Goal: Task Accomplishment & Management: Manage account settings

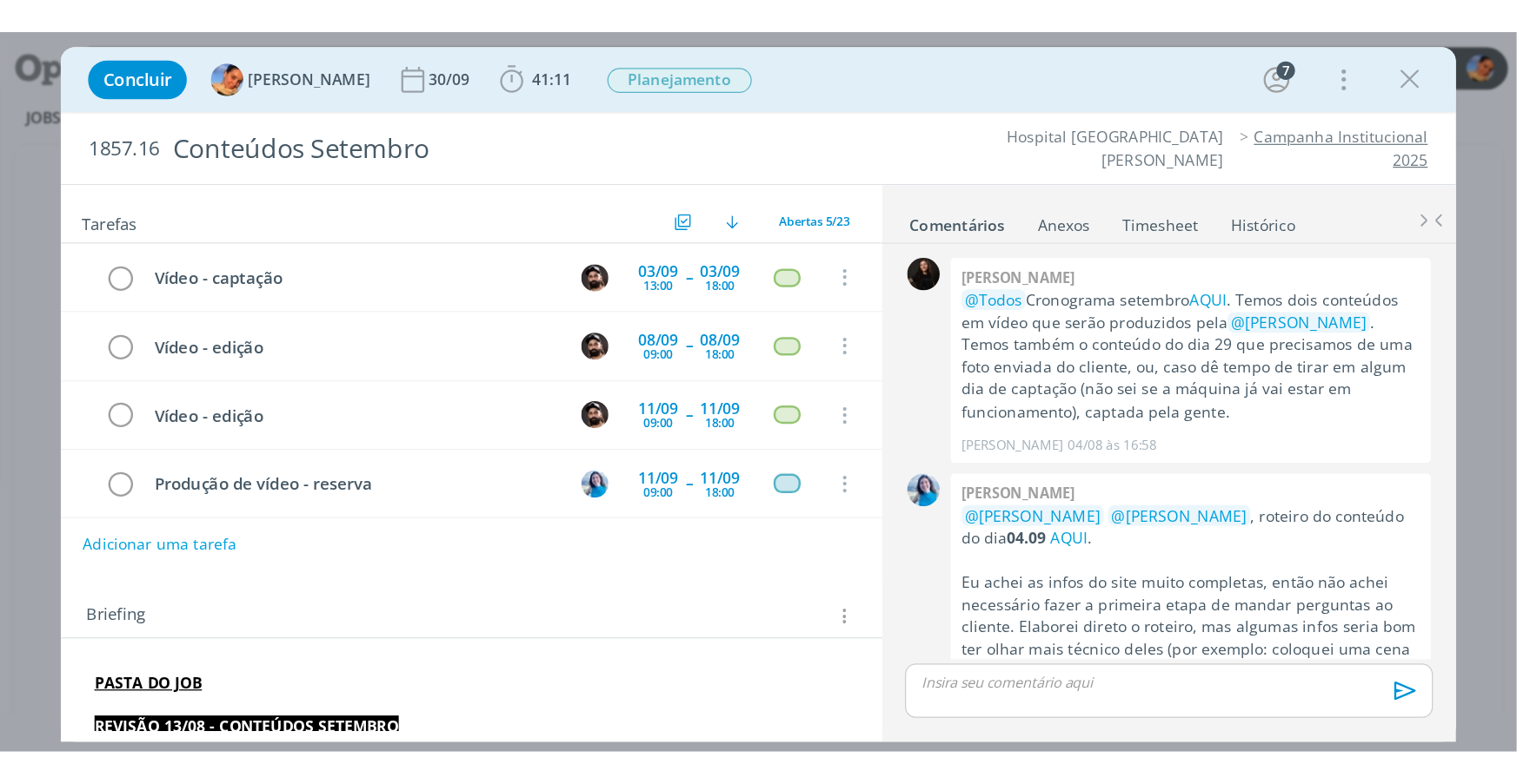
scroll to position [1904, 0]
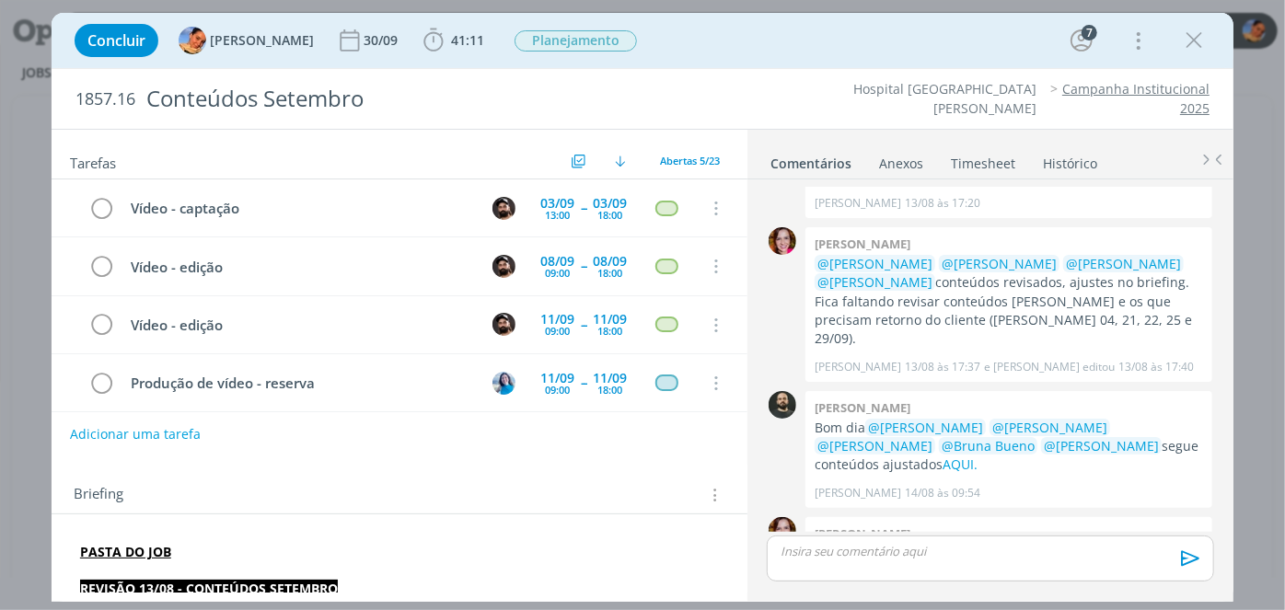
click at [890, 33] on div "Concluir Luíza Santana 30/09 41:11 Iniciar Apontar Data * 02/09/2025 Horas * 00…" at bounding box center [642, 40] width 1155 height 44
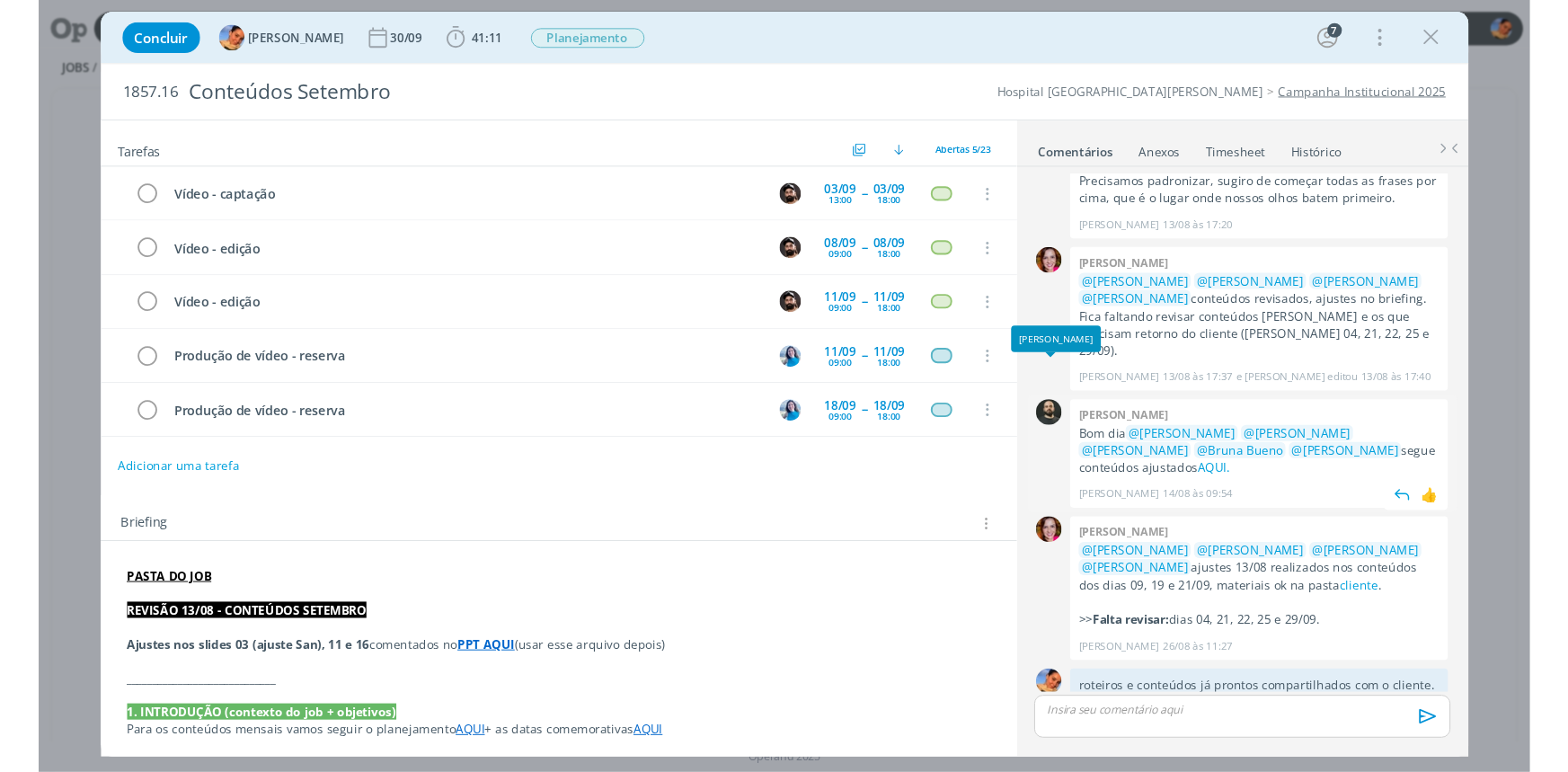
scroll to position [1969, 0]
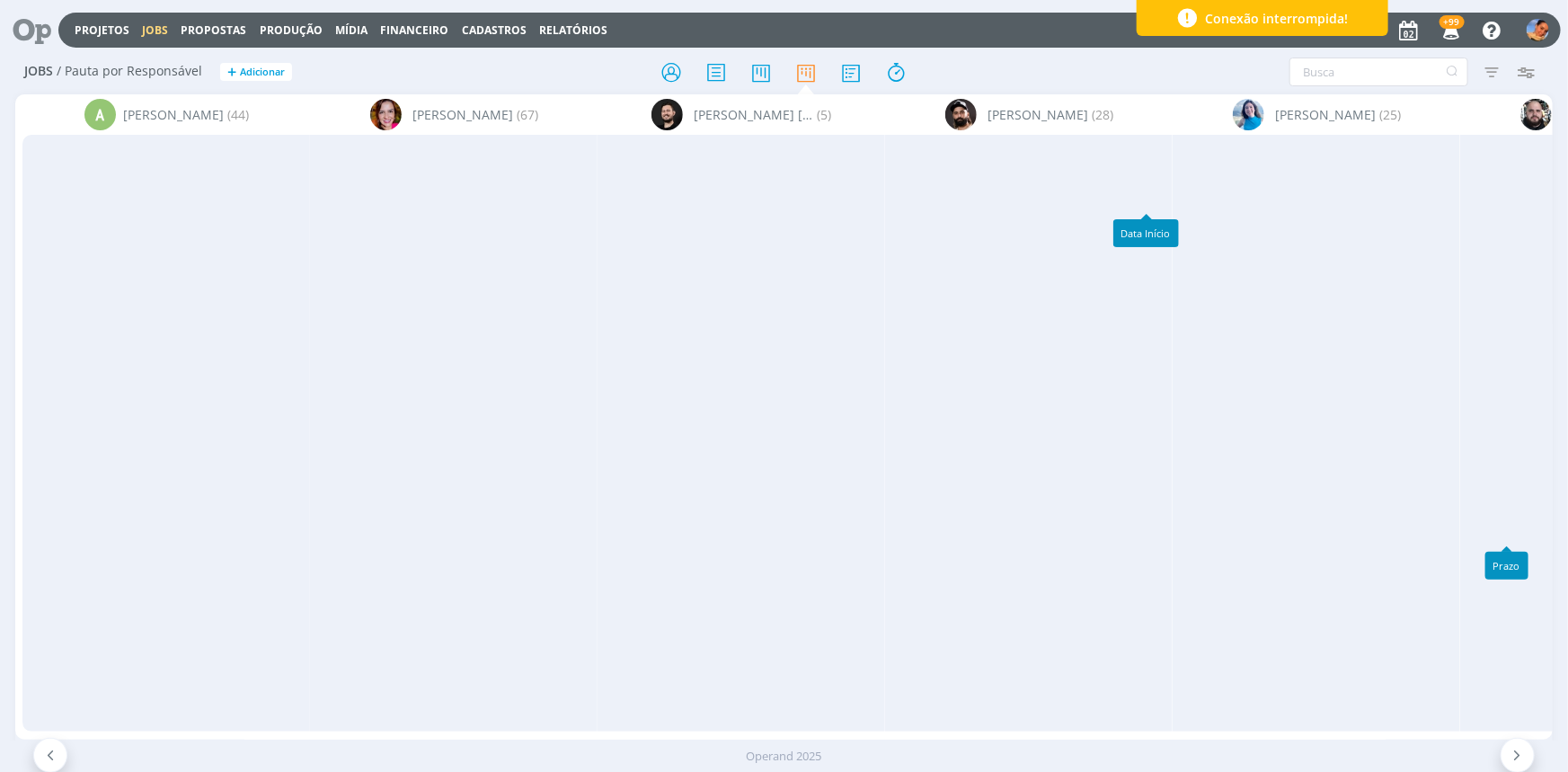
scroll to position [0, 2102]
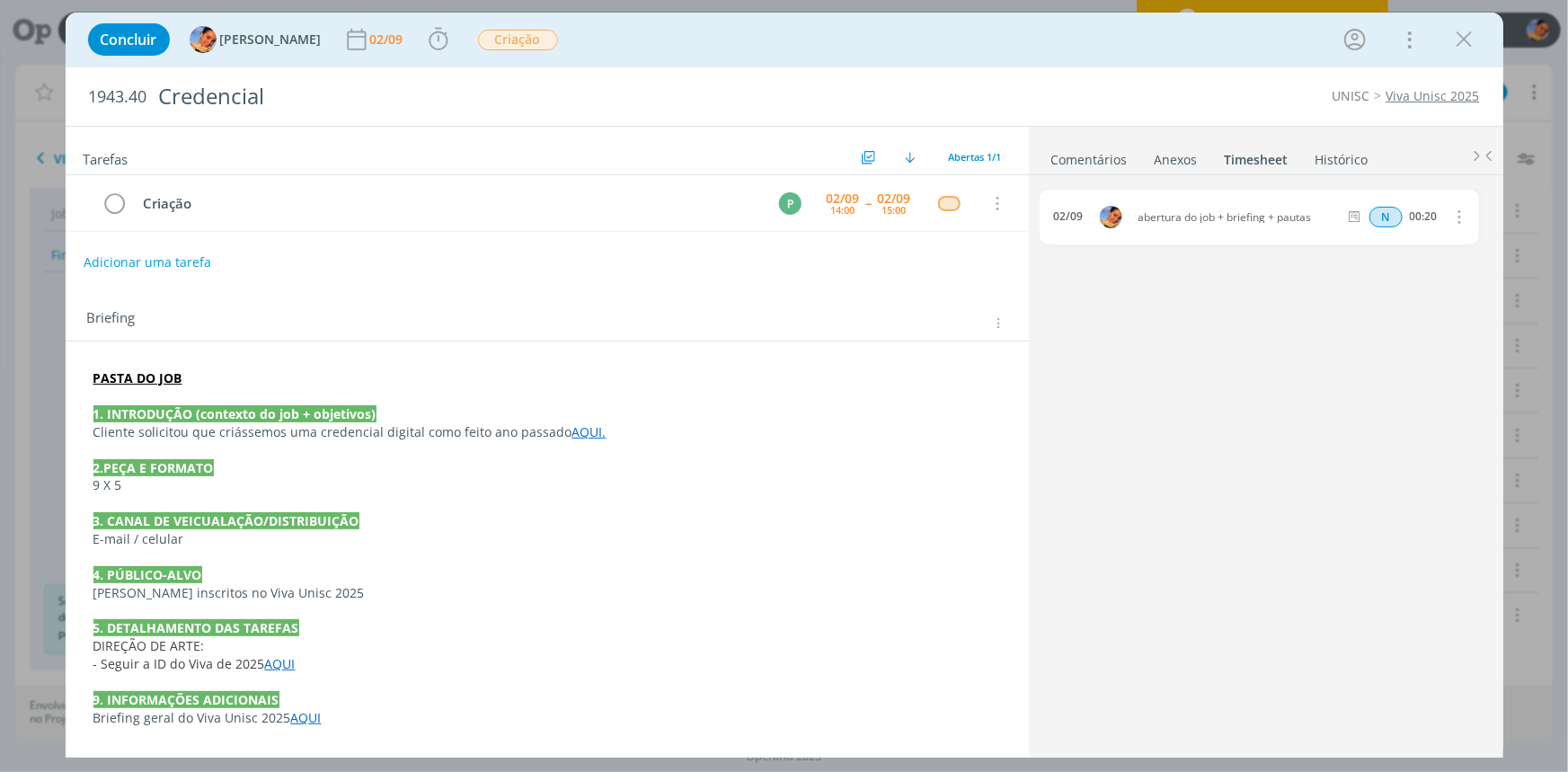
scroll to position [326, 0]
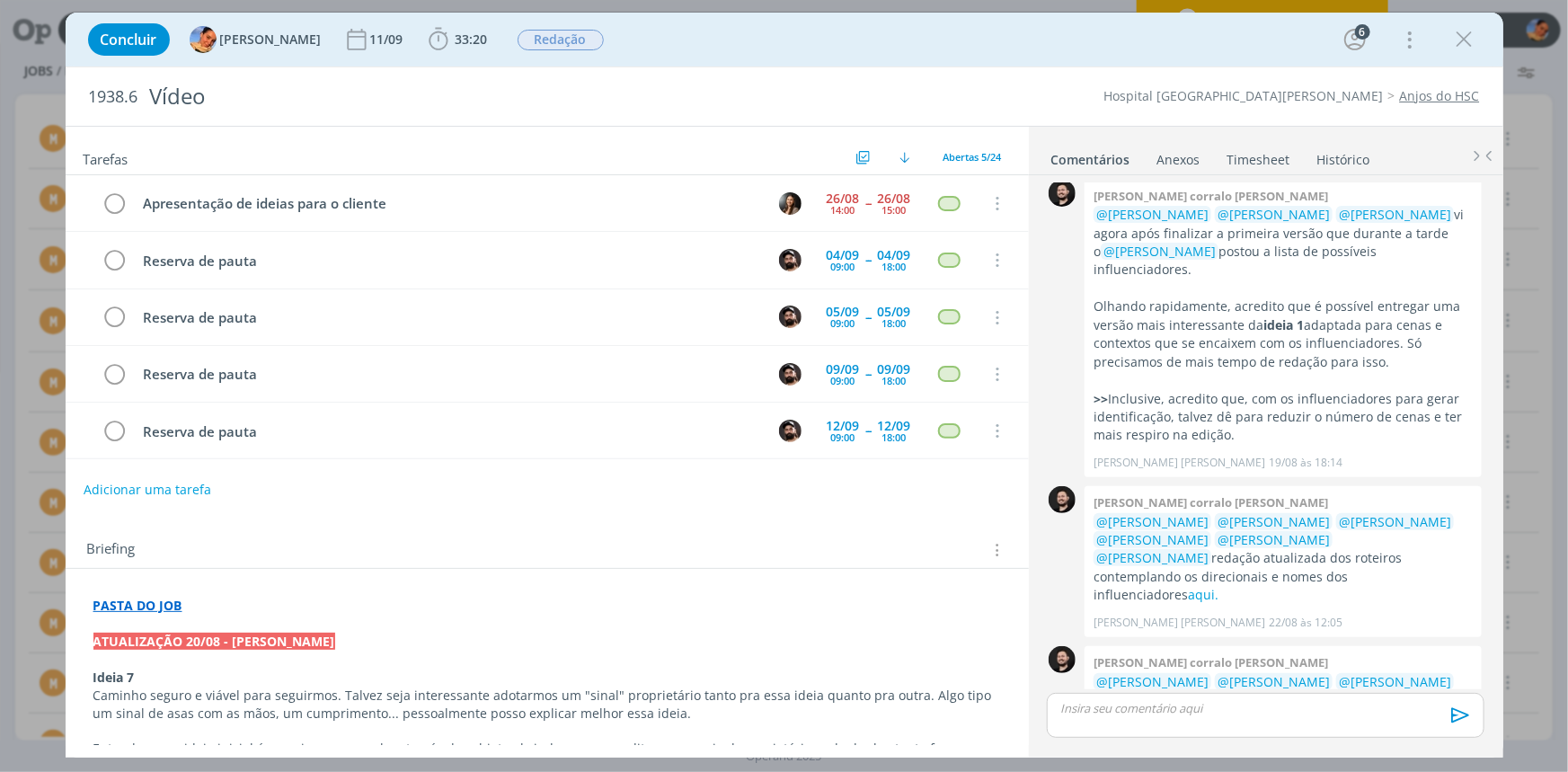
scroll to position [716, 0]
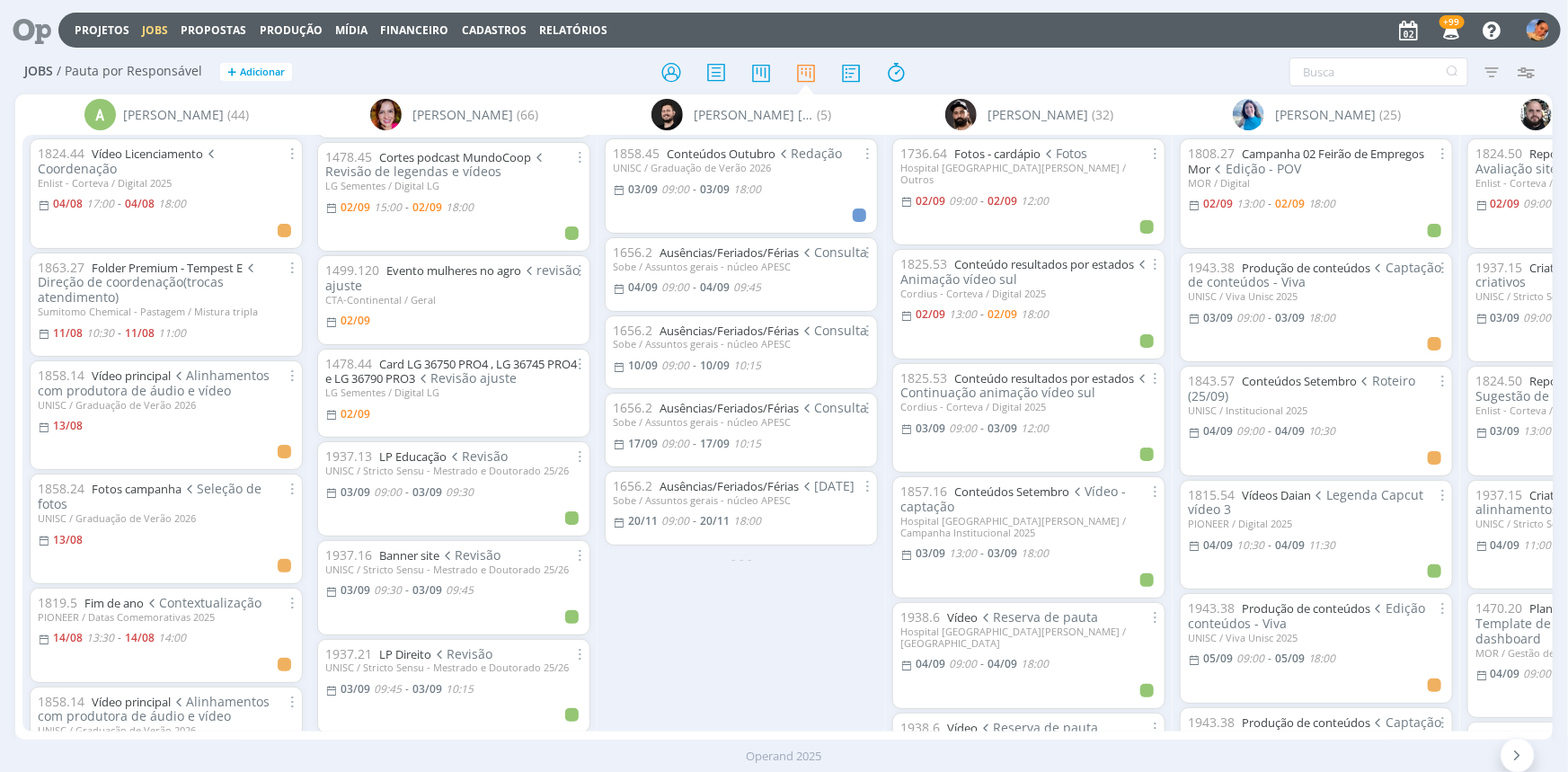
scroll to position [81, 0]
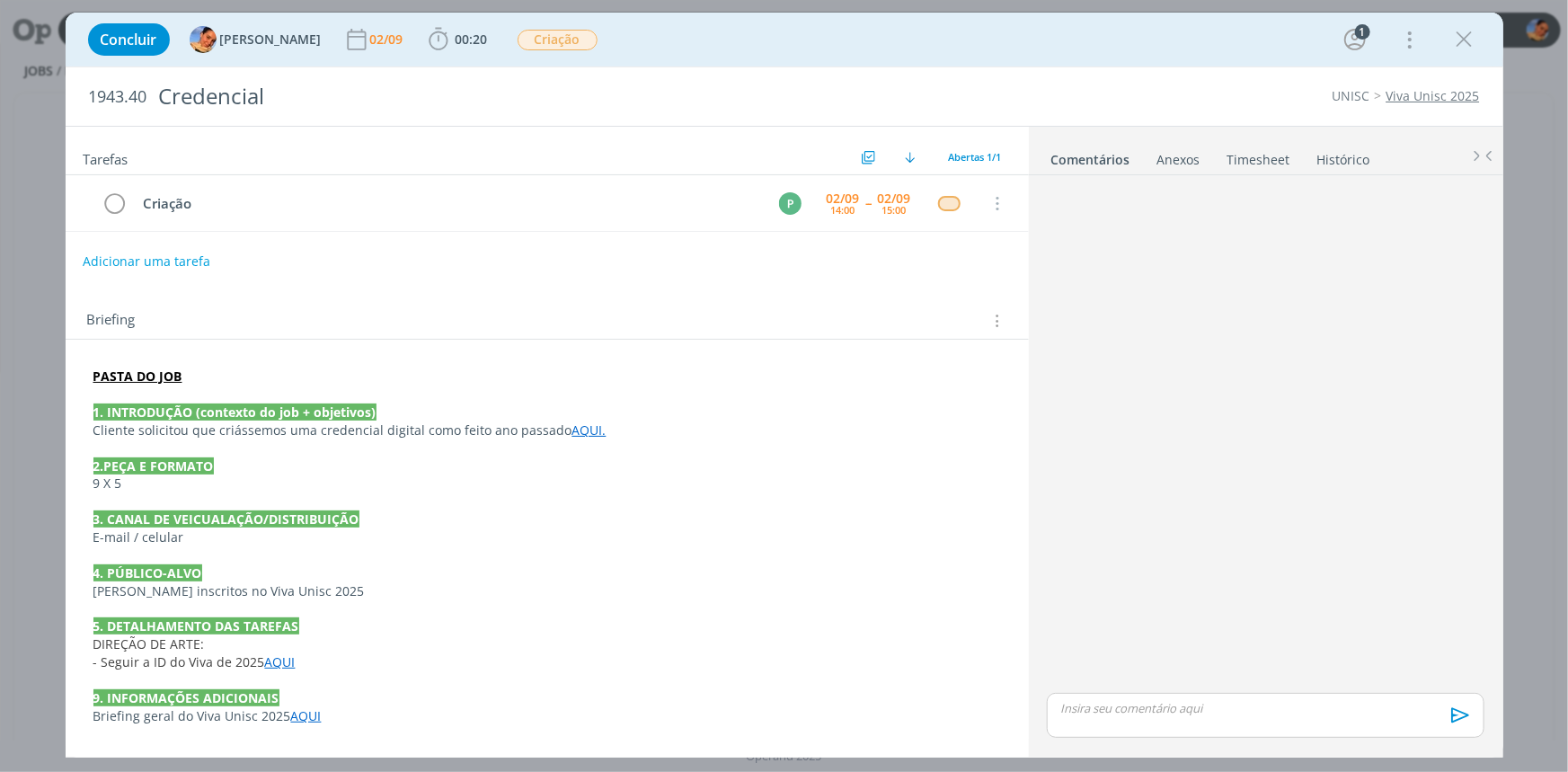
click at [172, 252] on button "Adicionar uma tarefa" at bounding box center [146, 261] width 128 height 30
click at [172, 253] on input "dialog" at bounding box center [427, 261] width 663 height 25
click at [814, 266] on icon "dialog" at bounding box center [812, 261] width 28 height 28
type input "Revisão"
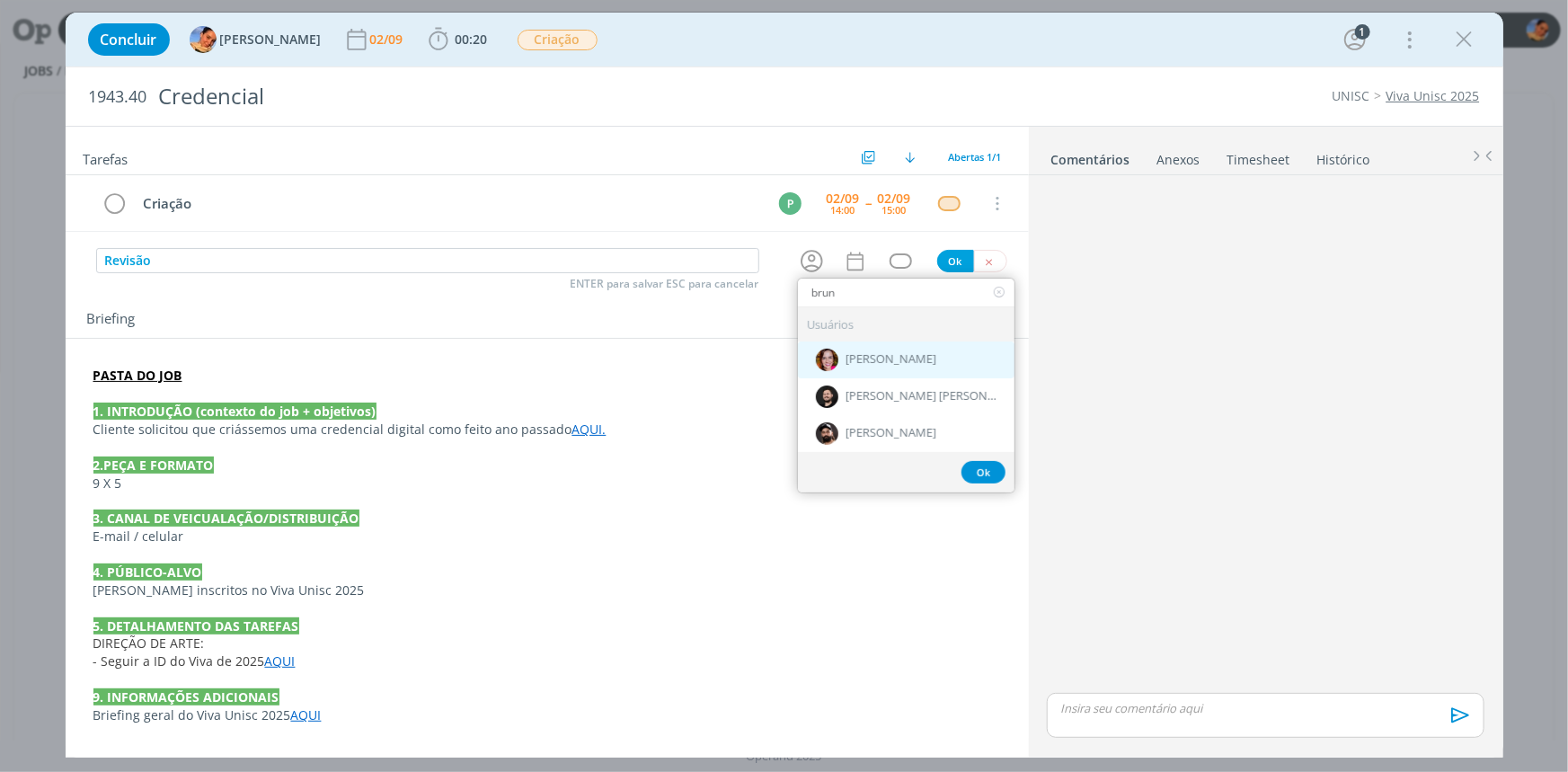
type input "brun"
click at [879, 345] on div "[PERSON_NAME]" at bounding box center [906, 360] width 217 height 37
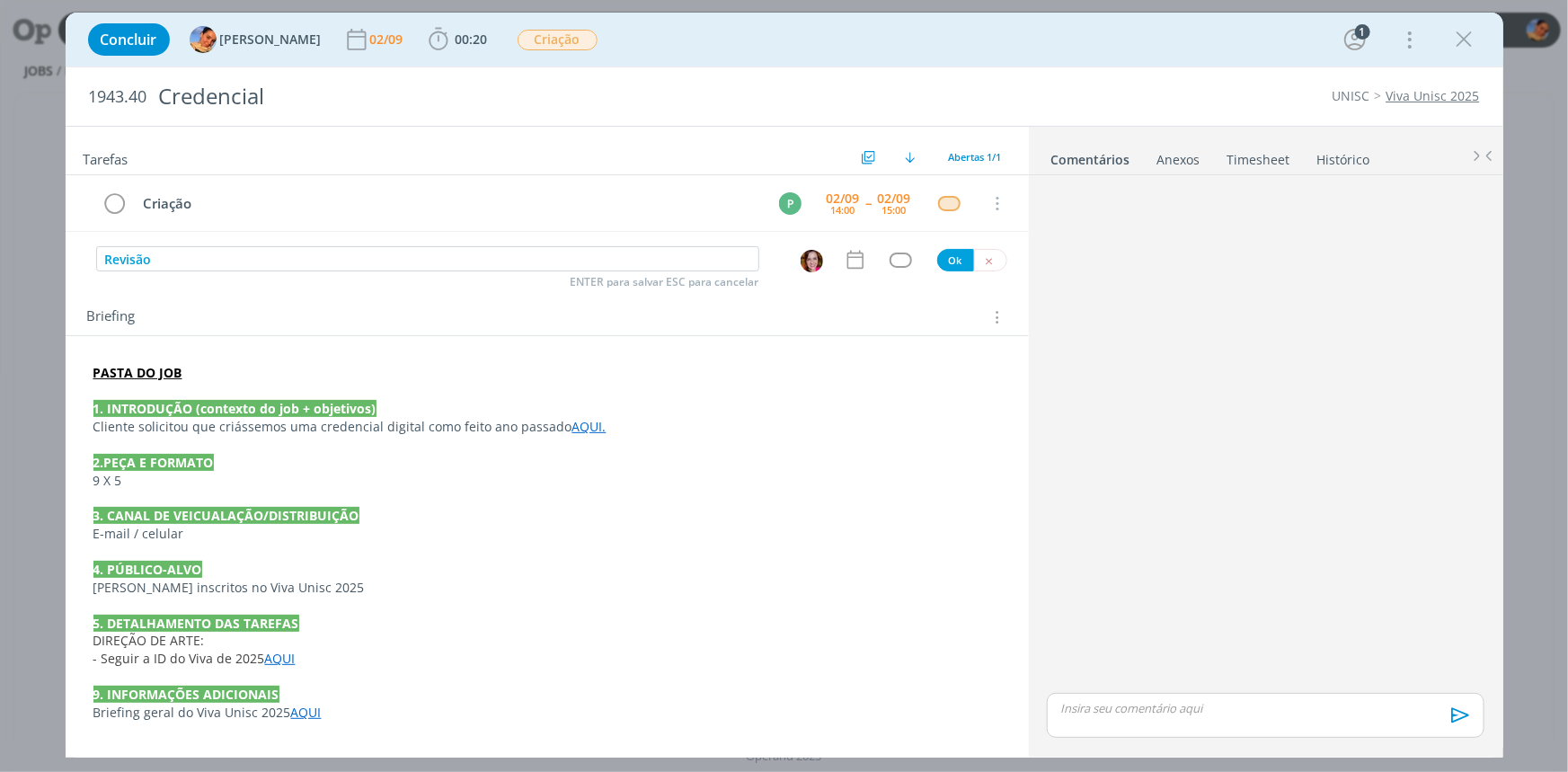
click at [852, 253] on icon "dialog" at bounding box center [854, 260] width 17 height 19
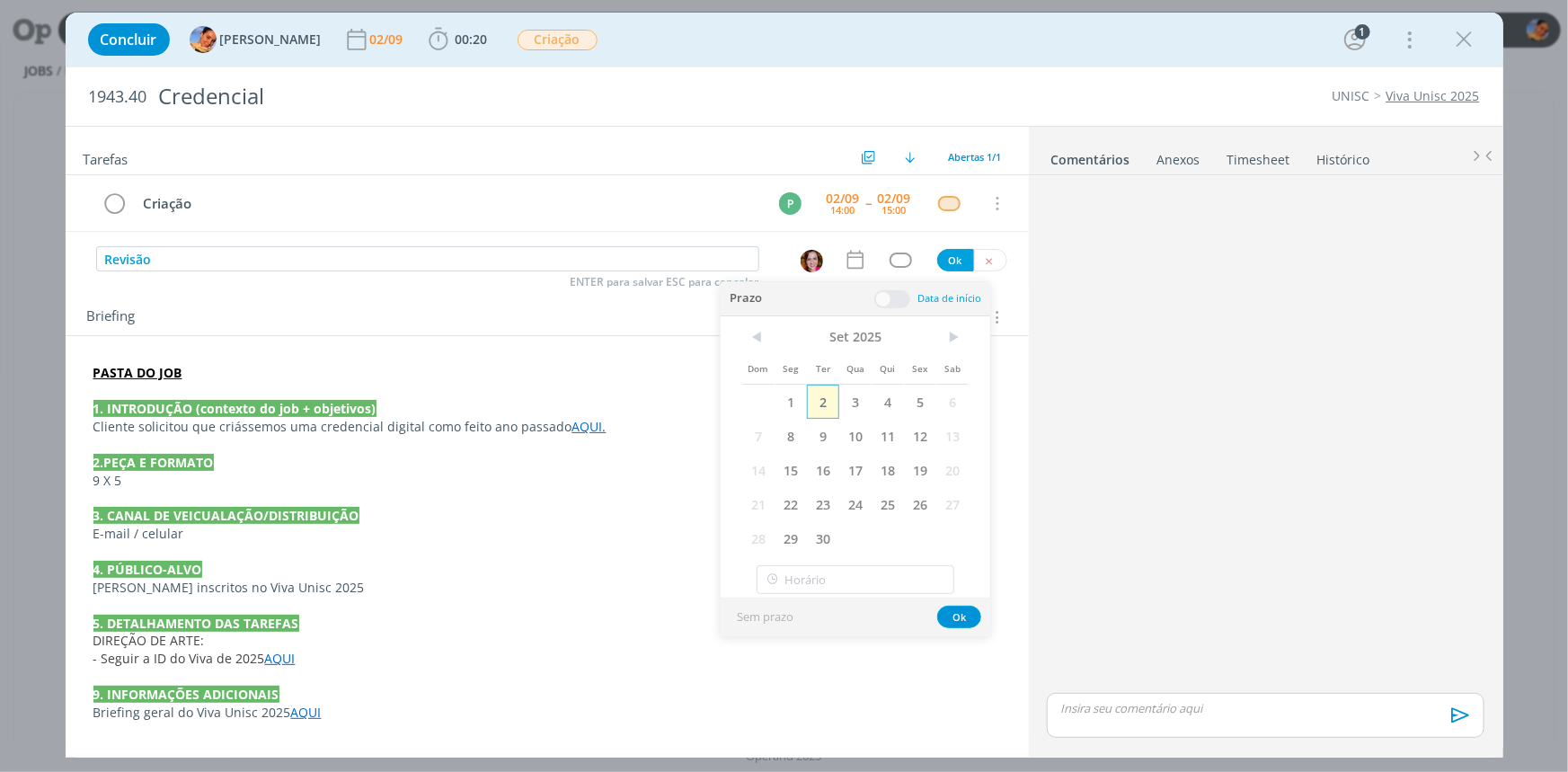
click at [813, 404] on span "2" at bounding box center [823, 401] width 32 height 34
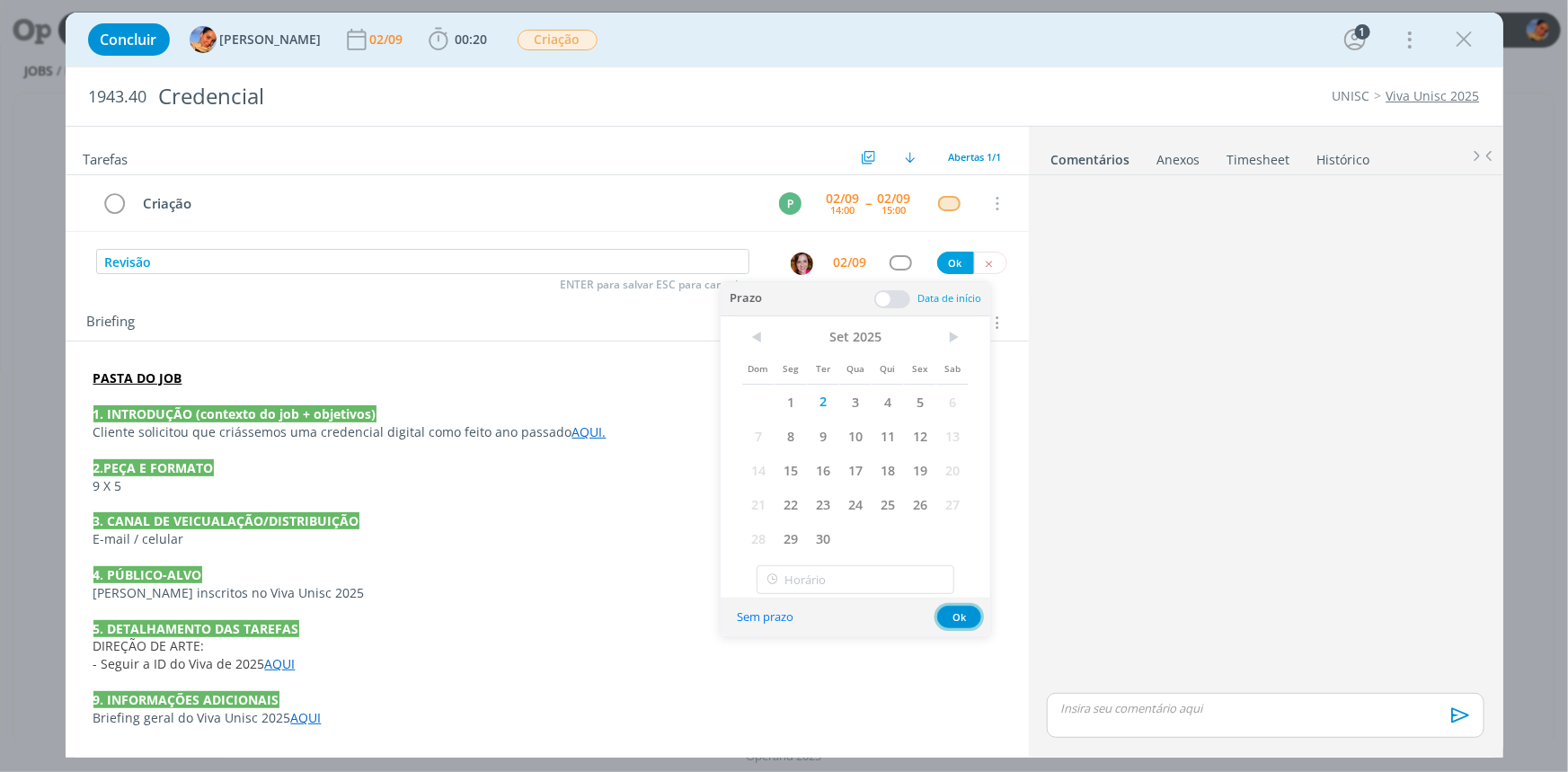
click at [959, 610] on button "Ok" at bounding box center [958, 617] width 44 height 22
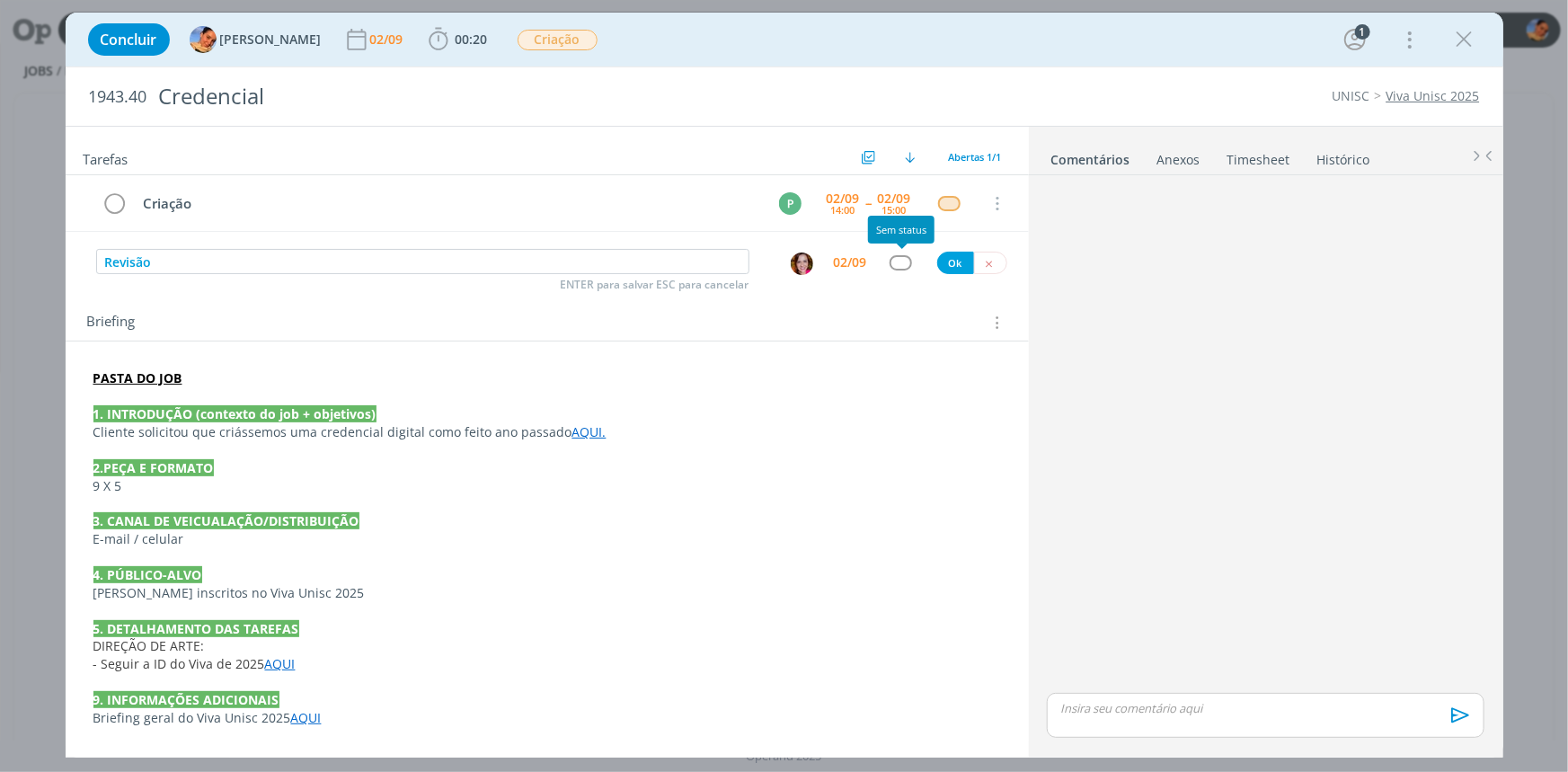
click at [899, 261] on div "dialog" at bounding box center [901, 263] width 22 height 16
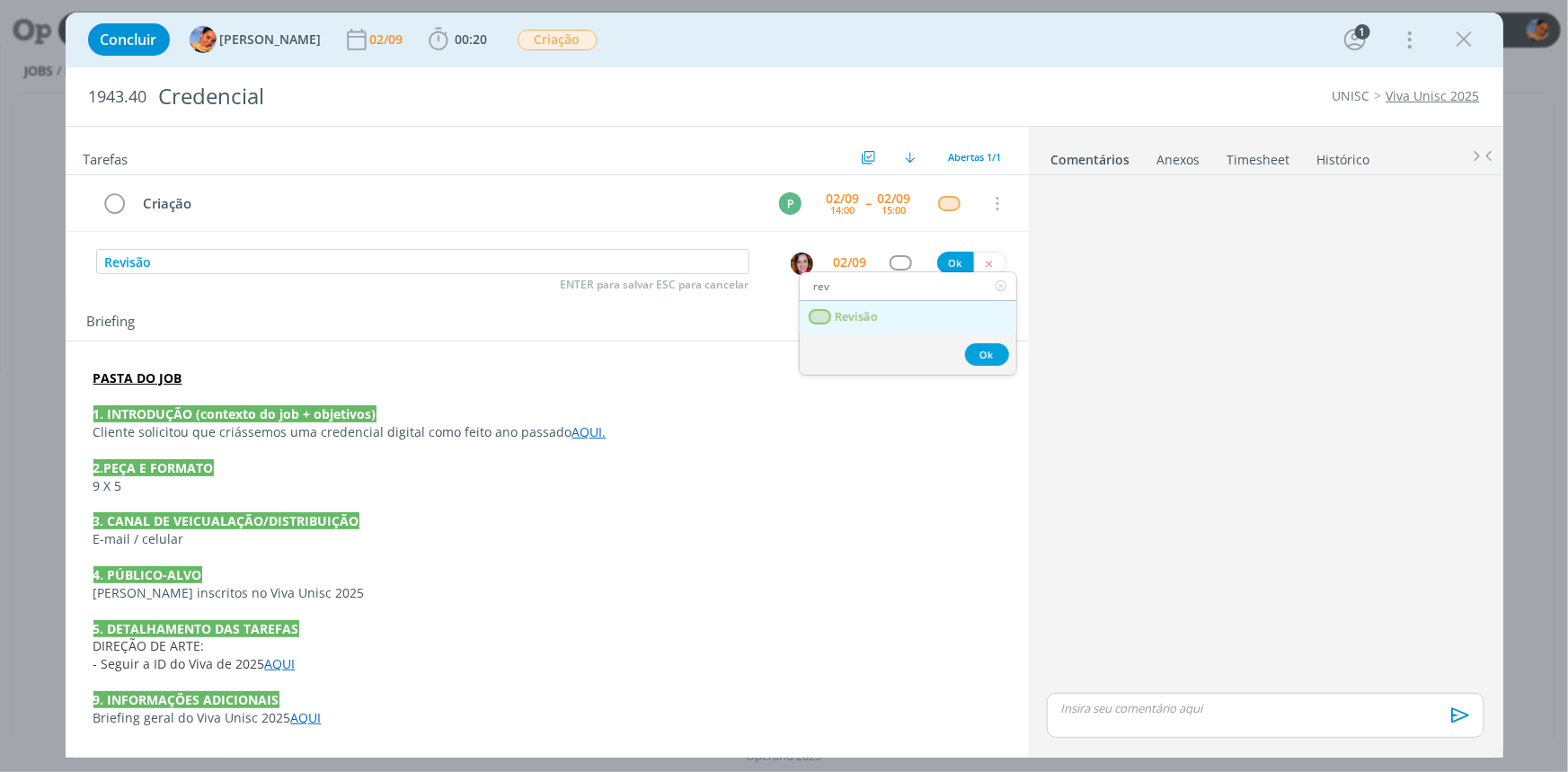
type input "rev"
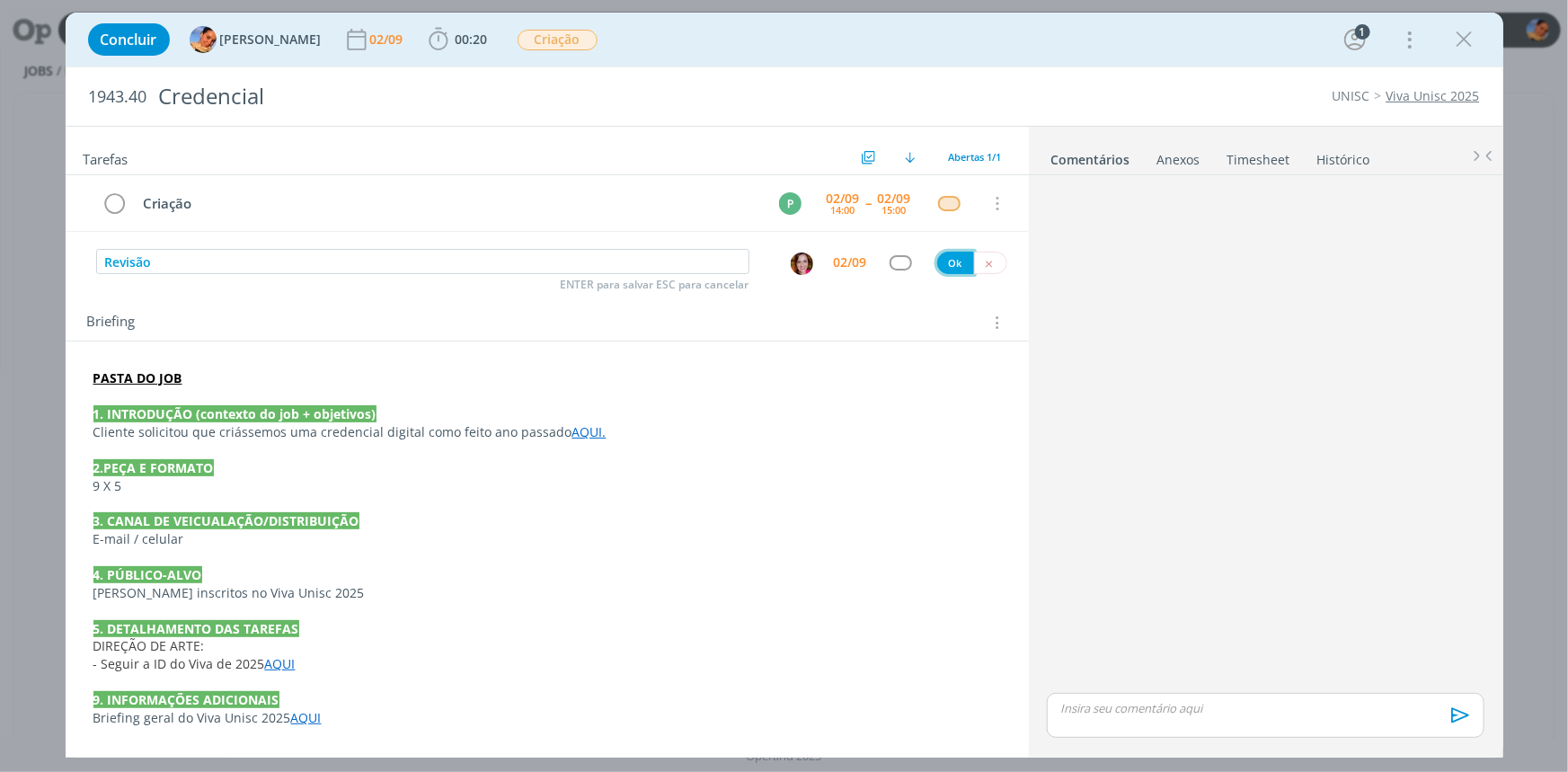
click at [954, 262] on button "Ok" at bounding box center [955, 263] width 37 height 22
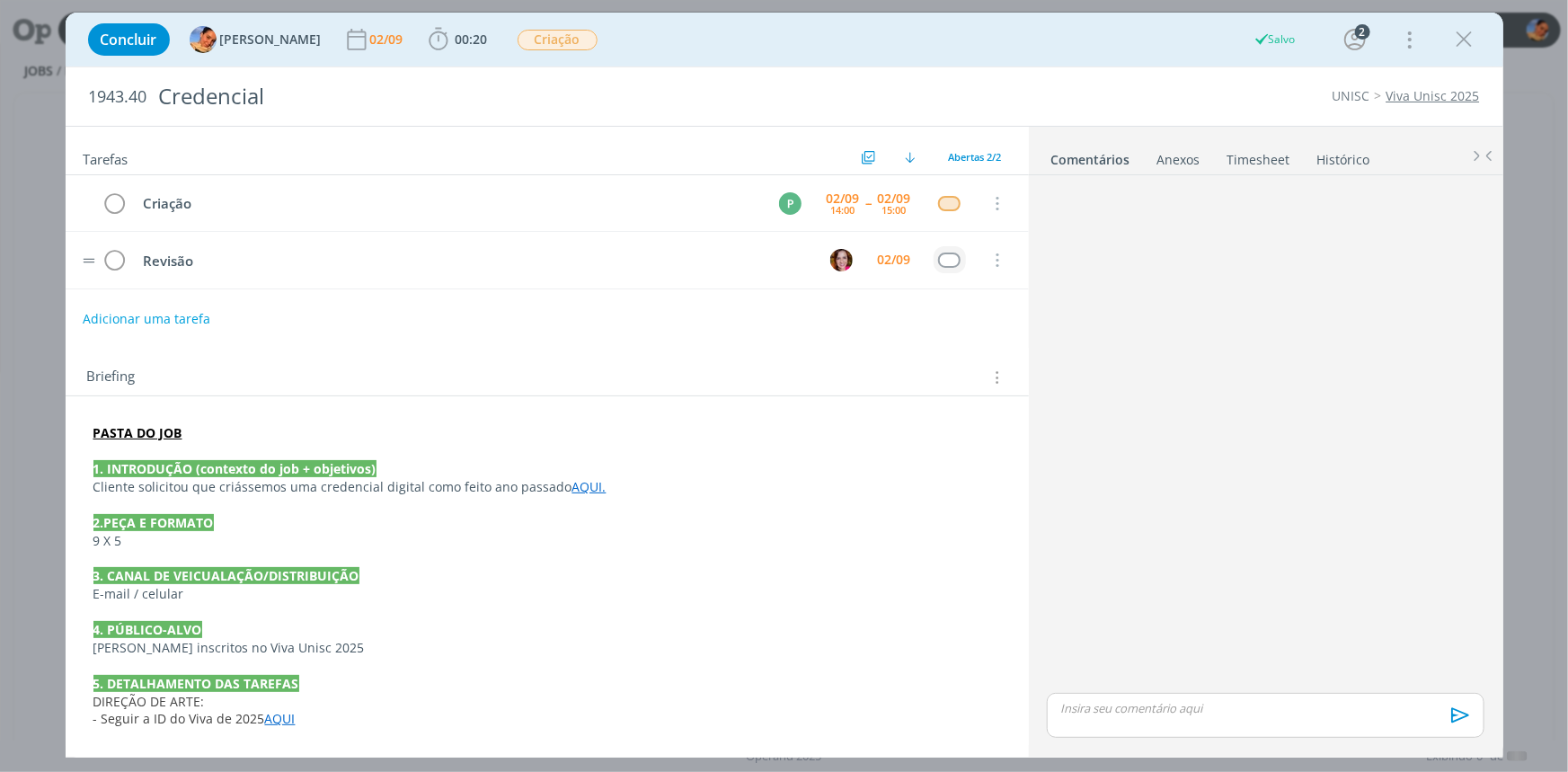
click at [938, 253] on button "dialog" at bounding box center [948, 261] width 22 height 16
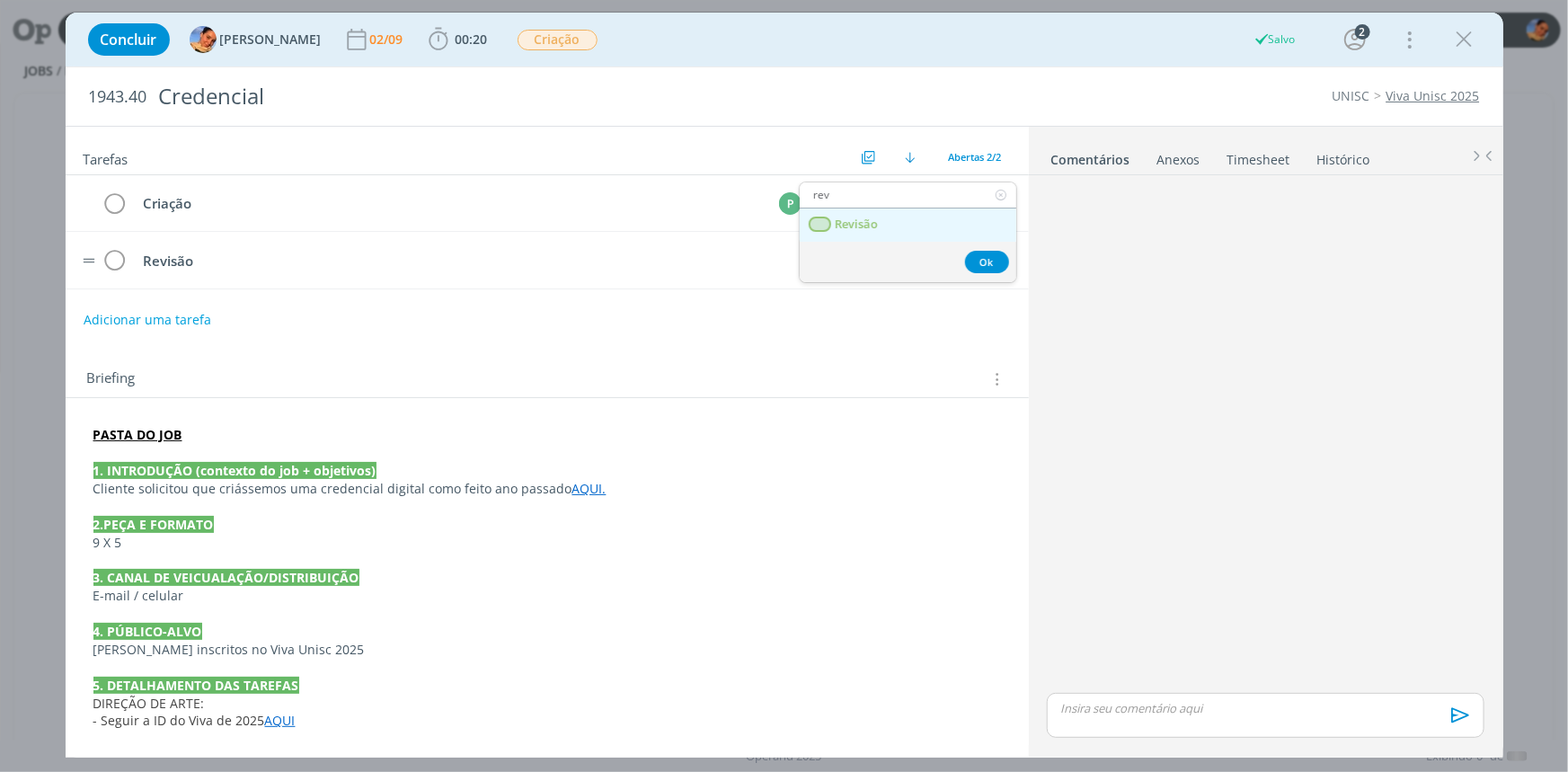
type input "rev"
click at [891, 230] on link "Revisão" at bounding box center [907, 225] width 217 height 33
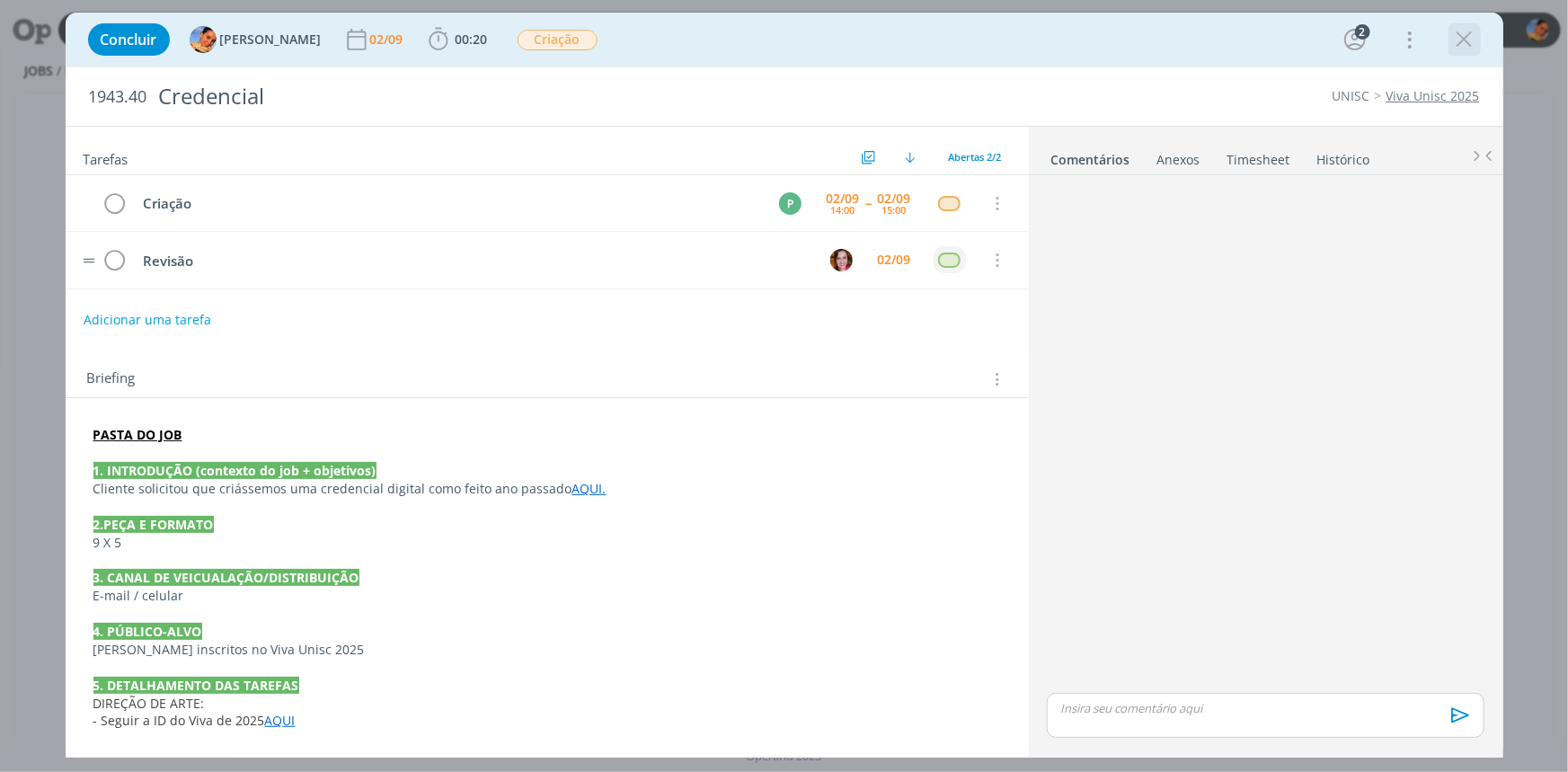
click at [1456, 50] on icon "dialog" at bounding box center [1465, 40] width 27 height 27
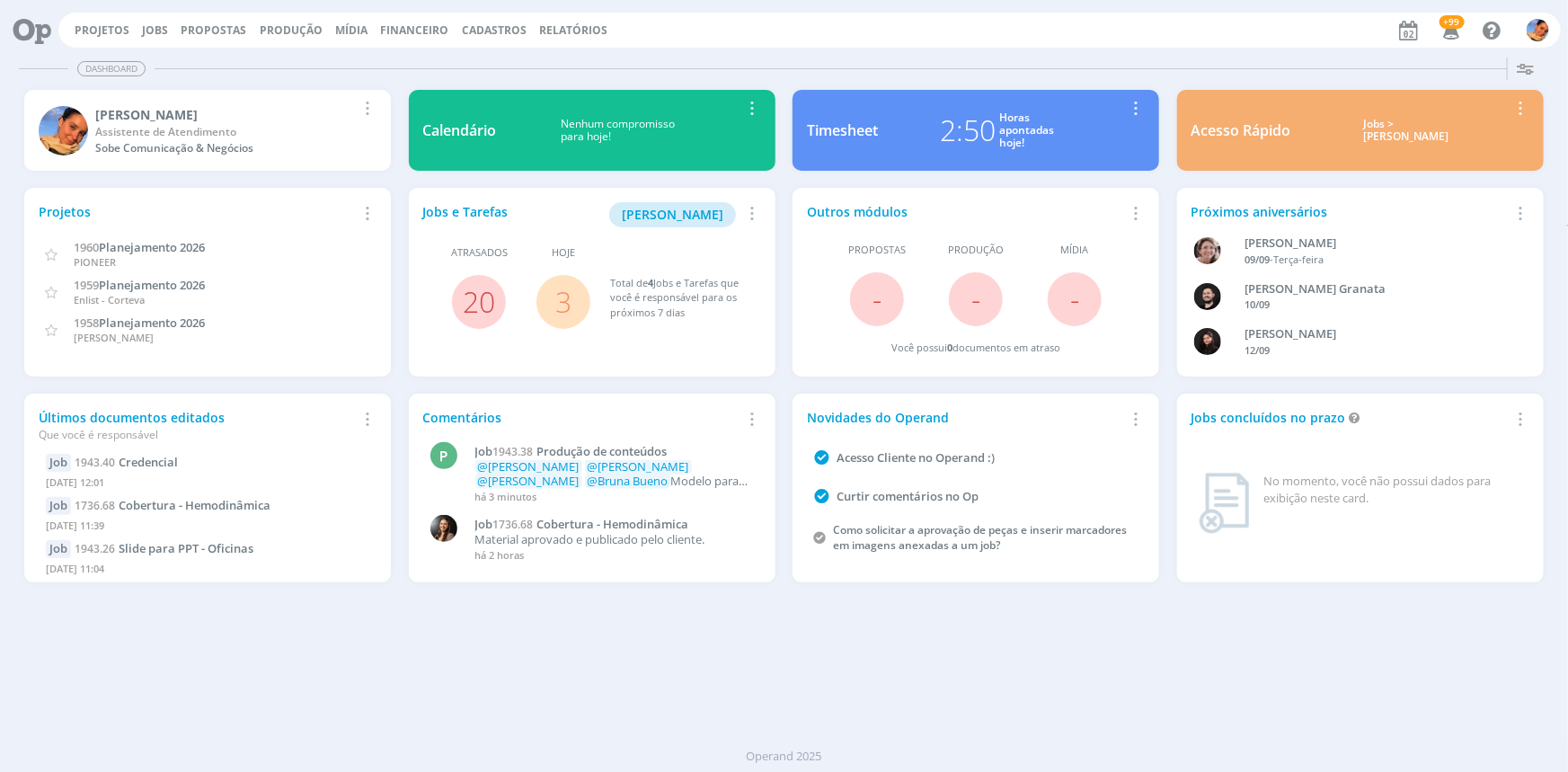
click at [1391, 130] on div "Jobs > [PERSON_NAME]" at bounding box center [1406, 131] width 204 height 26
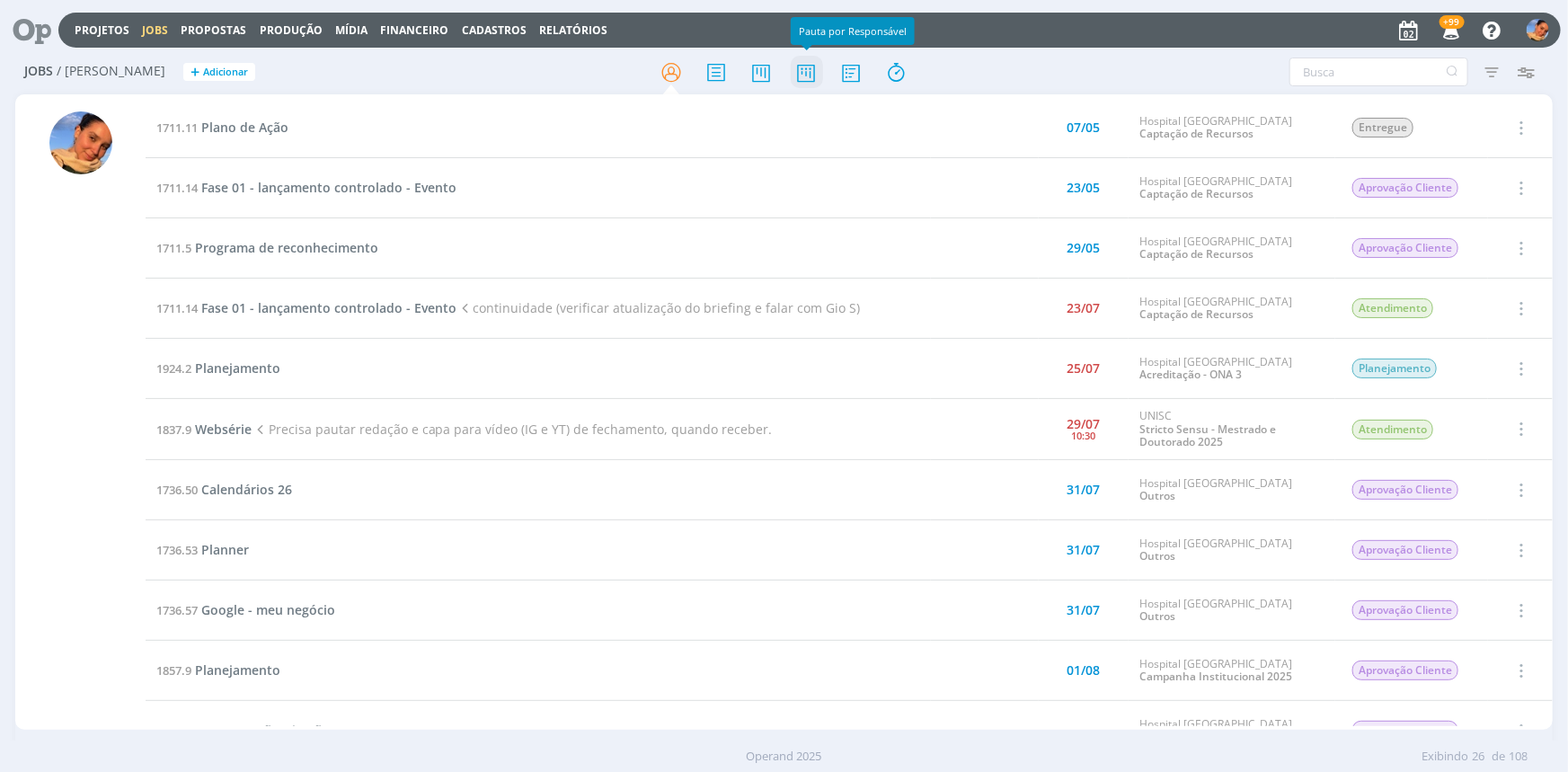
click at [799, 73] on icon at bounding box center [805, 72] width 32 height 35
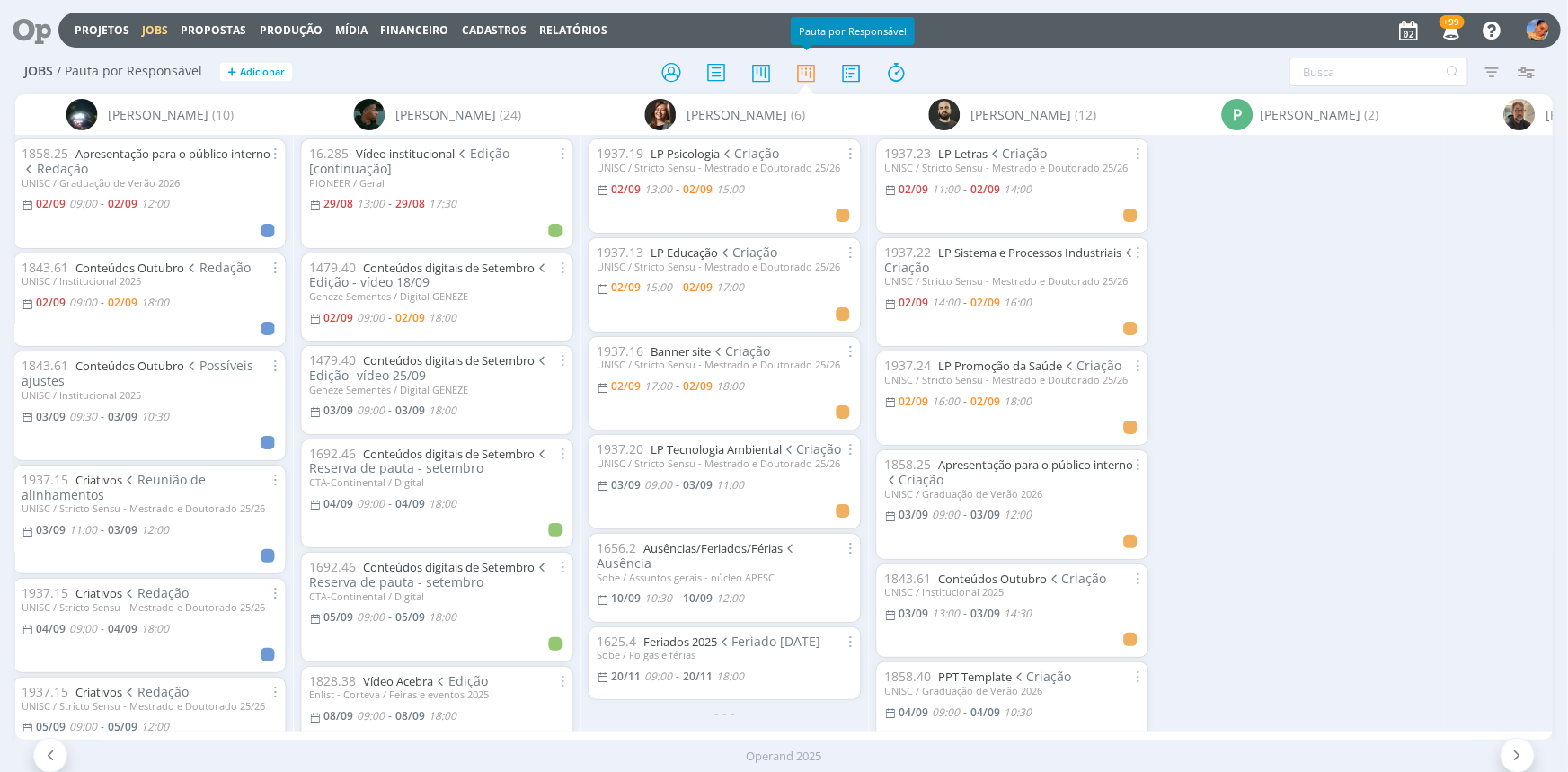
scroll to position [0, 1275]
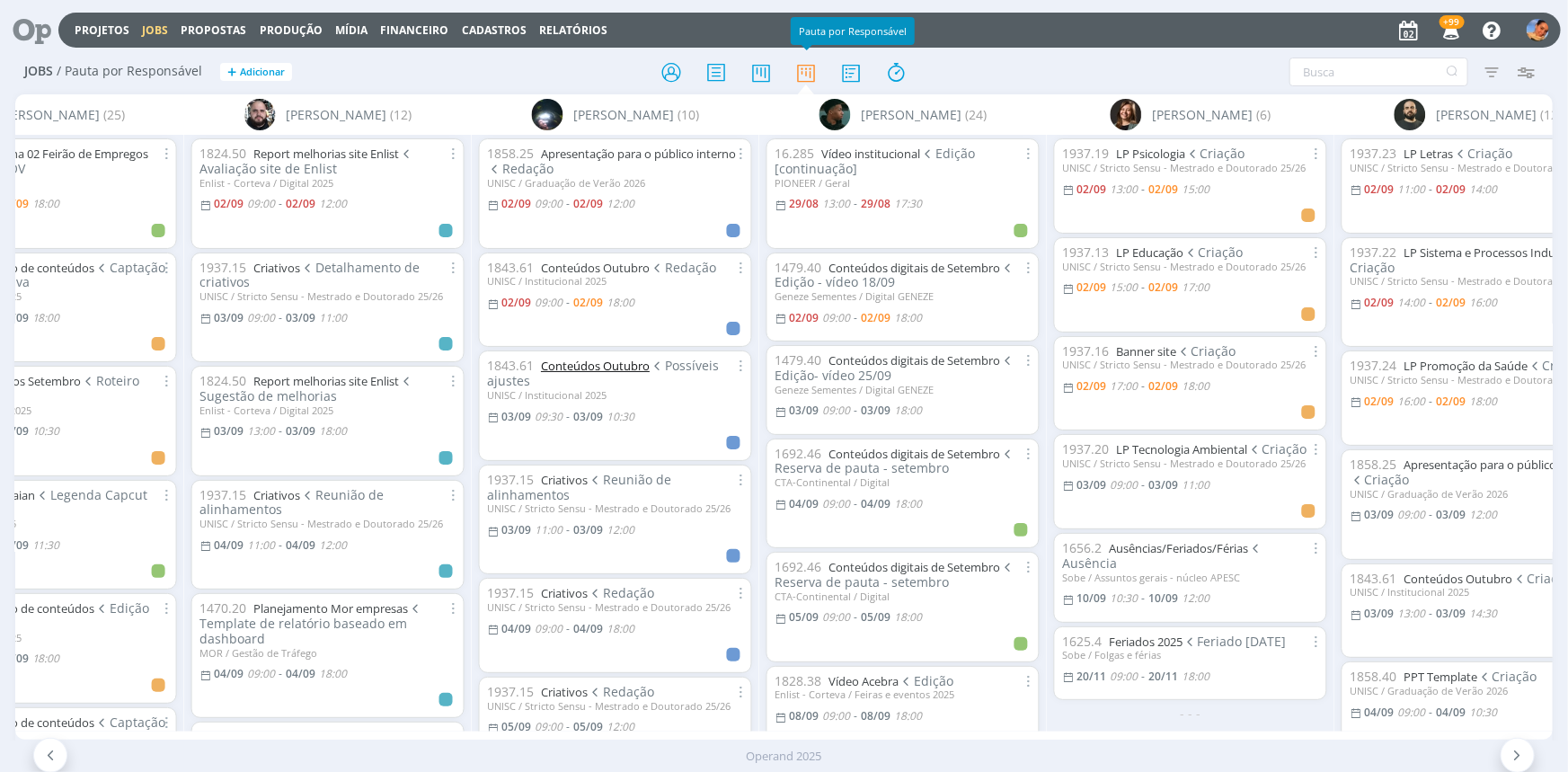
click at [614, 369] on link "Conteúdos Outubro" at bounding box center [594, 365] width 108 height 17
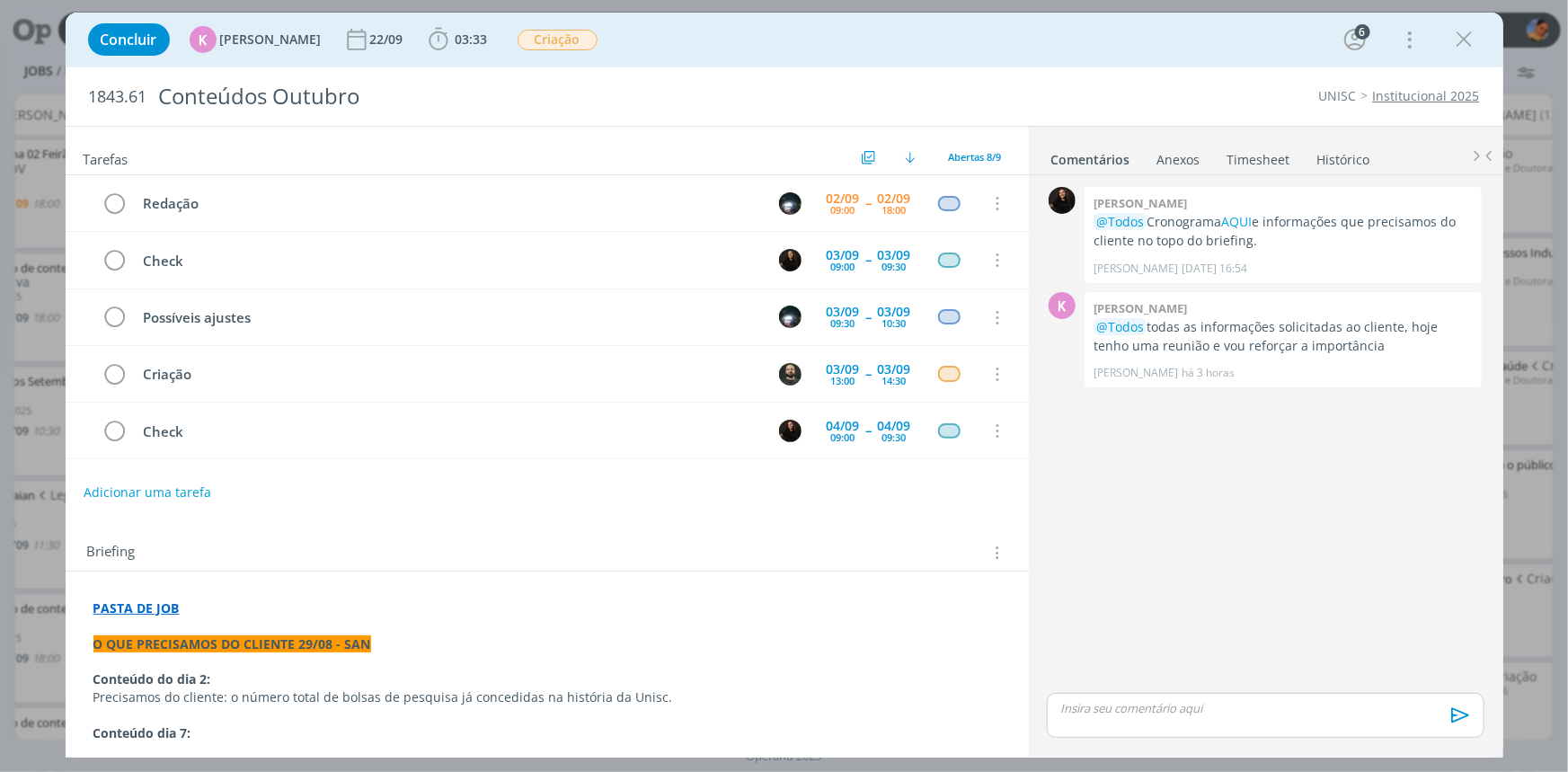
drag, startPoint x: 1475, startPoint y: 40, endPoint x: 825, endPoint y: 154, distance: 659.9
click at [1473, 37] on icon "dialog" at bounding box center [1465, 40] width 27 height 27
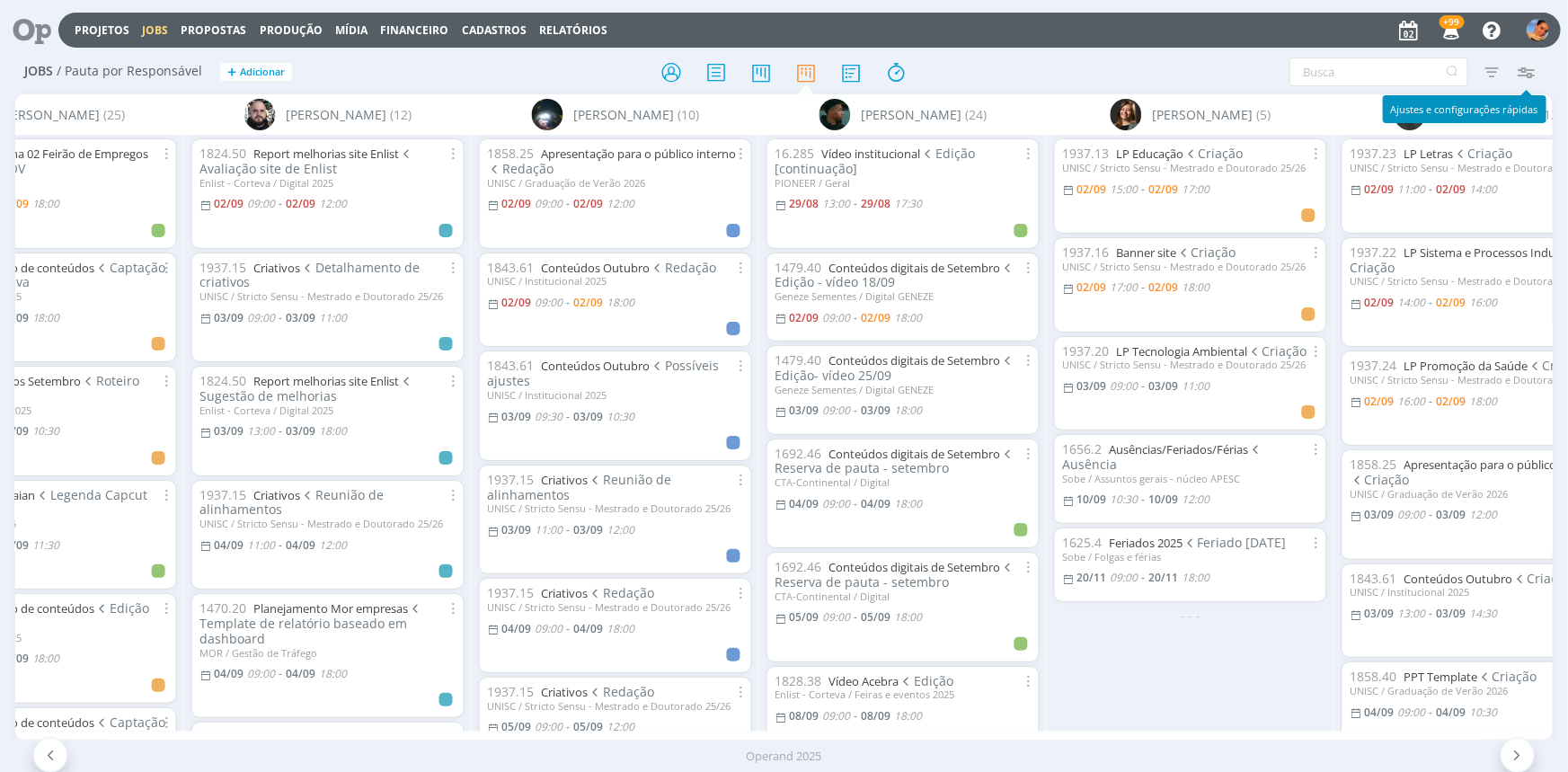
click at [1527, 74] on icon "button" at bounding box center [1525, 71] width 32 height 32
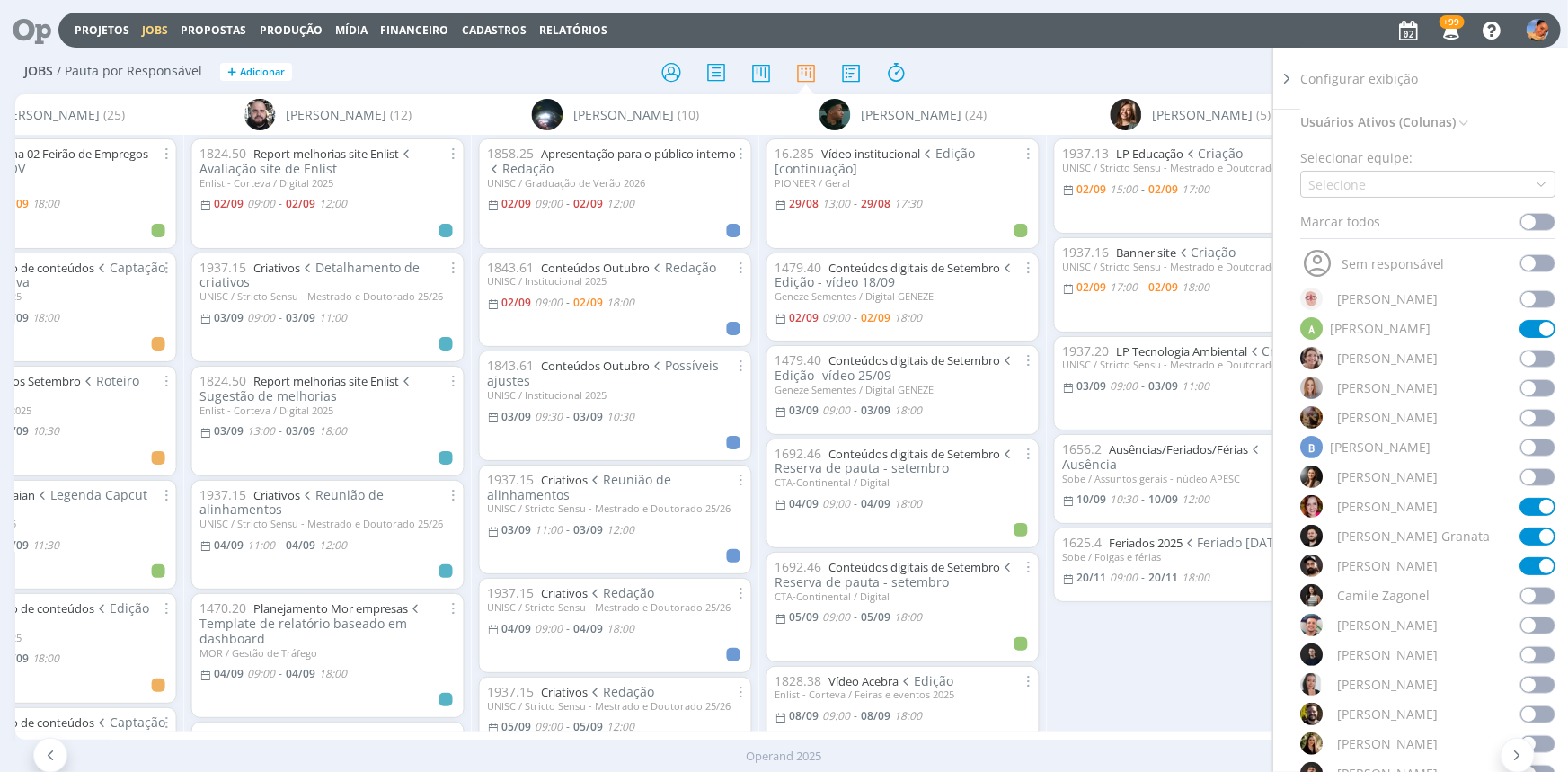
scroll to position [326, 0]
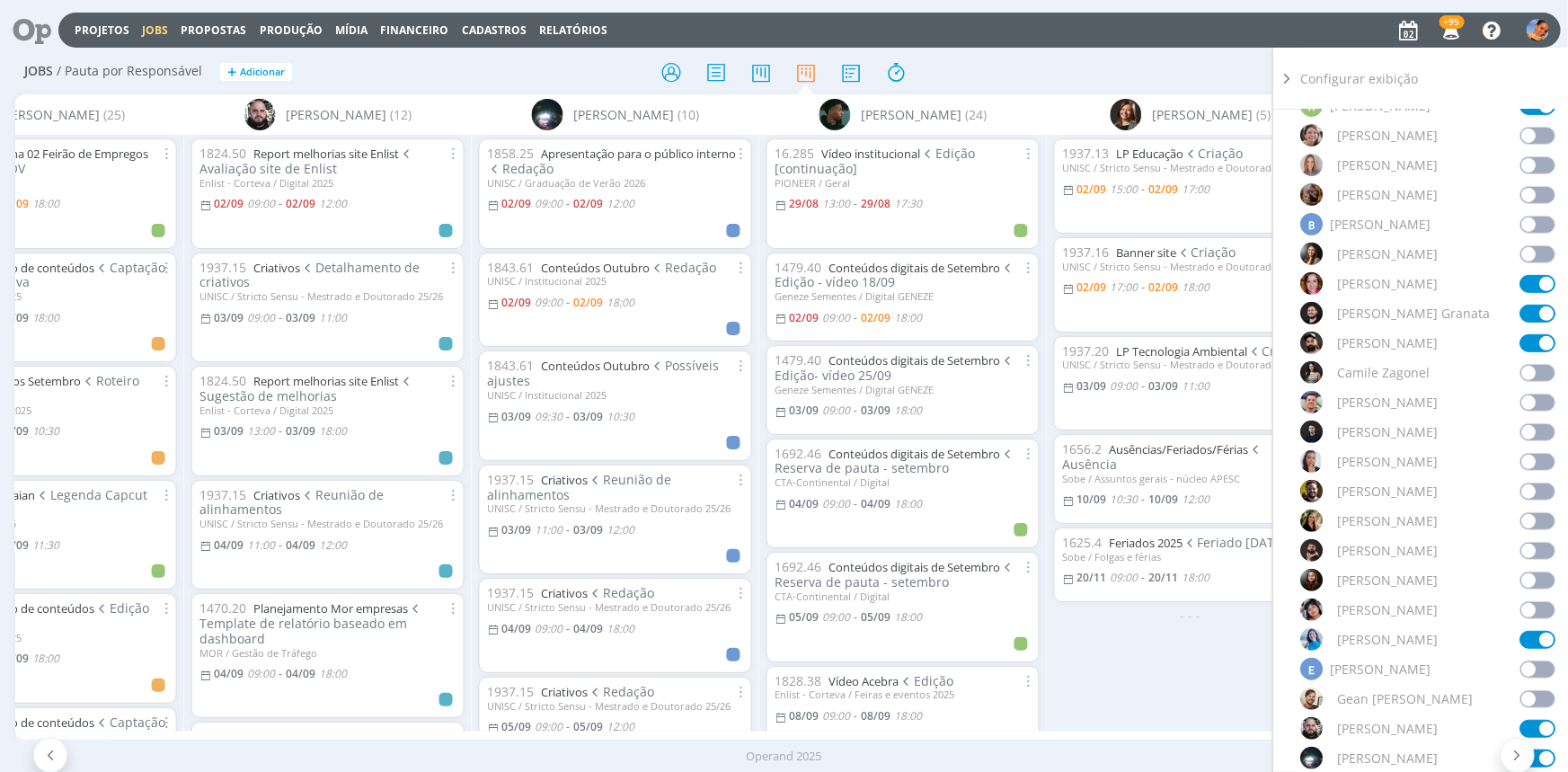
click at [1533, 512] on span at bounding box center [1537, 521] width 36 height 18
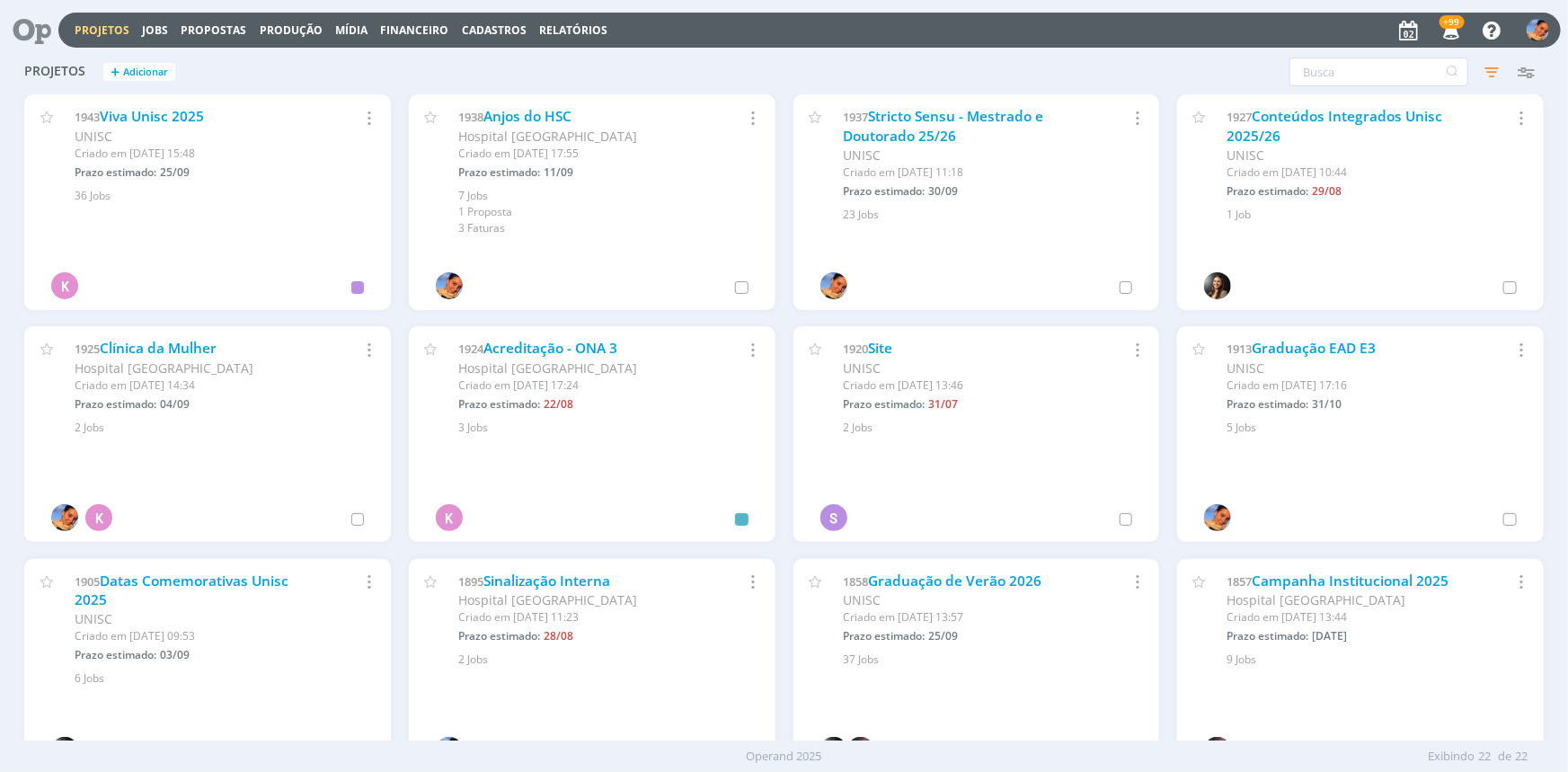
click at [551, 104] on div "1938 Anjos do HSC Hospital Santa Cruz Criado em 09/07 às 17:55 Prazo estimado: …" at bounding box center [592, 165] width 367 height 142
click at [548, 113] on link "Anjos do HSC" at bounding box center [528, 116] width 88 height 19
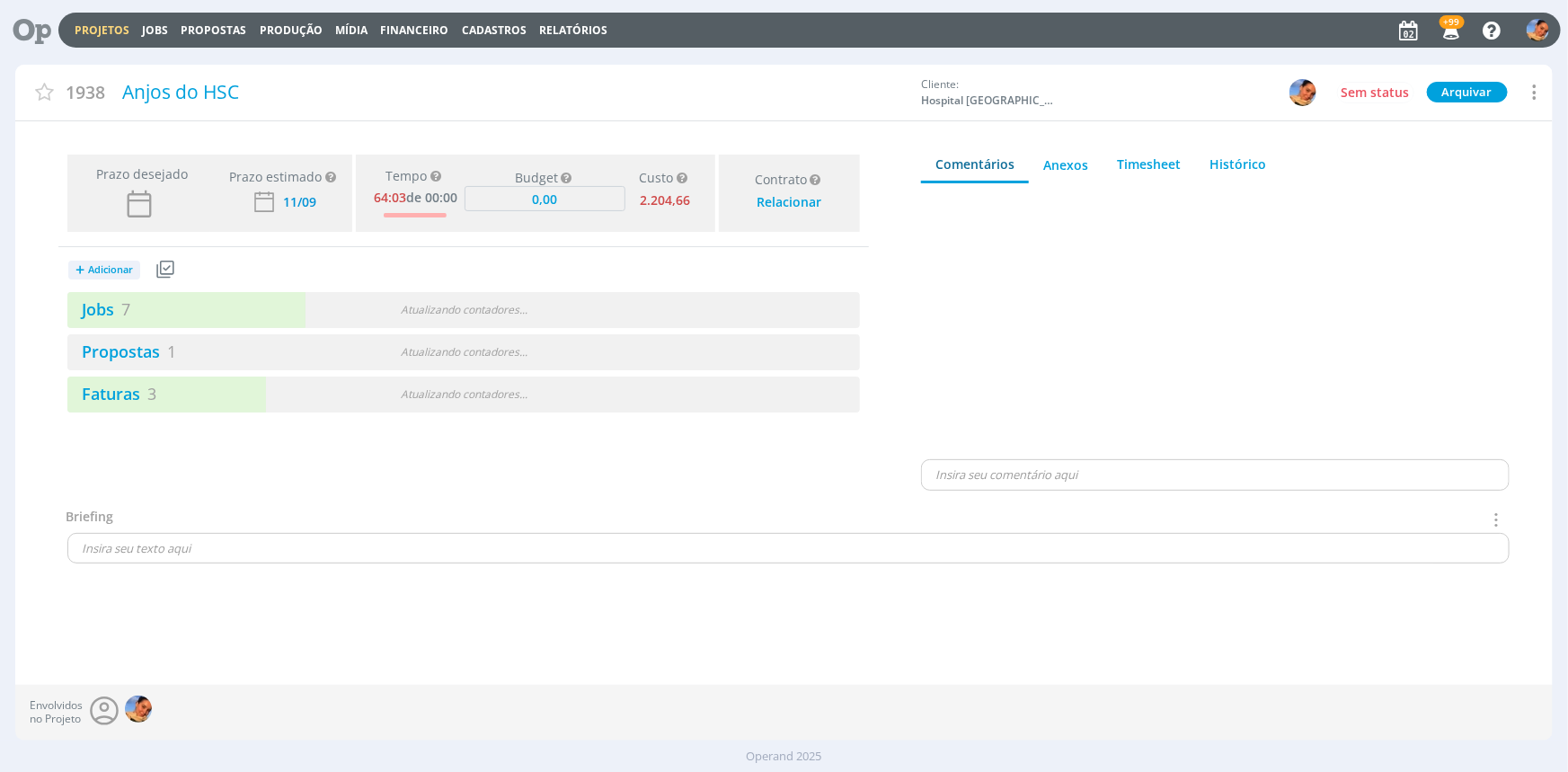
type input "0,00"
click at [414, 311] on div "Jobs 7 1 atrasado" at bounding box center [265, 309] width 396 height 24
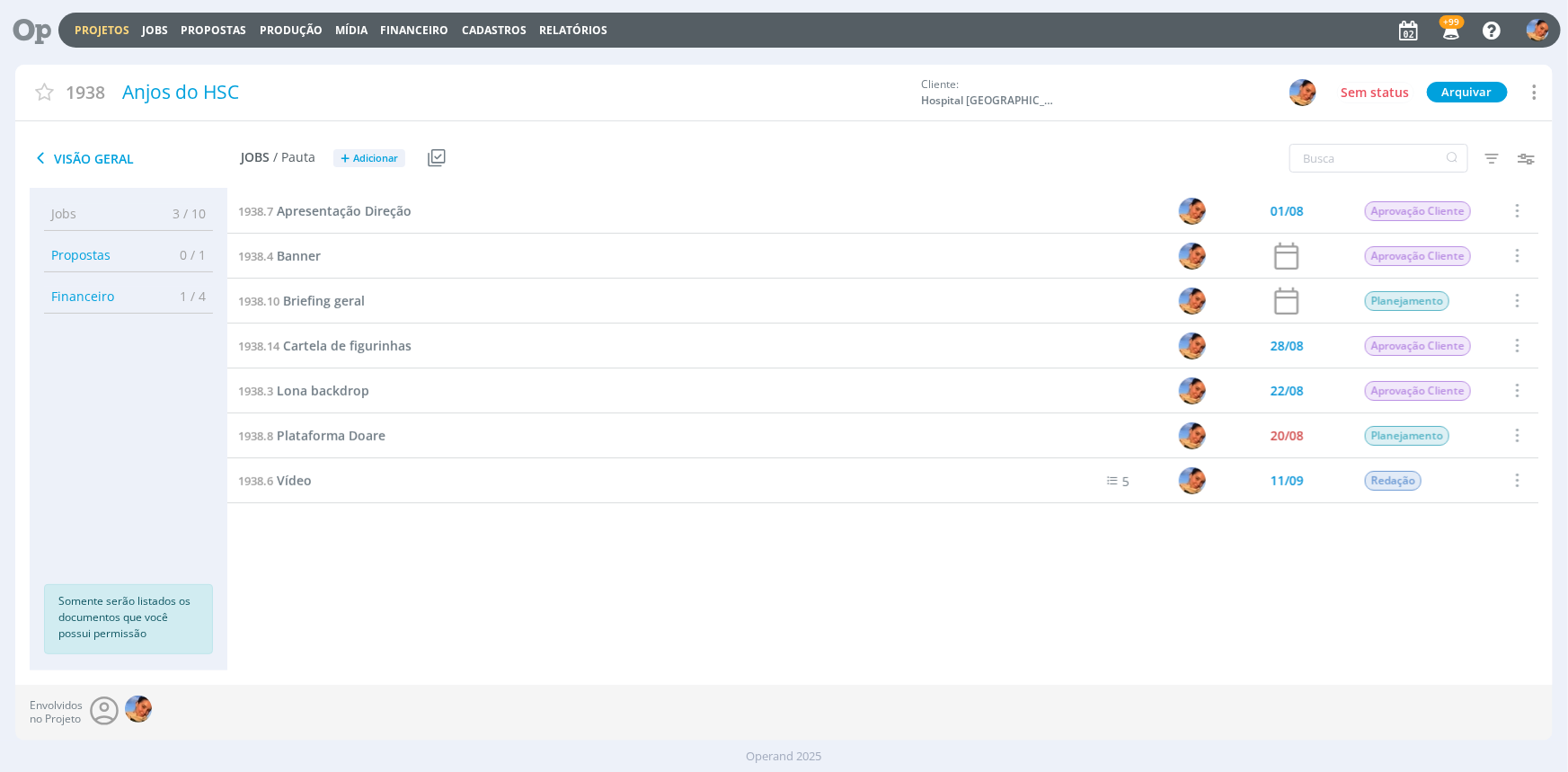
click at [101, 30] on link "Projetos" at bounding box center [101, 30] width 55 height 16
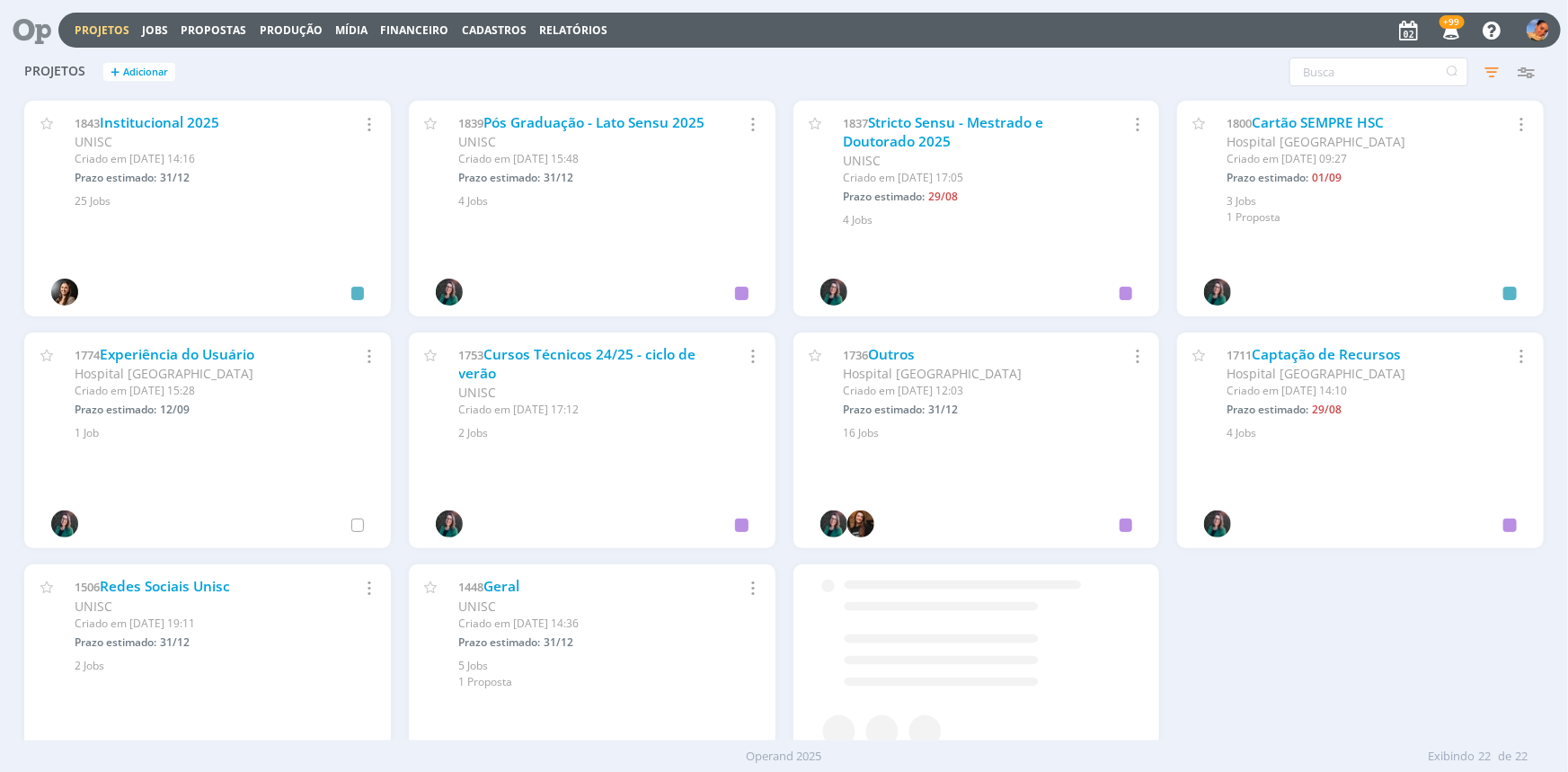
scroll to position [735, 0]
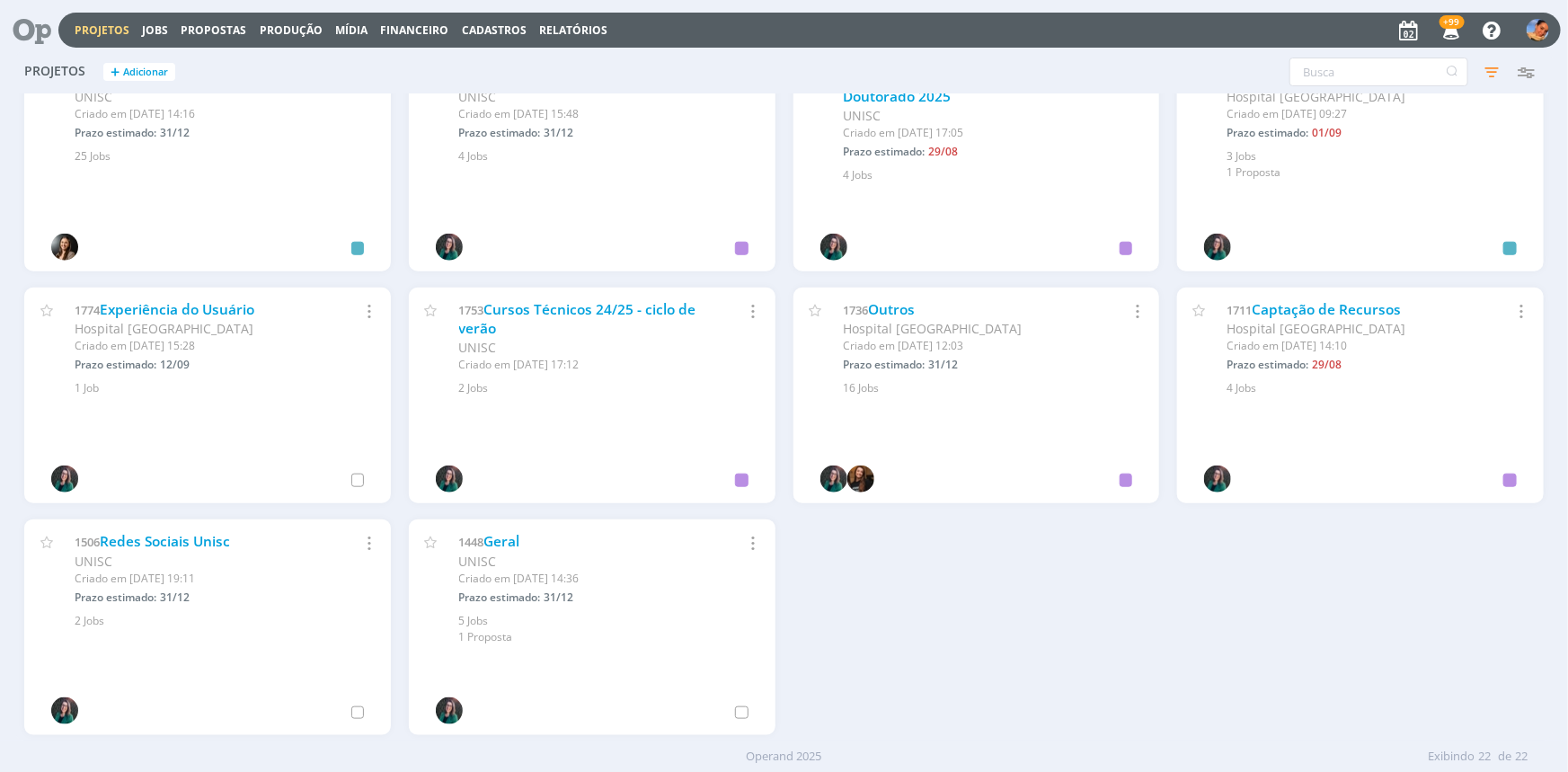
click at [1295, 291] on div "1711 Captação de Recursos Hospital Santa Cruz Criado em 11/03/24 às 14:10 Prazo…" at bounding box center [1360, 343] width 367 height 109
click at [1297, 301] on link "Captação de Recursos" at bounding box center [1326, 309] width 149 height 19
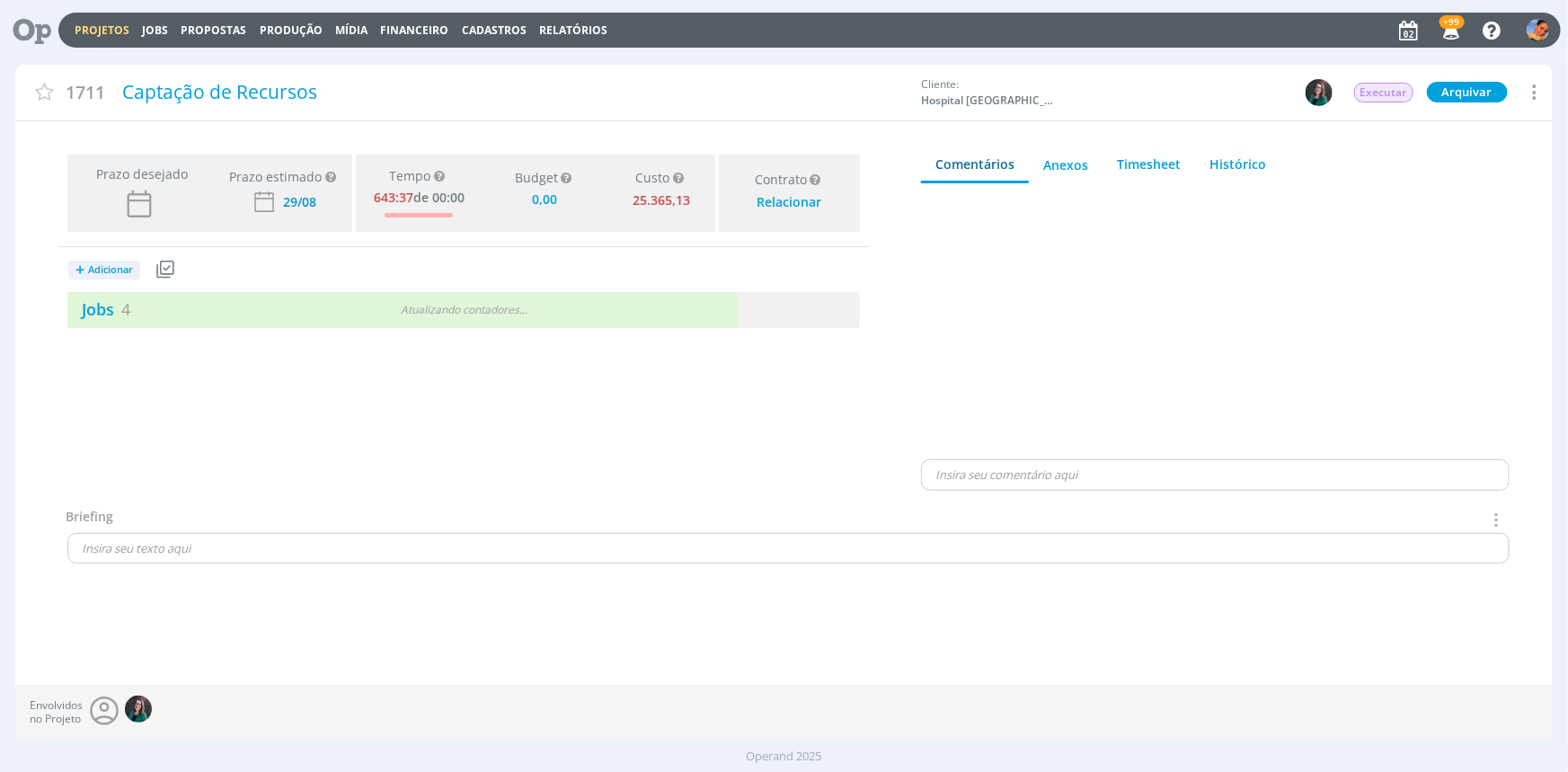
type input "0,00"
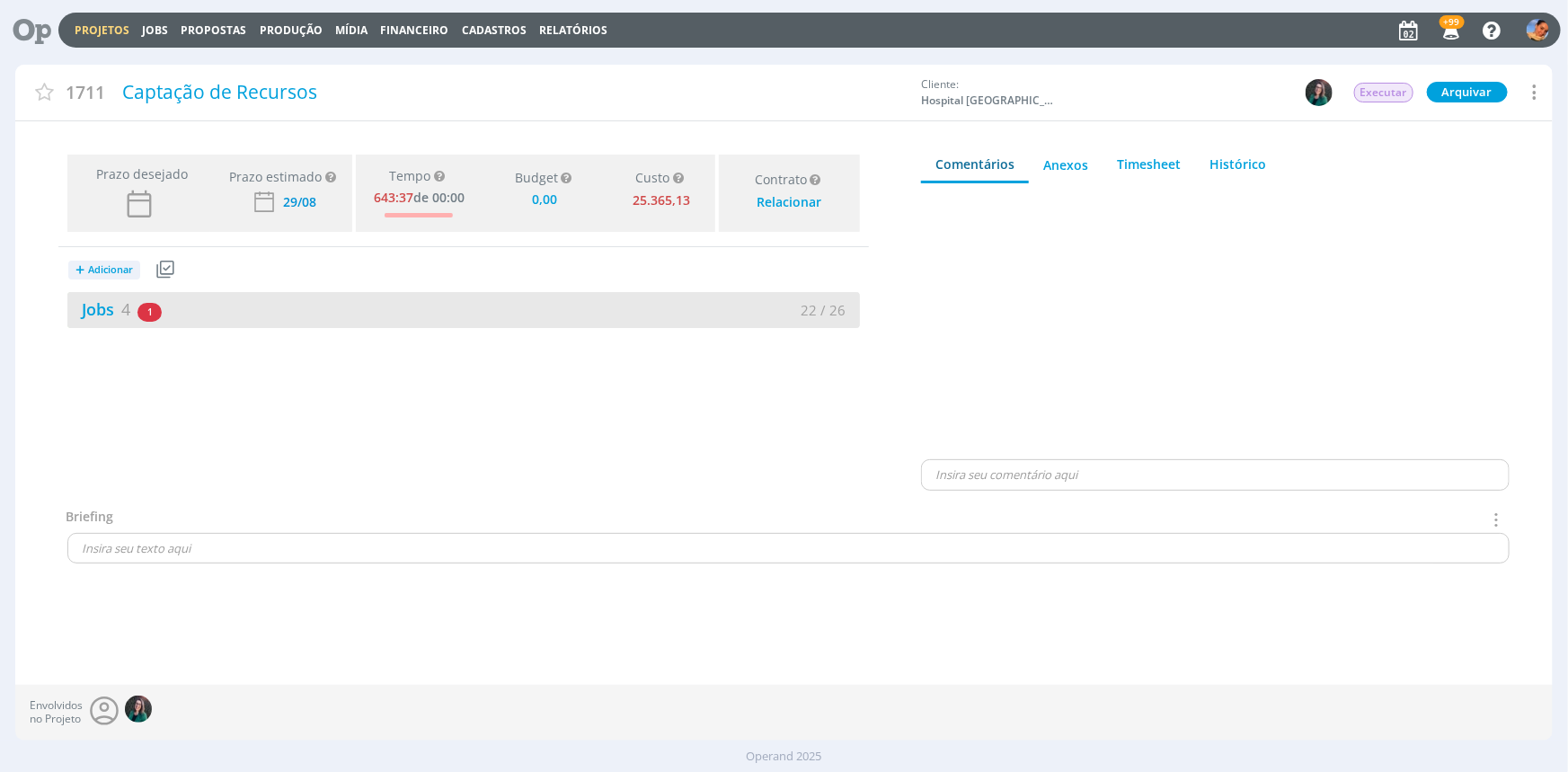
click at [663, 318] on div "22 / 26" at bounding box center [662, 310] width 396 height 20
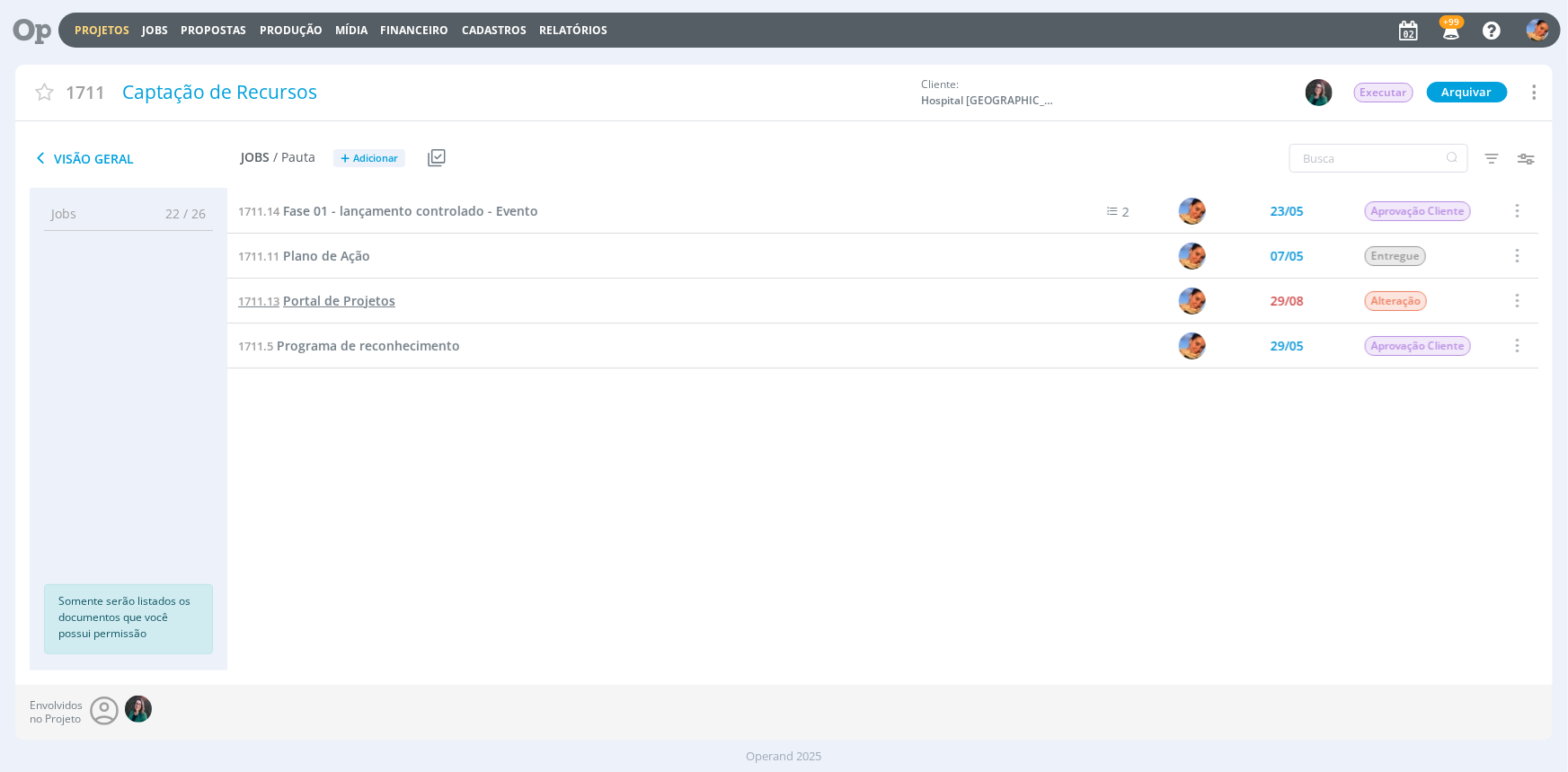
click at [367, 301] on span "Portal de Projetos" at bounding box center [339, 300] width 112 height 17
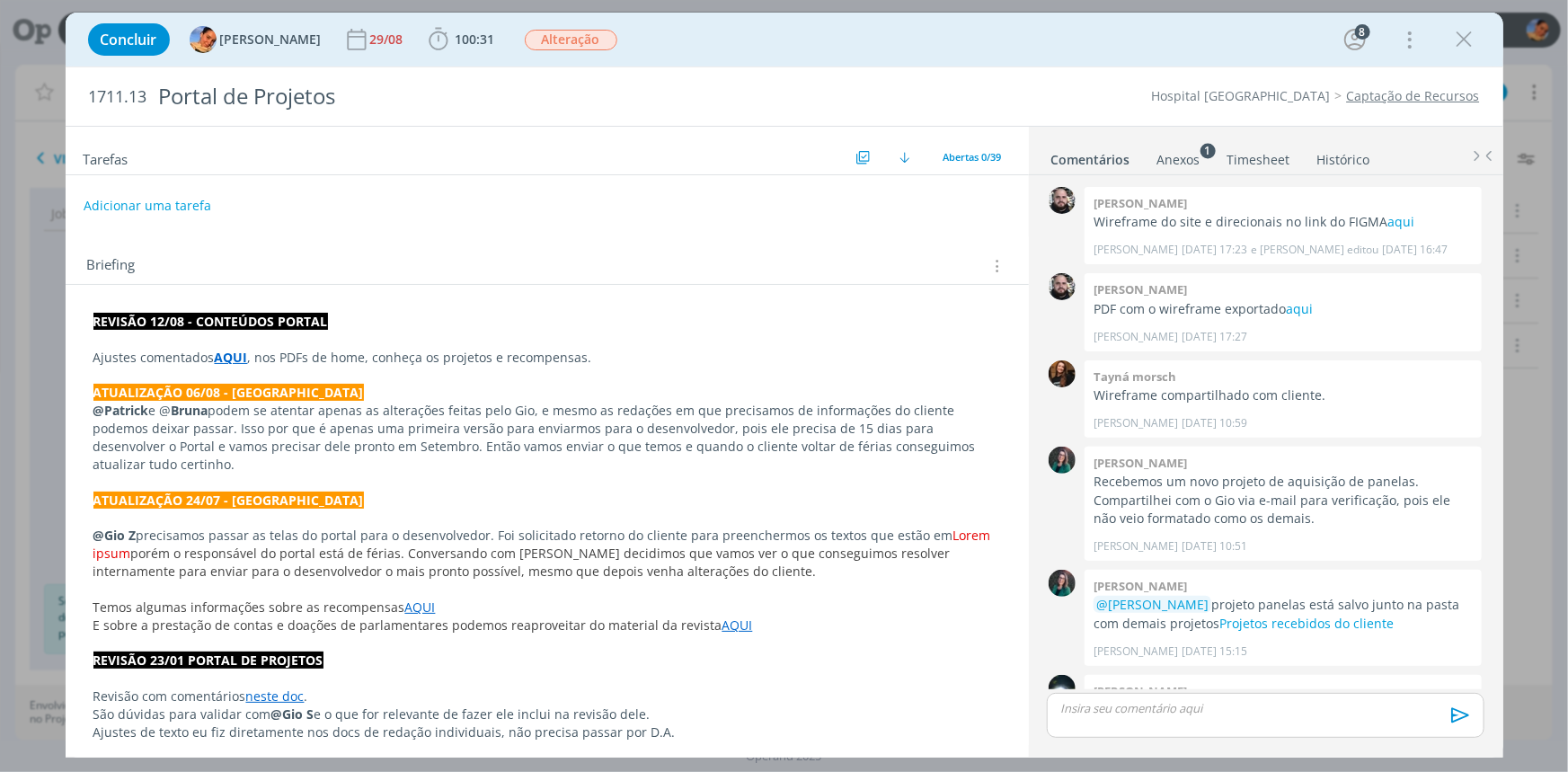
scroll to position [2029, 0]
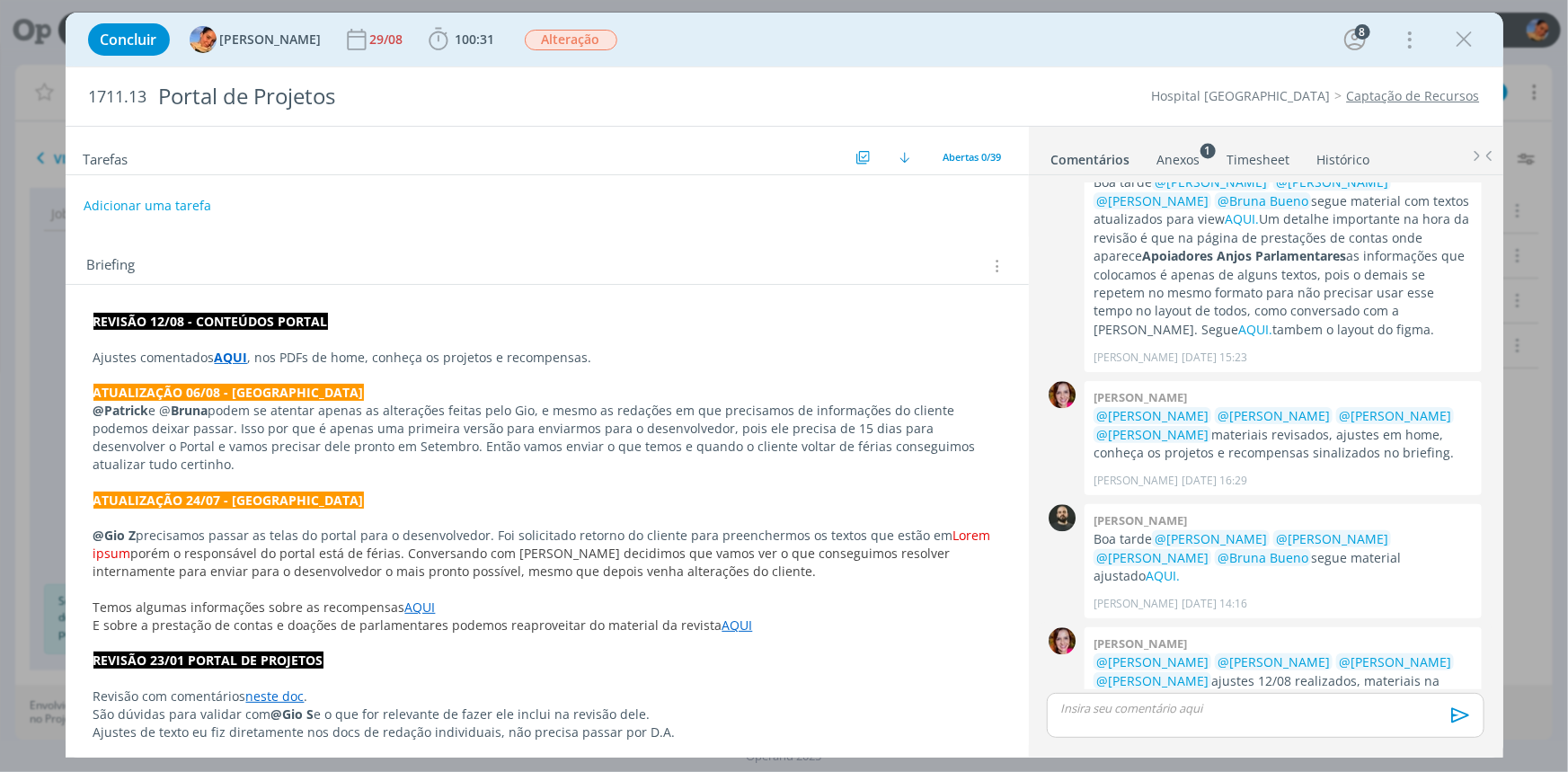
click at [1127, 690] on link "cliente" at bounding box center [1146, 698] width 40 height 17
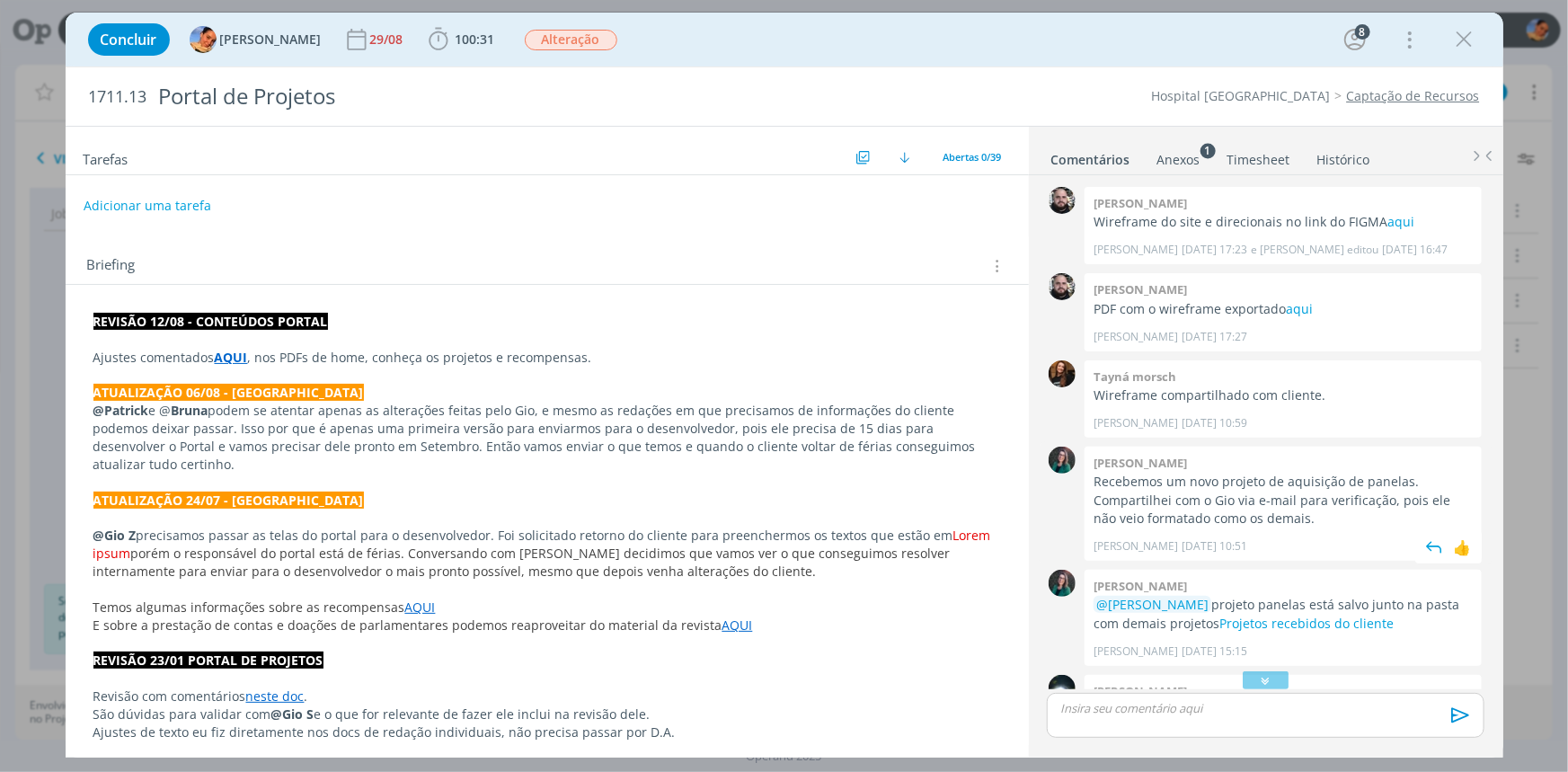
scroll to position [163, 0]
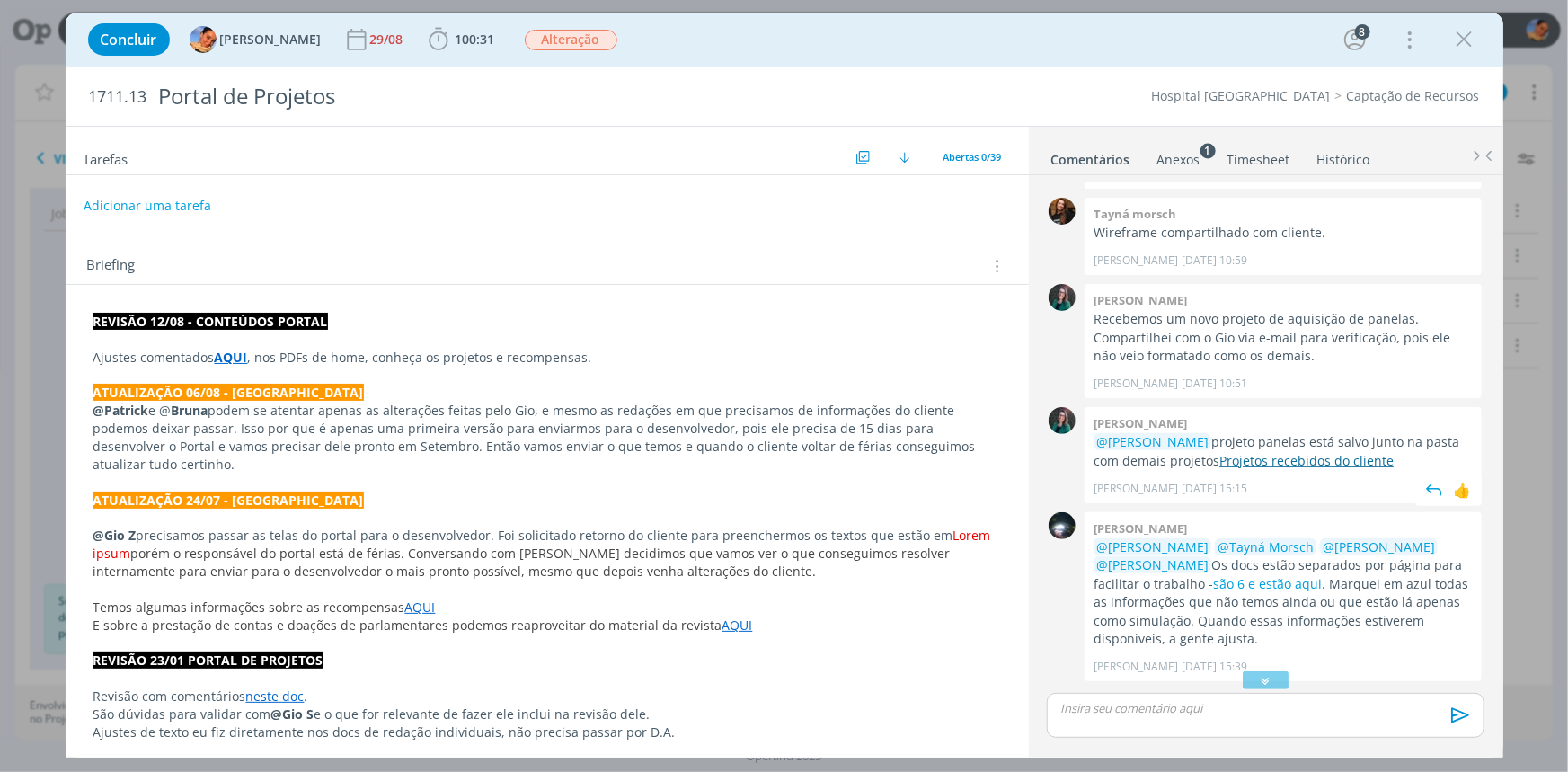
click at [1288, 459] on link "Projetos recebidos do cliente" at bounding box center [1306, 460] width 175 height 17
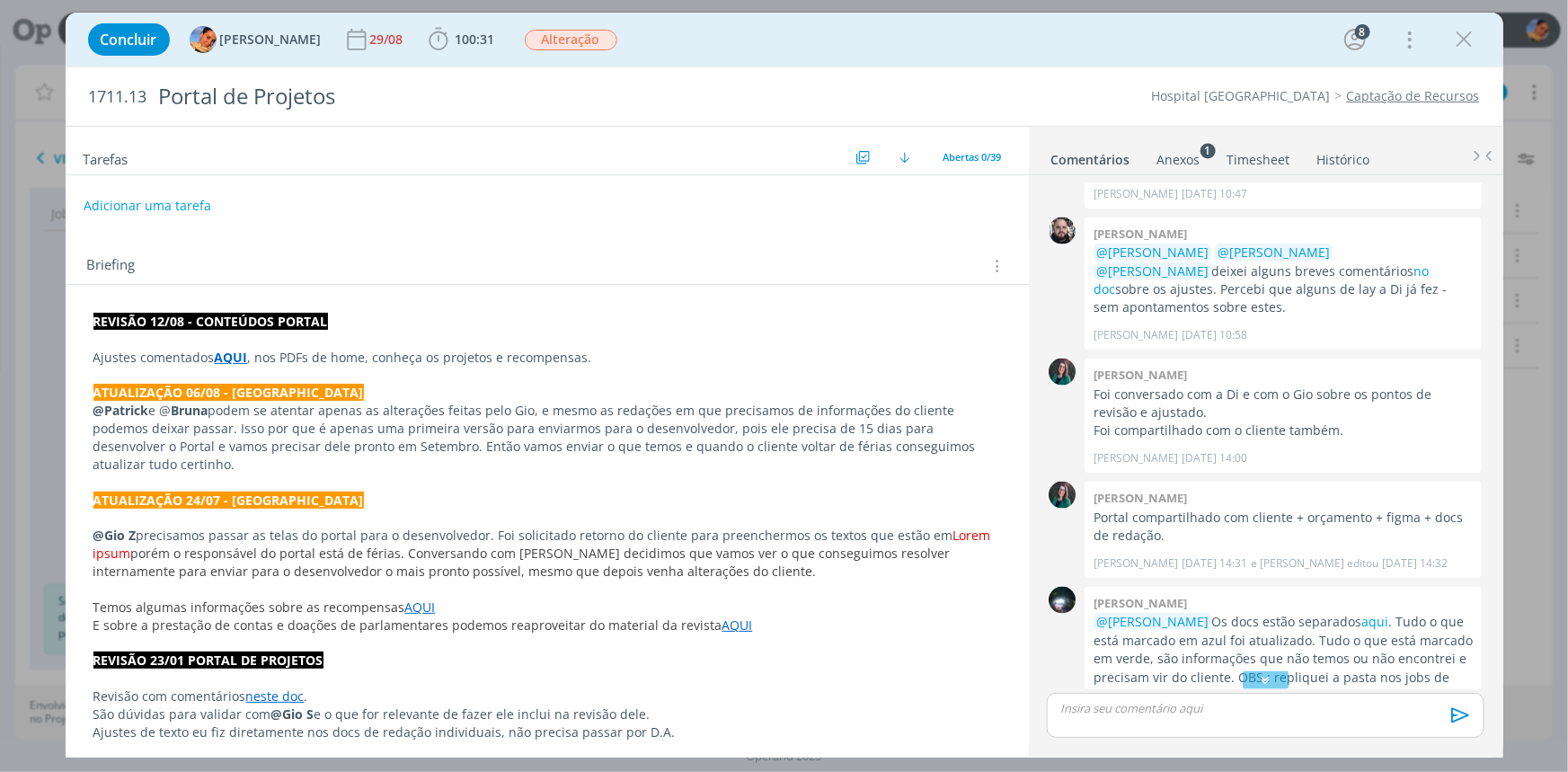
scroll to position [1061, 0]
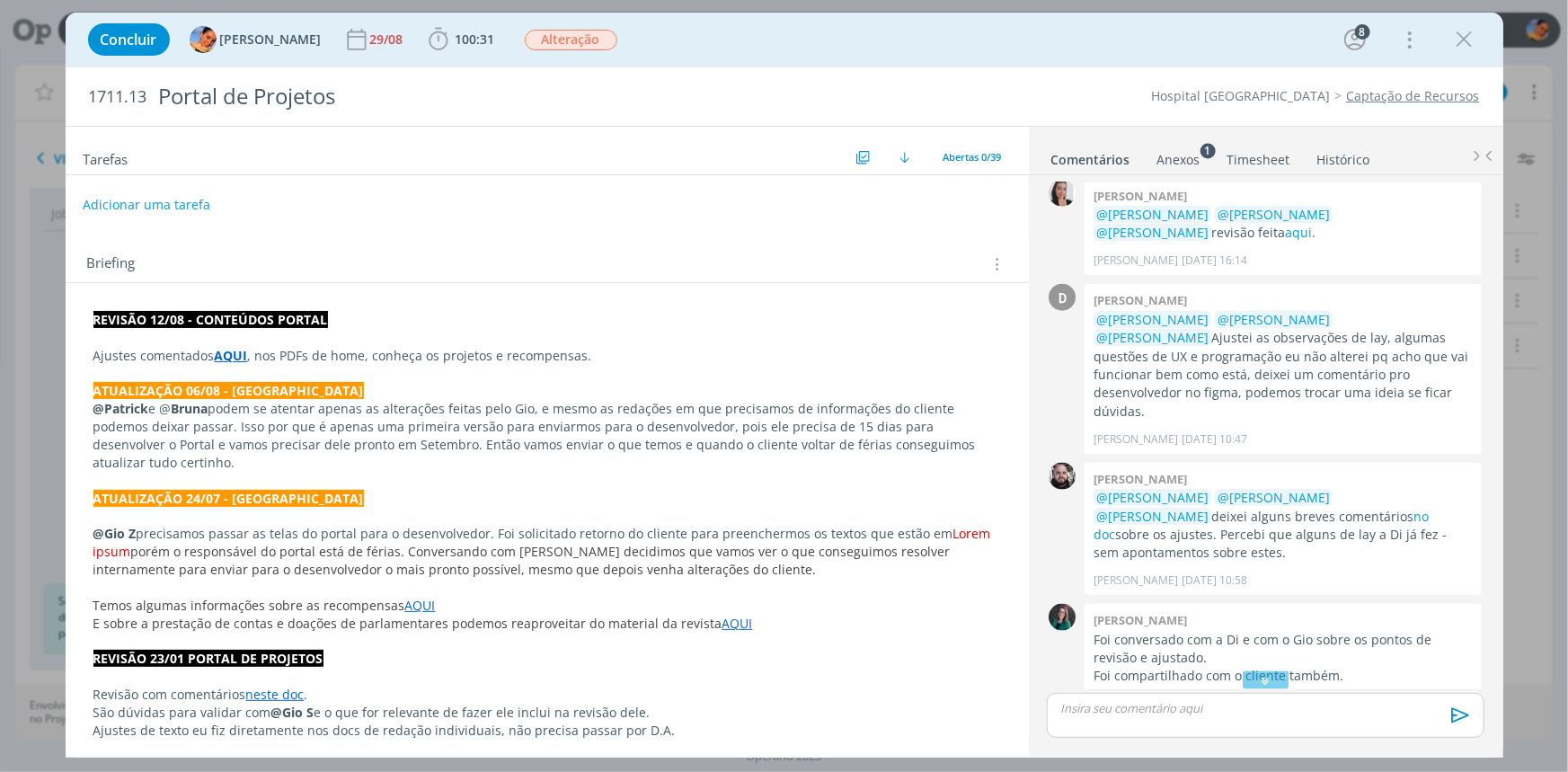
click at [186, 215] on button "Adicionar uma tarefa" at bounding box center [146, 204] width 128 height 30
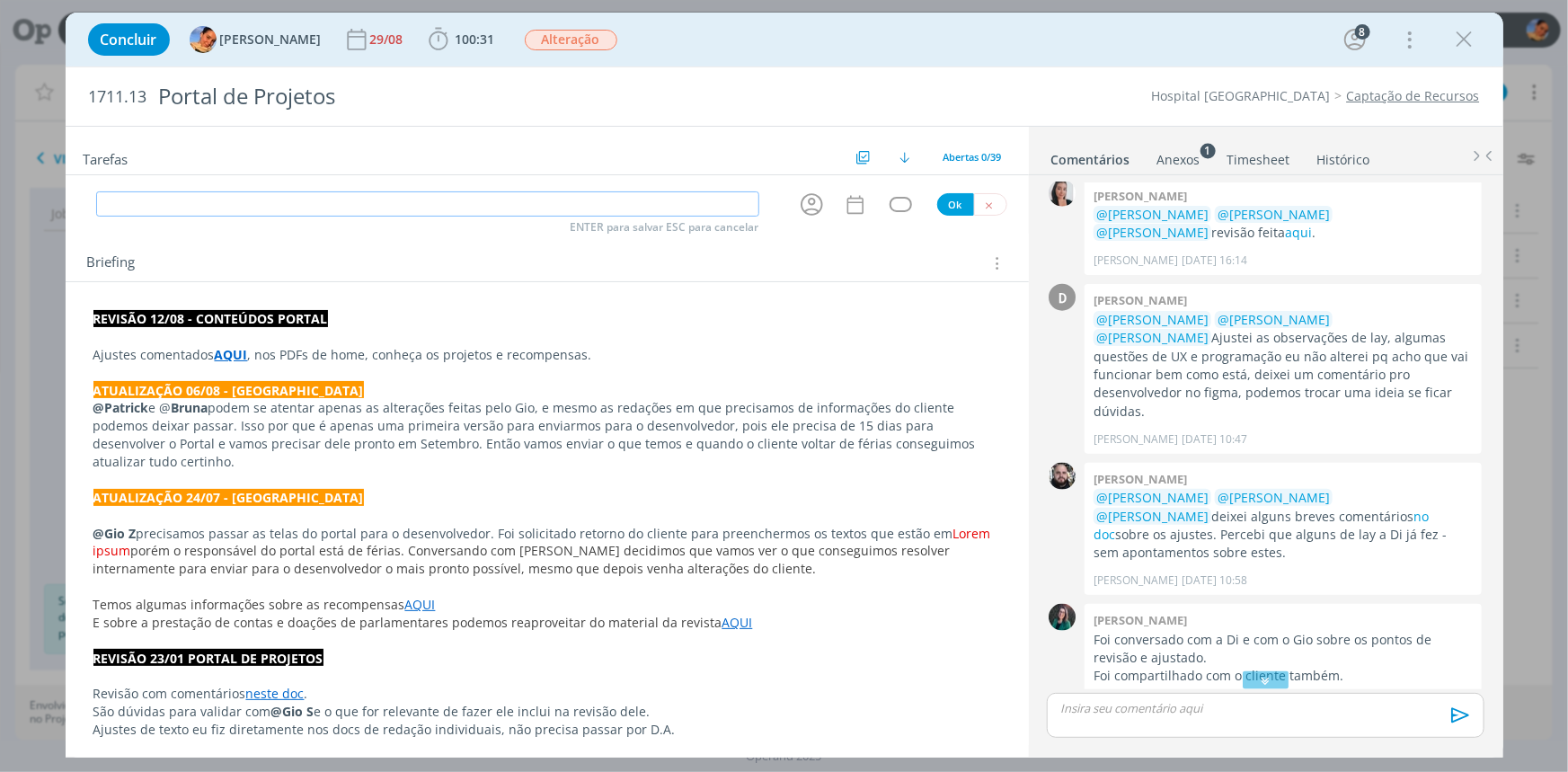
click at [196, 191] on input "dialog" at bounding box center [427, 204] width 663 height 25
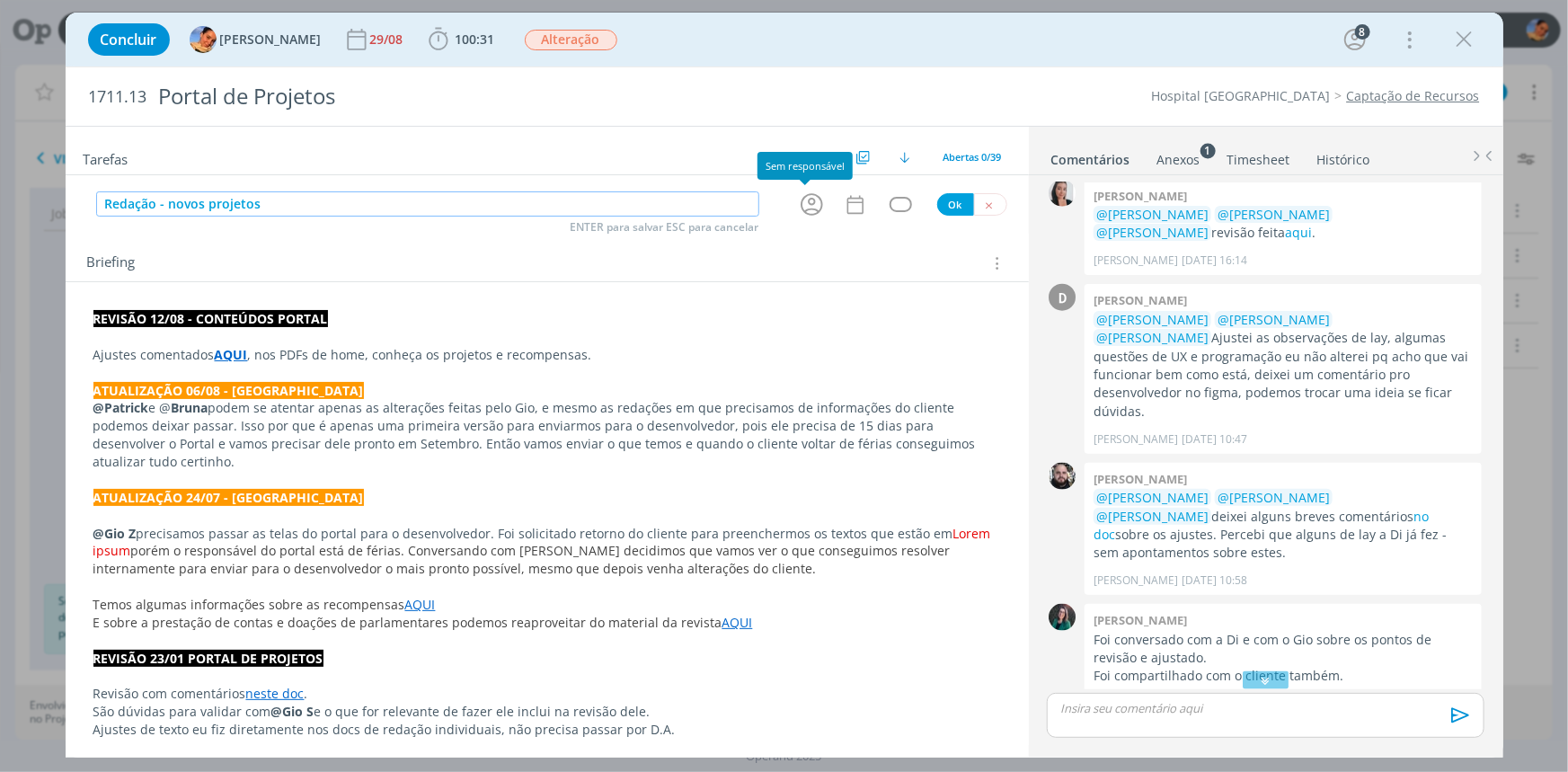
click at [817, 198] on icon "dialog" at bounding box center [812, 204] width 28 height 28
type input "Redação - novos projetos"
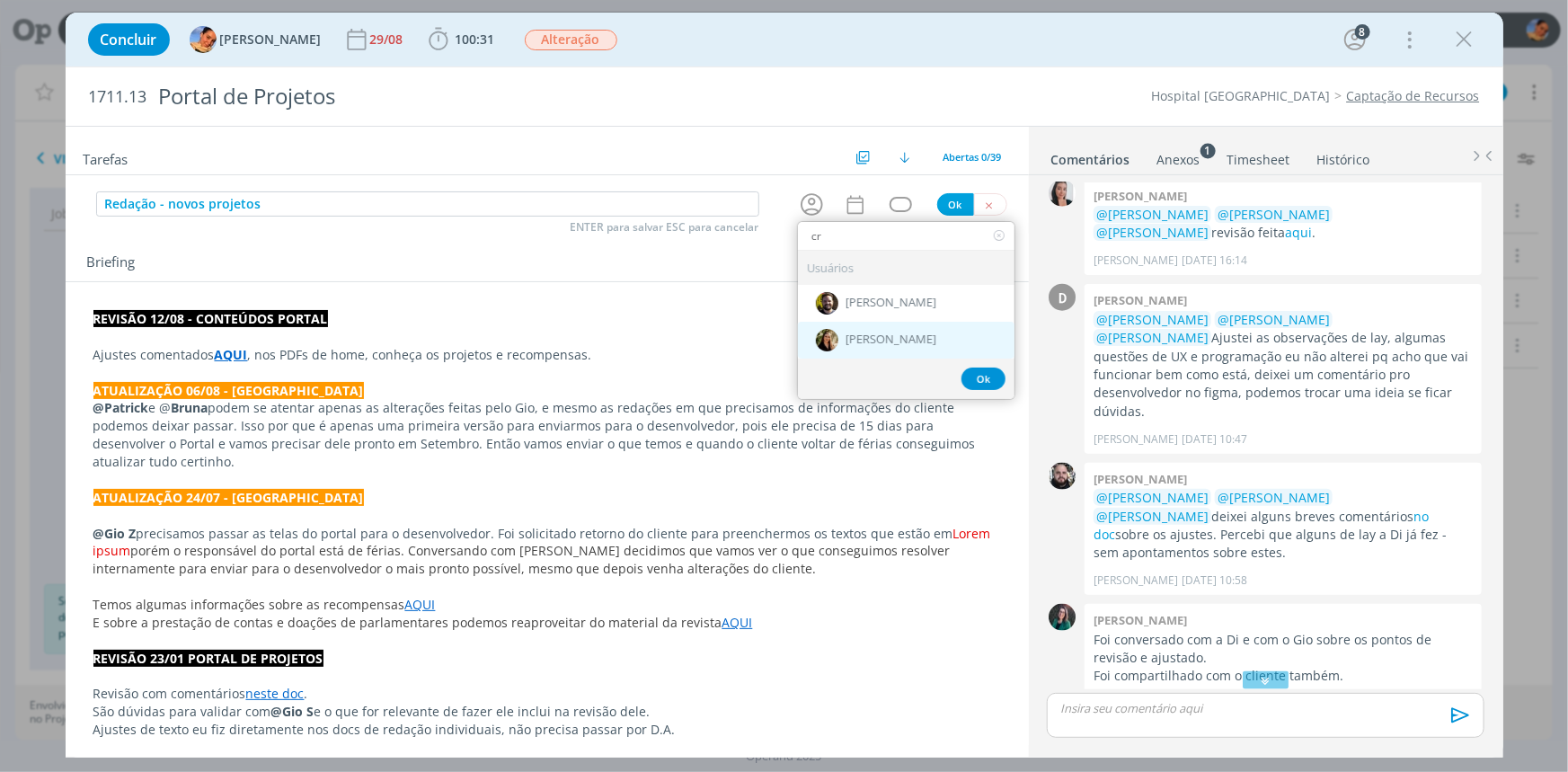
type input "cr"
click at [858, 343] on span "[PERSON_NAME]" at bounding box center [890, 341] width 91 height 15
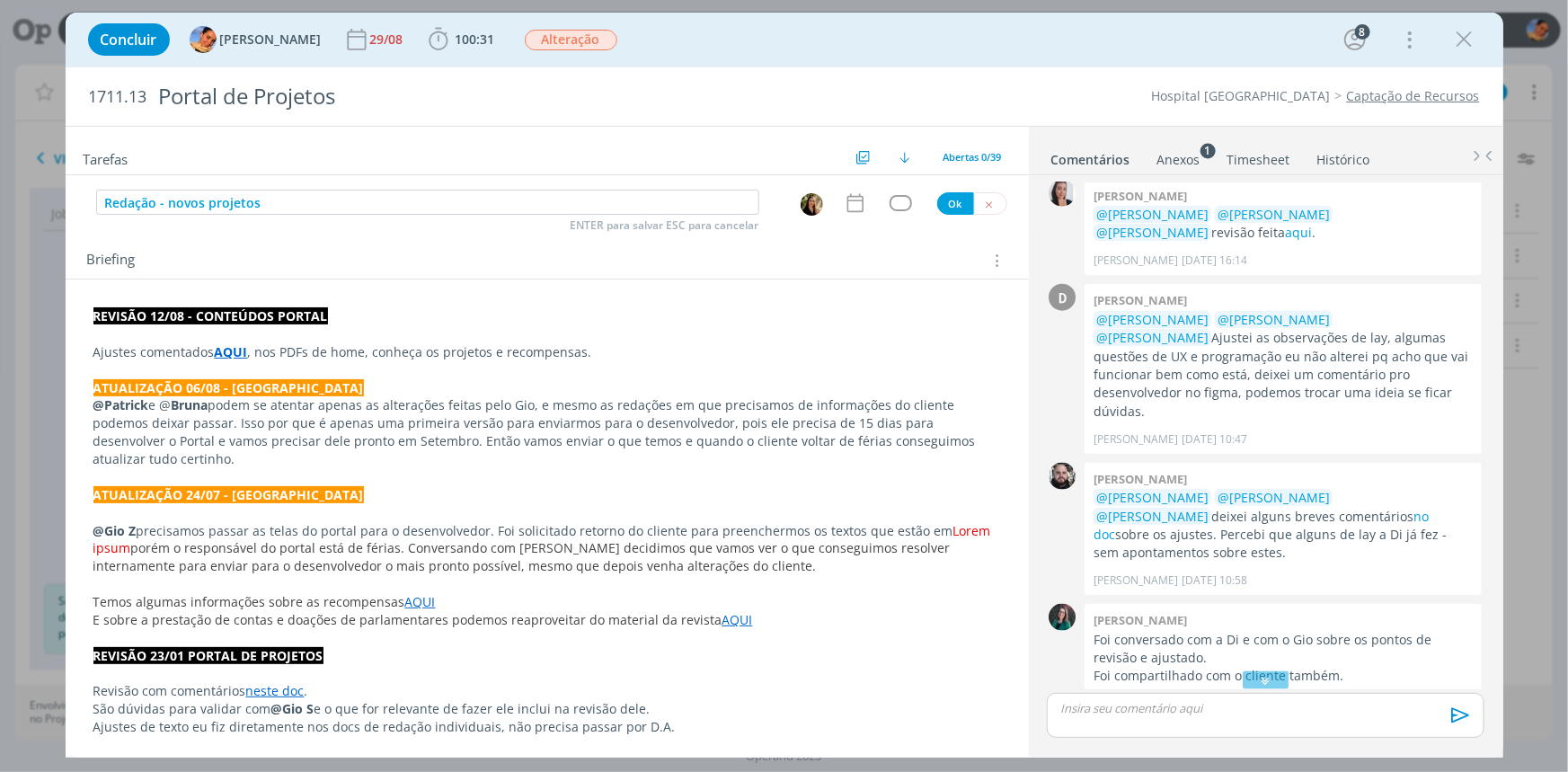
click at [845, 217] on div "Tarefas Usar Job de template Criar template a partir deste job Visualizar Templ…" at bounding box center [546, 435] width 963 height 618
click at [849, 206] on icon "dialog" at bounding box center [856, 203] width 23 height 23
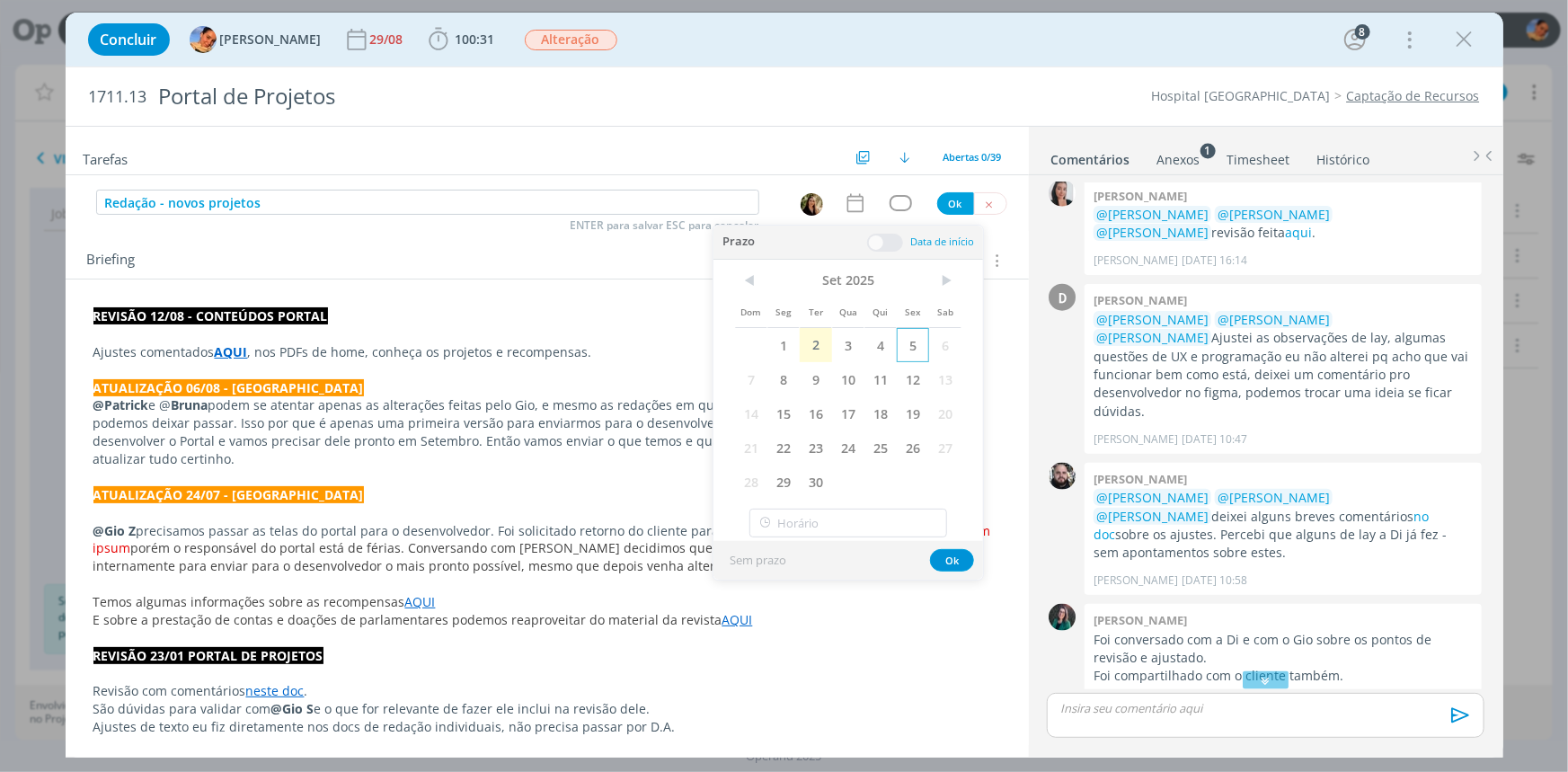
click at [915, 333] on span "5" at bounding box center [912, 345] width 32 height 34
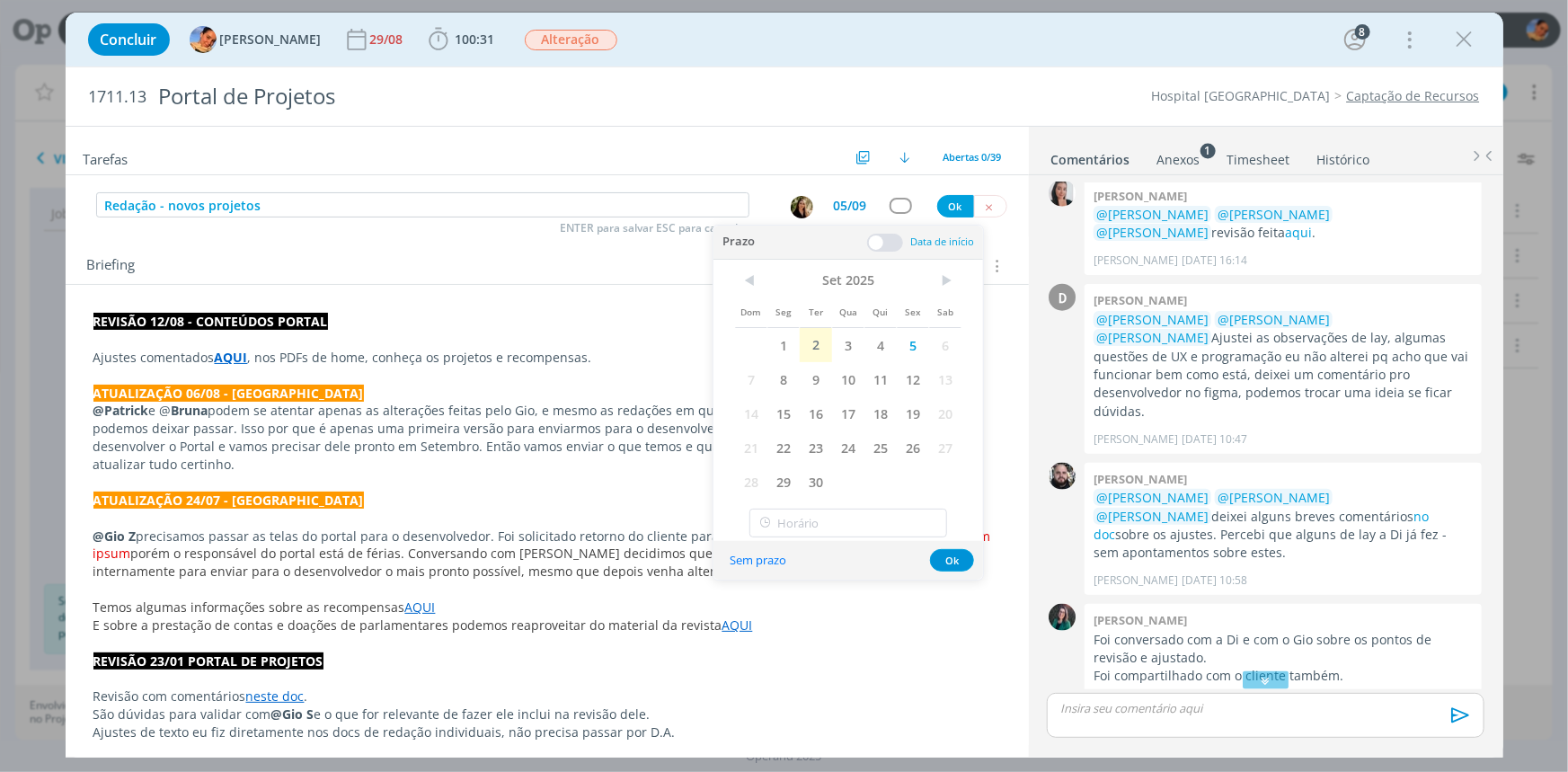
click at [880, 233] on span at bounding box center [885, 242] width 36 height 18
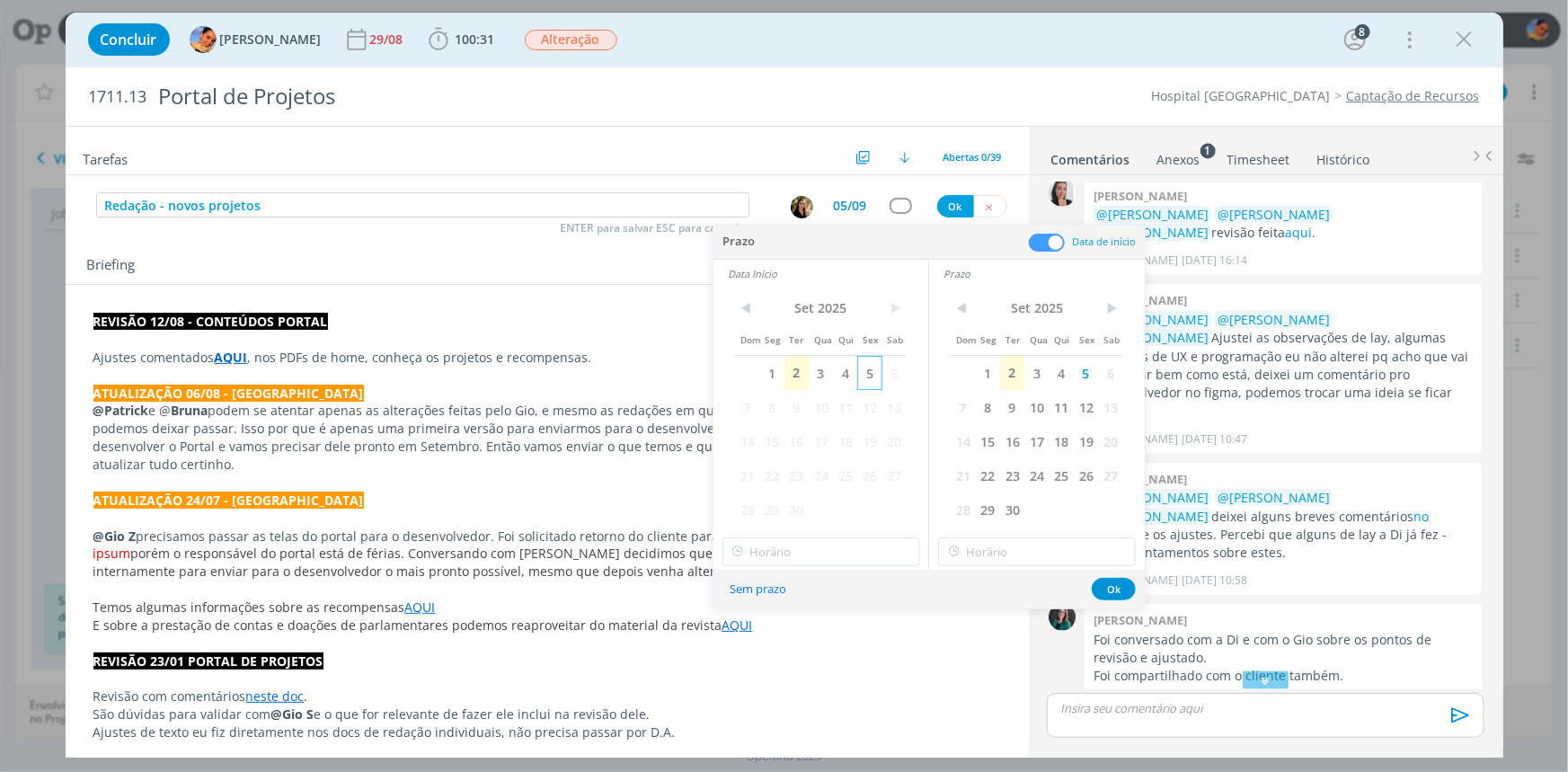
click at [857, 371] on span "5" at bounding box center [868, 373] width 24 height 34
click at [830, 556] on input "15:00" at bounding box center [821, 551] width 198 height 28
click at [804, 682] on div "09:00" at bounding box center [822, 688] width 200 height 32
type input "09:00"
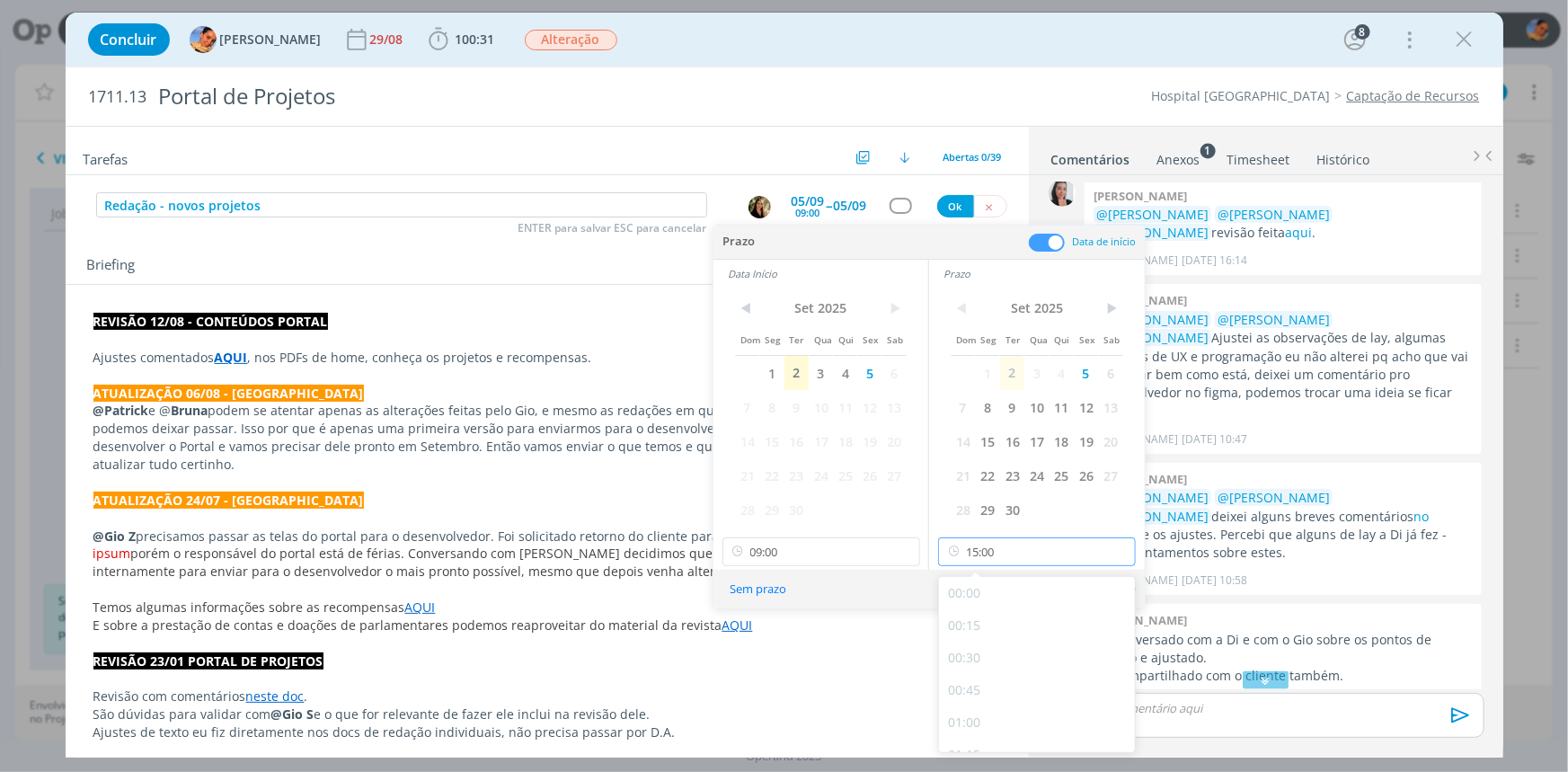
click at [990, 540] on input "15:00" at bounding box center [1036, 551] width 198 height 28
click at [992, 587] on div "18:15" at bounding box center [1038, 578] width 200 height 32
click at [1032, 552] on input "18:15" at bounding box center [1036, 551] width 198 height 28
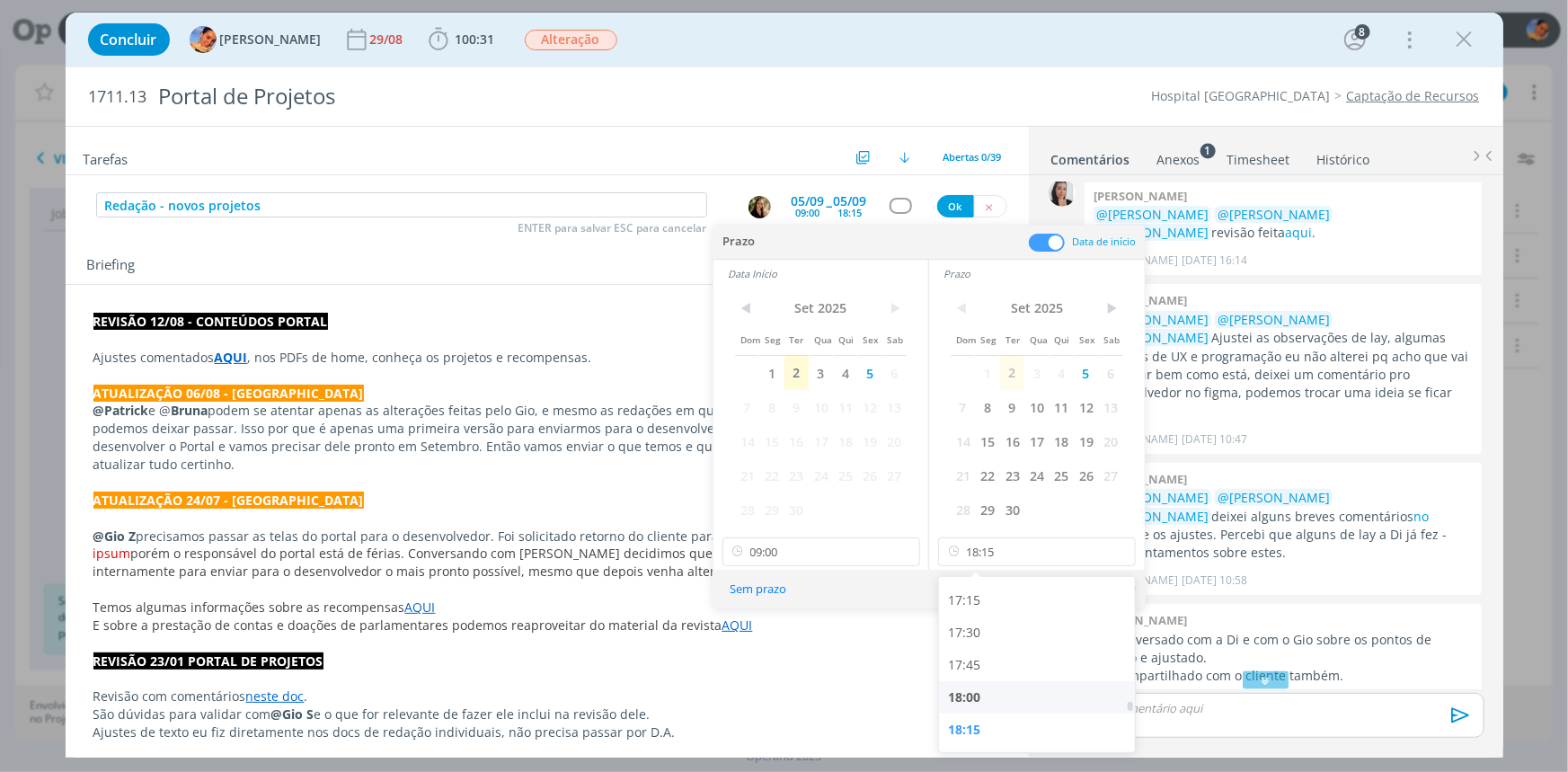
click at [1004, 701] on div "18:00" at bounding box center [1038, 697] width 200 height 32
type input "18:00"
click at [1106, 579] on button "Ok" at bounding box center [1113, 589] width 44 height 22
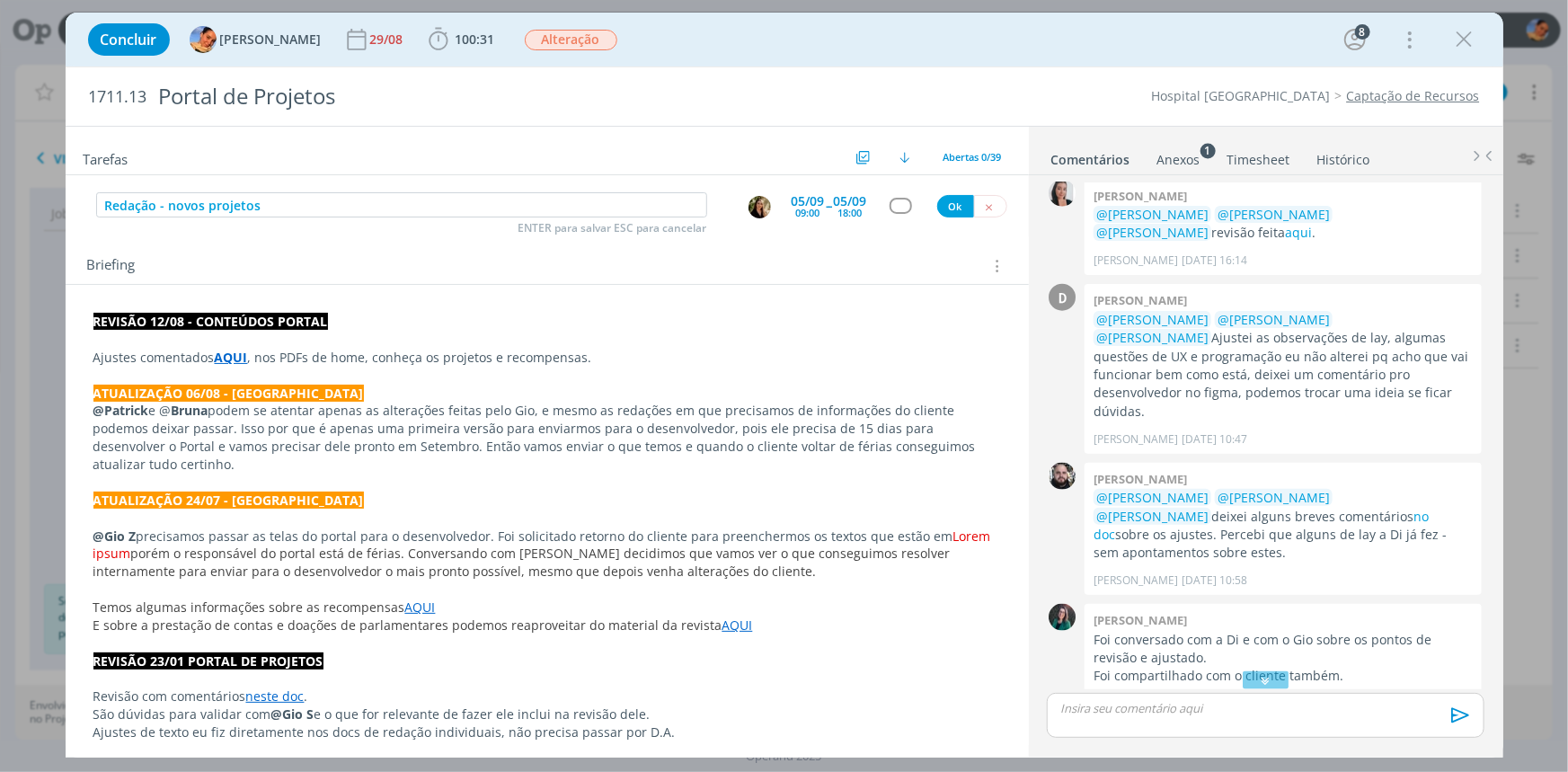
click at [905, 207] on div "dialog" at bounding box center [901, 206] width 22 height 16
click at [897, 203] on div "dialog" at bounding box center [901, 206] width 22 height 16
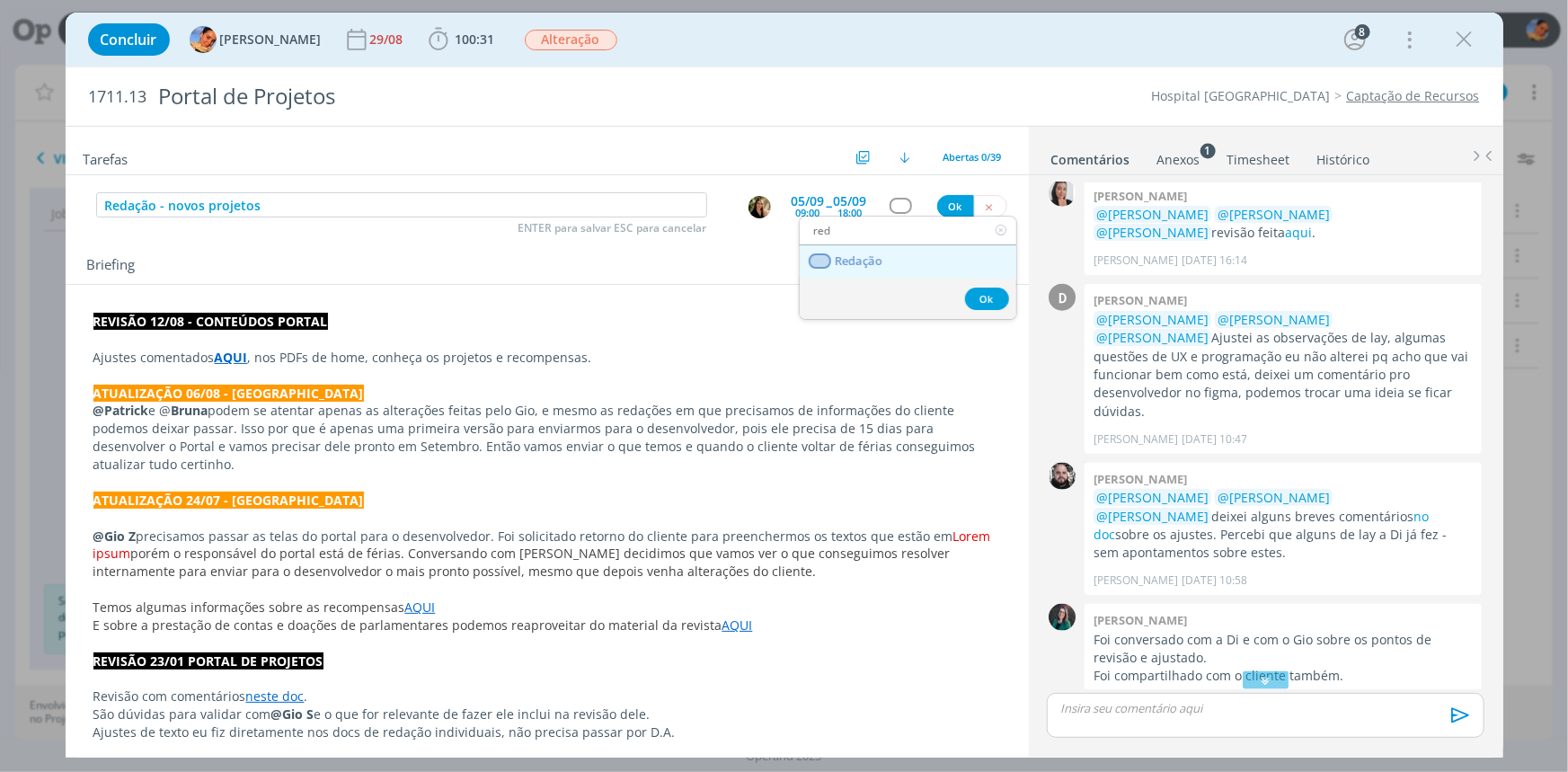
type input "red"
click at [869, 261] on span "Redação" at bounding box center [858, 262] width 48 height 15
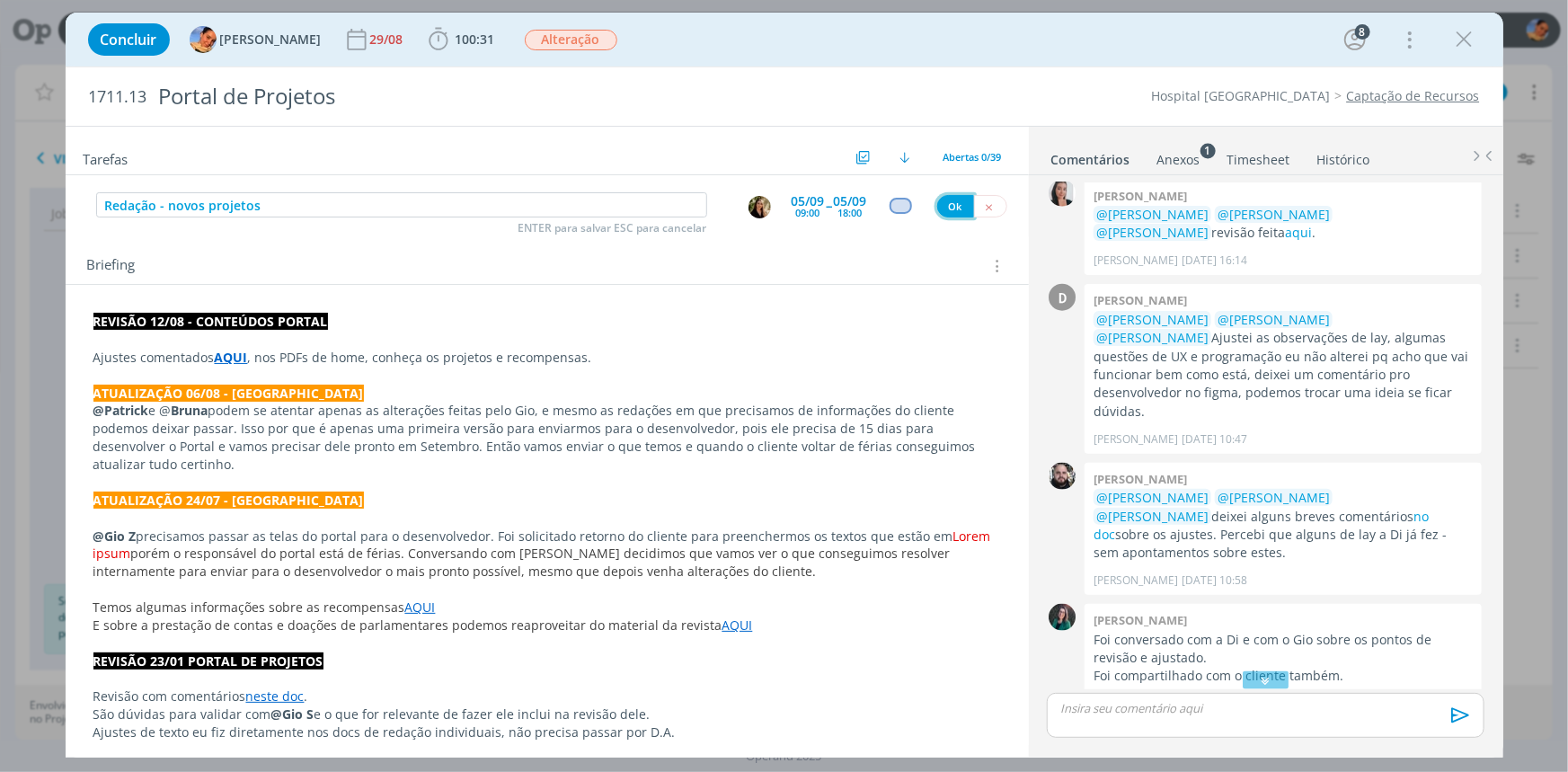
click at [937, 210] on button "Ok" at bounding box center [955, 206] width 37 height 22
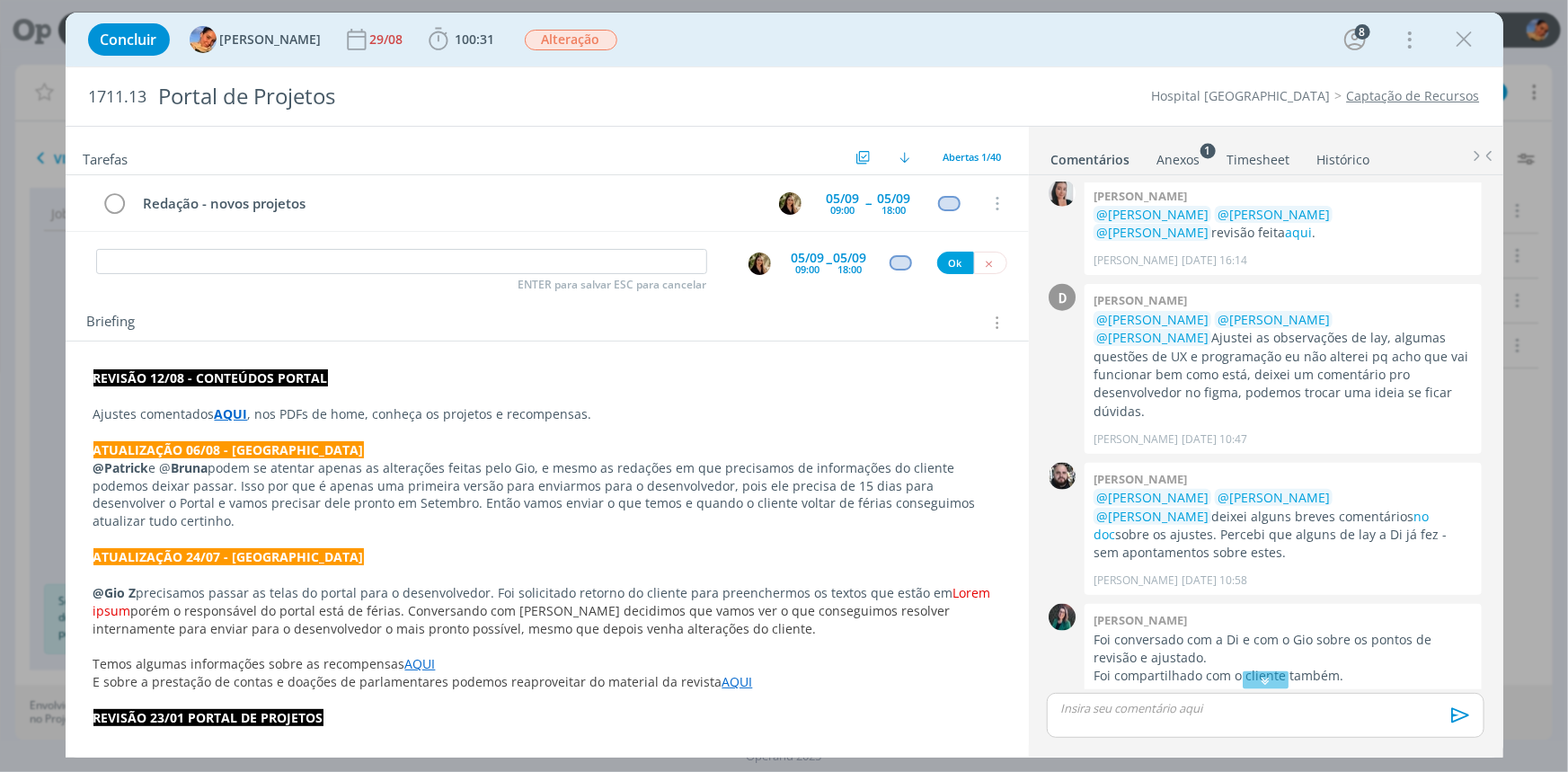
click at [96, 378] on strong "REVISÃO 12/08 - CONTEÚDOS PORTAL" at bounding box center [211, 377] width 234 height 17
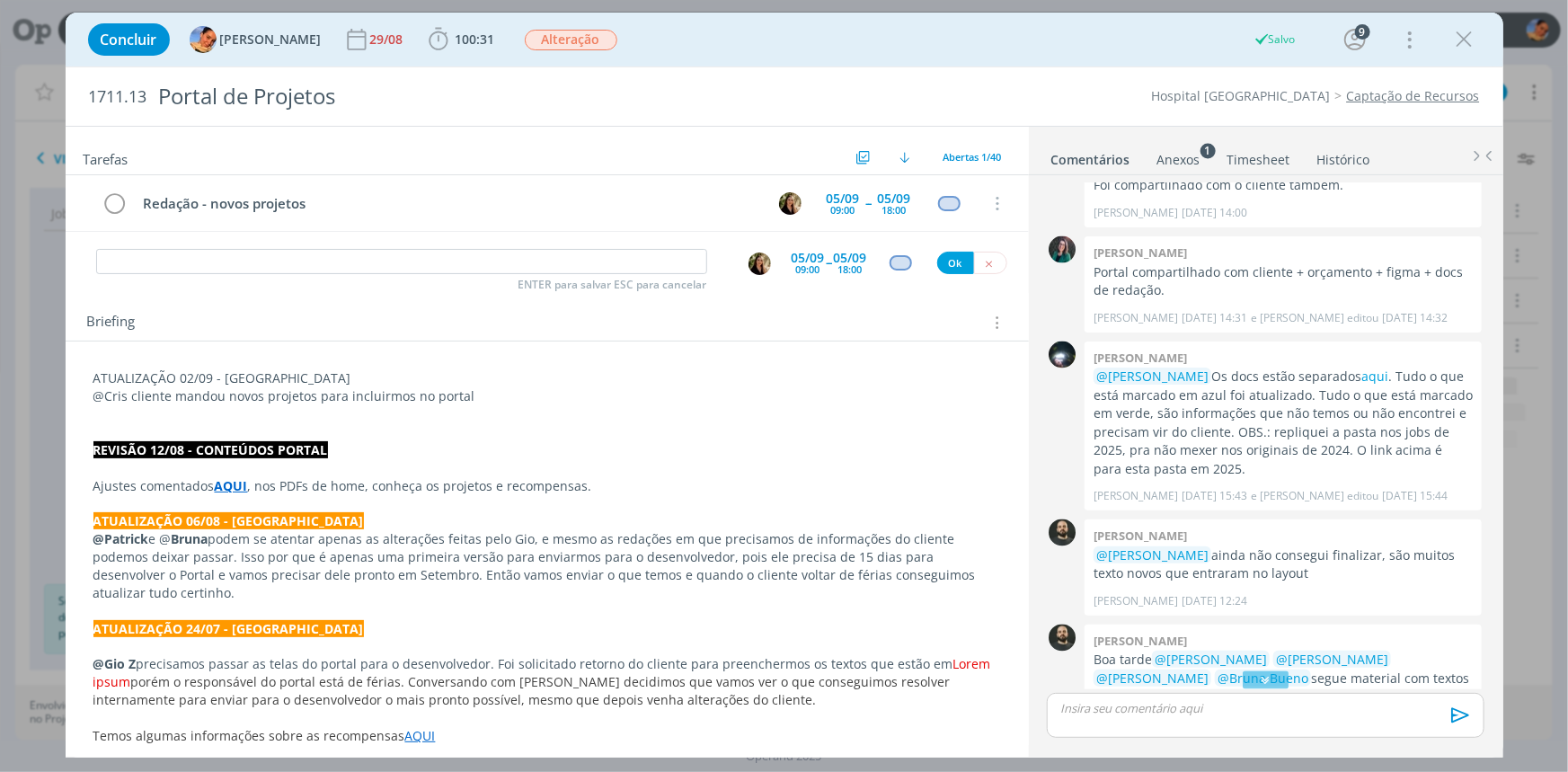
scroll to position [2029, 0]
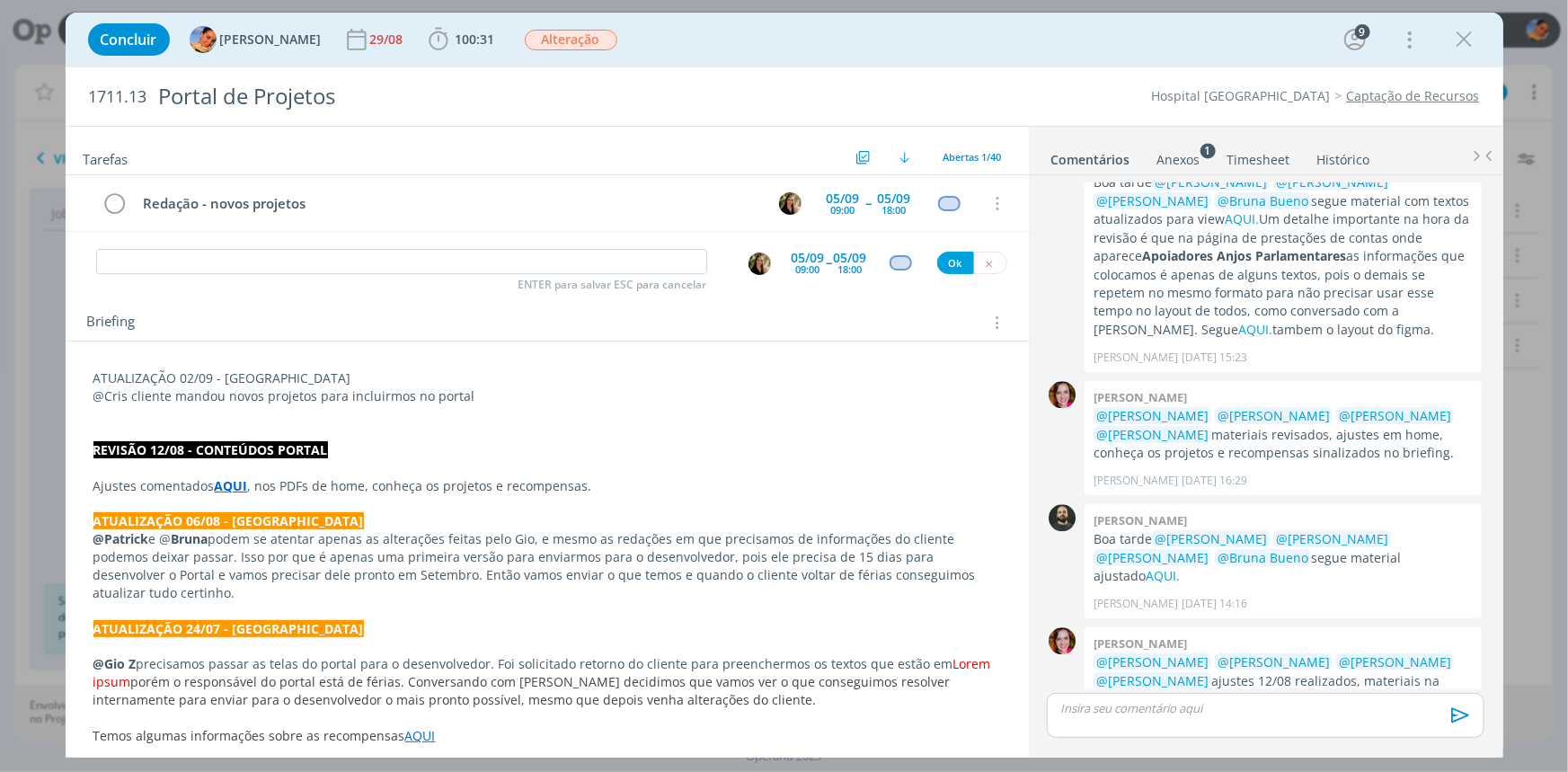
click at [1127, 690] on link "cliente" at bounding box center [1146, 698] width 40 height 17
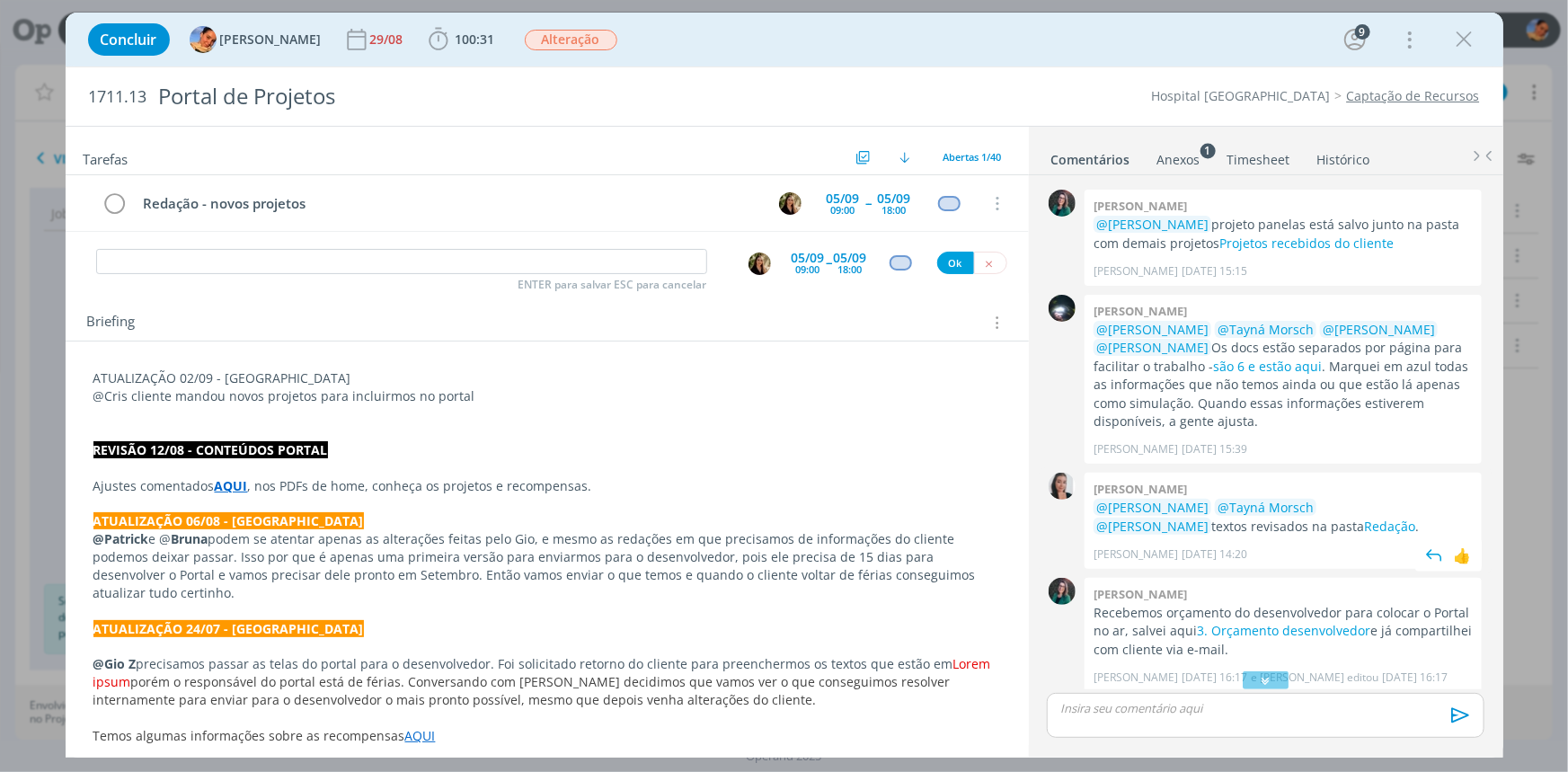
scroll to position [150, 0]
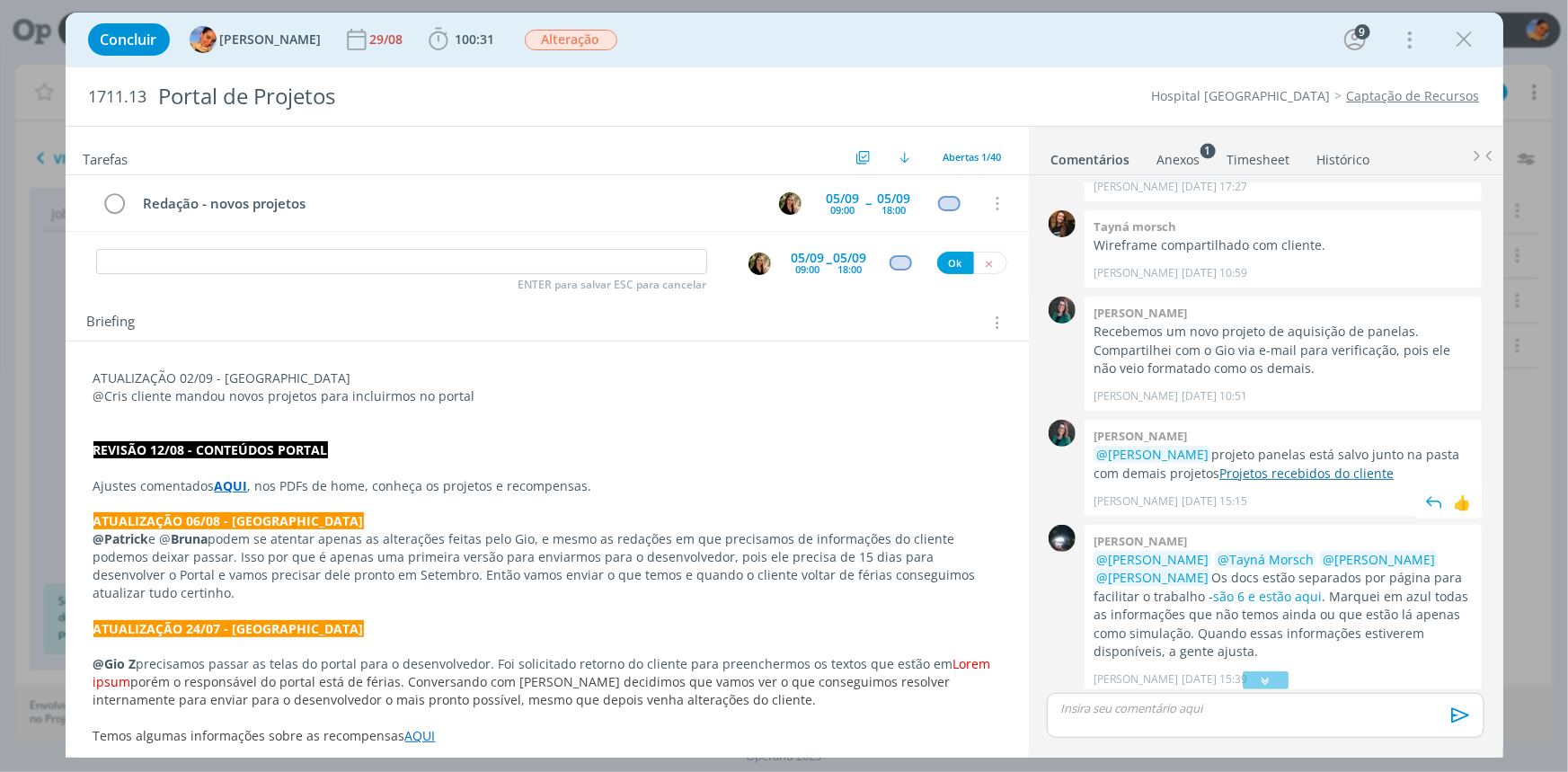
click at [1320, 470] on link "Projetos recebidos do cliente" at bounding box center [1306, 472] width 175 height 17
click at [584, 387] on p "@Cris cliente mandou novos projetos para incluirmos no portal" at bounding box center [547, 396] width 907 height 18
click at [676, 390] on p "@Cris cliente mandou novos projetos para incluirmos no portal, AQUI estão eles.…" at bounding box center [547, 396] width 907 height 18
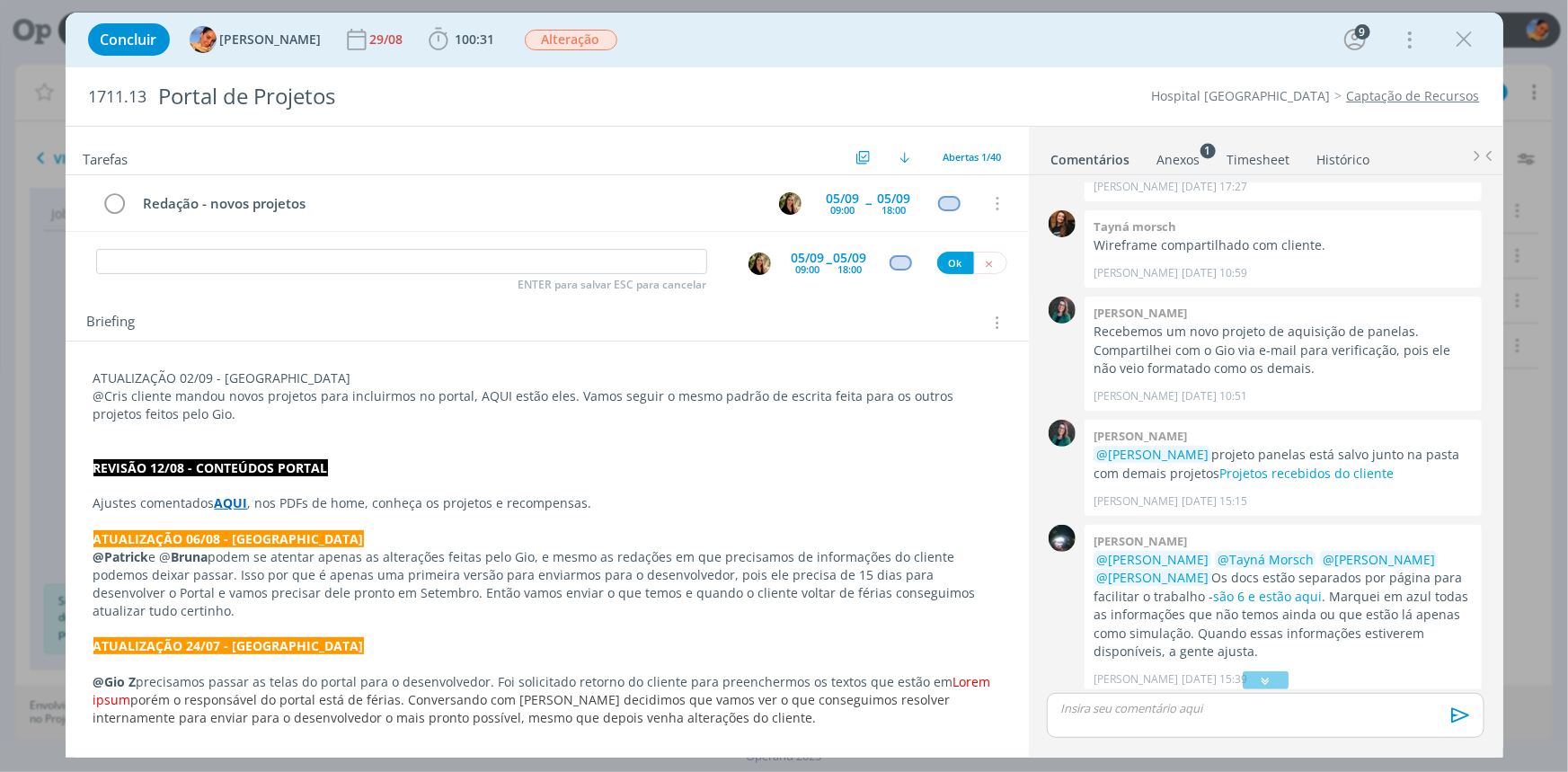
click at [296, 414] on p "@Cris cliente mandou novos projetos para incluirmos no portal, AQUI estão eles.…" at bounding box center [547, 405] width 907 height 36
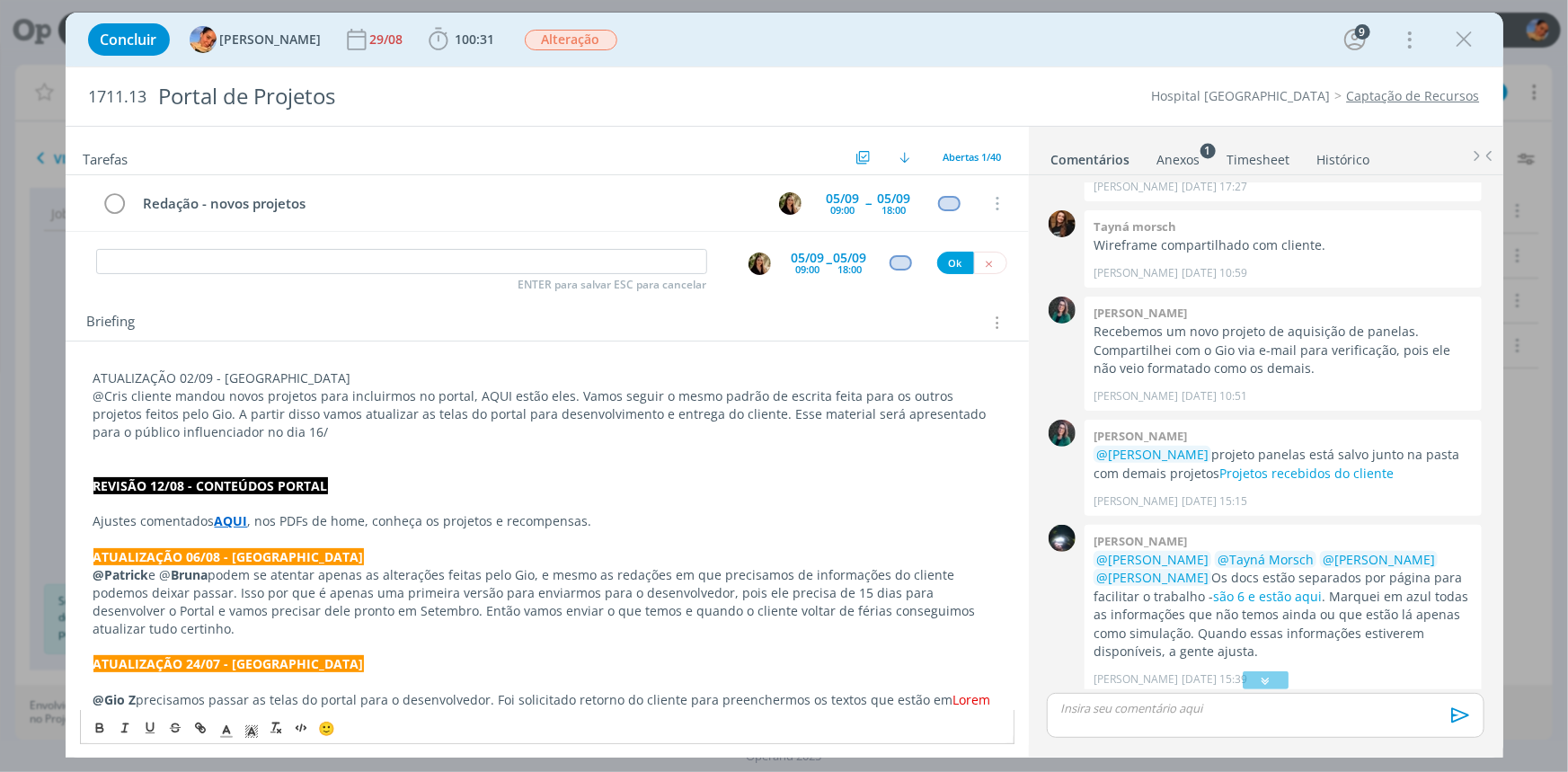
scroll to position [242, 0]
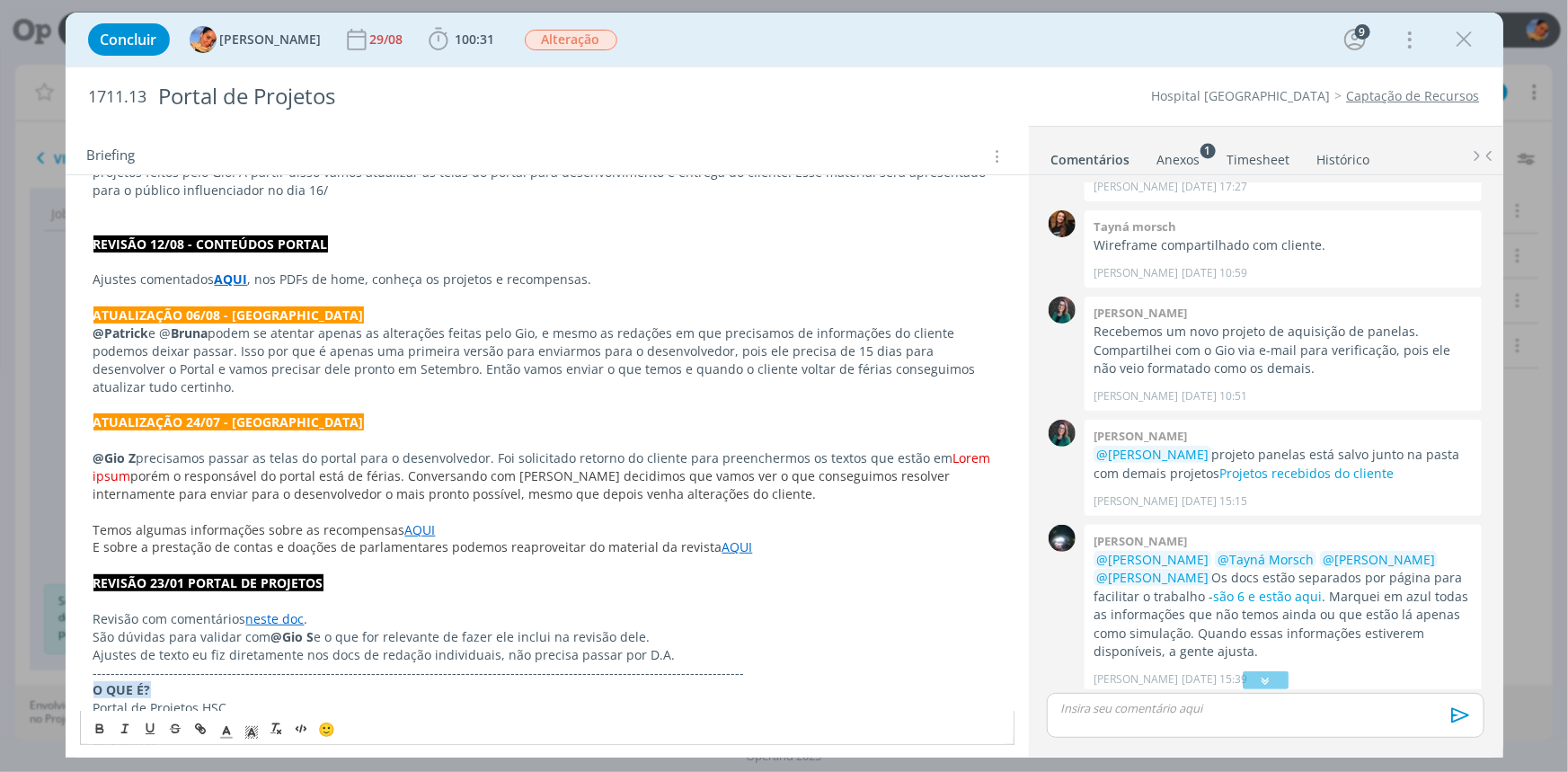
click at [287, 176] on p "@Cris cliente mandou novos projetos para incluirmos no portal, AQUI estão eles.…" at bounding box center [547, 172] width 907 height 54
click at [278, 185] on p "@Cris cliente mandou novos projetos para incluirmos no portal, AQUI estão eles.…" at bounding box center [547, 172] width 907 height 54
click at [251, 183] on p "@Cris cliente mandou novos projetos para incluirmos no portal, AQUI estão eles.…" at bounding box center [547, 172] width 907 height 54
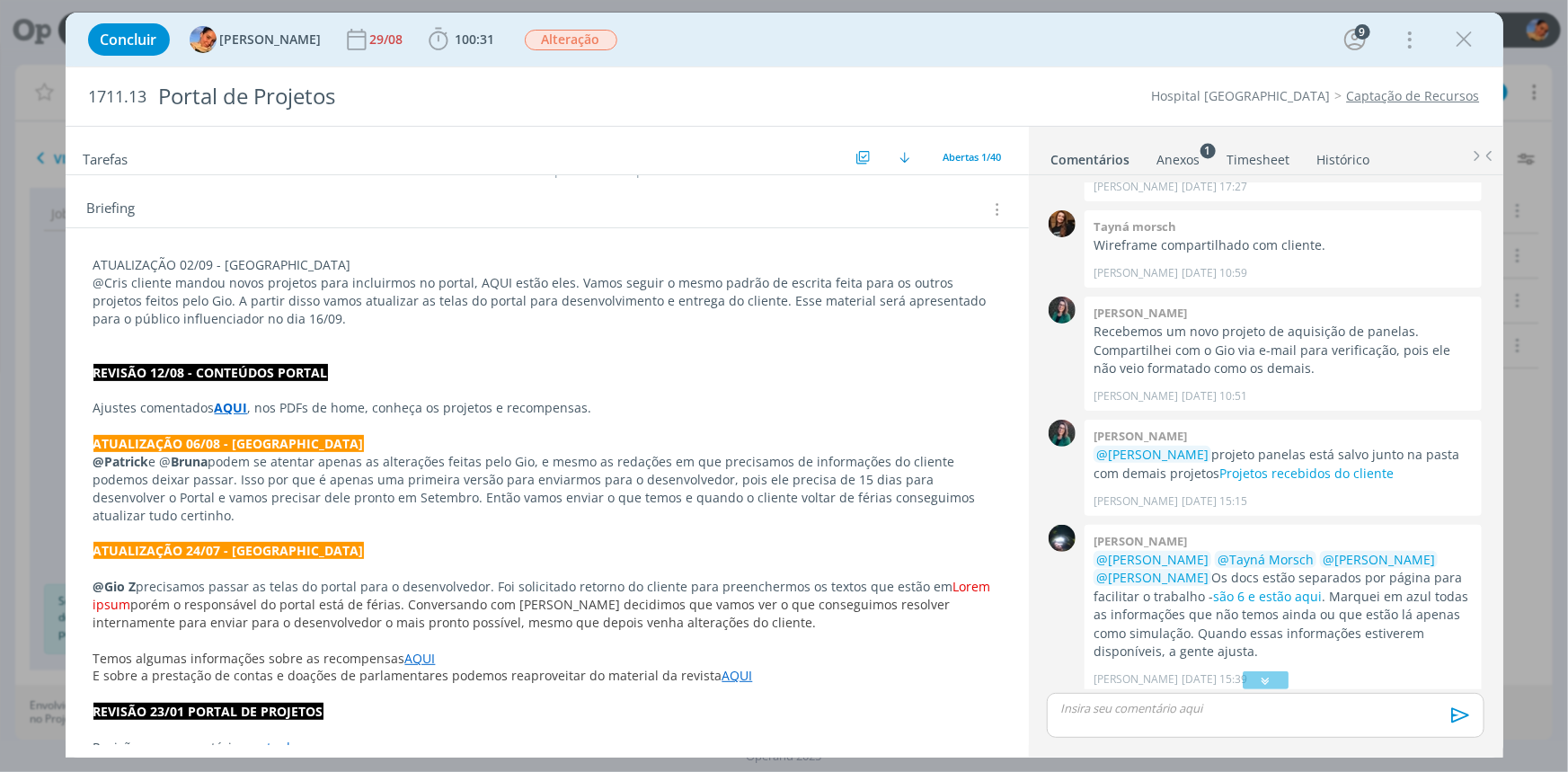
scroll to position [0, 0]
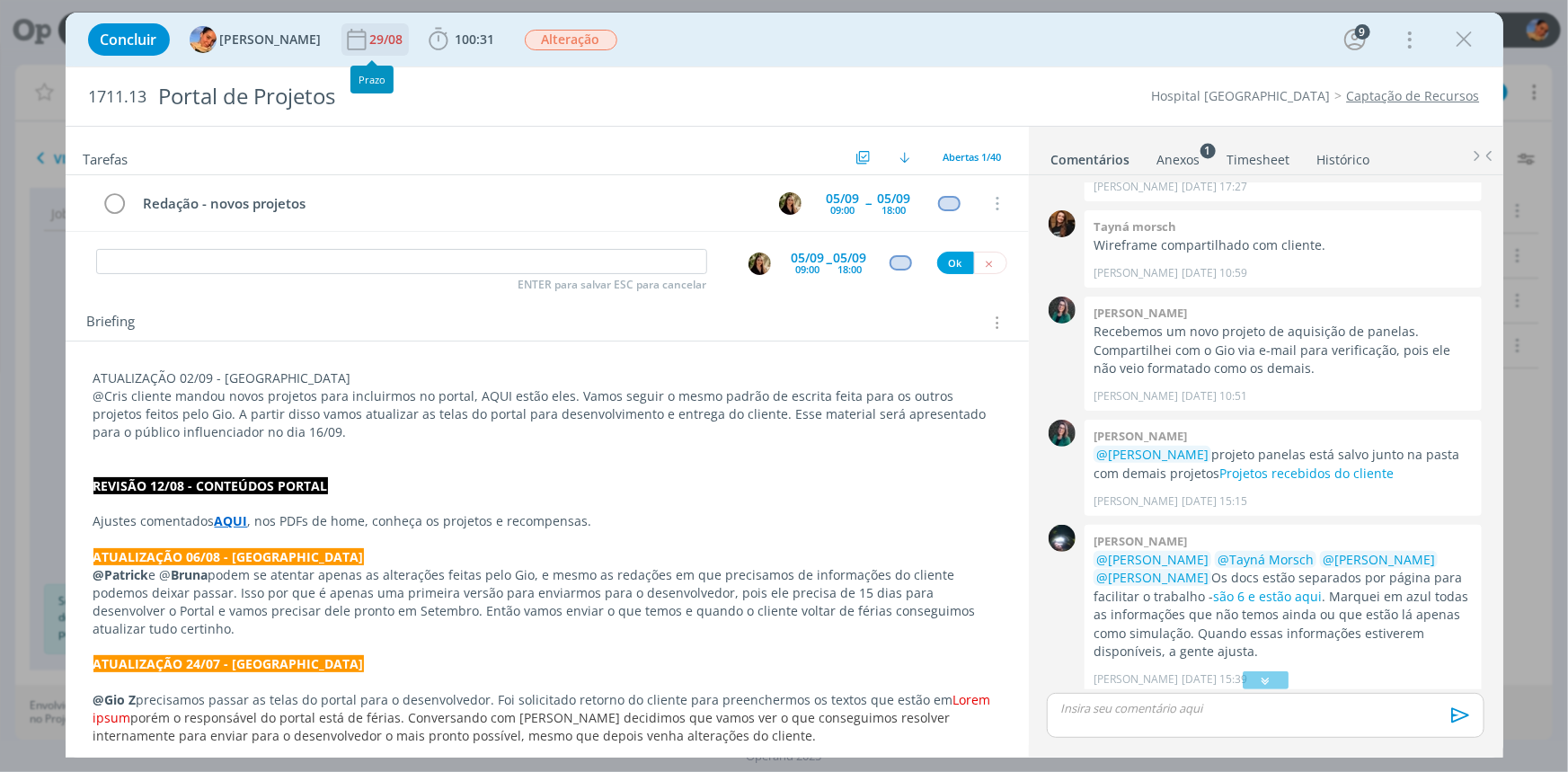
click at [376, 38] on div "29/08" at bounding box center [388, 39] width 37 height 13
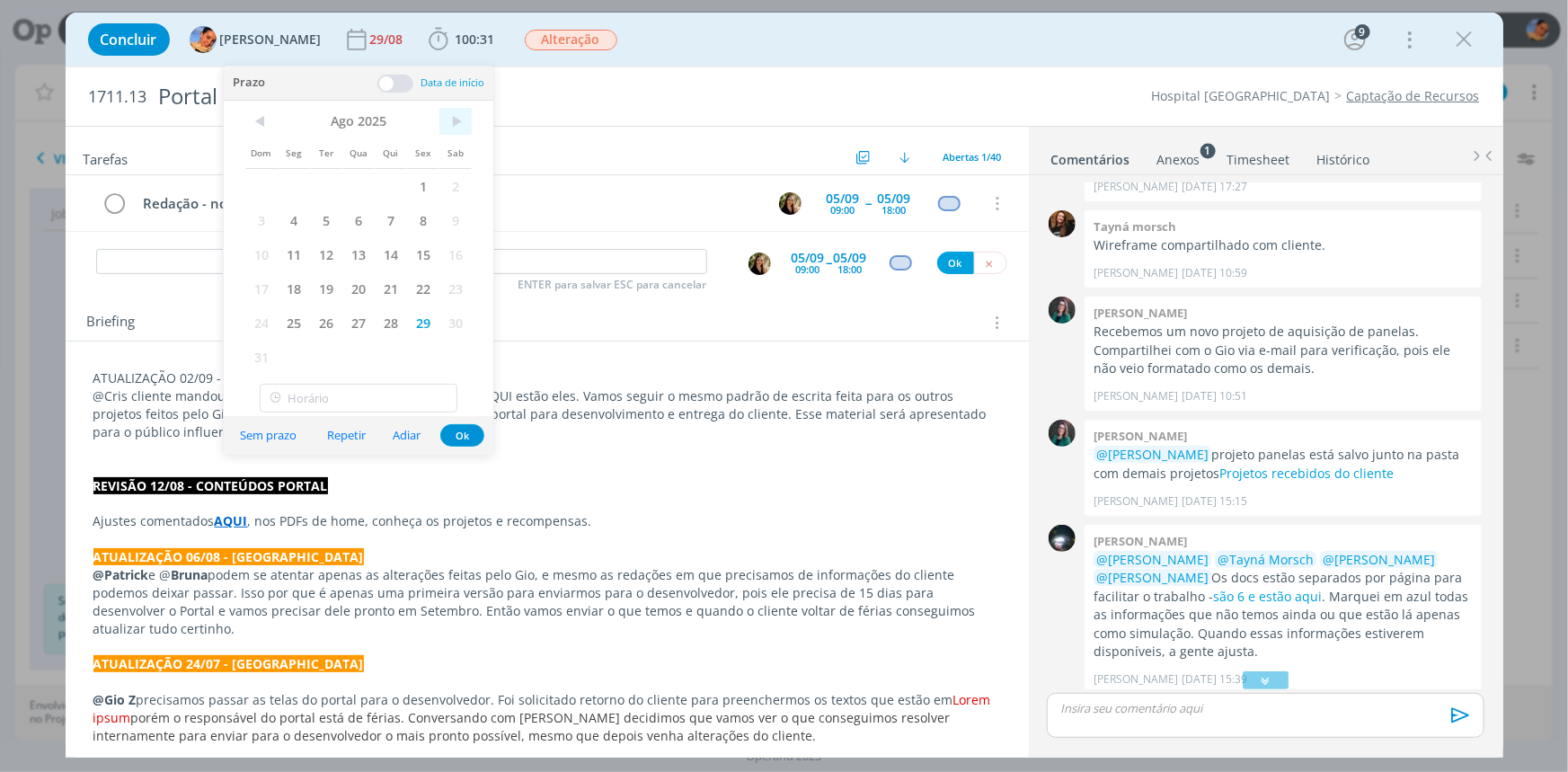
click at [463, 131] on span ">" at bounding box center [455, 121] width 32 height 27
click at [261, 115] on span "<" at bounding box center [261, 121] width 32 height 27
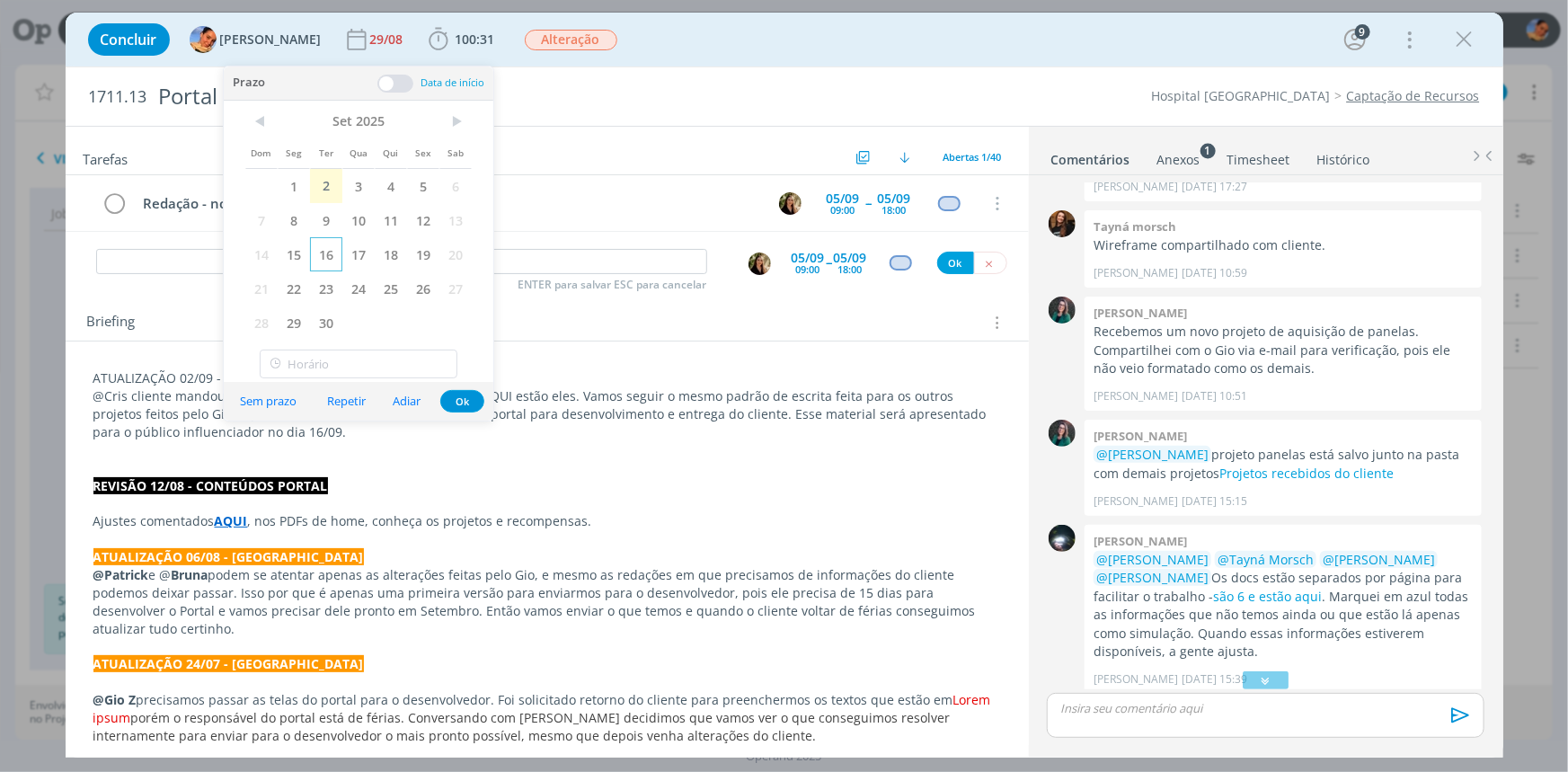
click at [334, 249] on span "16" at bounding box center [326, 254] width 32 height 34
click at [462, 408] on button "Ok" at bounding box center [462, 401] width 44 height 22
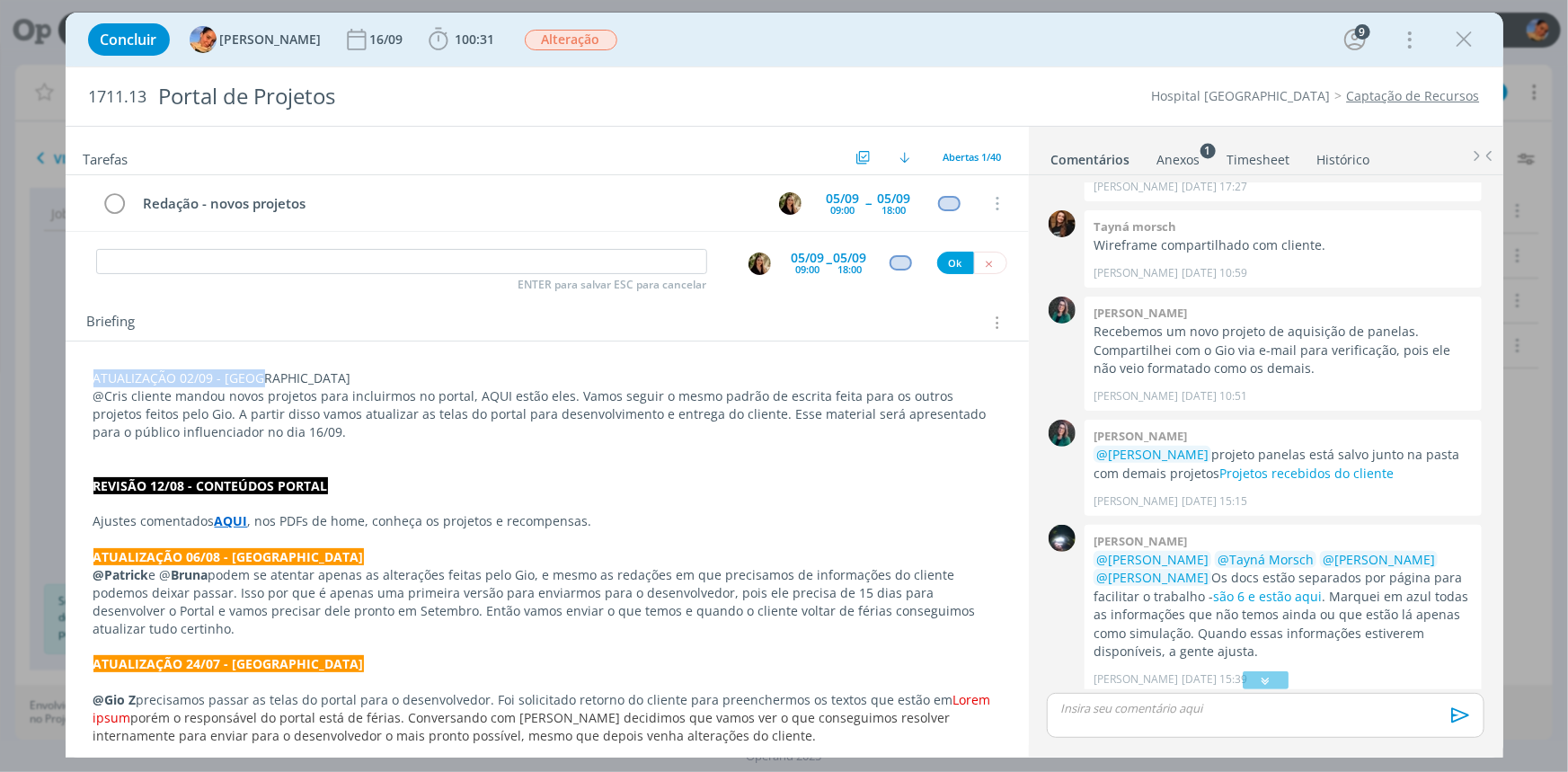
drag, startPoint x: 274, startPoint y: 371, endPoint x: 94, endPoint y: 383, distance: 180.4
click at [94, 383] on p "ATUALIZAÇÃO 02/09 - Luíza" at bounding box center [547, 378] width 907 height 18
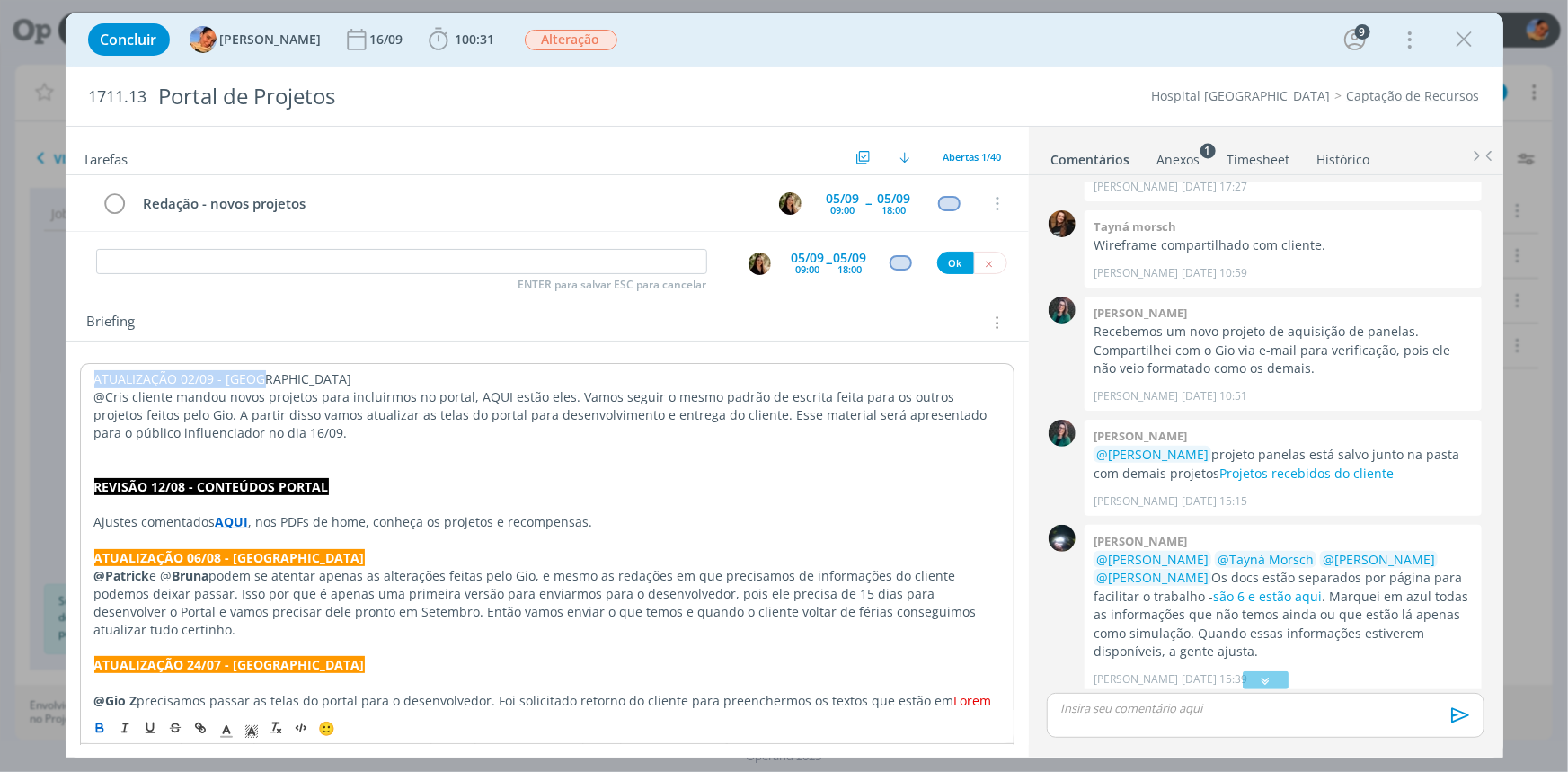
click at [95, 722] on icon "dialog" at bounding box center [100, 728] width 15 height 15
click at [220, 725] on icon "dialog" at bounding box center [226, 731] width 17 height 17
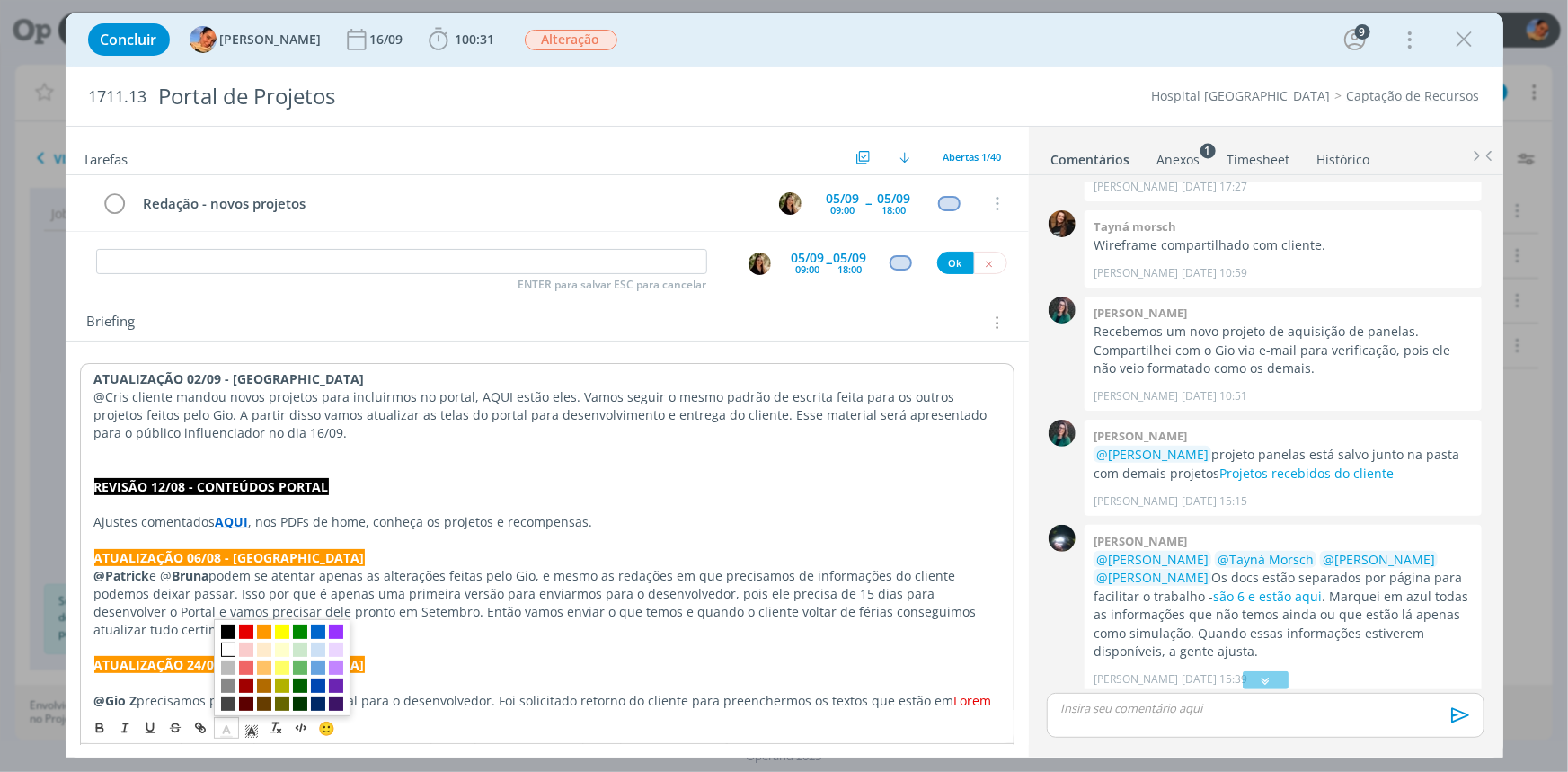
click at [224, 647] on span "dialog" at bounding box center [227, 650] width 15 height 15
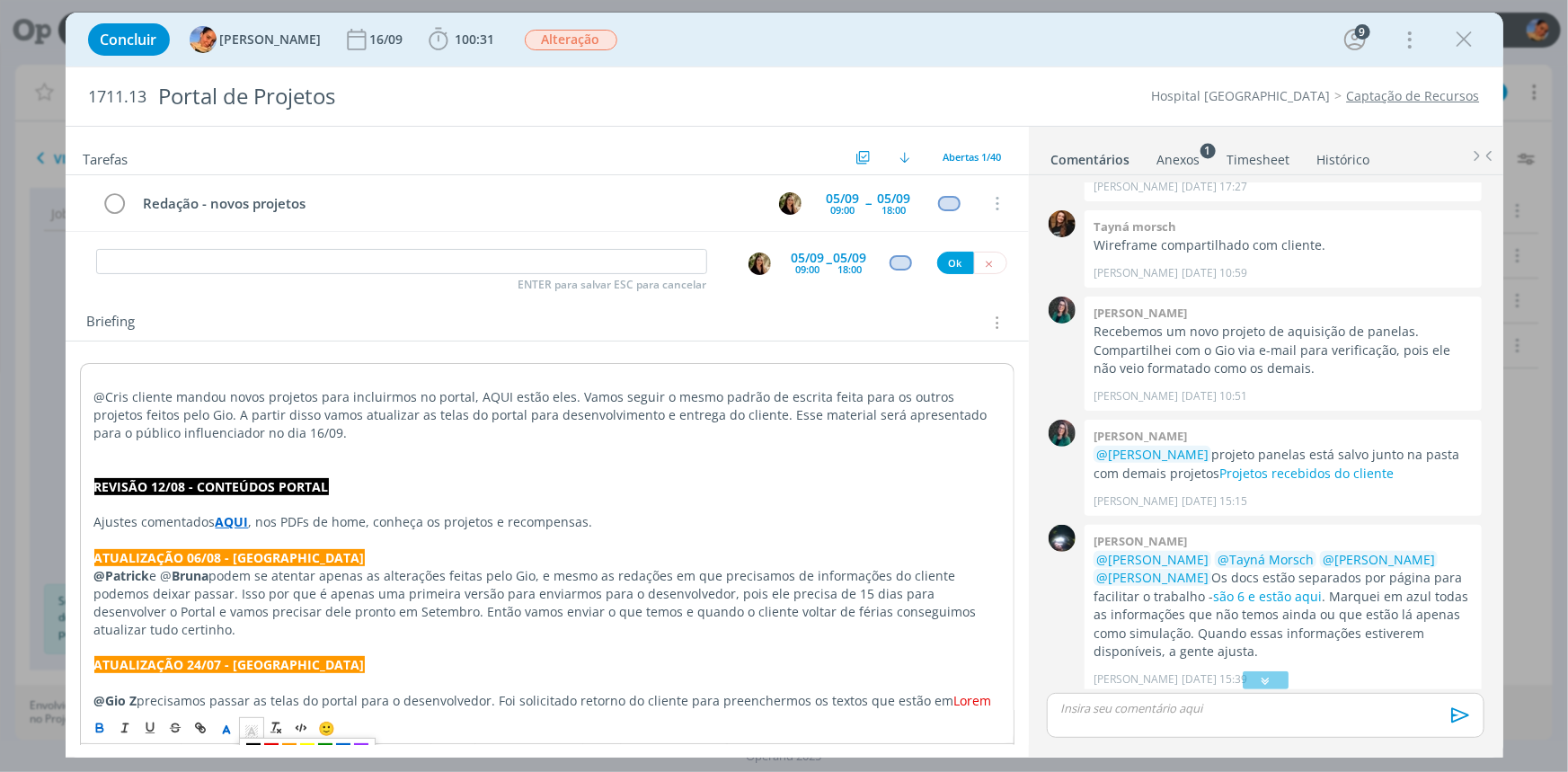
click at [250, 733] on line "dialog" at bounding box center [251, 733] width 5 height 0
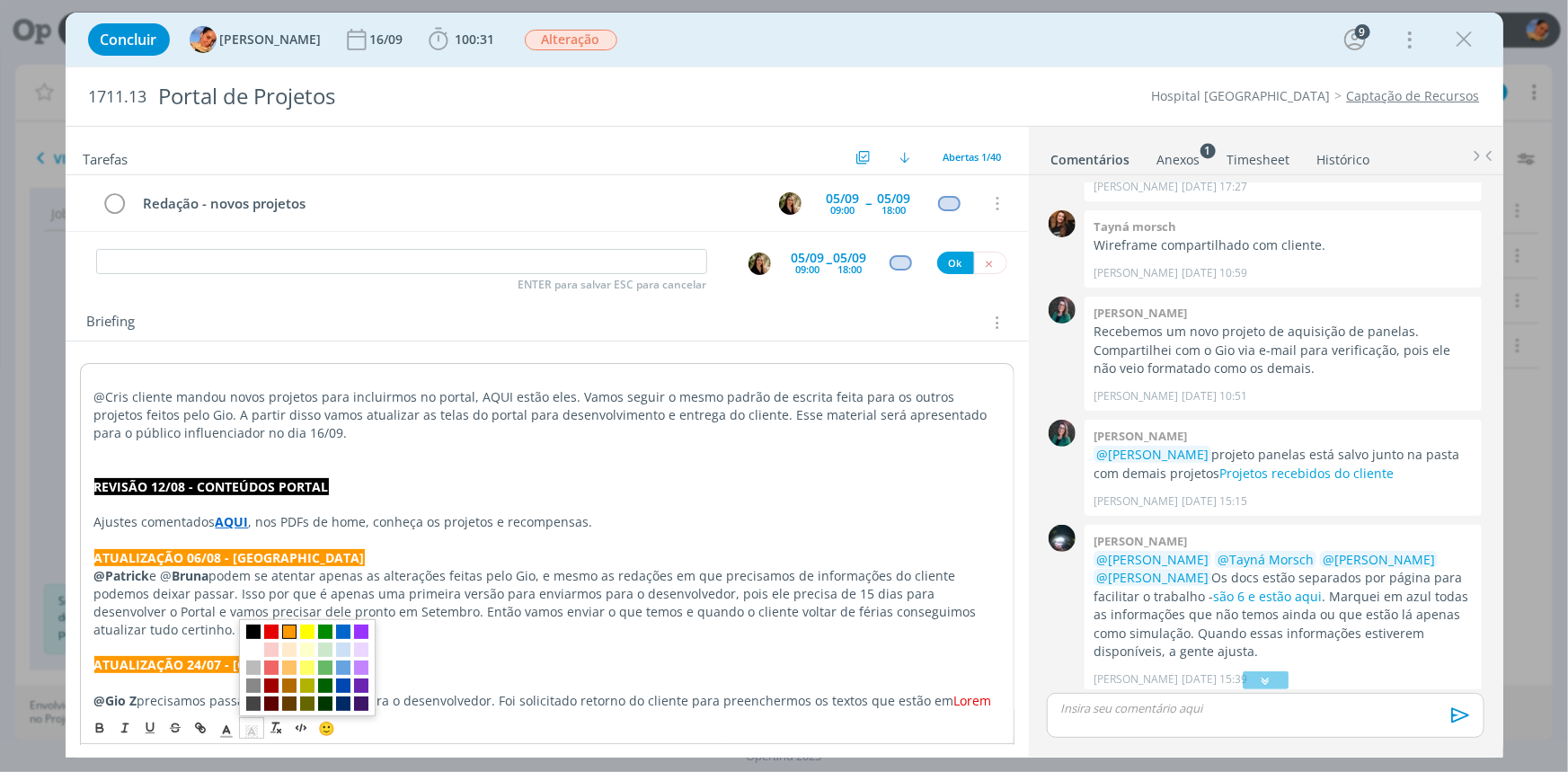
click at [286, 627] on span "dialog" at bounding box center [289, 632] width 15 height 15
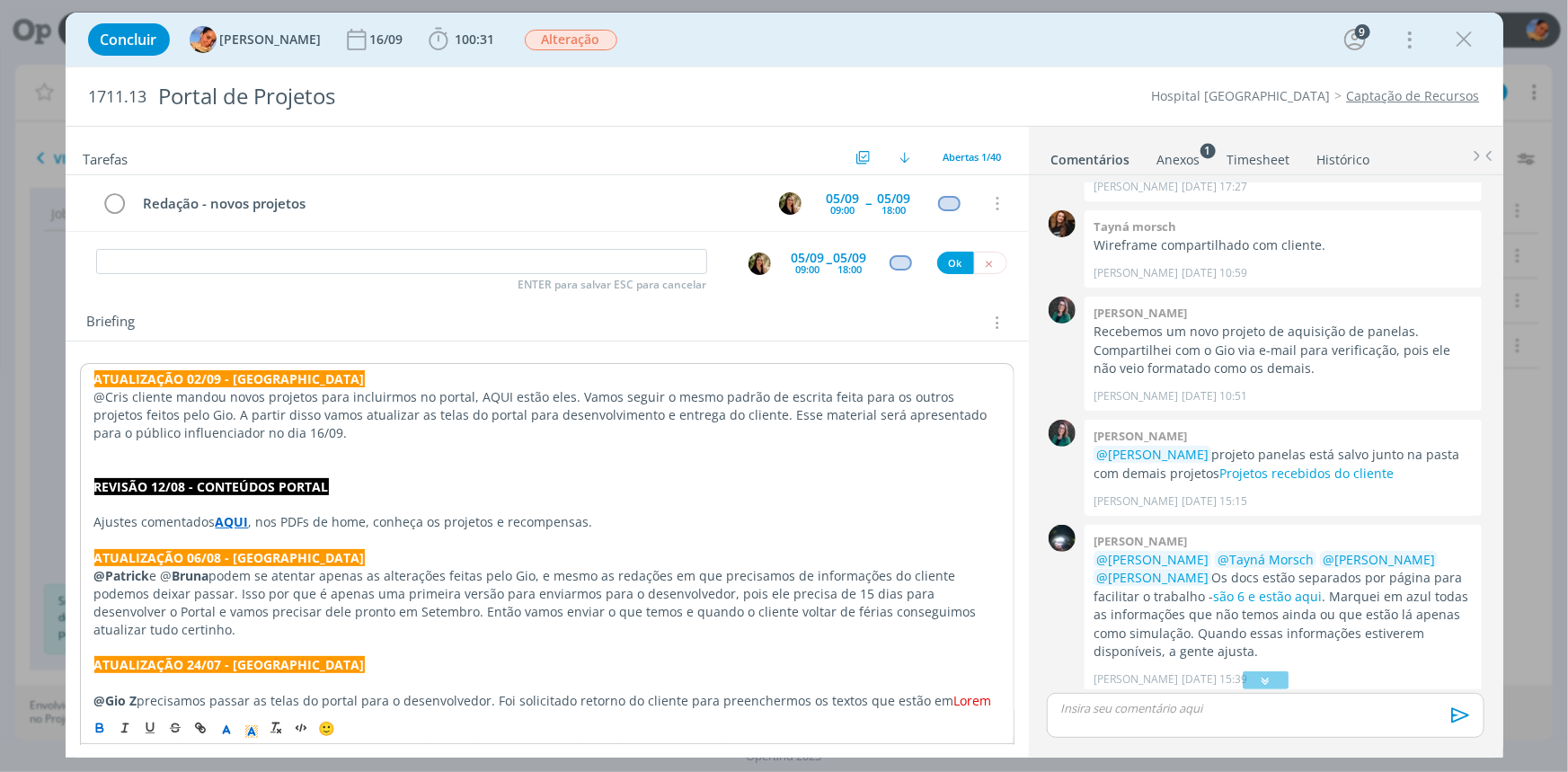
click at [177, 431] on p "@Cris cliente mandou novos projetos para incluirmos no portal, AQUI estão eles.…" at bounding box center [547, 415] width 905 height 54
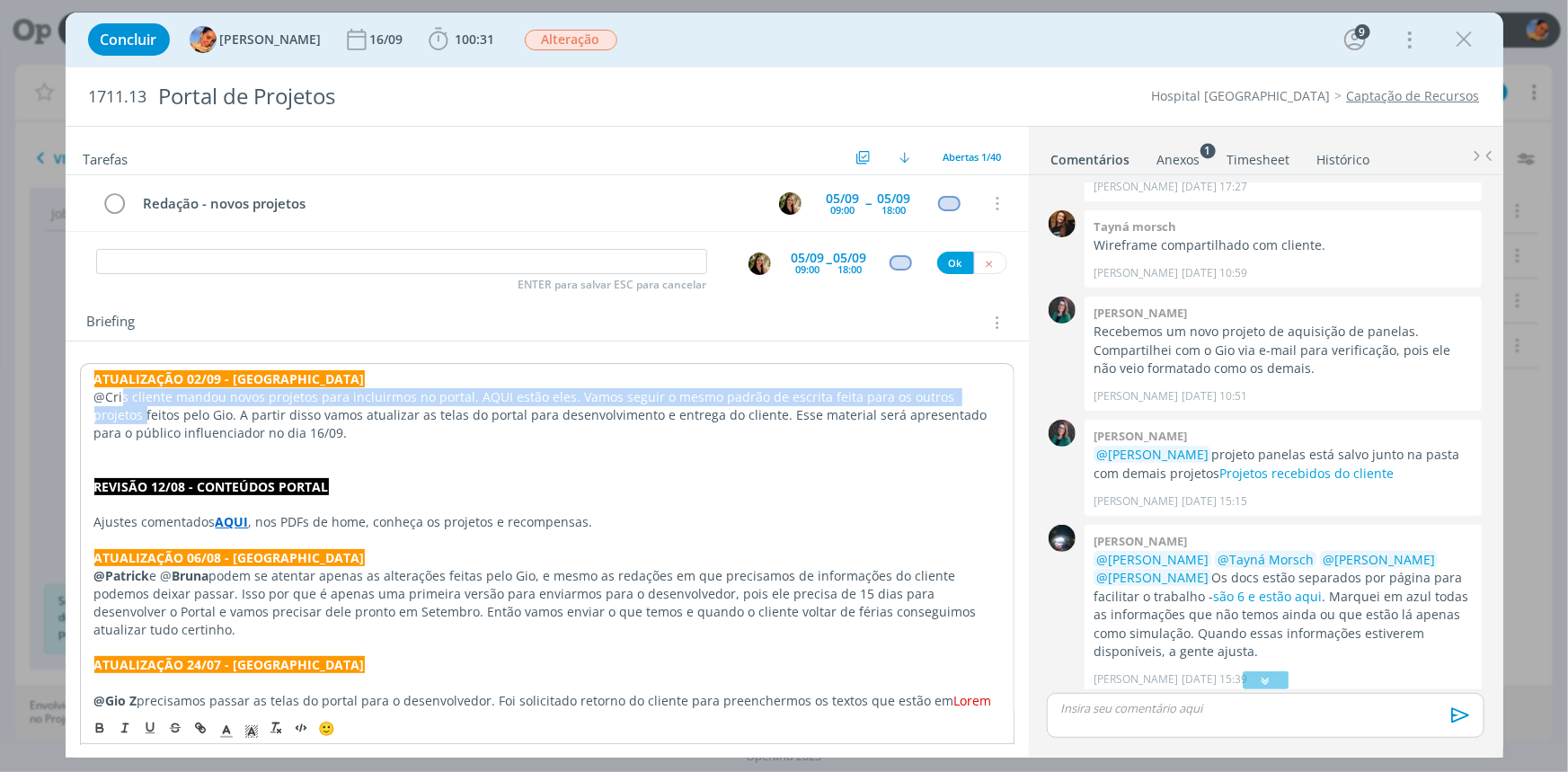
drag, startPoint x: 124, startPoint y: 397, endPoint x: 56, endPoint y: 405, distance: 68.5
click at [56, 405] on div "Concluir Luíza Santana 16/09 100:31 Iniciar Apontar Data * 02/09/2025 Horas * 0…" at bounding box center [784, 386] width 1568 height 772
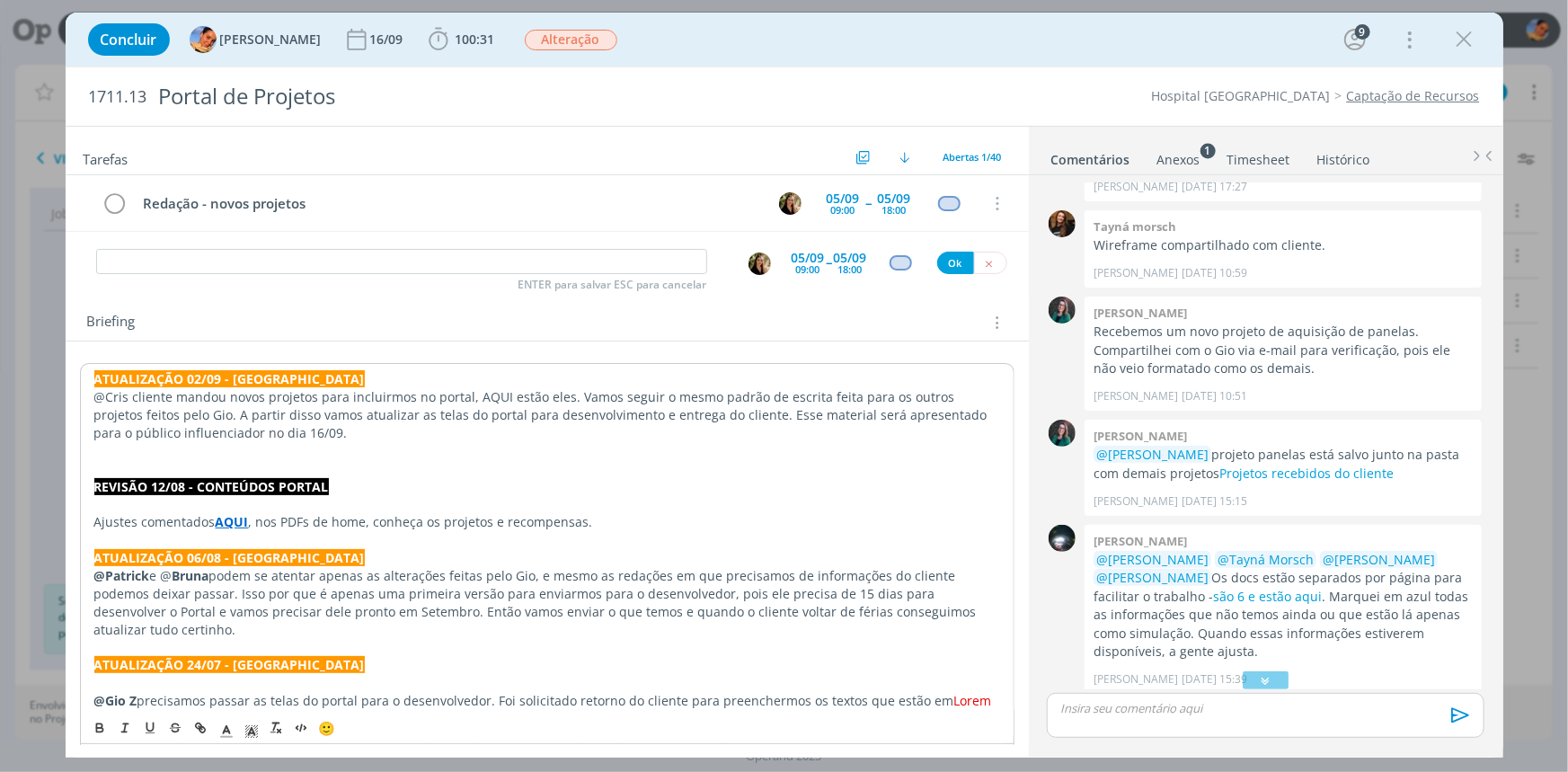
click at [112, 396] on p "@Cris cliente mandou novos projetos para incluirmos no portal, AQUI estão eles.…" at bounding box center [547, 415] width 905 height 54
drag, startPoint x: 124, startPoint y: 396, endPoint x: 70, endPoint y: 400, distance: 54.1
click at [119, 405] on p "@Cris cliente mandou novos projetos para incluirmos no portal, AQUI estão eles.…" at bounding box center [547, 415] width 905 height 54
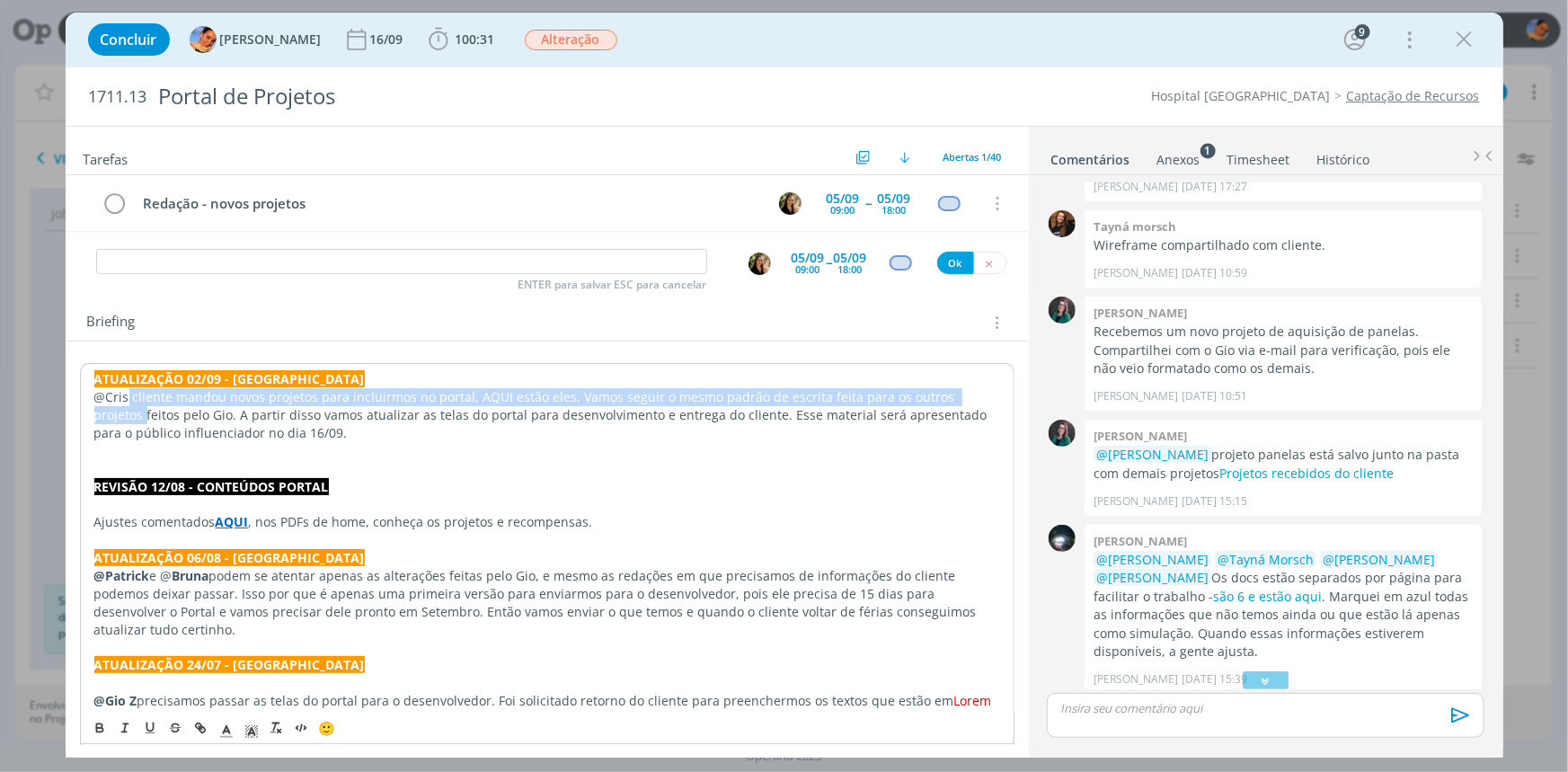
drag, startPoint x: 126, startPoint y: 399, endPoint x: 96, endPoint y: 404, distance: 30.4
click at [96, 404] on p "@Cris cliente mandou novos projetos para incluirmos no portal, AQUI estão eles.…" at bounding box center [547, 415] width 905 height 54
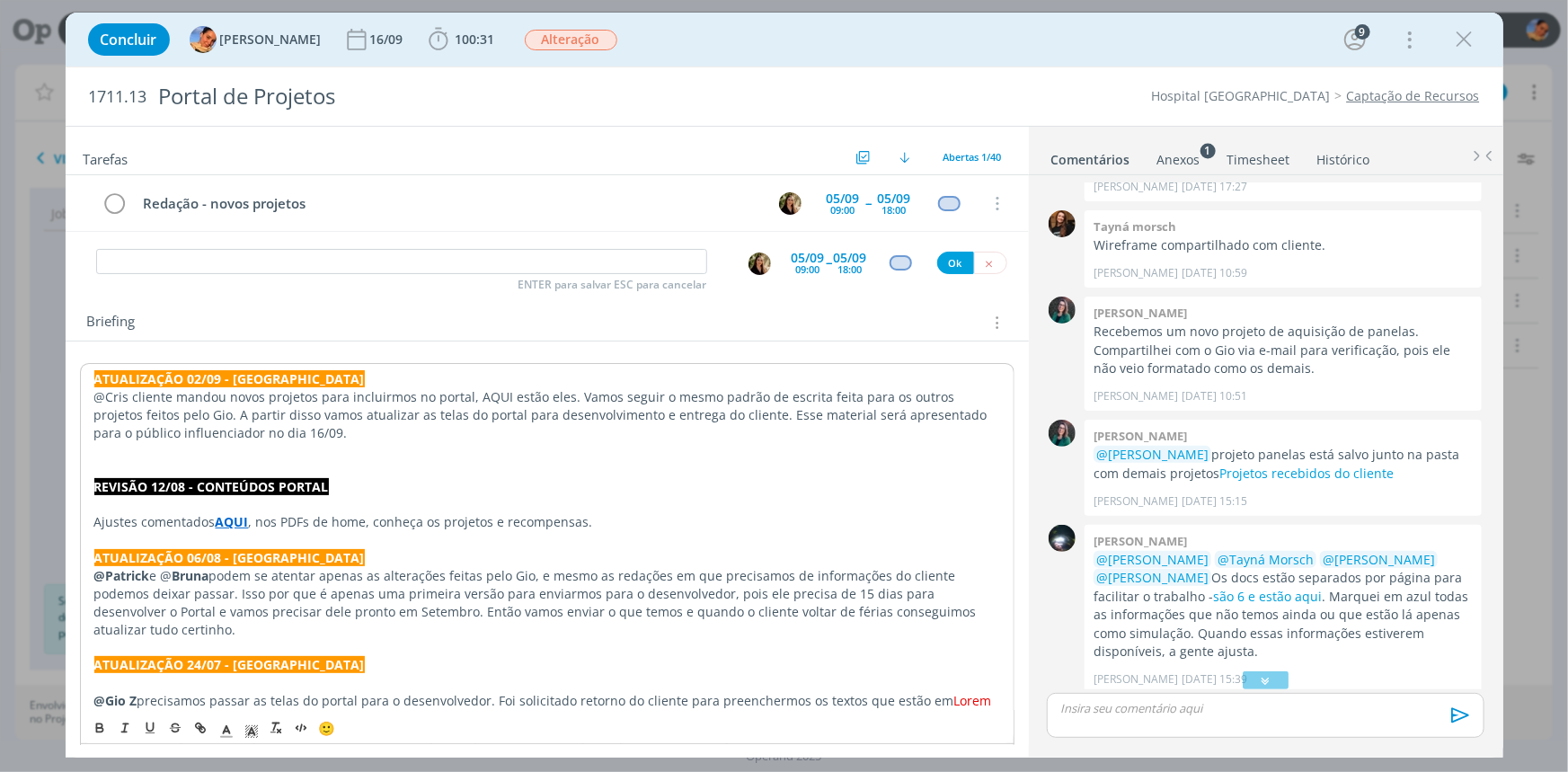
click at [102, 400] on p "@Cris cliente mandou novos projetos para incluirmos no portal, AQUI estão eles.…" at bounding box center [547, 415] width 905 height 54
drag, startPoint x: 125, startPoint y: 396, endPoint x: 85, endPoint y: 398, distance: 40.0
click at [104, 721] on icon "dialog" at bounding box center [100, 728] width 15 height 15
click at [277, 454] on p "dialog" at bounding box center [547, 451] width 905 height 18
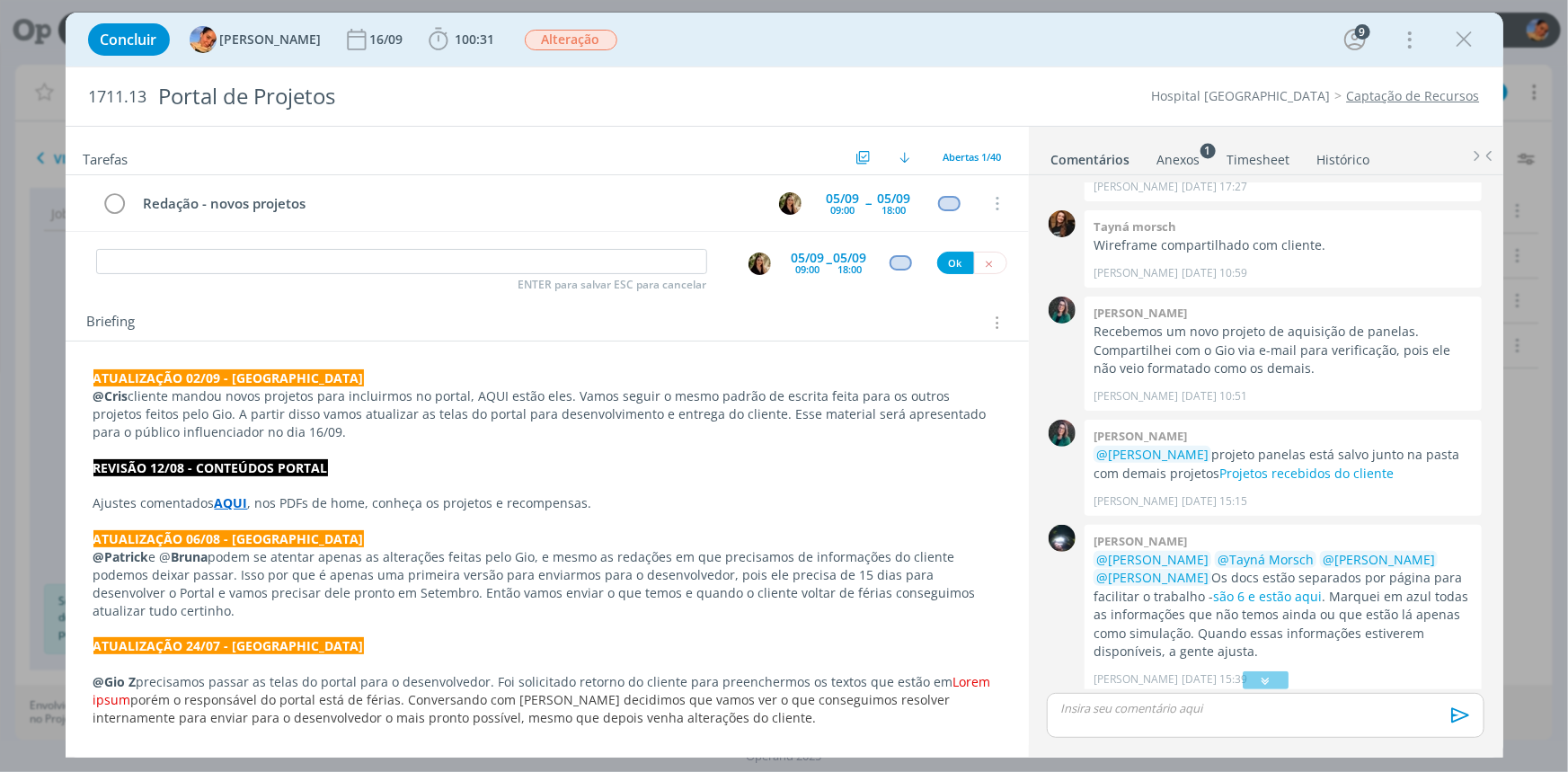
click at [305, 239] on div "Redação - novos projetos 05/09 09:00 -- 05/09 18:00 Cancelar" at bounding box center [546, 211] width 963 height 71
click at [277, 288] on div "Tarefas Usar Job de template Criar template a partir deste job Visualizar Templ…" at bounding box center [546, 435] width 963 height 618
click at [281, 266] on input "dialog" at bounding box center [402, 262] width 611 height 25
click at [752, 261] on img "dialog" at bounding box center [759, 264] width 22 height 22
type input "Revisão - pode ajustas no doc o que necessário"
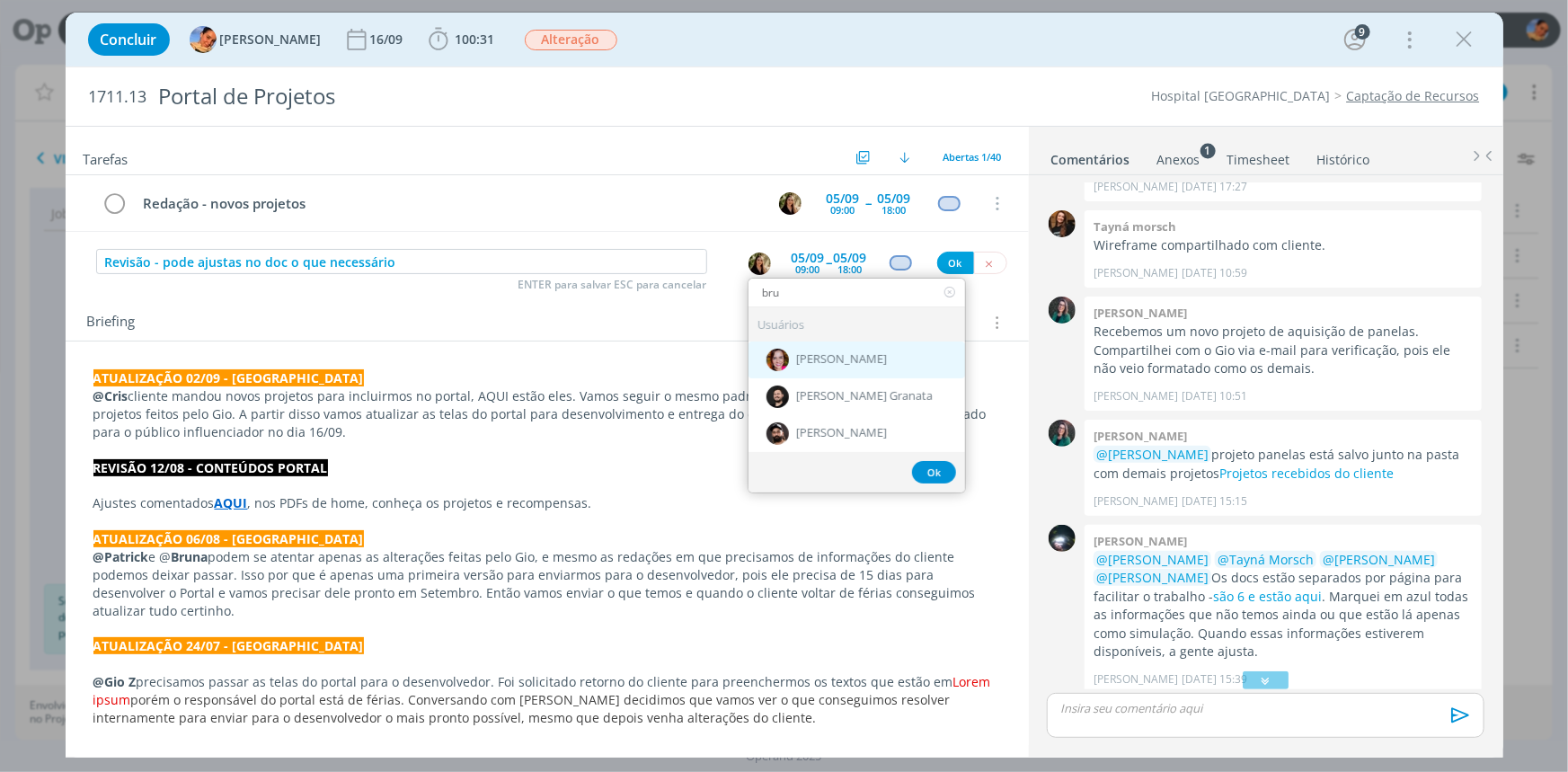
type input "bru"
click at [876, 350] on div "[PERSON_NAME]" at bounding box center [857, 360] width 217 height 37
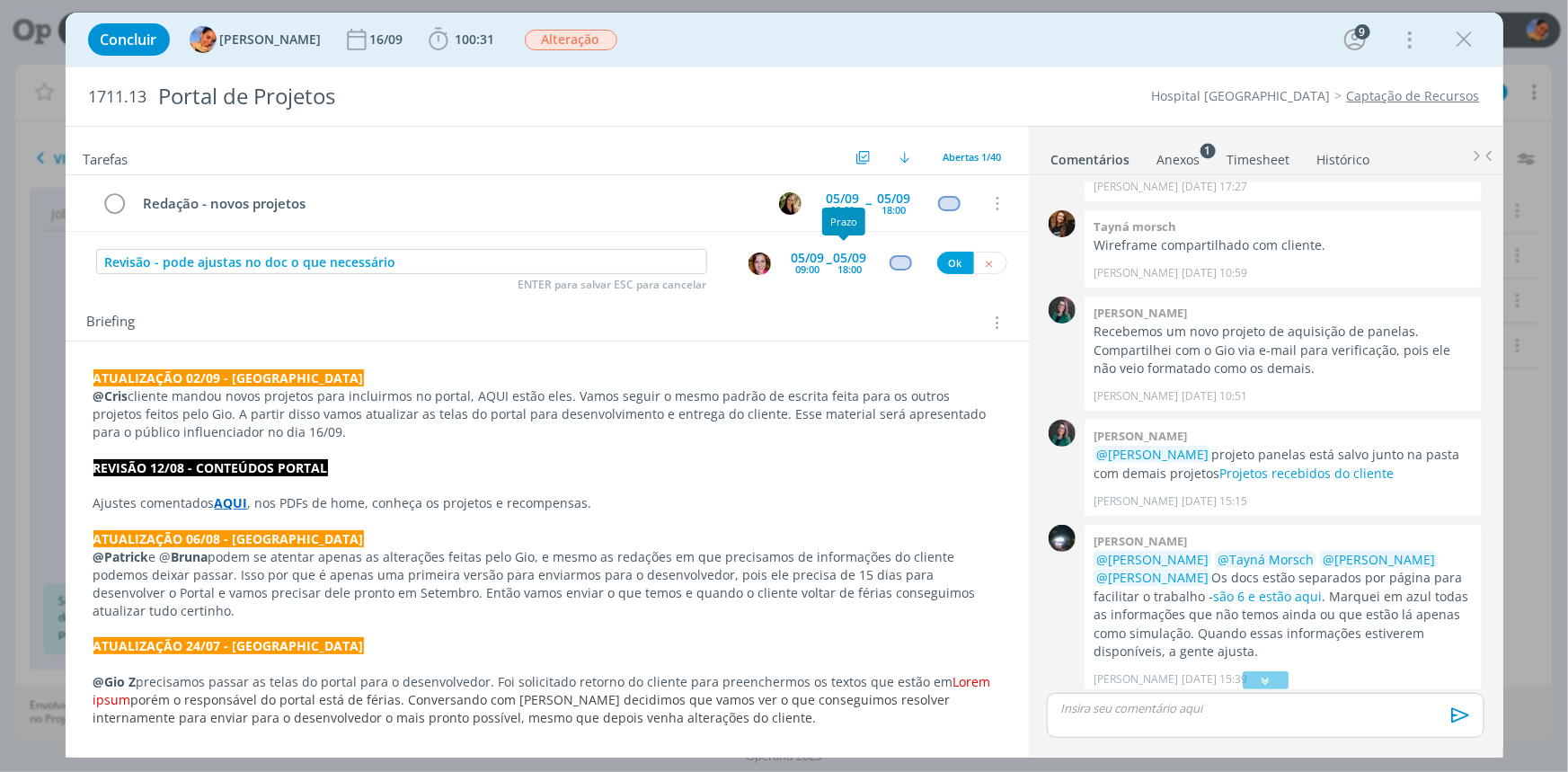
click at [833, 265] on div "05/09 18:00" at bounding box center [850, 262] width 33 height 32
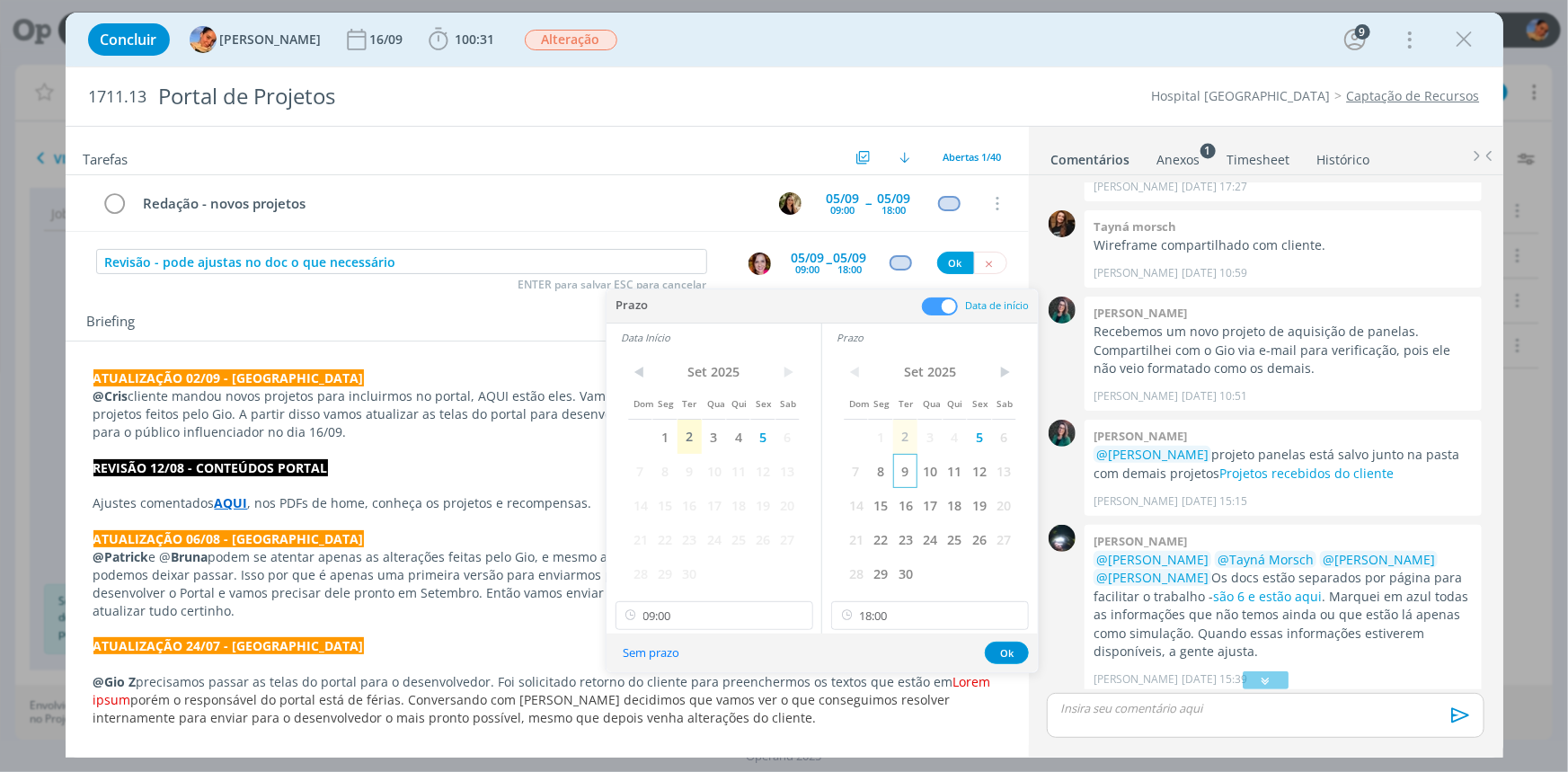
click at [893, 467] on span "9" at bounding box center [905, 470] width 24 height 34
click at [883, 469] on span "8" at bounding box center [879, 470] width 24 height 34
click at [657, 465] on span "8" at bounding box center [663, 470] width 24 height 34
click at [761, 607] on input "09:00" at bounding box center [714, 615] width 198 height 28
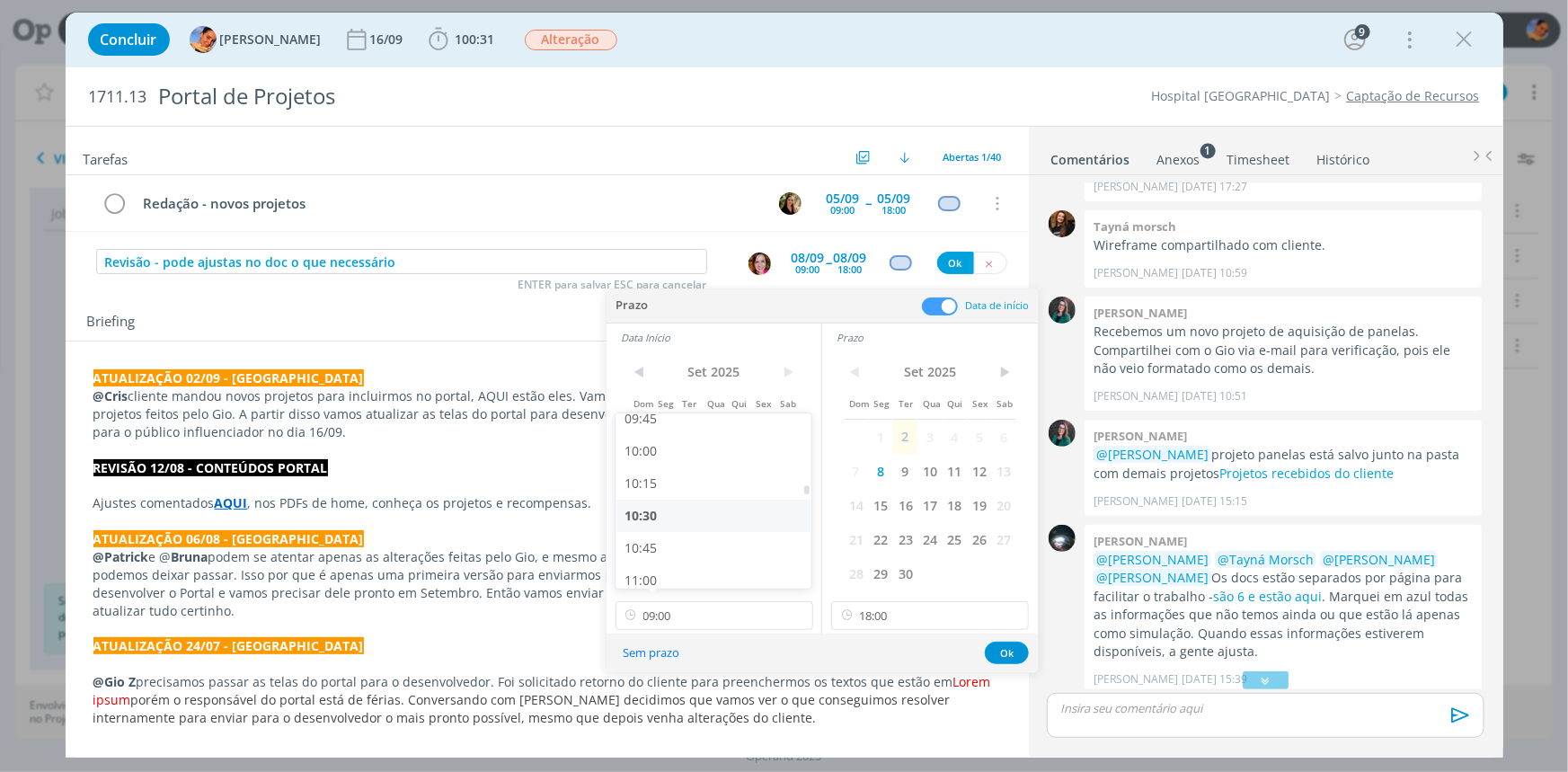
click at [734, 510] on div "10:30" at bounding box center [715, 515] width 200 height 32
type input "10:30"
click at [887, 609] on input "18:00" at bounding box center [930, 615] width 198 height 28
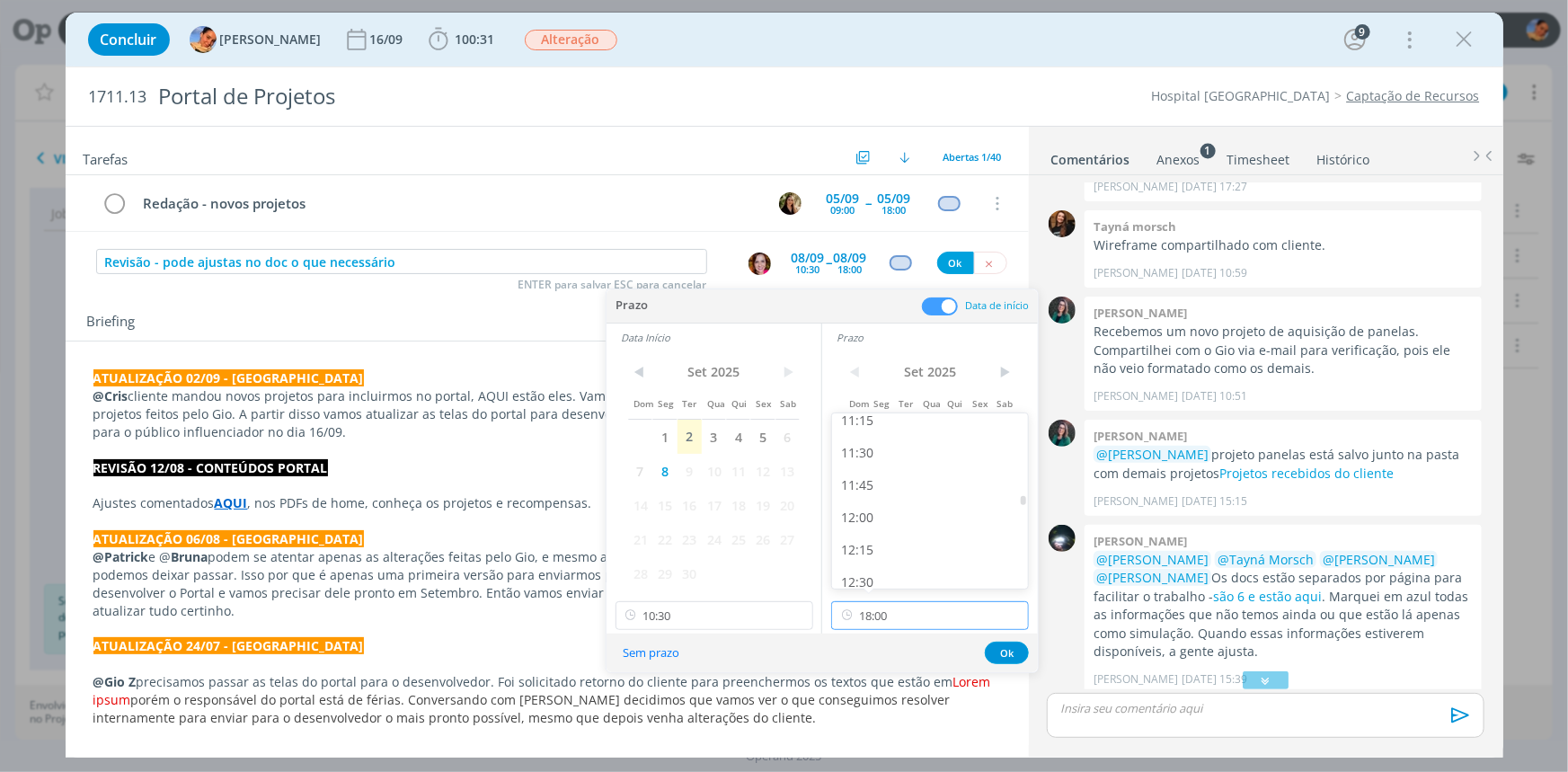
scroll to position [1456, 0]
click at [901, 531] on div "12:00" at bounding box center [932, 525] width 200 height 32
type input "12:00"
click at [988, 649] on button "Ok" at bounding box center [1006, 652] width 44 height 22
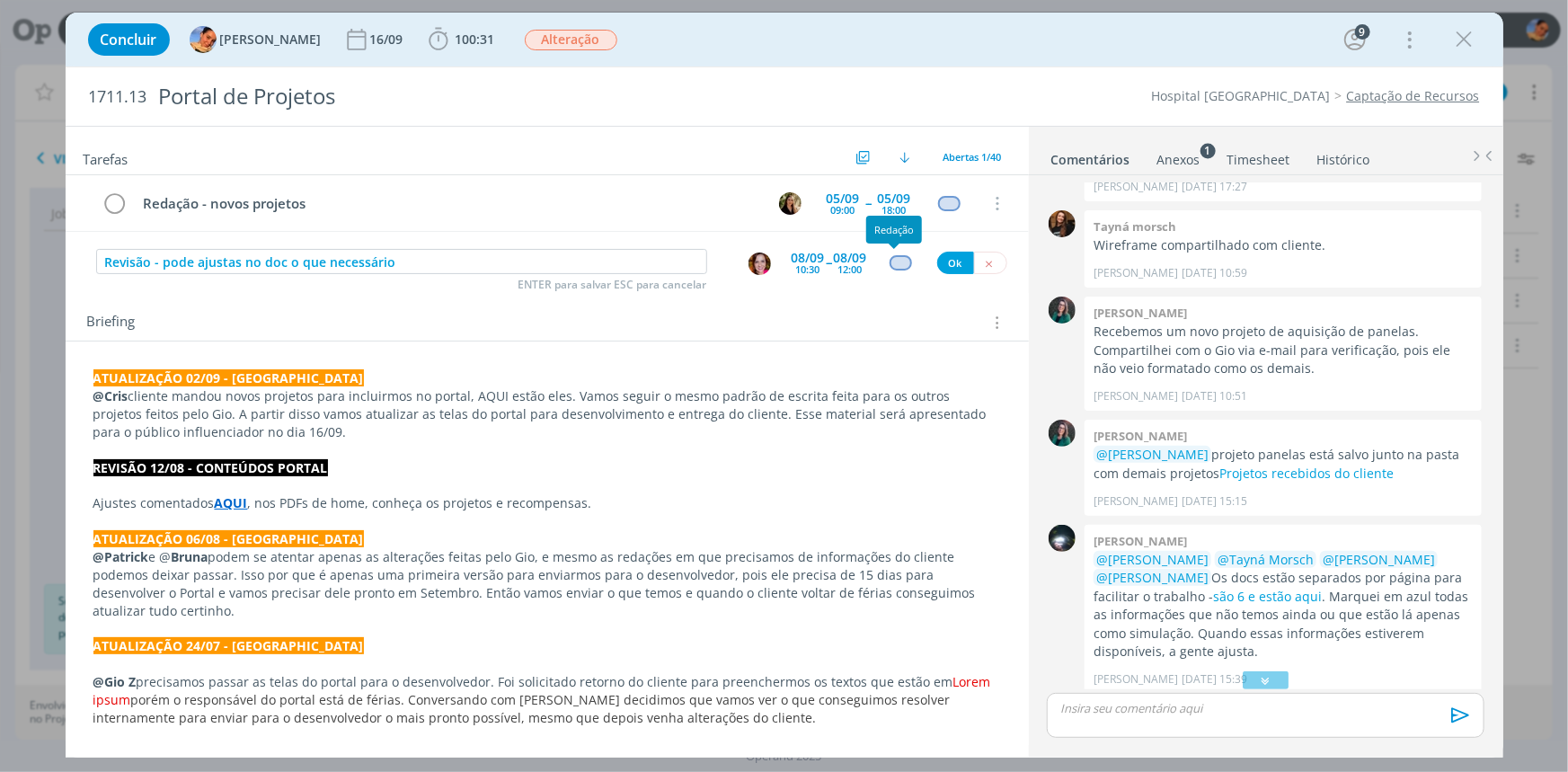
click at [890, 263] on div "dialog" at bounding box center [901, 263] width 22 height 16
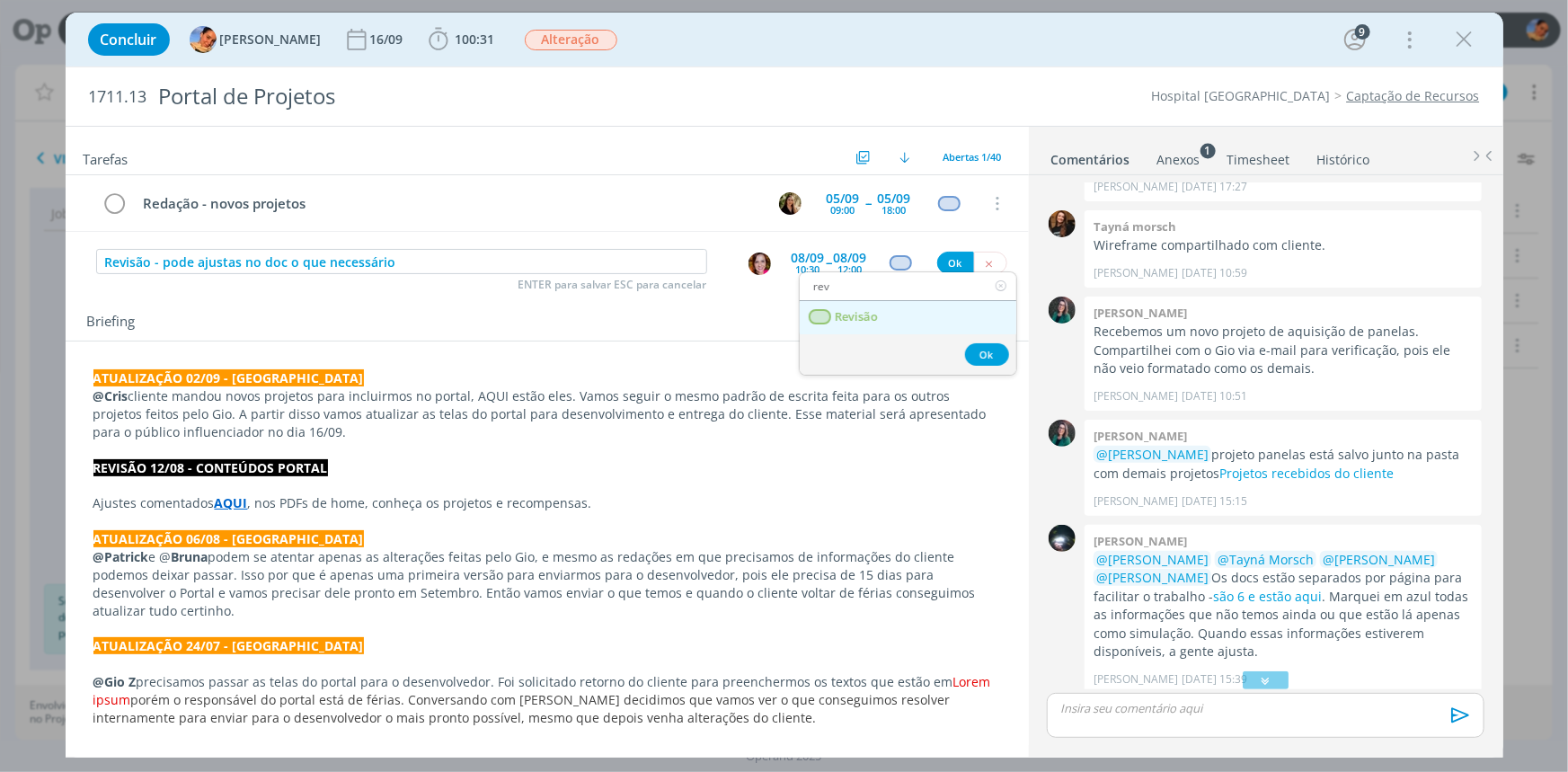
type input "rev"
click at [877, 311] on span "Revisão" at bounding box center [856, 317] width 43 height 15
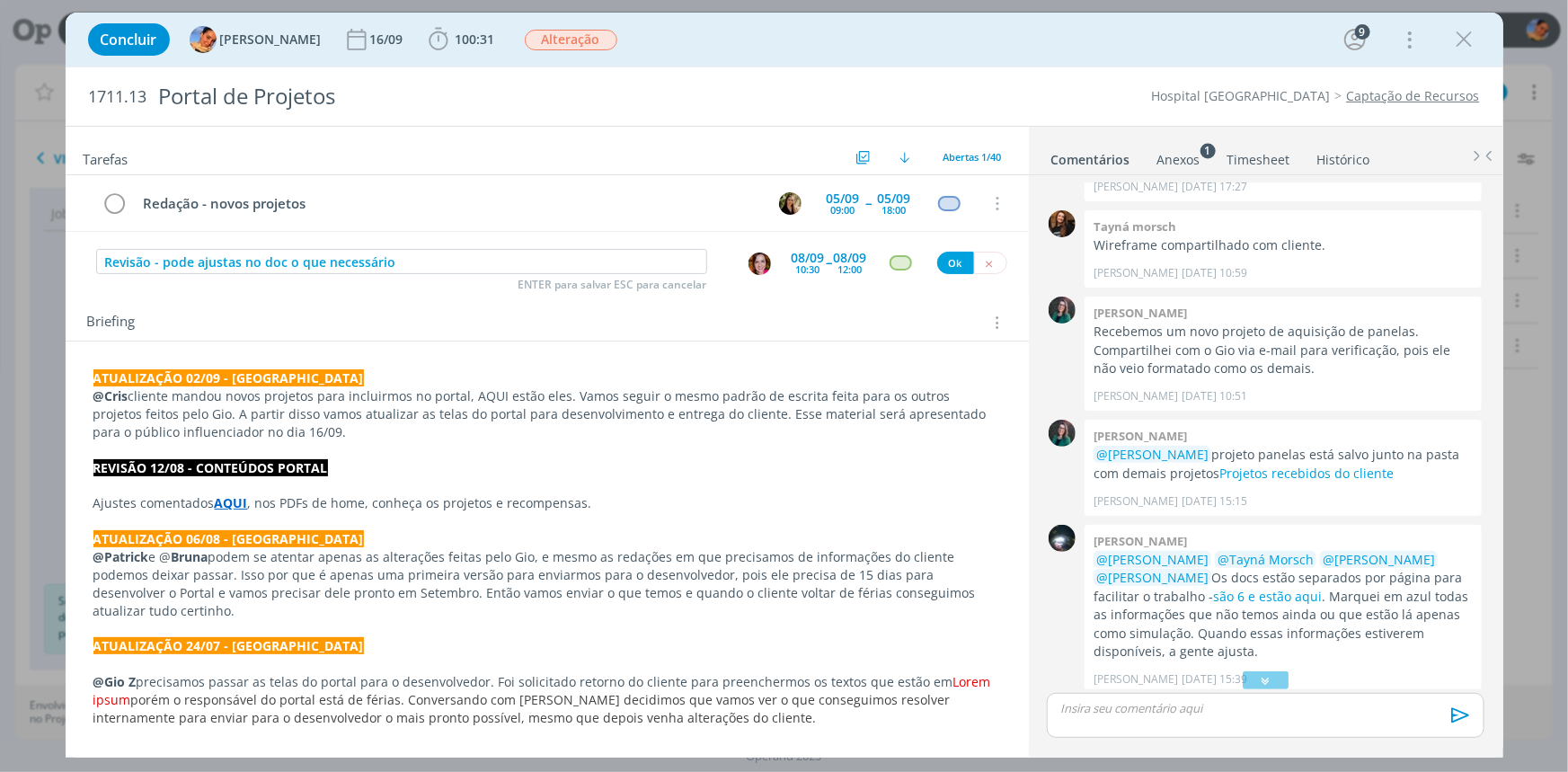
click at [937, 270] on div "Ok" at bounding box center [972, 263] width 70 height 22
click at [937, 265] on button "Ok" at bounding box center [955, 263] width 37 height 22
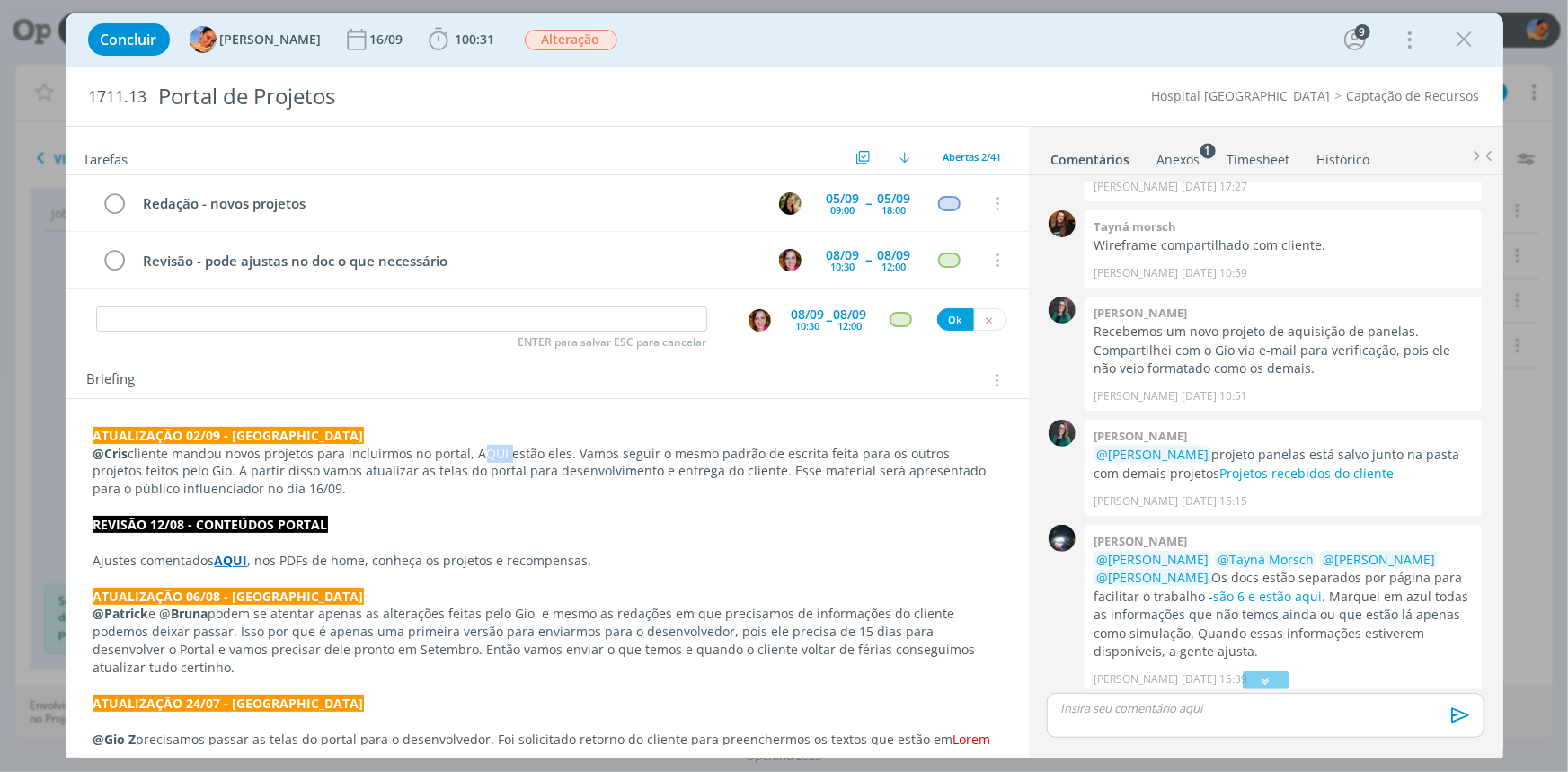
drag, startPoint x: 503, startPoint y: 455, endPoint x: 470, endPoint y: 454, distance: 33.0
click at [470, 454] on p "@Cris cliente mandou novos projetos para incluirmos no portal, AQUI estão eles.…" at bounding box center [547, 471] width 907 height 54
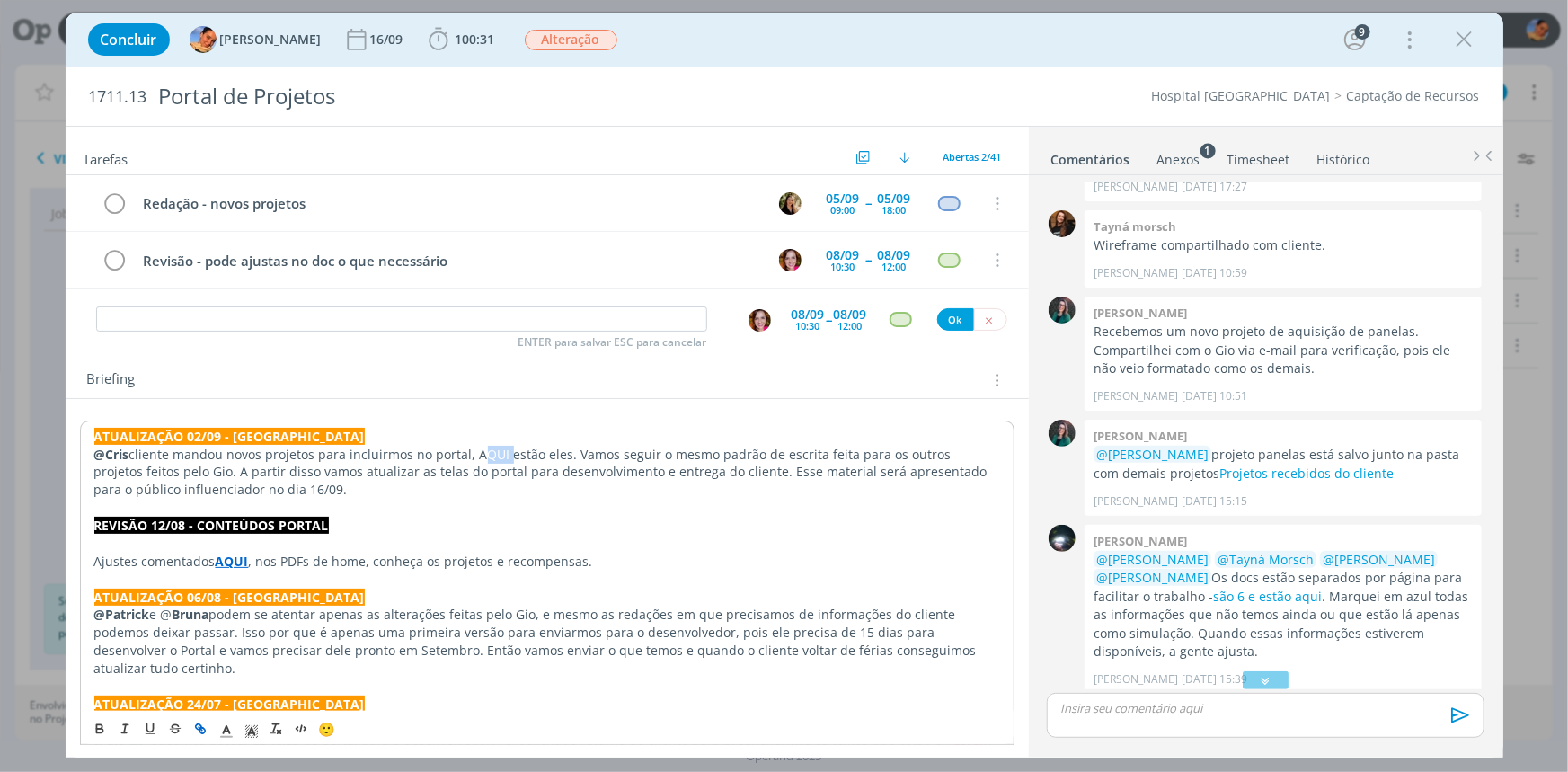
click at [207, 728] on button "dialog" at bounding box center [201, 729] width 25 height 21
paste input "https://sobeae.sharepoint.com/:f:/s/SOBEAE/Erg1IcU6pBFIpJQBgIl9HMYB7-iWVoZzq7Wn…"
click at [562, 486] on link "dialog" at bounding box center [575, 488] width 51 height 17
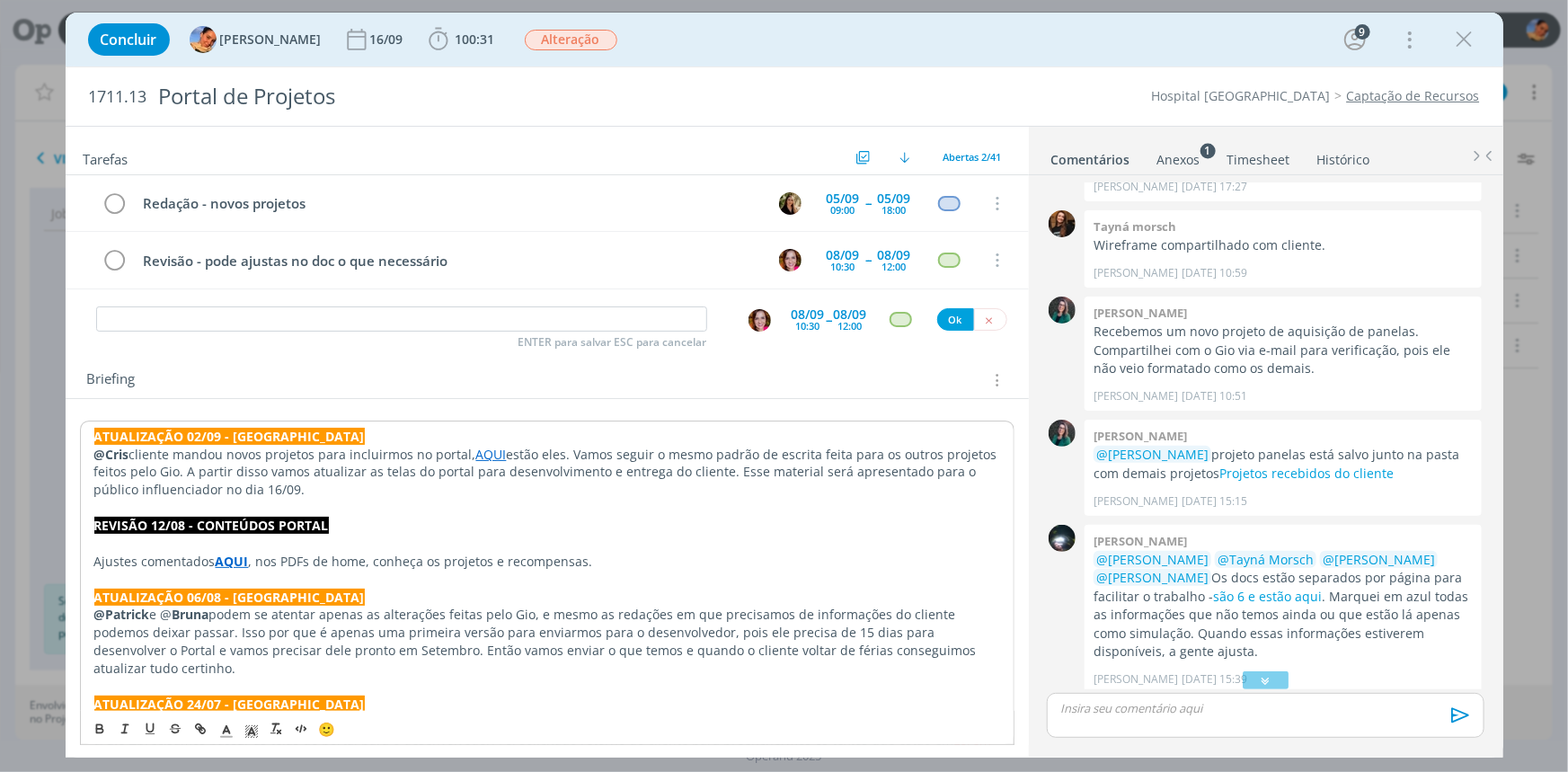
click at [568, 496] on p "@Cris cliente mandou novos projetos para incluirmos no portal, AQUI estão eles.…" at bounding box center [547, 472] width 905 height 54
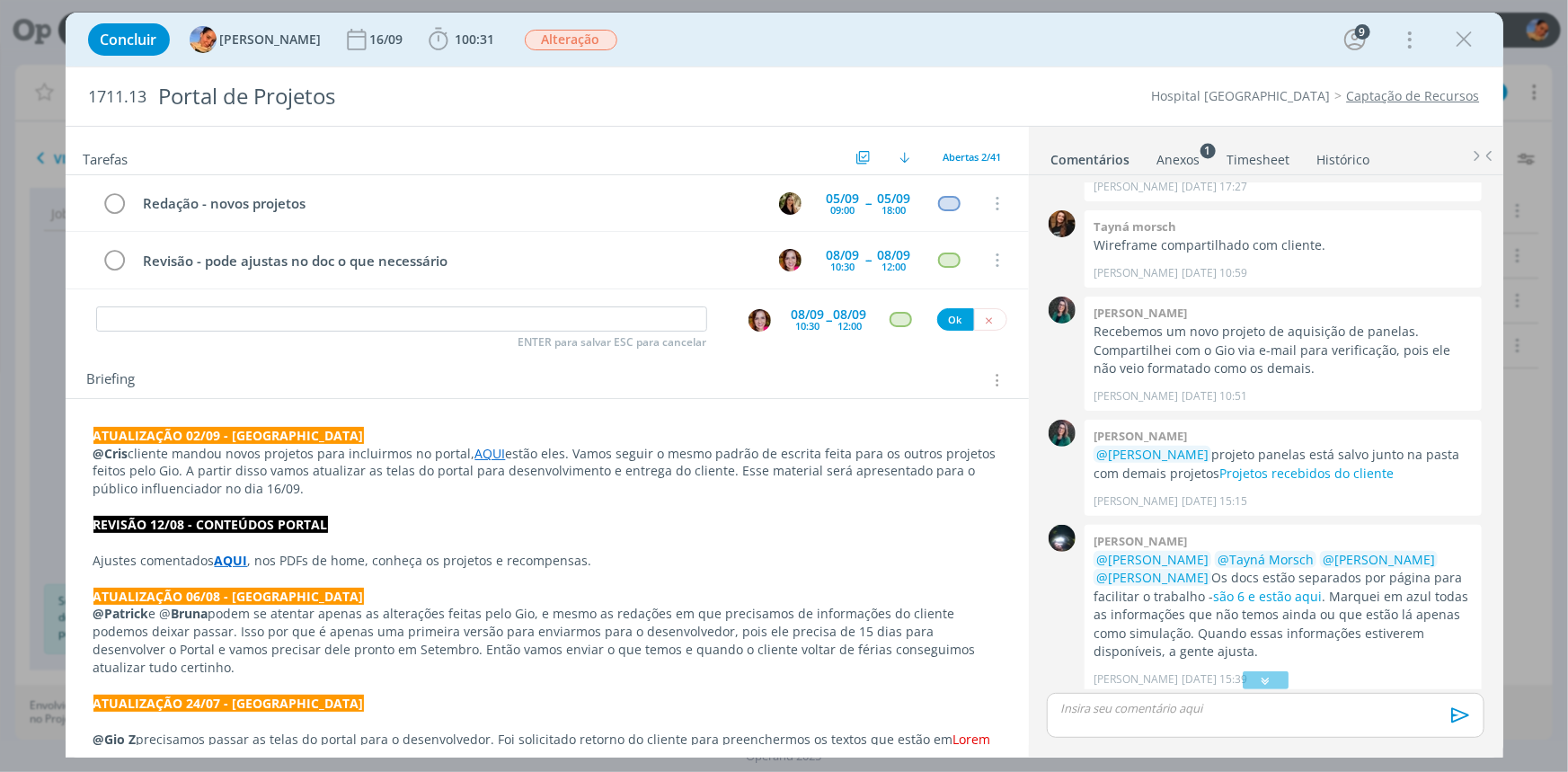
click at [570, 448] on p "@Cris cliente mandou novos projetos para incluirmos no portal, AQUI estão eles.…" at bounding box center [547, 471] width 907 height 54
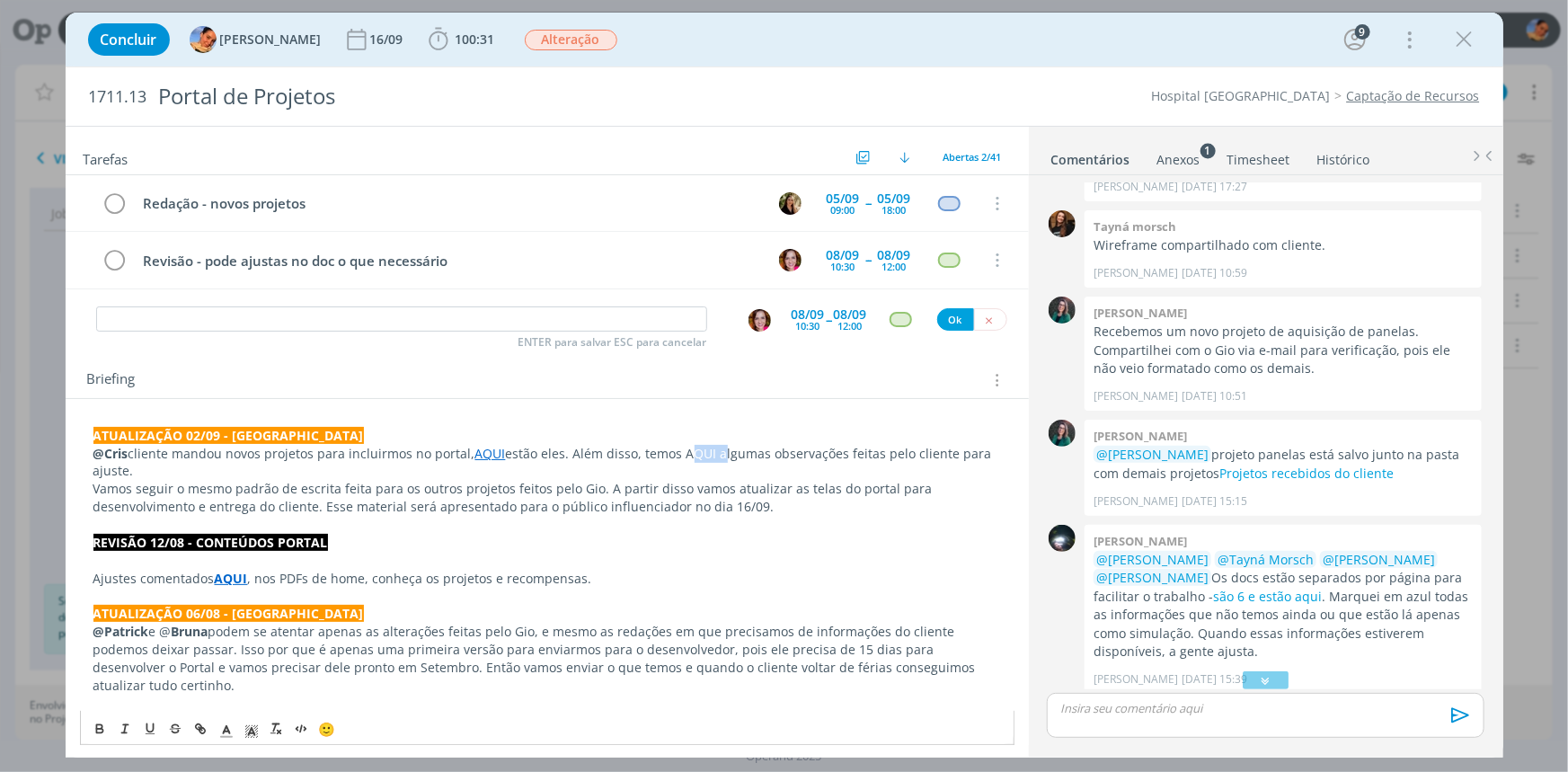
drag, startPoint x: 683, startPoint y: 452, endPoint x: 713, endPoint y: 451, distance: 30.0
click at [713, 451] on p "@Cris cliente mandou novos projetos para incluirmos no portal, AQUI estão eles.…" at bounding box center [547, 463] width 907 height 36
click at [197, 729] on icon "dialog" at bounding box center [198, 727] width 6 height 6
paste input "https://sobeae.sharepoint.com/:w:/s/SOBEAE/EaA-yuzNQsRCkfJrViWv-BcBdZZr_bNTw5j6…"
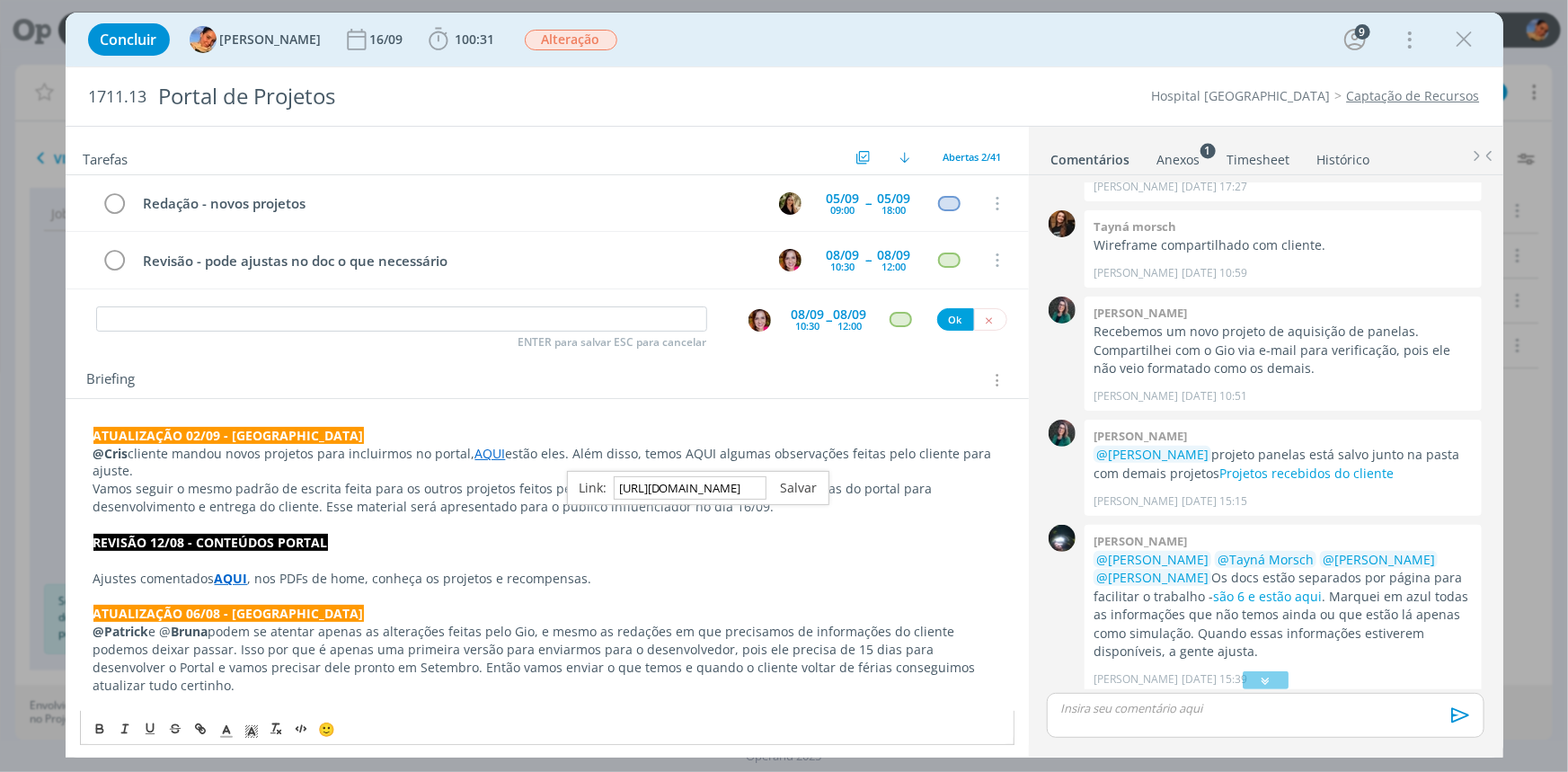
type input "https://sobeae.sharepoint.com/:w:/s/SOBEAE/EaA-yuzNQsRCkfJrViWv-BcBdZZr_bNTw5j6…"
click at [804, 482] on link "dialog" at bounding box center [791, 487] width 51 height 17
drag, startPoint x: 810, startPoint y: 493, endPoint x: 780, endPoint y: 520, distance: 40.4
click at [811, 493] on p "Vamos seguir o mesmo padrão de escrita feita para os outros projetos feitos pel…" at bounding box center [547, 498] width 907 height 36
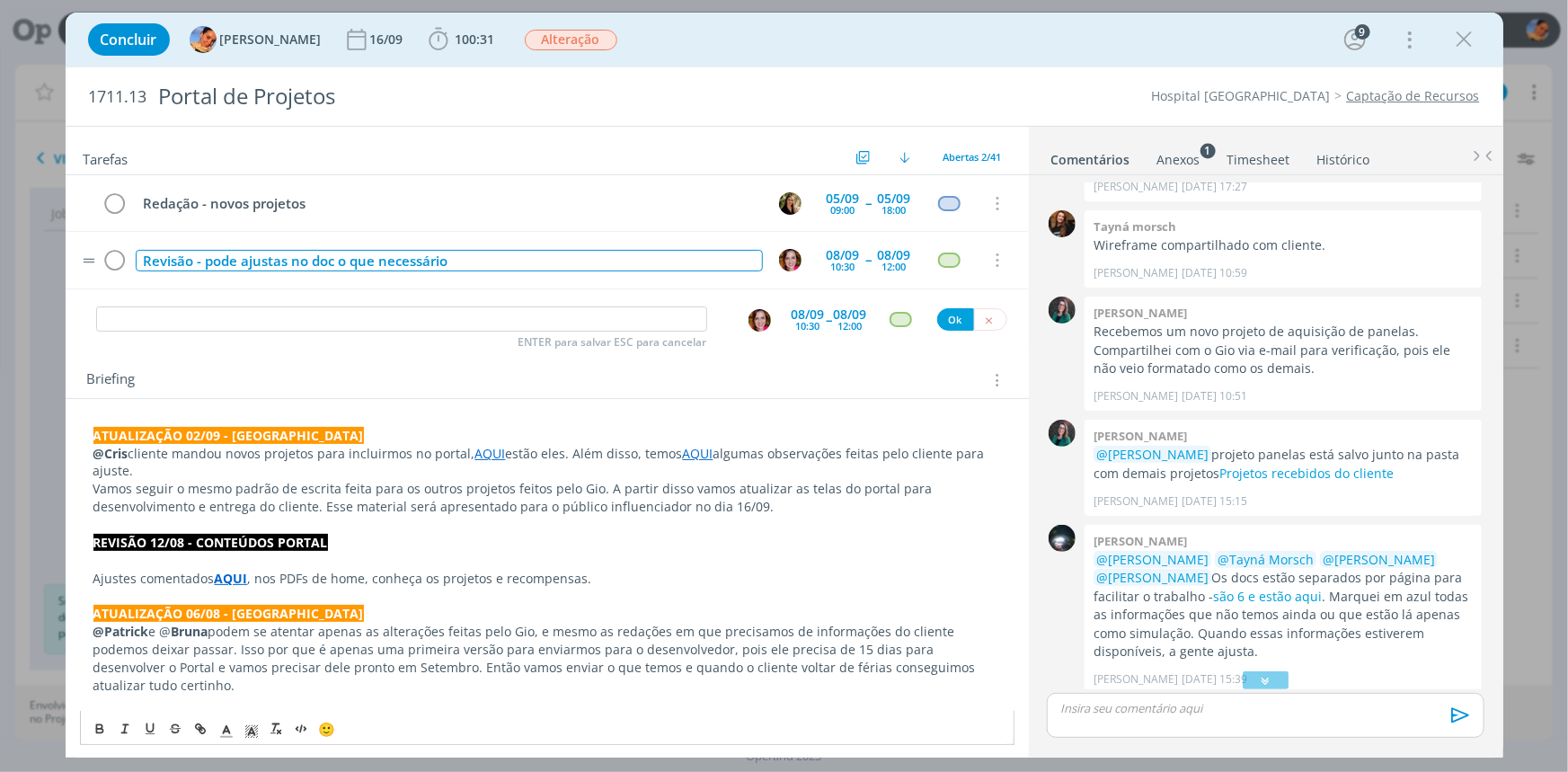
click at [285, 256] on div "Revisão - pode ajustas no doc o que necessário" at bounding box center [449, 261] width 627 height 22
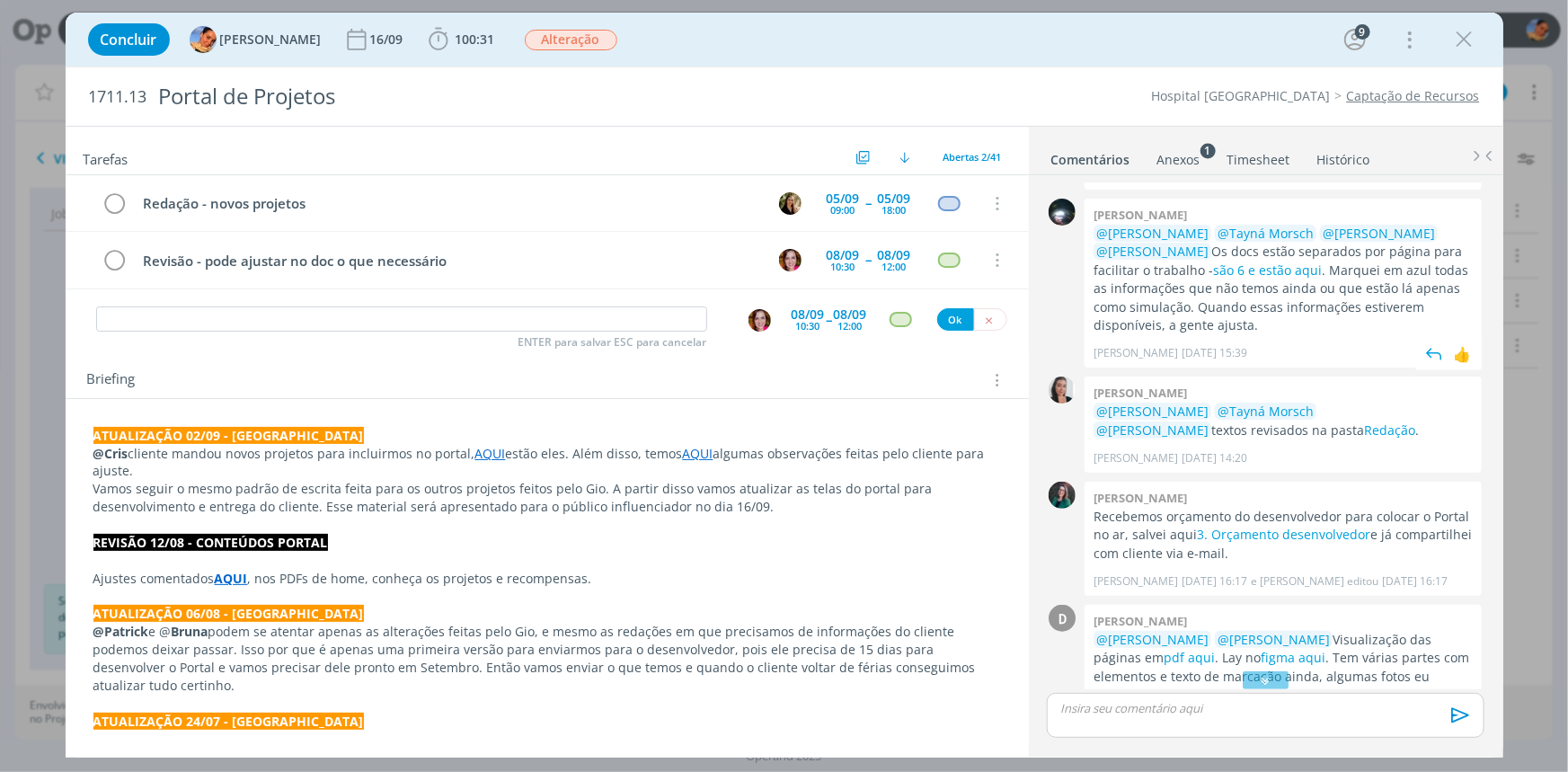
scroll to position [721, 0]
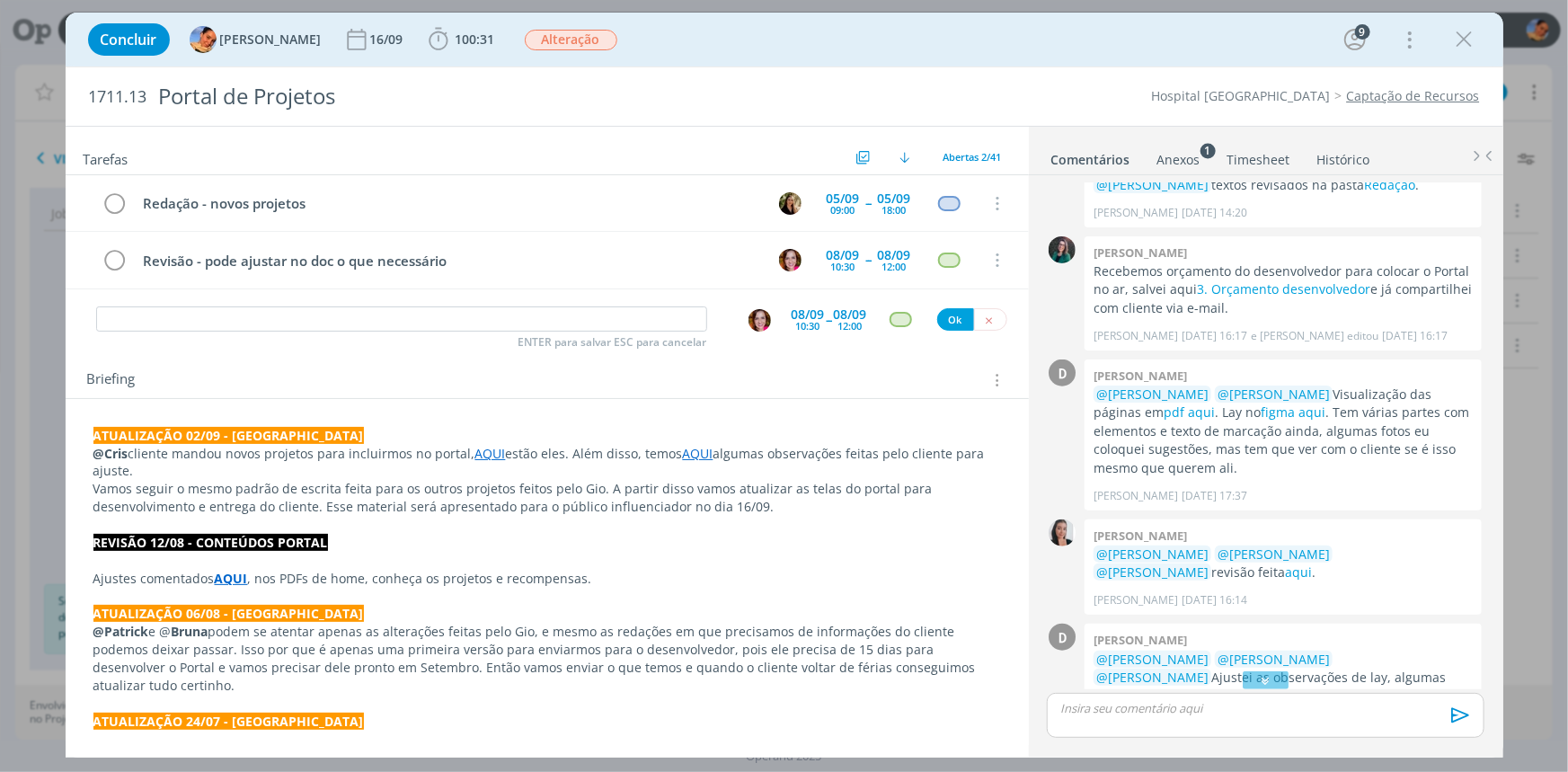
click at [708, 504] on p "Vamos seguir o mesmo padrão de escrita feita para os outros projetos feitos pel…" at bounding box center [547, 498] width 907 height 36
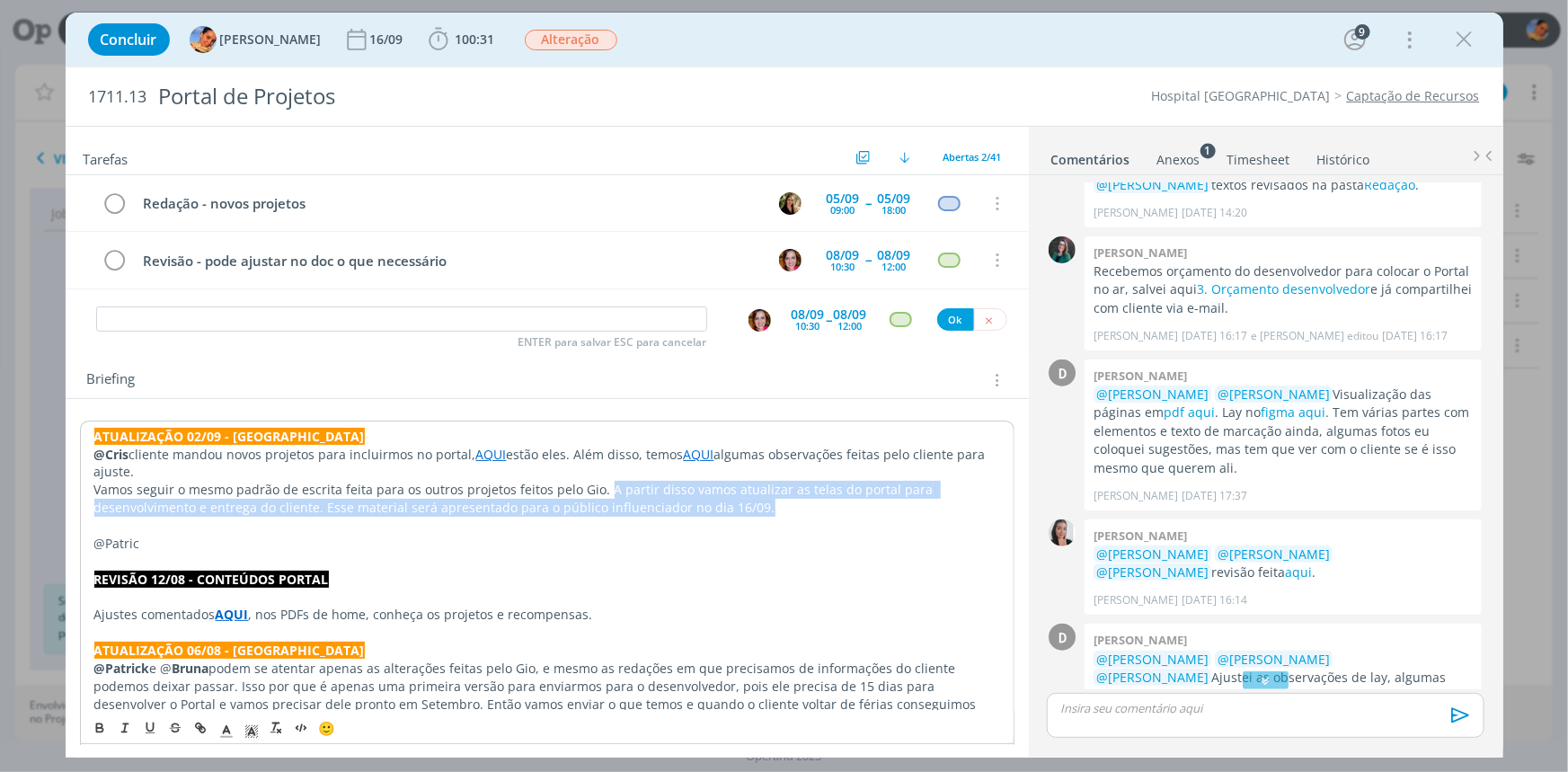
drag, startPoint x: 730, startPoint y: 509, endPoint x: 558, endPoint y: 524, distance: 172.7
click at [605, 489] on p "Vamos seguir o mesmo padrão de escrita feita para os outros projetos feitos pel…" at bounding box center [547, 499] width 905 height 36
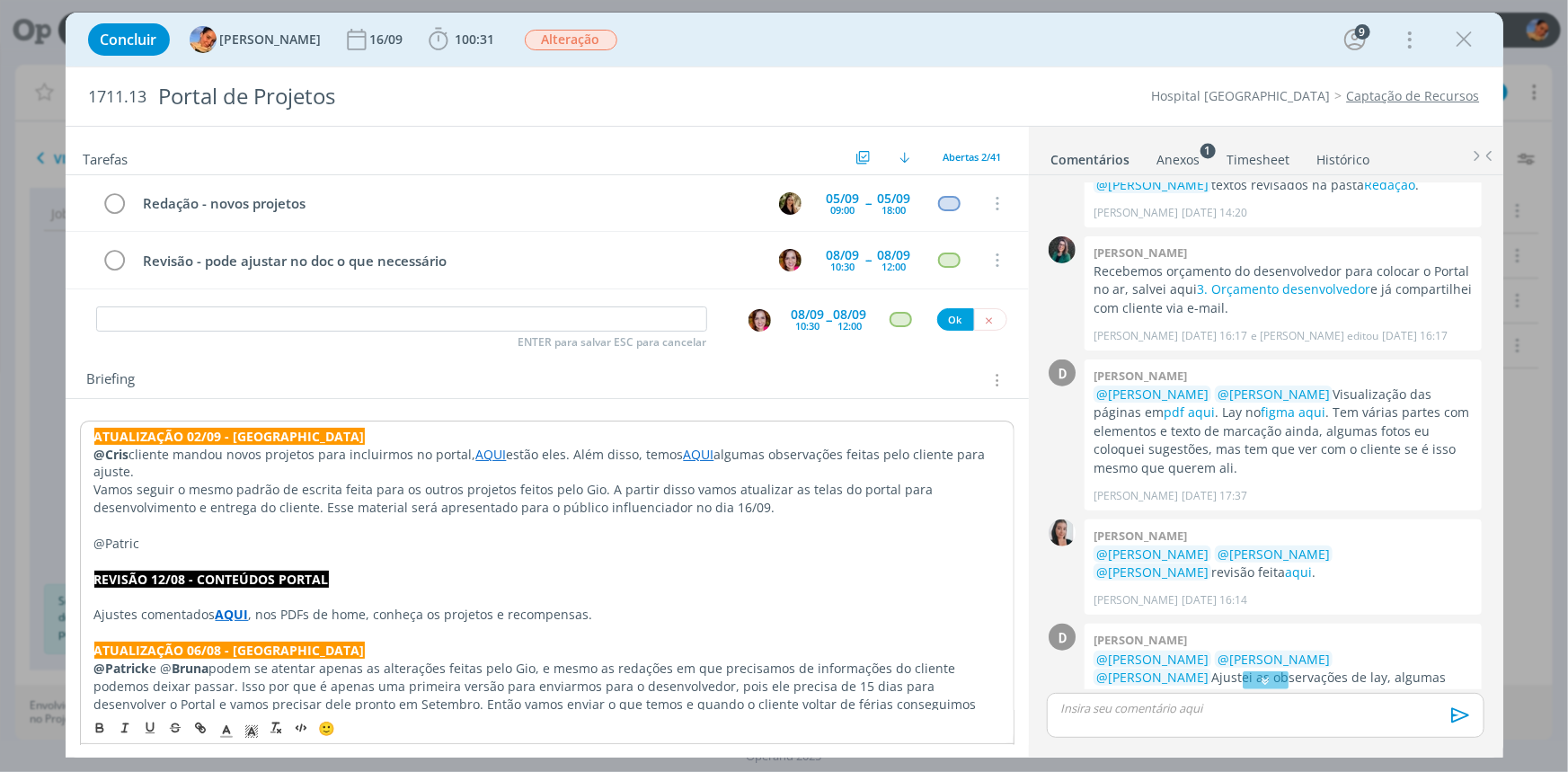
click at [244, 547] on p "@Patric" at bounding box center [547, 544] width 905 height 18
drag, startPoint x: 244, startPoint y: 546, endPoint x: 15, endPoint y: 536, distance: 229.2
click at [15, 536] on div "Concluir Luíza Santana 16/09 100:31 Iniciar Apontar Data * 02/09/2025 Horas * 0…" at bounding box center [784, 386] width 1568 height 772
click at [97, 721] on icon "dialog" at bounding box center [100, 728] width 15 height 15
click at [180, 548] on p "@Patrick" at bounding box center [547, 544] width 905 height 18
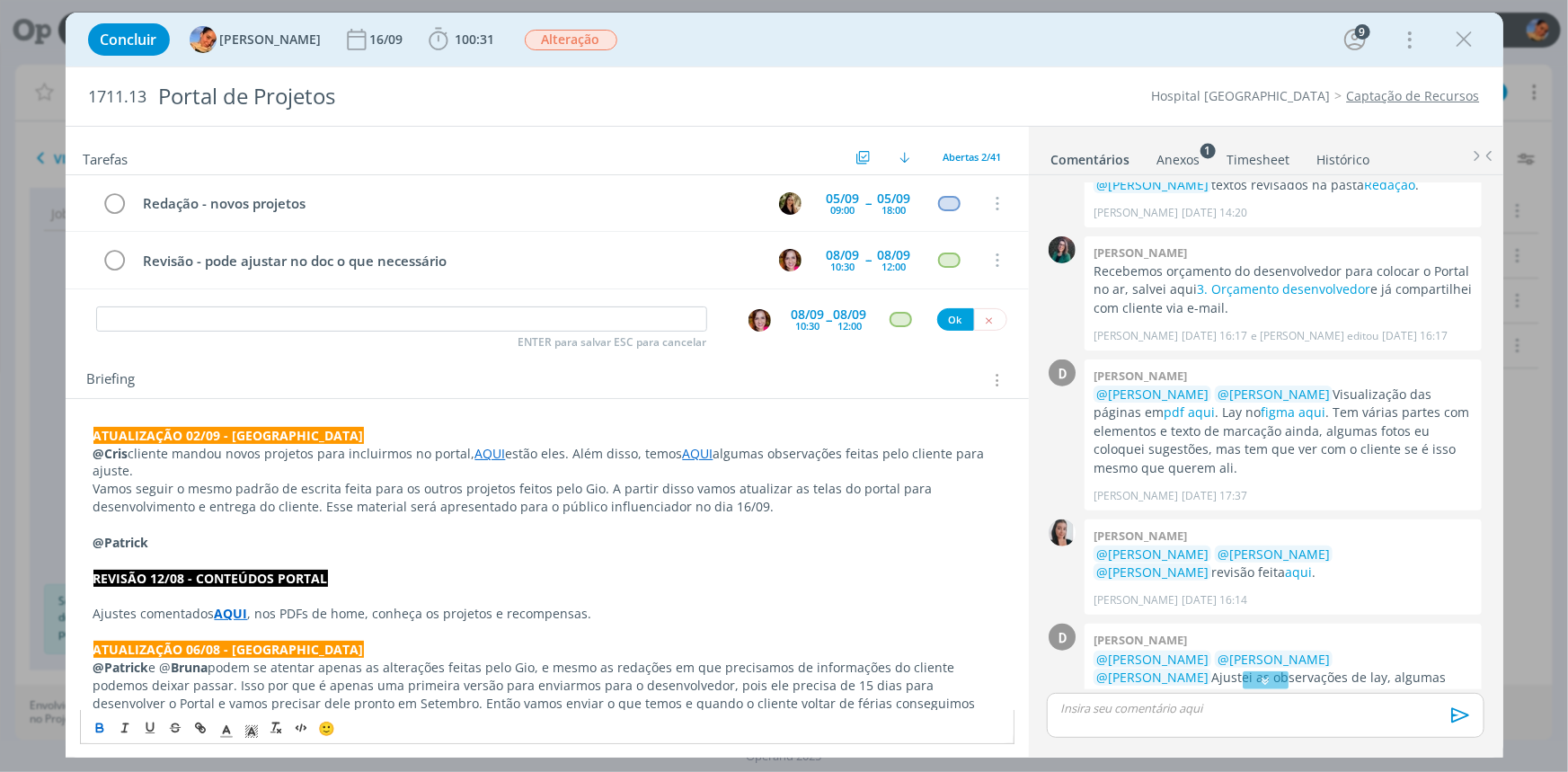
click at [262, 538] on p "@Patrick" at bounding box center [547, 543] width 907 height 18
click at [107, 727] on button "dialog" at bounding box center [101, 729] width 25 height 21
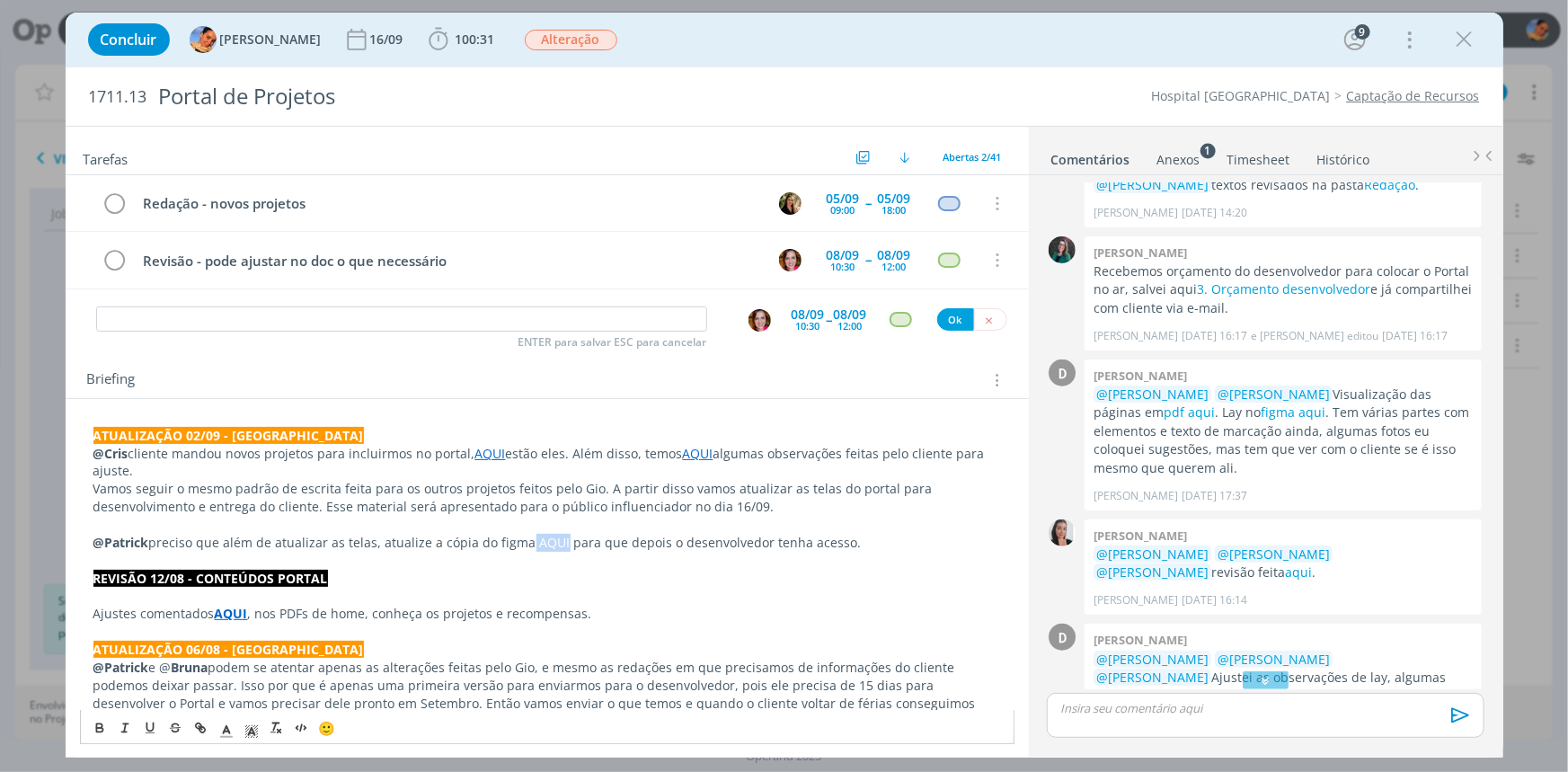
drag, startPoint x: 525, startPoint y: 547, endPoint x: 557, endPoint y: 545, distance: 32.1
click at [557, 545] on p "@Patrick preciso que além de atualizar as telas, atualize a cópia do figma AQUI…" at bounding box center [547, 543] width 907 height 18
click at [204, 726] on icon "dialog" at bounding box center [200, 728] width 15 height 15
paste input "https://www.figma.com/design/DdCa7reEJz4Ba0NulKdKfP/Portal-Capta%C3%A7%C3%A3o-H…"
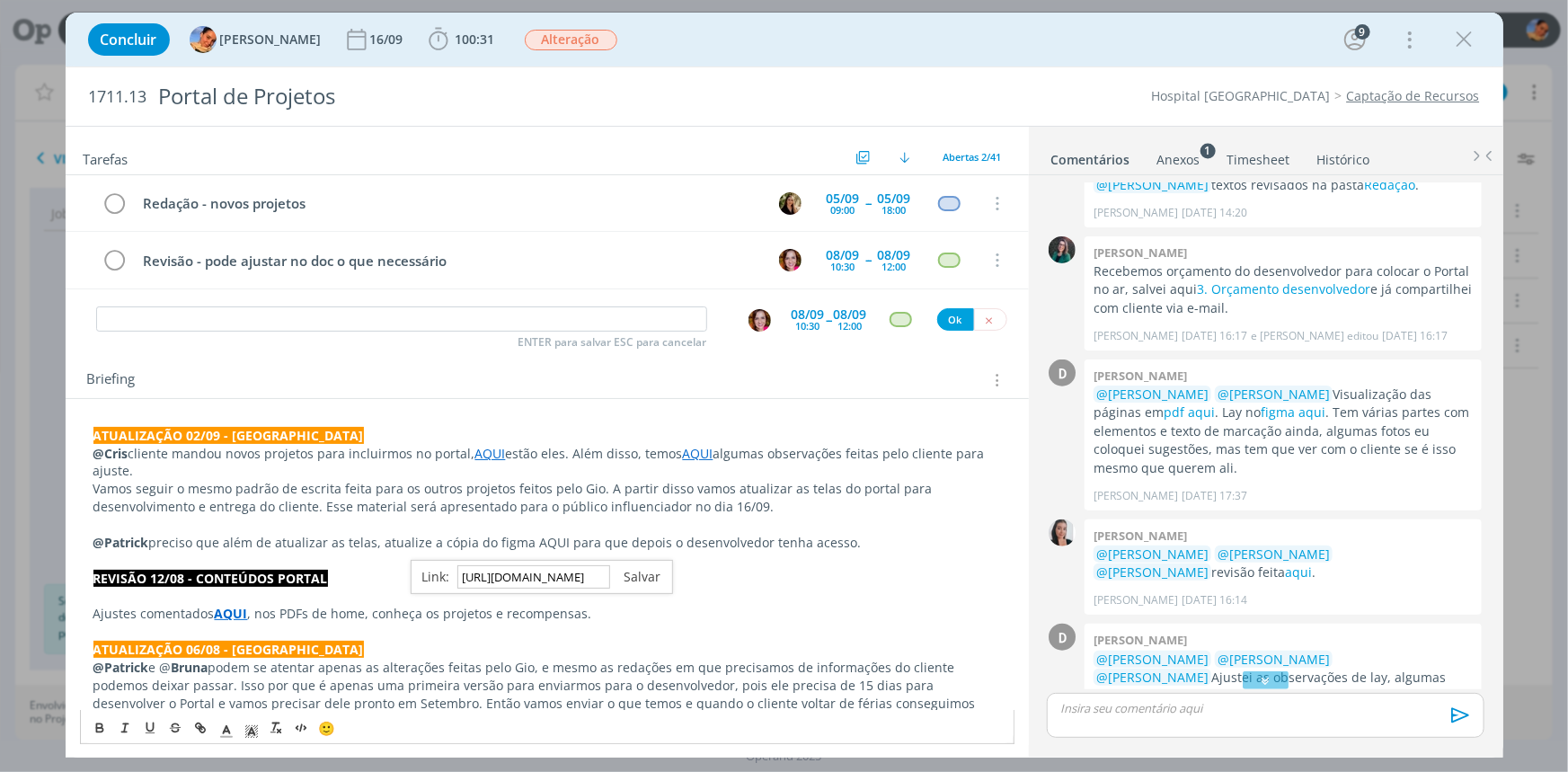
type input "https://www.figma.com/design/DdCa7reEJz4Ba0NulKdKfP/Portal-Capta%C3%A7%C3%A3o-H…"
drag, startPoint x: 620, startPoint y: 573, endPoint x: 676, endPoint y: 585, distance: 57.3
click at [620, 573] on link "dialog" at bounding box center [635, 576] width 51 height 17
click at [692, 588] on p "dialog" at bounding box center [547, 596] width 907 height 18
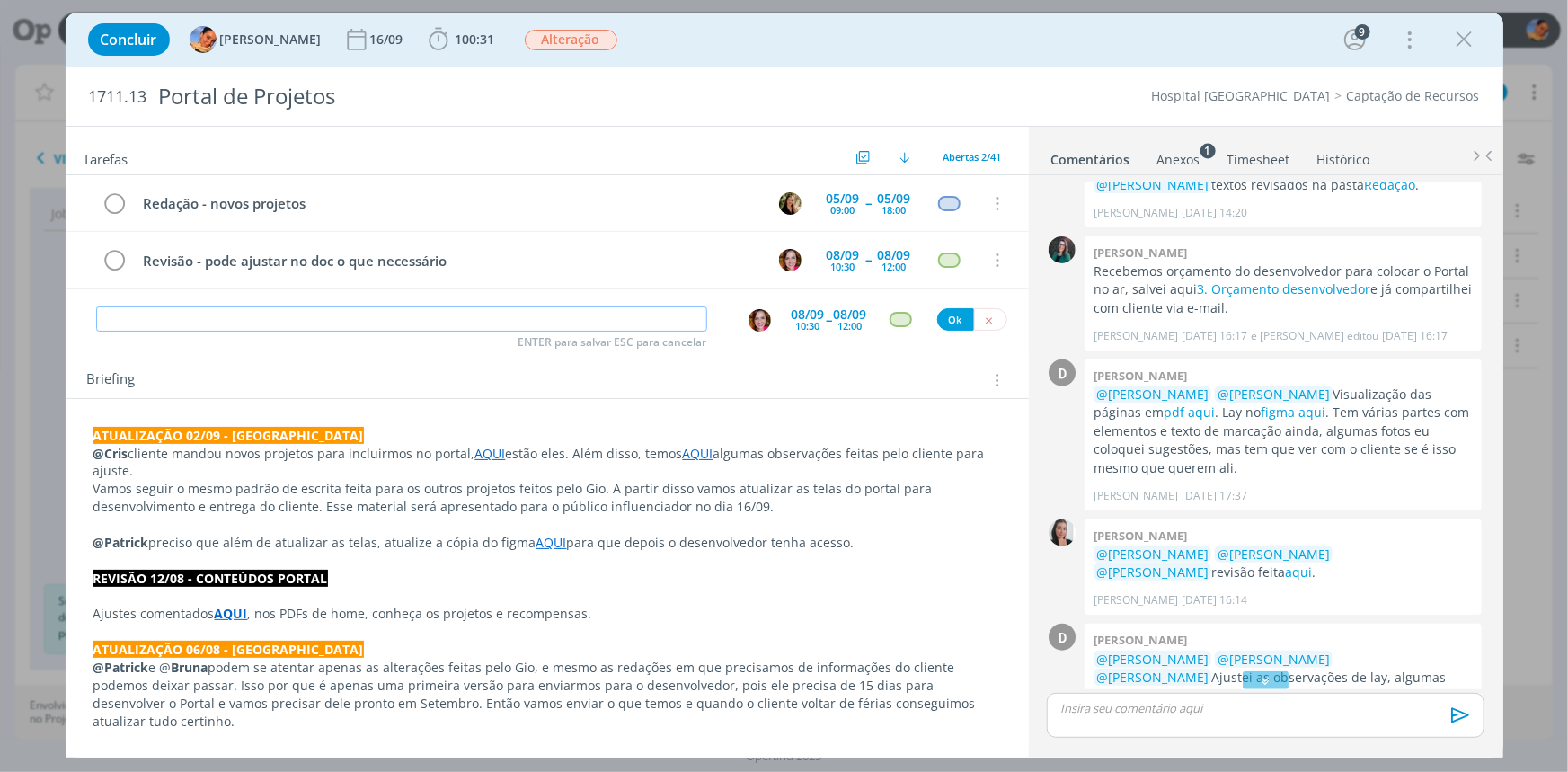
click at [279, 328] on input "dialog" at bounding box center [402, 319] width 611 height 25
click at [747, 316] on button "dialog" at bounding box center [759, 320] width 24 height 24
type input "Criação"
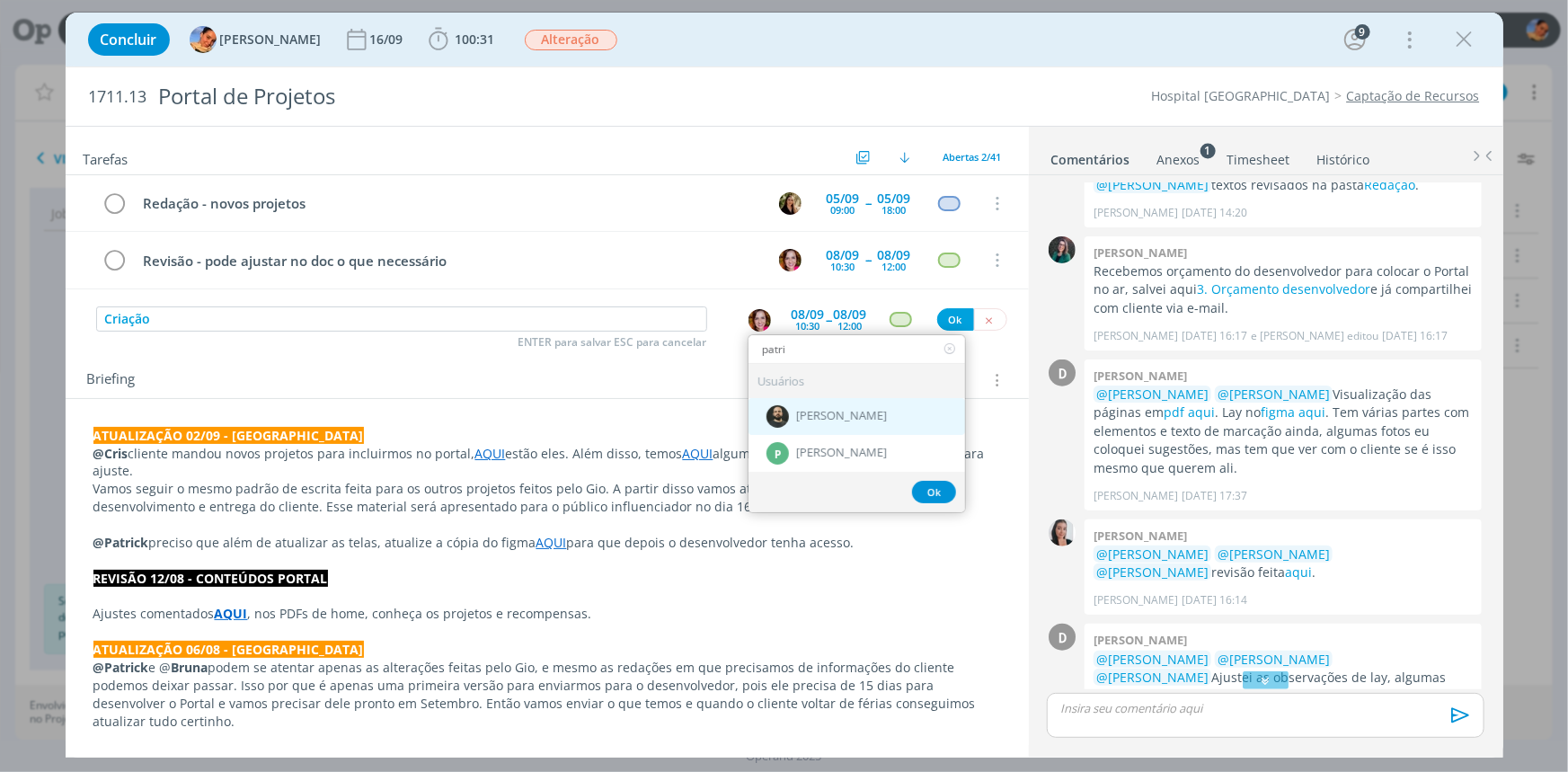
type input "patri"
click at [893, 411] on div "[PERSON_NAME]" at bounding box center [857, 417] width 217 height 37
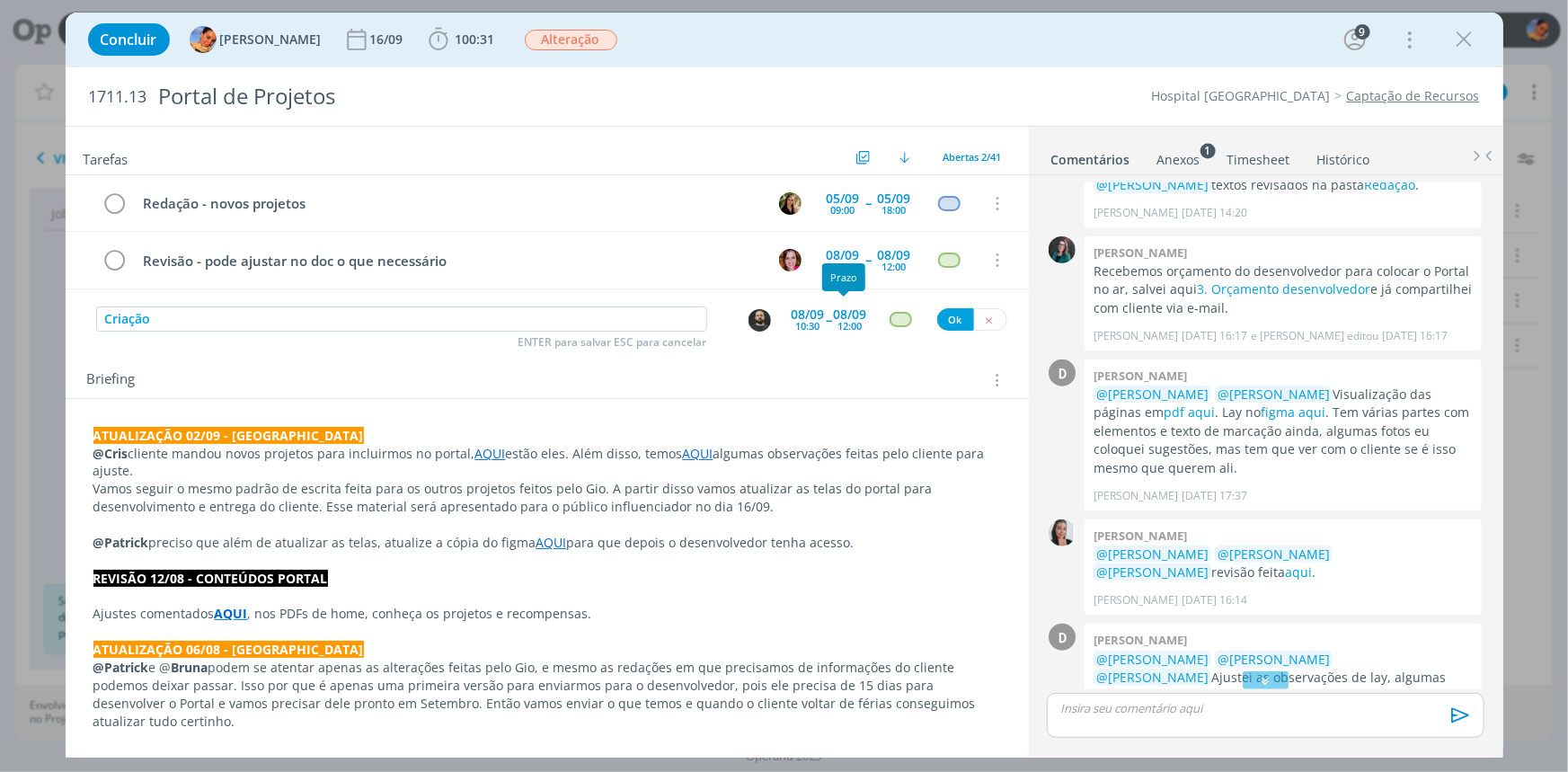
click at [826, 326] on span "--" at bounding box center [829, 319] width 6 height 17
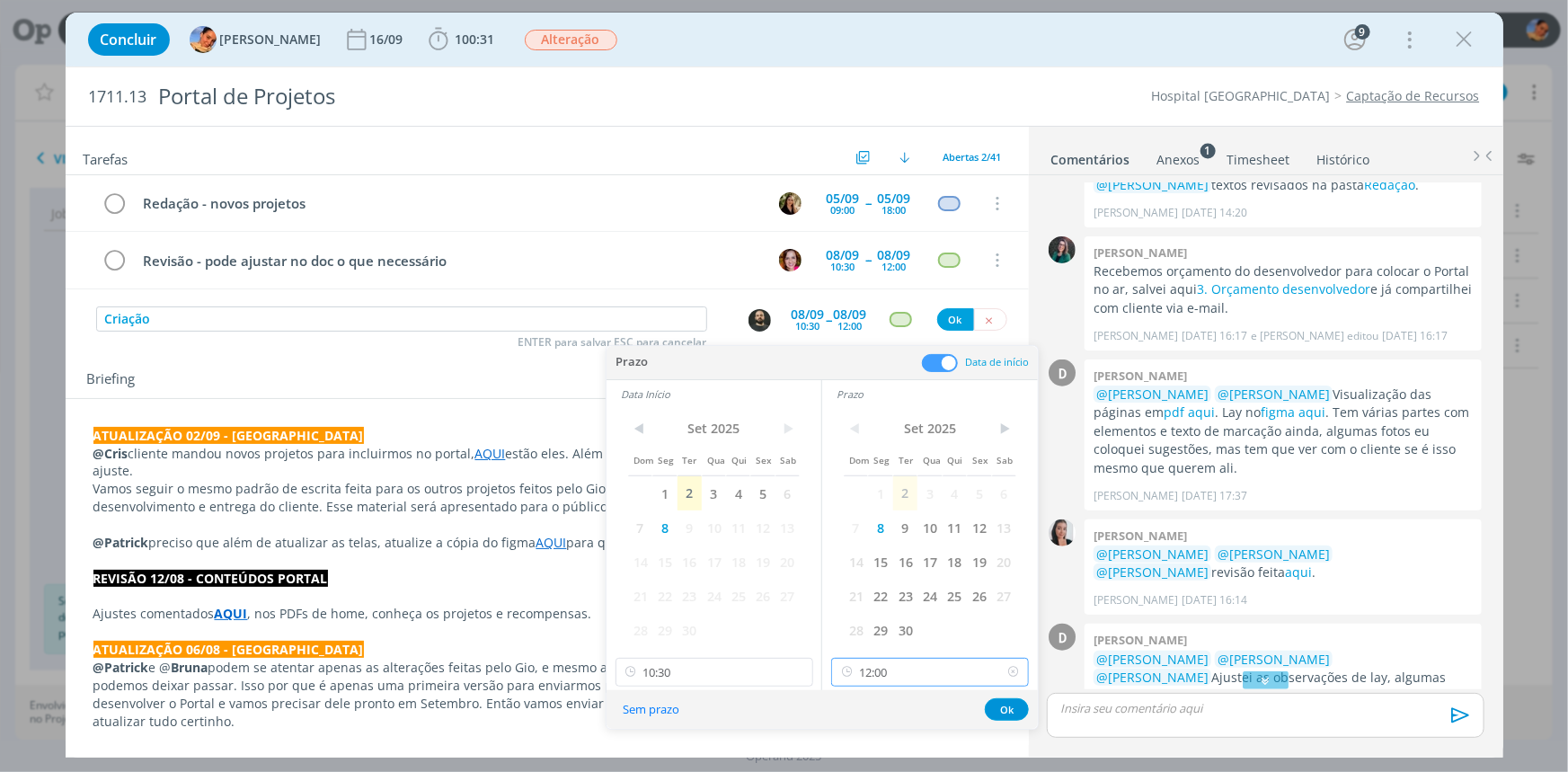
click at [919, 672] on input "12:00" at bounding box center [930, 671] width 198 height 28
click at [908, 576] on div "18:00" at bounding box center [932, 582] width 200 height 32
type input "18:00"
click at [1009, 708] on button "Ok" at bounding box center [1006, 709] width 44 height 22
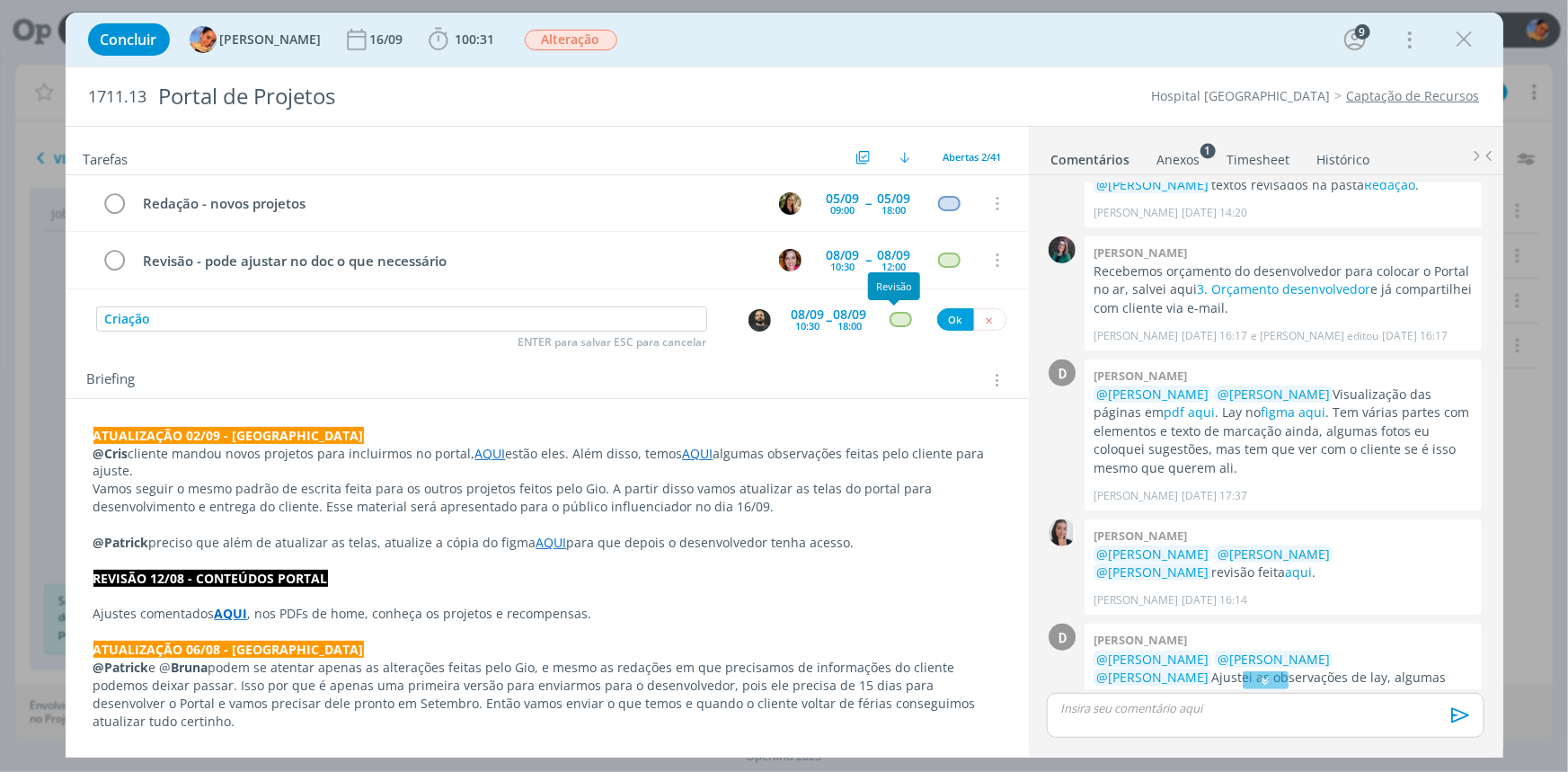
click at [898, 318] on div "dialog" at bounding box center [901, 319] width 22 height 16
type input "cr"
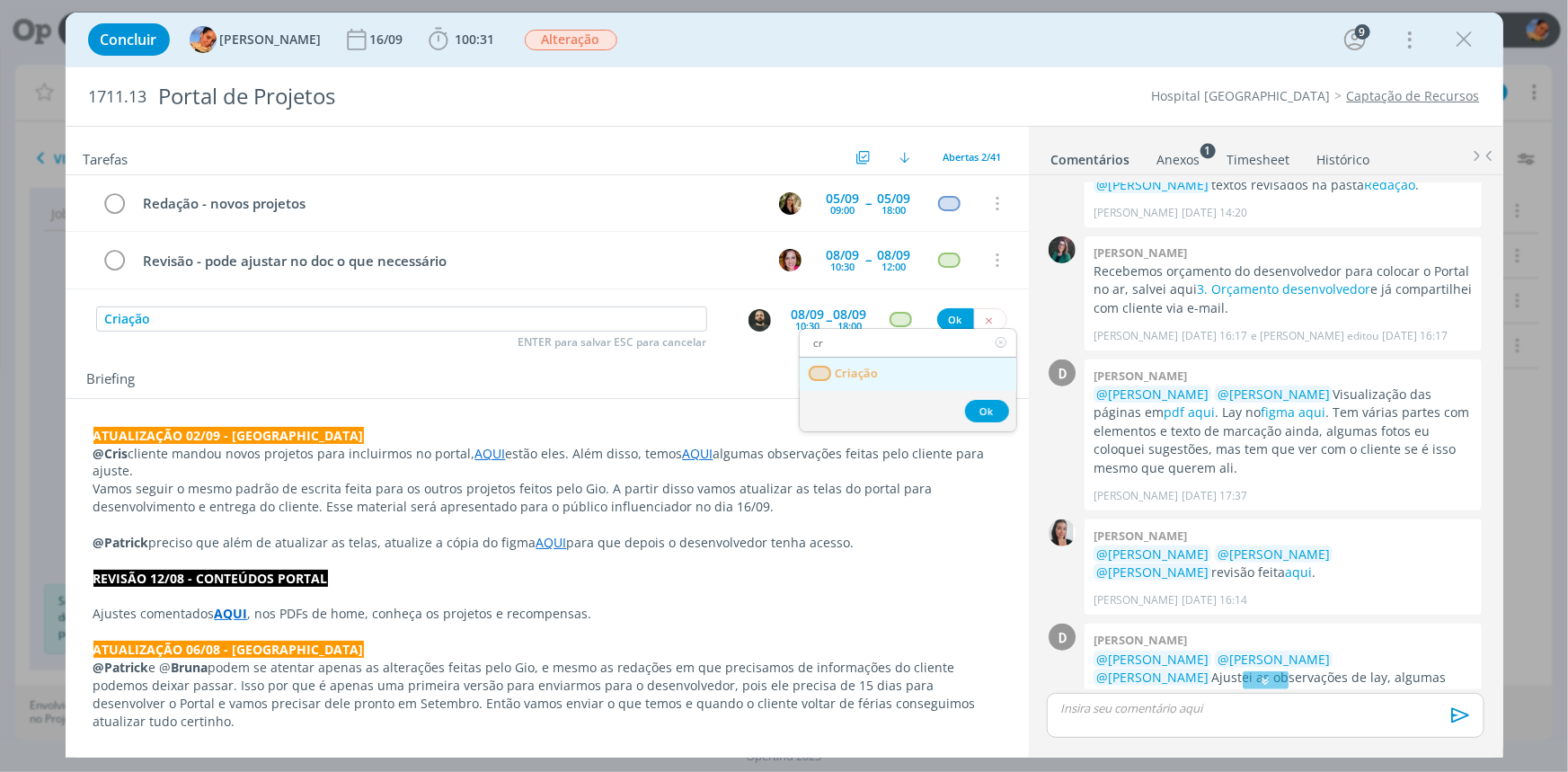
click at [883, 369] on link "Criação" at bounding box center [907, 374] width 217 height 33
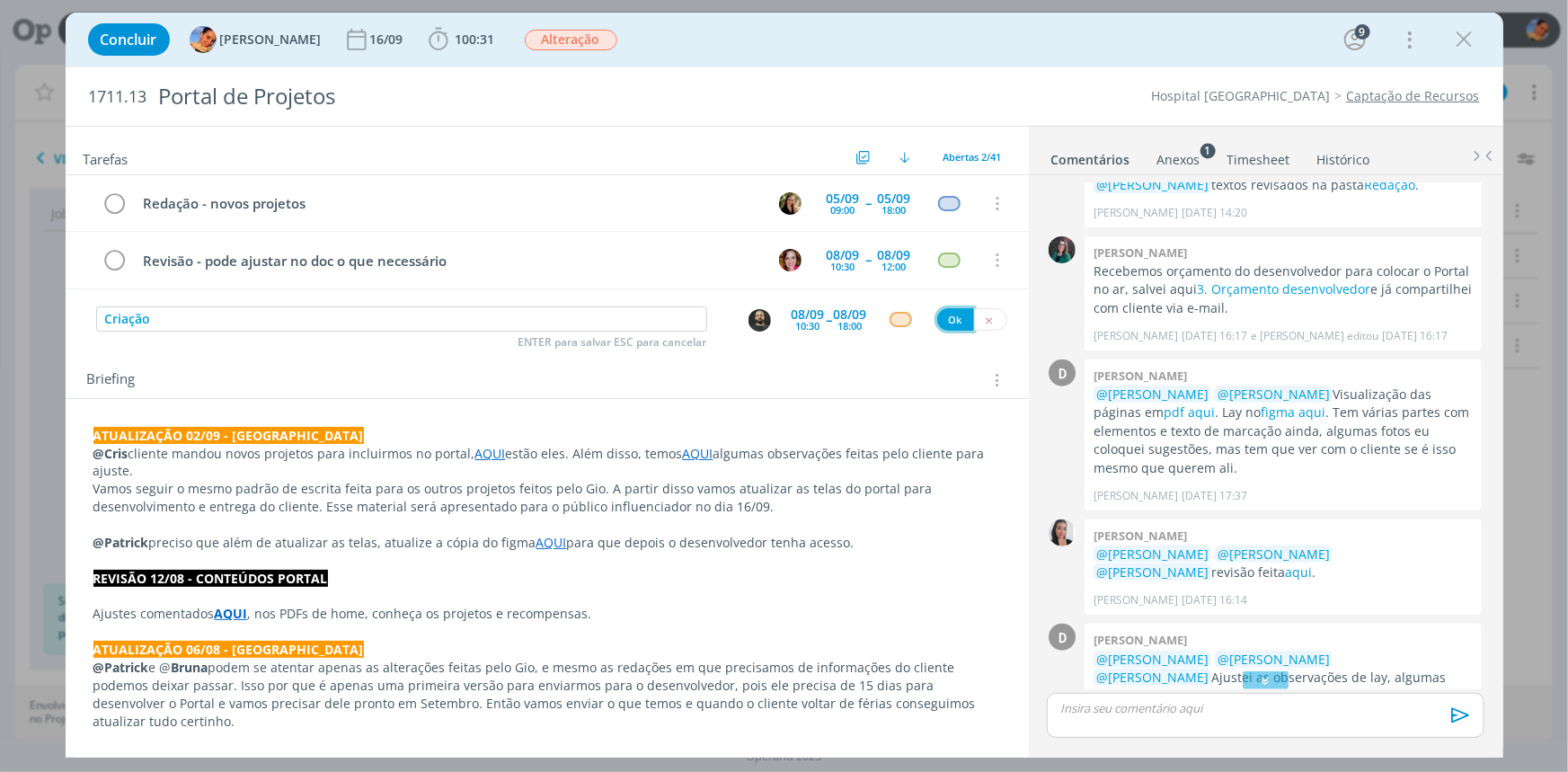
click at [943, 318] on button "Ok" at bounding box center [955, 319] width 37 height 22
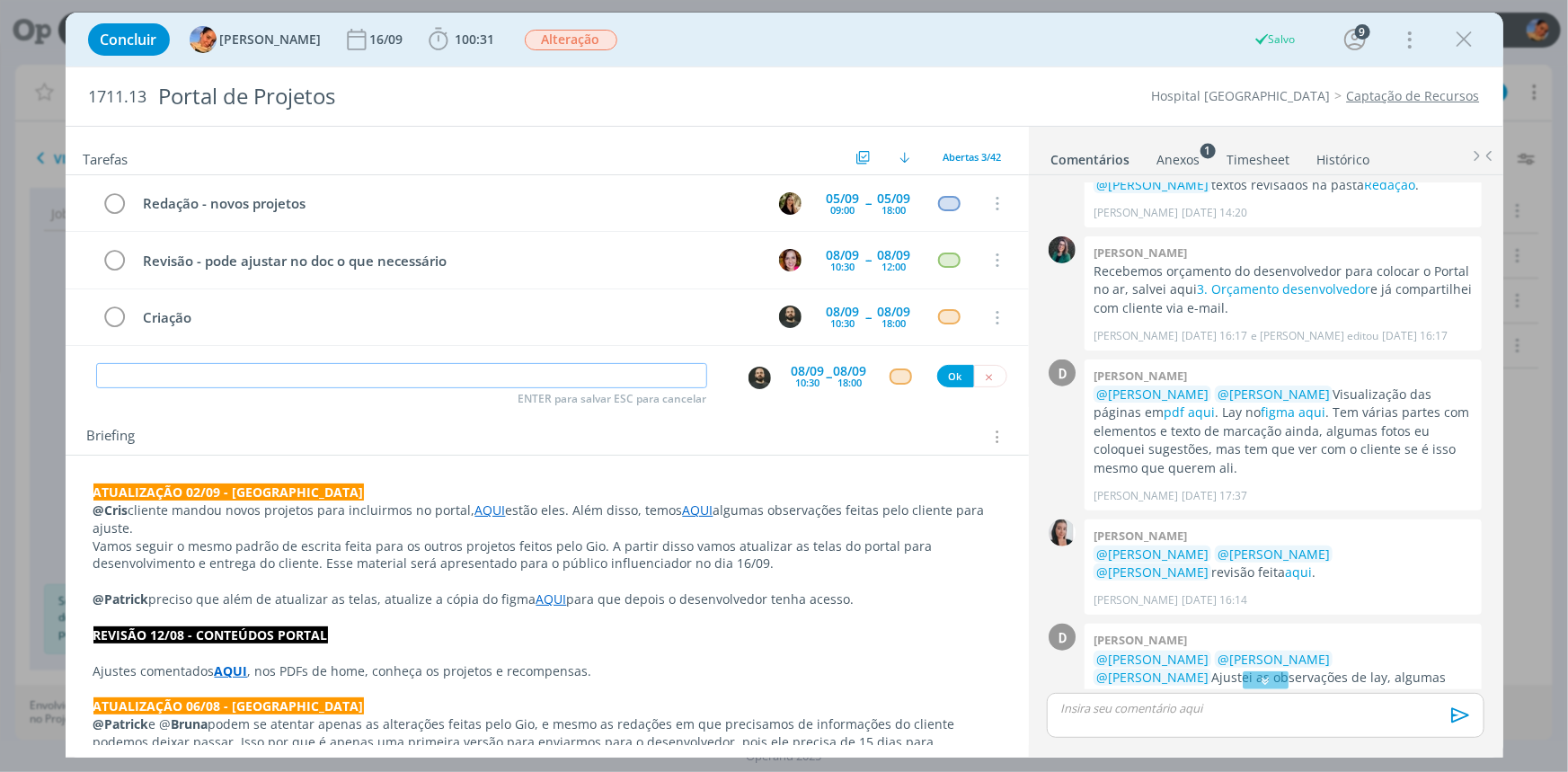
click at [561, 366] on input "dialog" at bounding box center [402, 376] width 611 height 25
click at [759, 378] on img "dialog" at bounding box center [759, 378] width 22 height 22
type input "Revisão"
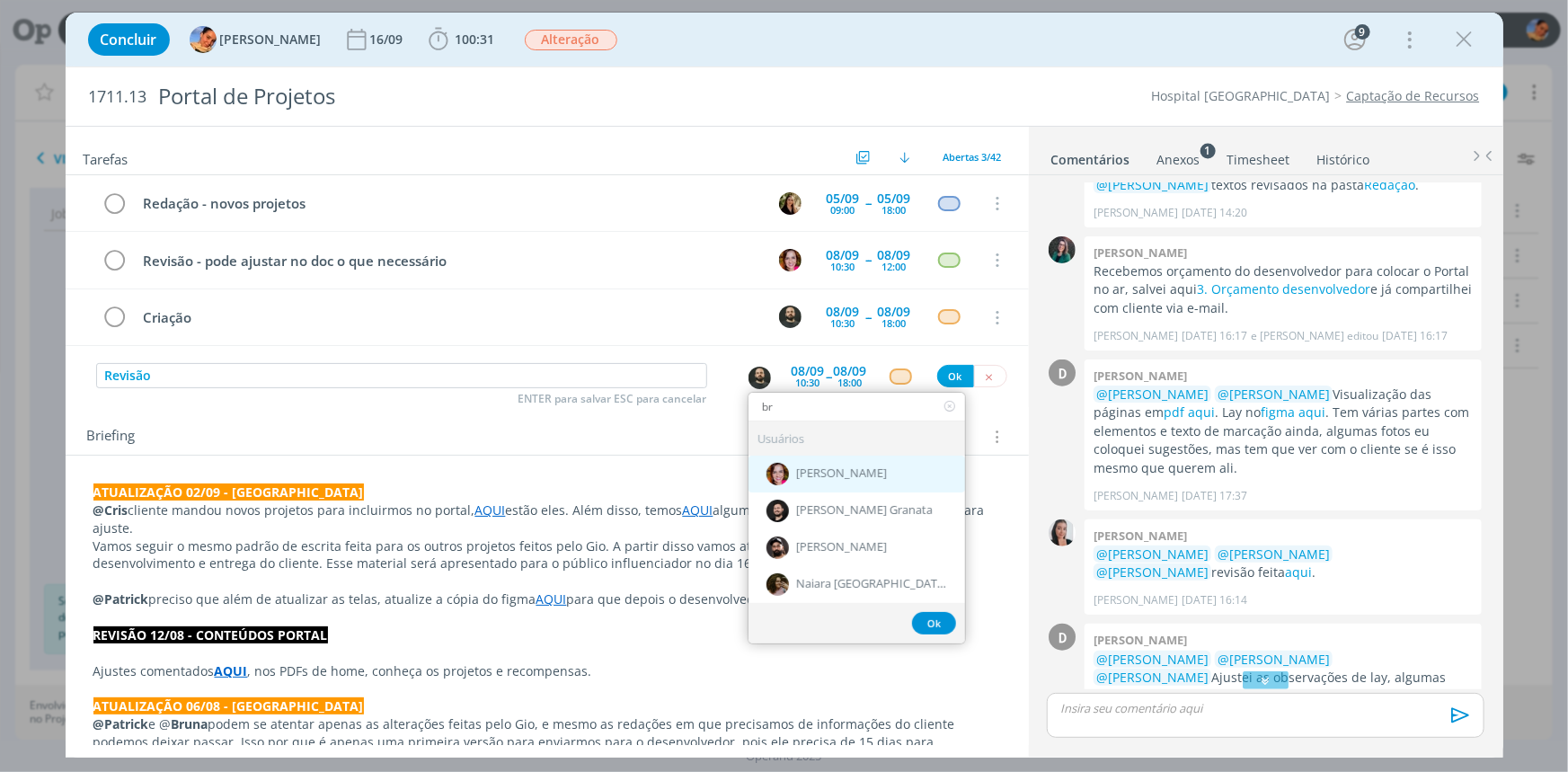
type input "br"
click at [796, 470] on span "[PERSON_NAME]" at bounding box center [841, 473] width 91 height 15
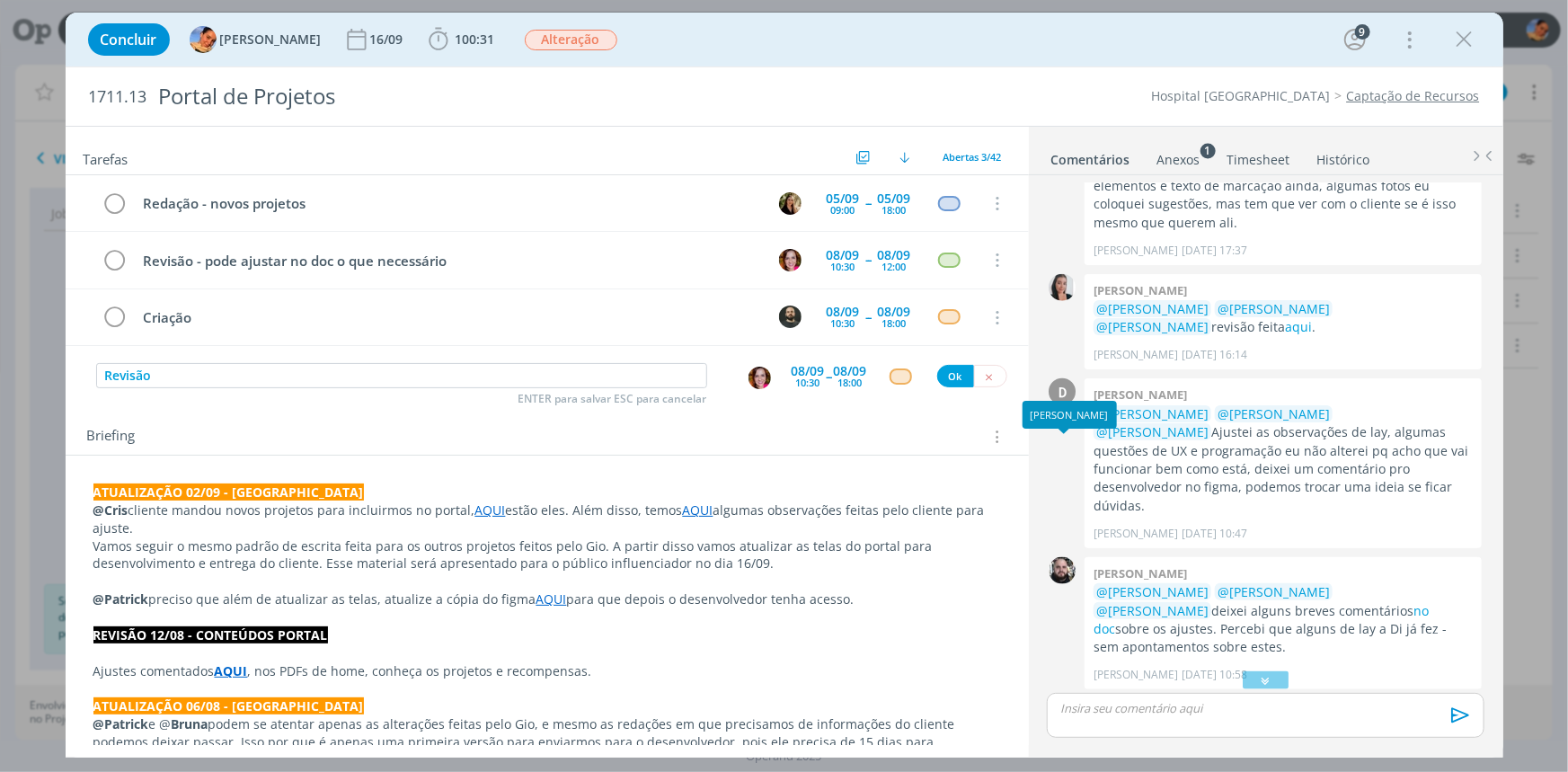
scroll to position [1212, 0]
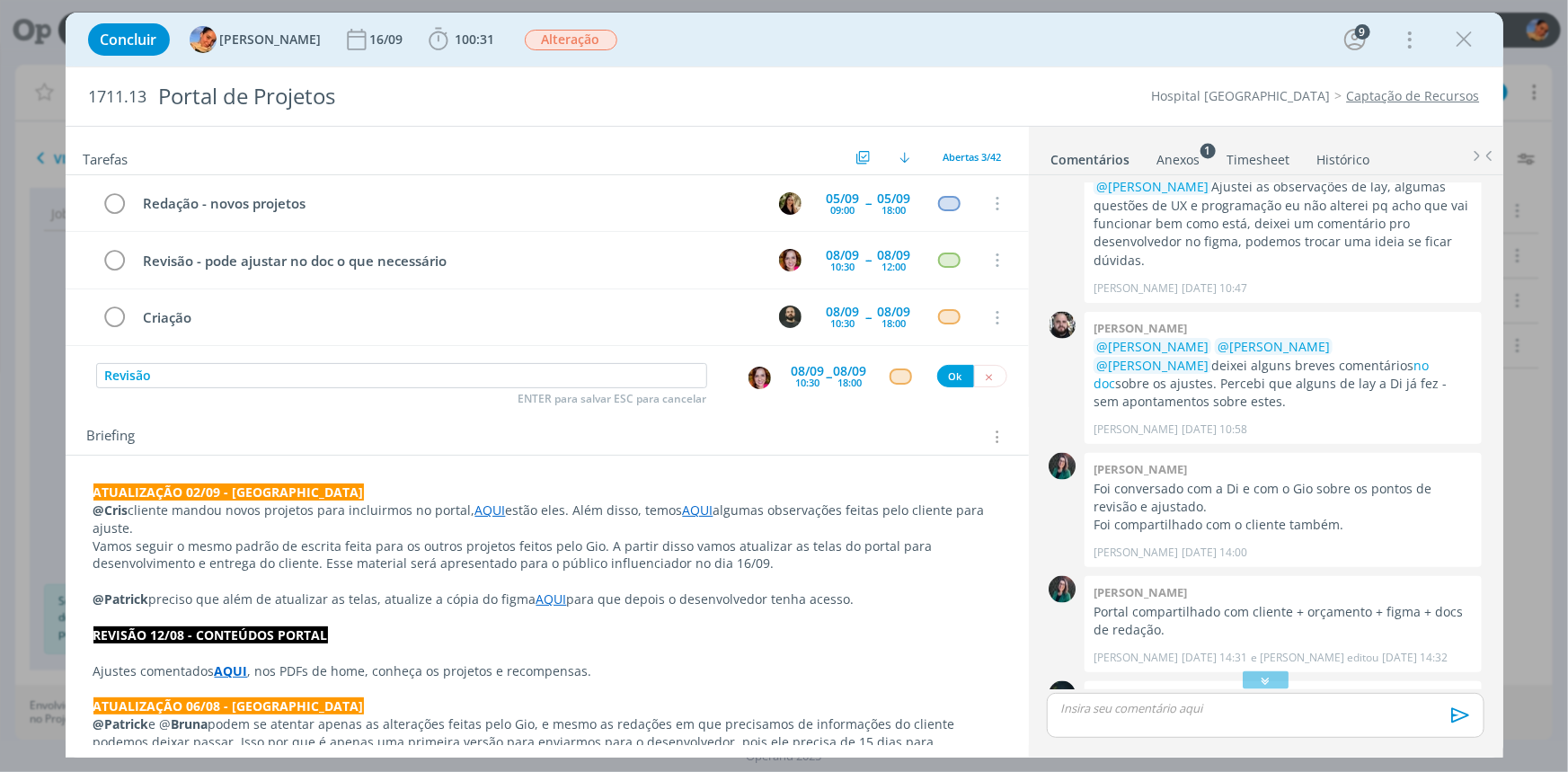
click at [488, 510] on link "AQUI" at bounding box center [490, 509] width 30 height 17
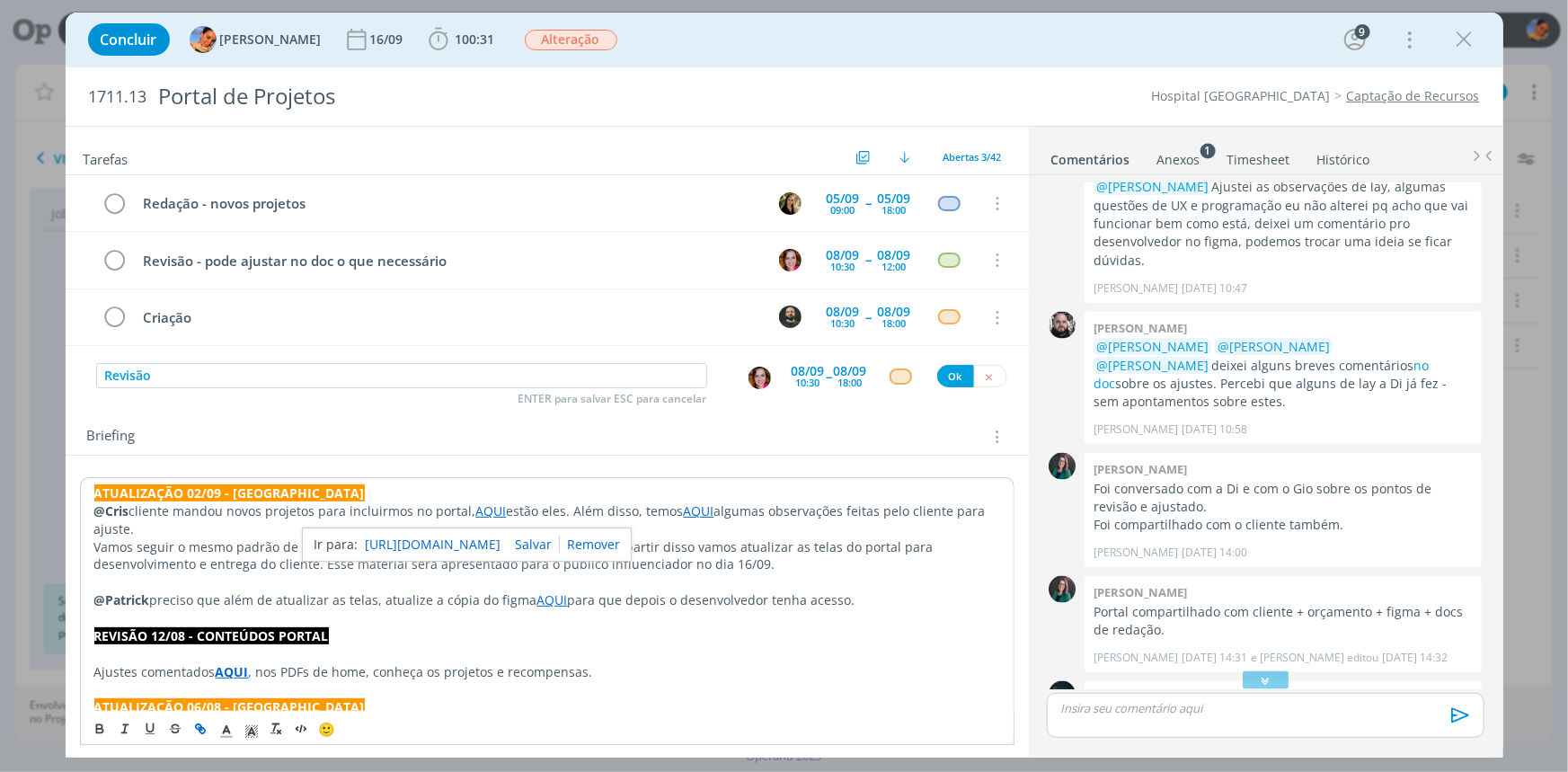
click at [494, 533] on link "https://sobeae.sharepoint.com/:f:/s/SOBEAE/Erg1IcU6pBFIpJQBgIl9HMYB7-iWVoZzq7Wn…" at bounding box center [432, 545] width 136 height 23
click at [127, 531] on p "@Cris cliente mandou novos projetos para incluirmos no portal, AQUI estão eles.…" at bounding box center [547, 520] width 905 height 36
click at [690, 507] on link "AQUI" at bounding box center [698, 509] width 30 height 17
click at [664, 538] on link "https://sobeae.sharepoint.com/:w:/s/SOBEAE/EaA-yuzNQsRCkfJrViWv-BcBdZZr_bNTw5j6…" at bounding box center [642, 545] width 136 height 23
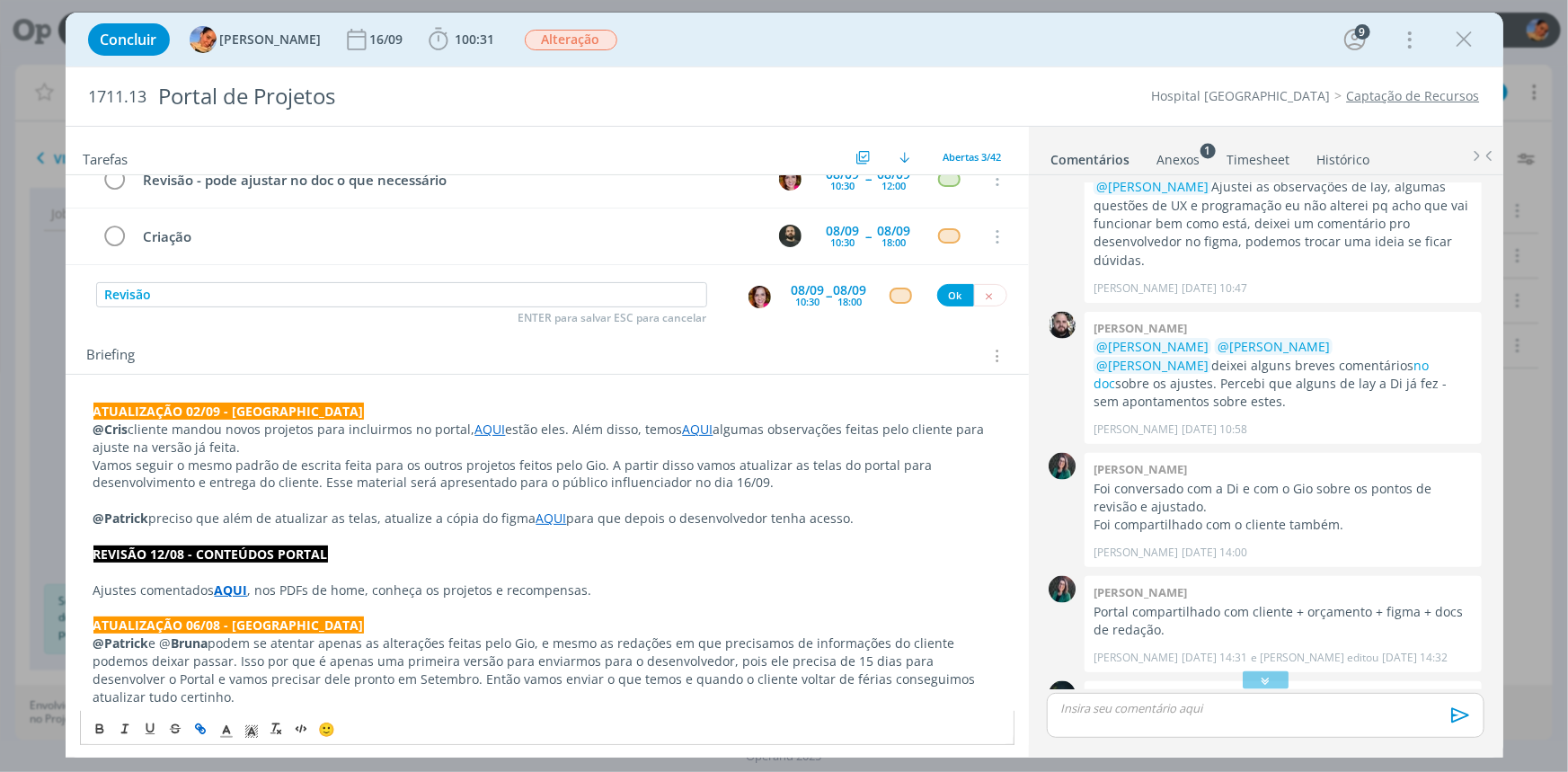
click at [826, 293] on span "--" at bounding box center [829, 295] width 6 height 17
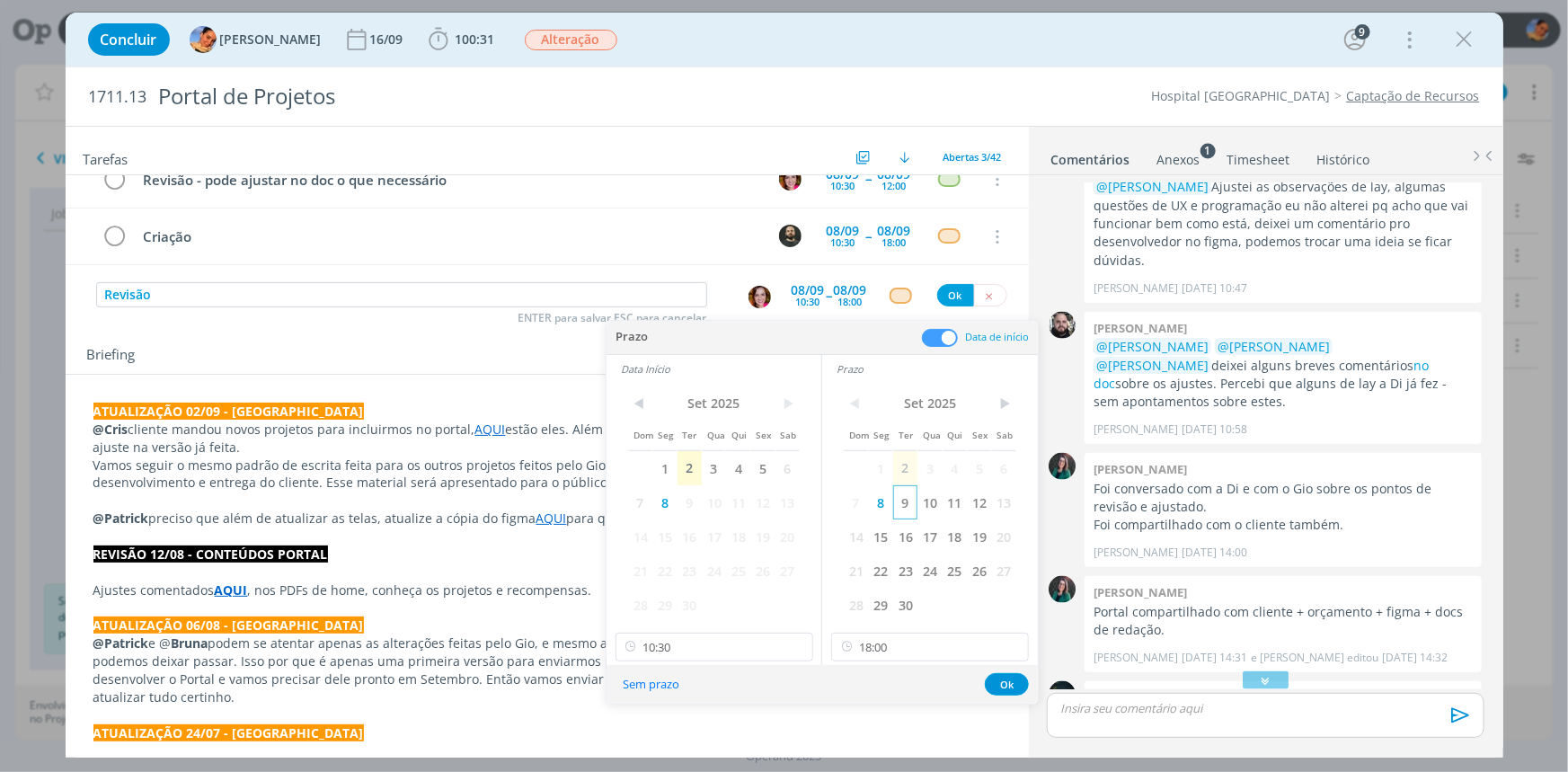
click at [915, 507] on span "9" at bounding box center [905, 502] width 24 height 34
click at [696, 496] on span "9" at bounding box center [689, 502] width 24 height 34
click at [753, 642] on input "10:30" at bounding box center [714, 646] width 198 height 28
click at [733, 507] on div "13:00" at bounding box center [715, 512] width 200 height 32
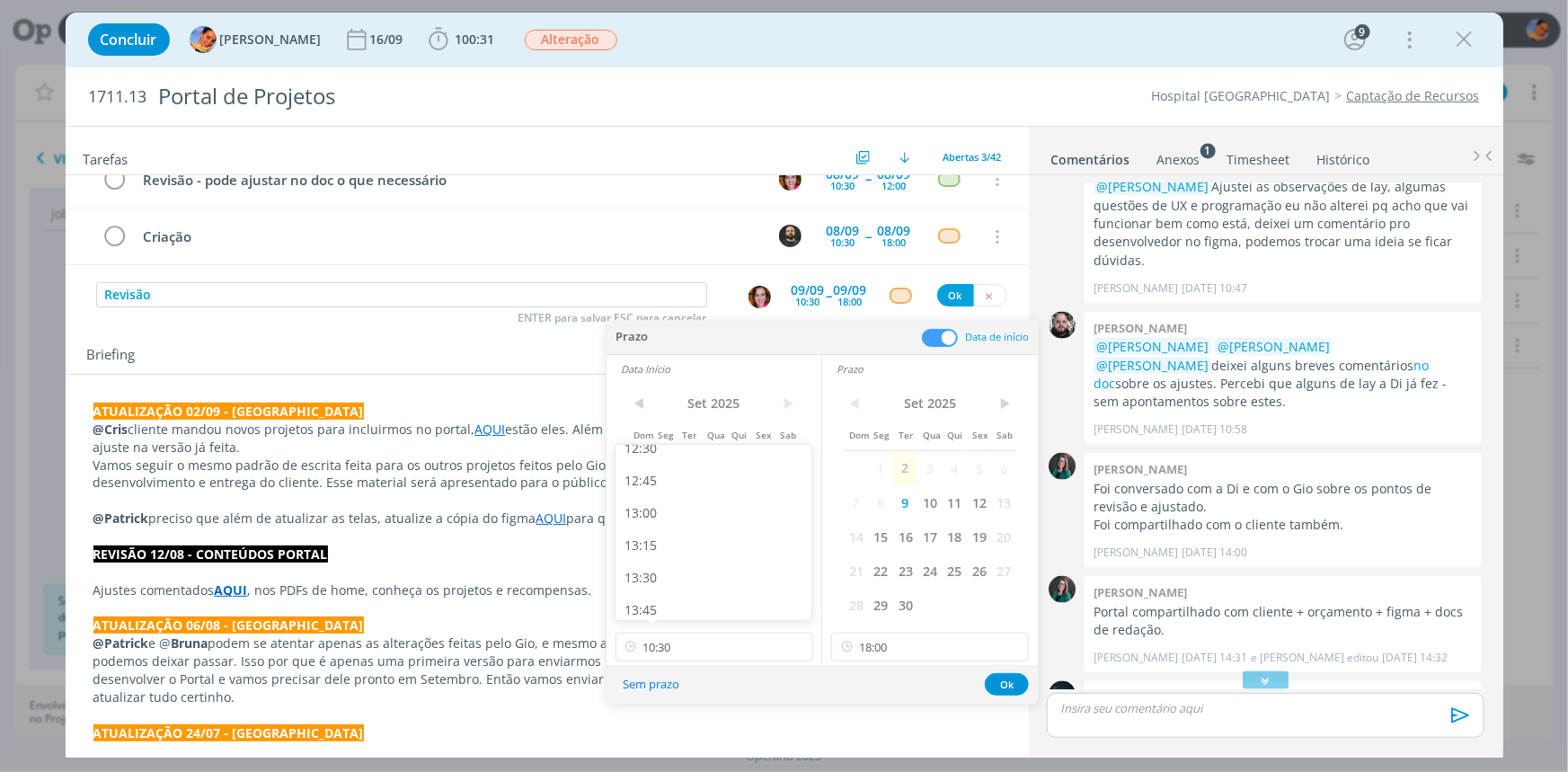
type input "13:00"
click at [904, 637] on input "18:00" at bounding box center [930, 646] width 198 height 28
click at [914, 549] on div "15:00" at bounding box center [932, 536] width 200 height 32
type input "15:00"
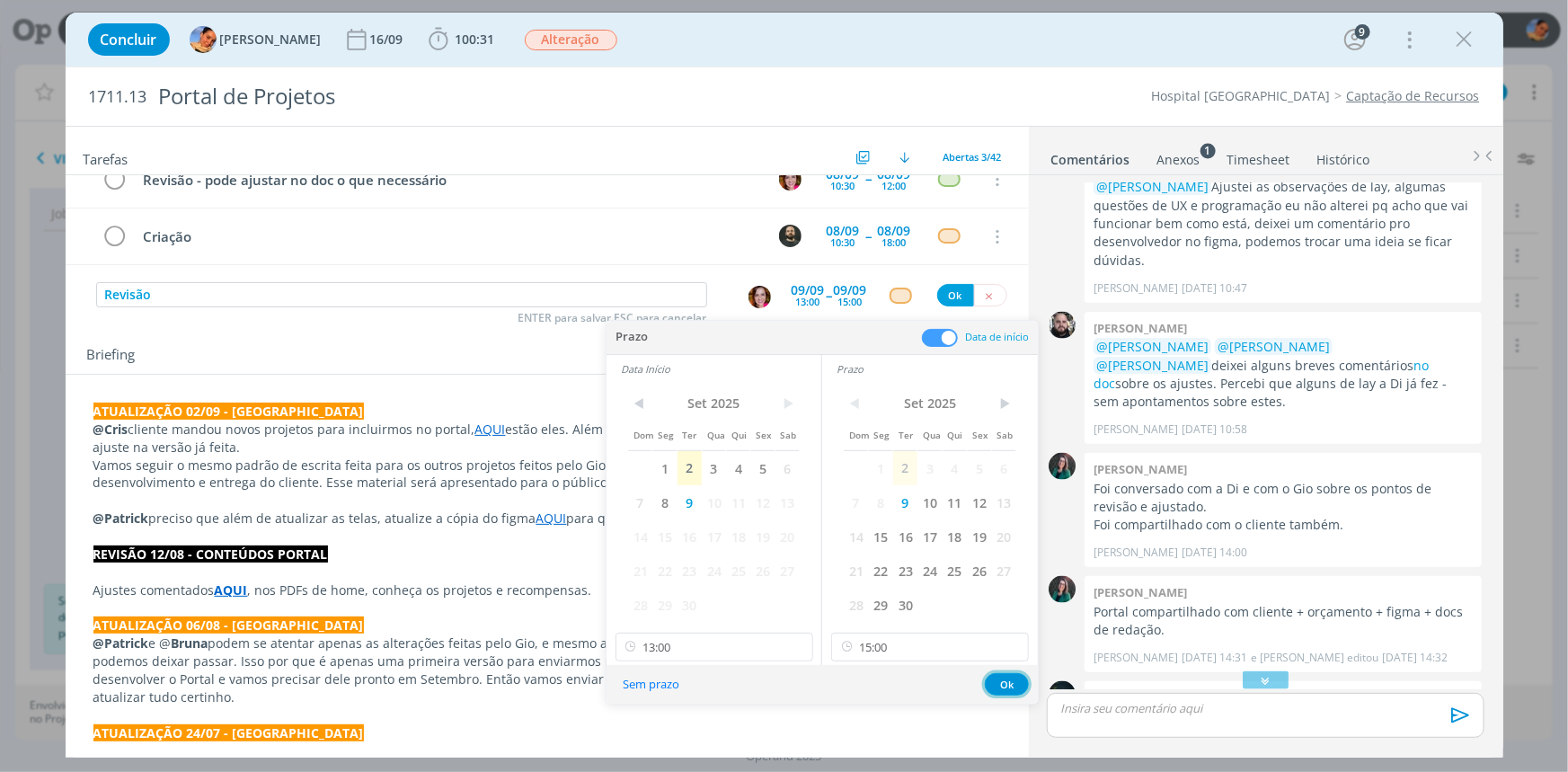
click at [1018, 677] on button "Ok" at bounding box center [1006, 684] width 44 height 22
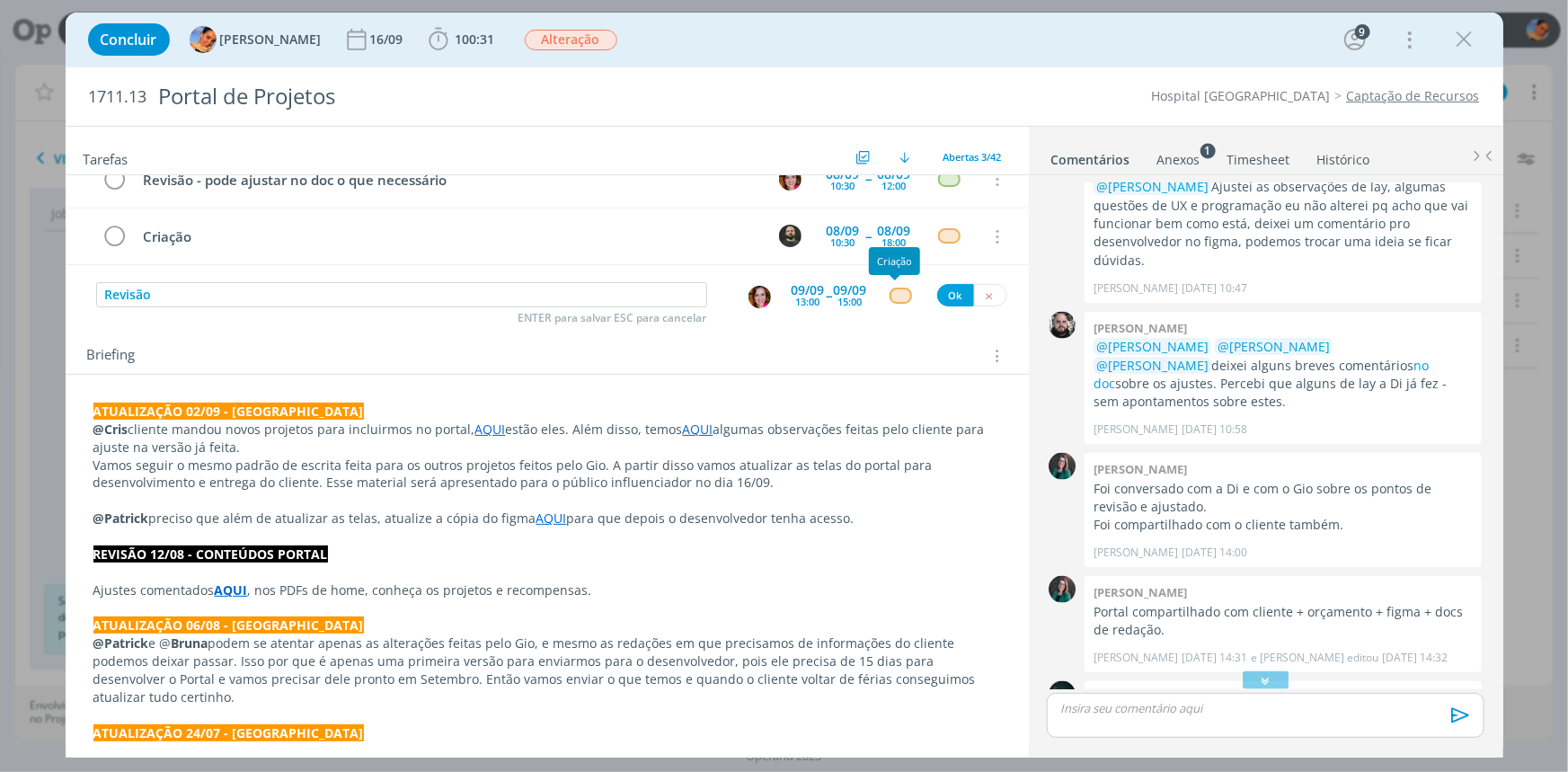
click at [890, 290] on div "dialog" at bounding box center [901, 296] width 22 height 16
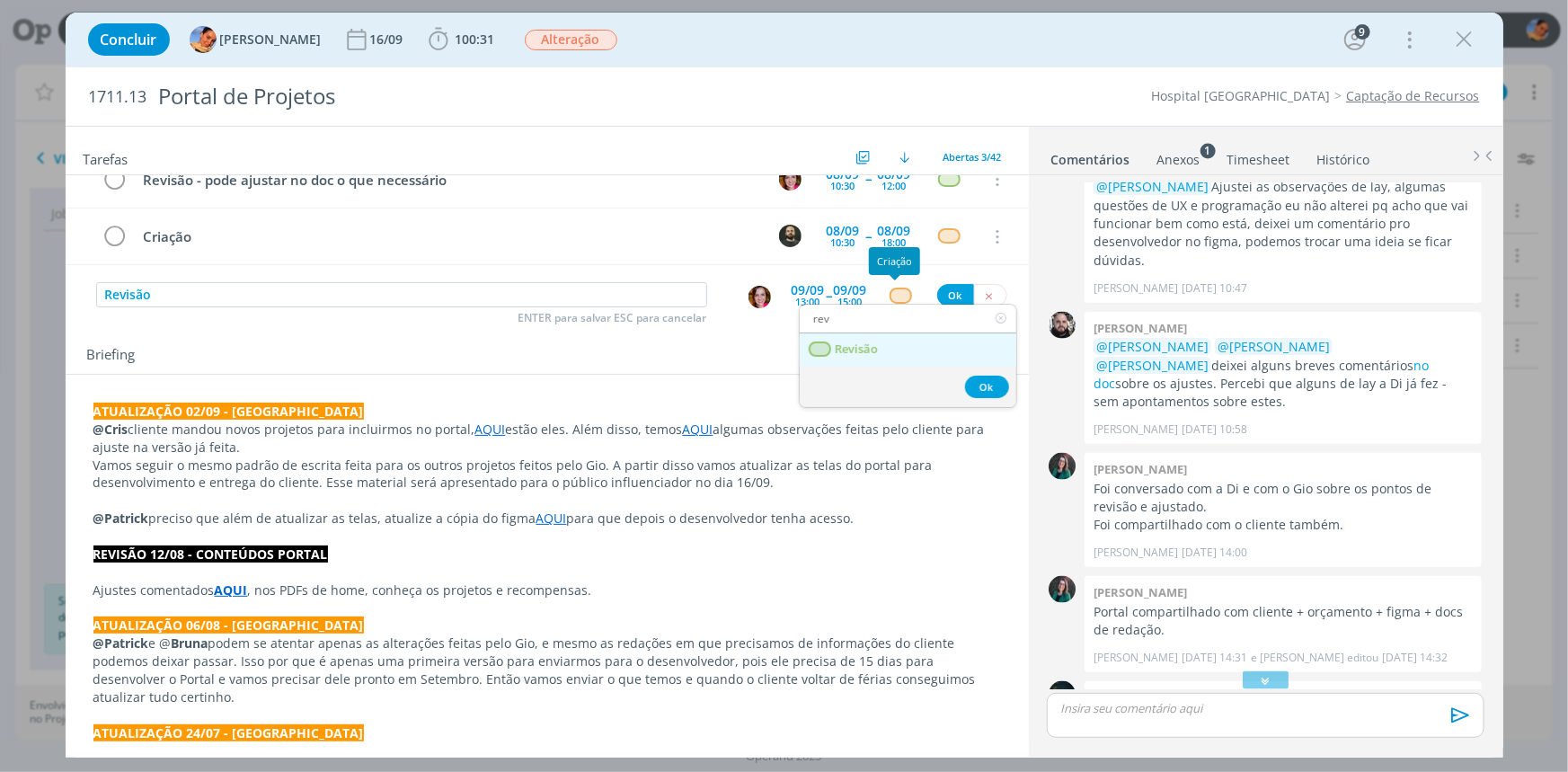
type input "rev"
click at [856, 343] on span "Revisão" at bounding box center [856, 349] width 43 height 15
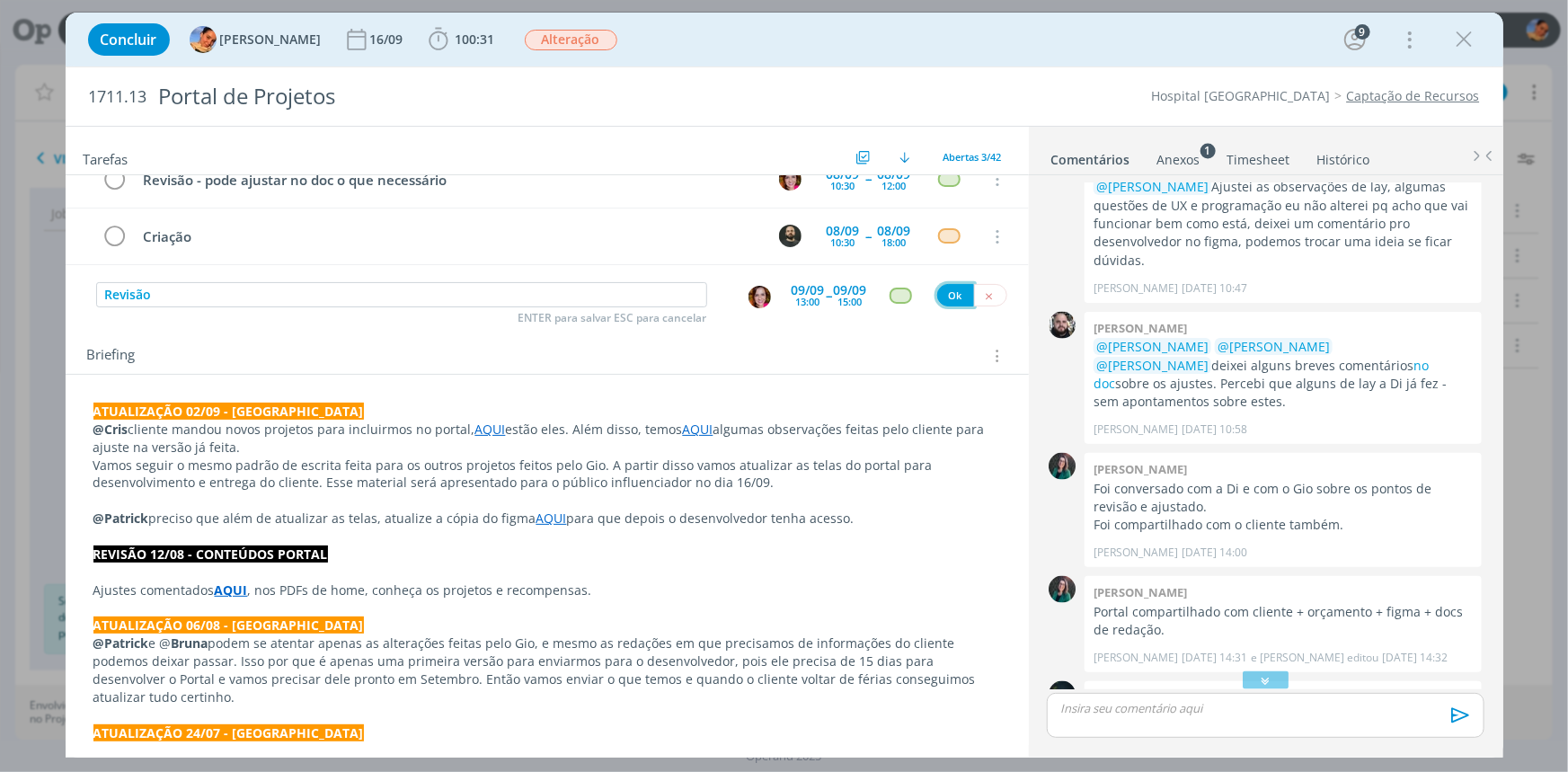
click at [944, 298] on button "Ok" at bounding box center [955, 295] width 37 height 22
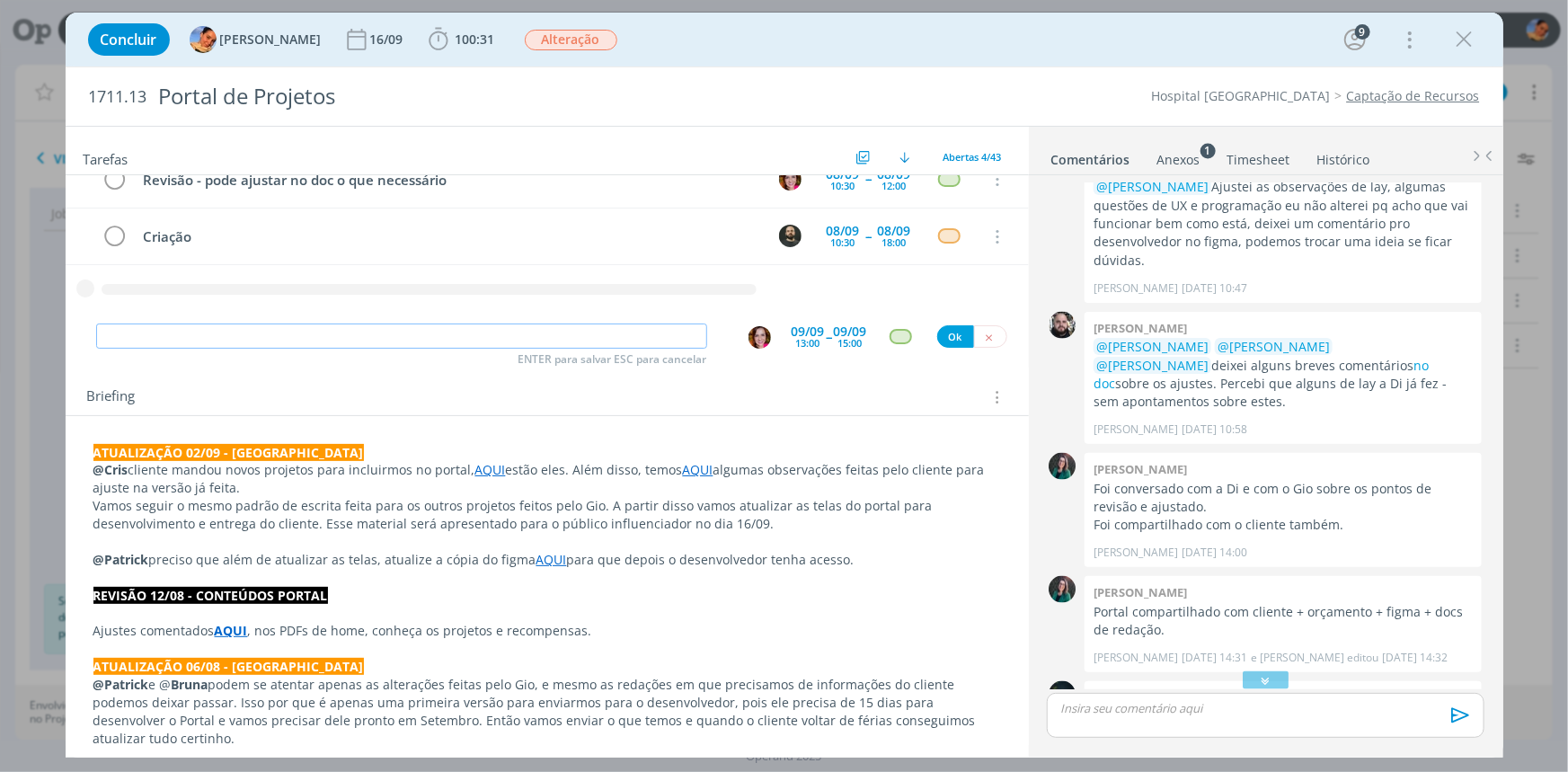
click at [523, 329] on input "dialog" at bounding box center [402, 336] width 611 height 25
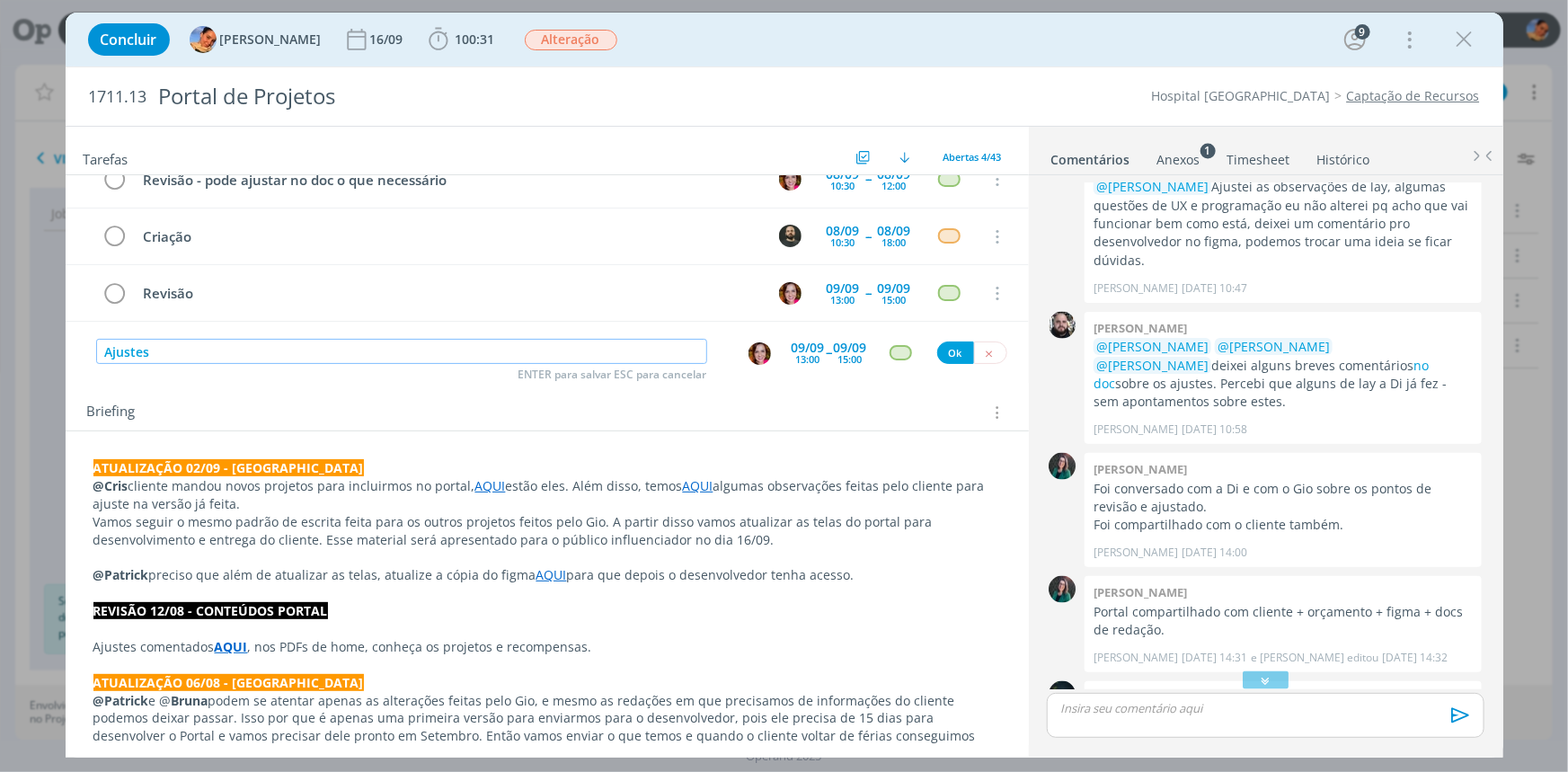
click at [748, 346] on img "dialog" at bounding box center [759, 353] width 22 height 22
type input "Ajustes"
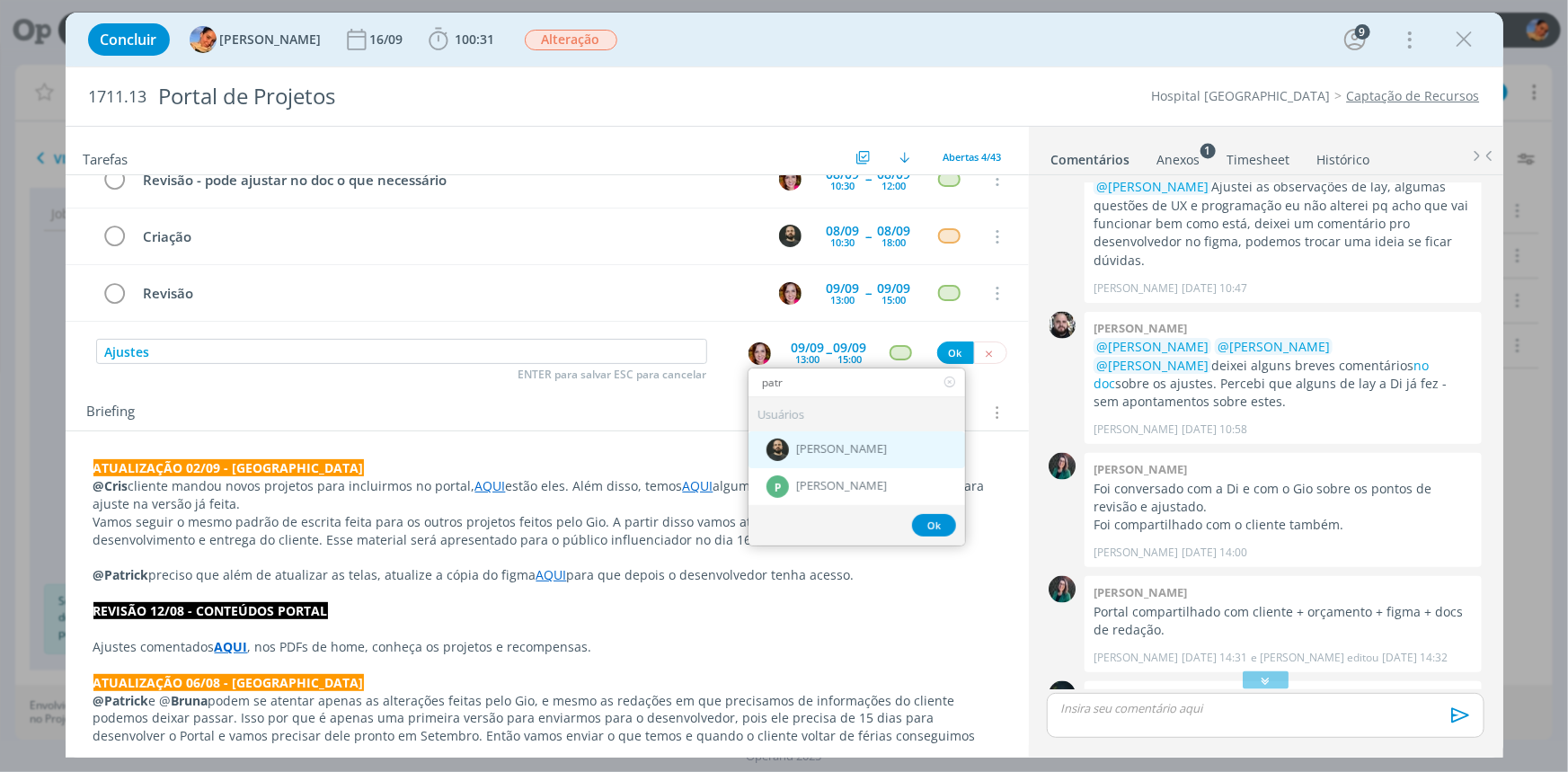
type input "patr"
click at [841, 442] on span "[PERSON_NAME]" at bounding box center [841, 449] width 91 height 15
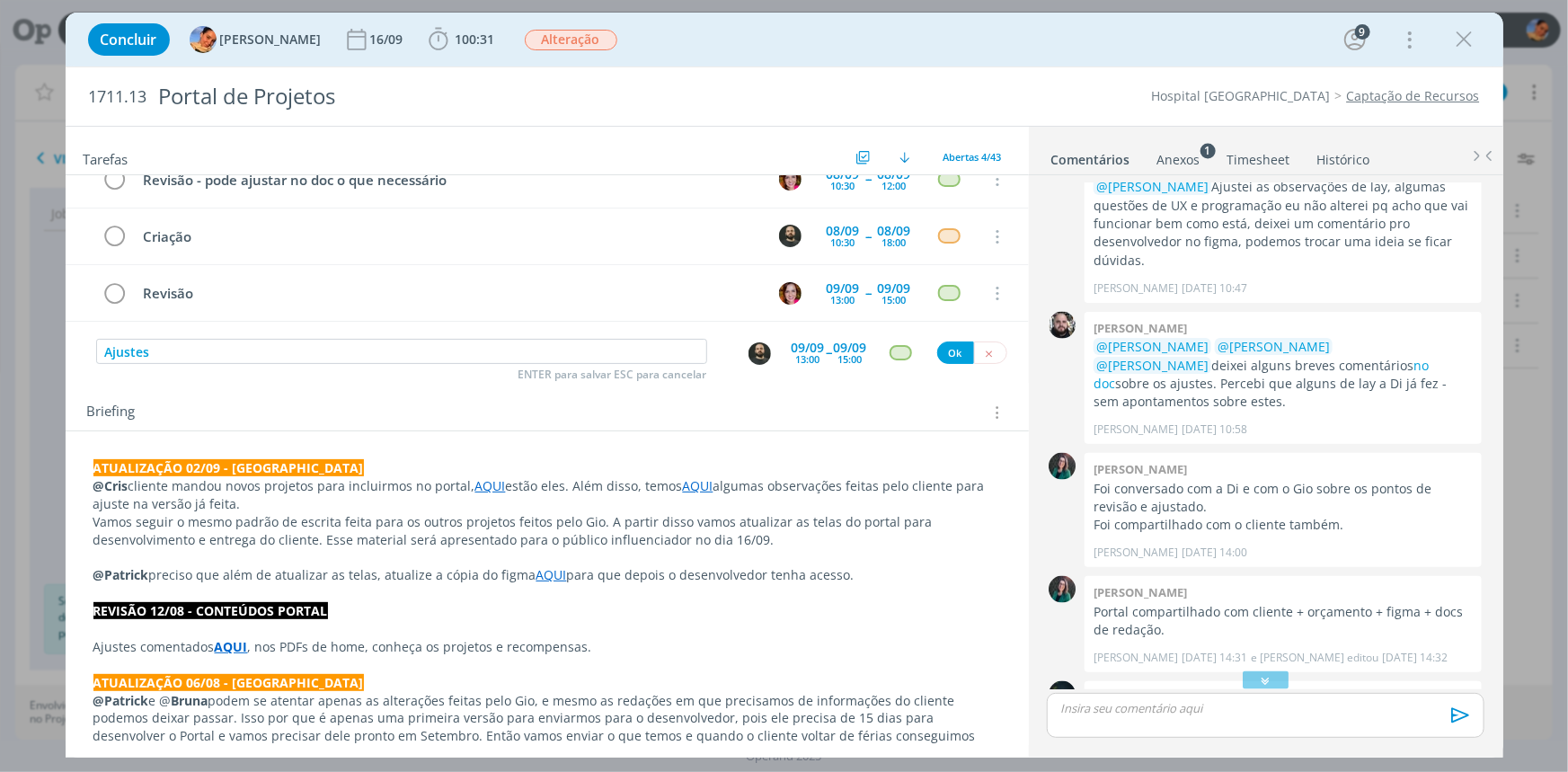
click at [826, 346] on span "--" at bounding box center [829, 351] width 6 height 17
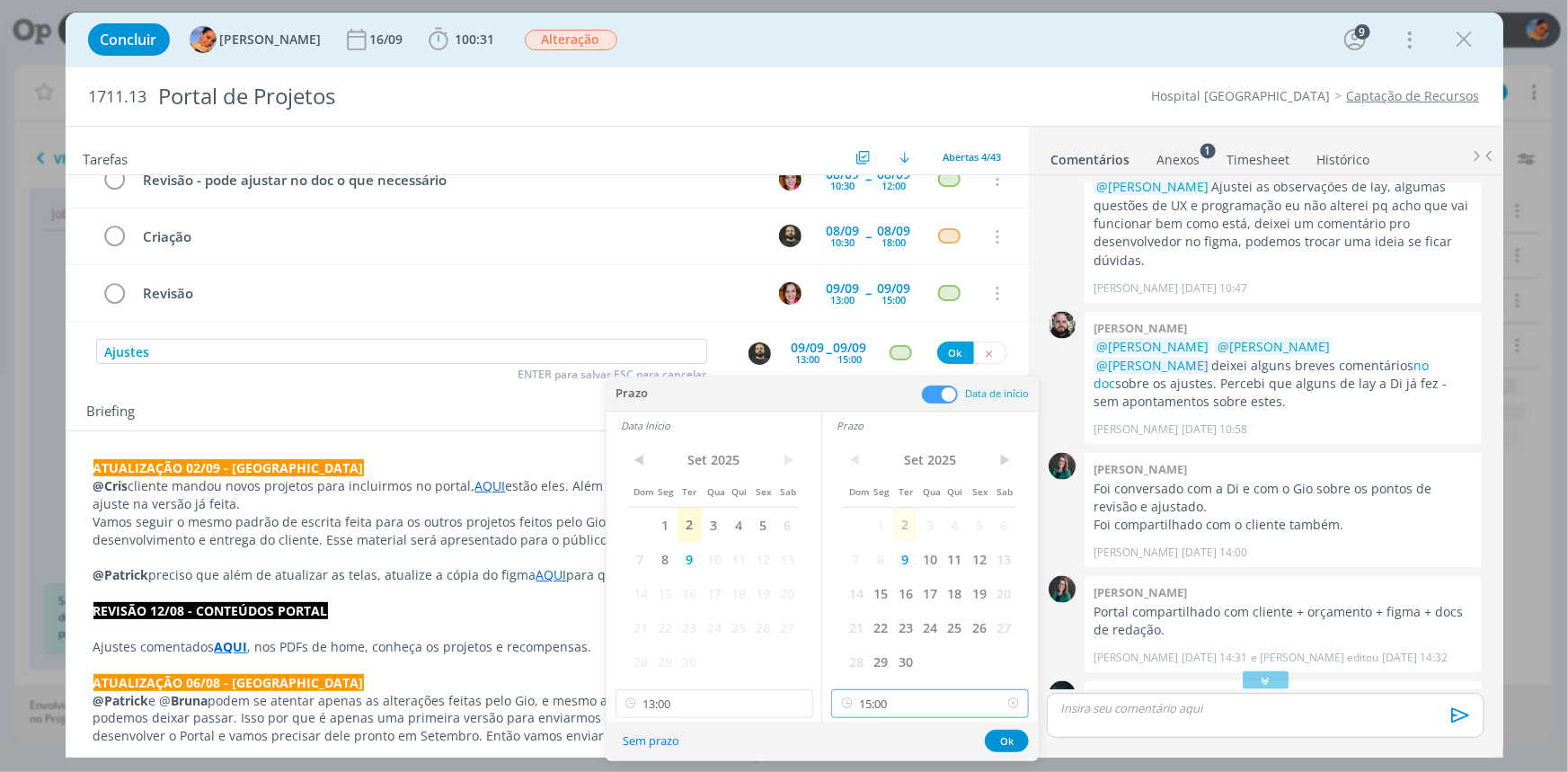
click at [911, 710] on input "15:00" at bounding box center [930, 703] width 198 height 28
click at [897, 600] on div "00:00 00:15 00:30 00:45 01:00 01:15 01:30 01:45 02:00 02:15 02:30 02:45 03:00 0…" at bounding box center [932, 86] width 200 height 3106
click at [870, 613] on div "16:00" at bounding box center [932, 620] width 200 height 32
type input "16:00"
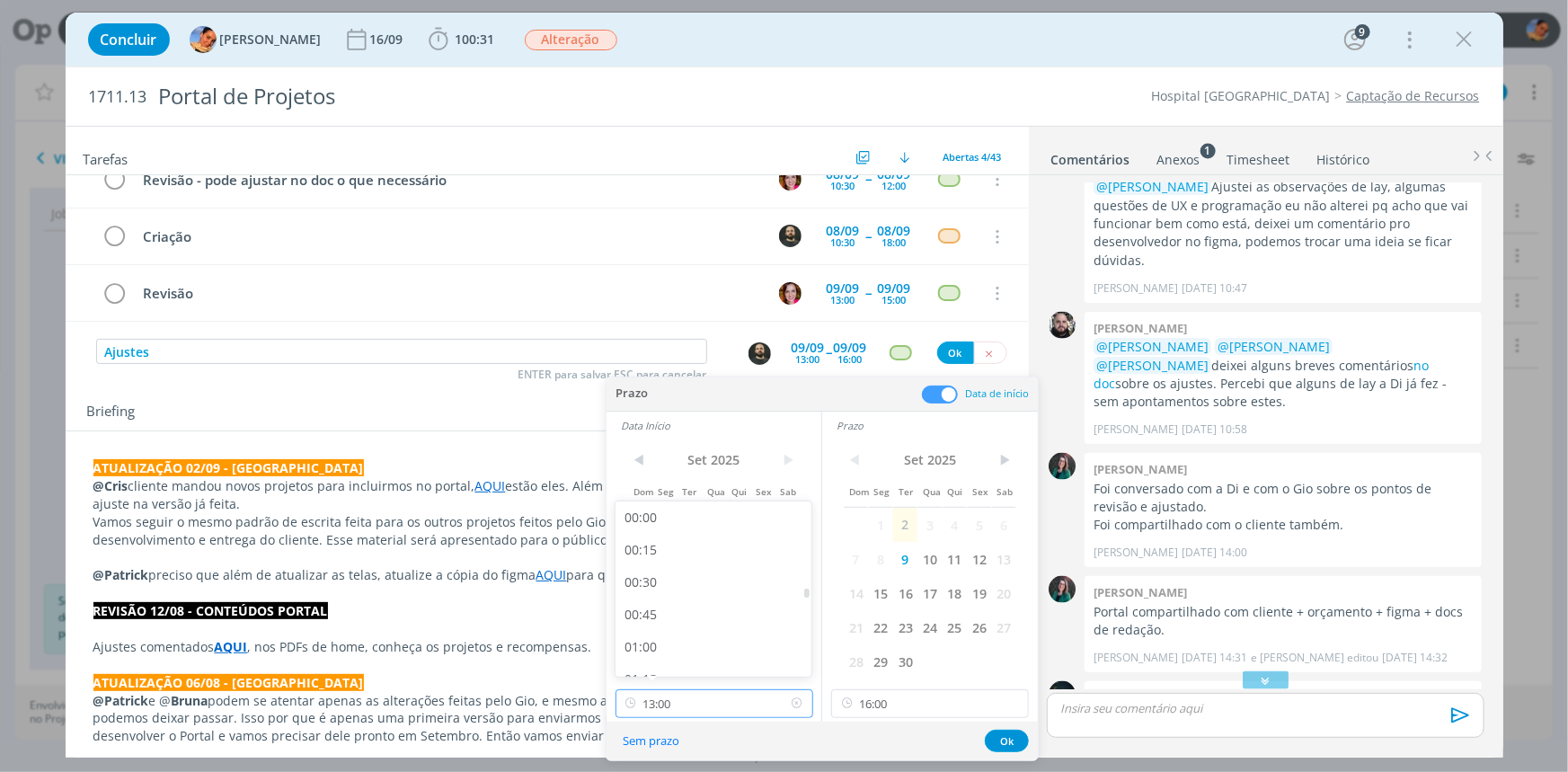
drag, startPoint x: 704, startPoint y: 692, endPoint x: 719, endPoint y: 622, distance: 71.6
click at [703, 692] on input "13:00" at bounding box center [714, 703] width 198 height 28
click at [712, 589] on div "15:00" at bounding box center [715, 587] width 200 height 32
type input "15:00"
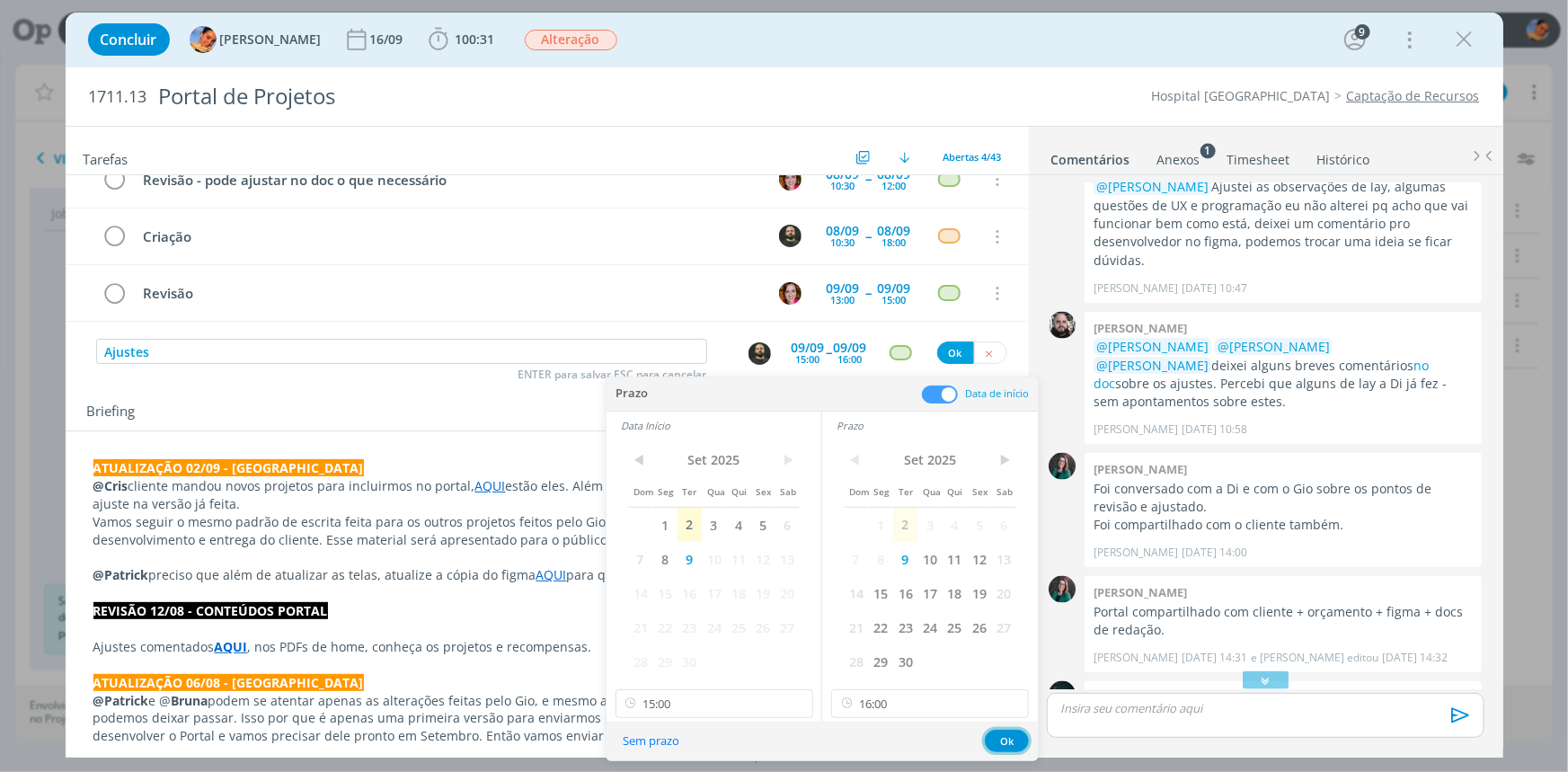
click at [1014, 747] on button "Ok" at bounding box center [1006, 741] width 44 height 22
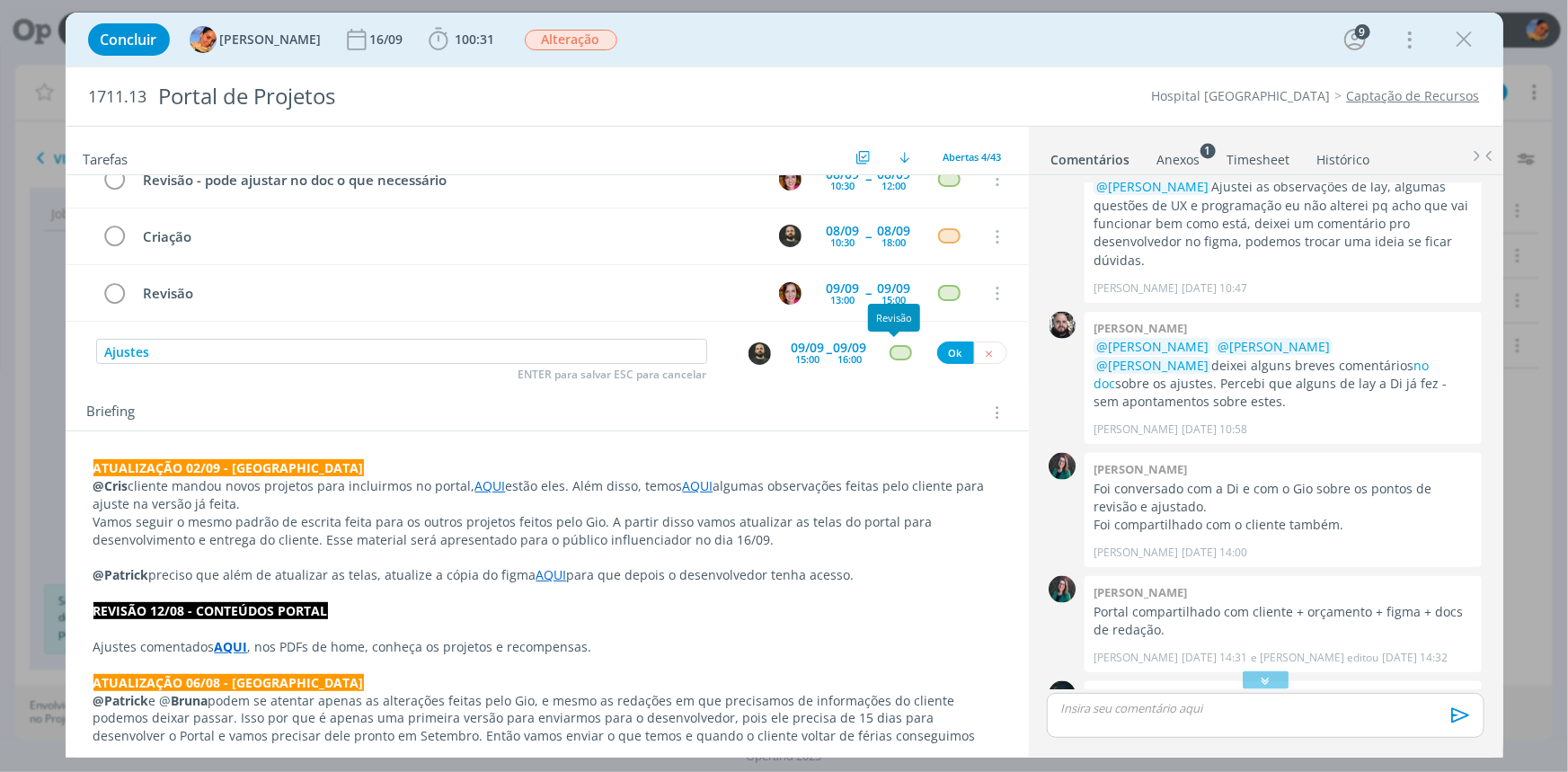
click at [891, 345] on div "dialog" at bounding box center [901, 353] width 22 height 16
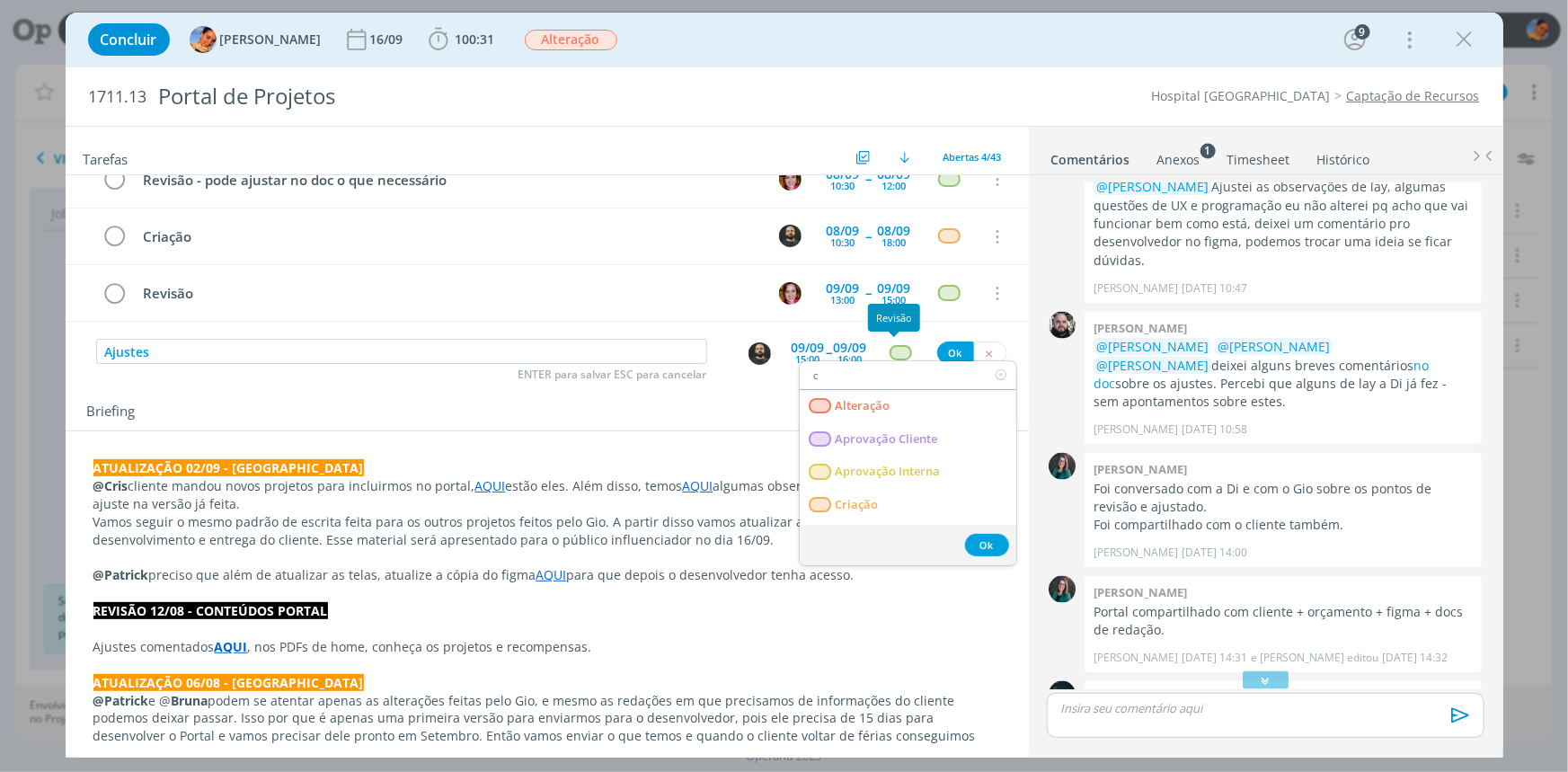
type input "cr"
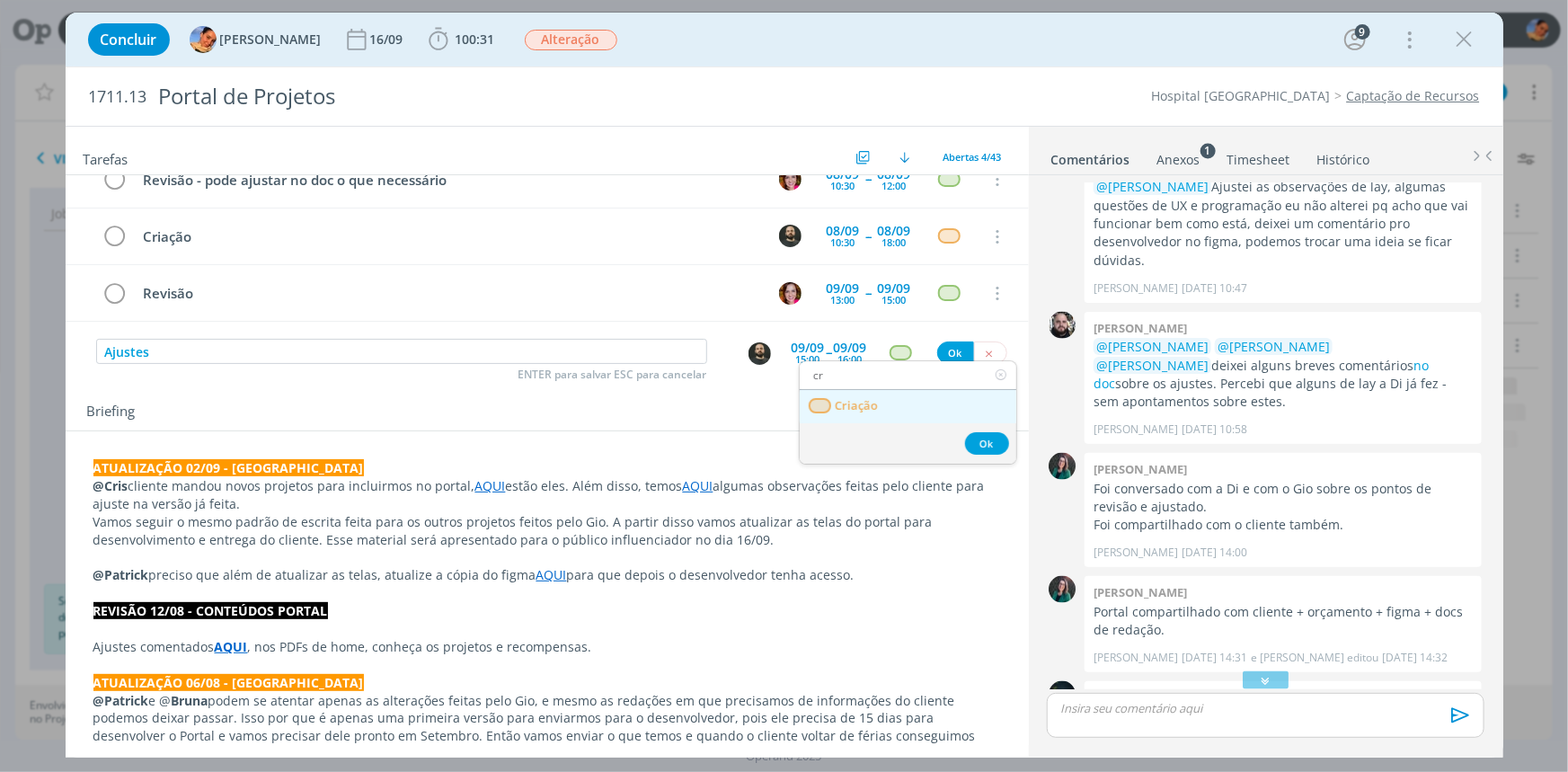
click at [920, 403] on link "Criação" at bounding box center [907, 407] width 217 height 33
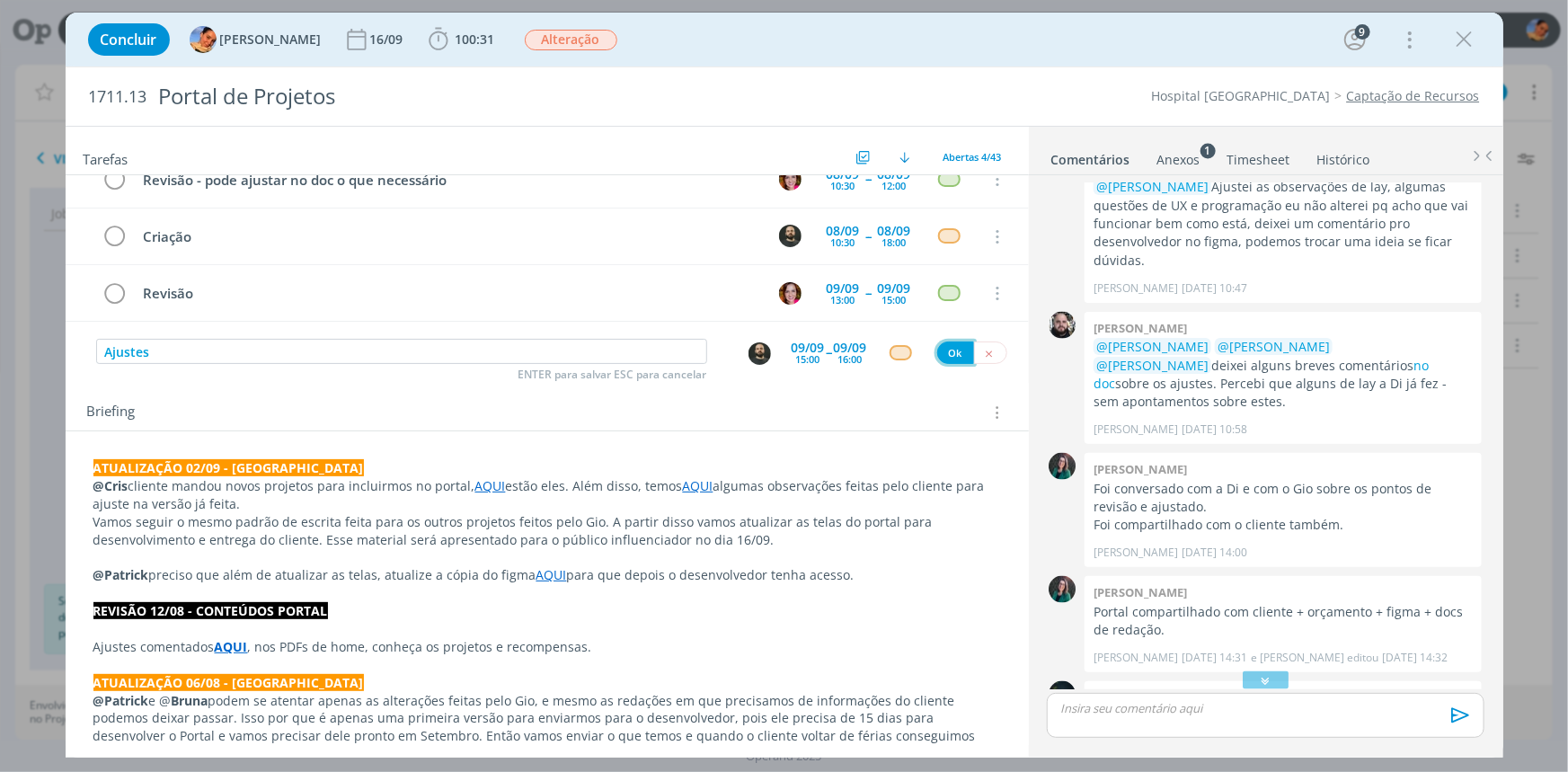
click at [952, 343] on button "Ok" at bounding box center [955, 352] width 37 height 22
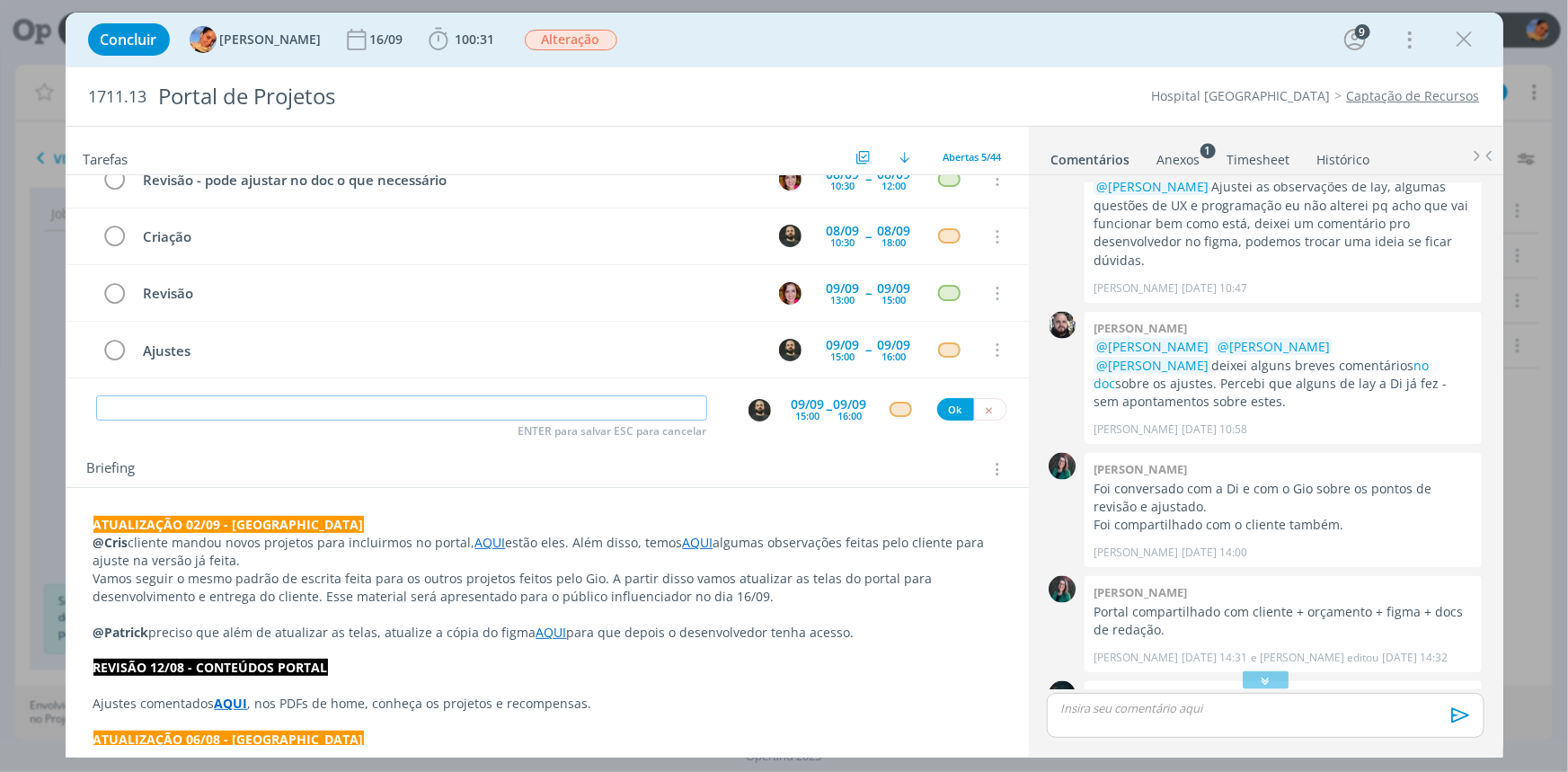
click at [306, 406] on input "dialog" at bounding box center [402, 408] width 611 height 25
click at [749, 399] on img "dialog" at bounding box center [759, 410] width 22 height 22
type input "Check"
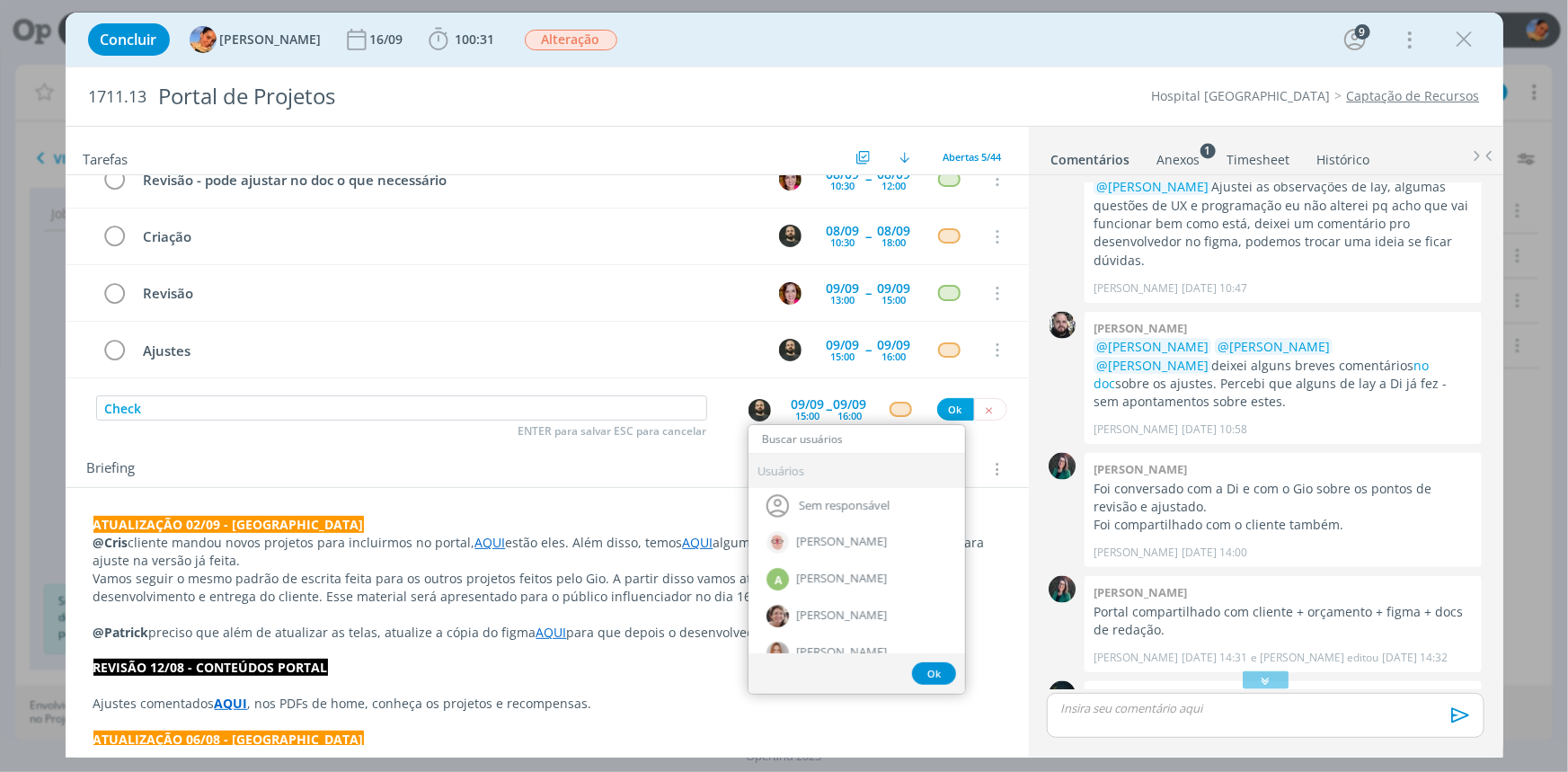
type input "g"
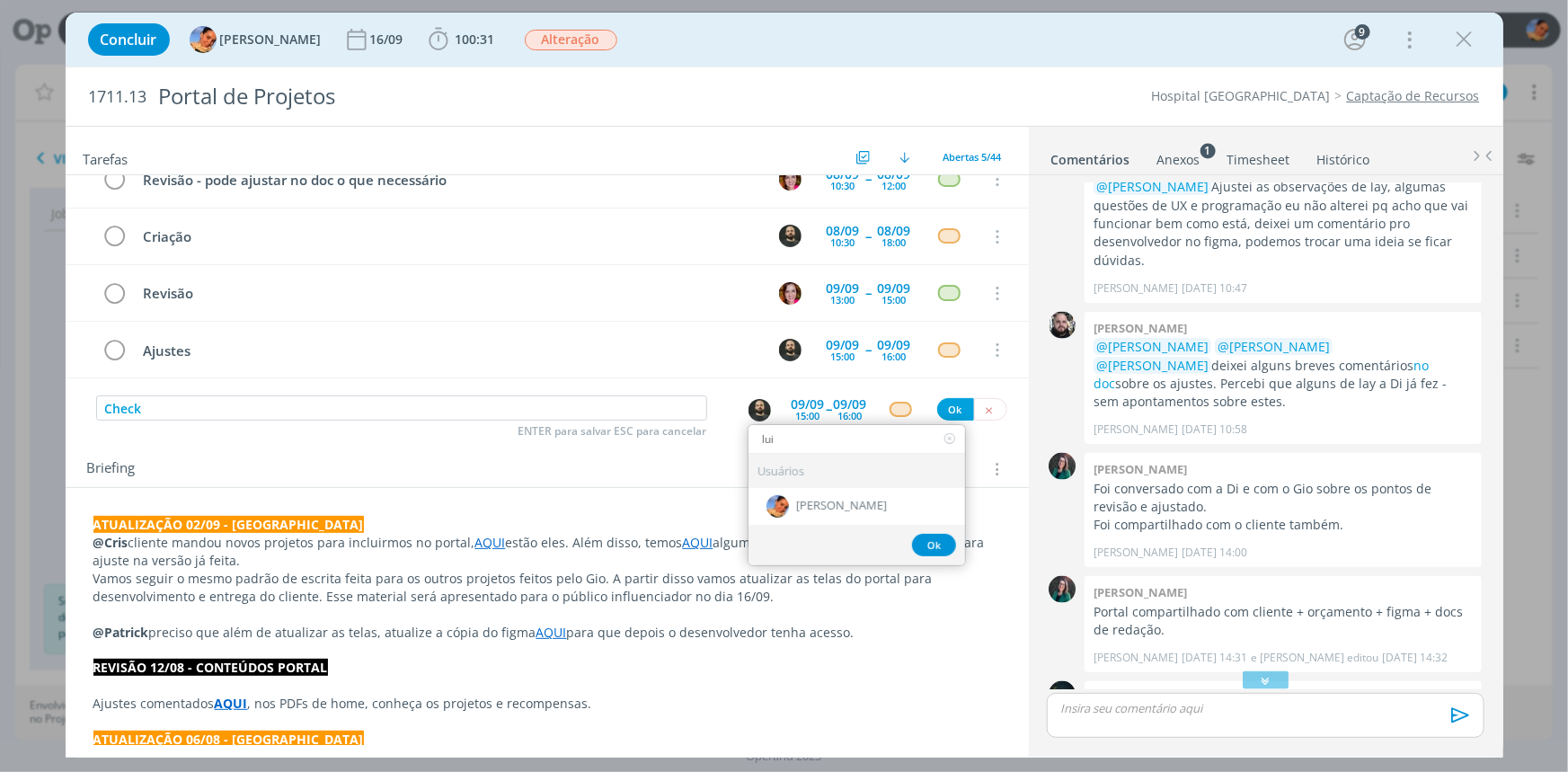
type input "lui"
click at [867, 498] on div "[PERSON_NAME]" at bounding box center [857, 507] width 217 height 37
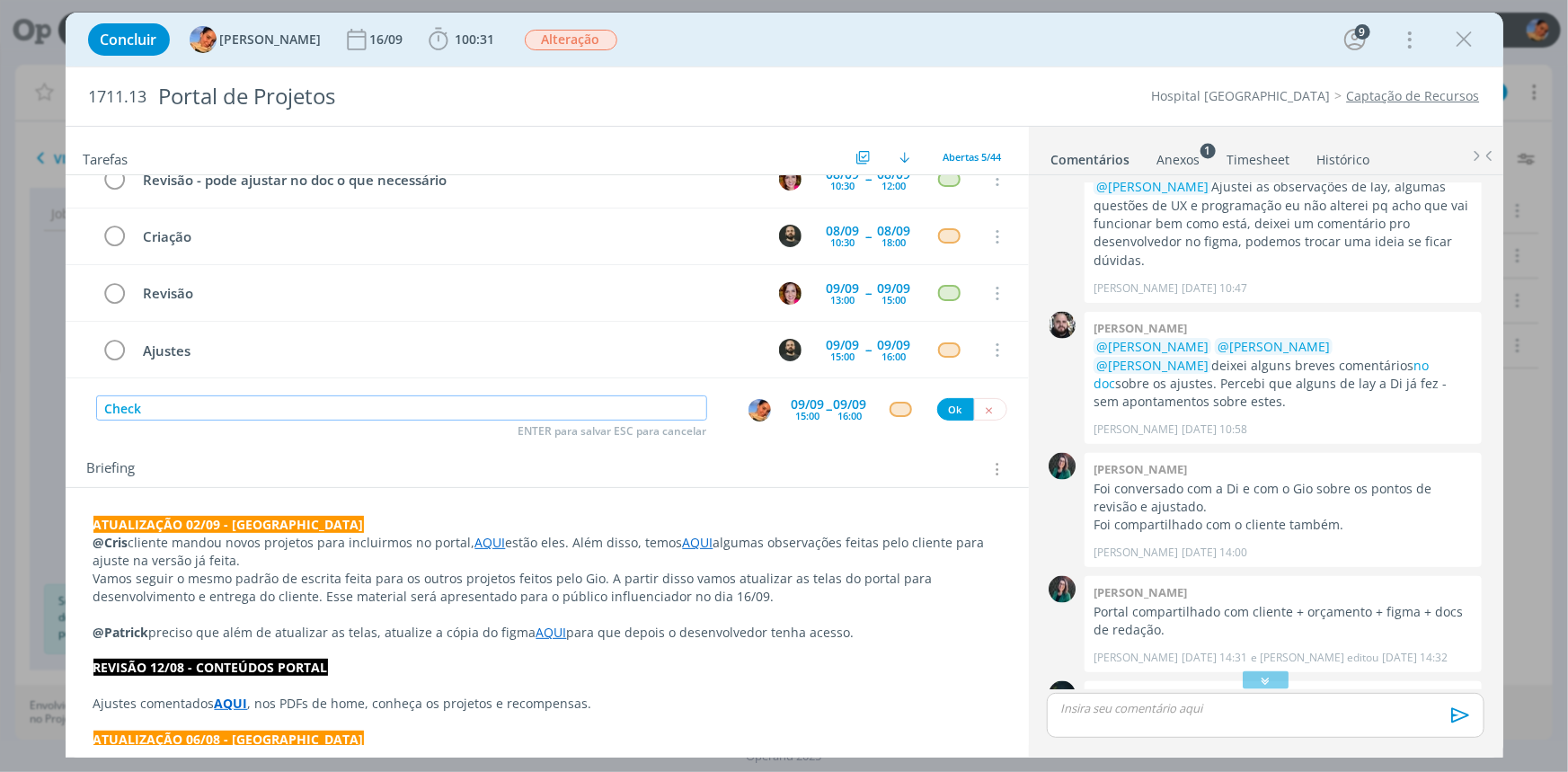
click at [367, 404] on input "Check" at bounding box center [402, 408] width 611 height 25
type input "Check - mandar p/ Gio"
click at [779, 395] on div "dialog" at bounding box center [762, 409] width 58 height 27
click at [791, 398] on div "09/09" at bounding box center [808, 404] width 33 height 13
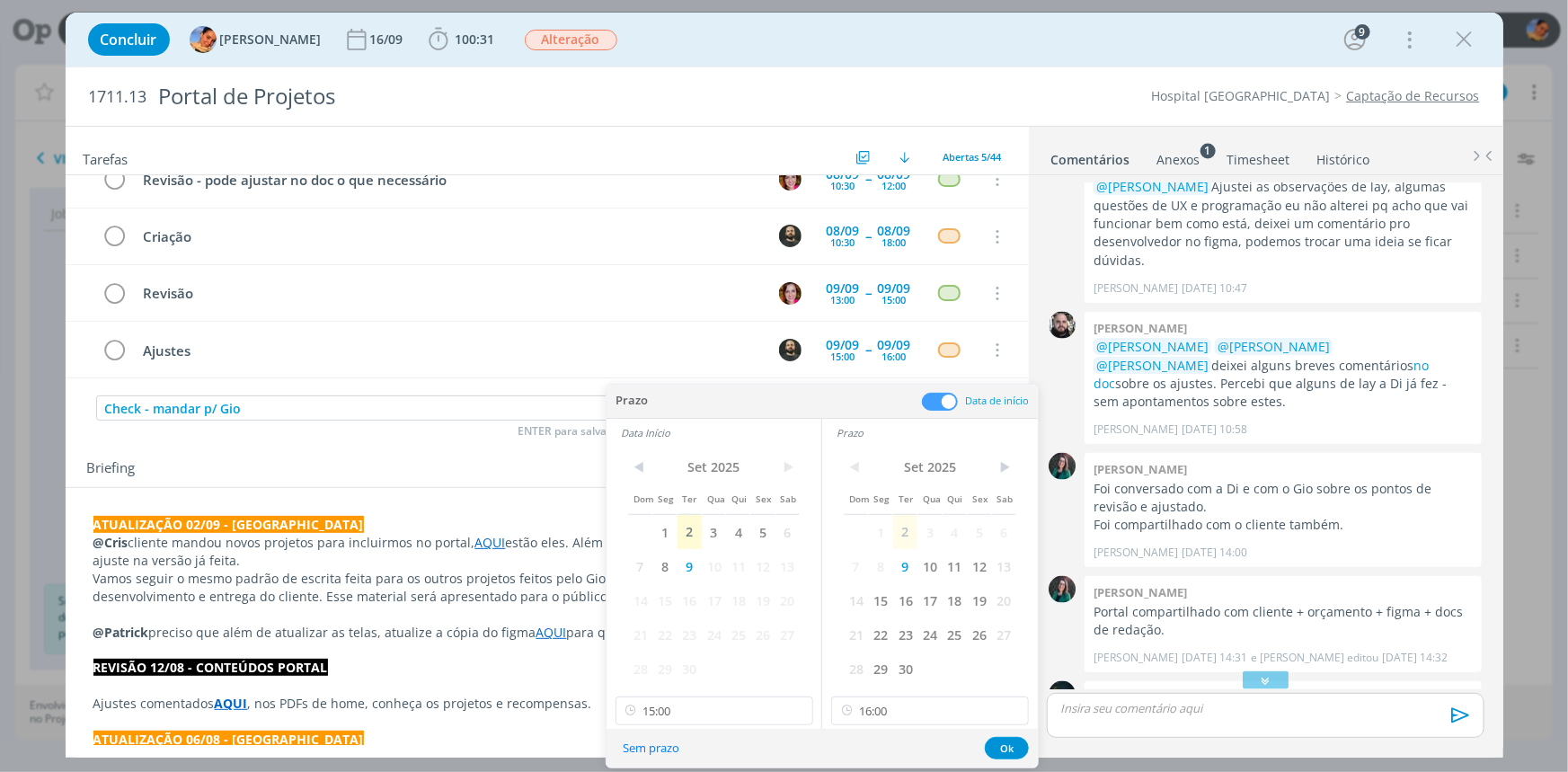
drag, startPoint x: 930, startPoint y: 403, endPoint x: 938, endPoint y: 411, distance: 11.3
click at [931, 403] on span at bounding box center [940, 401] width 36 height 18
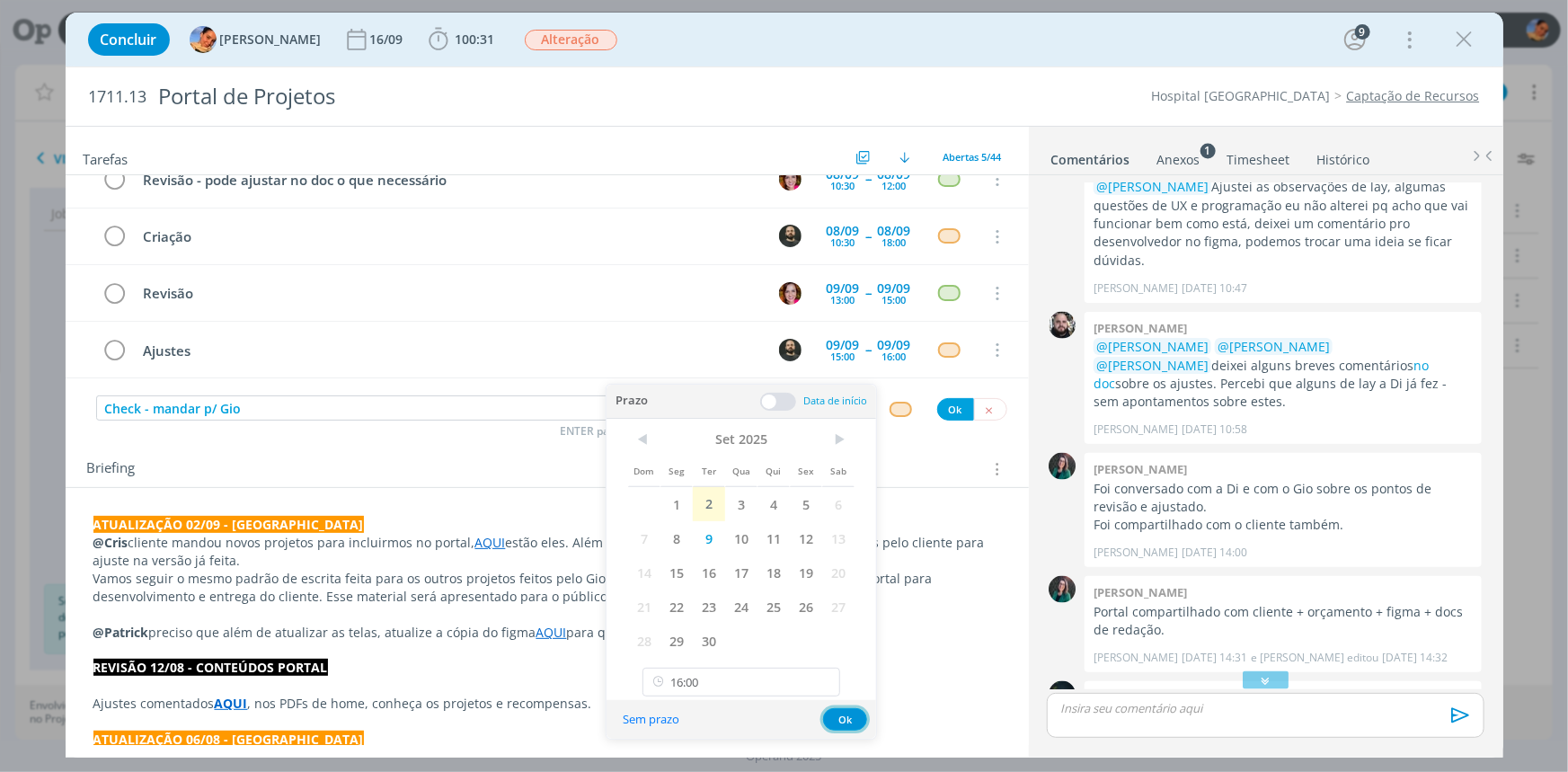
click at [860, 711] on button "Ok" at bounding box center [844, 719] width 44 height 22
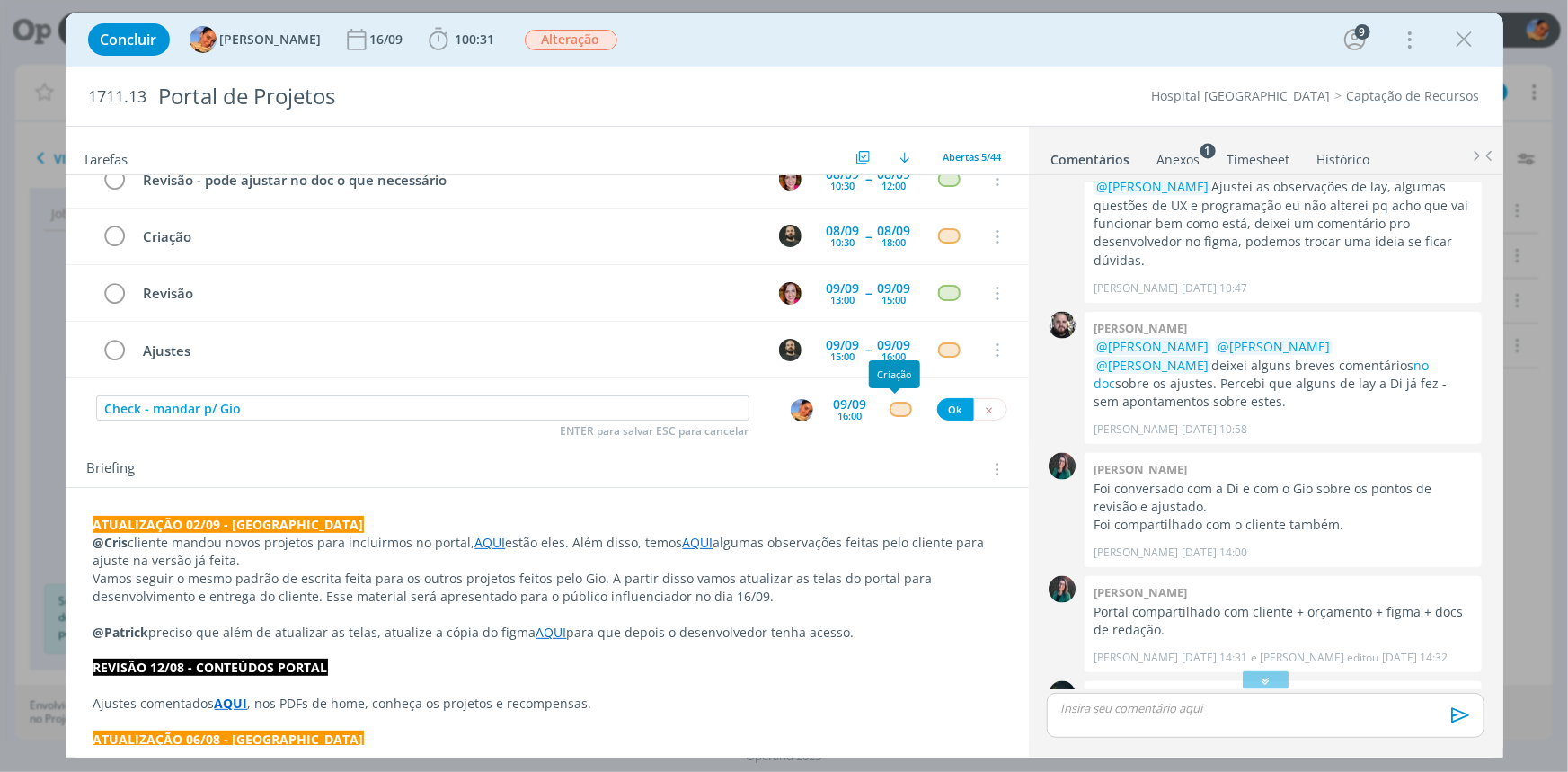
click at [893, 405] on div "dialog" at bounding box center [901, 410] width 22 height 16
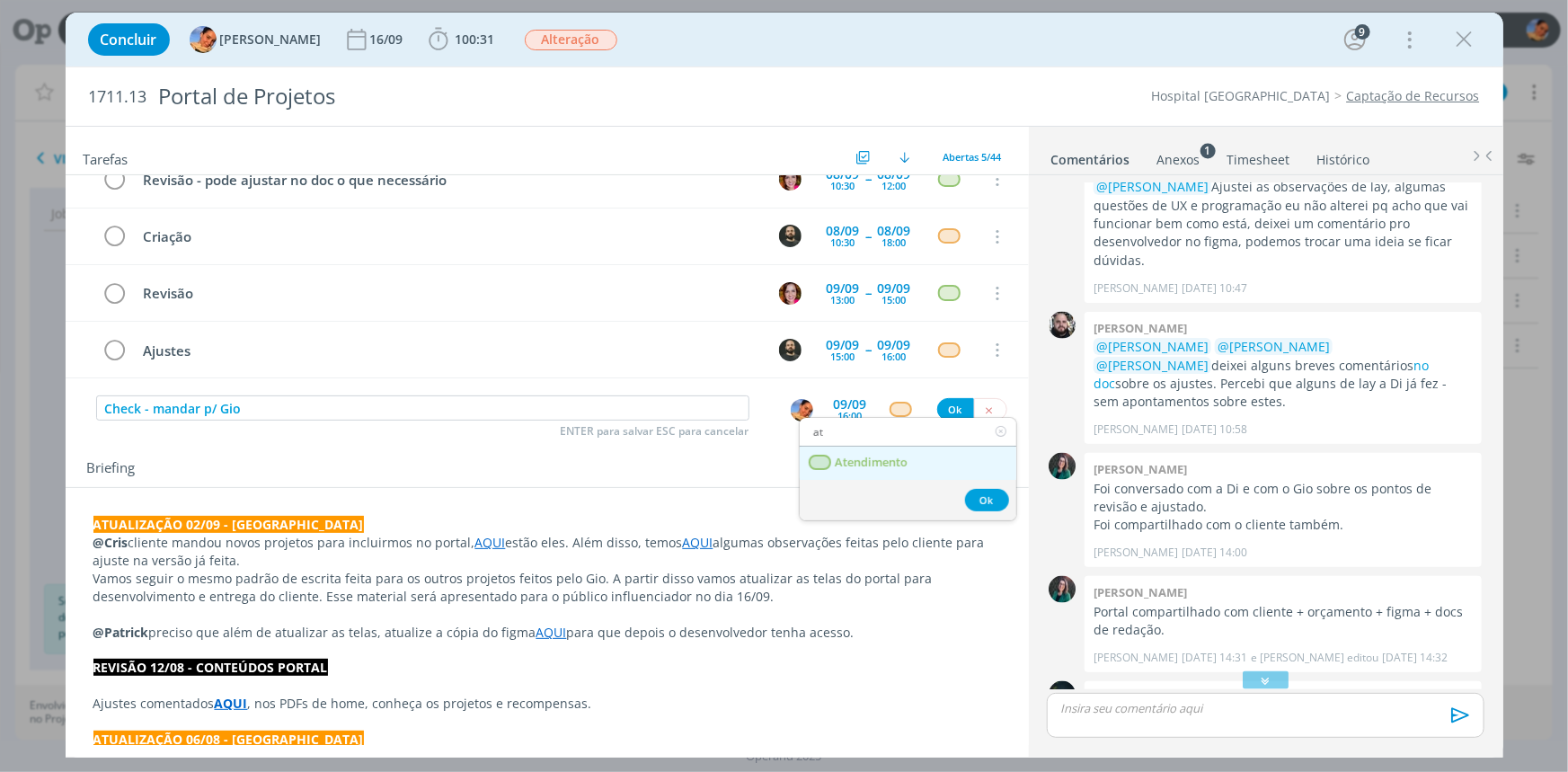
type input "at"
click at [885, 460] on span "Atendimento" at bounding box center [870, 463] width 73 height 15
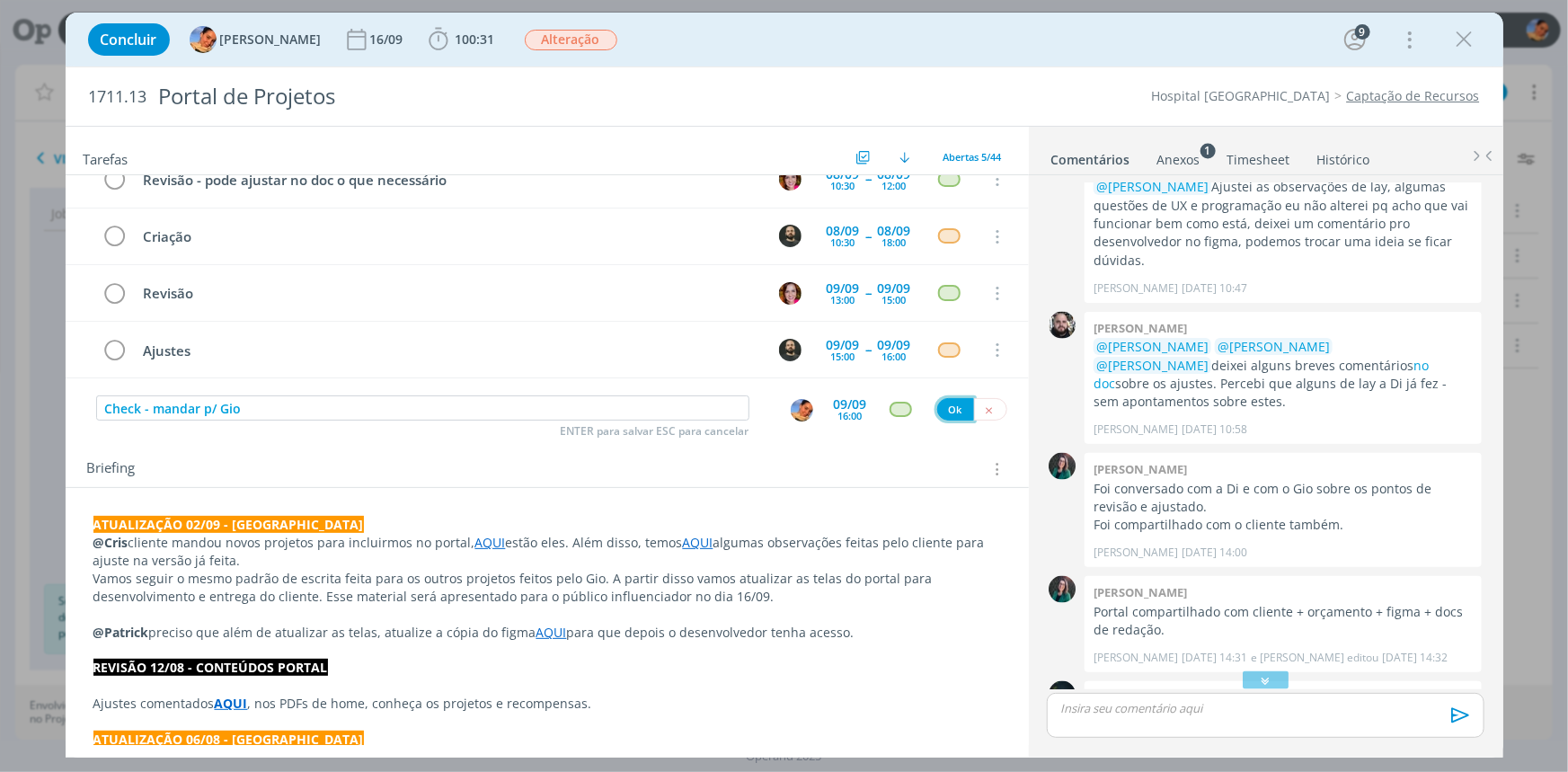
click at [944, 402] on button "Ok" at bounding box center [955, 409] width 37 height 22
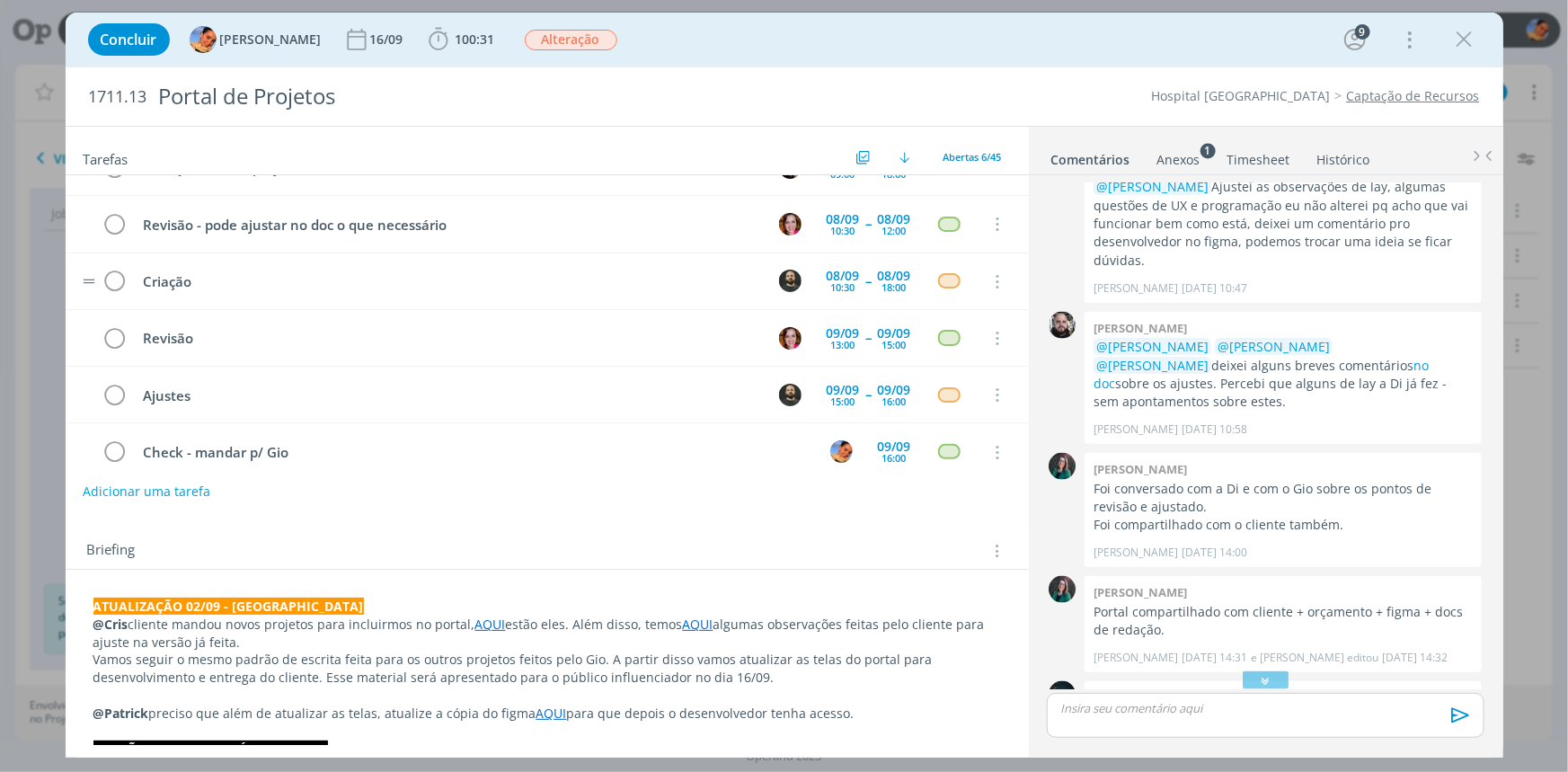
scroll to position [52, 0]
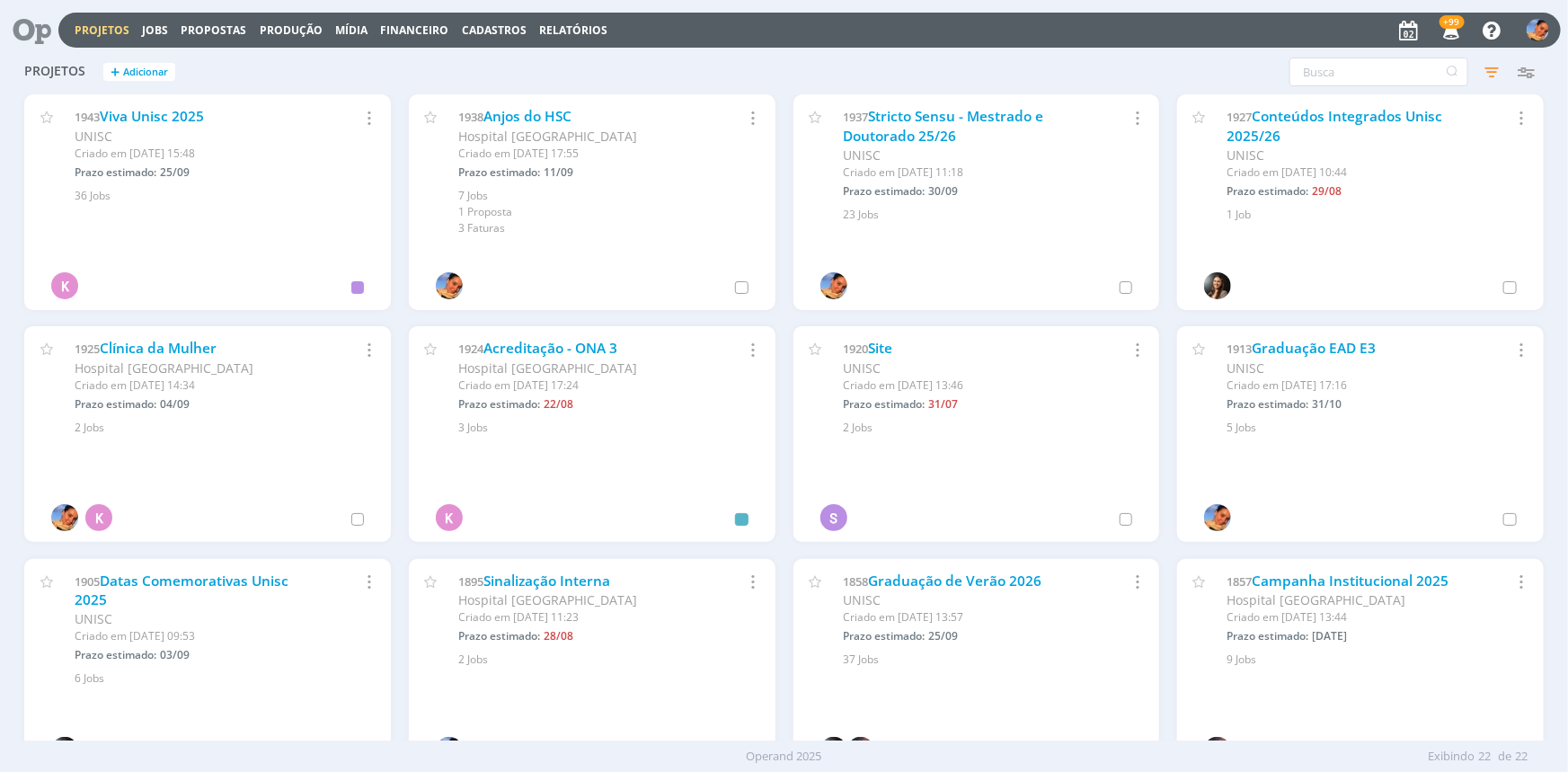
click at [544, 357] on div "1924 Acreditação - ONA 3" at bounding box center [582, 348] width 247 height 20
click at [548, 350] on link "Acreditação - ONA 3" at bounding box center [550, 347] width 134 height 19
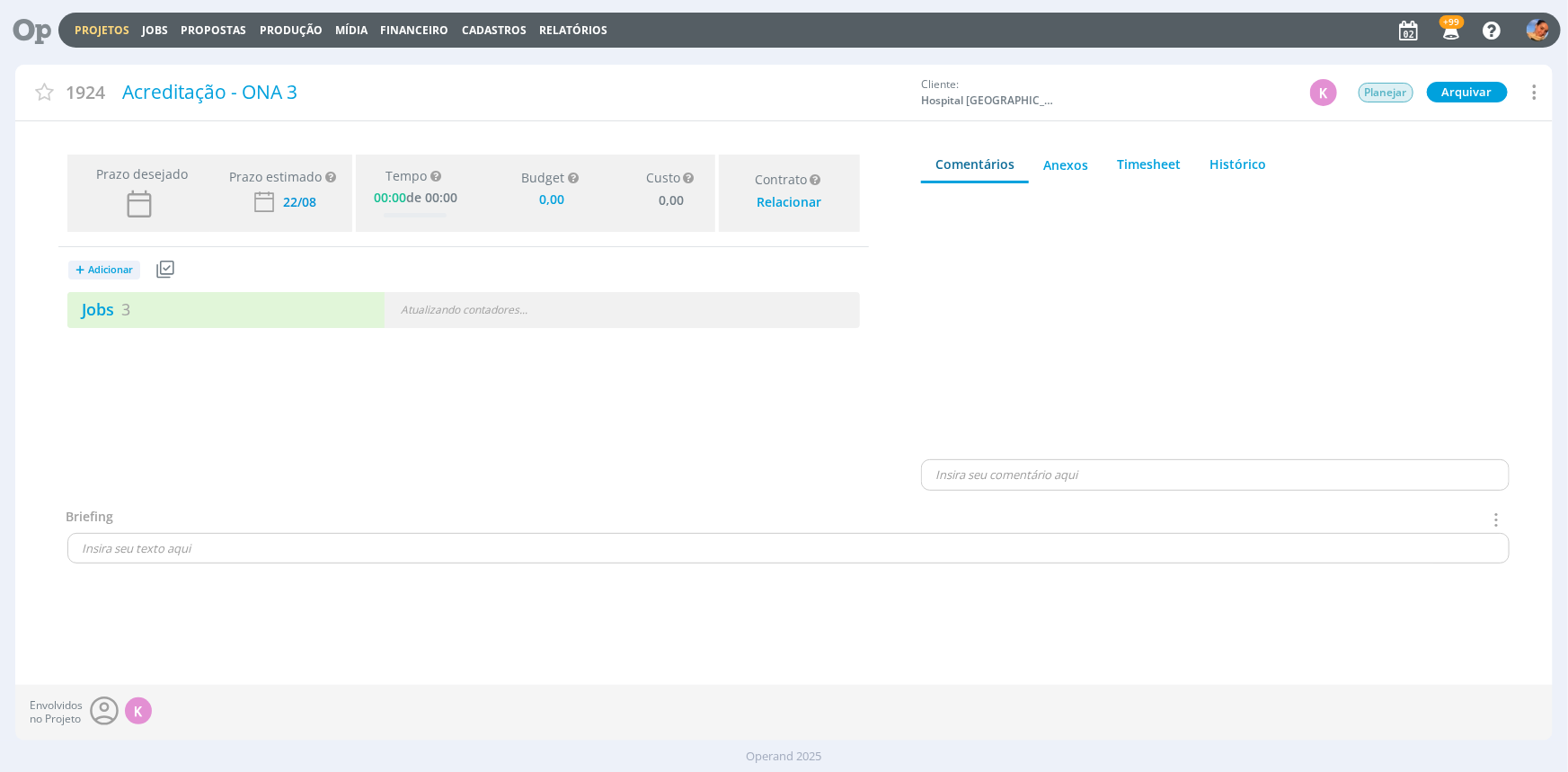
type input "0,00"
click at [297, 292] on div "Jobs 3 Atualizando contadores . . ." at bounding box center [463, 309] width 792 height 36
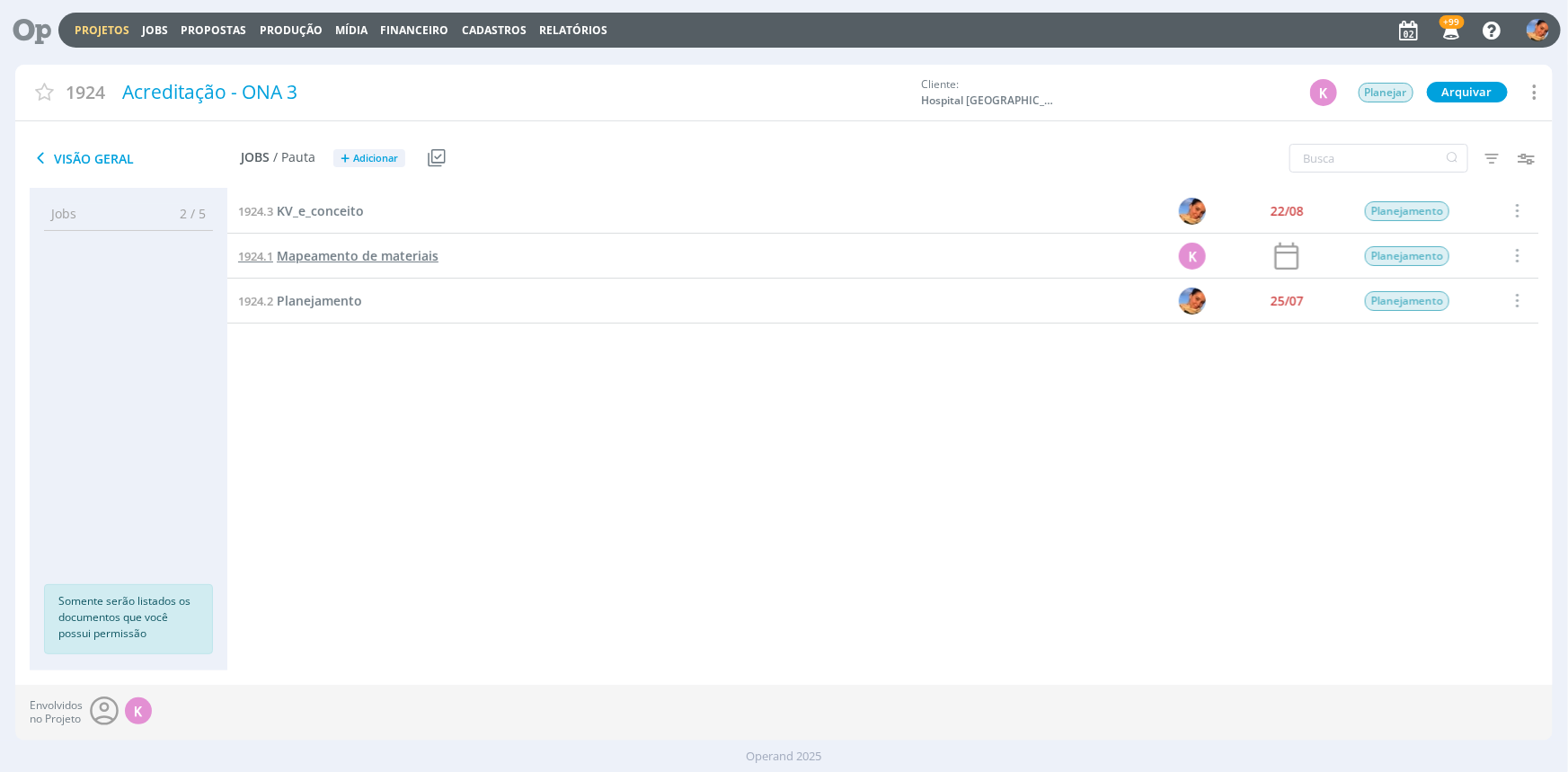
click at [345, 247] on span "Mapeamento de materiais" at bounding box center [358, 255] width 162 height 17
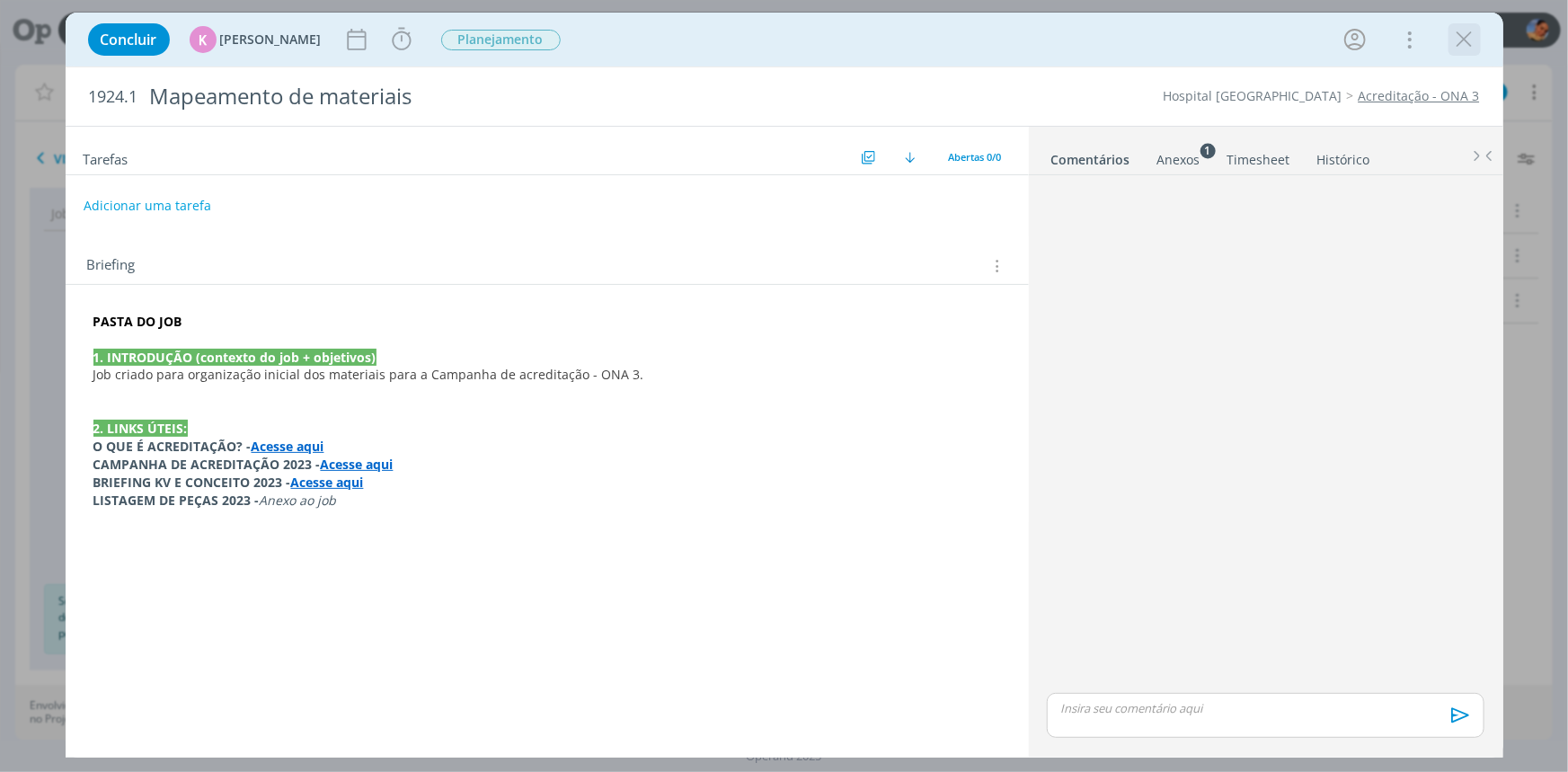
click at [1469, 46] on icon "dialog" at bounding box center [1465, 40] width 27 height 27
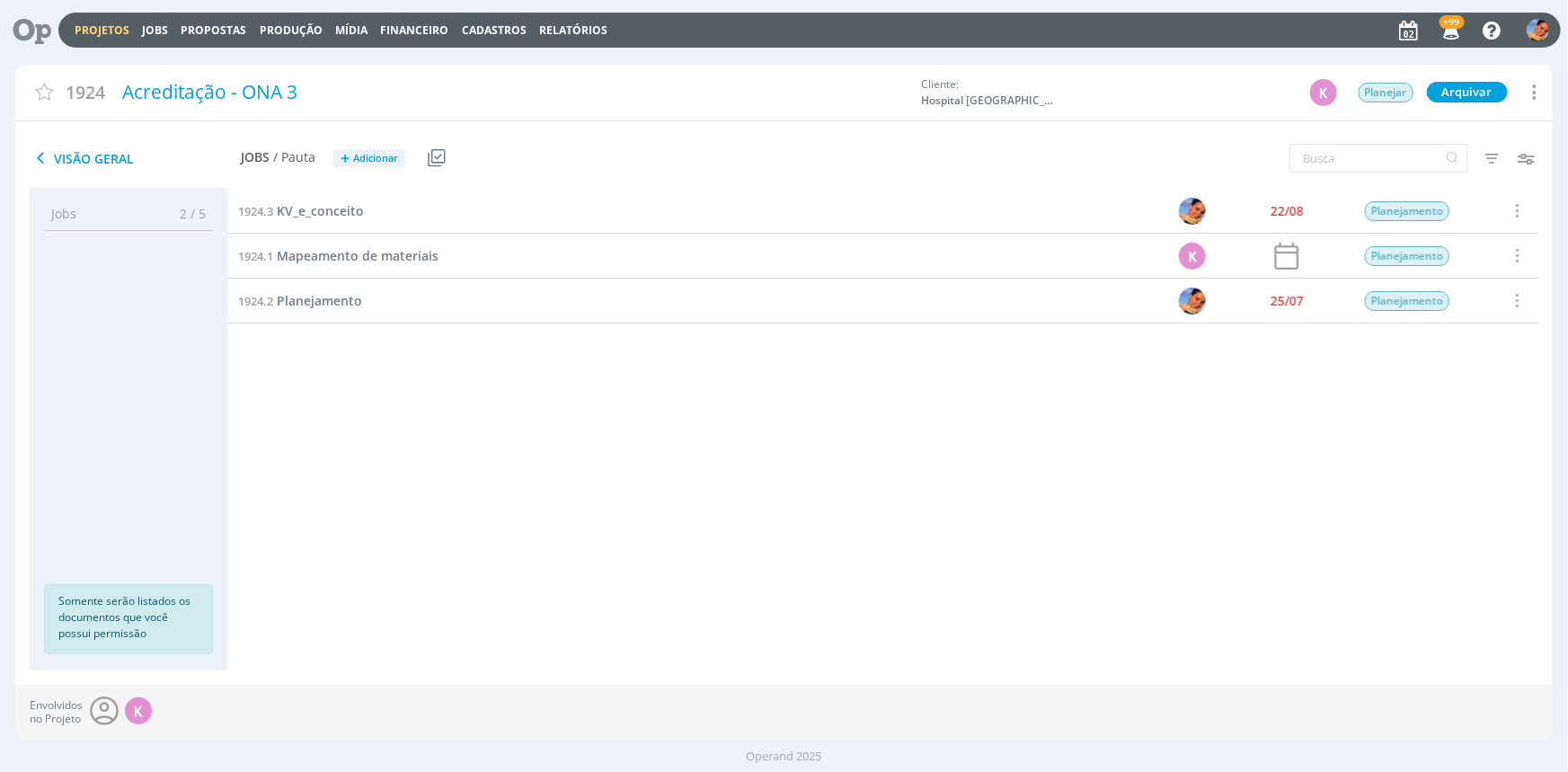
click at [328, 311] on div "1924.2 Planejamento" at bounding box center [626, 300] width 799 height 44
click at [328, 302] on span "Planejamento" at bounding box center [319, 300] width 85 height 17
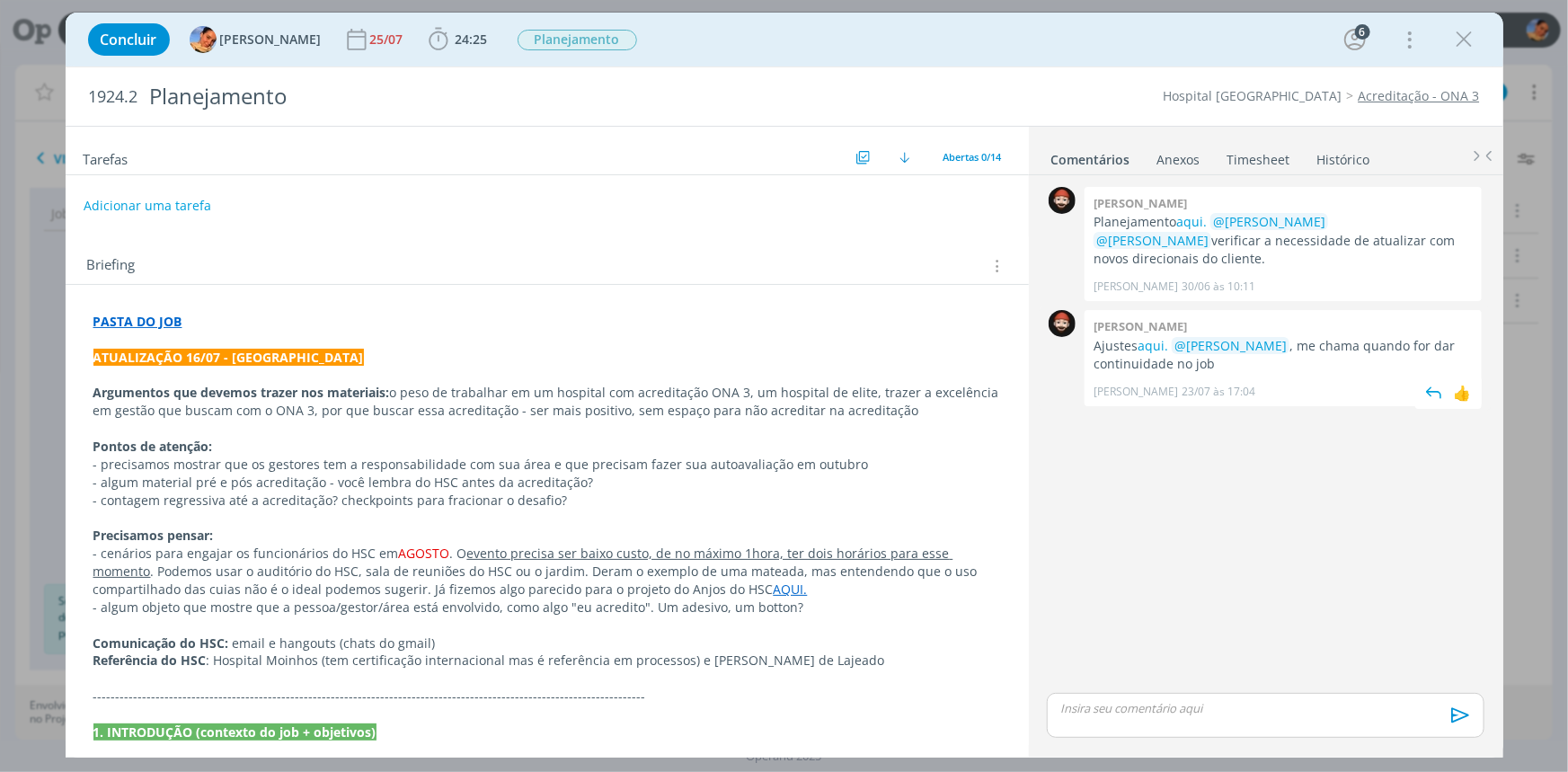
click at [1144, 314] on div "William meurer Ajustes aqui. @Luíza Santana , me chama quando for dar continuid…" at bounding box center [1282, 358] width 397 height 97
click at [99, 310] on div "PASTA DO JOB ATUALIZAÇÃO 16/07 - Luíza Argumentos que devemos trazer nos materi…" at bounding box center [547, 688] width 935 height 763
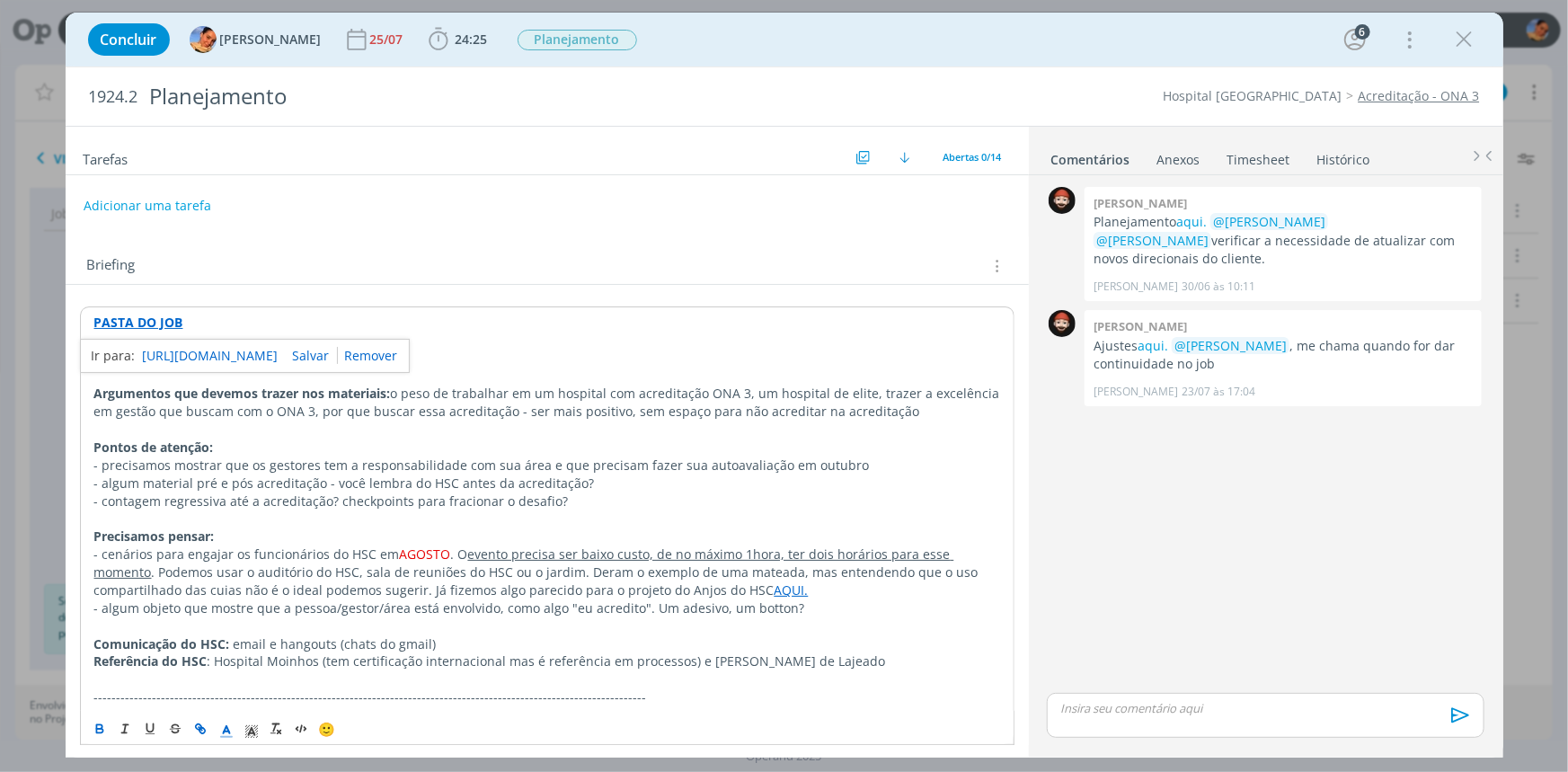
click at [232, 353] on link "https://sobeae.sharepoint.com/:f:/s/SOBEAE/EiknXsKhrzBPq0fJNlL5J9YBh80KSuxB6XZo…" at bounding box center [210, 356] width 136 height 23
click at [1442, 17] on div "Concluir Luíza Santana 25/07 24:25 Iniciar Apontar Data * 02/09/2025 Horas * 00…" at bounding box center [784, 39] width 1437 height 54
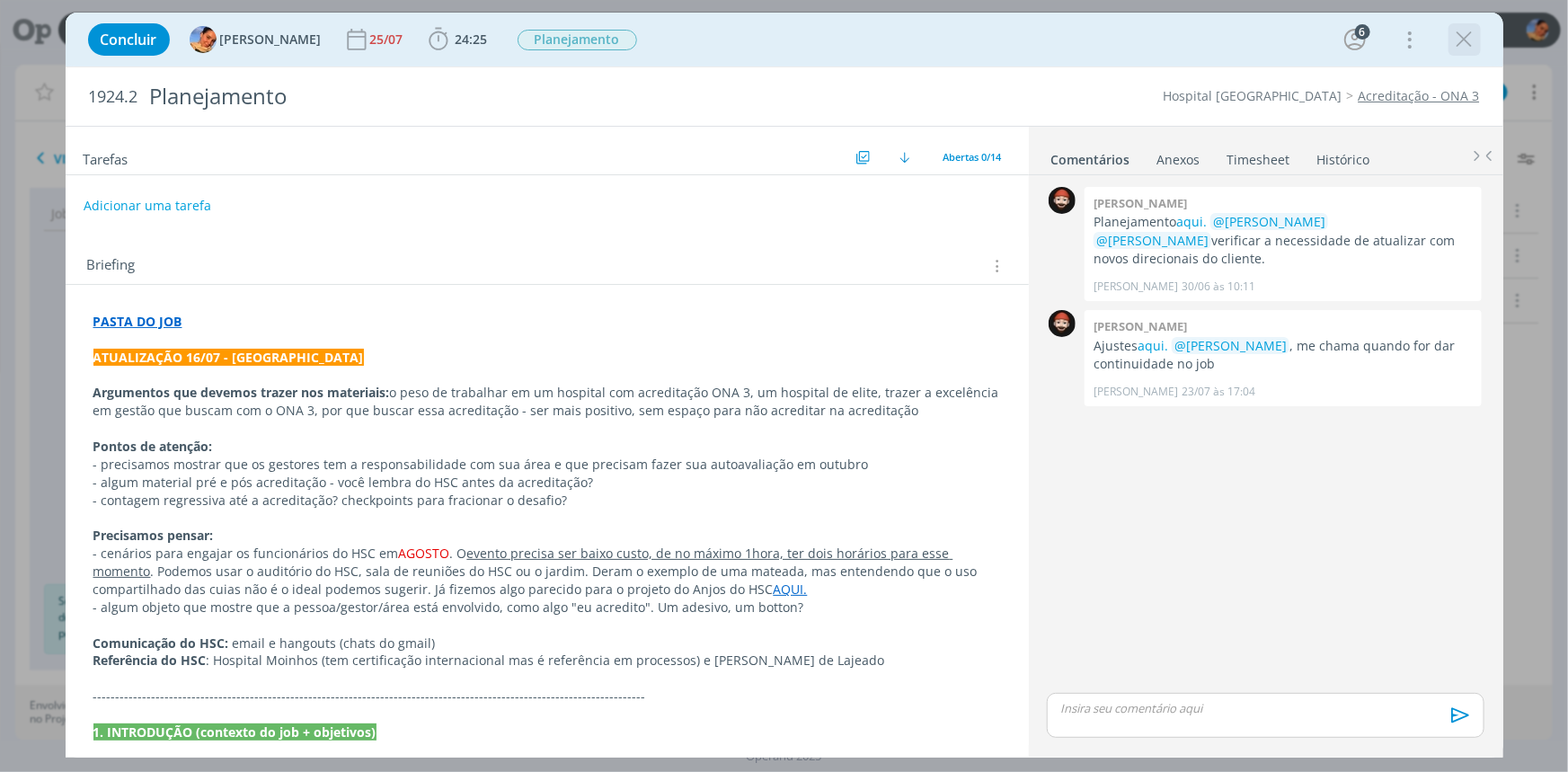
click at [1458, 28] on icon "dialog" at bounding box center [1465, 40] width 27 height 27
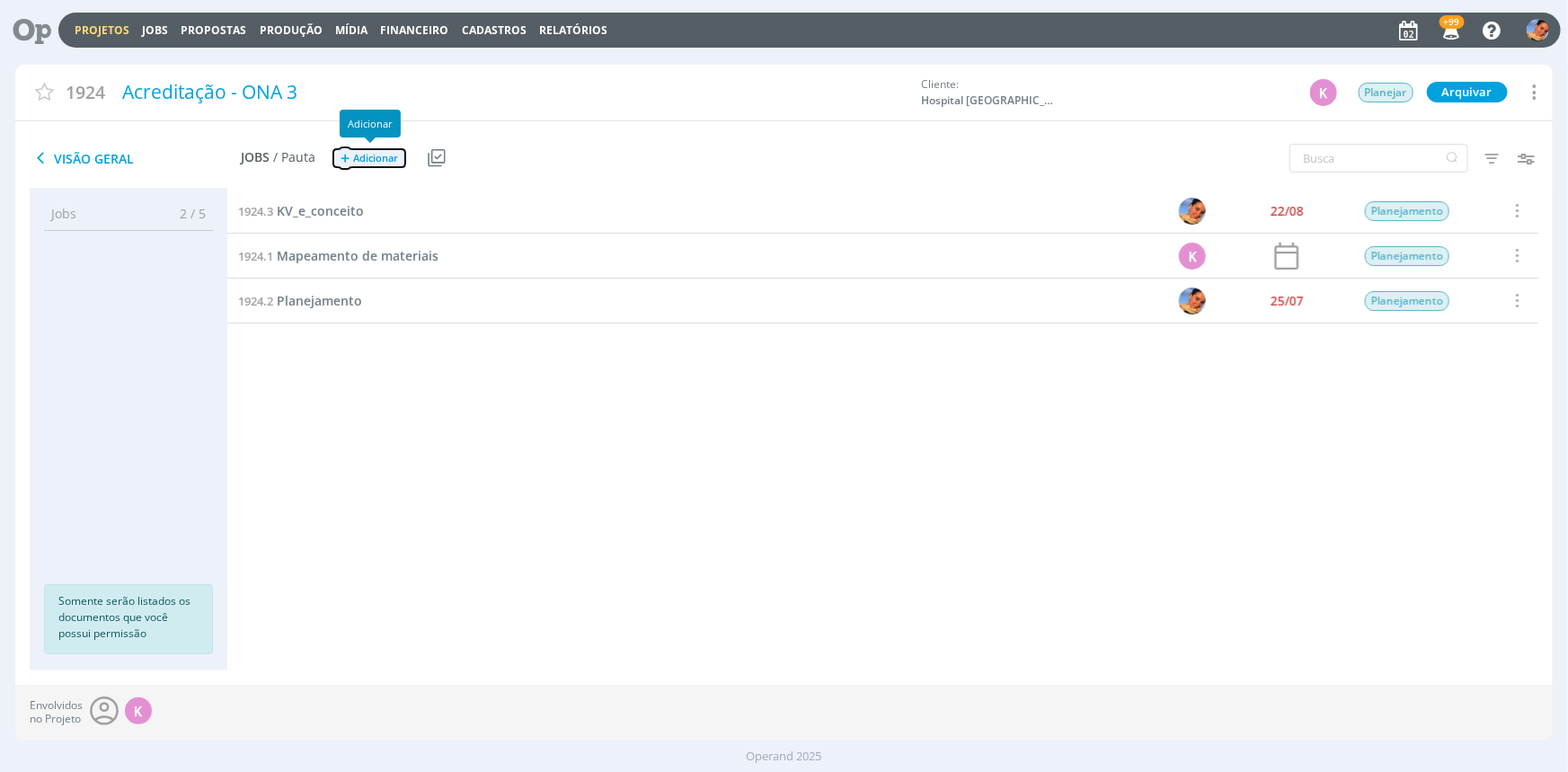
drag, startPoint x: 358, startPoint y: 151, endPoint x: 339, endPoint y: 116, distance: 39.8
click at [359, 153] on span "Adicionar" at bounding box center [376, 159] width 45 height 12
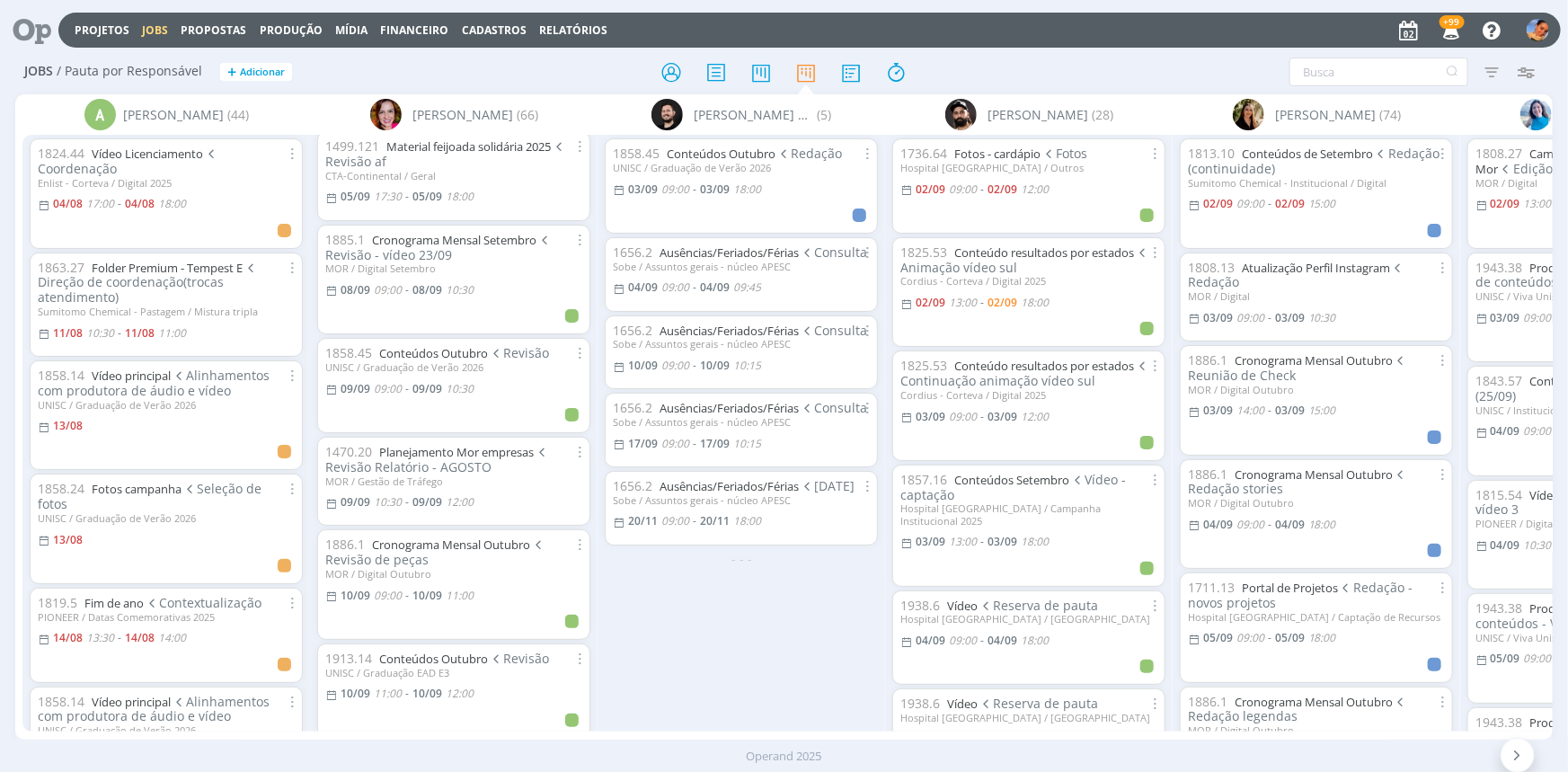
scroll to position [2696, 0]
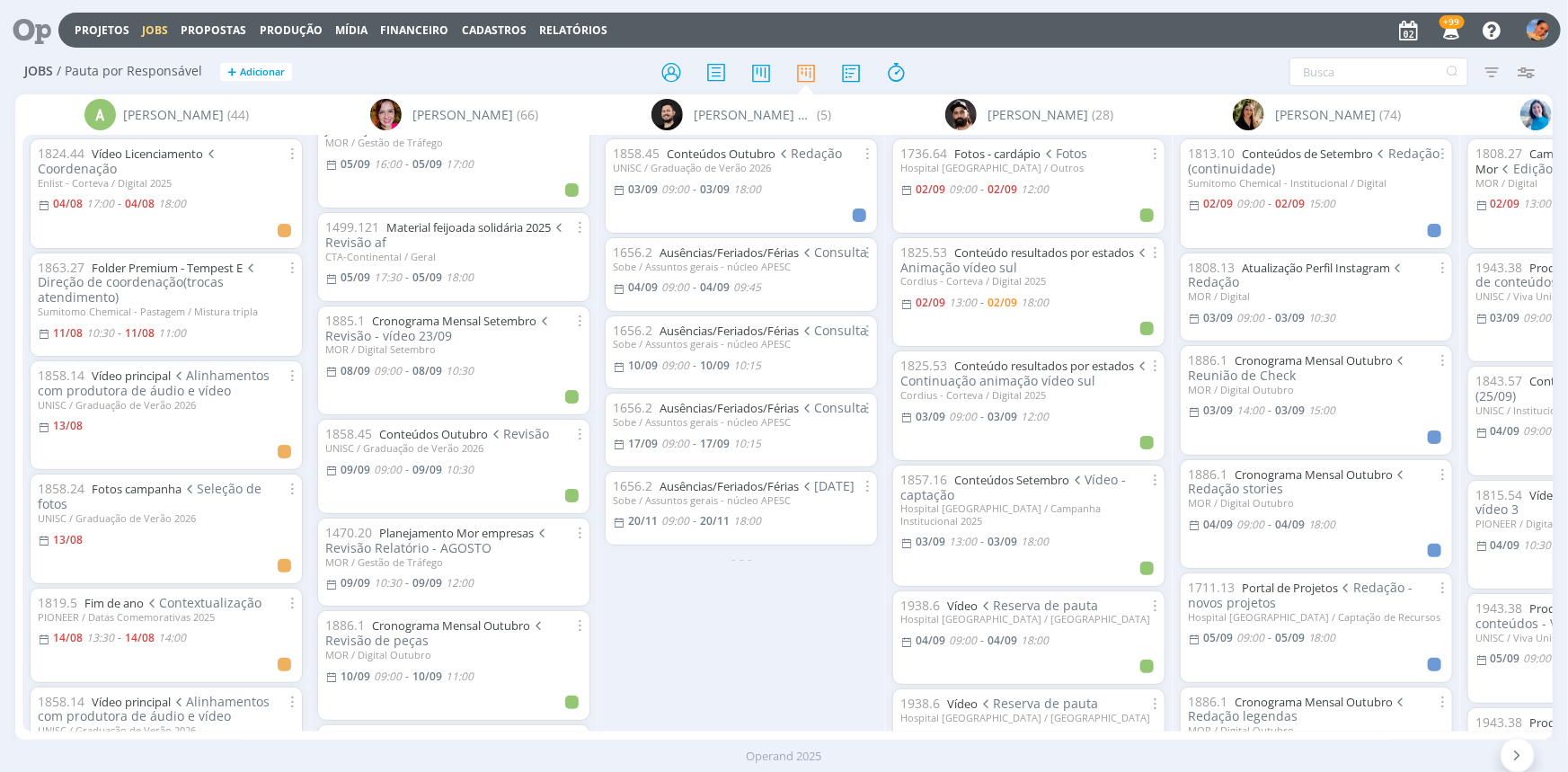
click at [429, 743] on div "Operand 2025" at bounding box center [784, 756] width 1568 height 31
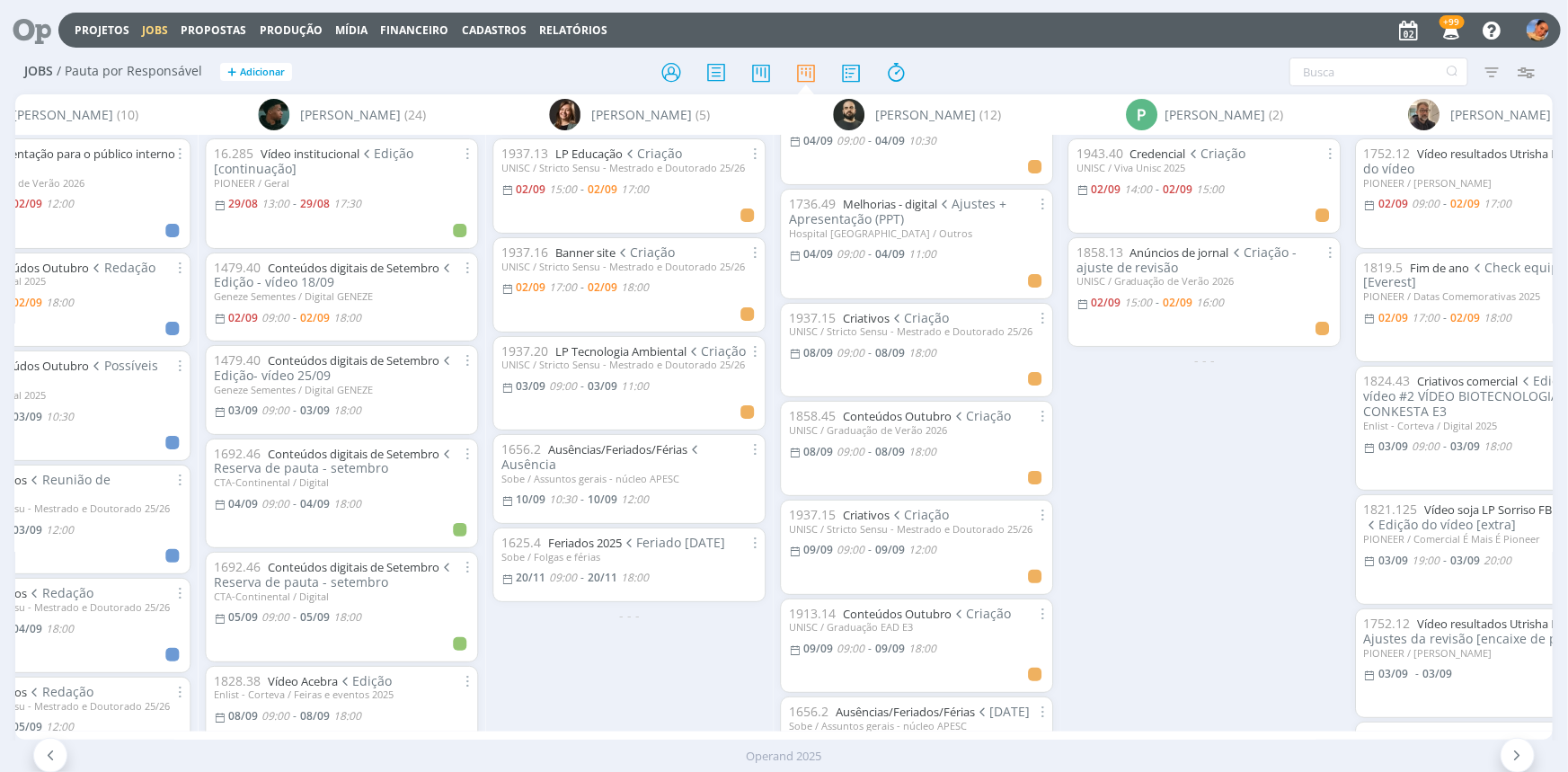
scroll to position [646, 0]
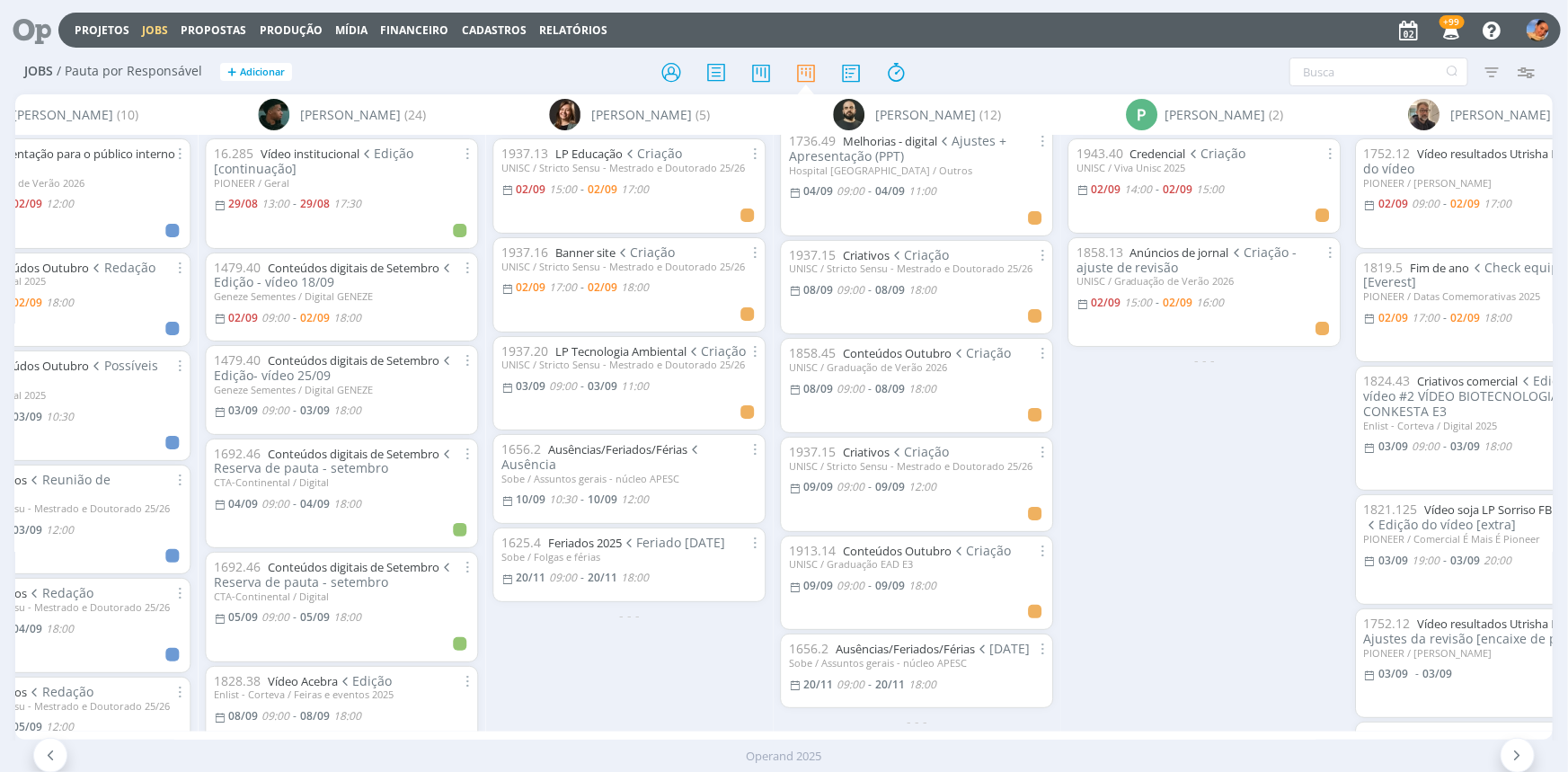
click at [1213, 539] on div "1943.40 Credencial Criação UNISC / Viva Unisc 2025 [DATE] 14:00 - [DATE] 15:00 …" at bounding box center [1203, 432] width 288 height 595
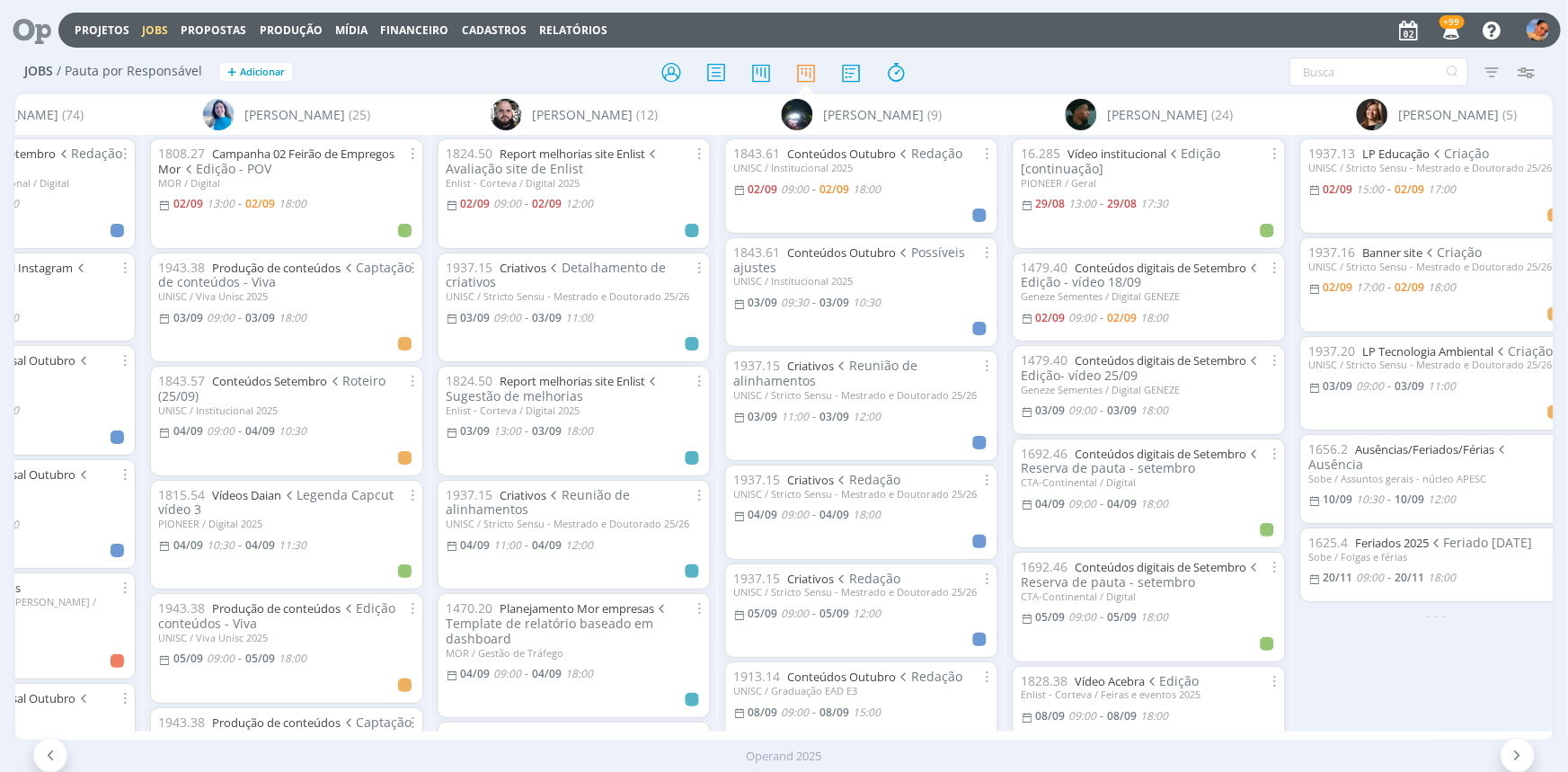
scroll to position [0, 912]
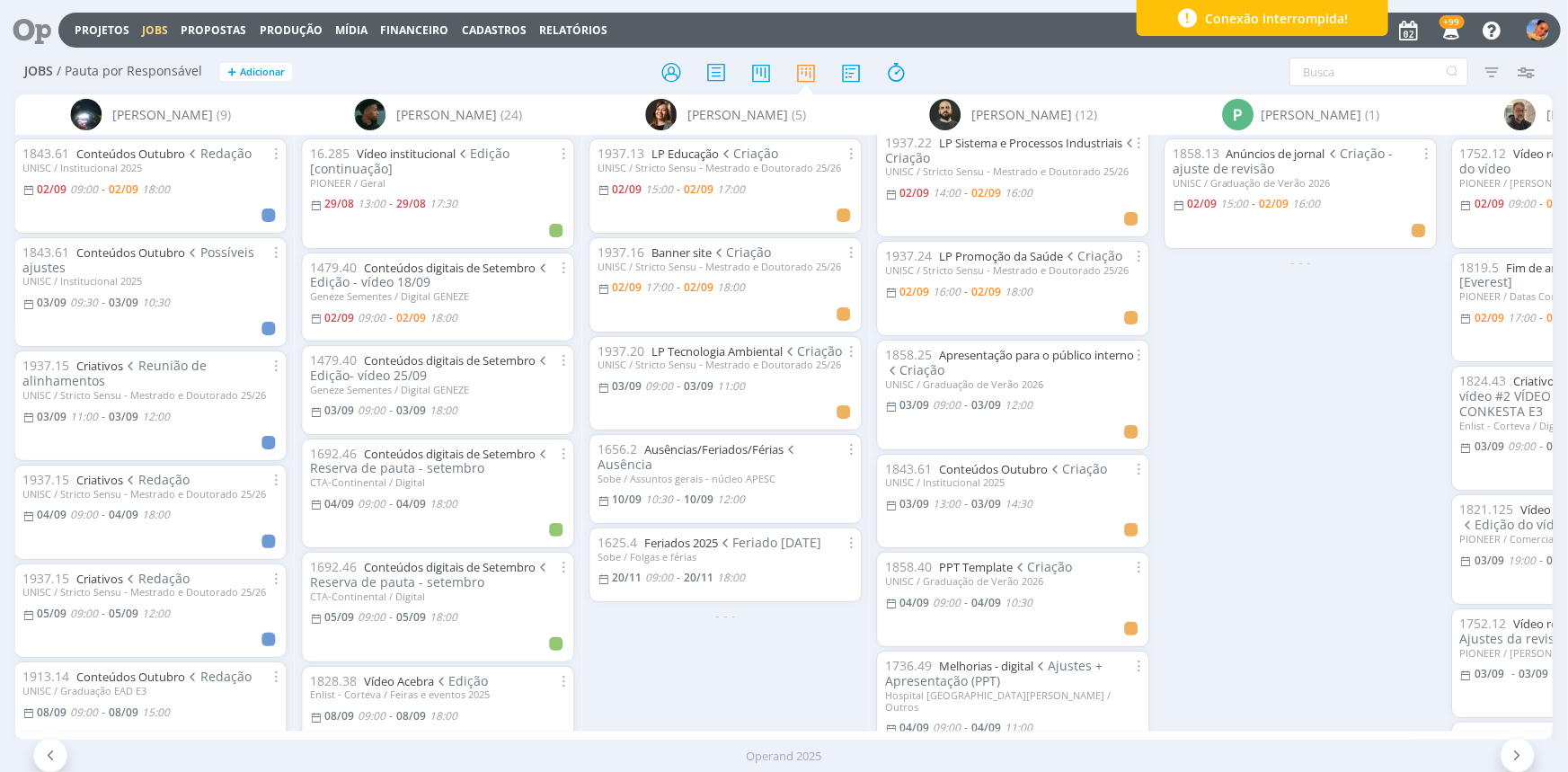
scroll to position [81, 0]
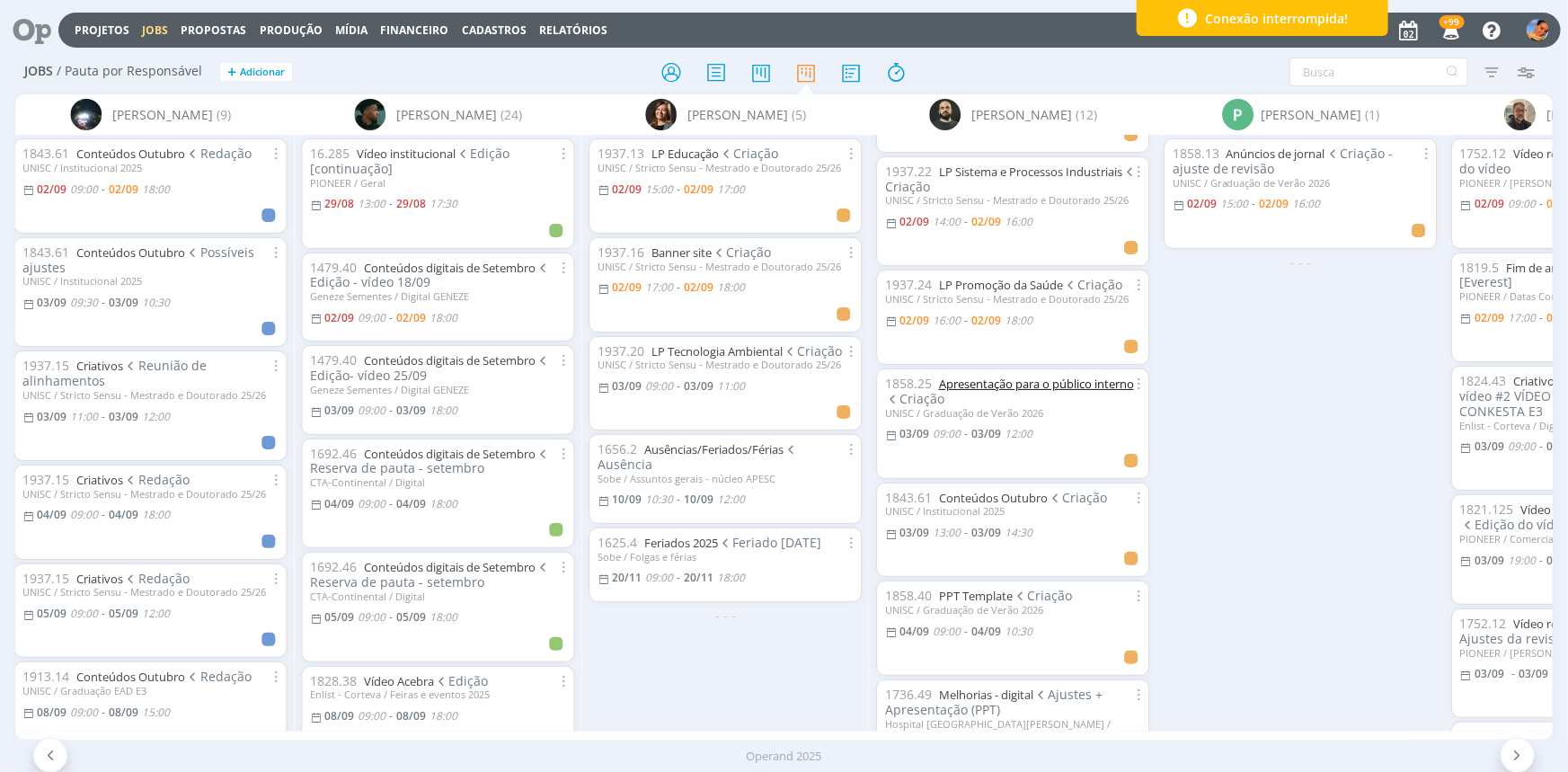
click at [1040, 385] on link "Apresentação para o público interno" at bounding box center [1035, 384] width 195 height 17
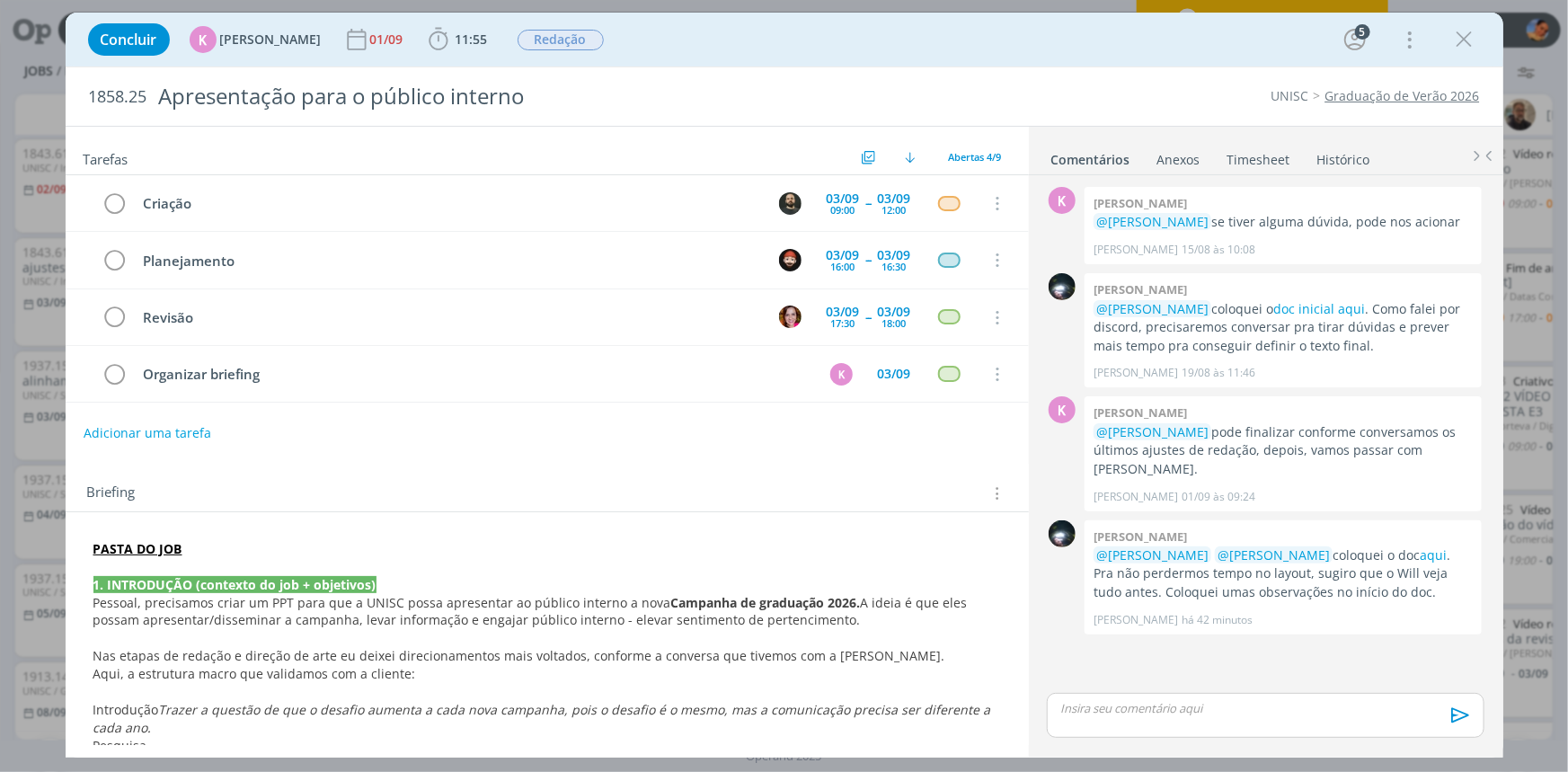
drag, startPoint x: 1467, startPoint y: 40, endPoint x: 1564, endPoint y: 163, distance: 156.6
click at [1466, 40] on icon "dialog" at bounding box center [1465, 40] width 27 height 27
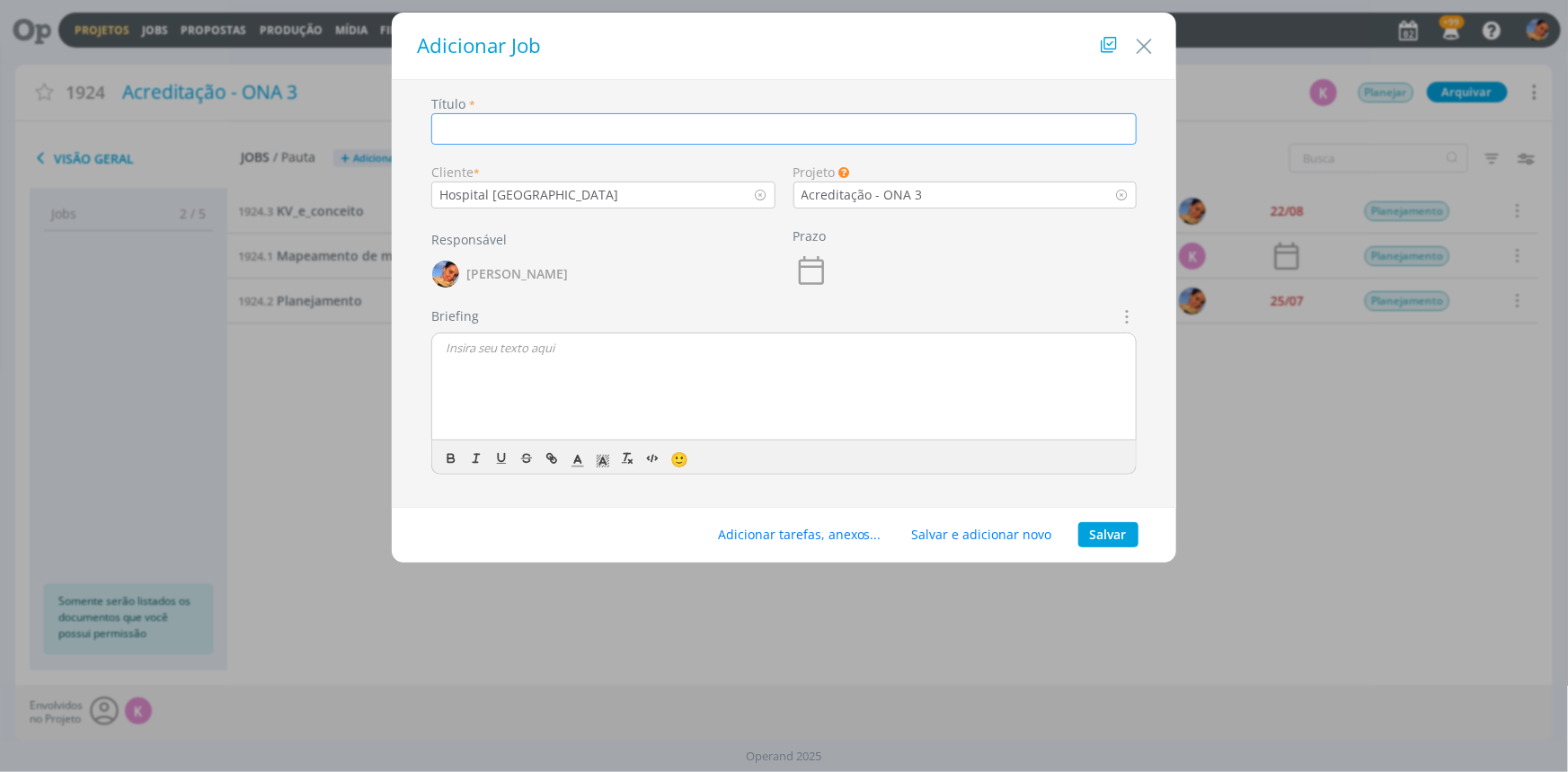
type input "M"
type input "Cartilha ONA 3"
click at [1096, 545] on button "Salvar" at bounding box center [1108, 535] width 60 height 25
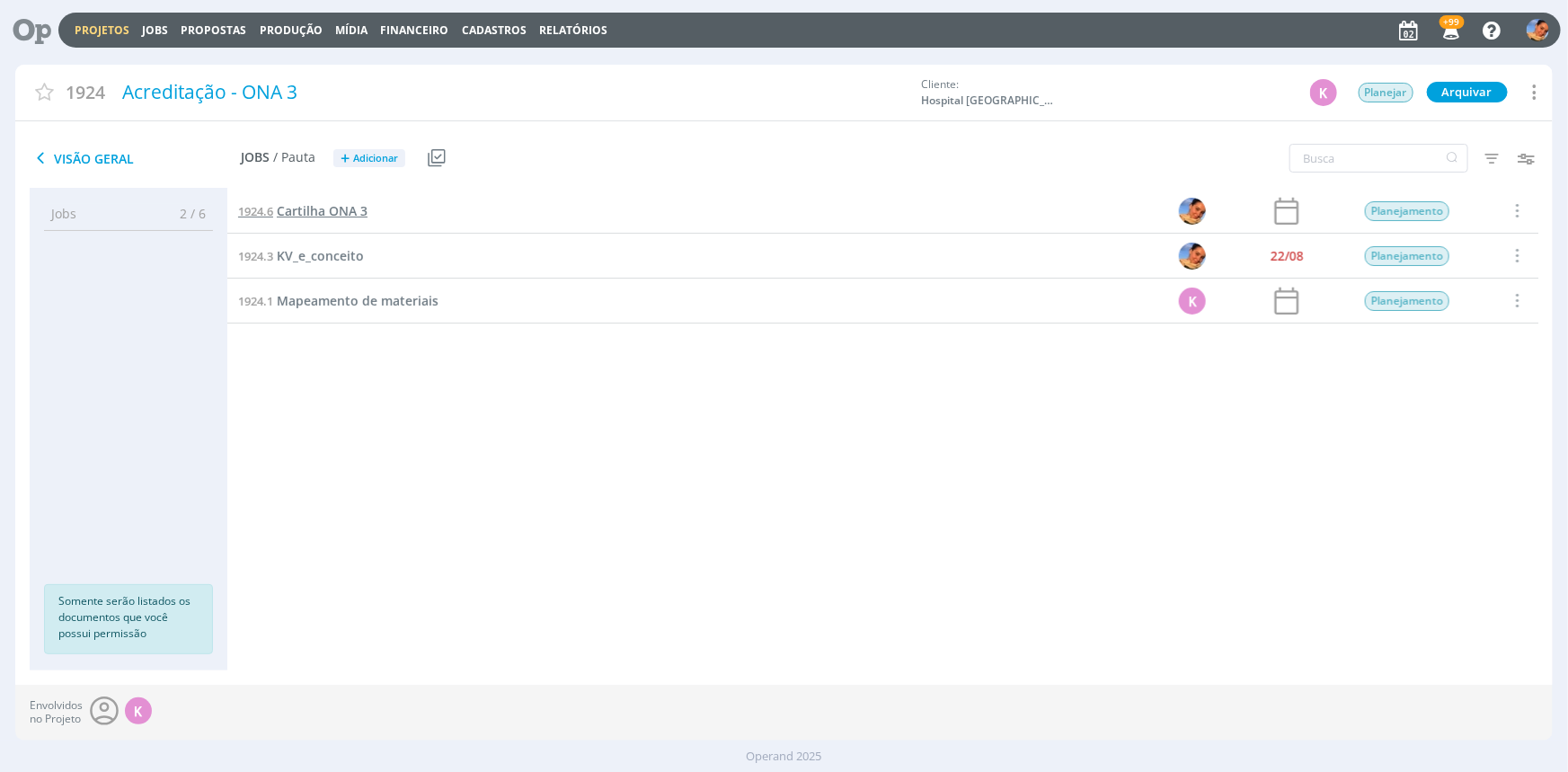
click at [362, 216] on span "Cartilha ONA 3" at bounding box center [322, 210] width 91 height 17
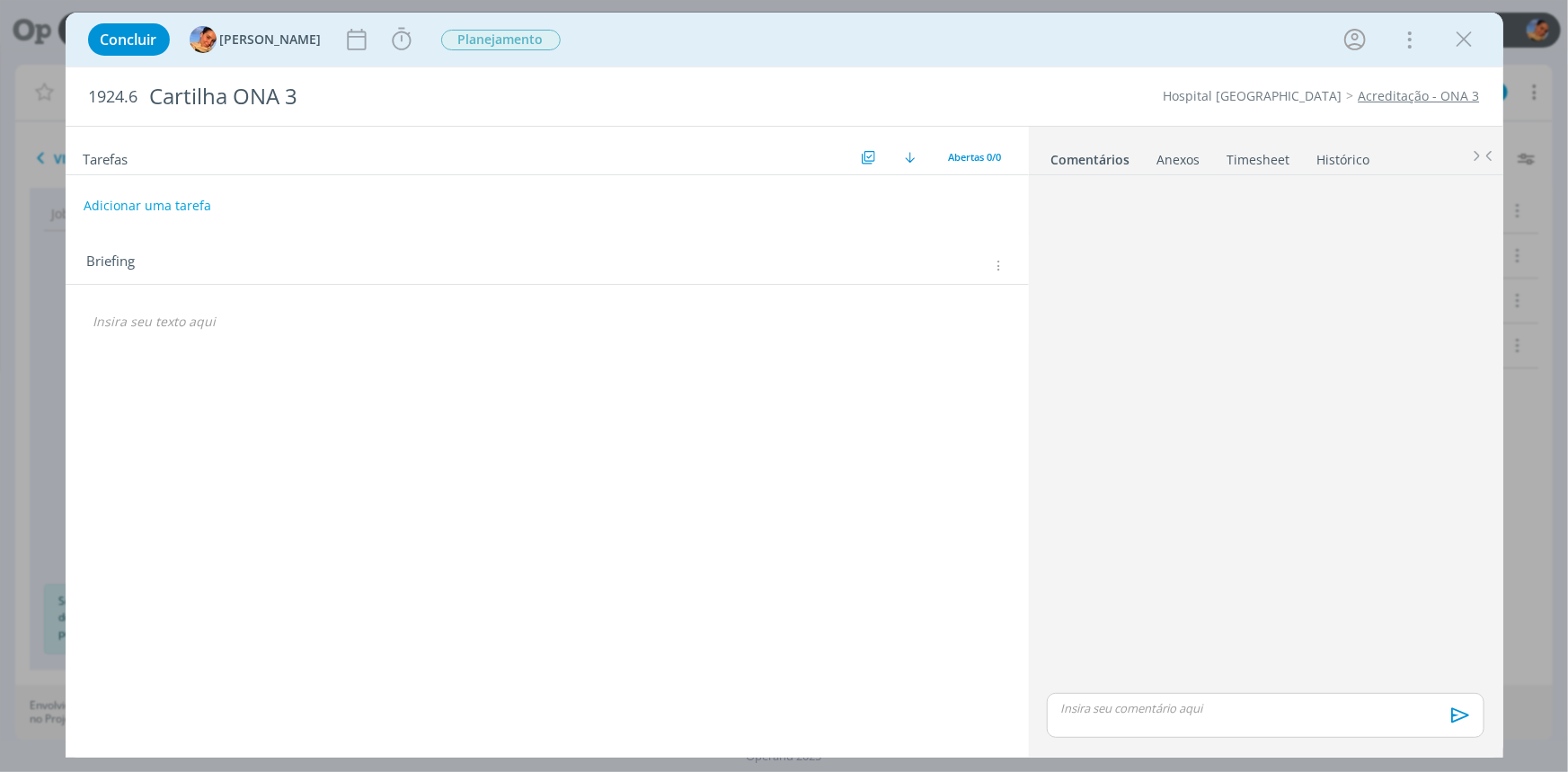
click at [1007, 263] on div "Briefings Predefinidos Versões do Briefing Ver Briefing do Projeto" at bounding box center [1000, 265] width 20 height 14
click at [1003, 263] on icon "dialog" at bounding box center [997, 265] width 14 height 16
click at [975, 303] on div "Briefings Predefinidos" at bounding box center [888, 295] width 232 height 30
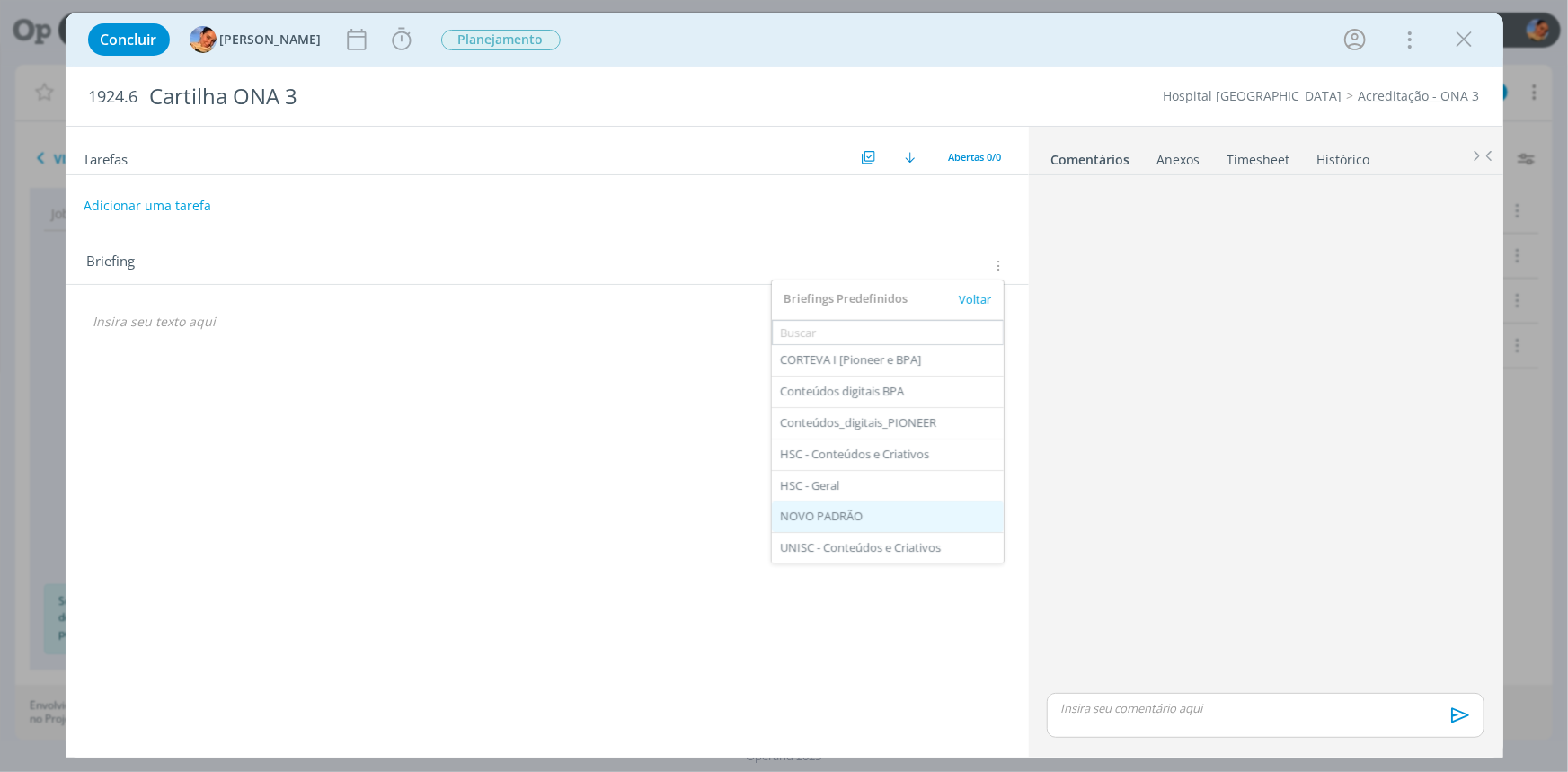
click at [896, 506] on div "NOVO PADRÃO" at bounding box center [888, 516] width 232 height 30
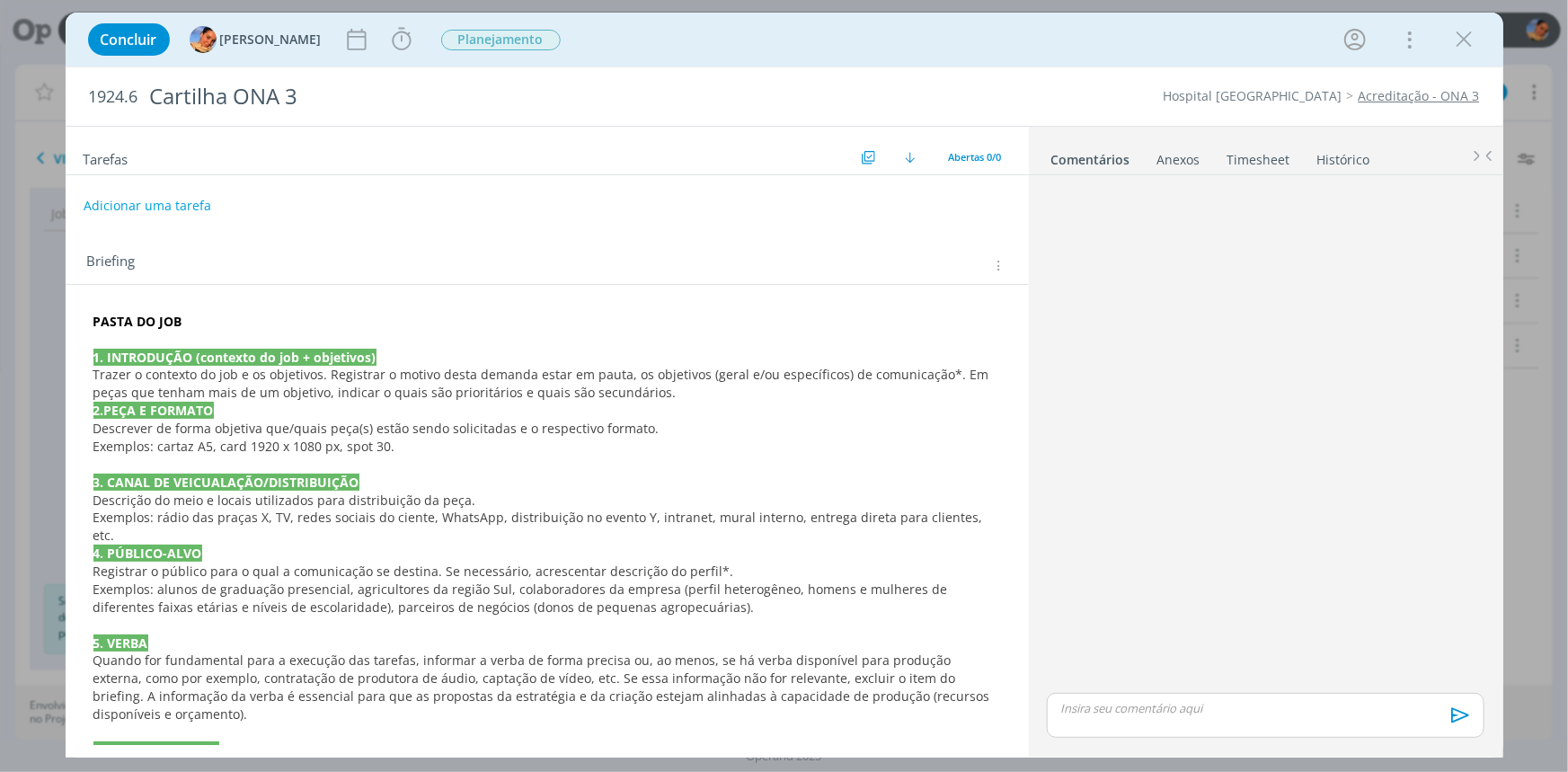
click at [133, 97] on span "1924.6" at bounding box center [113, 97] width 50 height 20
drag, startPoint x: 141, startPoint y: 97, endPoint x: 47, endPoint y: 89, distance: 94.3
click at [47, 89] on div "Concluir Luíza Santana Iniciar Apontar Data * 02/09/2025 Horas * 00:00 Tarefa S…" at bounding box center [784, 386] width 1568 height 772
copy span "1924.6"
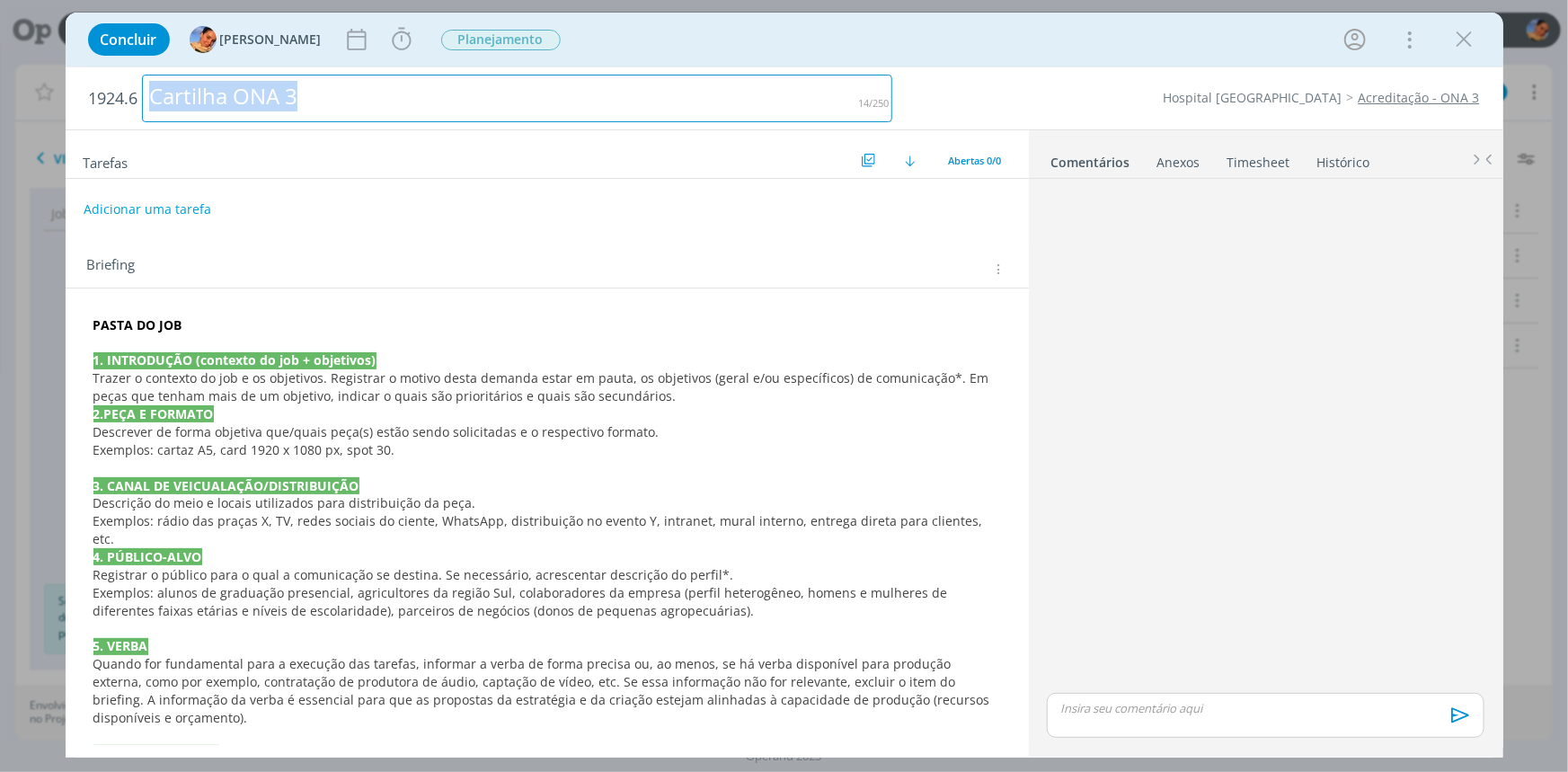
drag, startPoint x: 335, startPoint y: 91, endPoint x: 0, endPoint y: 68, distance: 335.8
click at [0, 68] on div "Concluir Luíza Santana Iniciar Apontar Data * 02/09/2025 Horas * 00:00 Tarefa S…" at bounding box center [784, 386] width 1568 height 772
copy div "Cartilha ONA 3"
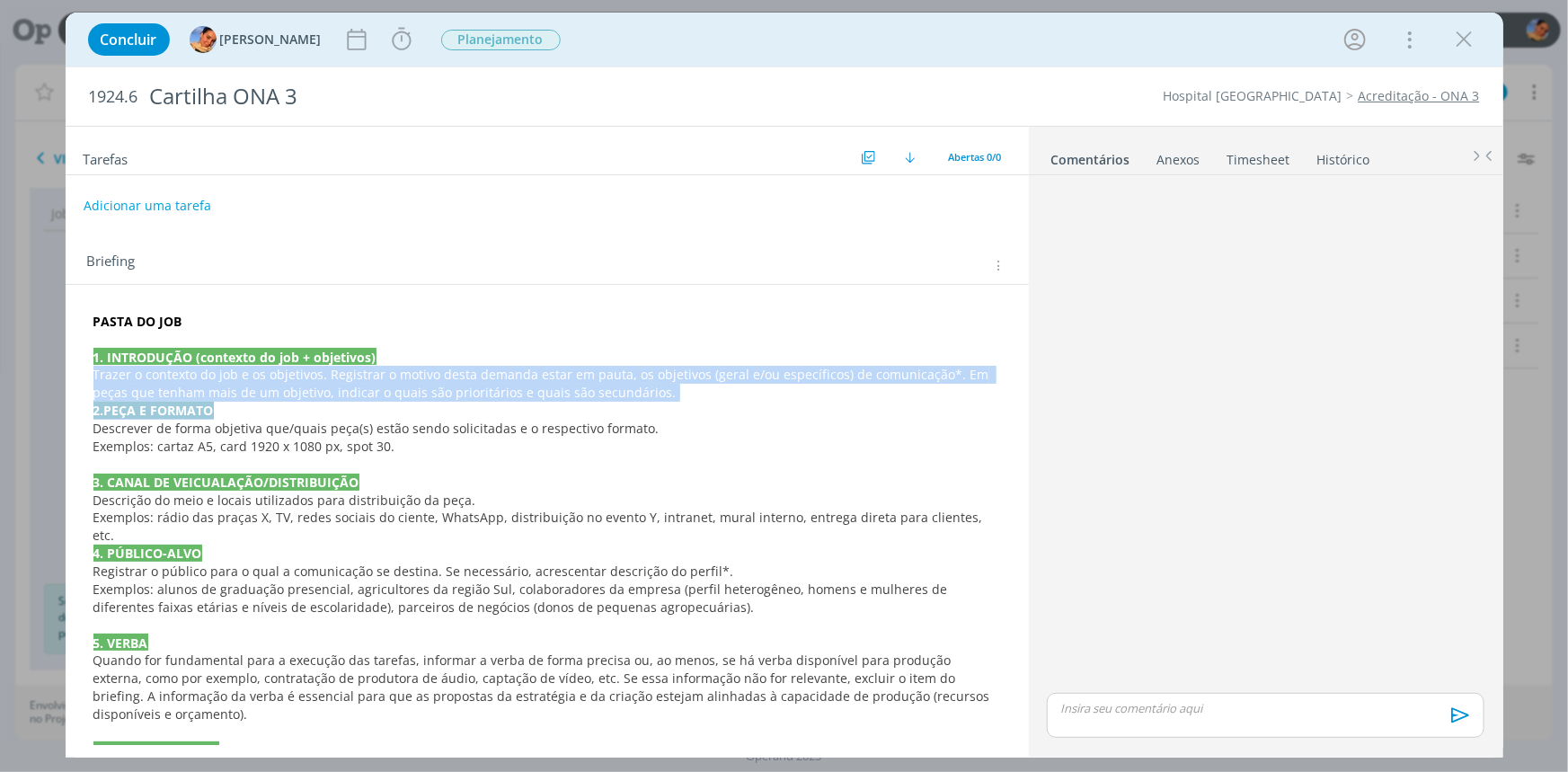
drag, startPoint x: 654, startPoint y: 402, endPoint x: 107, endPoint y: 385, distance: 547.3
click at [87, 378] on div "PASTA DO JOB 1. INTRODUÇÃO (contexto do job + objetivos) Trazer o contexto do j…" at bounding box center [547, 741] width 935 height 870
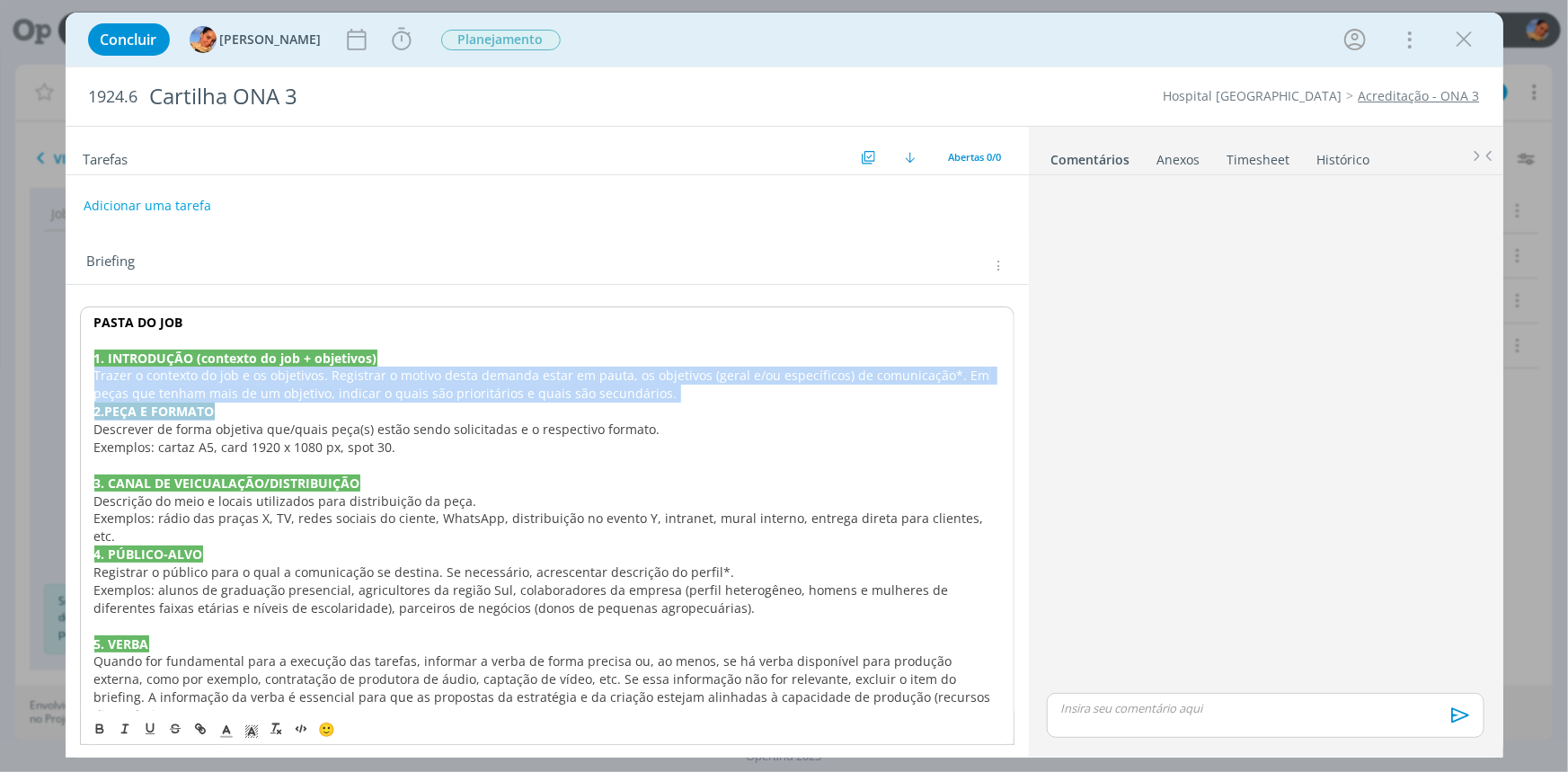
click at [162, 395] on span "o contexto do job e os objetivos. Registrar o motivo desta demanda estar em pau…" at bounding box center [544, 385] width 900 height 35
drag, startPoint x: 662, startPoint y: 390, endPoint x: 62, endPoint y: 368, distance: 600.4
click at [62, 368] on div "Concluir Luíza Santana Iniciar Apontar Data * 02/09/2025 Horas * 00:00 Tarefa S…" at bounding box center [784, 386] width 1568 height 772
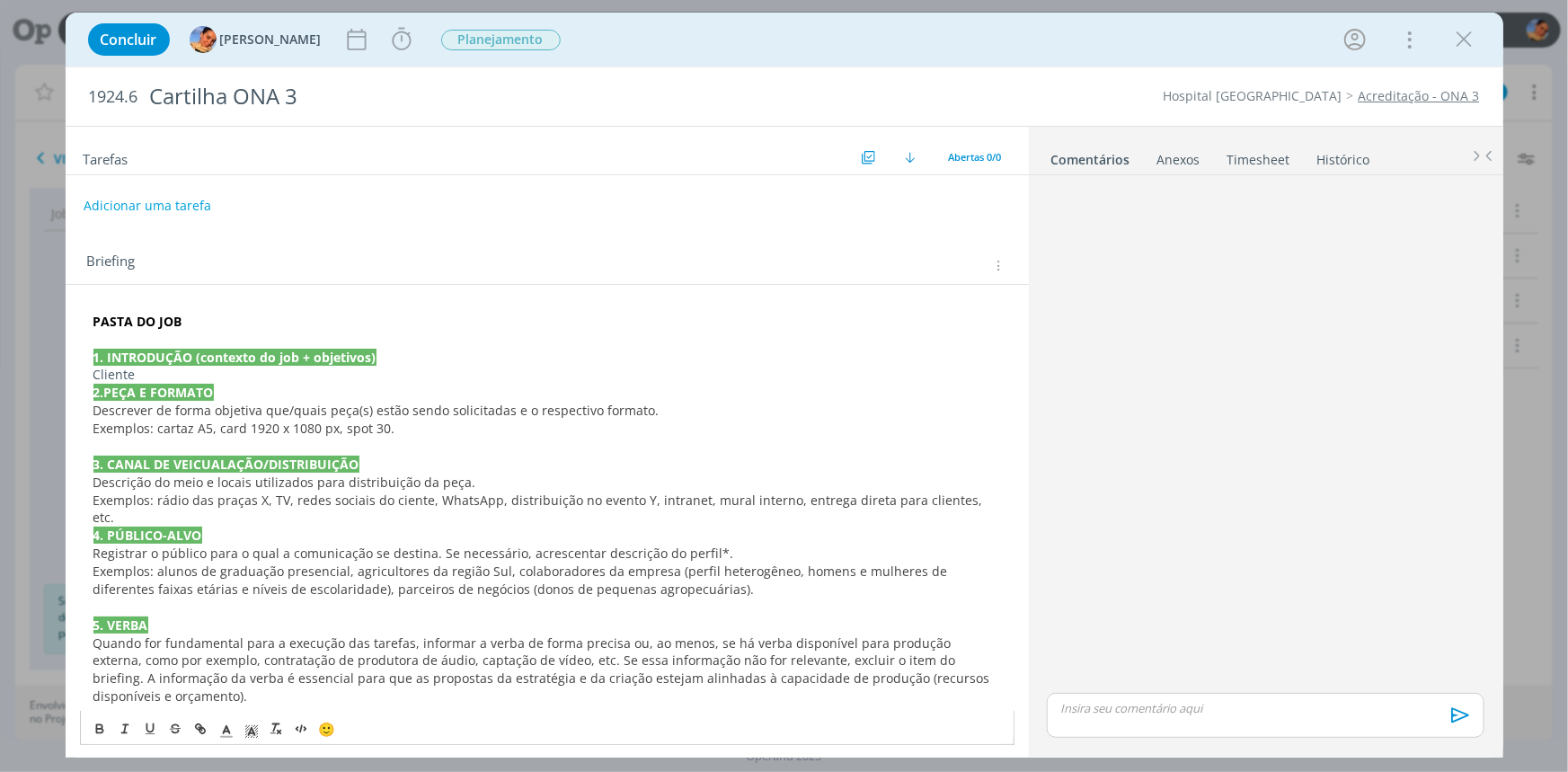
click at [172, 375] on p "Cliente" at bounding box center [547, 375] width 907 height 18
click at [192, 375] on p "Cliente" at bounding box center [547, 375] width 907 height 18
click at [598, 369] on p "Cliente pediu para criarmos uma cartilha em forma de checklist comm" at bounding box center [547, 375] width 907 height 18
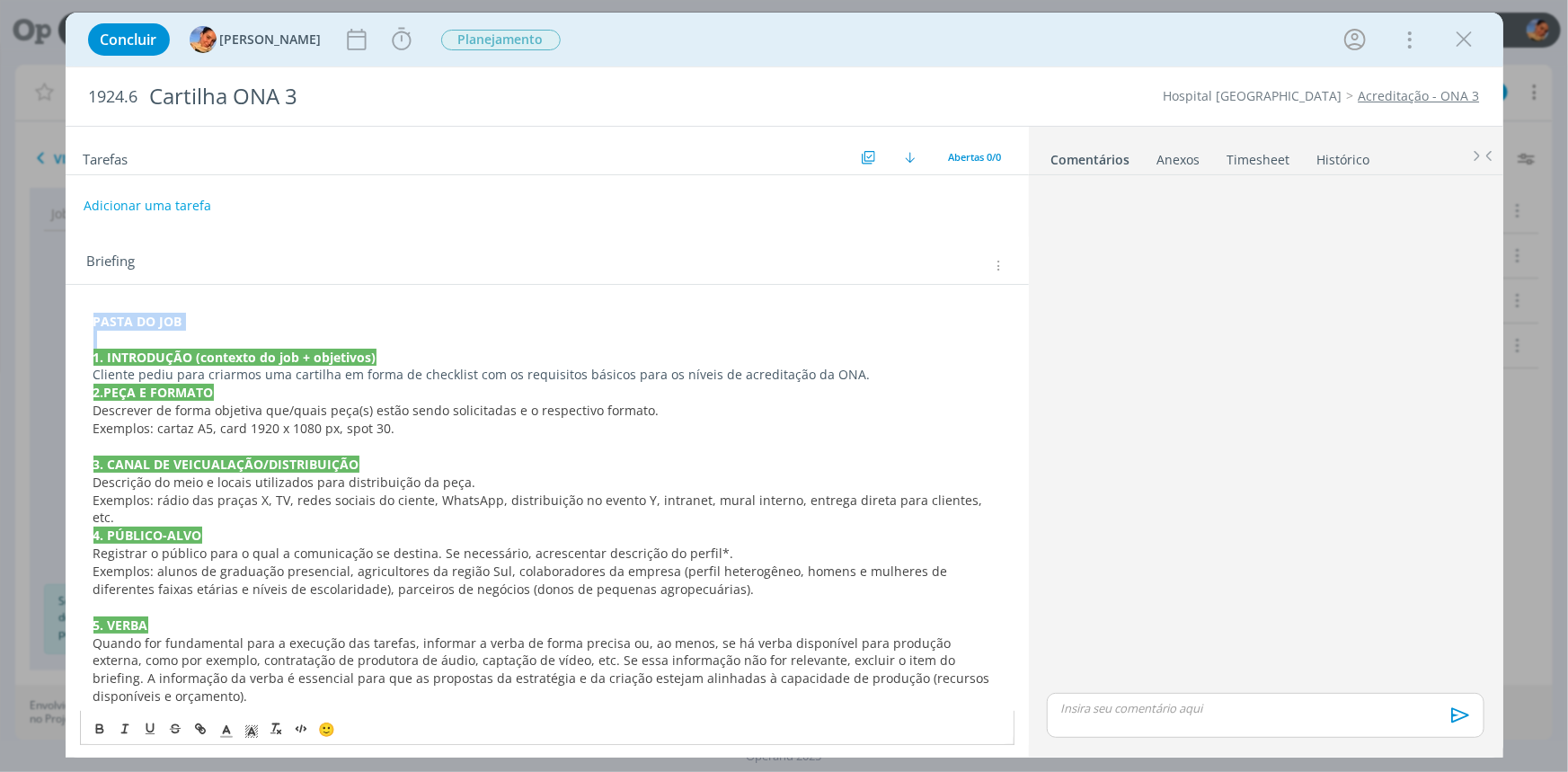
drag, startPoint x: 243, startPoint y: 331, endPoint x: 39, endPoint y: 312, distance: 204.9
click at [39, 312] on div "Concluir Luíza Santana Iniciar Apontar Data * 02/09/2025 Horas * 00:00 Tarefa S…" at bounding box center [784, 386] width 1568 height 772
click at [196, 730] on icon "dialog" at bounding box center [200, 728] width 15 height 15
paste input "https://sobeae.sharepoint.com/:f:/s/SOBEAE/EgU9yDLIEaJBjrV_COlnVxkBhVcfe_OYxSQN…"
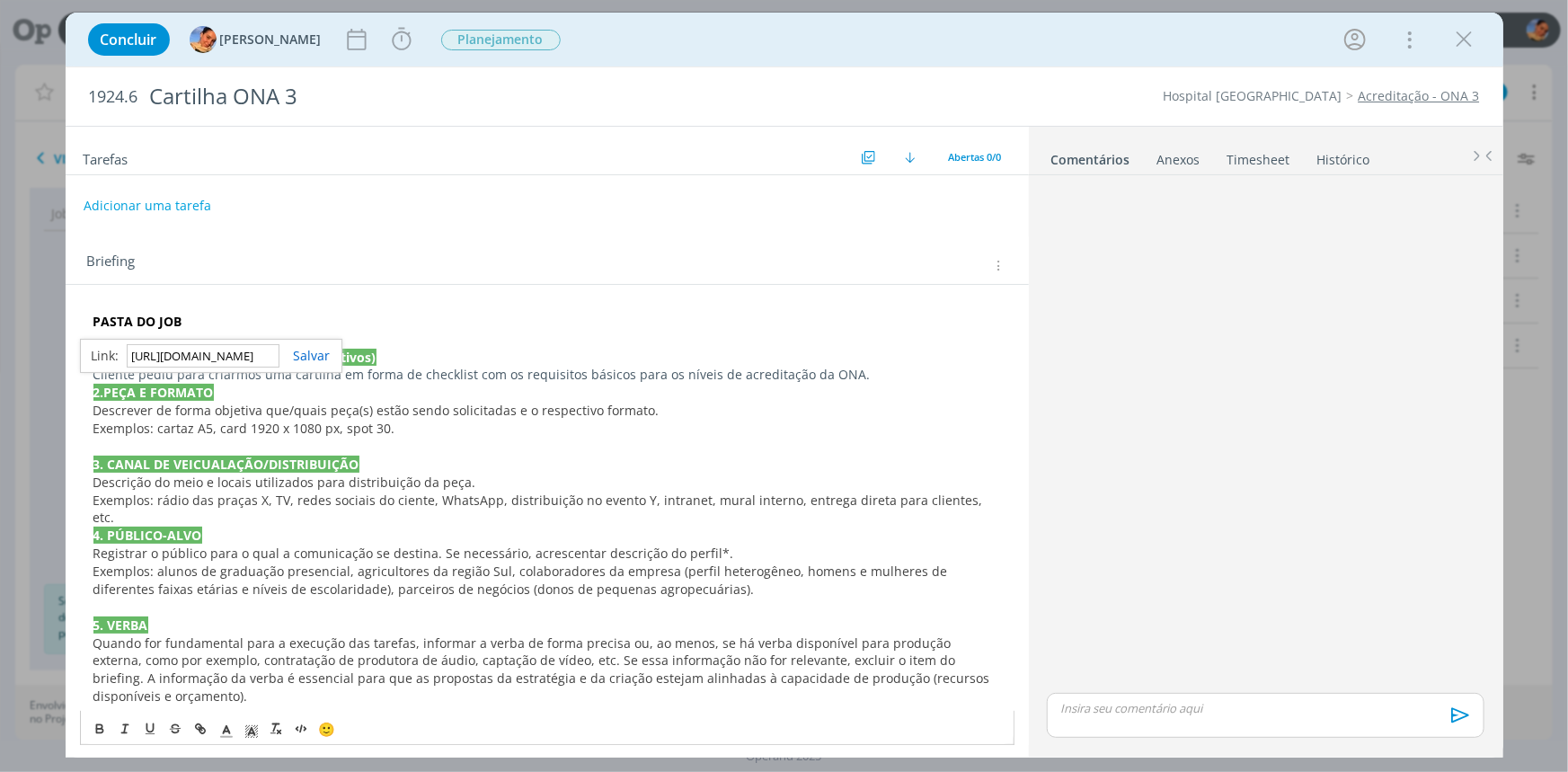
click at [316, 365] on div "https://sobeae.sharepoint.com/:f:/s/SOBEAE/EgU9yDLIEaJBjrV_COlnVxkBhVcfe_OYxSQN…" at bounding box center [211, 355] width 262 height 34
click at [305, 348] on link "dialog" at bounding box center [304, 354] width 51 height 17
click at [302, 333] on p "dialog" at bounding box center [547, 340] width 907 height 18
click at [883, 364] on p "1. INTRODUÇÃO (contexto do job + objetivos)" at bounding box center [547, 357] width 907 height 18
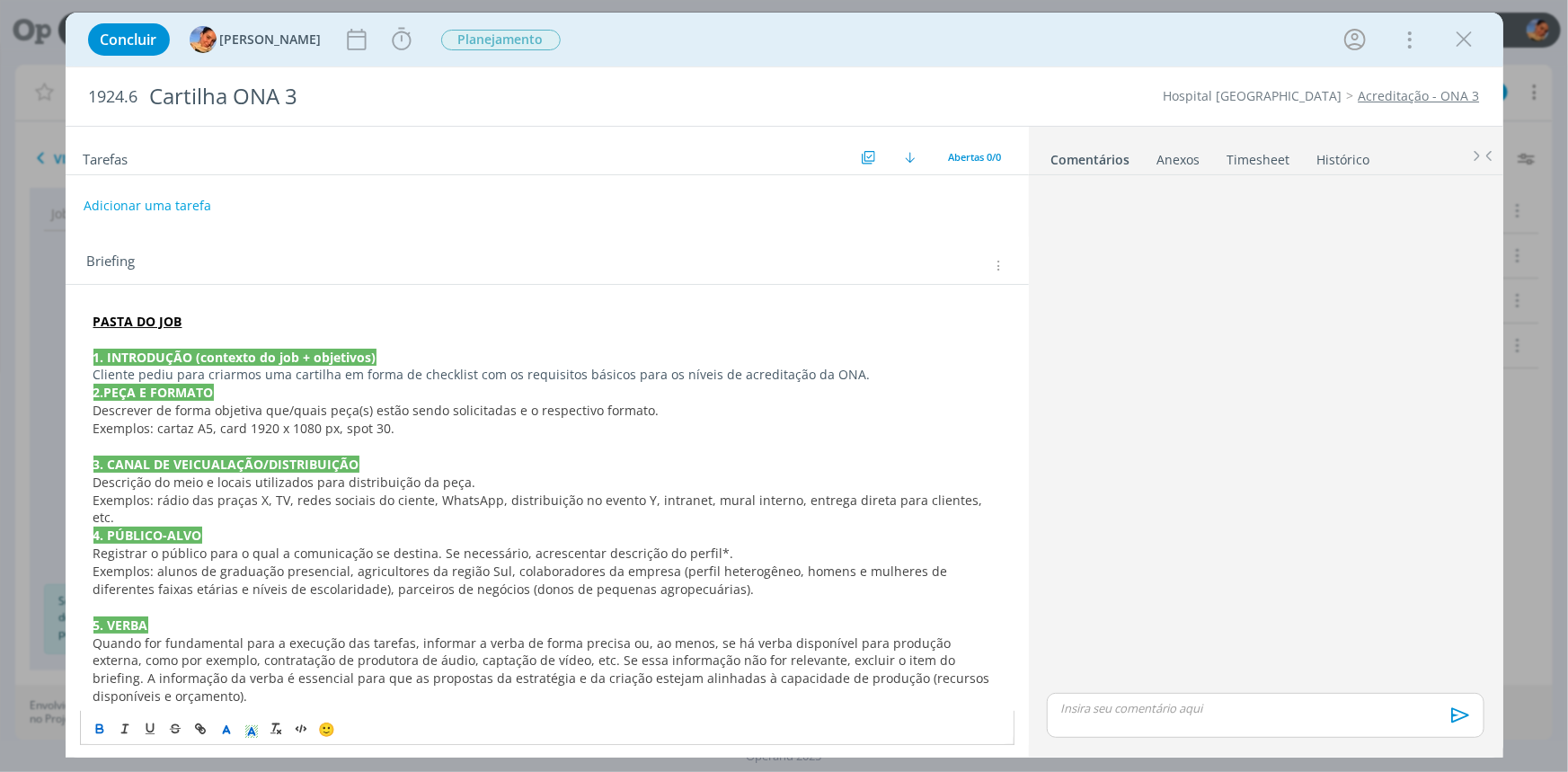
click at [872, 377] on p "Cliente pediu para criarmos uma cartilha em forma de checklist com os requisito…" at bounding box center [547, 375] width 907 height 18
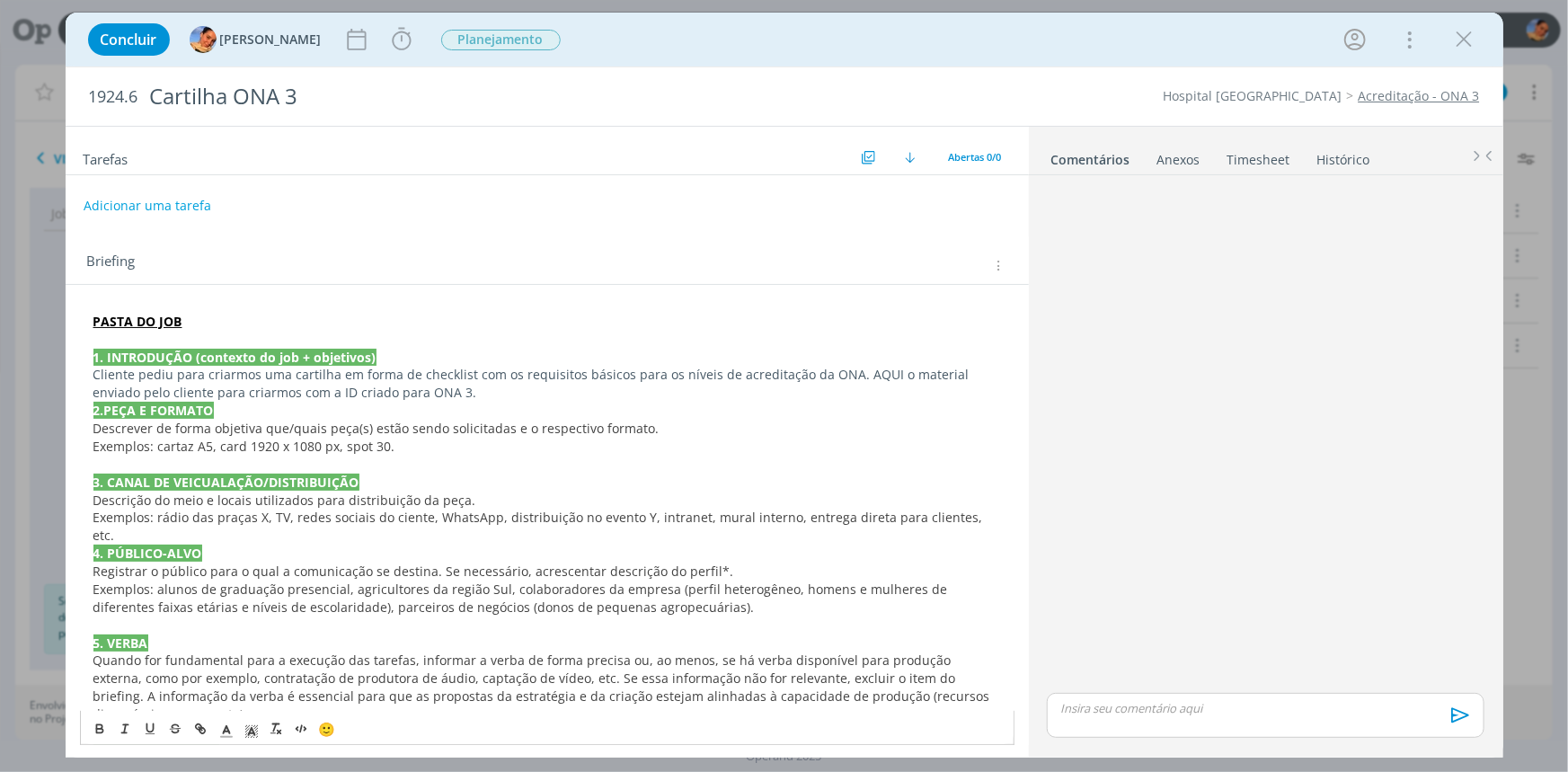
drag, startPoint x: 872, startPoint y: 377, endPoint x: 459, endPoint y: 386, distance: 413.1
click at [459, 386] on p "Cliente pediu para criarmos uma cartilha em forma de checklist com os requisito…" at bounding box center [547, 384] width 907 height 36
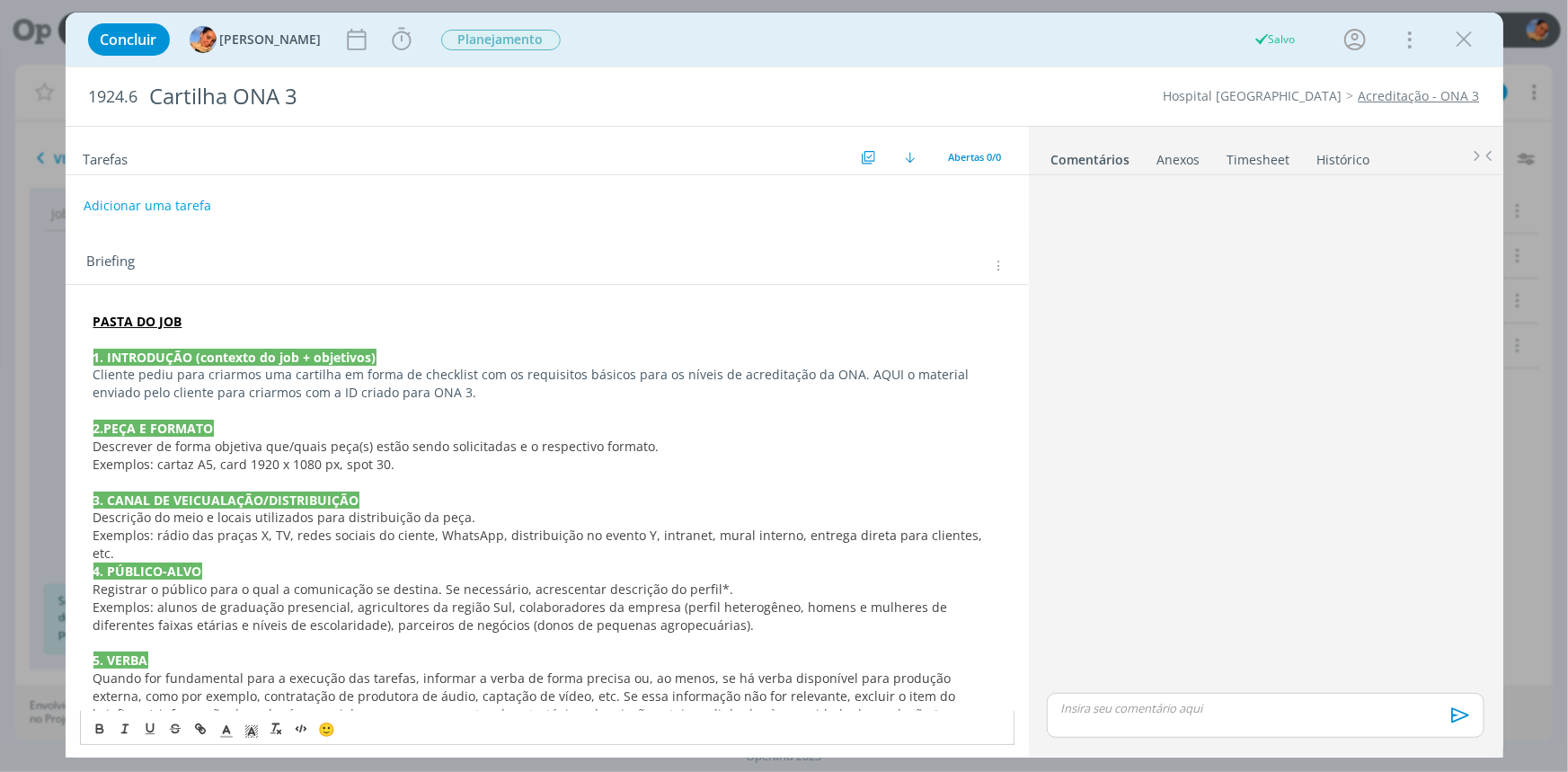
click at [1396, 107] on div "1924.6 Cartilha ONA 3 Hospital Santa Cruz Acreditação - ONA 3" at bounding box center [784, 97] width 1437 height 59
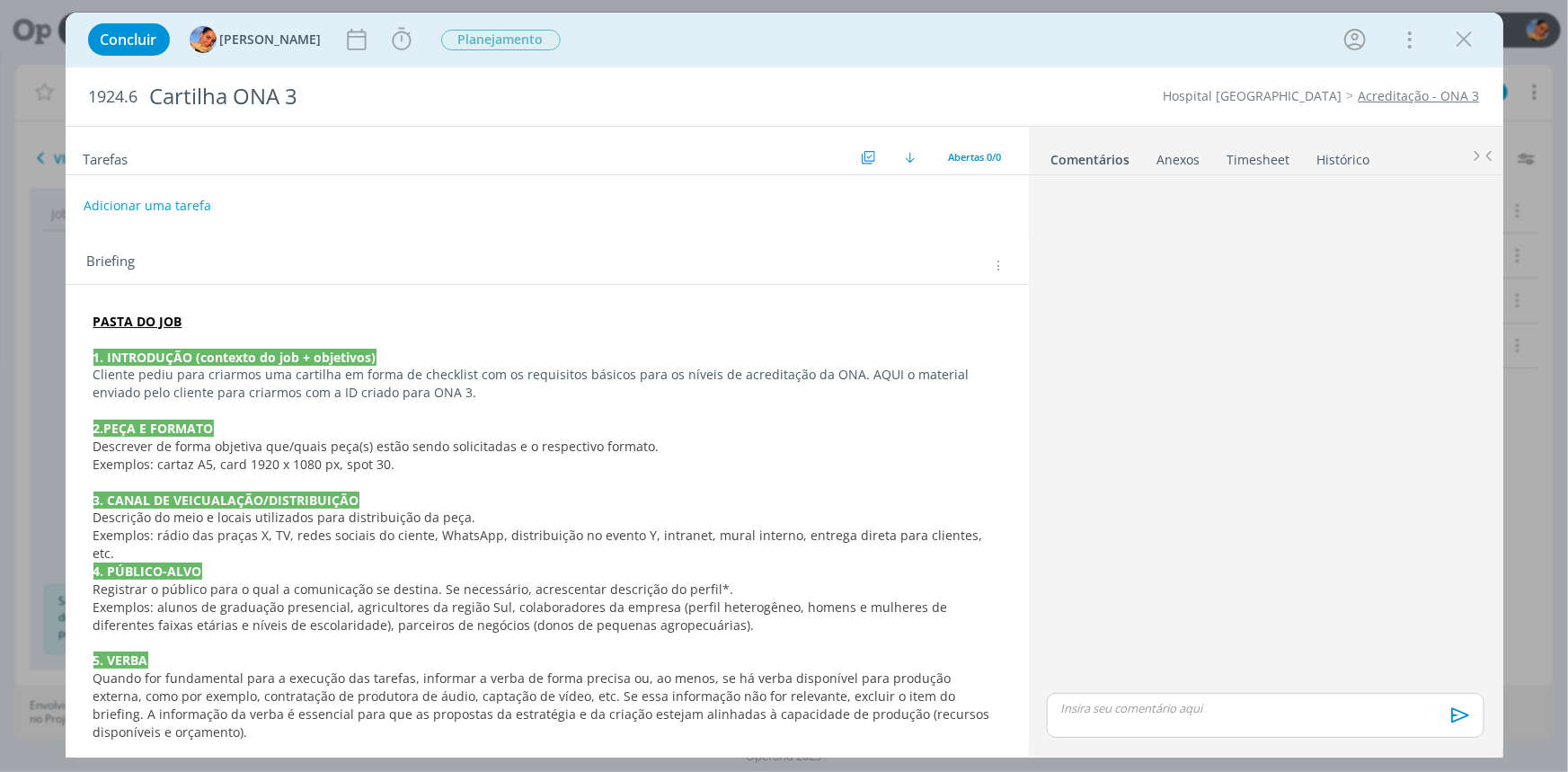
click at [1393, 89] on link "Acreditação - ONA 3" at bounding box center [1419, 95] width 121 height 17
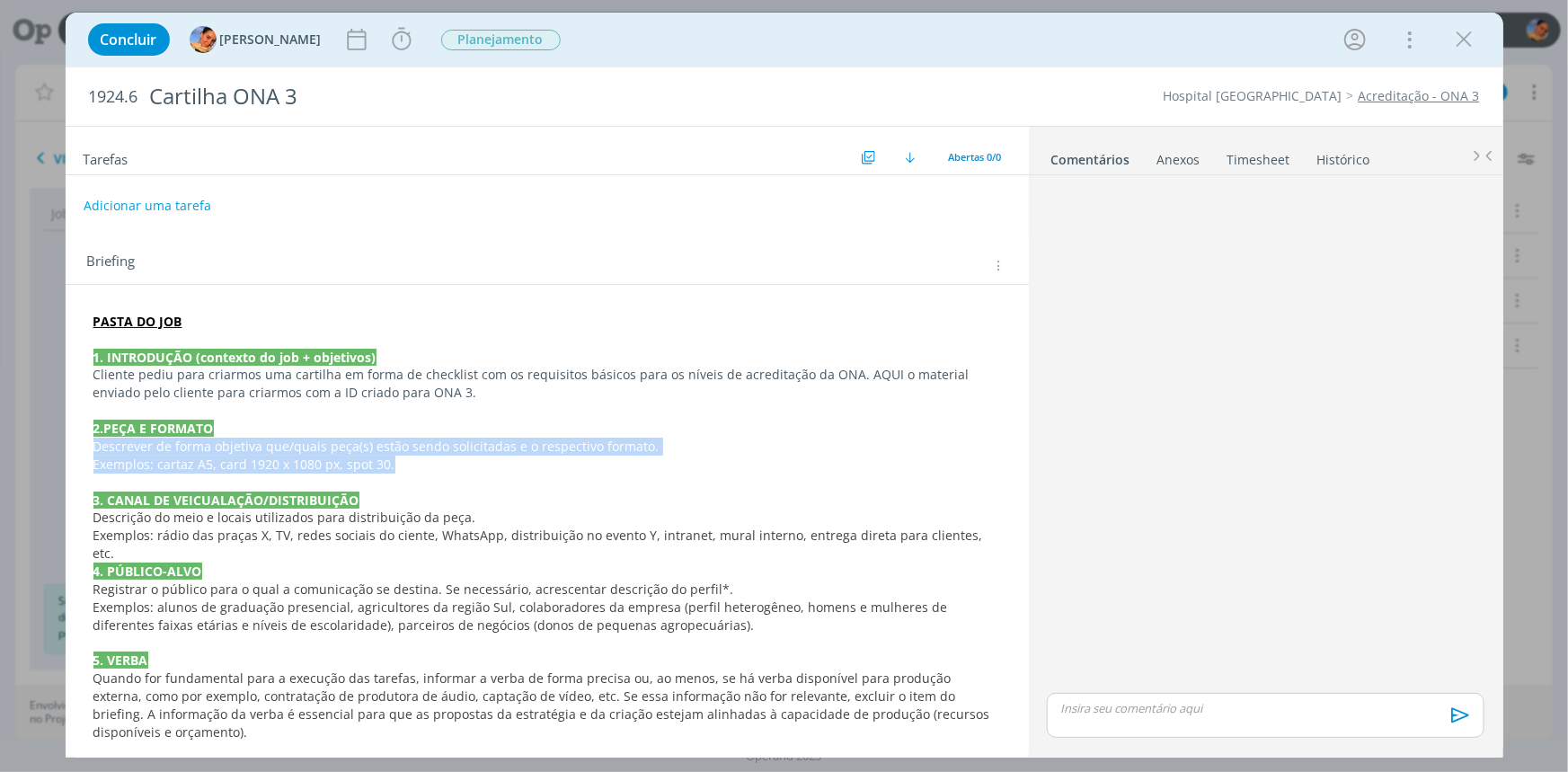
drag, startPoint x: 398, startPoint y: 465, endPoint x: 66, endPoint y: 449, distance: 332.4
click at [66, 449] on div "PASTA DO JOB 1. INTRODUÇÃO (contexto do job + objetivos) Cliente pediu para cri…" at bounding box center [546, 743] width 963 height 916
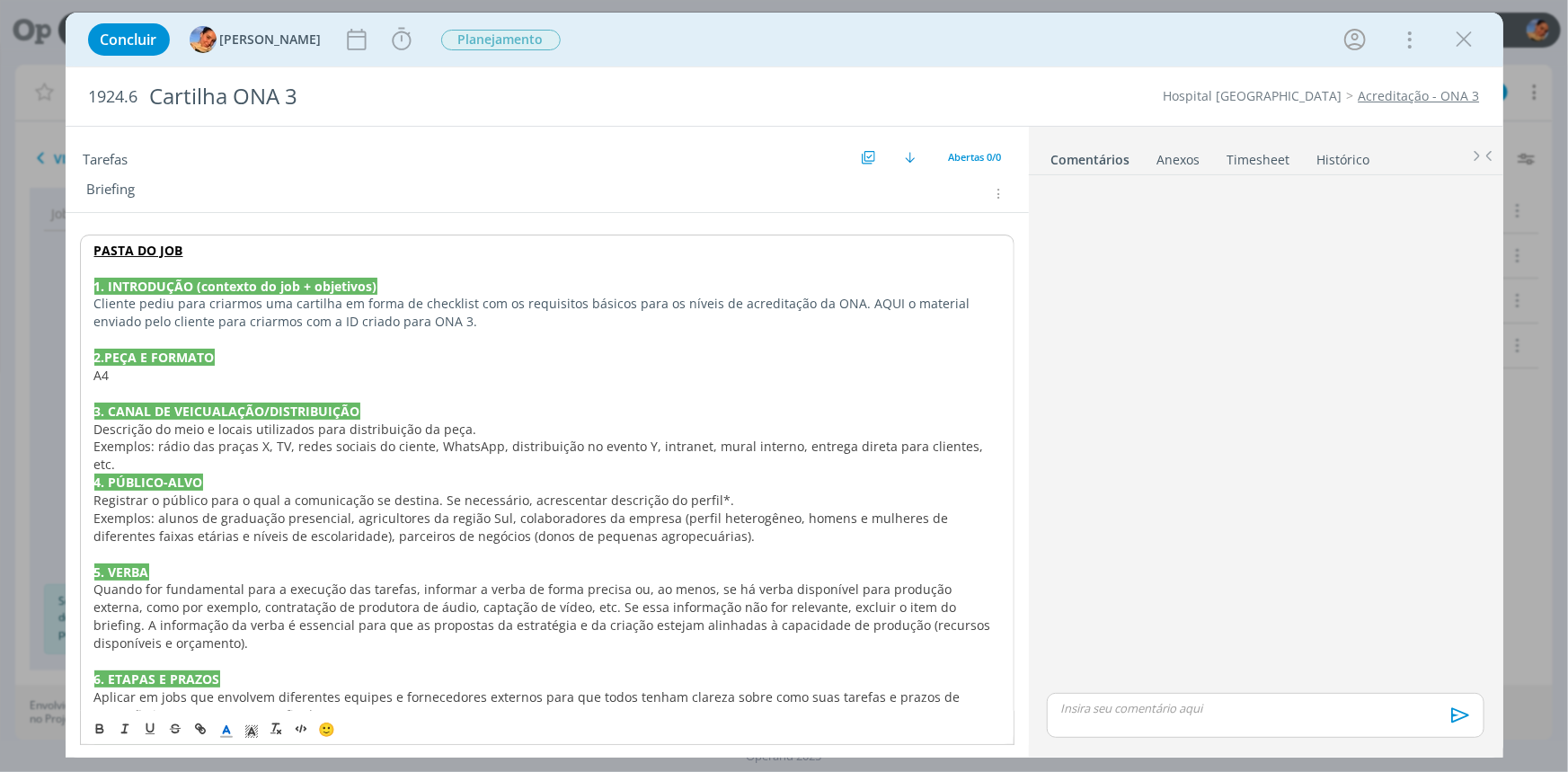
scroll to position [163, 0]
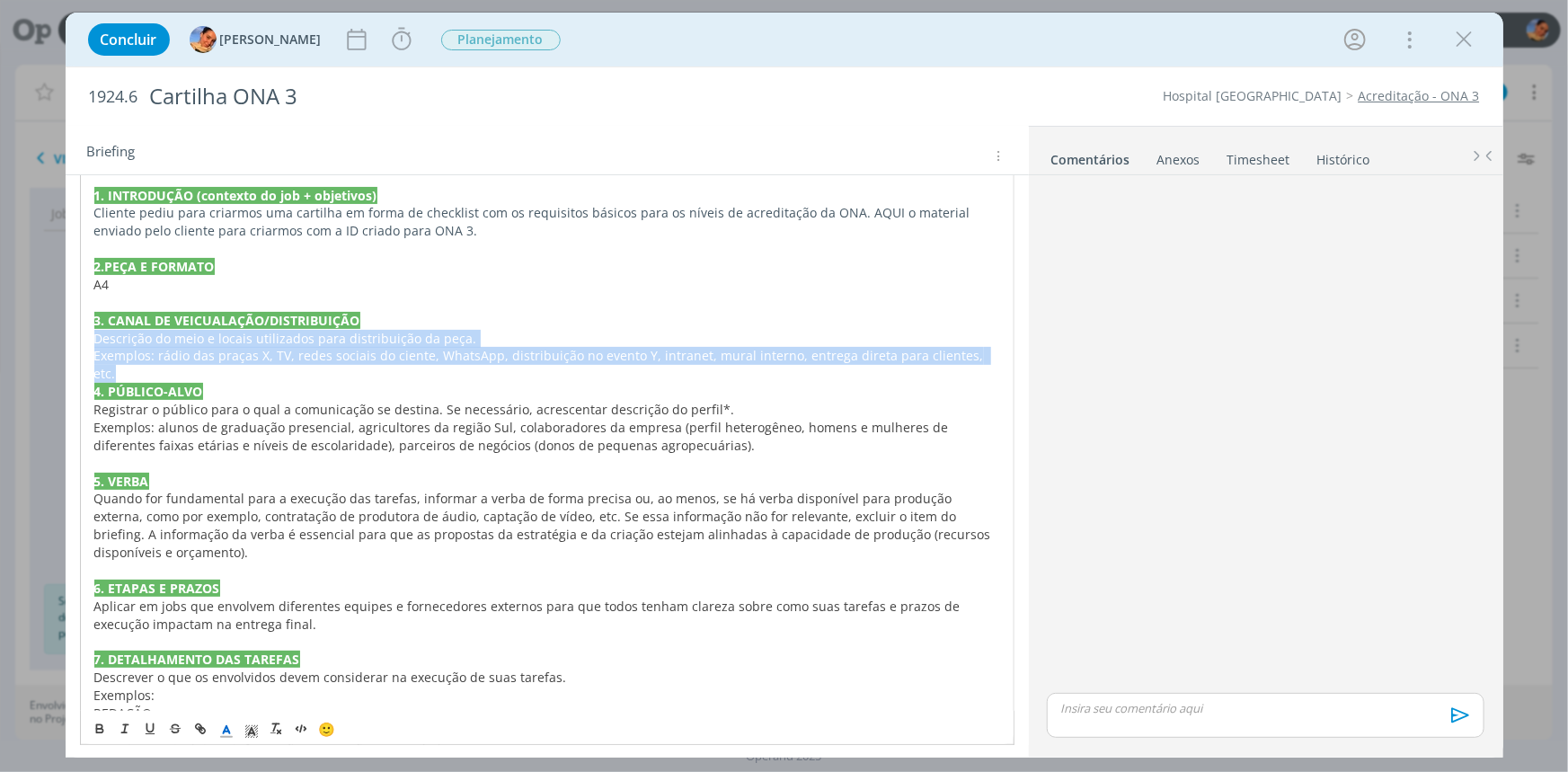
drag, startPoint x: 982, startPoint y: 358, endPoint x: 73, endPoint y: 336, distance: 909.3
click at [73, 336] on div "PASTA DO JOB 1. INTRODUÇÃO (contexto do job + objetivos) Cliente pediu para cri…" at bounding box center [546, 589] width 963 height 934
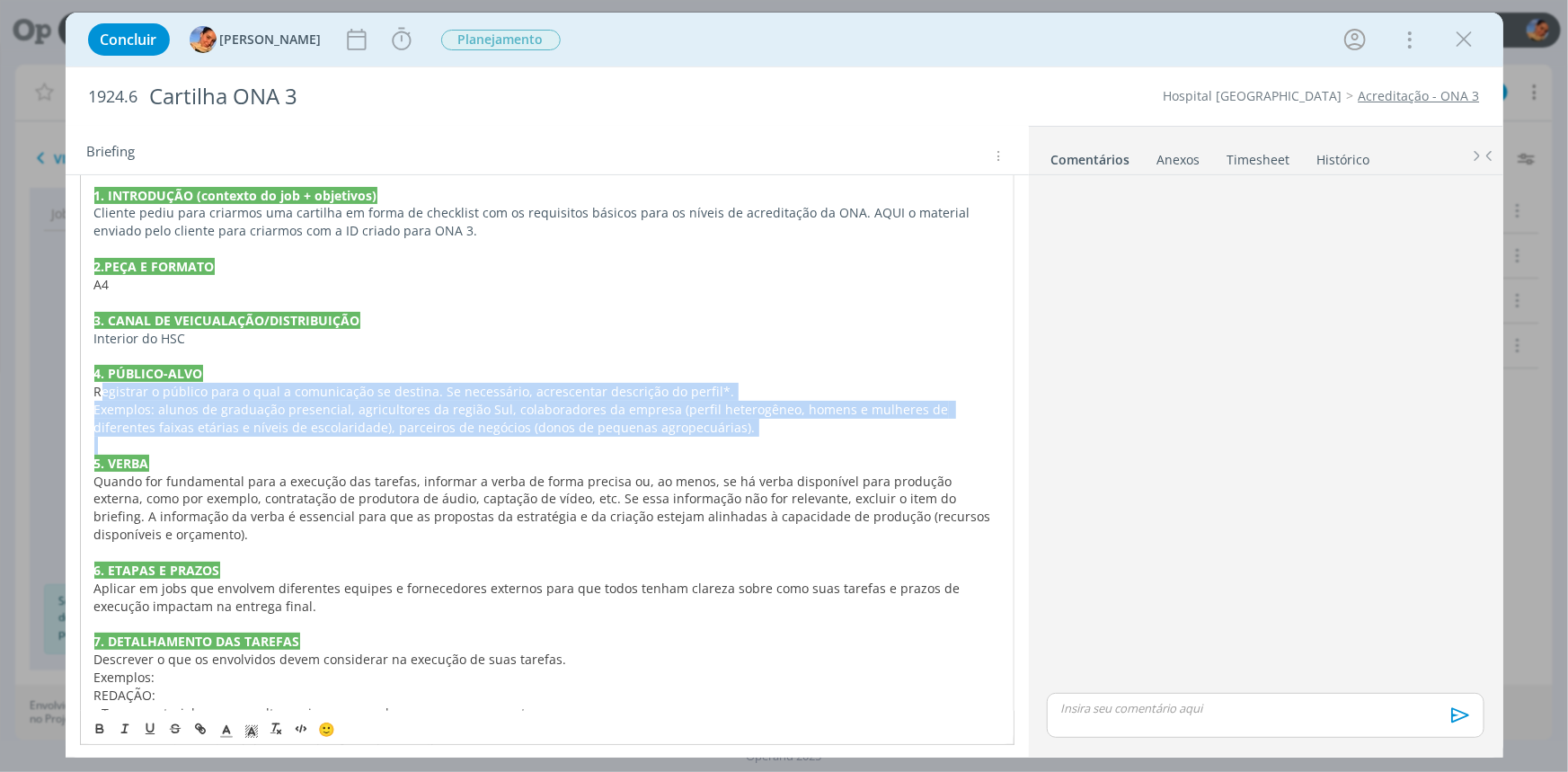
drag, startPoint x: 718, startPoint y: 435, endPoint x: 100, endPoint y: 389, distance: 619.7
click at [100, 389] on div "PASTA DO JOB 1. INTRODUÇÃO (contexto do job + objetivos) Cliente pediu para cri…" at bounding box center [547, 570] width 935 height 853
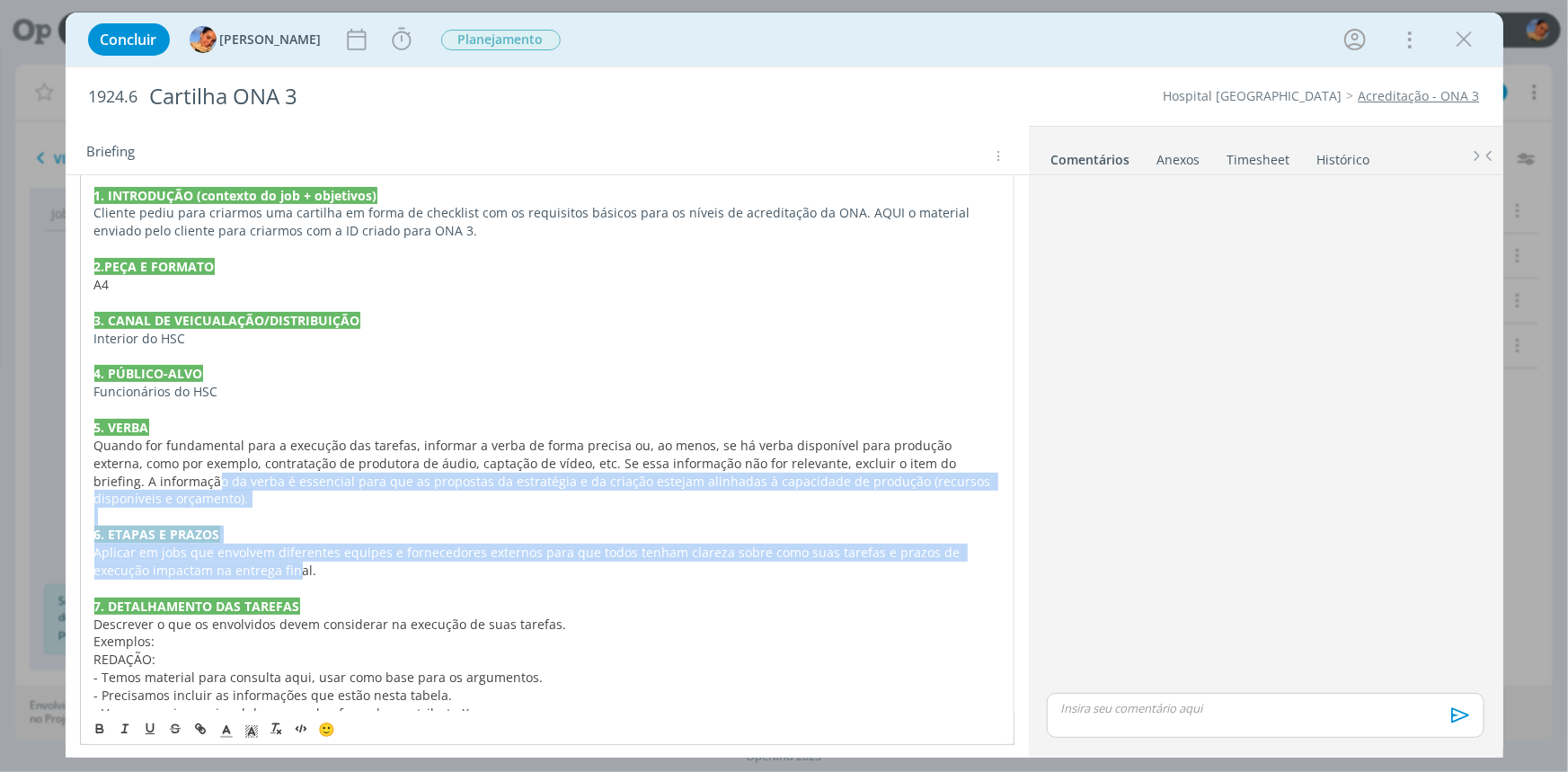
drag, startPoint x: 235, startPoint y: 566, endPoint x: 126, endPoint y: 476, distance: 141.4
click at [126, 476] on div "PASTA DO JOB 1. INTRODUÇÃO (contexto do job + objetivos) Cliente pediu para cri…" at bounding box center [547, 551] width 935 height 817
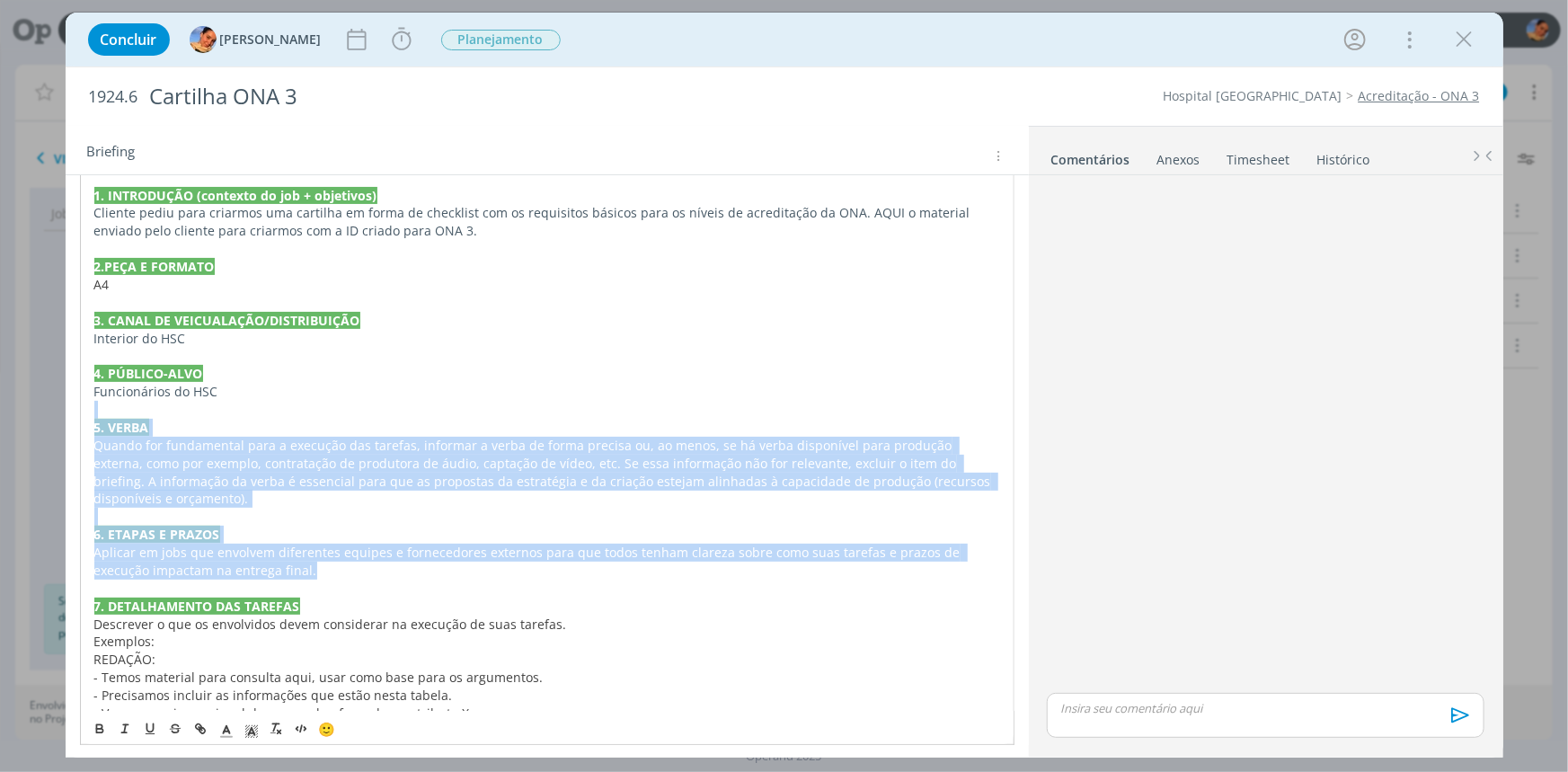
drag, startPoint x: 272, startPoint y: 571, endPoint x: 75, endPoint y: 402, distance: 259.6
click at [75, 402] on div "PASTA DO JOB 1. INTRODUÇÃO (contexto do job + objetivos) Cliente pediu para cri…" at bounding box center [546, 561] width 963 height 879
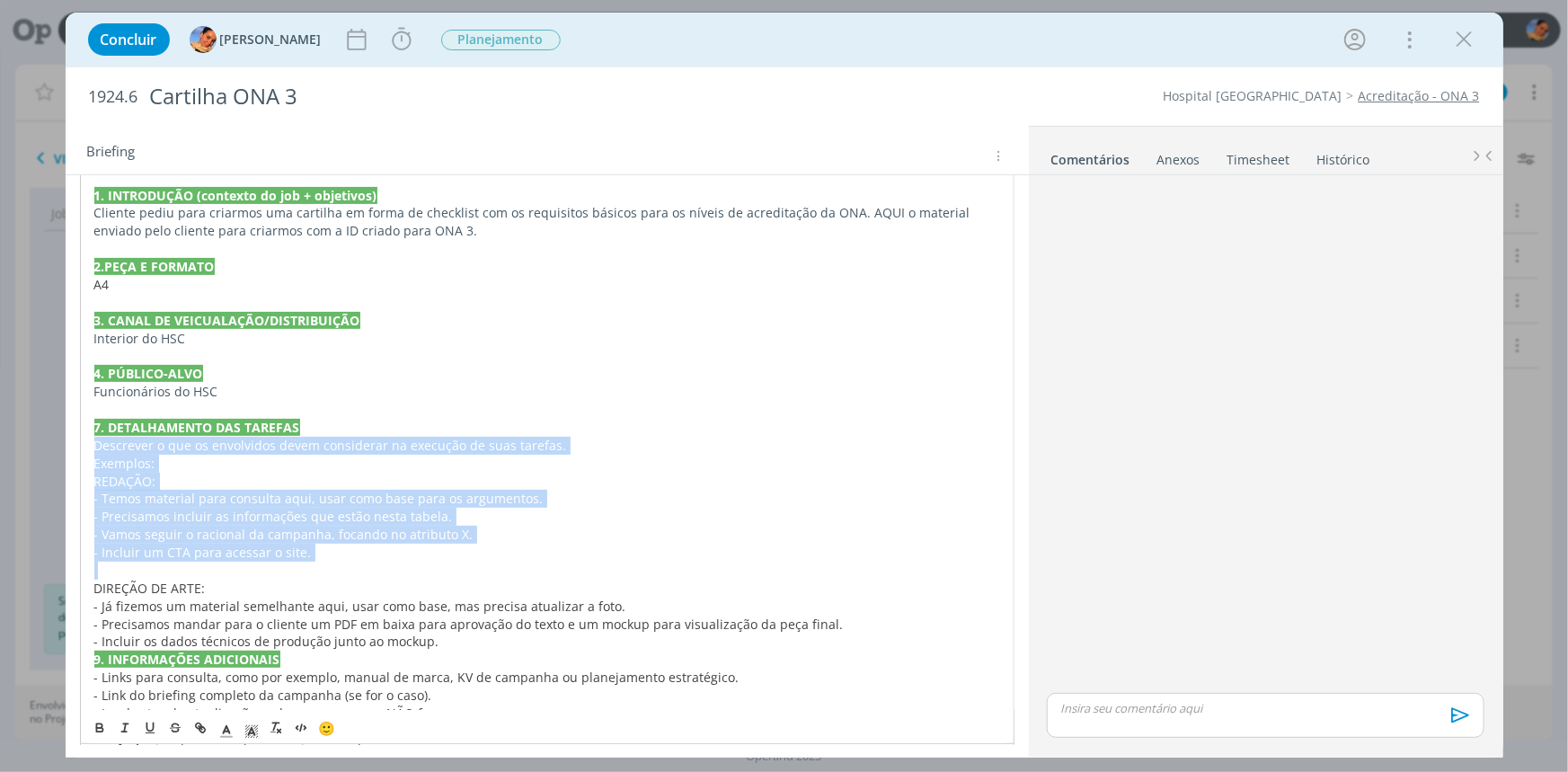
drag, startPoint x: 350, startPoint y: 567, endPoint x: 87, endPoint y: 440, distance: 292.1
click at [87, 440] on div "PASTA DO JOB 1. INTRODUÇÃO (contexto do job + objetivos) Cliente pediu para cri…" at bounding box center [547, 463] width 935 height 639
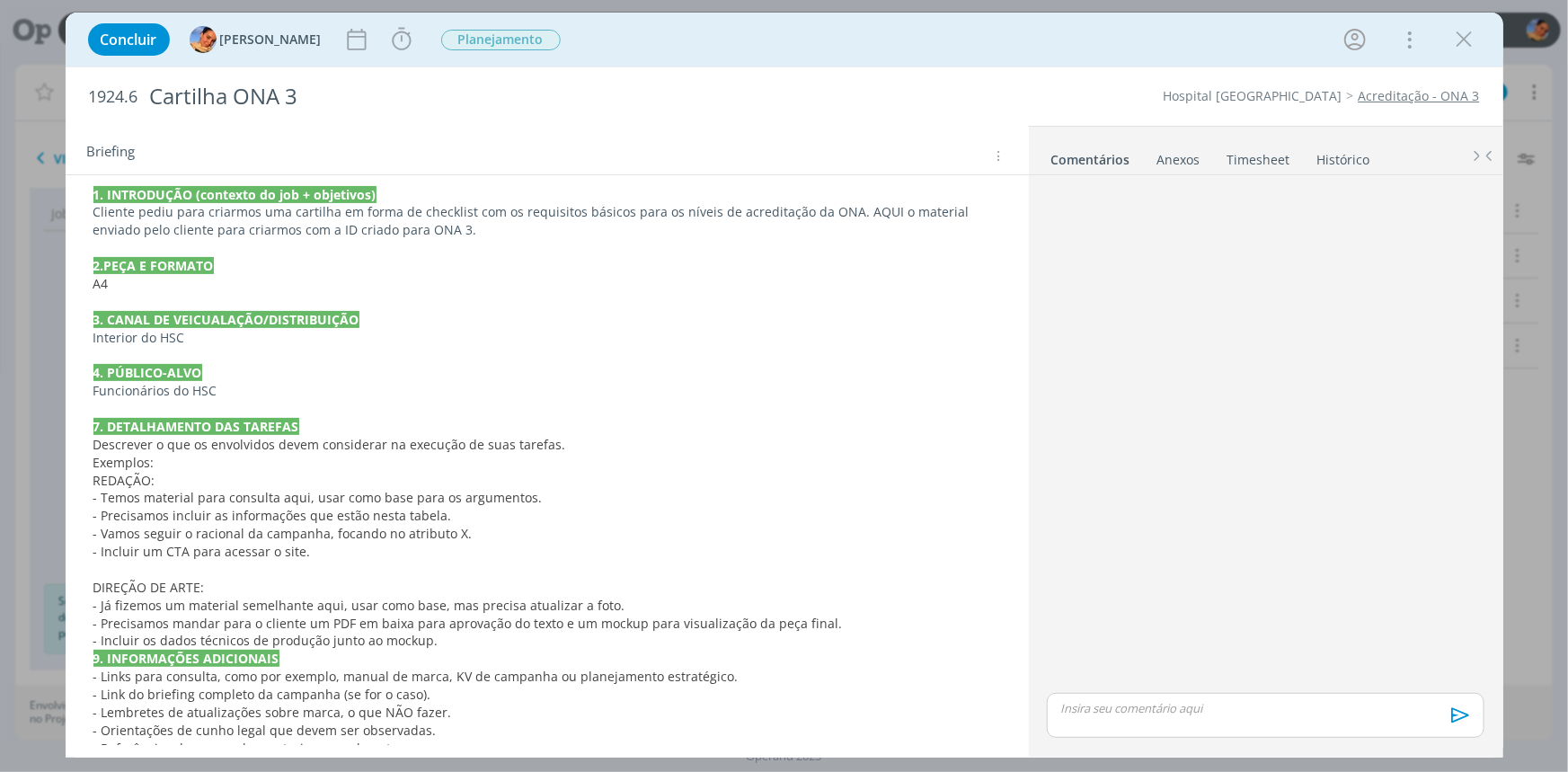
click at [490, 397] on p "Funcionários do HSC" at bounding box center [547, 390] width 907 height 18
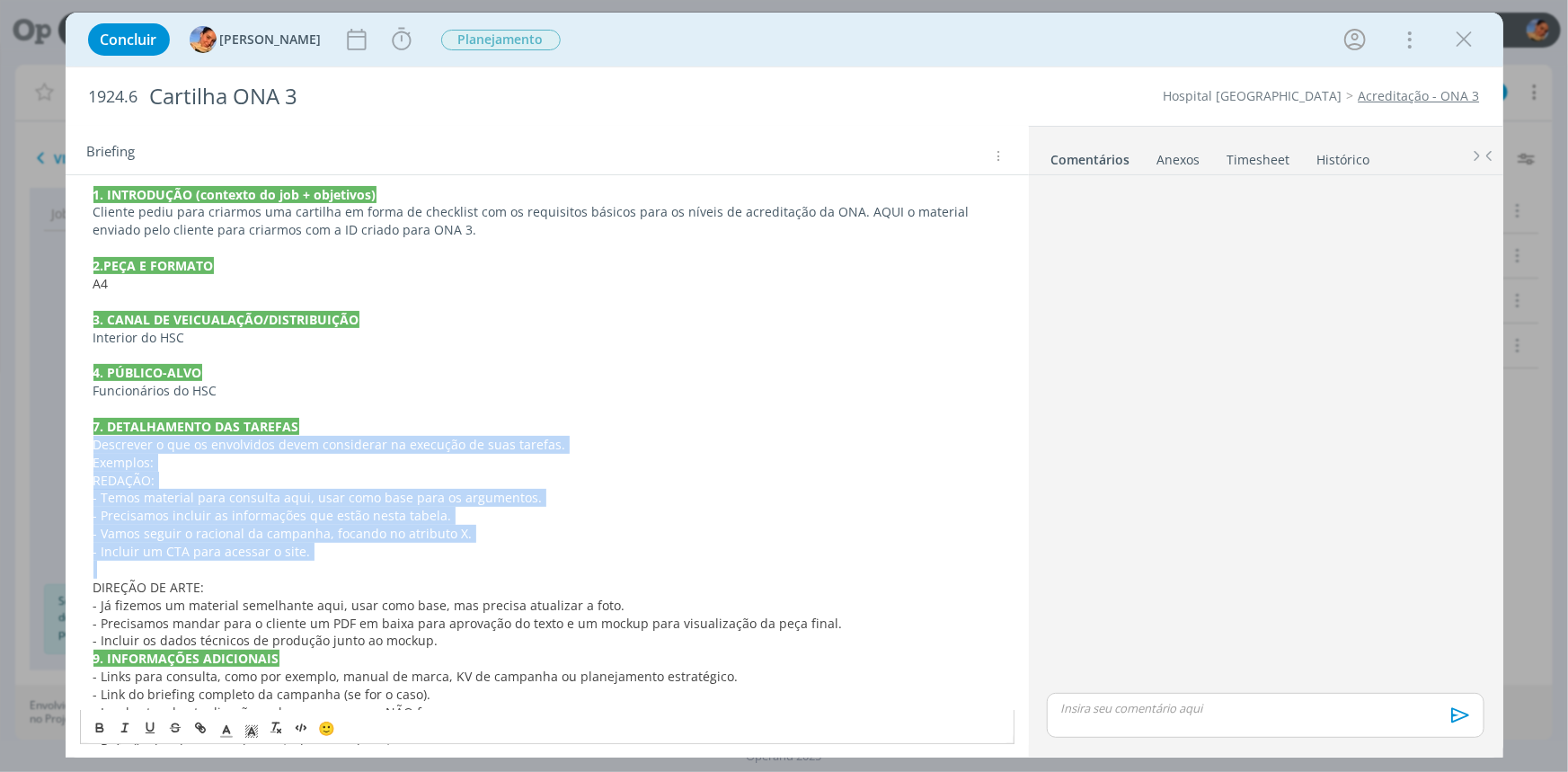
drag, startPoint x: 408, startPoint y: 569, endPoint x: 52, endPoint y: 450, distance: 375.4
click at [52, 450] on div "Concluir Luíza Santana Iniciar Apontar Data * 02/09/2025 Horas * 00:00 Tarefa S…" at bounding box center [784, 386] width 1568 height 772
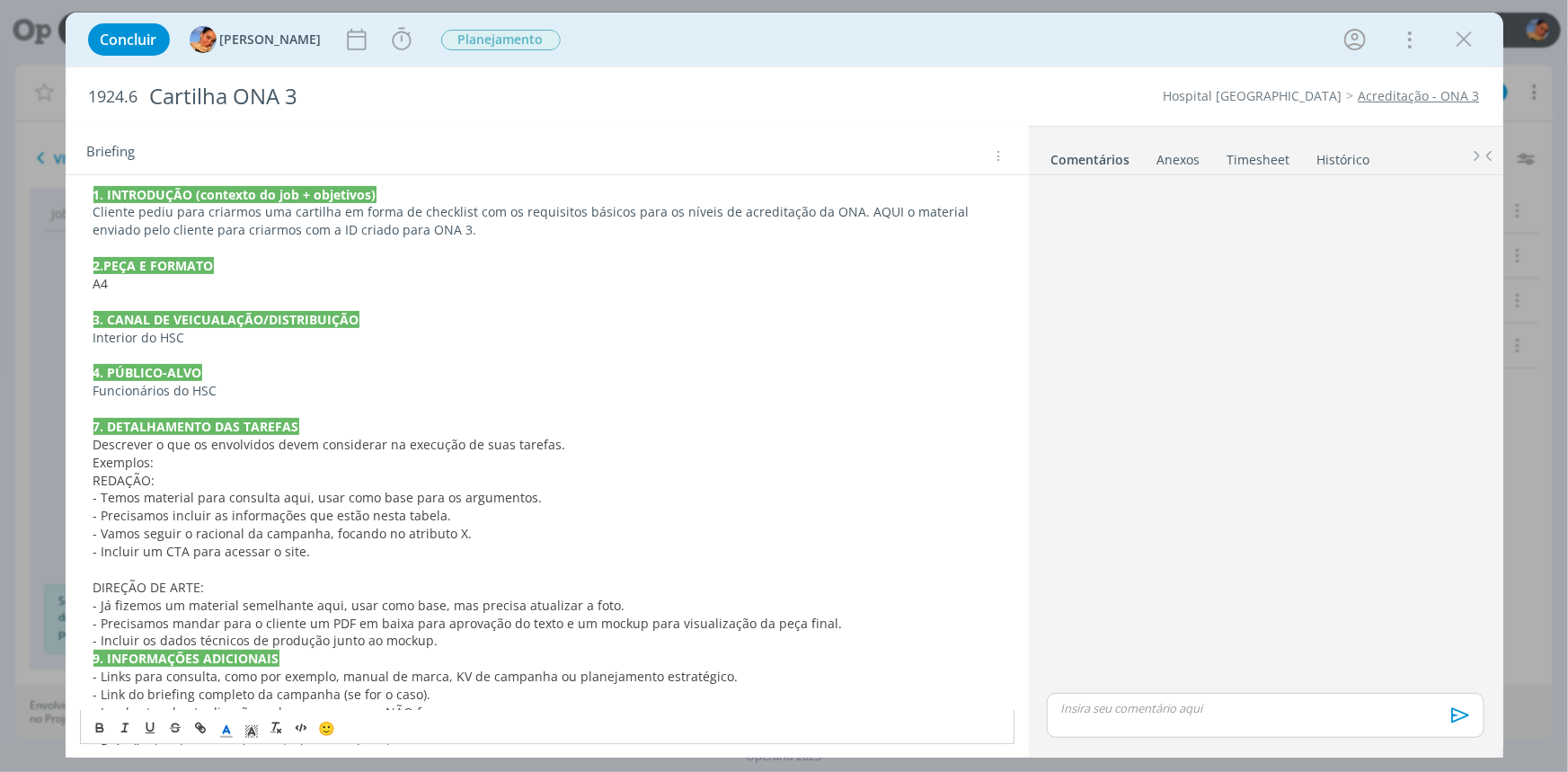
scroll to position [115, 0]
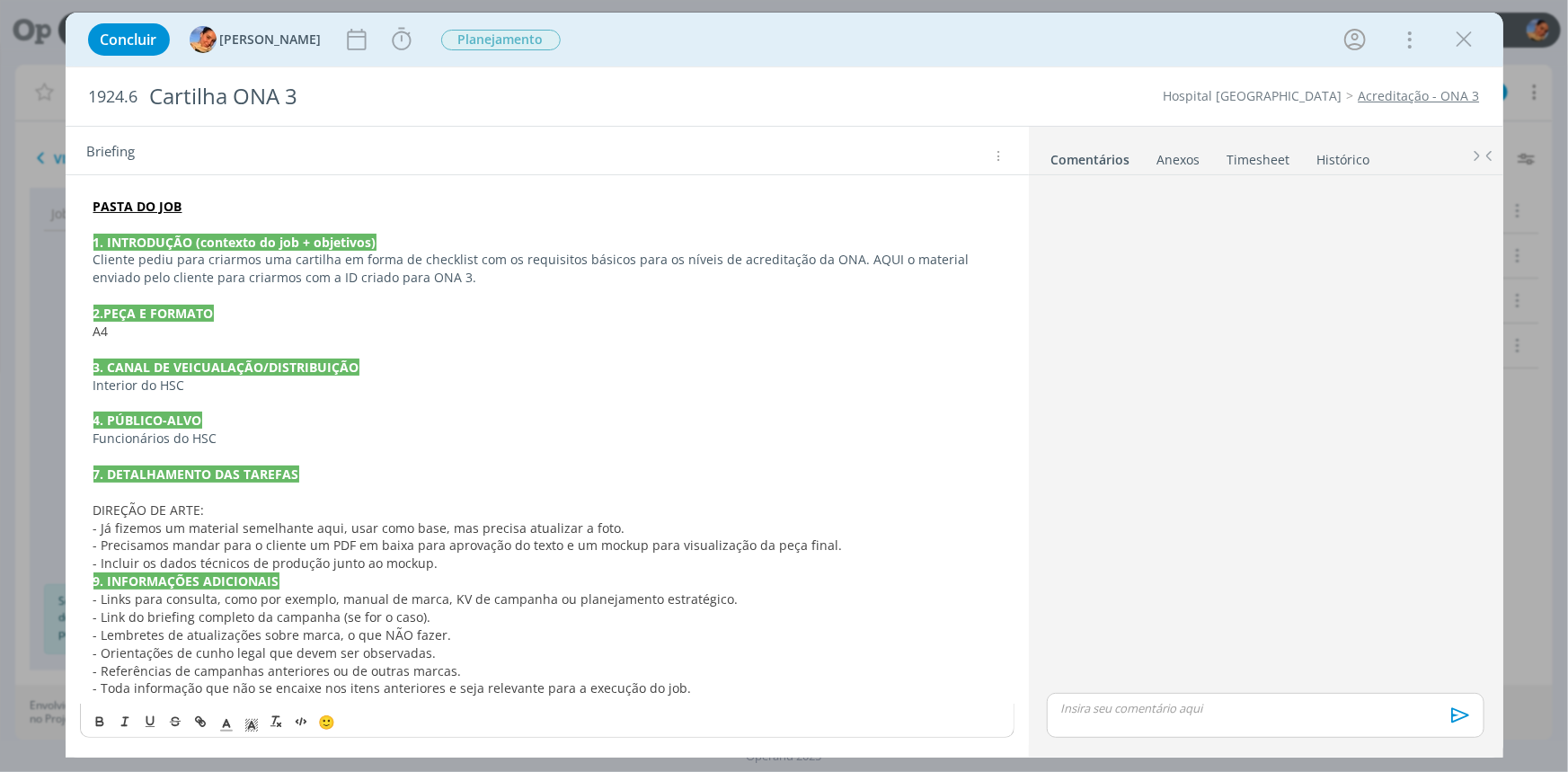
click at [86, 505] on div "PASTA DO JOB 1. INTRODUÇÃO (contexto do job + objetivos) Cliente pediu para cri…" at bounding box center [547, 448] width 935 height 513
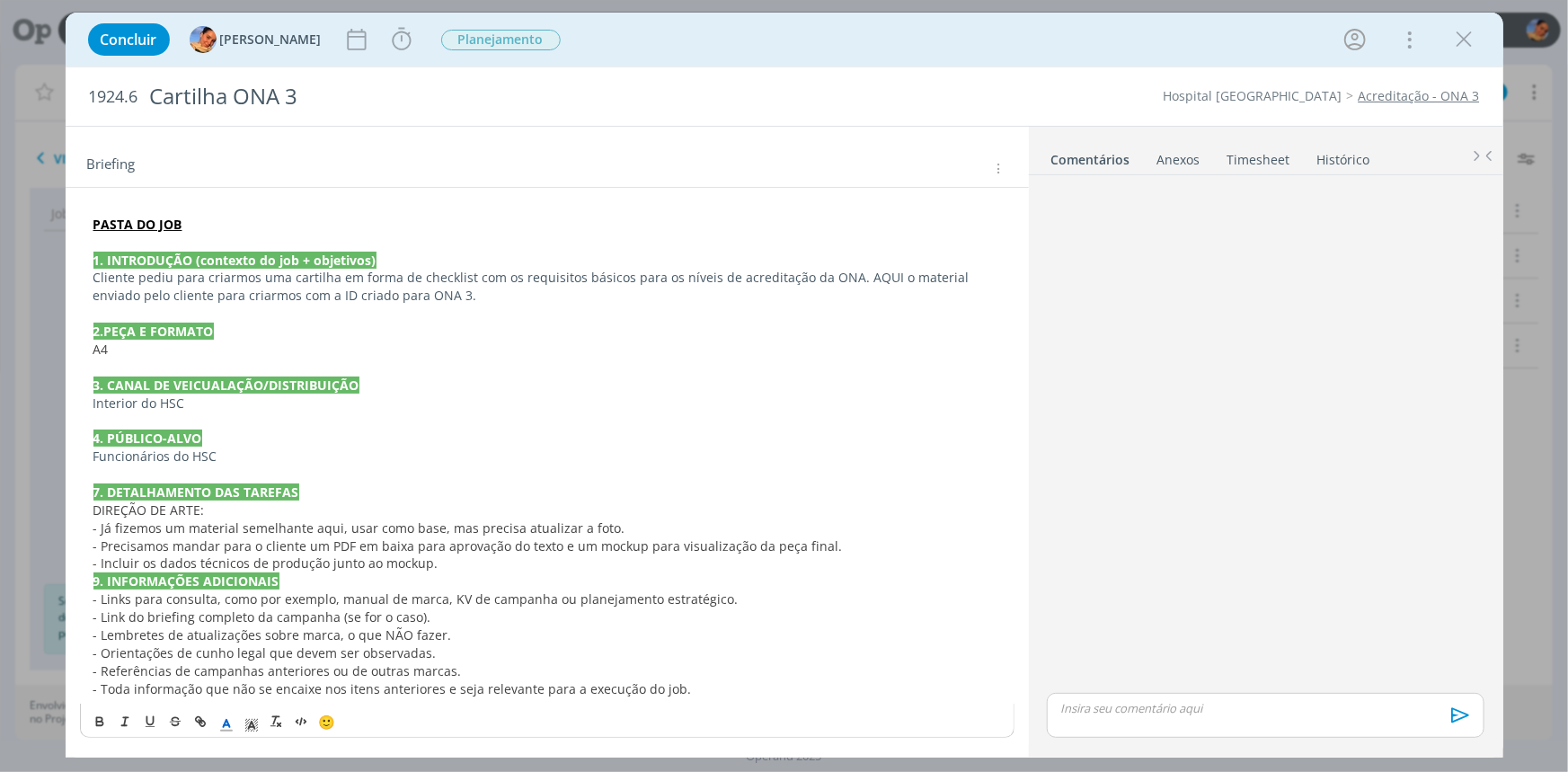
click at [470, 560] on p "- Incluir os dados técnicos de produção junto ao mockup." at bounding box center [547, 563] width 907 height 18
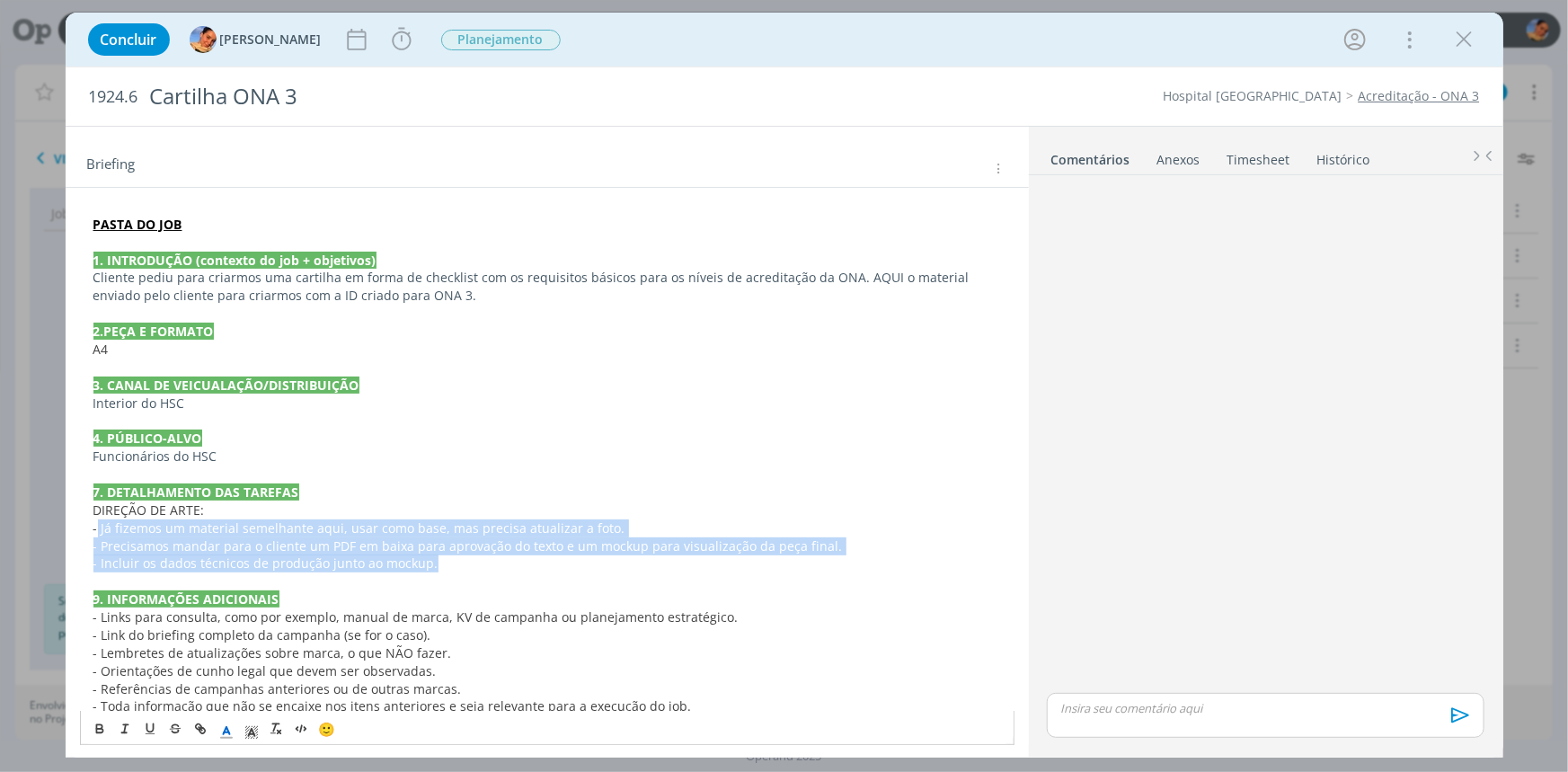
drag, startPoint x: 451, startPoint y: 565, endPoint x: 97, endPoint y: 527, distance: 356.0
click at [97, 527] on div "PASTA DO JOB 1. INTRODUÇÃO (contexto do job + objetivos) Cliente pediu para cri…" at bounding box center [547, 467] width 935 height 513
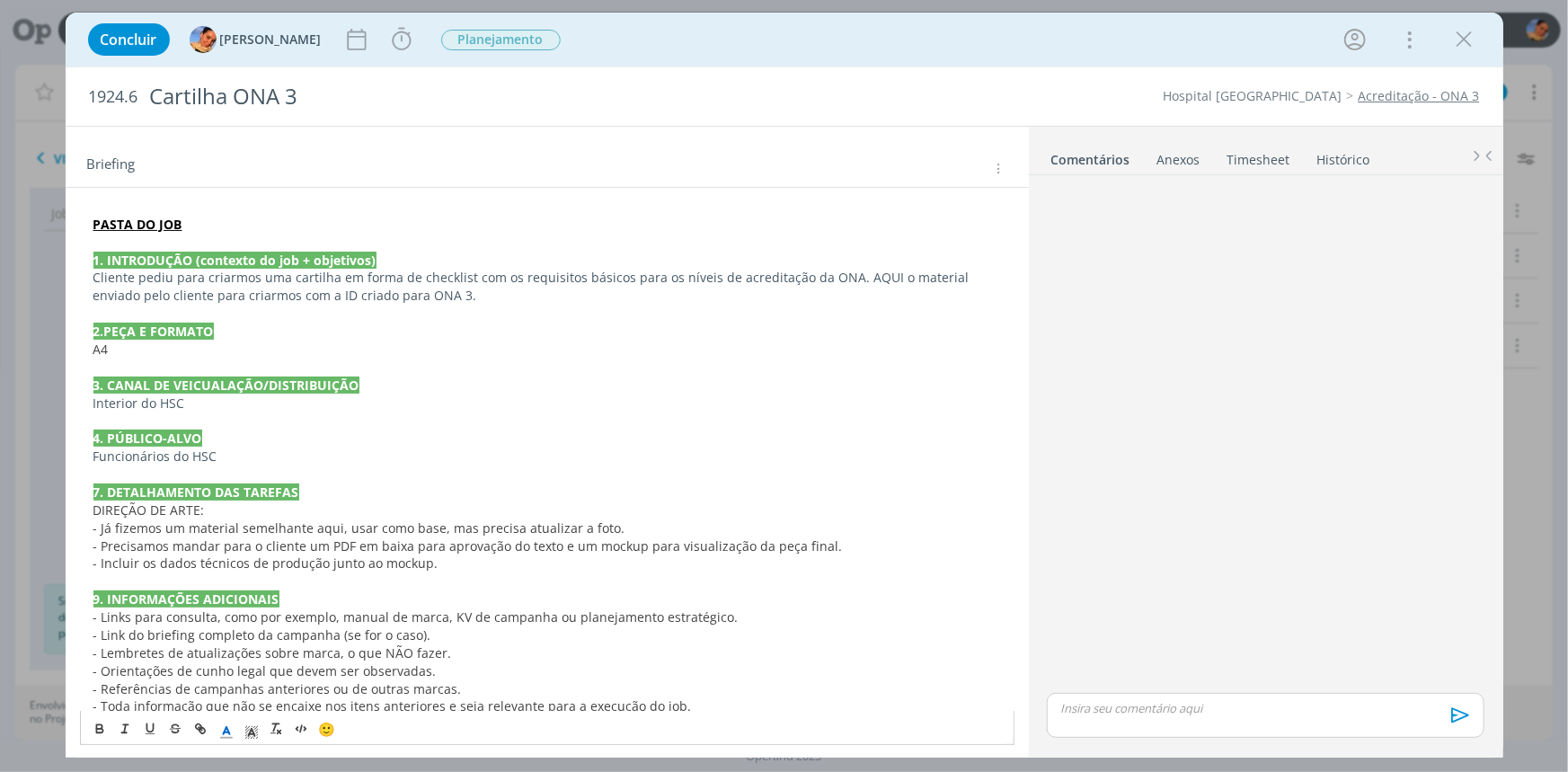
scroll to position [79, 0]
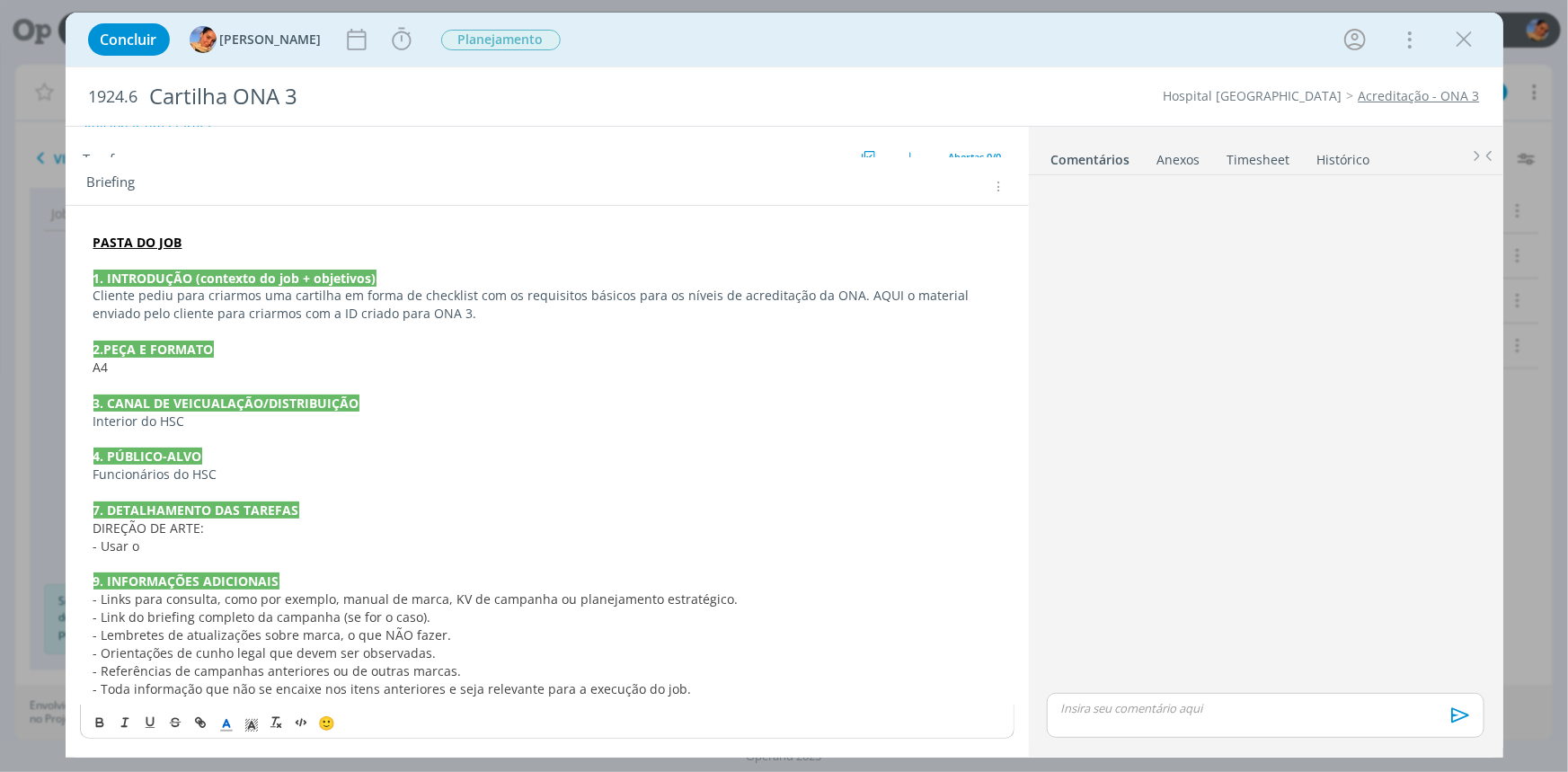
click at [202, 558] on p "dialog" at bounding box center [547, 564] width 907 height 18
click at [188, 544] on p "- Usar o" at bounding box center [547, 547] width 907 height 18
click at [218, 549] on p "- Usar o" at bounding box center [547, 547] width 907 height 18
drag, startPoint x: 218, startPoint y: 549, endPoint x: 159, endPoint y: 539, distance: 59.8
click at [159, 539] on p "- Usar a ID AQUI" at bounding box center [547, 547] width 907 height 18
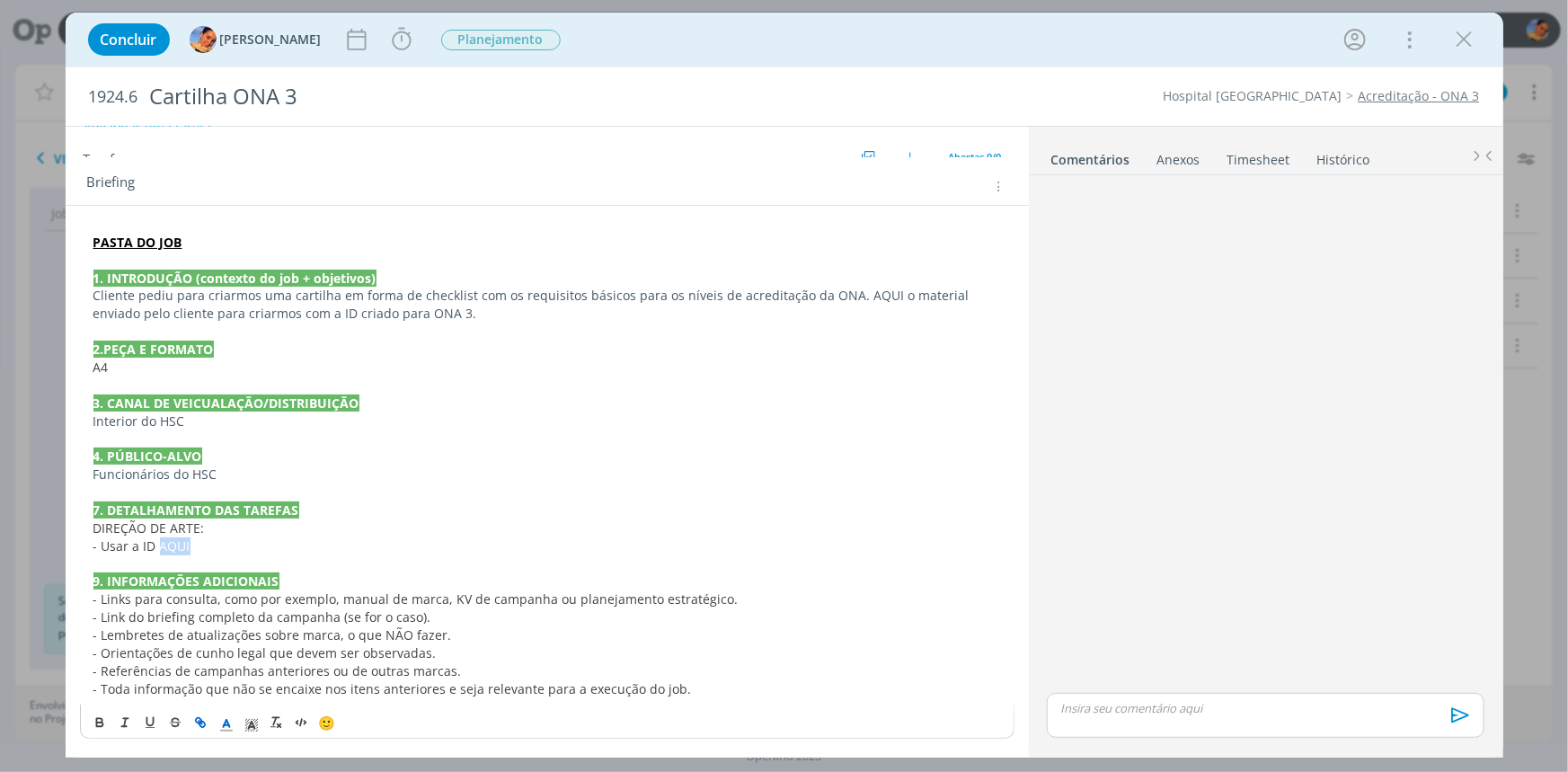
click at [195, 711] on button "dialog" at bounding box center [201, 722] width 25 height 21
paste input "https://sobeae.sharepoint.com/:p:/s/SOBEAE/EYxrsjaH3tBPvLWbK9mpdr4BkoDdT9iU0F2X…"
type input "https://sobeae.sharepoint.com/:p:/s/SOBEAE/EYxrsjaH3tBPvLWbK9mpdr4BkoDdT9iU0F2X…"
drag, startPoint x: 292, startPoint y: 580, endPoint x: 301, endPoint y: 551, distance: 30.4
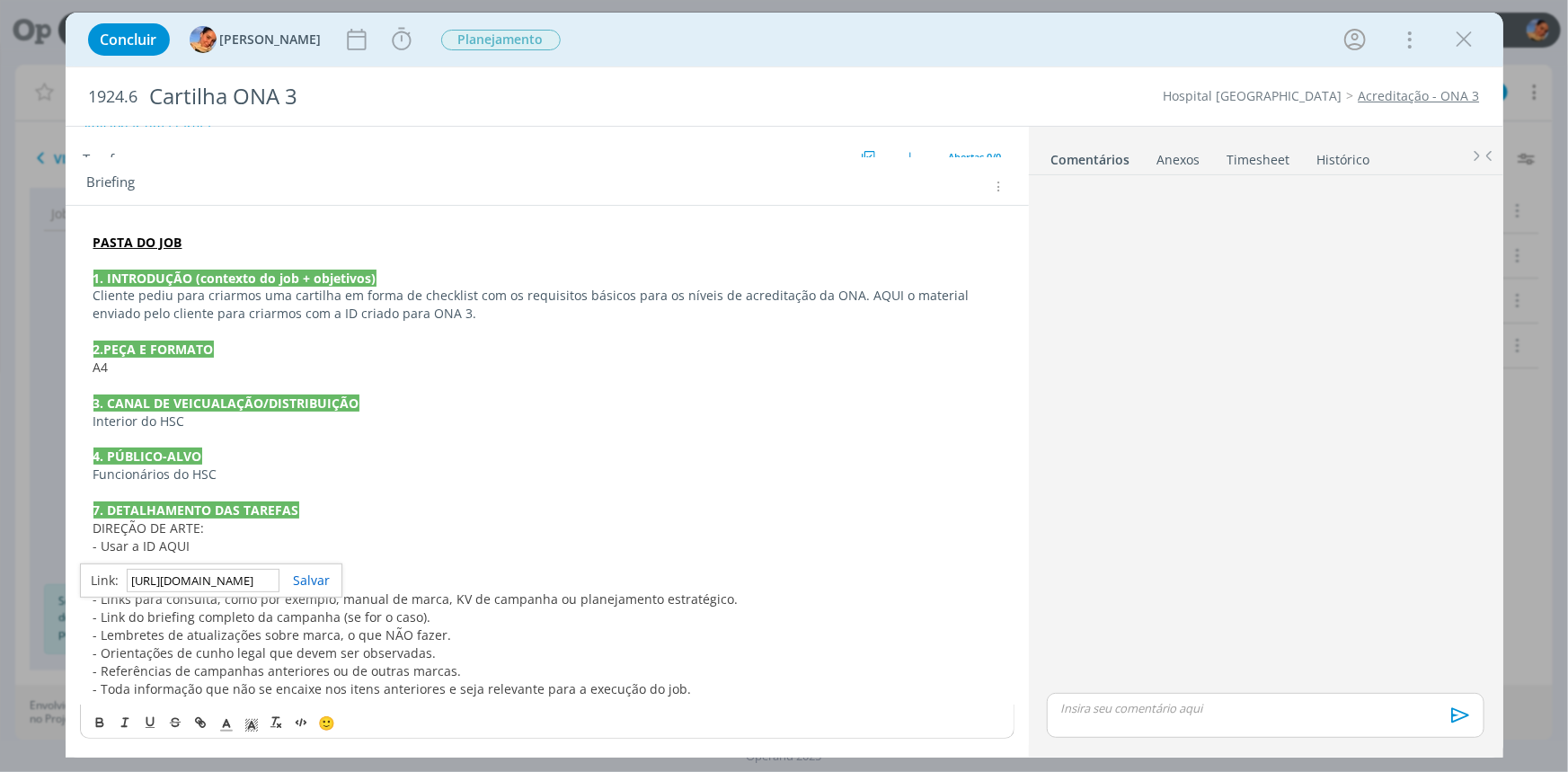
click at [293, 580] on link "dialog" at bounding box center [304, 580] width 51 height 17
click at [309, 533] on p "DIREÇÃO DE ARTE:" at bounding box center [547, 528] width 907 height 18
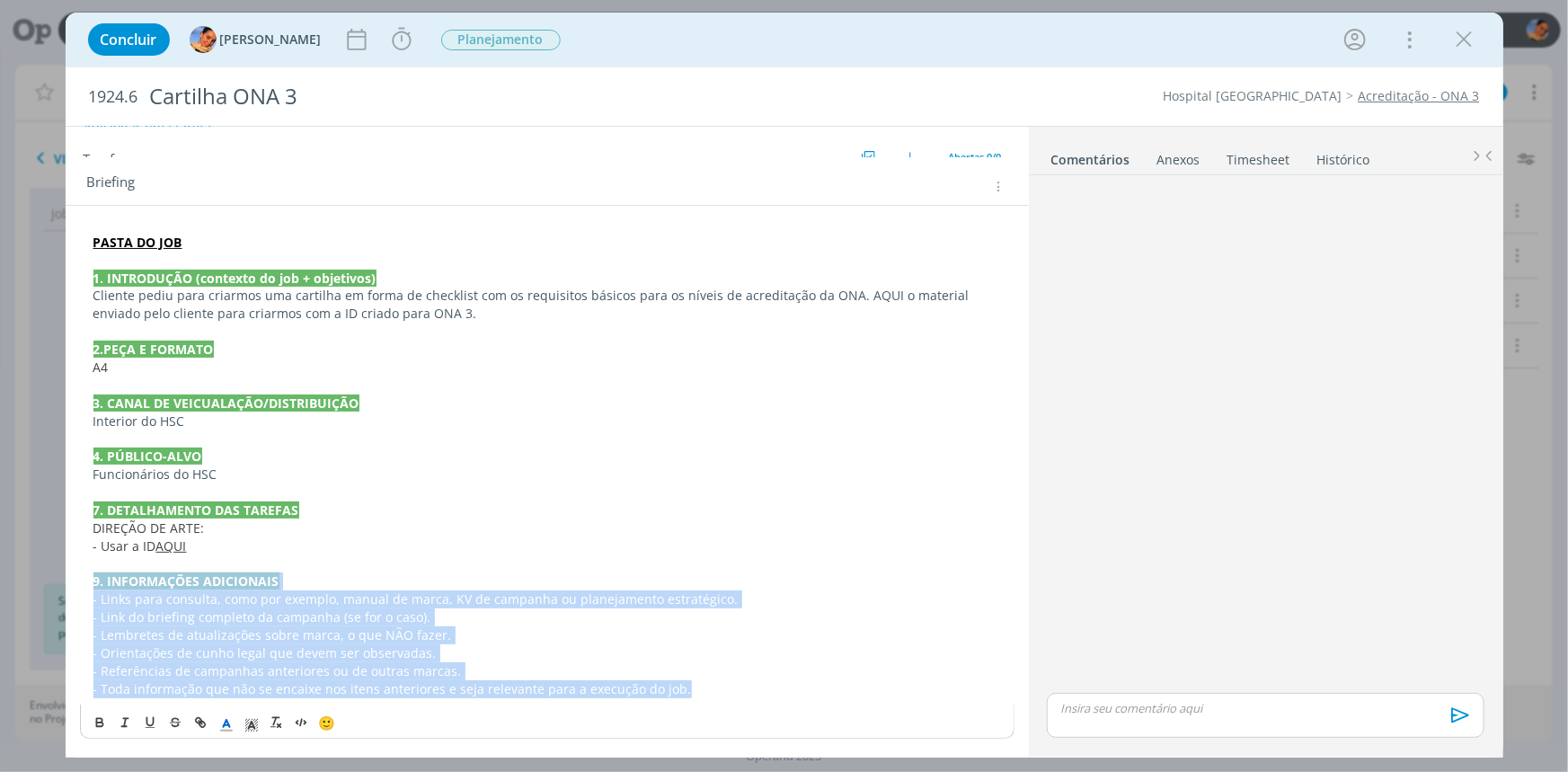
drag, startPoint x: 707, startPoint y: 700, endPoint x: 56, endPoint y: 586, distance: 660.9
click at [56, 586] on div "Concluir Luíza Santana Iniciar Apontar Data * 02/09/2025 Horas * 00:00 Tarefa S…" at bounding box center [784, 386] width 1568 height 772
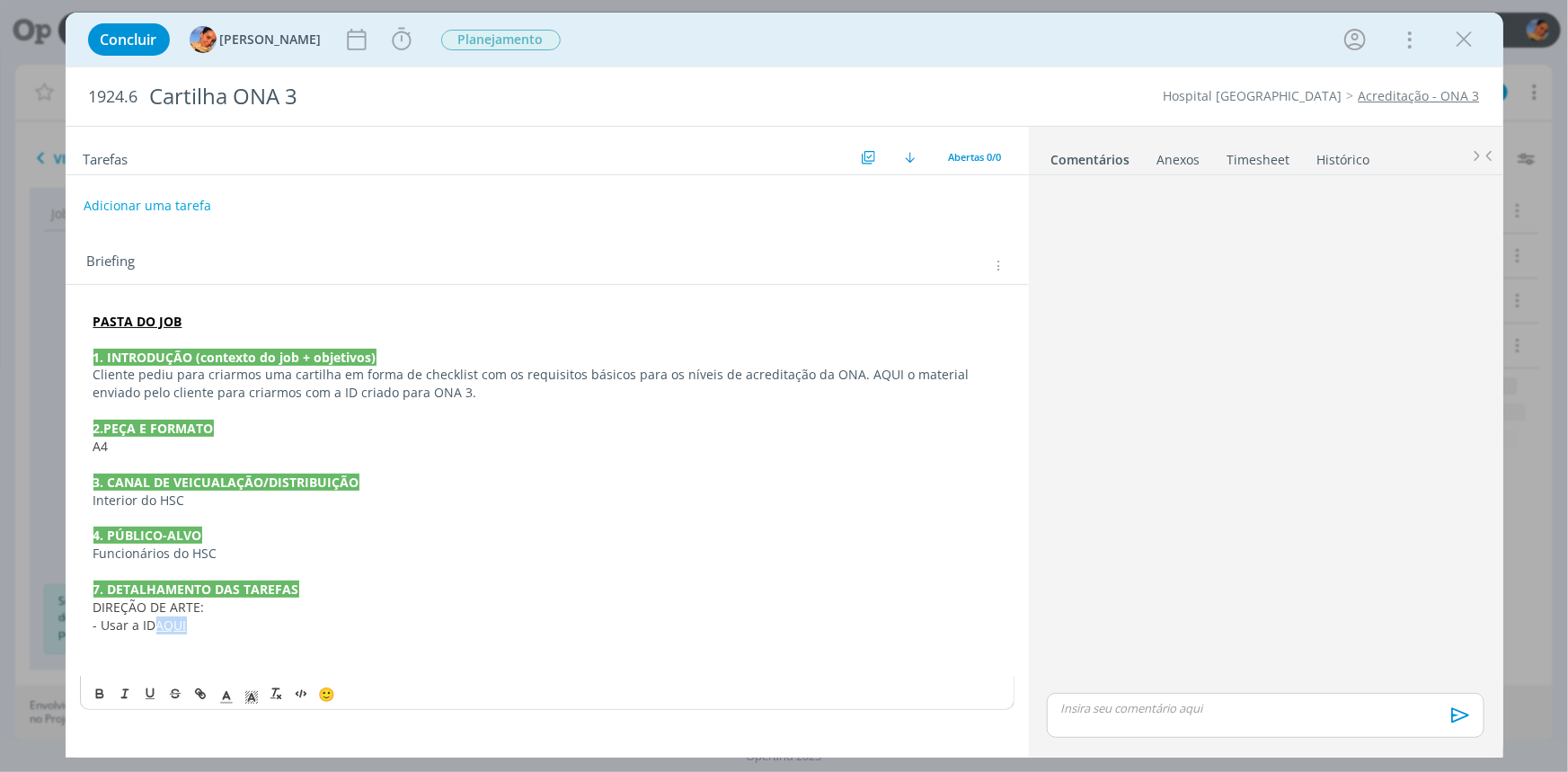
drag, startPoint x: 210, startPoint y: 624, endPoint x: 157, endPoint y: 630, distance: 53.3
click at [157, 630] on p "- Usar a ID AQUI" at bounding box center [547, 626] width 907 height 18
click at [228, 692] on icon "dialog" at bounding box center [226, 697] width 17 height 17
click at [314, 595] on span "dialog" at bounding box center [318, 597] width 15 height 15
click at [323, 589] on p "7. DETALHAMENTO DAS TAREFAS" at bounding box center [547, 589] width 907 height 18
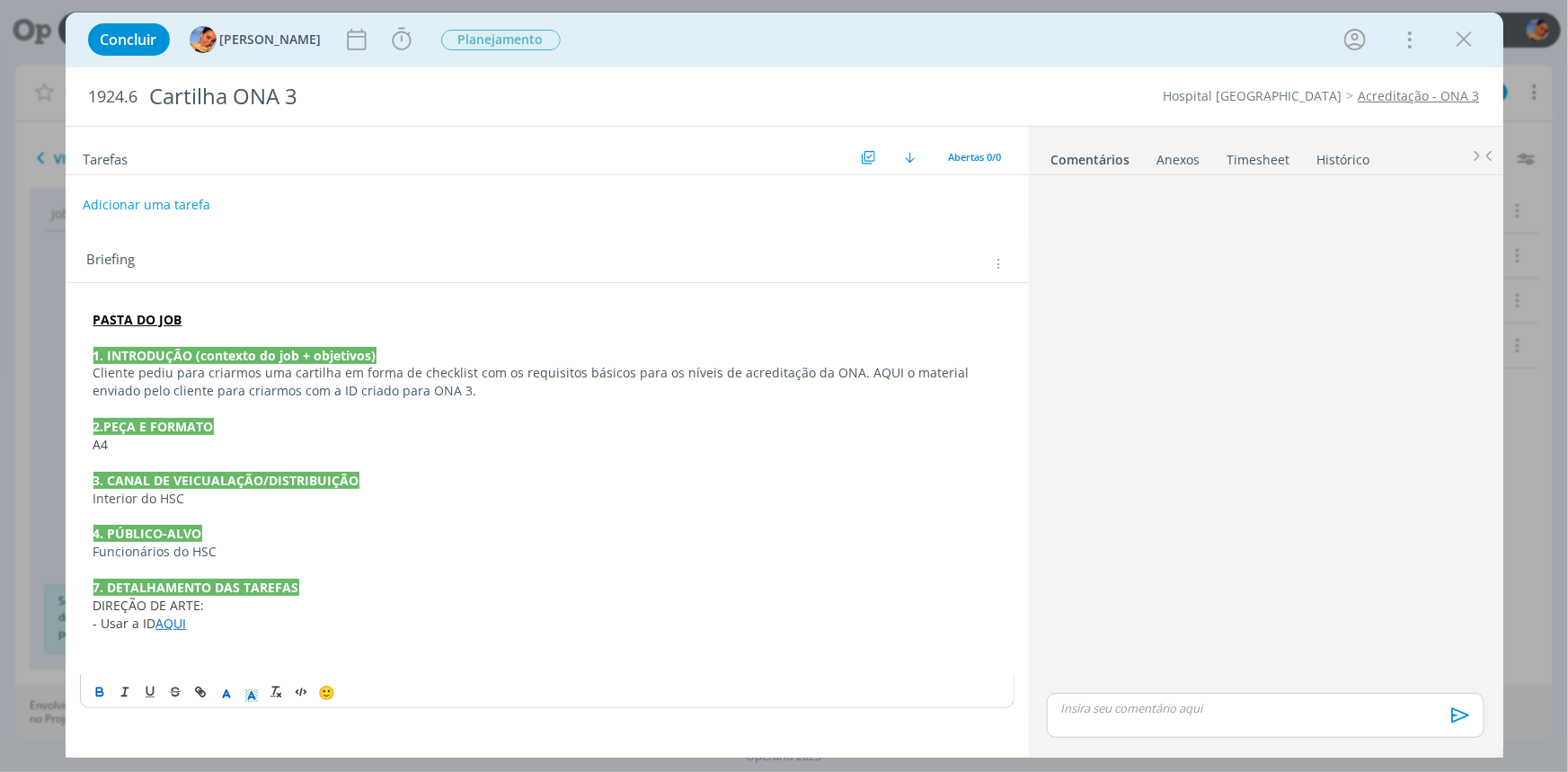
click at [160, 189] on button "Adicionar uma tarefa" at bounding box center [146, 204] width 128 height 30
click at [161, 191] on input "dialog" at bounding box center [427, 204] width 663 height 25
click at [501, 207] on input "dialog" at bounding box center [427, 204] width 663 height 25
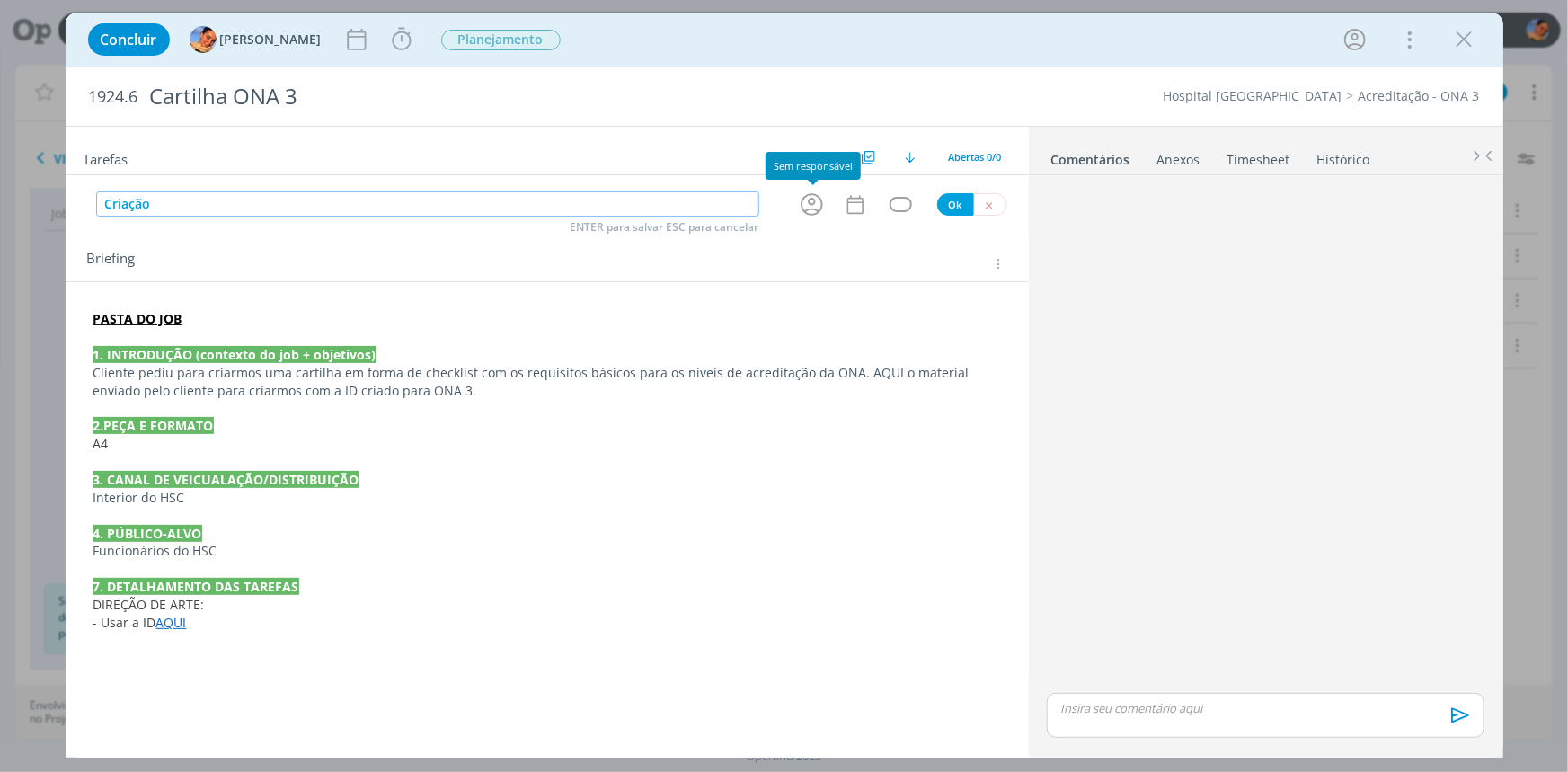
click at [807, 198] on icon "dialog" at bounding box center [812, 204] width 28 height 28
type input "Criação"
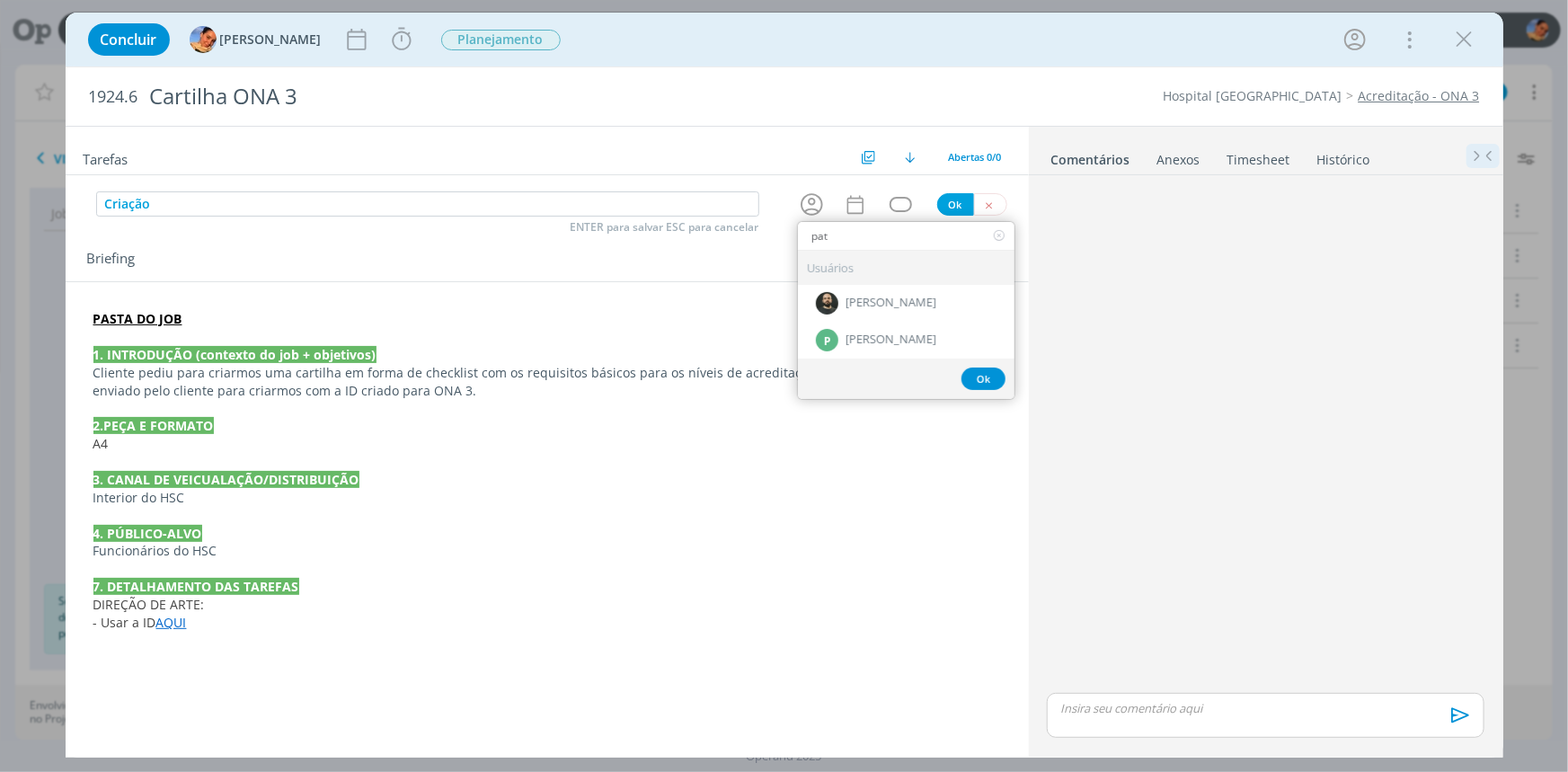
type input "pat"
drag, startPoint x: 873, startPoint y: 338, endPoint x: 869, endPoint y: 323, distance: 15.5
click at [873, 338] on span "[PERSON_NAME]" at bounding box center [890, 341] width 91 height 15
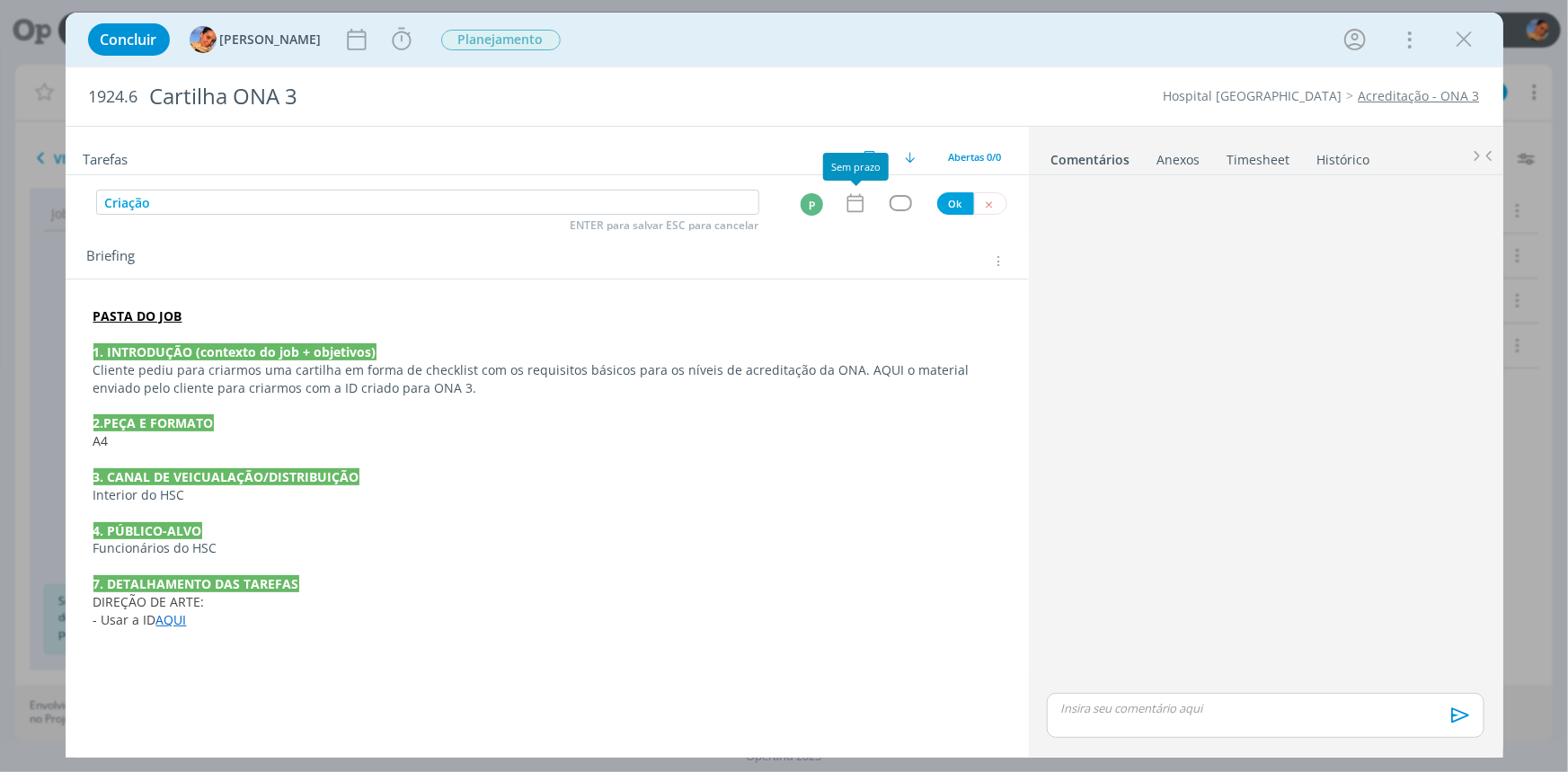
click at [864, 183] on div "dialog" at bounding box center [546, 183] width 963 height 15
click at [858, 197] on icon "dialog" at bounding box center [856, 203] width 23 height 23
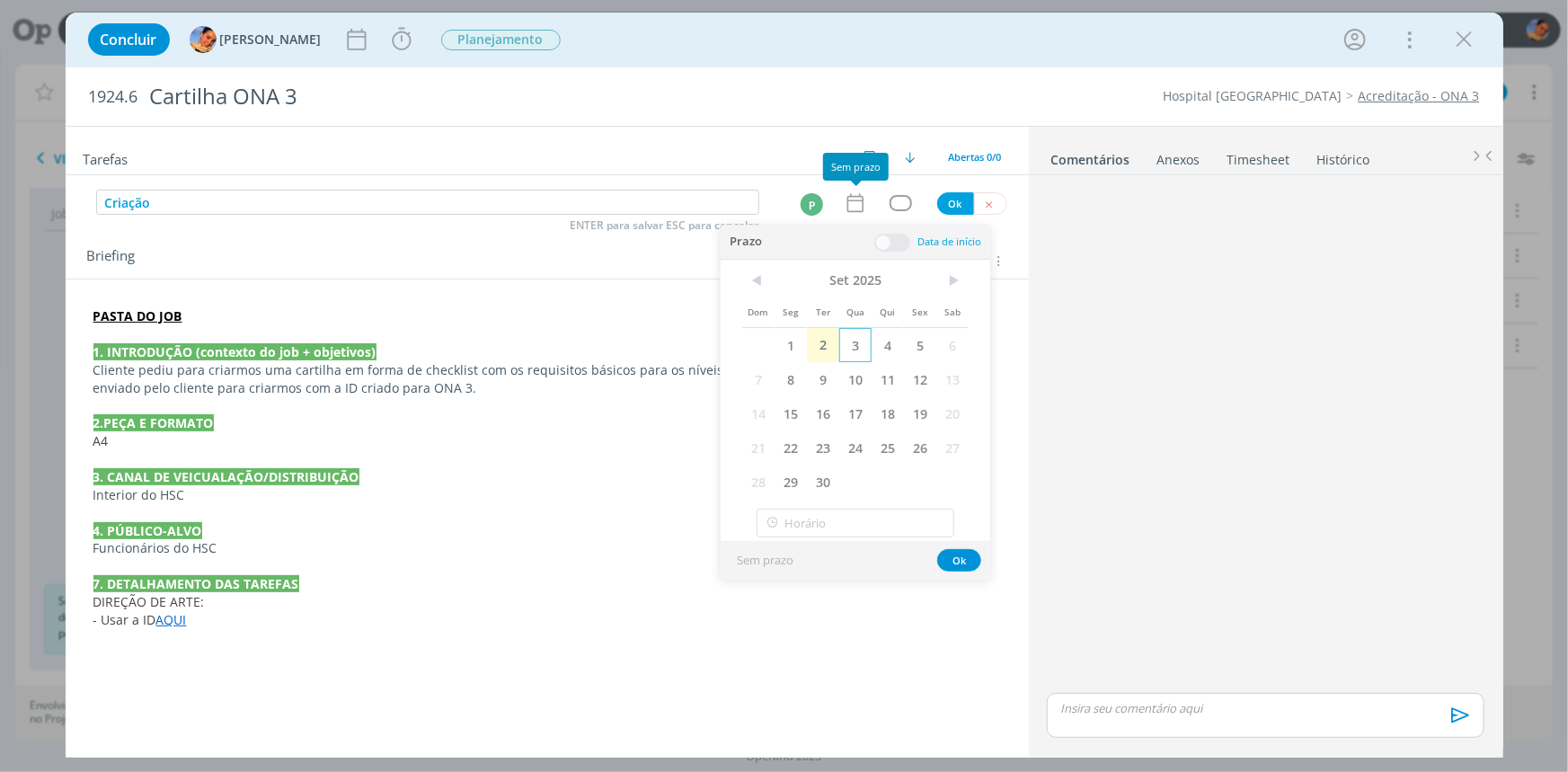
click at [846, 344] on span "3" at bounding box center [855, 345] width 32 height 34
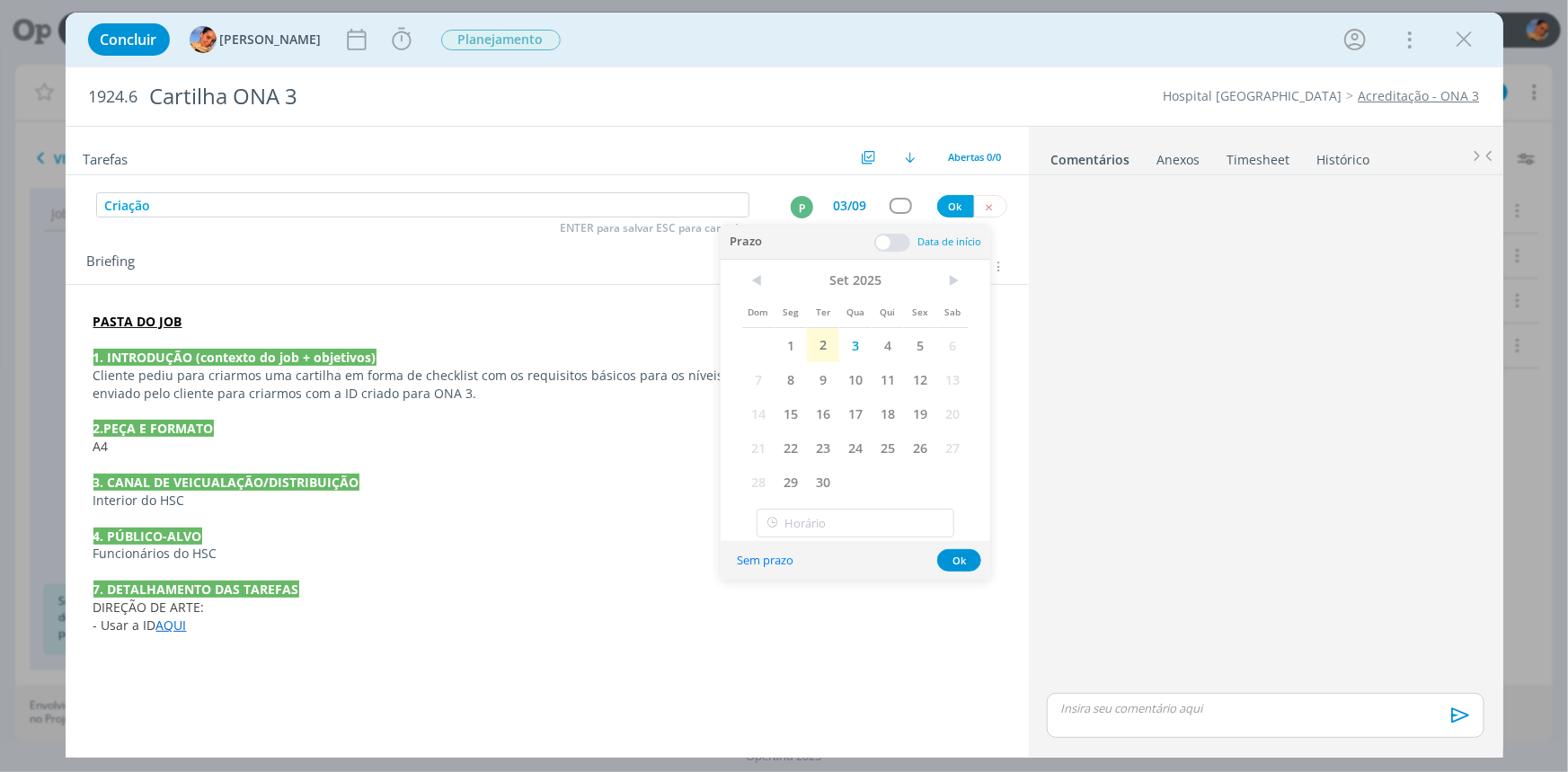
click at [894, 242] on span at bounding box center [892, 242] width 36 height 18
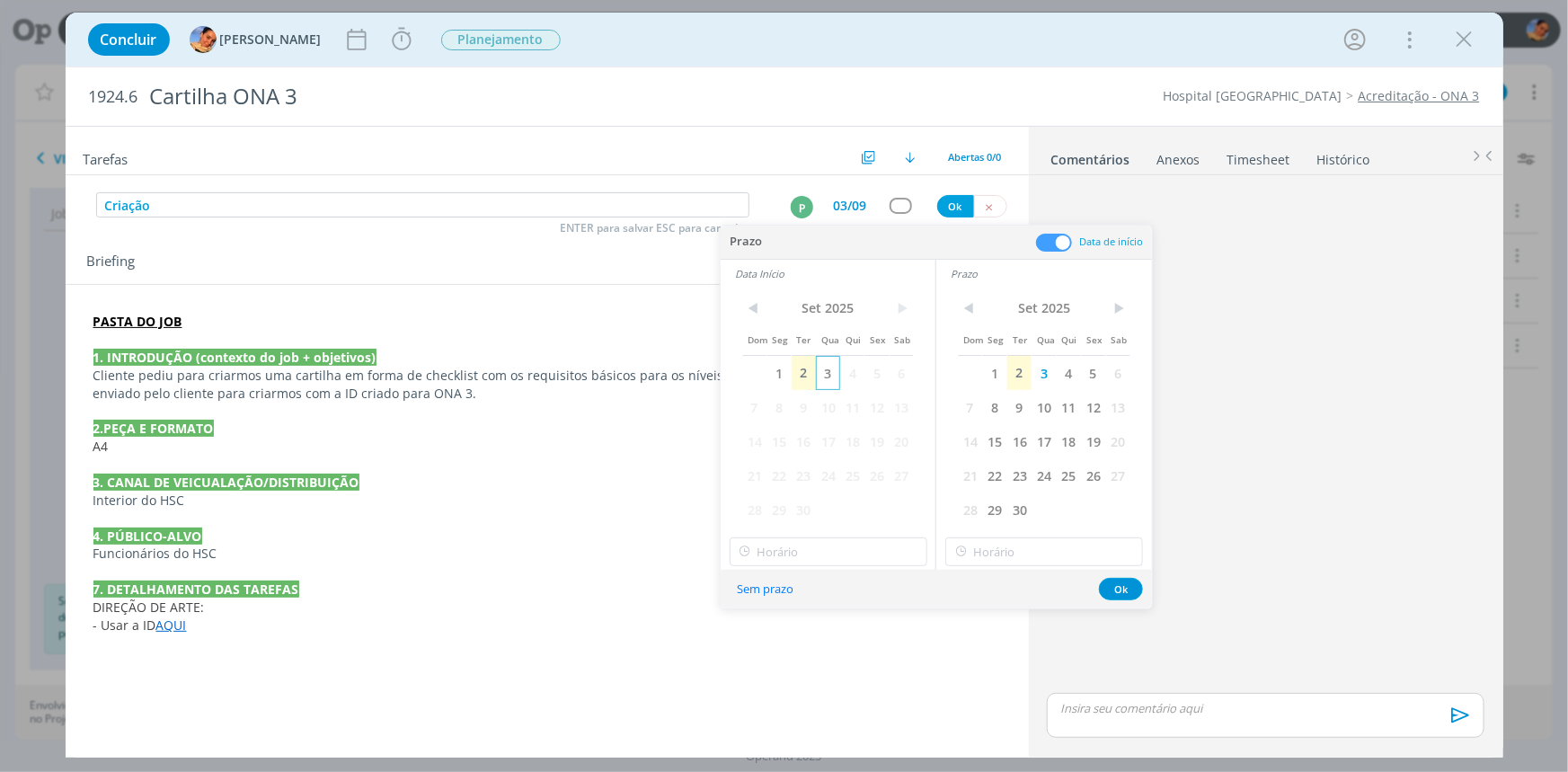
click at [817, 380] on span "3" at bounding box center [827, 373] width 24 height 34
type input "17:00"
click at [855, 538] on input "17:00" at bounding box center [828, 551] width 198 height 28
click at [844, 638] on div "17:00" at bounding box center [829, 647] width 200 height 32
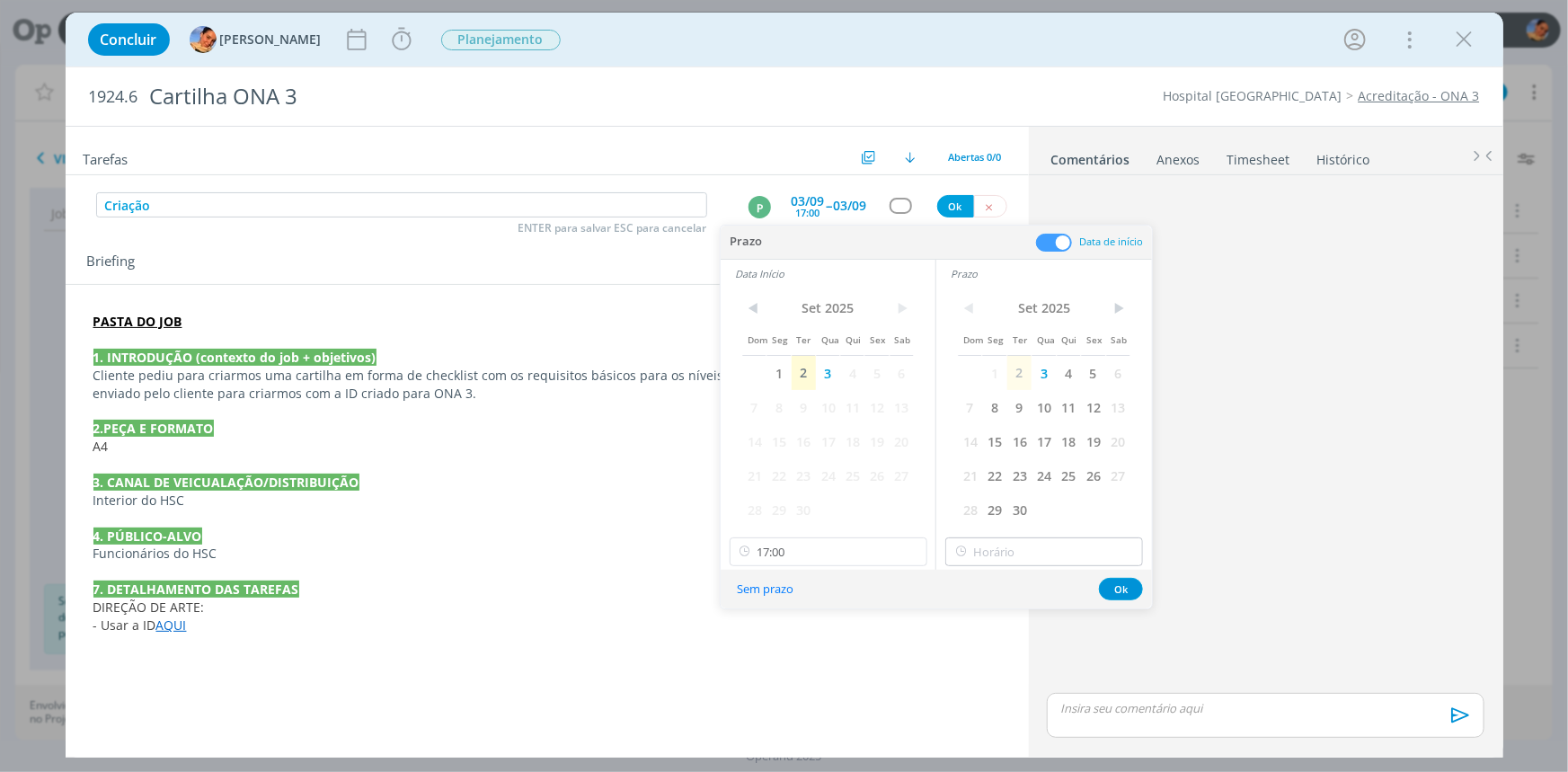
drag, startPoint x: 985, startPoint y: 570, endPoint x: 998, endPoint y: 557, distance: 18.4
click at [985, 570] on div "Sem prazo Ok" at bounding box center [936, 589] width 431 height 39
click at [1000, 555] on input "17:00" at bounding box center [1044, 551] width 198 height 28
click at [1014, 692] on div "18:00" at bounding box center [1046, 695] width 200 height 32
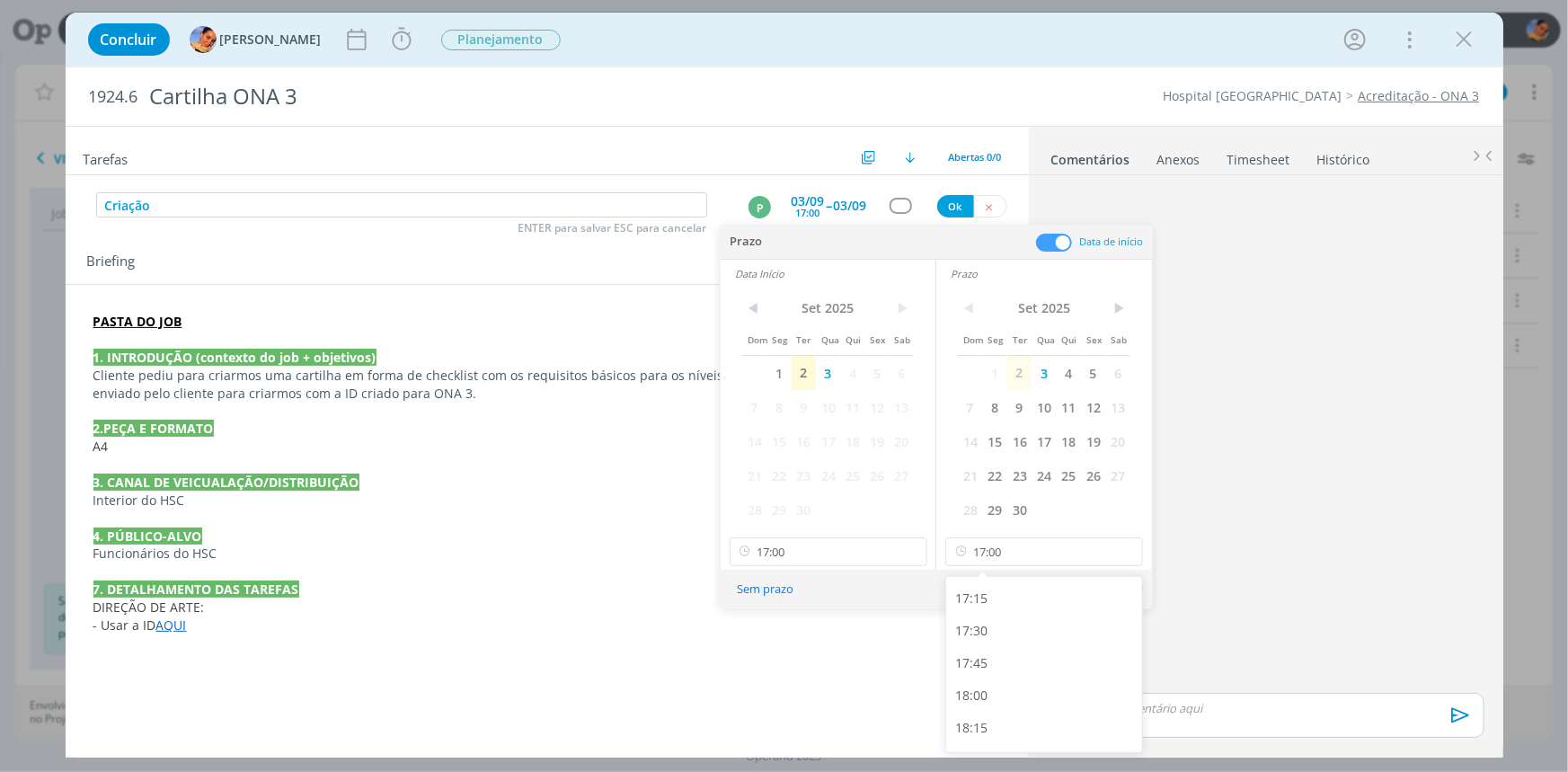
type input "18:00"
click at [1129, 583] on button "Ok" at bounding box center [1120, 589] width 44 height 22
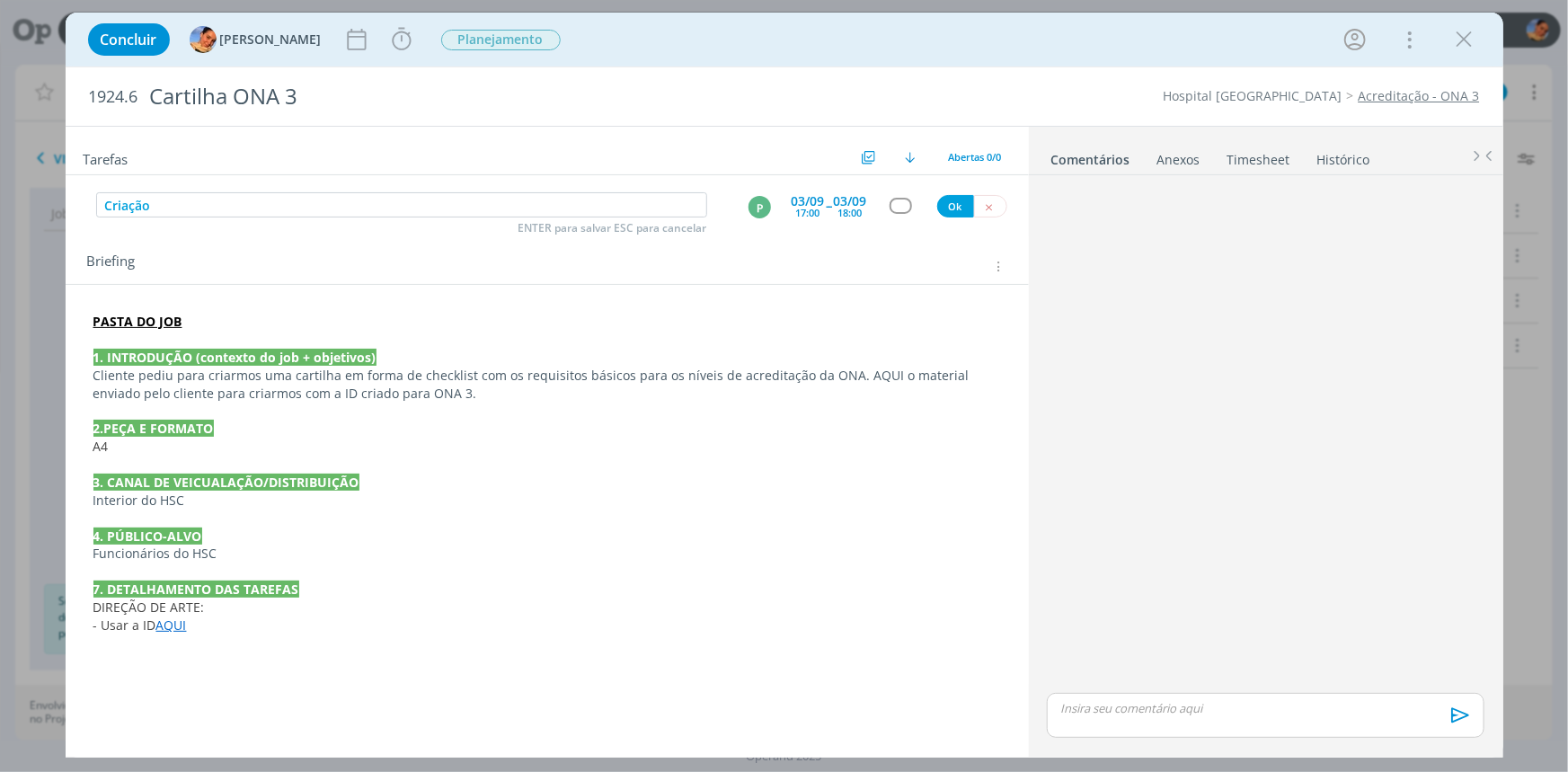
click at [901, 198] on div "dialog" at bounding box center [901, 206] width 22 height 16
click at [890, 240] on input "cr" at bounding box center [907, 231] width 217 height 25
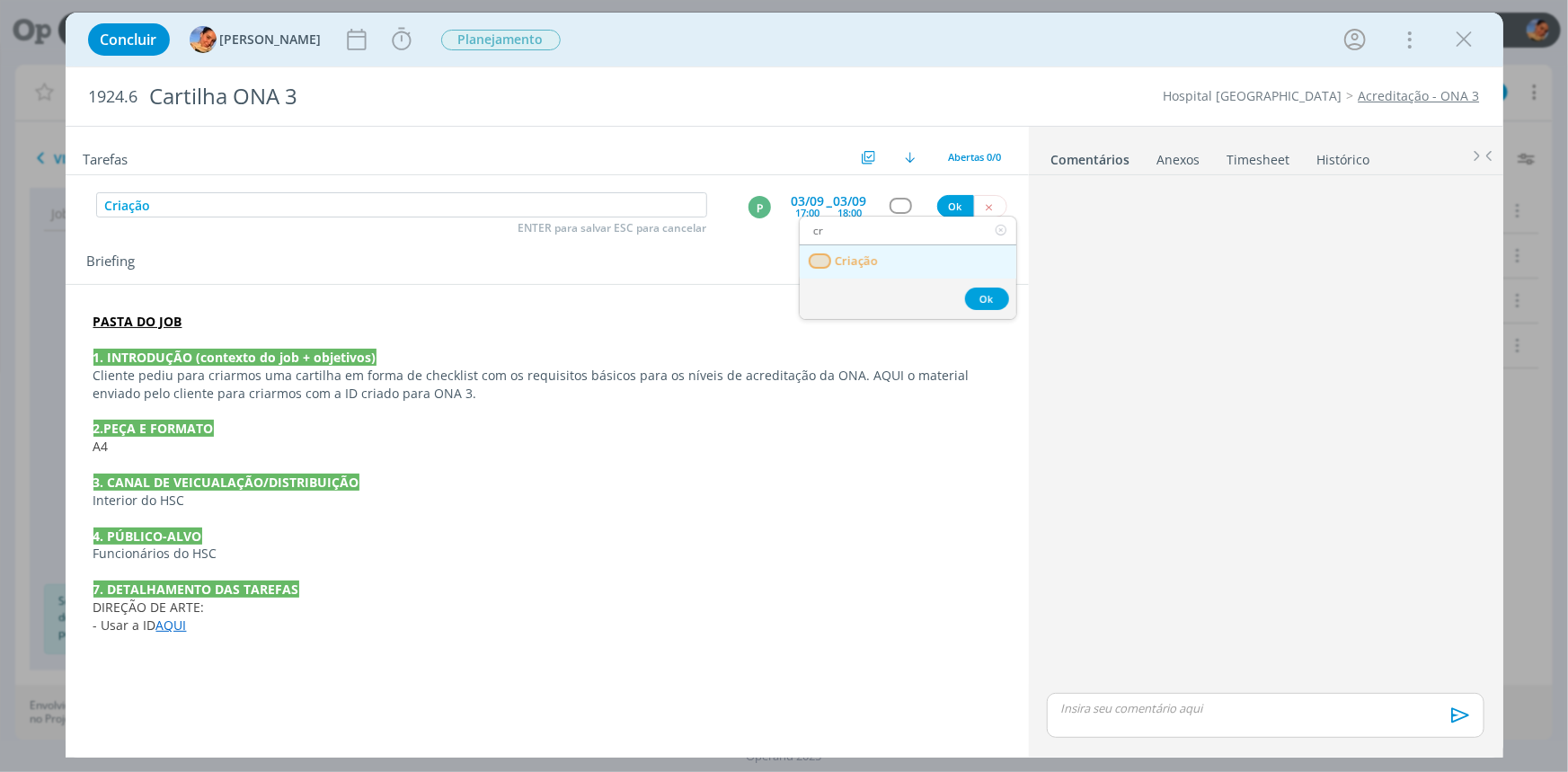
type input "cr"
click at [894, 247] on link "Criação" at bounding box center [907, 262] width 217 height 33
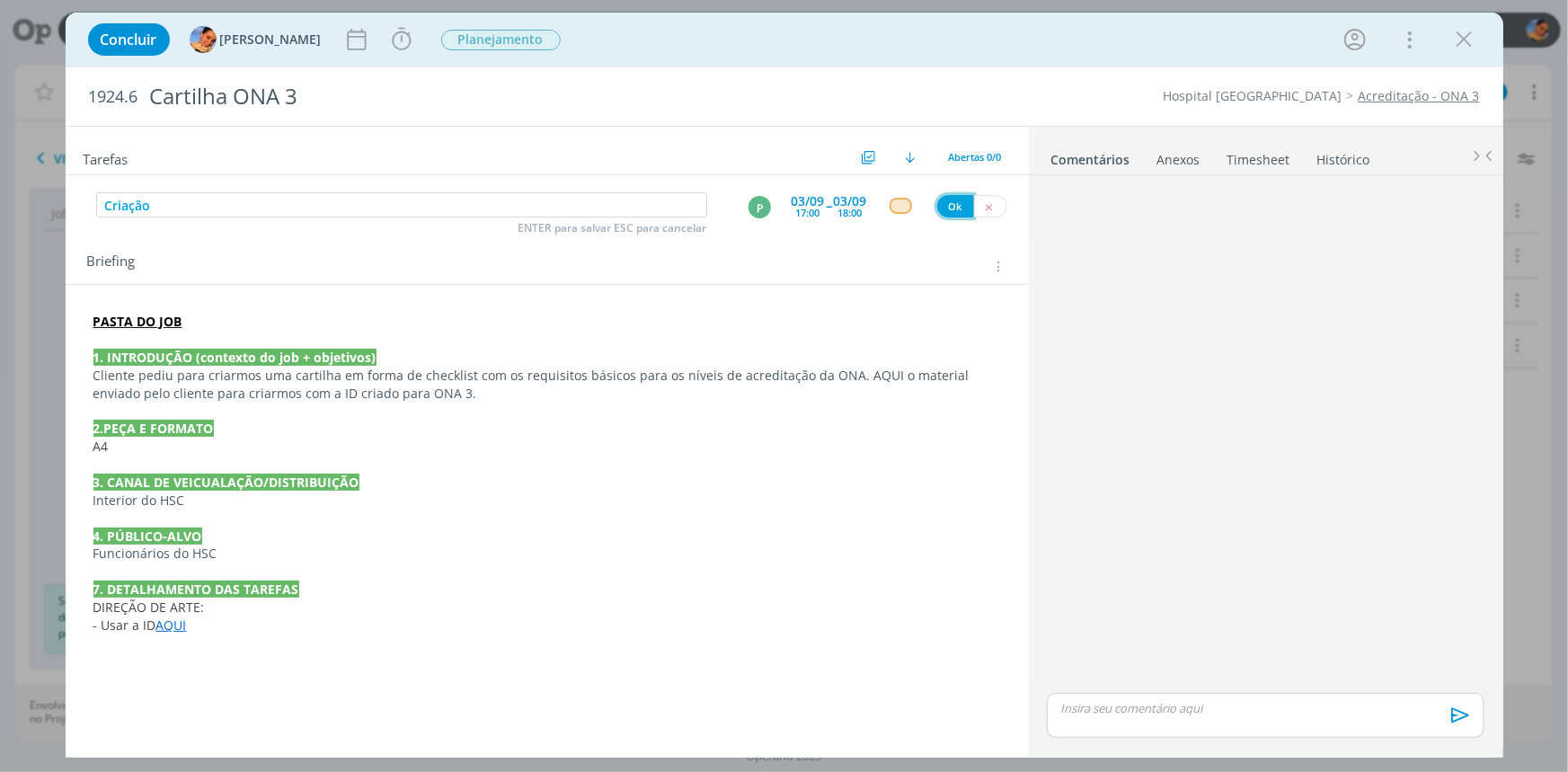
click at [961, 195] on button "Ok" at bounding box center [955, 206] width 37 height 22
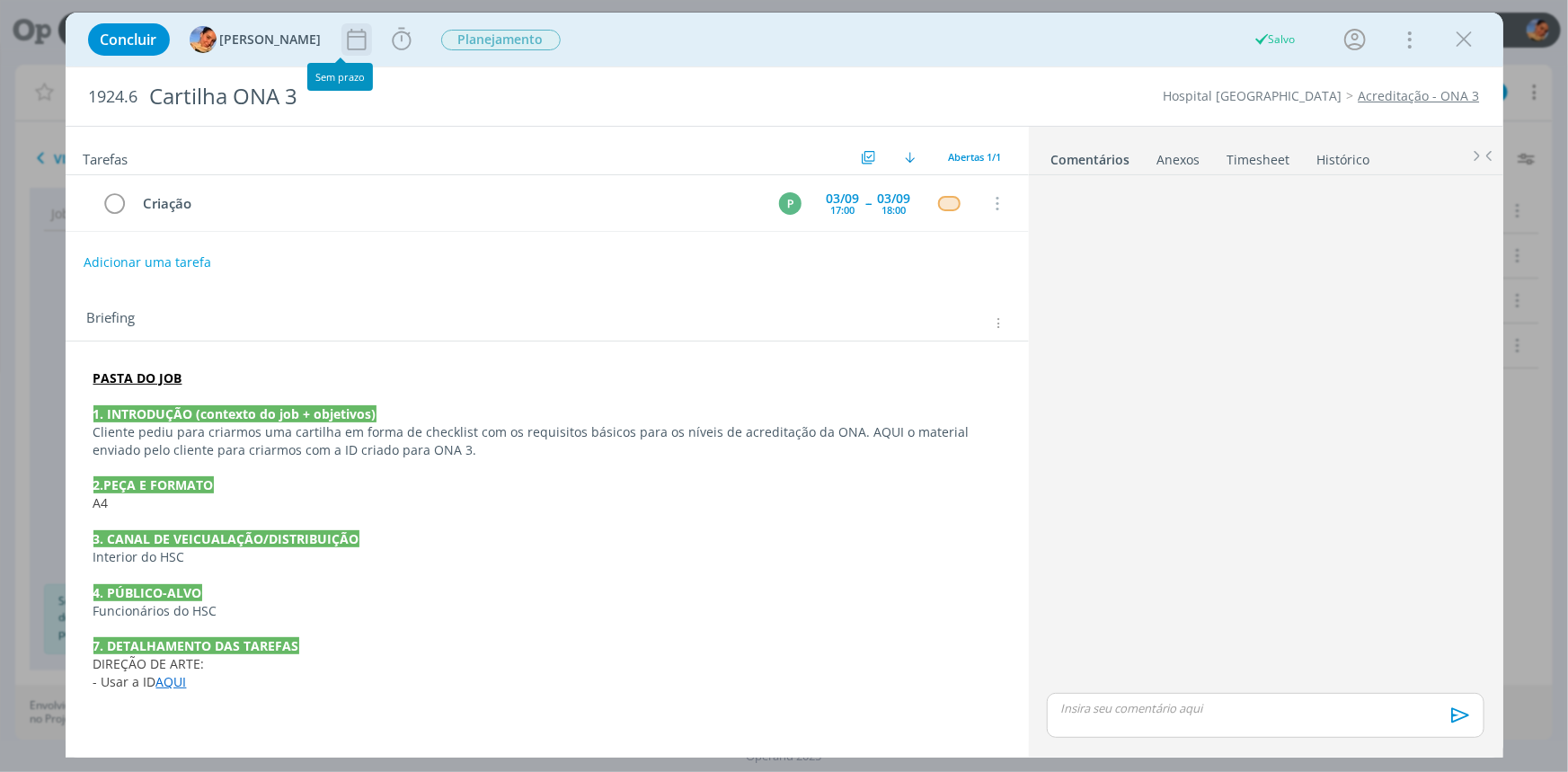
click at [343, 51] on icon "dialog" at bounding box center [357, 40] width 27 height 27
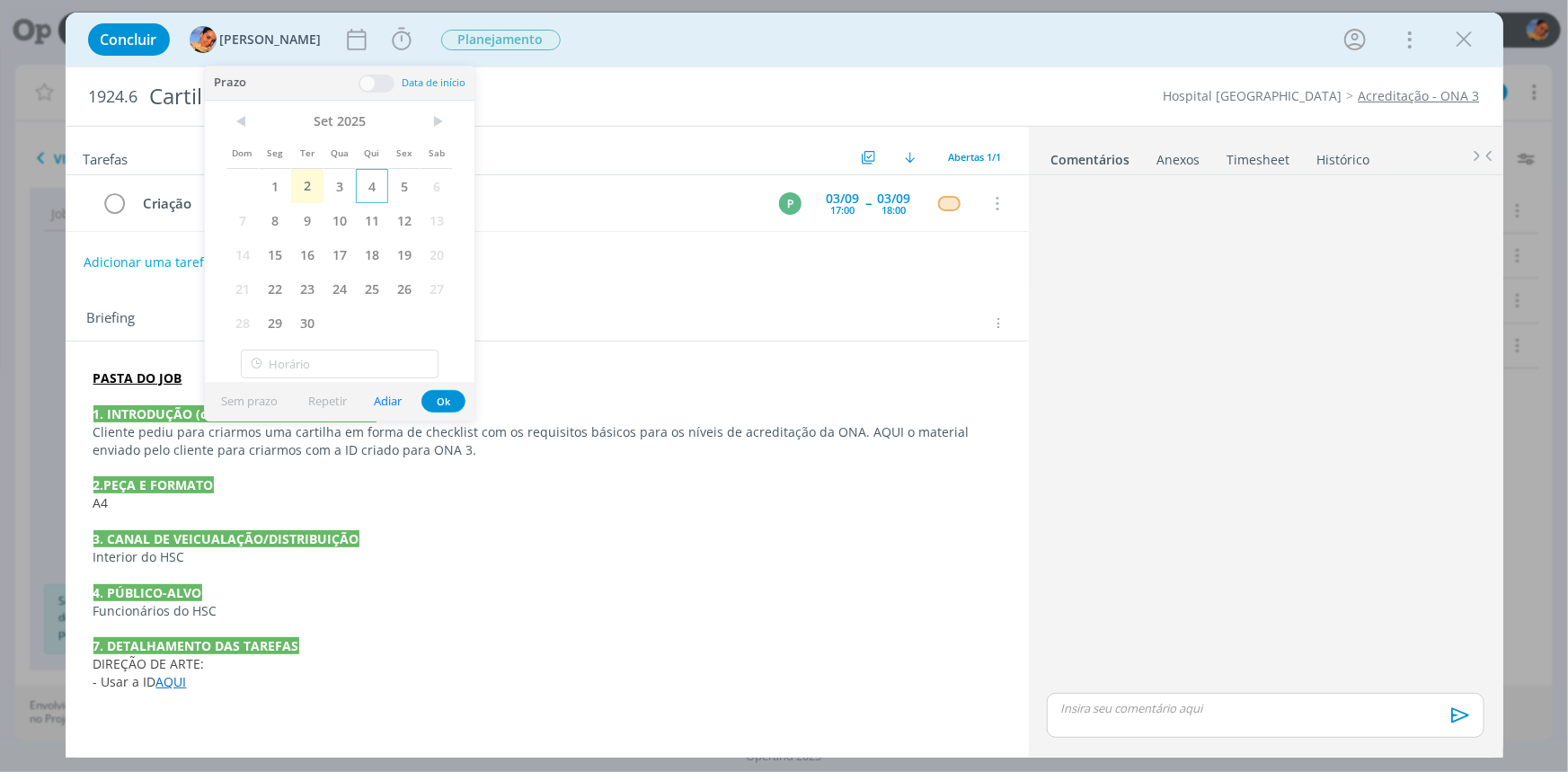
click at [373, 180] on span "4" at bounding box center [372, 185] width 32 height 34
click at [448, 408] on button "Ok" at bounding box center [443, 401] width 44 height 22
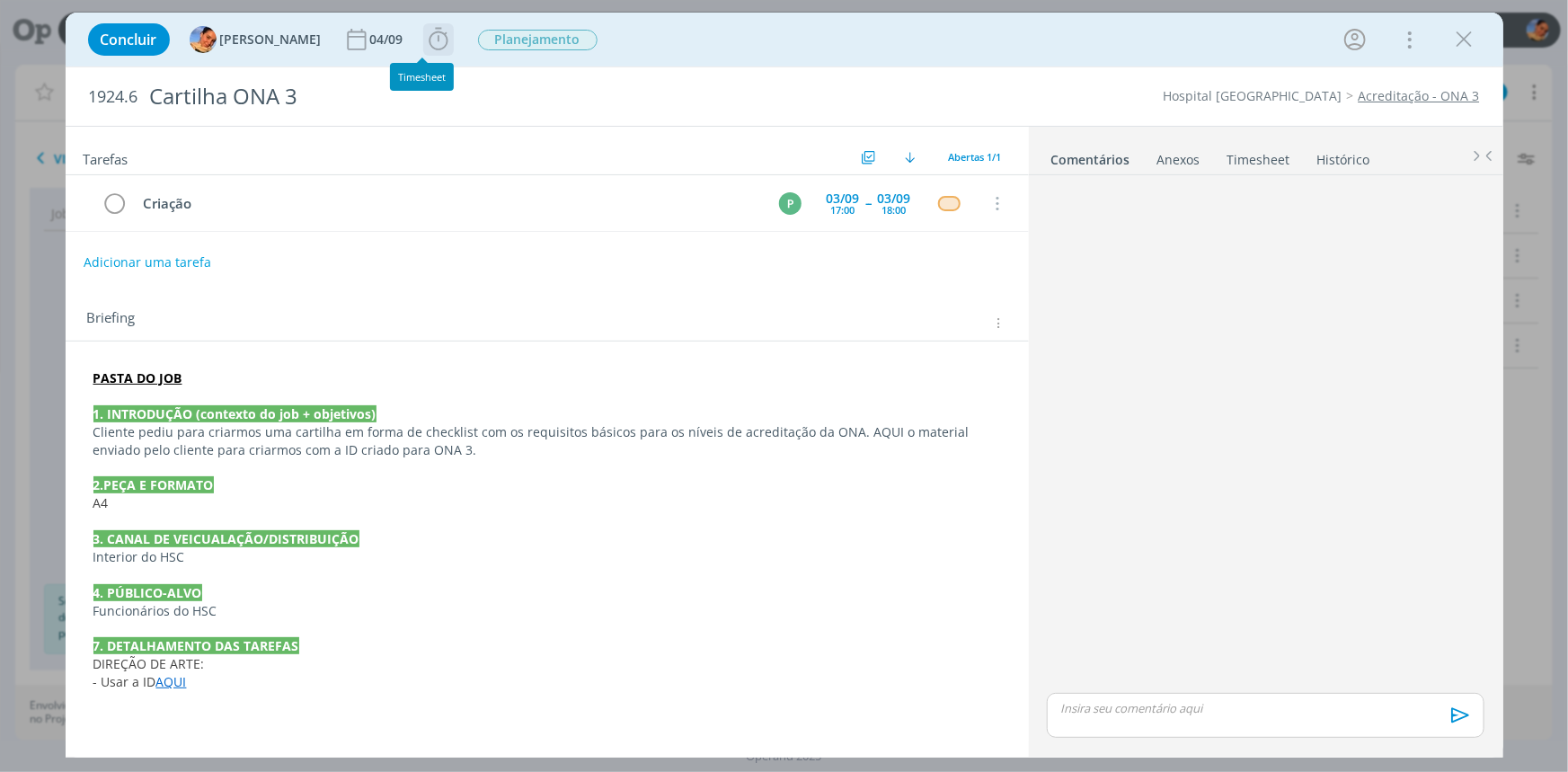
click at [425, 28] on icon "dialog" at bounding box center [439, 40] width 27 height 27
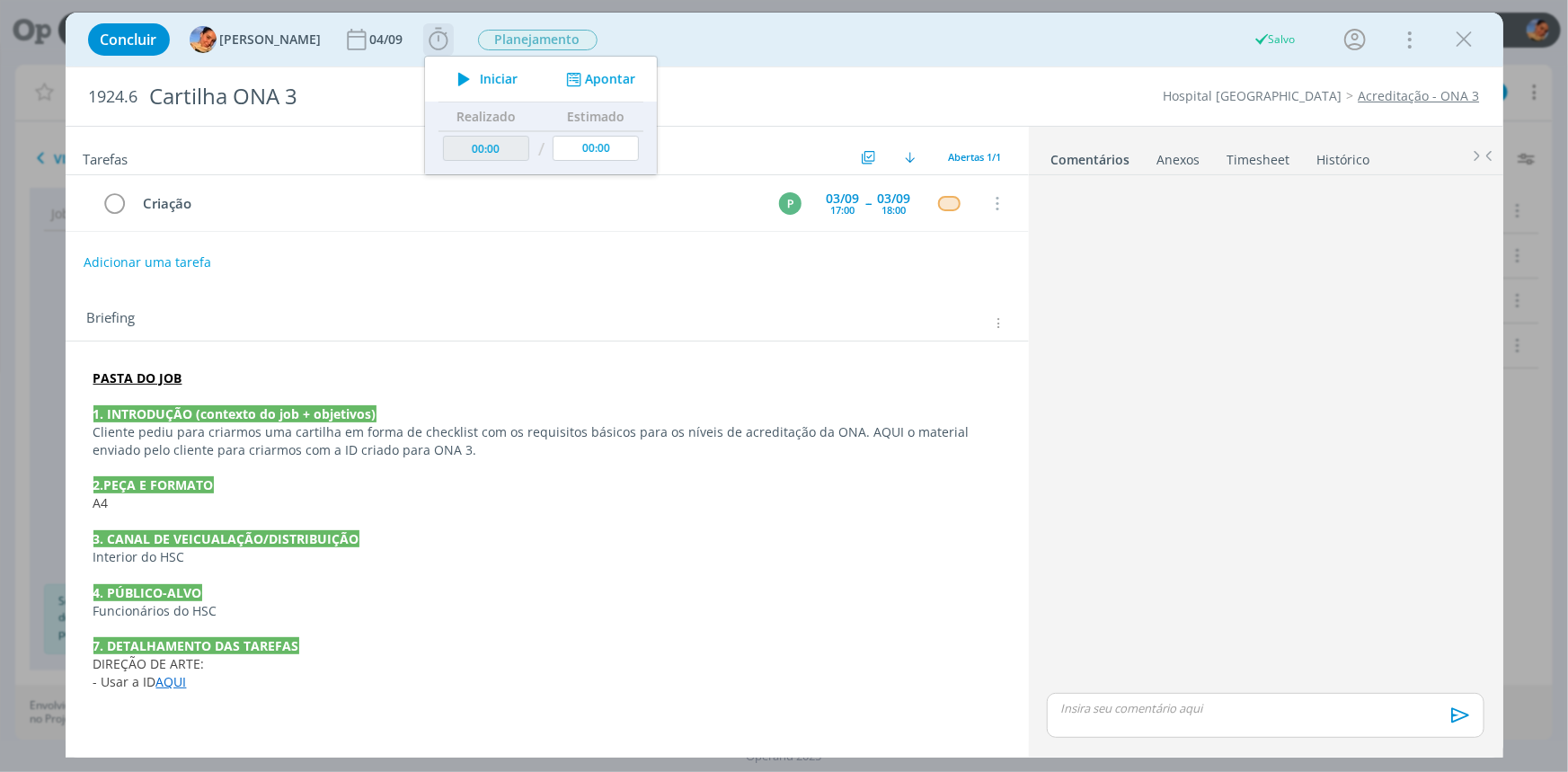
click at [577, 92] on div "Iniciar Apontar" at bounding box center [542, 79] width 232 height 45
click at [386, 259] on div "Adicionar uma tarefa" at bounding box center [546, 262] width 963 height 32
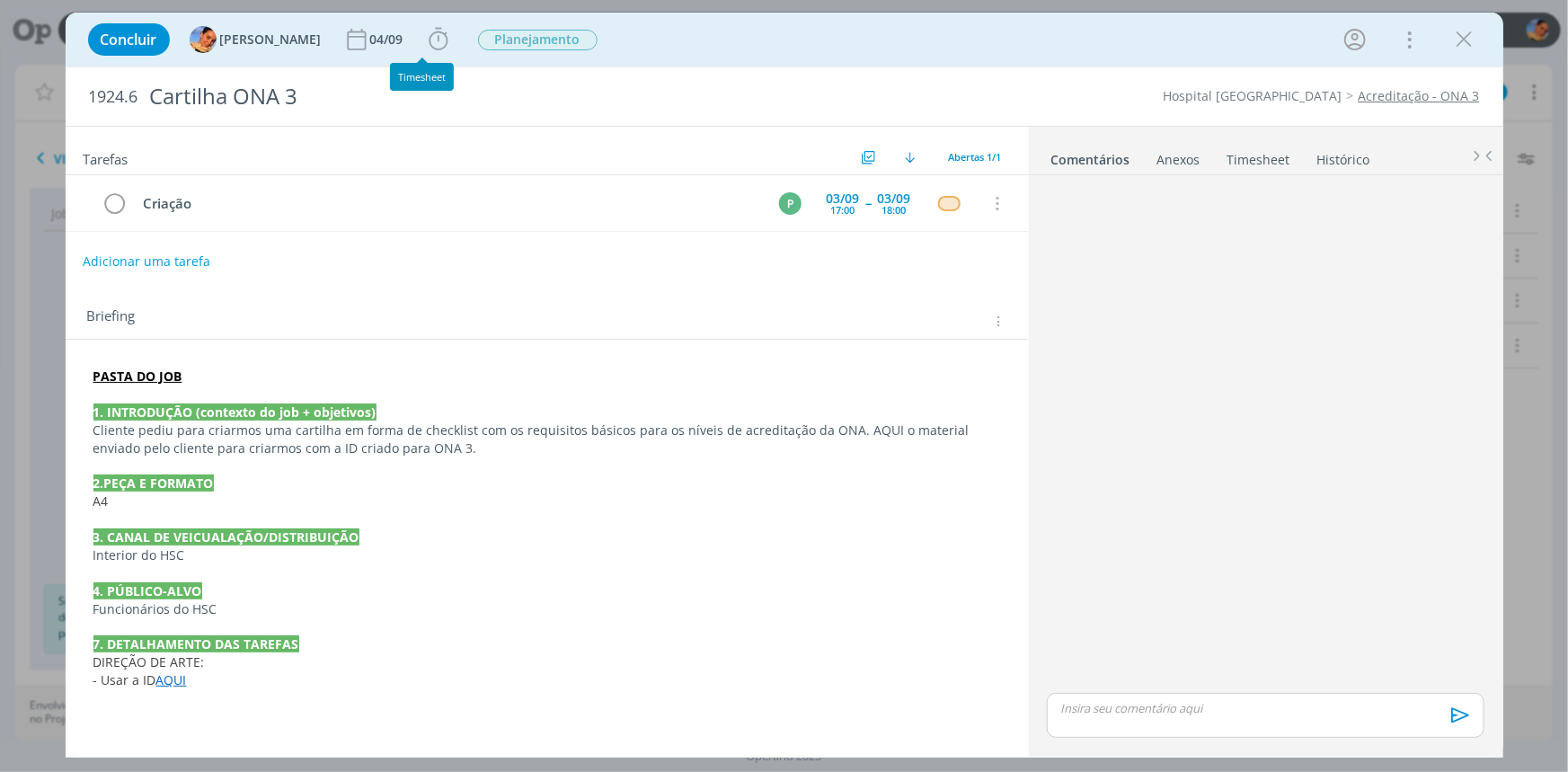
click at [169, 260] on button "Adicionar uma tarefa" at bounding box center [146, 261] width 128 height 30
click at [799, 250] on icon "dialog" at bounding box center [812, 261] width 28 height 28
type input "Revisão"
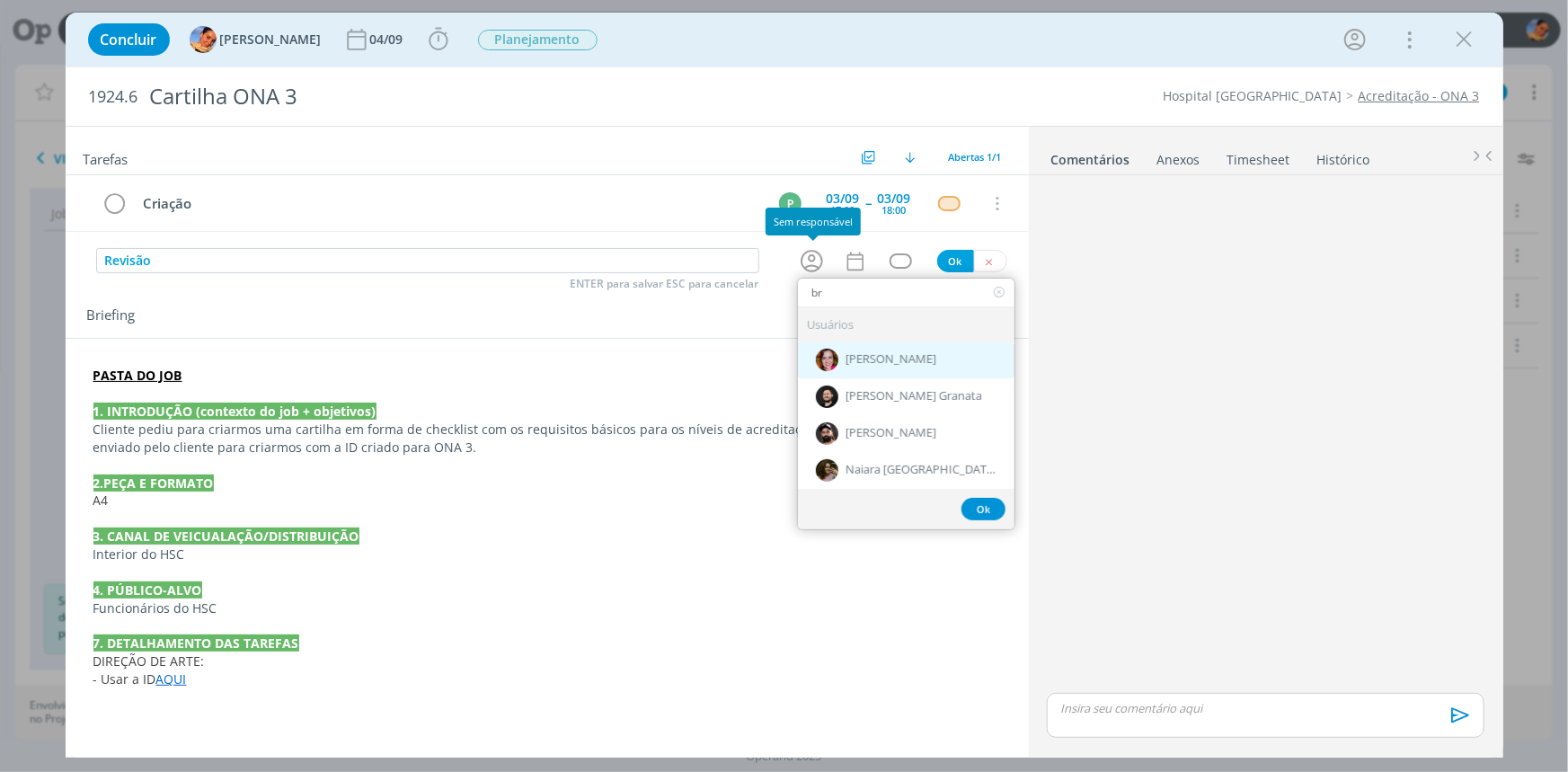
type input "br"
click at [859, 353] on span "[PERSON_NAME]" at bounding box center [890, 360] width 91 height 15
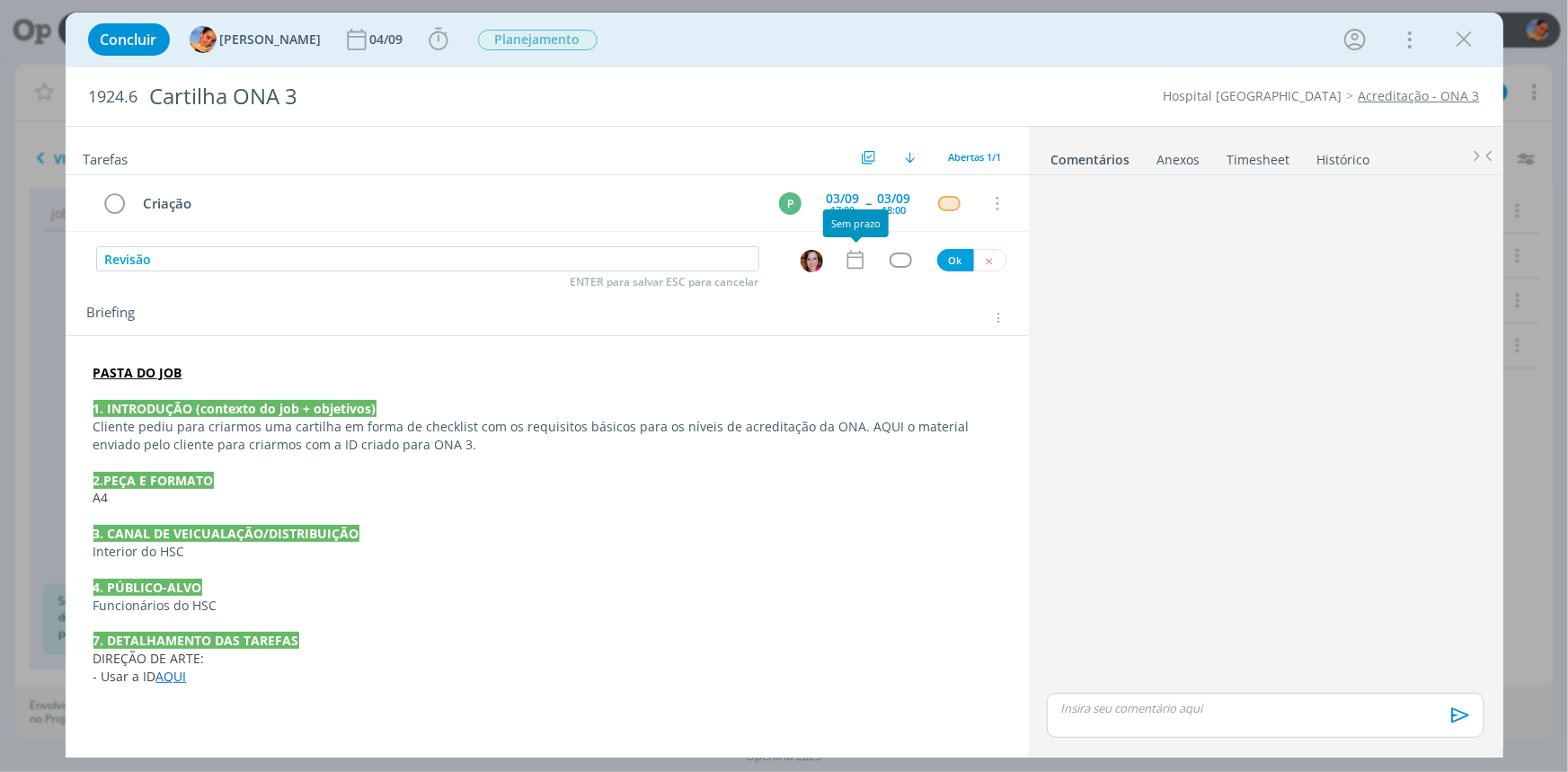
click at [859, 258] on icon "dialog" at bounding box center [856, 260] width 23 height 23
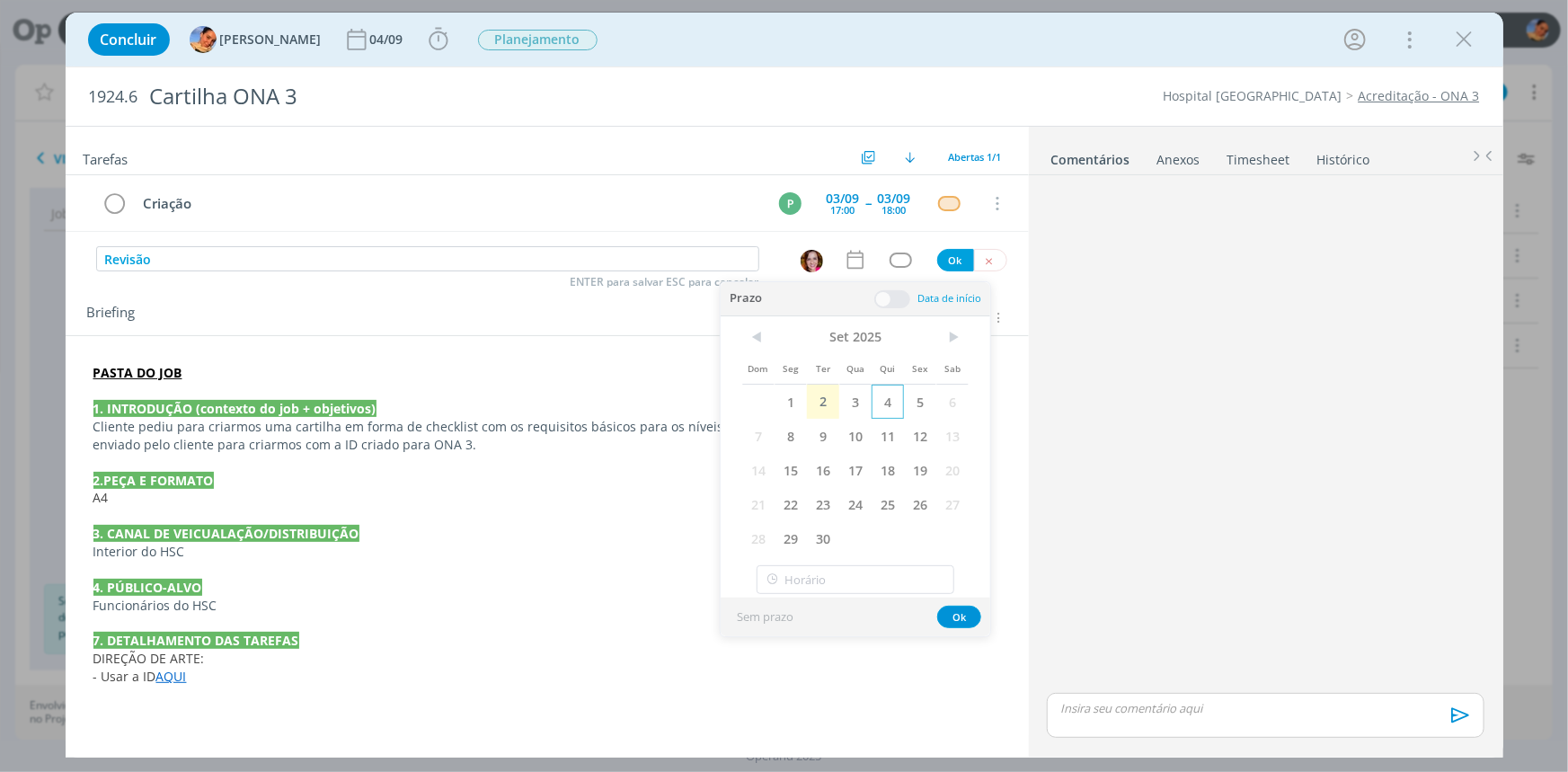
click at [889, 394] on span "4" at bounding box center [887, 401] width 32 height 34
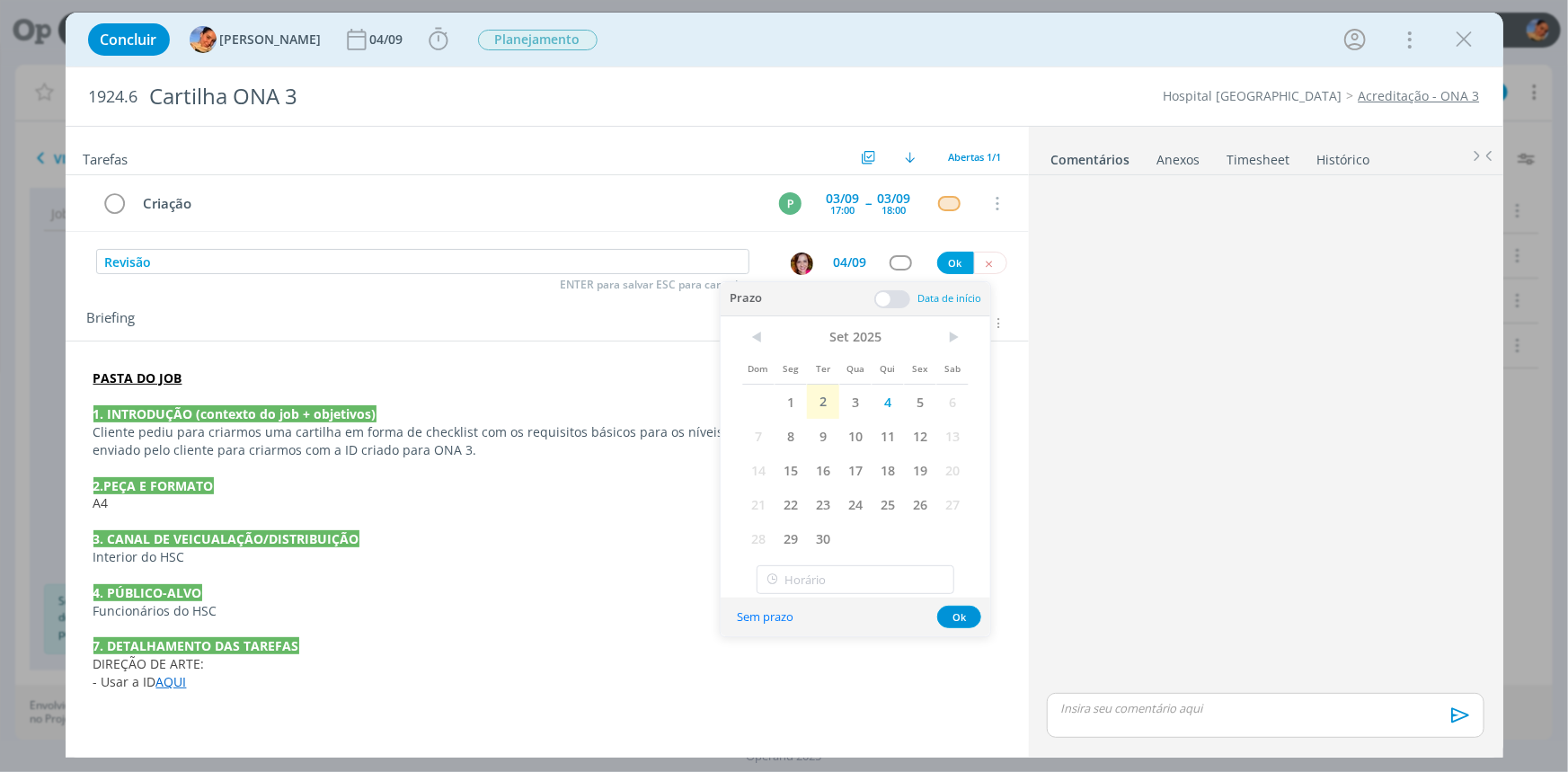
click at [886, 299] on span at bounding box center [892, 299] width 36 height 18
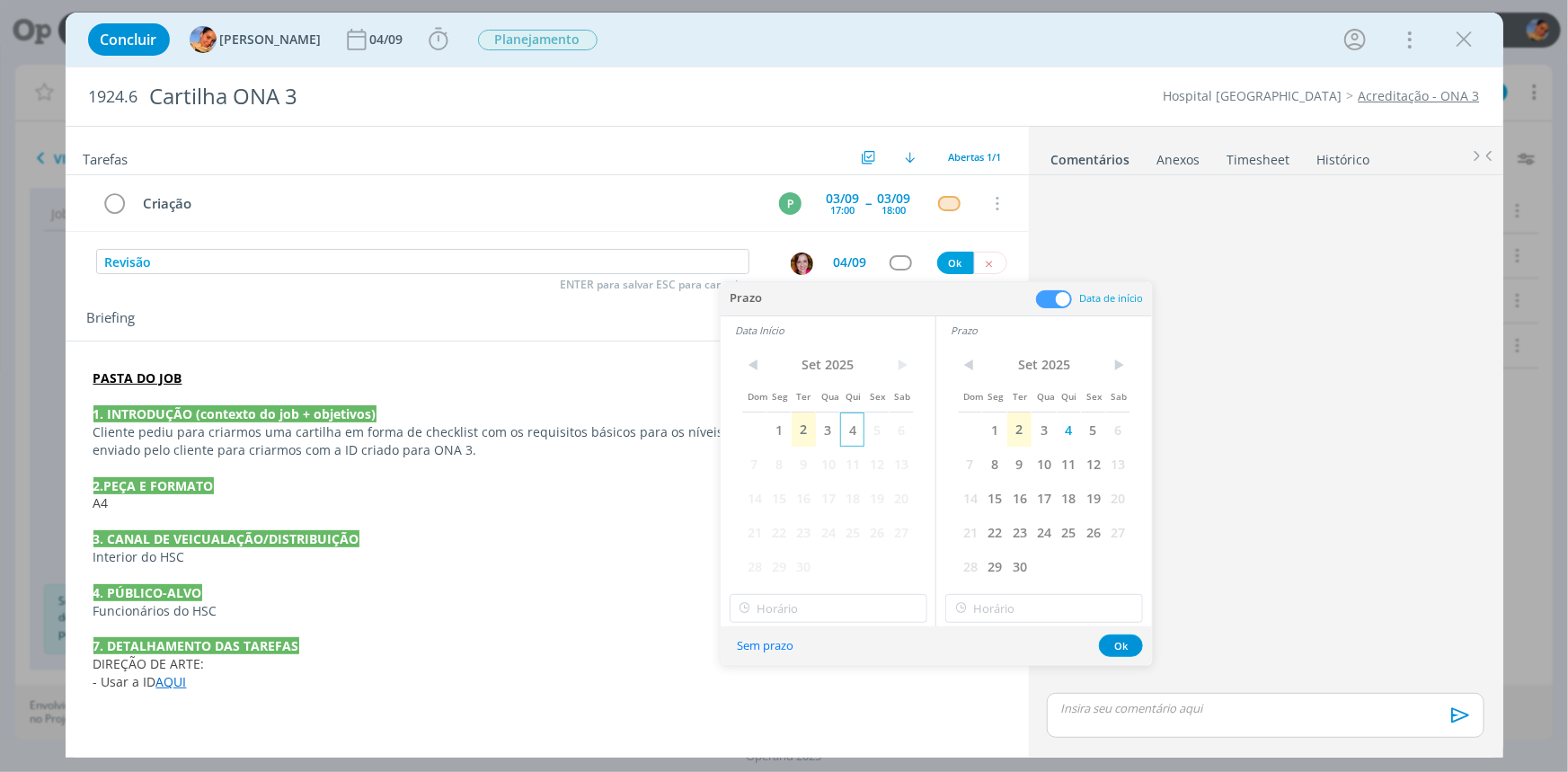
click at [848, 421] on span "4" at bounding box center [852, 429] width 24 height 34
click at [822, 602] on input "17:00" at bounding box center [828, 608] width 198 height 28
click at [809, 477] on div "10:00" at bounding box center [829, 469] width 200 height 32
type input "10:00"
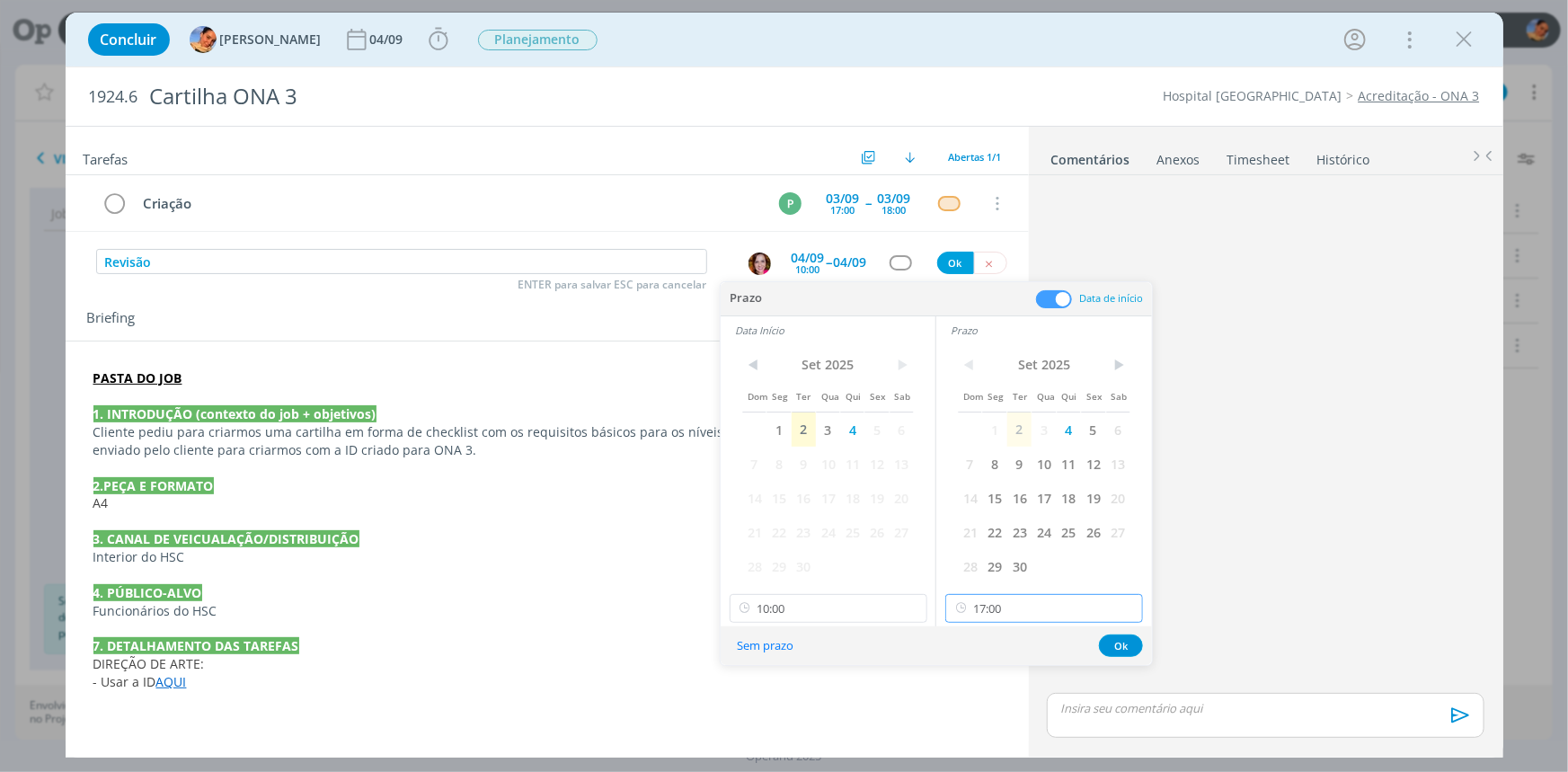
click at [1003, 602] on input "17:00" at bounding box center [1044, 608] width 198 height 28
click at [1008, 461] on div "10:30" at bounding box center [1046, 452] width 200 height 32
type input "10:30"
click at [1118, 648] on button "Ok" at bounding box center [1120, 645] width 44 height 22
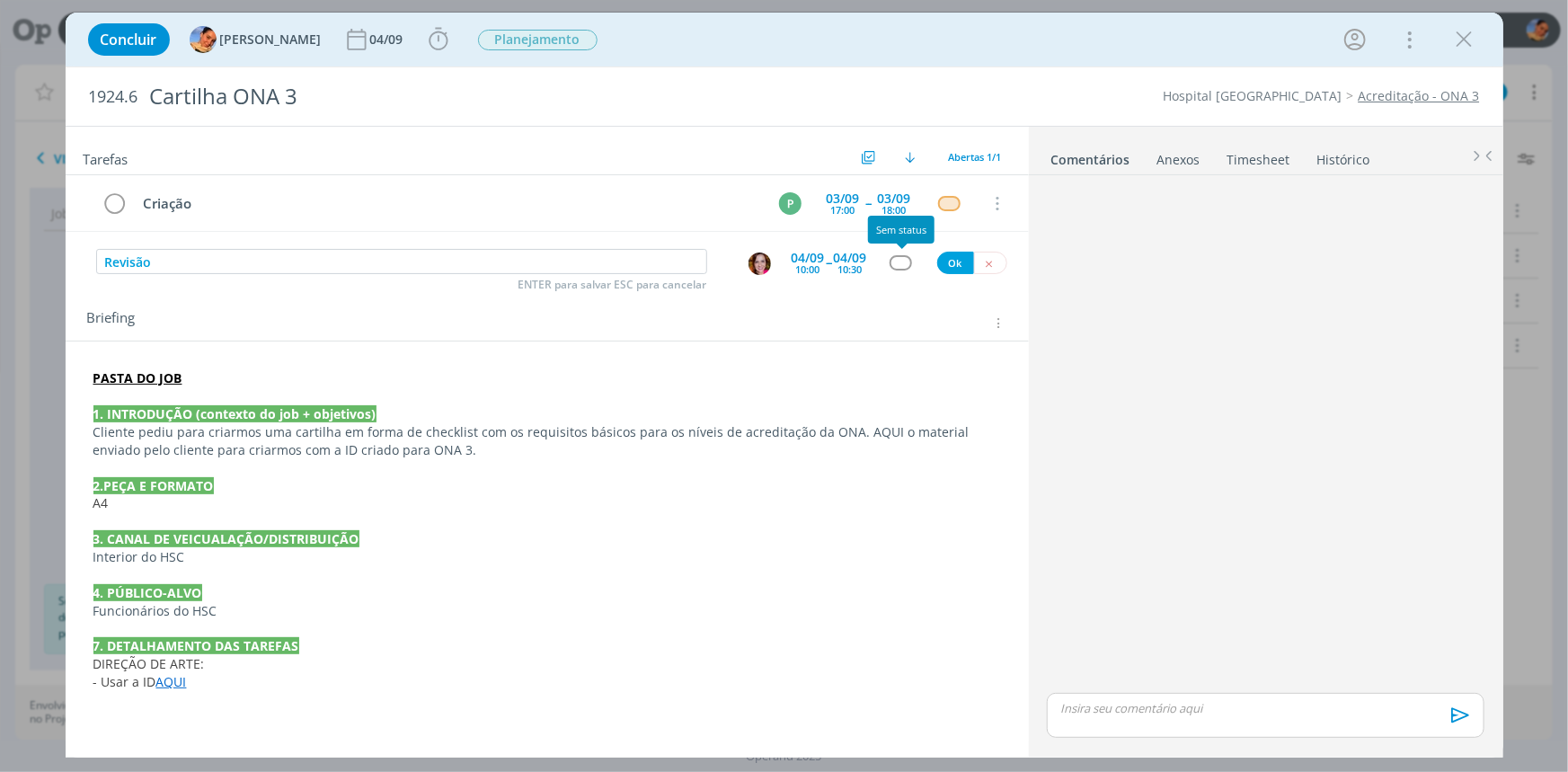
click at [900, 261] on div "dialog" at bounding box center [901, 263] width 22 height 16
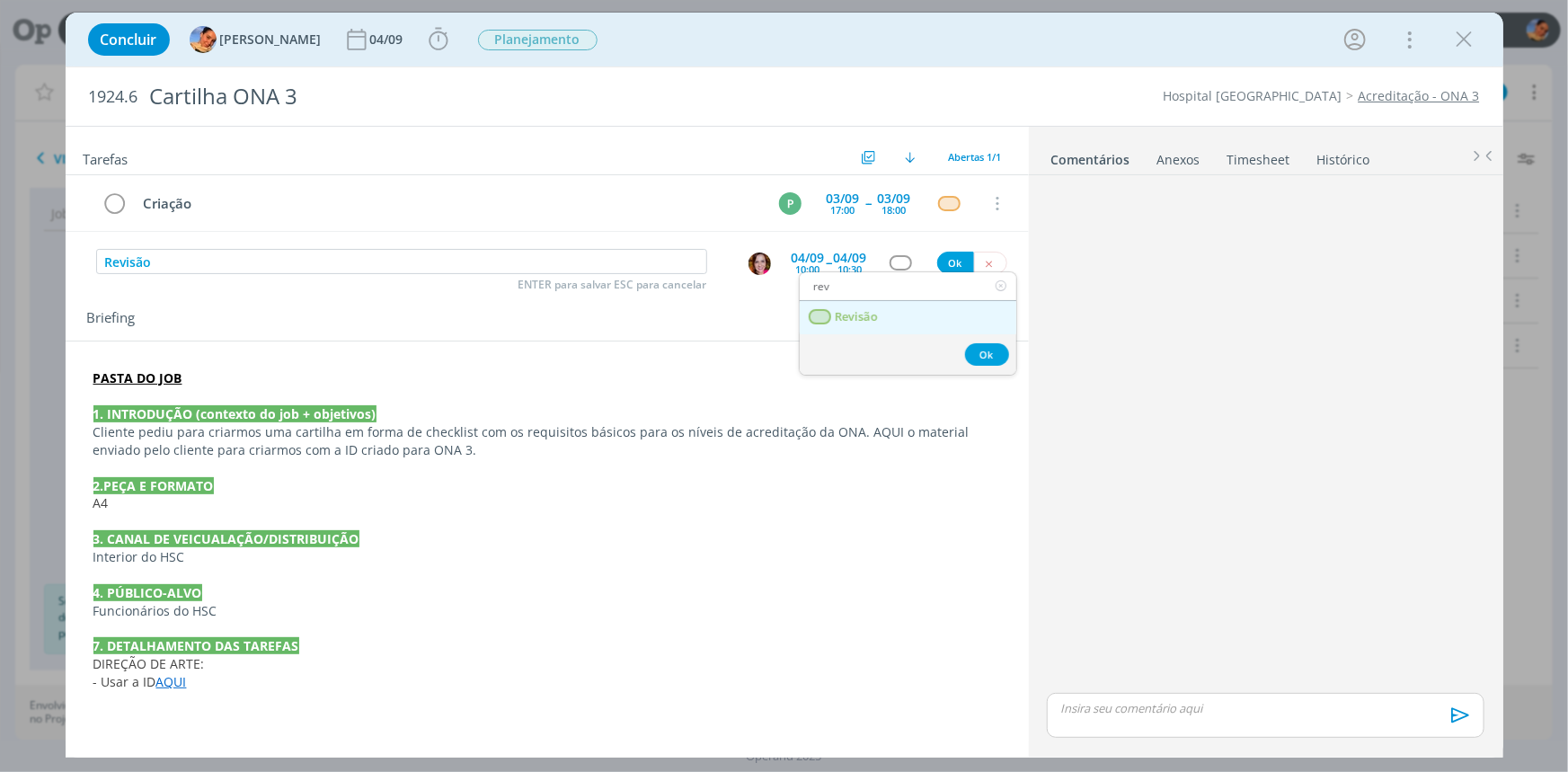
type input "rev"
click at [840, 301] on link "Revisão" at bounding box center [907, 317] width 217 height 33
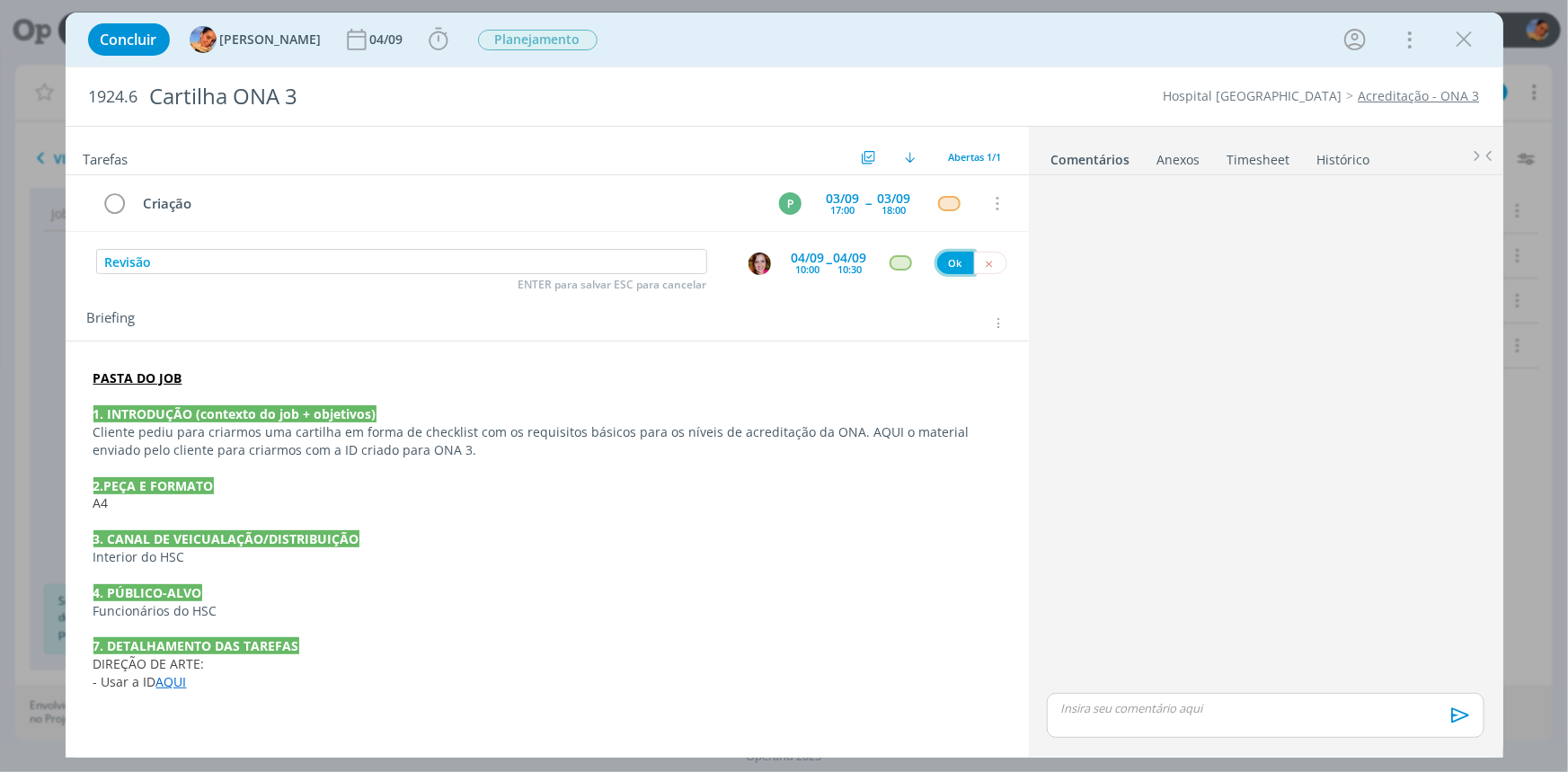
click at [949, 259] on button "Ok" at bounding box center [955, 263] width 37 height 22
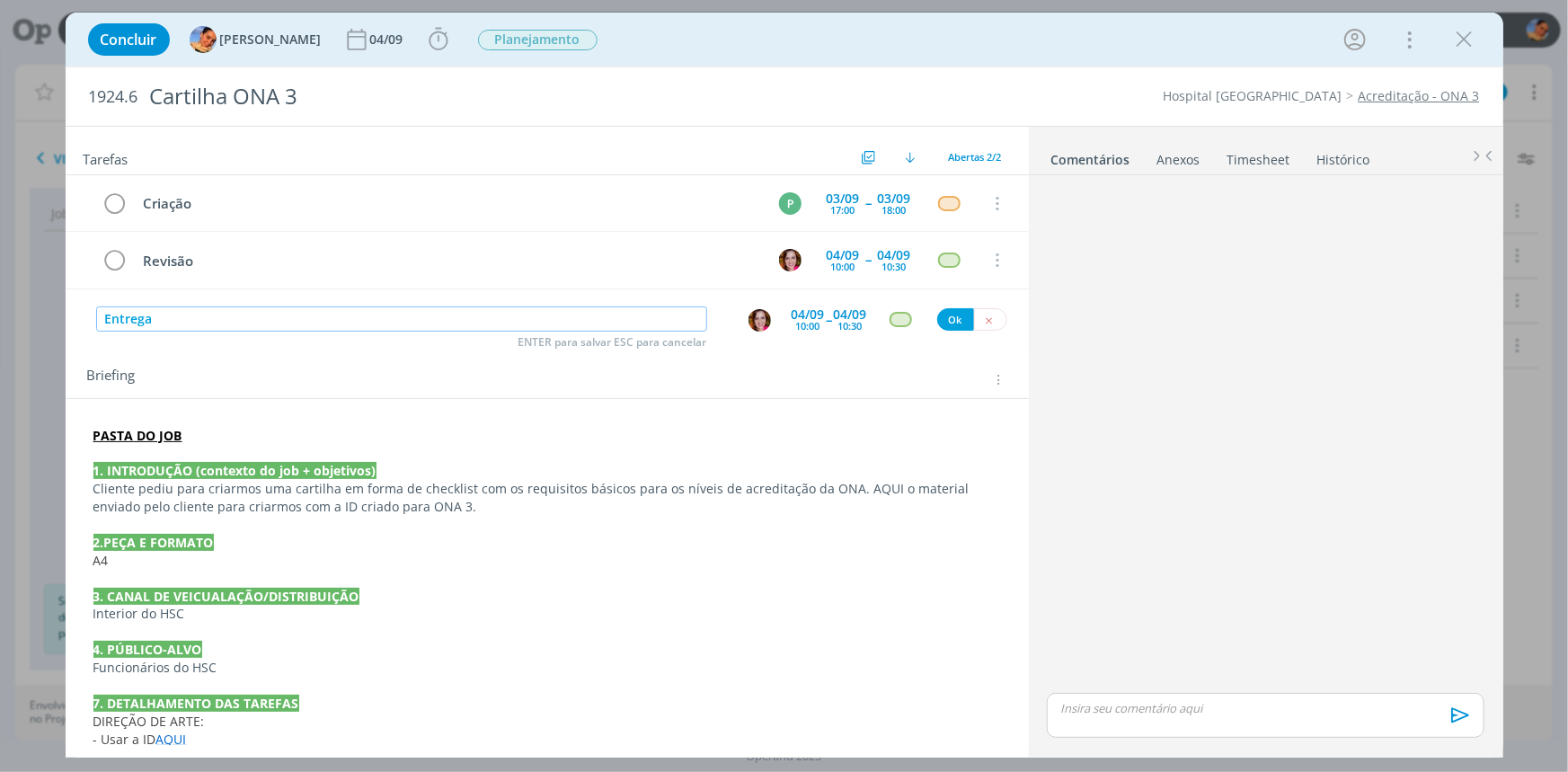
click at [754, 317] on img "dialog" at bounding box center [759, 320] width 22 height 22
type input "Entrega"
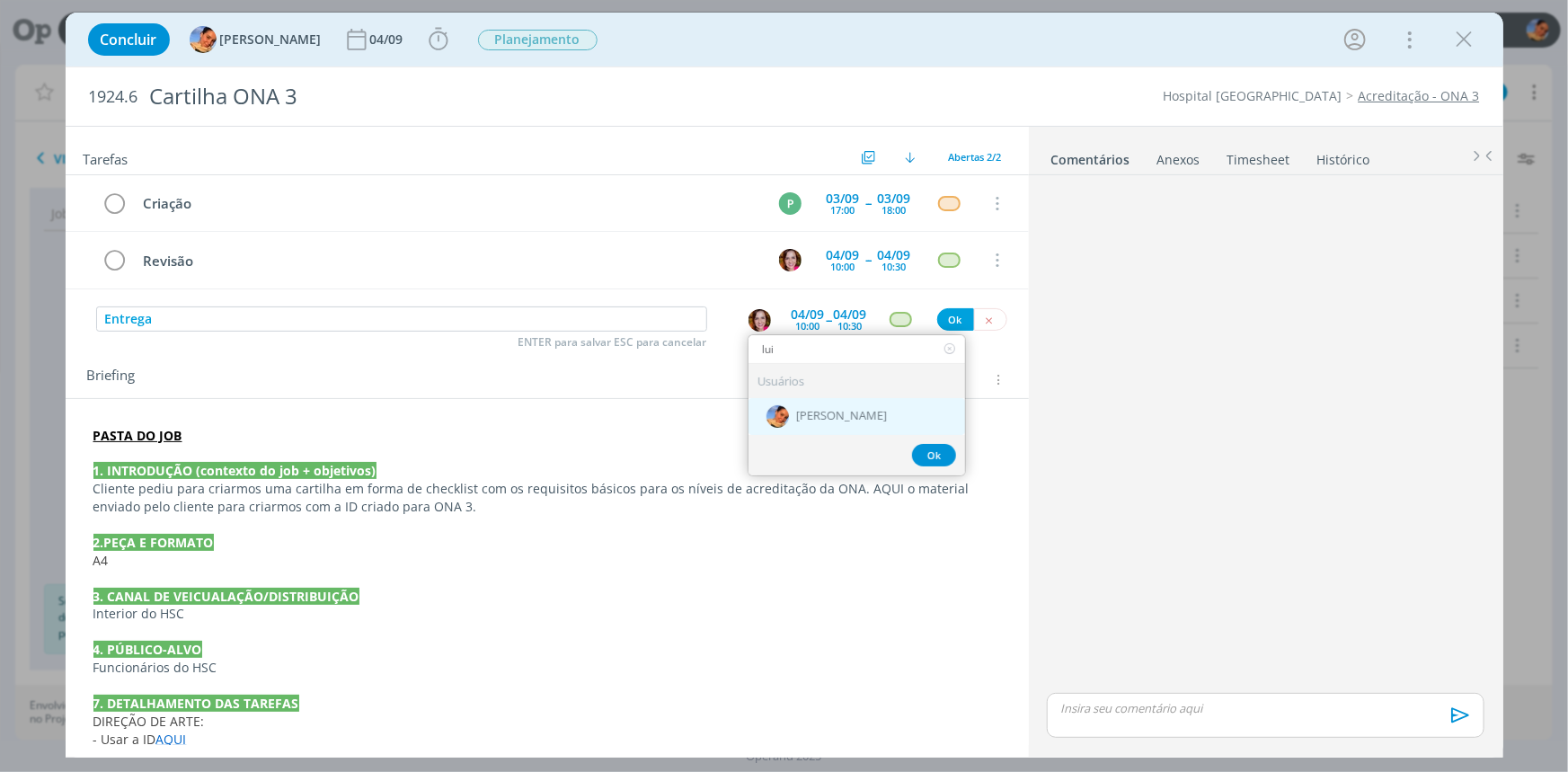
type input "lui"
click at [825, 423] on div "[PERSON_NAME]" at bounding box center [857, 417] width 217 height 37
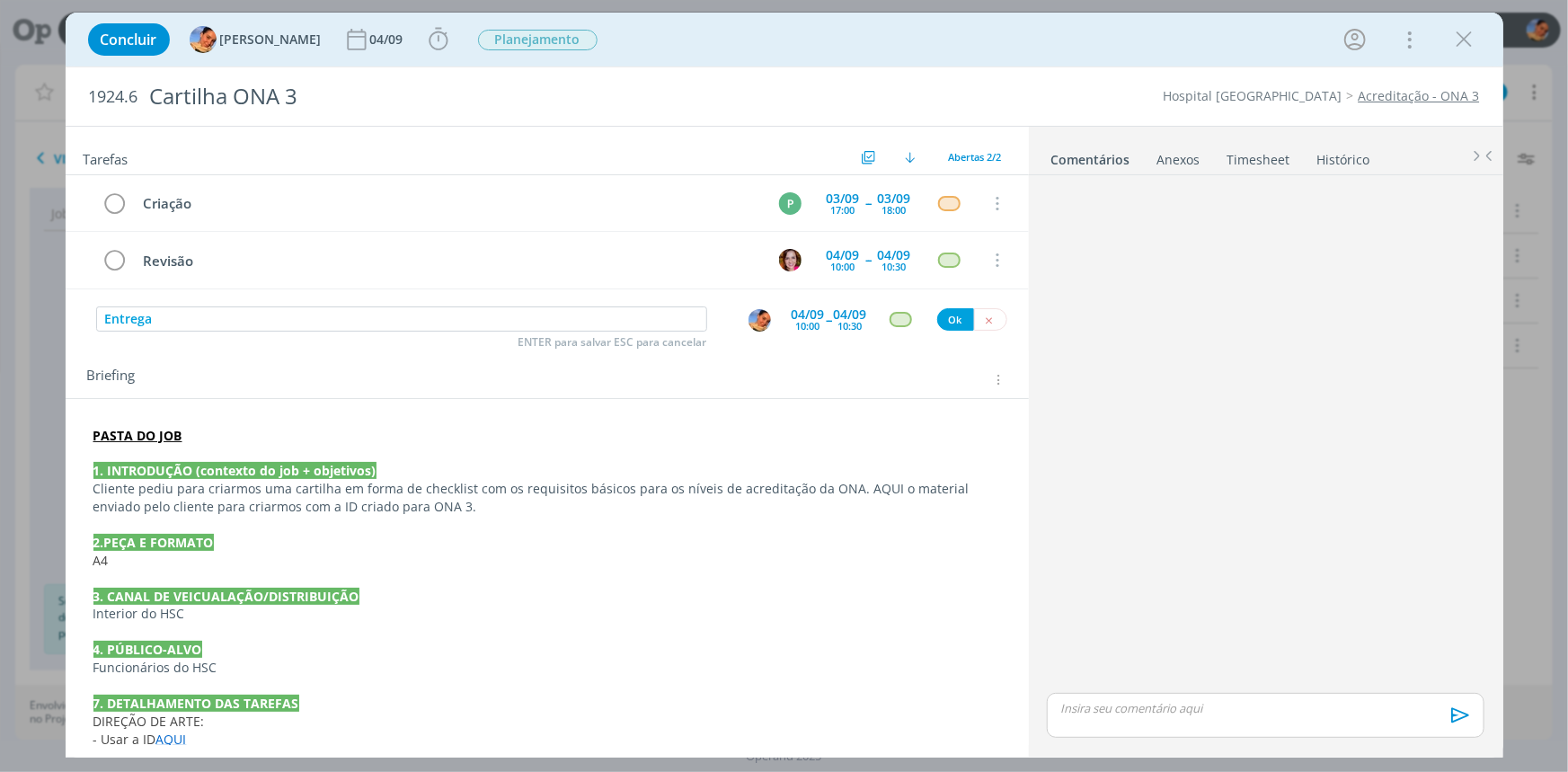
click at [821, 331] on div "04/09 10:00 -- 04/09 10:30" at bounding box center [828, 319] width 75 height 32
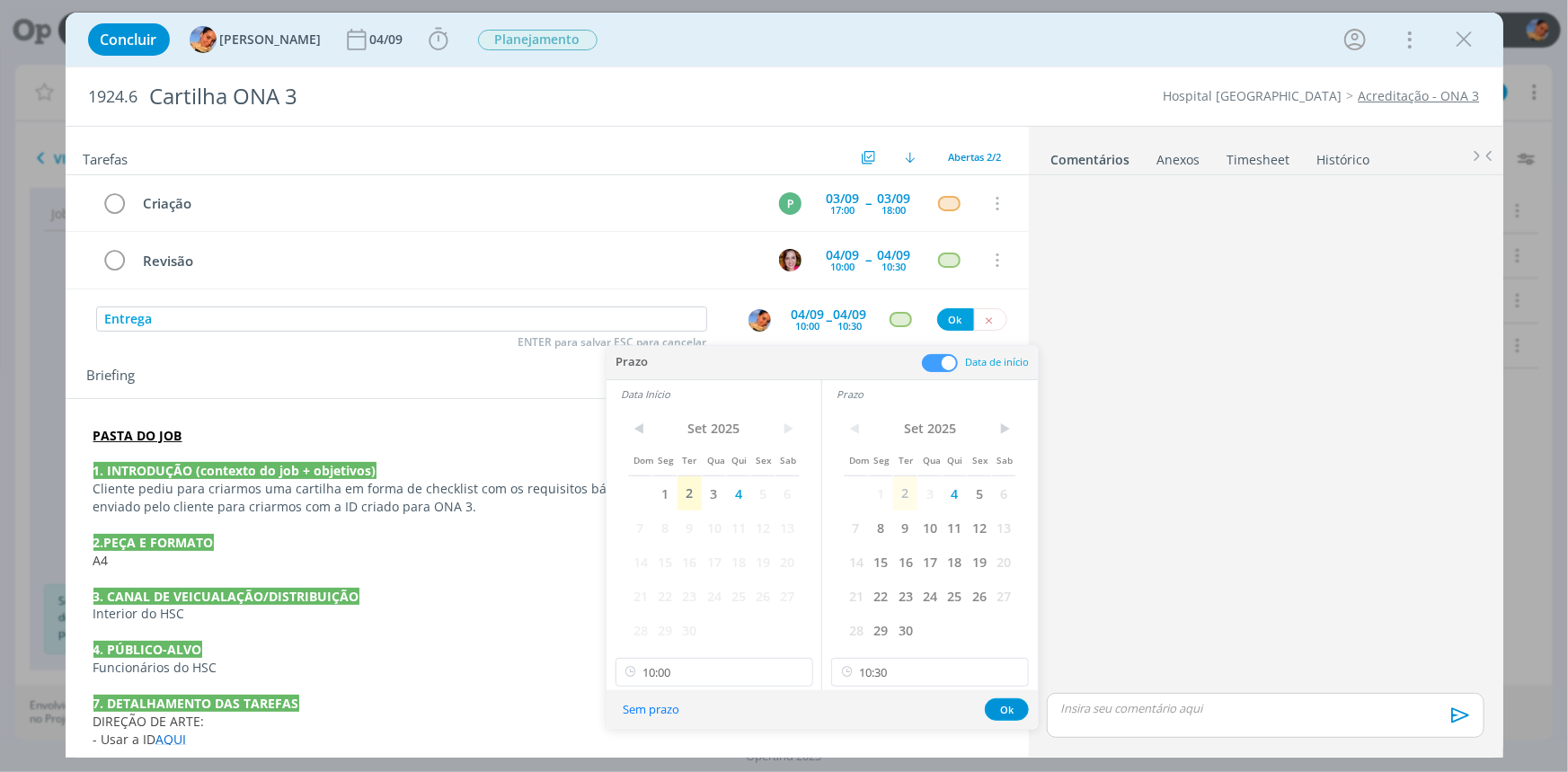
click at [937, 368] on span at bounding box center [940, 363] width 36 height 18
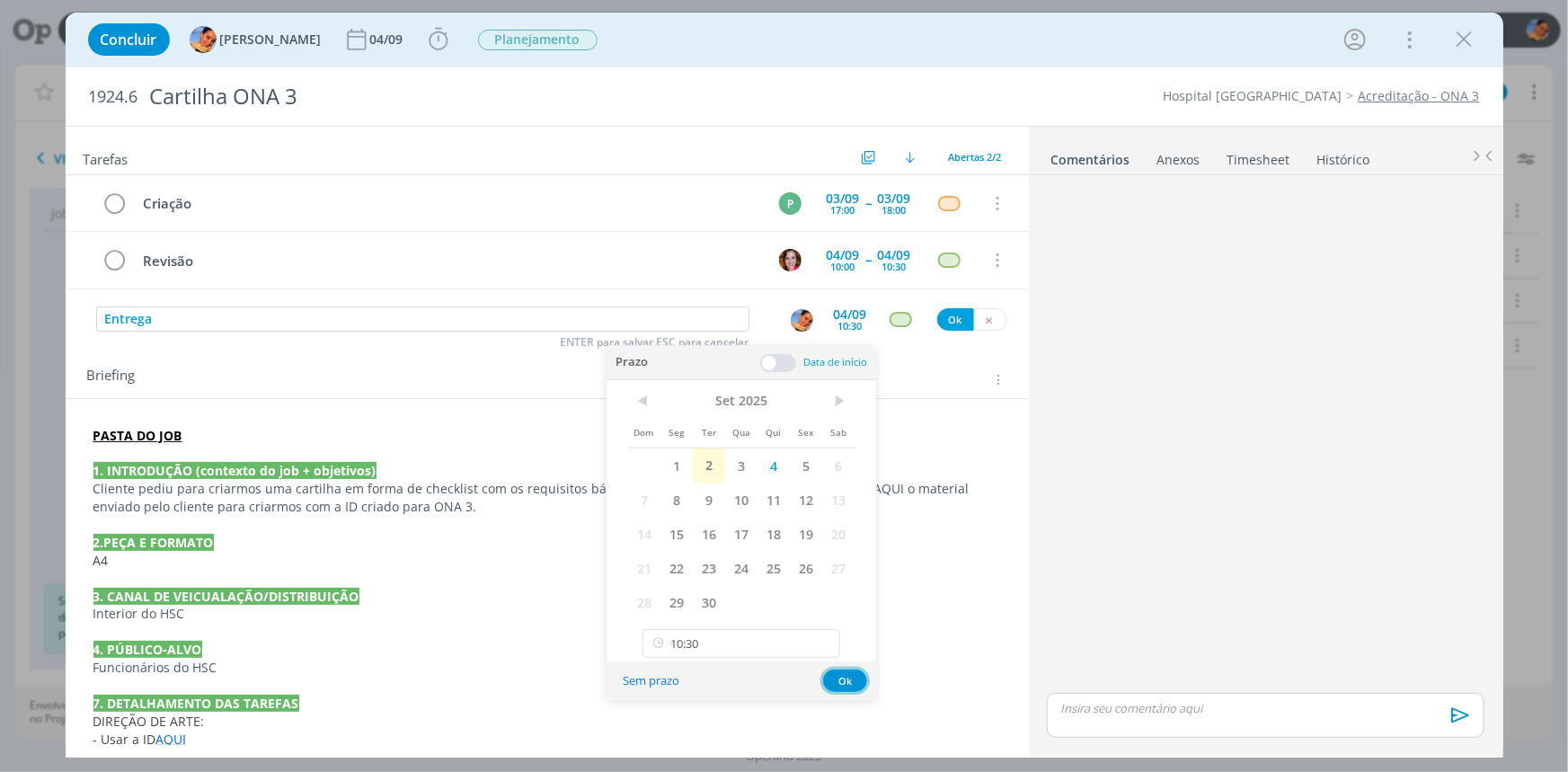
click at [859, 686] on button "Ok" at bounding box center [844, 680] width 44 height 22
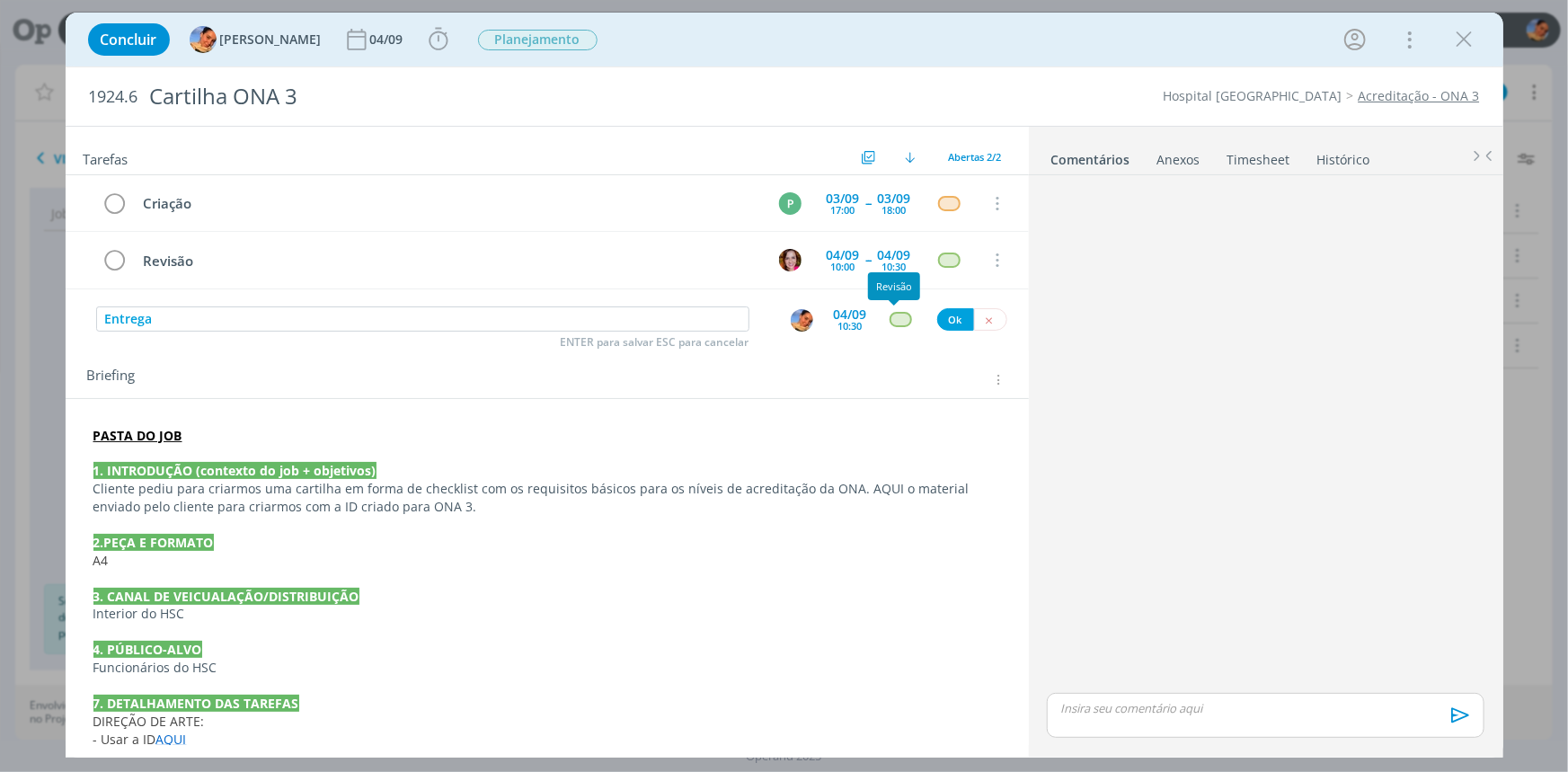
click at [898, 317] on div "dialog" at bounding box center [901, 319] width 22 height 16
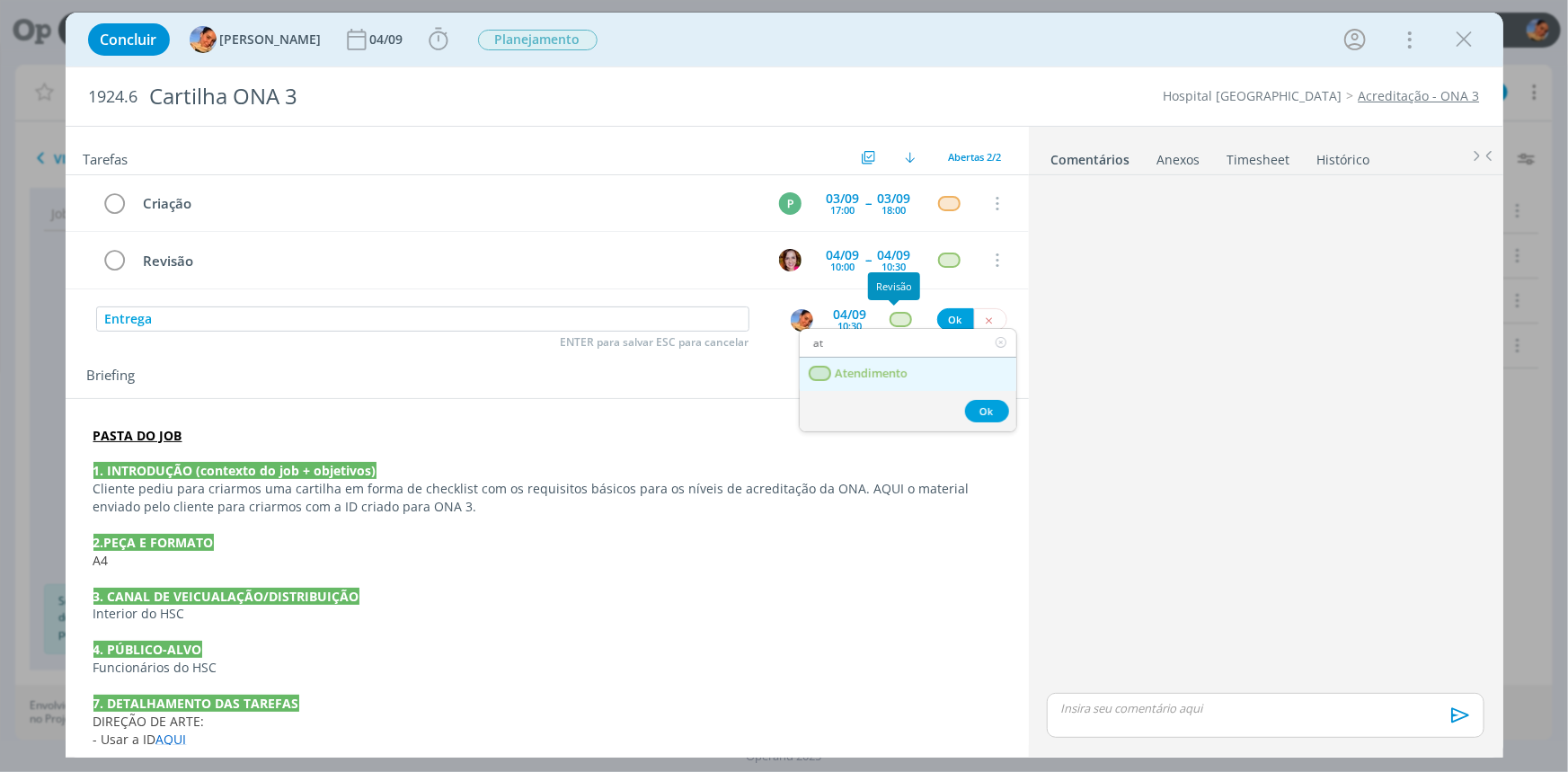
type input "at"
click at [885, 368] on span "Atendimento" at bounding box center [870, 374] width 73 height 15
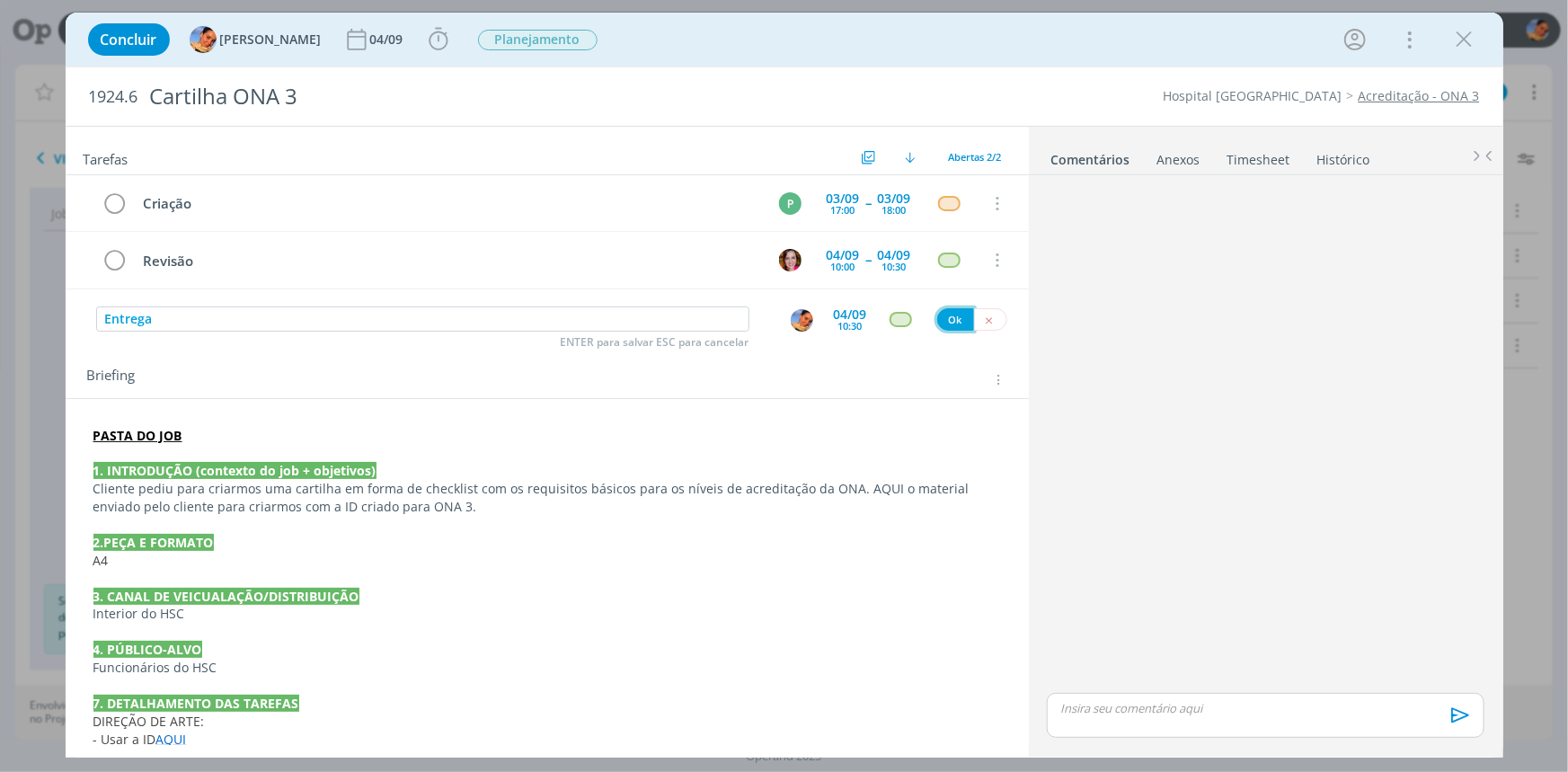
click at [957, 321] on button "Ok" at bounding box center [955, 319] width 37 height 22
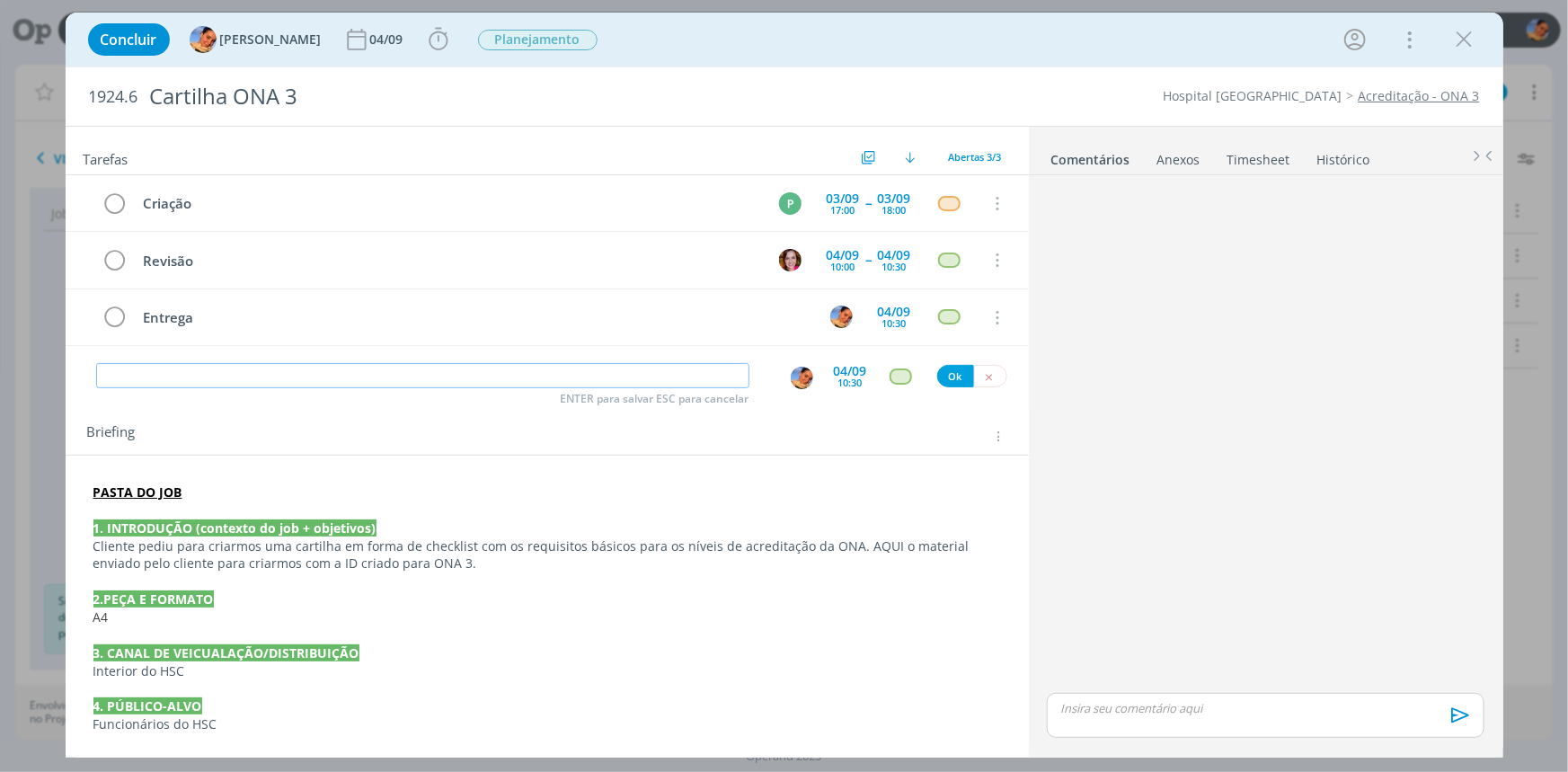
click at [312, 385] on input "dialog" at bounding box center [422, 376] width 653 height 25
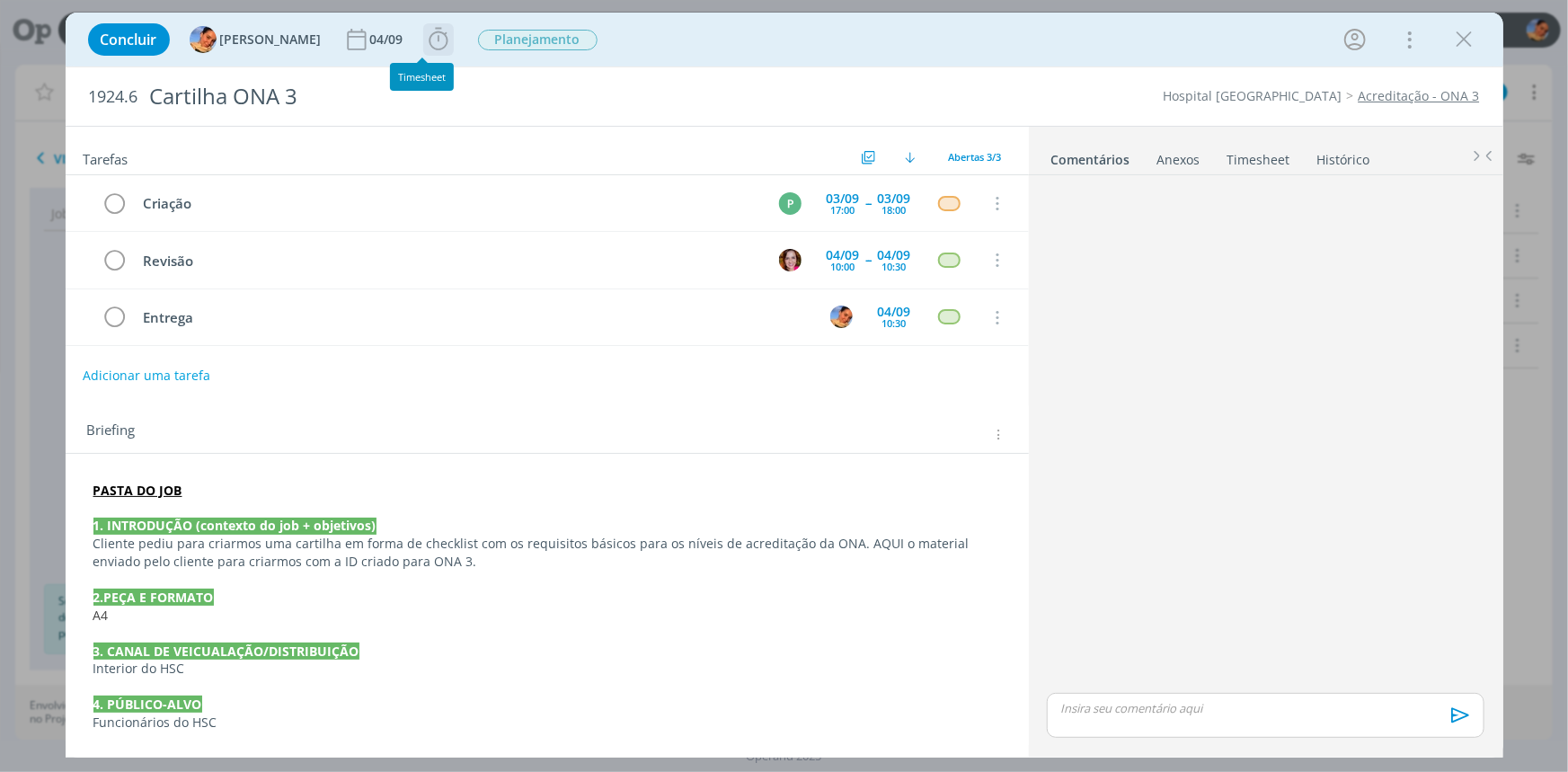
click at [425, 44] on icon "dialog" at bounding box center [439, 40] width 27 height 27
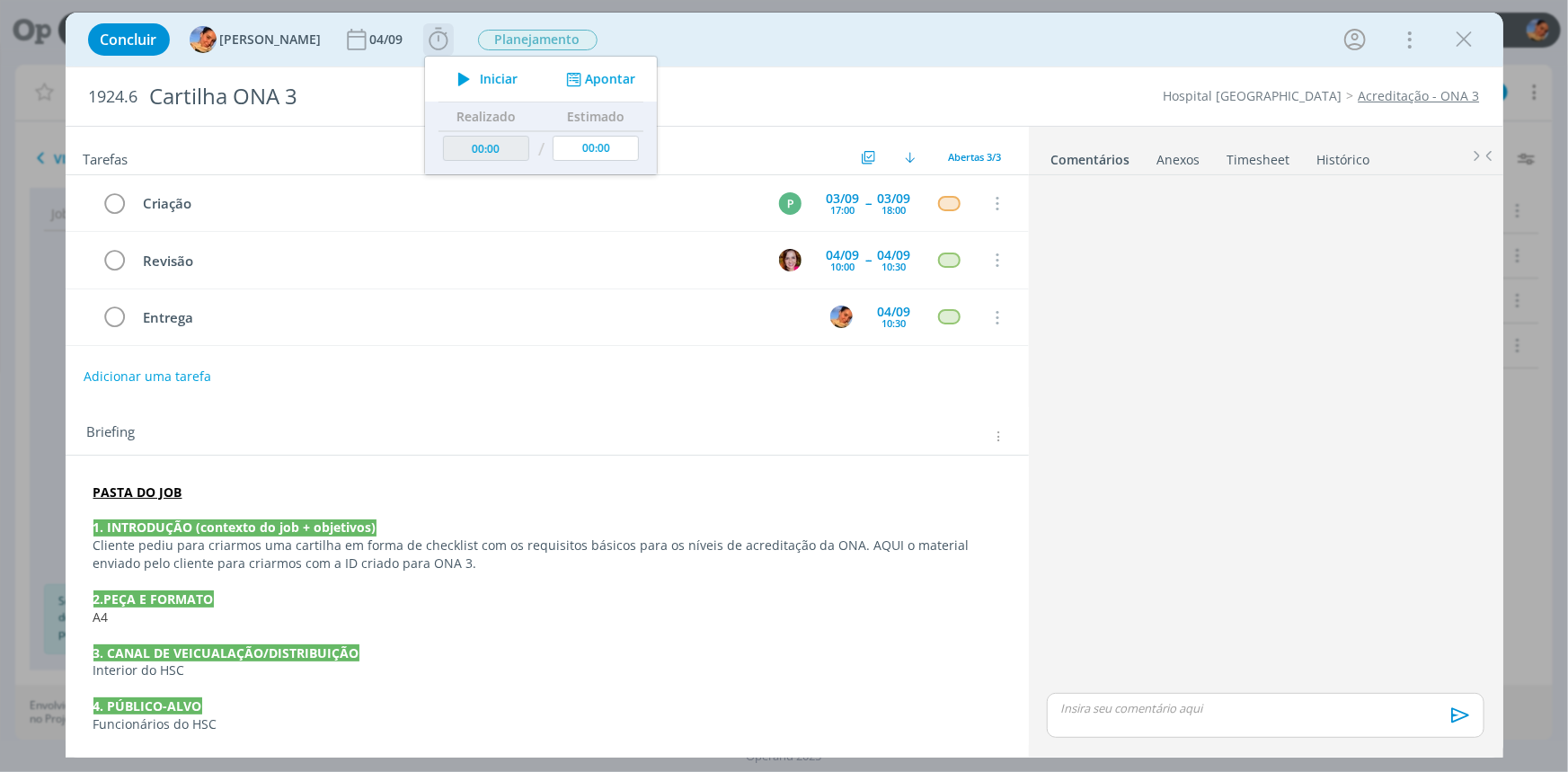
click at [590, 64] on div "Iniciar Apontar" at bounding box center [542, 79] width 232 height 45
click at [615, 82] on button "Apontar" at bounding box center [598, 79] width 74 height 19
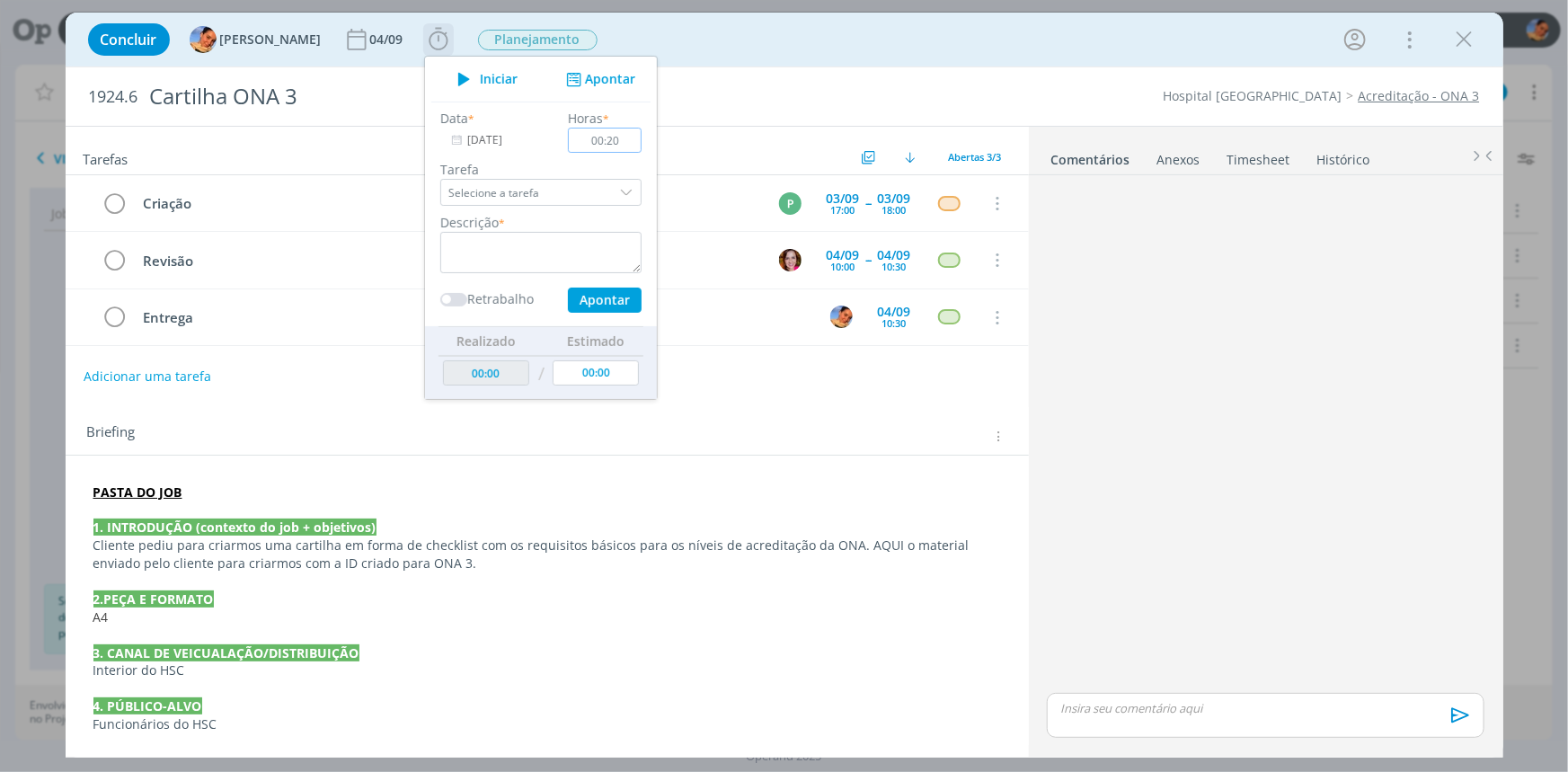
type input "00:20"
click at [535, 250] on textarea "dialog" at bounding box center [541, 253] width 201 height 41
type textarea "abertura de job + briefing + pautas"
click at [577, 300] on button "Apontar" at bounding box center [603, 301] width 73 height 25
type input "00:20"
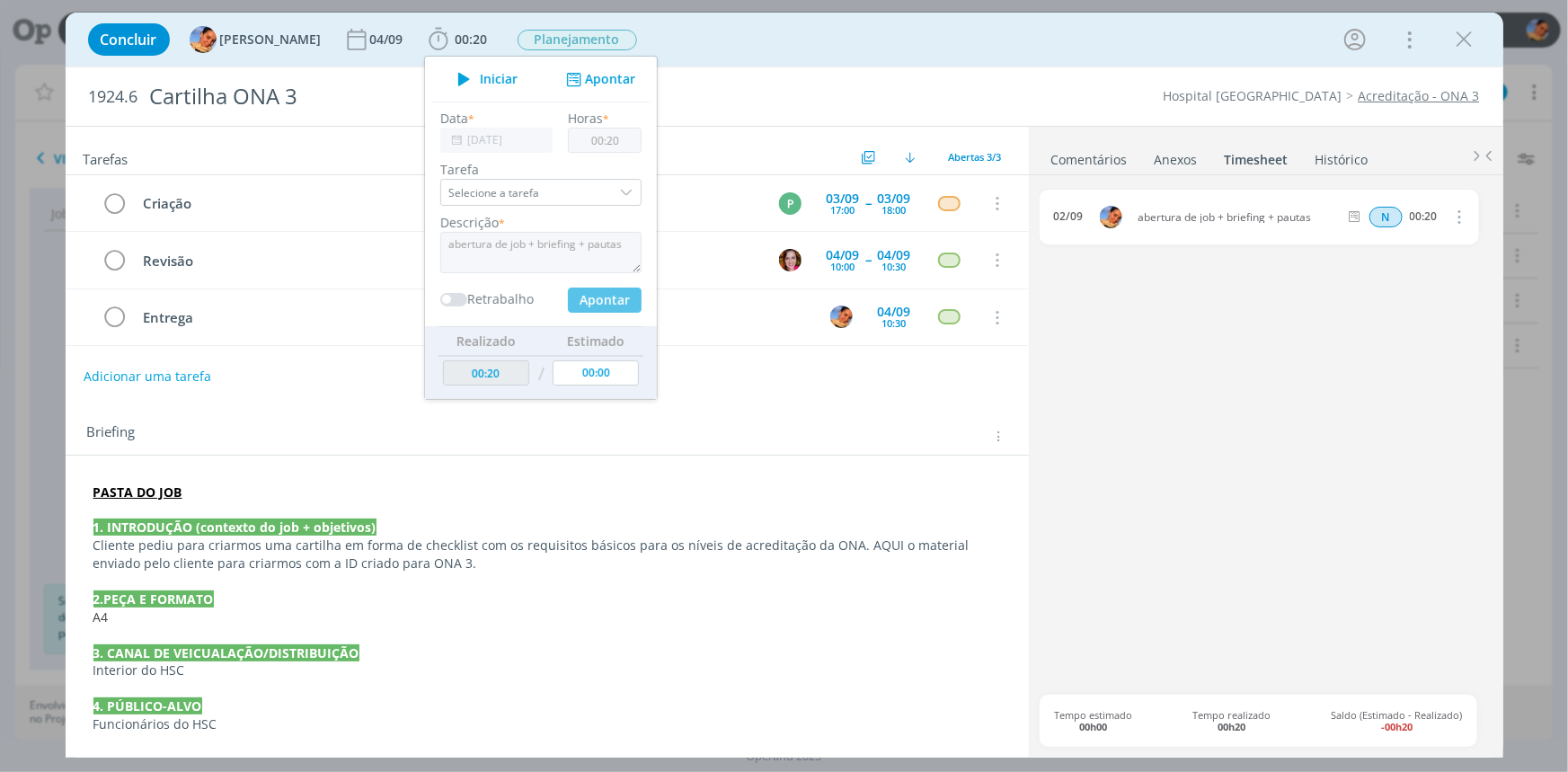
type input "00:00"
click at [589, 435] on div "Briefing" at bounding box center [548, 437] width 924 height 23
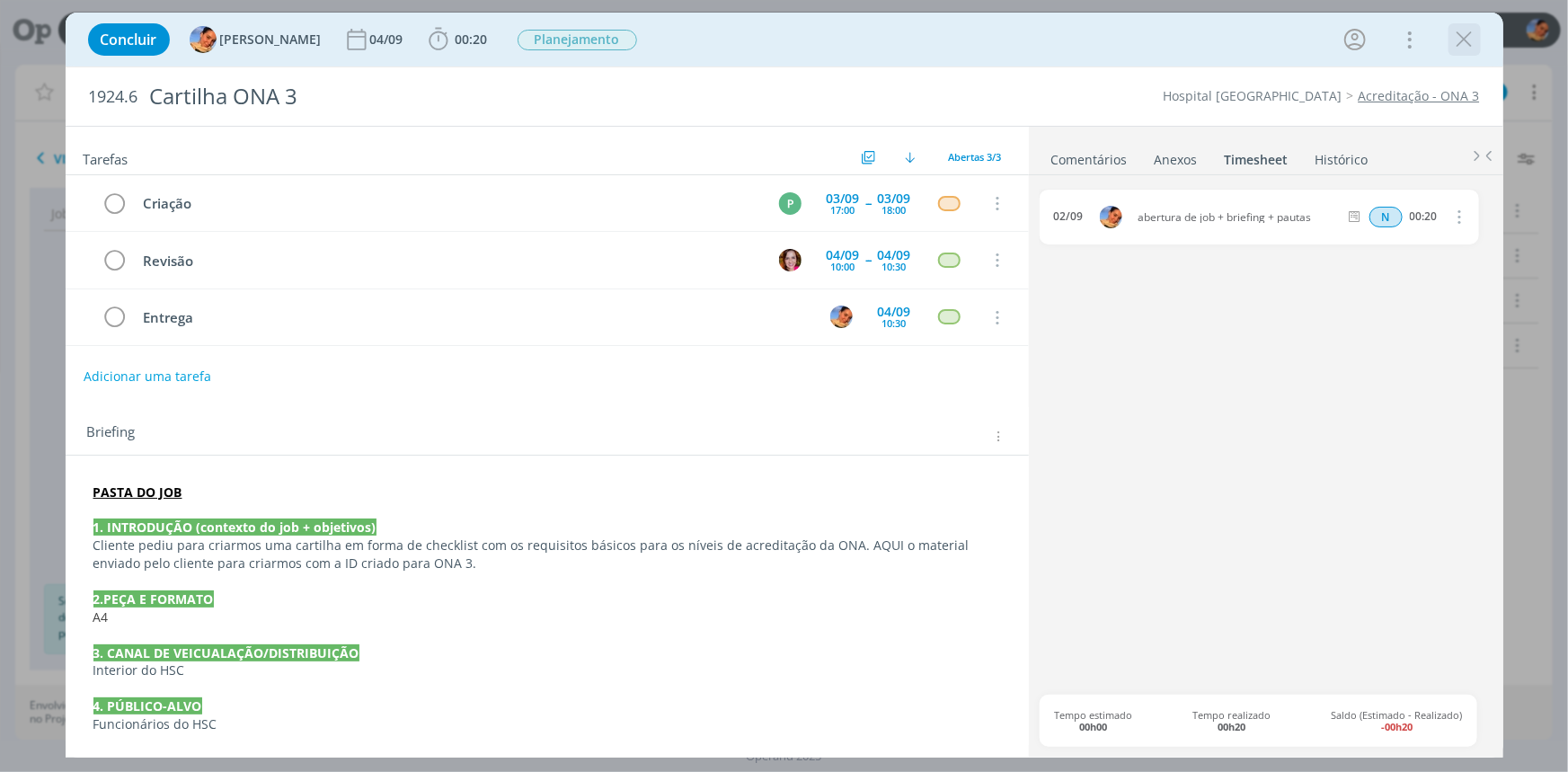
click at [1456, 45] on icon "dialog" at bounding box center [1465, 40] width 27 height 27
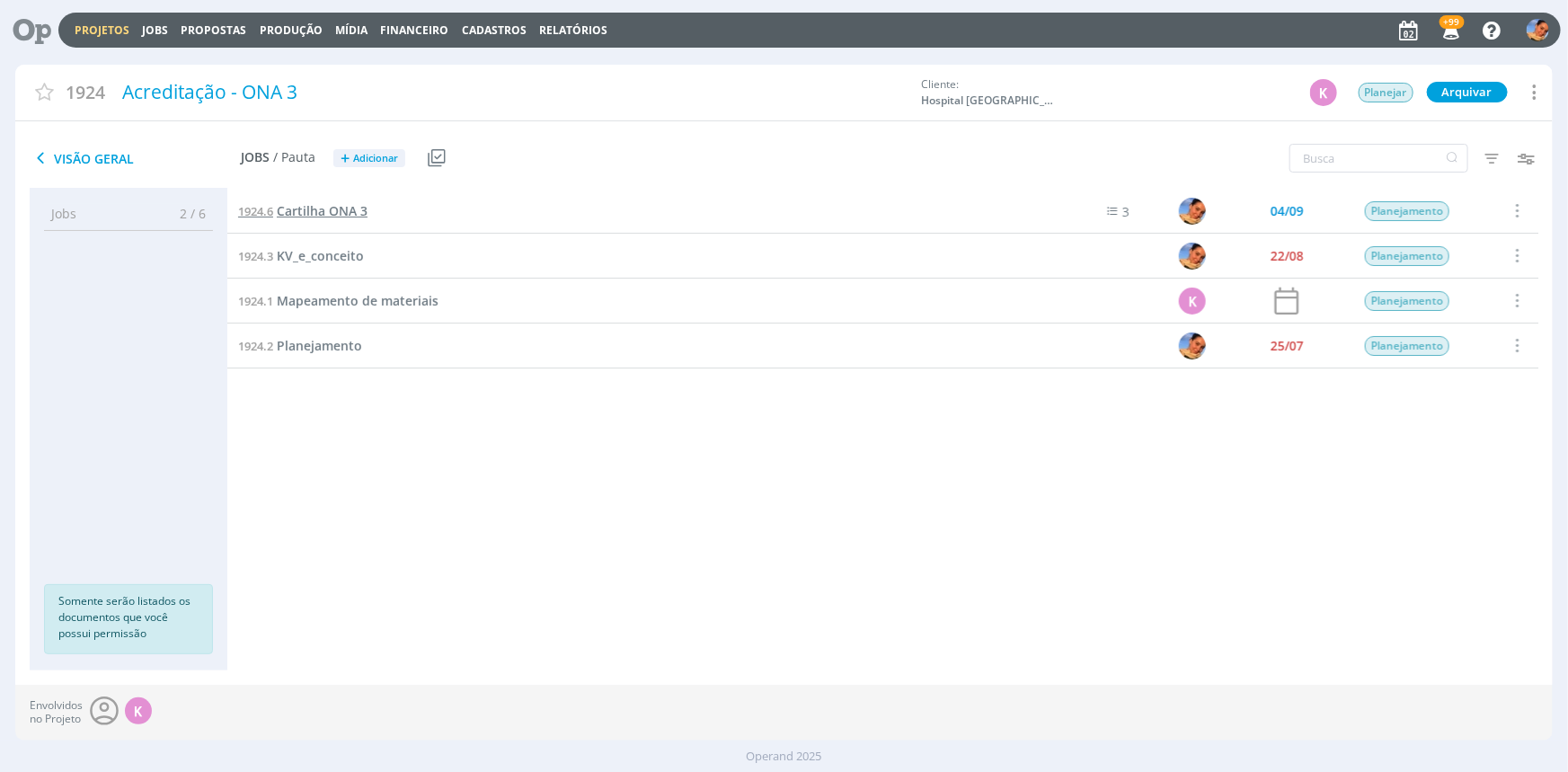
click at [301, 204] on span "Cartilha ONA 3" at bounding box center [322, 210] width 91 height 17
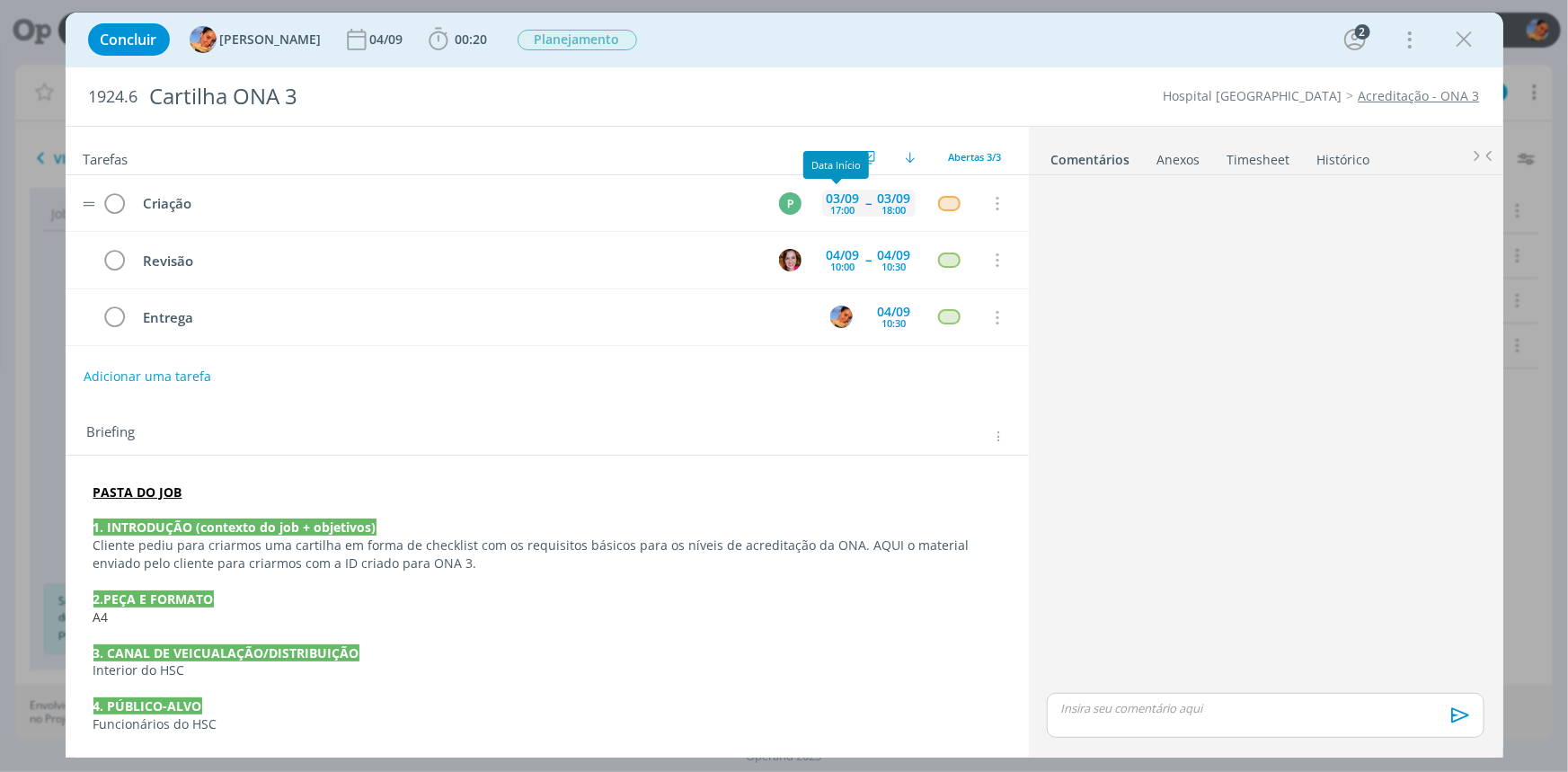
click at [829, 198] on div "03/09" at bounding box center [843, 198] width 33 height 13
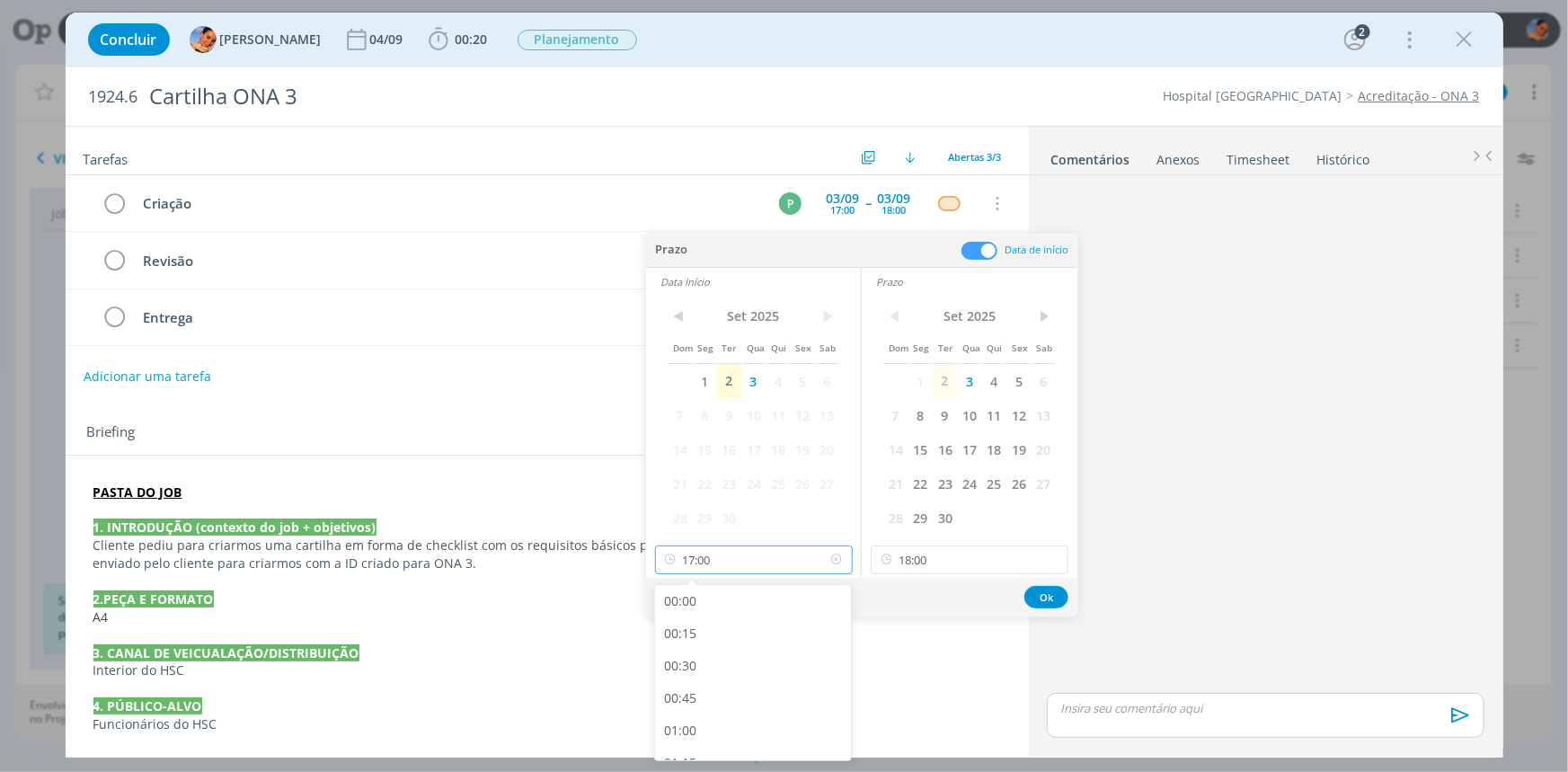
click at [787, 549] on input "17:00" at bounding box center [753, 559] width 198 height 28
click at [719, 675] on div "14:00" at bounding box center [754, 676] width 200 height 32
type input "14:00"
click at [961, 570] on input "18:00" at bounding box center [969, 559] width 198 height 28
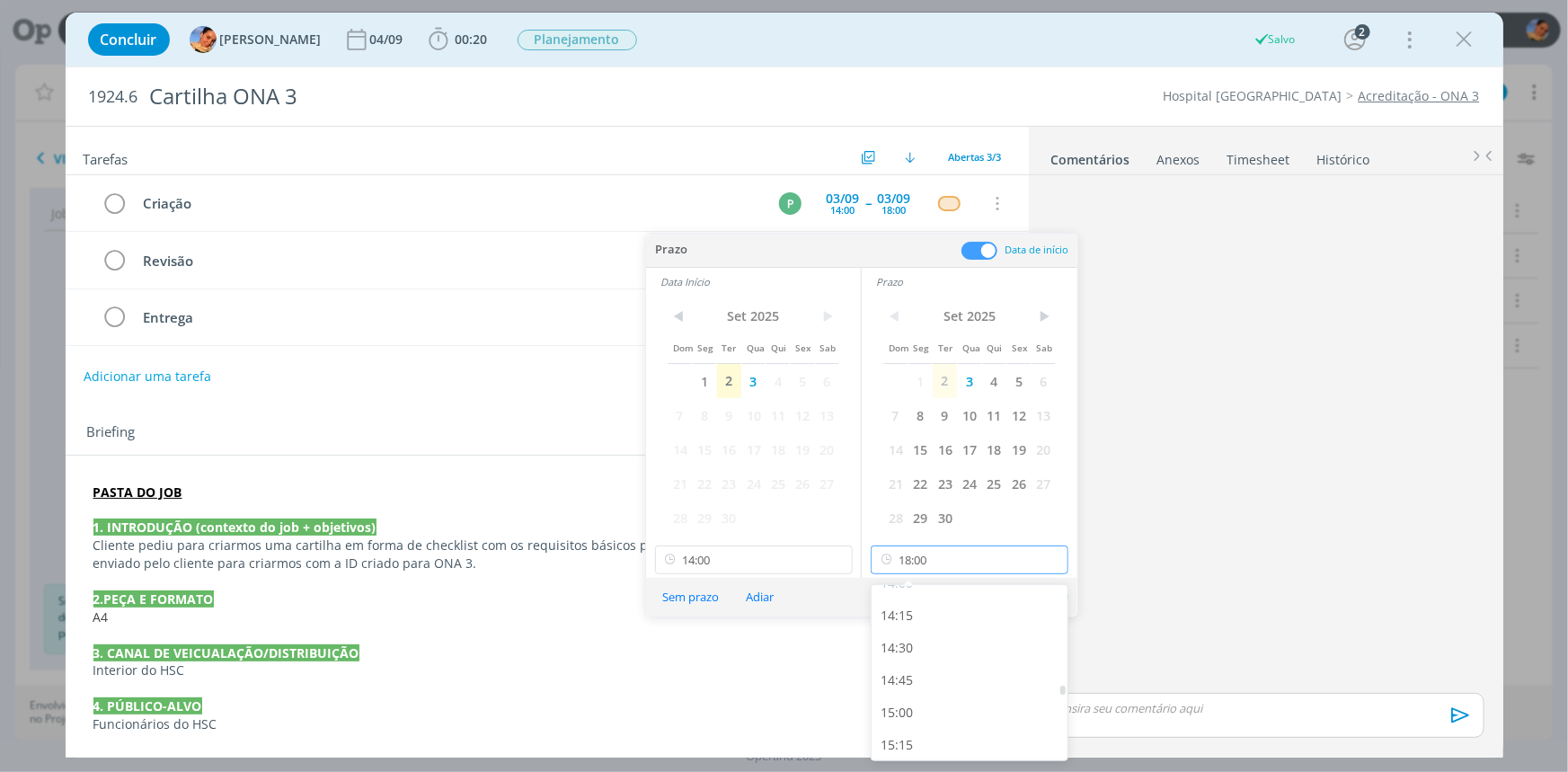
scroll to position [1865, 0]
click at [934, 669] on div "15:00" at bounding box center [971, 676] width 200 height 32
type input "15:00"
click at [1050, 606] on button "Ok" at bounding box center [1046, 596] width 44 height 22
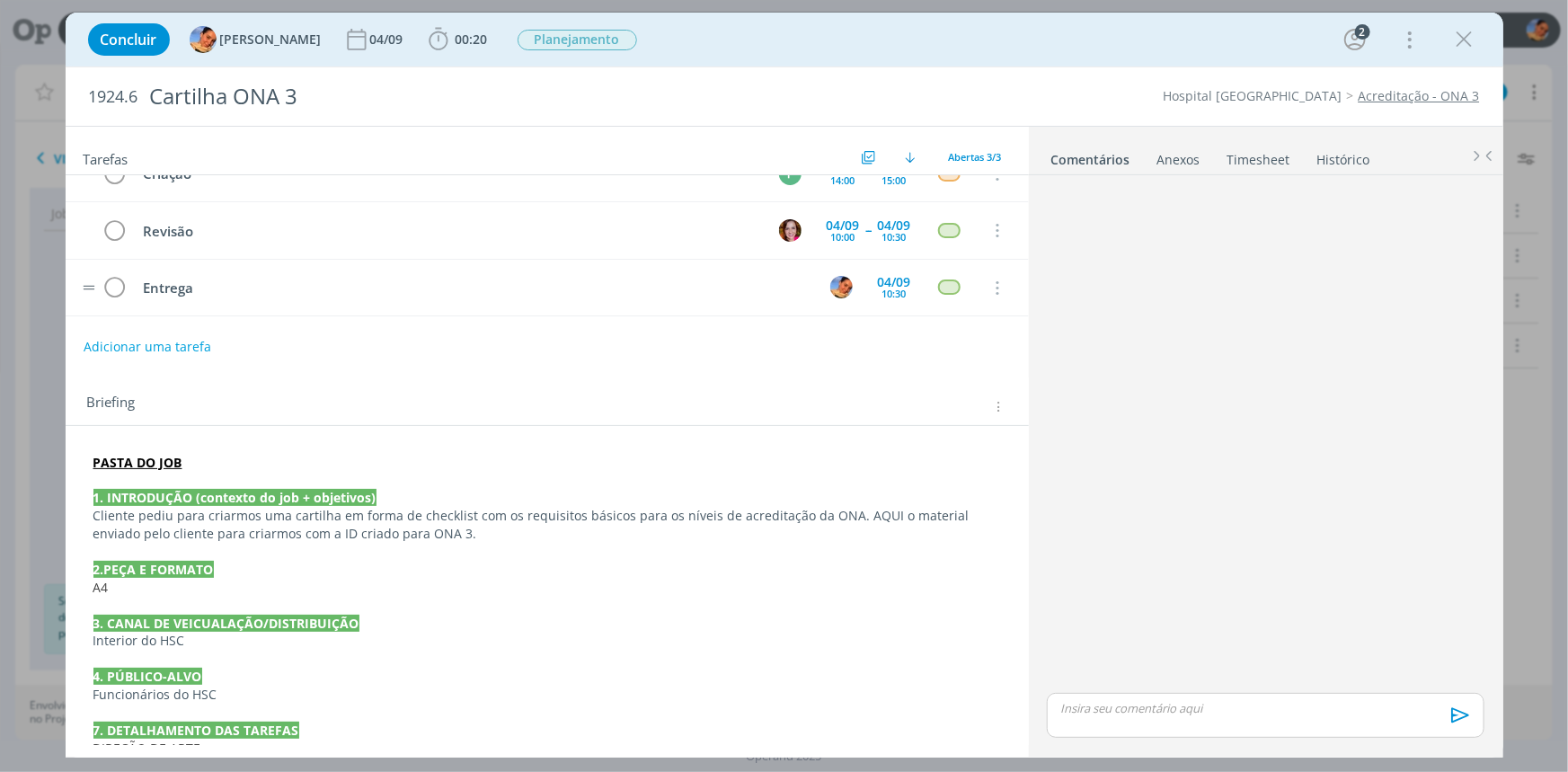
scroll to position [0, 0]
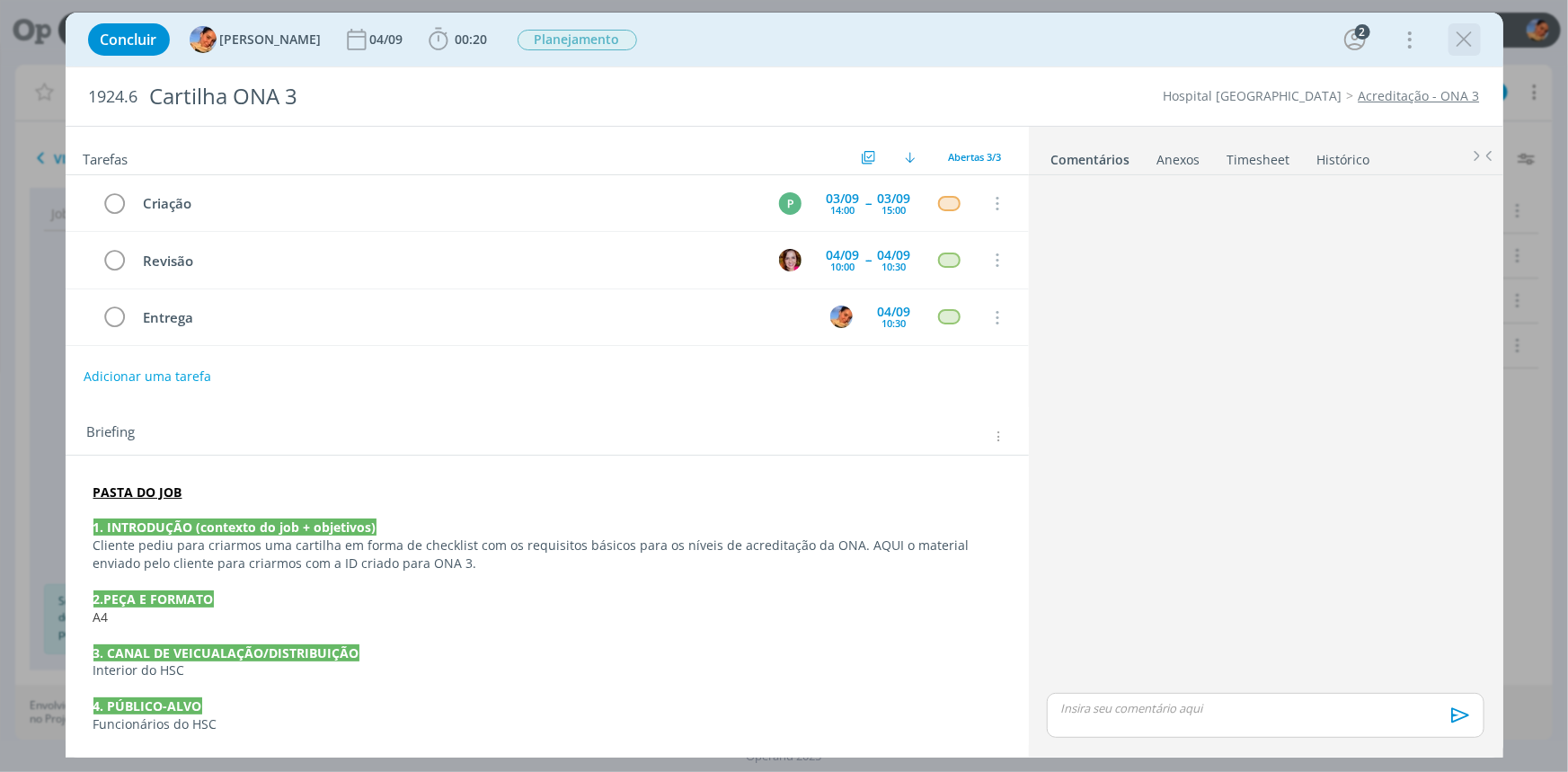
click at [1471, 36] on icon "dialog" at bounding box center [1465, 40] width 27 height 27
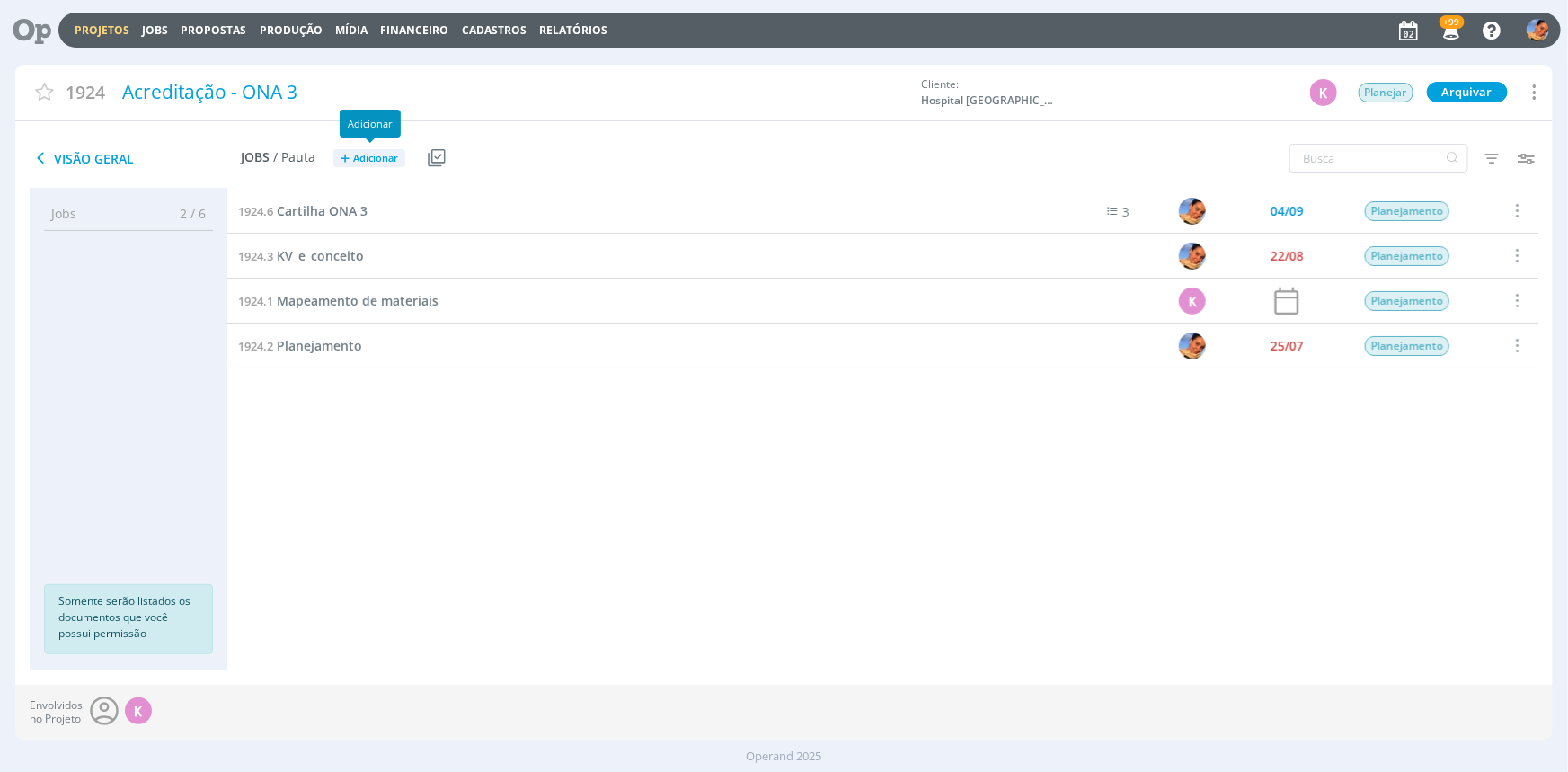
click at [373, 158] on span "Adicionar" at bounding box center [376, 159] width 45 height 12
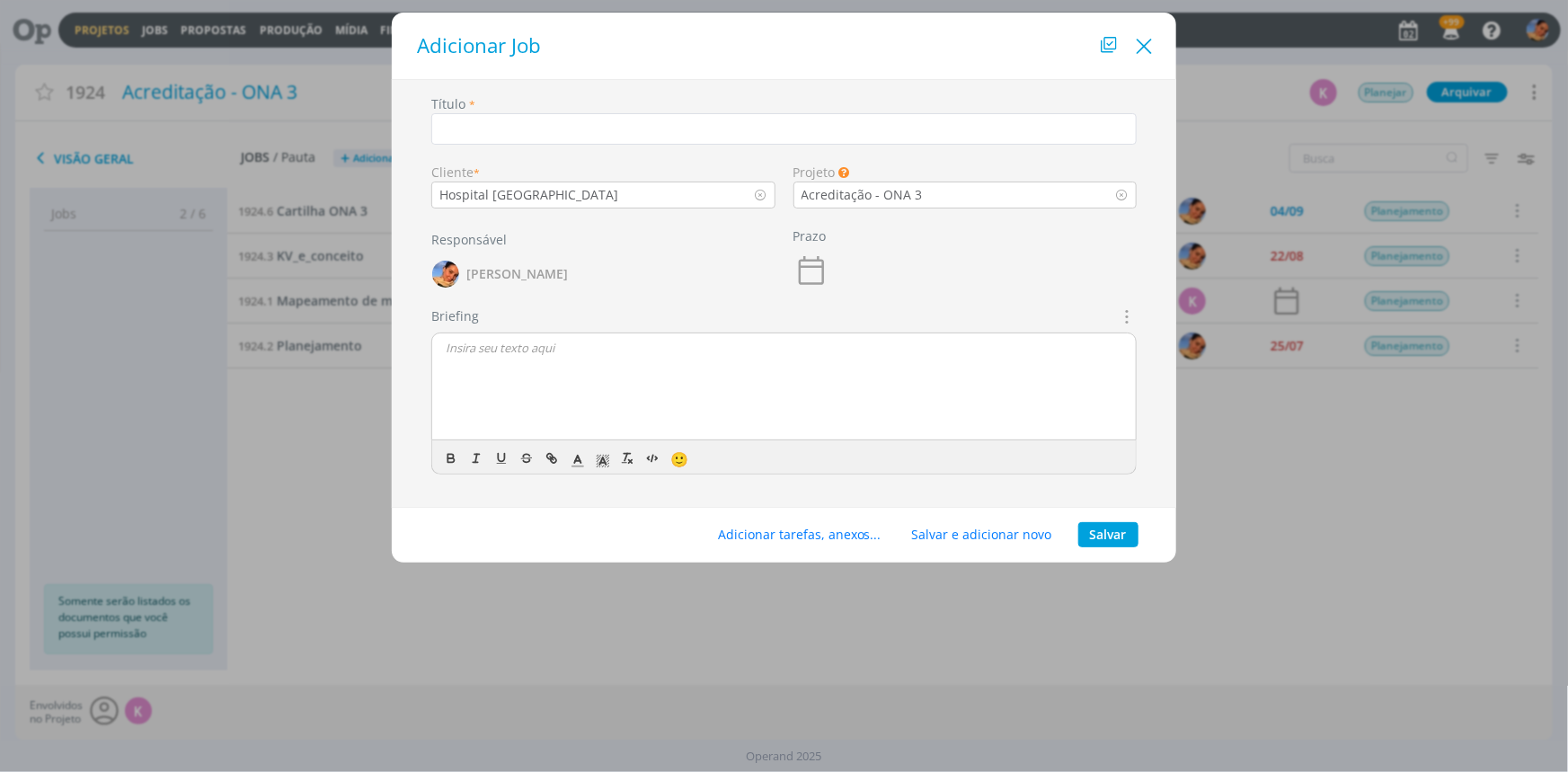
click at [1151, 54] on icon "Close" at bounding box center [1145, 47] width 27 height 27
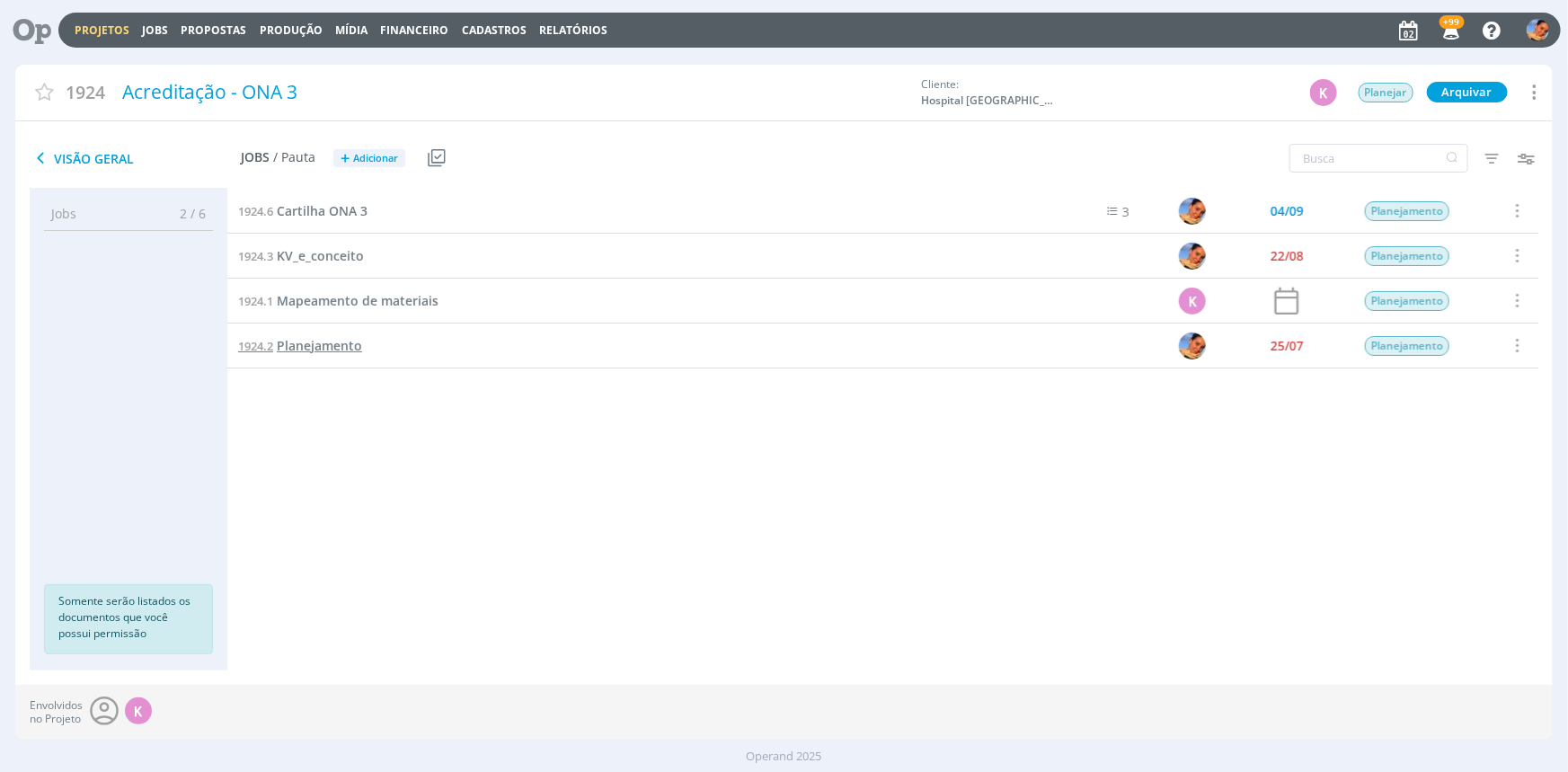
click at [323, 343] on div "Projetos Jobs Propostas Produção Mídia Financeiro Cadastros Relatórios +99 Noti…" at bounding box center [784, 386] width 1568 height 772
click at [334, 328] on div "1924.2 Planejamento" at bounding box center [626, 345] width 799 height 44
click at [332, 342] on span "Planejamento" at bounding box center [319, 345] width 85 height 17
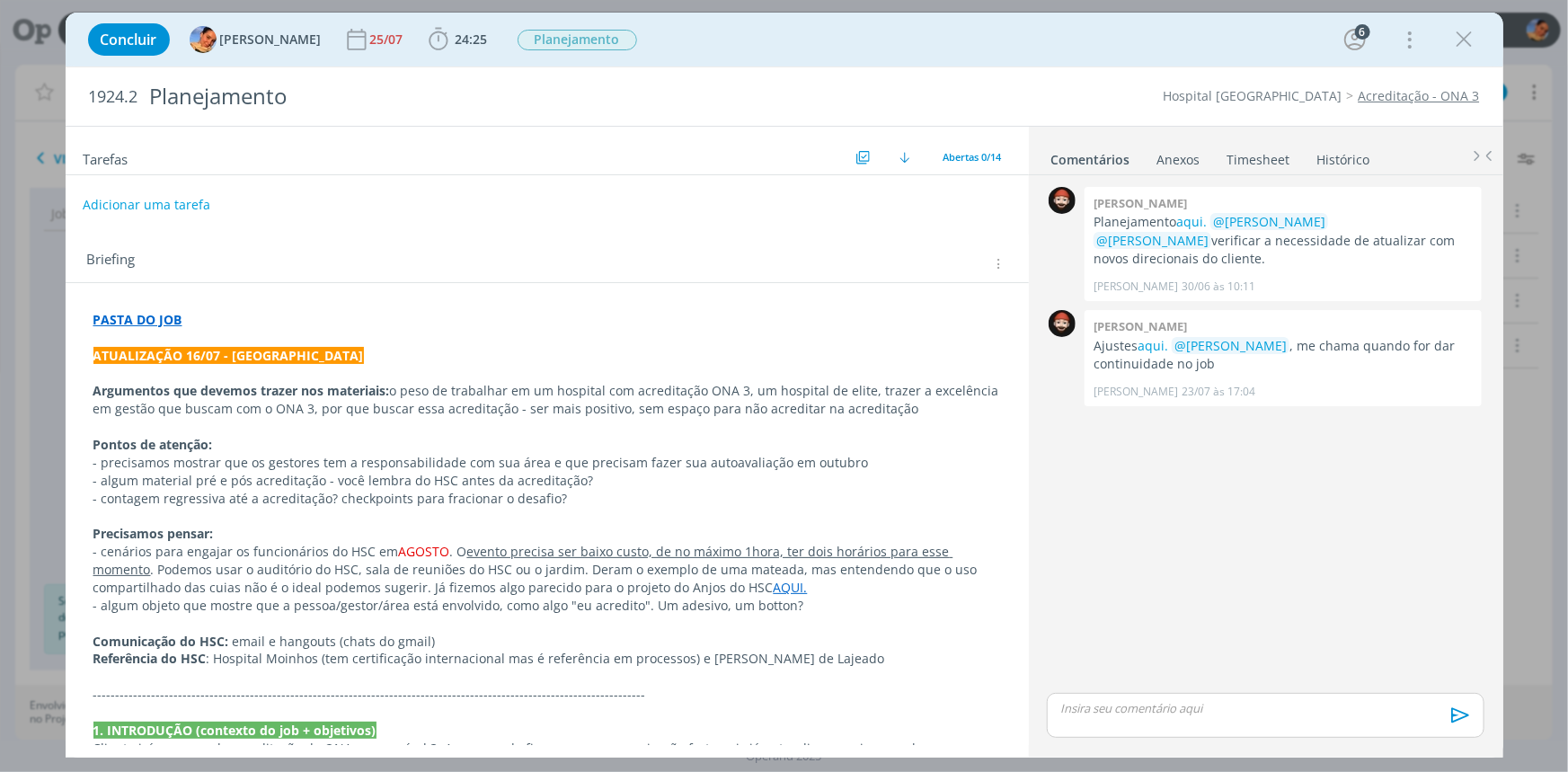
click at [176, 198] on button "Adicionar uma tarefa" at bounding box center [146, 204] width 128 height 30
click at [197, 211] on input "dialog" at bounding box center [427, 204] width 663 height 25
click at [146, 199] on input "Alinhasmentos | via Meet" at bounding box center [427, 204] width 663 height 25
click at [814, 198] on icon "dialog" at bounding box center [811, 204] width 22 height 22
type input "Alinhamentos | via Meet"
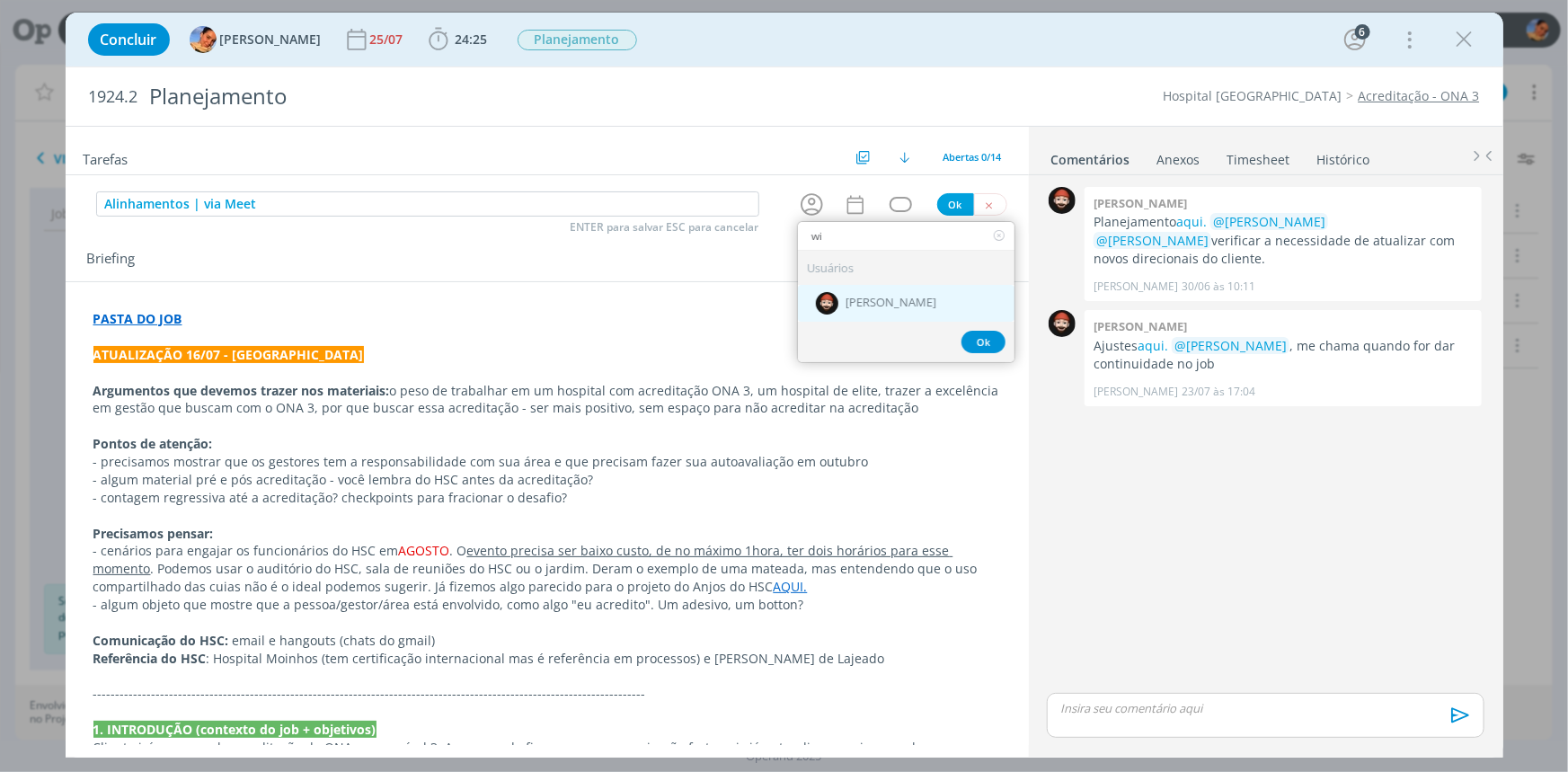
type input "wi"
click at [899, 311] on div "[PERSON_NAME]" at bounding box center [906, 304] width 217 height 37
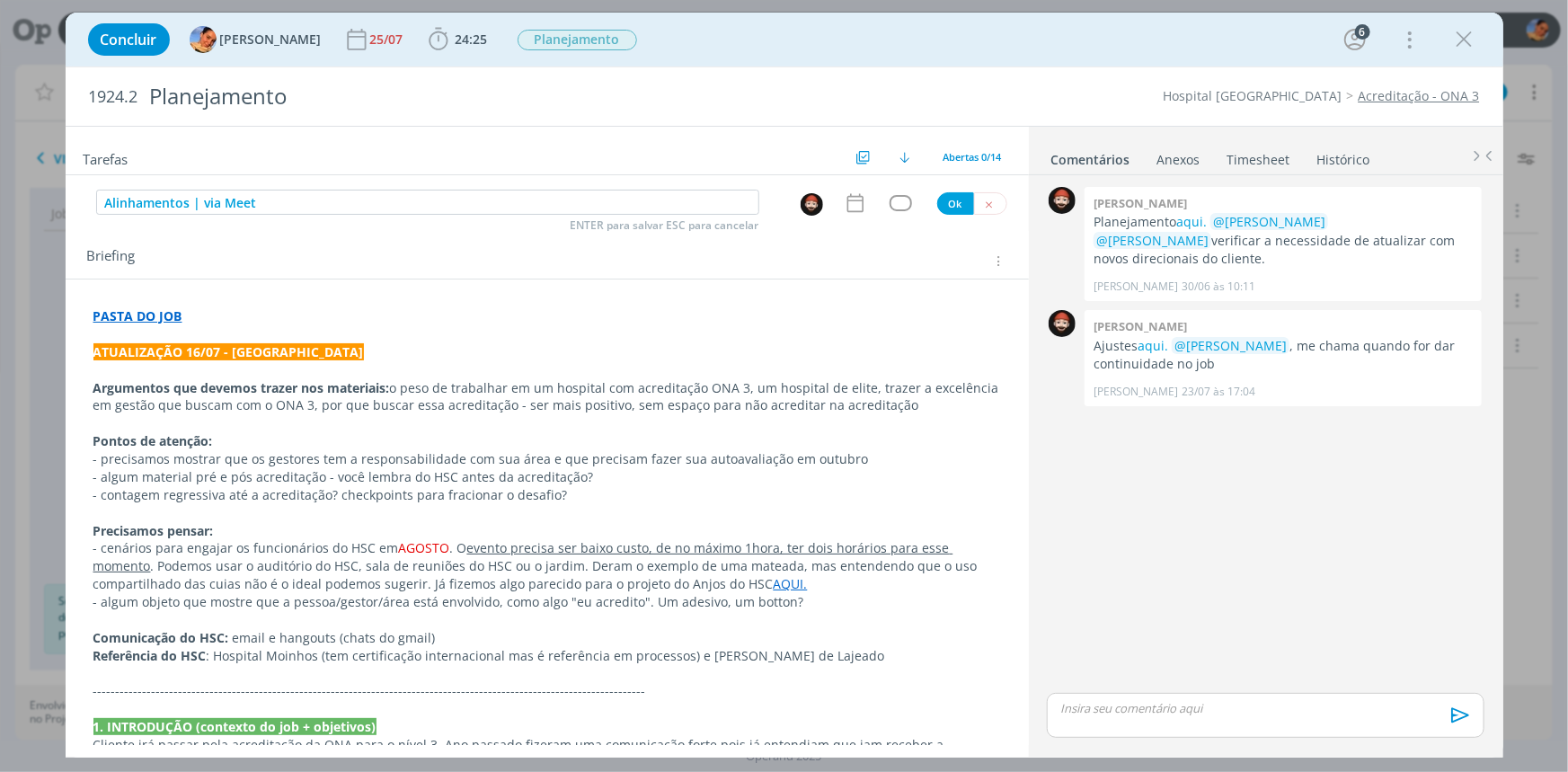
click at [859, 211] on icon "dialog" at bounding box center [856, 203] width 23 height 23
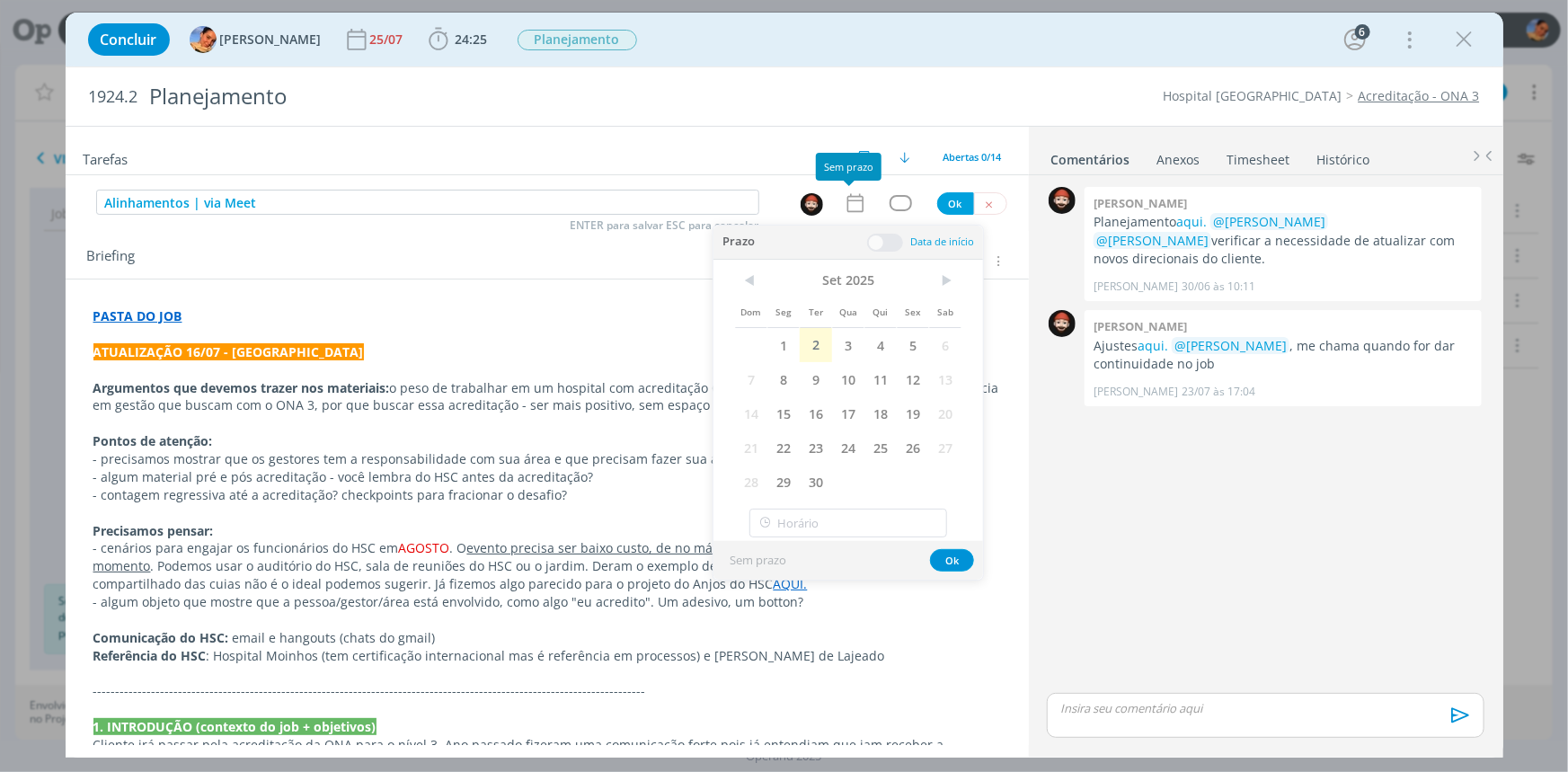
click at [853, 205] on icon "dialog" at bounding box center [856, 203] width 23 height 23
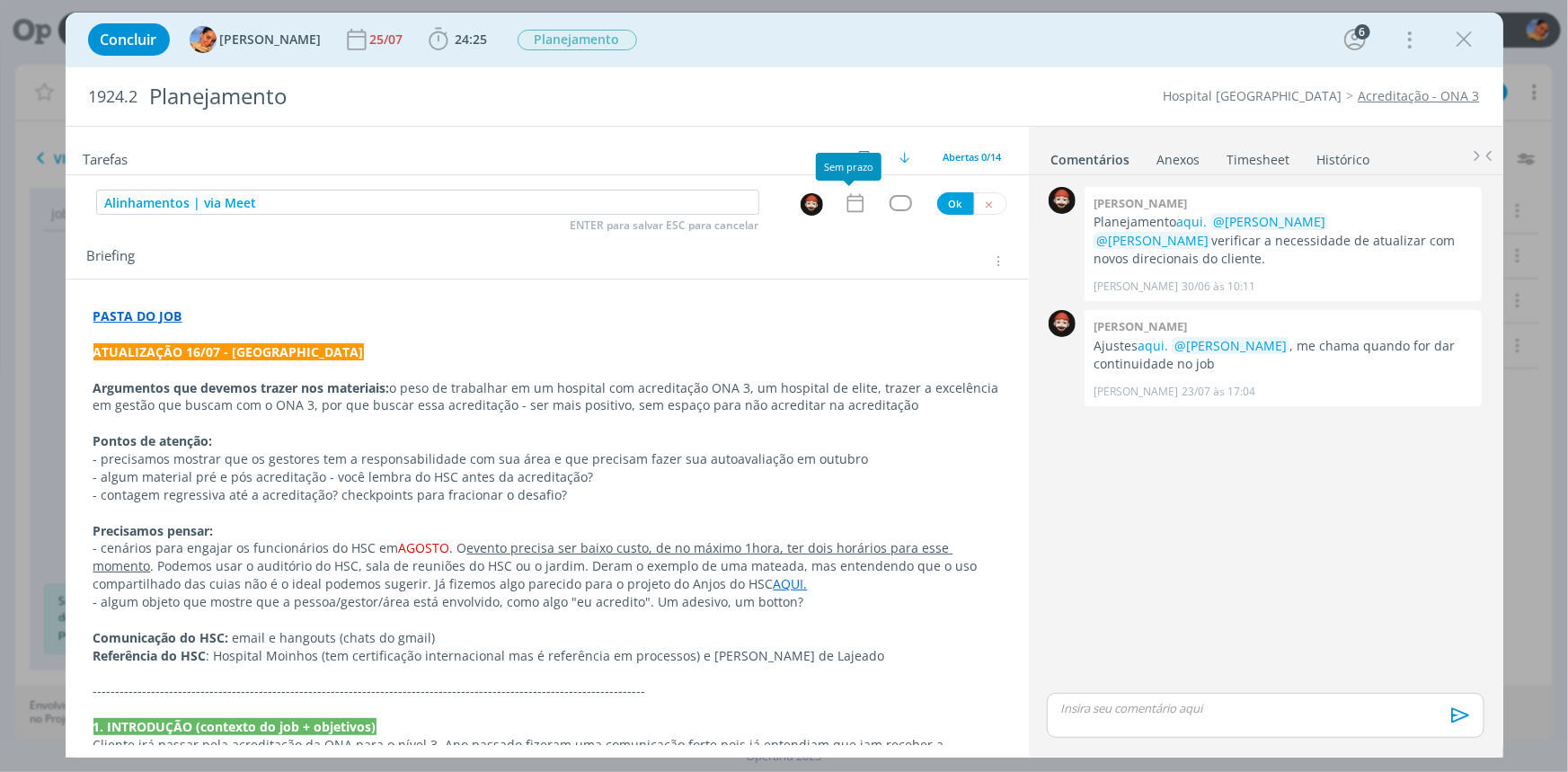
click at [853, 205] on icon "dialog" at bounding box center [856, 203] width 23 height 23
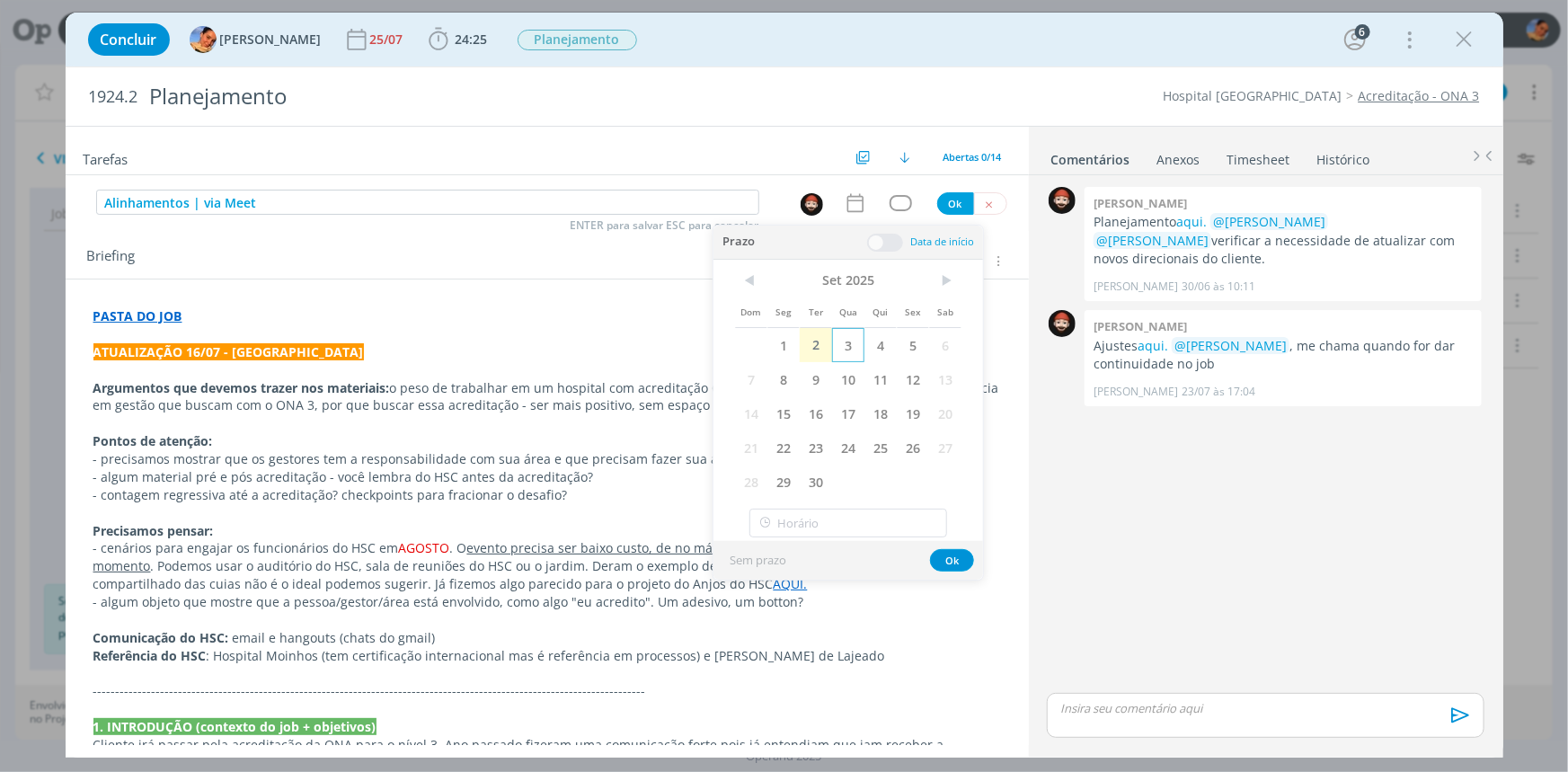
drag, startPoint x: 841, startPoint y: 343, endPoint x: 863, endPoint y: 260, distance: 85.9
click at [839, 342] on span "3" at bounding box center [848, 345] width 32 height 34
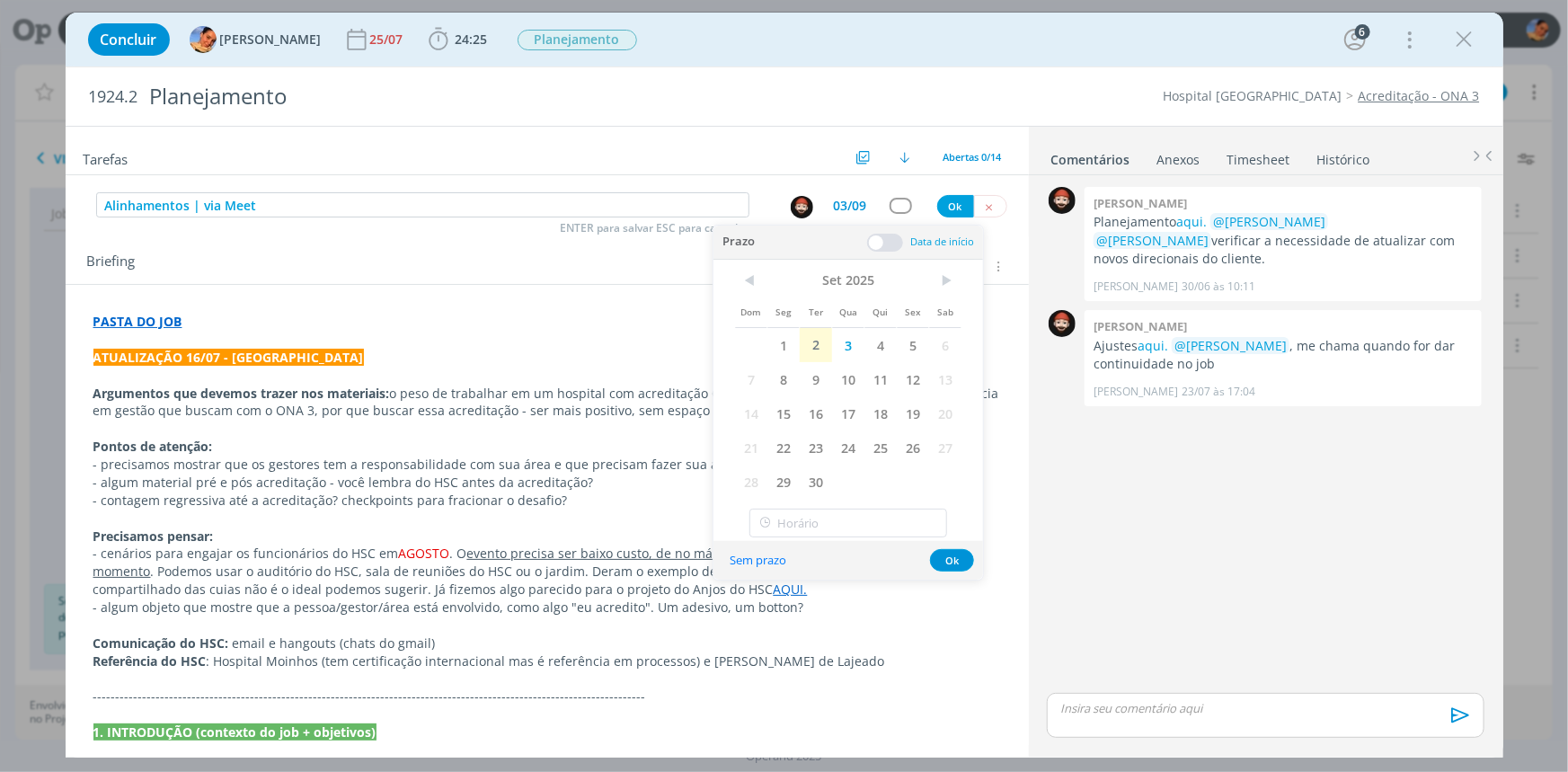
click at [870, 250] on div at bounding box center [885, 242] width 36 height 18
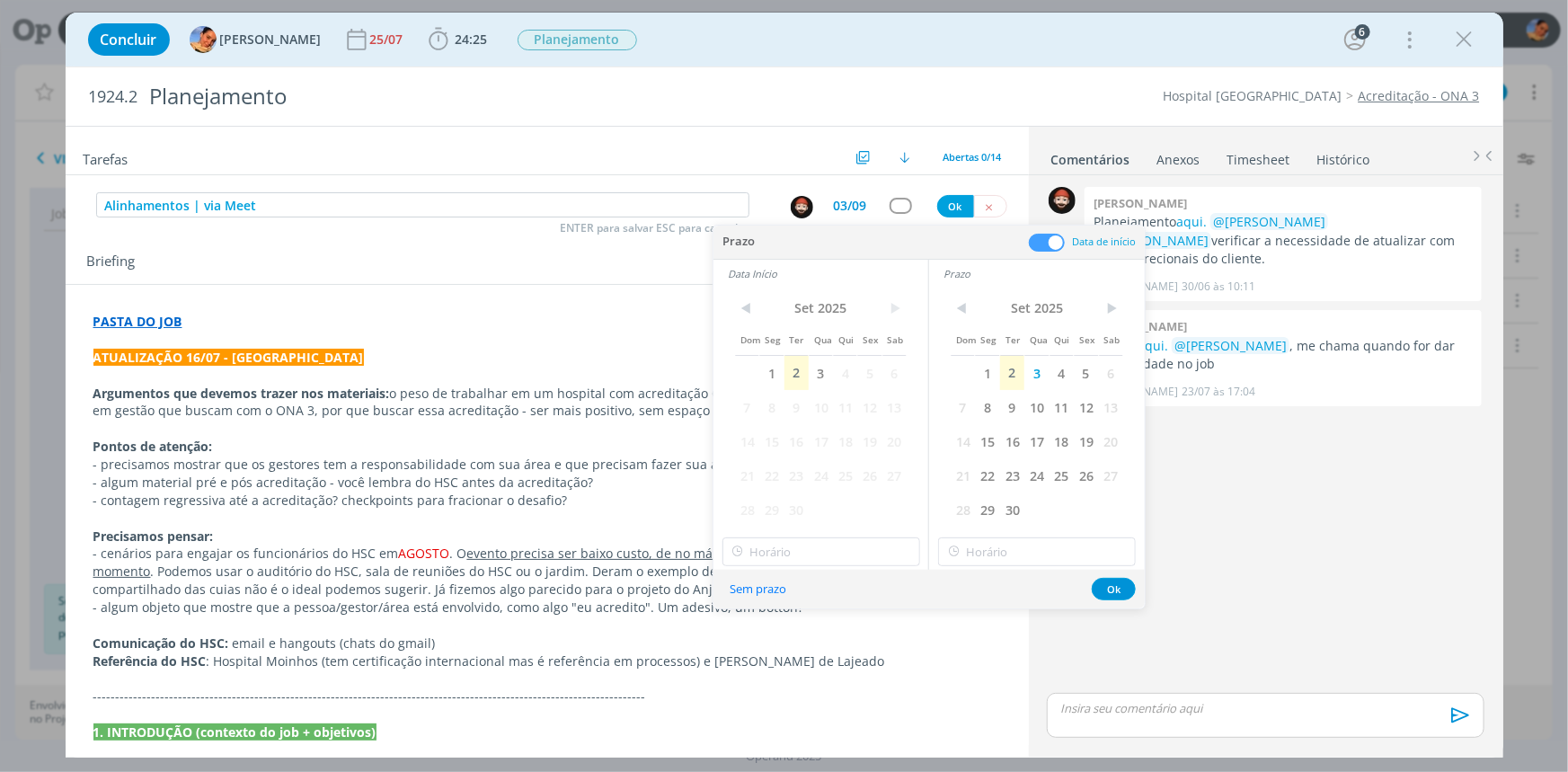
click at [876, 245] on div "Prazo Data de início" at bounding box center [929, 242] width 431 height 34
click at [823, 376] on span "3" at bounding box center [821, 373] width 24 height 34
click at [797, 549] on input "17:00" at bounding box center [821, 551] width 198 height 28
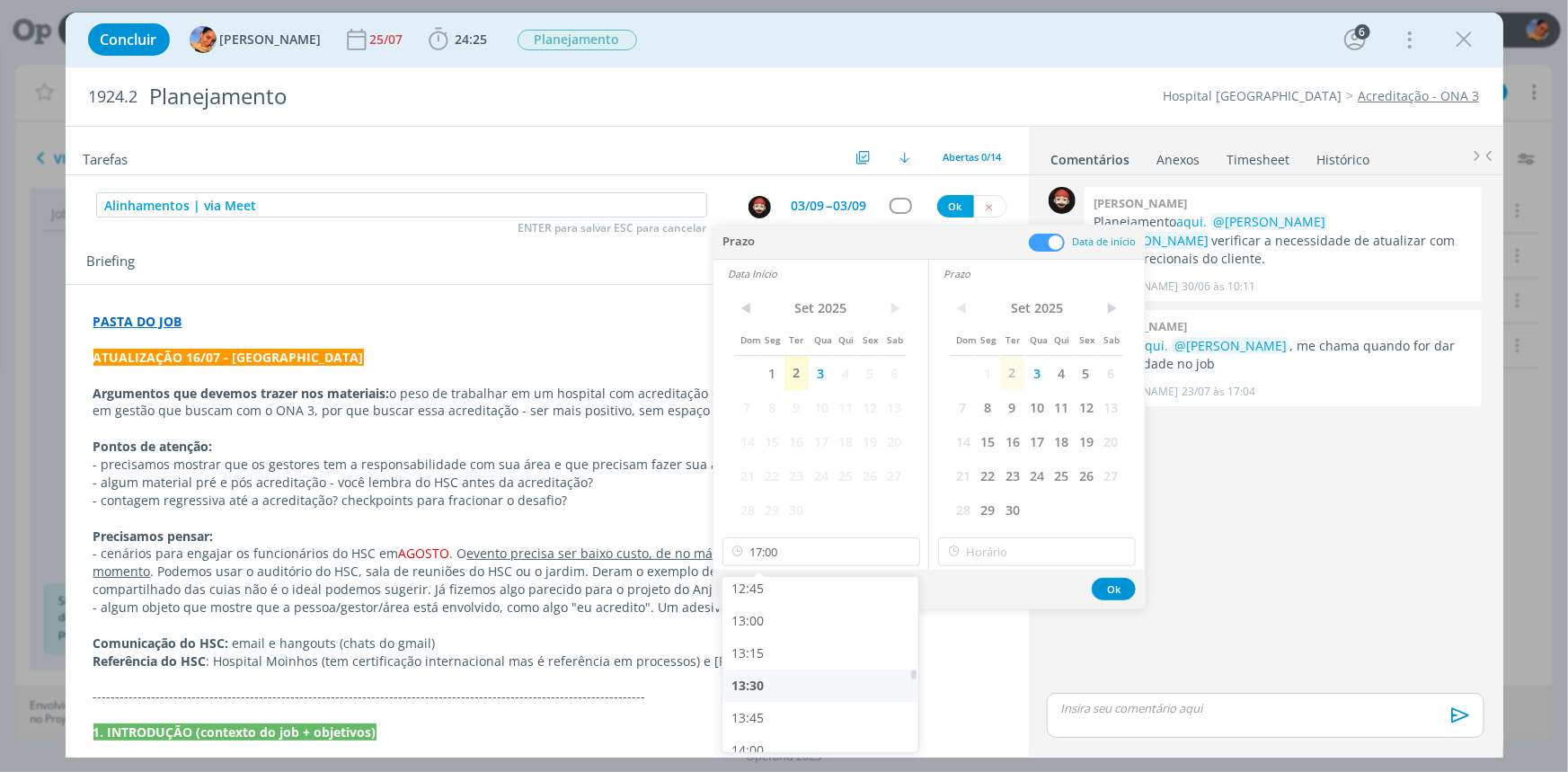
click at [808, 688] on div "13:30" at bounding box center [822, 685] width 200 height 32
type input "13:30"
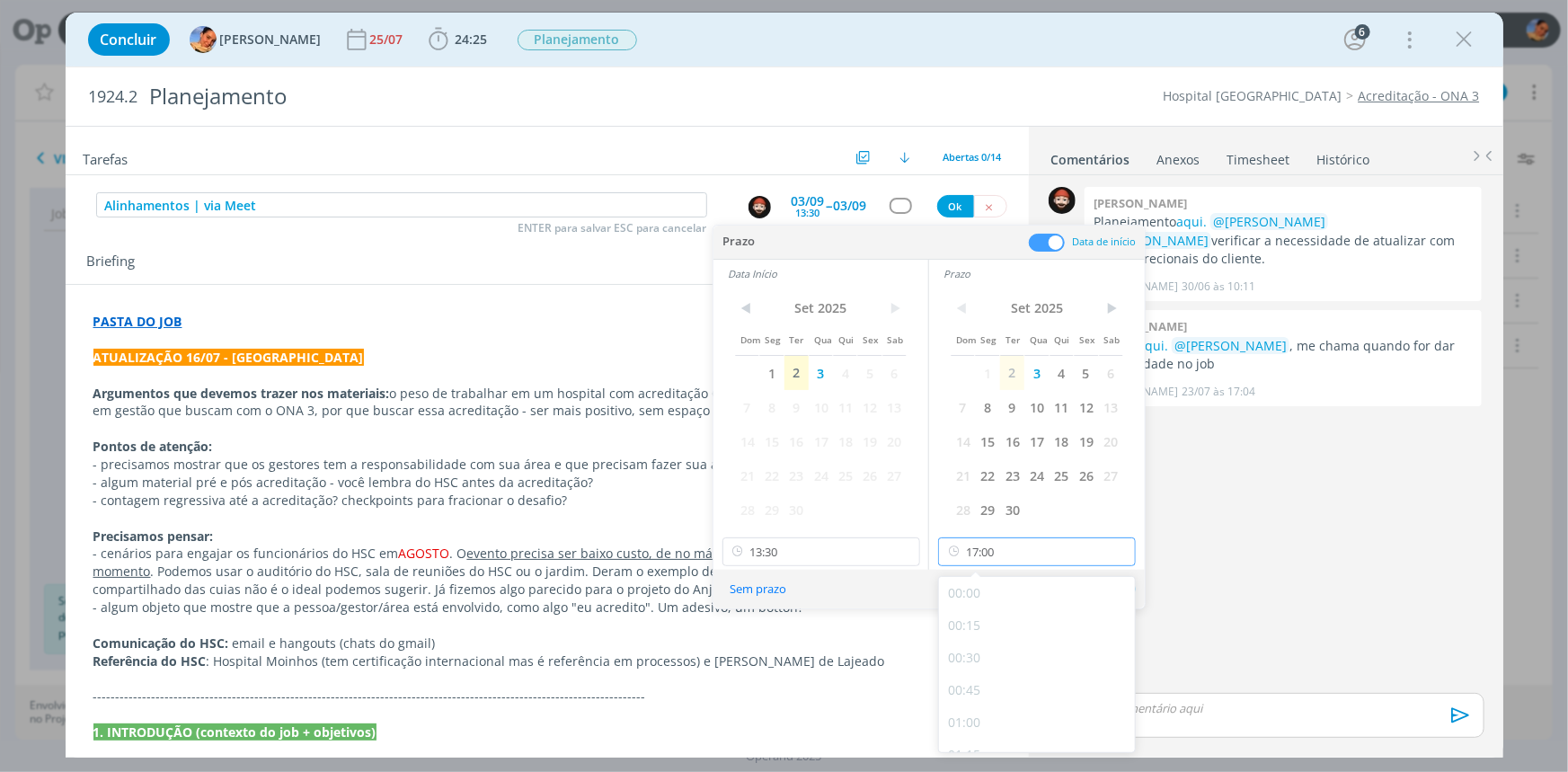
click at [1029, 550] on input "17:00" at bounding box center [1036, 551] width 198 height 28
click at [1033, 600] on div "14:00" at bounding box center [1038, 587] width 200 height 32
type input "14:00"
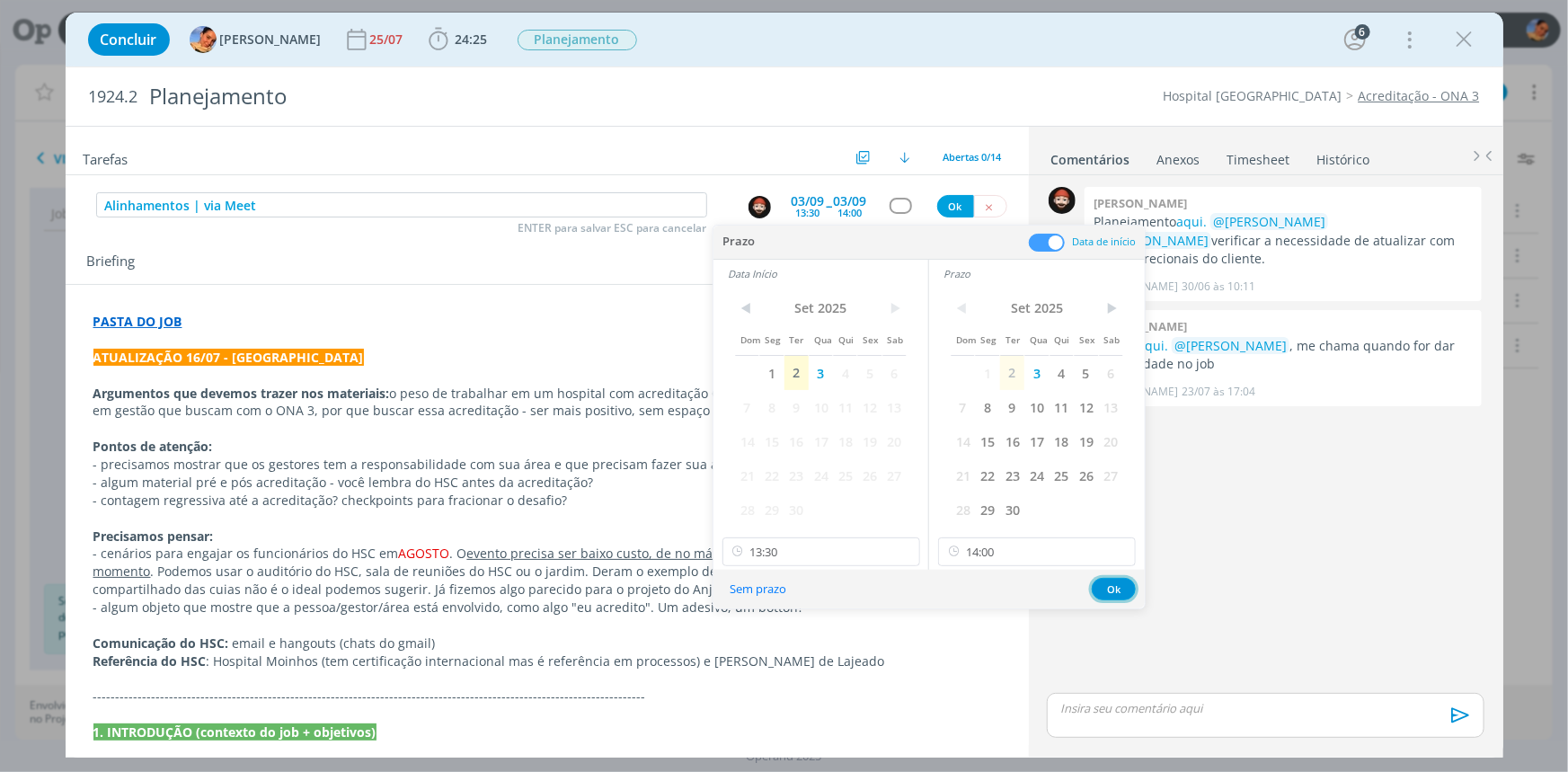
click at [1105, 589] on button "Ok" at bounding box center [1113, 589] width 44 height 22
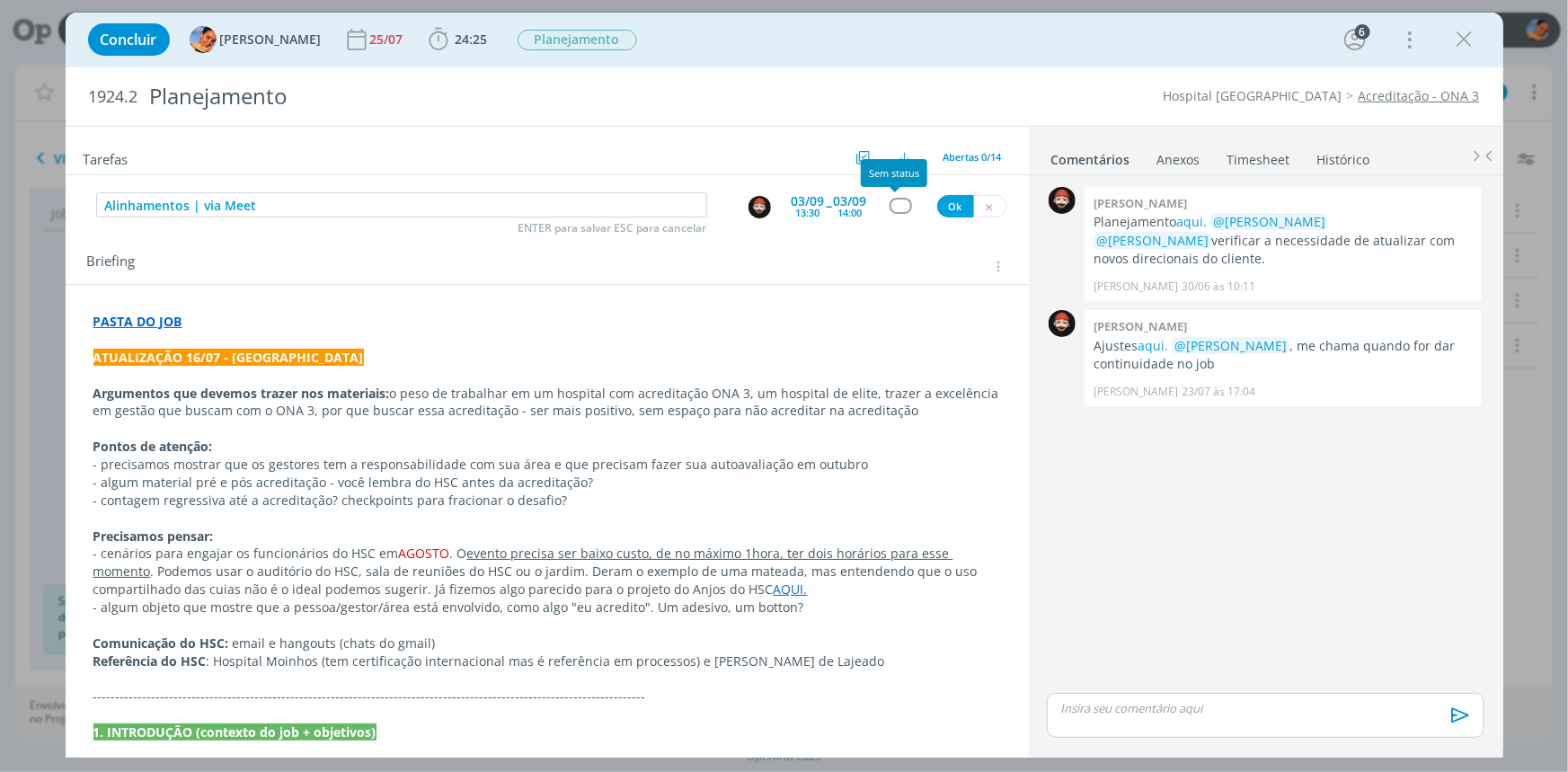
click at [895, 198] on div "dialog" at bounding box center [901, 206] width 22 height 16
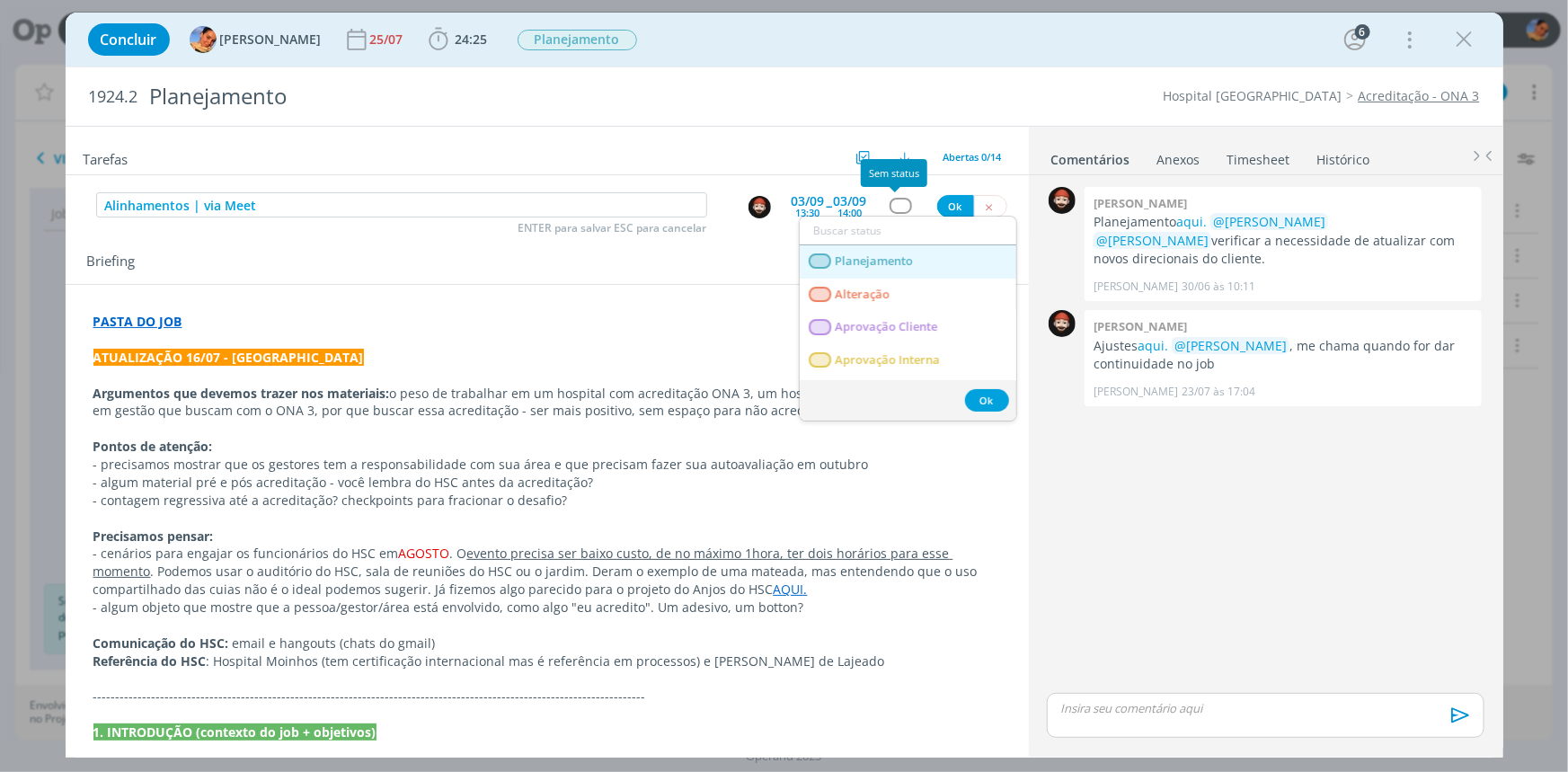
click at [896, 255] on span "Planejamento" at bounding box center [873, 262] width 78 height 15
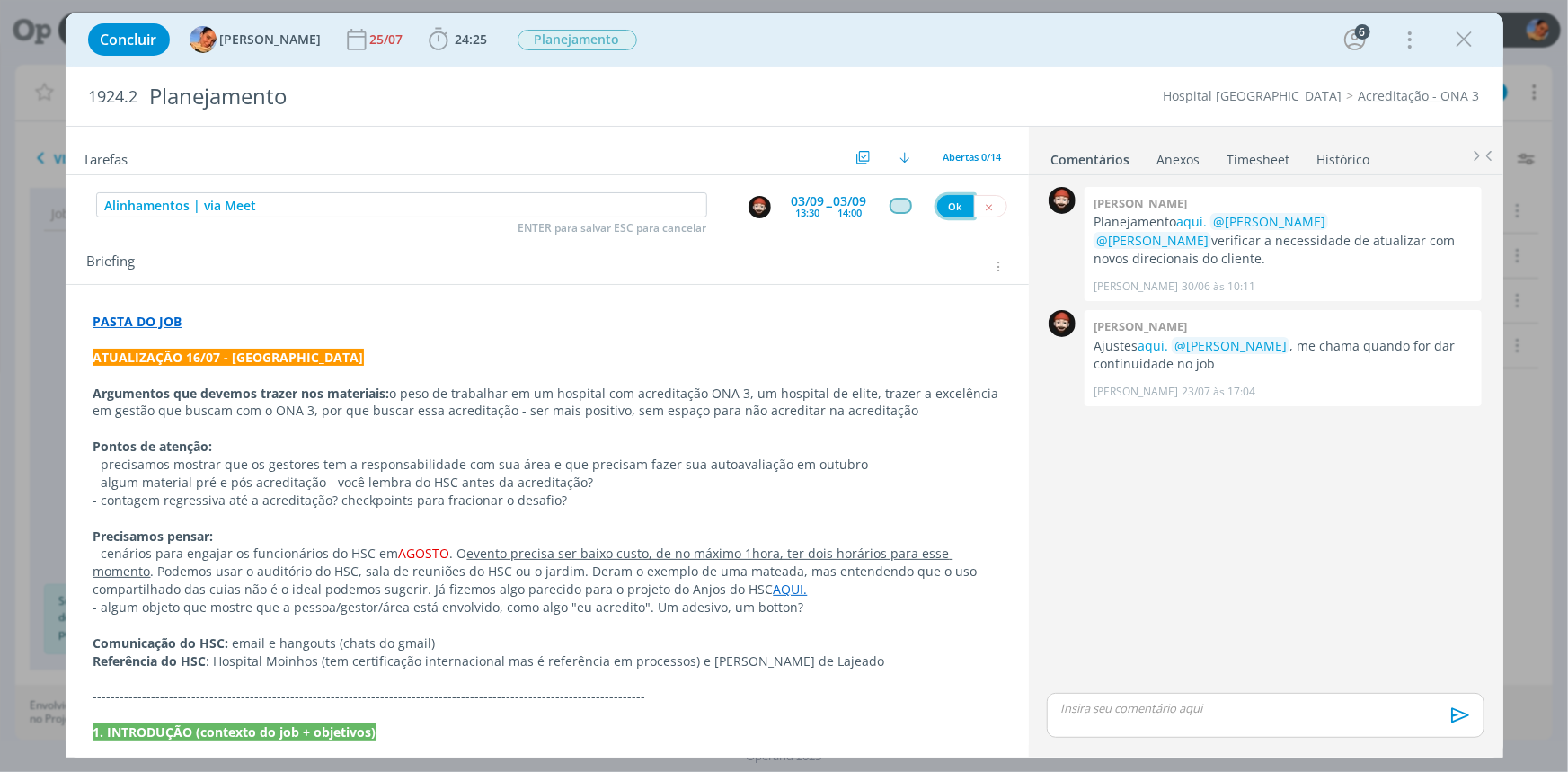
click at [952, 200] on button "Ok" at bounding box center [955, 206] width 37 height 22
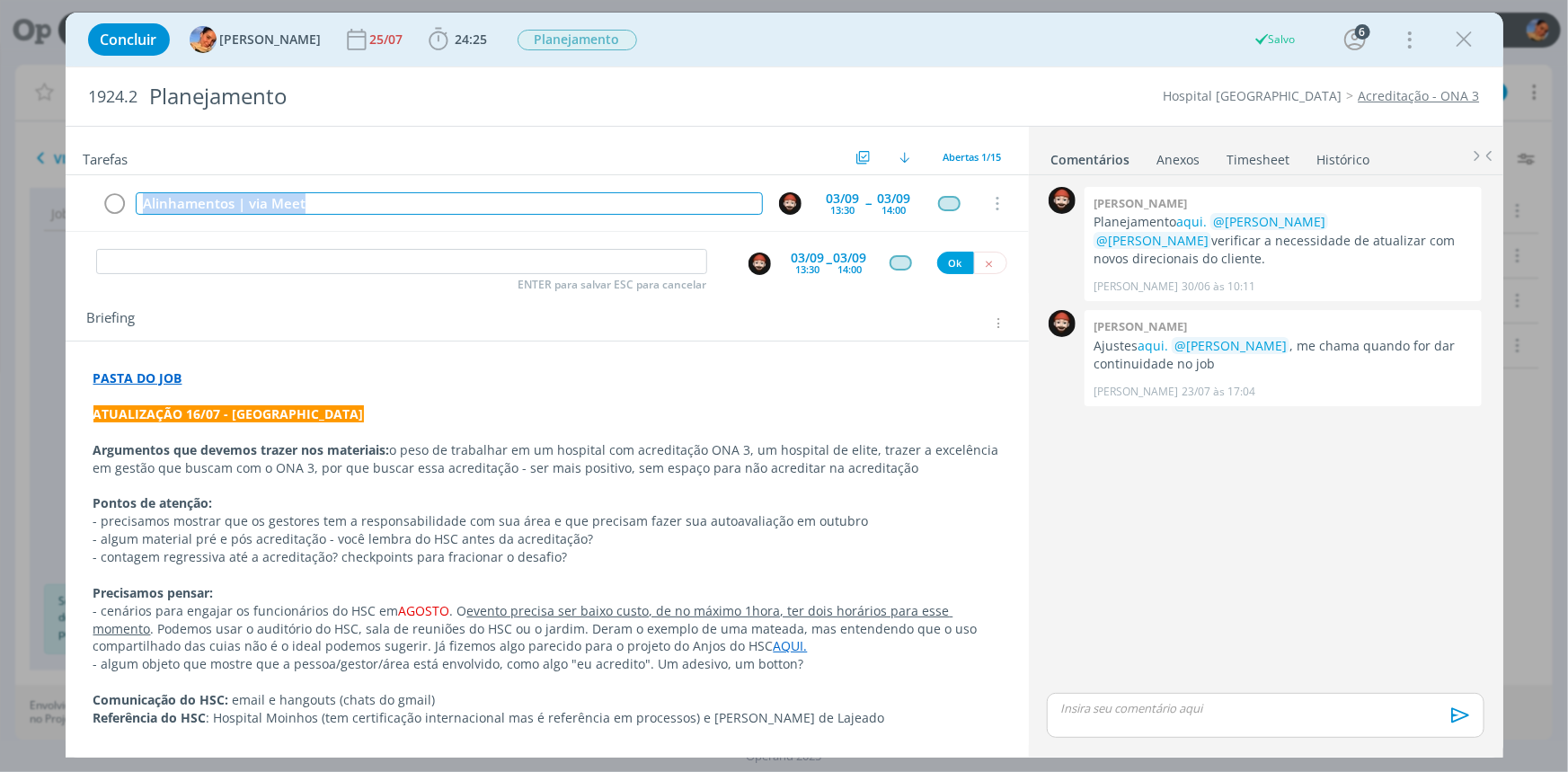
drag, startPoint x: 337, startPoint y: 197, endPoint x: 0, endPoint y: 164, distance: 338.6
click at [0, 164] on div "Concluir Luíza Santana 25/07 24:25 Iniciar Apontar Data * 02/09/2025 Horas * 00…" at bounding box center [784, 386] width 1568 height 772
copy div "Alinhamentos | via Meet"
click at [197, 260] on input "dialog" at bounding box center [402, 262] width 611 height 25
paste input "Alinhamentos | via Meet"
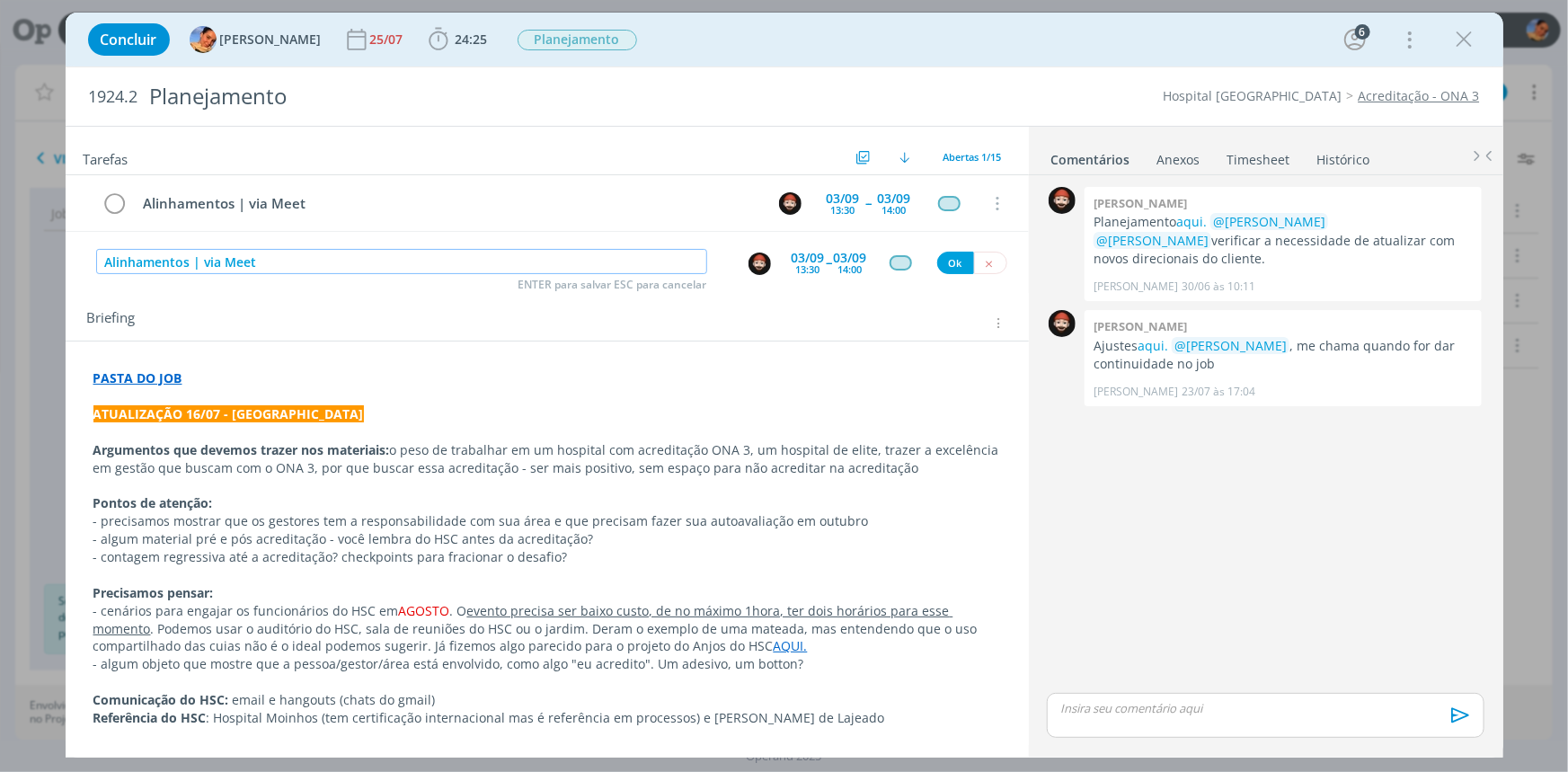
click at [760, 261] on img "dialog" at bounding box center [759, 264] width 22 height 22
type input "Alinhamentos | via Meet"
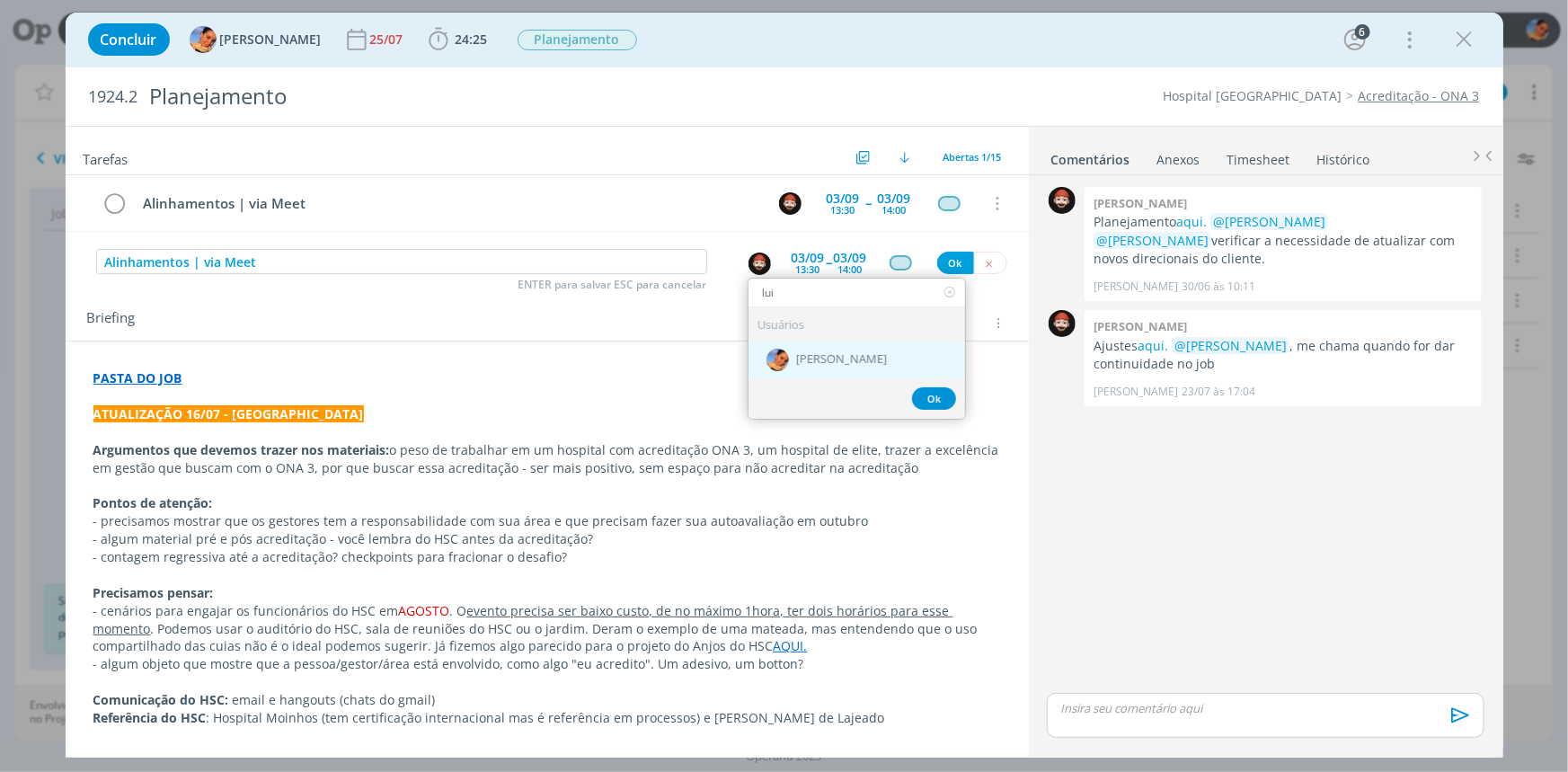
type input "lui"
click at [832, 342] on div "[PERSON_NAME]" at bounding box center [857, 360] width 217 height 37
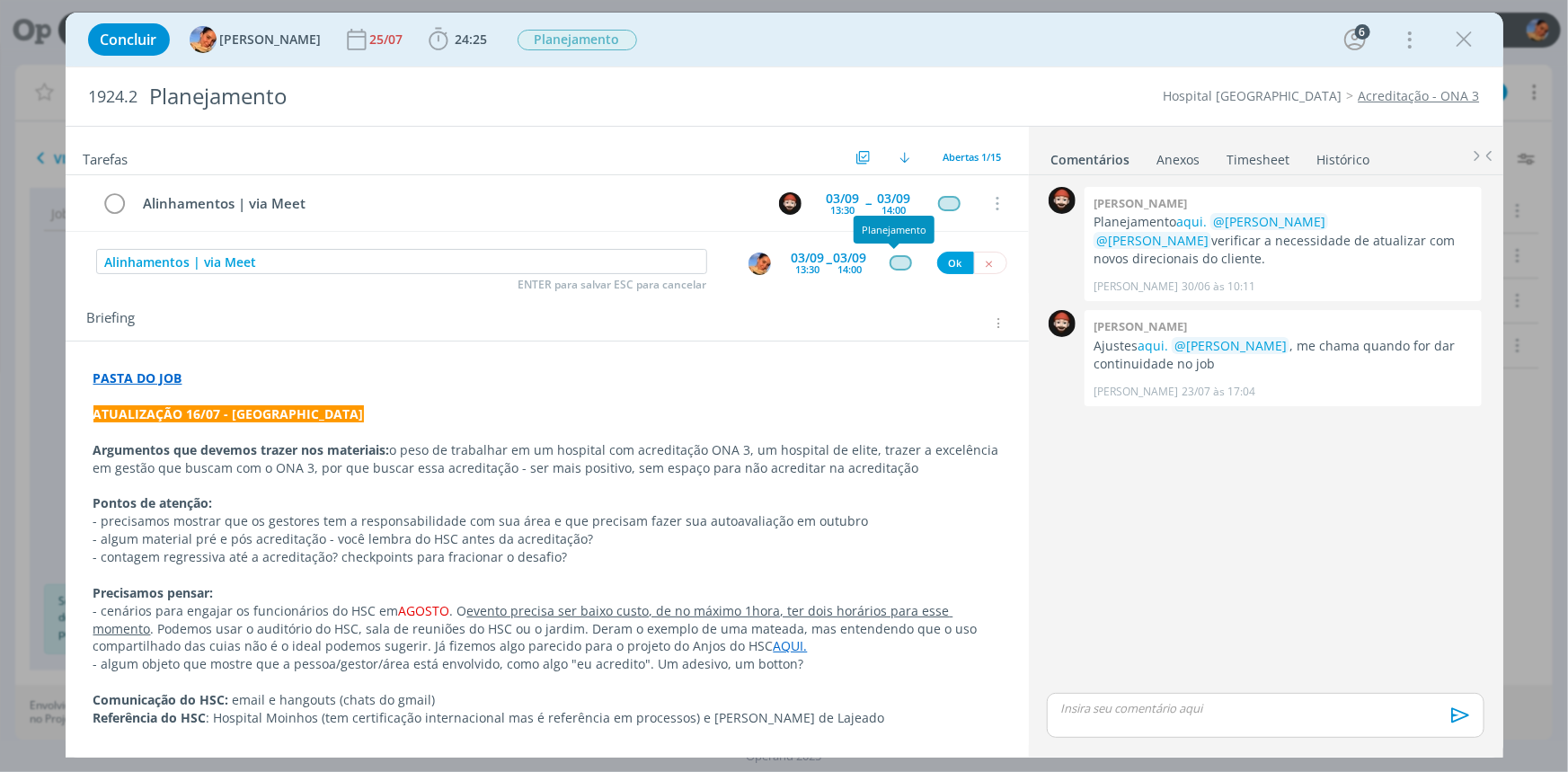
click at [896, 257] on div "dialog" at bounding box center [901, 263] width 22 height 16
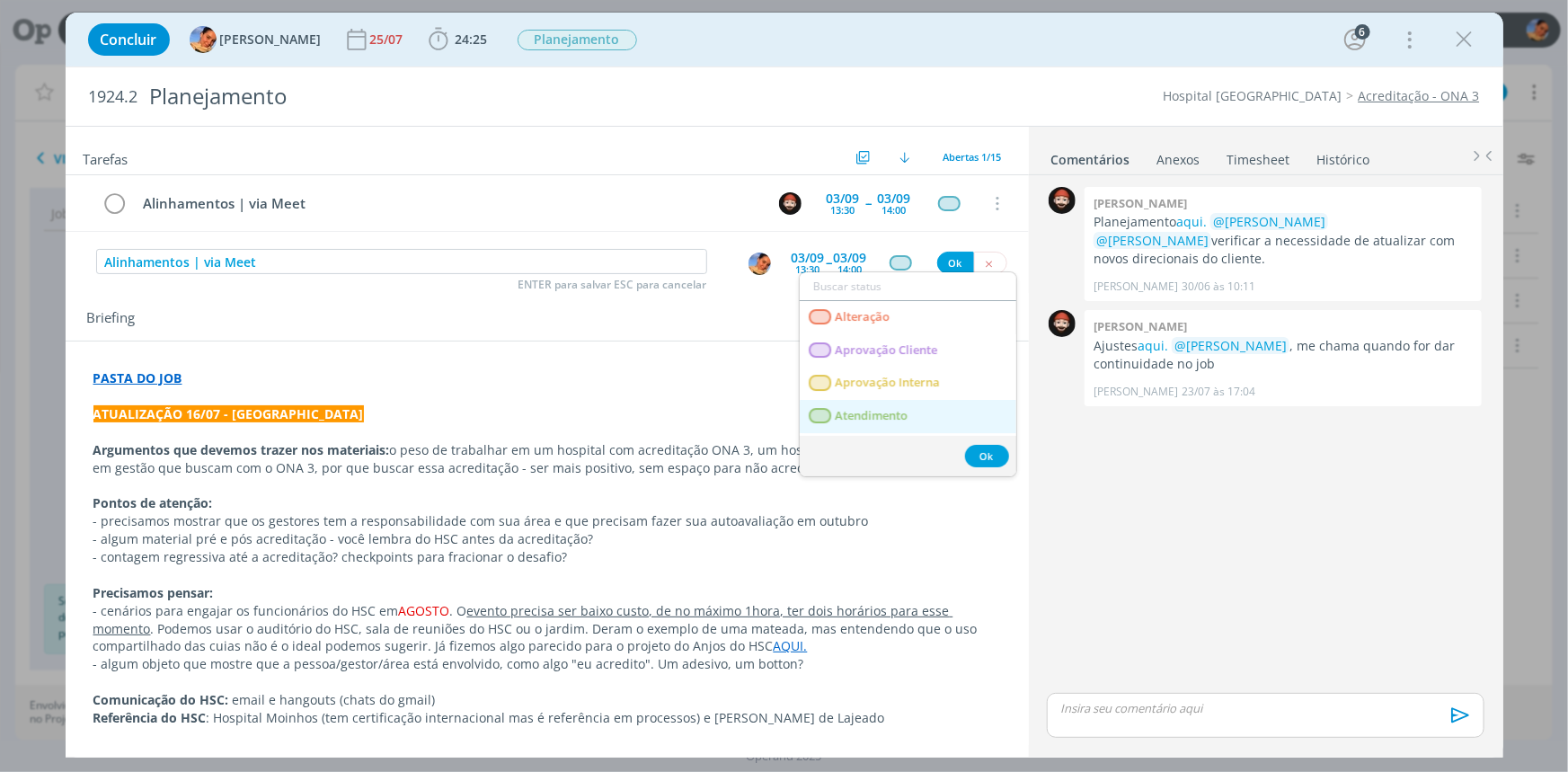
drag, startPoint x: 898, startPoint y: 408, endPoint x: 905, endPoint y: 386, distance: 23.1
click at [899, 409] on span "Atendimento" at bounding box center [870, 416] width 73 height 15
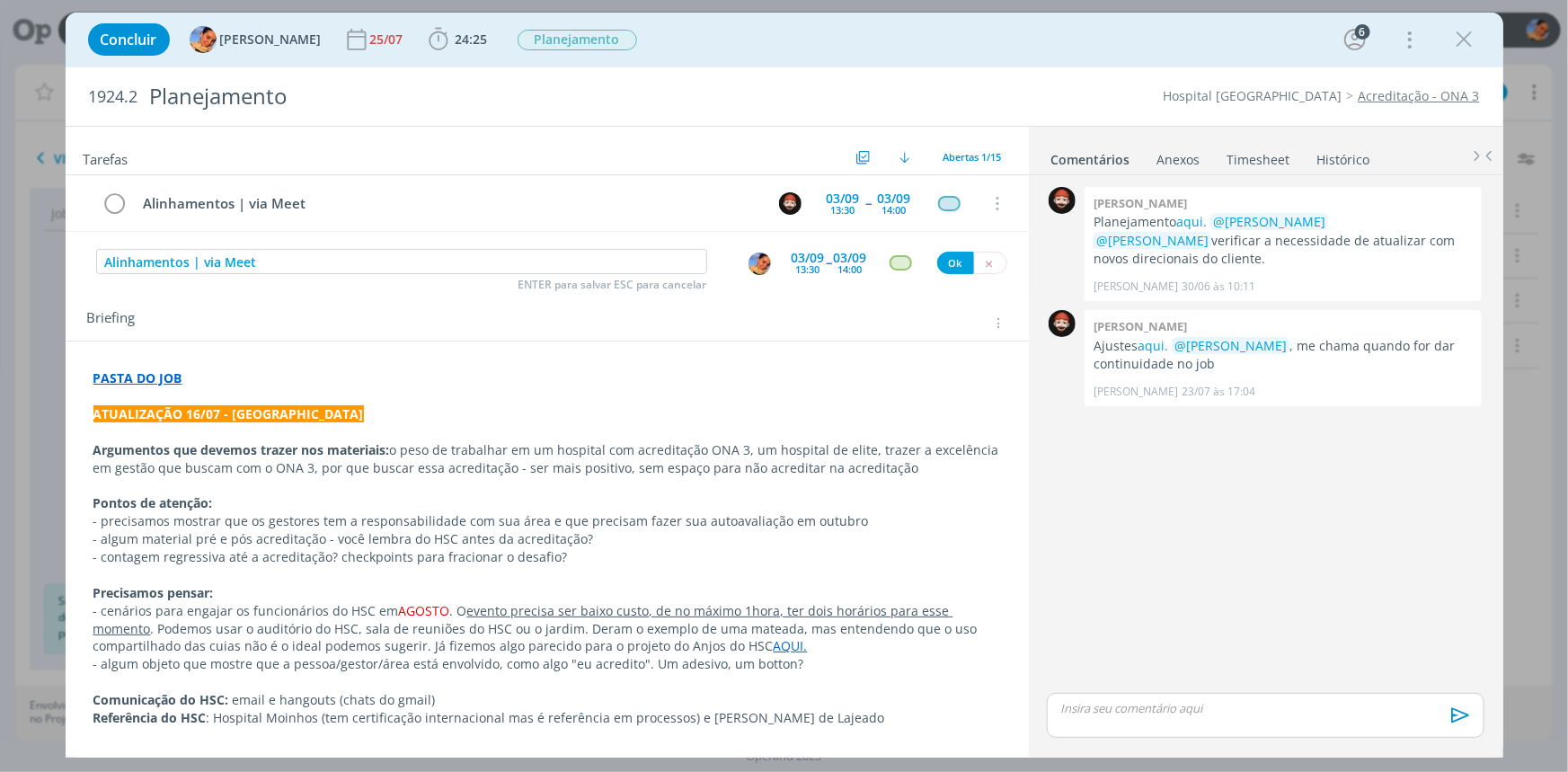
drag, startPoint x: 950, startPoint y: 250, endPoint x: 948, endPoint y: 259, distance: 9.2
click at [950, 251] on div "Alinhamentos | via Meet ENTER para salvar ESC para cancelar 03/09 13:30 -- 03/0…" at bounding box center [546, 262] width 963 height 32
click at [948, 260] on button "Ok" at bounding box center [955, 263] width 37 height 22
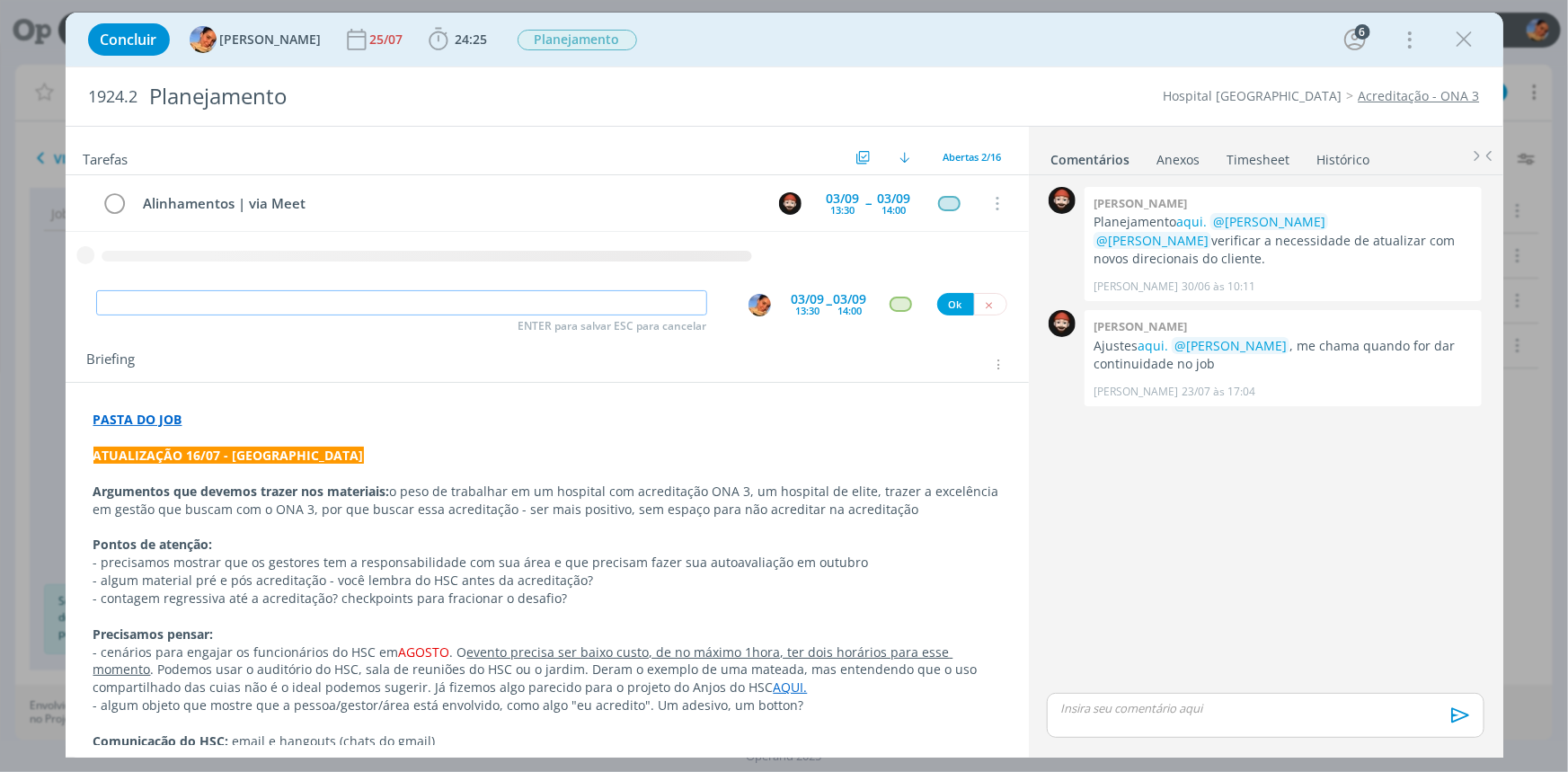
click at [482, 304] on input "dialog" at bounding box center [402, 303] width 611 height 25
paste input "Alinhamentos | via Meet"
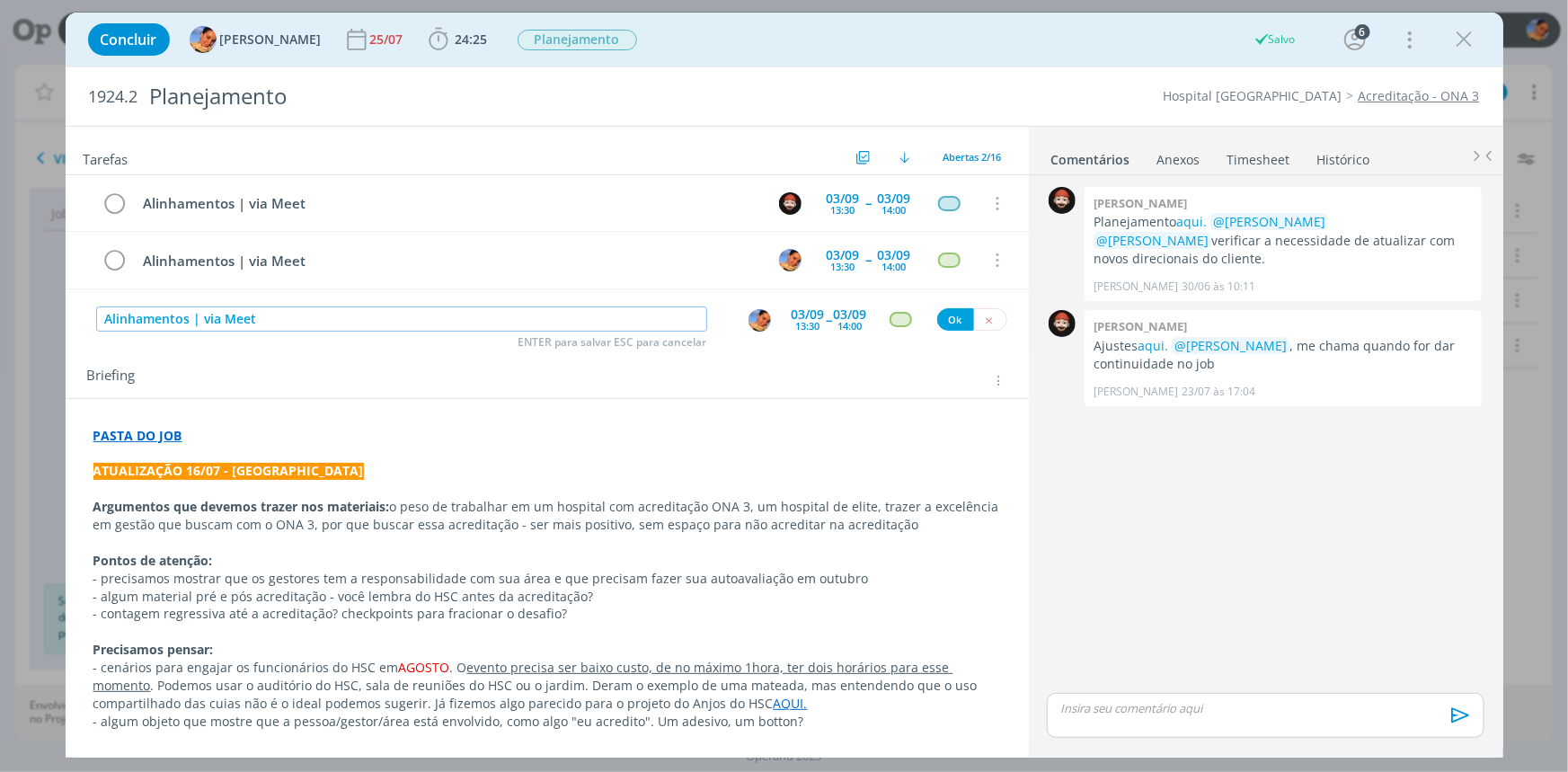
click at [748, 315] on img "dialog" at bounding box center [759, 320] width 22 height 22
type input "Alinhamentos | via Meet"
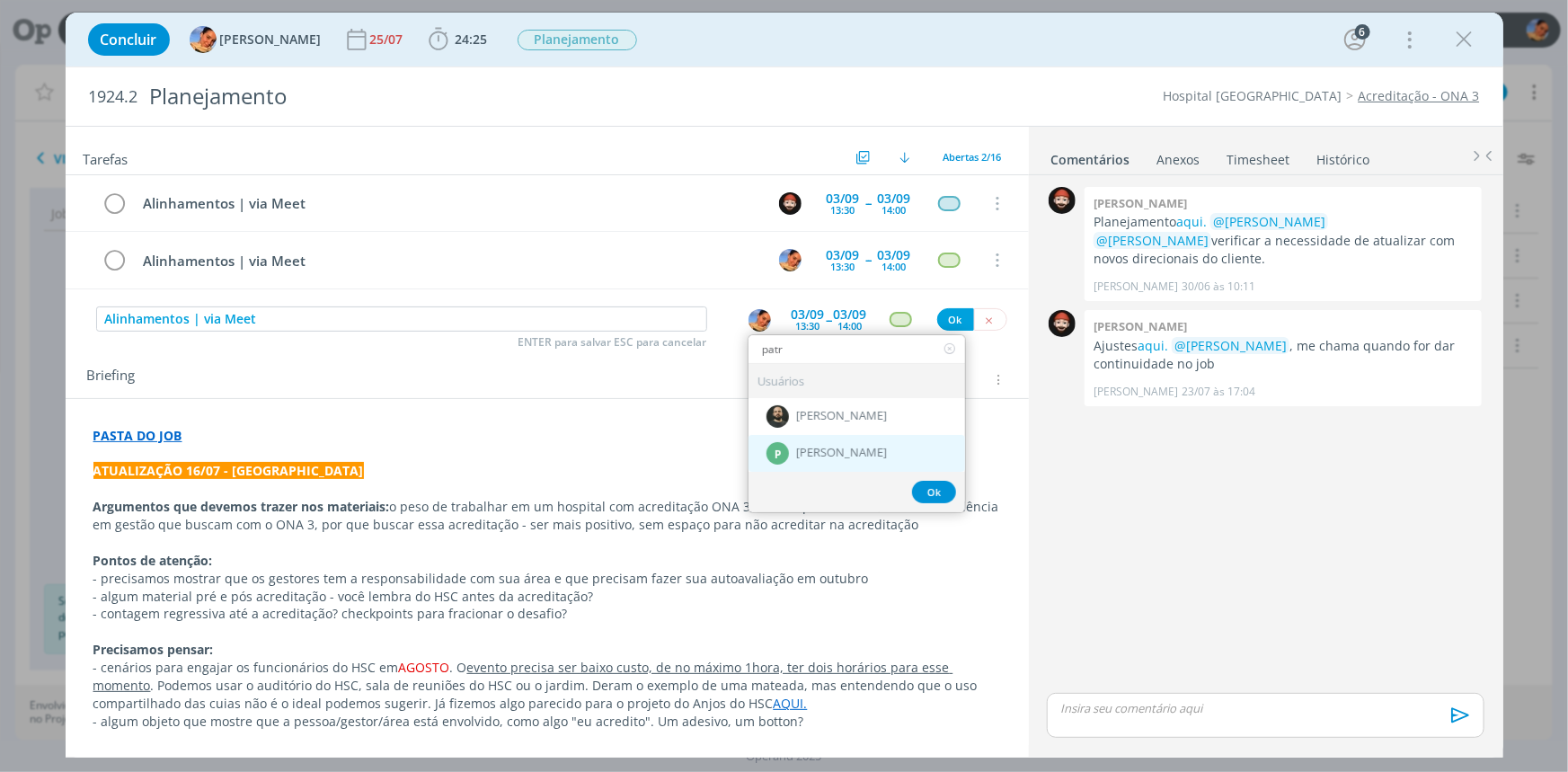
type input "patr"
click at [846, 452] on span "[PERSON_NAME]" at bounding box center [841, 454] width 91 height 15
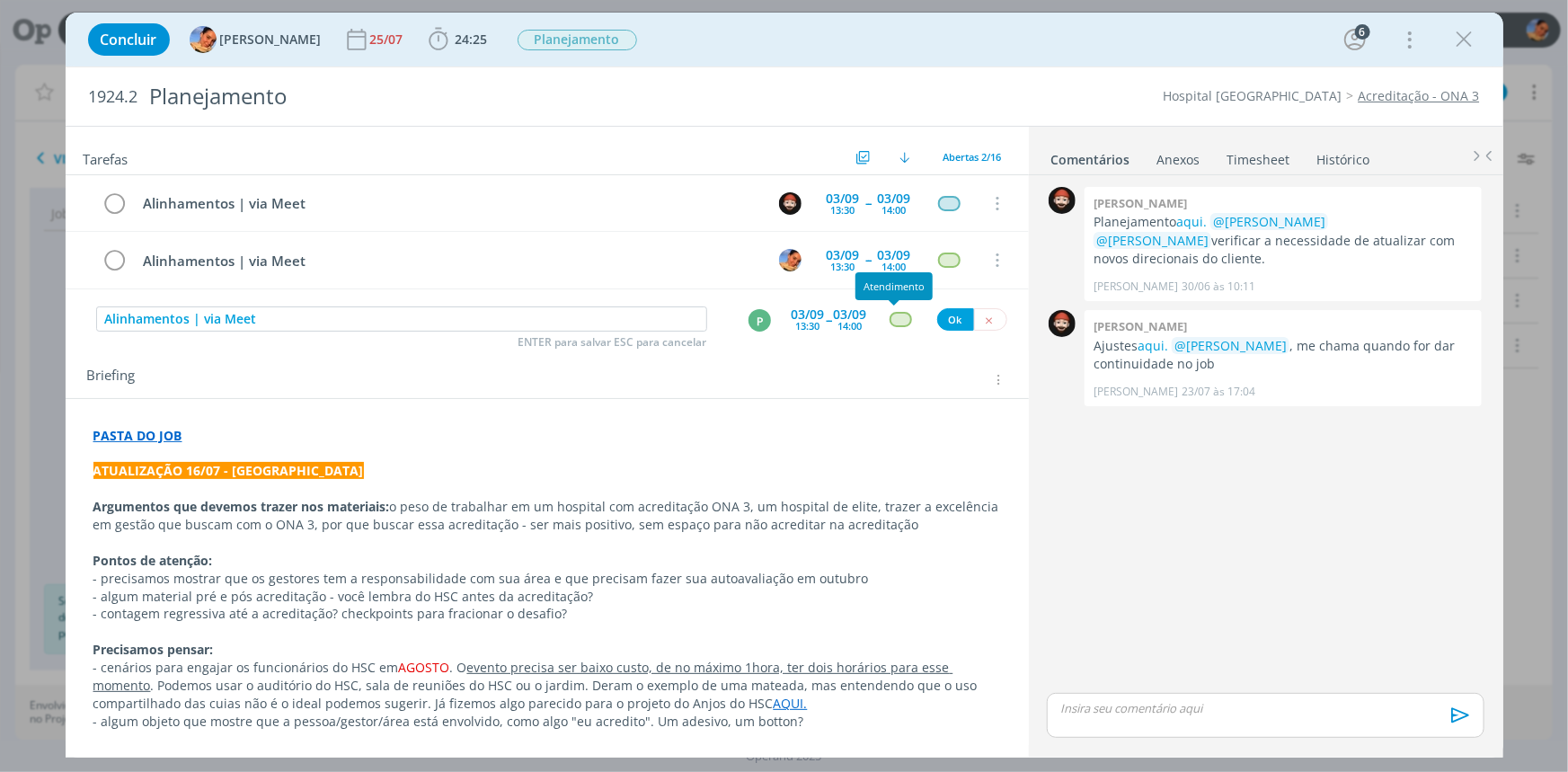
click at [901, 314] on div "dialog" at bounding box center [901, 319] width 22 height 16
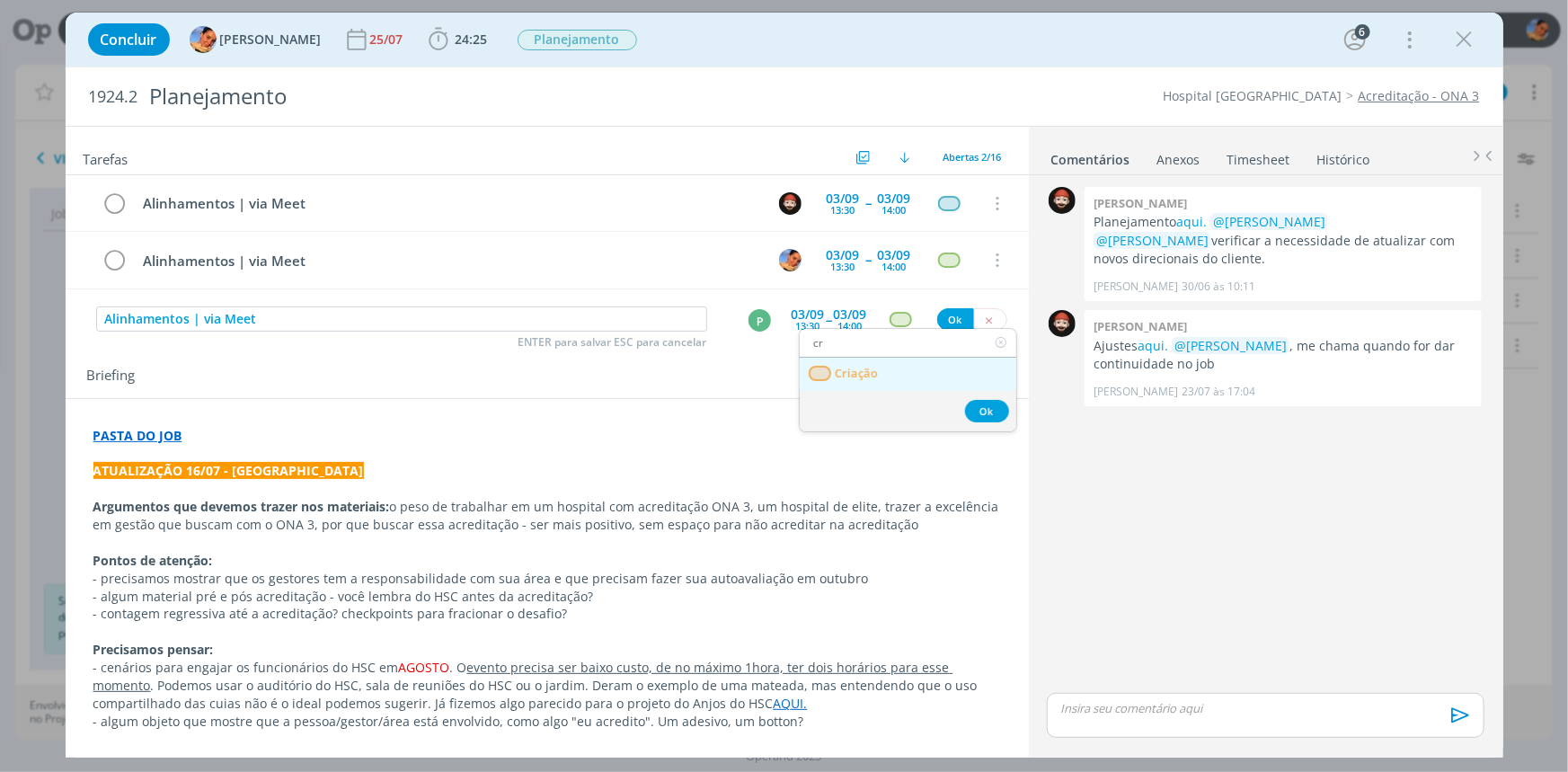
type input "cr"
click at [879, 378] on link "Criação" at bounding box center [907, 374] width 217 height 33
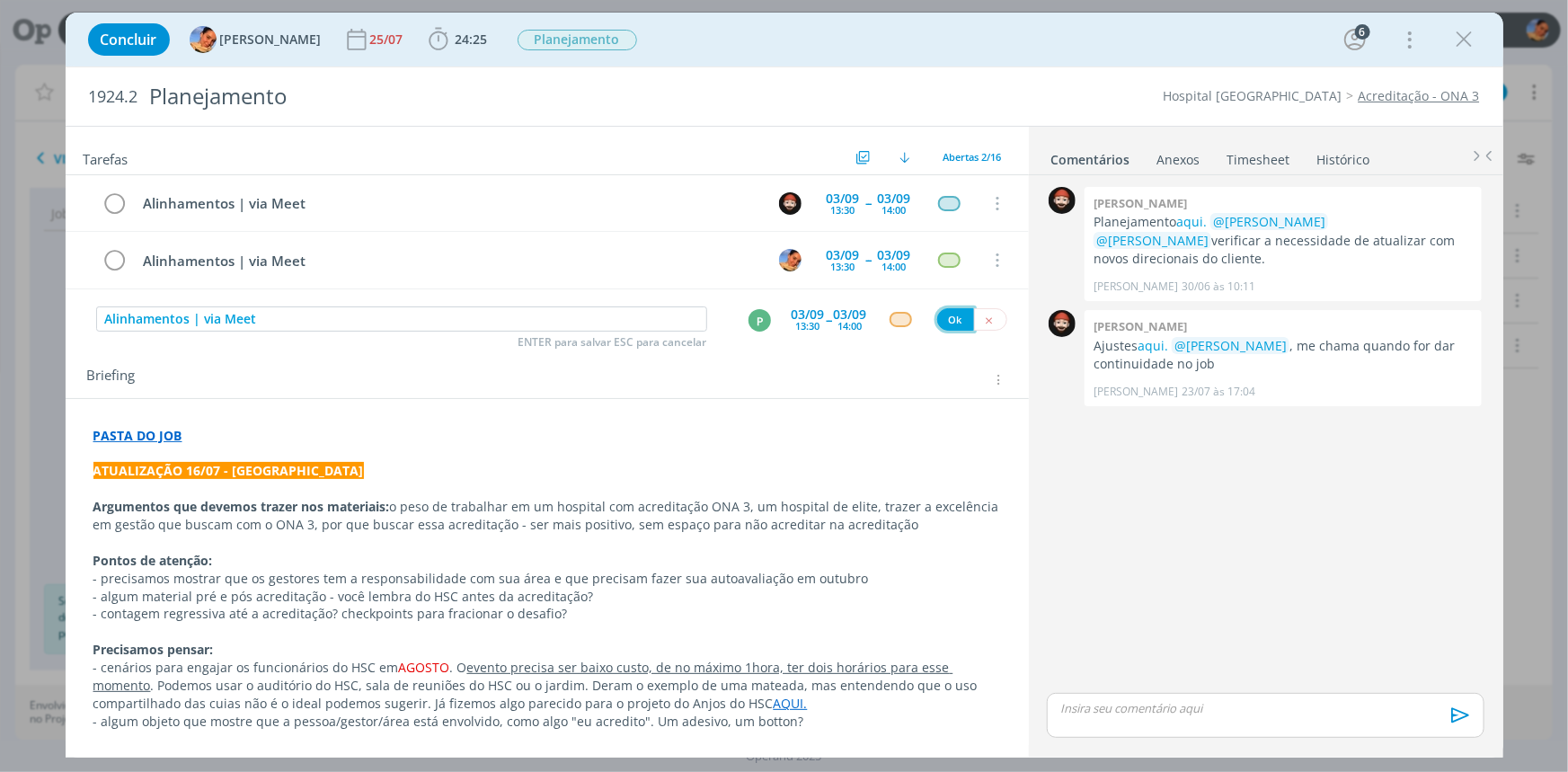
click at [938, 323] on button "Ok" at bounding box center [955, 319] width 37 height 22
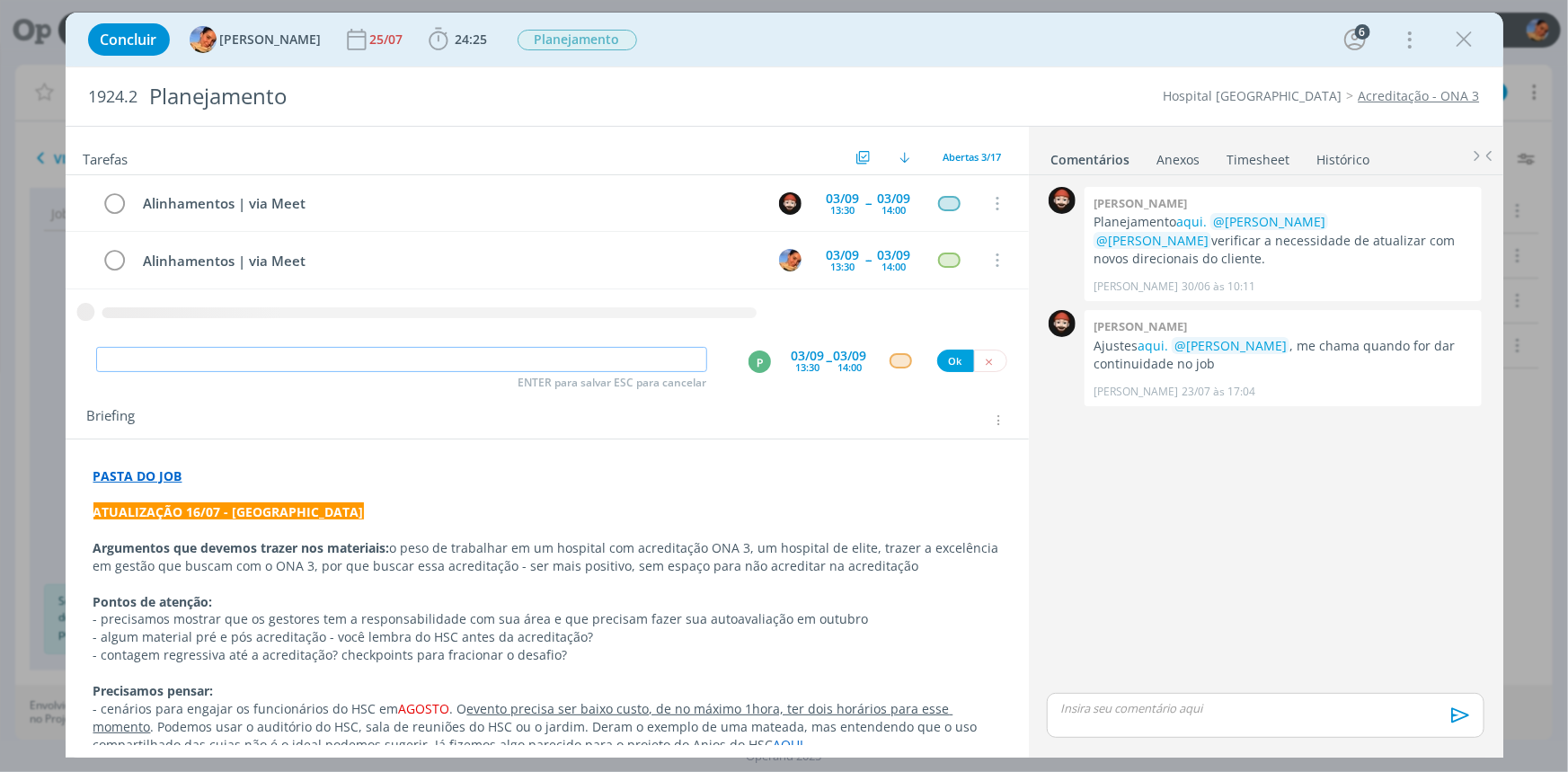
click at [460, 365] on input "dialog" at bounding box center [402, 359] width 611 height 25
paste input "Alinhamentos | via Meet"
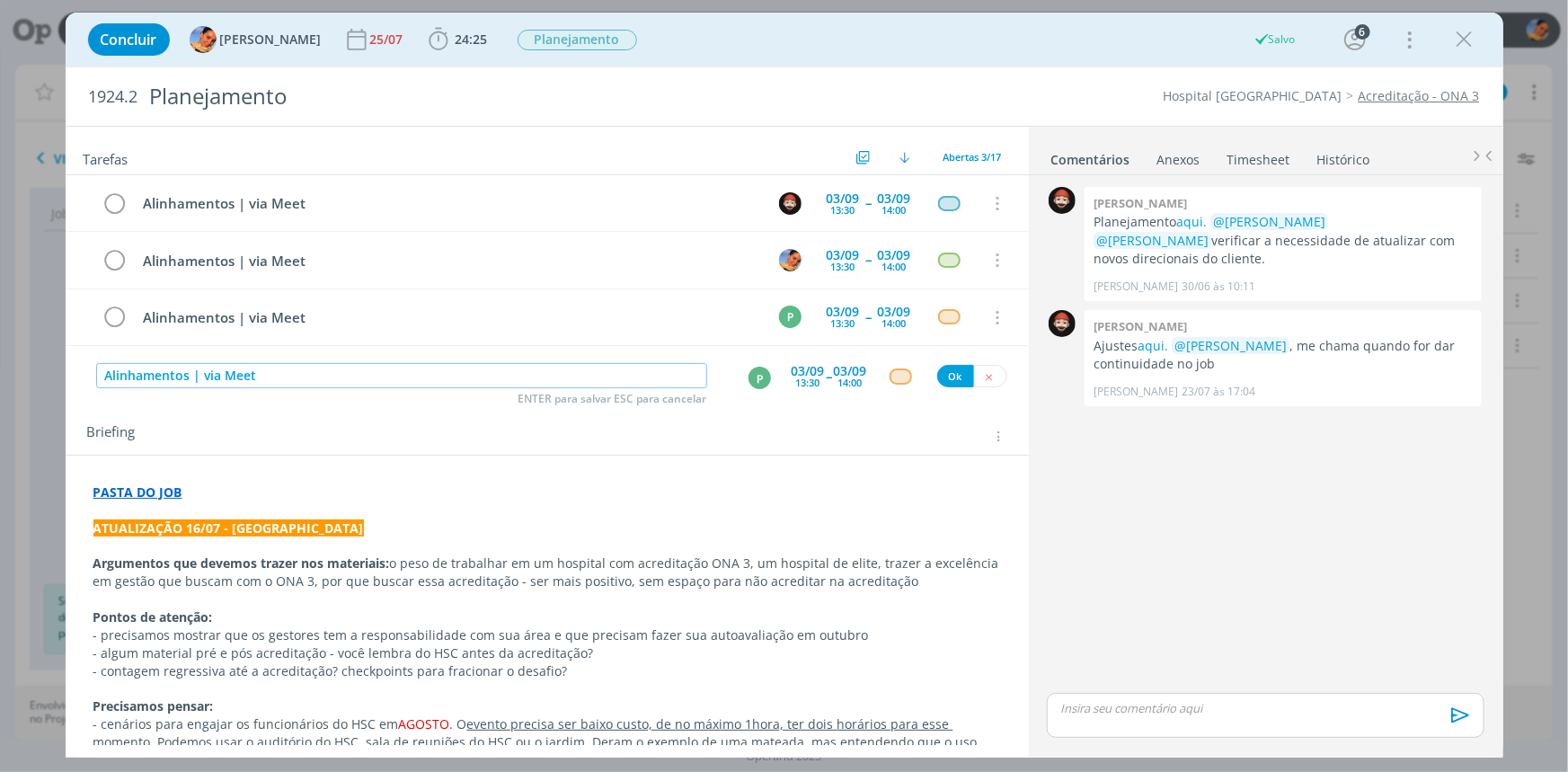
click at [758, 377] on div "P" at bounding box center [759, 378] width 22 height 22
type input "Alinhamentos | via Meet"
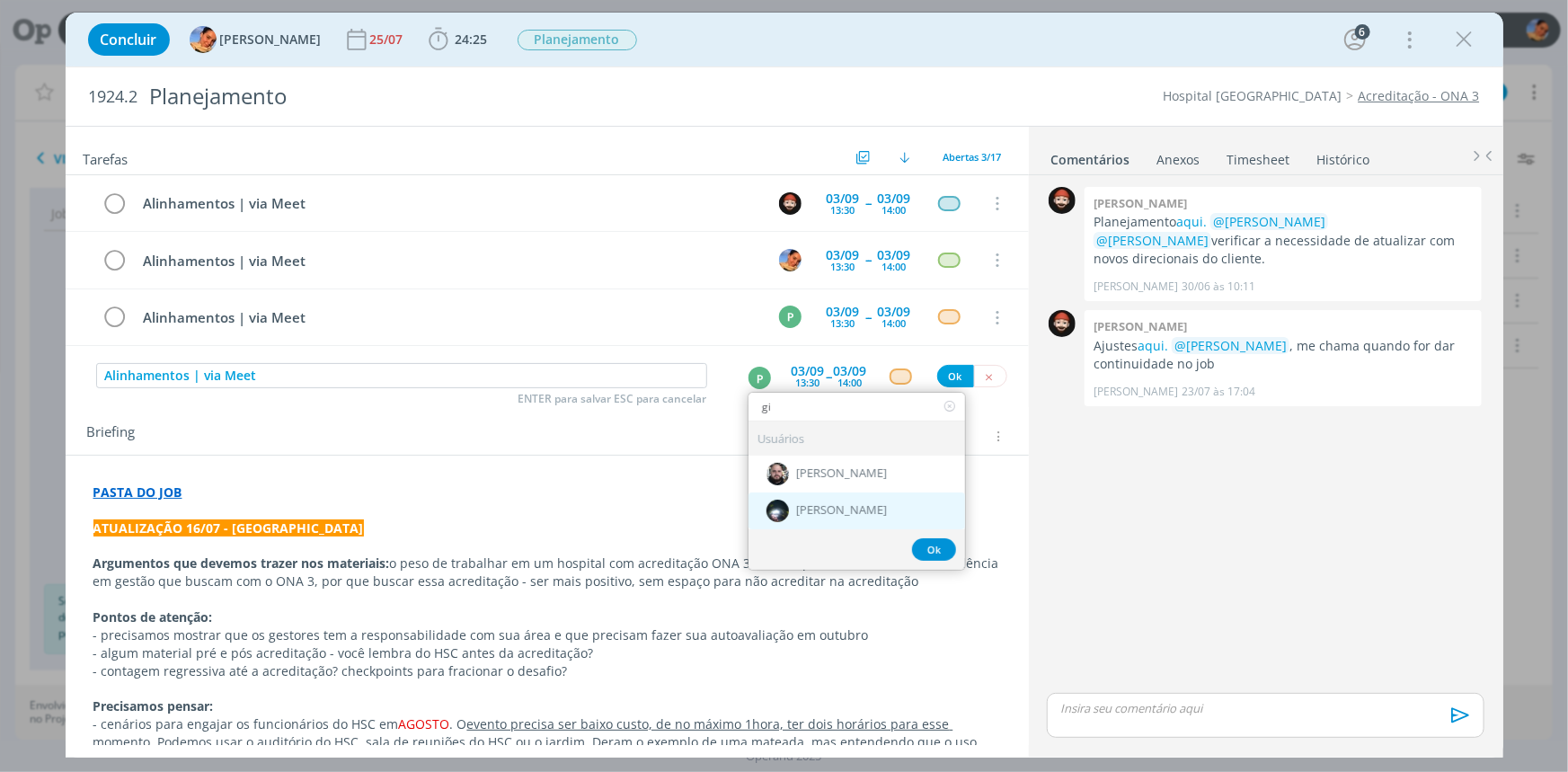
type input "gi"
click at [813, 513] on span "[PERSON_NAME]" at bounding box center [841, 510] width 91 height 15
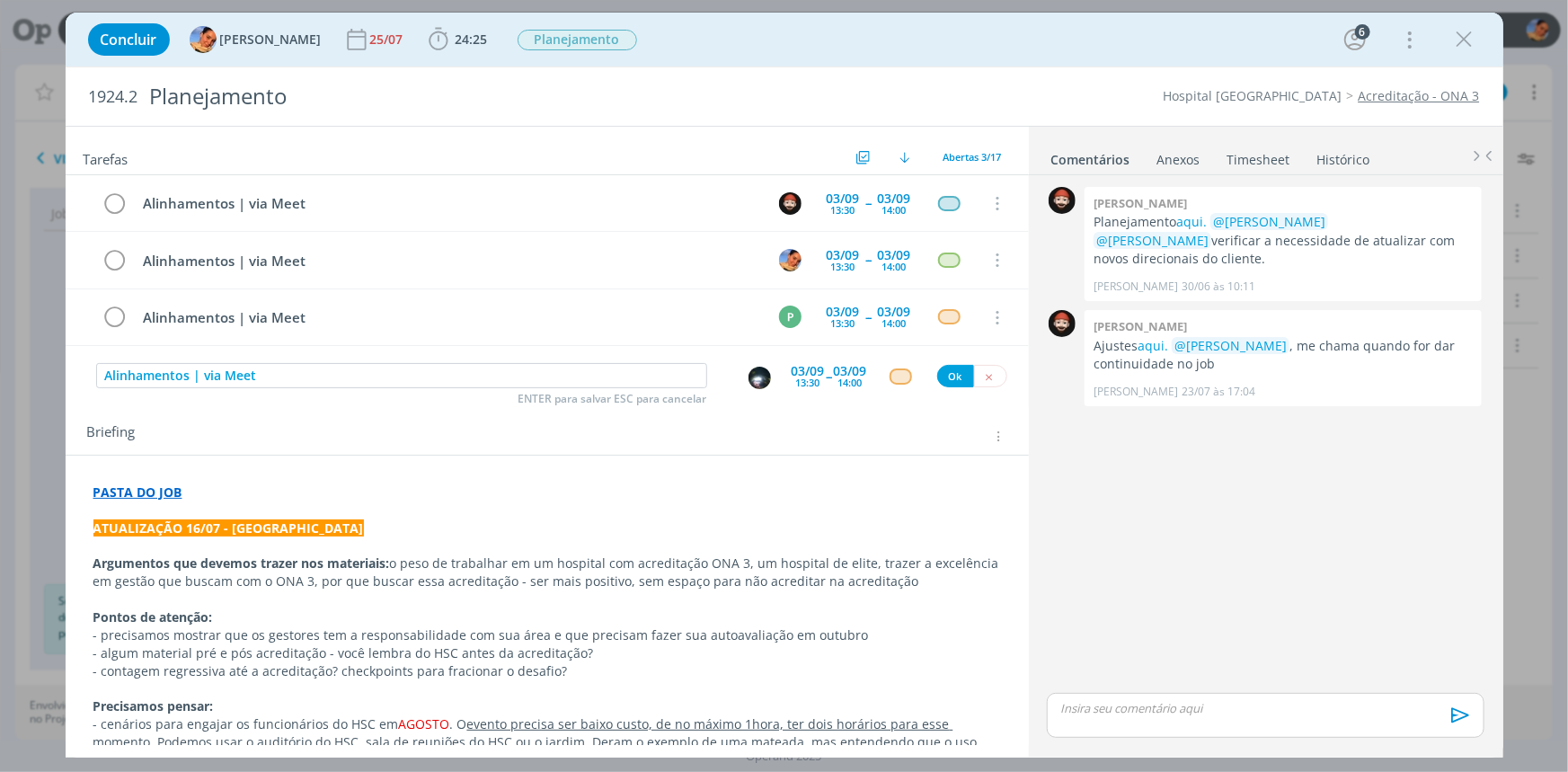
click at [890, 376] on div "dialog" at bounding box center [901, 376] width 22 height 16
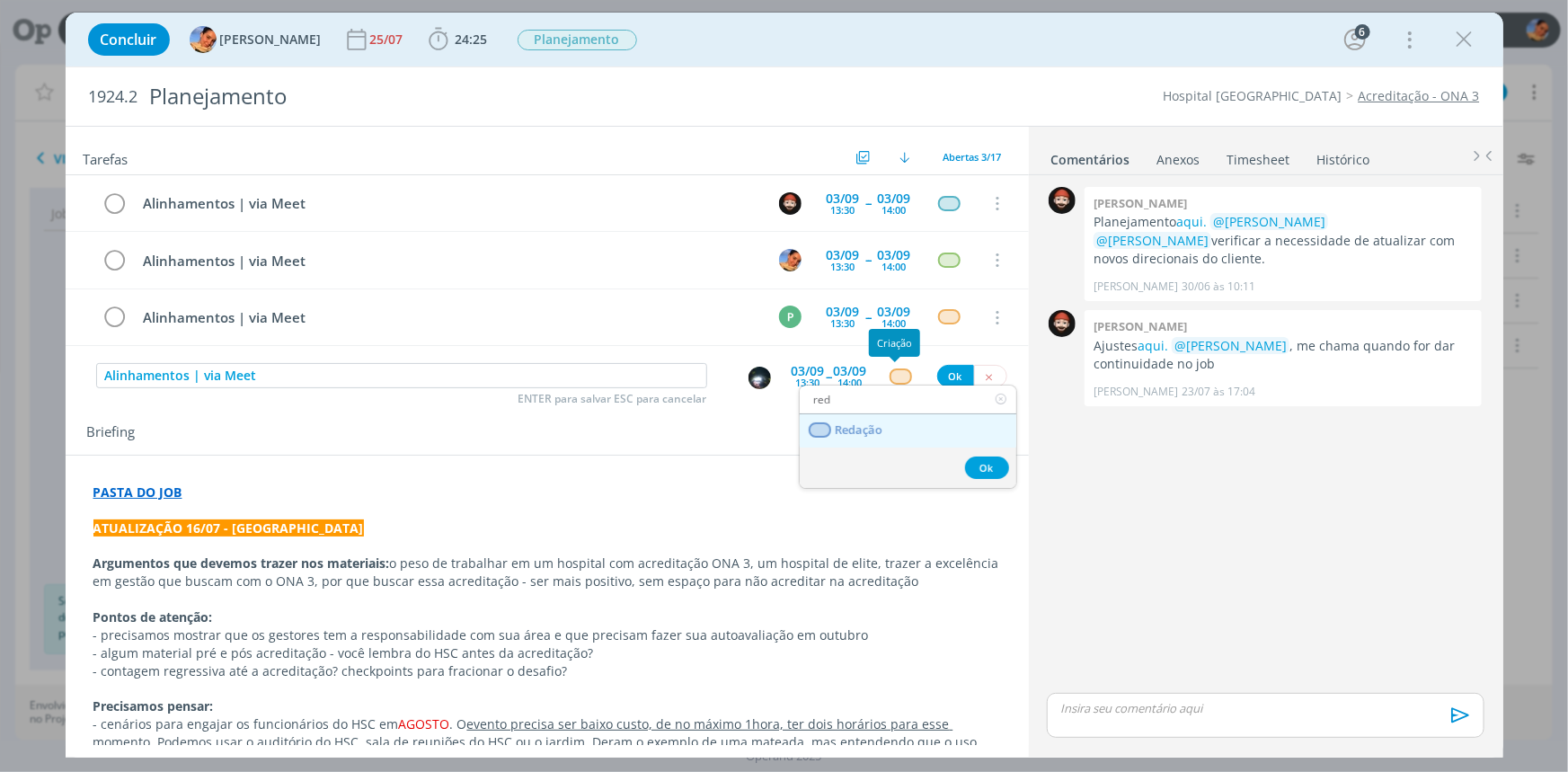
type input "red"
click at [881, 415] on link "Redação" at bounding box center [907, 430] width 217 height 33
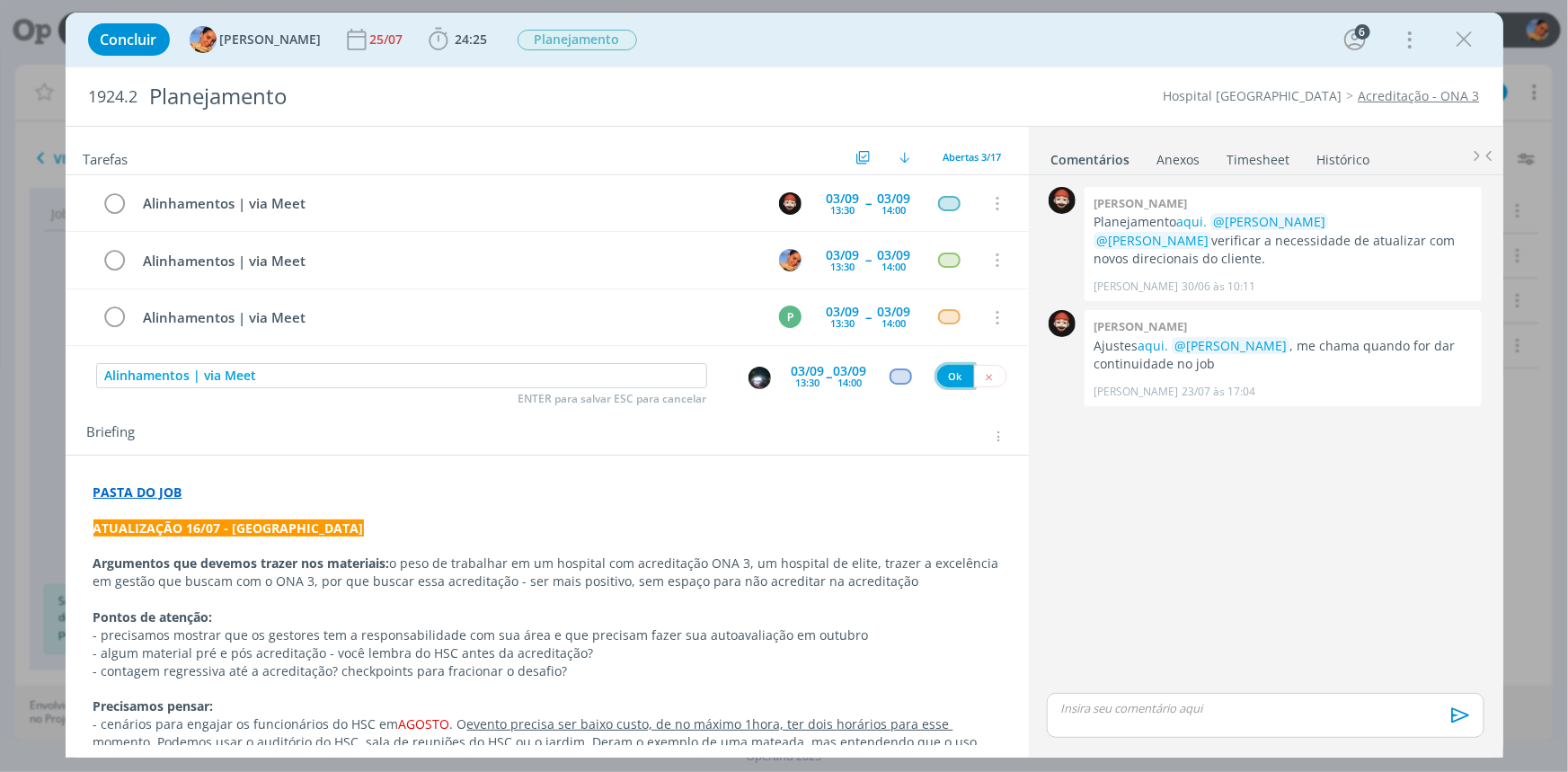
click at [947, 371] on button "Ok" at bounding box center [955, 376] width 37 height 22
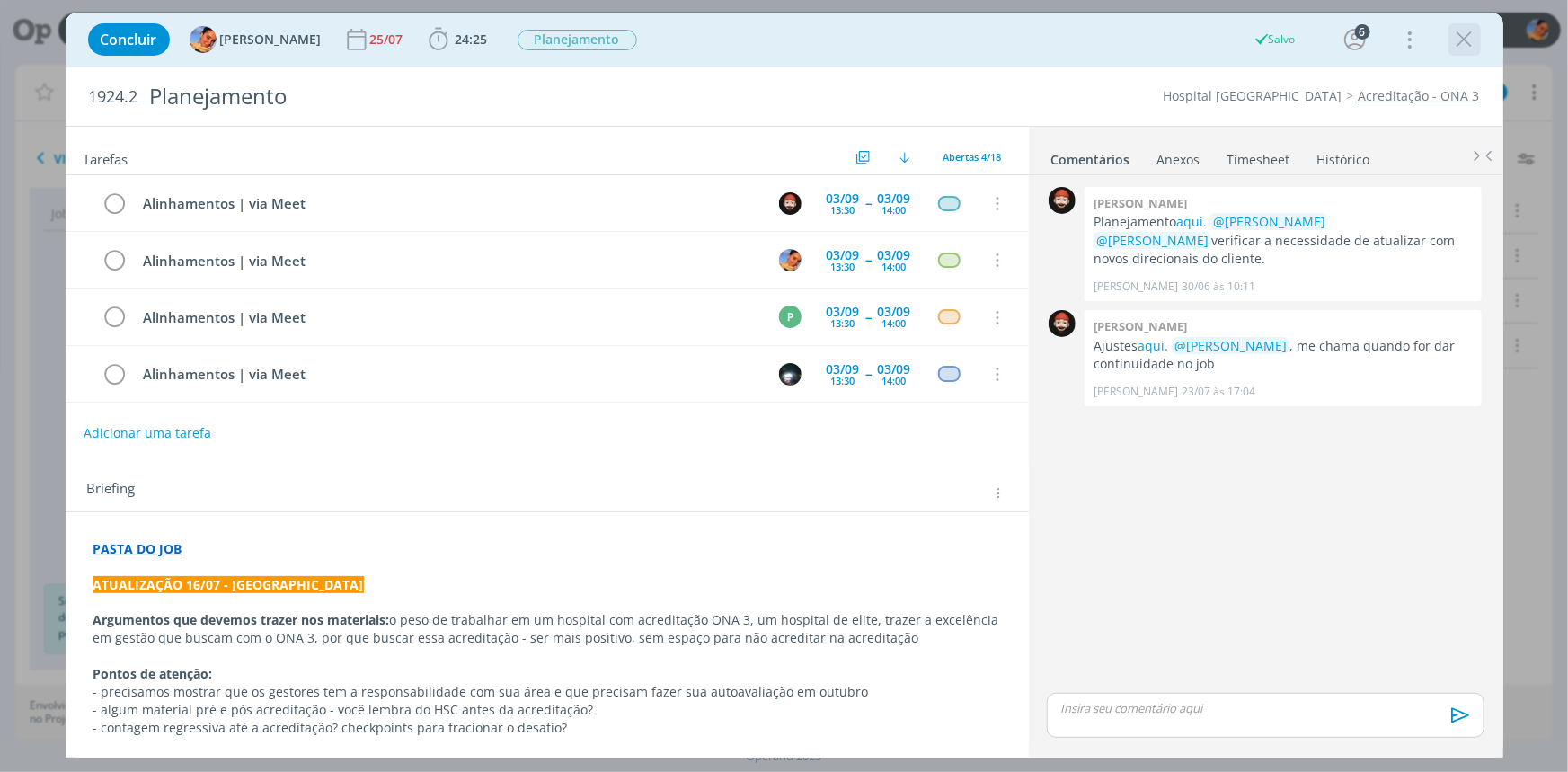
click at [1468, 33] on icon "dialog" at bounding box center [1465, 40] width 27 height 27
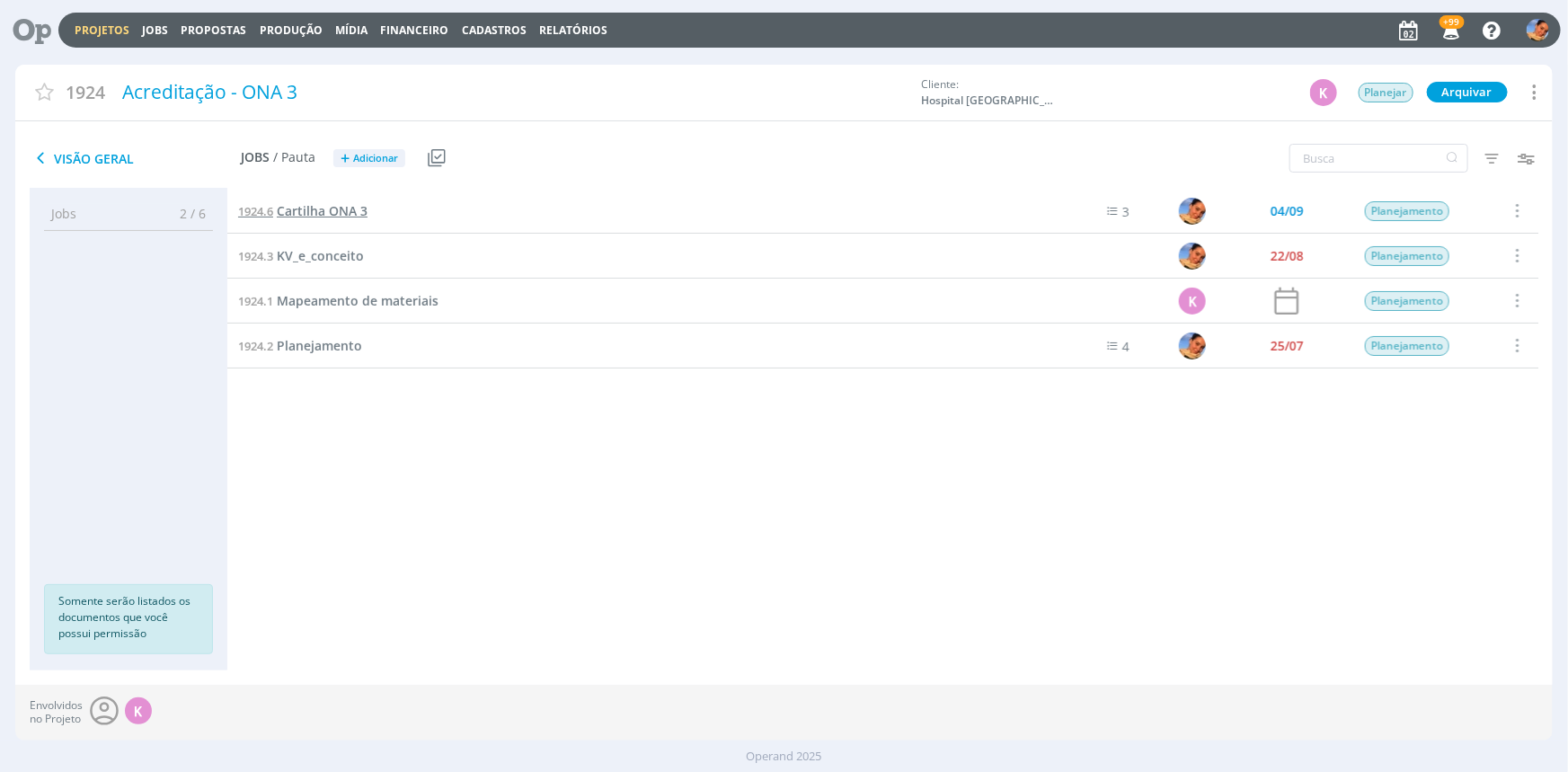
click at [341, 211] on span "Cartilha ONA 3" at bounding box center [322, 210] width 91 height 17
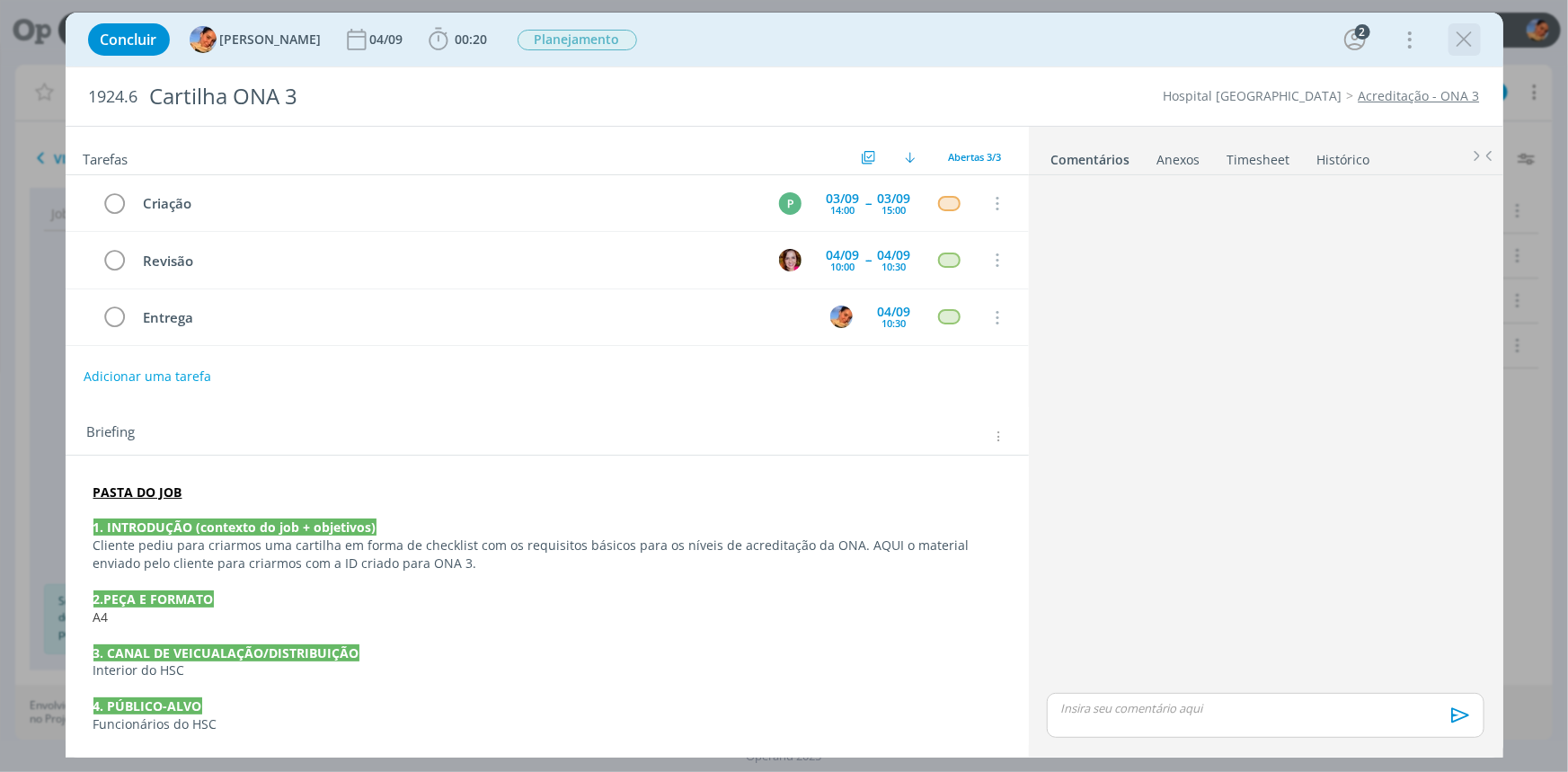
click at [1458, 46] on icon "dialog" at bounding box center [1465, 40] width 27 height 27
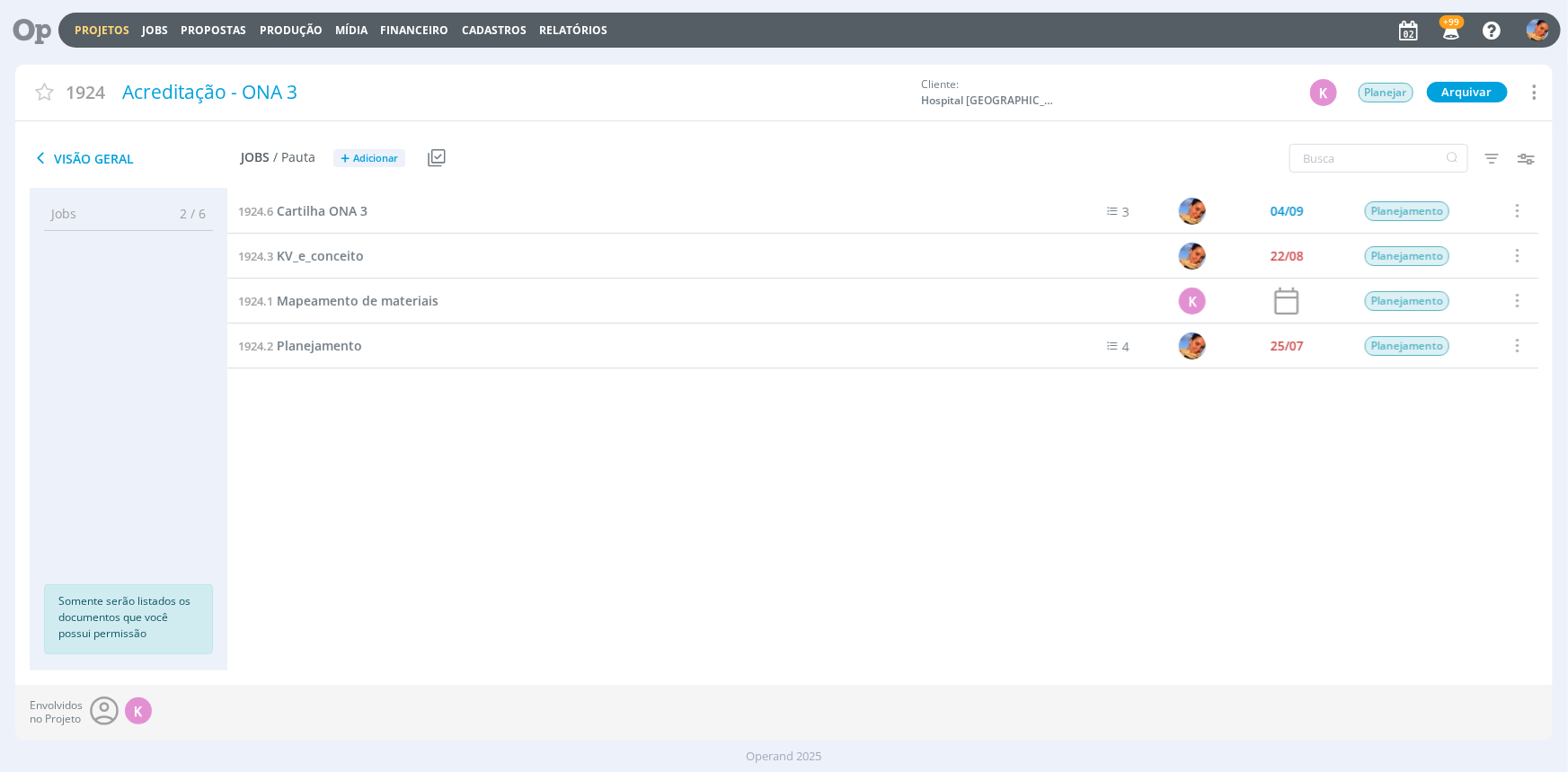
click at [368, 172] on h2 "Jobs / Pauta + Adicionar" at bounding box center [323, 155] width 164 height 38
click at [375, 162] on span "Adicionar" at bounding box center [376, 159] width 45 height 12
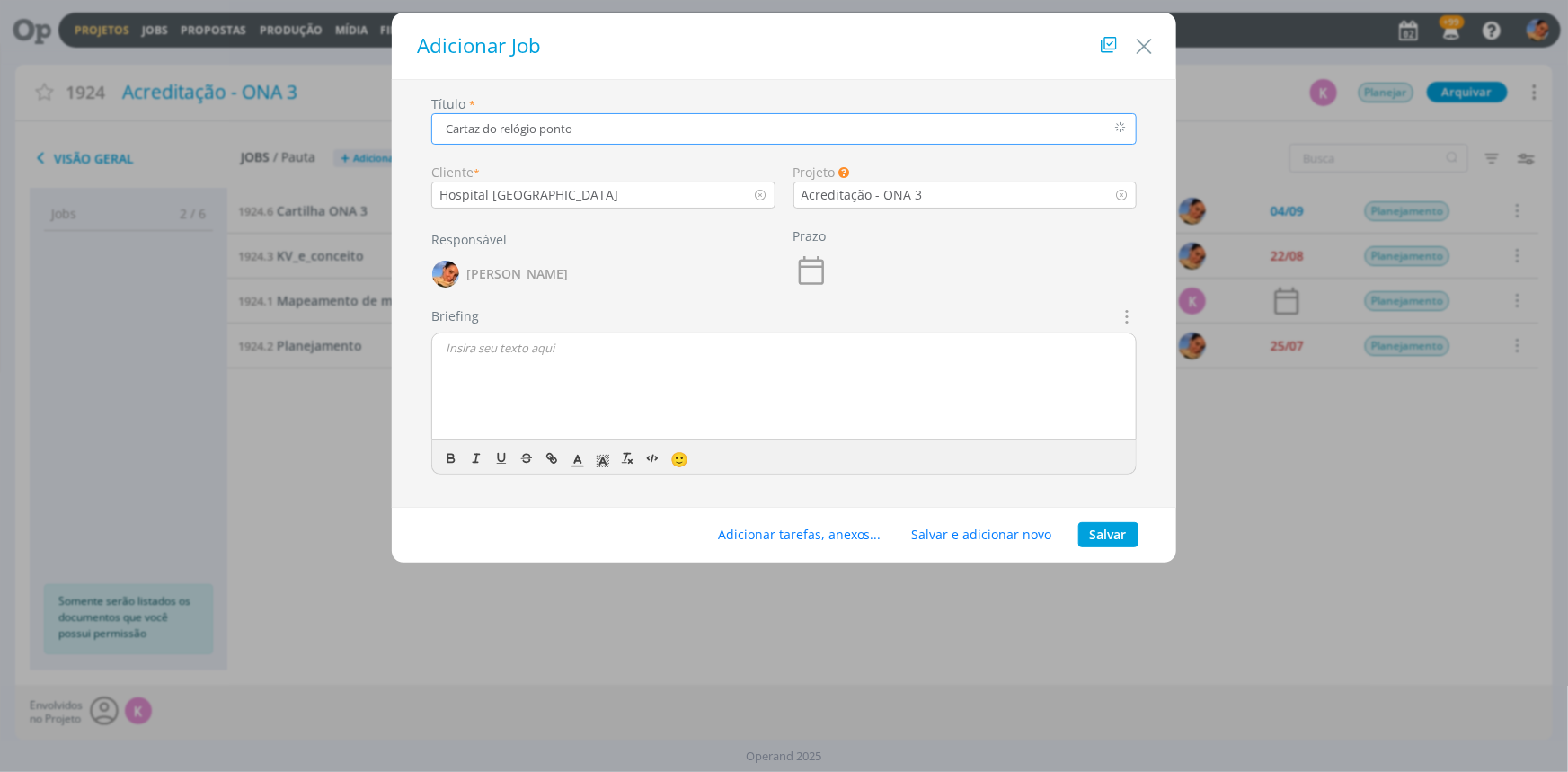
type input "Cartaz do relógio ponto"
click at [1085, 529] on button "Salvar" at bounding box center [1108, 535] width 60 height 25
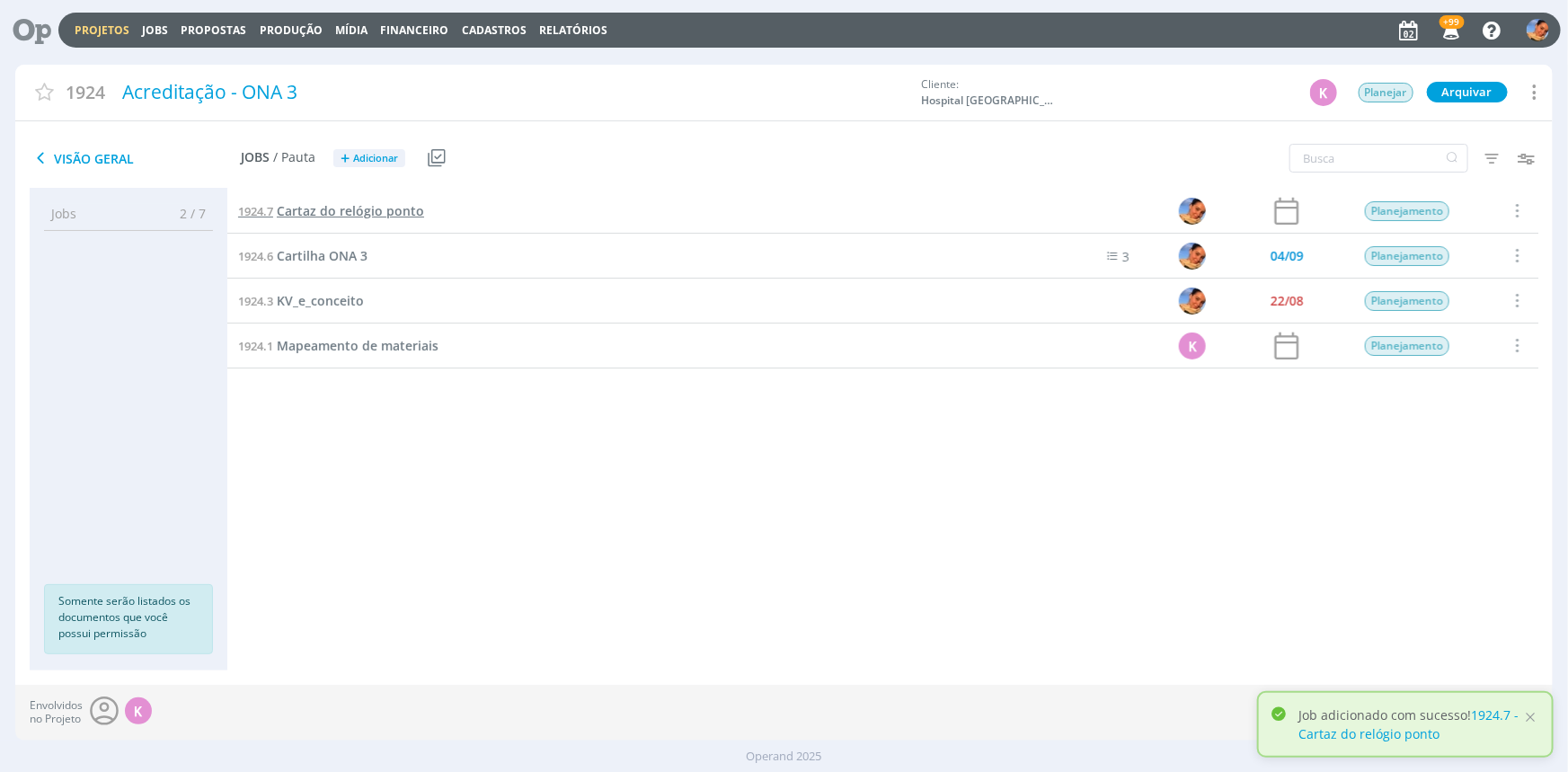
click at [329, 202] on span "Cartaz do relógio ponto" at bounding box center [350, 210] width 147 height 17
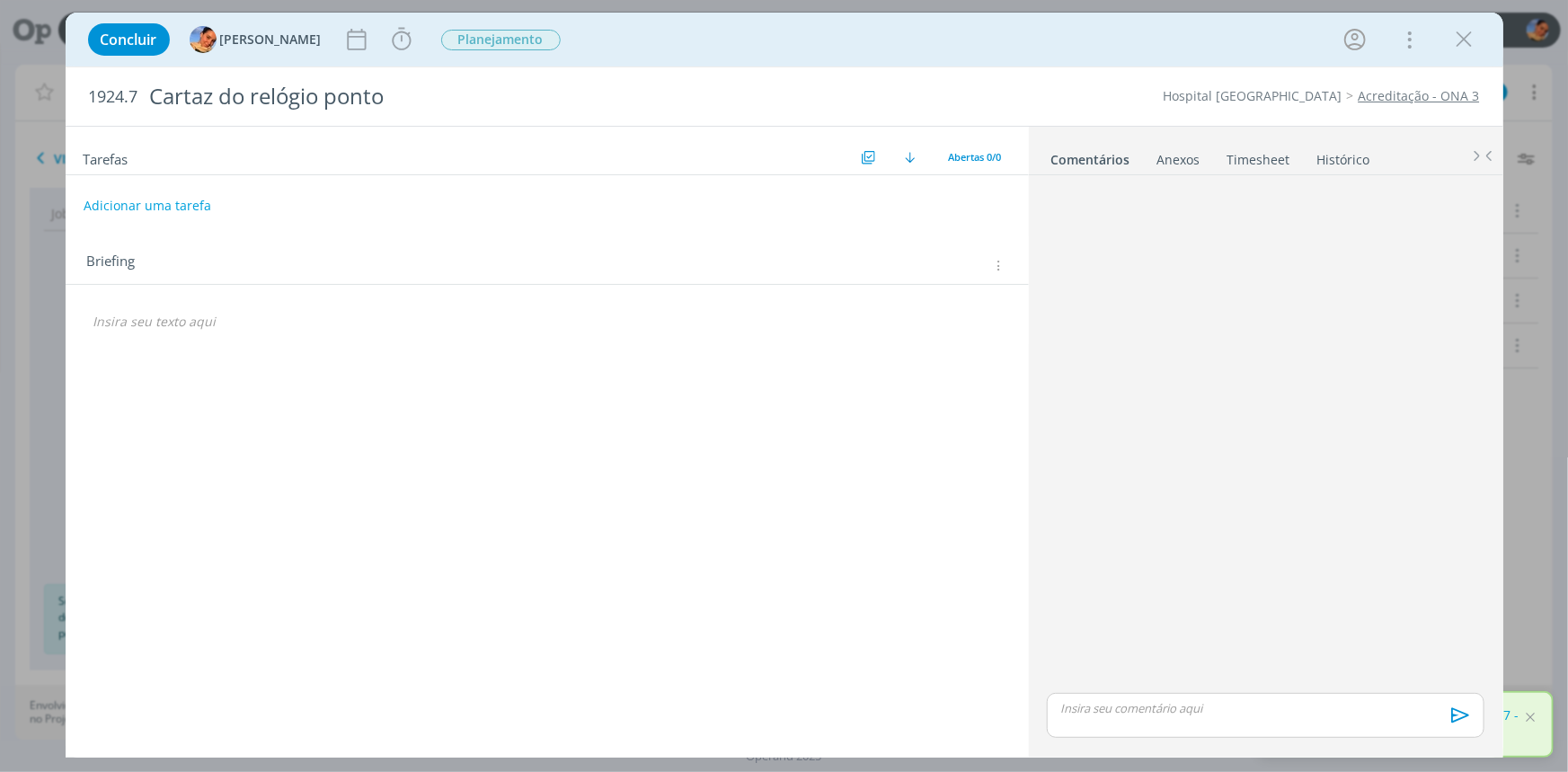
click at [1011, 269] on div "Briefings Predefinidos Versões do Briefing Ver Briefing do Projeto" at bounding box center [1000, 265] width 20 height 14
click at [998, 258] on icon "dialog" at bounding box center [997, 265] width 14 height 16
click at [981, 308] on div "Briefings Predefinidos" at bounding box center [888, 298] width 232 height 30
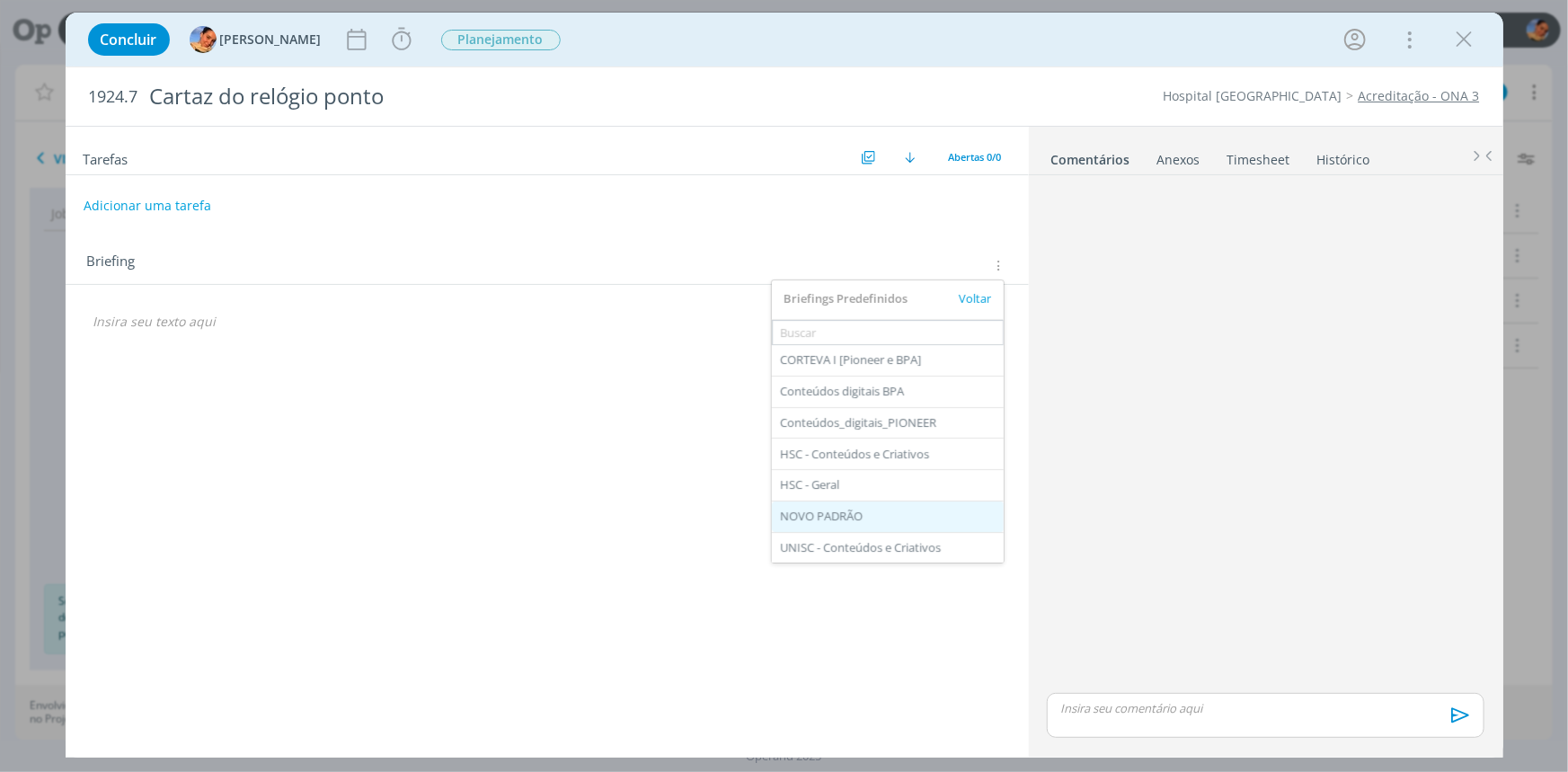
click at [889, 504] on div "NOVO PADRÃO" at bounding box center [888, 516] width 232 height 30
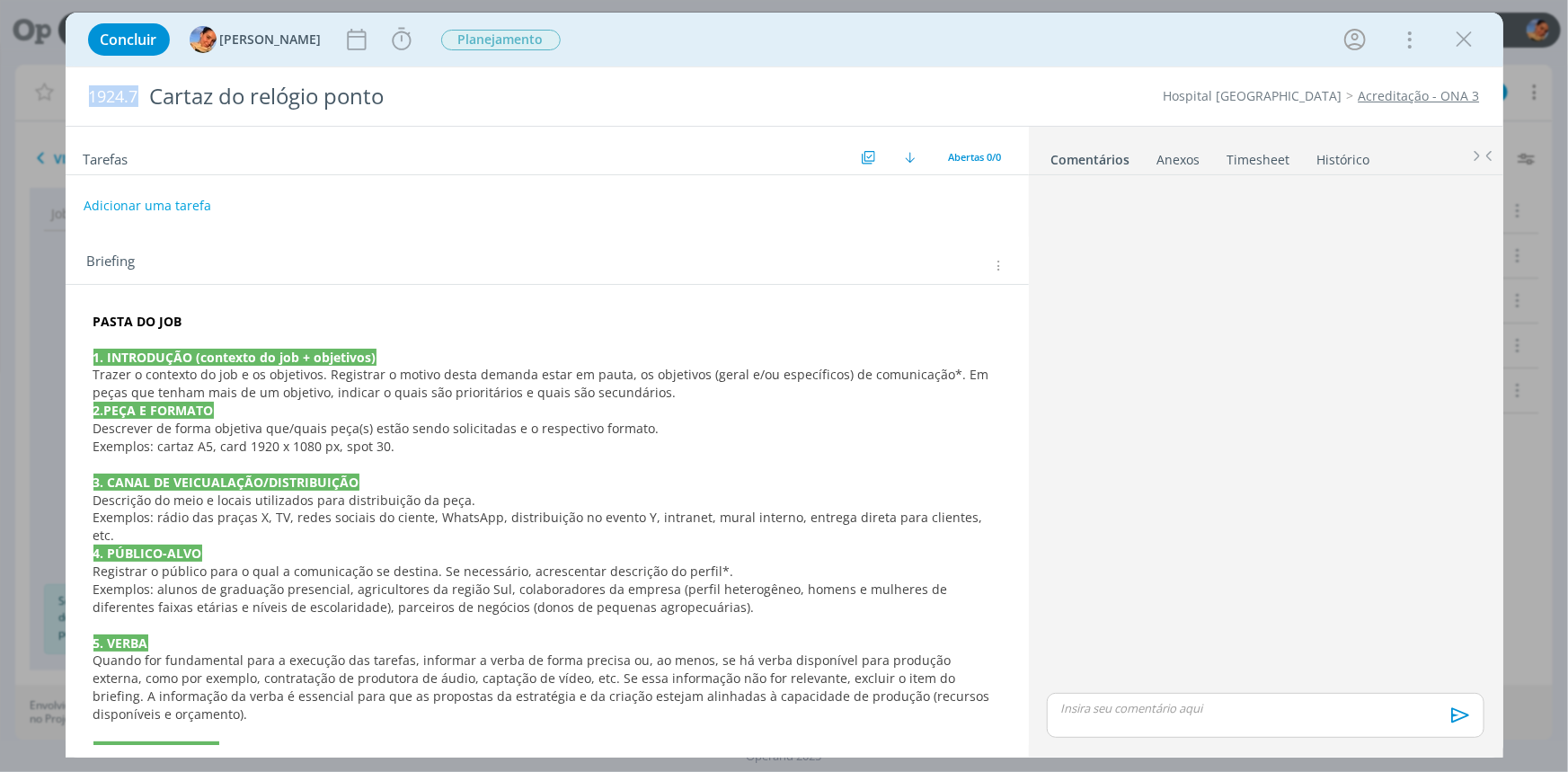
drag, startPoint x: 137, startPoint y: 91, endPoint x: 91, endPoint y: 56, distance: 57.8
click at [37, 85] on div "Concluir Luíza Santana Iniciar Apontar Data * 02/09/2025 Horas * 00:00 Tarefa S…" at bounding box center [784, 386] width 1568 height 772
copy span "1924.7"
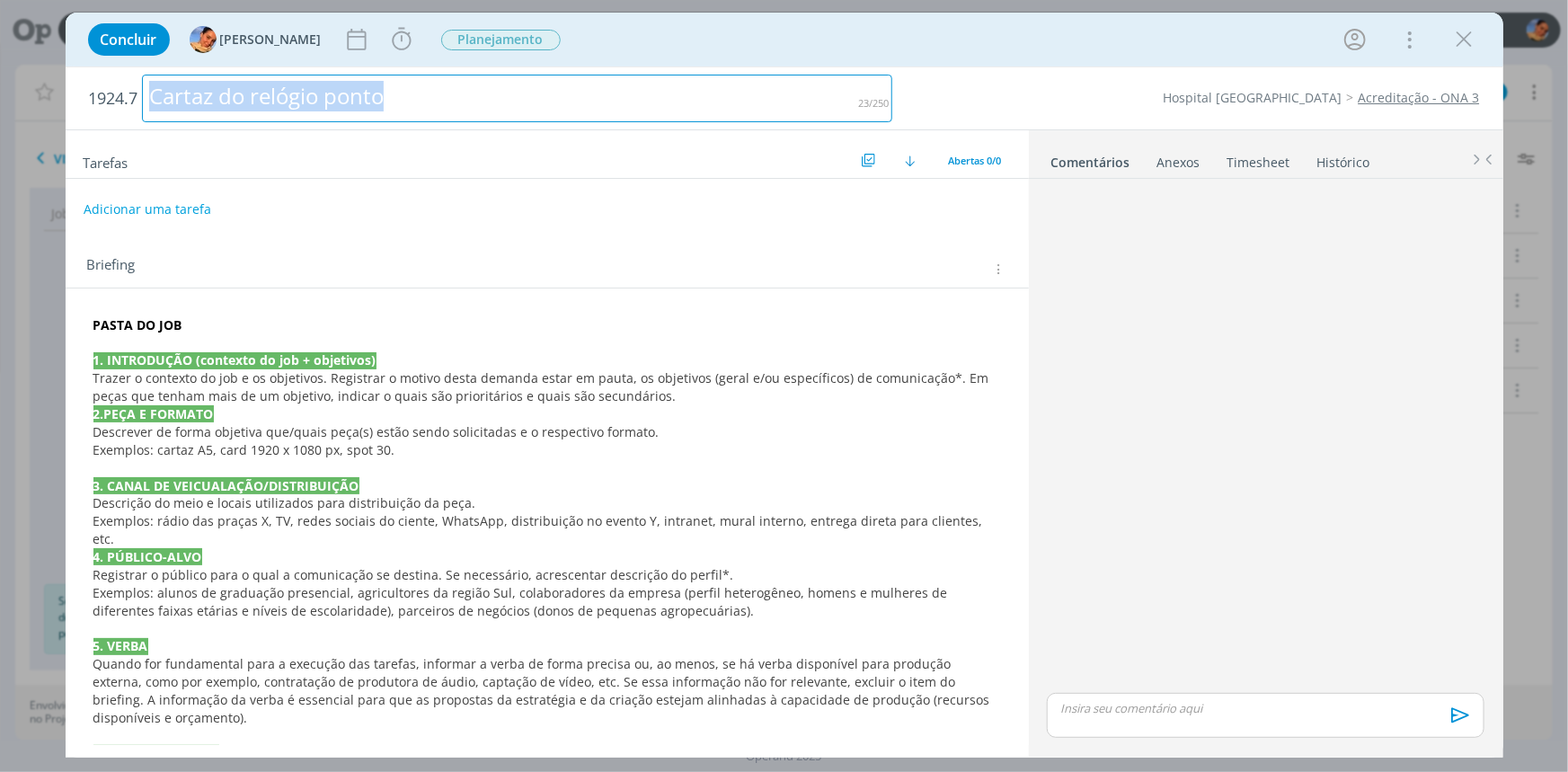
drag, startPoint x: 414, startPoint y: 85, endPoint x: 0, endPoint y: 95, distance: 414.1
click at [0, 95] on div "Concluir Luíza Santana Iniciar Apontar Data * 02/09/2025 Horas * 00:00 Tarefa S…" at bounding box center [784, 386] width 1568 height 772
copy div "Cartaz do relógio ponto"
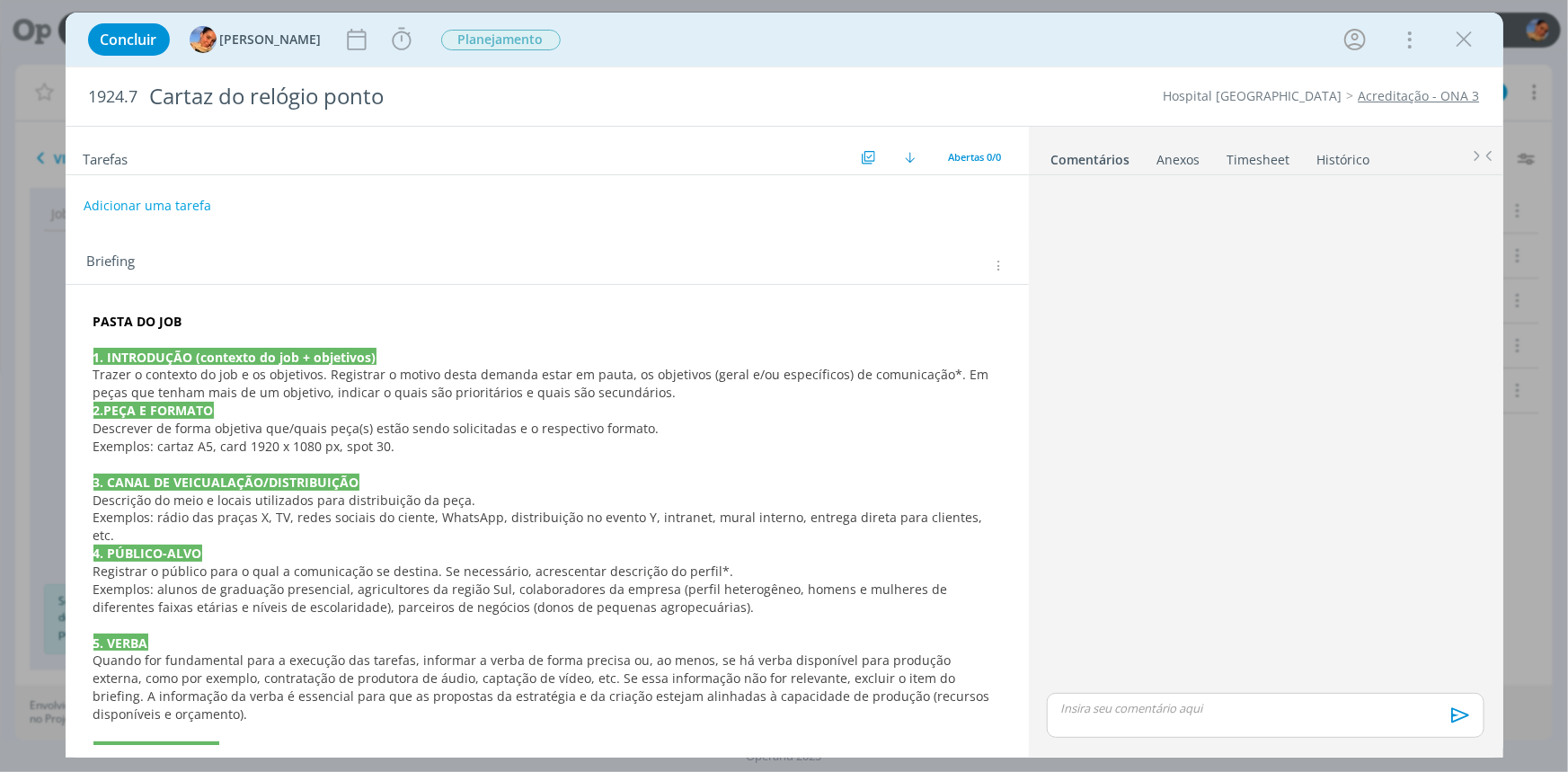
click at [341, 265] on div "Briefing" at bounding box center [548, 266] width 924 height 23
drag, startPoint x: 210, startPoint y: 323, endPoint x: 51, endPoint y: 329, distance: 159.1
click at [51, 329] on div "Concluir Luíza Santana Iniciar Apontar Data * 02/09/2025 Horas * 00:00 Tarefa S…" at bounding box center [784, 386] width 1568 height 772
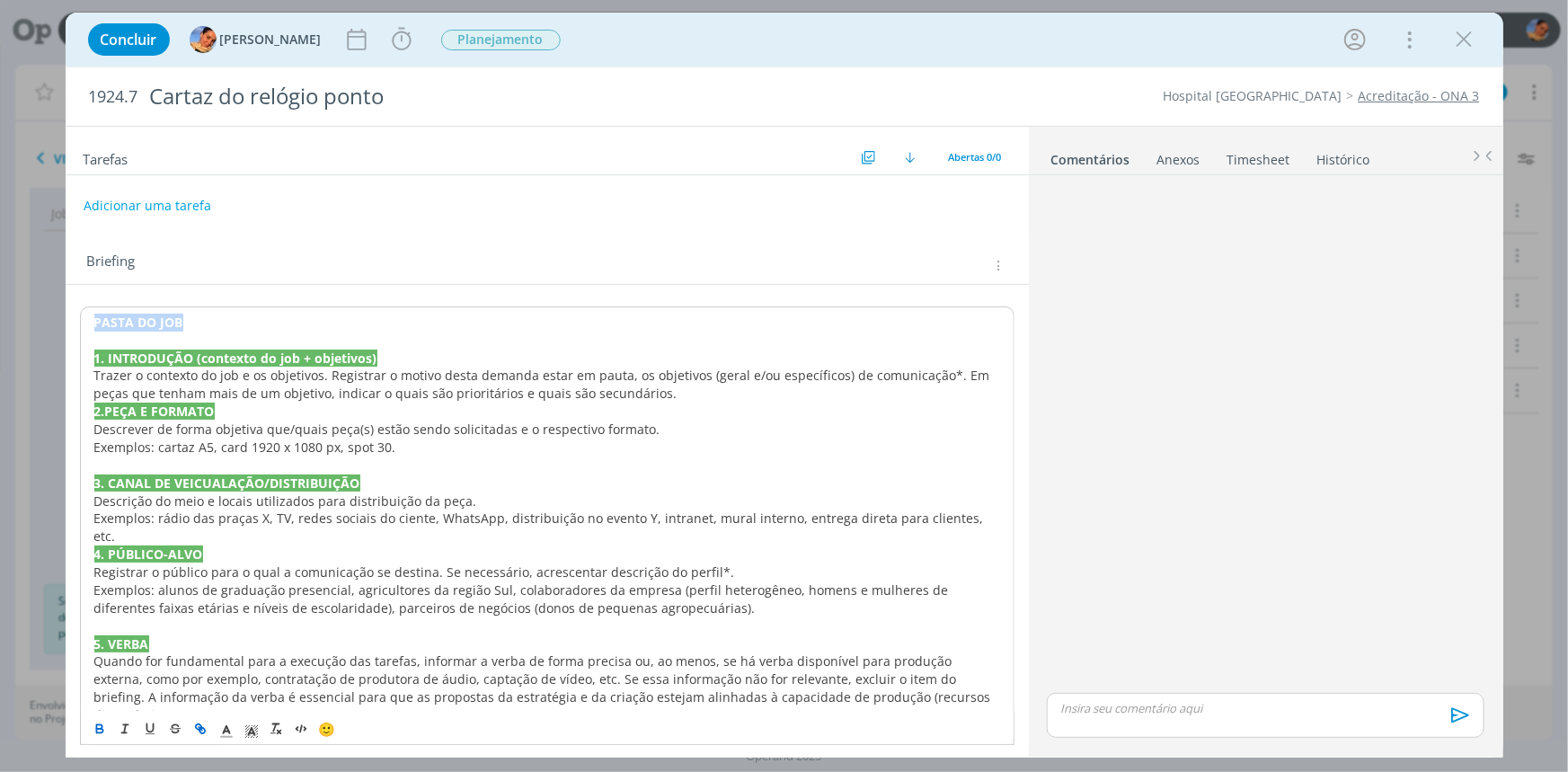
click at [196, 728] on icon "dialog" at bounding box center [198, 727] width 6 height 6
paste input "https://sobeae.sharepoint.com/:f:/s/SOBEAE/Ekzb5h-5Q5lLsF4PtN0XQtQB4HW9khaVgW7g…"
type input "https://sobeae.sharepoint.com/:f:/s/SOBEAE/Ekzb5h-5Q5lLsF4PtN0XQtQB4HW9khaVgW7g…"
click at [313, 347] on link "dialog" at bounding box center [304, 355] width 51 height 17
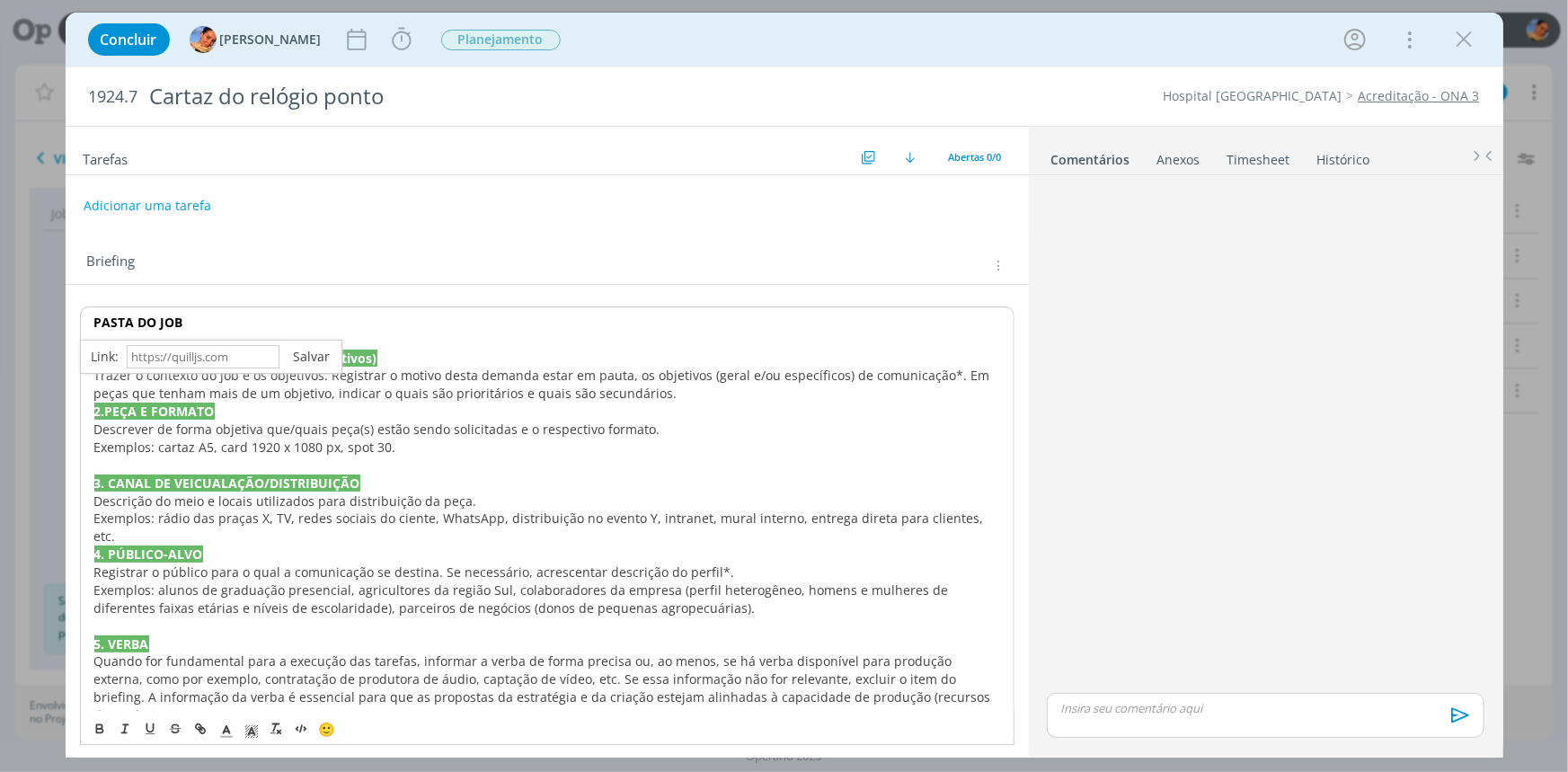
scroll to position [0, 0]
click at [401, 433] on span "Descrever de forma objetiva que/quais peça(s) estão sendo solicitadas e o respe…" at bounding box center [378, 428] width 566 height 17
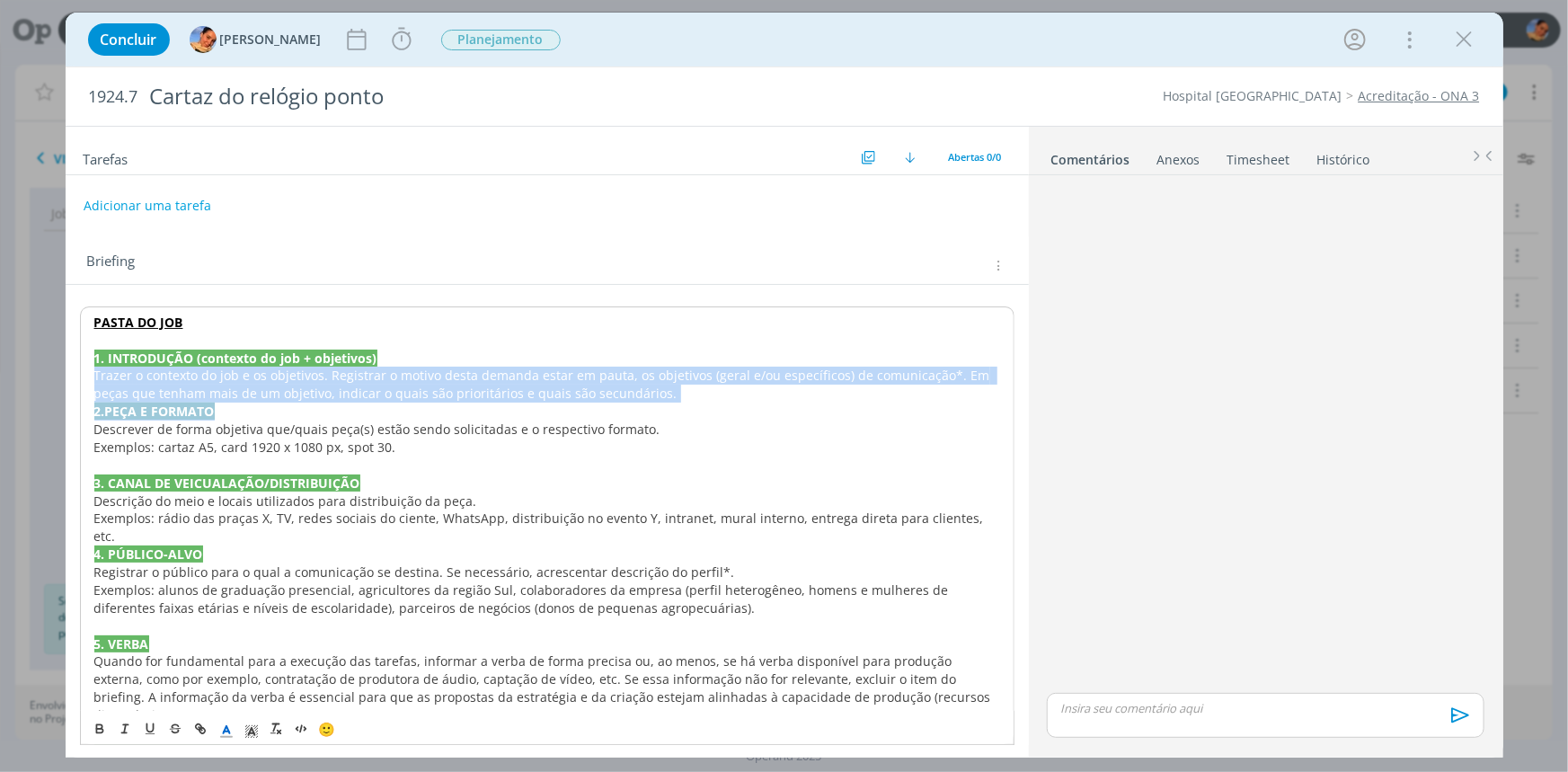
drag, startPoint x: 675, startPoint y: 403, endPoint x: 92, endPoint y: 382, distance: 583.4
click at [92, 382] on div "PASTA DO JOB 1. INTRODUÇÃO (contexto do job + objetivos) Trazer o contexto do j…" at bounding box center [547, 742] width 935 height 871
click at [243, 381] on span "o contexto do job e os objetivos. Registrar o motivo desta demanda estar em pau…" at bounding box center [544, 385] width 900 height 35
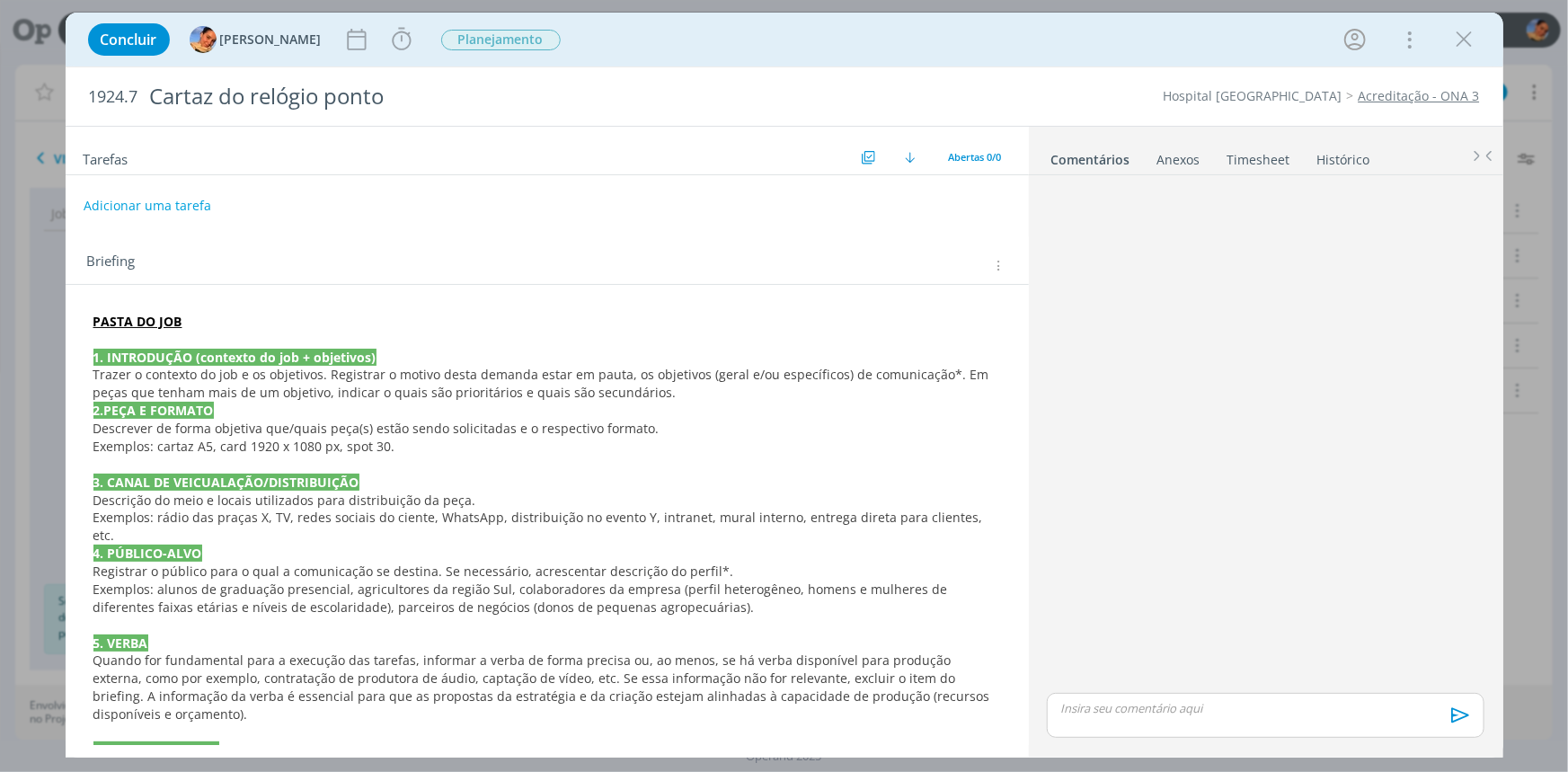
drag, startPoint x: 543, startPoint y: 420, endPoint x: 553, endPoint y: 413, distance: 12.2
click at [543, 420] on span "Descrever de forma objetiva que/quais peça(s) estão sendo solicitadas e o respe…" at bounding box center [377, 427] width 566 height 17
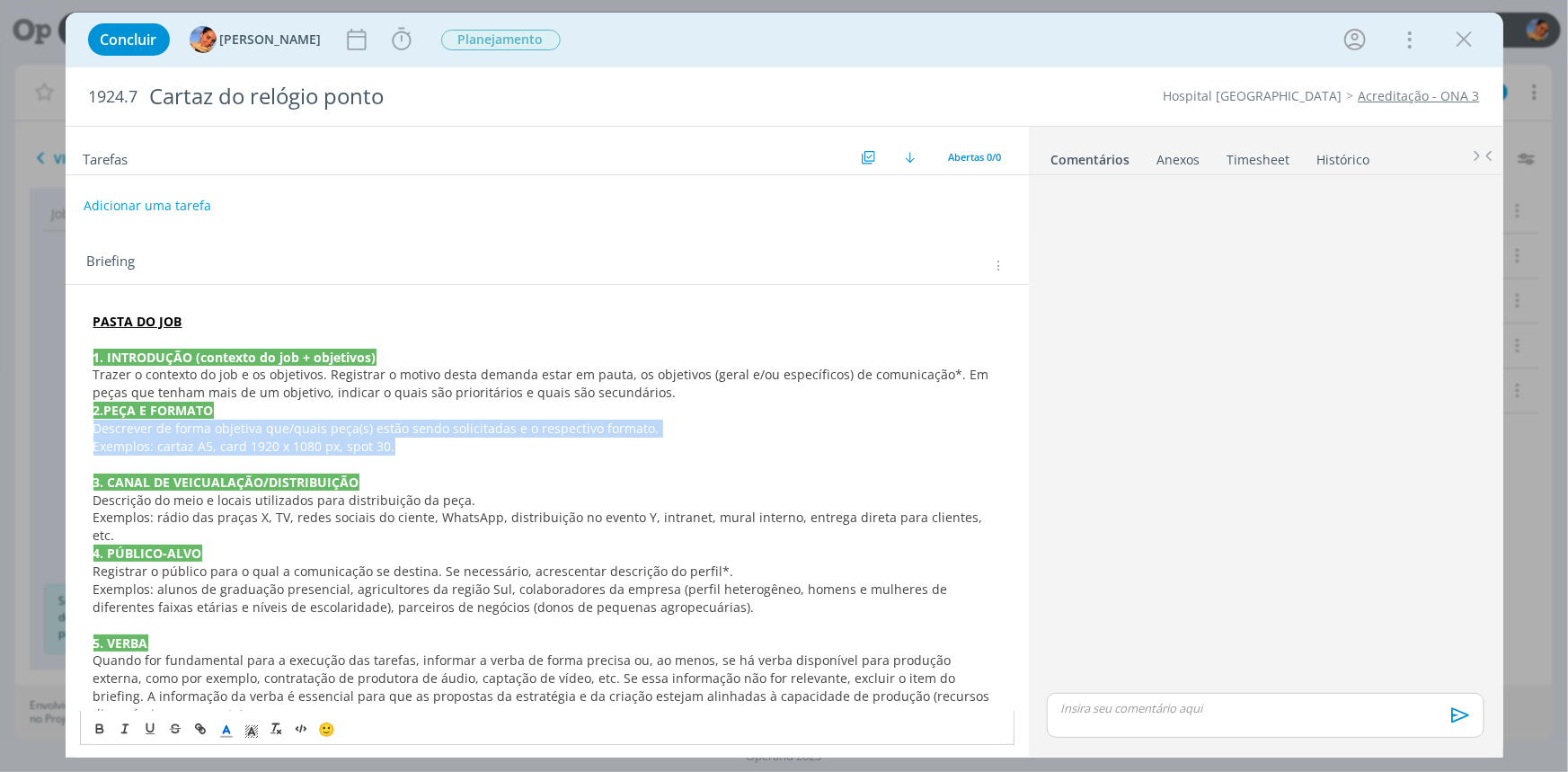
drag, startPoint x: 398, startPoint y: 448, endPoint x: 84, endPoint y: 430, distance: 314.5
click at [84, 430] on div "PASTA DO JOB 1. INTRODUÇÃO (contexto do job + objetivos) Trazer o contexto do j…" at bounding box center [547, 741] width 935 height 870
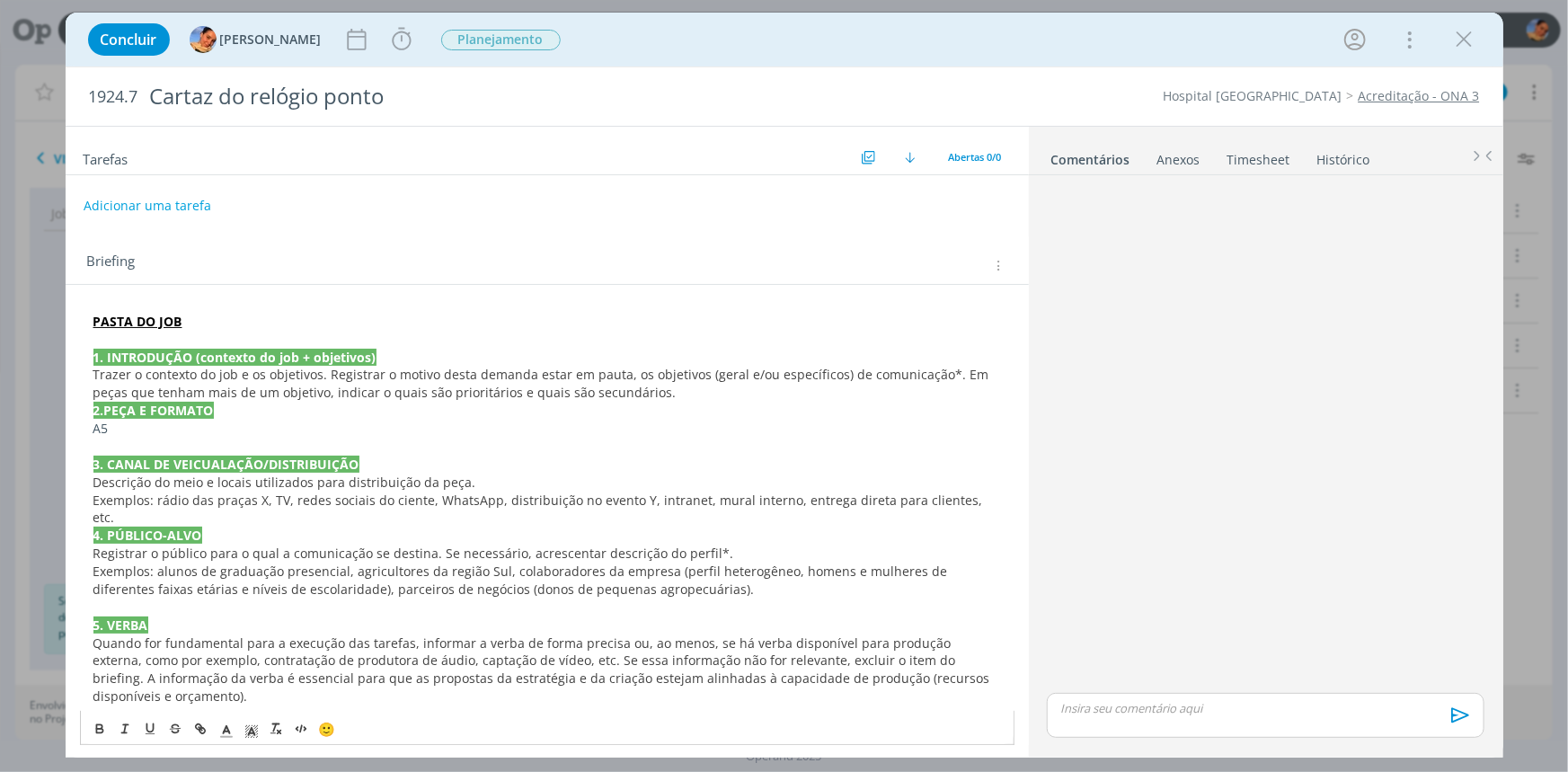
click at [90, 402] on div "PASTA DO JOB 1. INTRODUÇÃO (contexto do job + objetivos) Trazer o contexto do j…" at bounding box center [547, 732] width 935 height 852
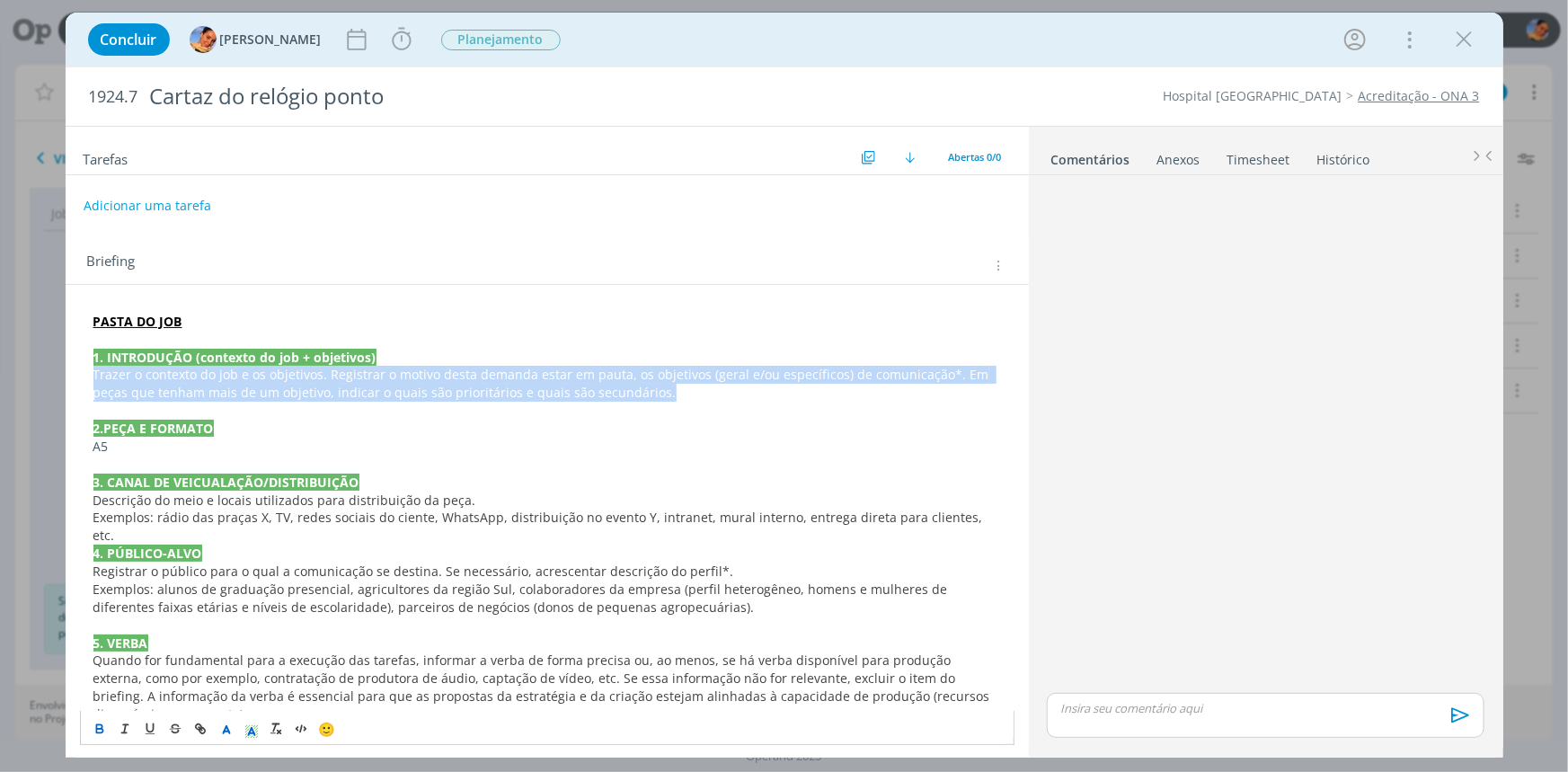
drag, startPoint x: 677, startPoint y: 398, endPoint x: 85, endPoint y: 372, distance: 592.6
click at [85, 373] on div "PASTA DO JOB 1. INTRODUÇÃO (contexto do job + objetivos) Trazer o contexto do j…" at bounding box center [547, 741] width 935 height 870
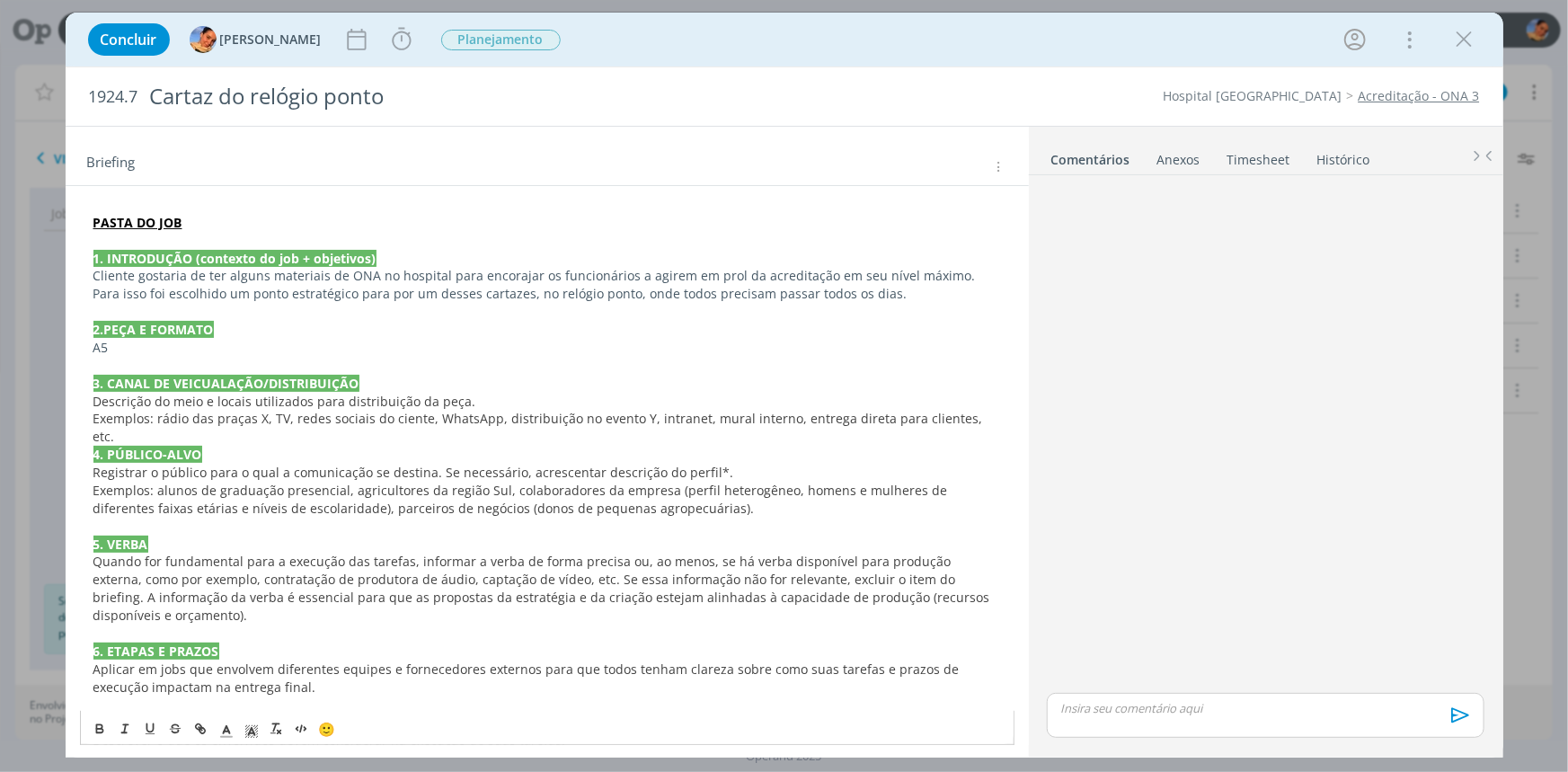
scroll to position [163, 0]
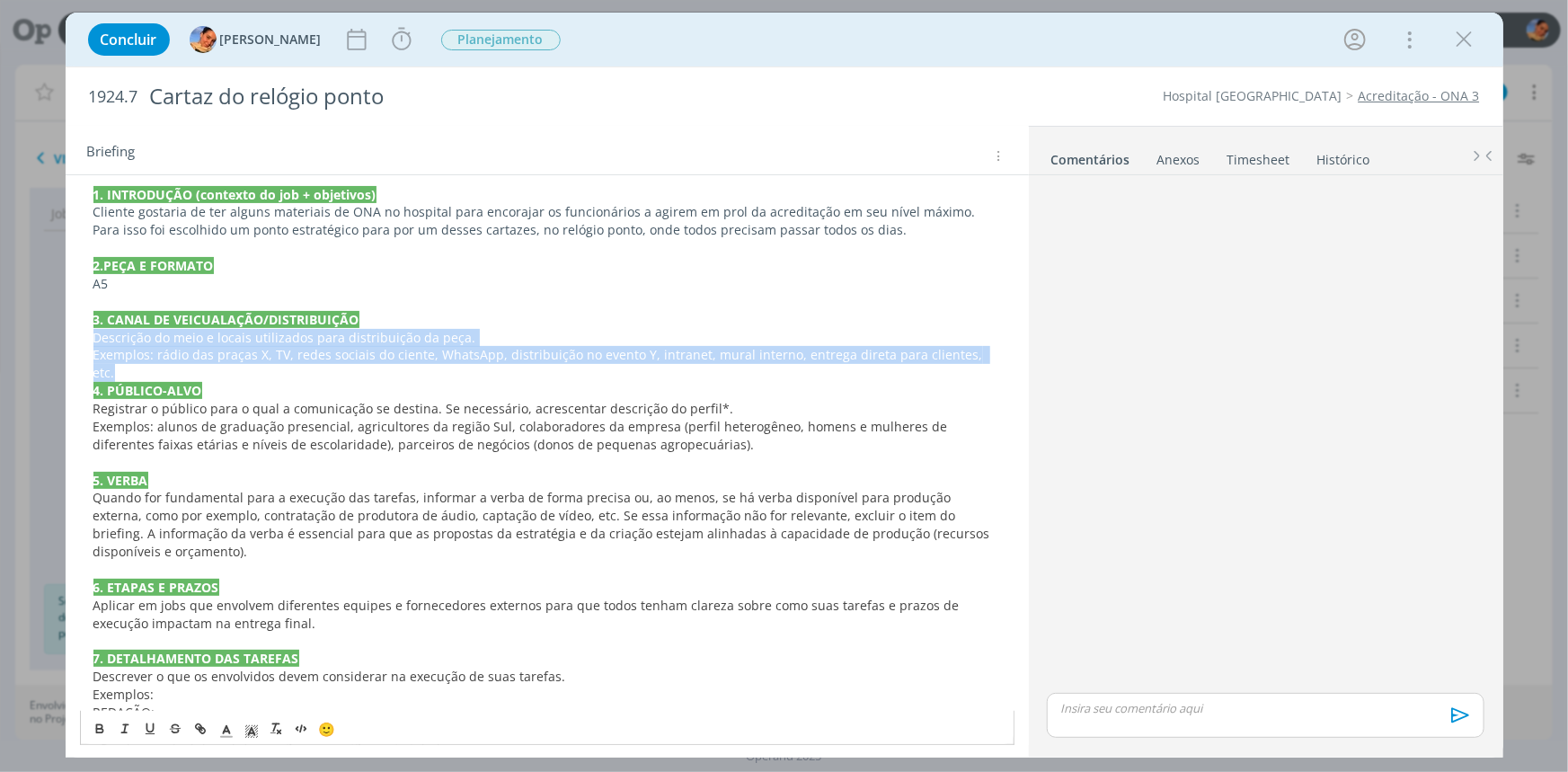
drag, startPoint x: 973, startPoint y: 350, endPoint x: 85, endPoint y: 344, distance: 888.0
click at [85, 344] on div "PASTA DO JOB 1. INTRODUÇÃO (contexto do job + objetivos) Cliente gostaria de te…" at bounding box center [547, 578] width 935 height 870
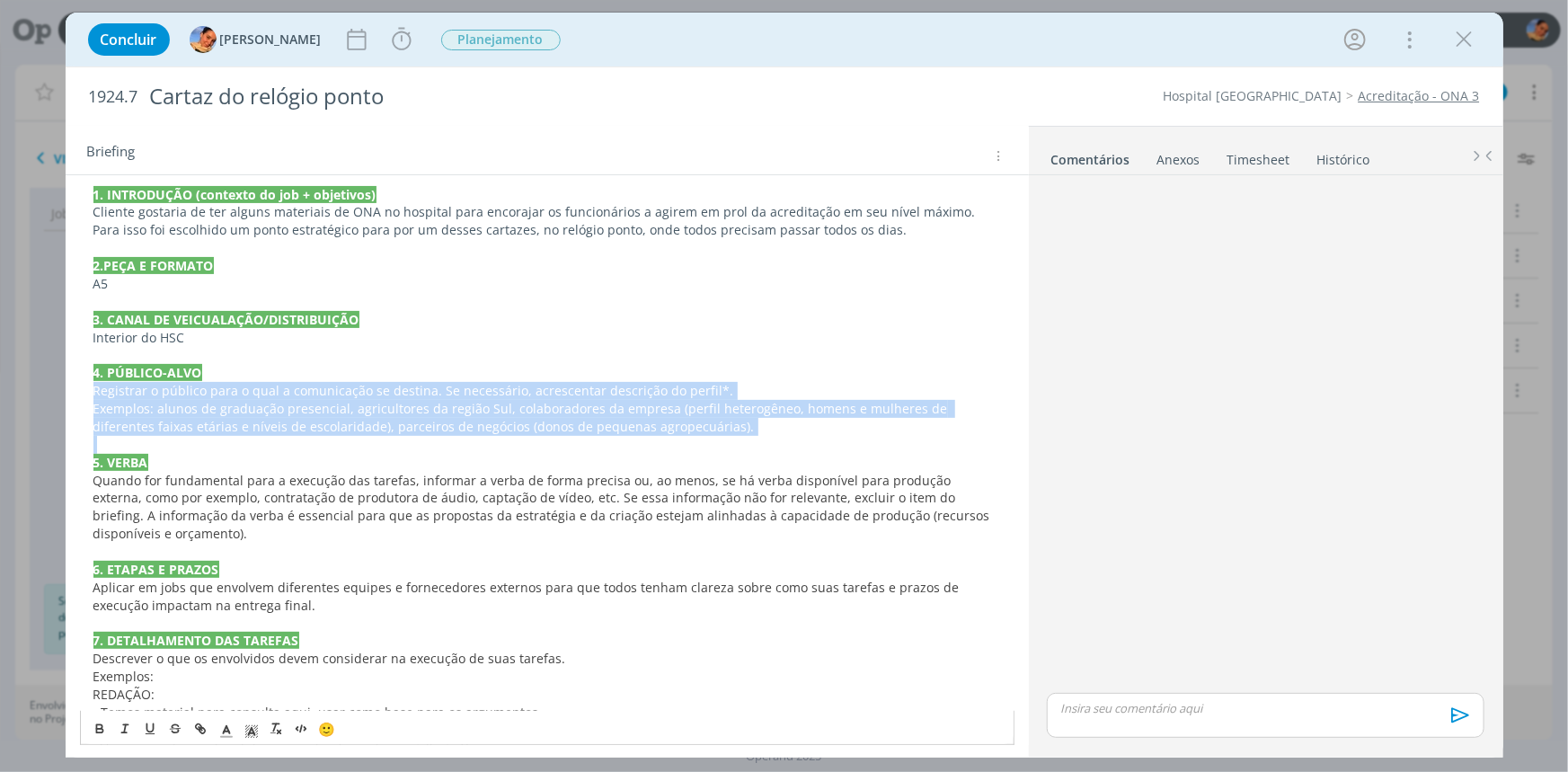
drag, startPoint x: 721, startPoint y: 435, endPoint x: 67, endPoint y: 386, distance: 655.8
click at [67, 386] on div "PASTA DO JOB 1. INTRODUÇÃO (contexto do job + objetivos) Cliente gostaria de te…" at bounding box center [546, 579] width 963 height 914
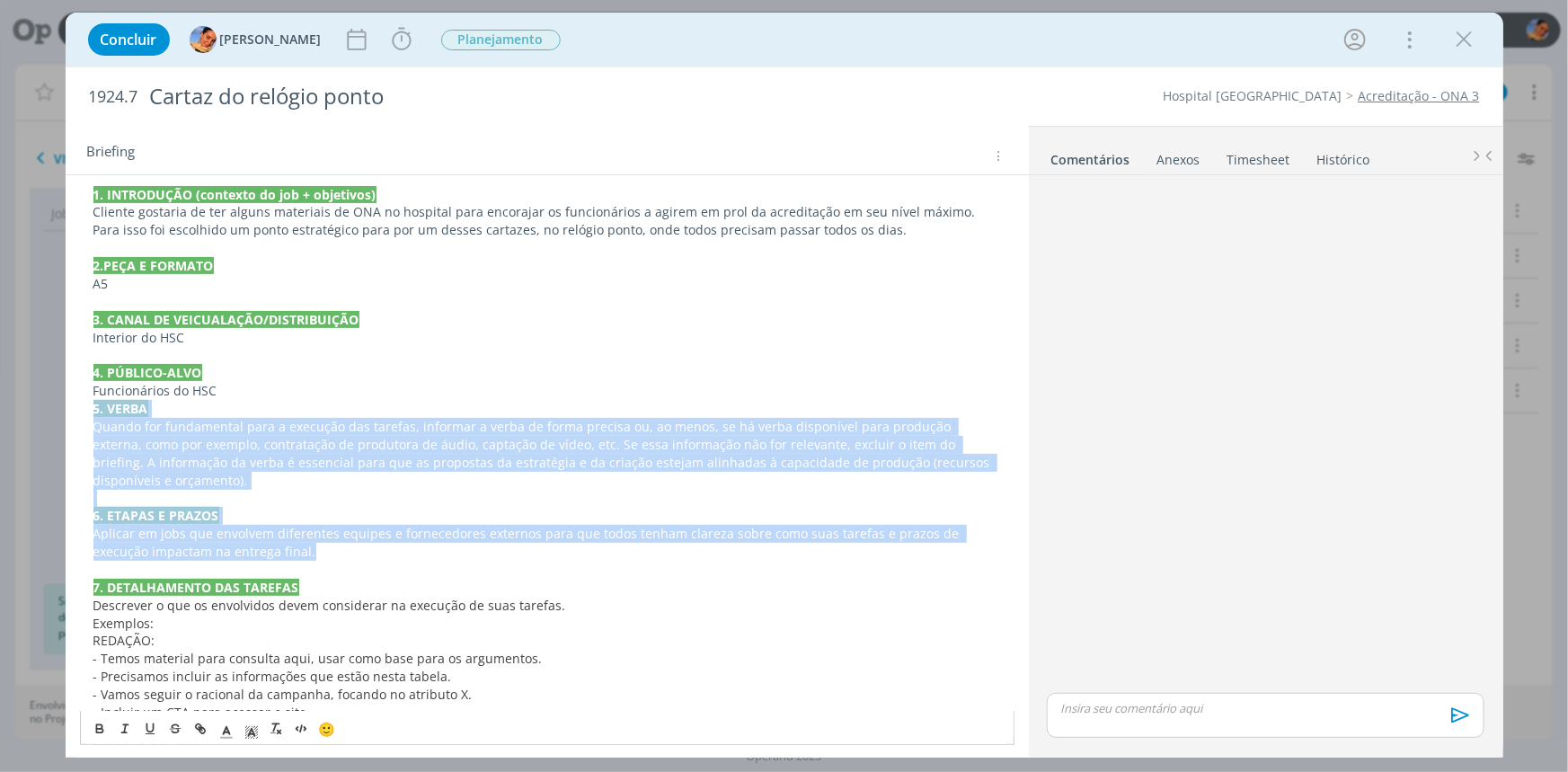
drag, startPoint x: 254, startPoint y: 553, endPoint x: 80, endPoint y: 410, distance: 225.2
click at [80, 410] on div "PASTA DO JOB 1. INTRODUÇÃO (contexto do job + objetivos) Cliente gostaria de te…" at bounding box center [547, 543] width 935 height 799
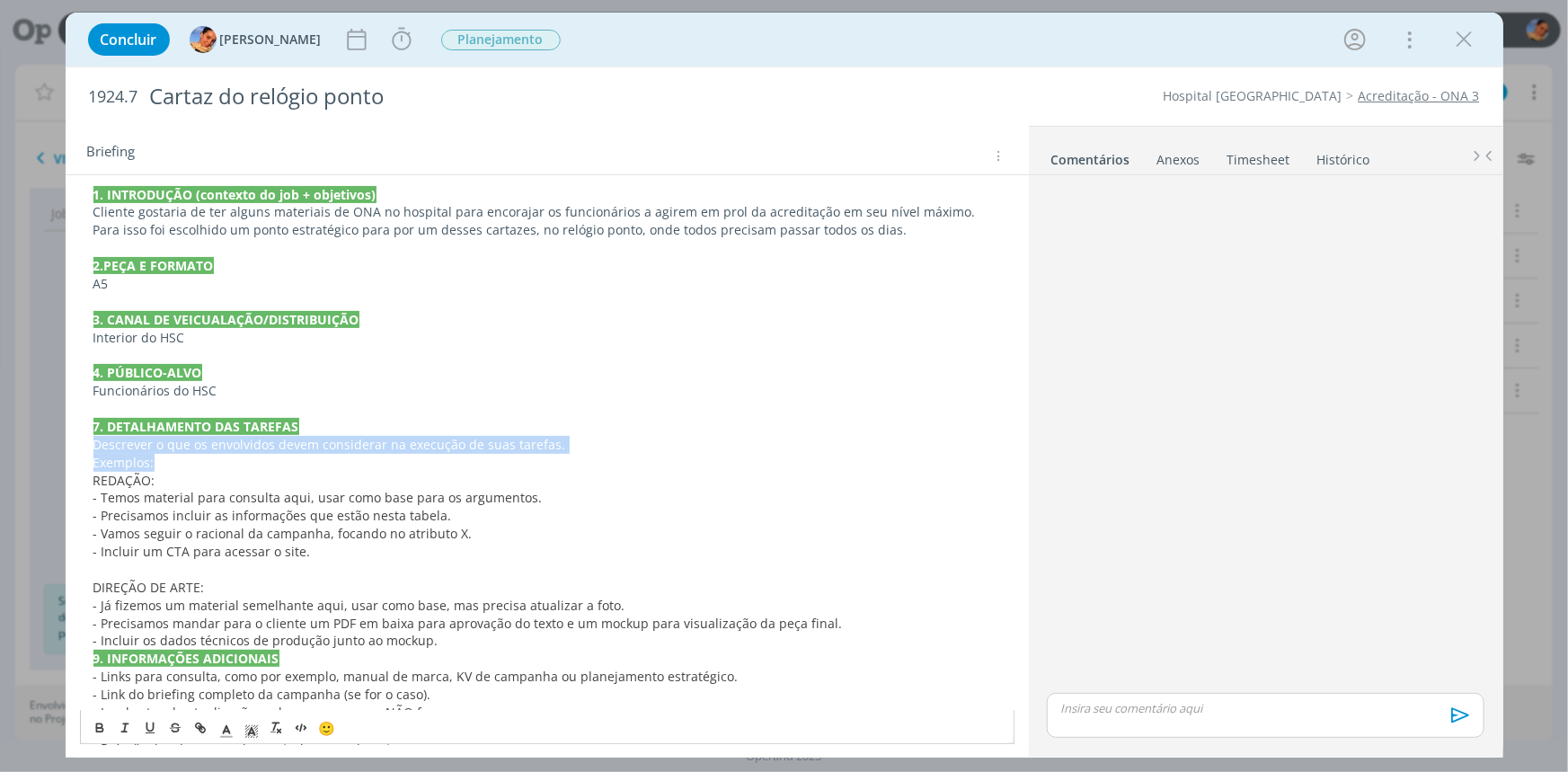
drag, startPoint x: 202, startPoint y: 460, endPoint x: 34, endPoint y: 447, distance: 168.5
click at [34, 447] on div "Concluir Luíza Santana Iniciar Apontar Data * 02/09/2025 Horas * 00:00 Tarefa S…" at bounding box center [784, 386] width 1568 height 772
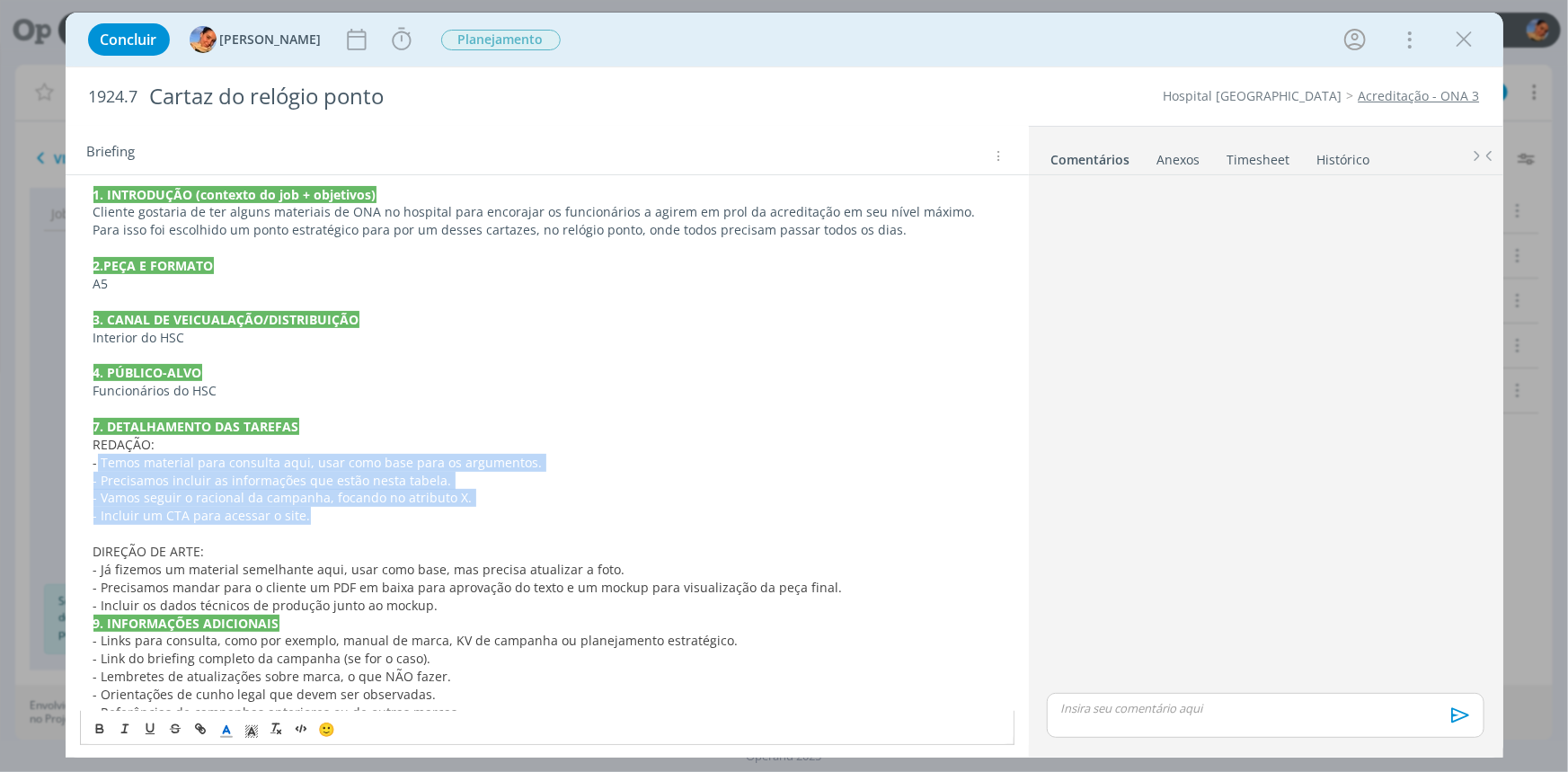
drag, startPoint x: 303, startPoint y: 515, endPoint x: 98, endPoint y: 463, distance: 211.5
click at [98, 463] on div "PASTA DO JOB 1. INTRODUÇÃO (contexto do job + objetivos) Cliente gostaria de te…" at bounding box center [547, 444] width 935 height 602
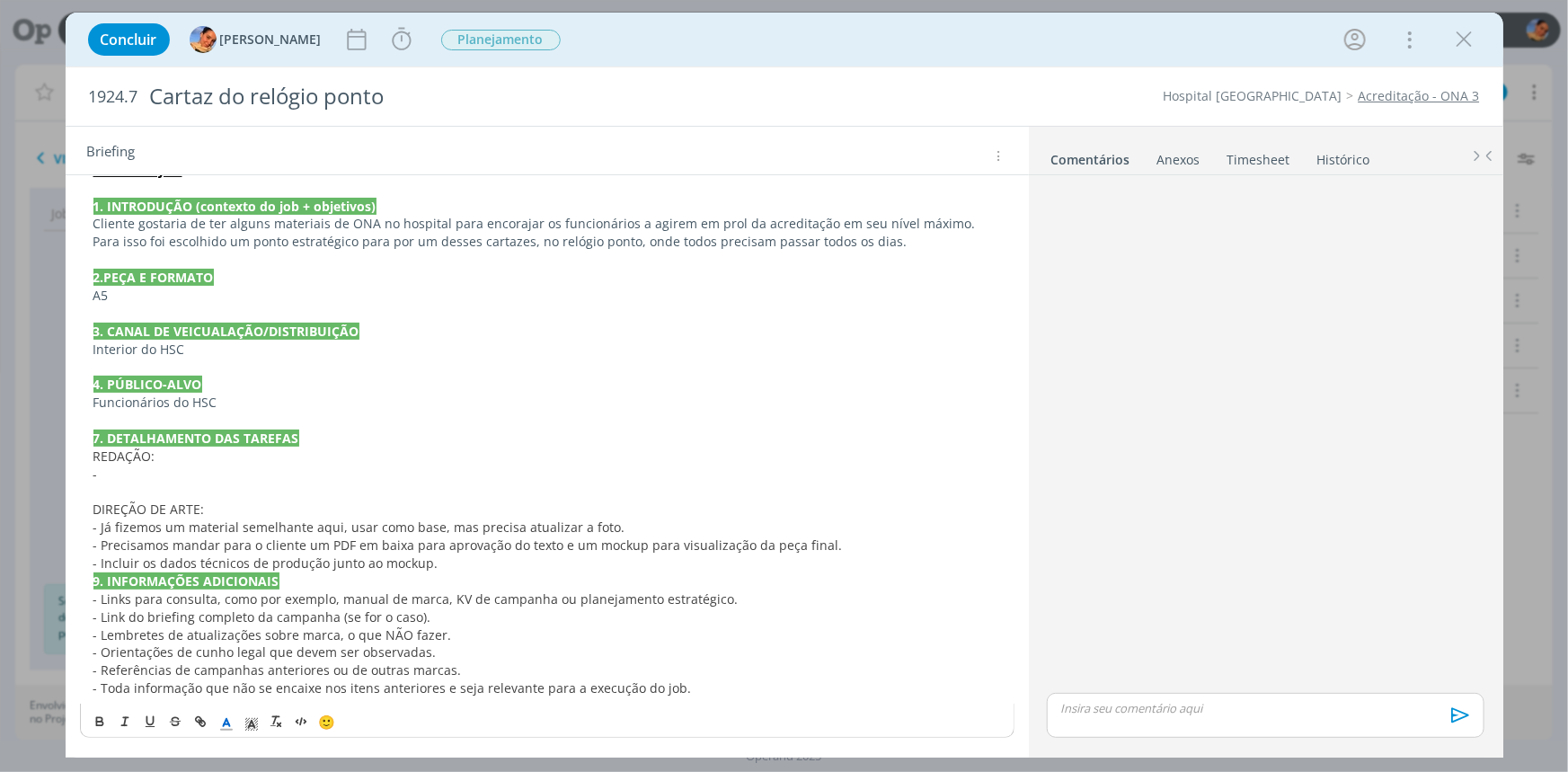
scroll to position [151, 0]
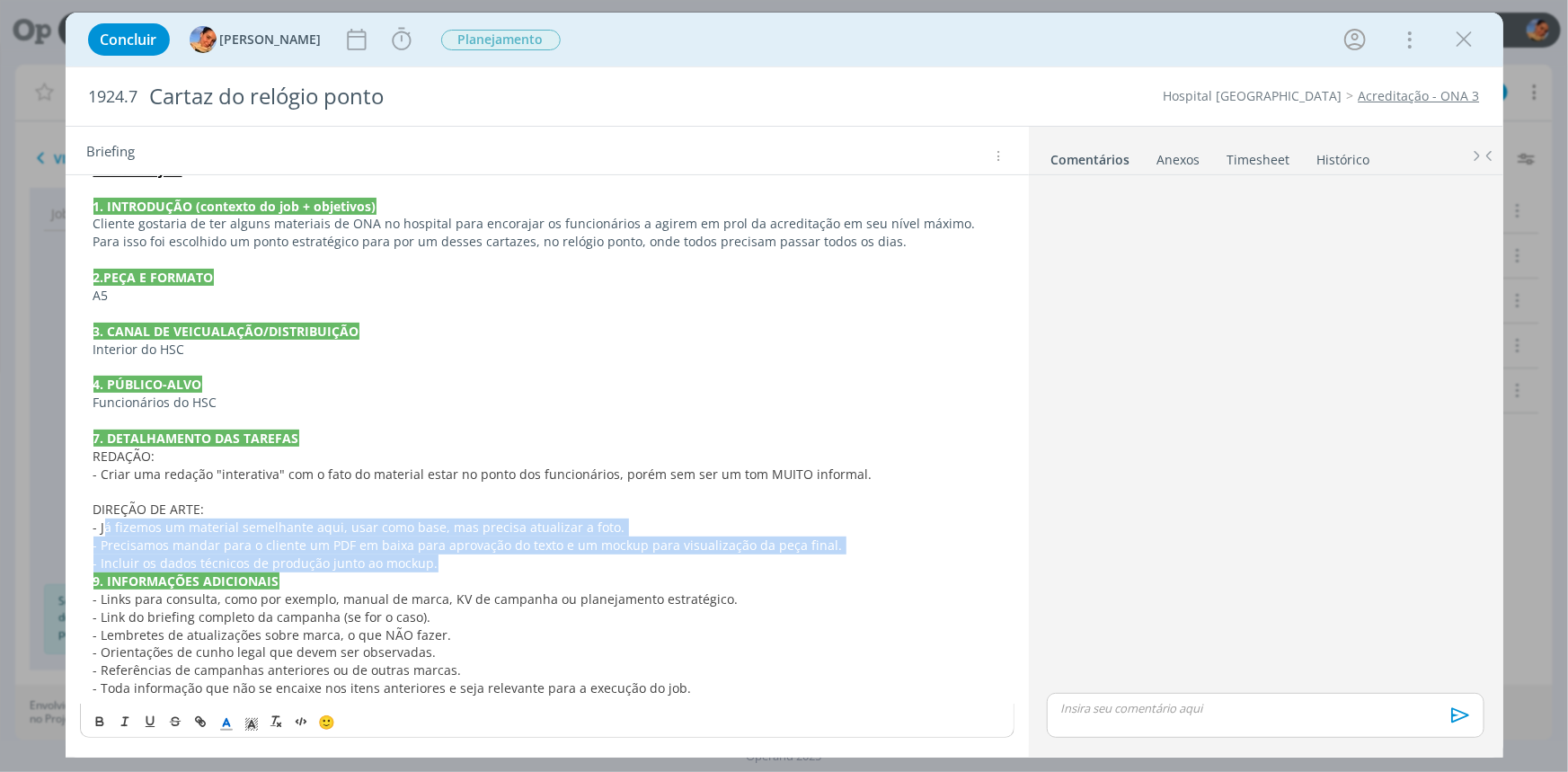
drag, startPoint x: 442, startPoint y: 566, endPoint x: 102, endPoint y: 530, distance: 341.9
click at [102, 530] on div "PASTA DO JOB 1. INTRODUÇÃO (contexto do job + objetivos) Cliente gostaria de te…" at bounding box center [547, 429] width 935 height 549
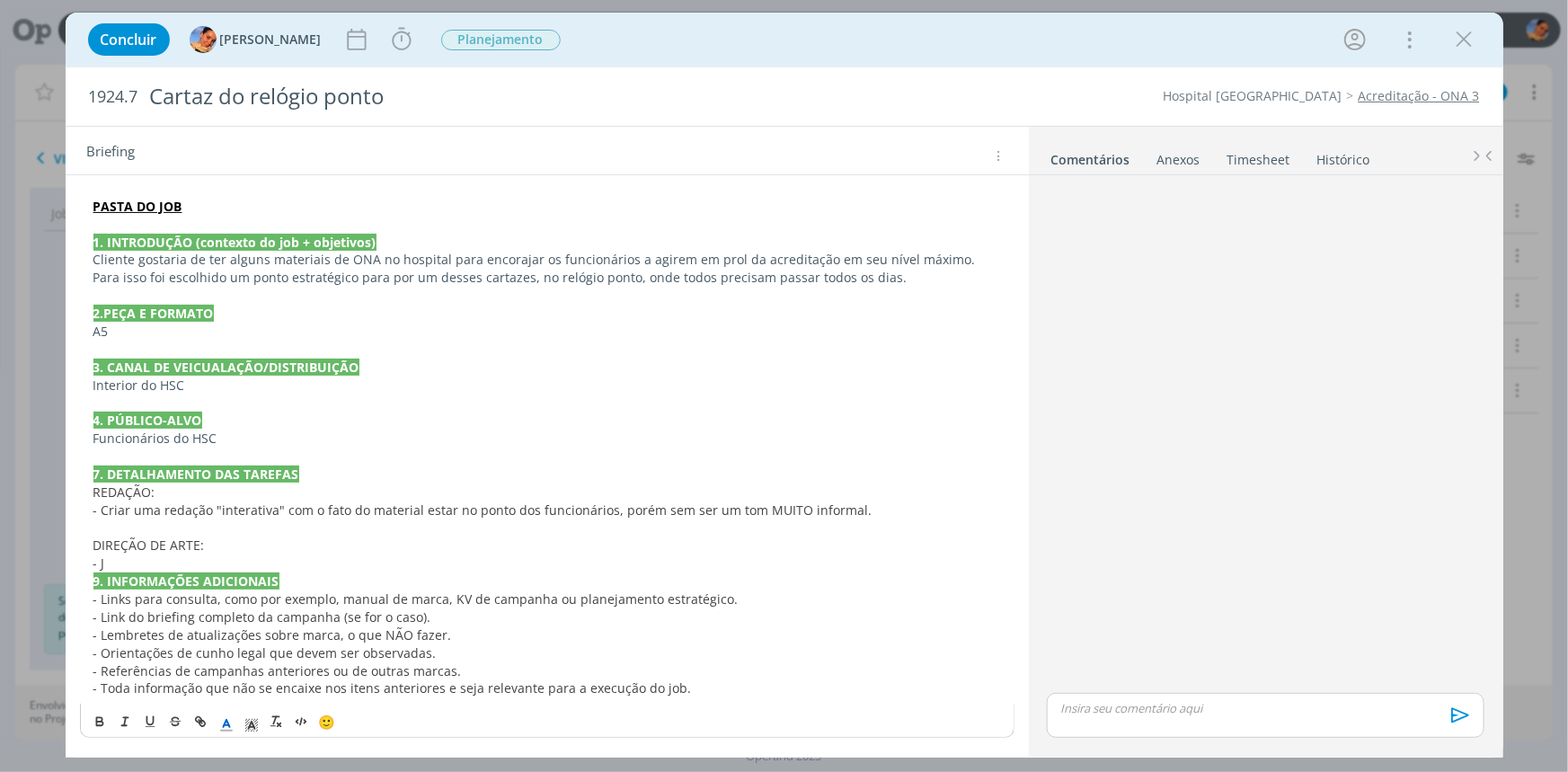
scroll to position [115, 0]
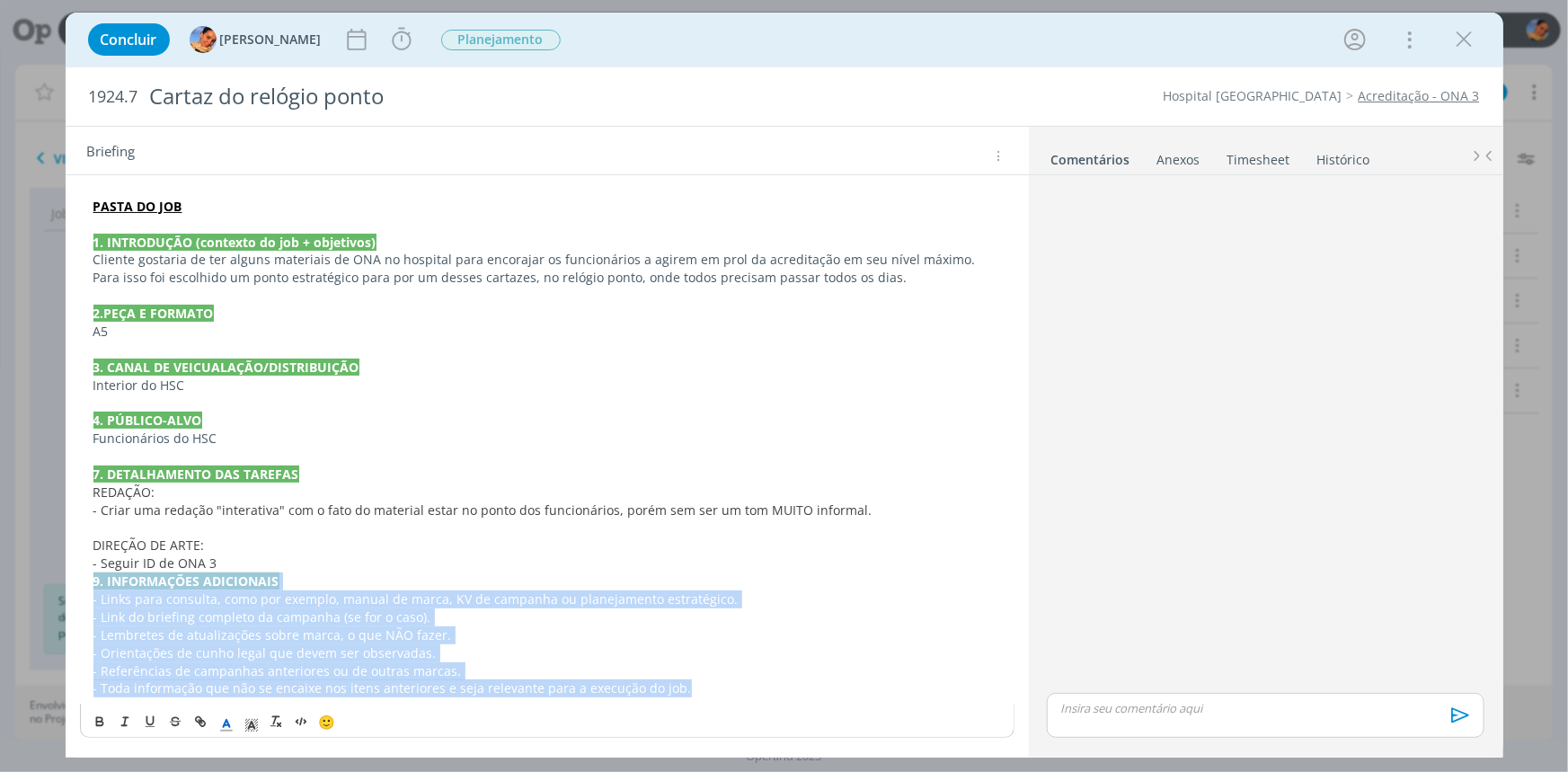
drag, startPoint x: 695, startPoint y: 688, endPoint x: 47, endPoint y: 573, distance: 658.1
click at [51, 577] on div "Concluir Luíza Santana Iniciar Apontar Data * 02/09/2025 Horas * 00:00 Tarefa S…" at bounding box center [784, 386] width 1568 height 772
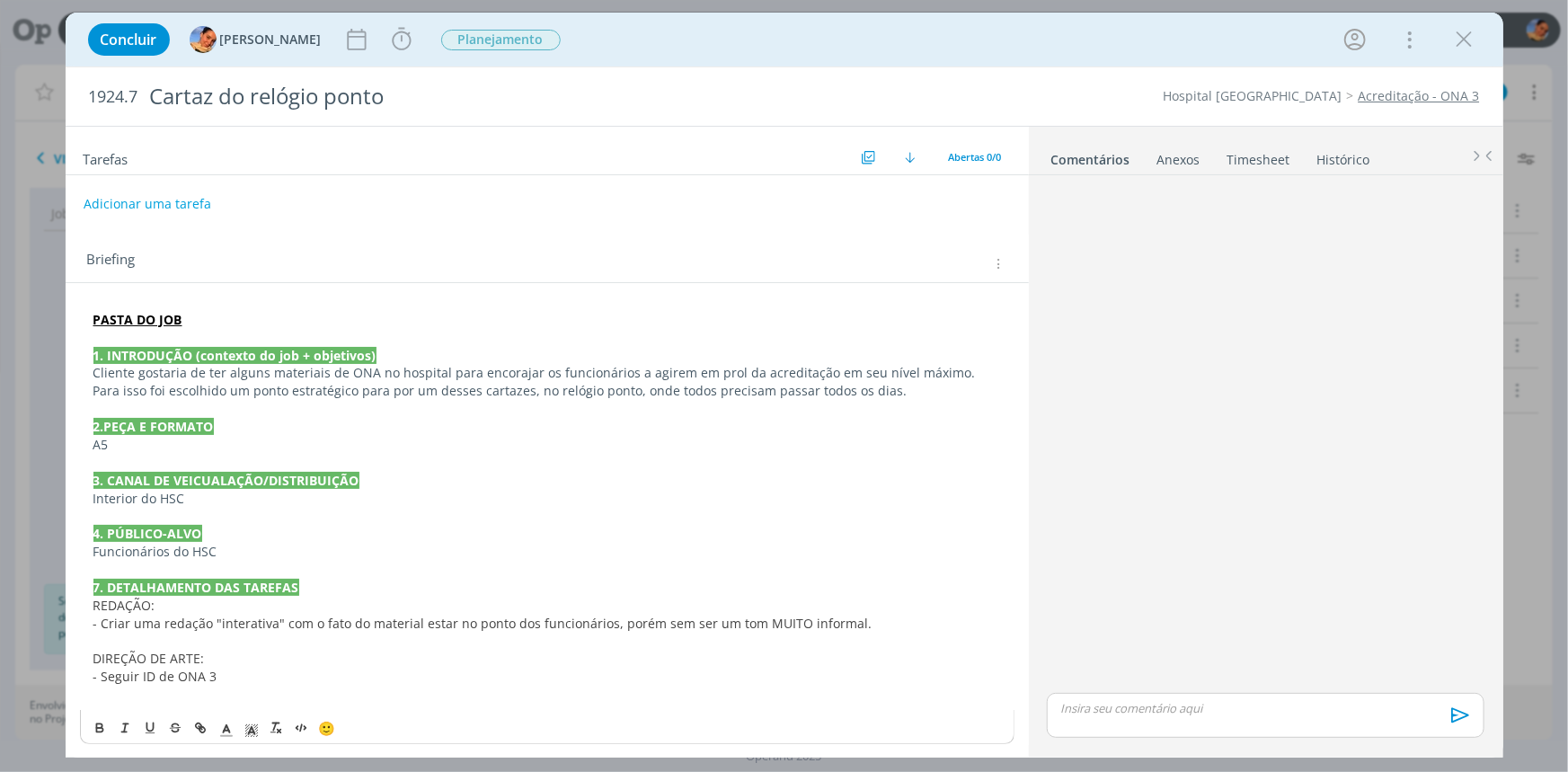
scroll to position [0, 0]
click at [136, 186] on div "dialog" at bounding box center [546, 183] width 963 height 15
click at [183, 200] on button "Adicionar uma tarefa" at bounding box center [146, 204] width 128 height 30
click at [183, 200] on input "dialog" at bounding box center [427, 204] width 663 height 25
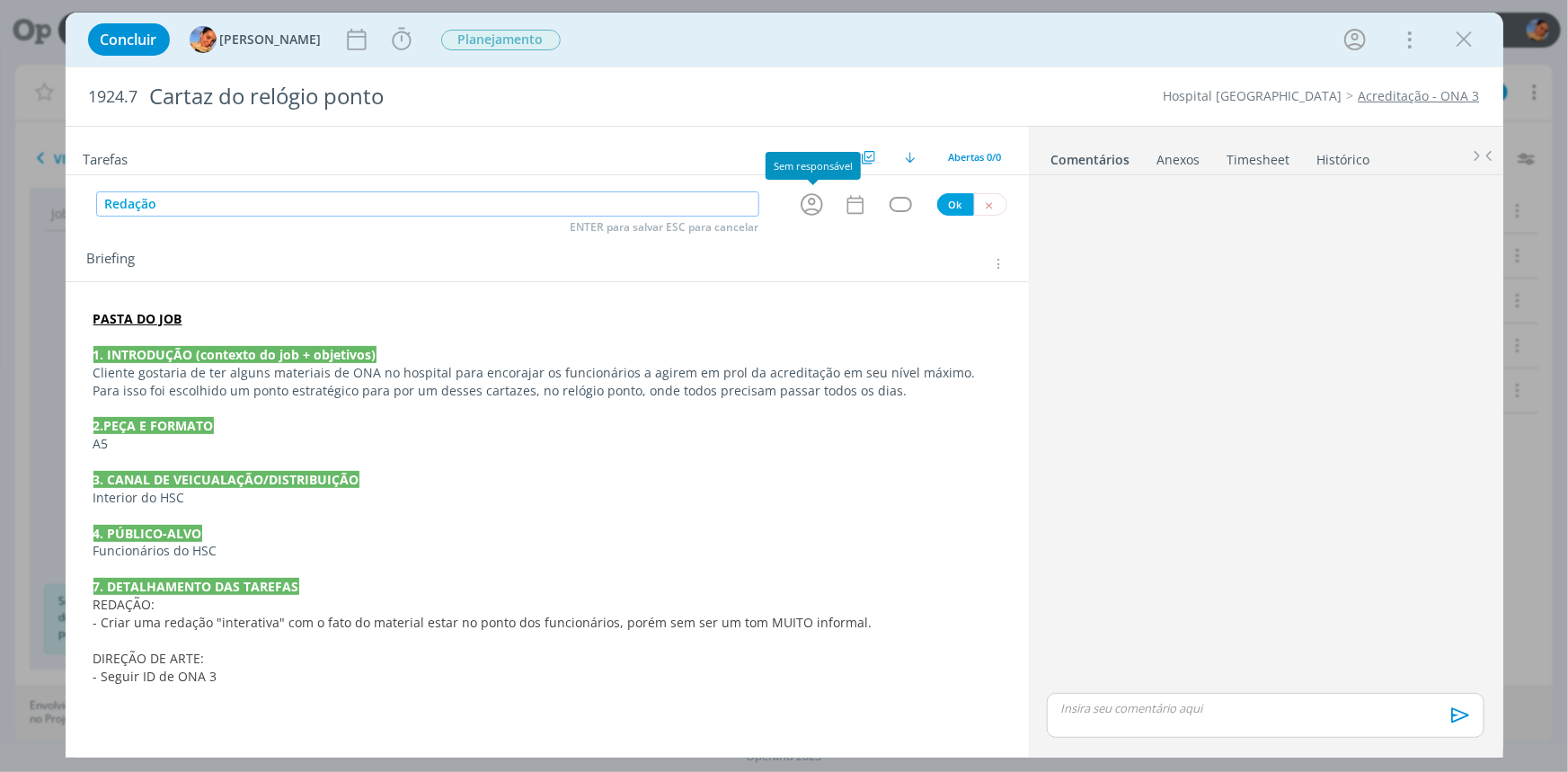
click at [816, 206] on icon "dialog" at bounding box center [812, 204] width 28 height 28
type input "Redação"
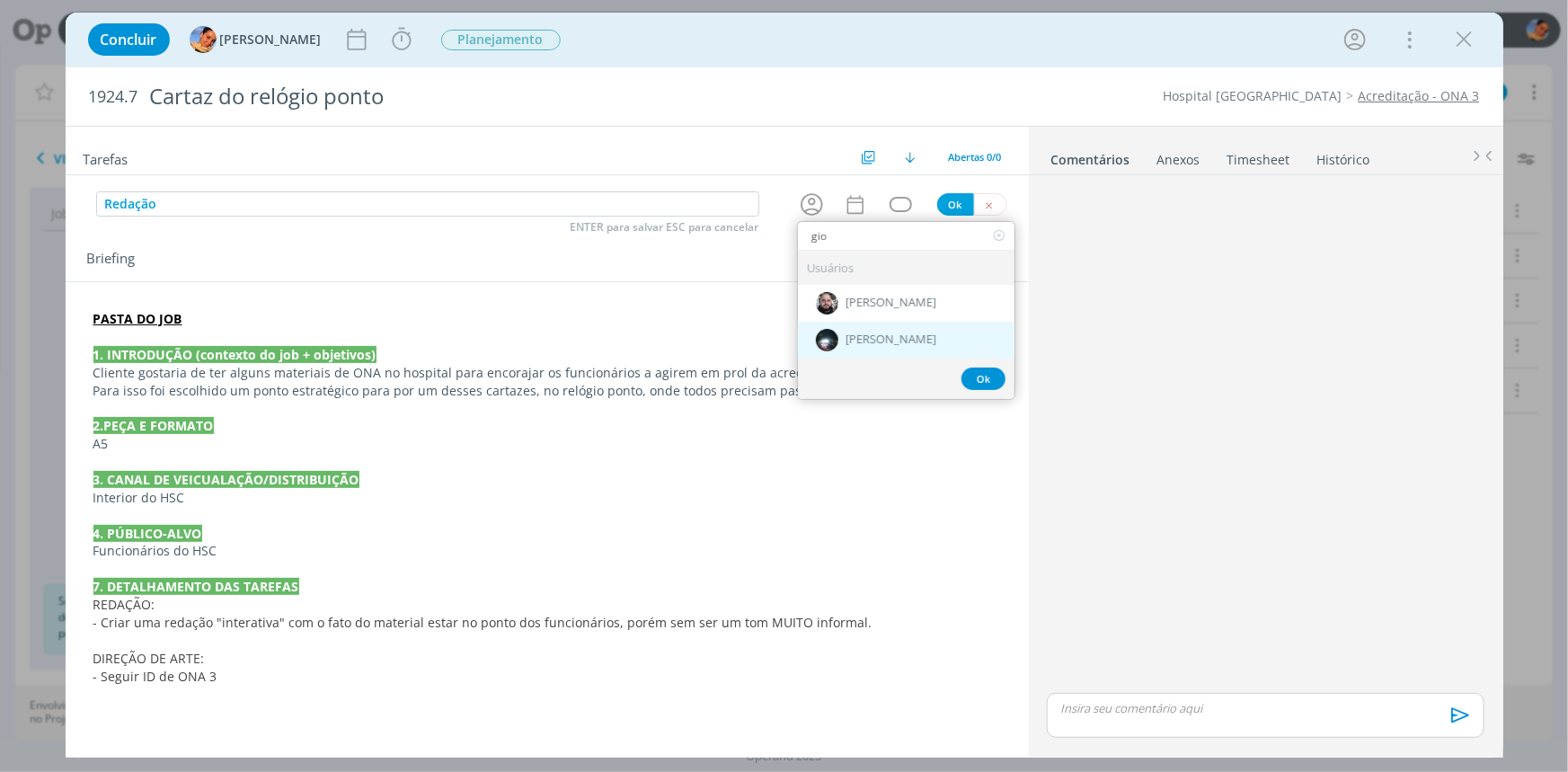
type input "gio"
click at [886, 331] on div "[PERSON_NAME]" at bounding box center [906, 341] width 217 height 37
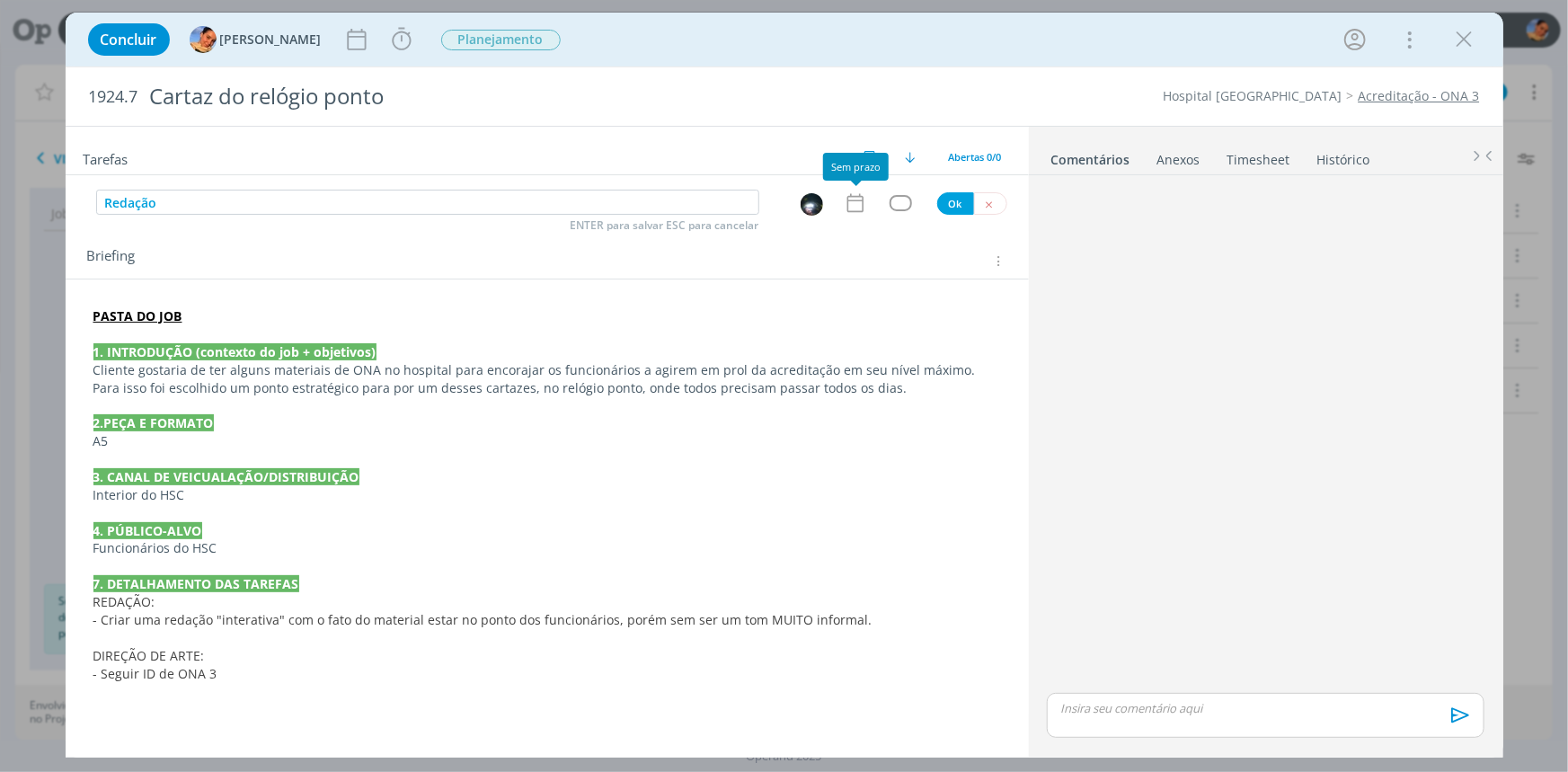
click at [862, 207] on icon "dialog" at bounding box center [854, 203] width 17 height 19
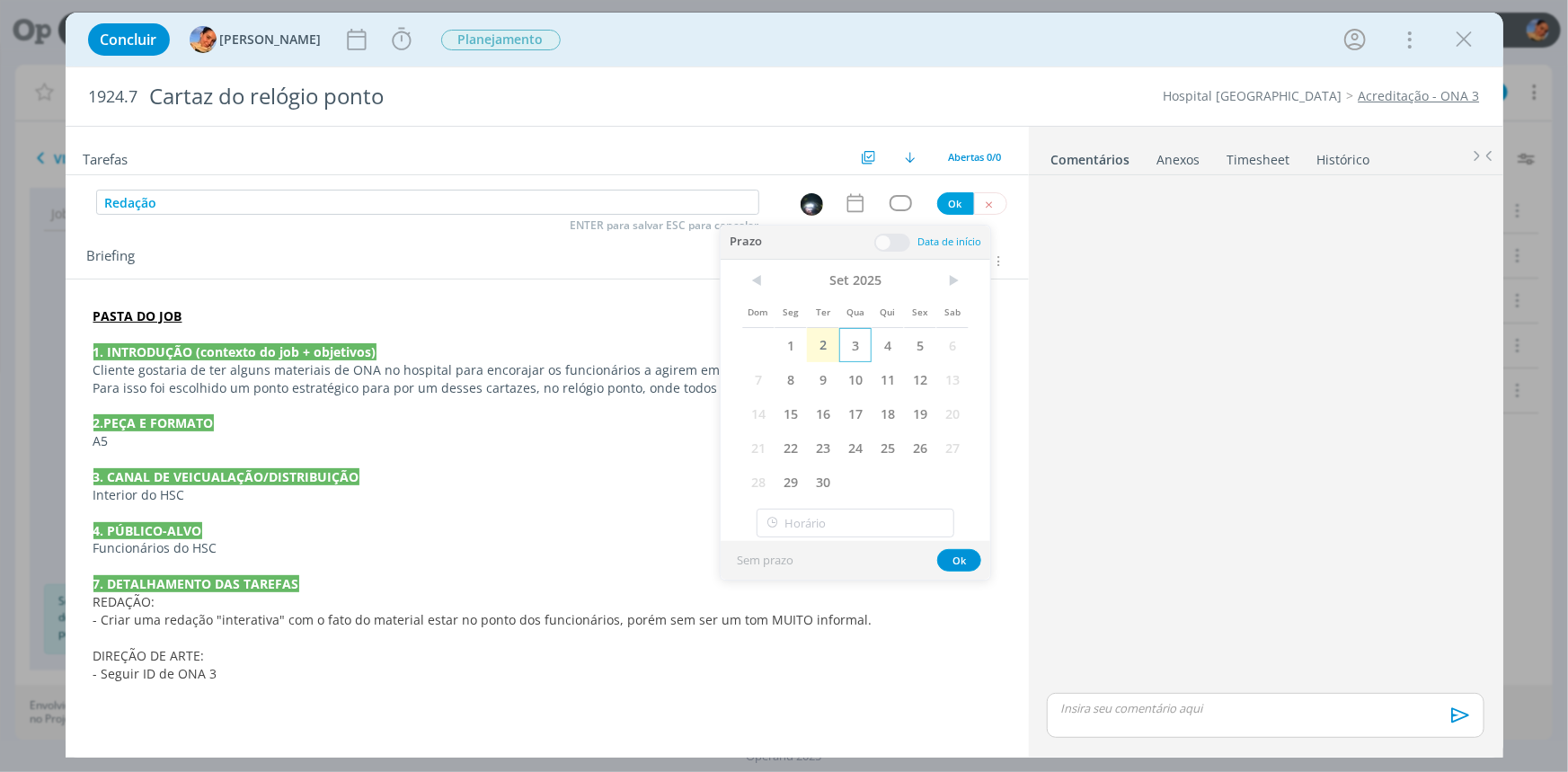
click at [865, 335] on span "3" at bounding box center [855, 345] width 32 height 34
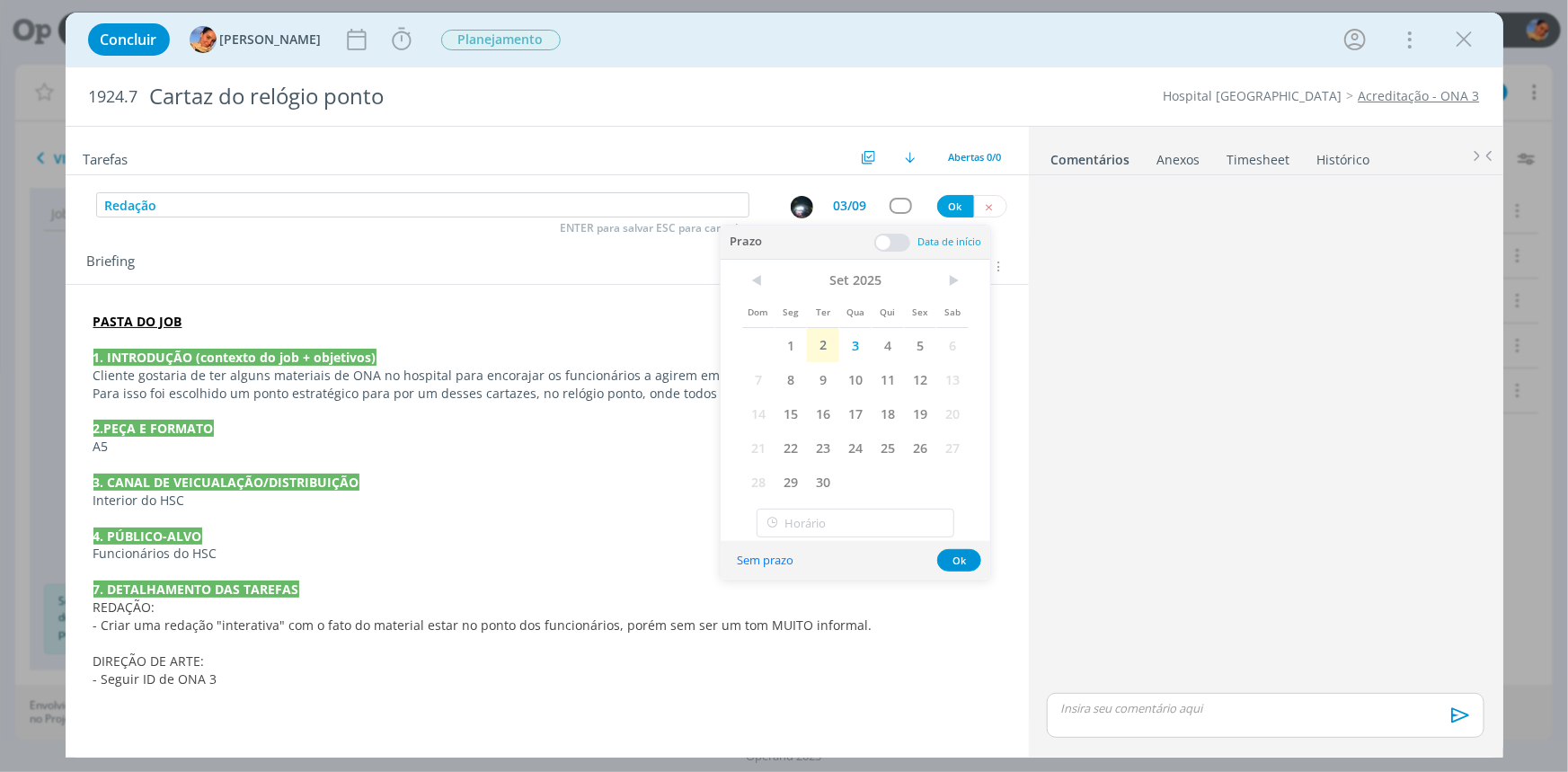
click at [894, 241] on span at bounding box center [892, 242] width 36 height 18
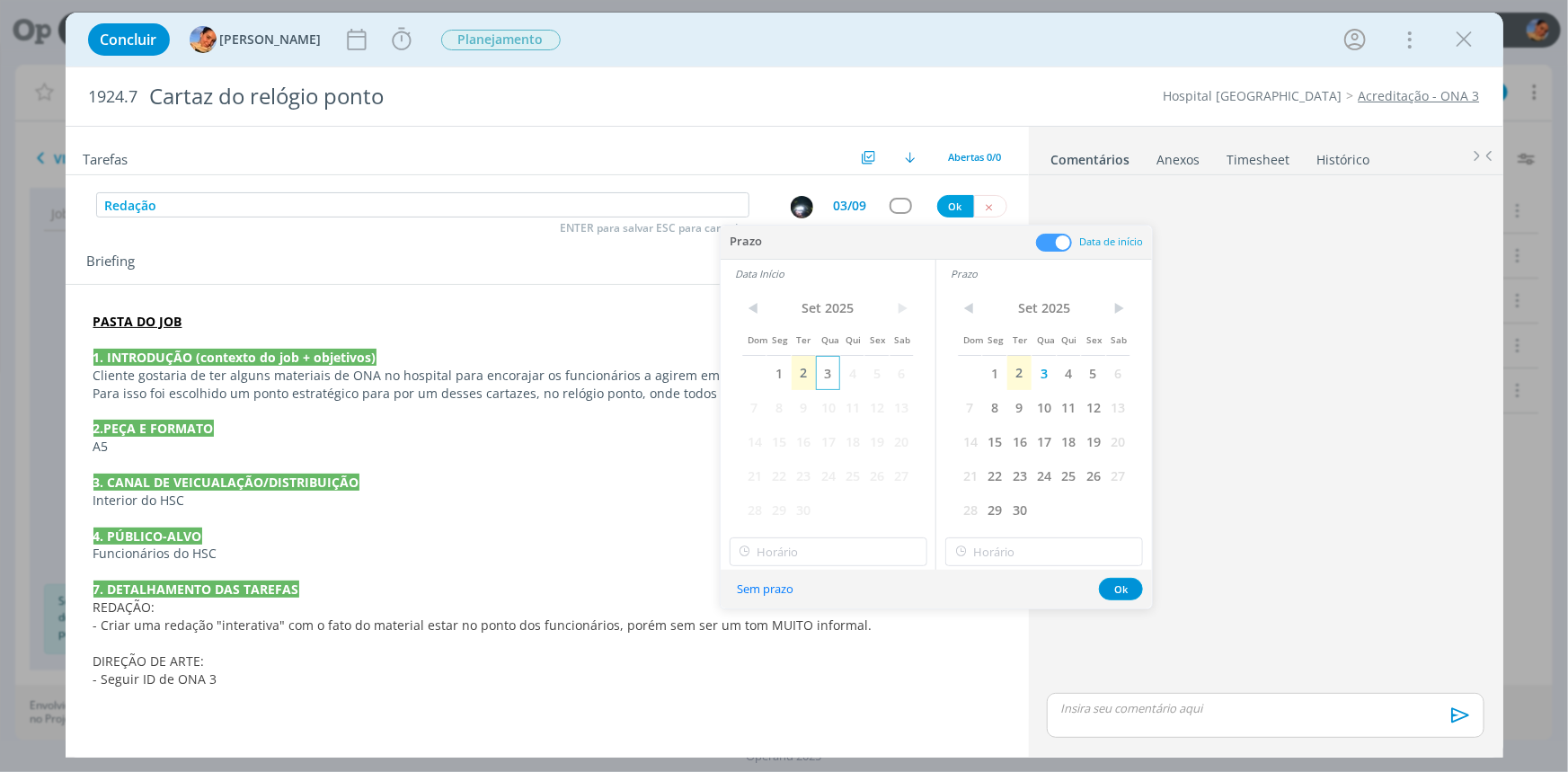
click at [834, 372] on span "3" at bounding box center [827, 373] width 24 height 34
click at [830, 552] on input "18:00" at bounding box center [828, 551] width 198 height 28
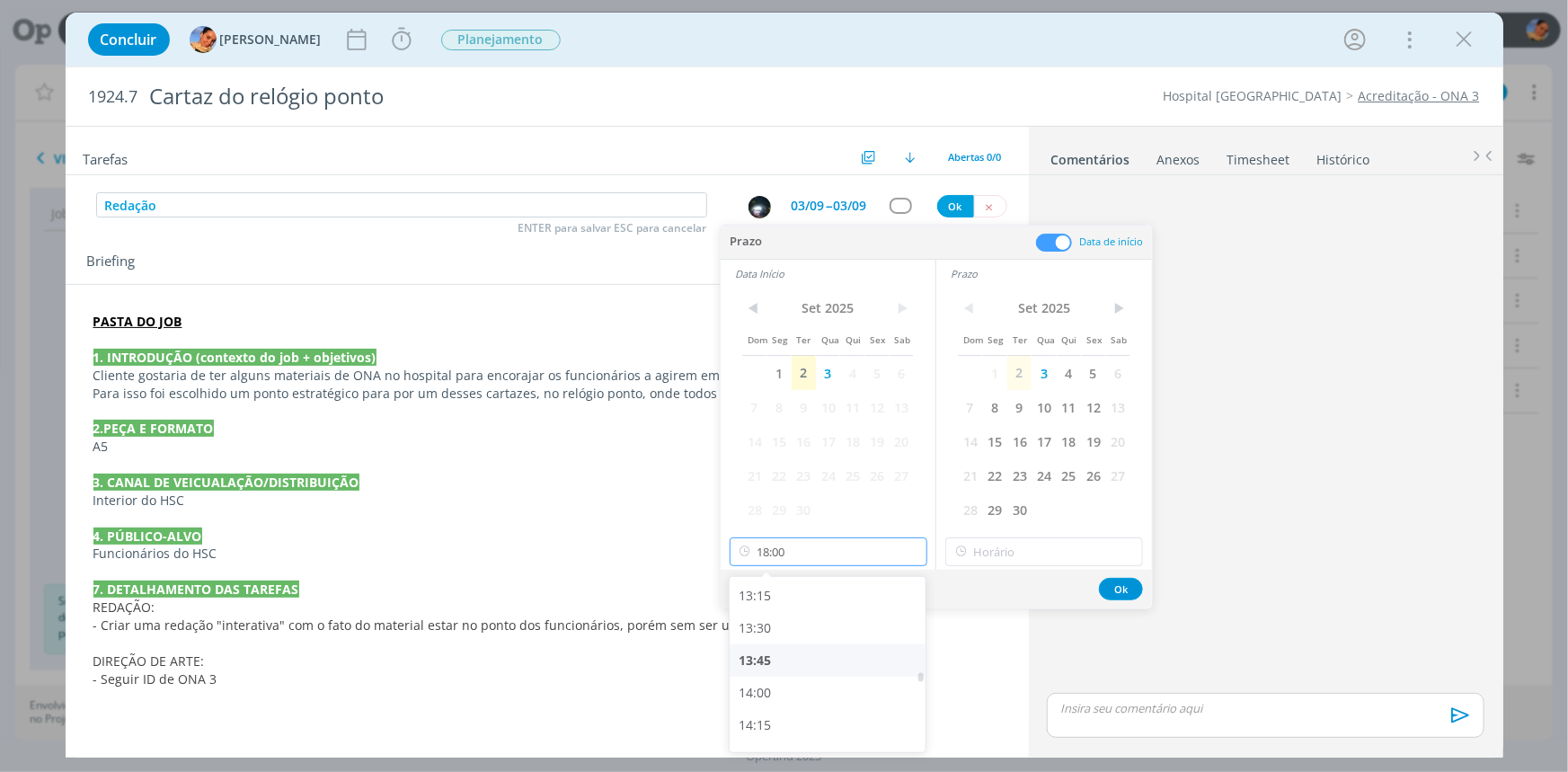
scroll to position [1702, 0]
click at [794, 698] on div "14:00" at bounding box center [829, 702] width 200 height 32
type input "14:00"
click at [990, 549] on input "18:00" at bounding box center [1044, 551] width 198 height 28
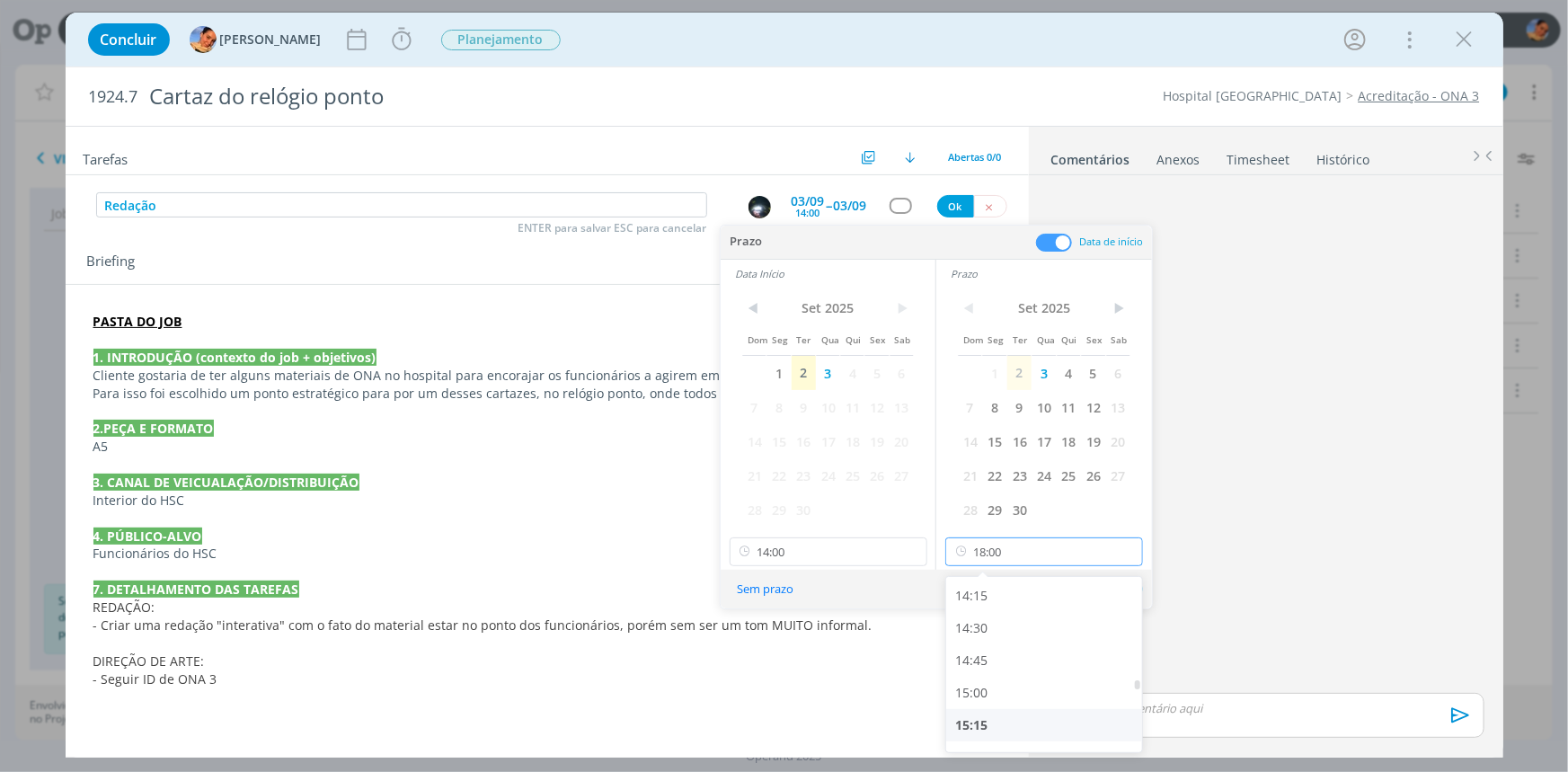
scroll to position [1865, 0]
click at [1024, 663] on div "15:00" at bounding box center [1046, 668] width 200 height 32
type input "15:00"
click at [1116, 584] on button "Ok" at bounding box center [1120, 589] width 44 height 22
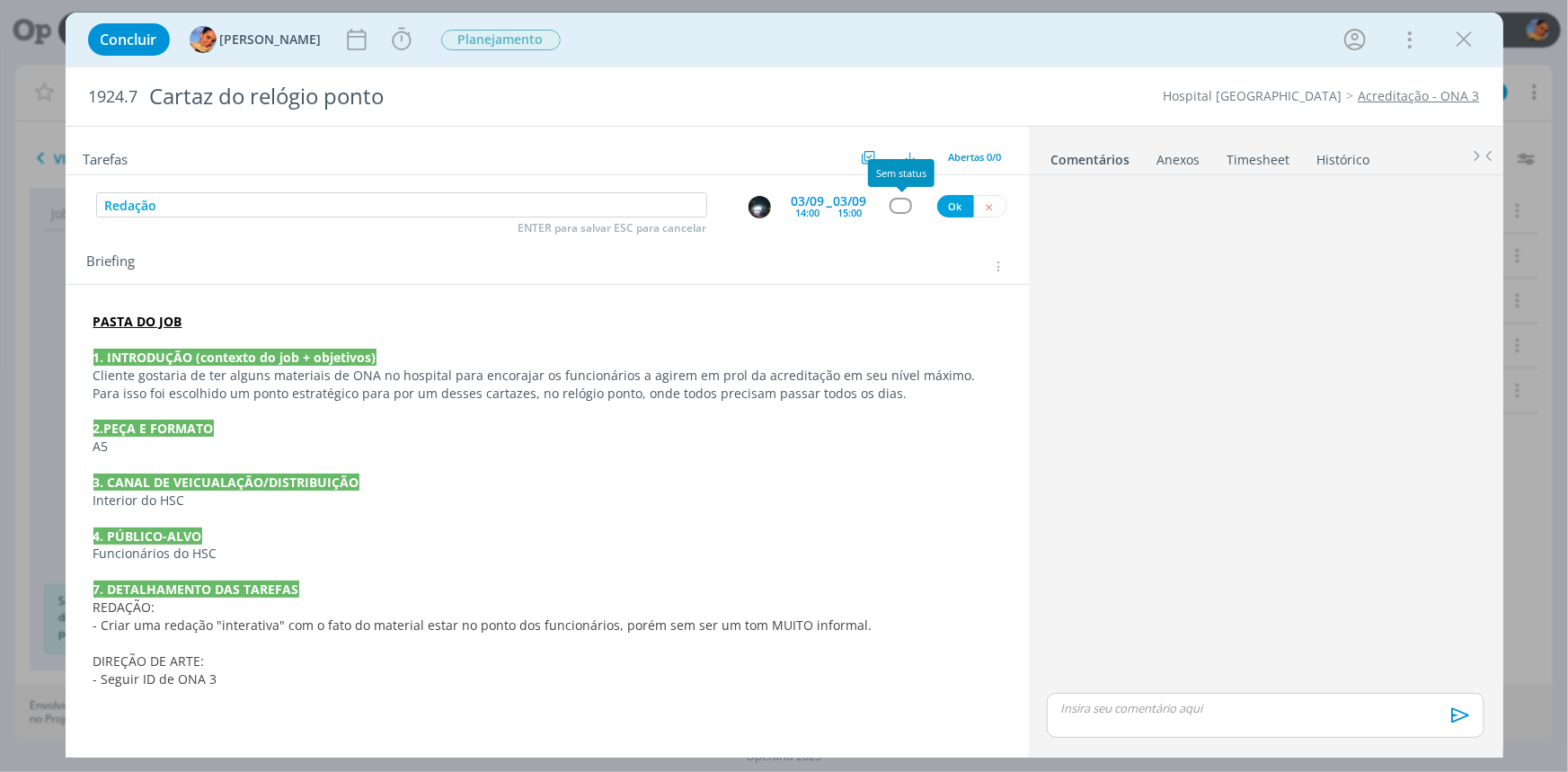
click at [901, 203] on div "dialog" at bounding box center [901, 206] width 22 height 16
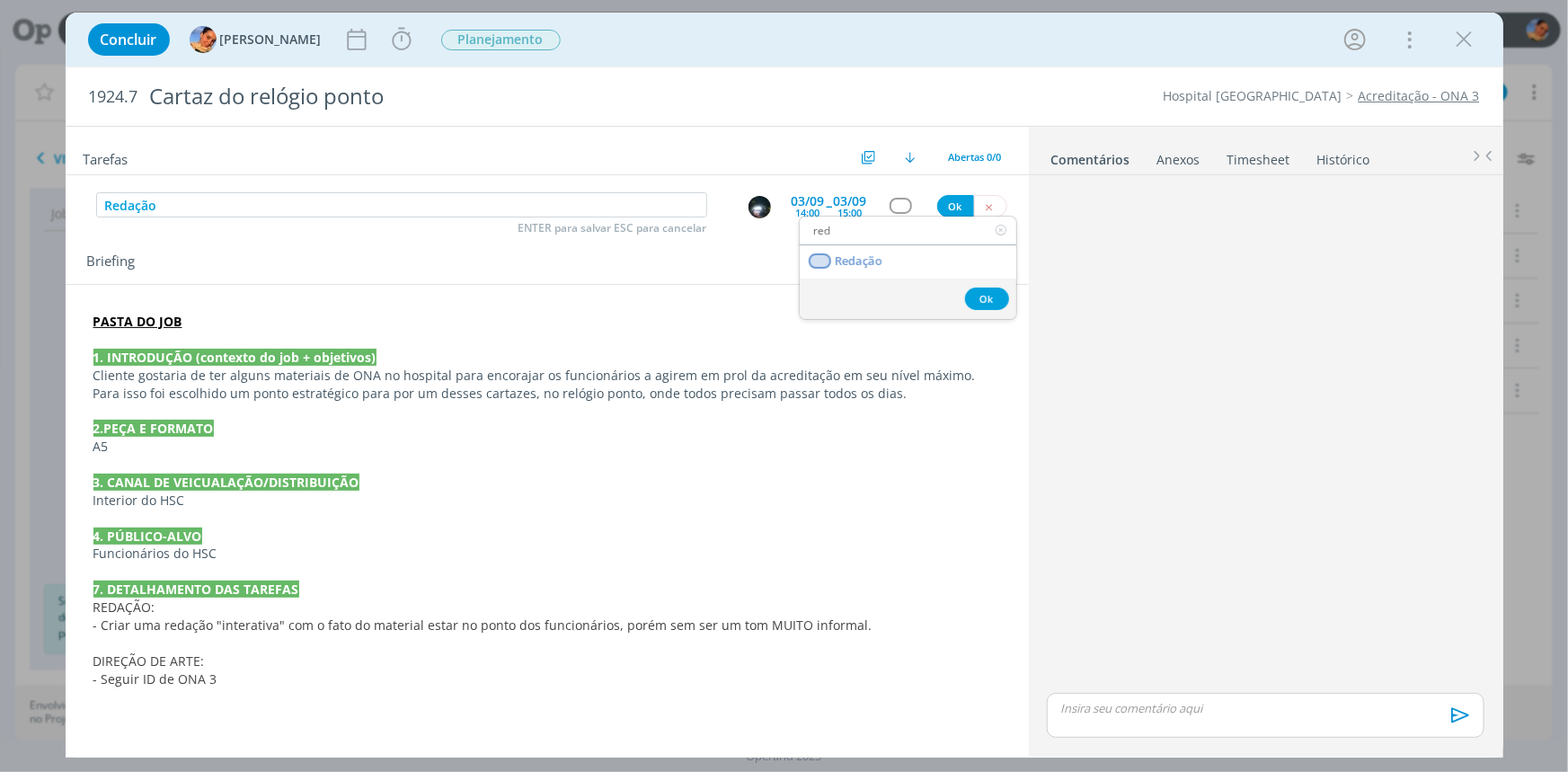
type input "red"
click at [911, 259] on link "Redação" at bounding box center [907, 262] width 217 height 33
click at [940, 212] on button "Ok" at bounding box center [955, 206] width 37 height 22
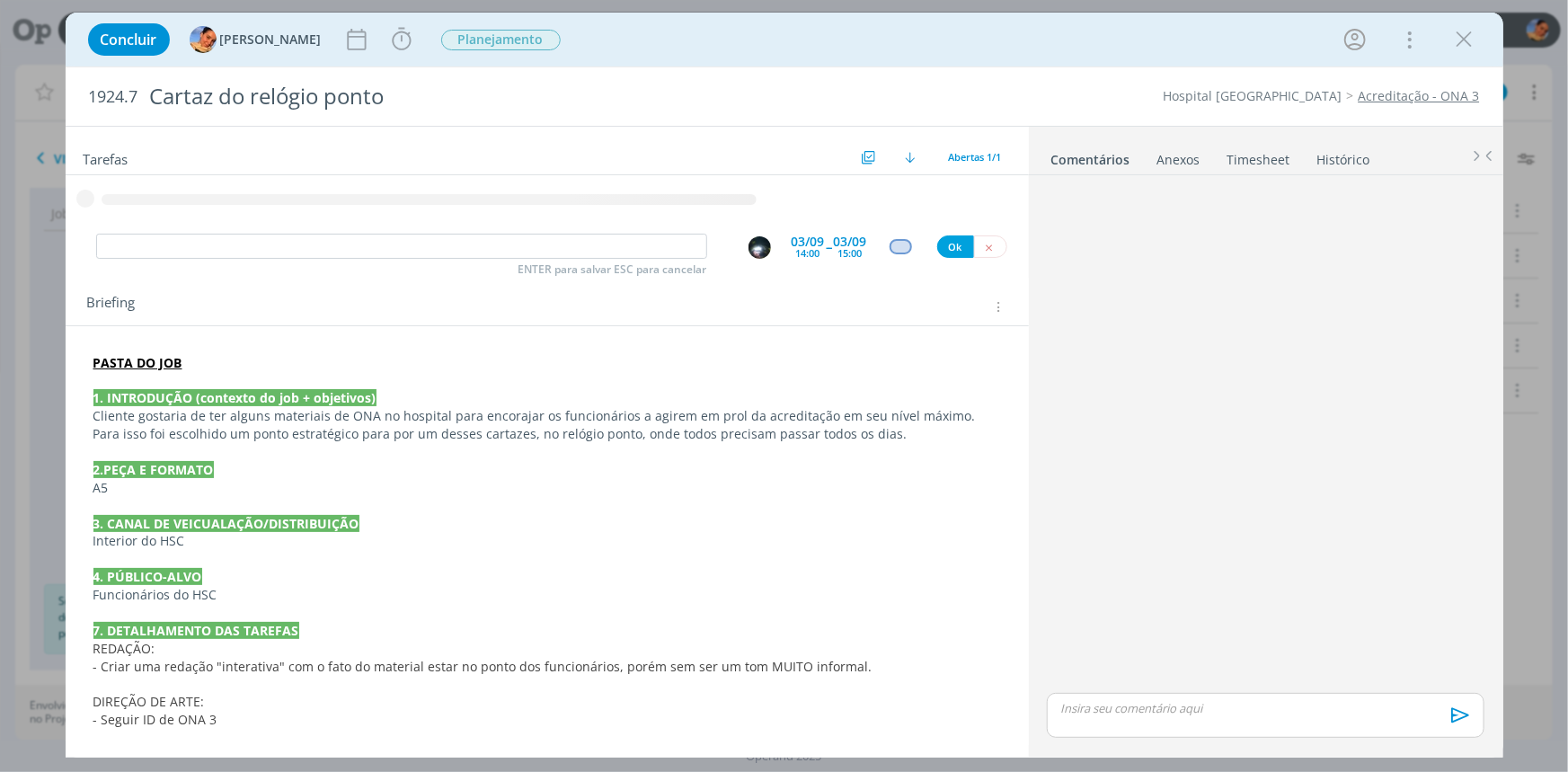
click at [860, 665] on p "- Criar uma redação "interativa" com o fato do material estar no ponto dos func…" at bounding box center [547, 667] width 907 height 18
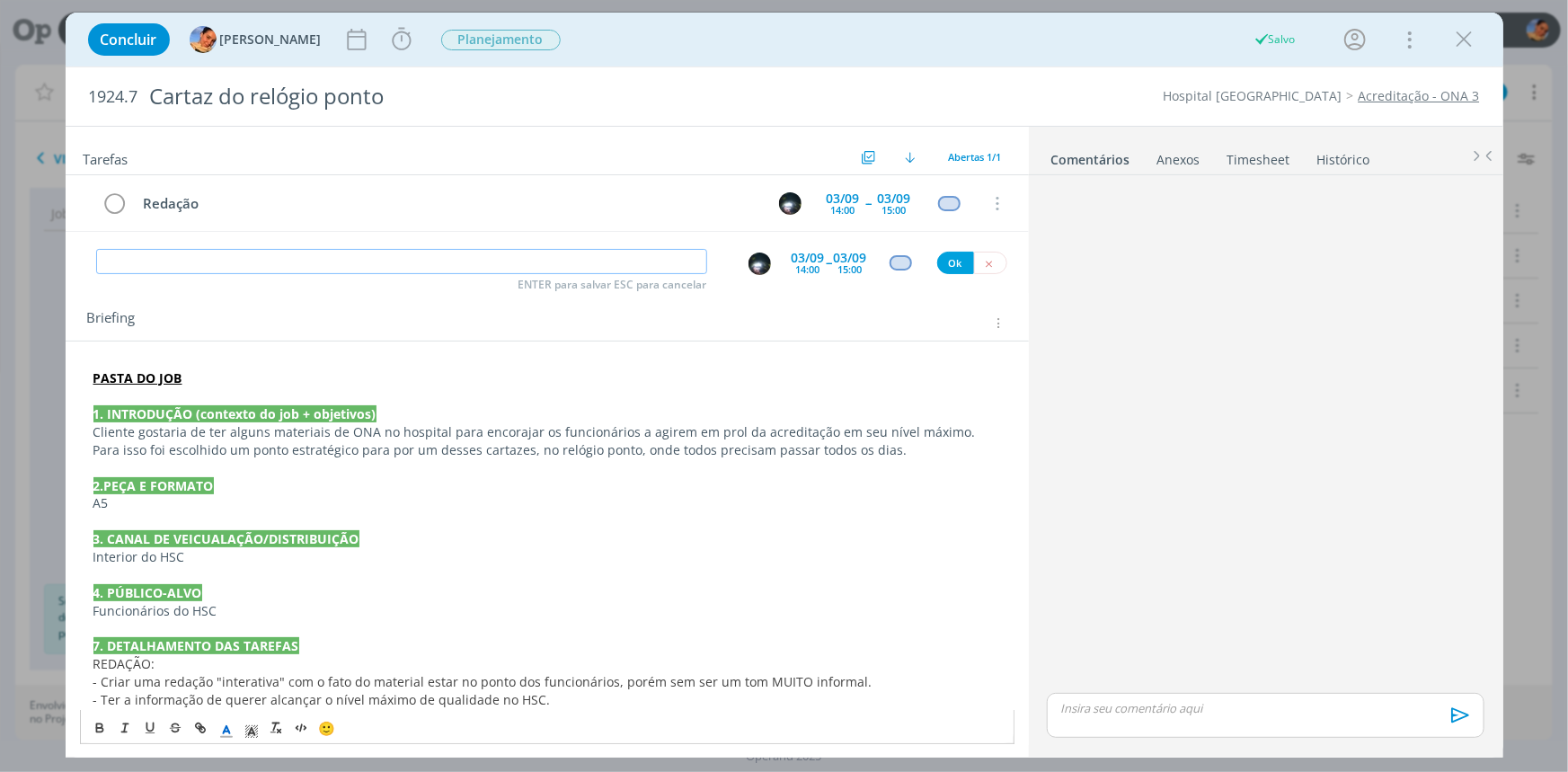
click at [278, 255] on input "dialog" at bounding box center [402, 262] width 611 height 25
click at [748, 264] on img "dialog" at bounding box center [759, 264] width 22 height 22
type input "Criação"
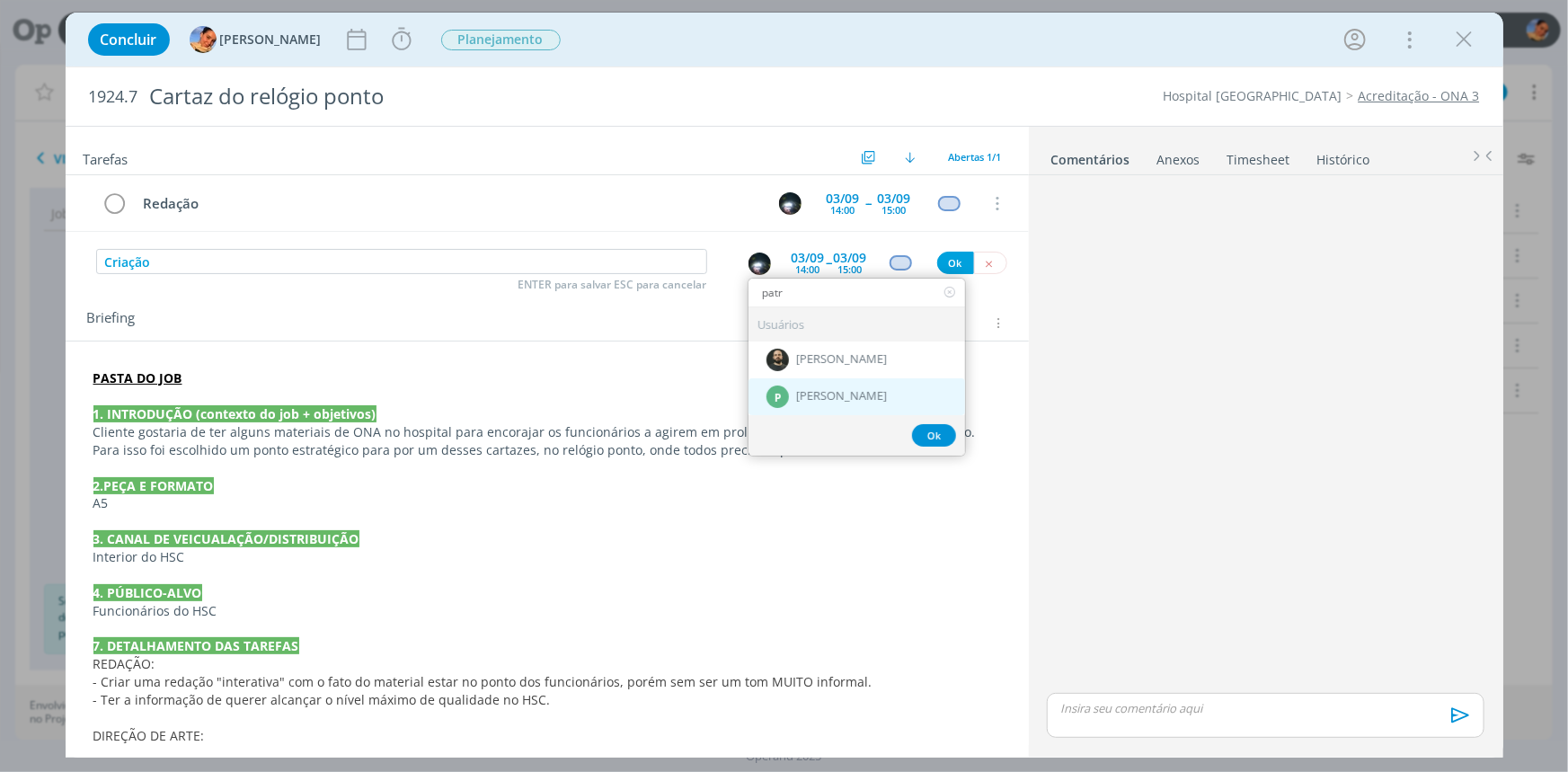
type input "patr"
drag, startPoint x: 834, startPoint y: 389, endPoint x: 825, endPoint y: 300, distance: 89.5
click at [833, 390] on span "[PERSON_NAME]" at bounding box center [841, 397] width 91 height 15
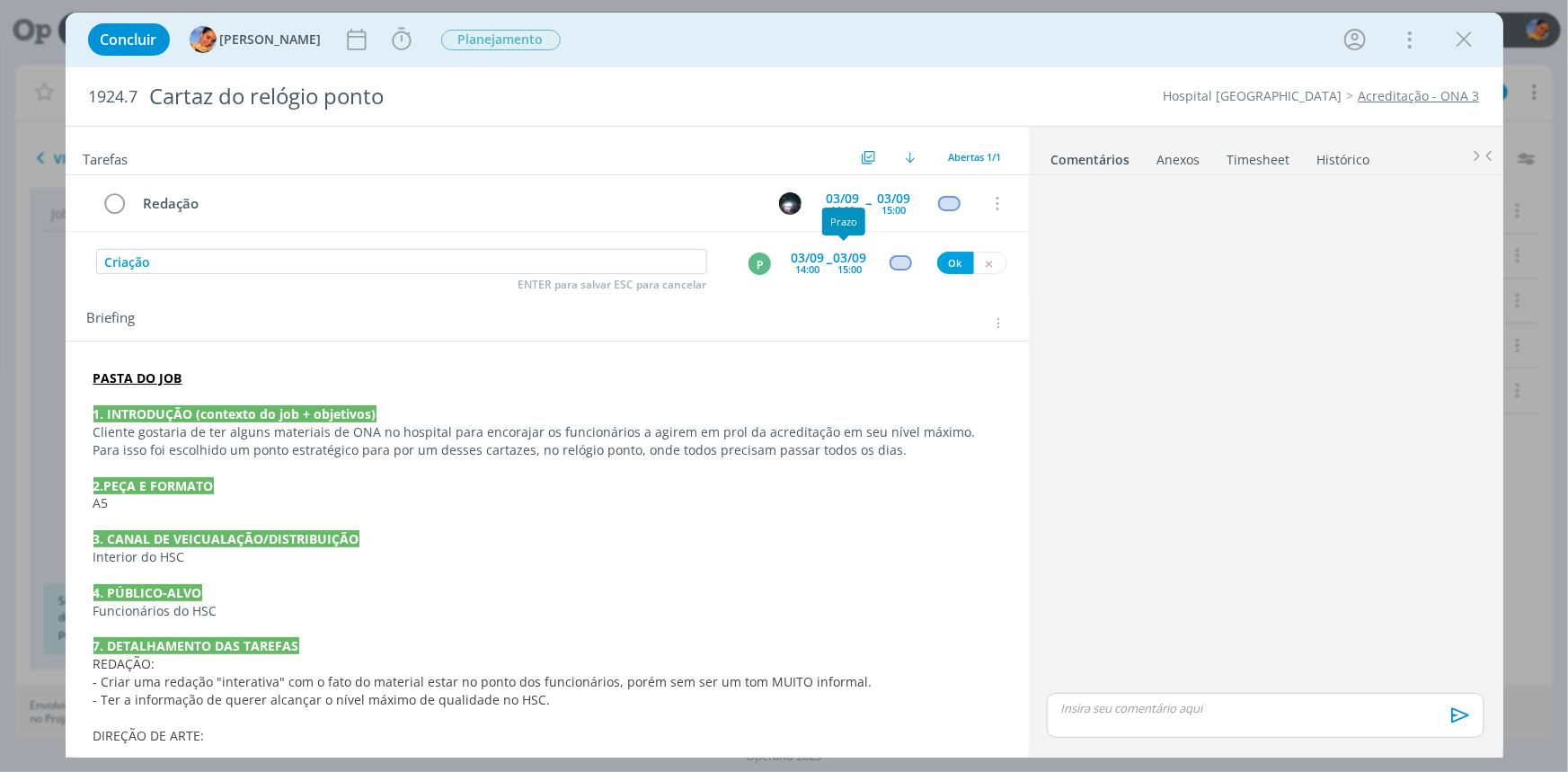
click at [838, 264] on div "15:00" at bounding box center [850, 269] width 24 height 10
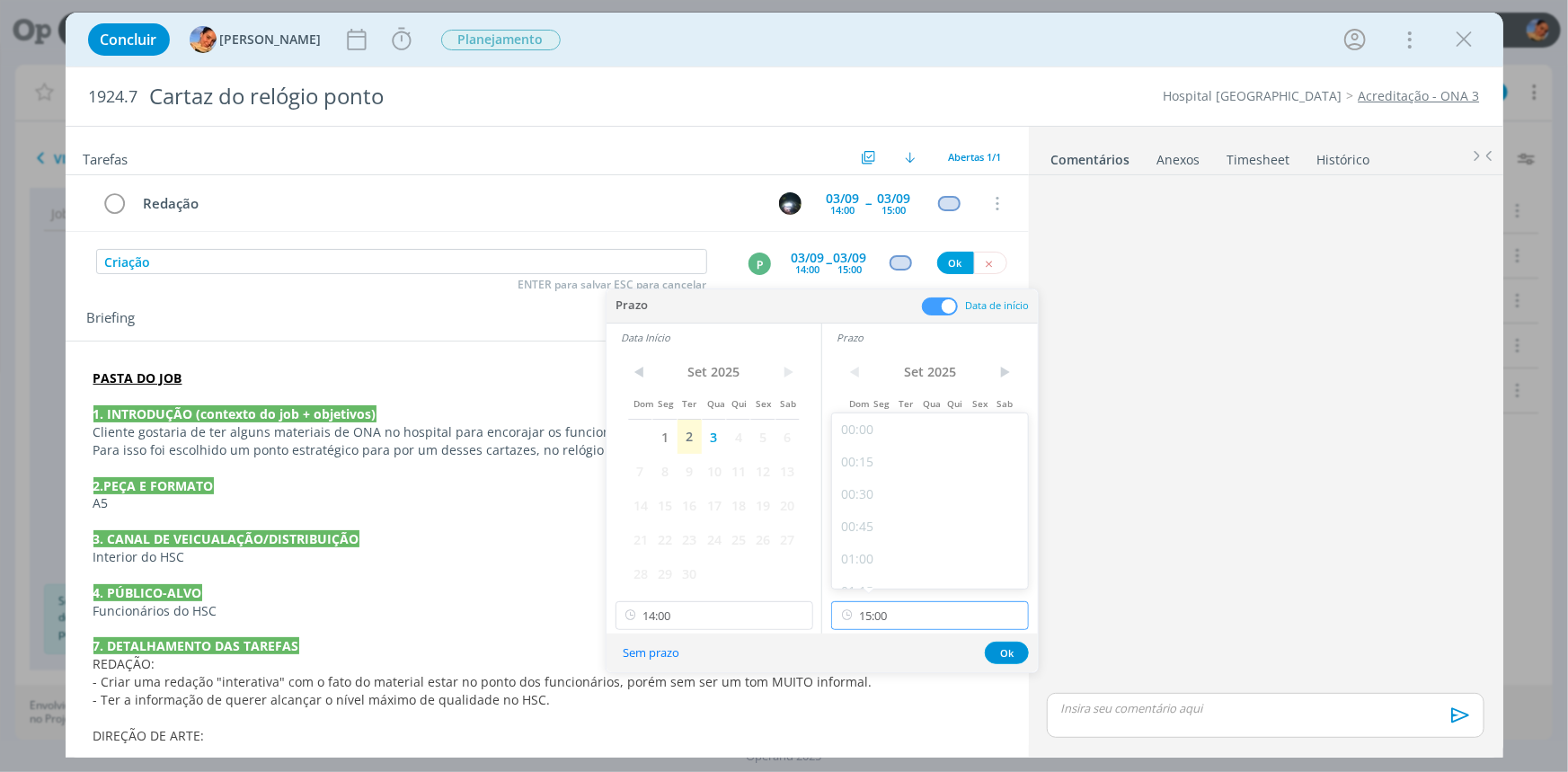
click at [903, 630] on div "< Set 2025 > Dom Seg Ter Qua Qui Sex Sab 1 2 3 4 5 6 7 8 9 10 11 12 13 14 15 16…" at bounding box center [929, 492] width 216 height 282
click at [889, 521] on div "16:00" at bounding box center [932, 531] width 200 height 32
type input "16:00"
click at [695, 622] on input "14:00" at bounding box center [714, 615] width 198 height 28
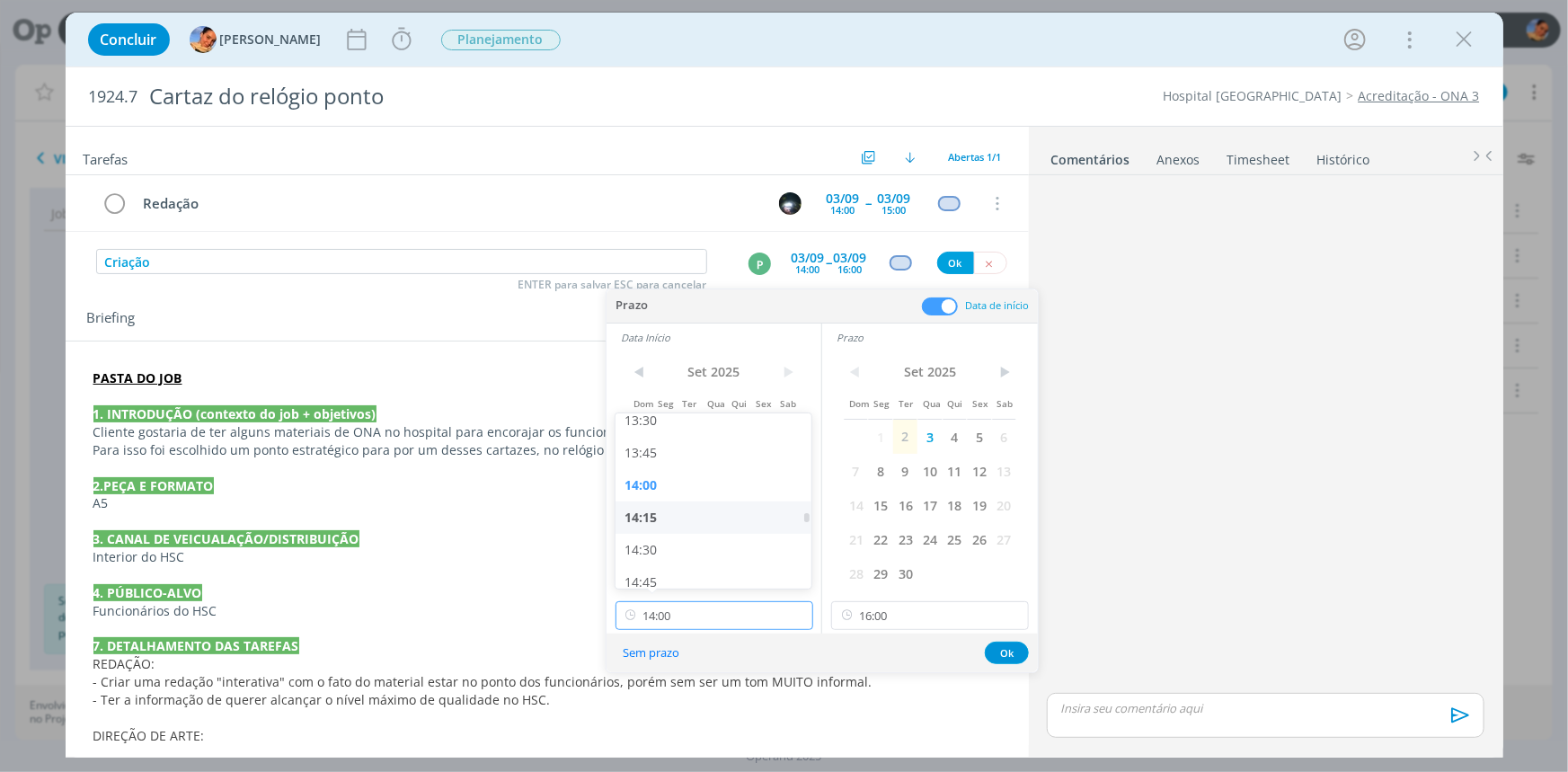
scroll to position [1838, 0]
click at [683, 518] on div "15:00" at bounding box center [715, 532] width 200 height 32
type input "15:00"
click at [994, 649] on button "Ok" at bounding box center [1006, 652] width 44 height 22
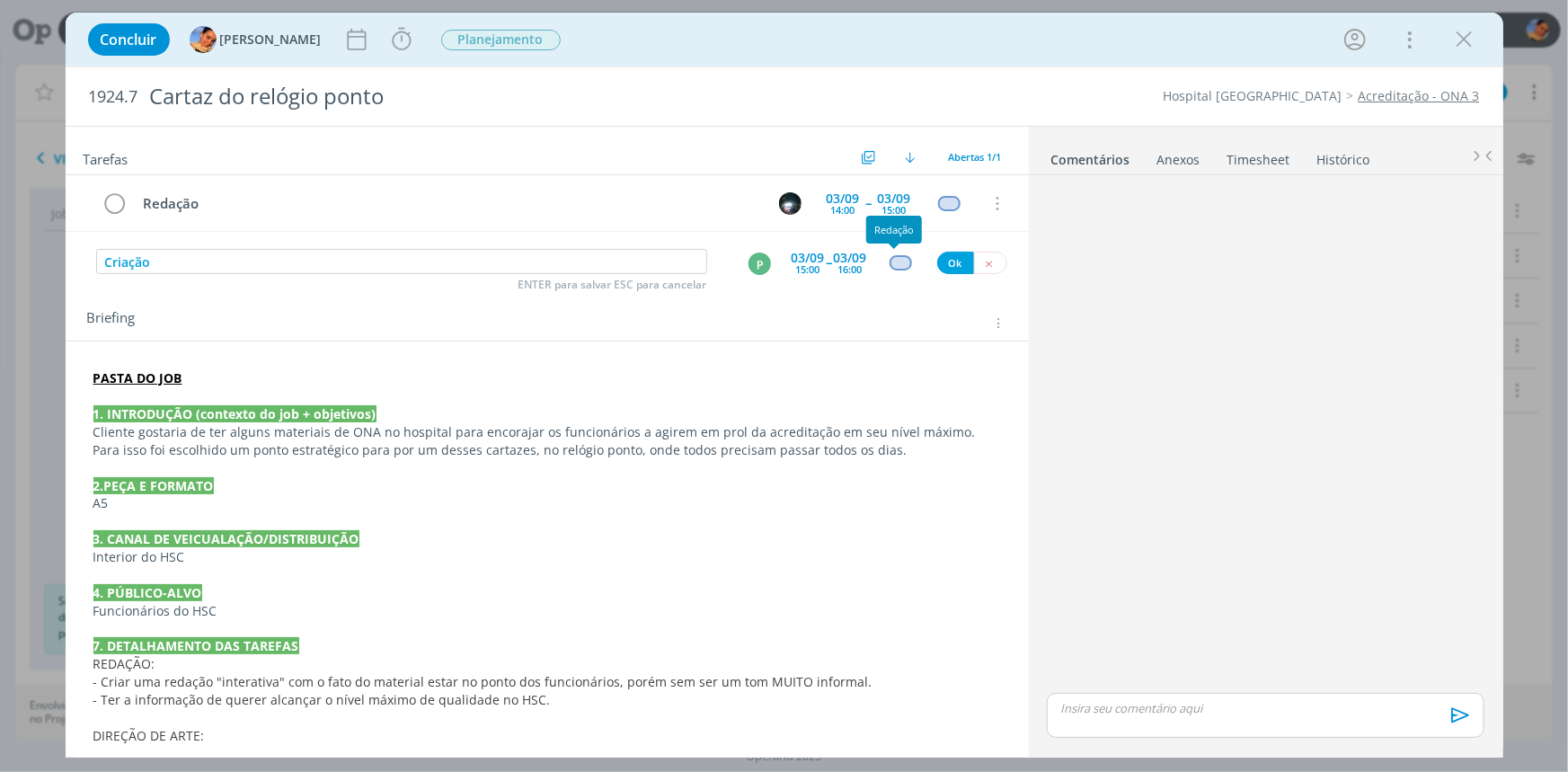
click at [894, 255] on div "dialog" at bounding box center [901, 263] width 22 height 16
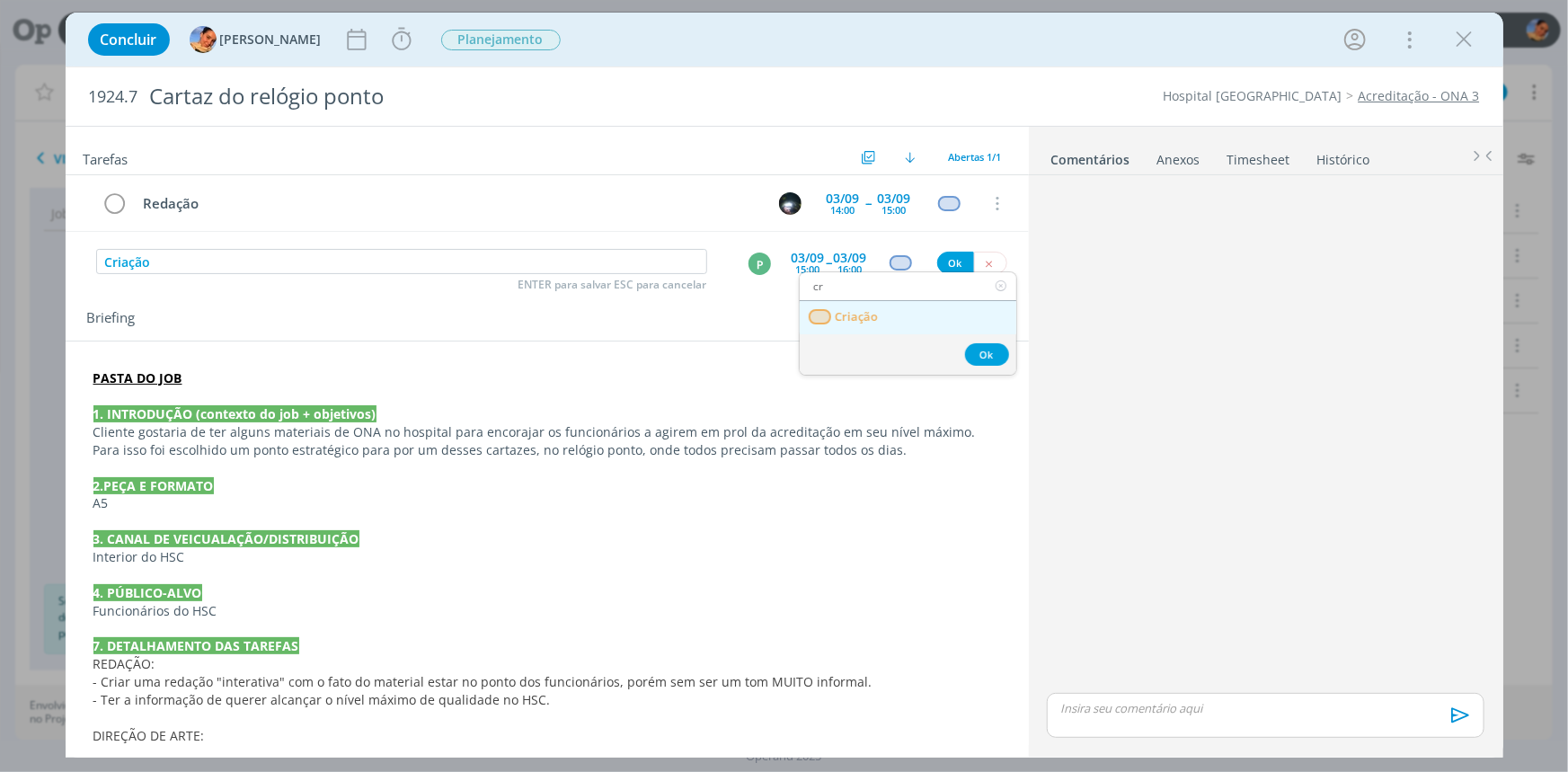
type input "cr"
drag, startPoint x: 893, startPoint y: 308, endPoint x: 917, endPoint y: 289, distance: 30.6
click at [893, 307] on link "Criação" at bounding box center [907, 317] width 217 height 33
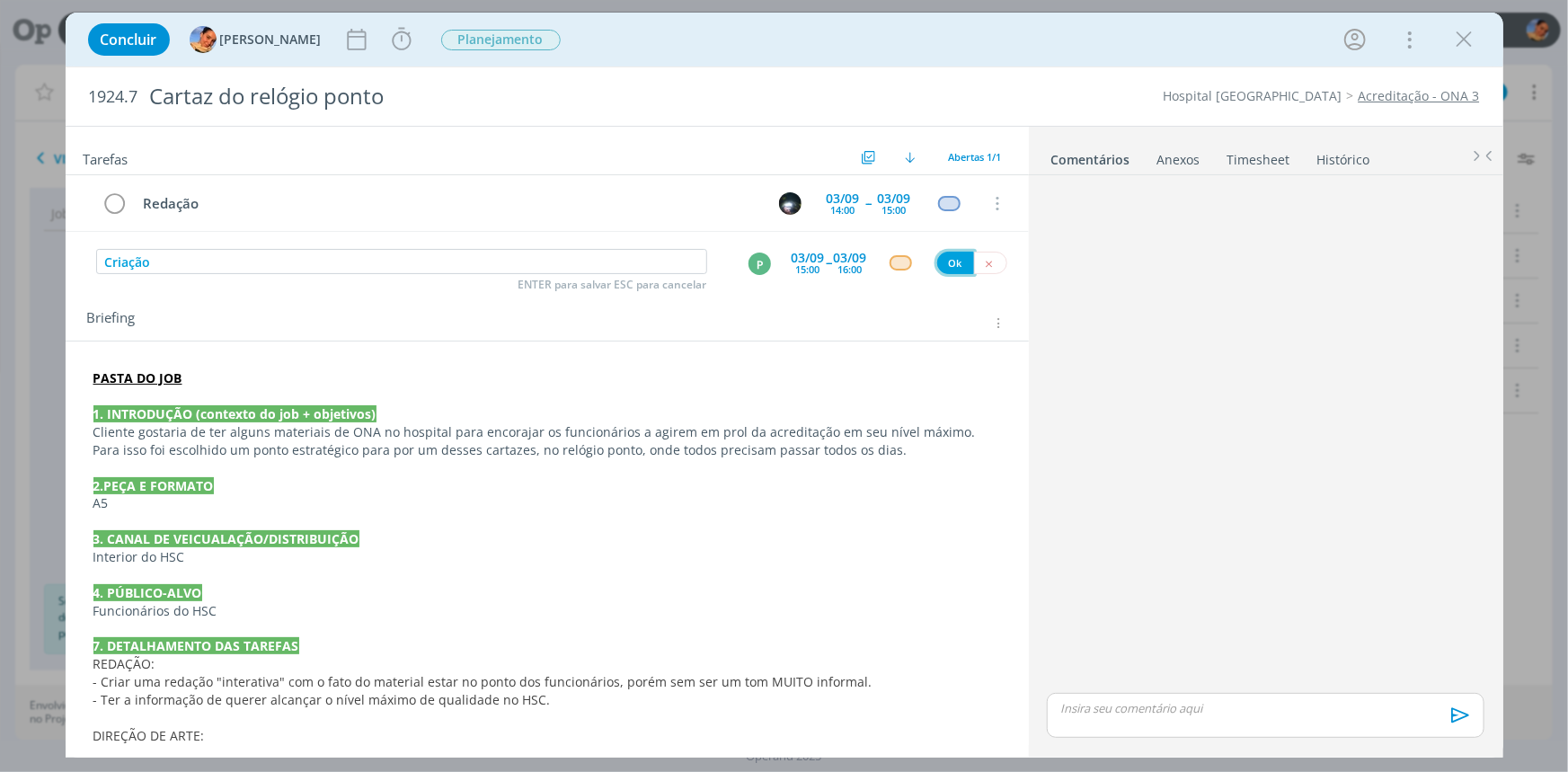
click at [948, 258] on button "Ok" at bounding box center [955, 263] width 37 height 22
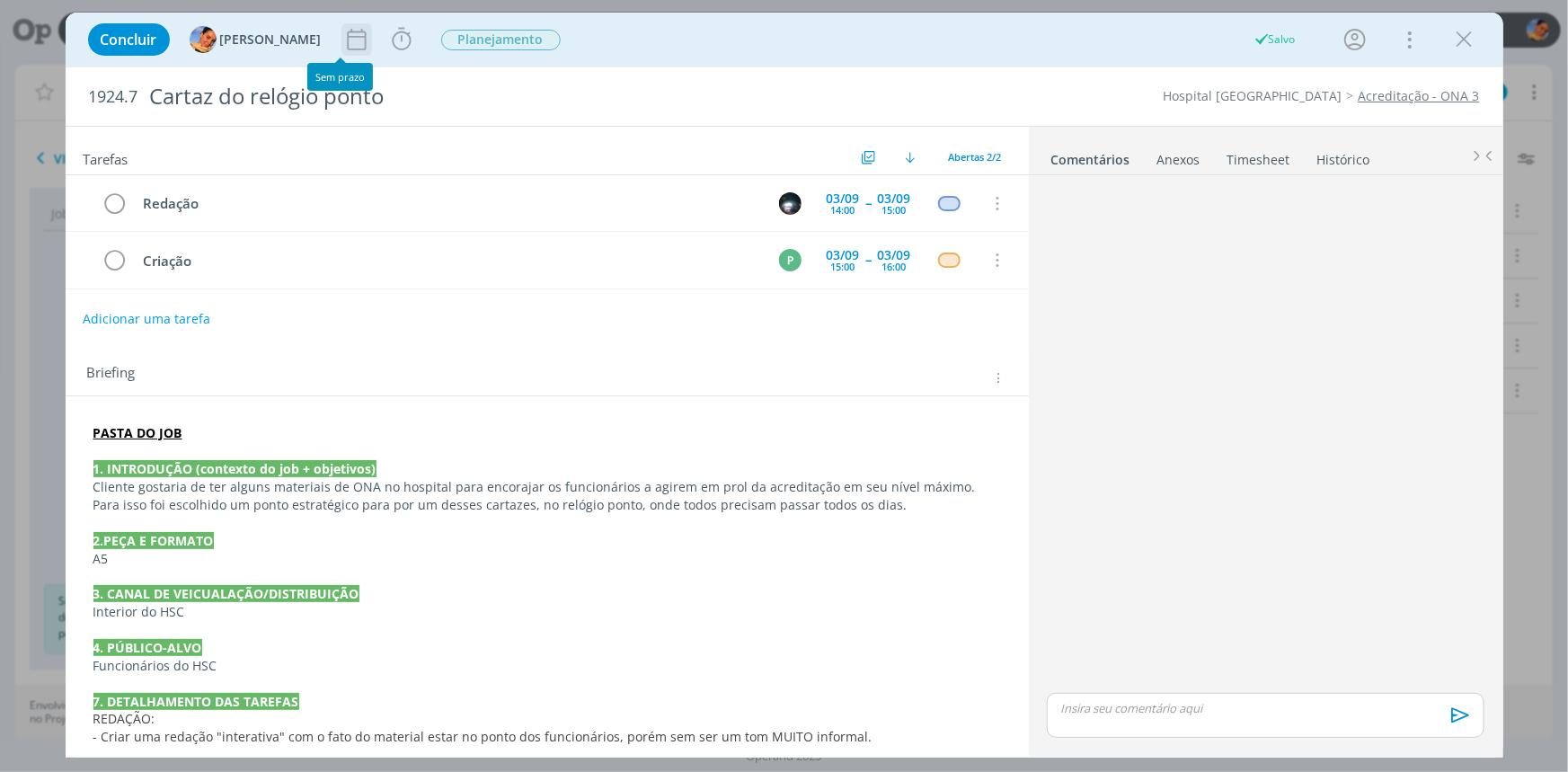
click at [346, 36] on icon "dialog" at bounding box center [355, 39] width 19 height 21
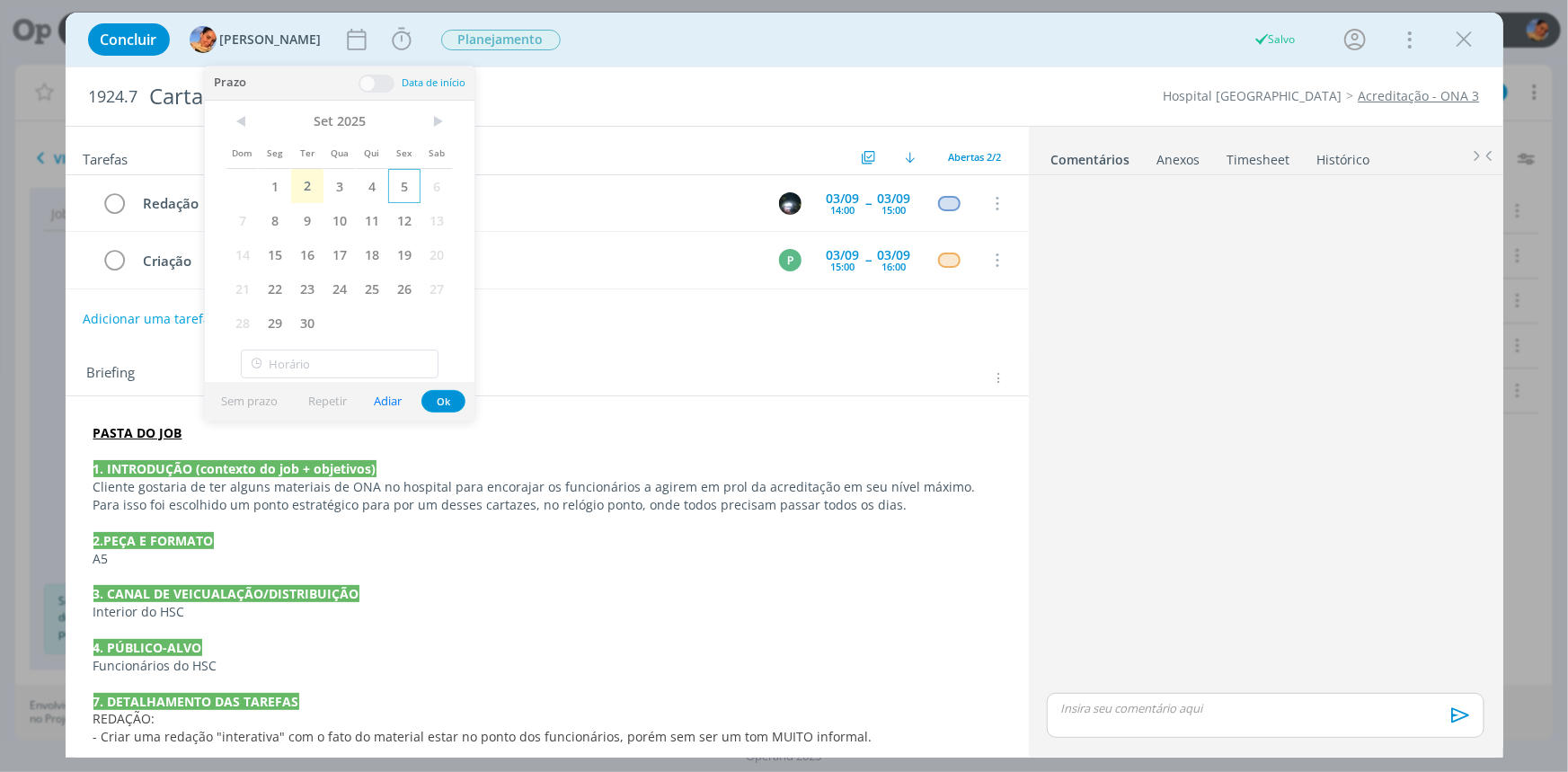
click at [402, 180] on span "5" at bounding box center [404, 185] width 32 height 34
click at [440, 405] on button "Ok" at bounding box center [443, 401] width 44 height 22
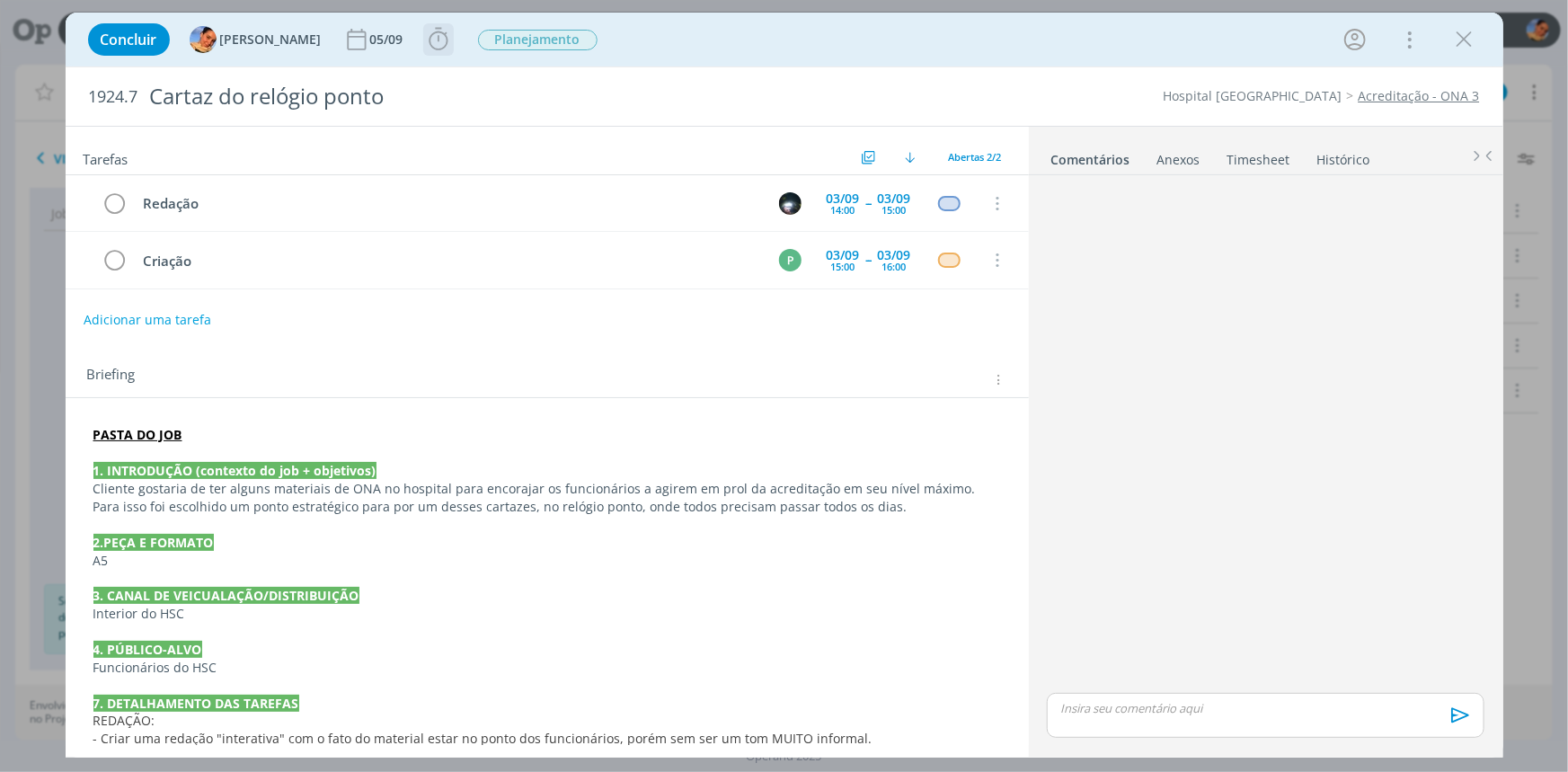
click at [425, 40] on icon "dialog" at bounding box center [439, 40] width 27 height 27
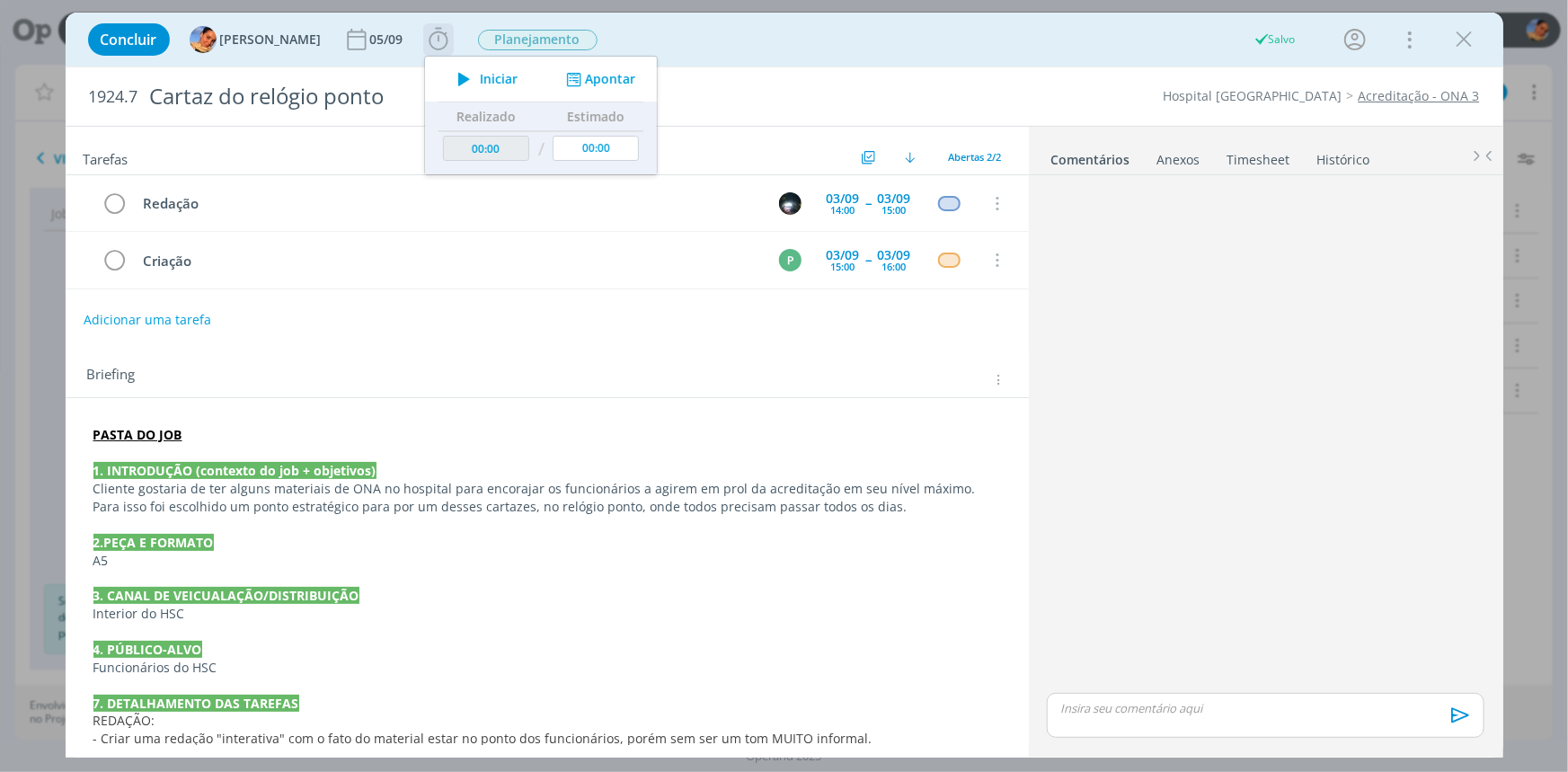
click at [583, 75] on button "Apontar" at bounding box center [598, 79] width 74 height 19
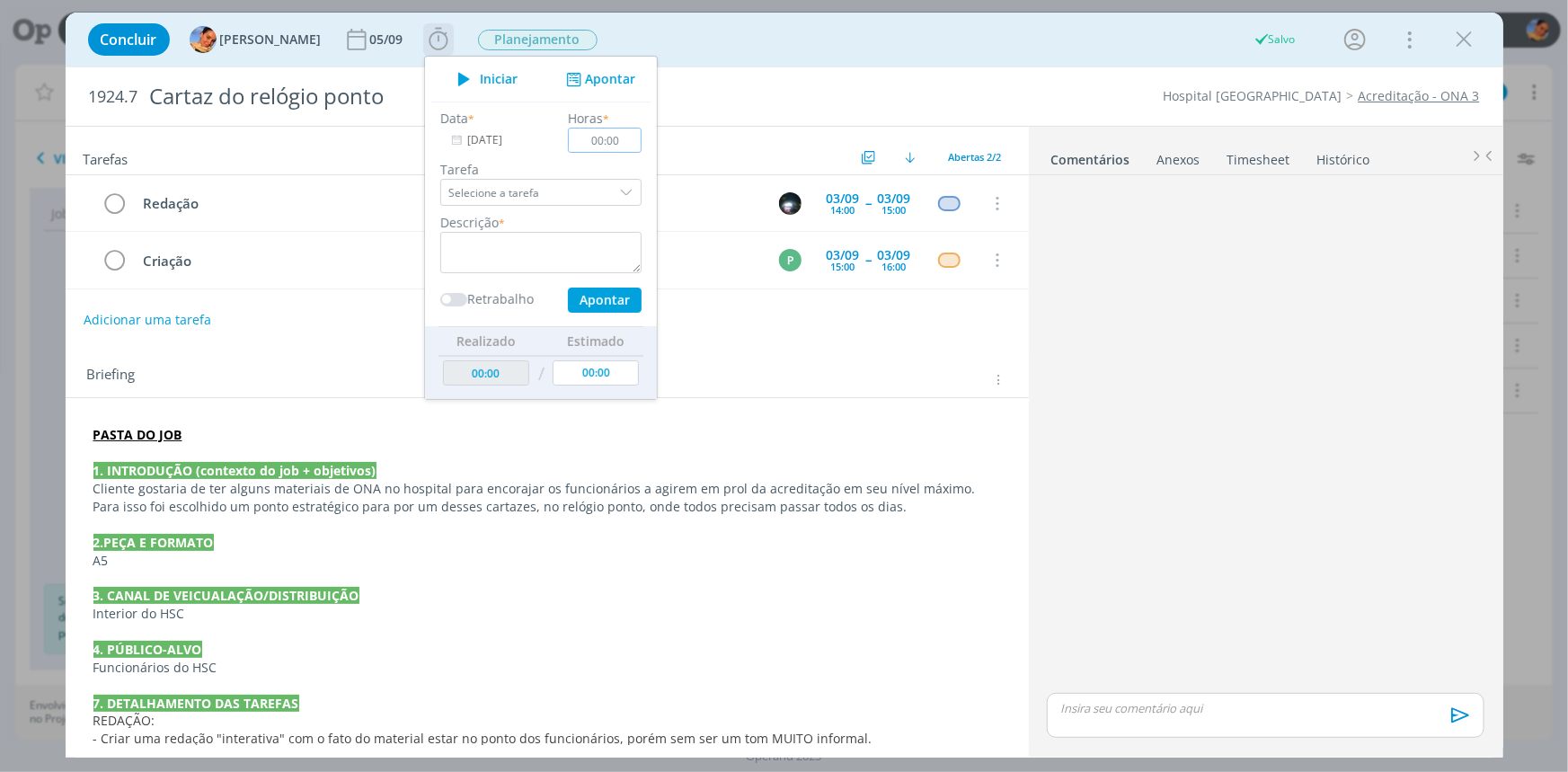
click at [602, 143] on input "00:00" at bounding box center [604, 141] width 73 height 25
type input "00:20"
click at [597, 268] on textarea "dialog" at bounding box center [541, 253] width 201 height 41
type textarea "b"
type textarea "abertura de job + briefing + pautas"
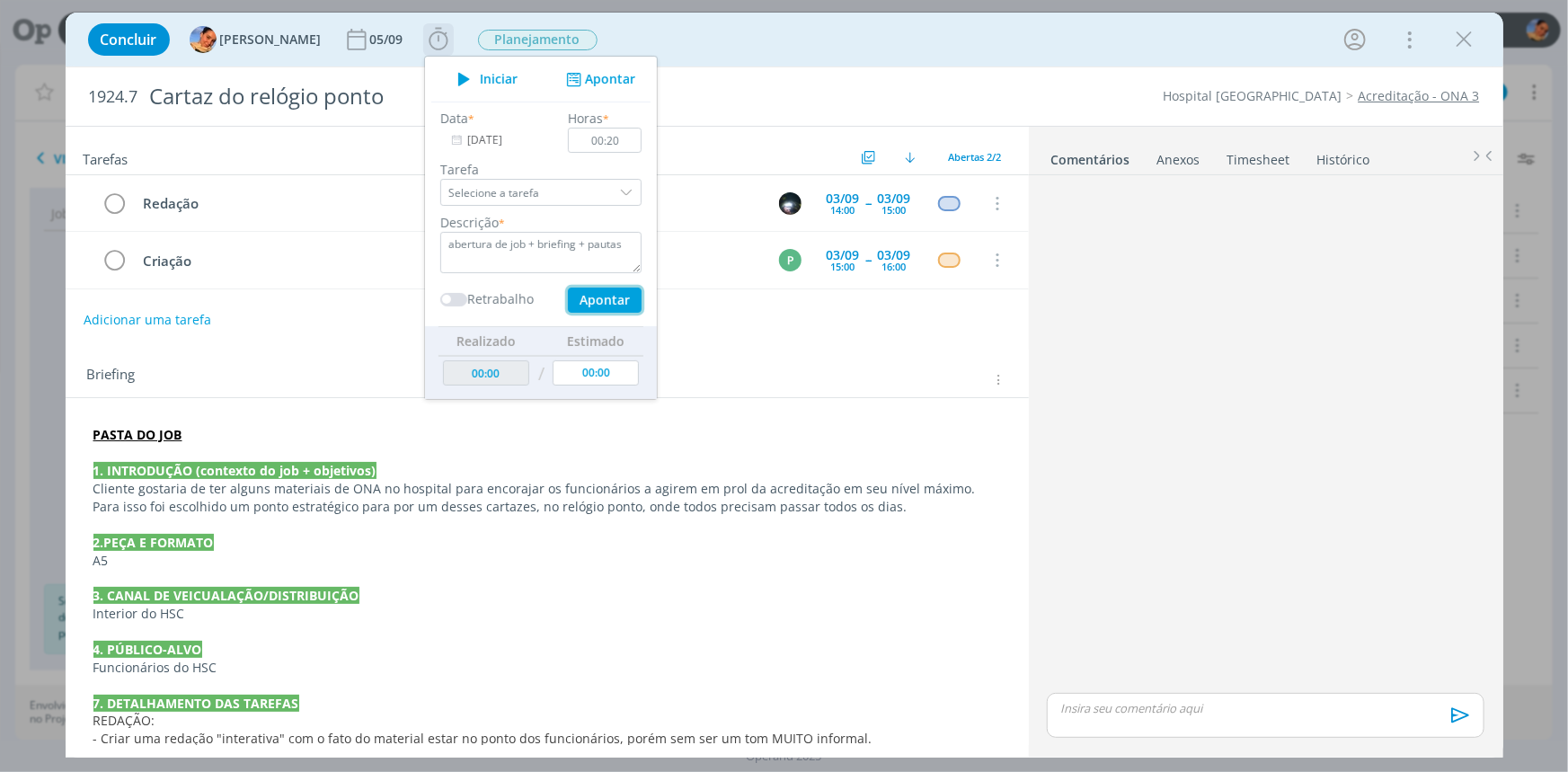
click at [602, 291] on button "Apontar" at bounding box center [603, 301] width 73 height 25
type input "00:20"
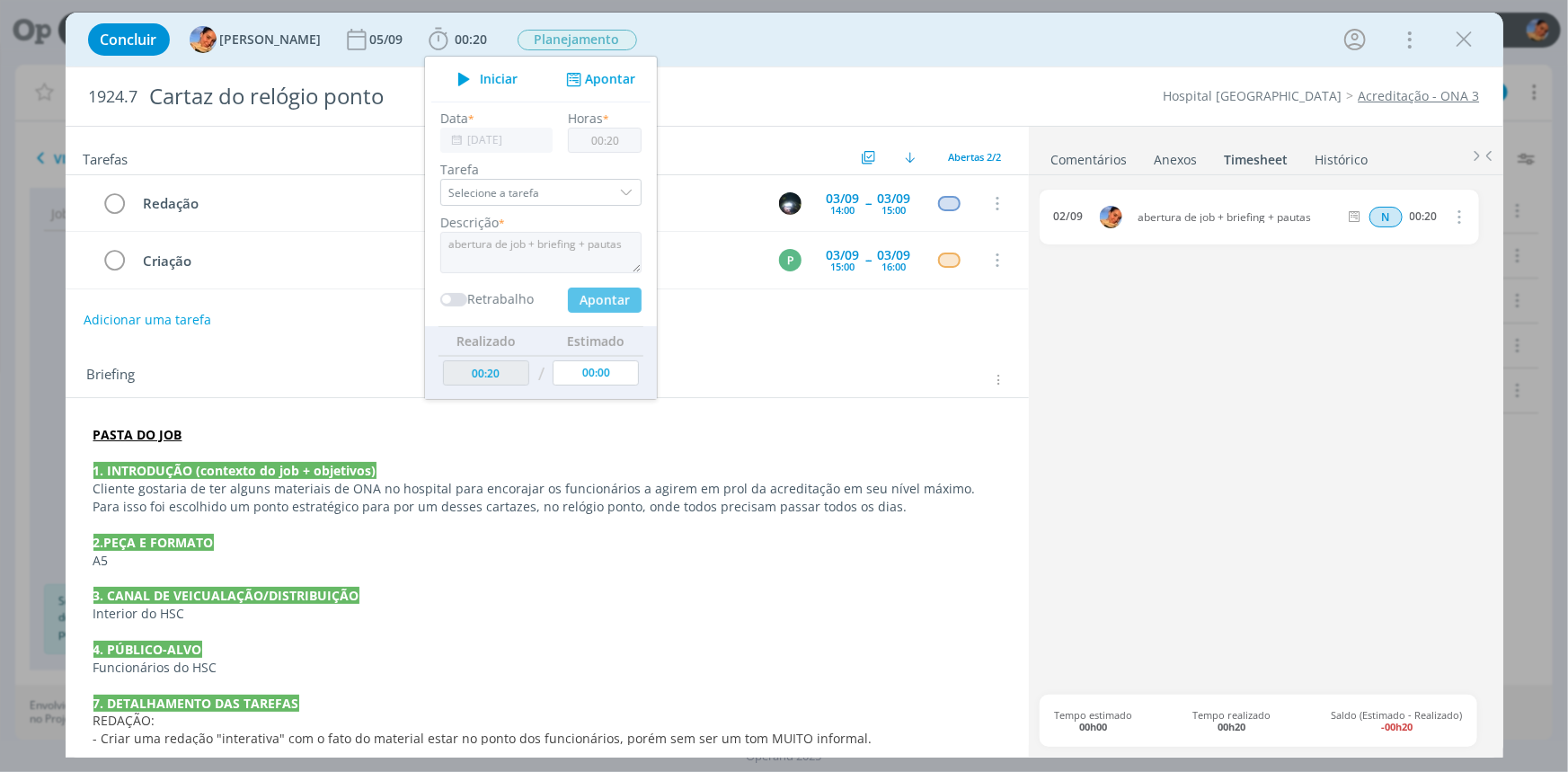
type input "00:00"
click at [743, 292] on div "Redação 03/09 14:00 -- 03/09 15:00 Cancelar Criação P 03/09 15:00 -- 03/09 16:0…" at bounding box center [546, 240] width 963 height 129
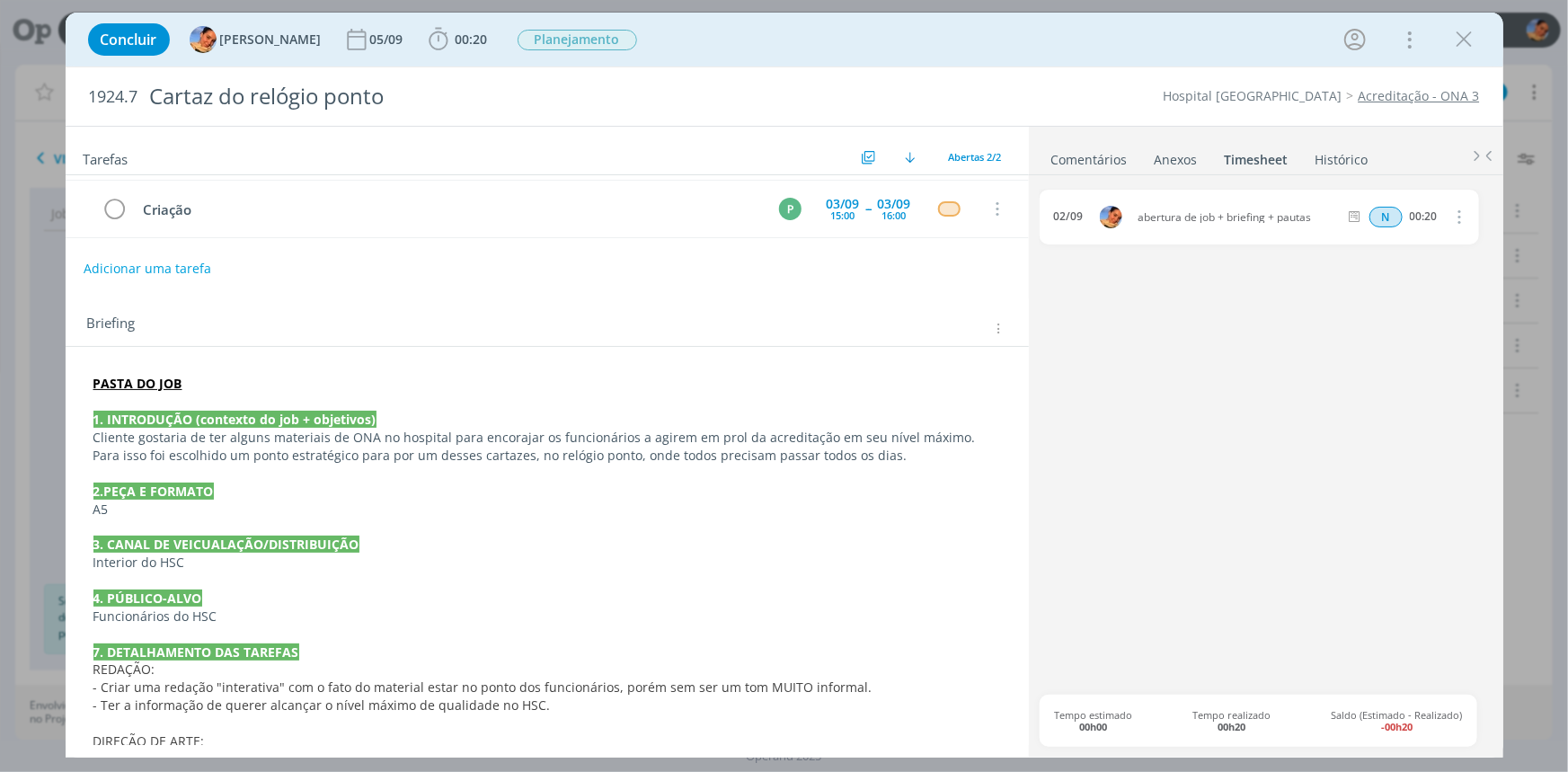
scroll to position [0, 0]
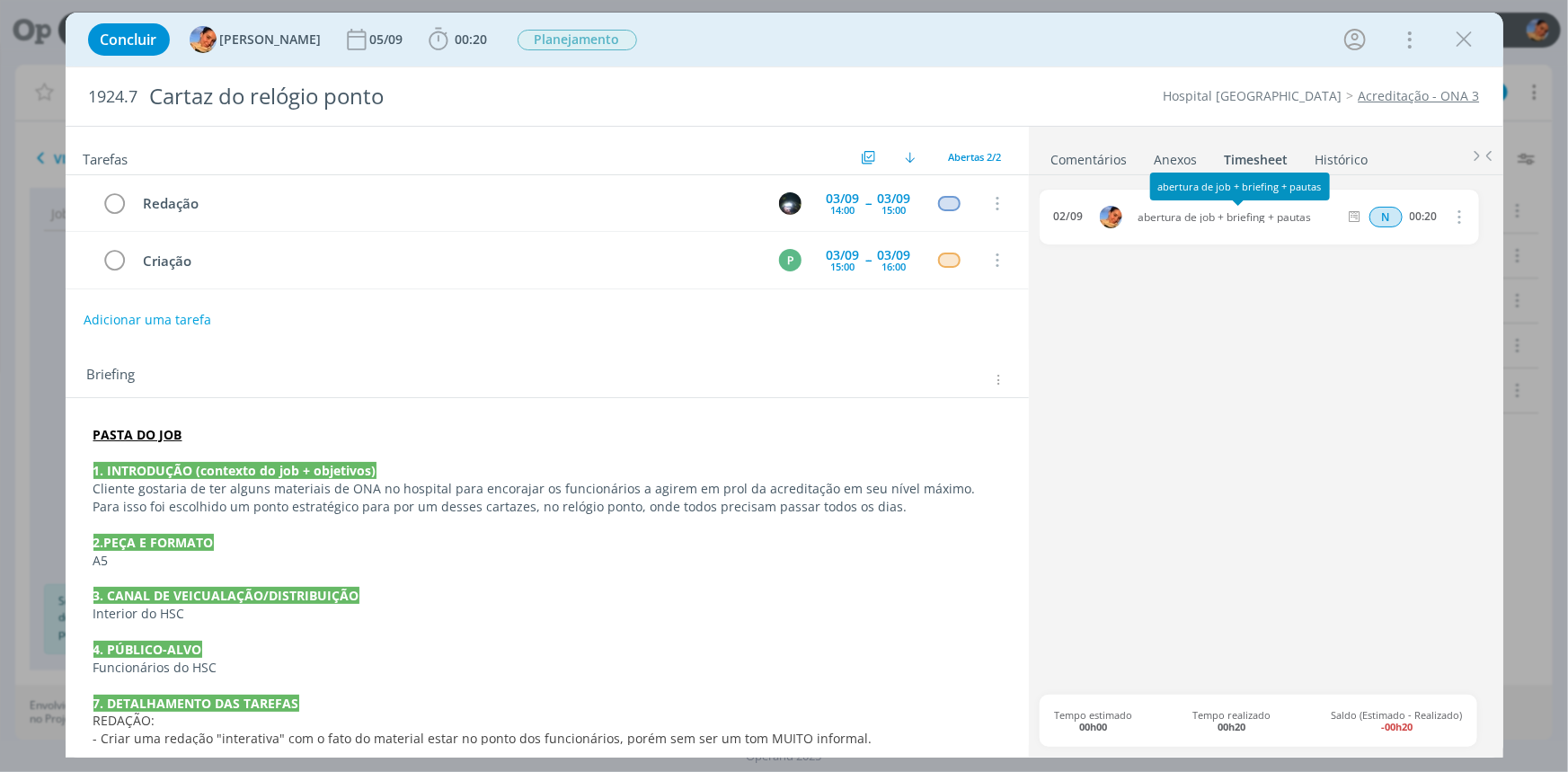
click at [1077, 149] on link "Comentários" at bounding box center [1089, 155] width 78 height 26
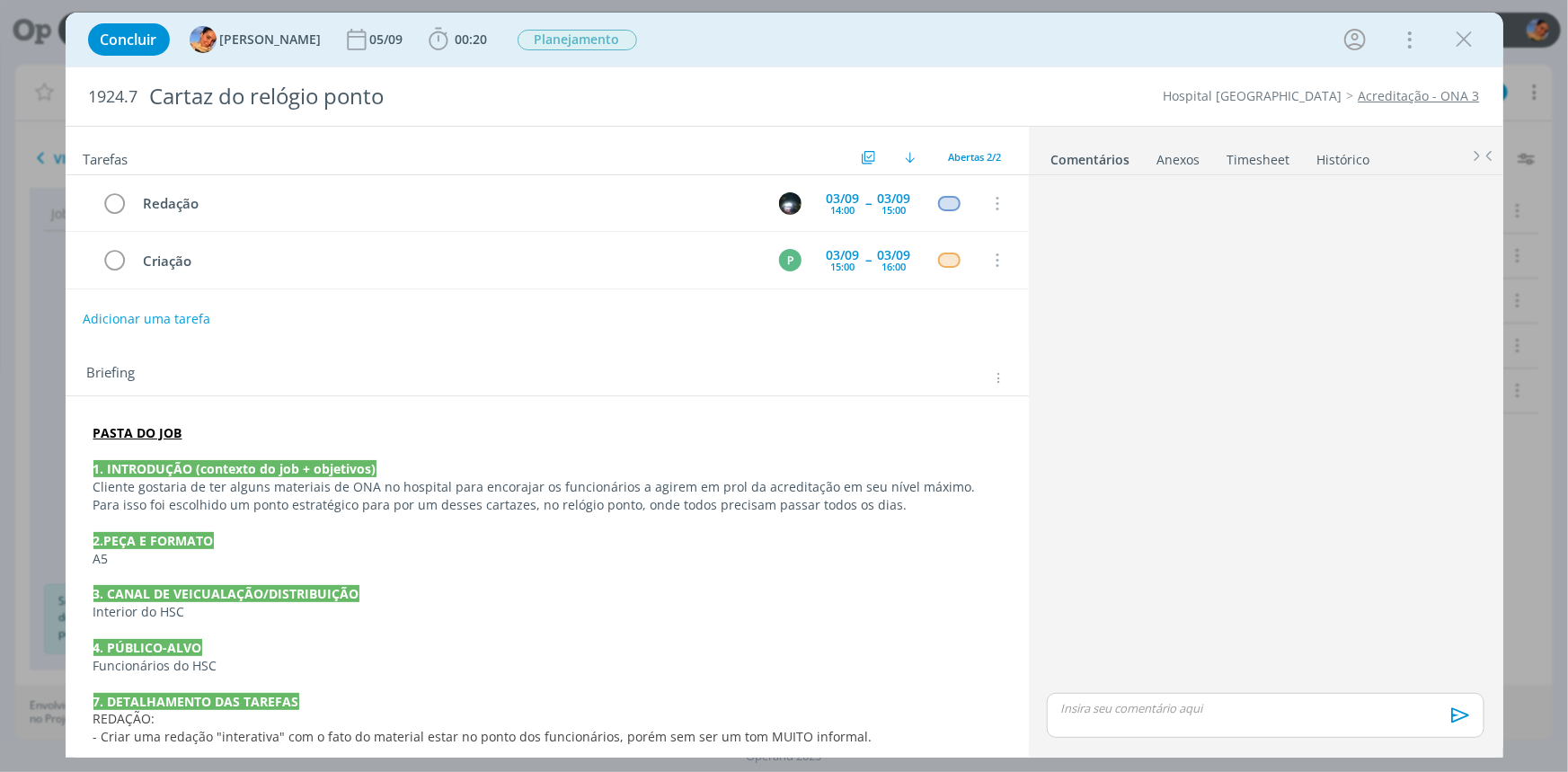
click at [164, 314] on button "Adicionar uma tarefa" at bounding box center [146, 318] width 128 height 30
click at [164, 314] on input "dialog" at bounding box center [427, 317] width 663 height 25
click at [802, 312] on icon "dialog" at bounding box center [811, 318] width 22 height 22
type input "Revisão"
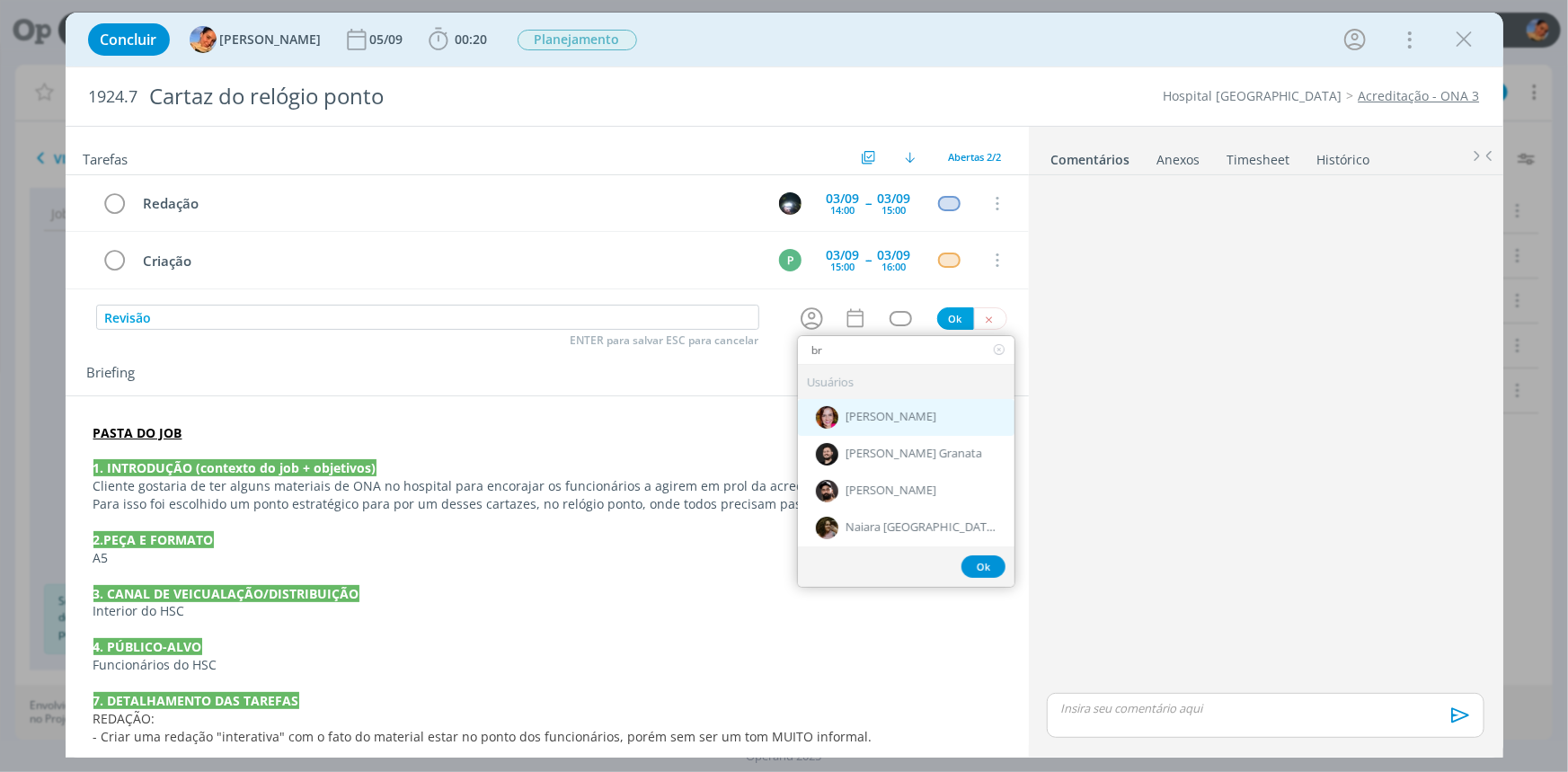
type input "br"
click at [871, 426] on div "[PERSON_NAME]" at bounding box center [906, 417] width 217 height 37
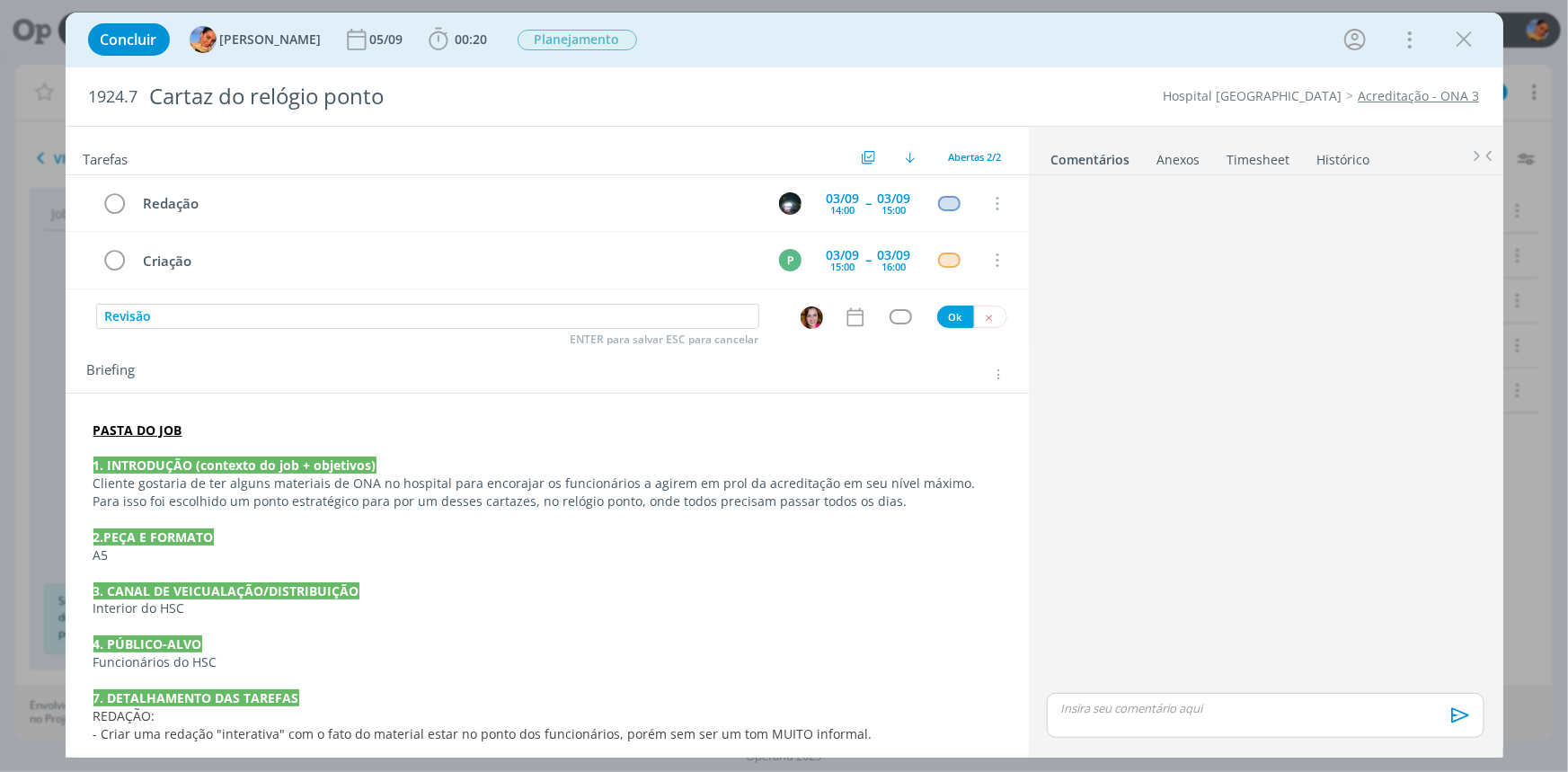
click at [844, 317] on icon "dialog" at bounding box center [856, 317] width 23 height 23
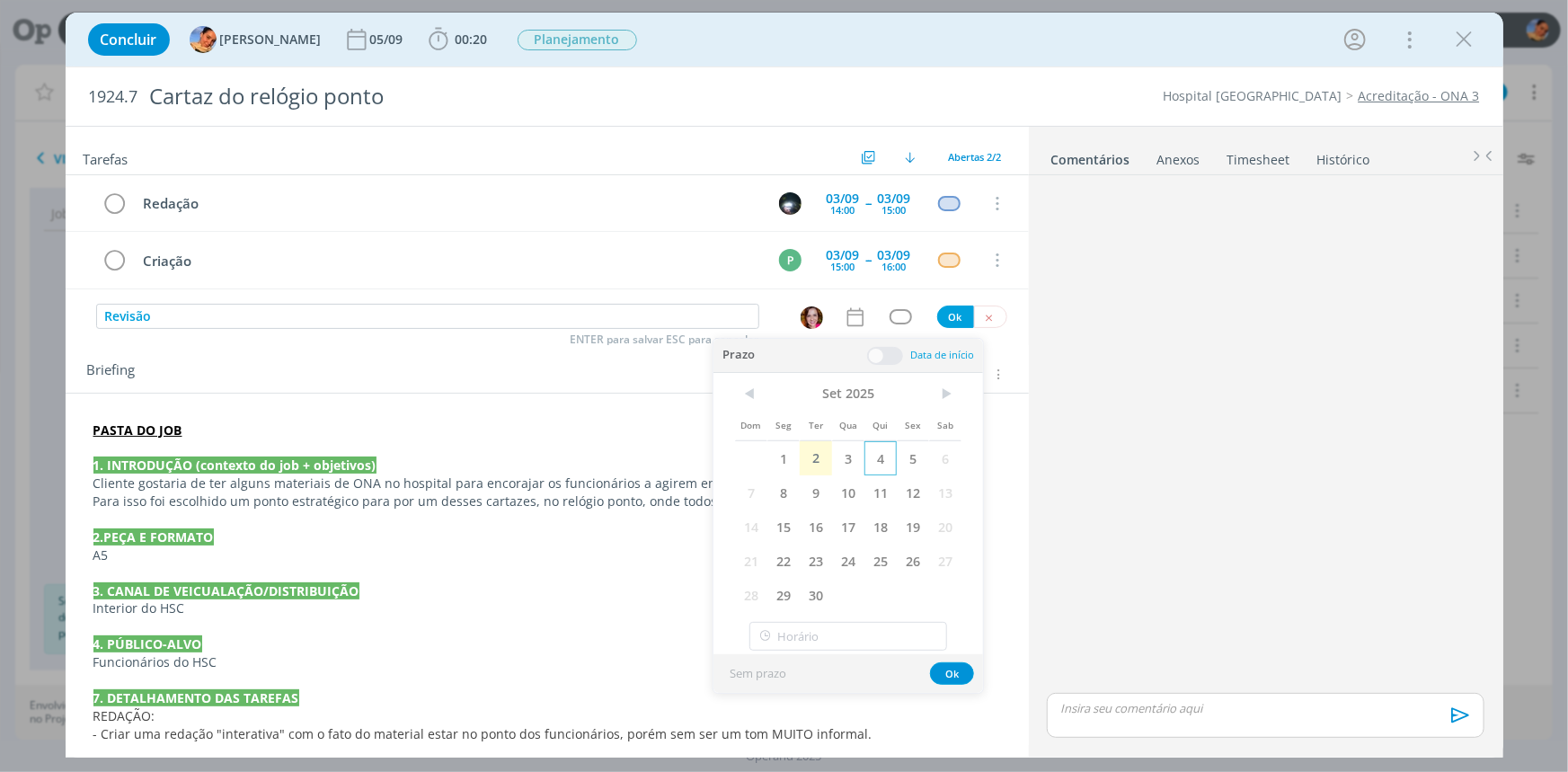
click at [876, 455] on span "4" at bounding box center [880, 458] width 32 height 34
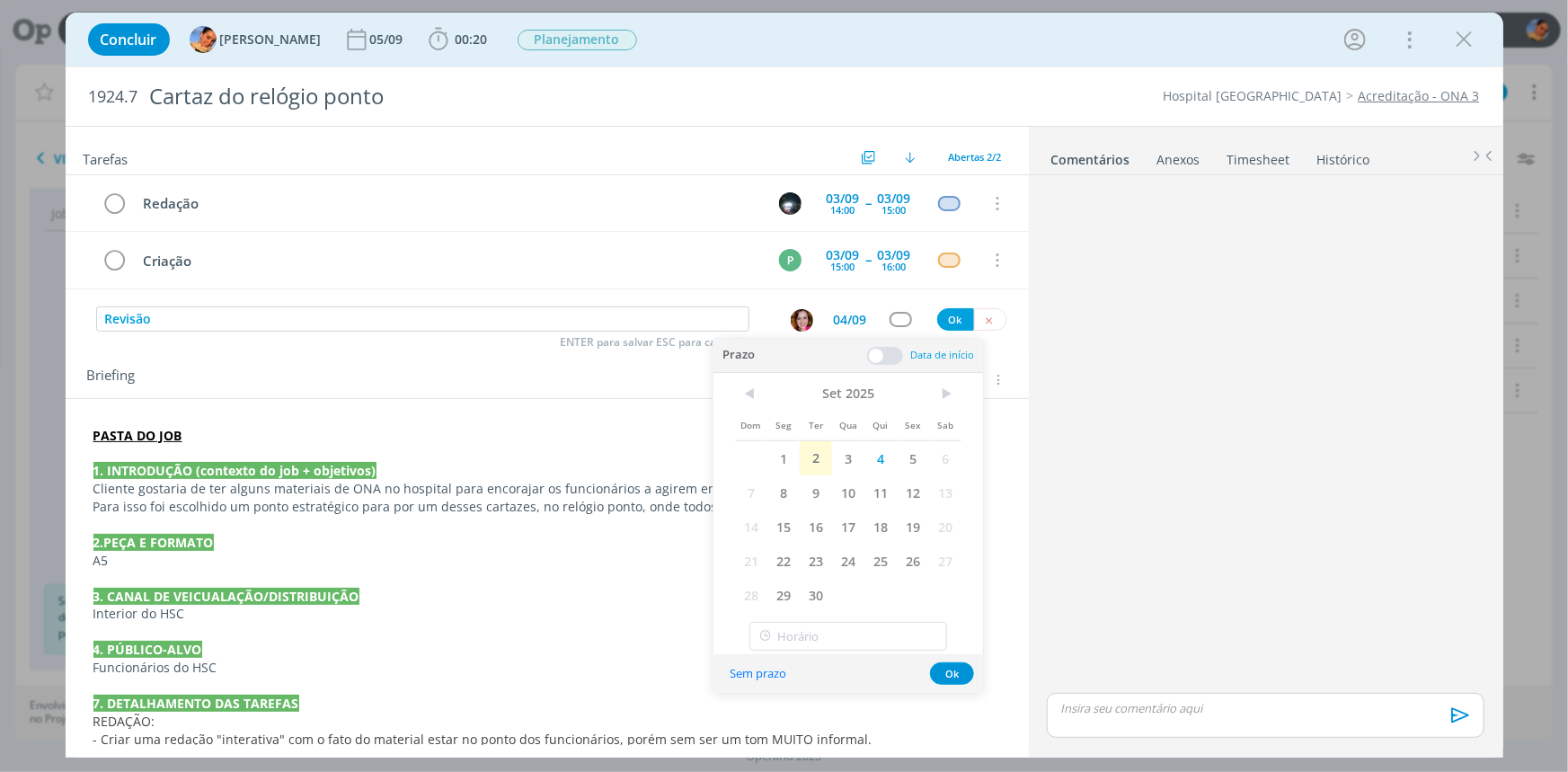
click at [873, 350] on span at bounding box center [885, 355] width 36 height 18
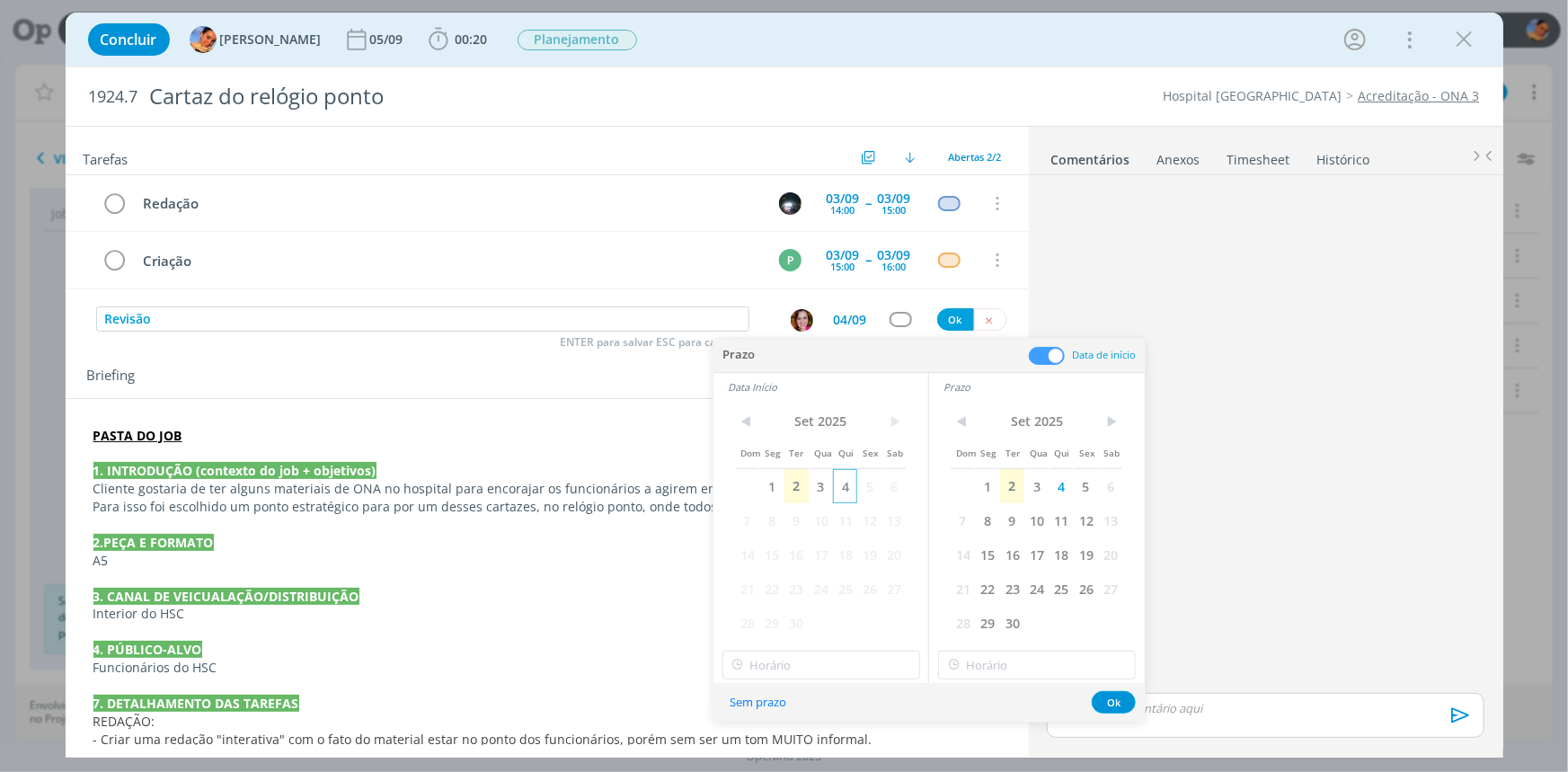
click at [843, 480] on span "4" at bounding box center [845, 486] width 24 height 34
click at [825, 663] on input "18:00" at bounding box center [821, 665] width 198 height 28
click at [807, 532] on div "11:00" at bounding box center [822, 527] width 200 height 32
type input "11:00"
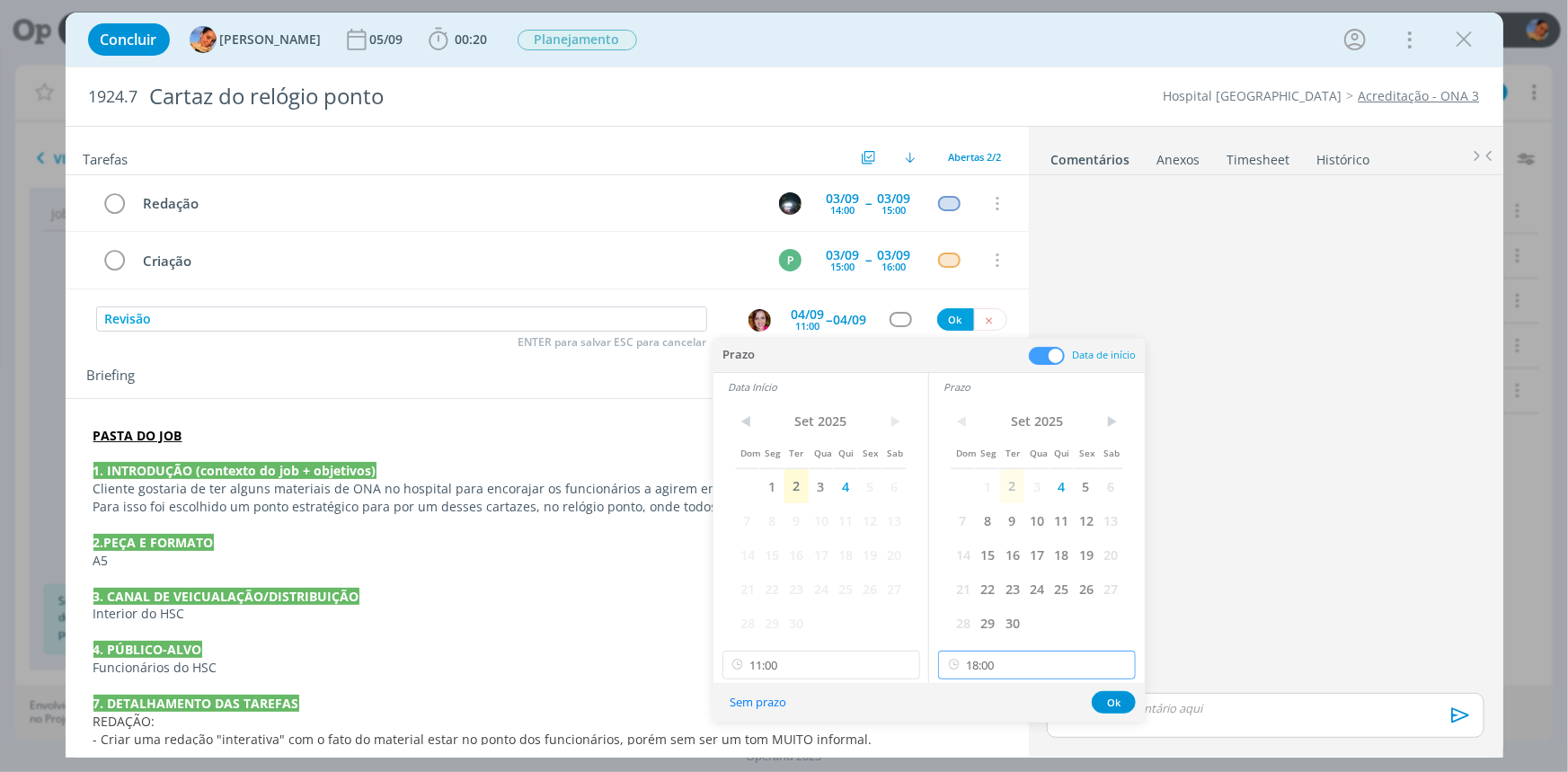
click at [1025, 677] on input "18:00" at bounding box center [1036, 665] width 198 height 28
click at [988, 484] on div "11:15" at bounding box center [1038, 477] width 200 height 32
type input "11:15"
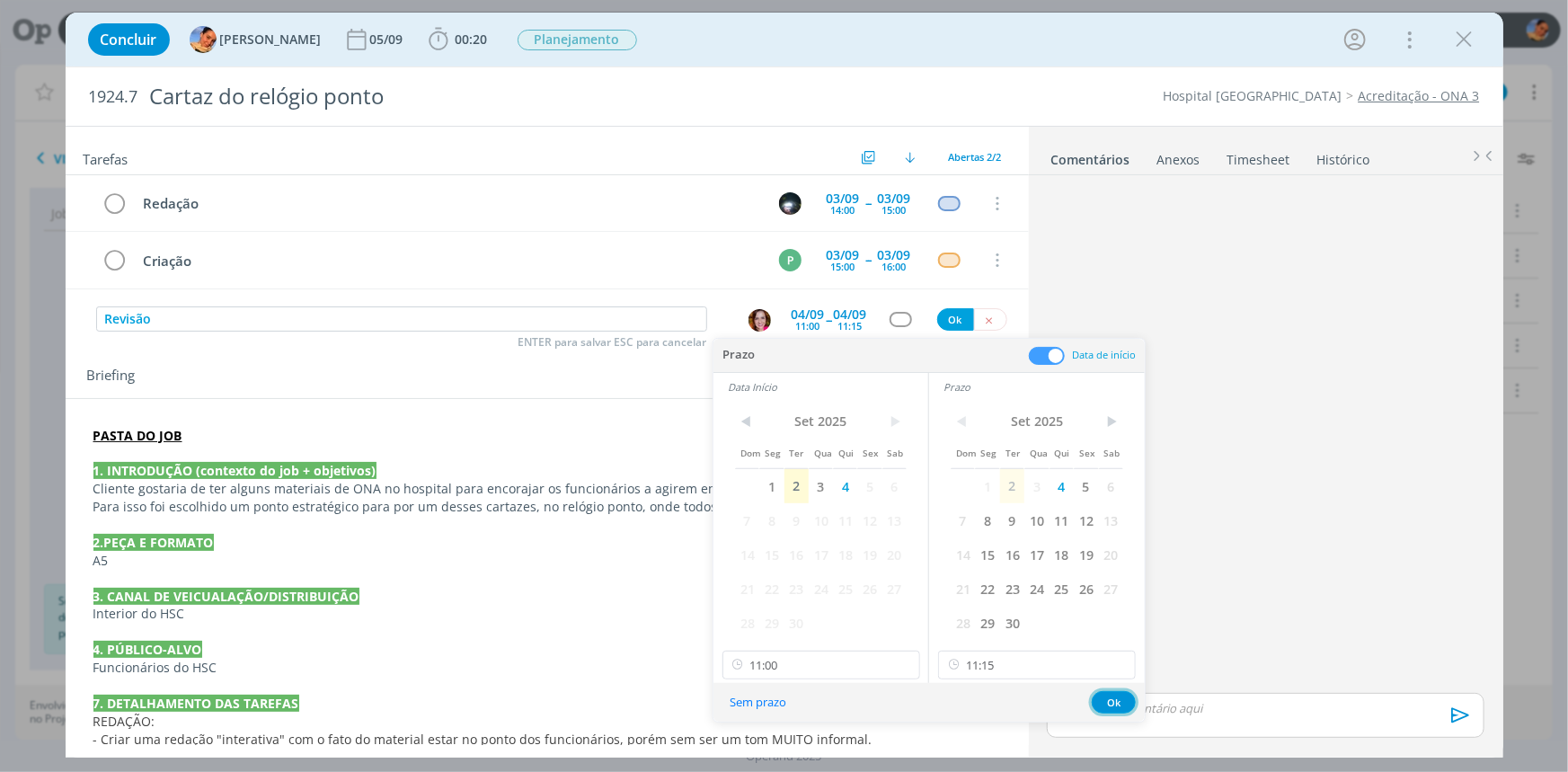
click at [1107, 702] on button "Ok" at bounding box center [1113, 702] width 44 height 22
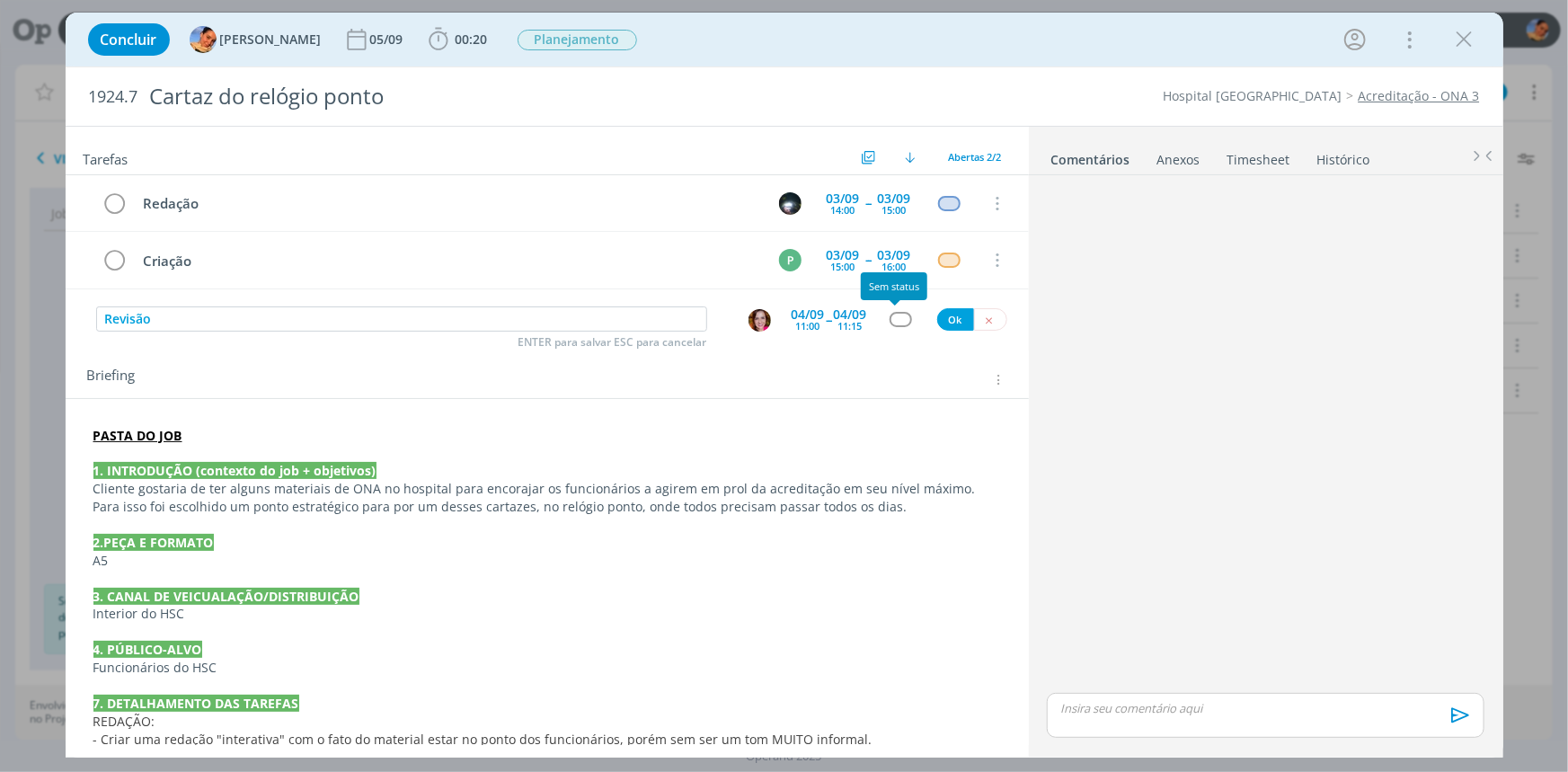
click at [890, 311] on div "dialog" at bounding box center [901, 319] width 22 height 16
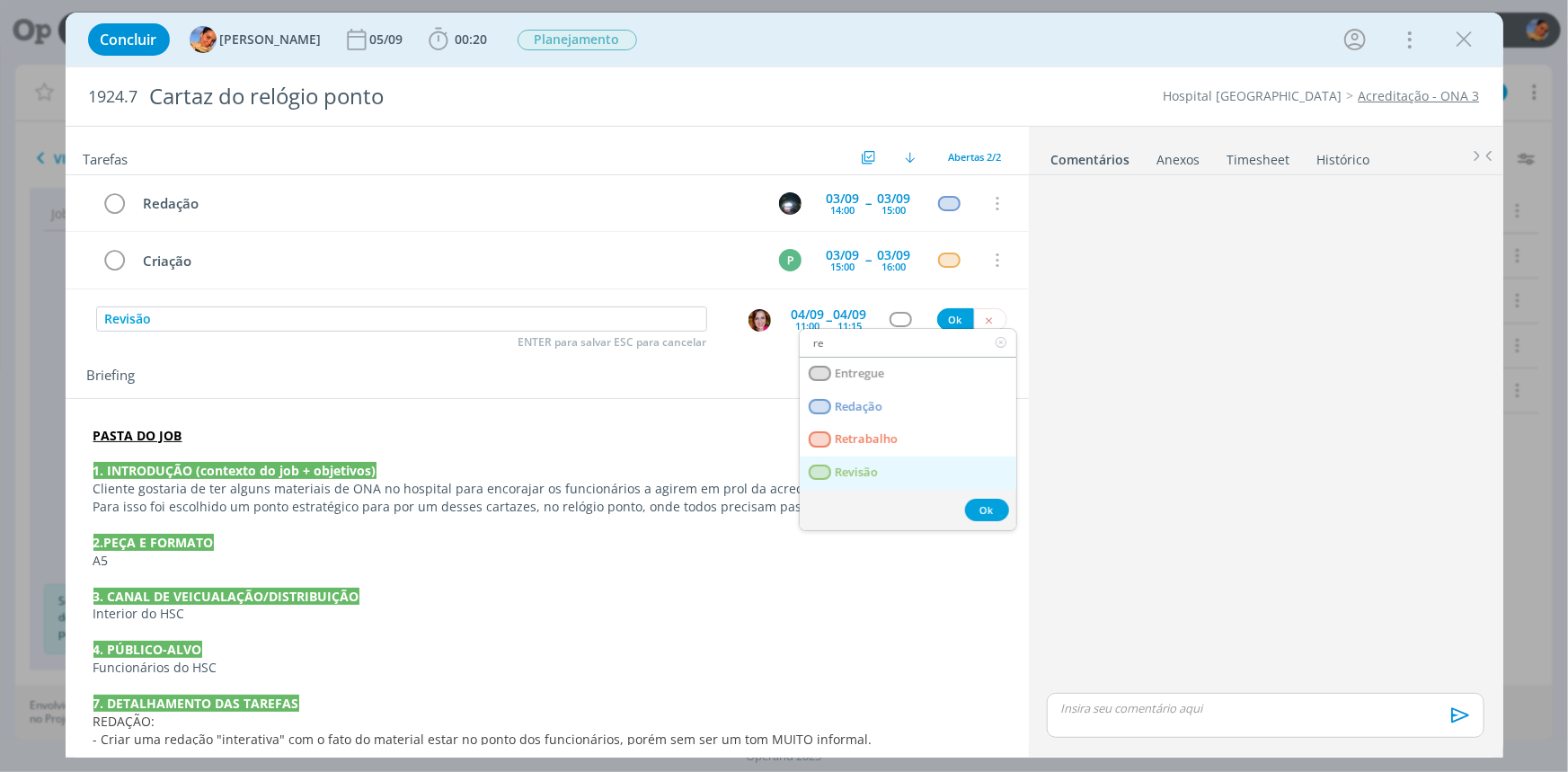
type input "re"
click at [889, 463] on link "Revisão" at bounding box center [907, 473] width 217 height 33
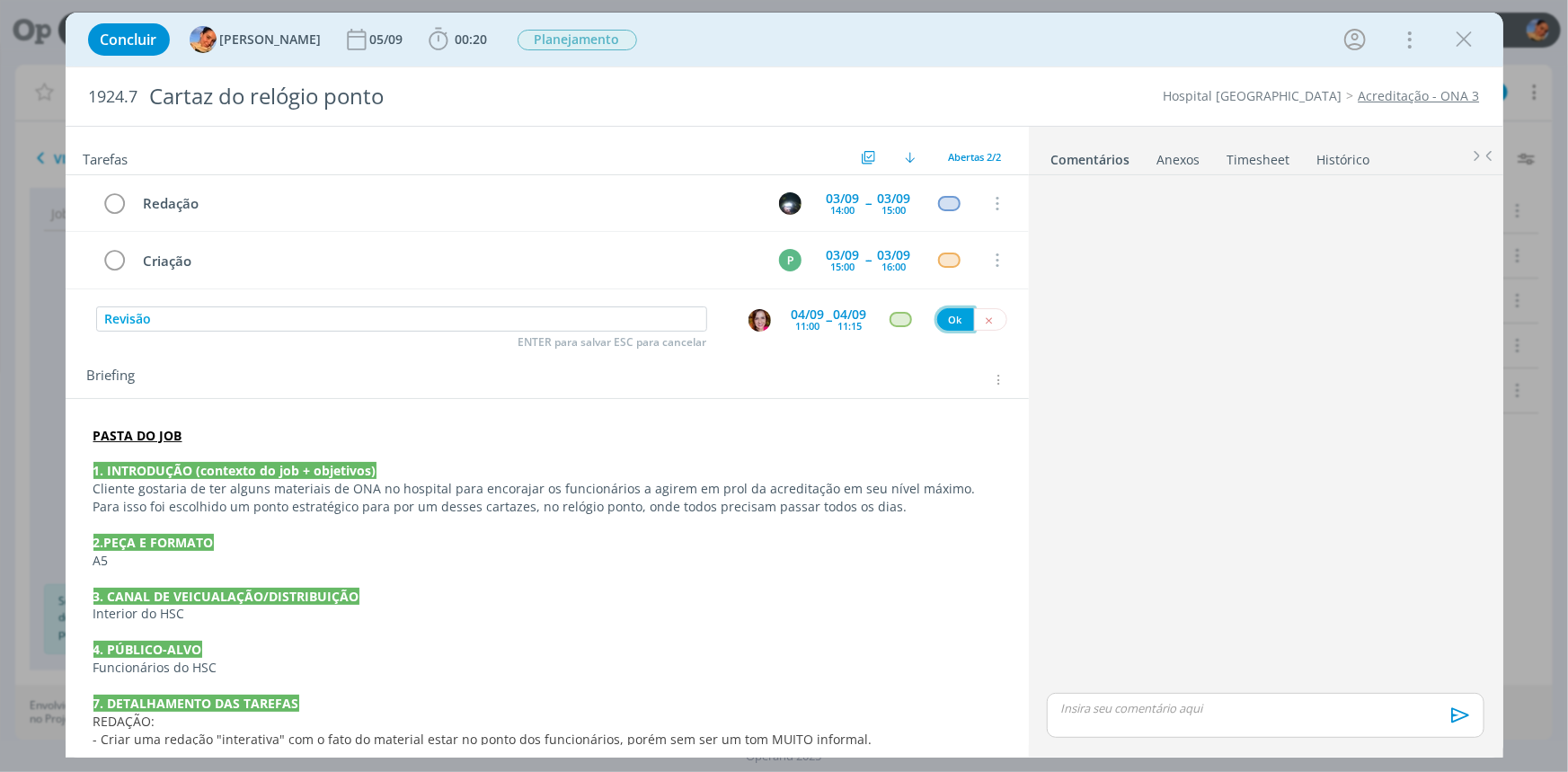
click at [945, 317] on button "Ok" at bounding box center [955, 319] width 37 height 22
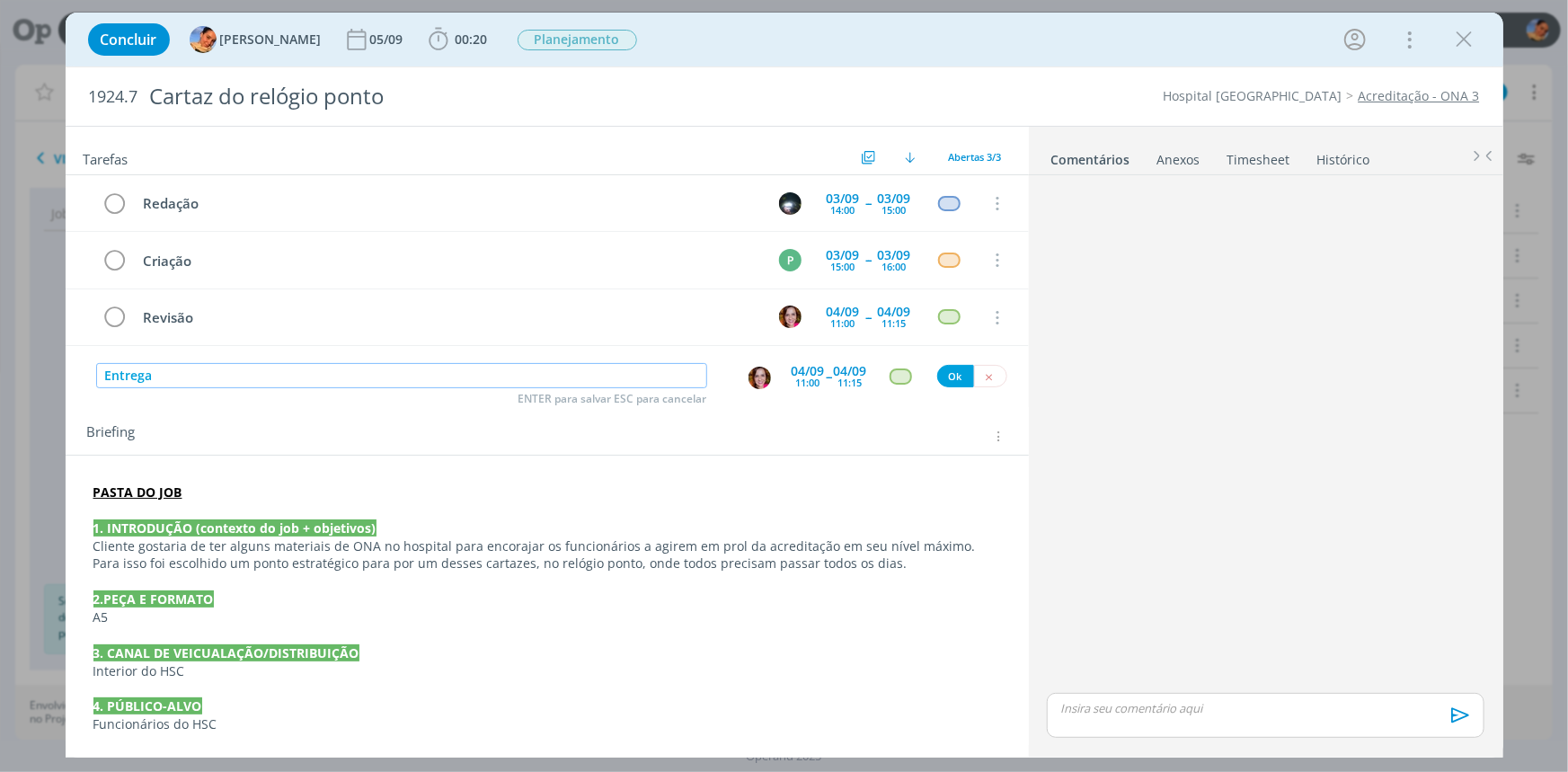
type input "Entrega"
click at [766, 371] on div "dialog" at bounding box center [762, 378] width 29 height 24
click at [758, 373] on img "dialog" at bounding box center [759, 378] width 22 height 22
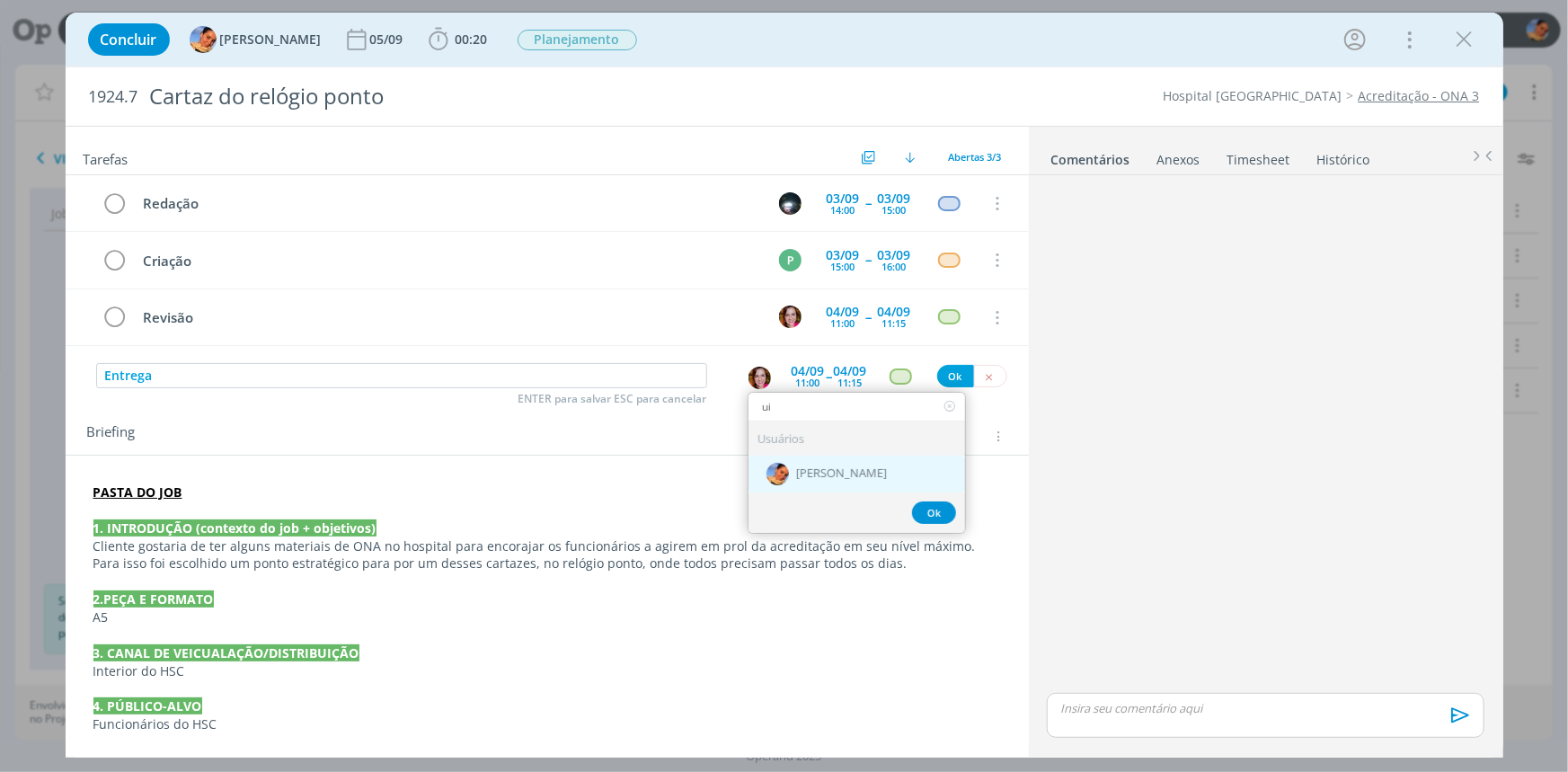
type input "ui"
click at [824, 488] on div "[PERSON_NAME]" at bounding box center [857, 473] width 217 height 37
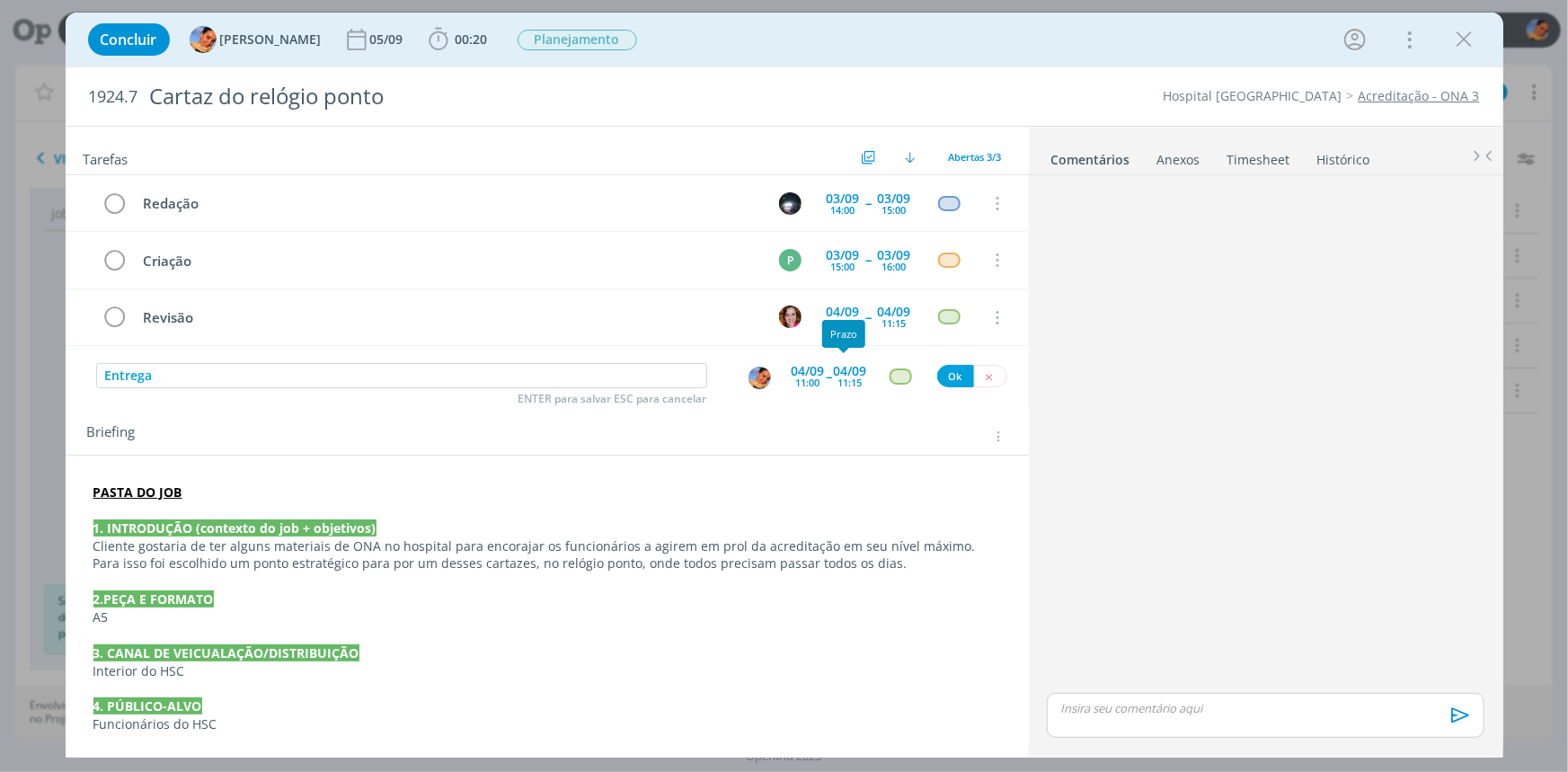
click at [838, 386] on div "11:15" at bounding box center [850, 383] width 24 height 10
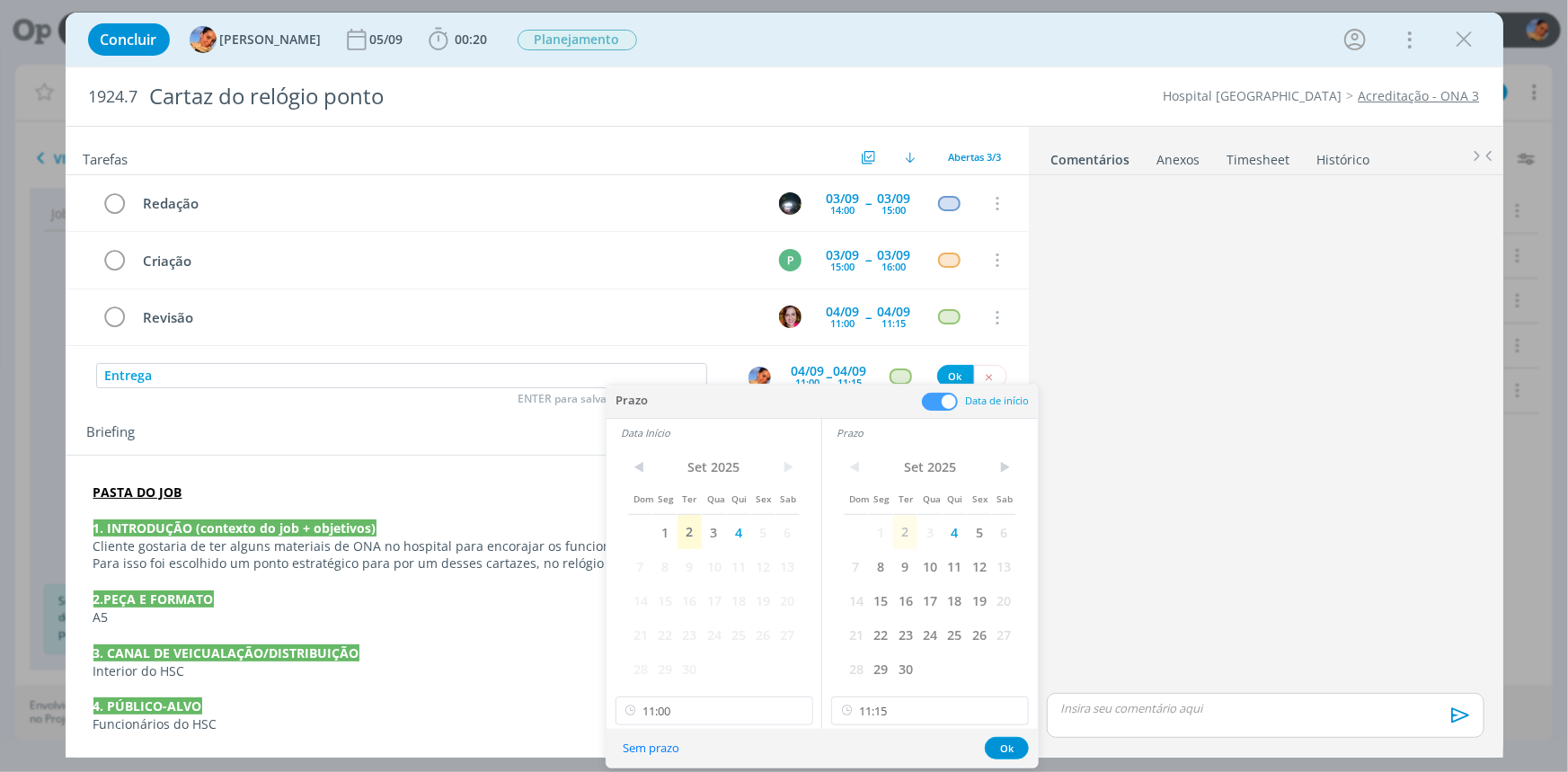
click at [934, 401] on span at bounding box center [940, 401] width 36 height 18
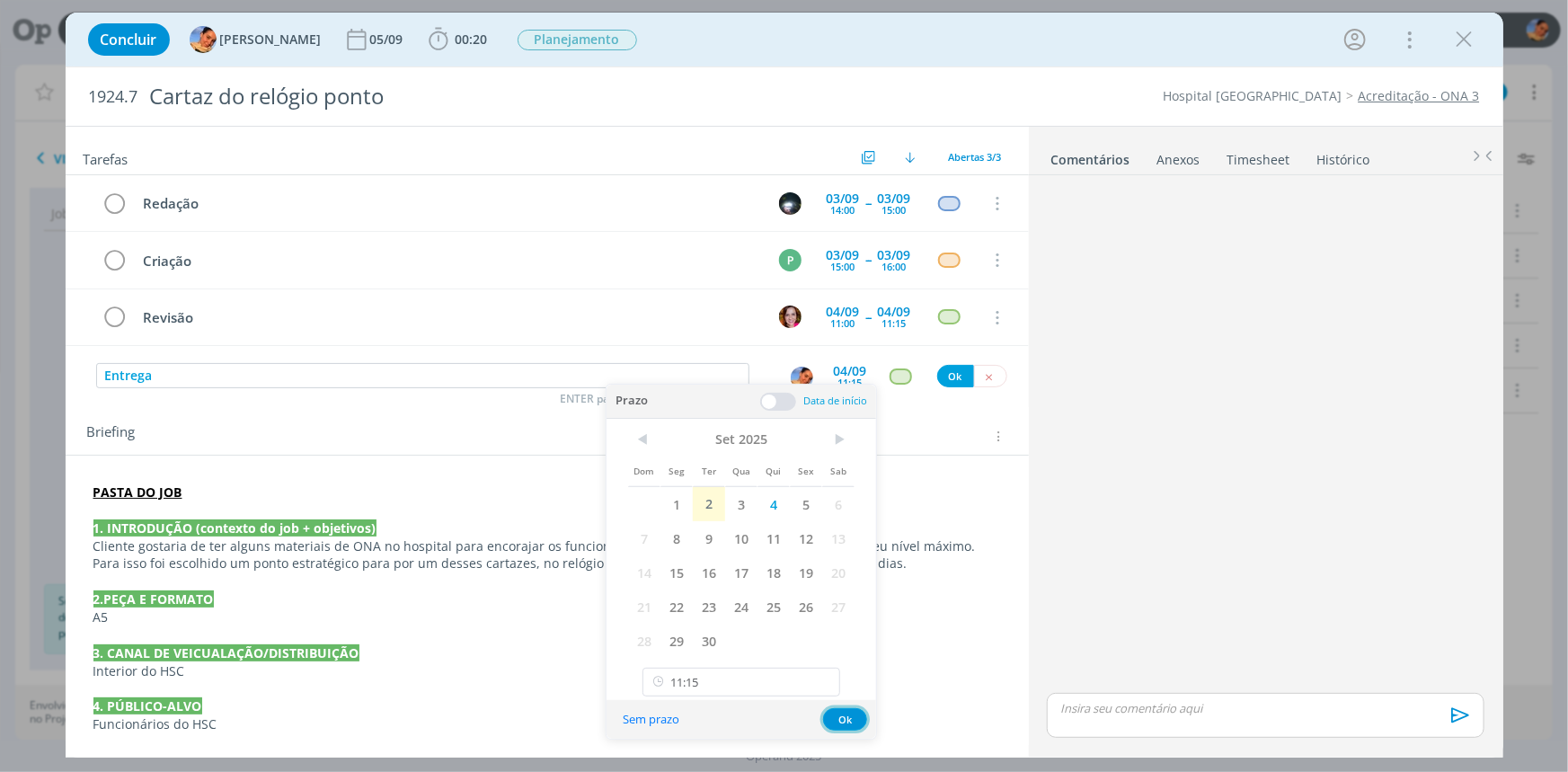
drag, startPoint x: 844, startPoint y: 719, endPoint x: 847, endPoint y: 573, distance: 146.0
click at [843, 719] on button "Ok" at bounding box center [844, 719] width 44 height 22
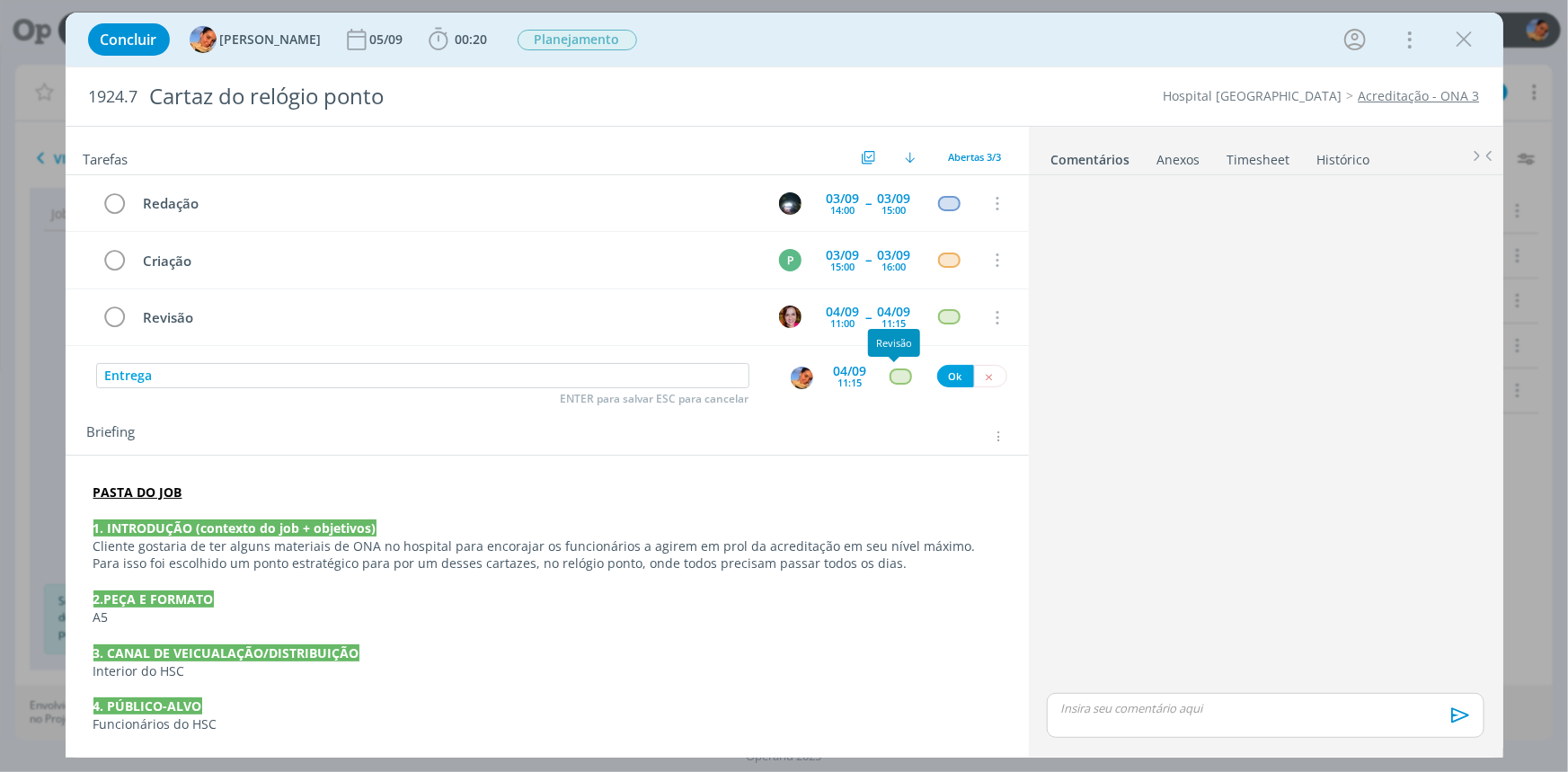
click at [890, 378] on div "dialog" at bounding box center [901, 376] width 22 height 16
type input "at"
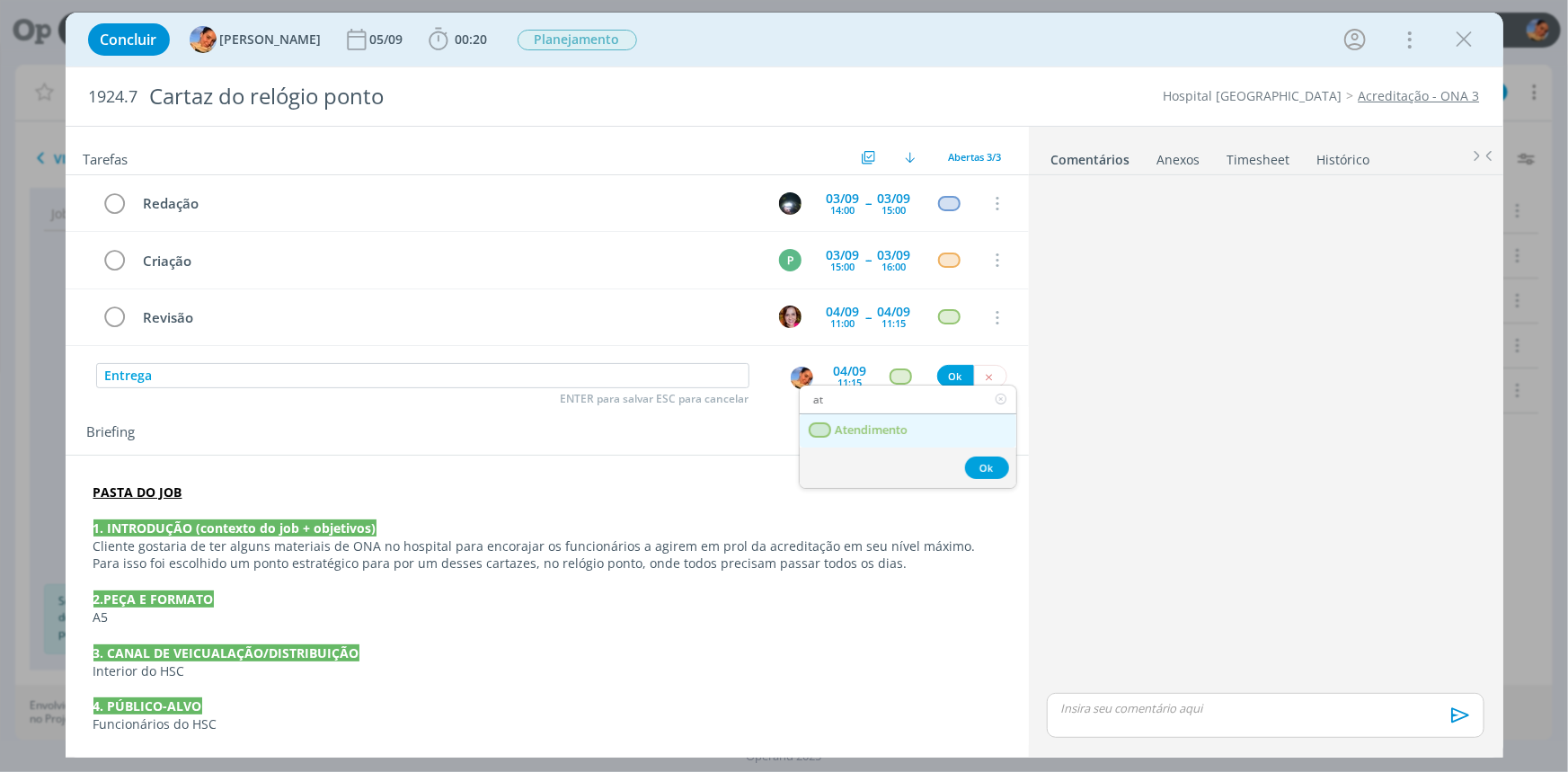
click at [897, 427] on span "Atendimento" at bounding box center [870, 430] width 73 height 15
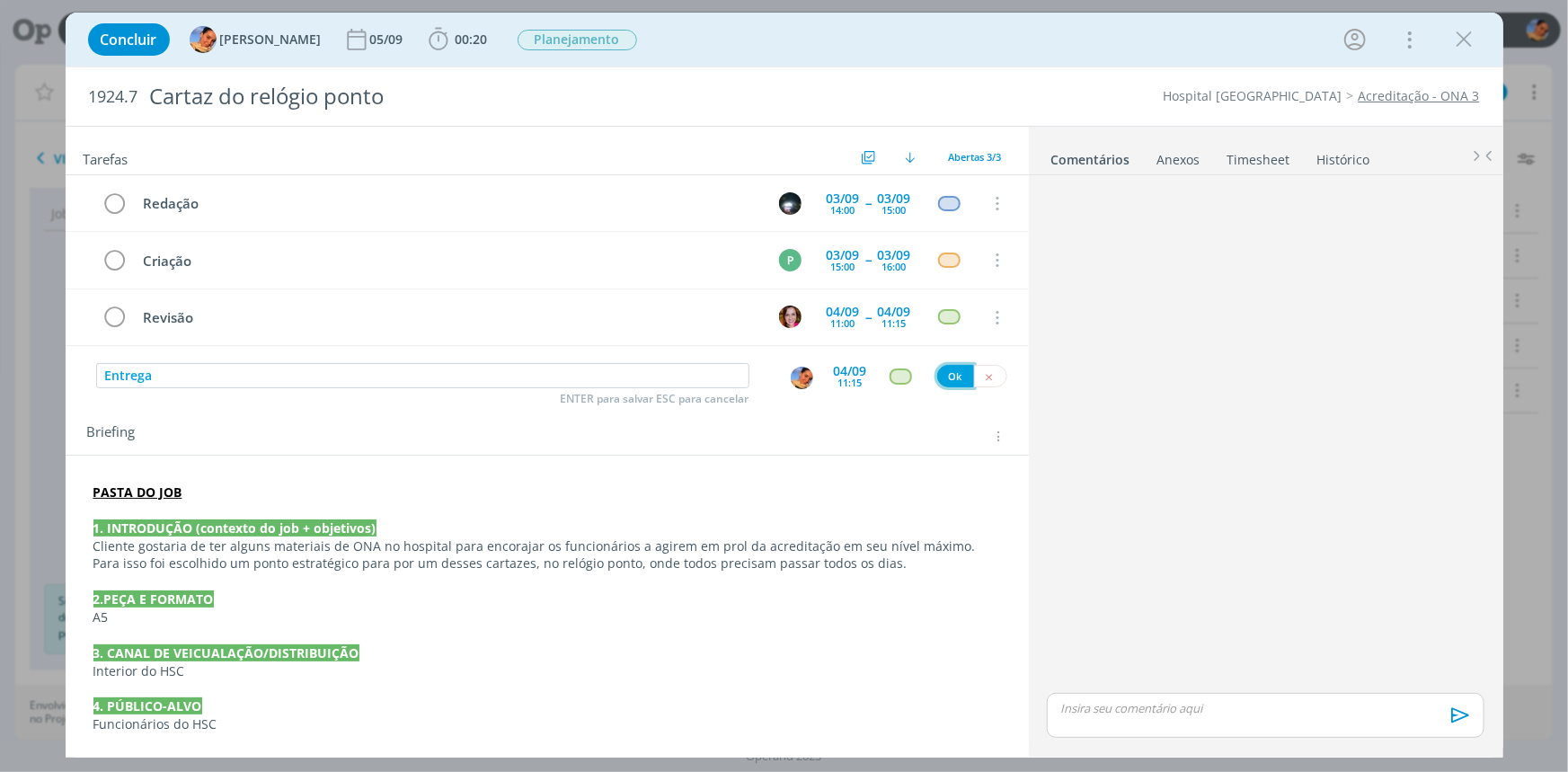
click at [940, 371] on button "Ok" at bounding box center [955, 376] width 37 height 22
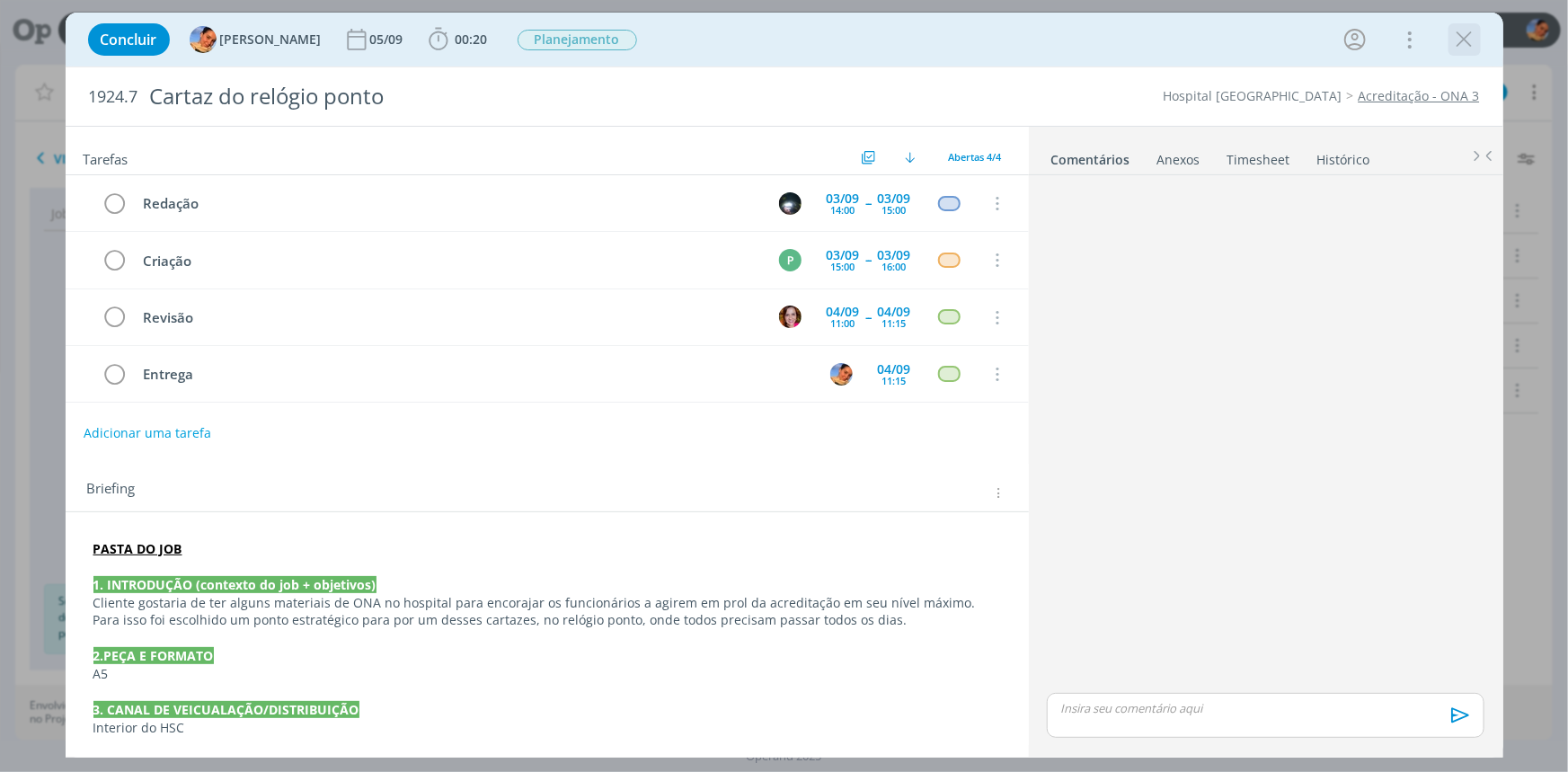
click at [1461, 41] on icon "dialog" at bounding box center [1465, 40] width 27 height 27
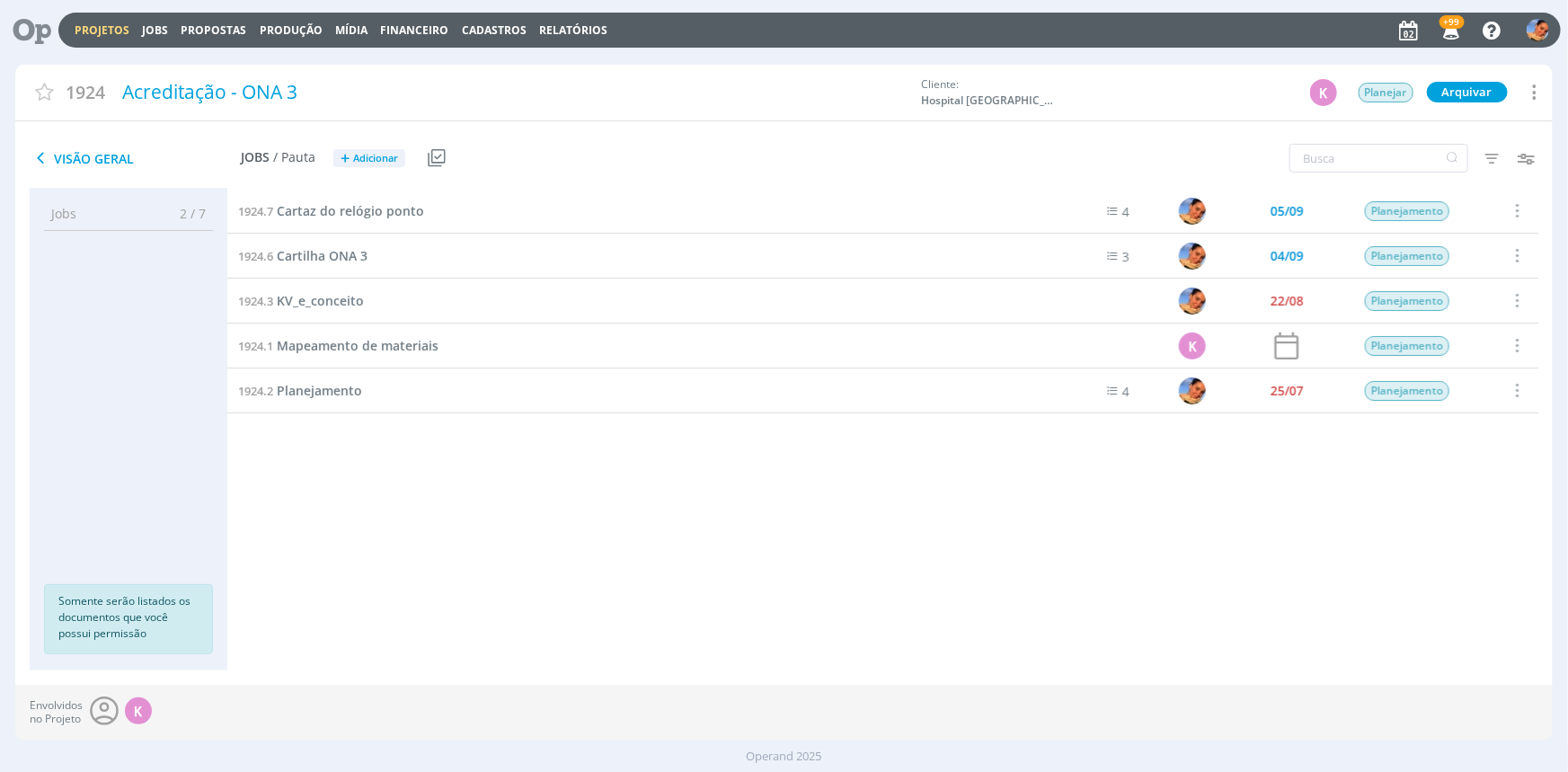
click at [381, 157] on span "Adicionar" at bounding box center [376, 159] width 45 height 12
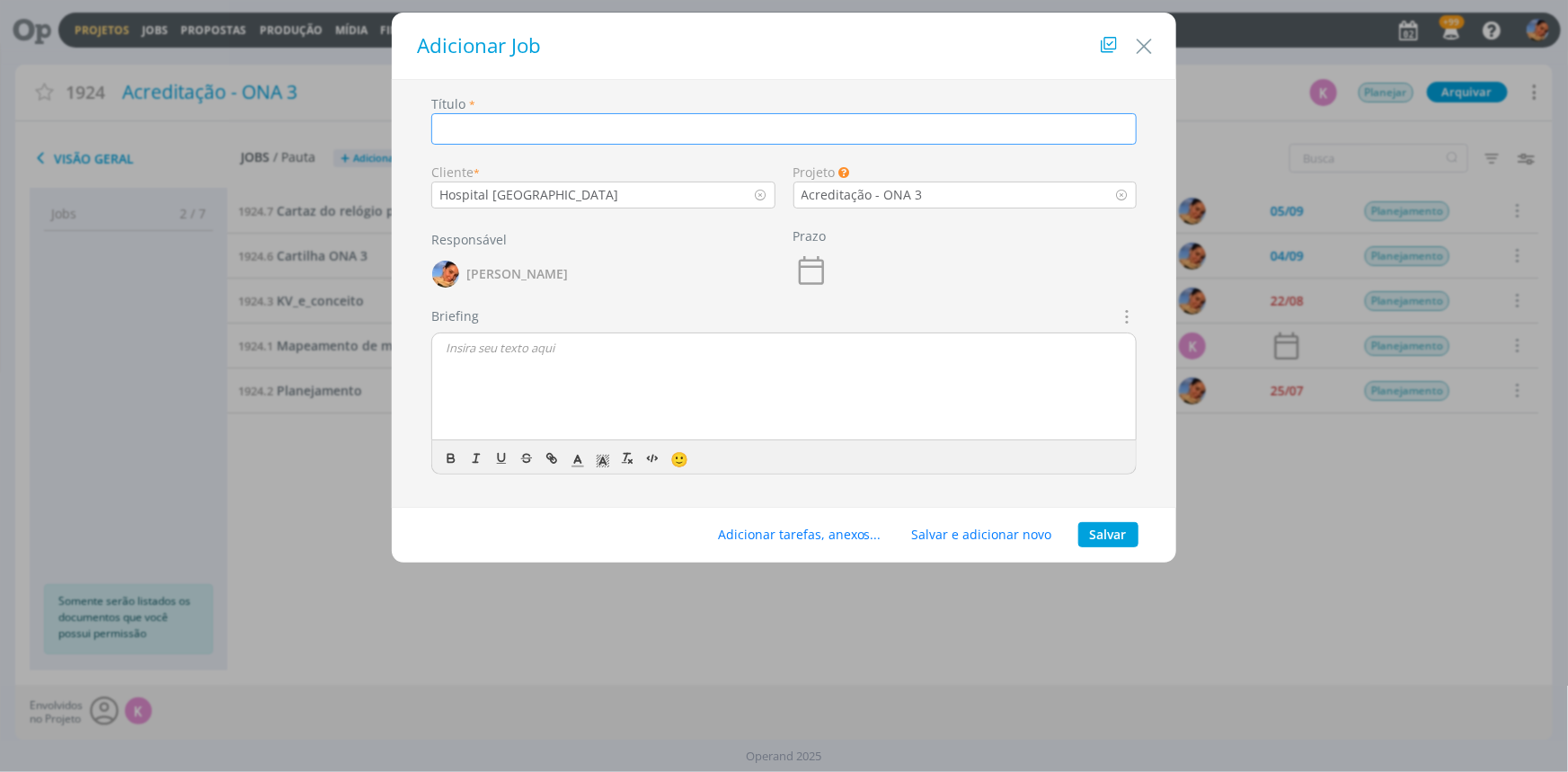
click at [652, 126] on input "dialog" at bounding box center [784, 129] width 705 height 31
type input "Display de mesa"
click at [1090, 524] on button "Salvar" at bounding box center [1108, 535] width 60 height 25
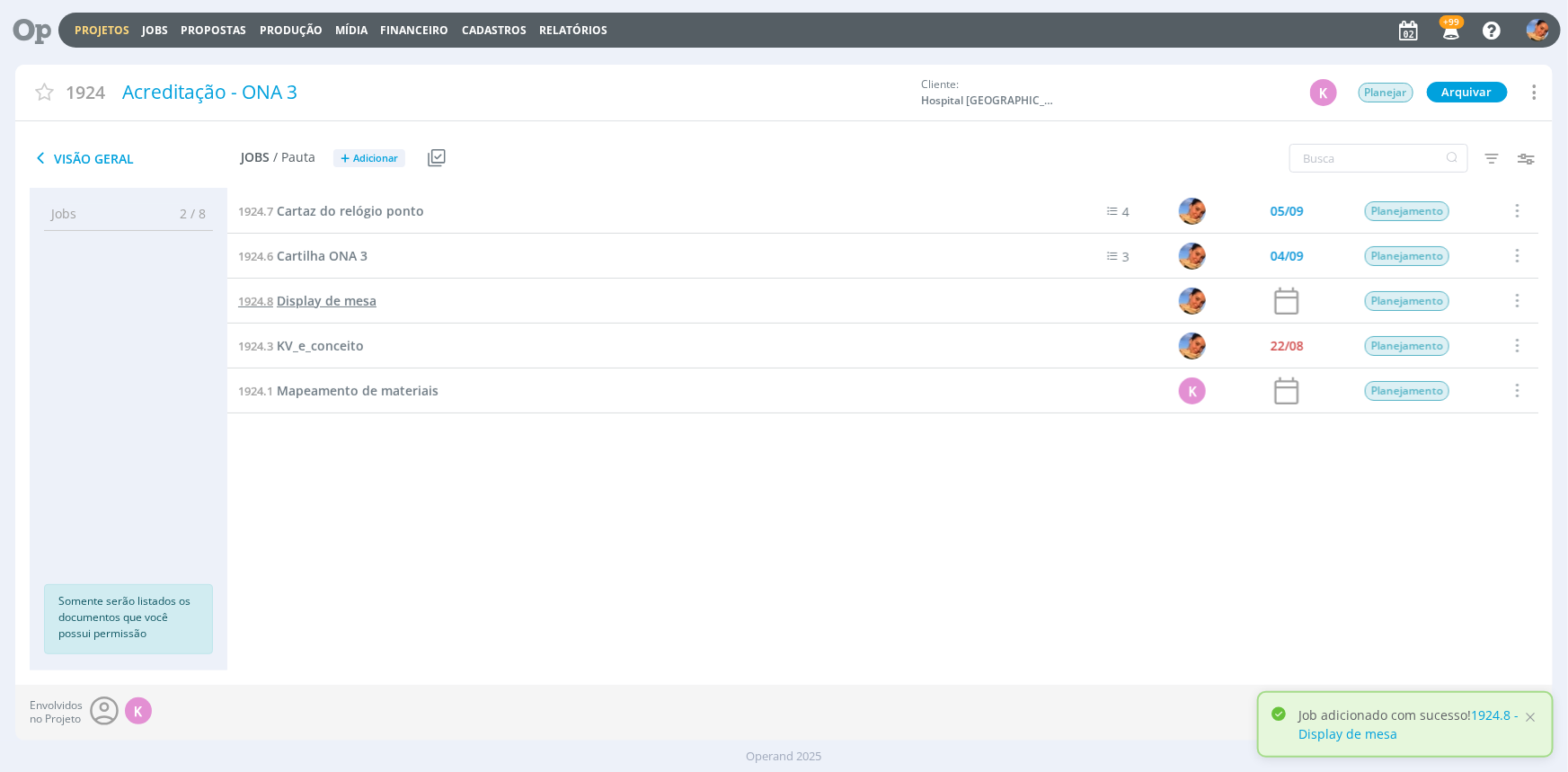
click at [324, 305] on span "Display de mesa" at bounding box center [327, 300] width 100 height 17
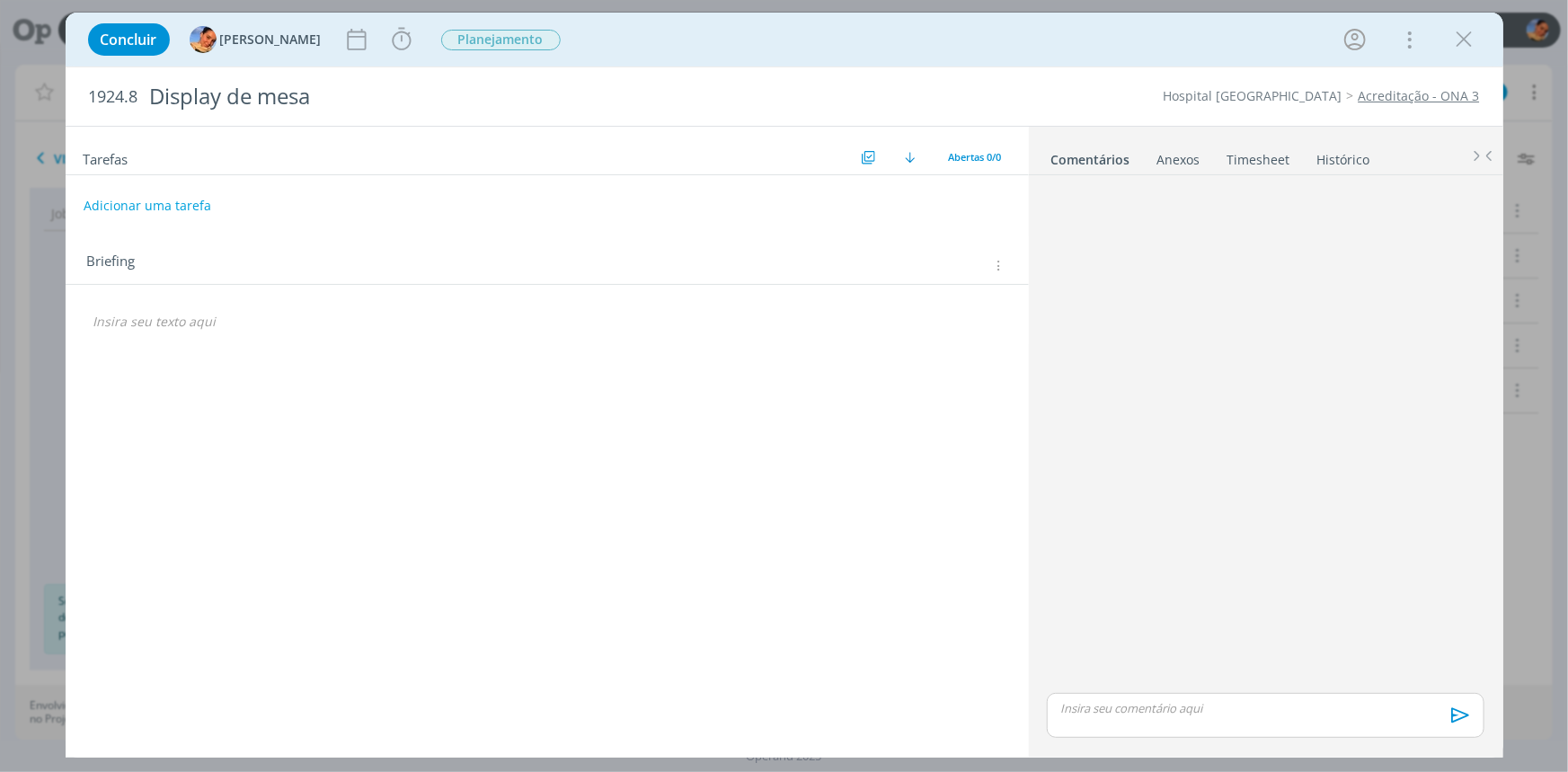
click at [1015, 255] on div "Briefing Briefings Predefinidos Versões do Briefing Ver Briefing do Projeto" at bounding box center [546, 261] width 963 height 49
click at [1003, 258] on icon "dialog" at bounding box center [997, 265] width 14 height 16
click at [978, 287] on div "Briefings Predefinidos" at bounding box center [888, 298] width 232 height 30
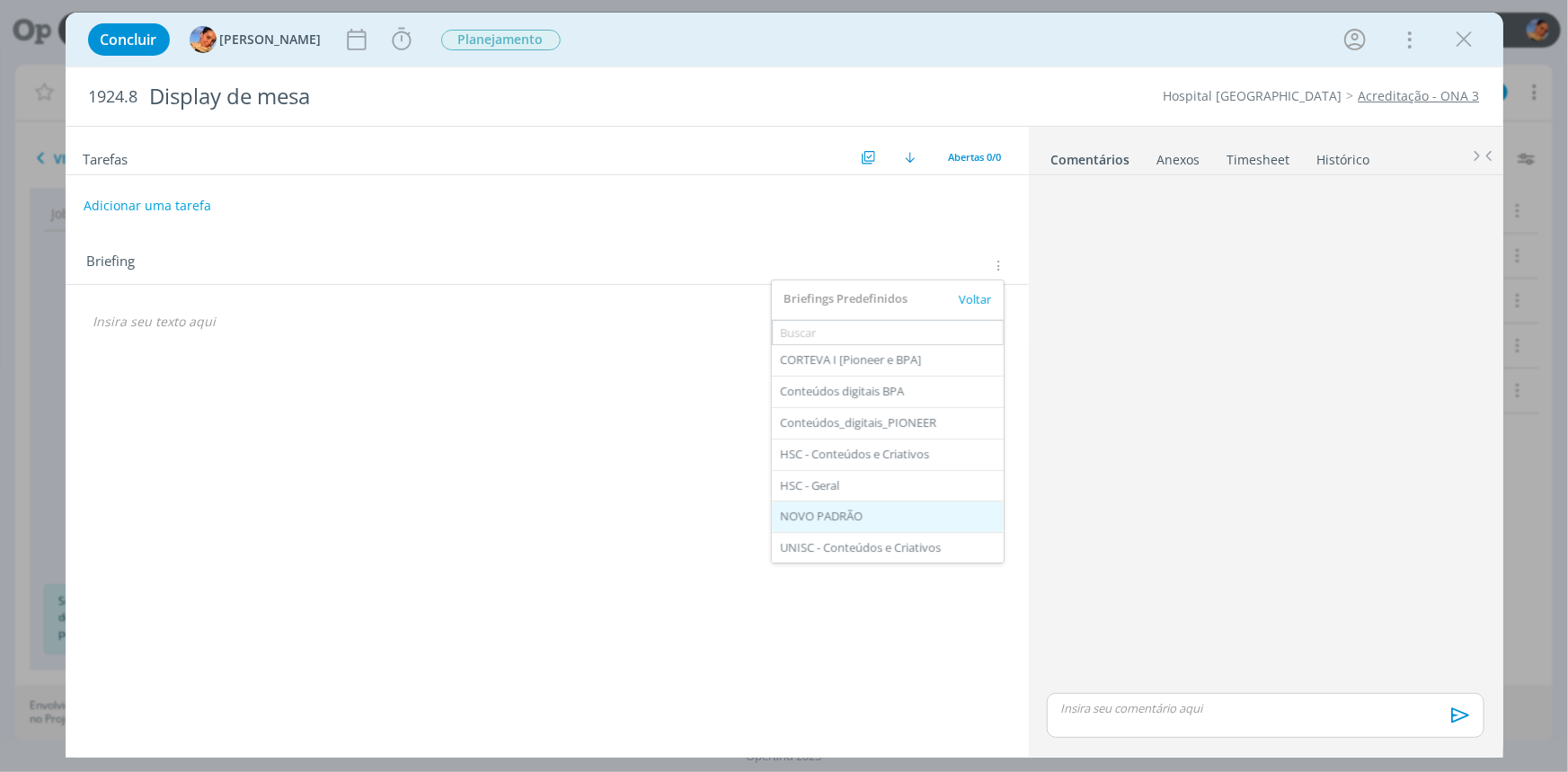
click at [820, 520] on div "NOVO PADRÃO" at bounding box center [888, 516] width 232 height 30
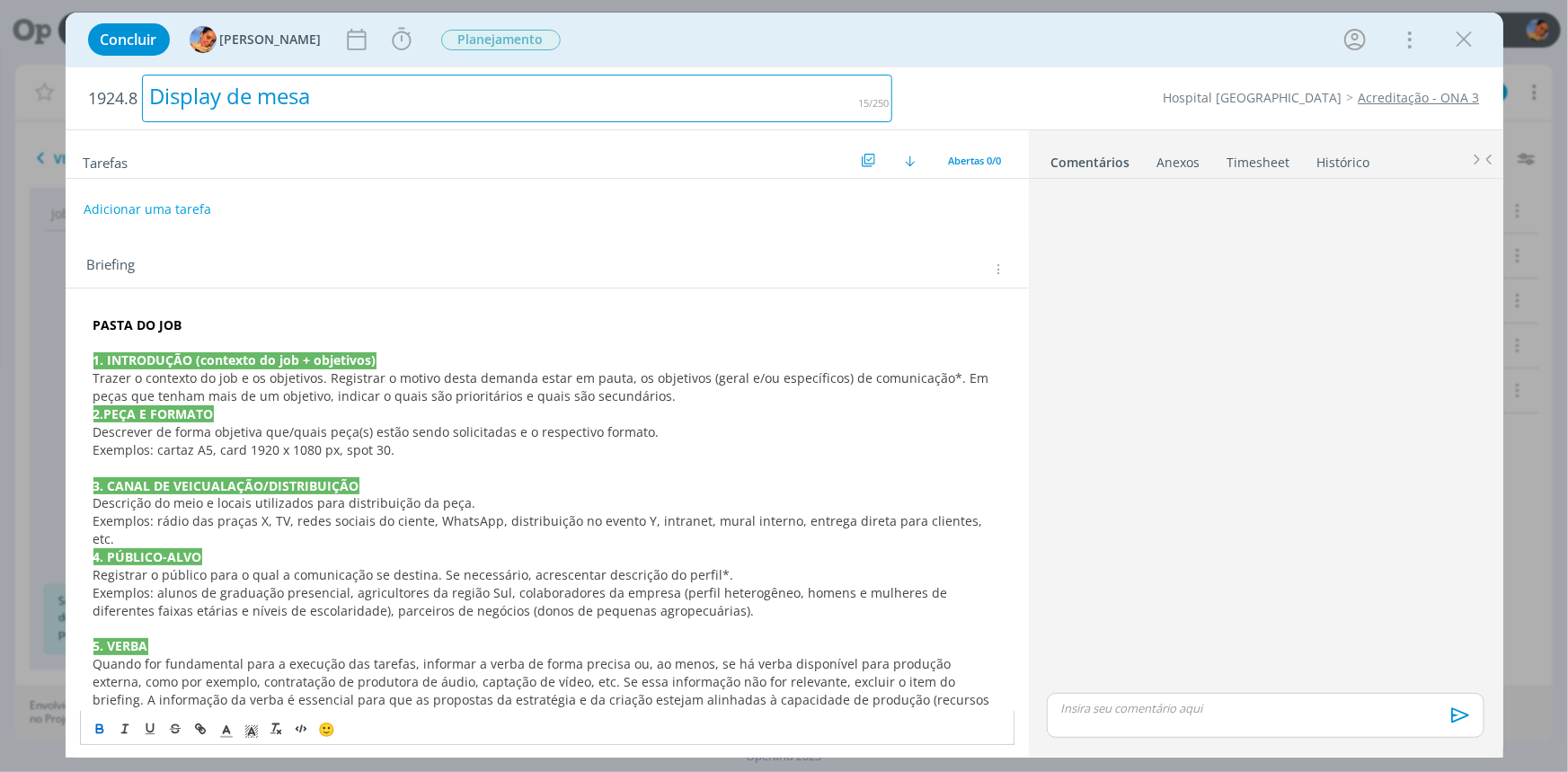
drag, startPoint x: 141, startPoint y: 95, endPoint x: 28, endPoint y: 99, distance: 113.1
click at [28, 99] on div "Concluir Luíza Santana Iniciar Apontar Data * 02/09/2025 Horas * 00:00 Tarefa S…" at bounding box center [784, 386] width 1568 height 772
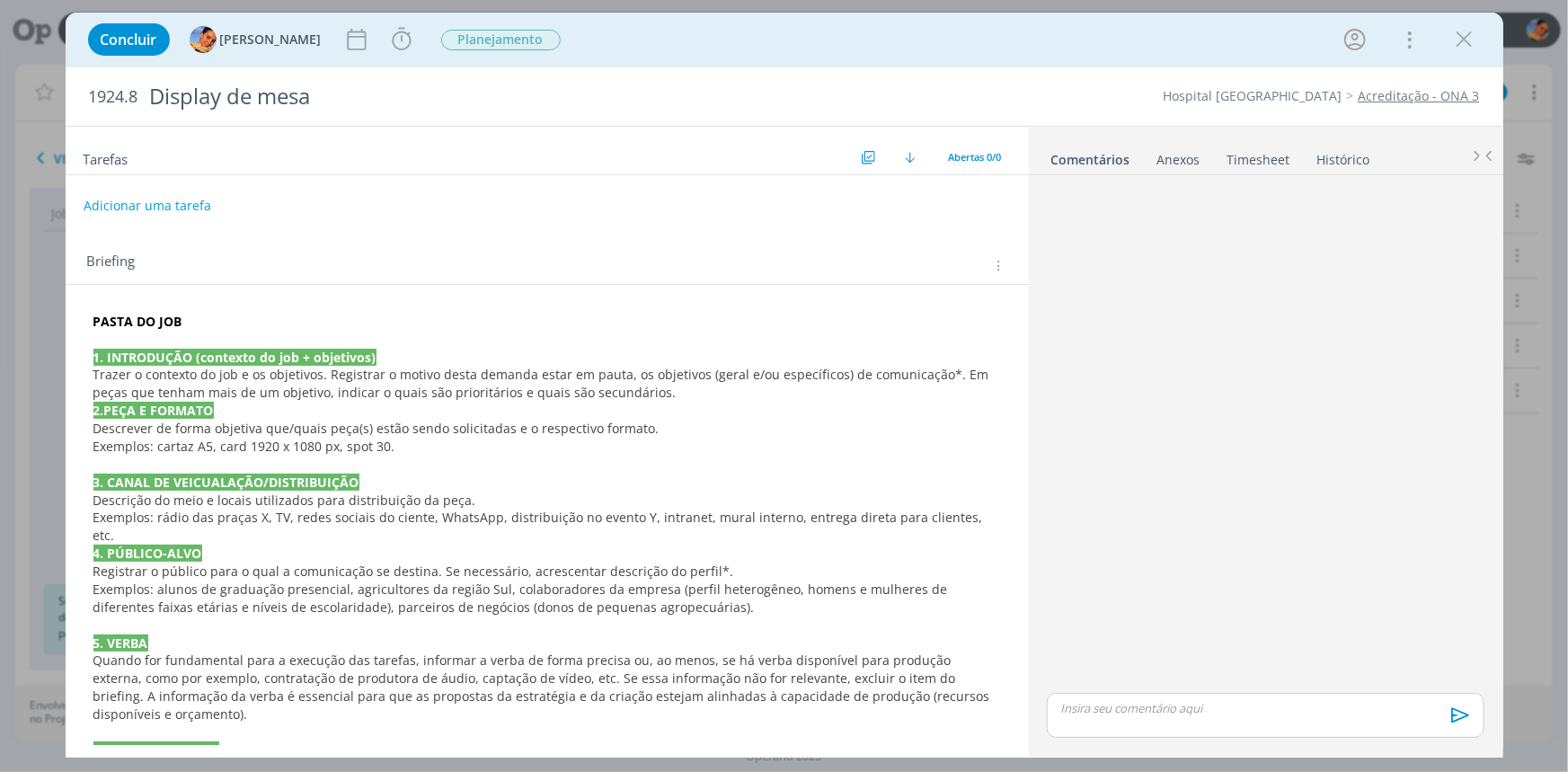
click at [76, 100] on div "1924.8 Display de mesa Hospital Santa Cruz Acreditação - ONA 3" at bounding box center [784, 97] width 1437 height 59
click at [101, 93] on span "1924.8" at bounding box center [113, 97] width 50 height 20
copy span "1924.8"
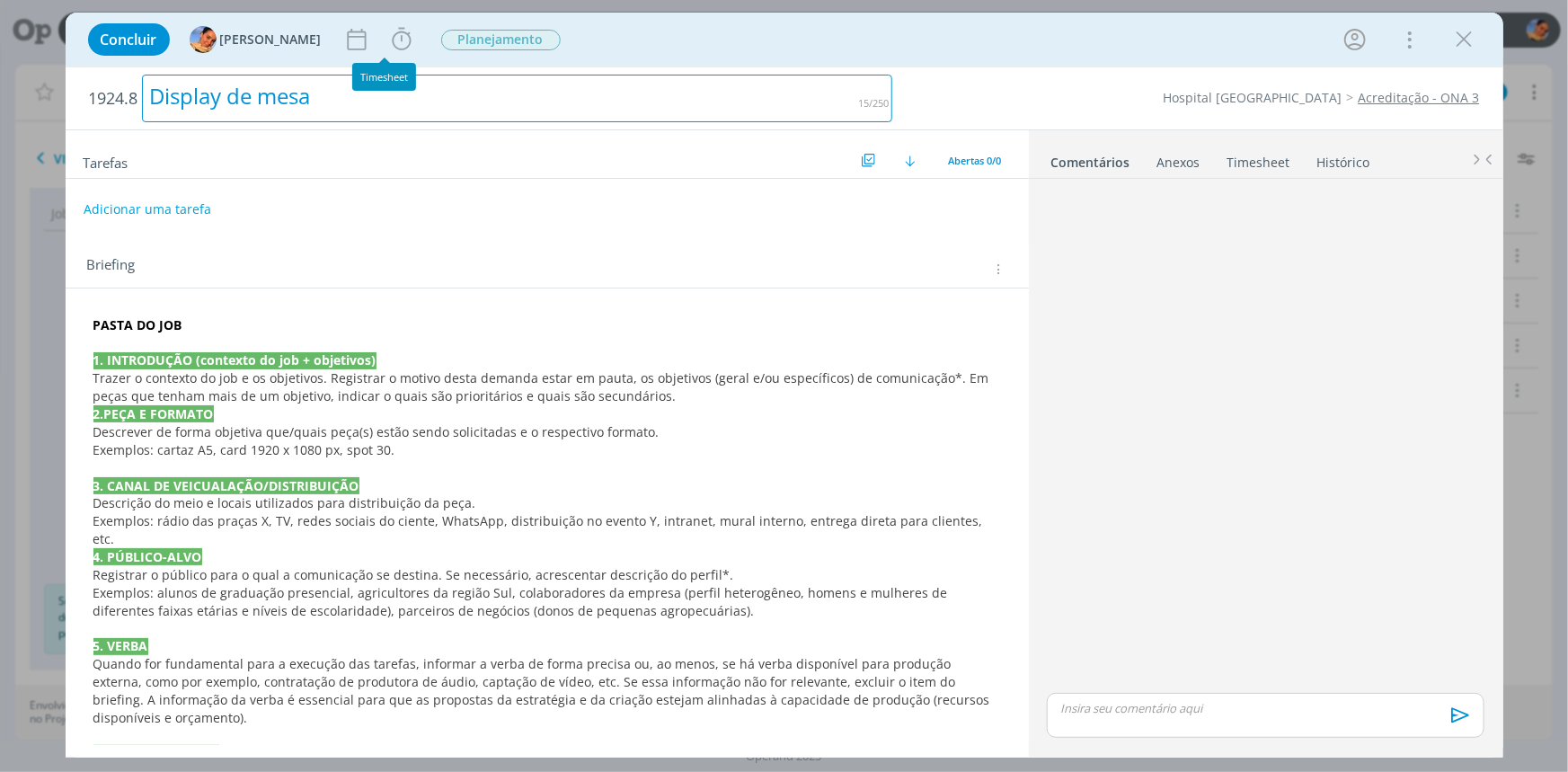
drag, startPoint x: 344, startPoint y: 126, endPoint x: 317, endPoint y: 95, distance: 41.1
click at [328, 113] on div "1924.8 Display de mesa Hospital Santa Cruz Acreditação - ONA 3 Tarefas Usar Job…" at bounding box center [784, 412] width 1437 height 690
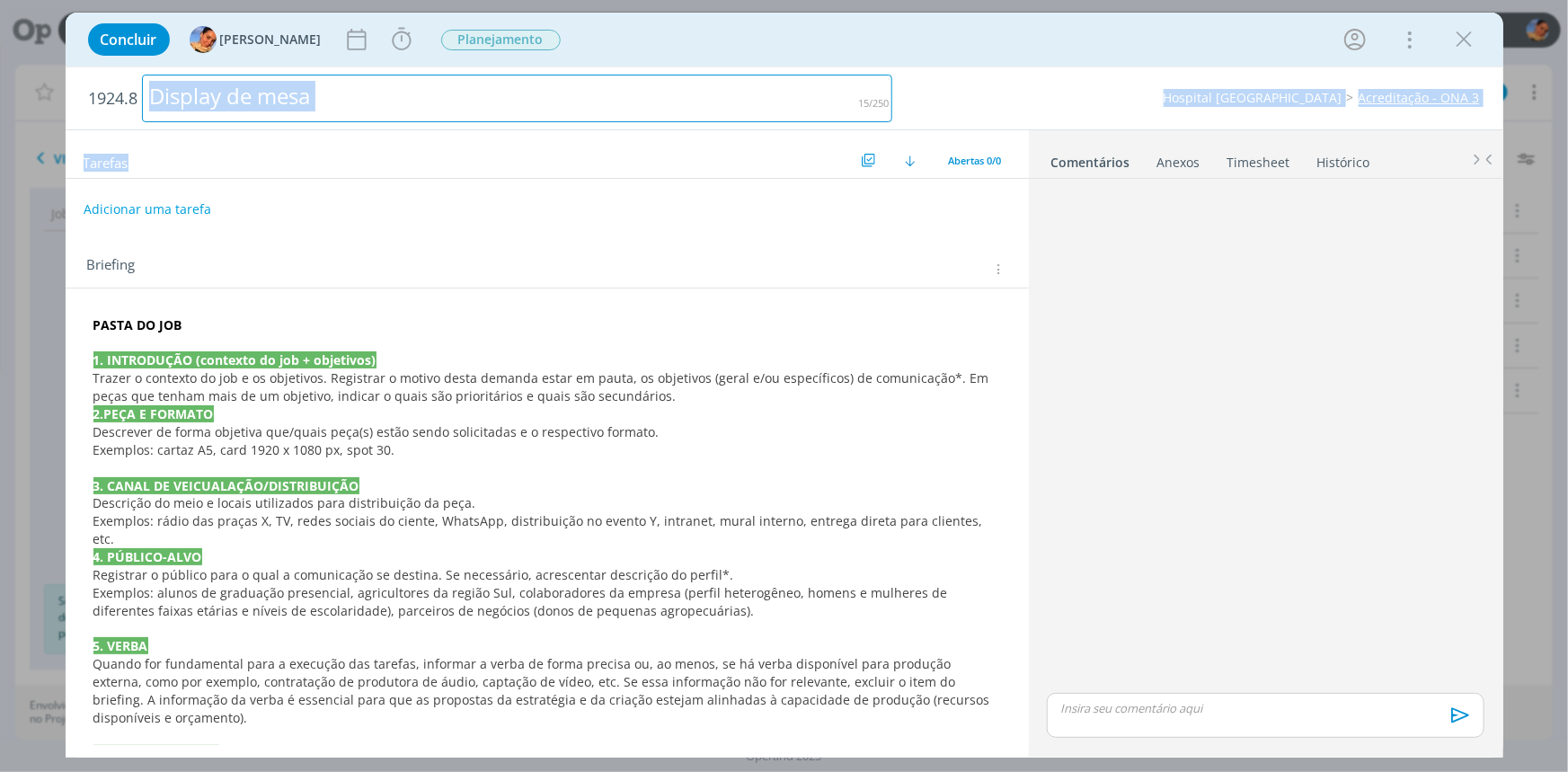
click at [342, 107] on div "Display de mesa" at bounding box center [517, 98] width 751 height 48
drag, startPoint x: 345, startPoint y: 103, endPoint x: 40, endPoint y: 117, distance: 305.3
click at [40, 117] on div "Concluir Luíza Santana Iniciar Apontar Data * 02/09/2025 Horas * 00:00 Tarefa S…" at bounding box center [784, 386] width 1568 height 772
copy div "Display de mesa"
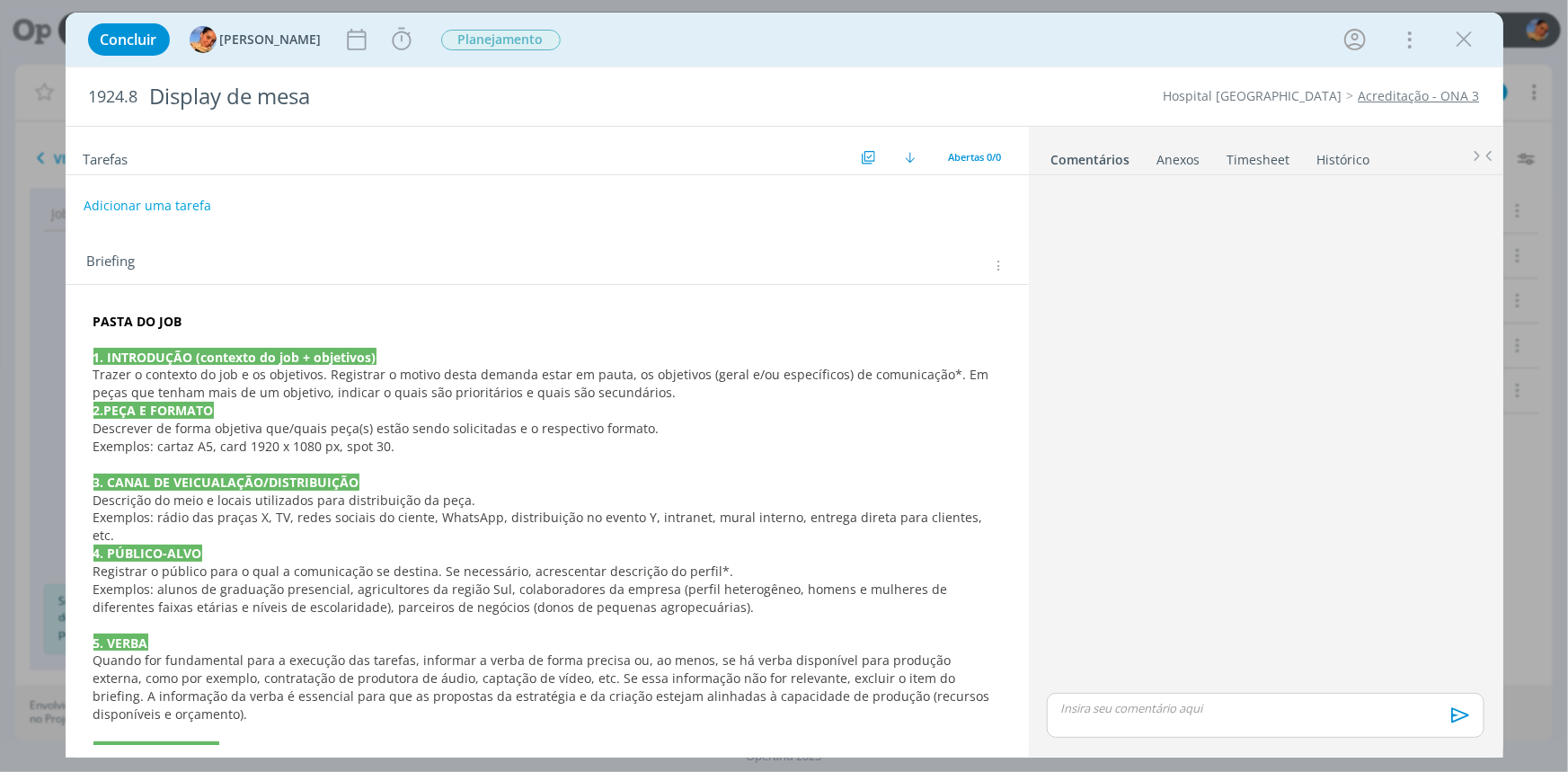
click at [383, 171] on div "Tarefas Usar Job de template Criar template a partir deste job Visualizar Templ…" at bounding box center [546, 151] width 963 height 49
drag, startPoint x: 227, startPoint y: 305, endPoint x: 0, endPoint y: 332, distance: 228.6
click at [0, 332] on div "Concluir Luíza Santana Iniciar Apontar Data * 02/09/2025 Horas * 00:00 Tarefa S…" at bounding box center [784, 386] width 1568 height 772
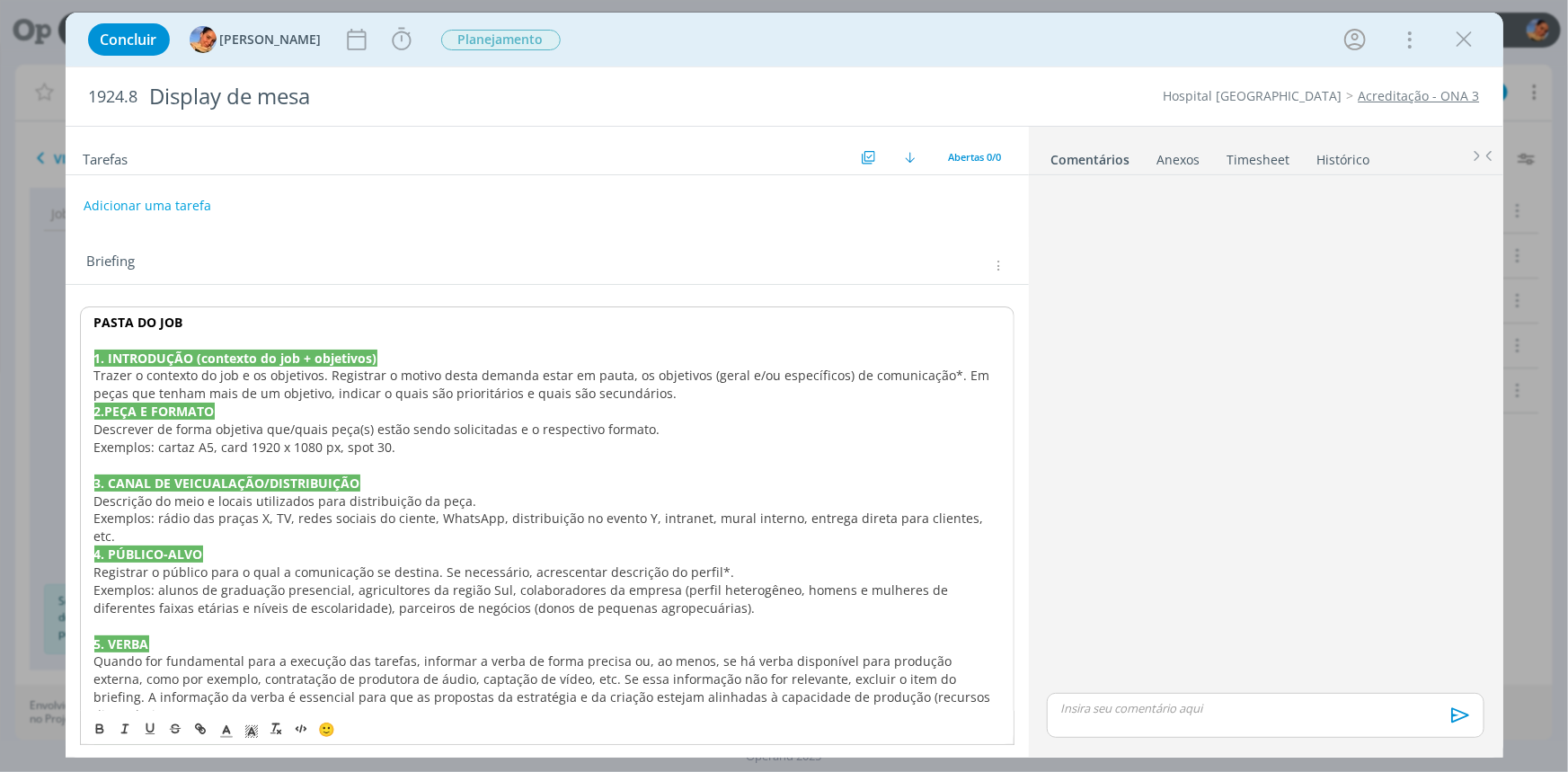
click at [103, 314] on strong "PASTA DO JOB" at bounding box center [139, 321] width 89 height 17
click at [204, 727] on icon "dialog" at bounding box center [200, 728] width 15 height 15
paste input "https://sobeae.sharepoint.com/:f:/s/SOBEAE/Eu6opbsXXZdEvWZyrKmy5BsBFl5Ss3WisXDn…"
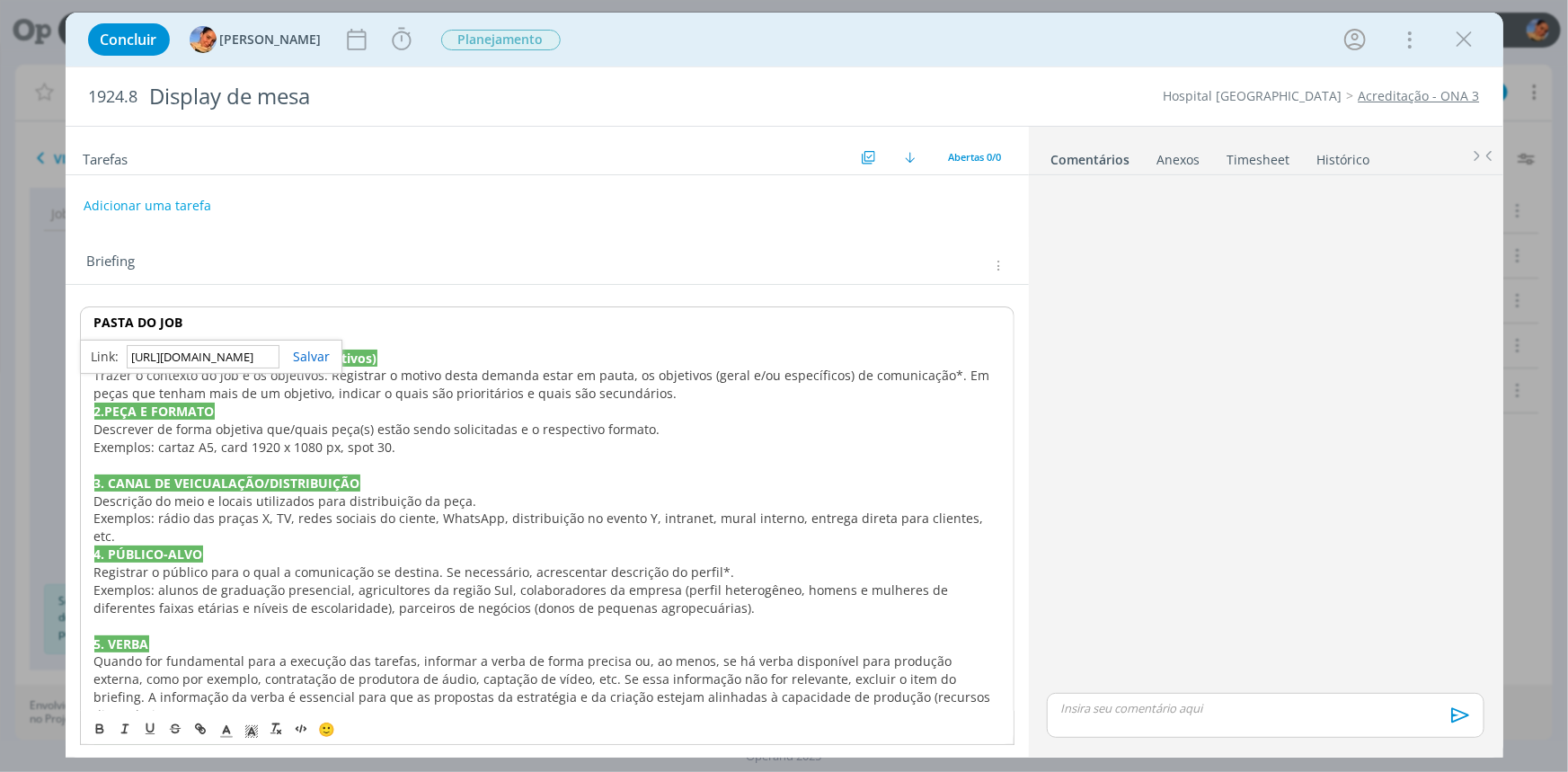
scroll to position [0, 474]
type input "https://sobeae.sharepoint.com/:f:/s/SOBEAE/Eu6opbsXXZdEvWZyrKmy5BsBFl5Ss3WisXDn…"
click at [307, 357] on link "dialog" at bounding box center [304, 355] width 51 height 17
click at [330, 408] on p "2.PEÇA E FORMATO" at bounding box center [547, 411] width 905 height 18
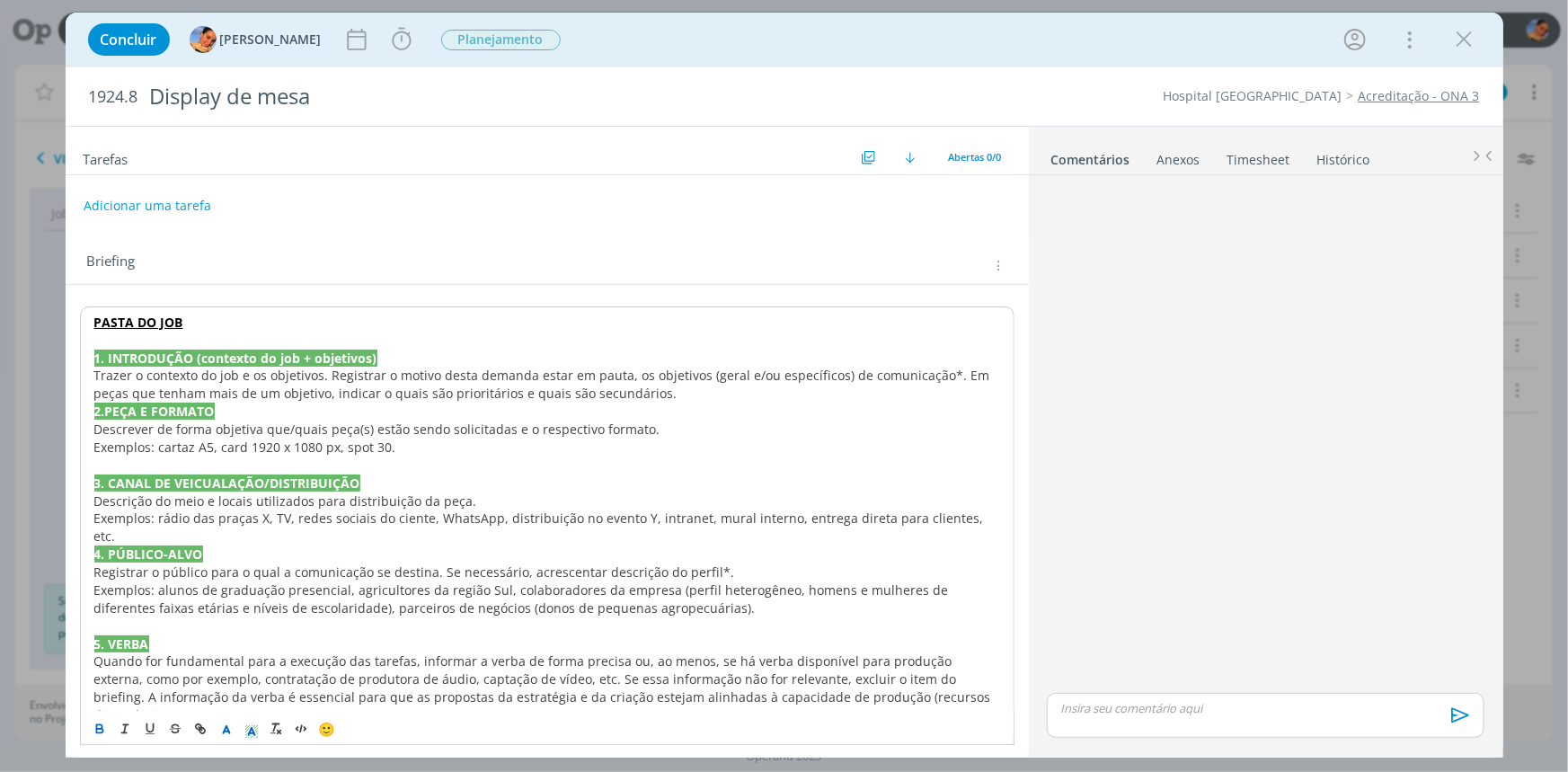
click at [686, 384] on p "Trazer o contexto do job e os objetivos. Registrar o motivo desta demanda estar…" at bounding box center [547, 385] width 905 height 36
click at [658, 393] on p "Trazer o contexto do job e os objetivos. Registrar o motivo desta demanda estar…" at bounding box center [547, 385] width 905 height 36
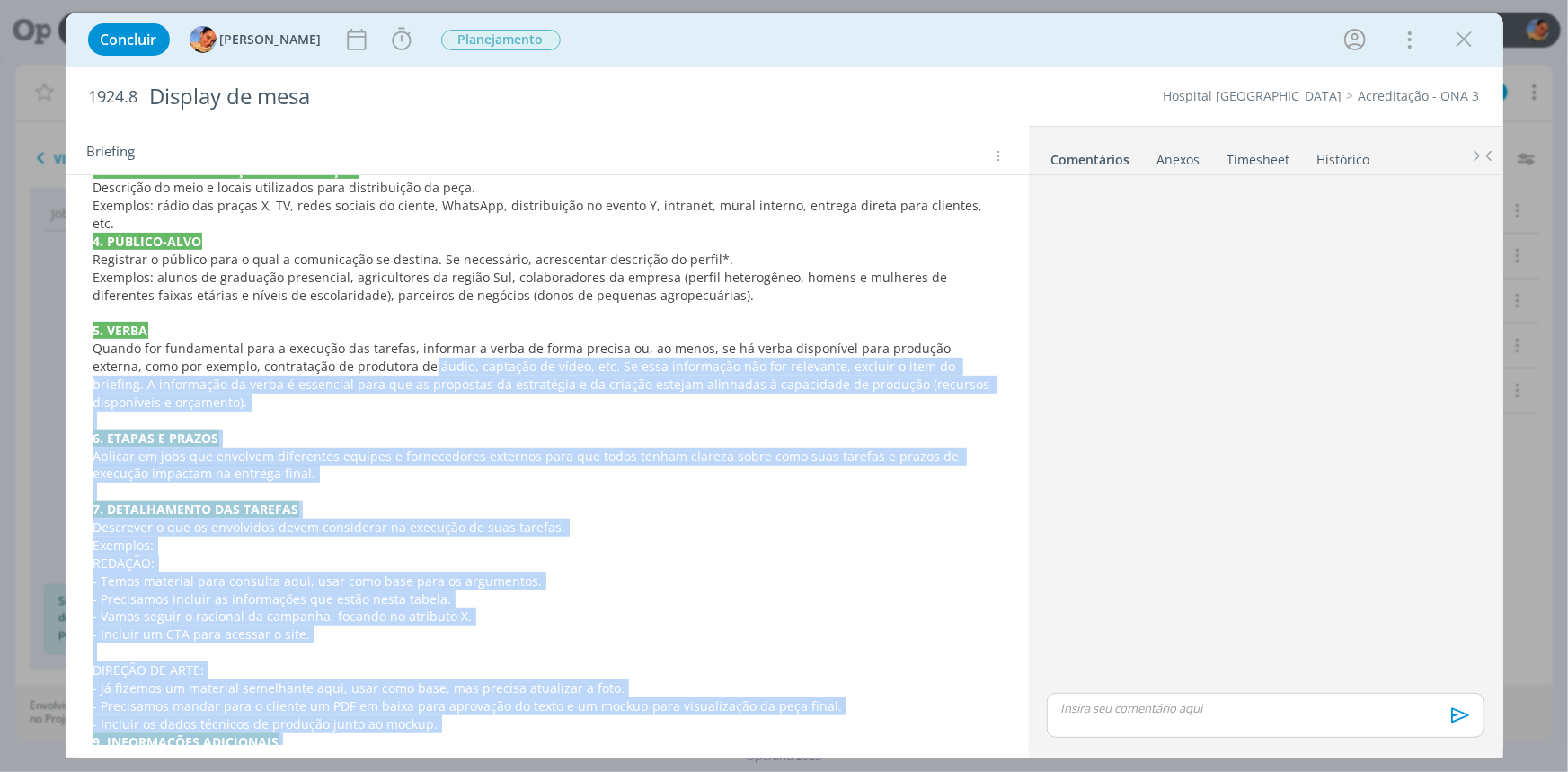
scroll to position [28, 0]
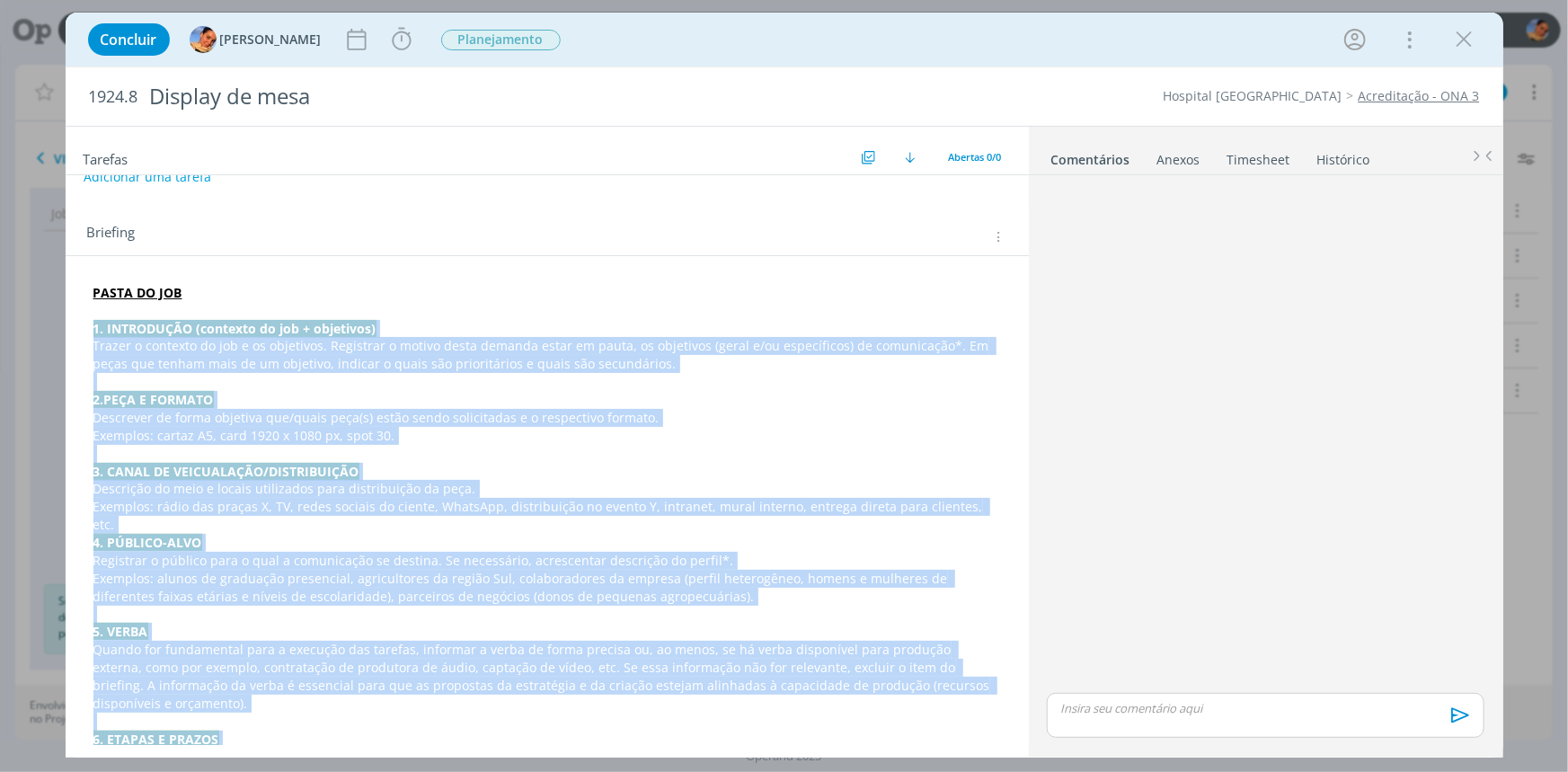
drag, startPoint x: 683, startPoint y: 722, endPoint x: 77, endPoint y: 323, distance: 725.6
click at [77, 323] on div "PASTA DO JOB 1. INTRODUÇÃO (contexto do job + objetivos) Trazer o contexto do j…" at bounding box center [546, 713] width 963 height 916
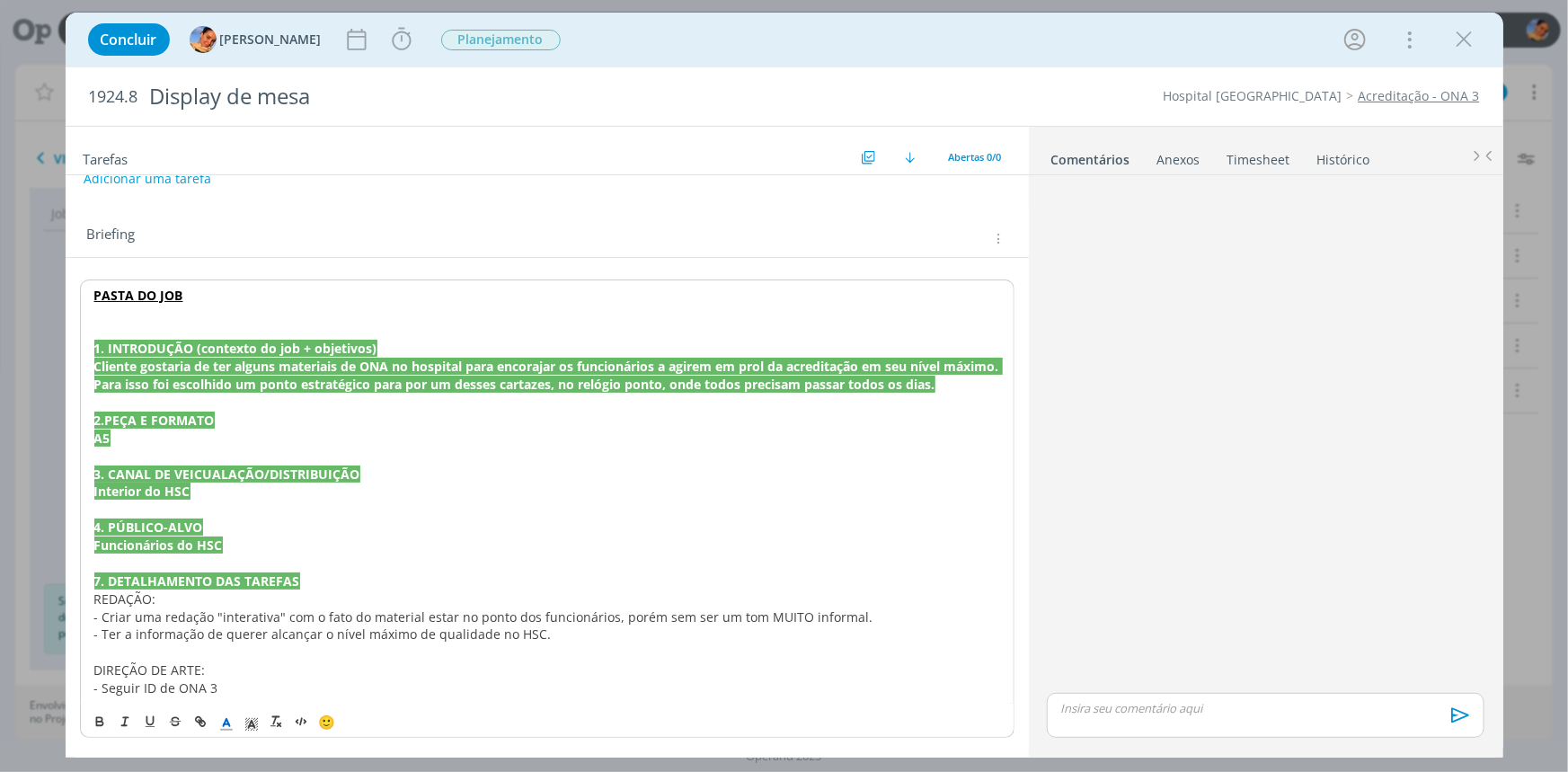
scroll to position [27, 0]
click at [885, 355] on p "1. INTRODUÇÃO (contexto do job + objetivos)" at bounding box center [547, 348] width 905 height 18
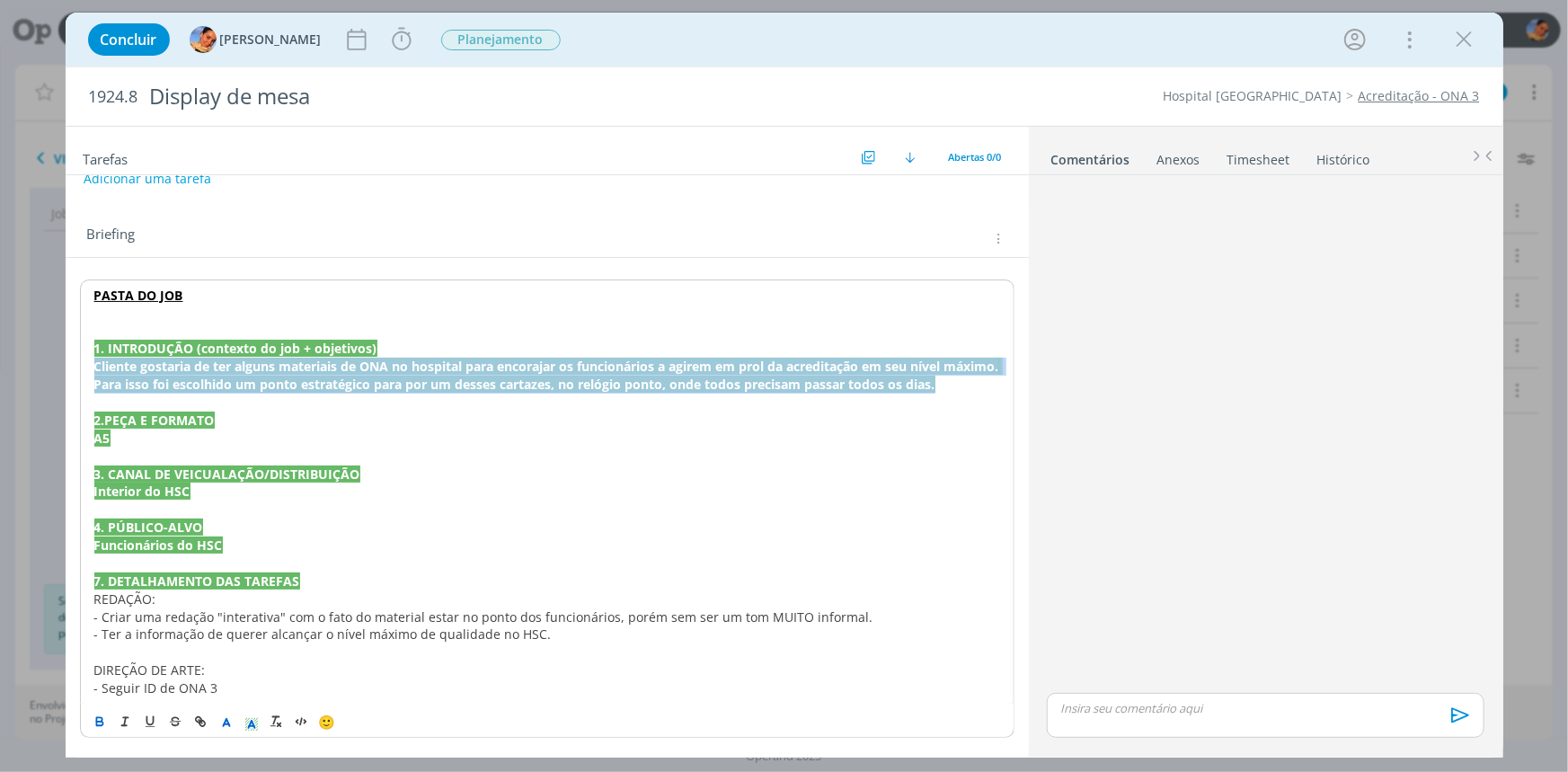
drag, startPoint x: 991, startPoint y: 385, endPoint x: 70, endPoint y: 365, distance: 921.2
click at [70, 365] on div "PASTA DO JOB 1. INTRODUÇÃO (contexto do job + objetivos) Cliente gostaria de te…" at bounding box center [546, 501] width 963 height 487
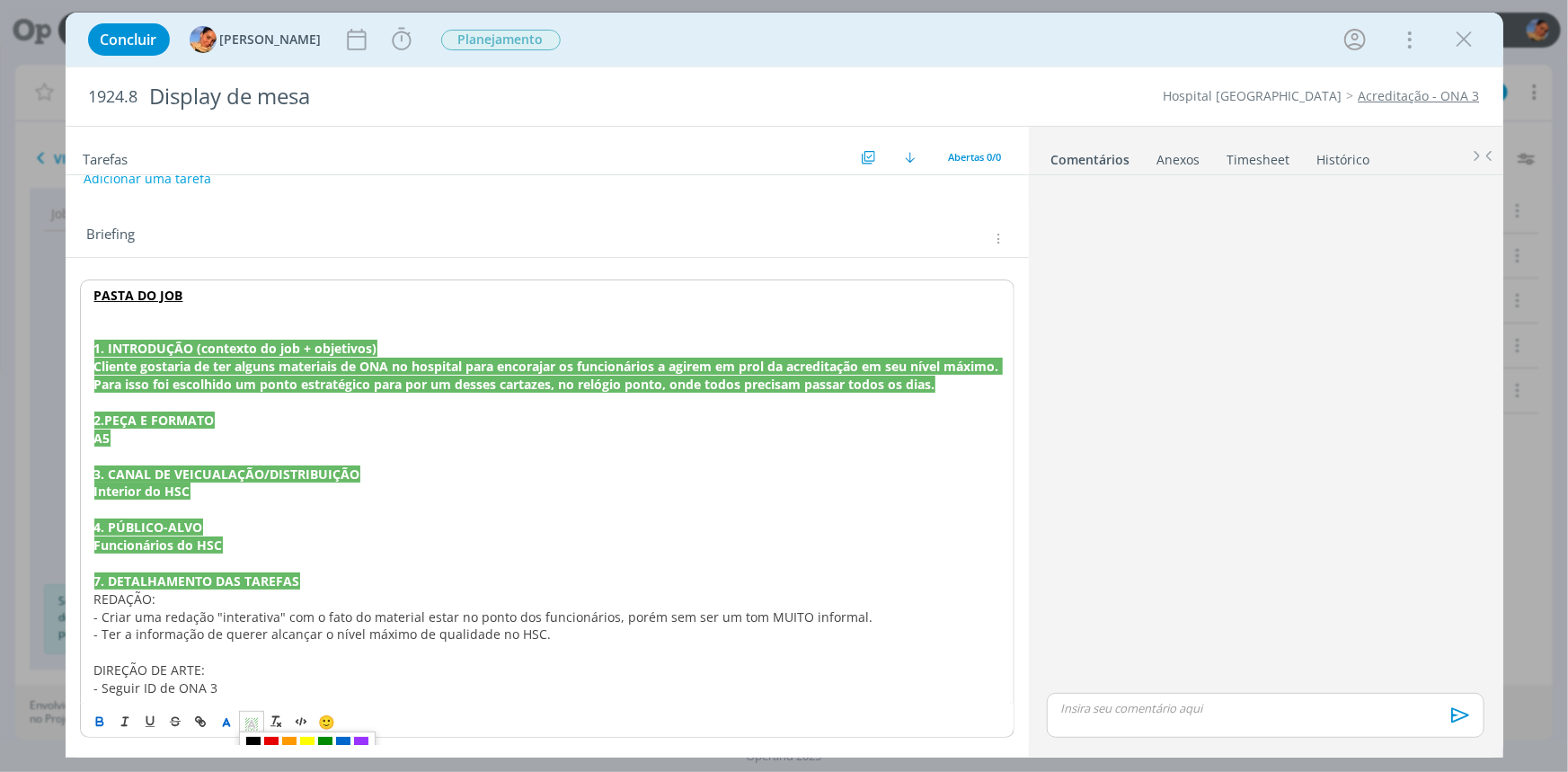
click at [250, 716] on icon "dialog" at bounding box center [252, 724] width 17 height 17
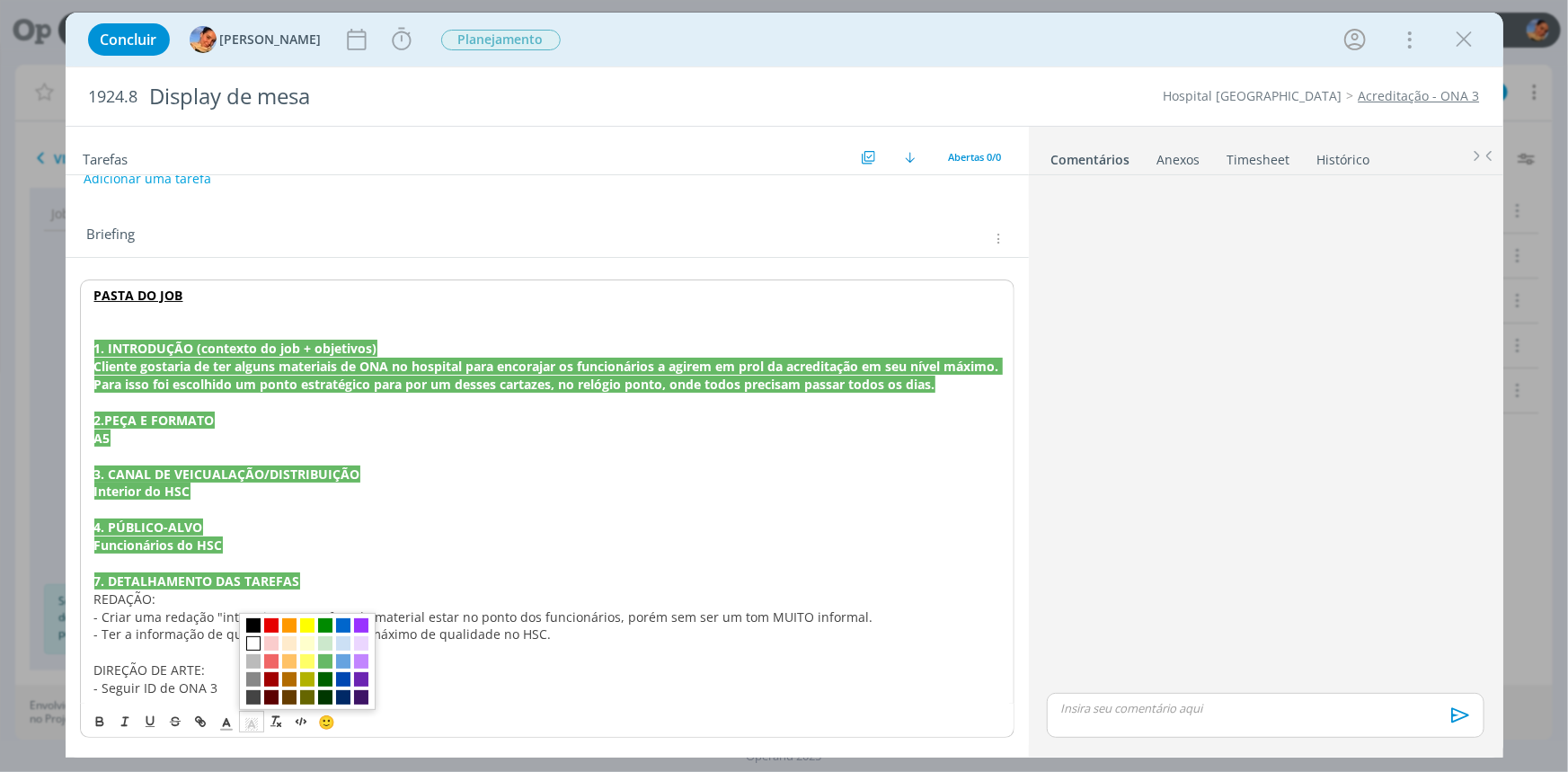
click at [246, 645] on span "dialog" at bounding box center [253, 643] width 15 height 15
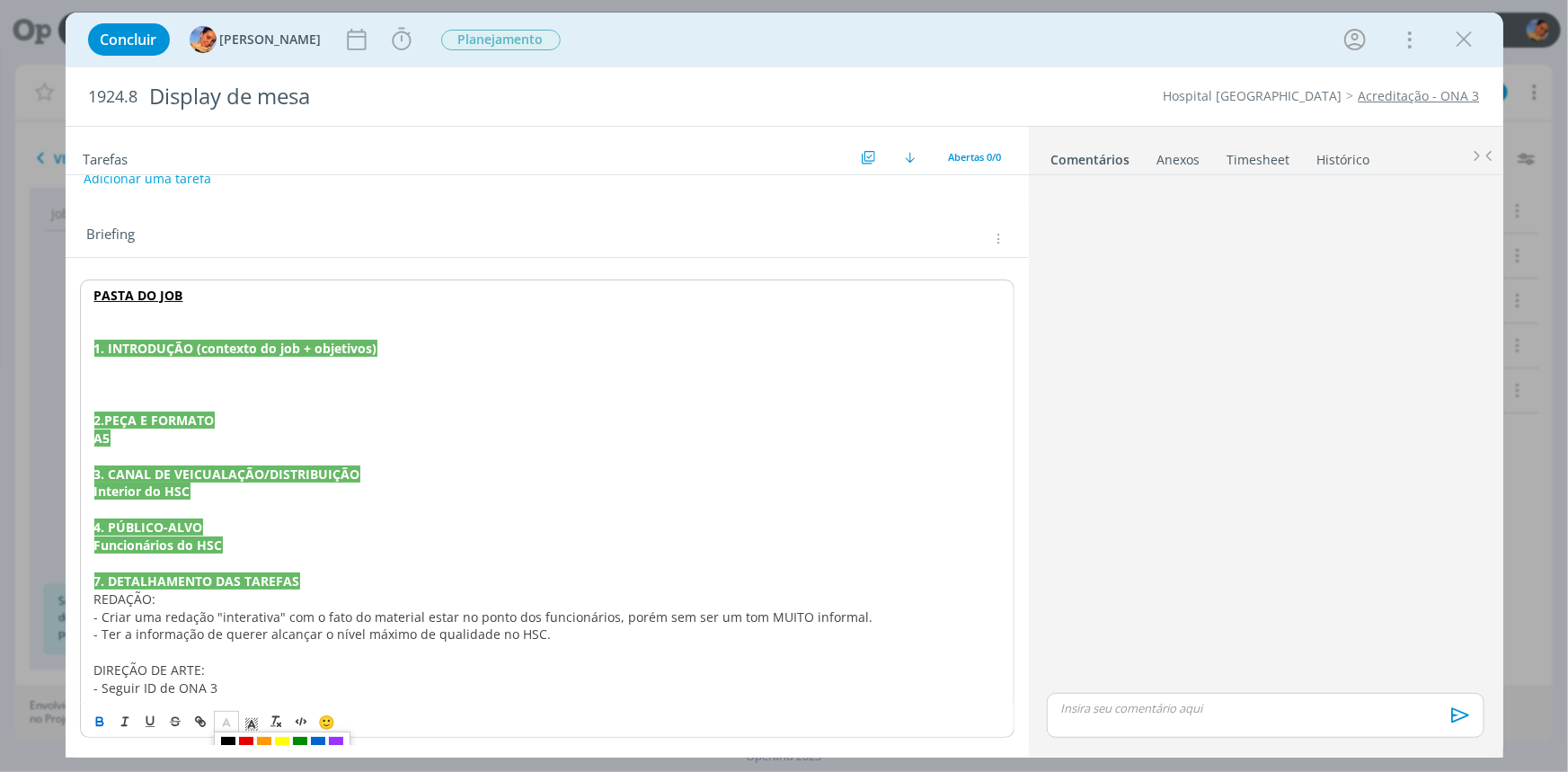
click at [231, 723] on icon "dialog" at bounding box center [226, 724] width 17 height 17
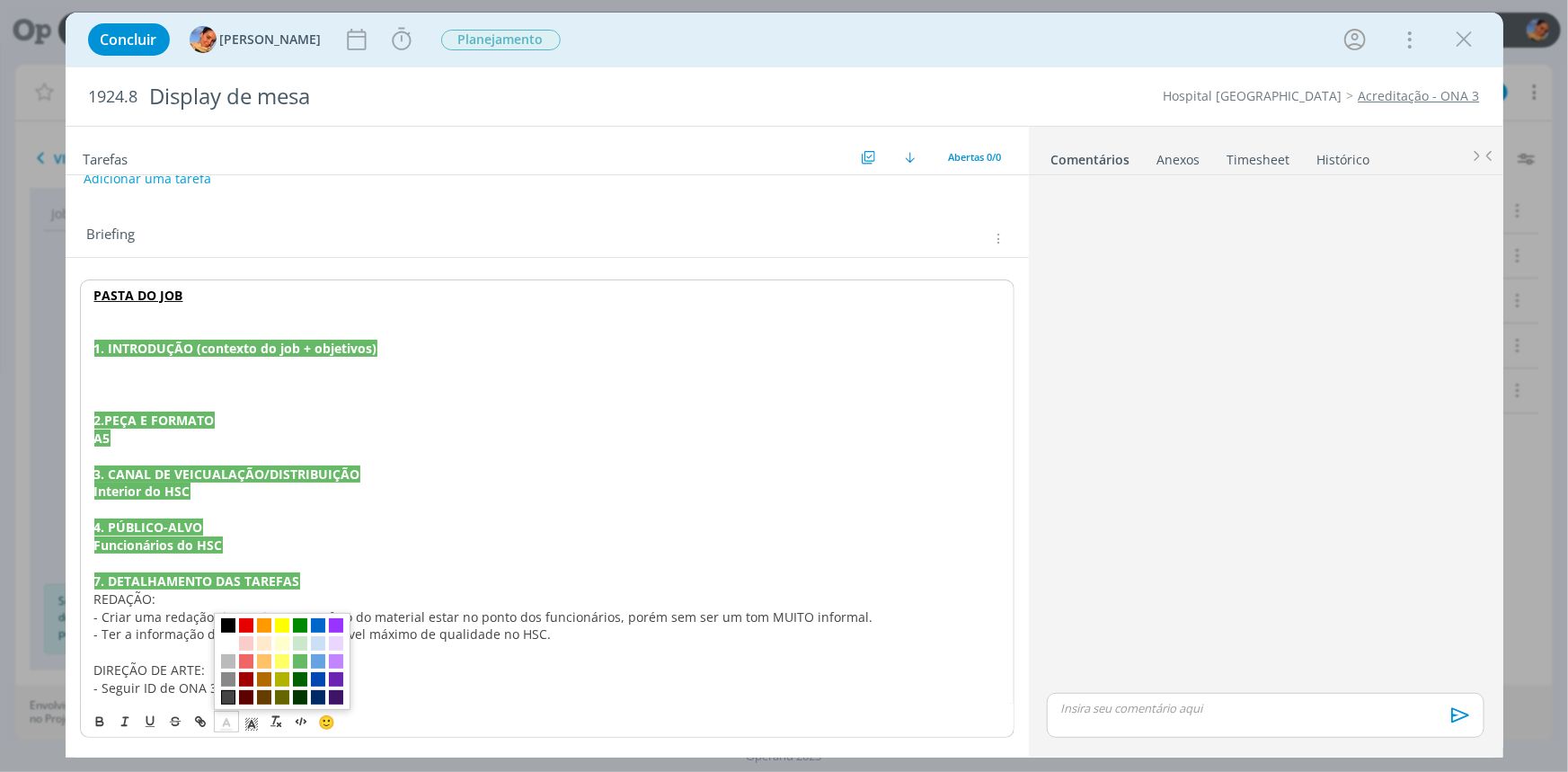
click at [230, 699] on span "dialog" at bounding box center [227, 697] width 15 height 15
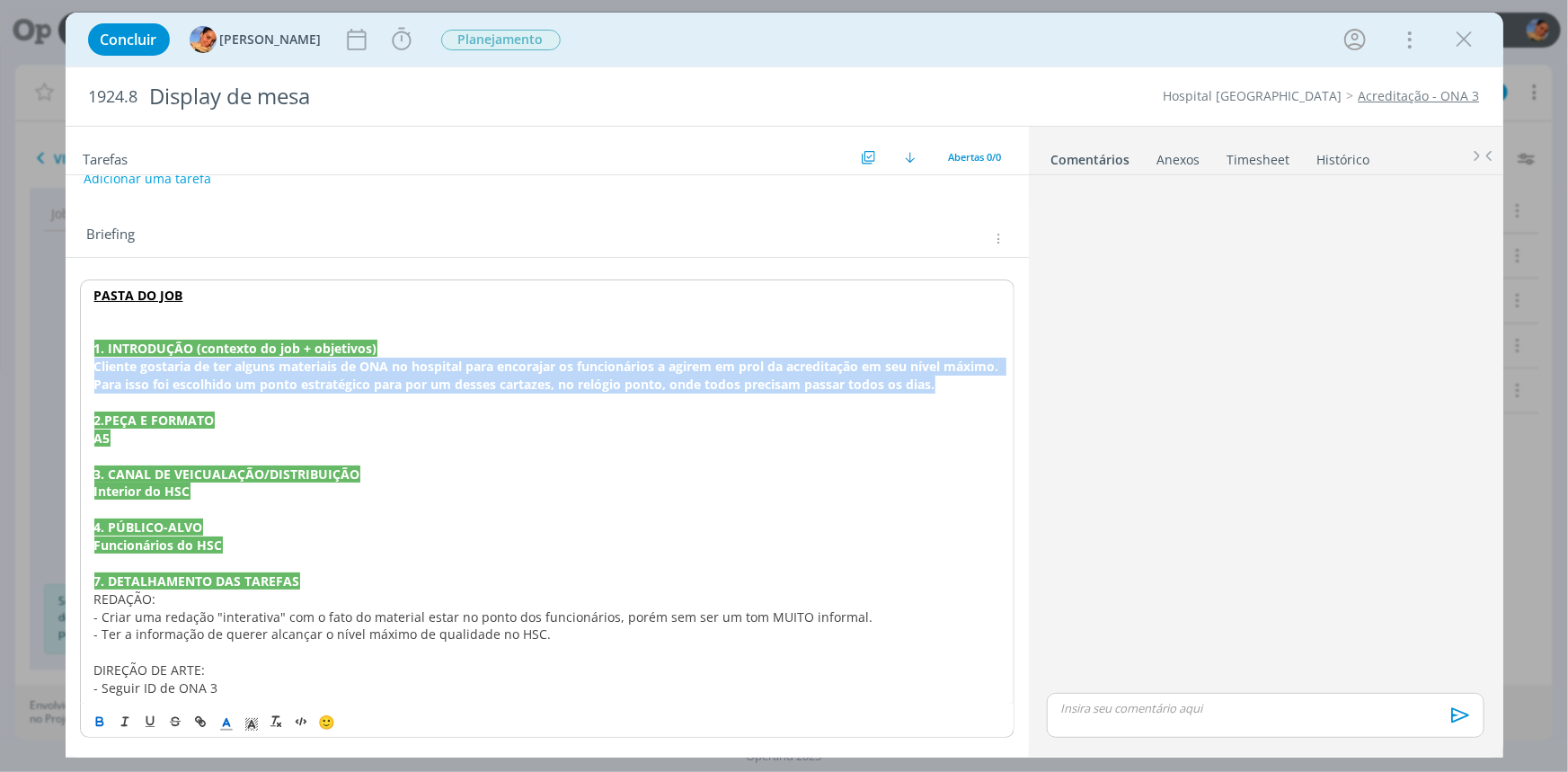
click at [102, 720] on icon "dialog" at bounding box center [100, 721] width 15 height 15
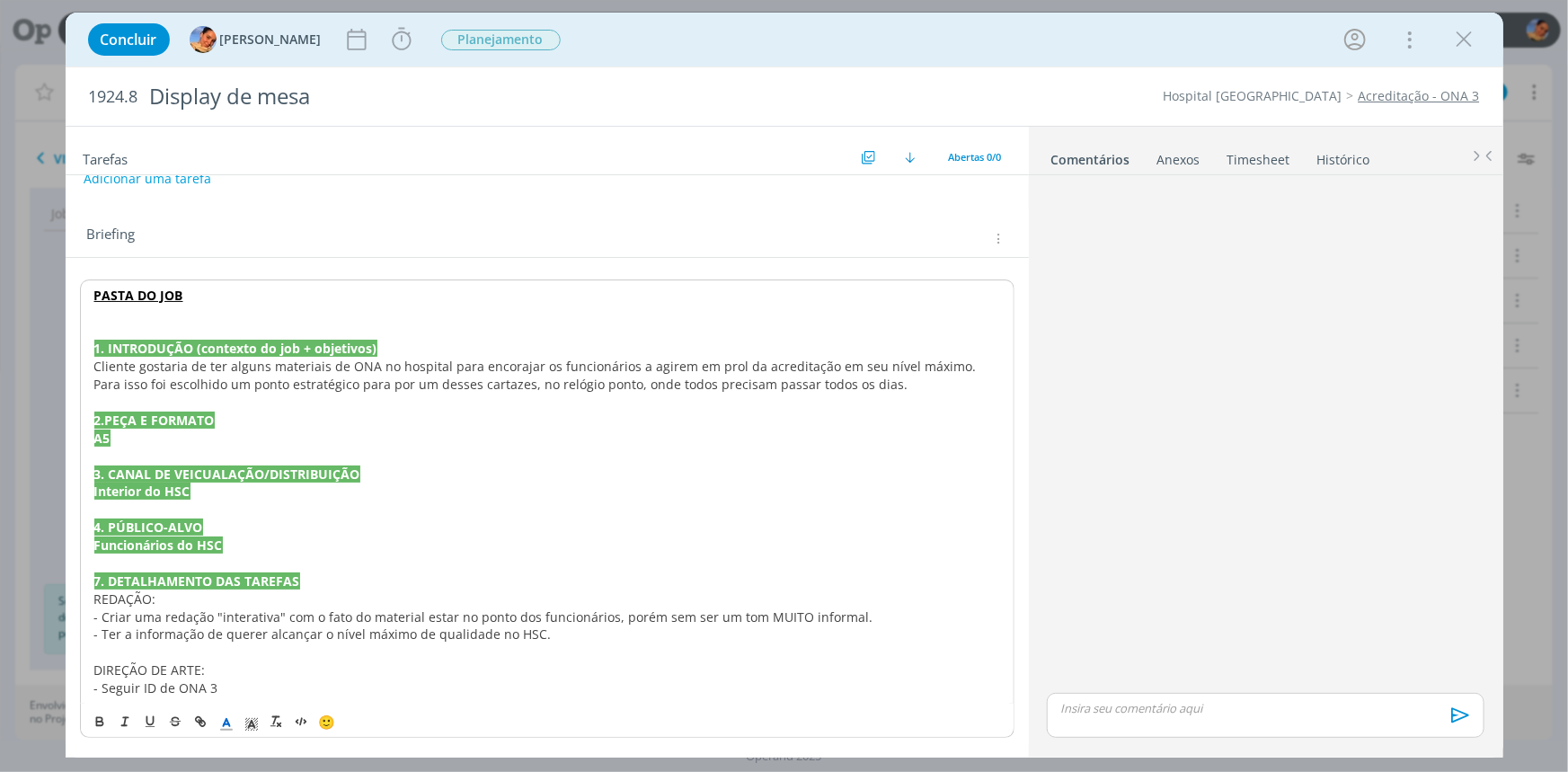
click at [257, 534] on p "4. PÚBLICO-ALVO" at bounding box center [547, 527] width 905 height 18
drag, startPoint x: 167, startPoint y: 445, endPoint x: 83, endPoint y: 488, distance: 94.4
click at [87, 437] on div "PASTA DO JOB 1. INTRODUÇÃO (contexto do job + objetivos) Cliente gostaria de te…" at bounding box center [547, 491] width 935 height 425
click at [102, 721] on icon "dialog" at bounding box center [100, 723] width 6 height 4
click at [229, 722] on icon "dialog" at bounding box center [226, 724] width 17 height 17
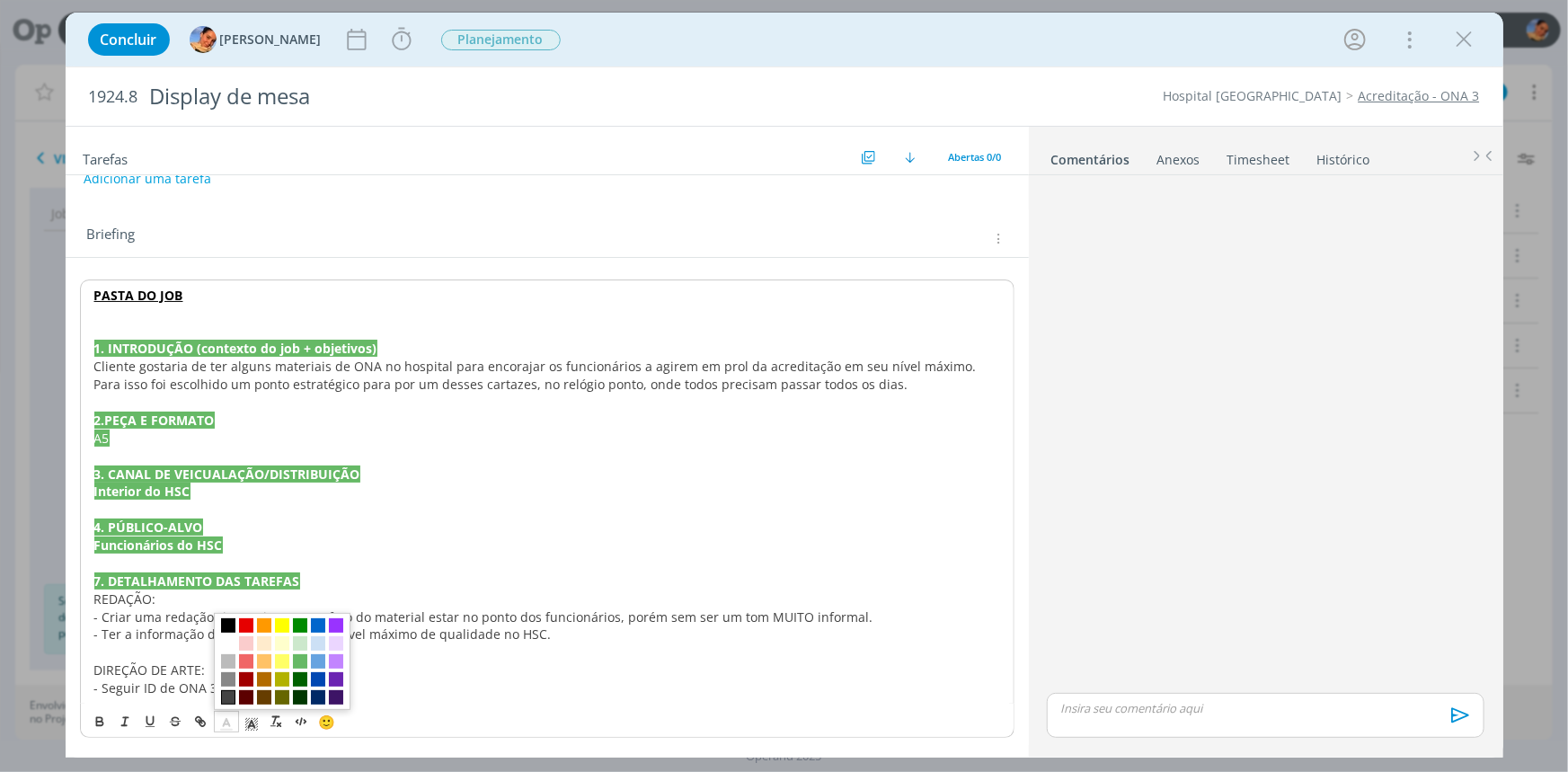
click at [227, 694] on span "dialog" at bounding box center [227, 697] width 15 height 15
click at [248, 723] on icon "dialog" at bounding box center [252, 724] width 17 height 17
click at [252, 643] on span "dialog" at bounding box center [253, 643] width 15 height 15
click at [260, 541] on p "Funcionários do HSC" at bounding box center [547, 546] width 905 height 18
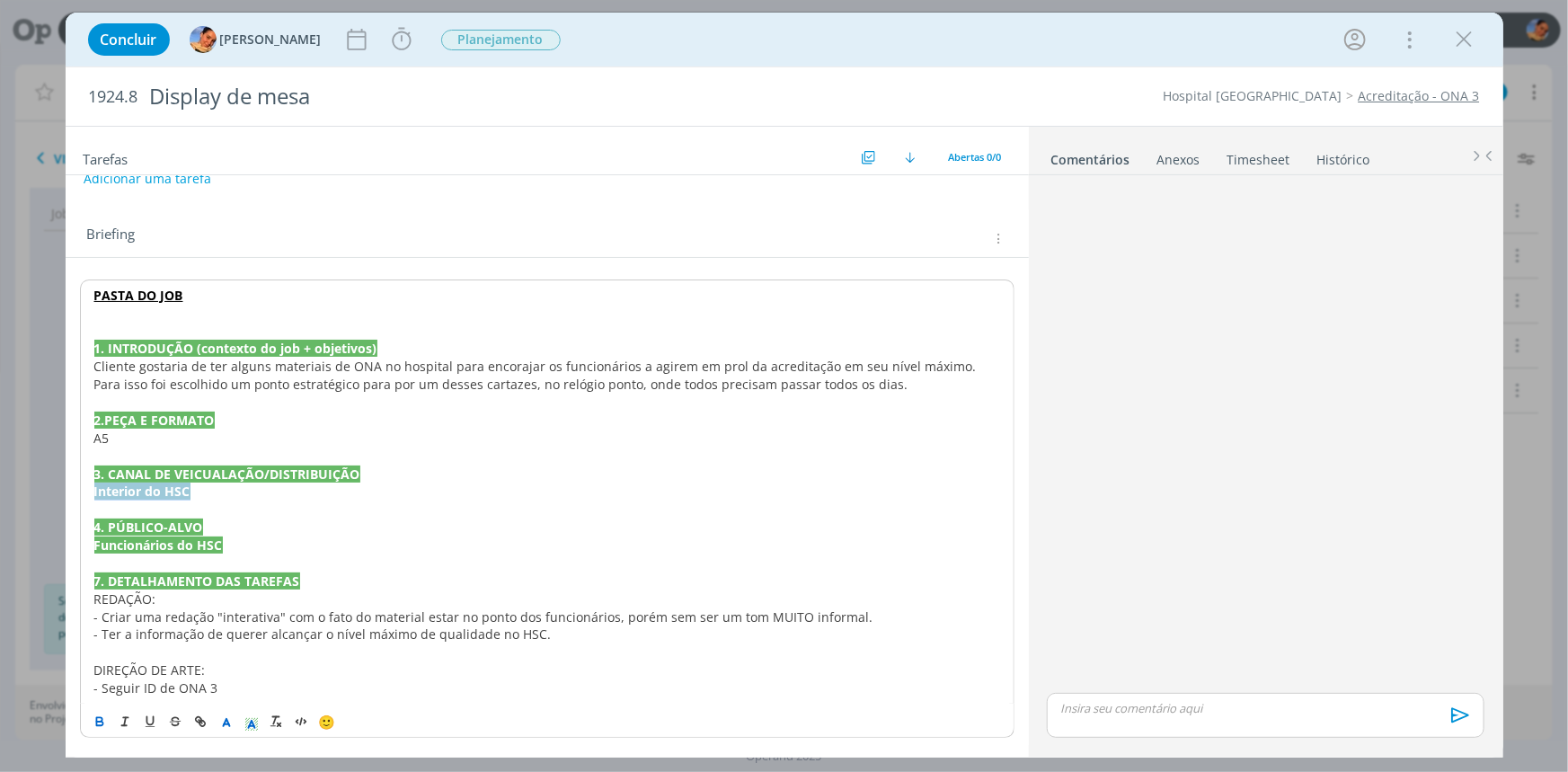
drag, startPoint x: 212, startPoint y: 491, endPoint x: 94, endPoint y: 485, distance: 118.2
click at [95, 485] on p "Interior do HSC" at bounding box center [547, 491] width 905 height 18
click at [111, 728] on button "dialog" at bounding box center [101, 721] width 25 height 21
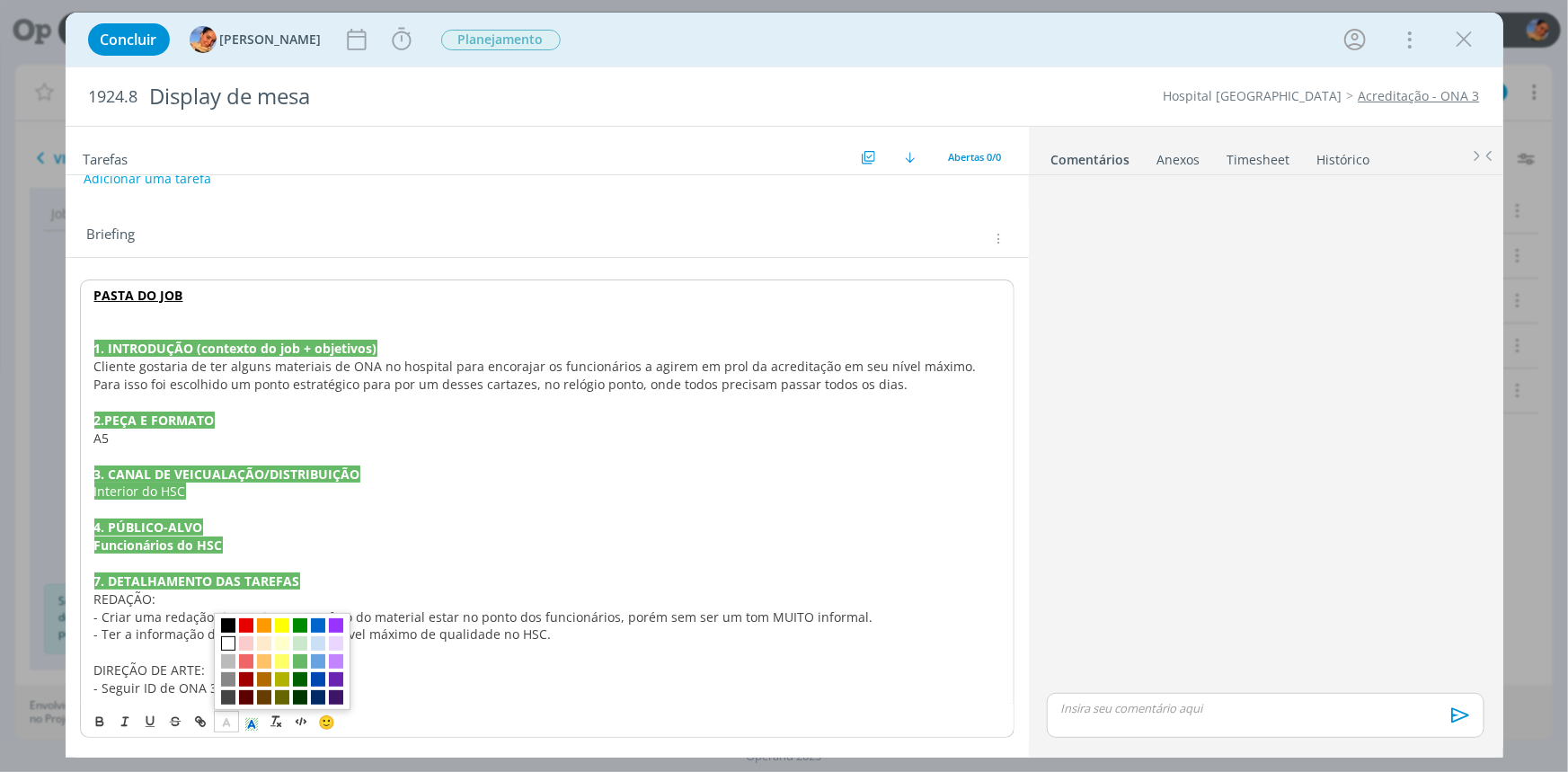
click at [221, 716] on icon "dialog" at bounding box center [226, 724] width 17 height 17
click at [224, 686] on span "dialog" at bounding box center [282, 661] width 137 height 97
click at [224, 694] on span "dialog" at bounding box center [227, 697] width 15 height 15
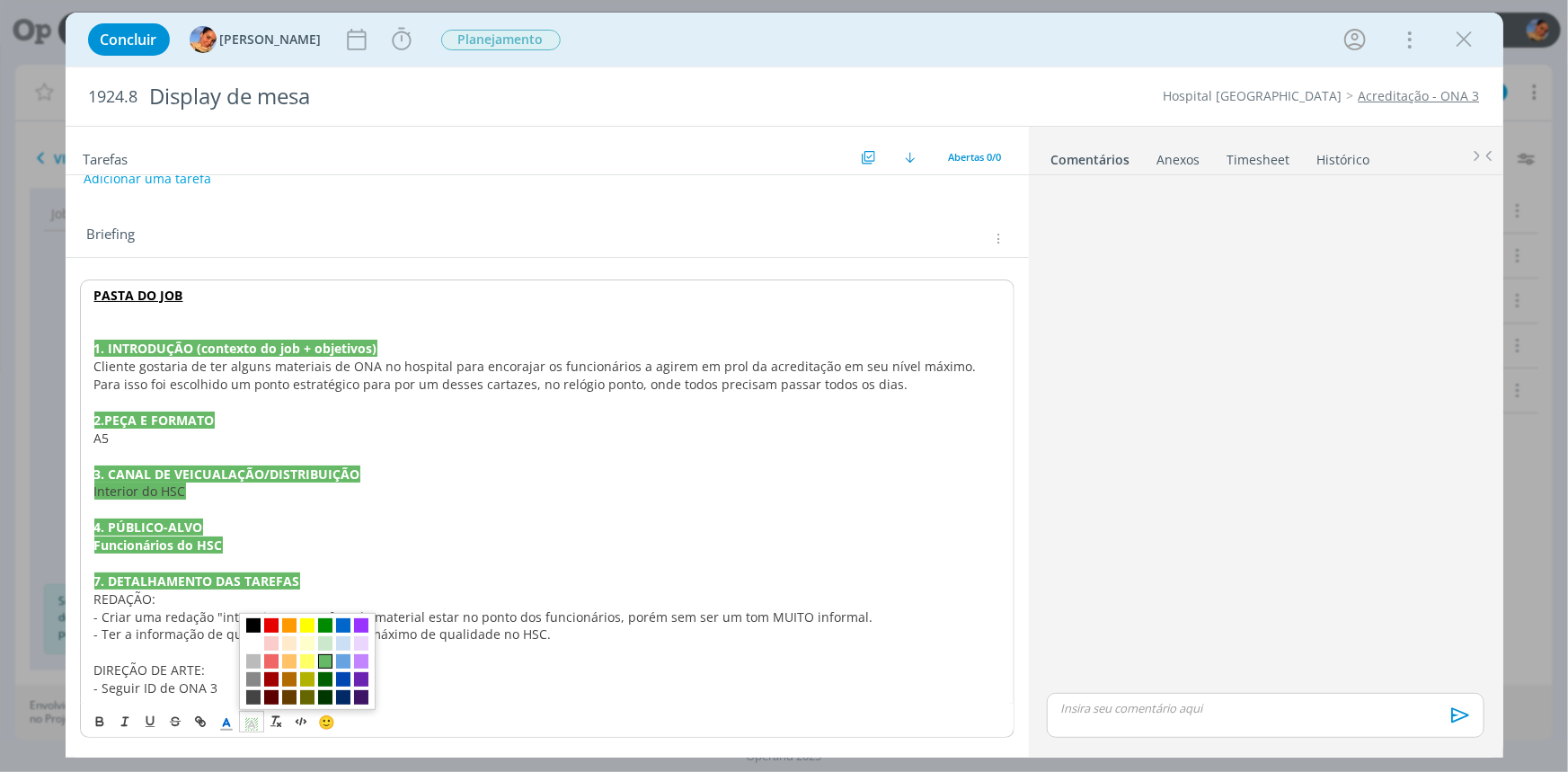
click at [249, 728] on icon "dialog" at bounding box center [252, 724] width 17 height 17
click at [252, 647] on span "dialog" at bounding box center [253, 643] width 15 height 15
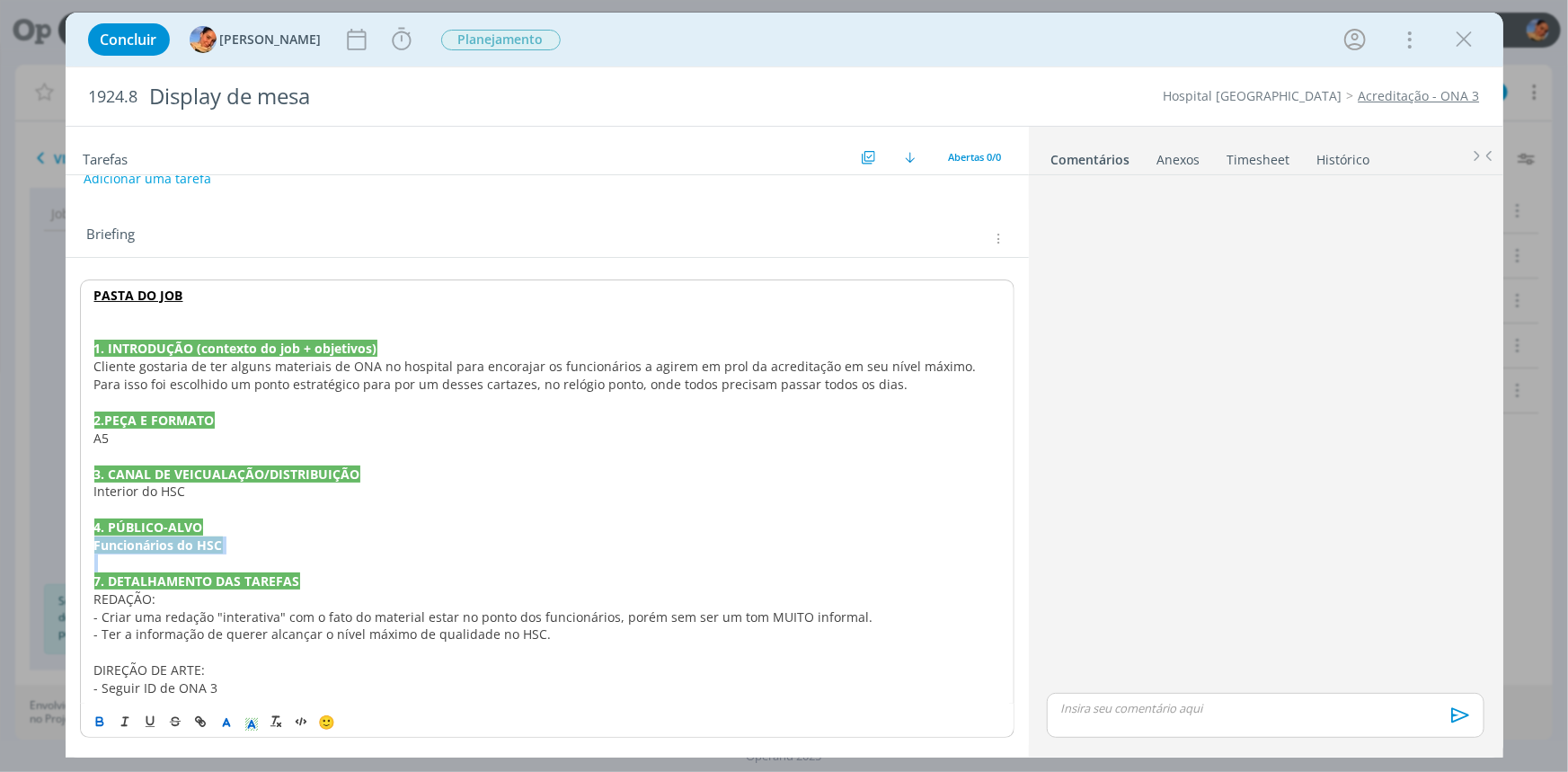
drag, startPoint x: 246, startPoint y: 554, endPoint x: 91, endPoint y: 549, distance: 155.1
click at [91, 549] on div "PASTA DO JOB 1. INTRODUÇÃO (contexto do job + objetivos) Cliente gostaria de te…" at bounding box center [547, 491] width 935 height 425
click at [100, 721] on icon "dialog" at bounding box center [100, 721] width 15 height 15
click at [230, 717] on icon "dialog" at bounding box center [226, 724] width 17 height 17
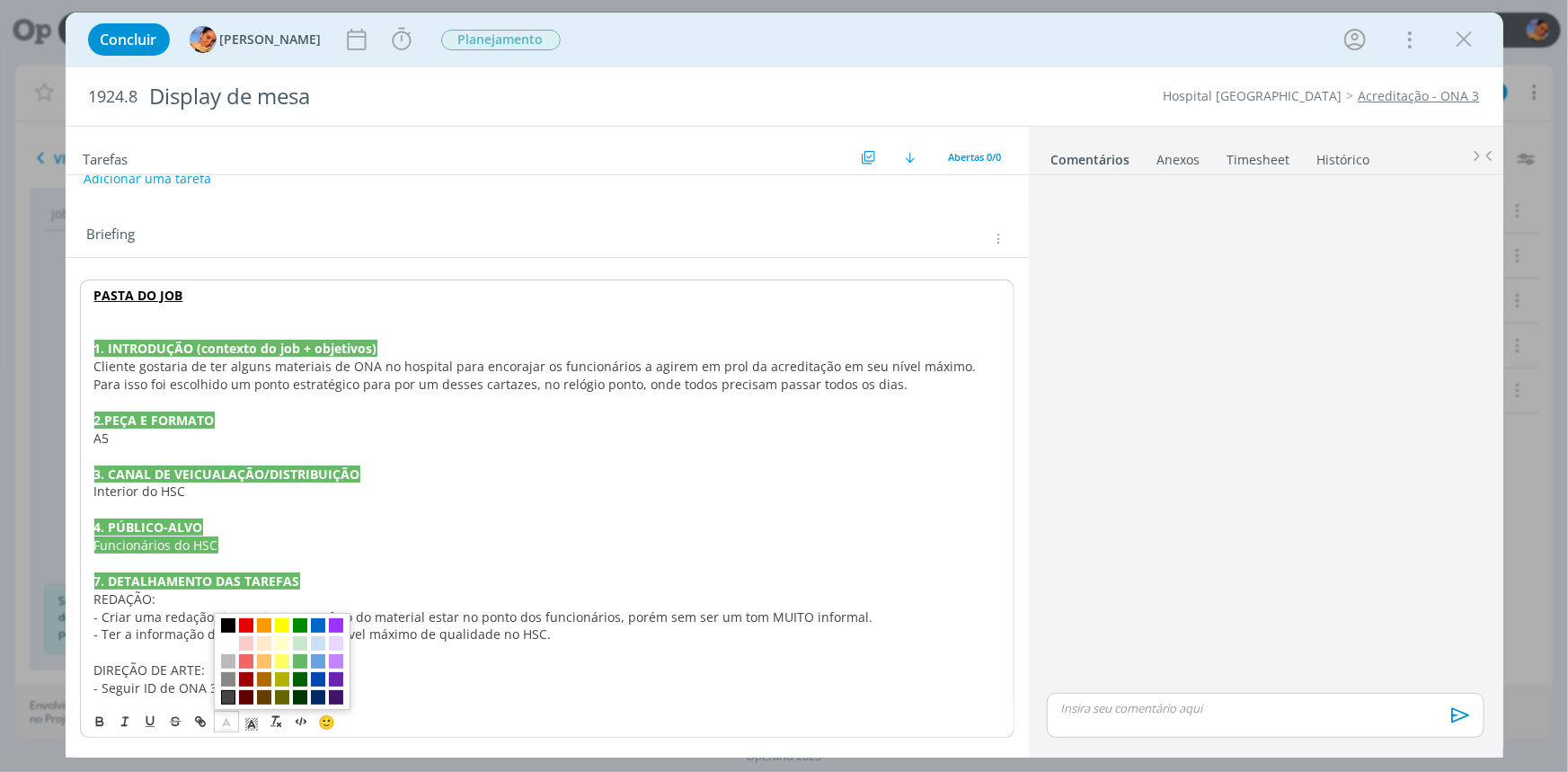
click at [224, 693] on span "dialog" at bounding box center [227, 697] width 15 height 15
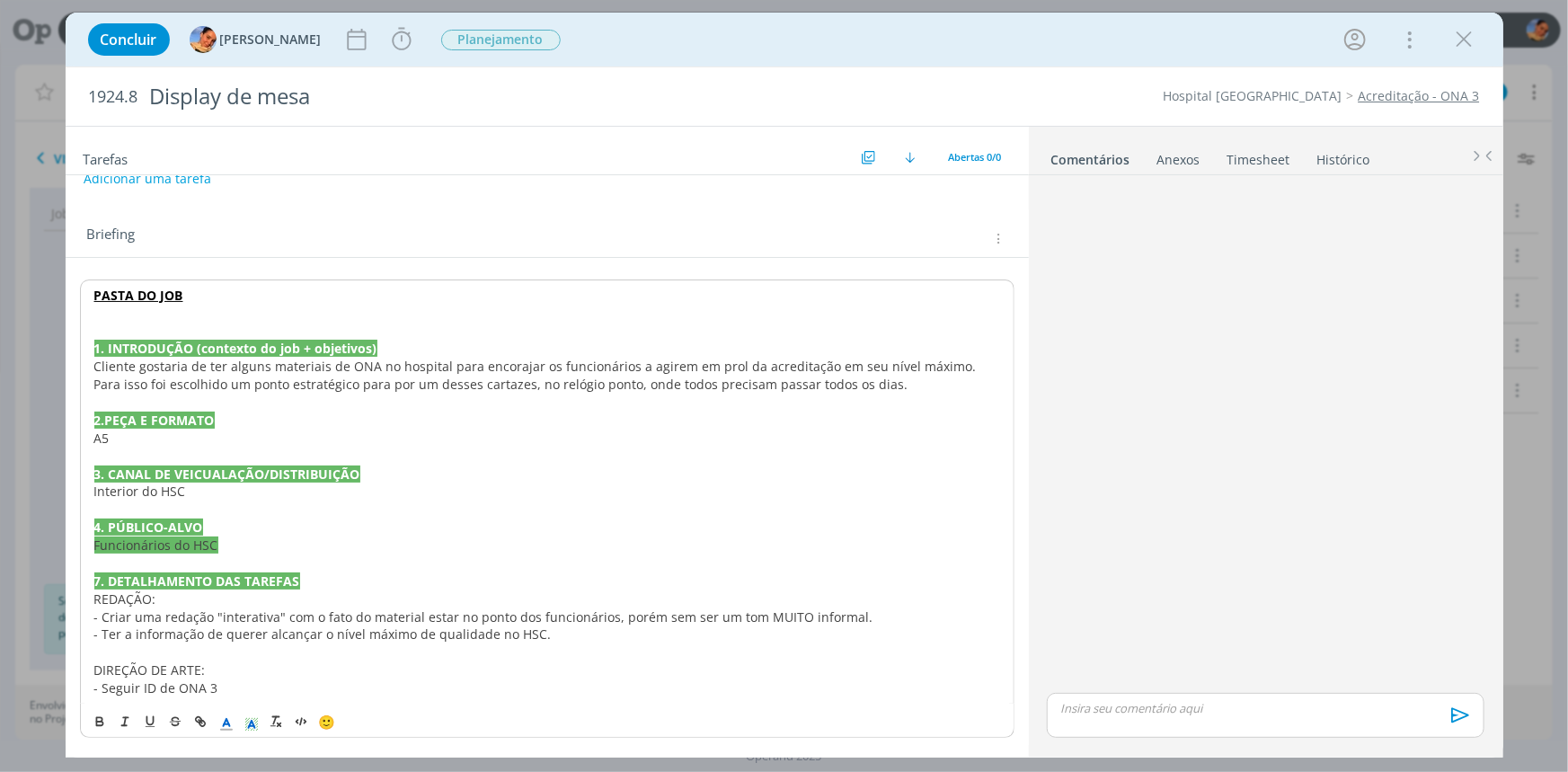
click at [245, 719] on icon "dialog" at bounding box center [252, 724] width 17 height 17
click at [253, 638] on span "dialog" at bounding box center [253, 643] width 15 height 15
click at [462, 580] on p "7. DETALHAMENTO DAS TAREFAS" at bounding box center [547, 582] width 905 height 18
drag, startPoint x: 604, startPoint y: 619, endPoint x: 285, endPoint y: 606, distance: 319.3
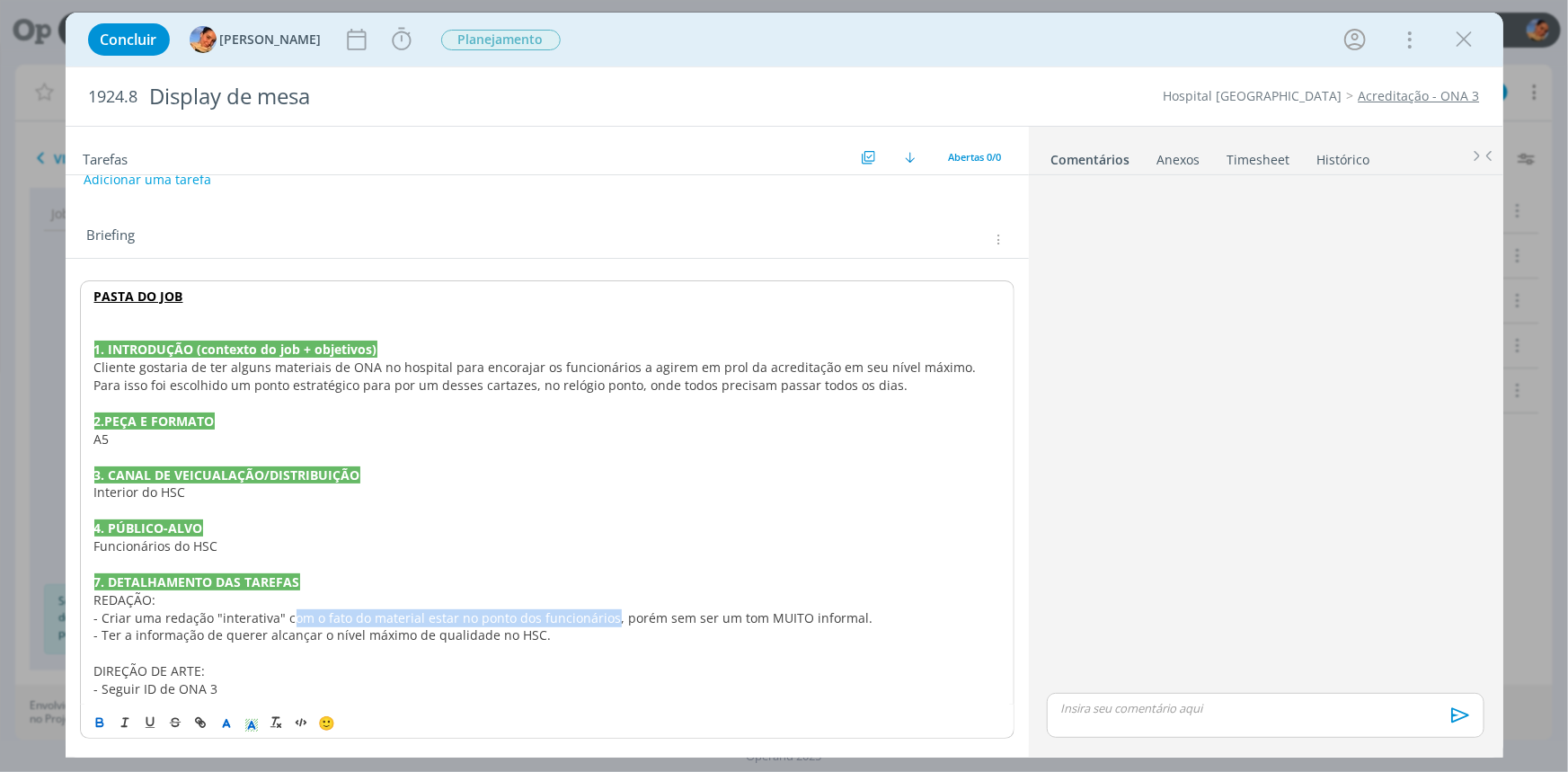
click at [288, 610] on span "- Criar uma redação "interativa" com o fato do material estar no ponto dos func…" at bounding box center [484, 617] width 779 height 17
click at [182, 429] on p "A5" at bounding box center [547, 438] width 907 height 18
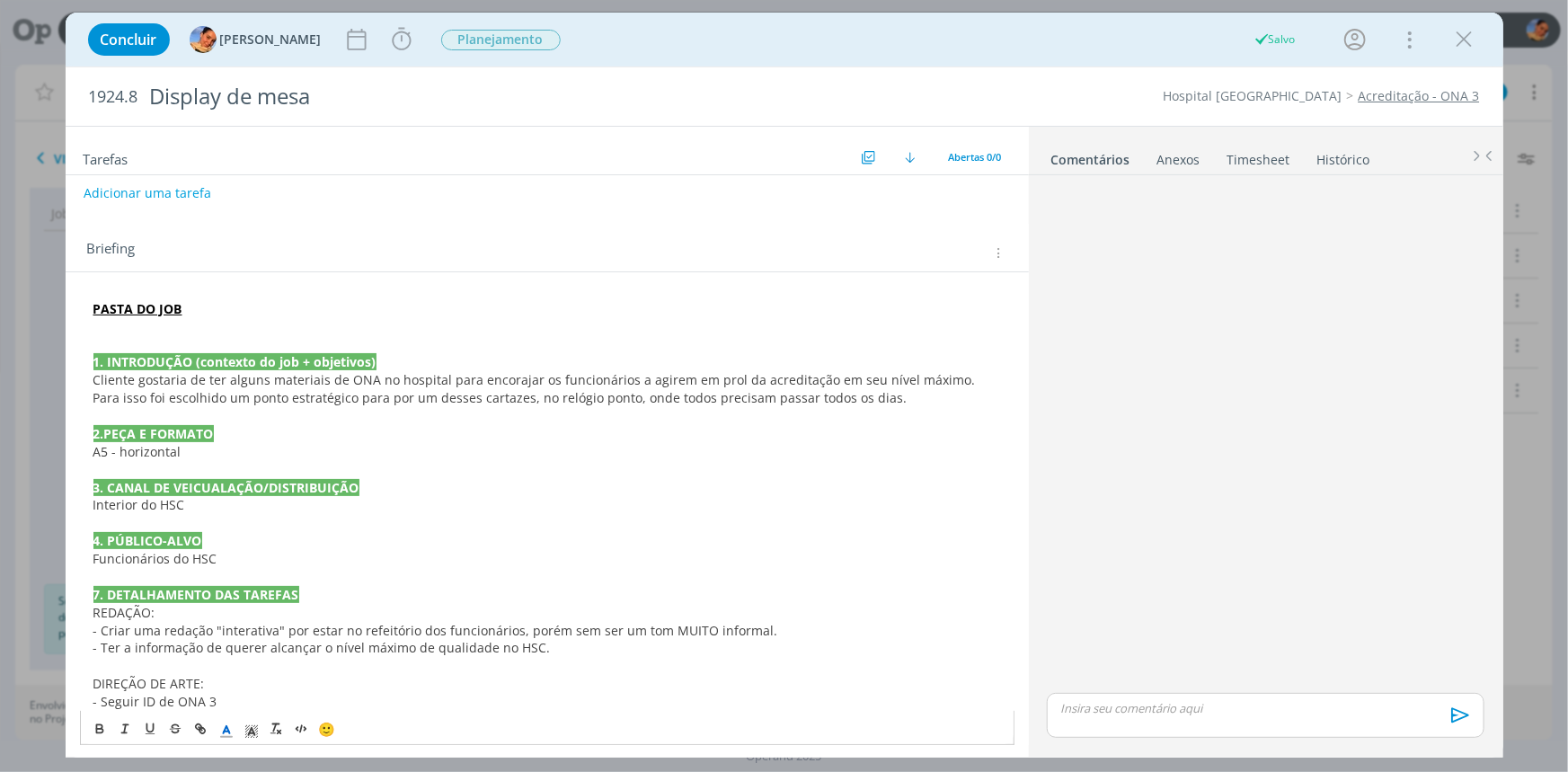
scroll to position [0, 0]
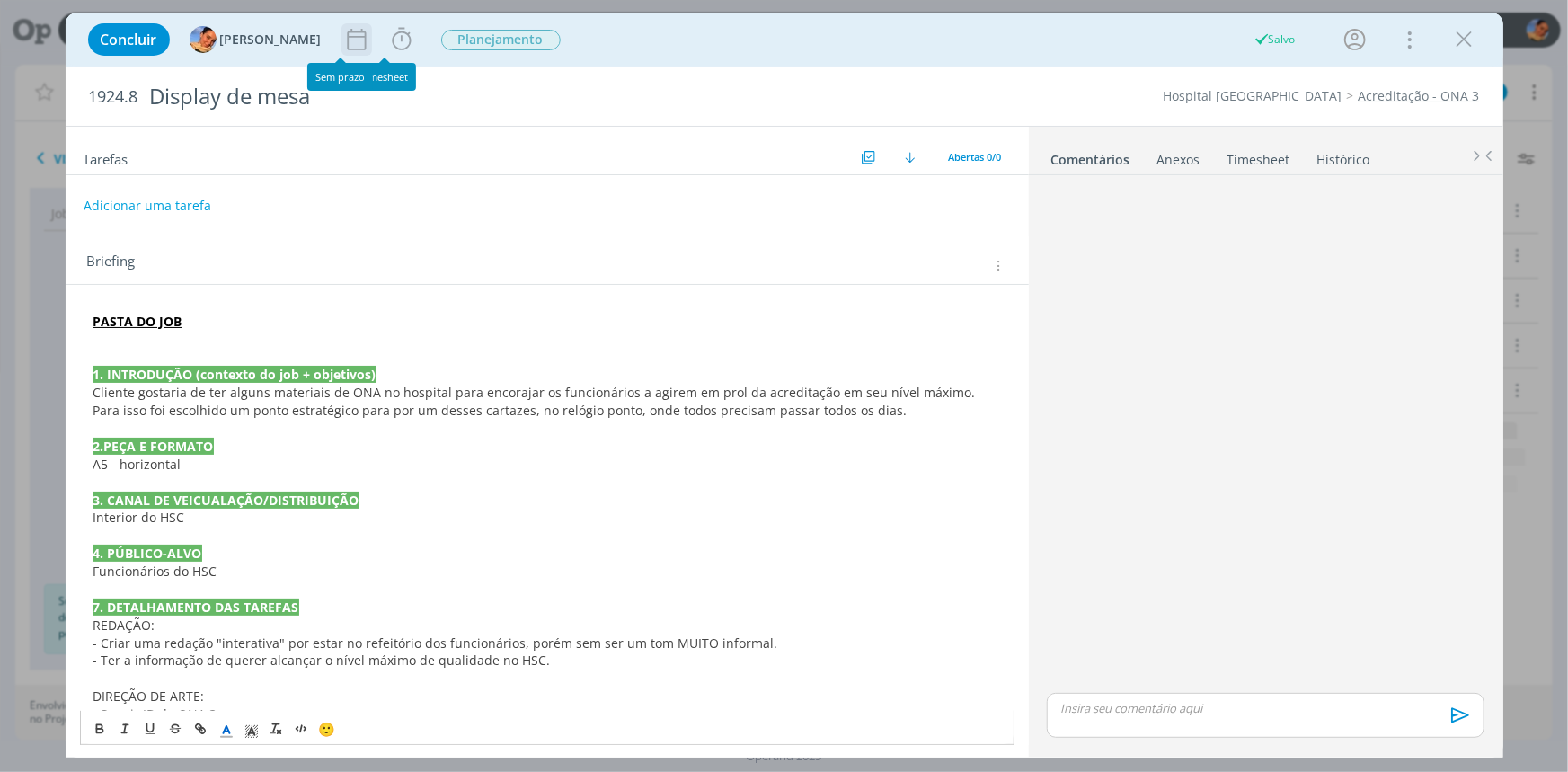
click at [343, 41] on icon "dialog" at bounding box center [357, 40] width 27 height 27
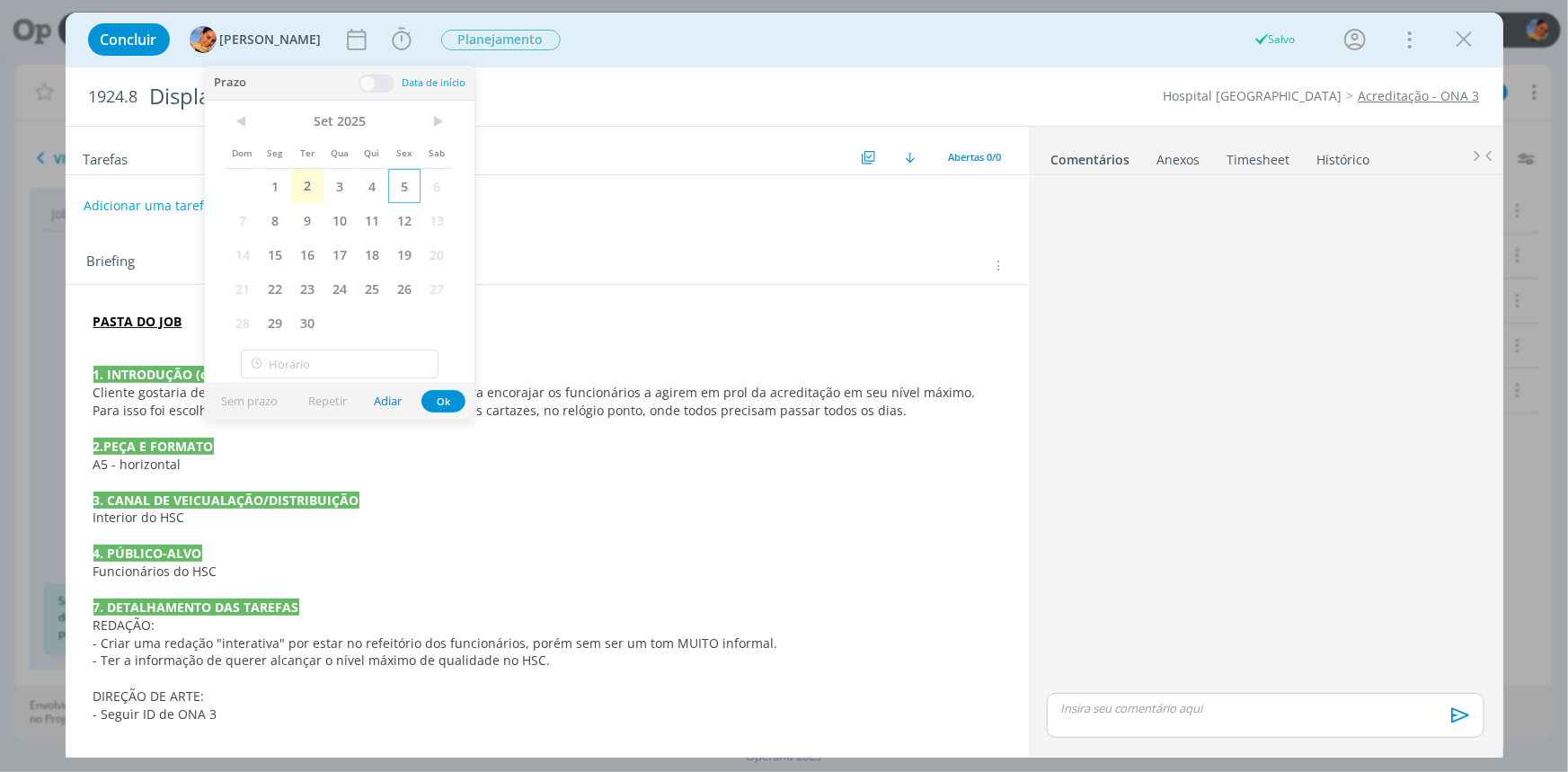
click at [399, 179] on span "5" at bounding box center [404, 185] width 32 height 34
drag, startPoint x: 454, startPoint y: 401, endPoint x: 397, endPoint y: 73, distance: 332.9
click at [454, 400] on button "Ok" at bounding box center [443, 401] width 44 height 22
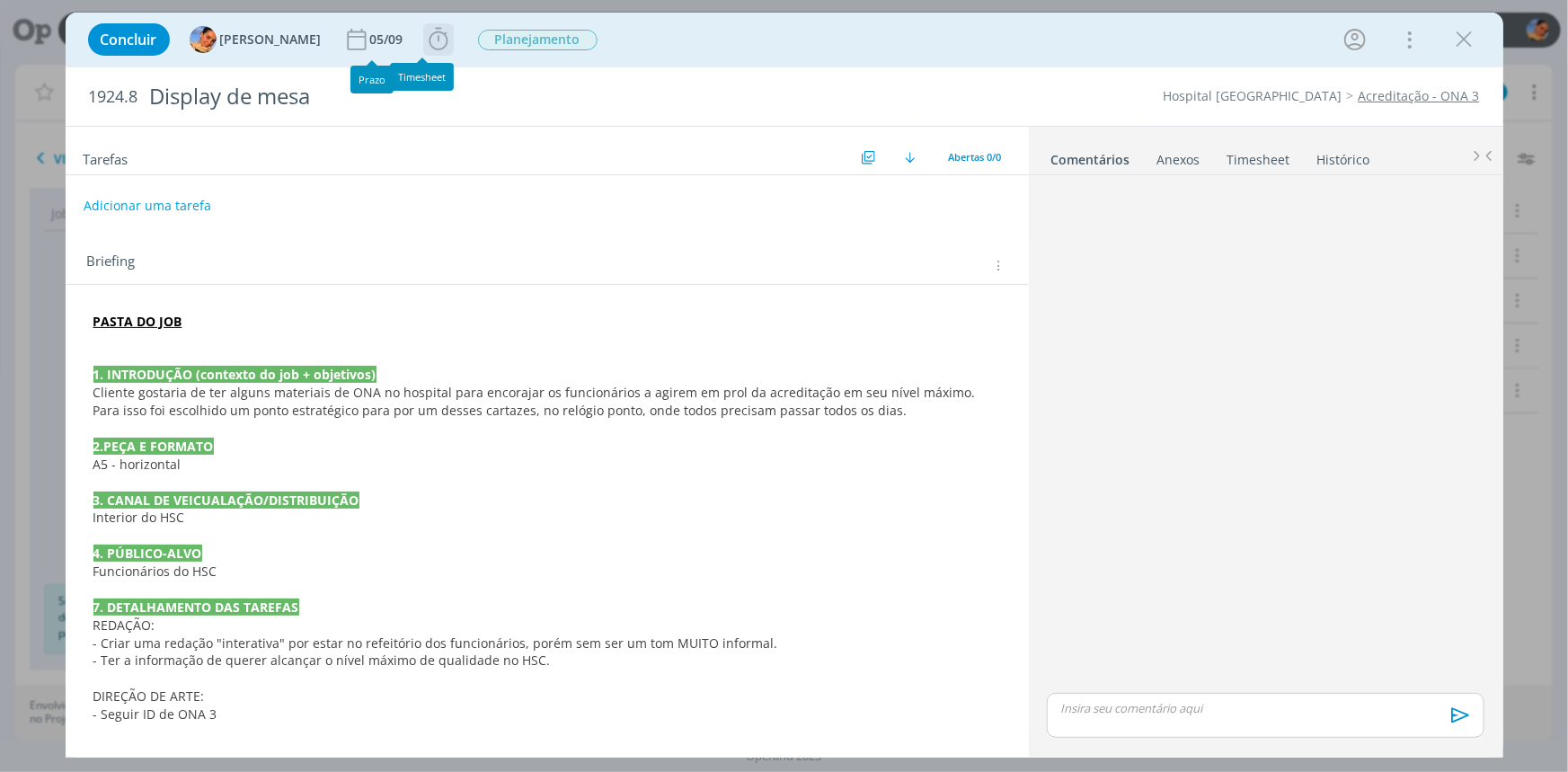
click at [428, 44] on icon "dialog" at bounding box center [437, 39] width 19 height 22
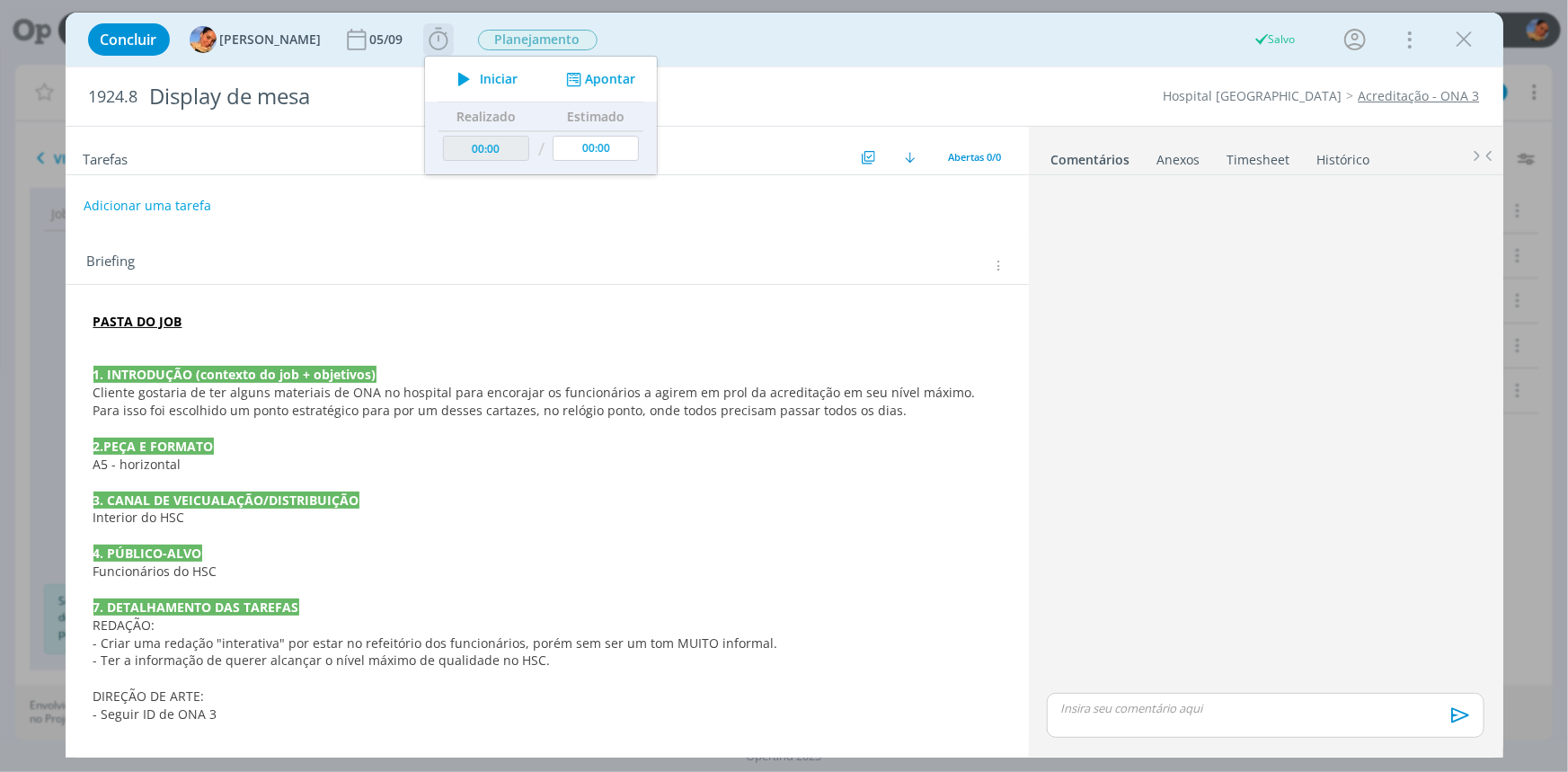
click at [589, 74] on button "Apontar" at bounding box center [598, 79] width 74 height 19
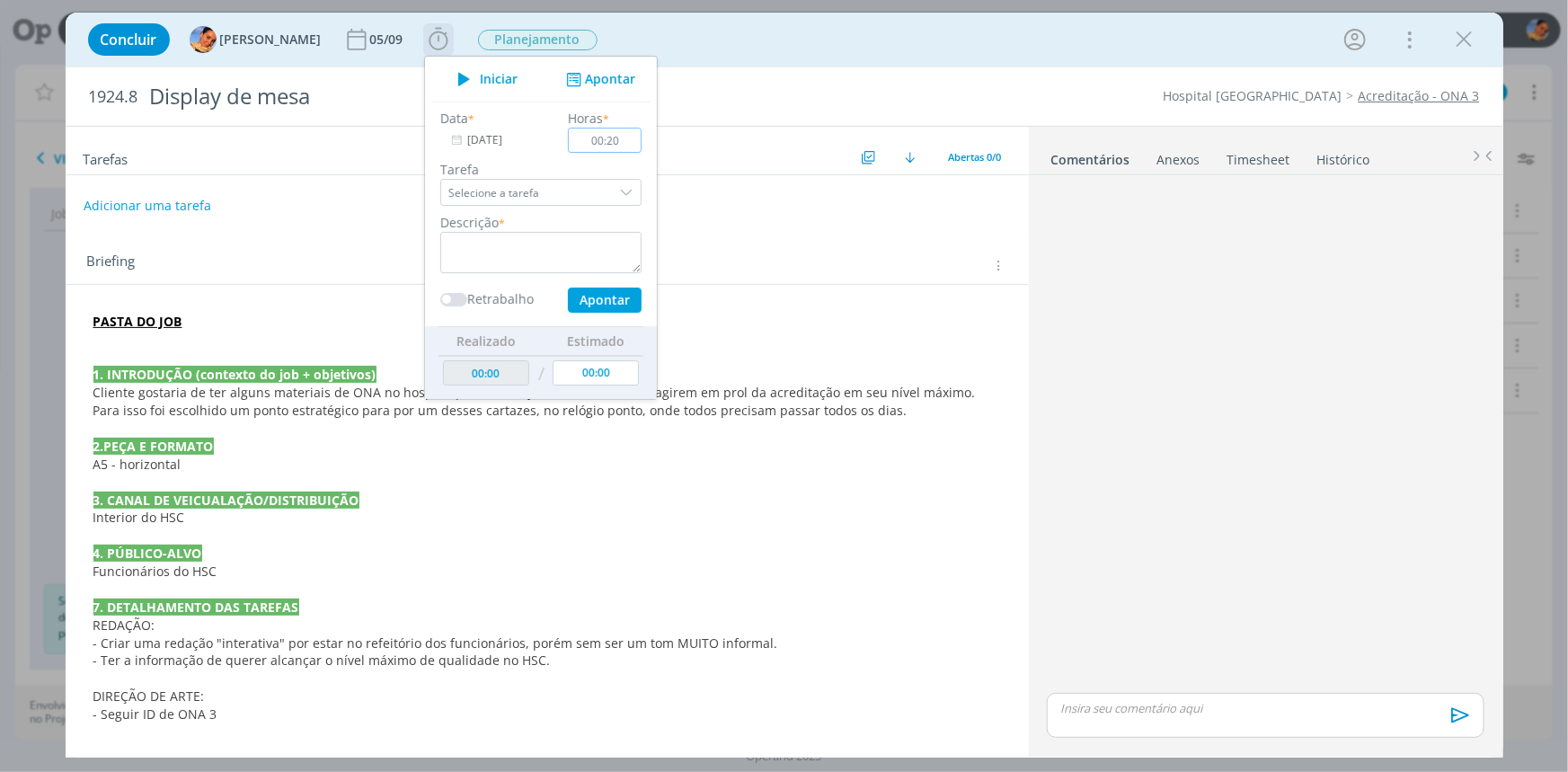
type input "00:20"
click at [524, 237] on textarea "dialog" at bounding box center [541, 253] width 201 height 41
click at [566, 248] on textarea "abertura de job +" at bounding box center [541, 253] width 201 height 41
type textarea "abertura de job + briefing + pautas"
click at [567, 302] on button "Apontar" at bounding box center [603, 301] width 73 height 25
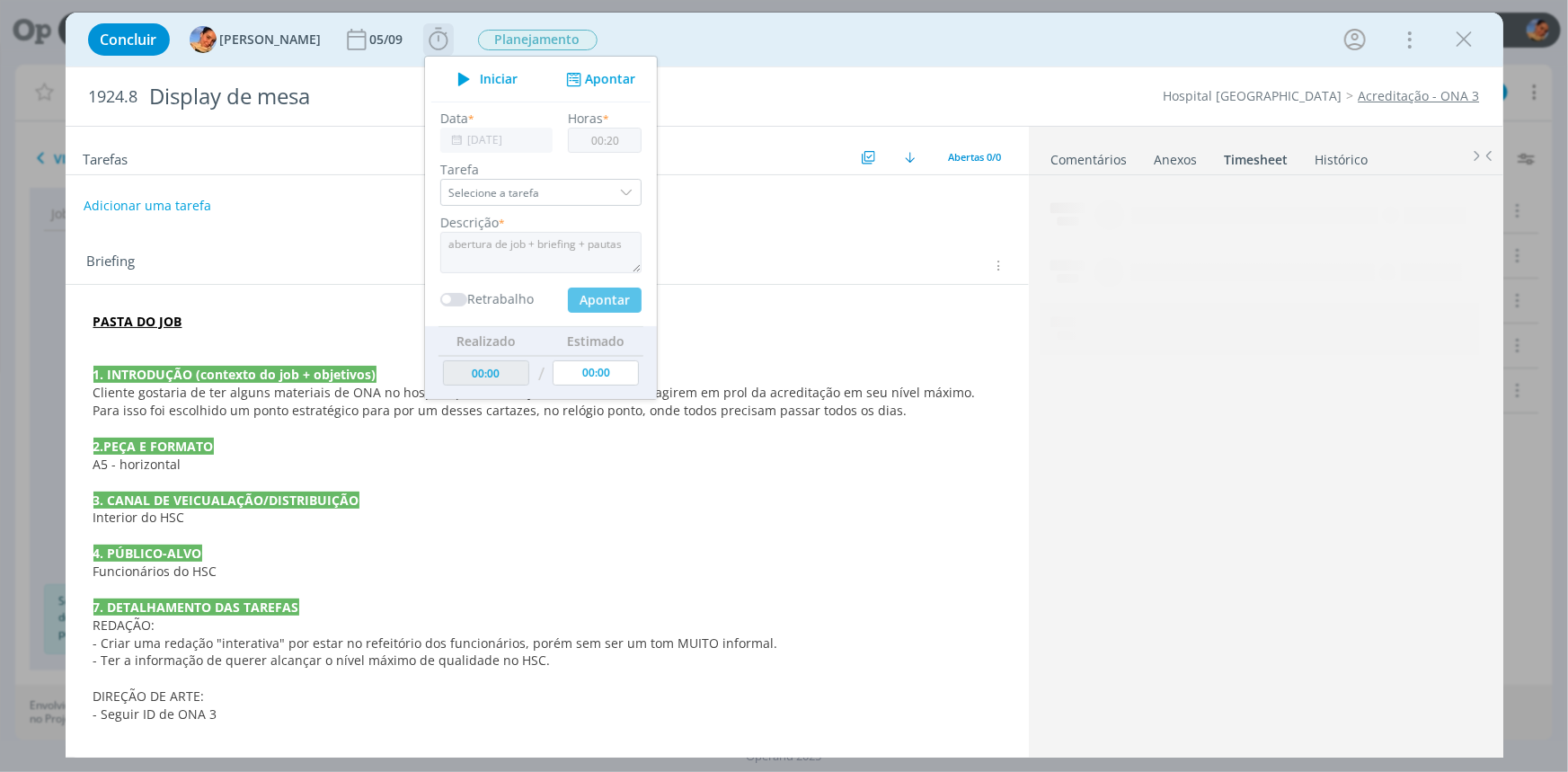
type input "00:20"
type input "00:00"
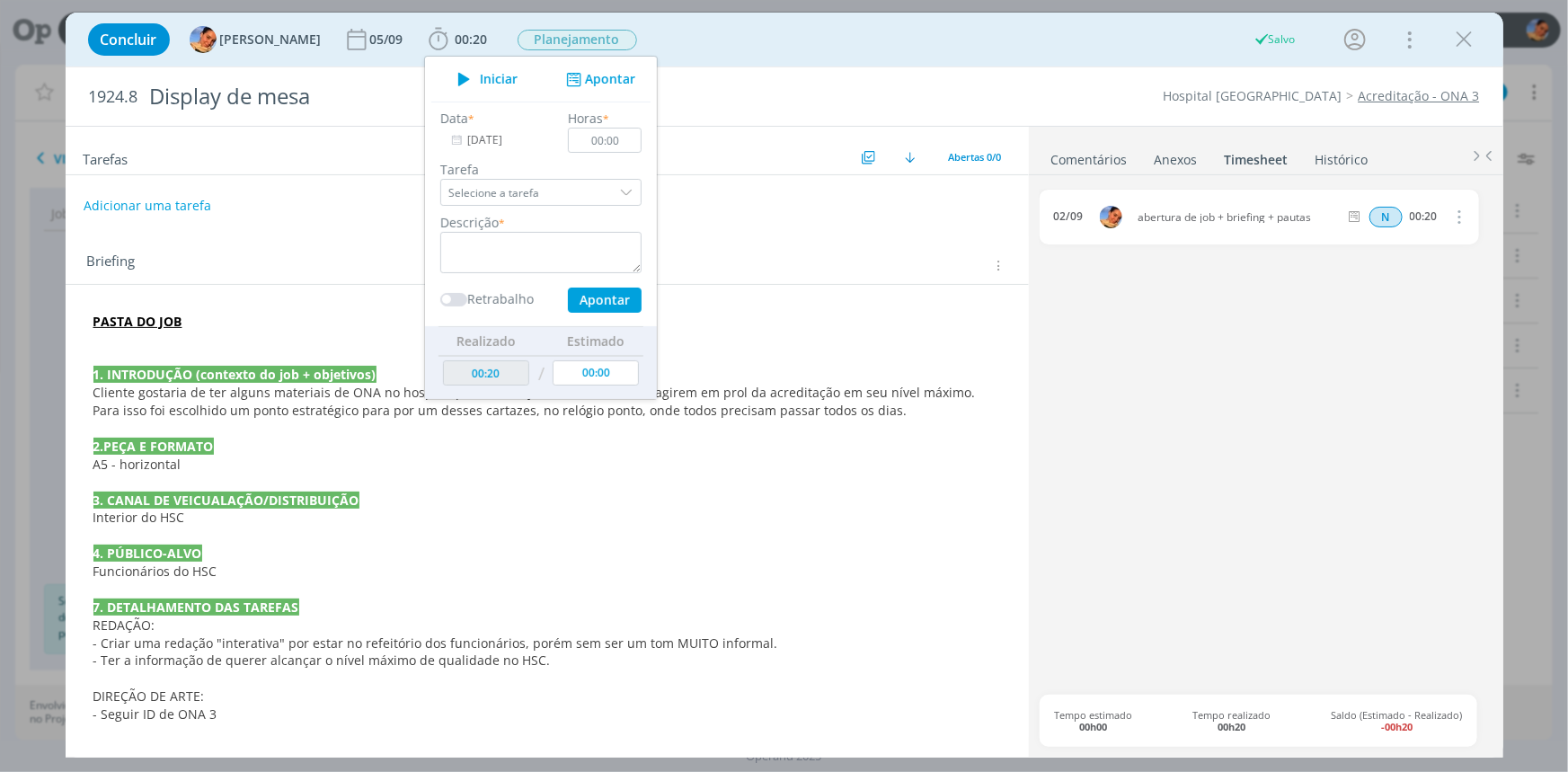
click at [228, 278] on div "Briefing" at bounding box center [546, 261] width 963 height 49
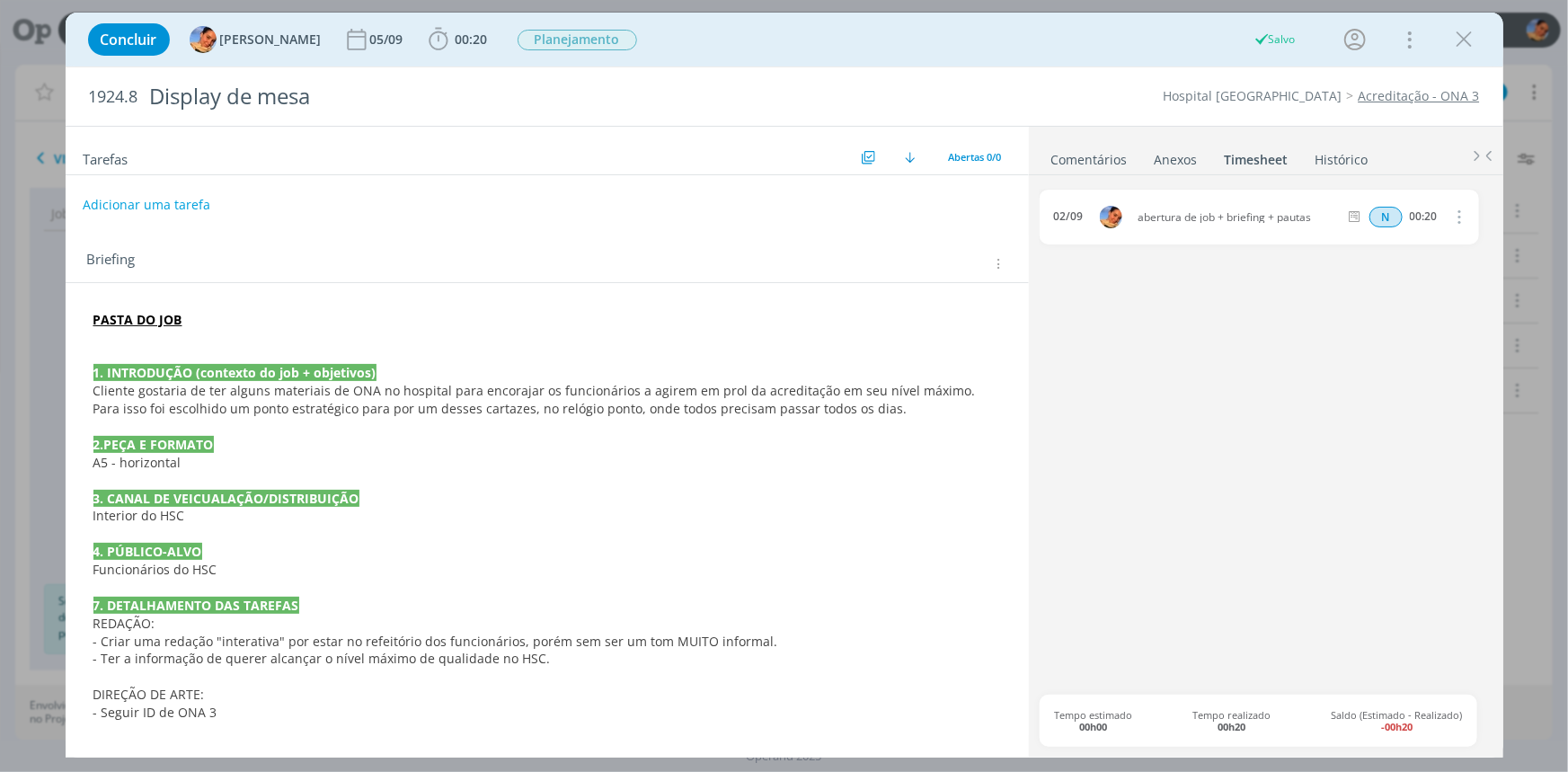
click at [194, 213] on button "Adicionar uma tarefa" at bounding box center [146, 204] width 128 height 30
click at [194, 212] on input "dialog" at bounding box center [427, 204] width 663 height 25
type input "Redação"
click at [806, 204] on icon "dialog" at bounding box center [812, 204] width 28 height 28
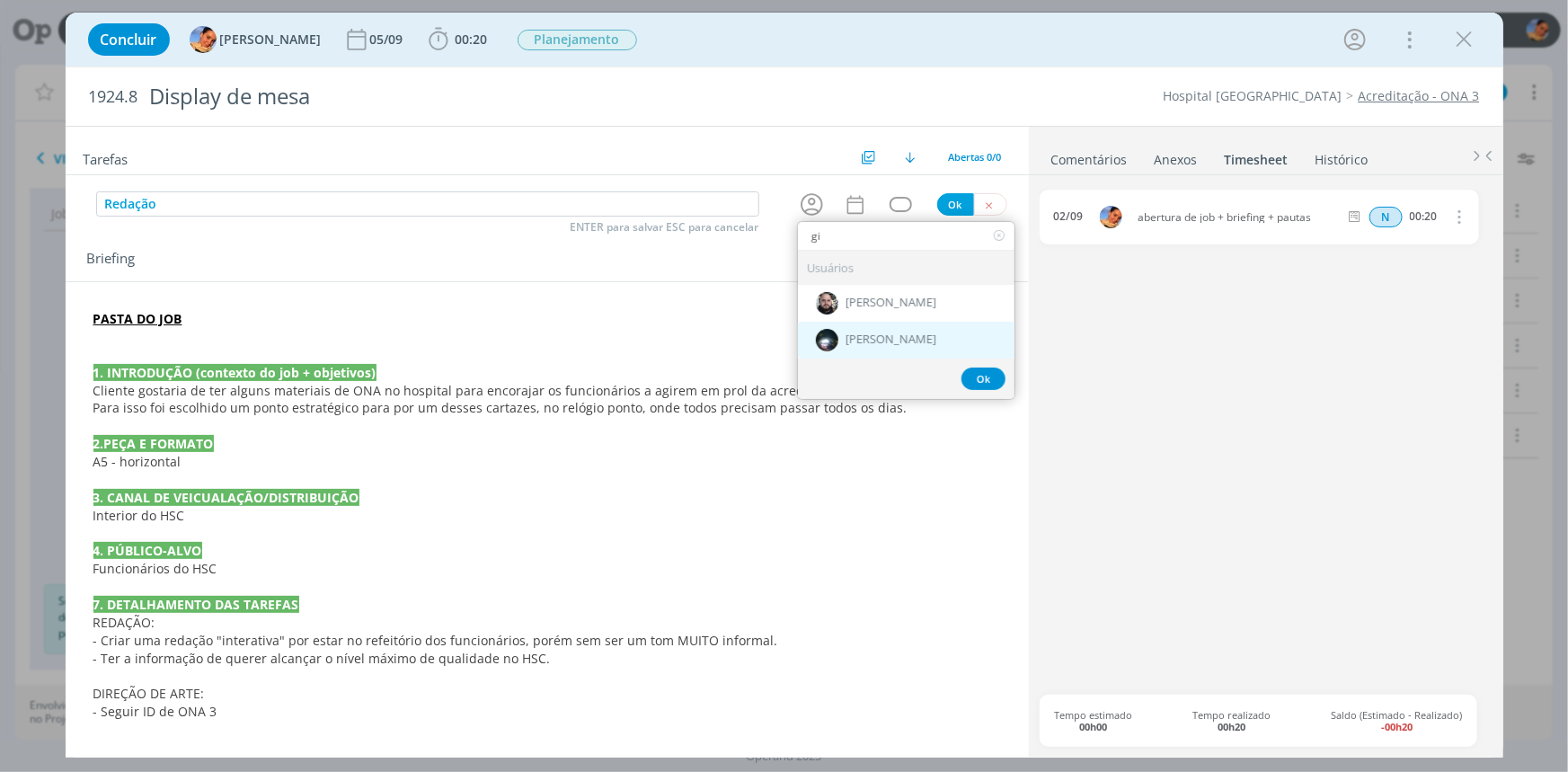
type input "gi"
click at [900, 329] on div "[PERSON_NAME]" at bounding box center [906, 341] width 217 height 37
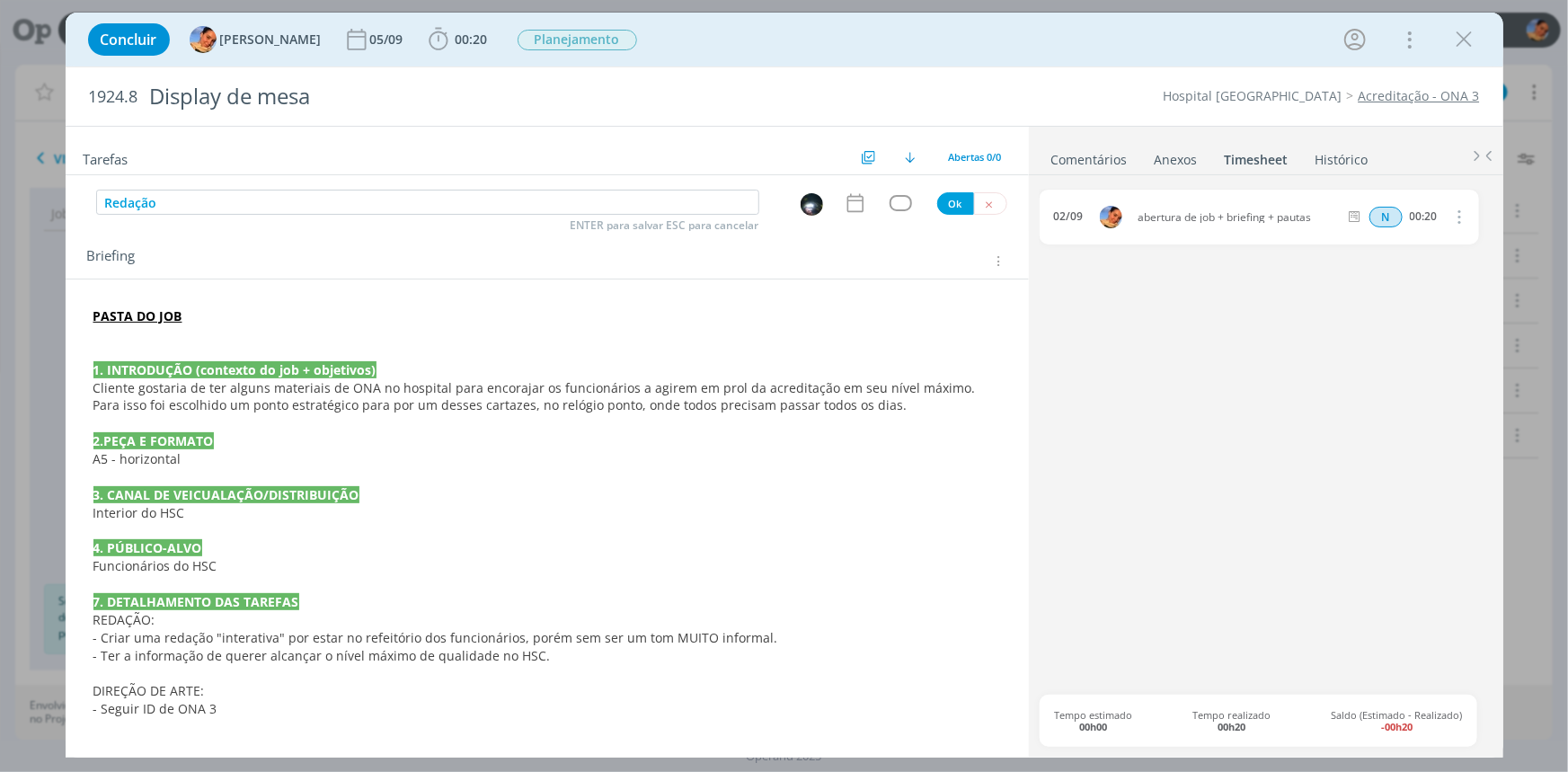
click at [855, 215] on div "Redação ENTER para salvar ESC para cancelar Ok" at bounding box center [546, 203] width 963 height 27
click at [856, 212] on icon "dialog" at bounding box center [856, 203] width 23 height 23
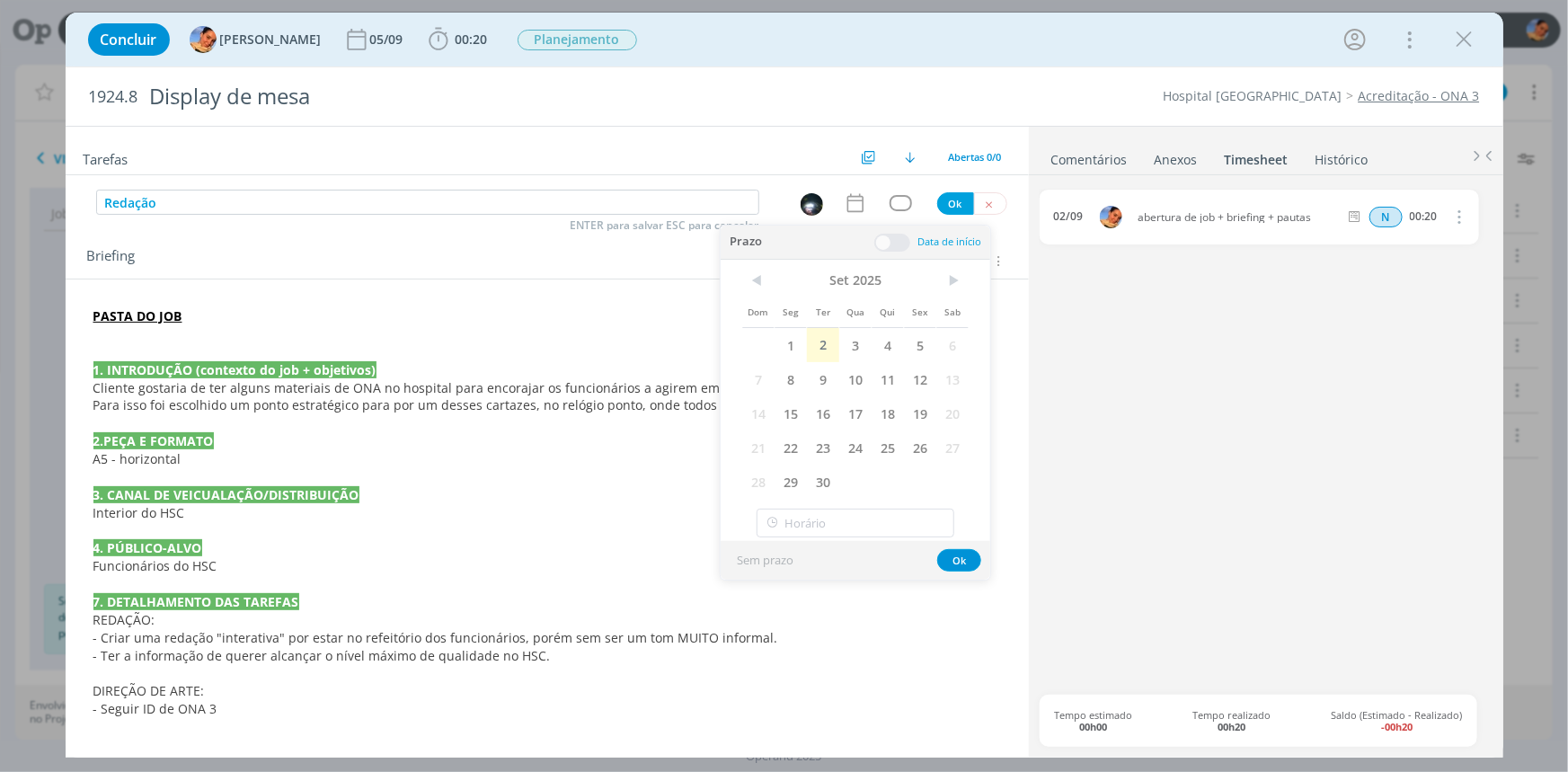
click at [905, 256] on div "Prazo Data de início" at bounding box center [855, 242] width 269 height 34
click at [850, 333] on span "3" at bounding box center [855, 345] width 32 height 34
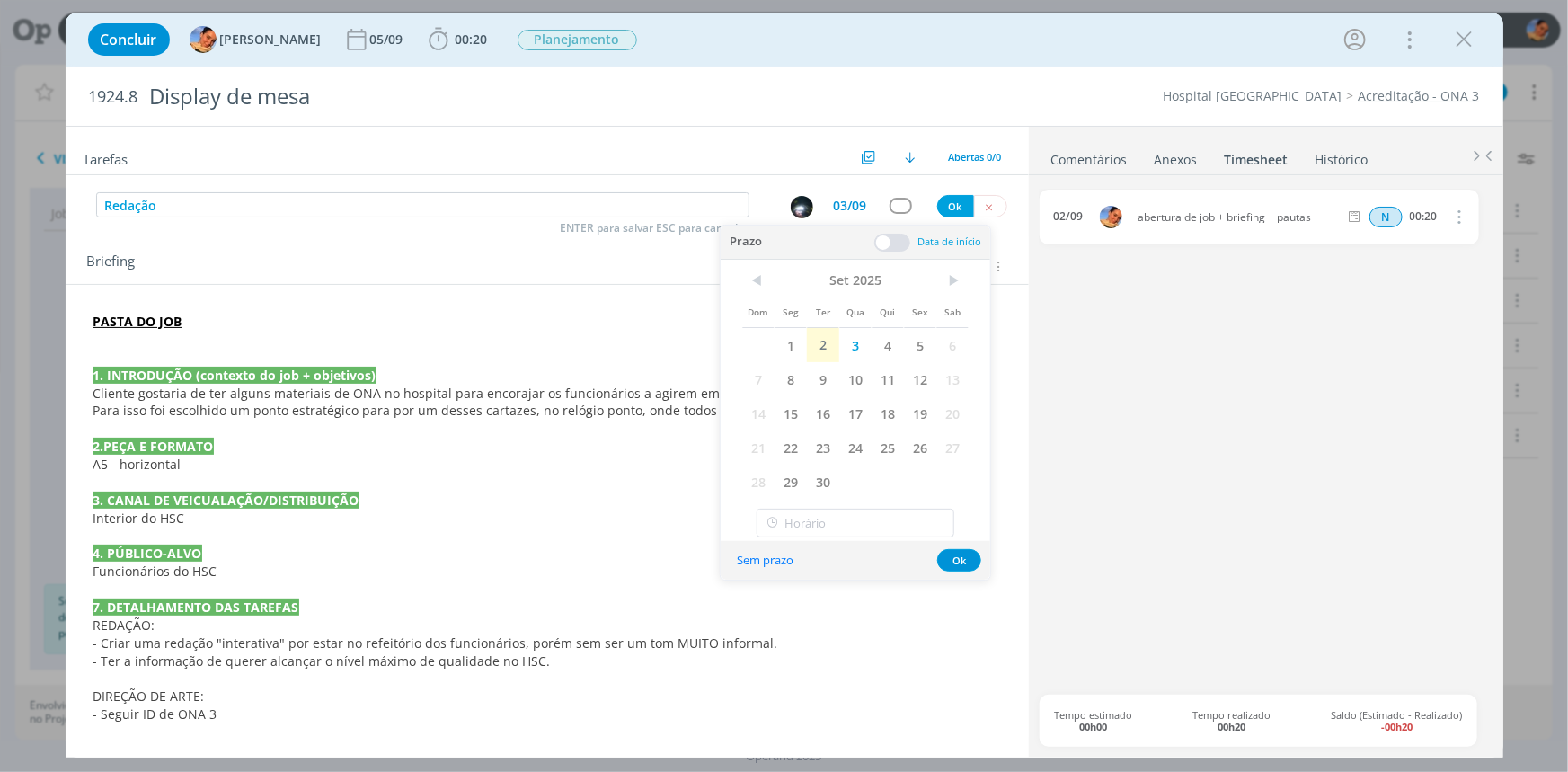
click at [887, 225] on div "Prazo Data de início" at bounding box center [855, 242] width 269 height 34
click at [899, 244] on span at bounding box center [892, 242] width 36 height 18
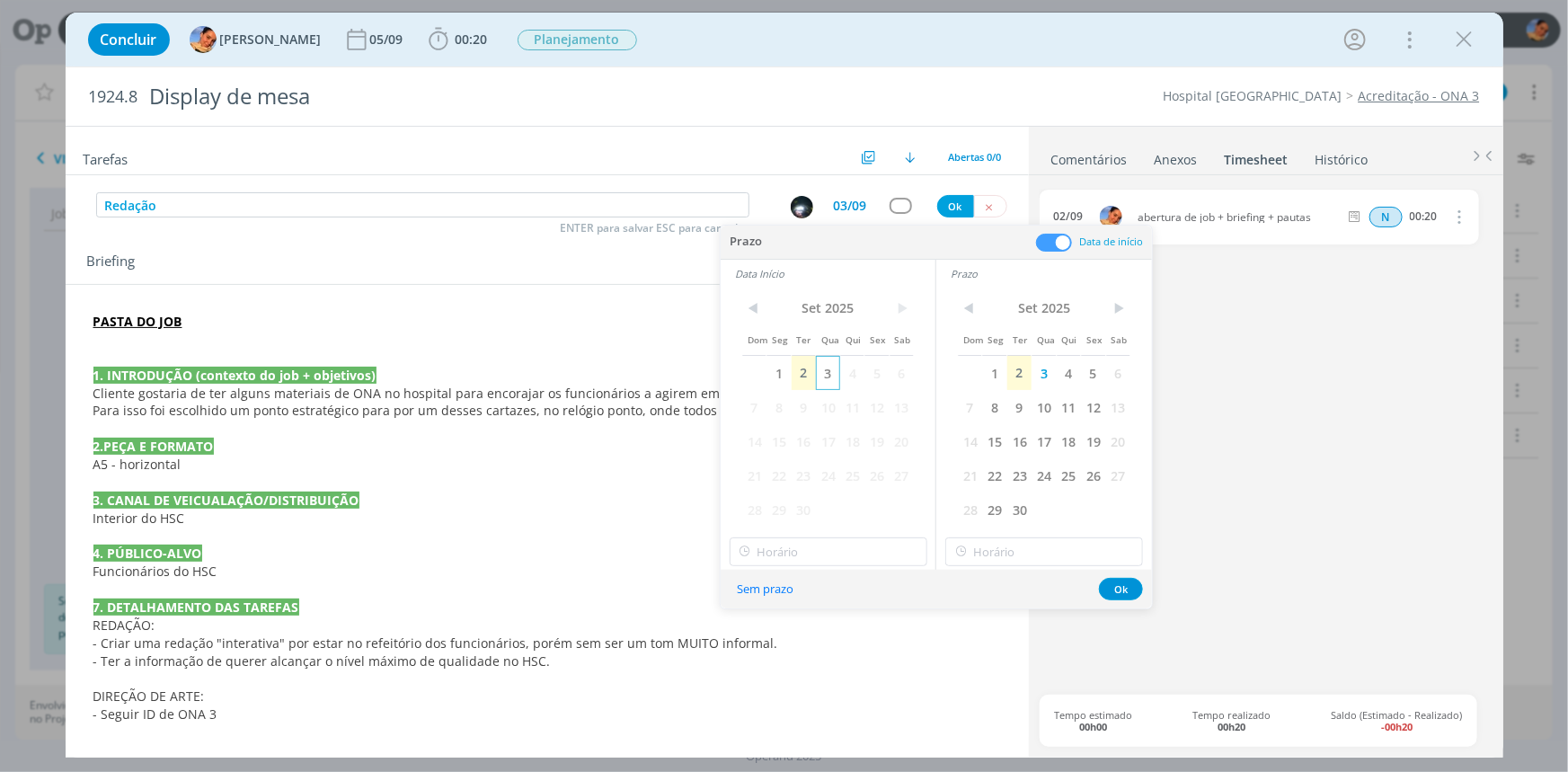
click at [838, 358] on span "3" at bounding box center [827, 373] width 24 height 34
click at [833, 545] on input "18:00" at bounding box center [828, 551] width 198 height 28
drag, startPoint x: 801, startPoint y: 593, endPoint x: 864, endPoint y: 584, distance: 63.6
click at [803, 593] on div "15:00" at bounding box center [829, 587] width 200 height 32
type input "15:00"
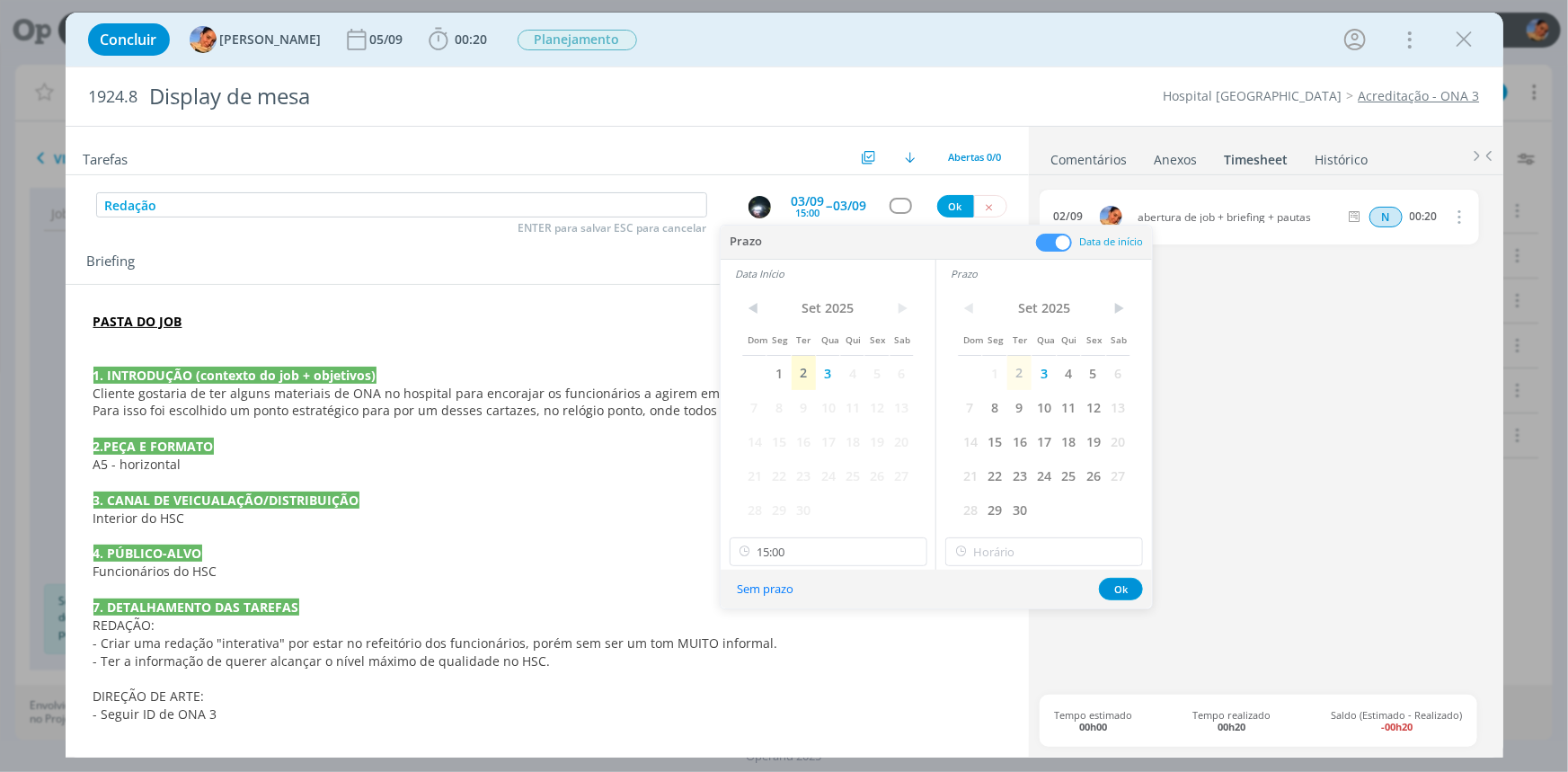
scroll to position [1941, 0]
click at [972, 548] on div at bounding box center [1044, 551] width 198 height 28
click at [1026, 549] on input "text" at bounding box center [1044, 551] width 198 height 28
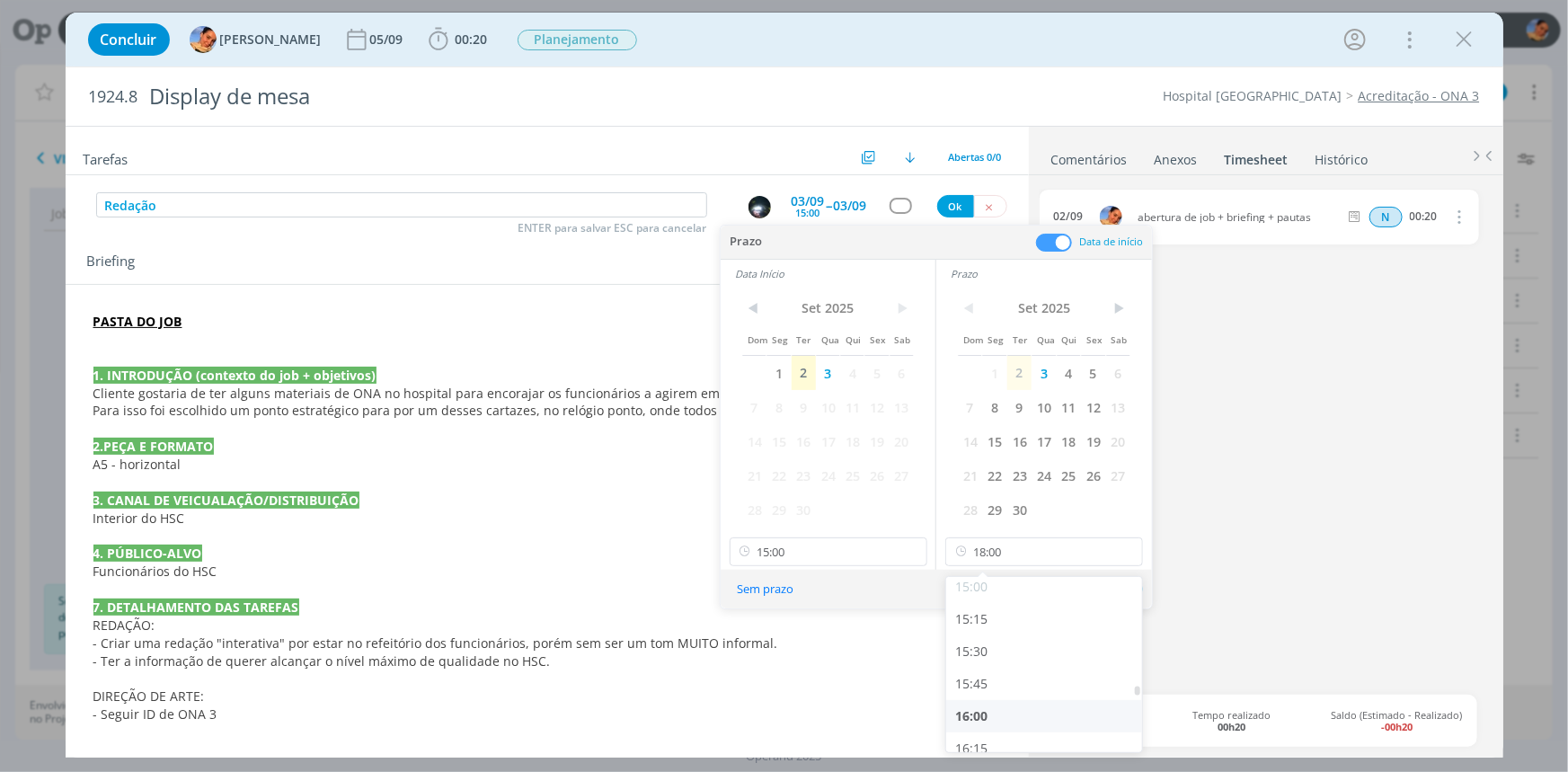
click at [970, 706] on div "16:00" at bounding box center [1046, 715] width 200 height 32
type input "16:00"
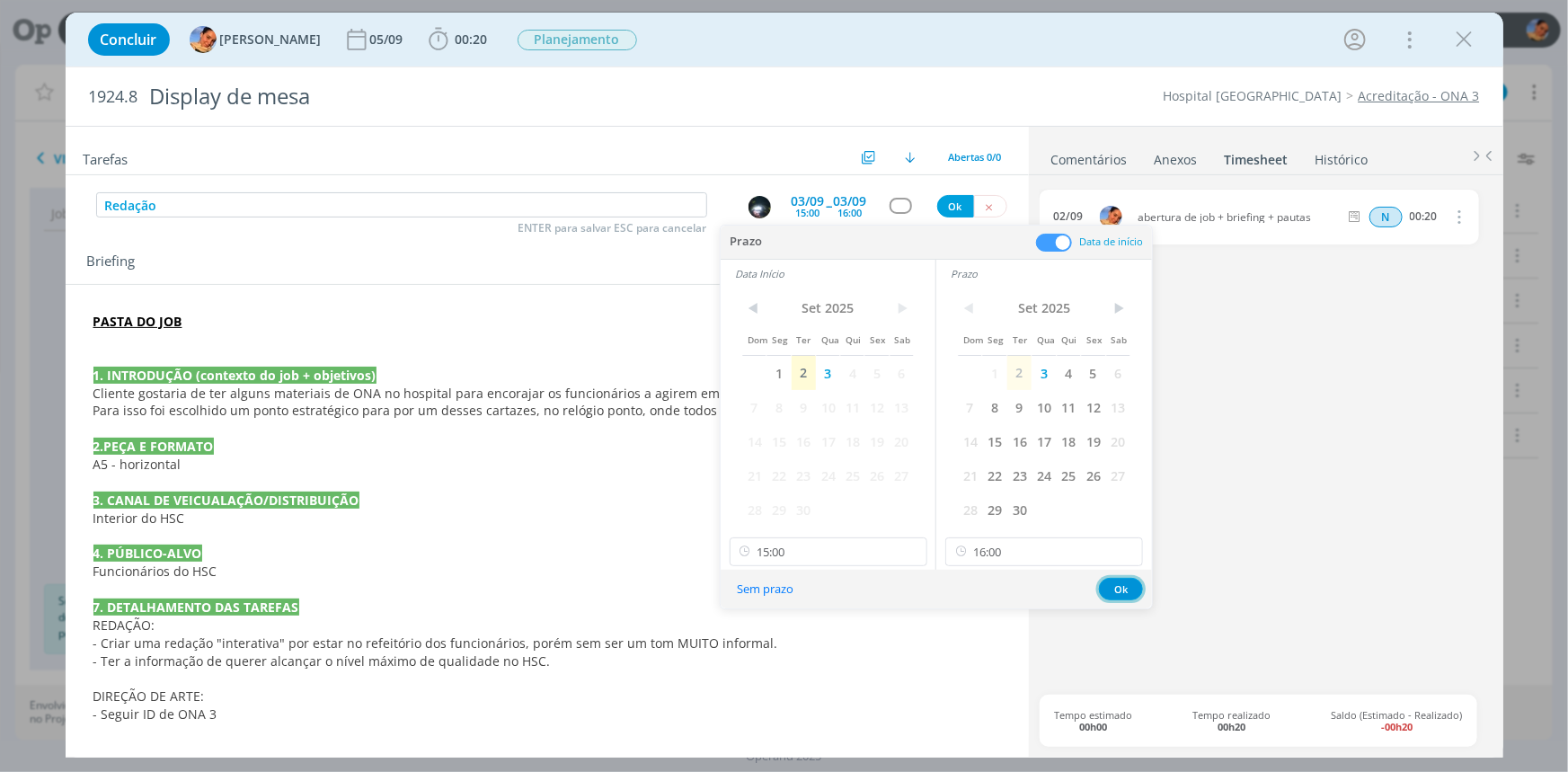
click at [1116, 578] on button "Ok" at bounding box center [1120, 589] width 44 height 22
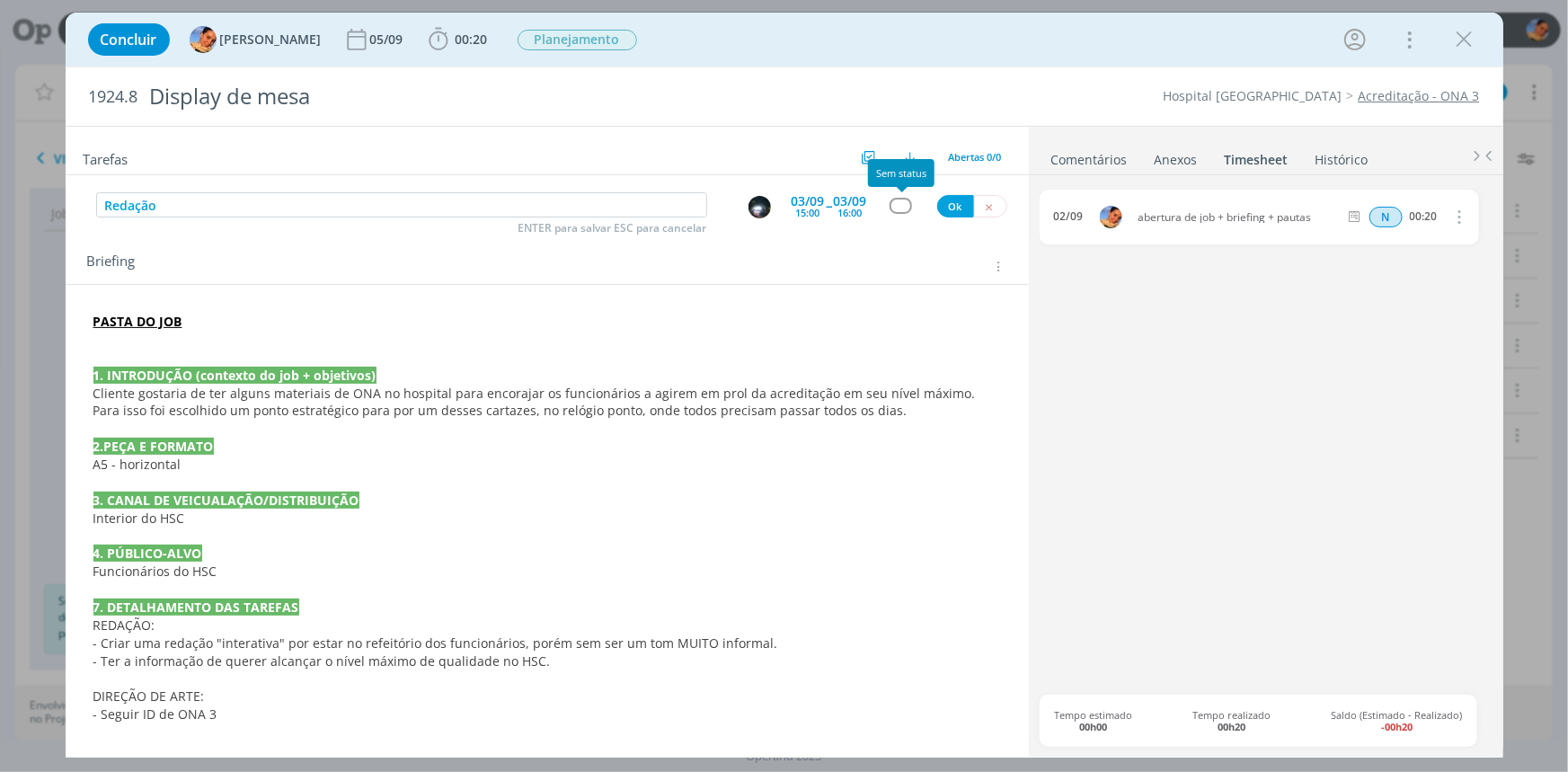
click at [897, 206] on div "dialog" at bounding box center [901, 206] width 22 height 16
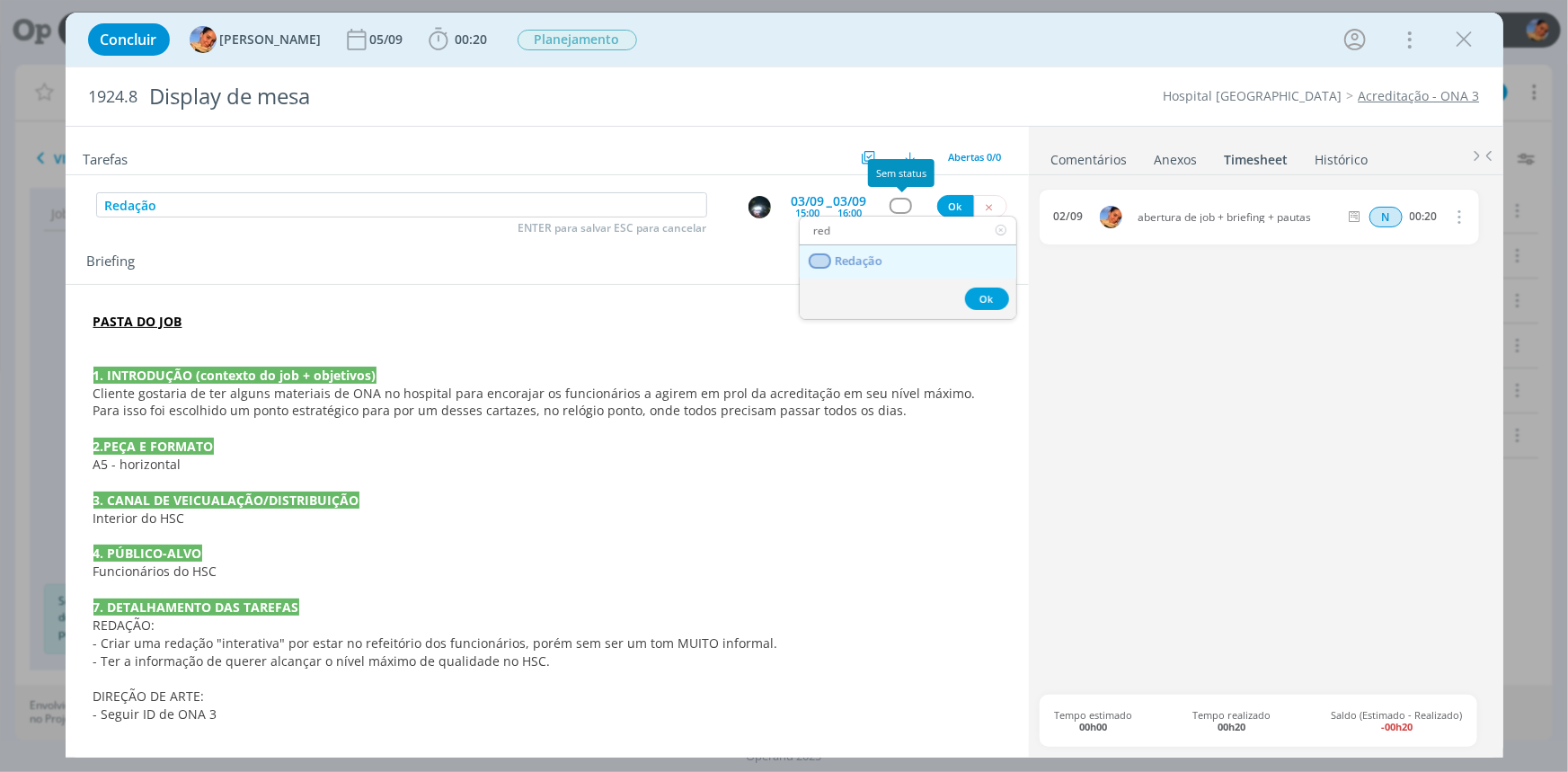
type input "red"
click at [901, 253] on link "Redação" at bounding box center [907, 262] width 217 height 33
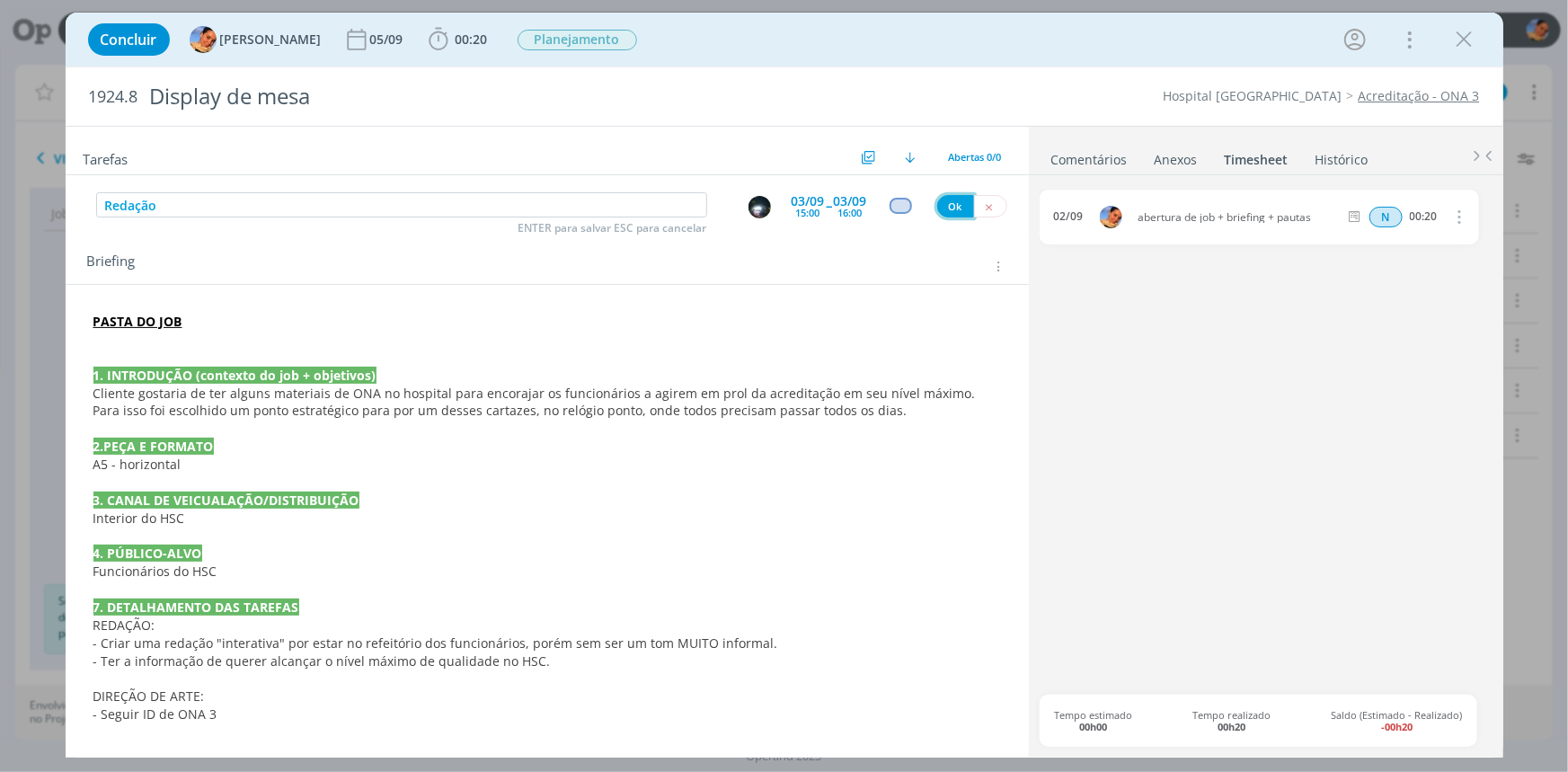
click at [940, 198] on button "Ok" at bounding box center [955, 206] width 37 height 22
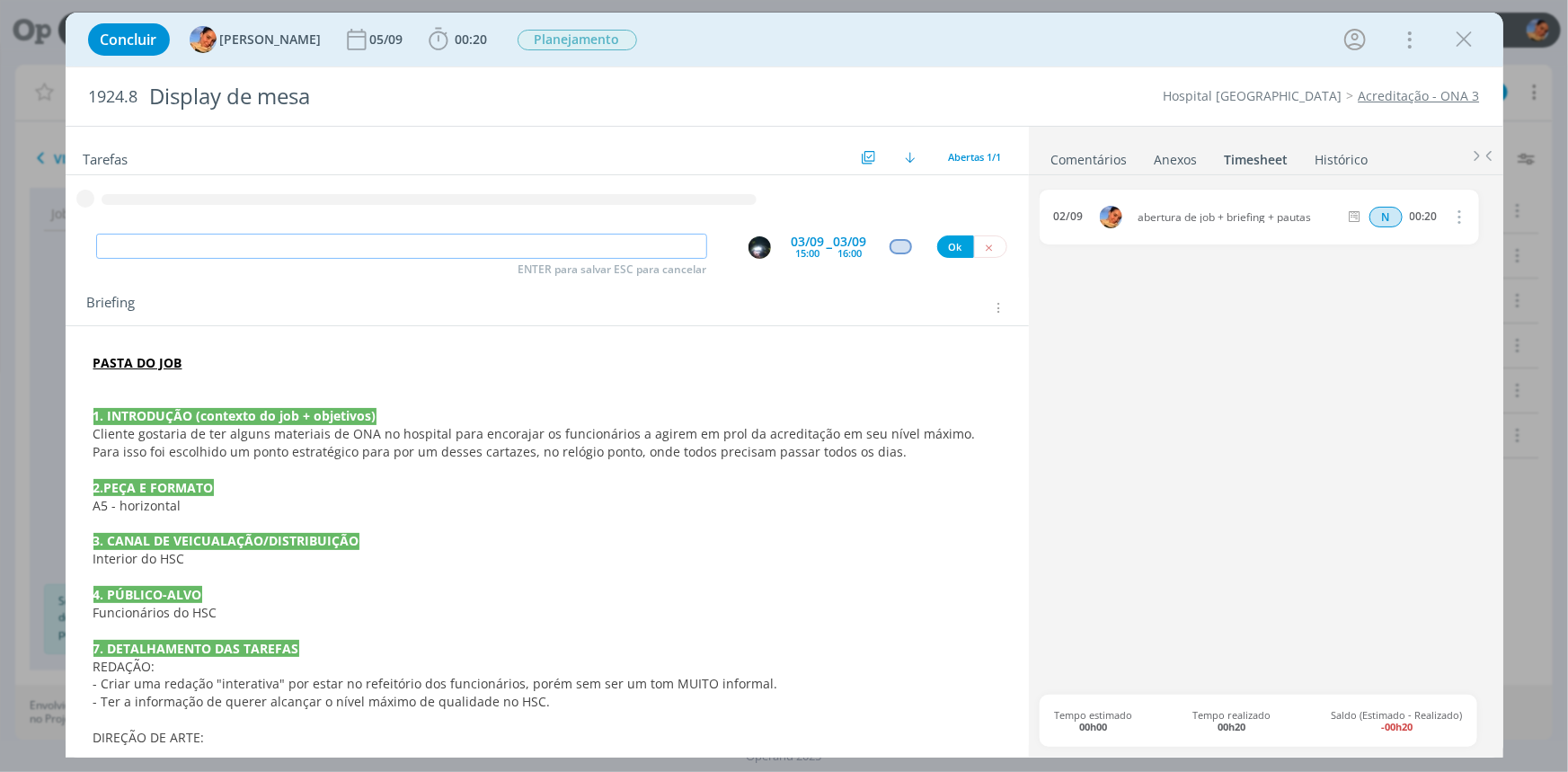
click at [255, 237] on input "dialog" at bounding box center [402, 246] width 611 height 25
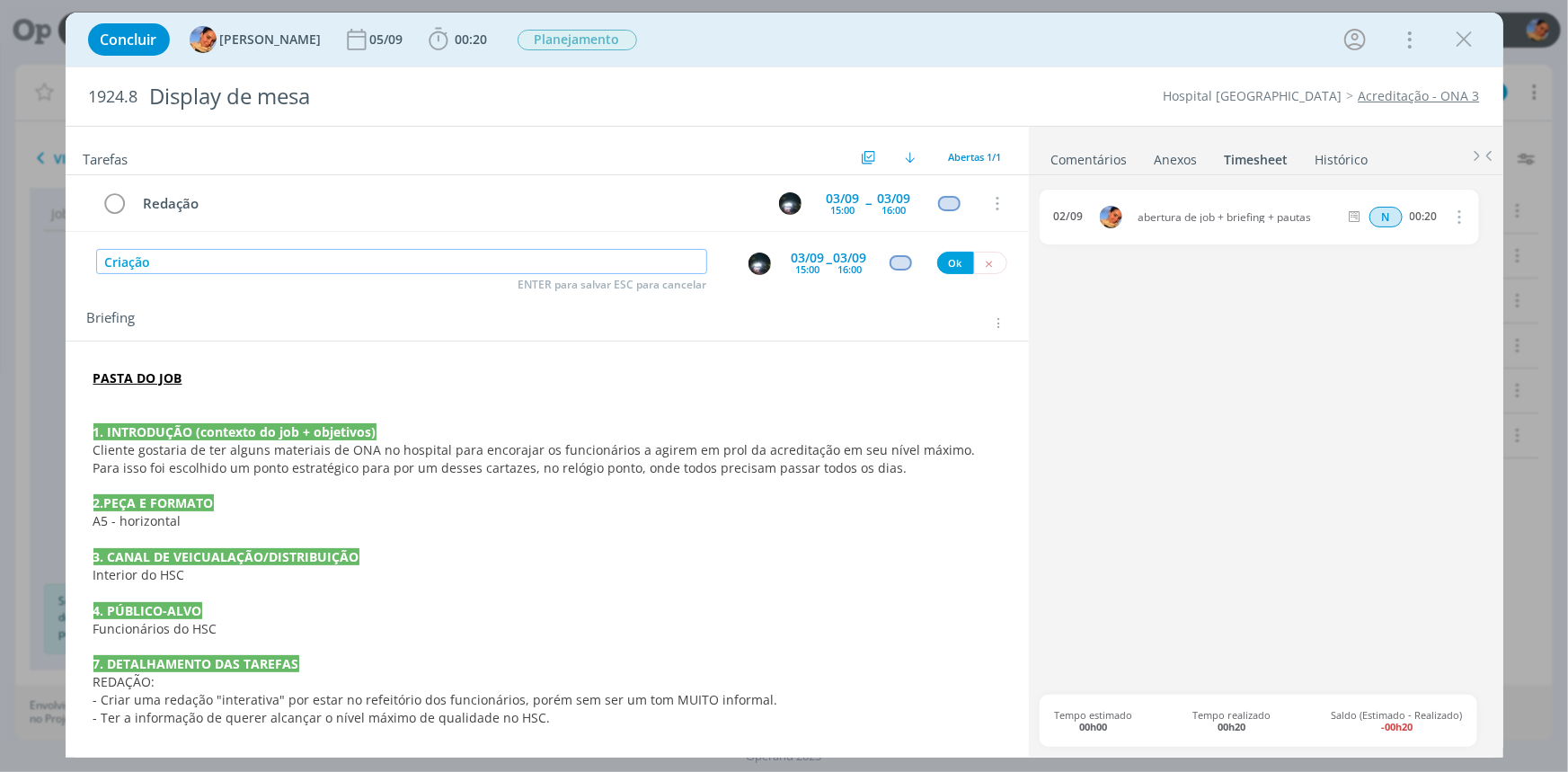
type input "Criação"
click at [804, 267] on div "15:00" at bounding box center [808, 269] width 24 height 10
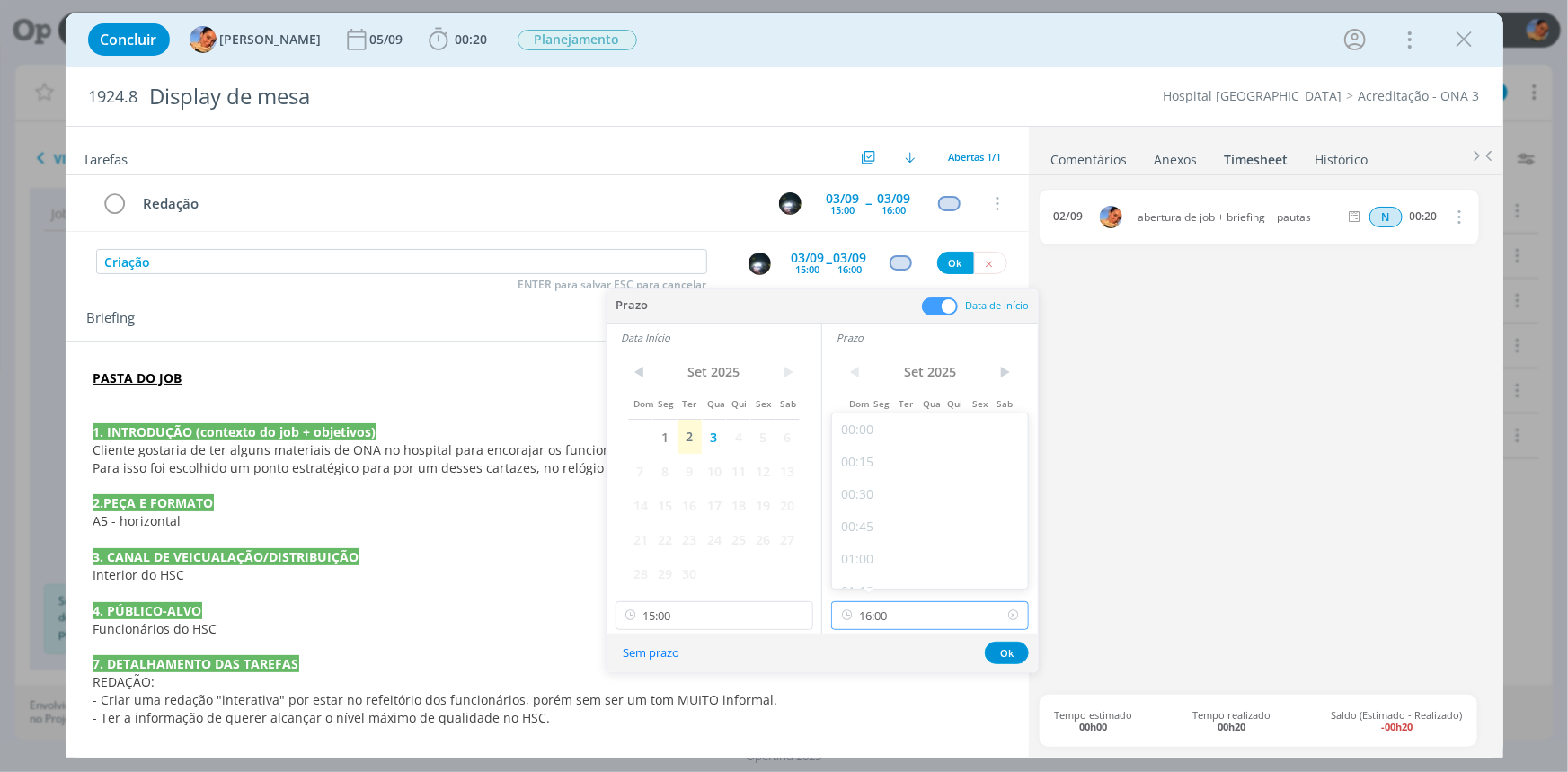
click at [946, 605] on input "16:00" at bounding box center [930, 615] width 198 height 28
click at [931, 529] on div "17:00" at bounding box center [932, 532] width 200 height 32
type input "17:00"
click at [687, 617] on input "15:00" at bounding box center [714, 615] width 198 height 28
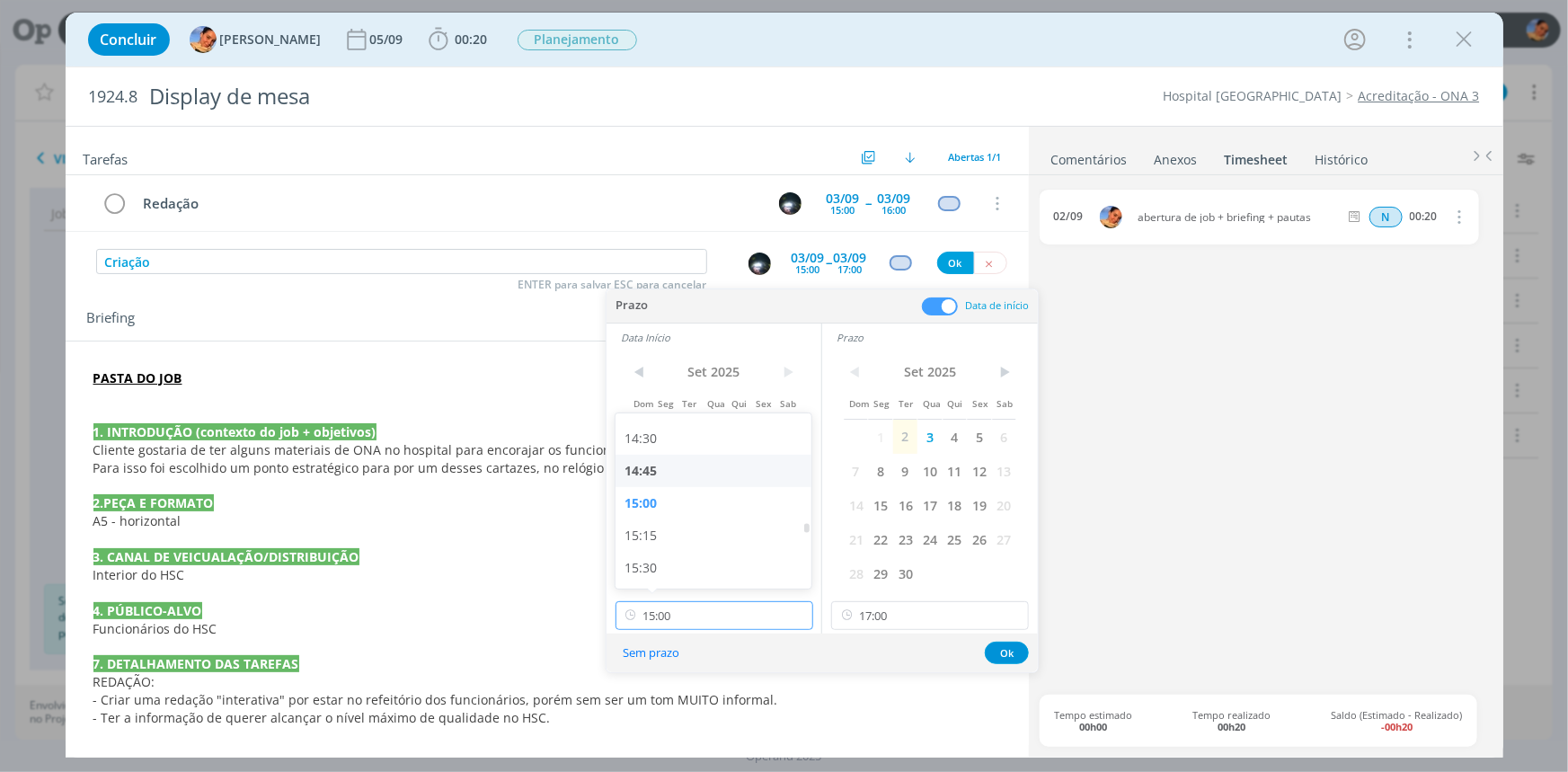
scroll to position [1968, 0]
click at [707, 533] on div "16:00" at bounding box center [715, 531] width 200 height 32
type input "16:00"
click at [1027, 657] on div "Sem prazo Ok" at bounding box center [822, 653] width 431 height 39
click at [1025, 656] on button "Ok" at bounding box center [1006, 652] width 44 height 22
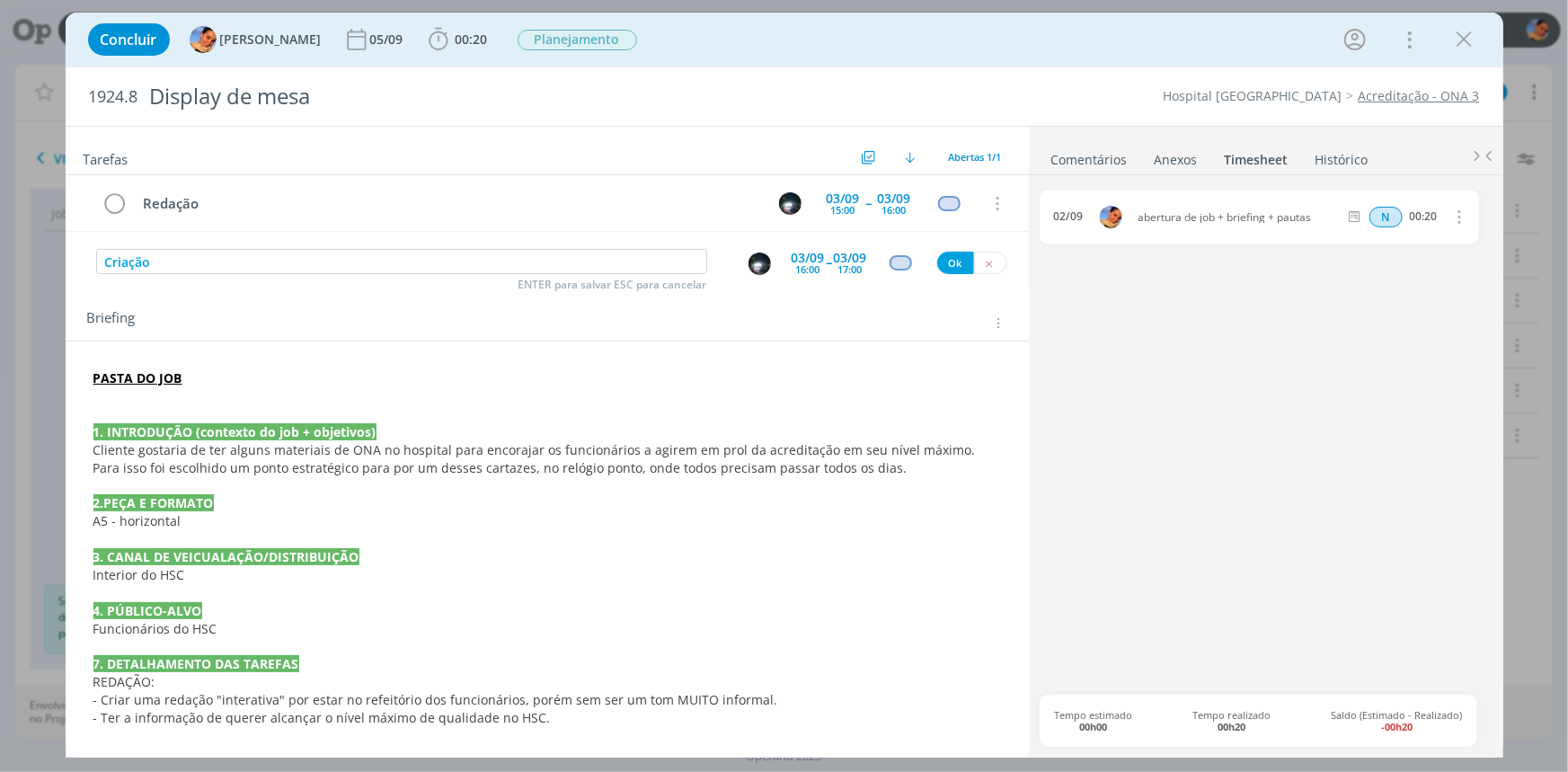
click at [766, 279] on div "Tarefas Usar Job de template Criar template a partir deste job Visualizar Templ…" at bounding box center [546, 435] width 963 height 618
click at [756, 266] on img "dialog" at bounding box center [759, 264] width 22 height 22
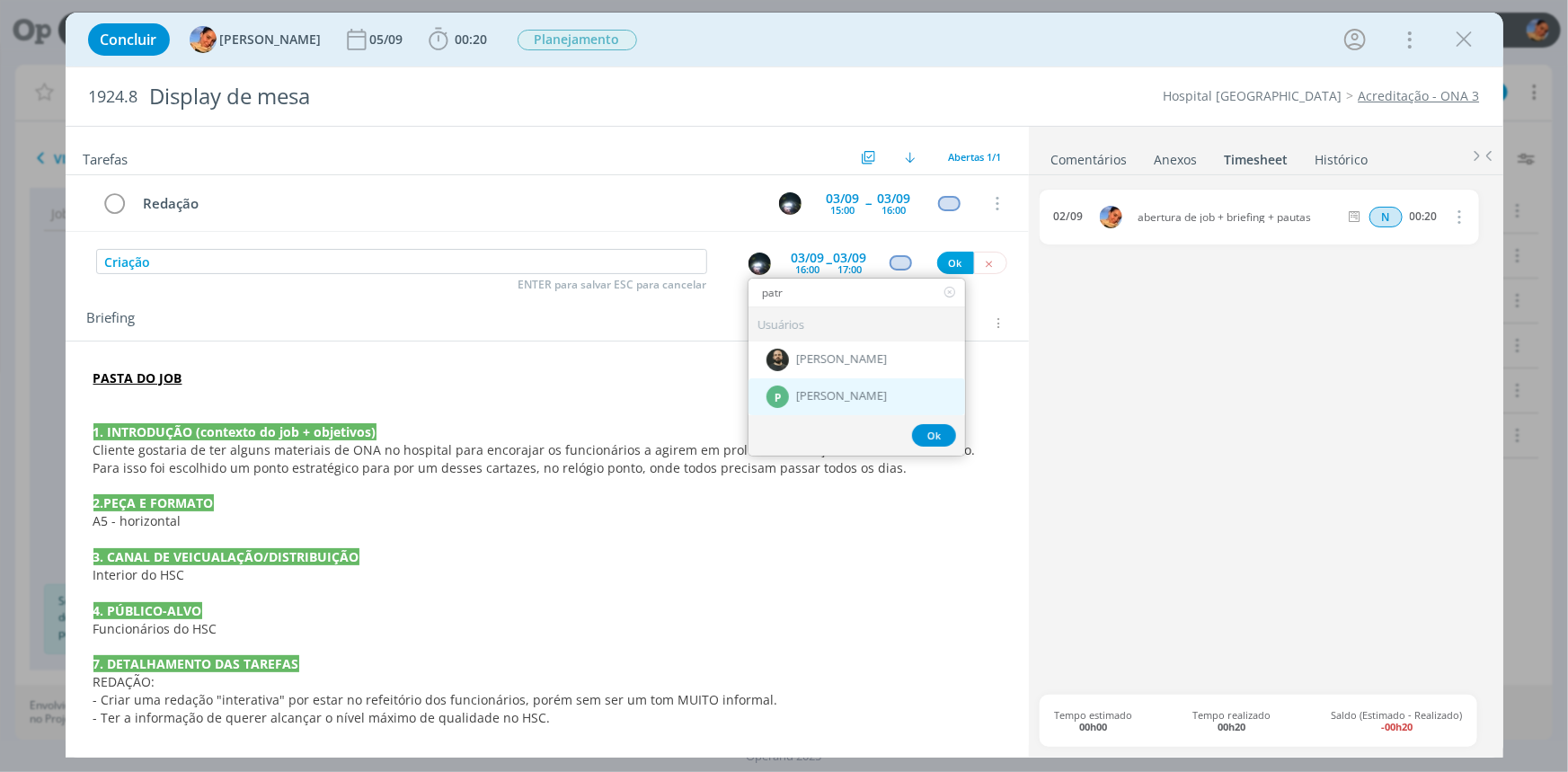
type input "patr"
click at [798, 386] on div "P Patrick Meireles" at bounding box center [857, 397] width 217 height 37
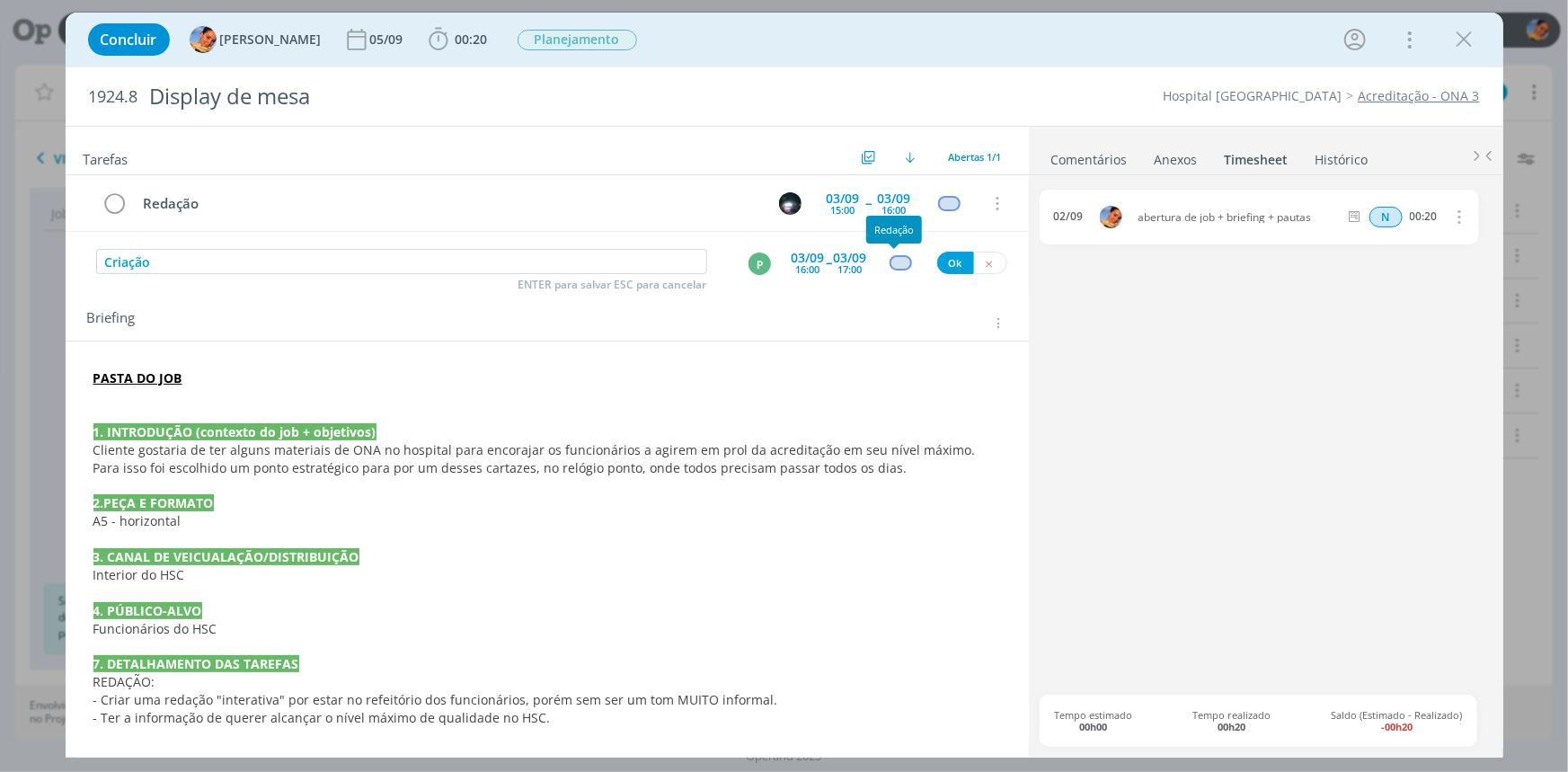
click at [895, 266] on div "dialog" at bounding box center [901, 263] width 22 height 16
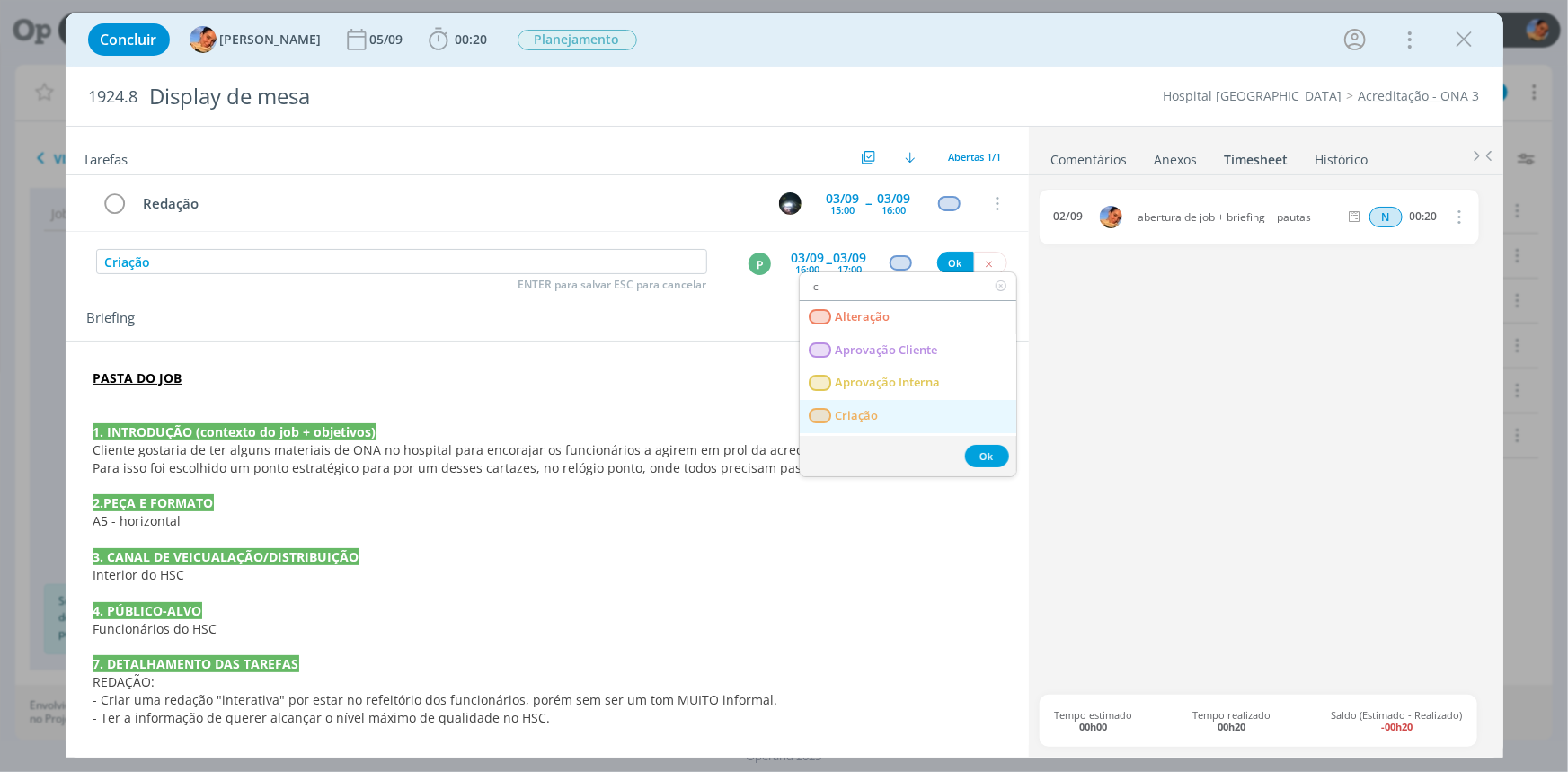
type input "c"
click at [890, 403] on link "Criação" at bounding box center [907, 417] width 217 height 33
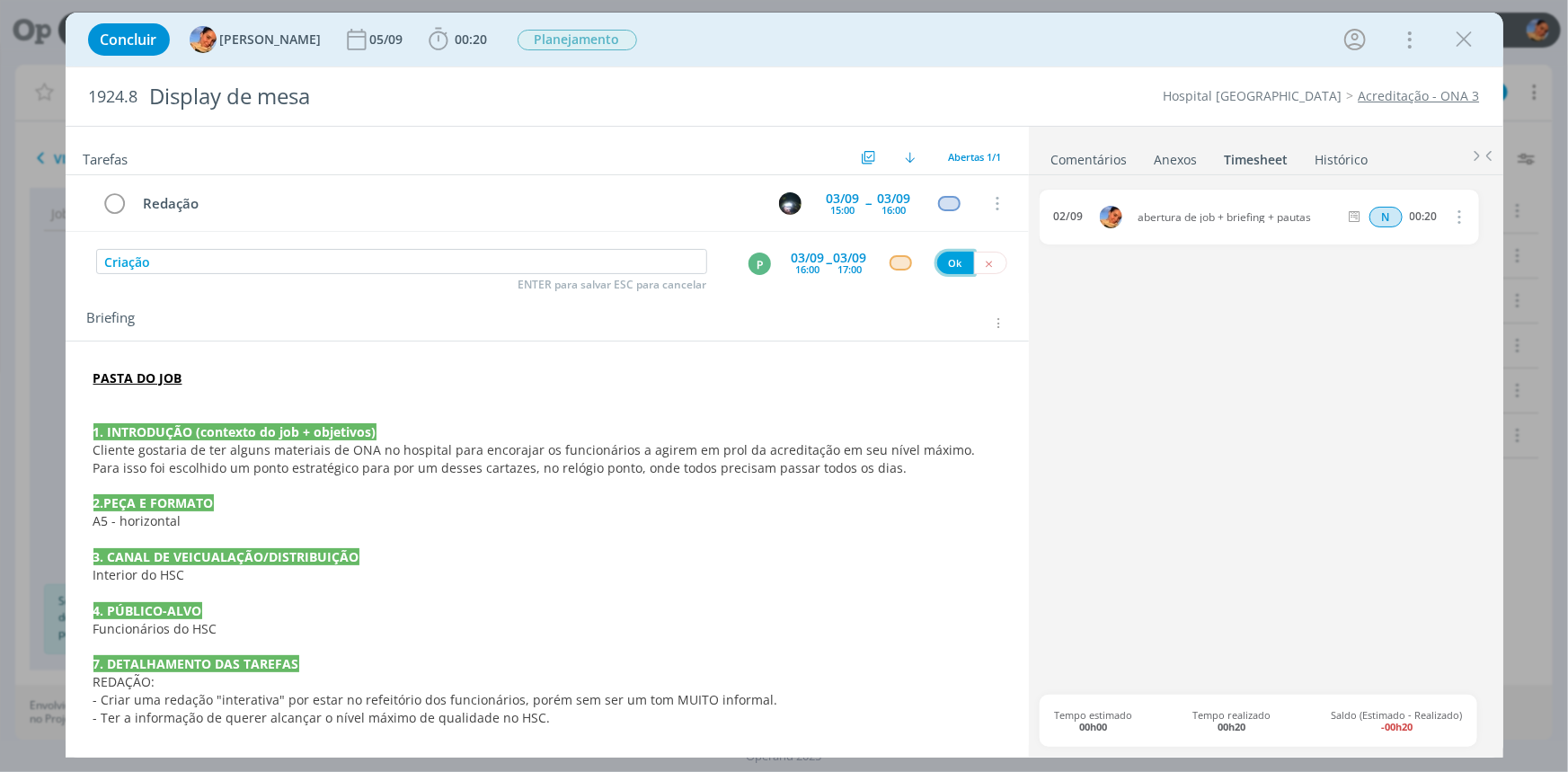
click at [938, 260] on button "Ok" at bounding box center [955, 263] width 37 height 22
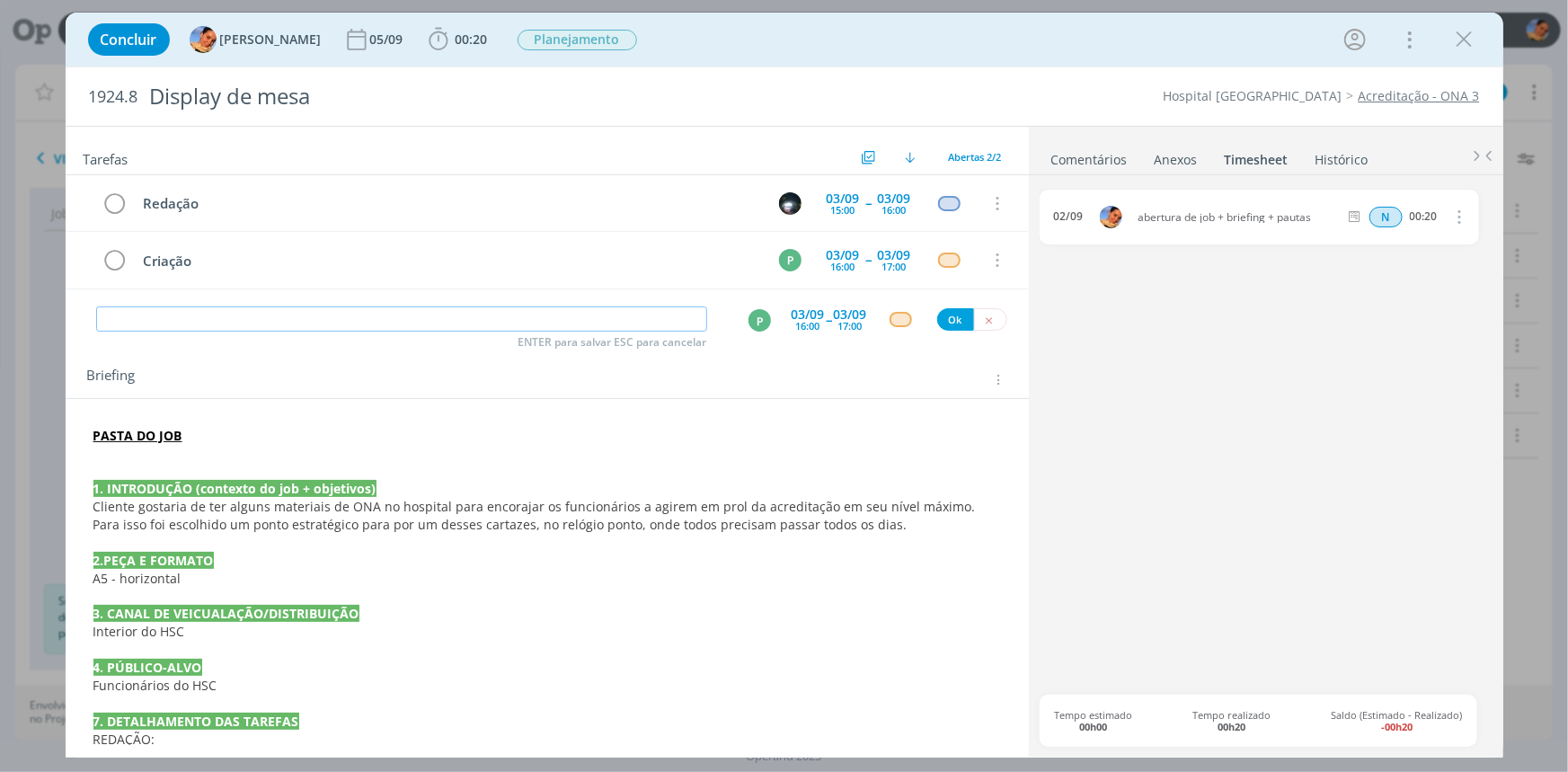
click at [754, 319] on div "P" at bounding box center [759, 320] width 22 height 22
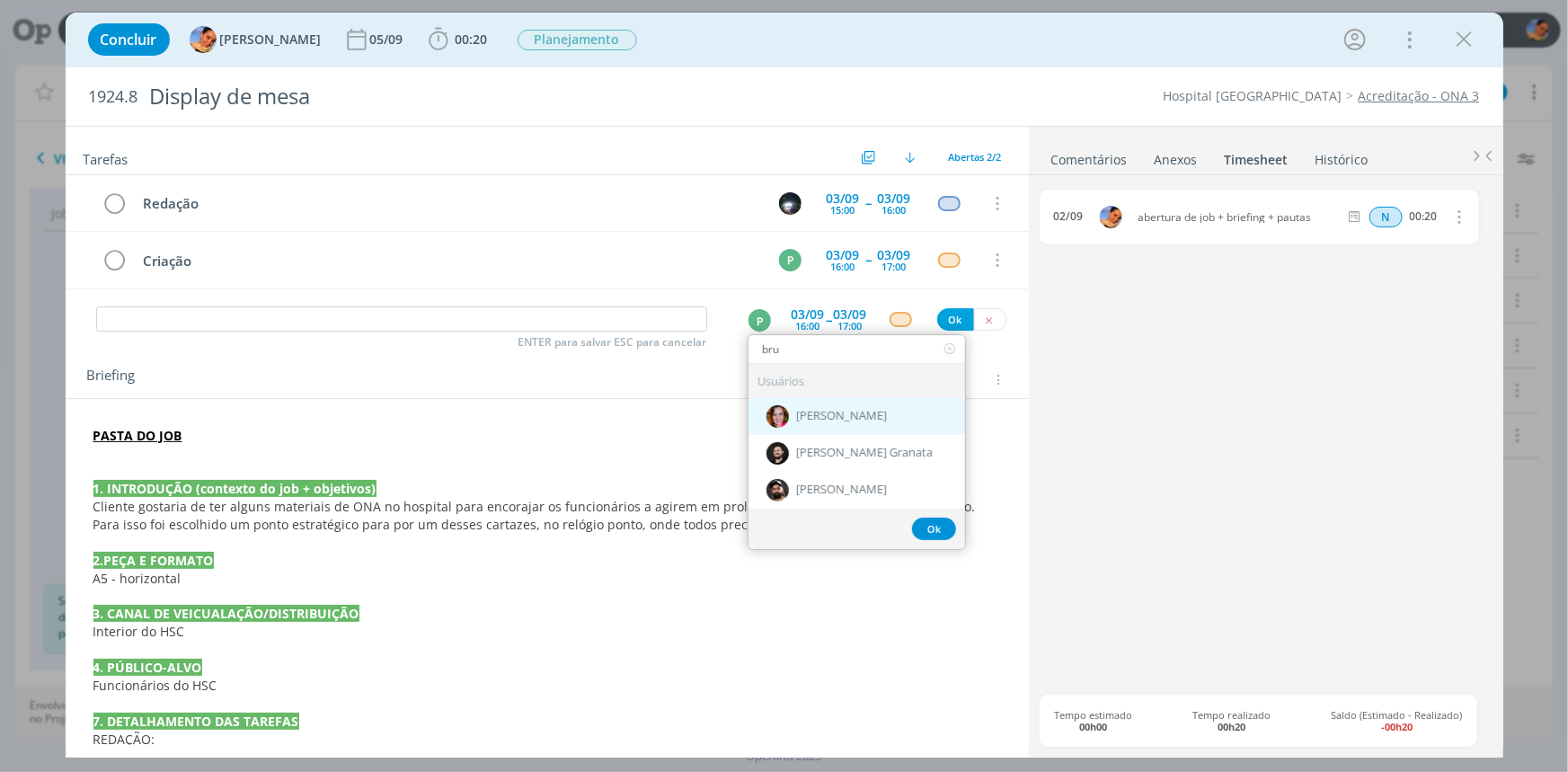
type input "bru"
click at [853, 410] on span "[PERSON_NAME]" at bounding box center [841, 417] width 91 height 15
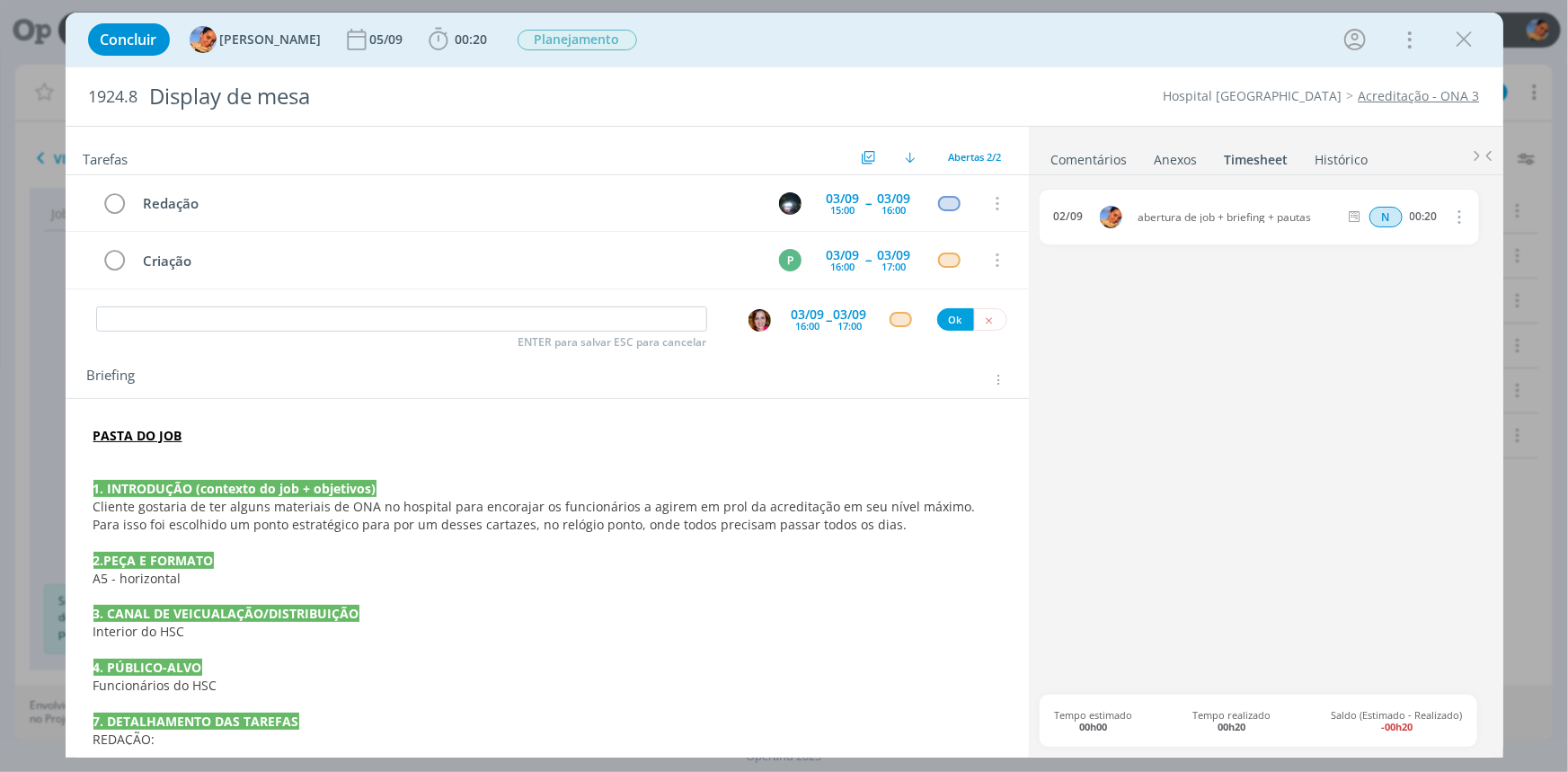
click at [799, 321] on div "16:00" at bounding box center [808, 326] width 24 height 10
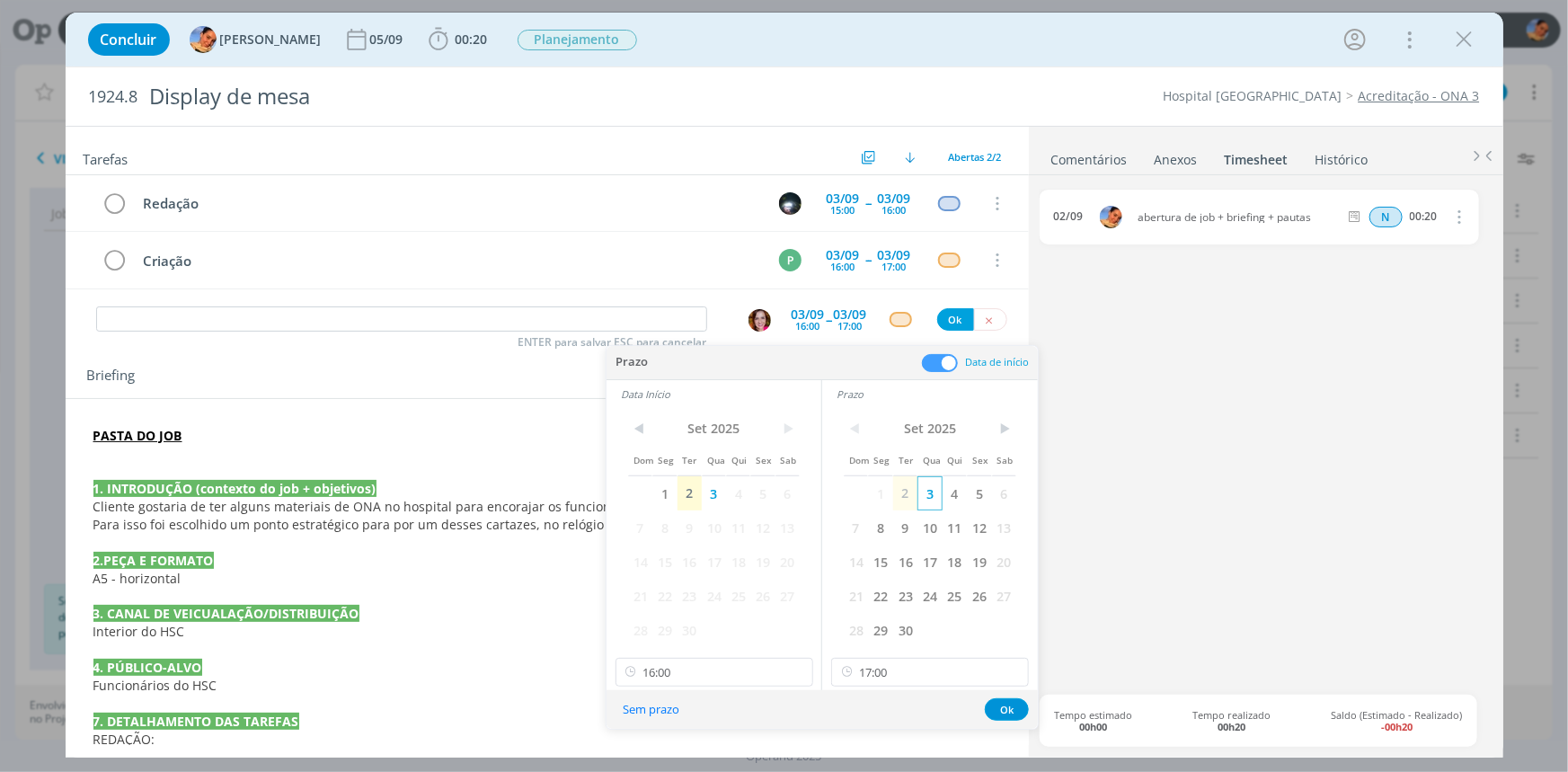
click at [926, 487] on span "3" at bounding box center [929, 493] width 24 height 34
click at [960, 493] on span "4" at bounding box center [954, 493] width 24 height 34
click at [731, 498] on span "4" at bounding box center [738, 493] width 24 height 34
click at [706, 671] on input "16:00" at bounding box center [714, 671] width 198 height 28
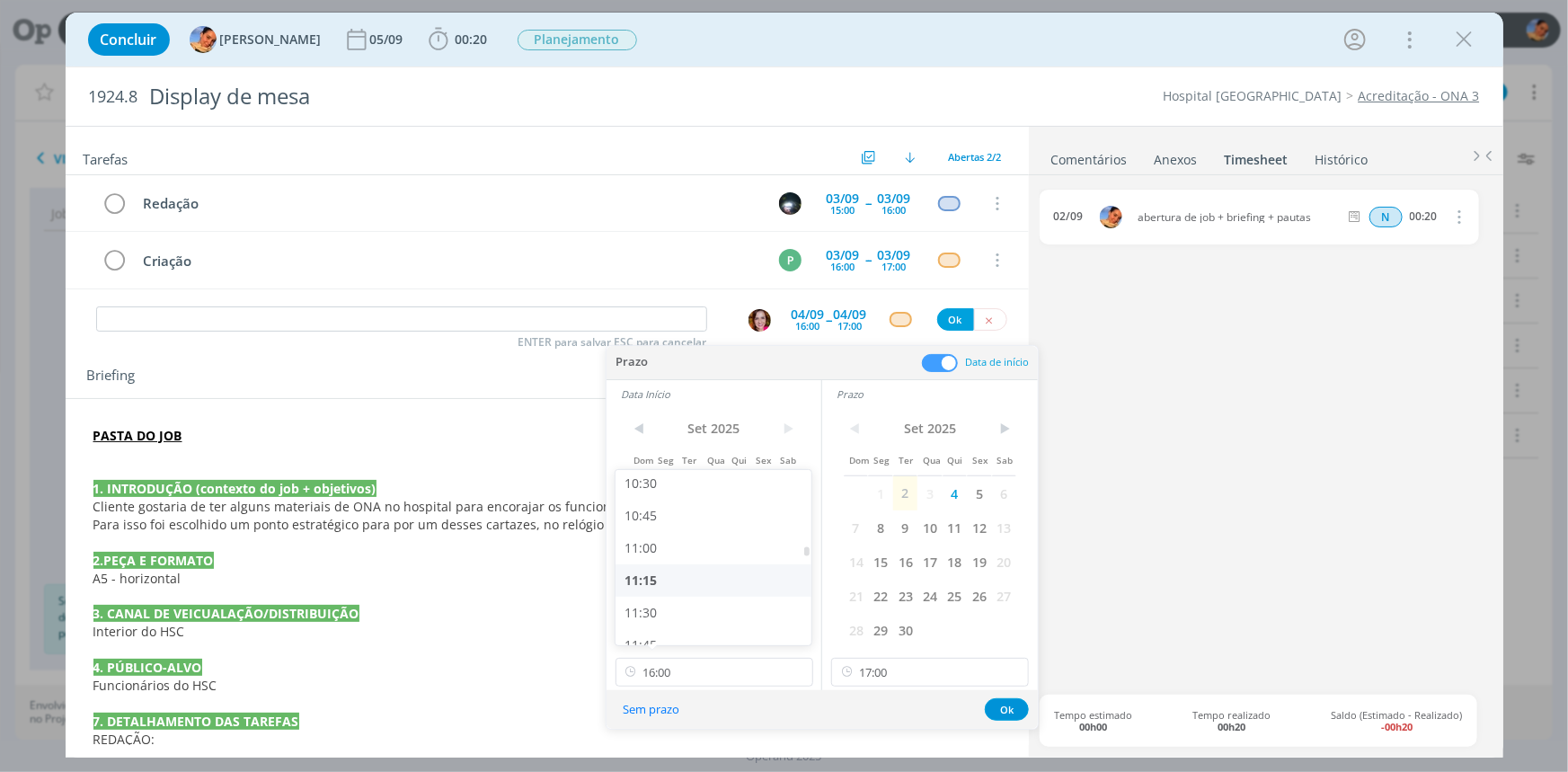
click at [680, 570] on div "11:15" at bounding box center [715, 580] width 200 height 32
type input "11:15"
click at [888, 670] on input "17:00" at bounding box center [930, 671] width 198 height 28
click at [890, 566] on div "11:30" at bounding box center [932, 564] width 200 height 32
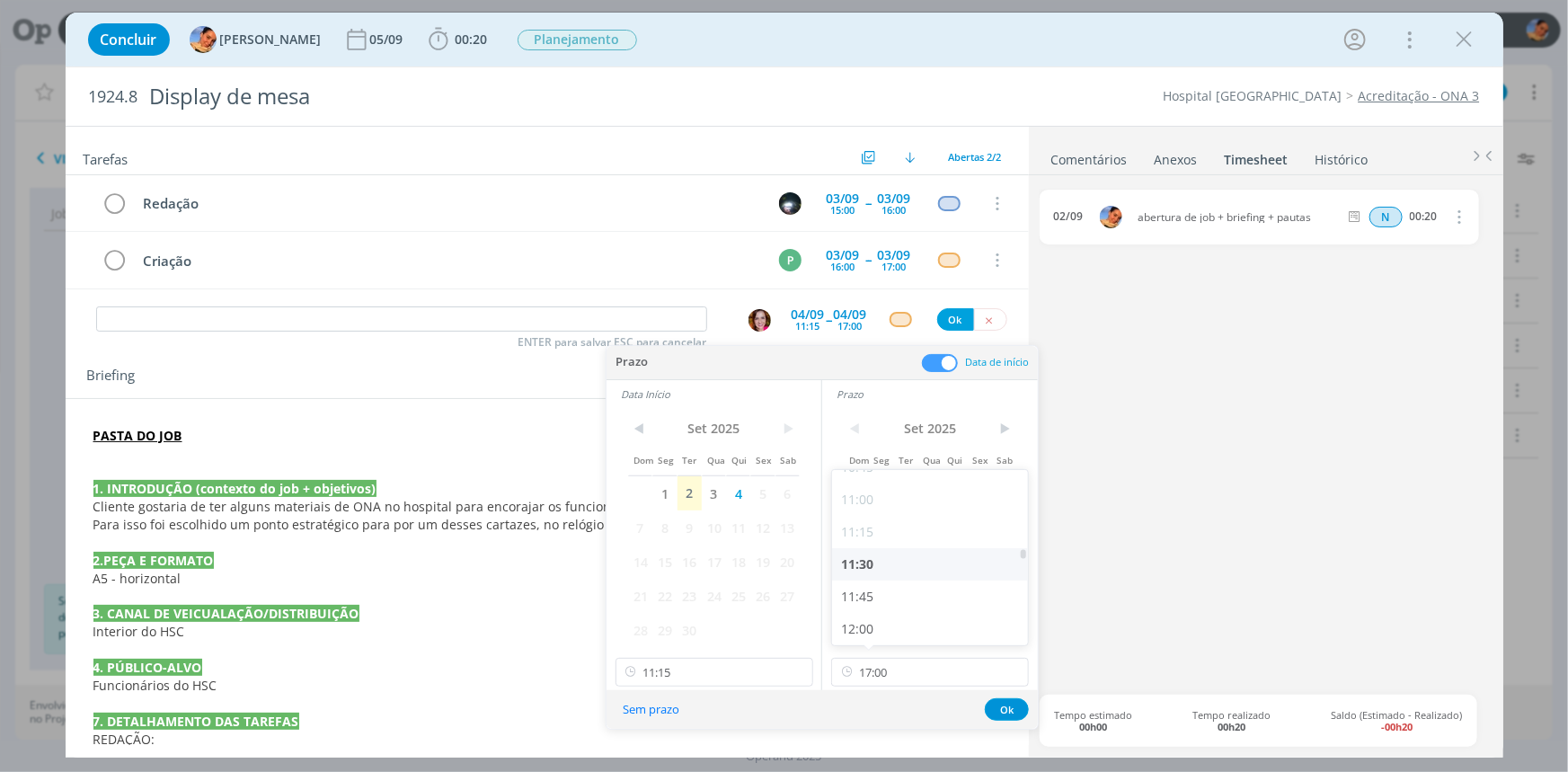
type input "11:30"
click at [1006, 709] on button "Ok" at bounding box center [1006, 709] width 44 height 22
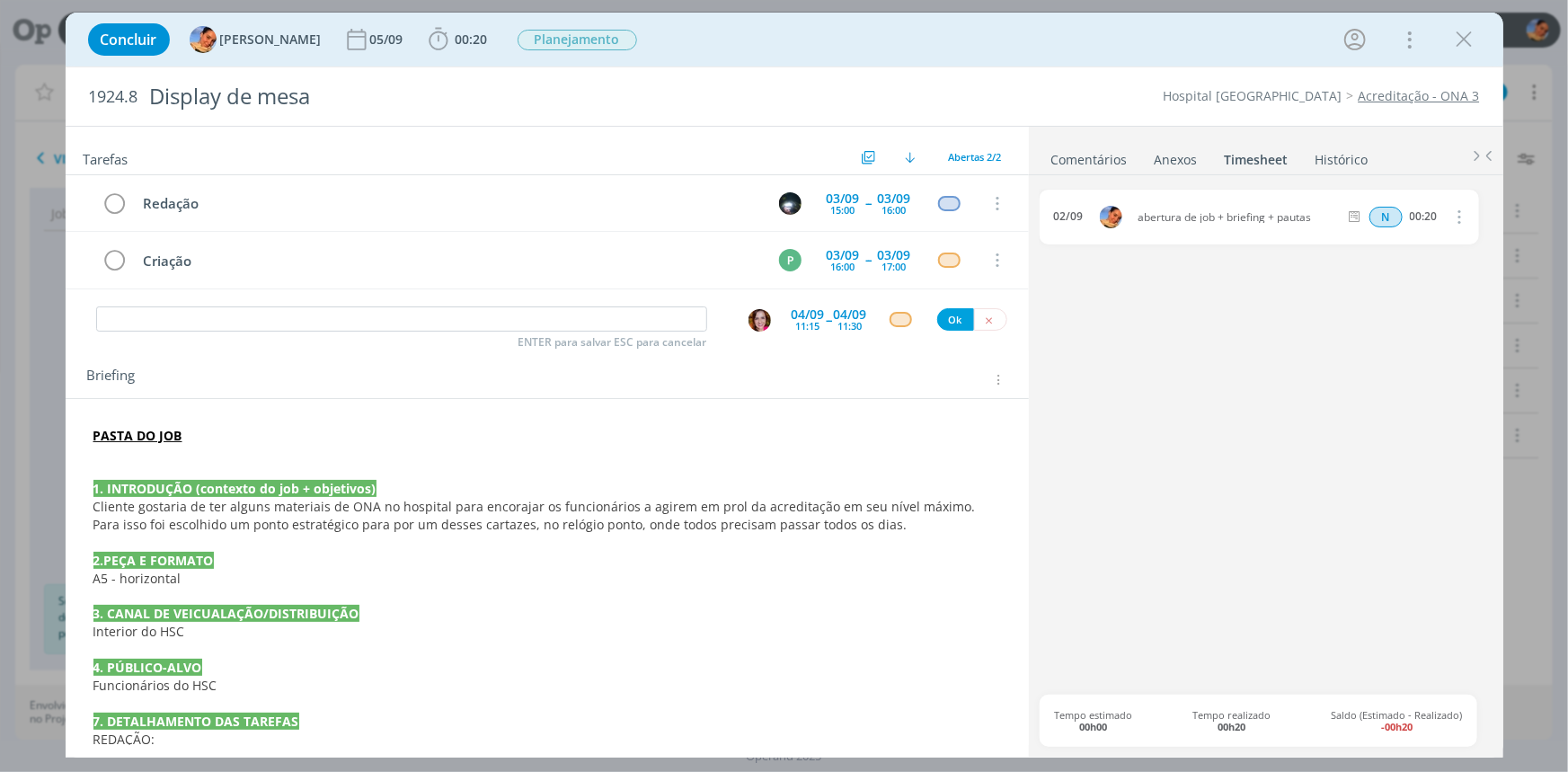
click at [885, 327] on div "ENTER para salvar ESC para cancelar 04/09 11:15 -- 04/09 11:30 Ok" at bounding box center [546, 319] width 963 height 32
click at [890, 322] on div "dialog" at bounding box center [901, 319] width 22 height 16
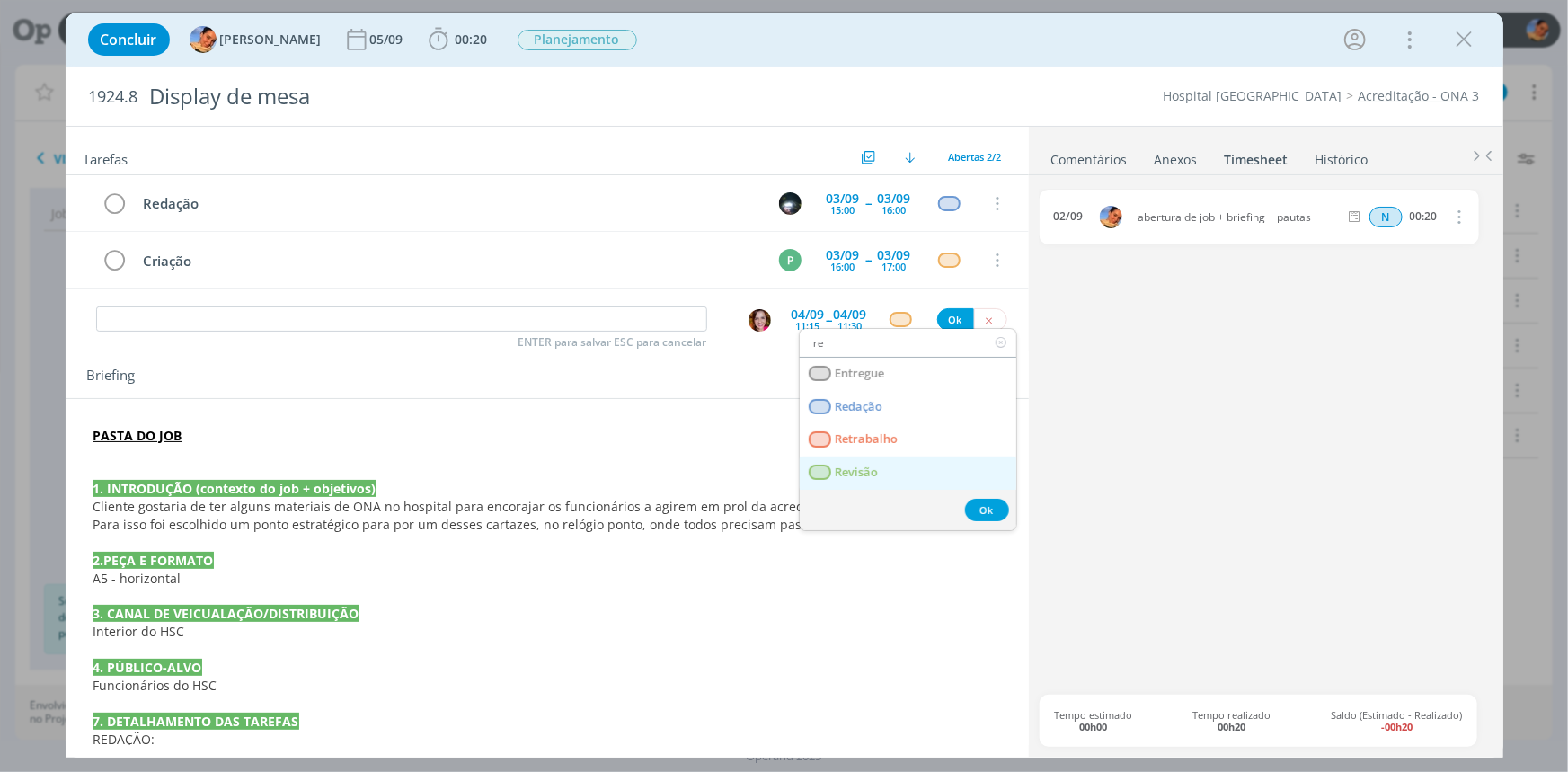
type input "re"
click at [853, 468] on span "Revisão" at bounding box center [856, 472] width 43 height 15
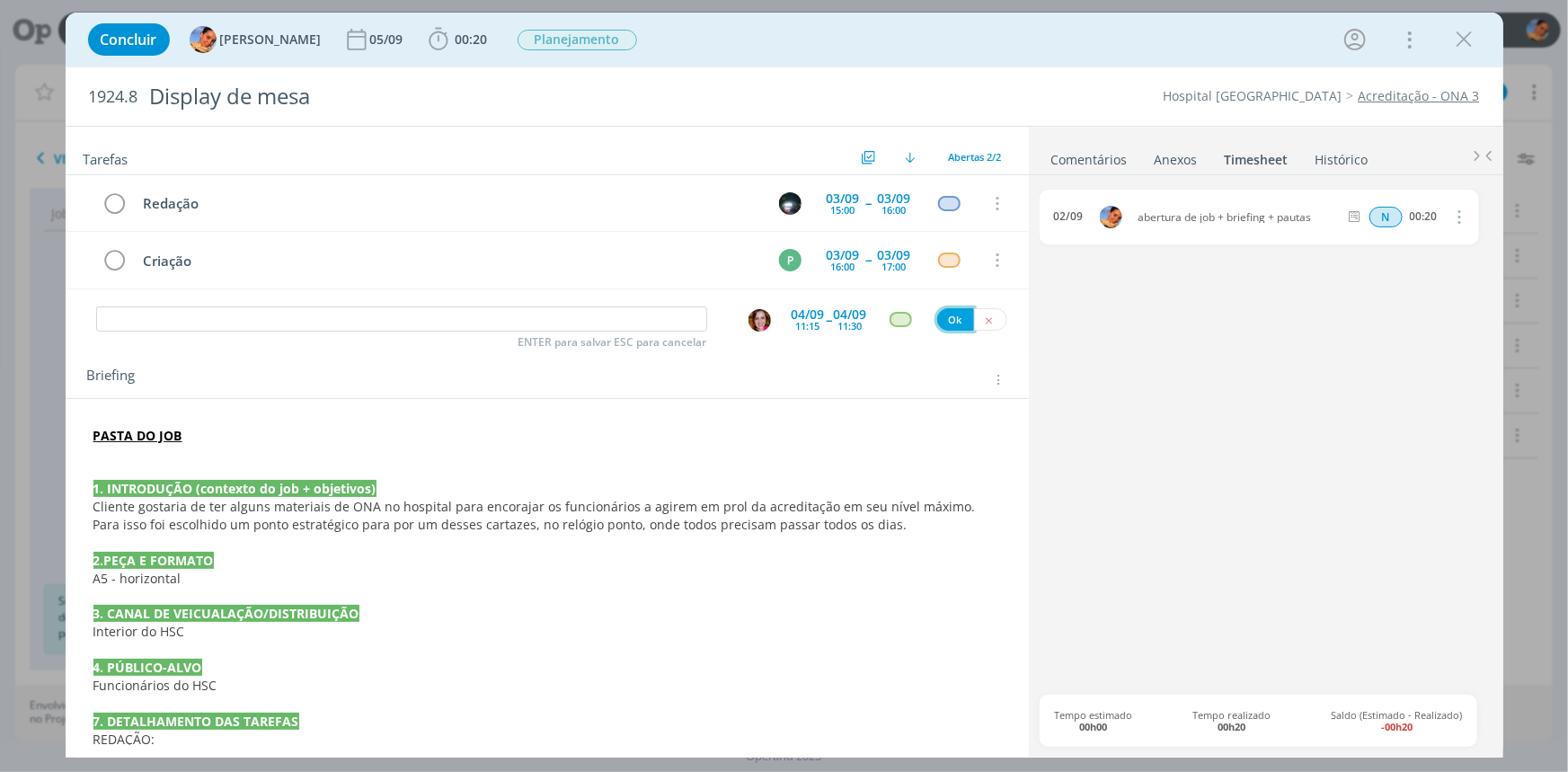
click at [946, 313] on button "Ok" at bounding box center [955, 319] width 37 height 22
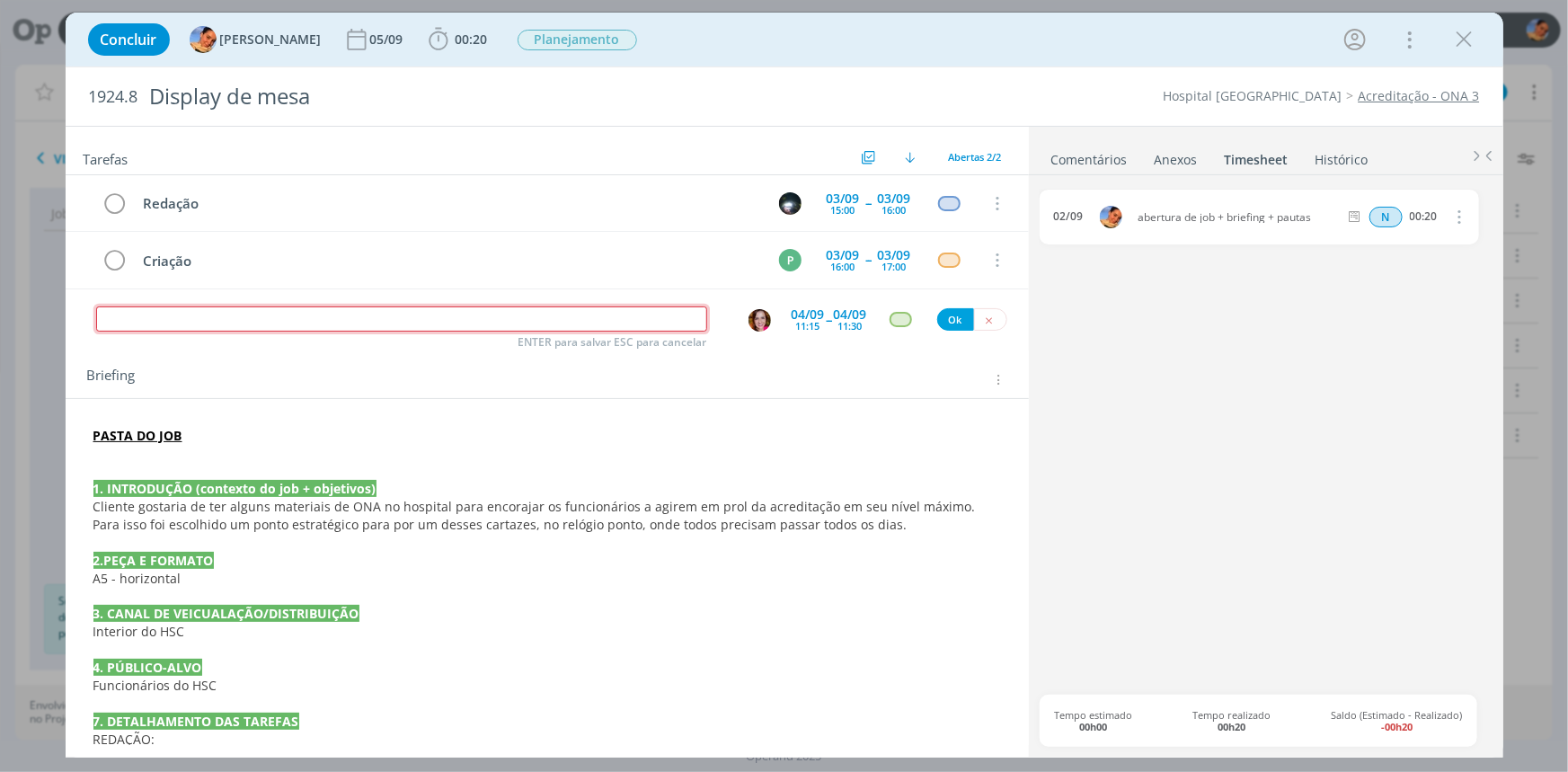
click at [548, 314] on input "dialog" at bounding box center [402, 319] width 611 height 25
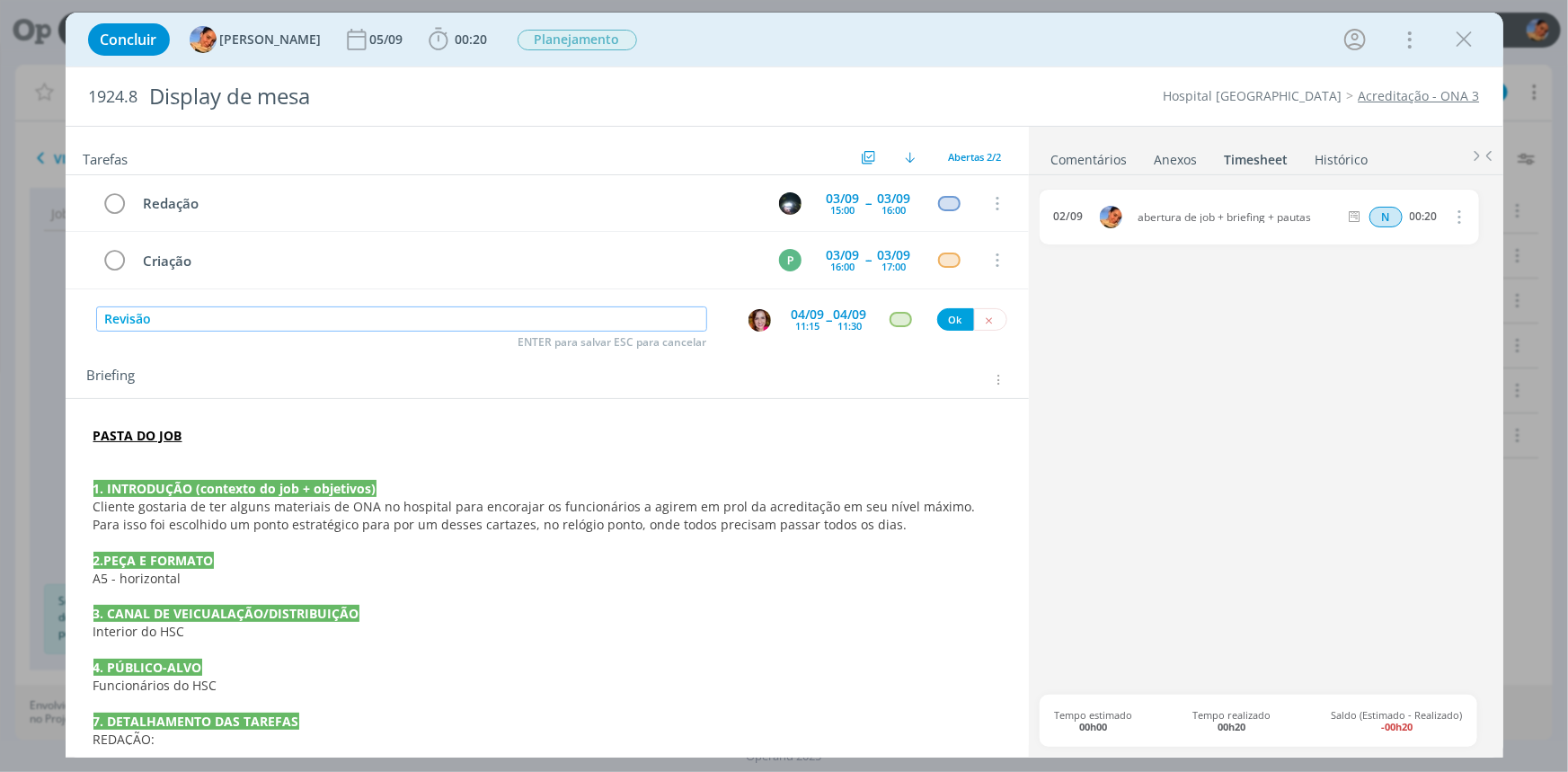
type input "Revisão"
click at [949, 319] on button "Ok" at bounding box center [955, 319] width 37 height 22
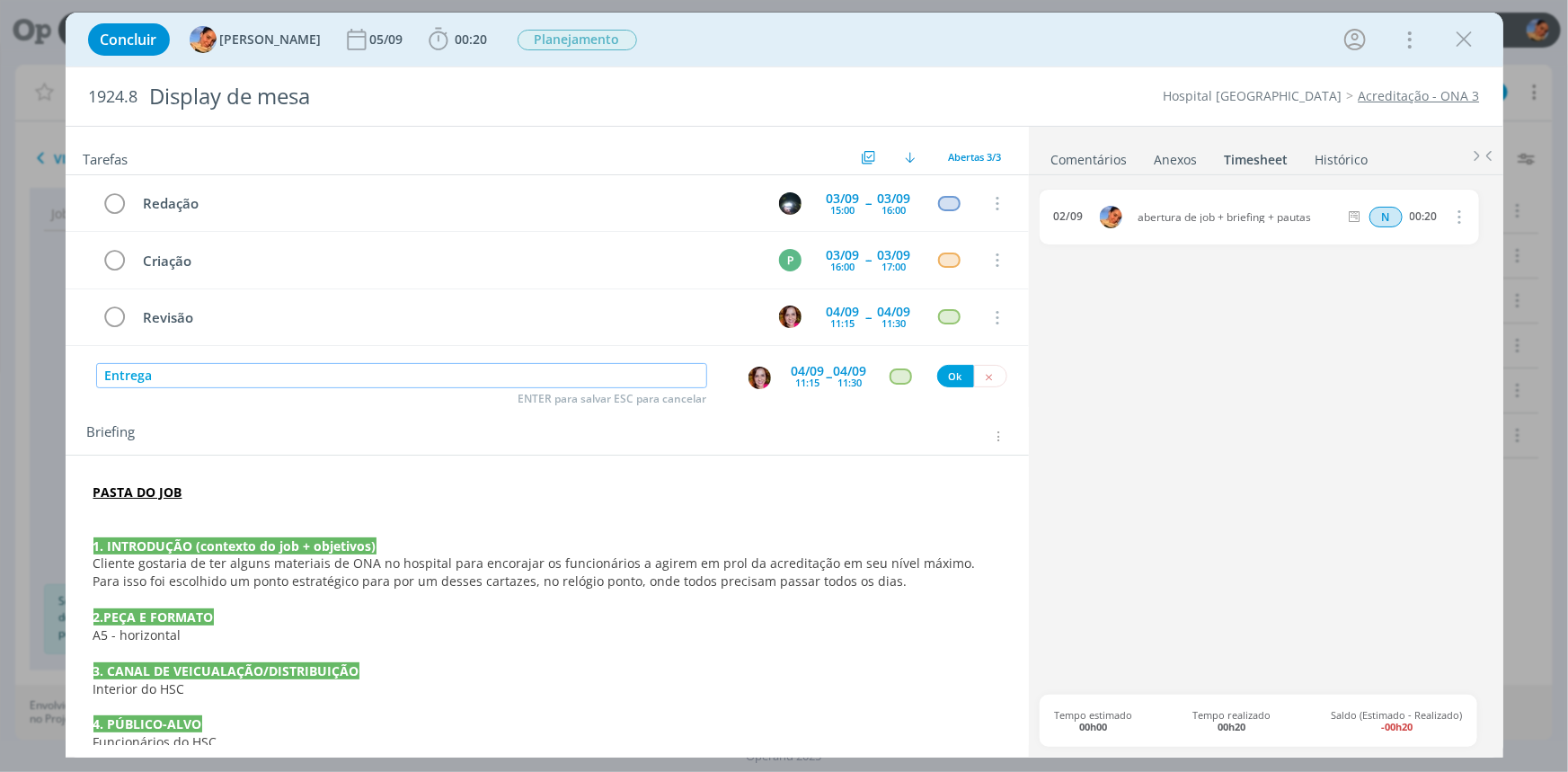
click at [751, 371] on img "dialog" at bounding box center [759, 378] width 22 height 22
type input "Entrega"
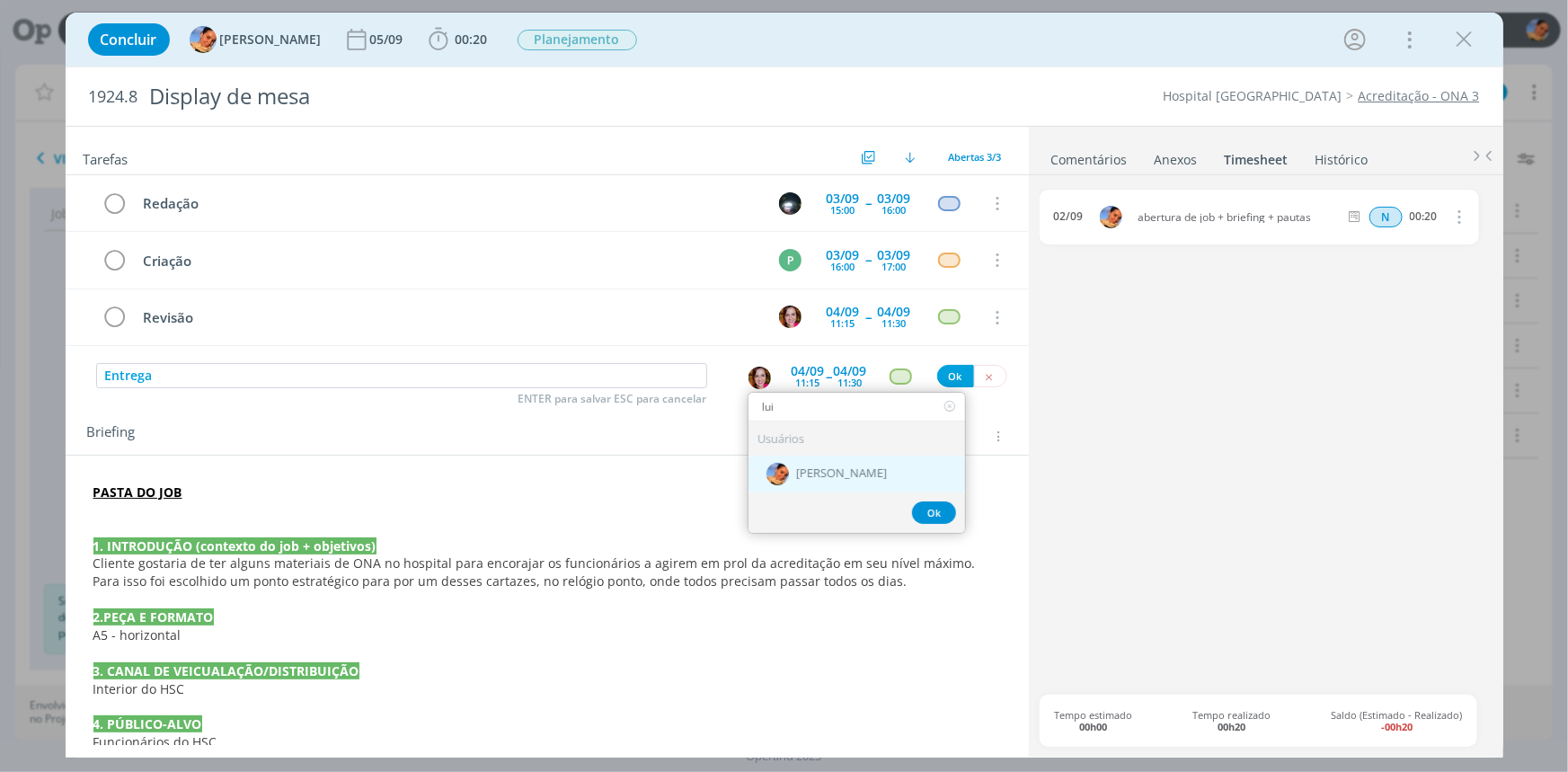
type input "lui"
click at [795, 482] on div "[PERSON_NAME]" at bounding box center [857, 473] width 217 height 37
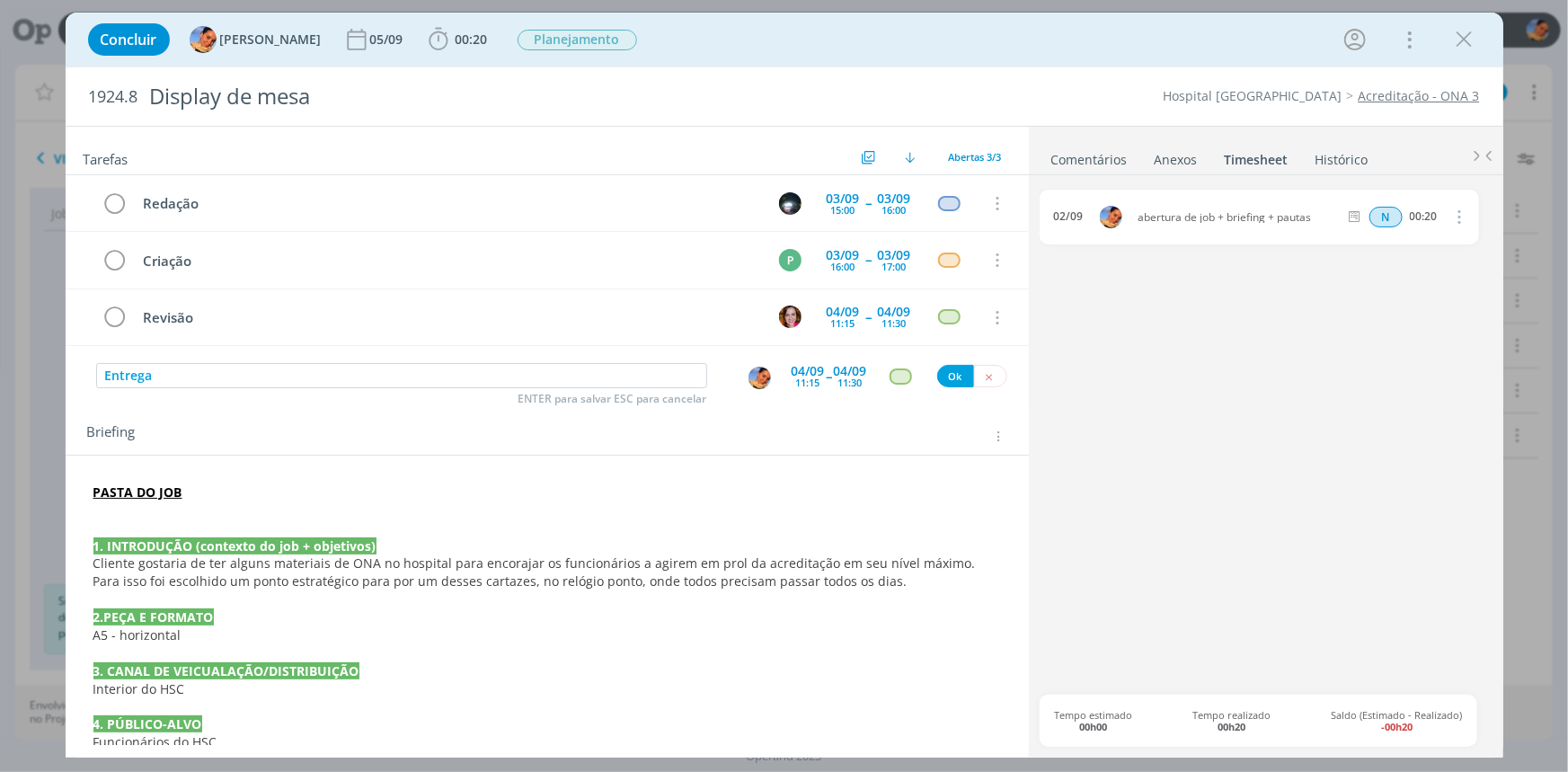
click at [806, 365] on div "04/09" at bounding box center [808, 371] width 33 height 13
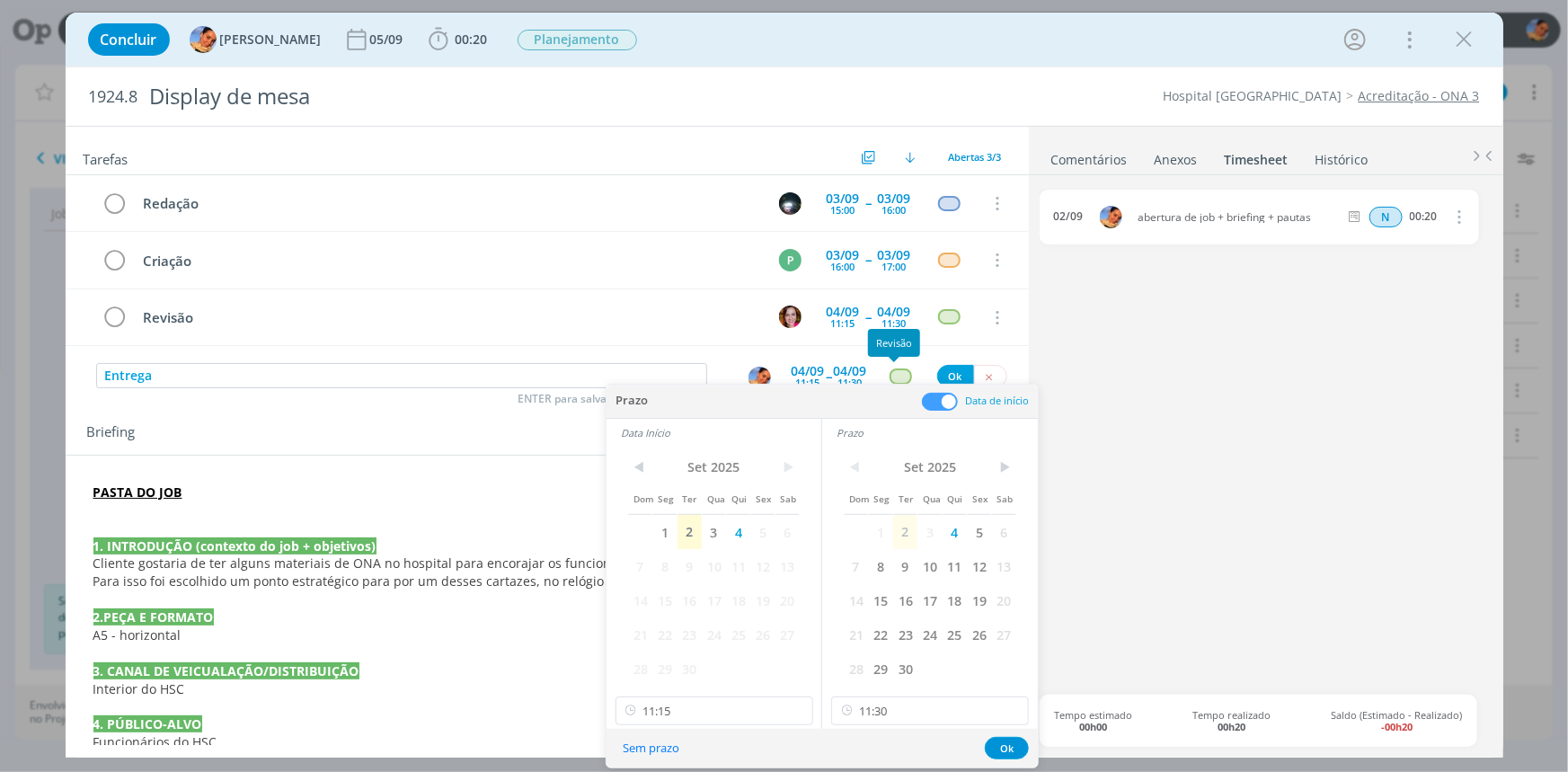
click at [935, 396] on span at bounding box center [940, 401] width 36 height 18
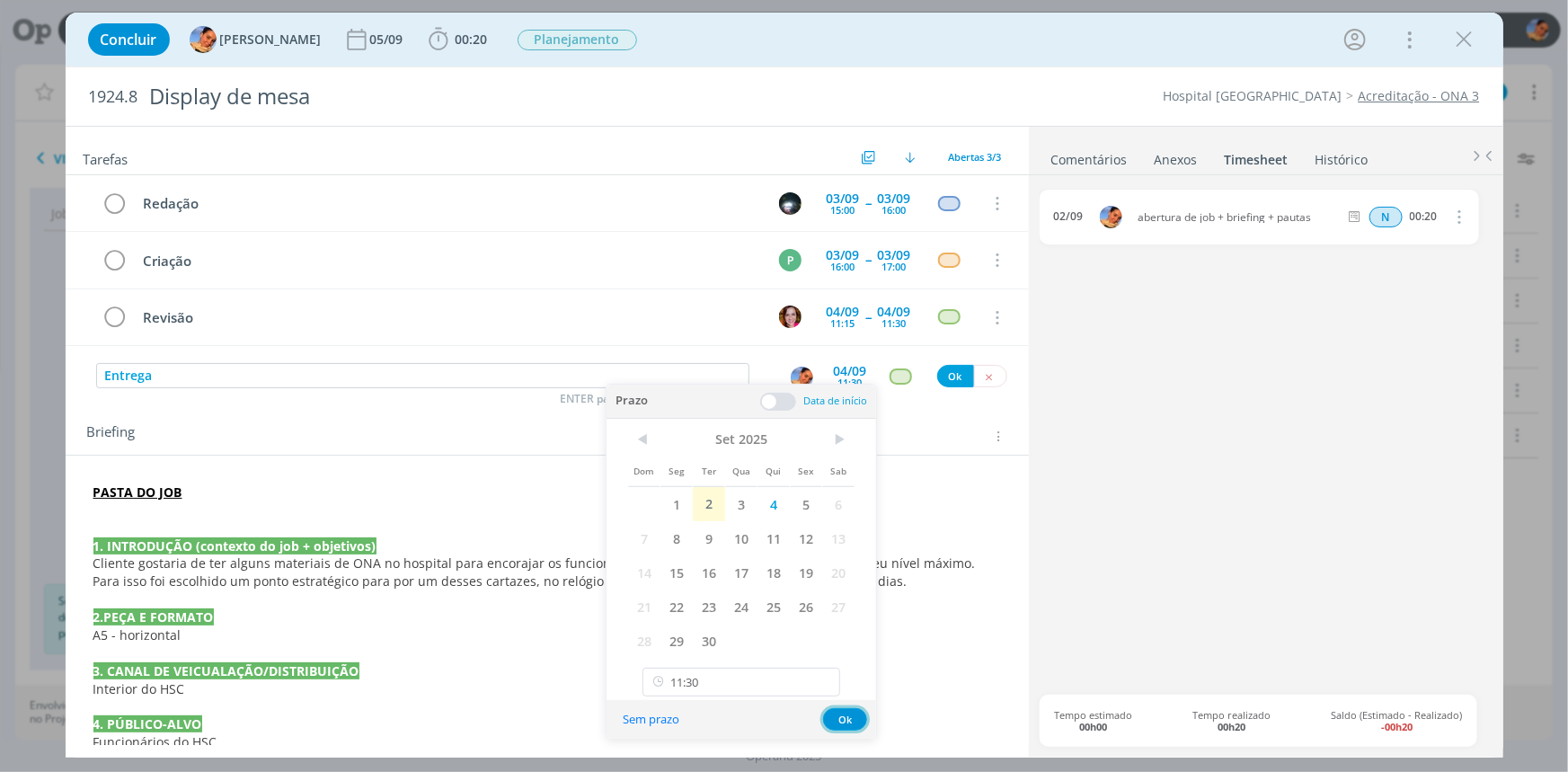
click at [864, 719] on button "Ok" at bounding box center [844, 719] width 44 height 22
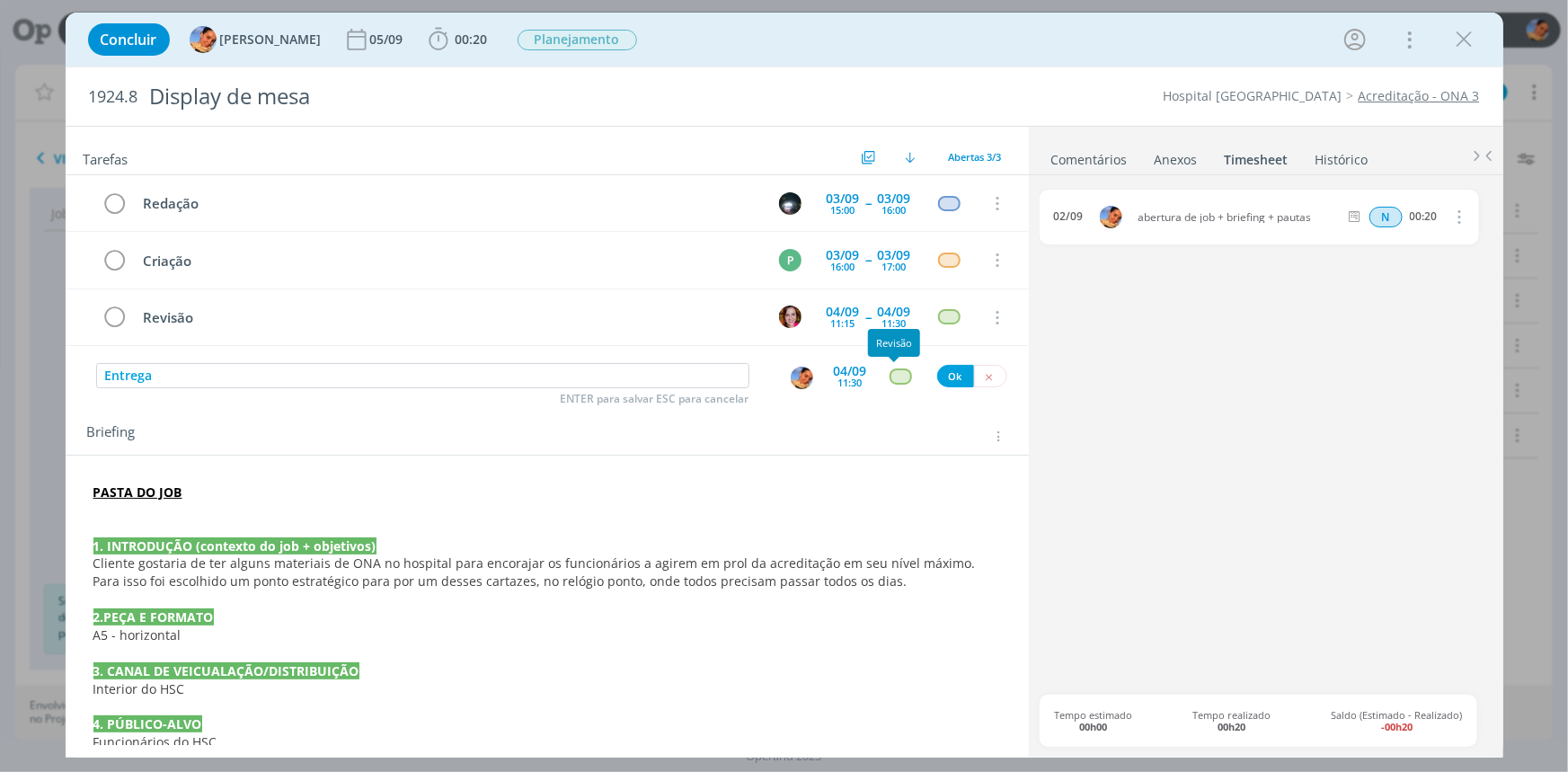
click at [895, 377] on div "dialog" at bounding box center [901, 376] width 22 height 16
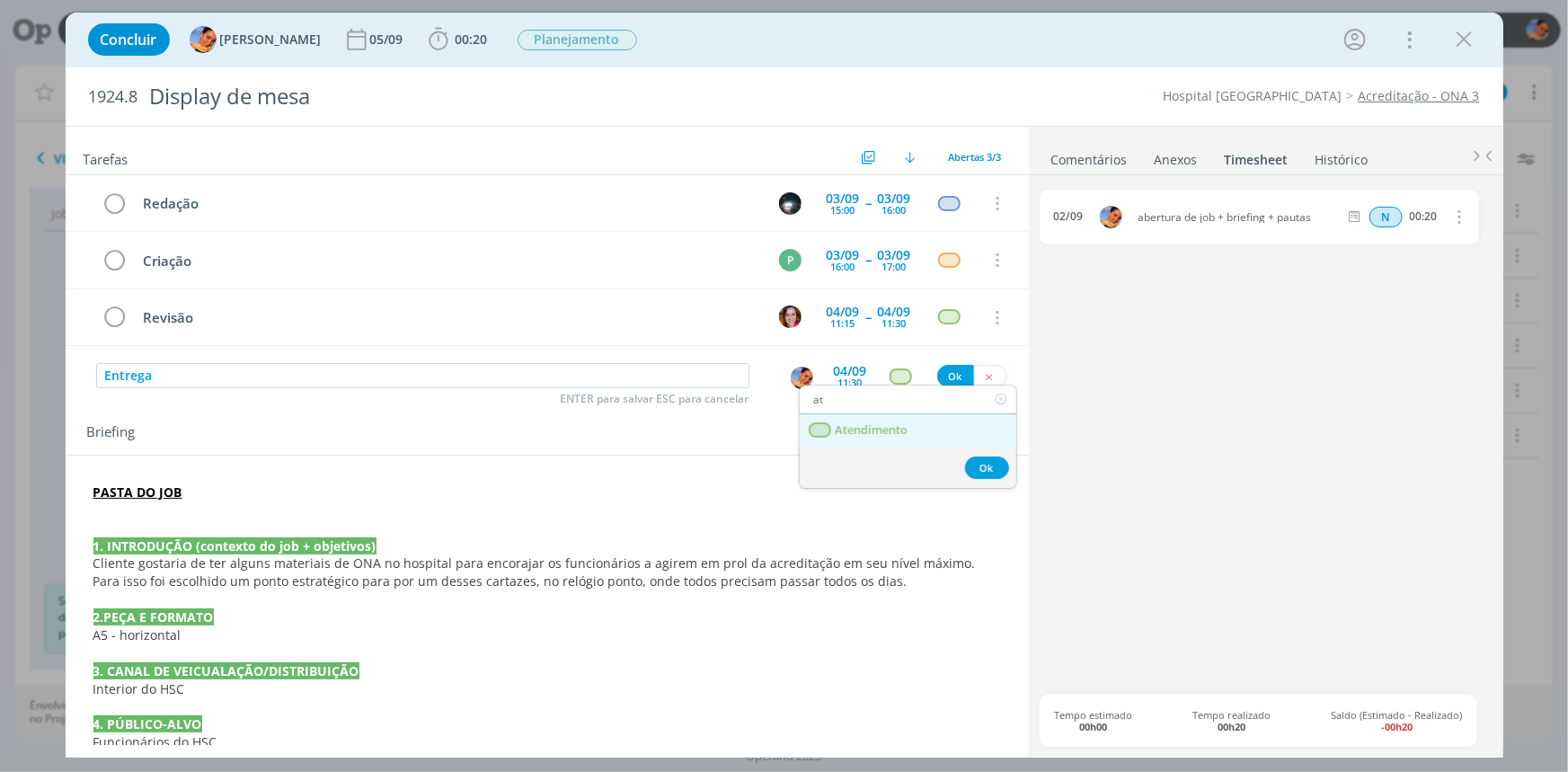
type input "at"
click at [876, 436] on span "Atendimento" at bounding box center [870, 430] width 73 height 15
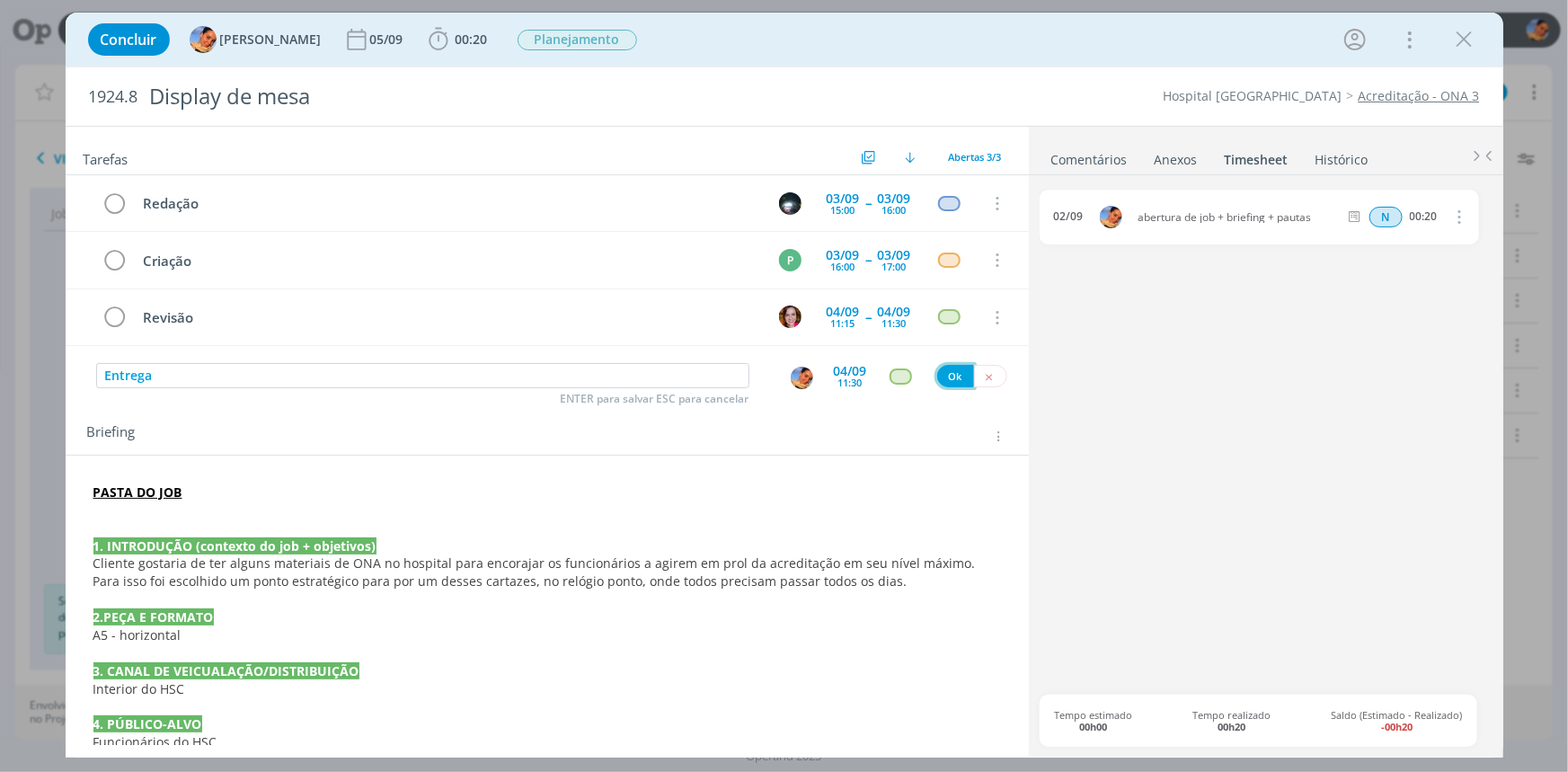
click at [940, 375] on button "Ok" at bounding box center [955, 376] width 37 height 22
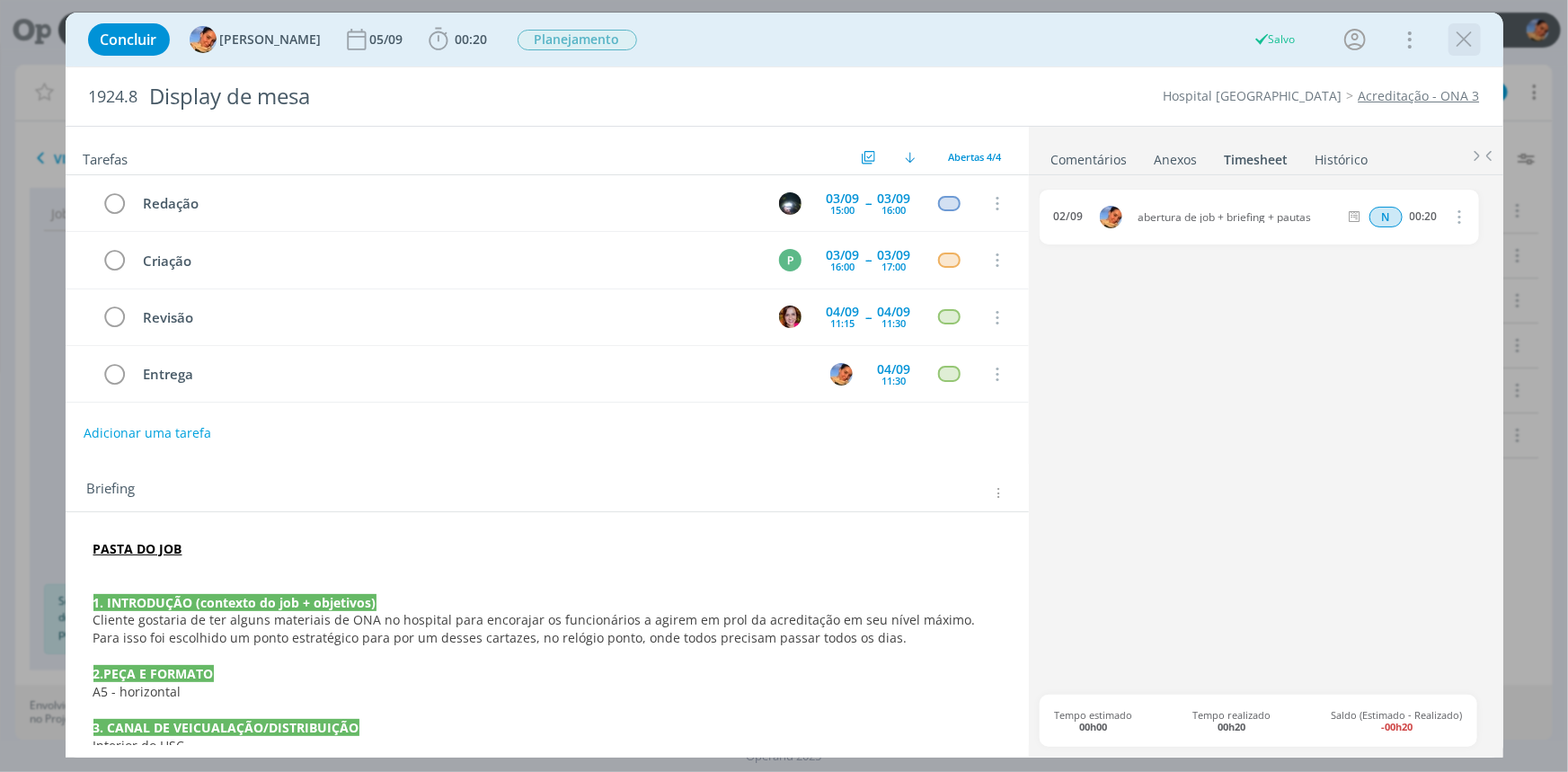
click at [1451, 39] on icon "dialog" at bounding box center [1465, 40] width 27 height 27
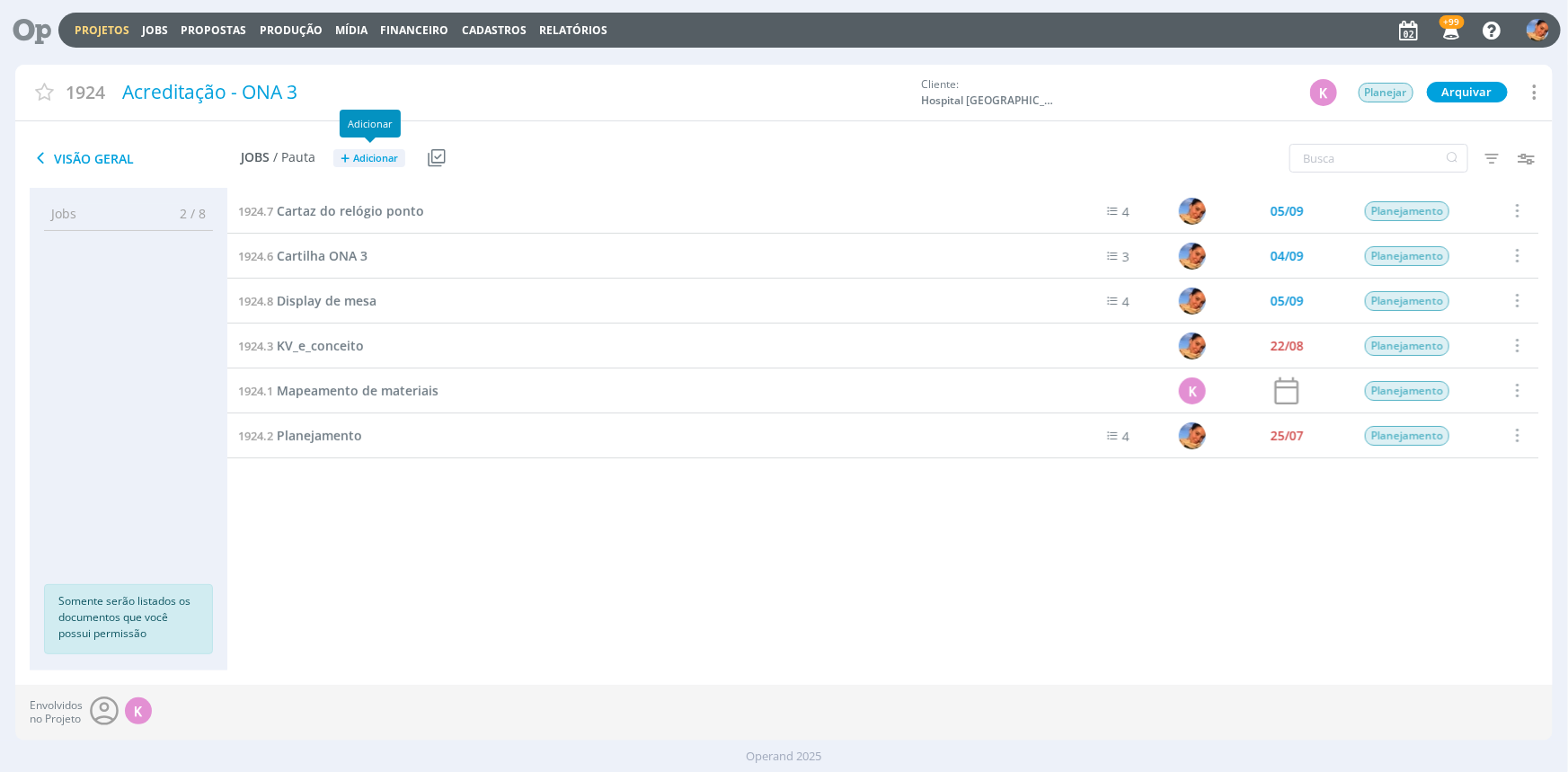
click at [378, 157] on span "Adicionar" at bounding box center [376, 159] width 45 height 12
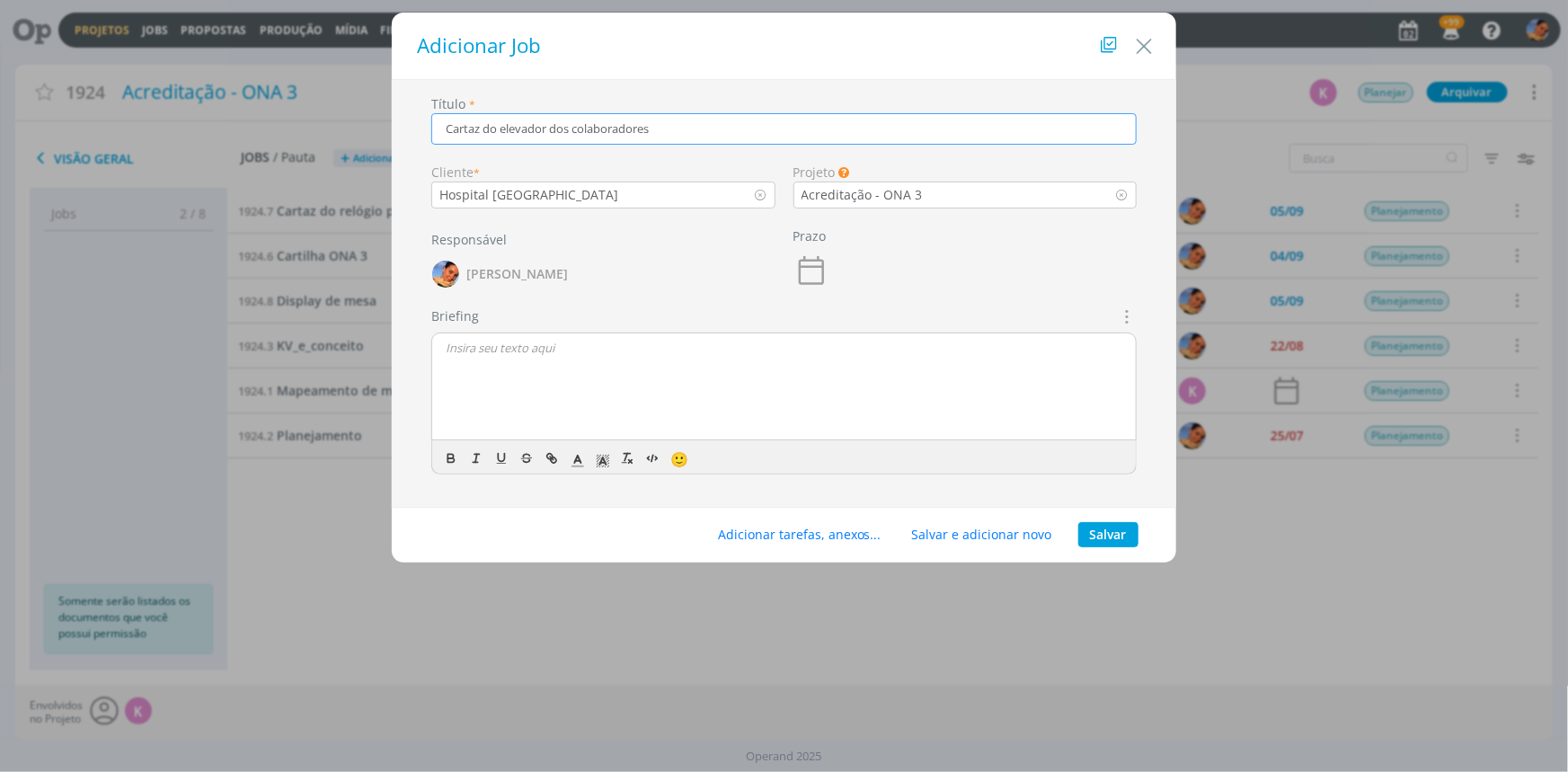
type input "Cartaz do elevador dos colaboradores"
click at [1094, 534] on button "Salvar" at bounding box center [1108, 535] width 60 height 25
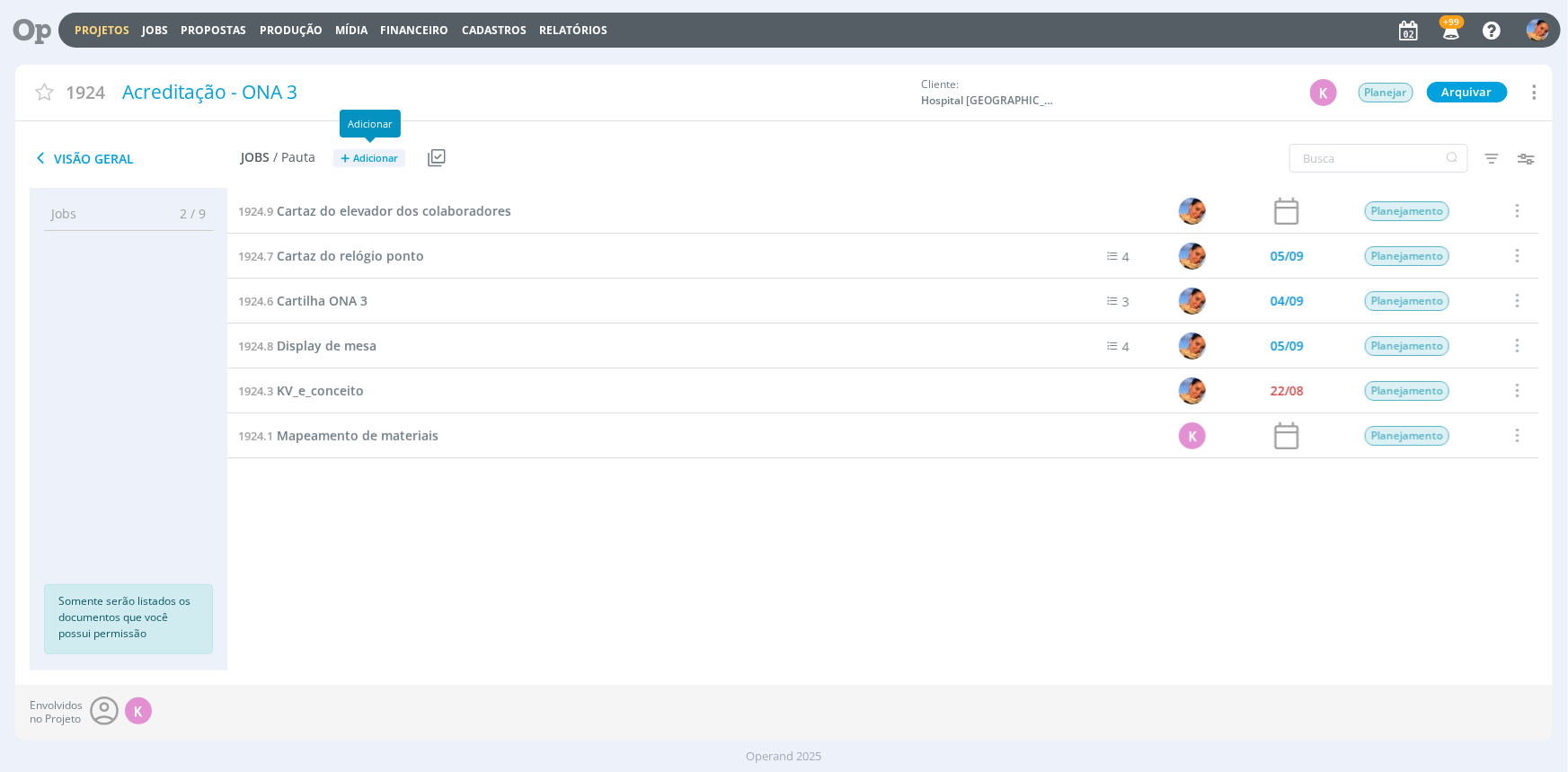
click at [358, 196] on div "1924.9 Cartaz do elevador dos colaboradores" at bounding box center [626, 210] width 799 height 44
click at [368, 213] on span "Cartaz do elevador dos colaboradores" at bounding box center [394, 210] width 234 height 17
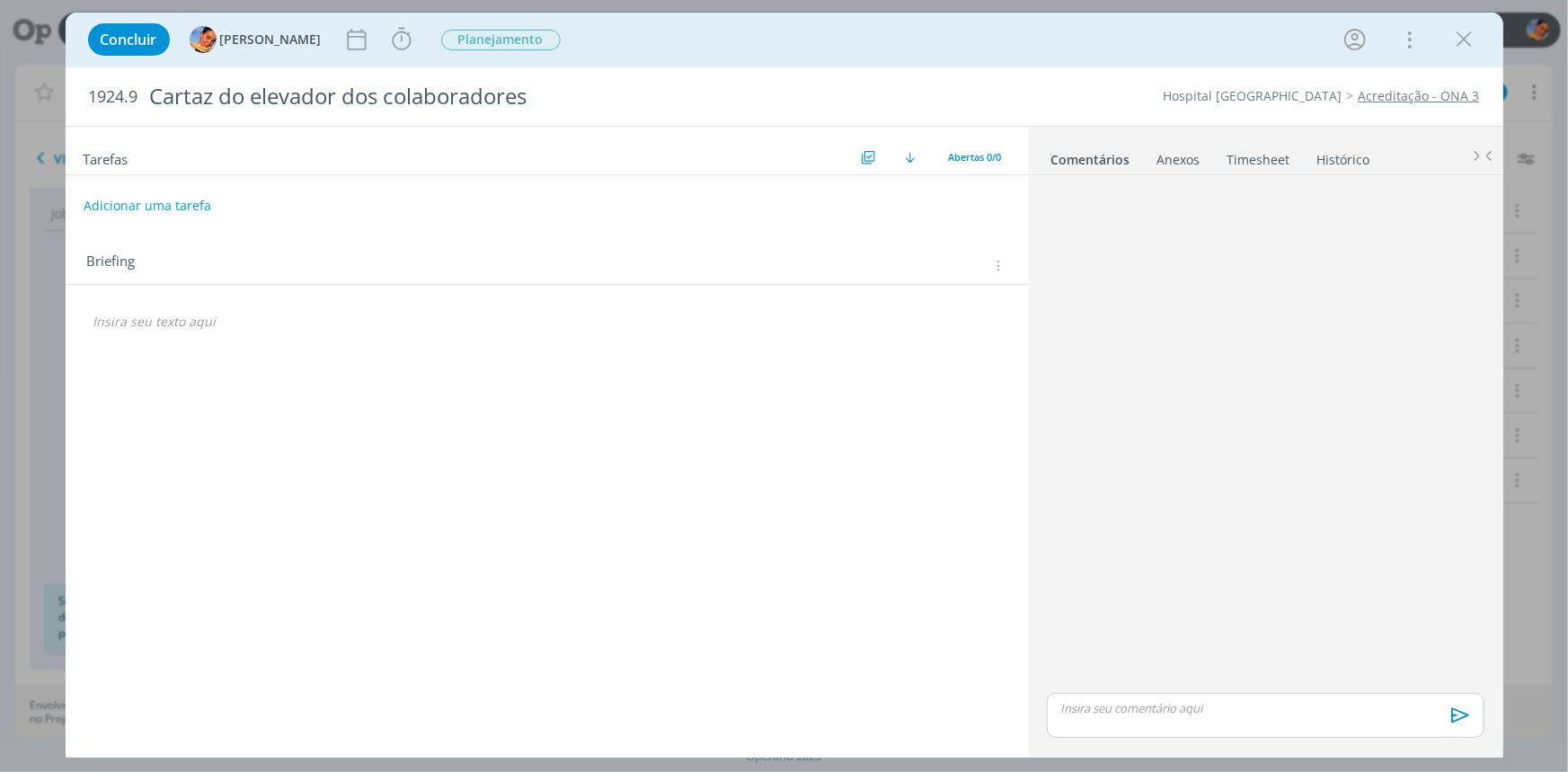
click at [997, 264] on icon "dialog" at bounding box center [997, 265] width 14 height 16
drag, startPoint x: 139, startPoint y: 100, endPoint x: 2, endPoint y: 90, distance: 137.4
click at [2, 90] on div "Concluir Luíza Santana Iniciar Apontar Data * 02/09/2025 Horas * 00:00 Tarefa S…" at bounding box center [784, 386] width 1568 height 772
copy span "1924.9"
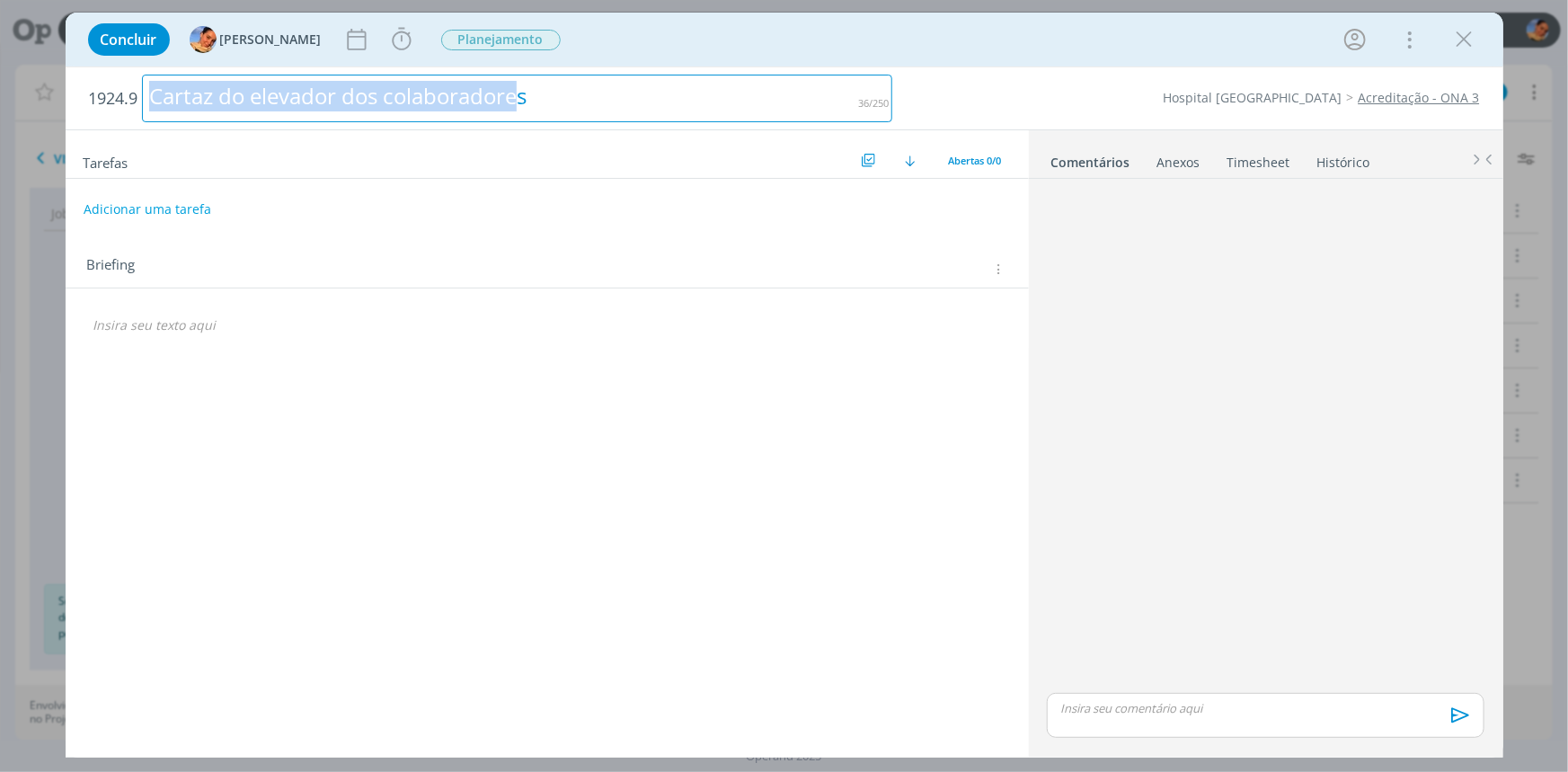
drag, startPoint x: 526, startPoint y: 103, endPoint x: 0, endPoint y: 114, distance: 526.1
click at [0, 114] on div "Concluir Luíza Santana Iniciar Apontar Data * 02/09/2025 Horas * 00:00 Tarefa S…" at bounding box center [784, 386] width 1568 height 772
drag, startPoint x: 541, startPoint y: 102, endPoint x: 91, endPoint y: 111, distance: 450.1
click at [75, 117] on div "1924.9 Cartaz do elevador dos colaboradores Hospital Santa Cruz Acreditação - O…" at bounding box center [784, 99] width 1437 height 62
copy div "Cartaz do elevador dos colaboradores"
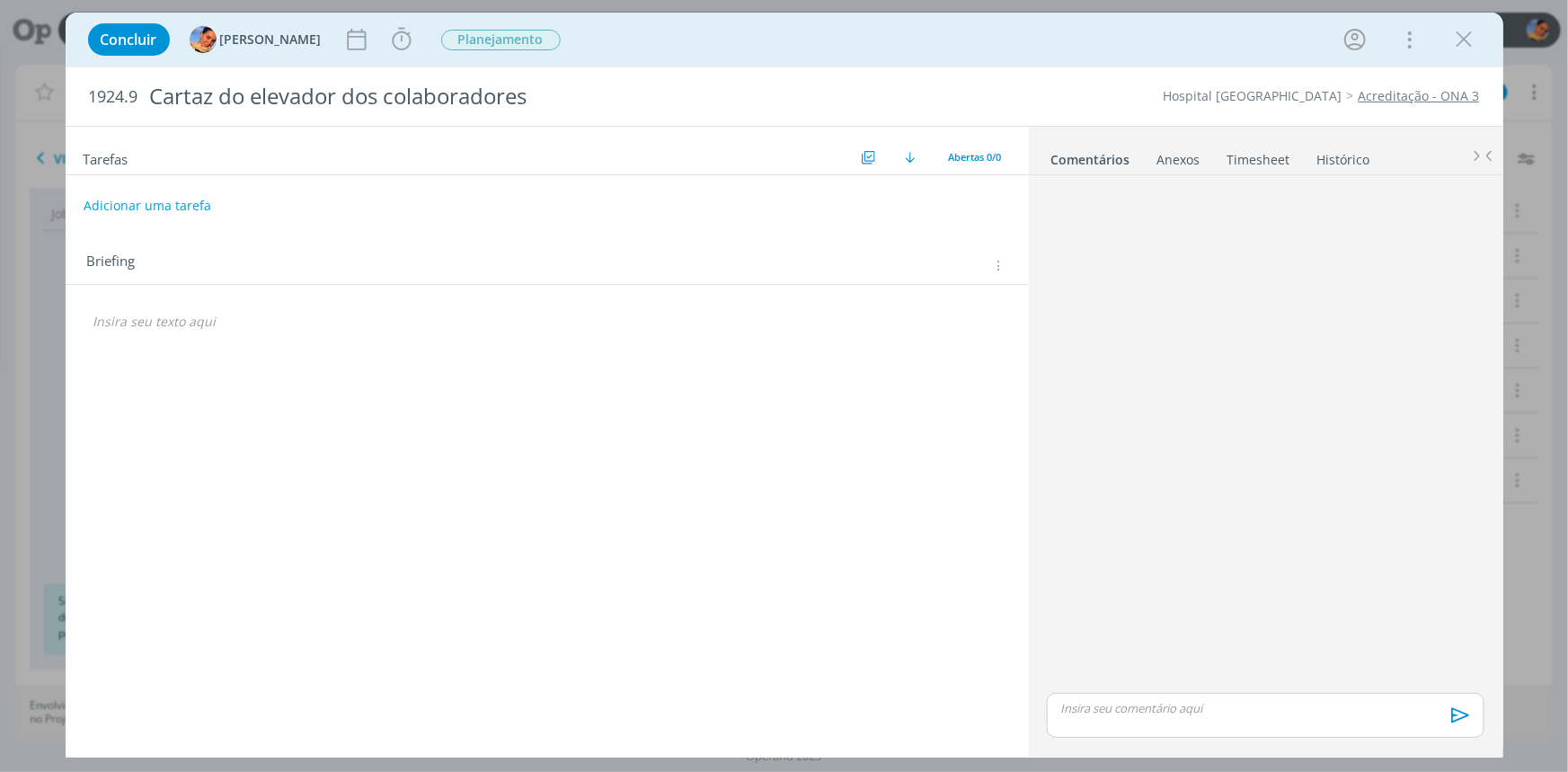
click at [1000, 264] on icon "dialog" at bounding box center [997, 265] width 14 height 16
click at [993, 290] on icon at bounding box center [987, 296] width 17 height 15
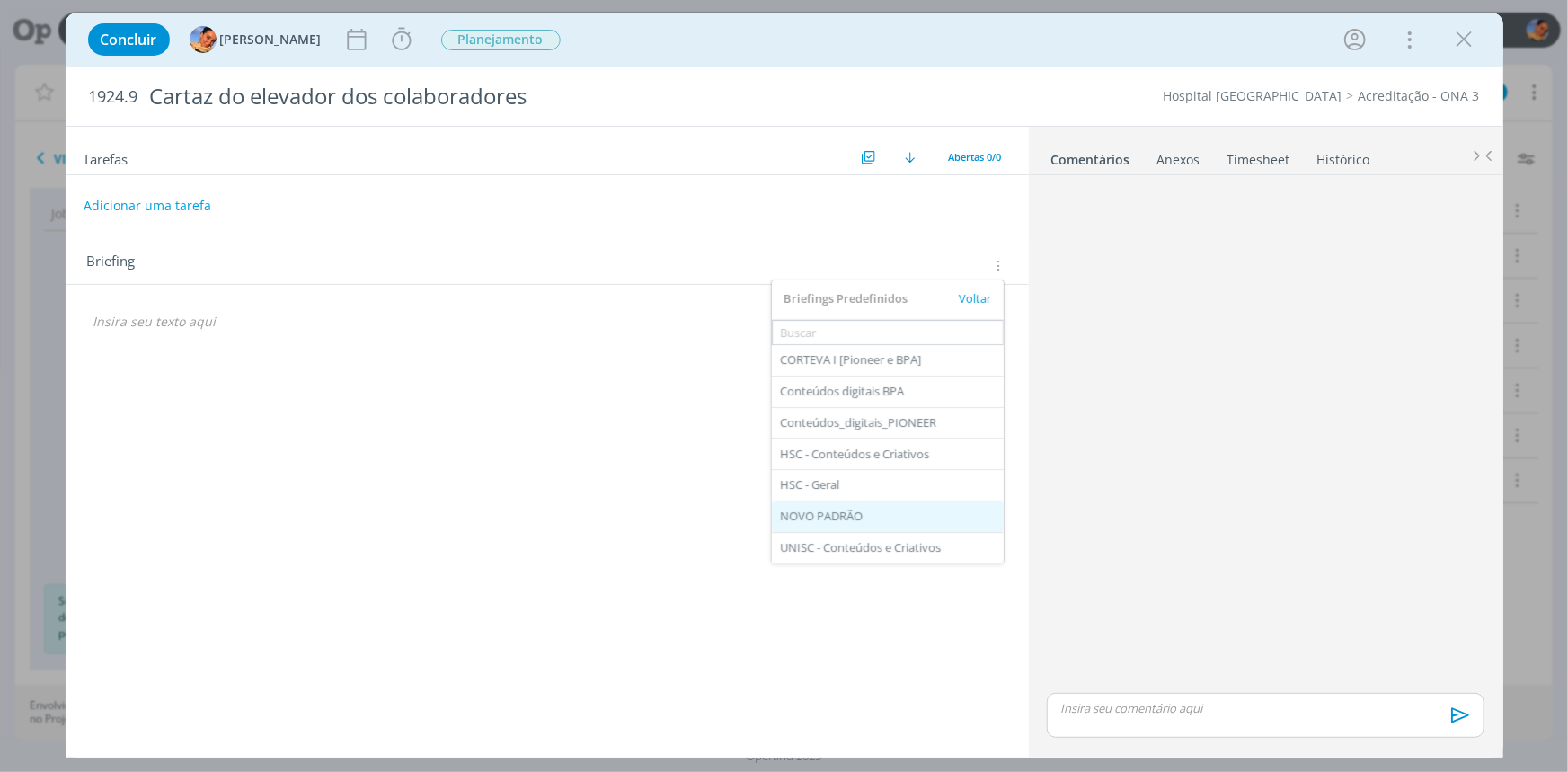
click at [885, 503] on div "NOVO PADRÃO" at bounding box center [888, 516] width 232 height 30
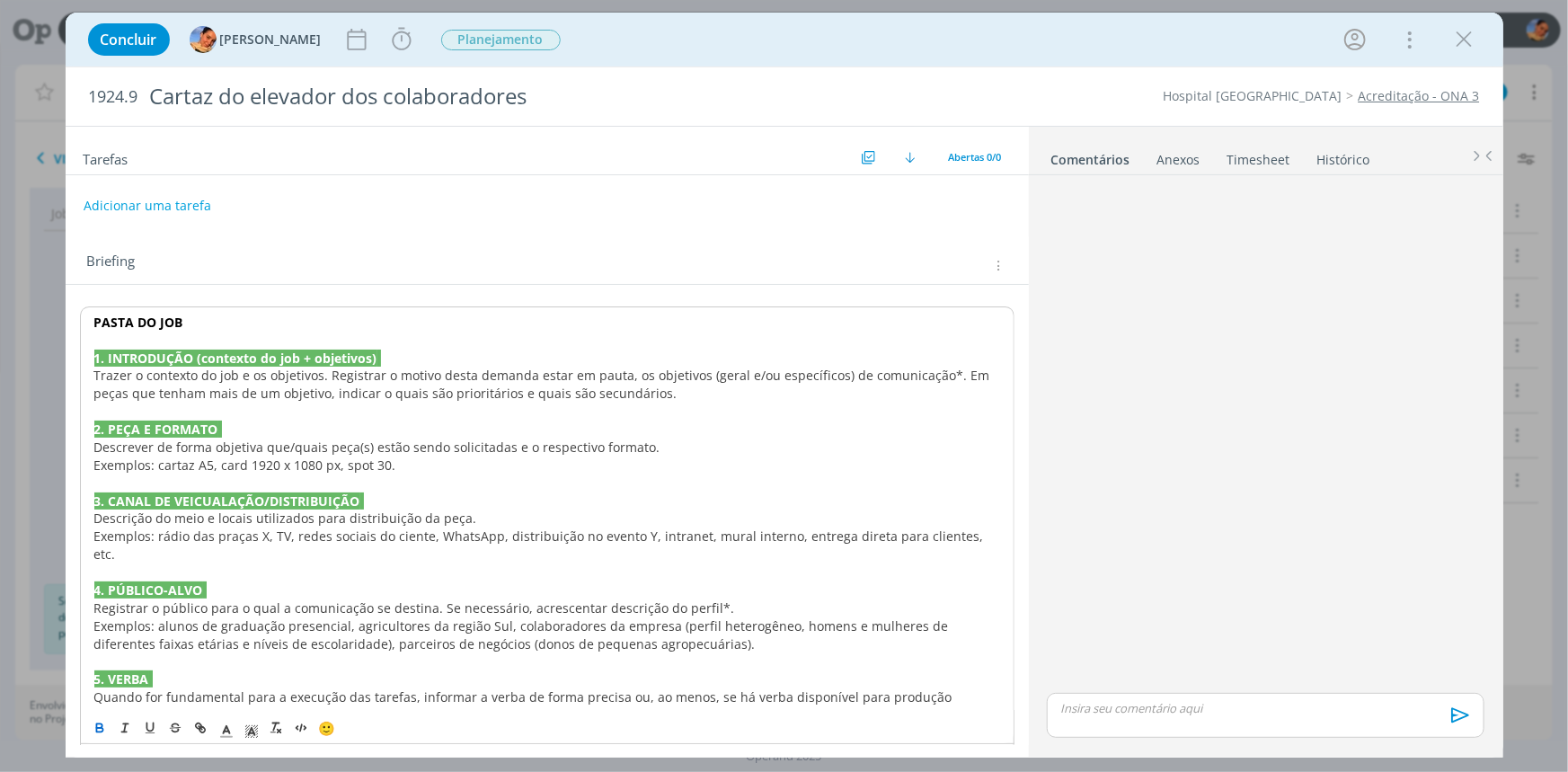
drag, startPoint x: 198, startPoint y: 318, endPoint x: 10, endPoint y: 323, distance: 188.1
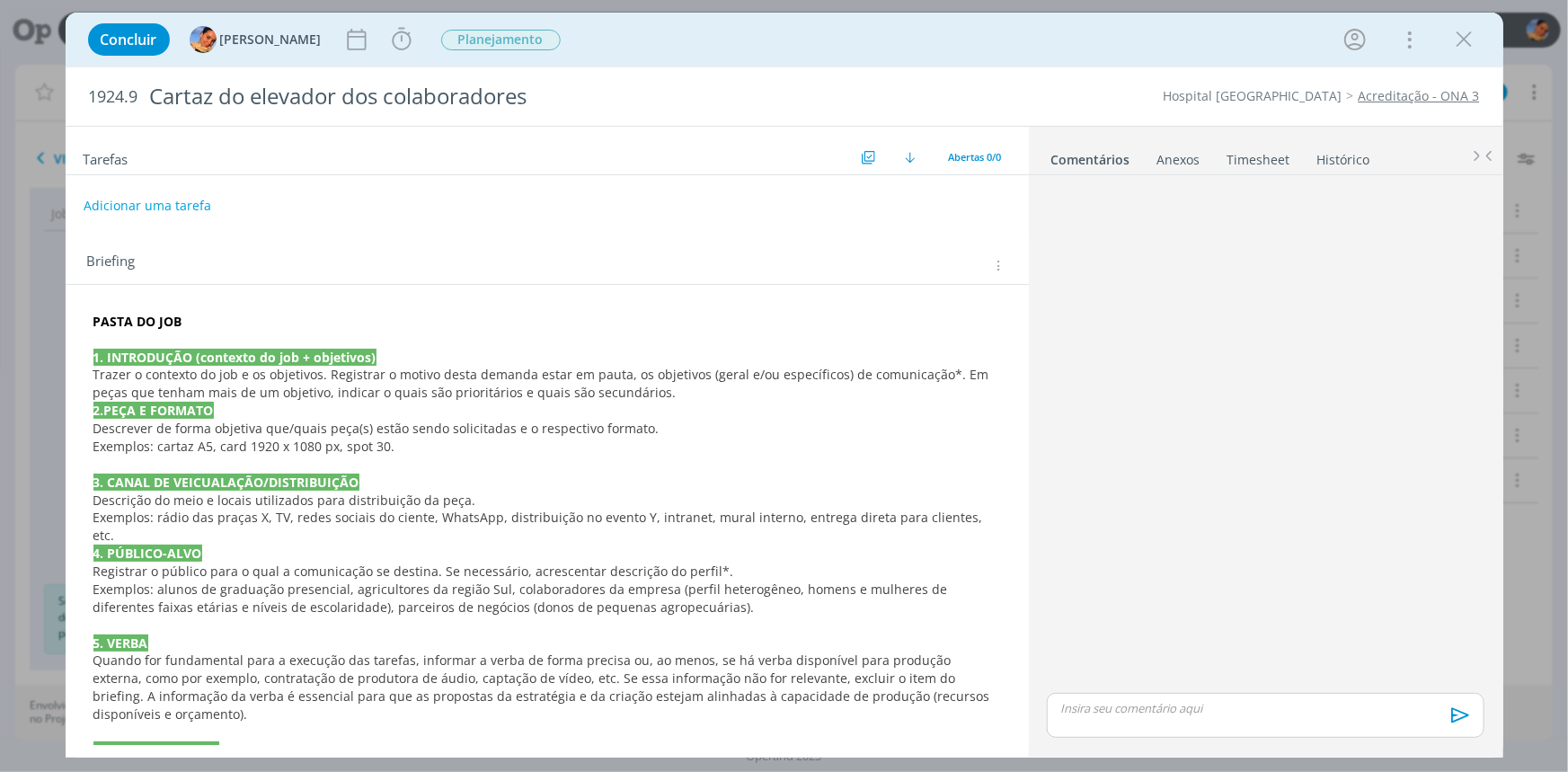
click at [197, 328] on p "PASTA DO JOB" at bounding box center [547, 321] width 907 height 18
drag, startPoint x: 198, startPoint y: 313, endPoint x: 78, endPoint y: 316, distance: 120.0
click at [78, 316] on div "PASTA DO JOB 1. INTRODUÇÃO (contexto do job + objetivos) Trazer o contexto do j…" at bounding box center [546, 752] width 963 height 934
click at [201, 721] on icon "dialog" at bounding box center [200, 728] width 15 height 15
paste input "https://sobeae.sharepoint.com/:f:/s/SOBEAE/EnOHnwcsG5VOjpDmbhTPDqQBzNaBKd7MgHuv…"
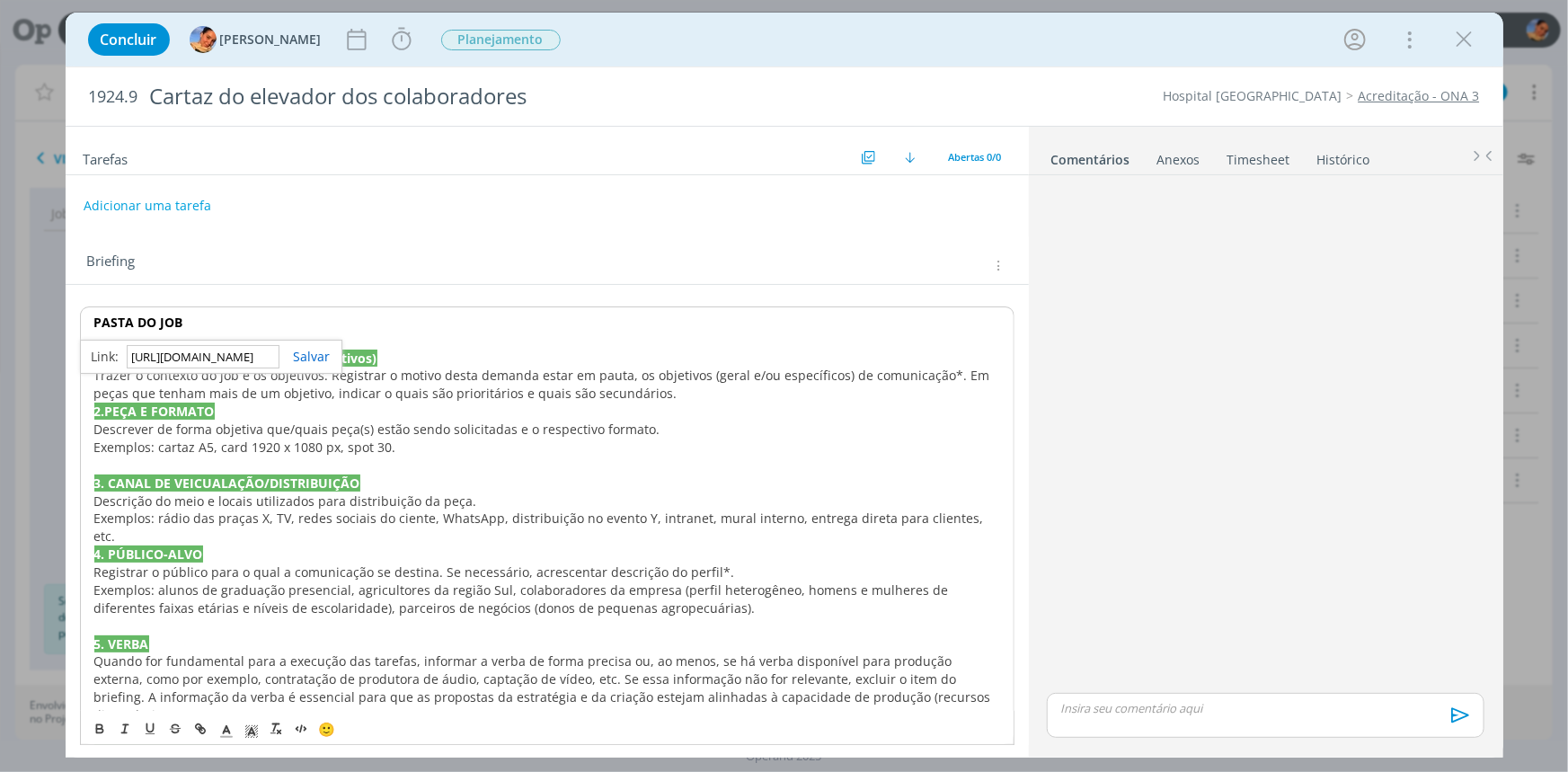
scroll to position [0, 493]
type input "https://sobeae.sharepoint.com/:f:/s/SOBEAE/EnOHnwcsG5VOjpDmbhTPDqQBzNaBKd7MgHuv…"
click at [301, 353] on link "dialog" at bounding box center [304, 355] width 51 height 17
click at [301, 353] on strong "1. INTRODUÇÃO (contexto do job + objetivos)" at bounding box center [236, 357] width 283 height 17
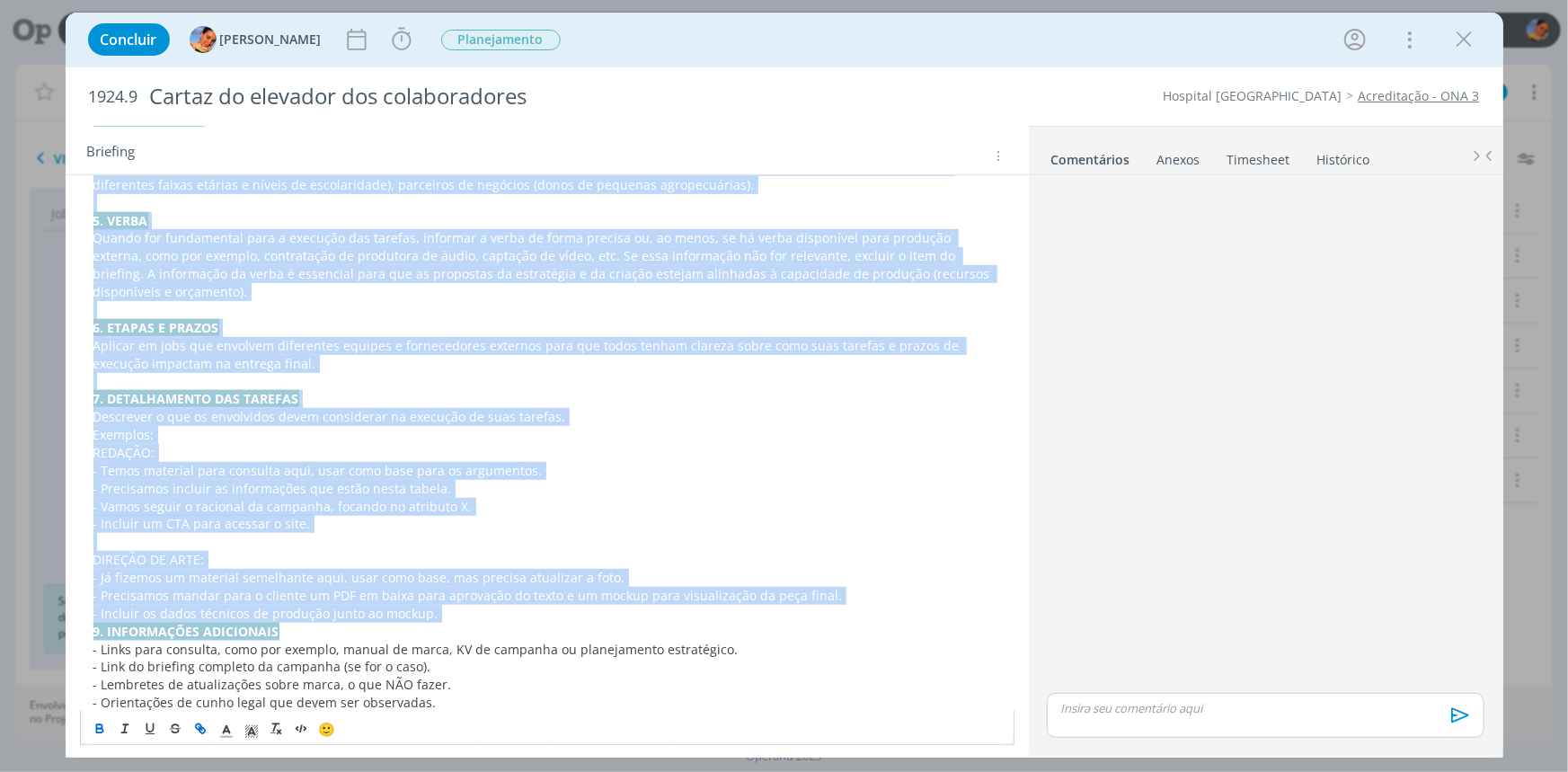
scroll to position [454, 0]
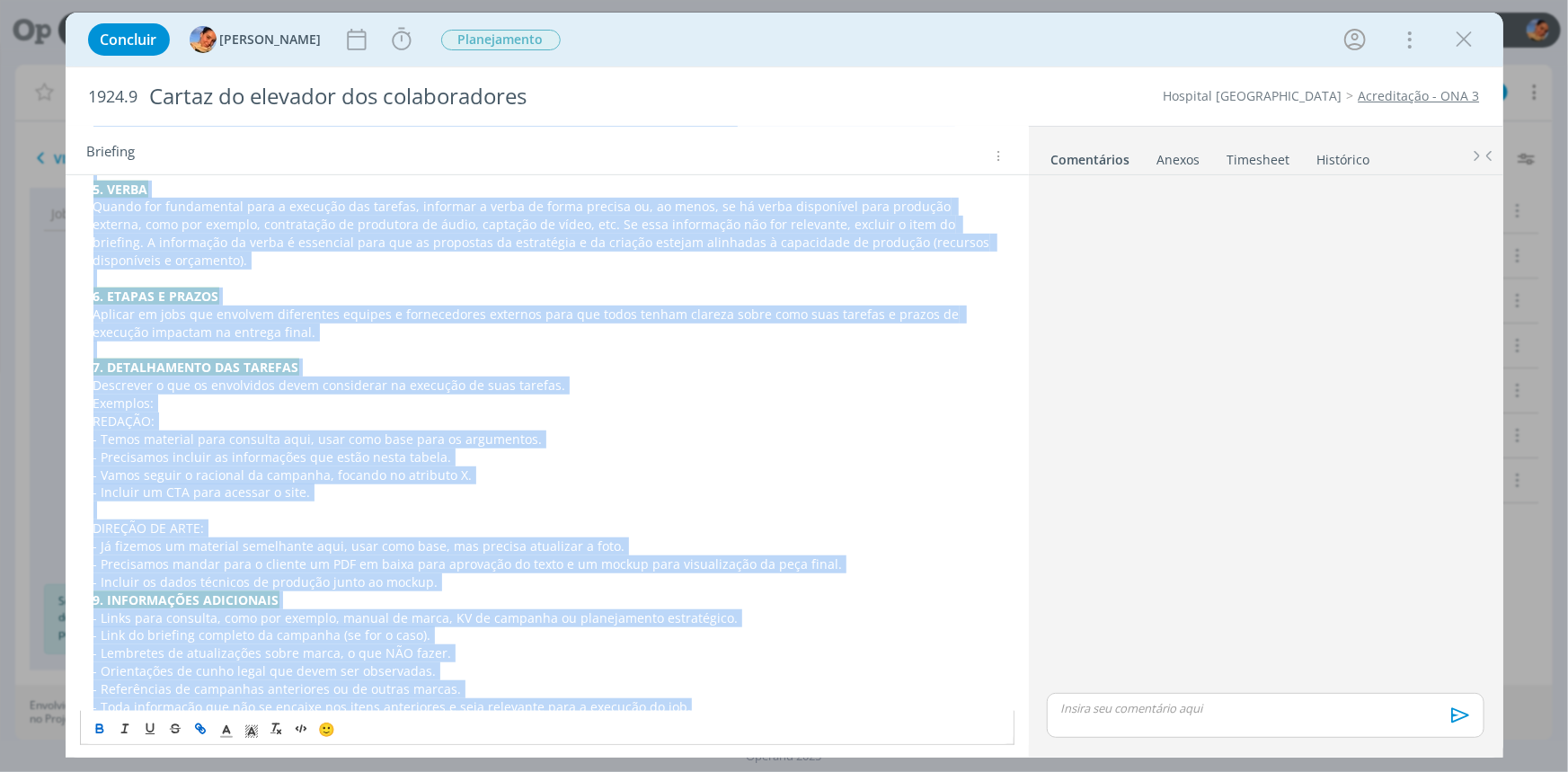
drag, startPoint x: 90, startPoint y: 357, endPoint x: 830, endPoint y: 709, distance: 819.5
click at [830, 709] on div "PASTA DO JOB 1. INTRODUÇÃO (contexto do job + objetivos) Trazer o contexto do j…" at bounding box center [547, 305] width 935 height 904
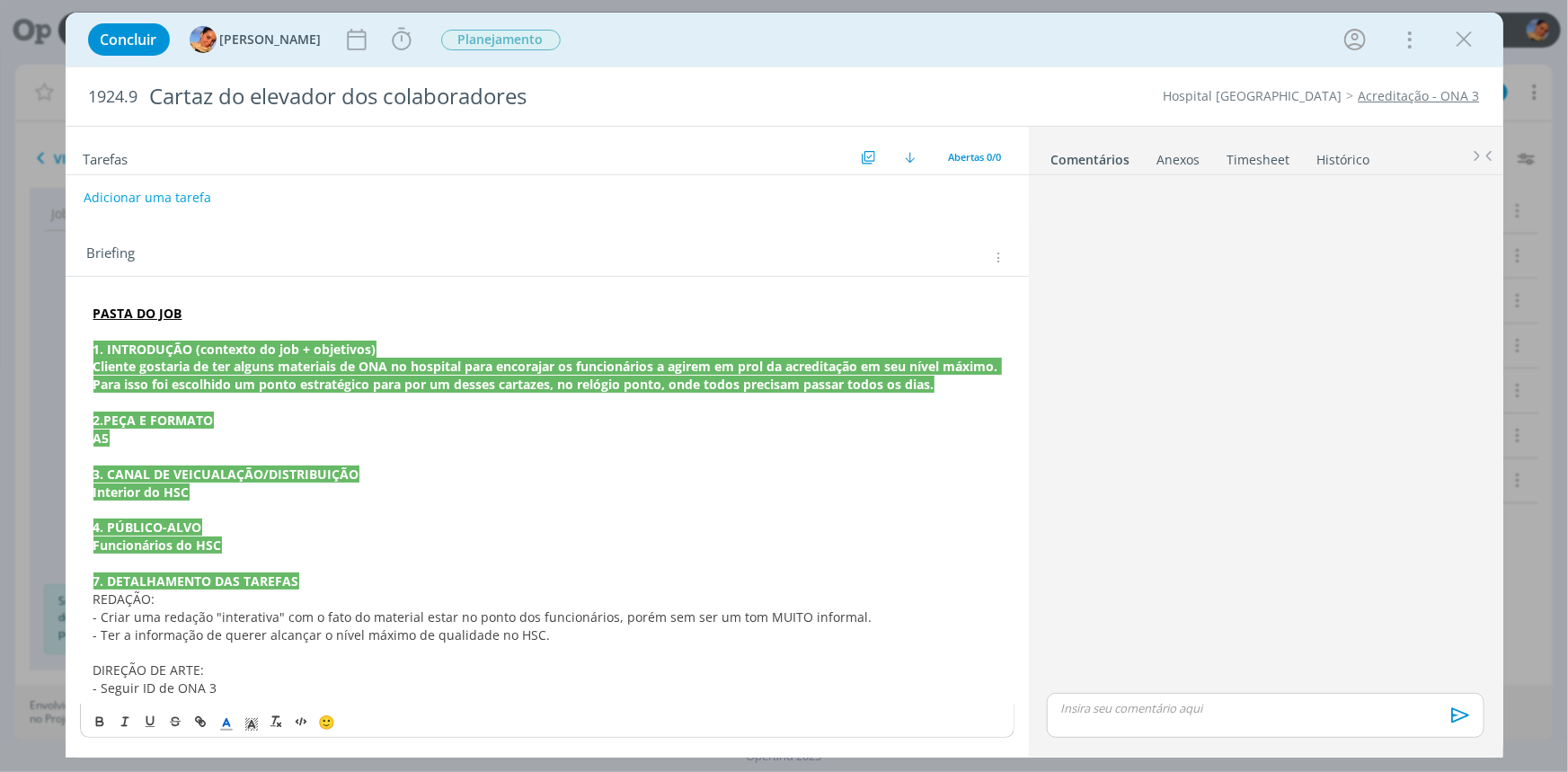
scroll to position [0, 0]
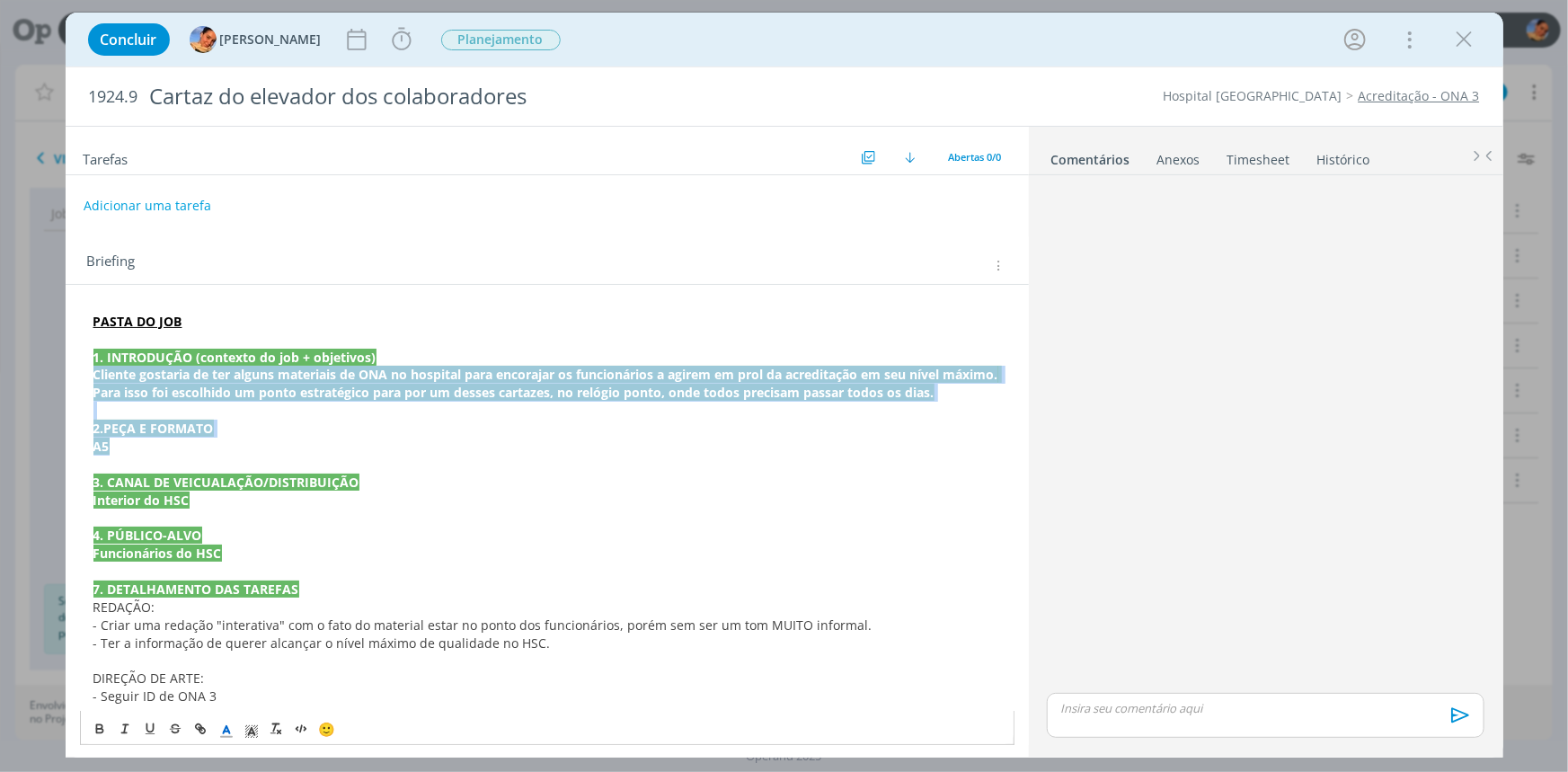
drag, startPoint x: 918, startPoint y: 448, endPoint x: 126, endPoint y: 420, distance: 792.5
click at [85, 377] on div "PASTA DO JOB 1. INTRODUÇÃO (contexto do job + objetivos) Cliente gostaria de te…" at bounding box center [547, 508] width 935 height 405
click at [177, 448] on p "A5" at bounding box center [547, 446] width 907 height 18
drag, startPoint x: 269, startPoint y: 410, endPoint x: 81, endPoint y: 377, distance: 190.9
click at [81, 377] on div "PASTA DO JOB 1. INTRODUÇÃO (contexto do job + objetivos) Cliente gostaria de te…" at bounding box center [547, 508] width 935 height 405
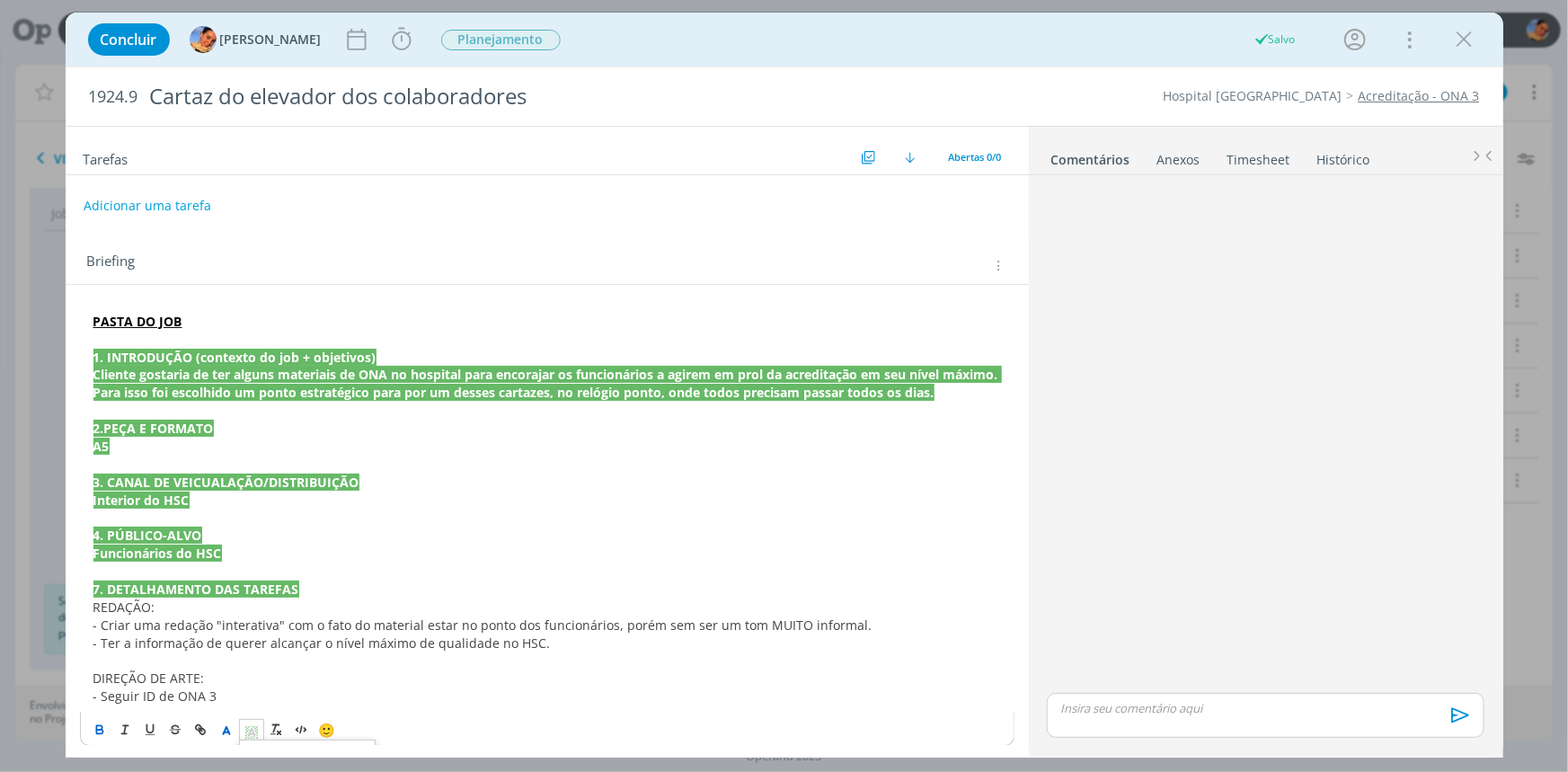
click at [244, 736] on icon "dialog" at bounding box center [252, 732] width 17 height 17
click at [253, 652] on span "dialog" at bounding box center [253, 651] width 15 height 15
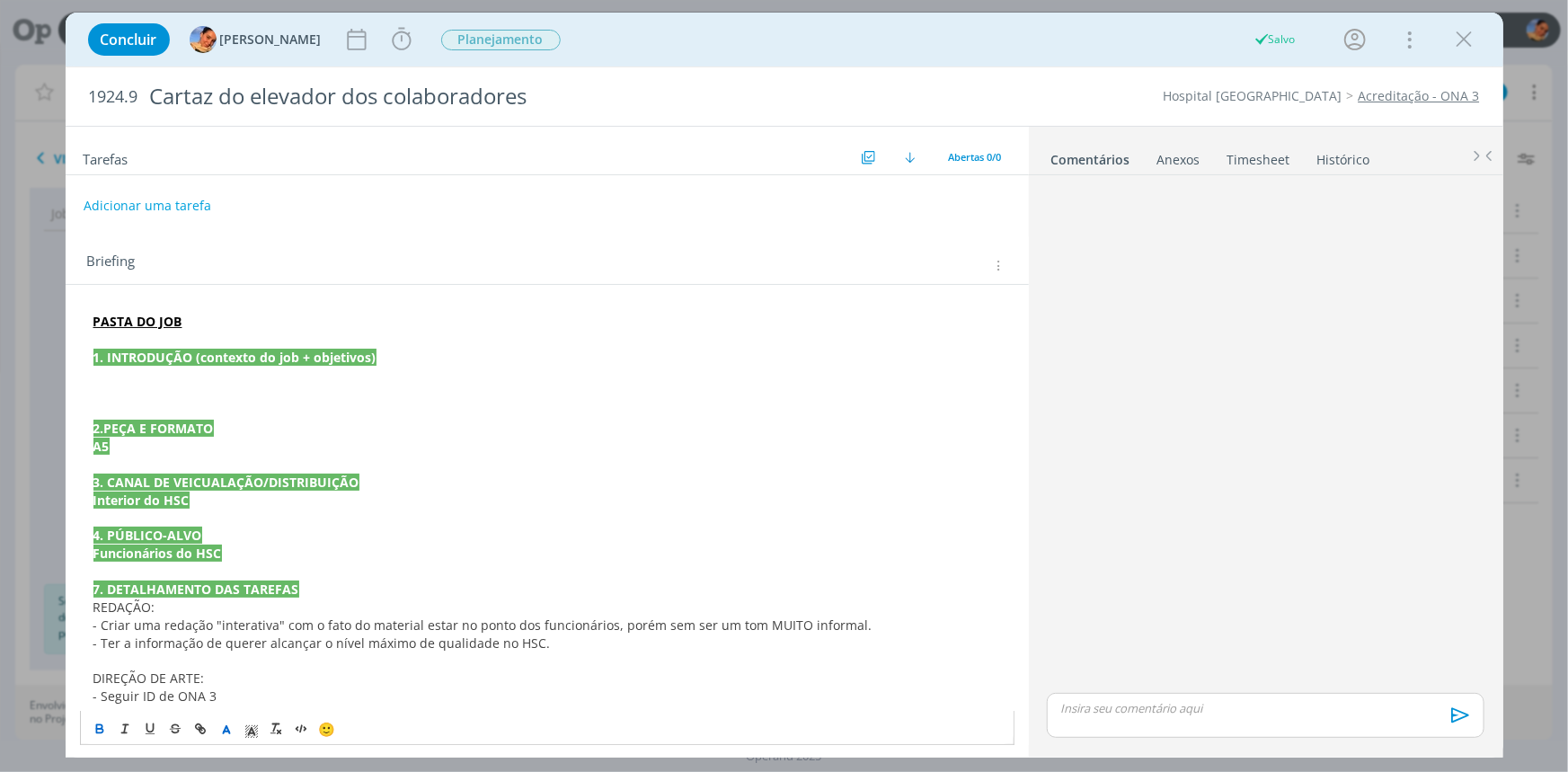
click at [225, 724] on icon "dialog" at bounding box center [226, 731] width 17 height 17
click at [228, 701] on span "dialog" at bounding box center [227, 704] width 15 height 15
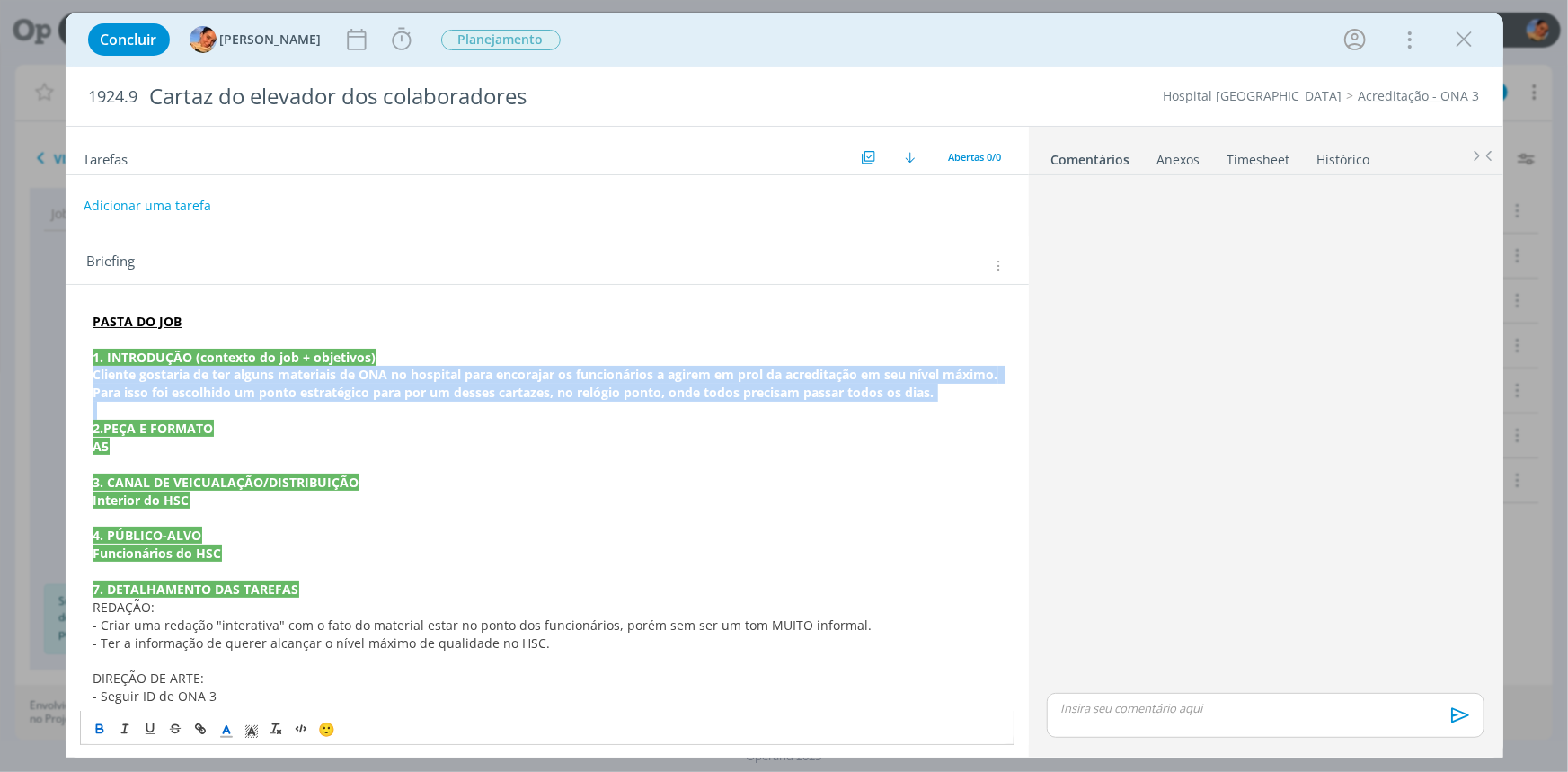
click at [101, 728] on icon "dialog" at bounding box center [100, 728] width 15 height 15
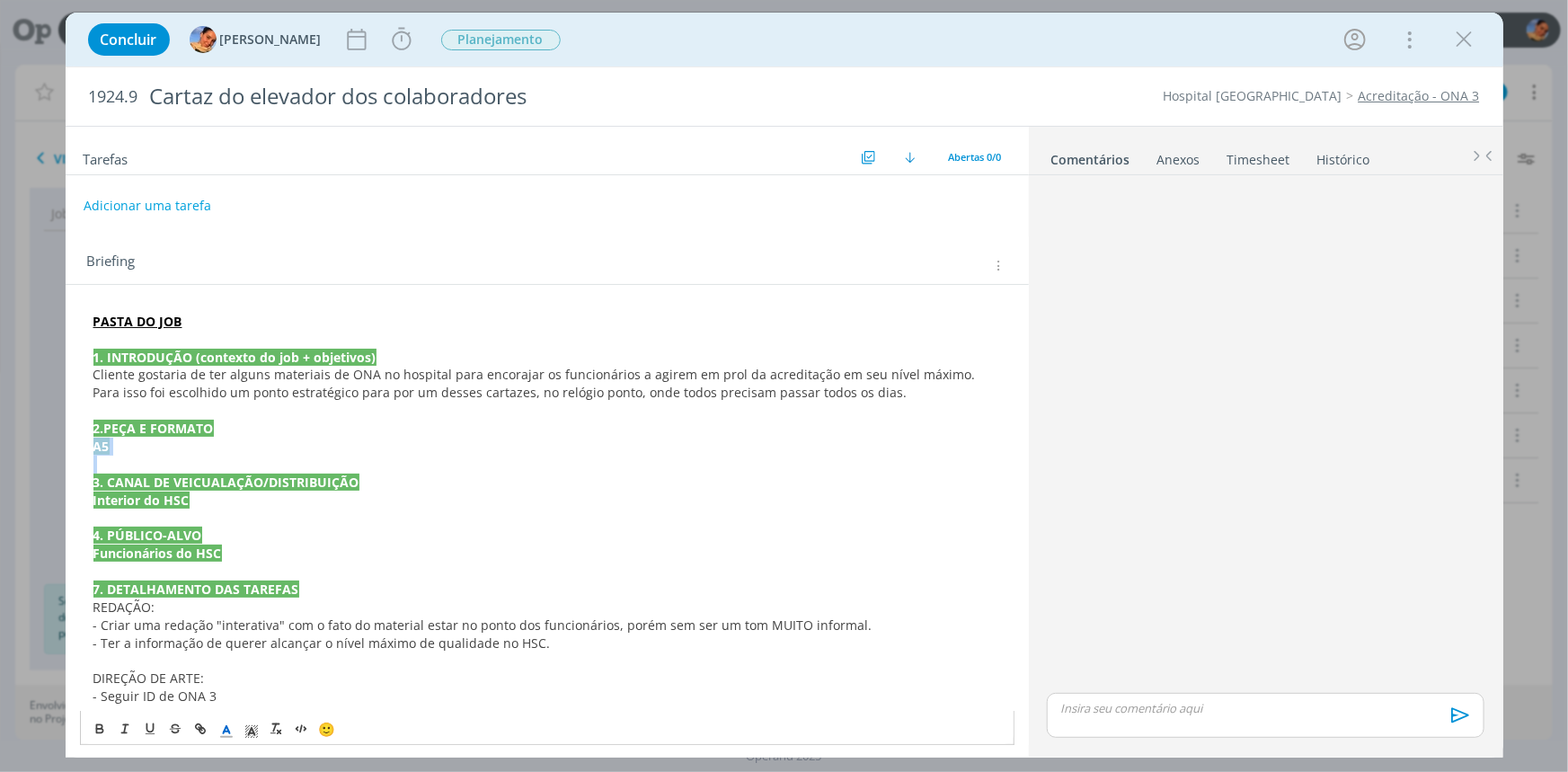
drag, startPoint x: 130, startPoint y: 453, endPoint x: 85, endPoint y: 448, distance: 45.3
click at [85, 448] on div "PASTA DO JOB 1. INTRODUÇÃO (contexto do job + objetivos) Cliente gostaria de te…" at bounding box center [547, 508] width 935 height 405
click at [101, 724] on icon "dialog" at bounding box center [100, 728] width 15 height 15
click at [223, 731] on line "dialog" at bounding box center [225, 731] width 5 height 0
click at [228, 699] on span "dialog" at bounding box center [227, 704] width 15 height 15
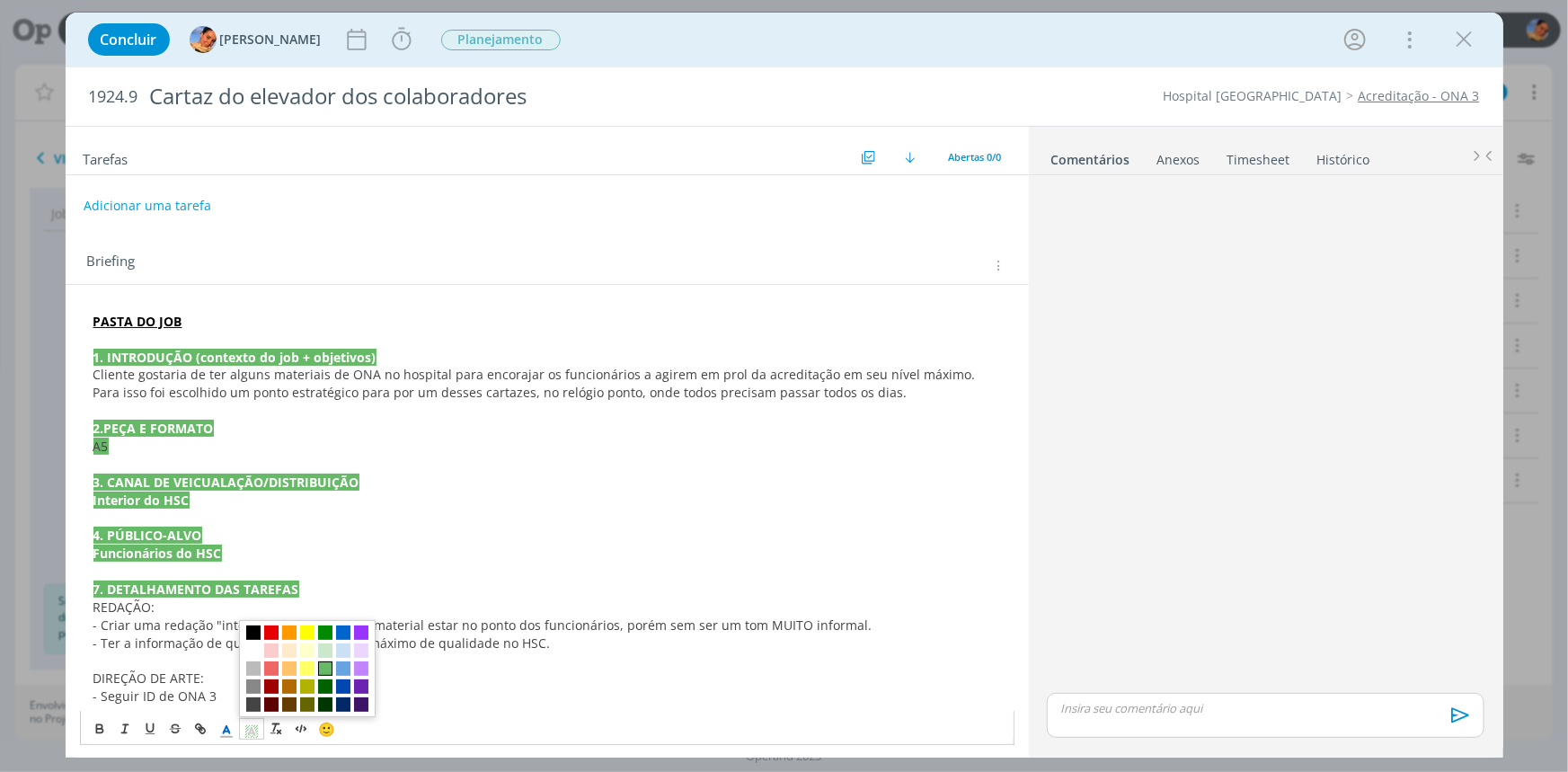
drag, startPoint x: 249, startPoint y: 728, endPoint x: 246, endPoint y: 719, distance: 9.5
click at [250, 728] on icon "dialog" at bounding box center [252, 731] width 17 height 17
click at [253, 656] on span "dialog" at bounding box center [253, 650] width 15 height 15
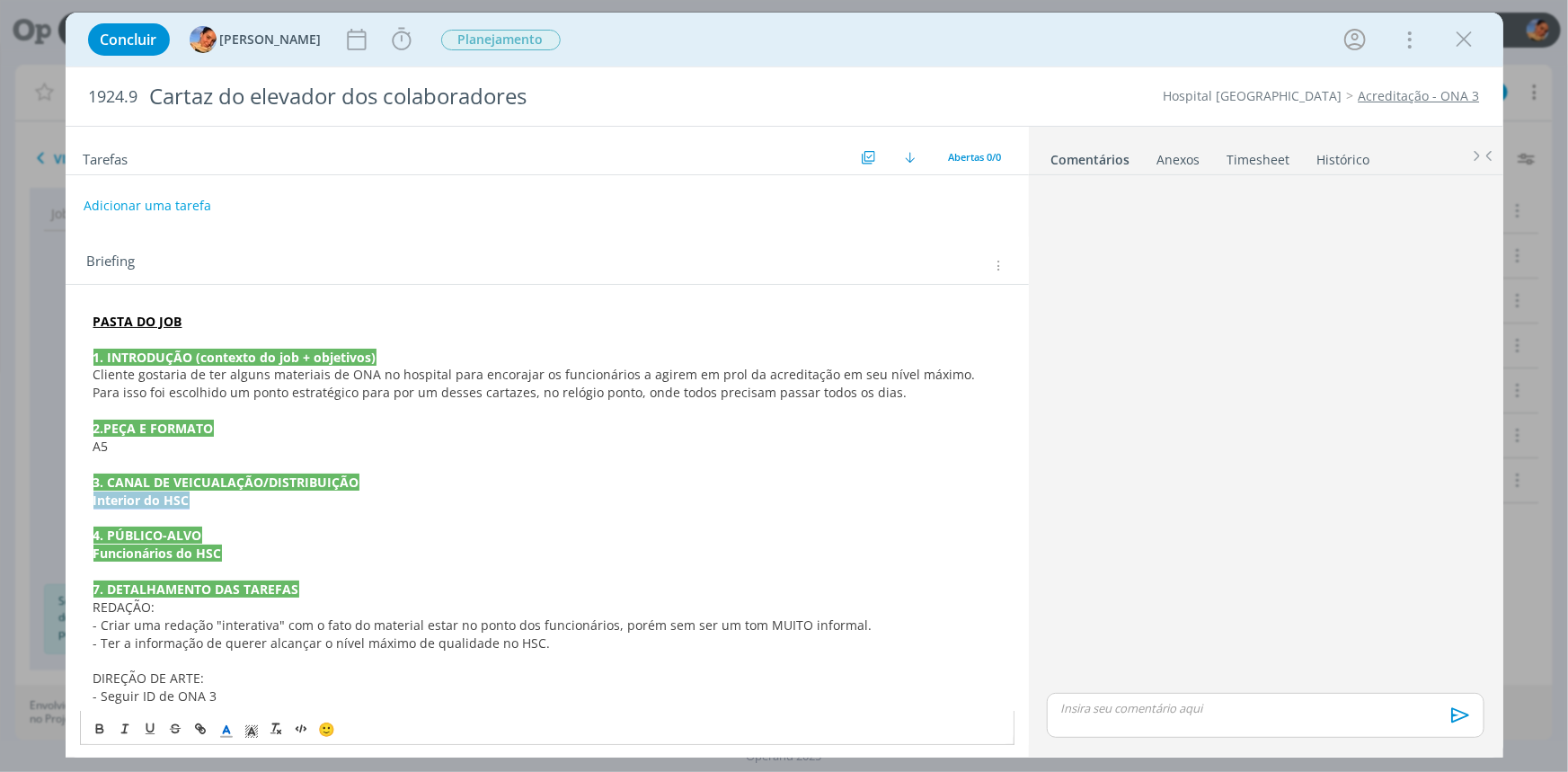
drag, startPoint x: 217, startPoint y: 504, endPoint x: 72, endPoint y: 505, distance: 145.0
click at [72, 505] on div "PASTA DO JOB 1. INTRODUÇÃO (contexto do job + objetivos) Cliente gostaria de te…" at bounding box center [546, 519] width 963 height 468
click at [101, 726] on icon "dialog" at bounding box center [100, 726] width 6 height 4
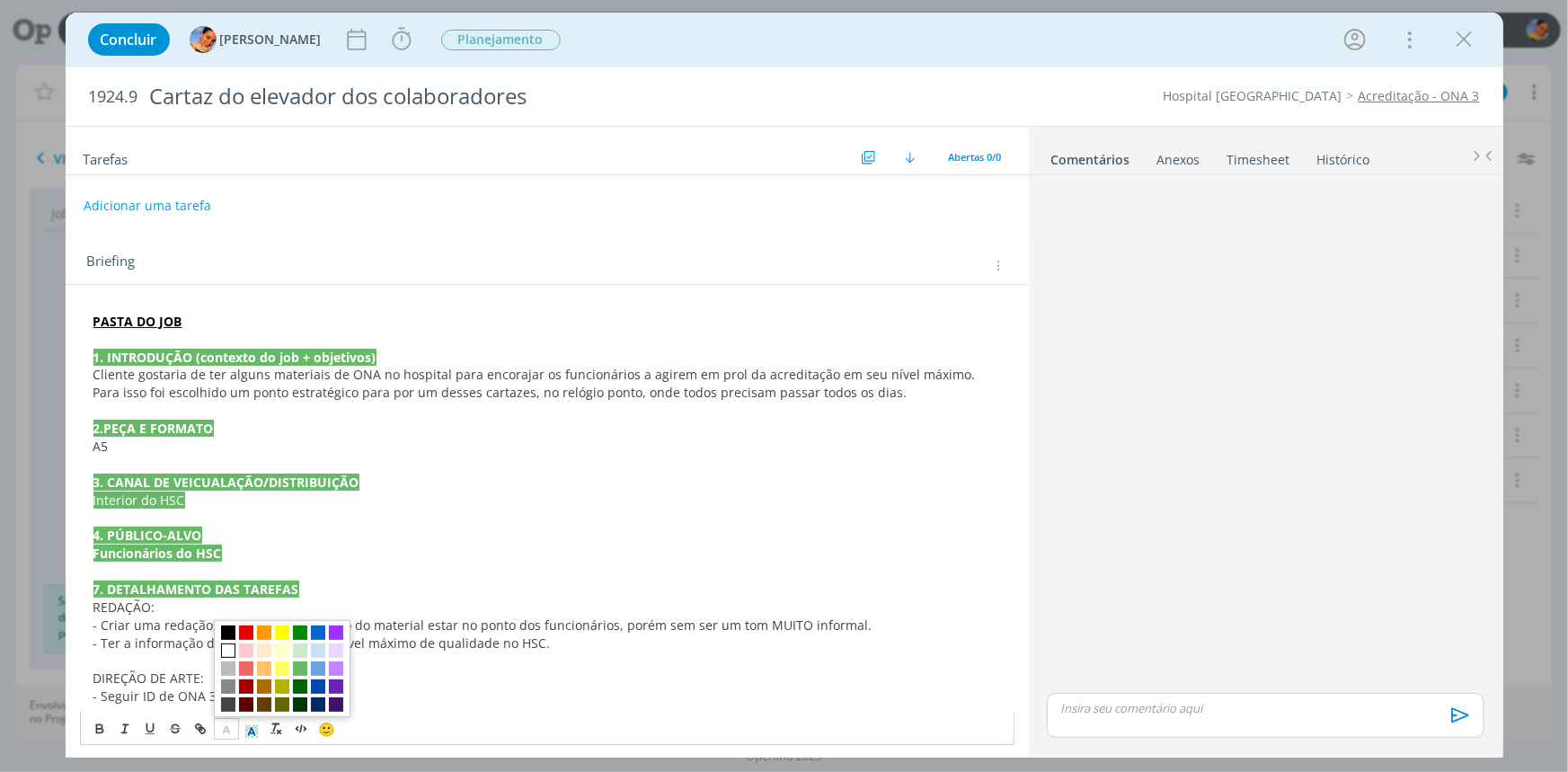
click at [227, 731] on line "dialog" at bounding box center [225, 731] width 5 height 0
click at [224, 703] on span "dialog" at bounding box center [227, 704] width 15 height 15
click at [244, 730] on icon "dialog" at bounding box center [252, 731] width 17 height 17
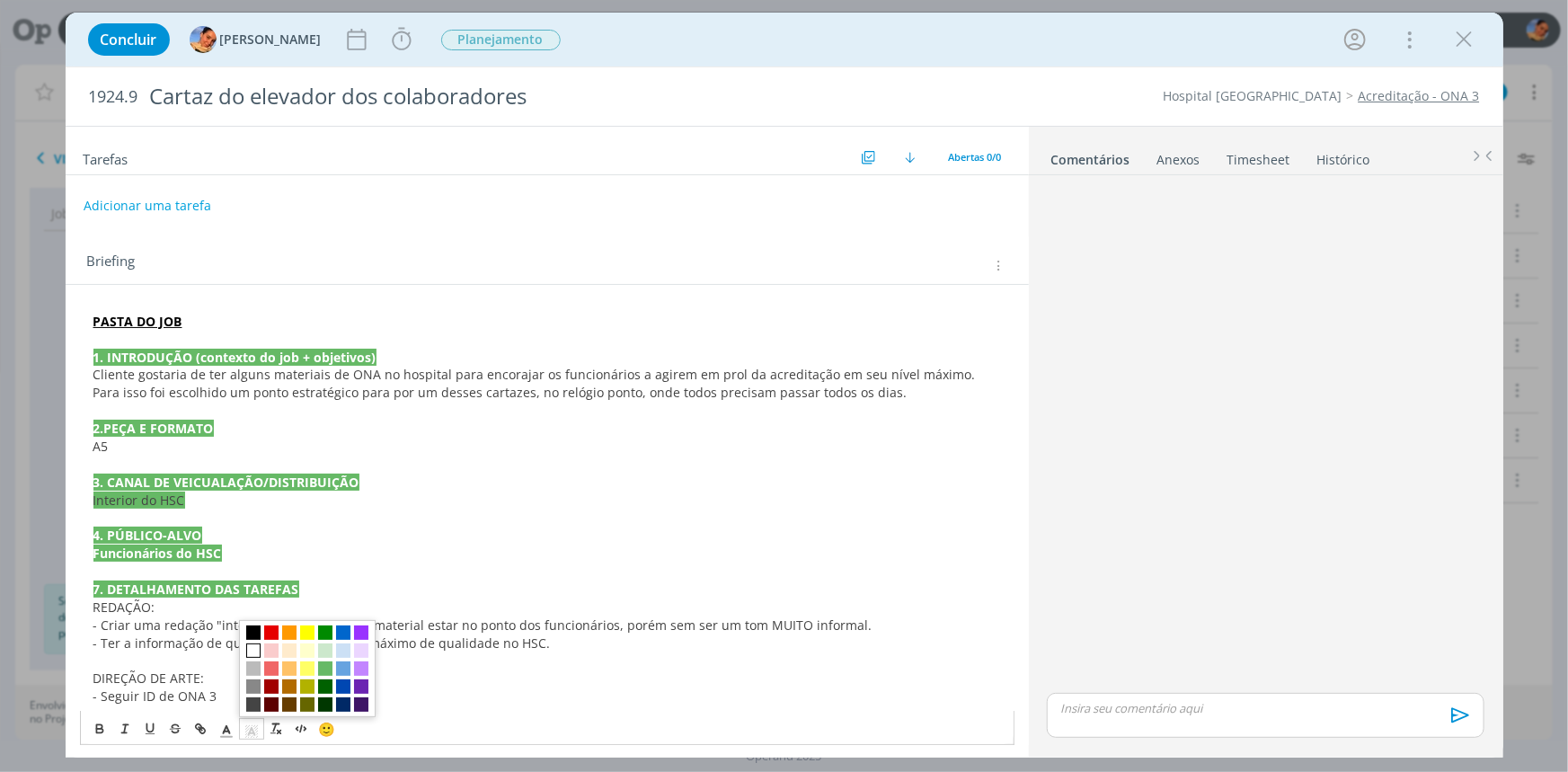
click at [249, 648] on span "dialog" at bounding box center [253, 650] width 15 height 15
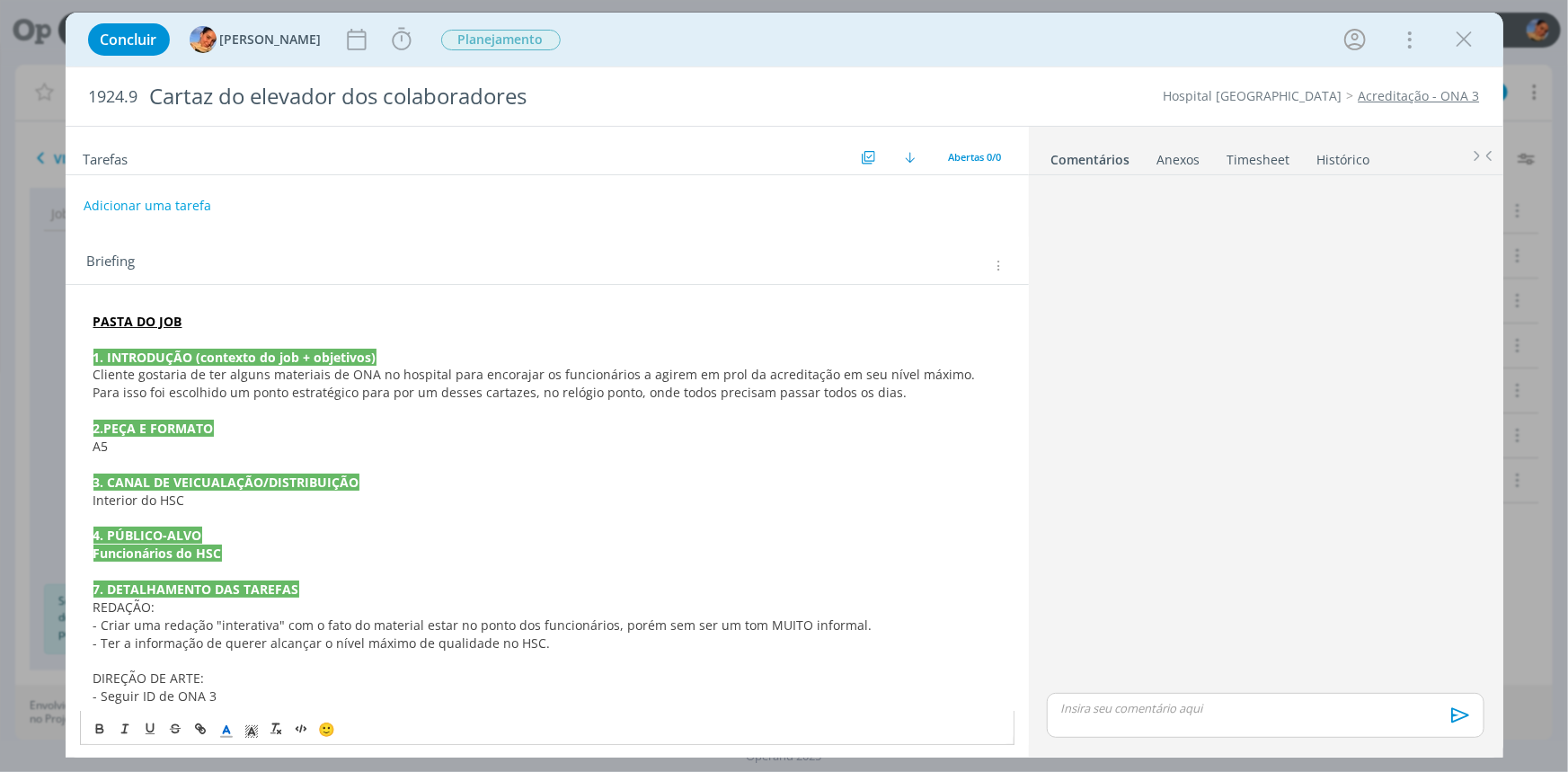
click at [211, 652] on p "dialog" at bounding box center [547, 661] width 907 height 18
drag, startPoint x: 252, startPoint y: 560, endPoint x: 85, endPoint y: 552, distance: 167.2
click at [85, 552] on div "PASTA DO JOB 1. INTRODUÇÃO (contexto do job + objetivos) Cliente gostaria de te…" at bounding box center [547, 508] width 935 height 405
click at [101, 722] on icon "dialog" at bounding box center [100, 728] width 15 height 15
click at [223, 729] on polyline "dialog" at bounding box center [225, 729] width 6 height 7
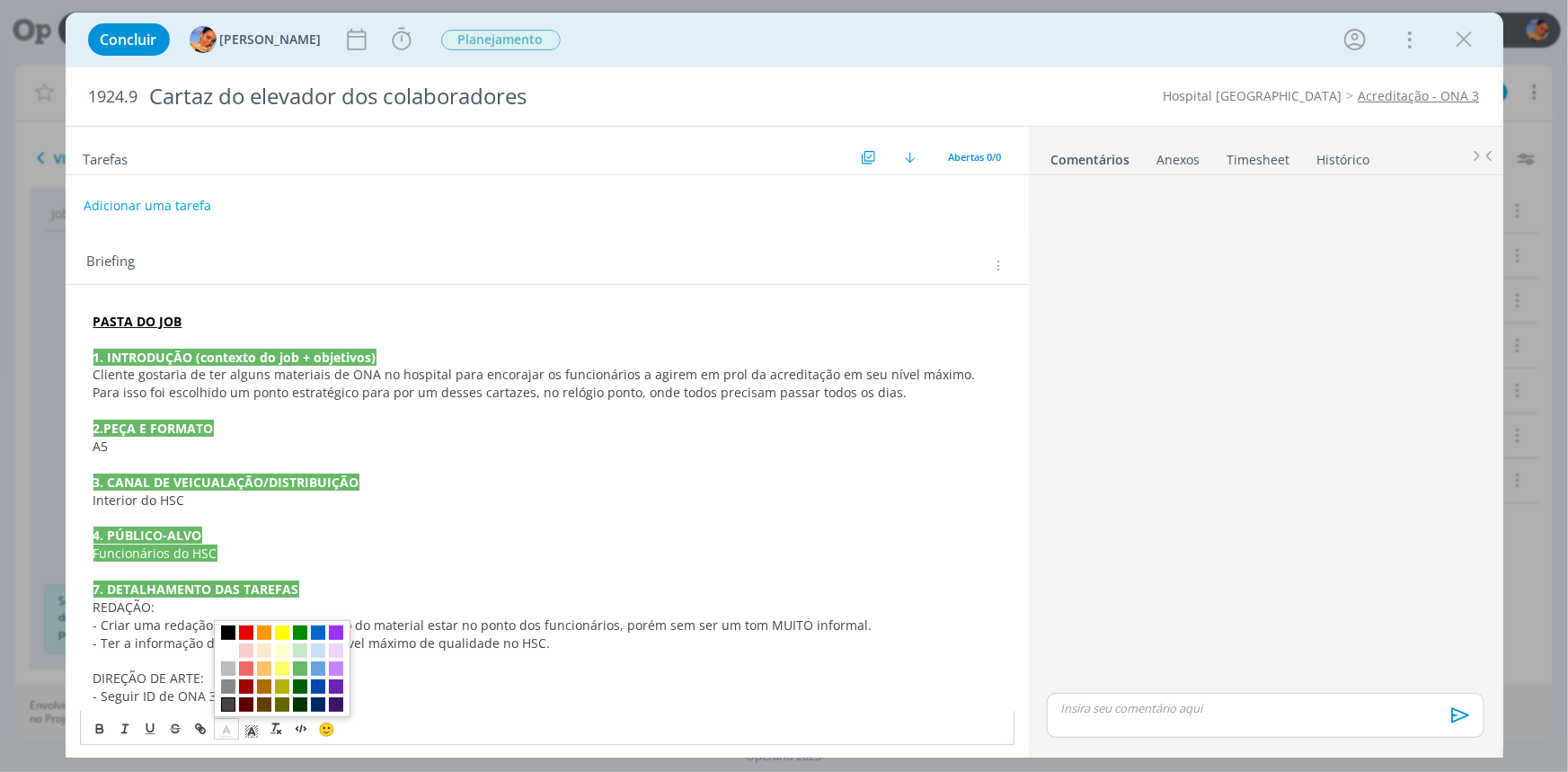
click at [232, 697] on span "dialog" at bounding box center [227, 704] width 15 height 15
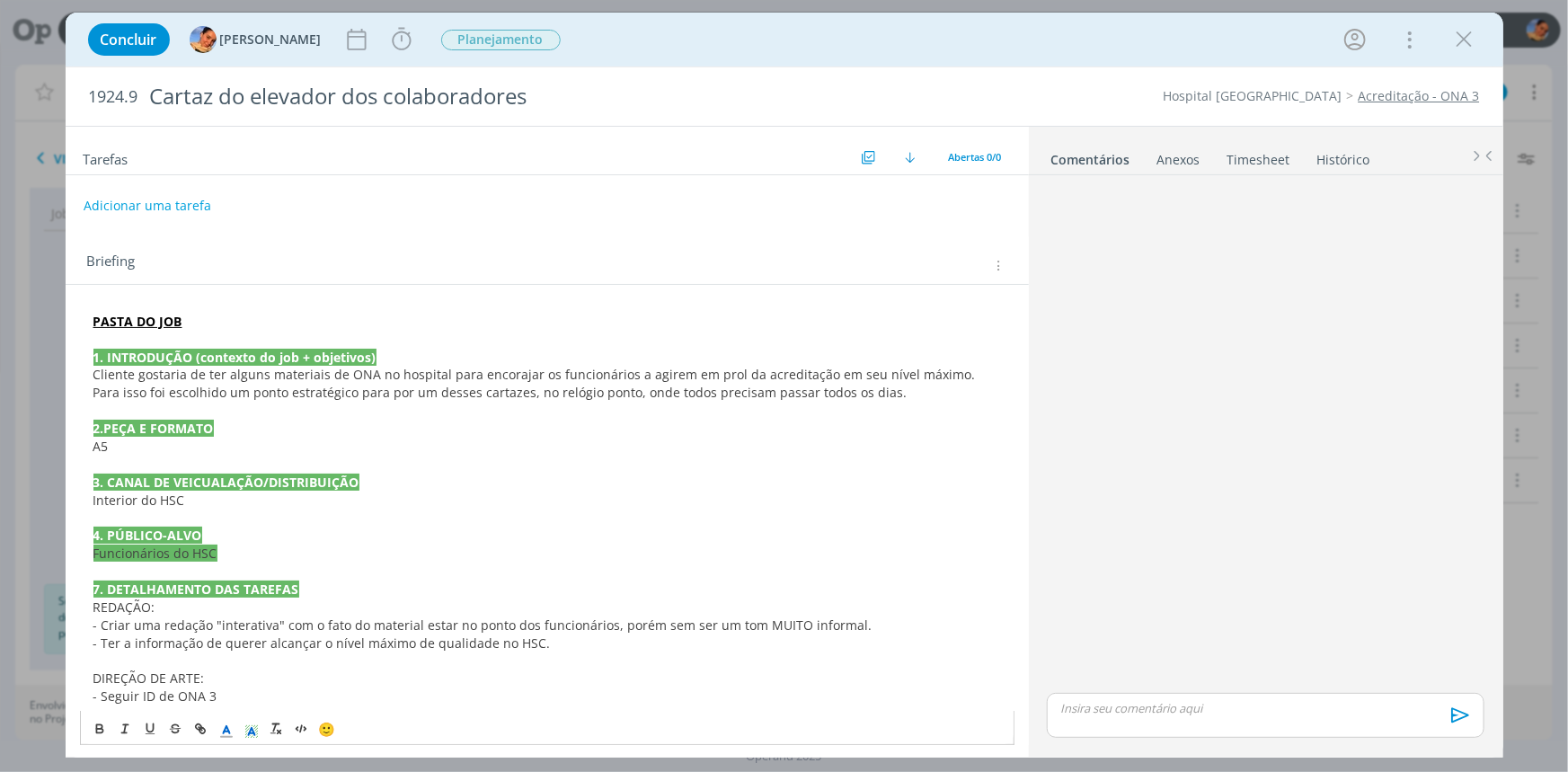
click at [251, 729] on polyline "dialog" at bounding box center [251, 731] width 6 height 7
click at [252, 641] on span "dialog" at bounding box center [307, 668] width 137 height 97
drag, startPoint x: 252, startPoint y: 653, endPoint x: 266, endPoint y: 611, distance: 44.3
click at [252, 654] on span "dialog" at bounding box center [253, 650] width 15 height 15
click at [304, 575] on p "dialog" at bounding box center [547, 571] width 907 height 18
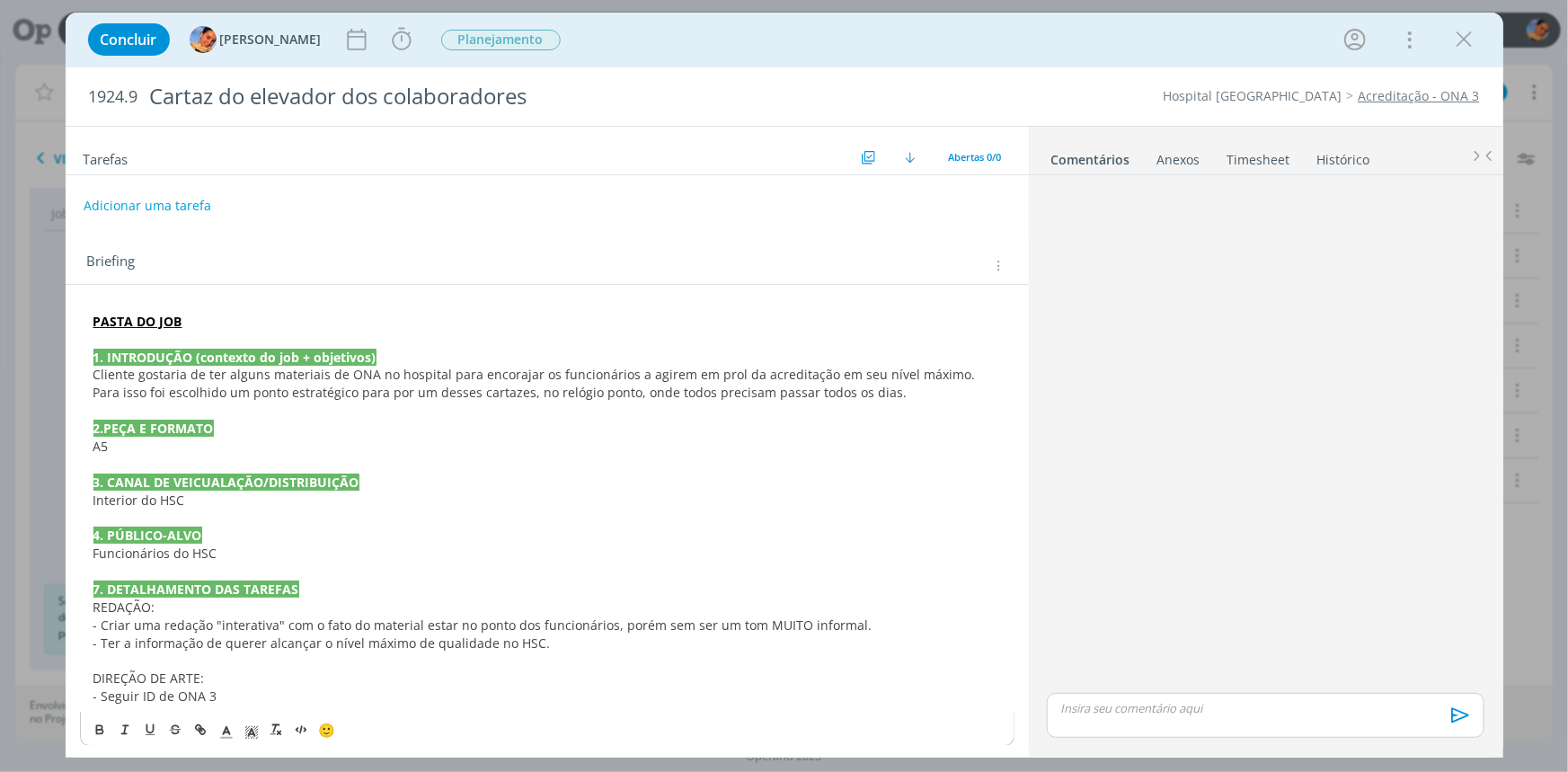
scroll to position [7, 0]
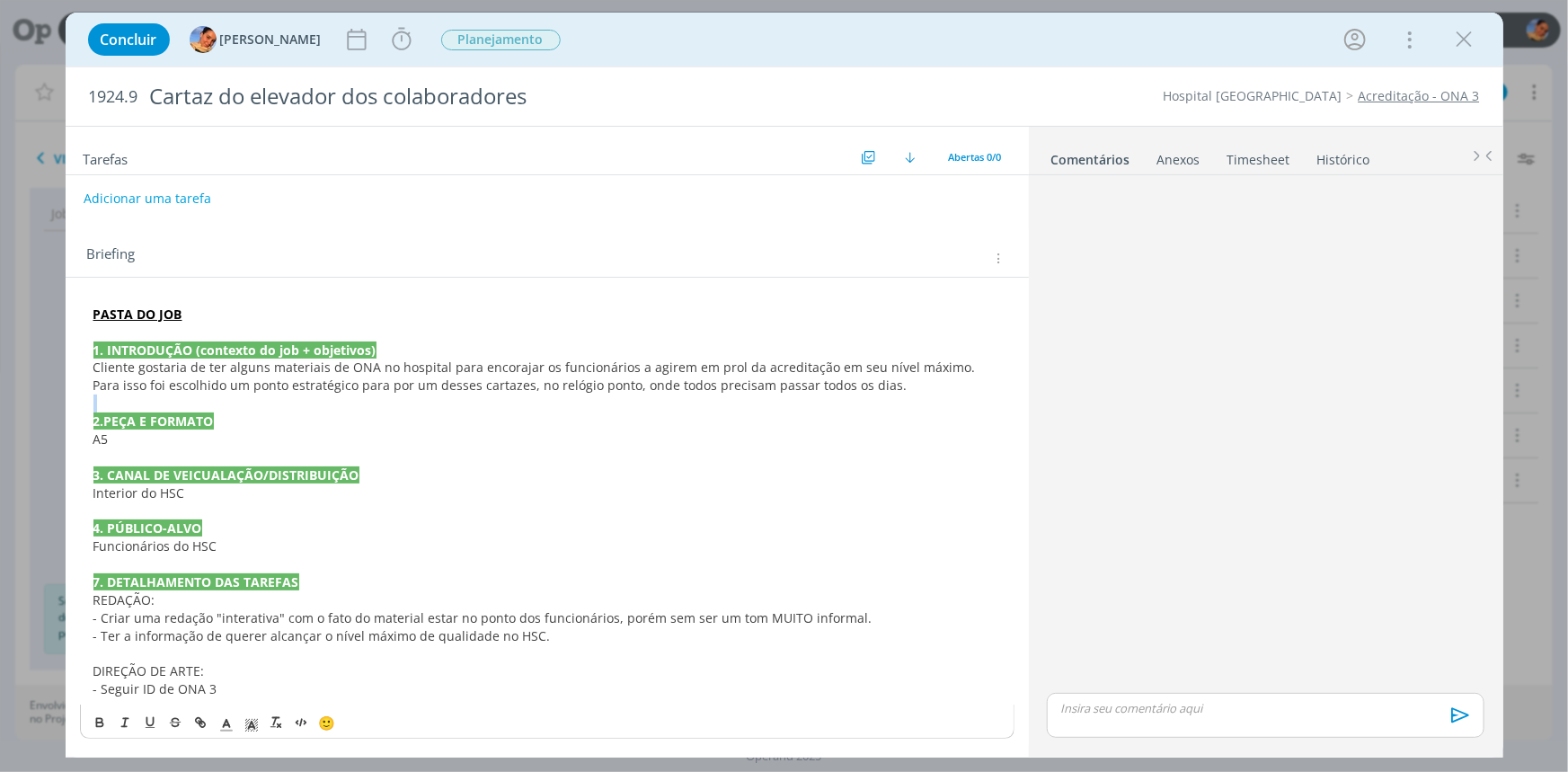
drag, startPoint x: 889, startPoint y: 384, endPoint x: 476, endPoint y: 408, distance: 413.7
click at [476, 408] on div "PASTA DO JOB 1. INTRODUÇÃO (contexto do job + objetivos) Cliente gostaria de te…" at bounding box center [547, 502] width 935 height 405
click at [475, 408] on p "dialog" at bounding box center [547, 403] width 907 height 18
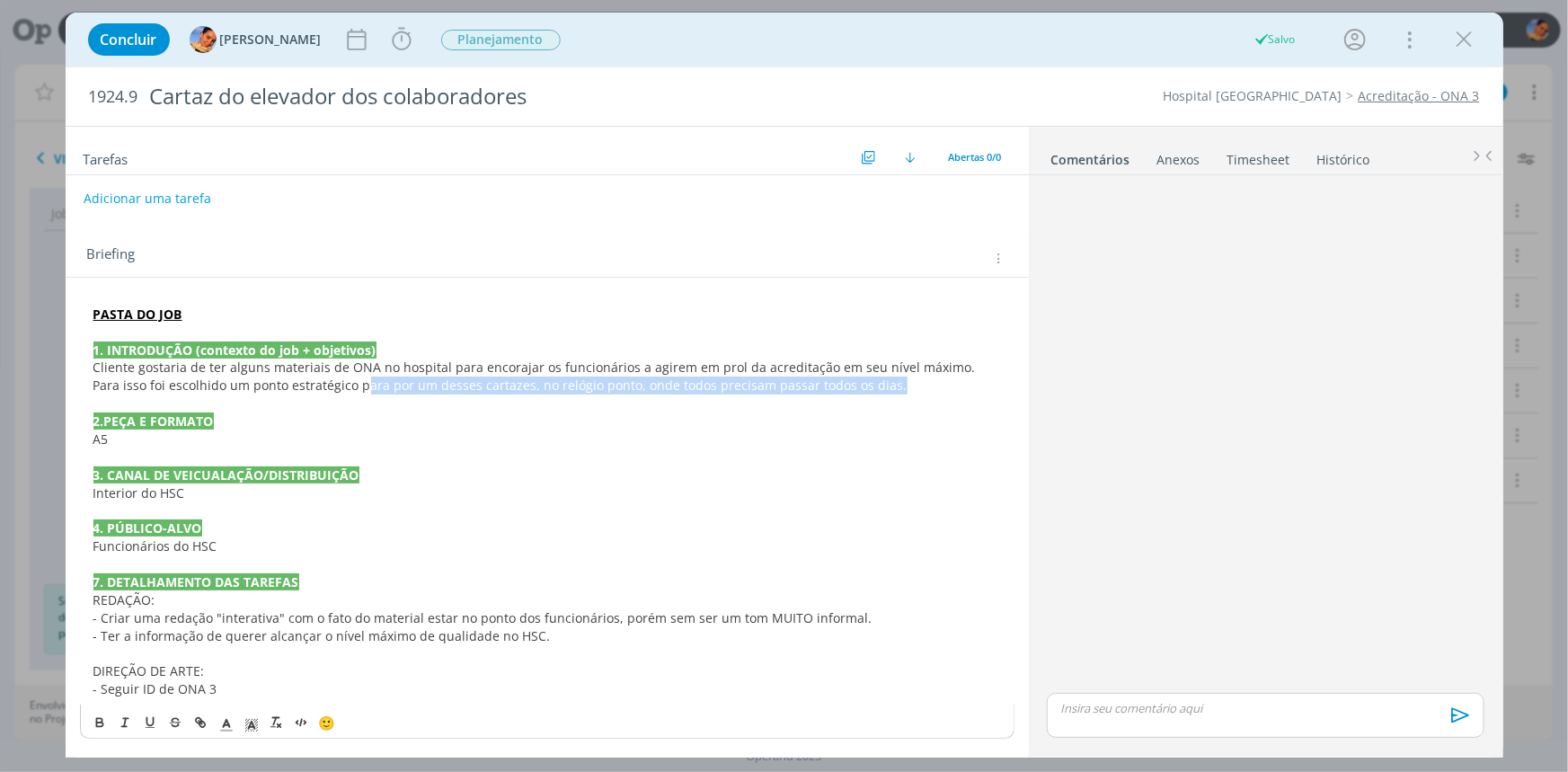
drag, startPoint x: 855, startPoint y: 383, endPoint x: 330, endPoint y: 390, distance: 525.0
click at [330, 390] on p "Cliente gostaria de ter alguns materiais de ONA no hospital para encorajar os f…" at bounding box center [547, 376] width 907 height 36
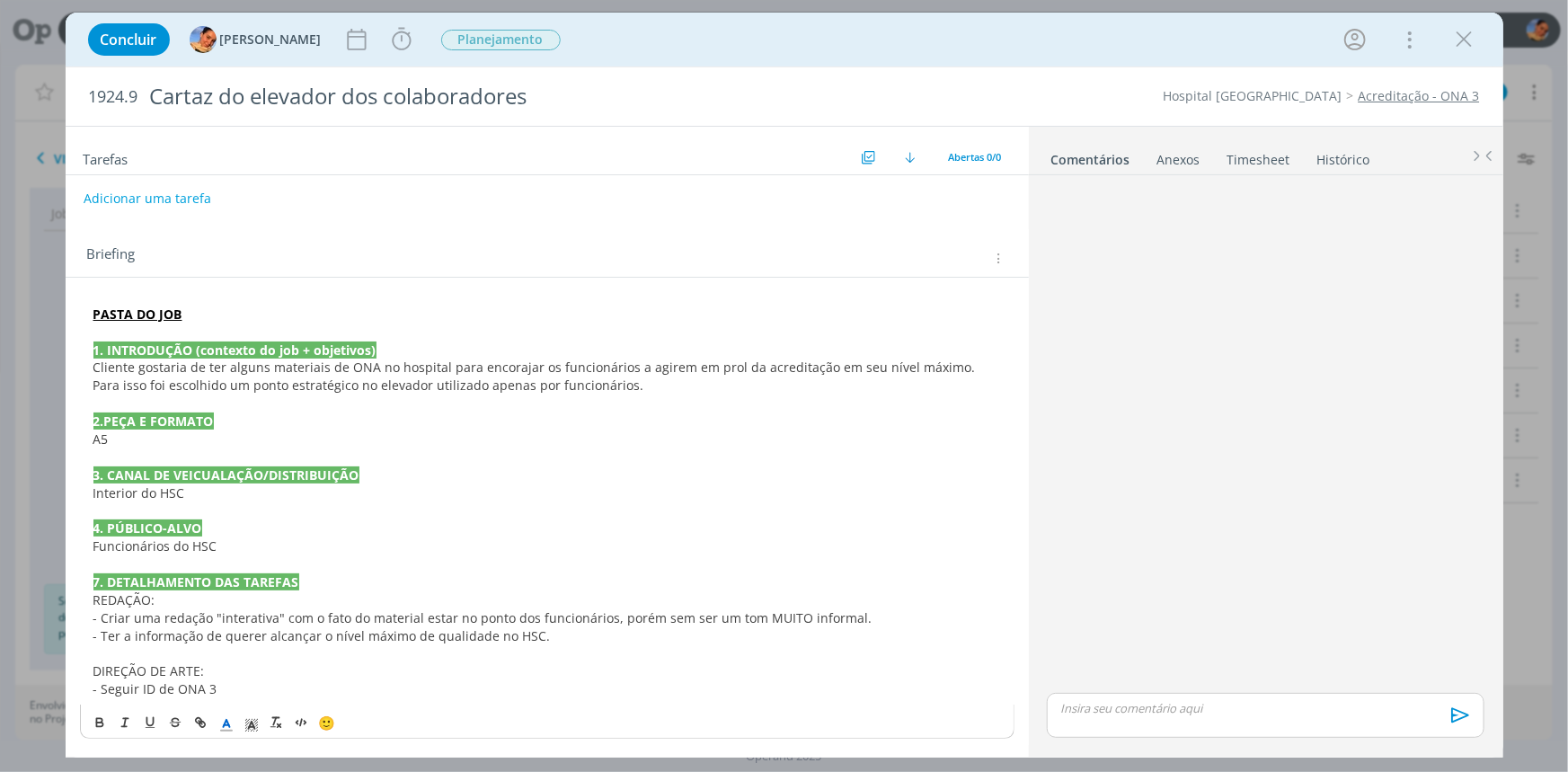
drag, startPoint x: 131, startPoint y: 446, endPoint x: 135, endPoint y: 436, distance: 10.8
click at [131, 445] on p "A5" at bounding box center [547, 439] width 907 height 18
drag, startPoint x: 898, startPoint y: 560, endPoint x: 889, endPoint y: 558, distance: 9.2
click at [898, 560] on p "dialog" at bounding box center [547, 564] width 907 height 18
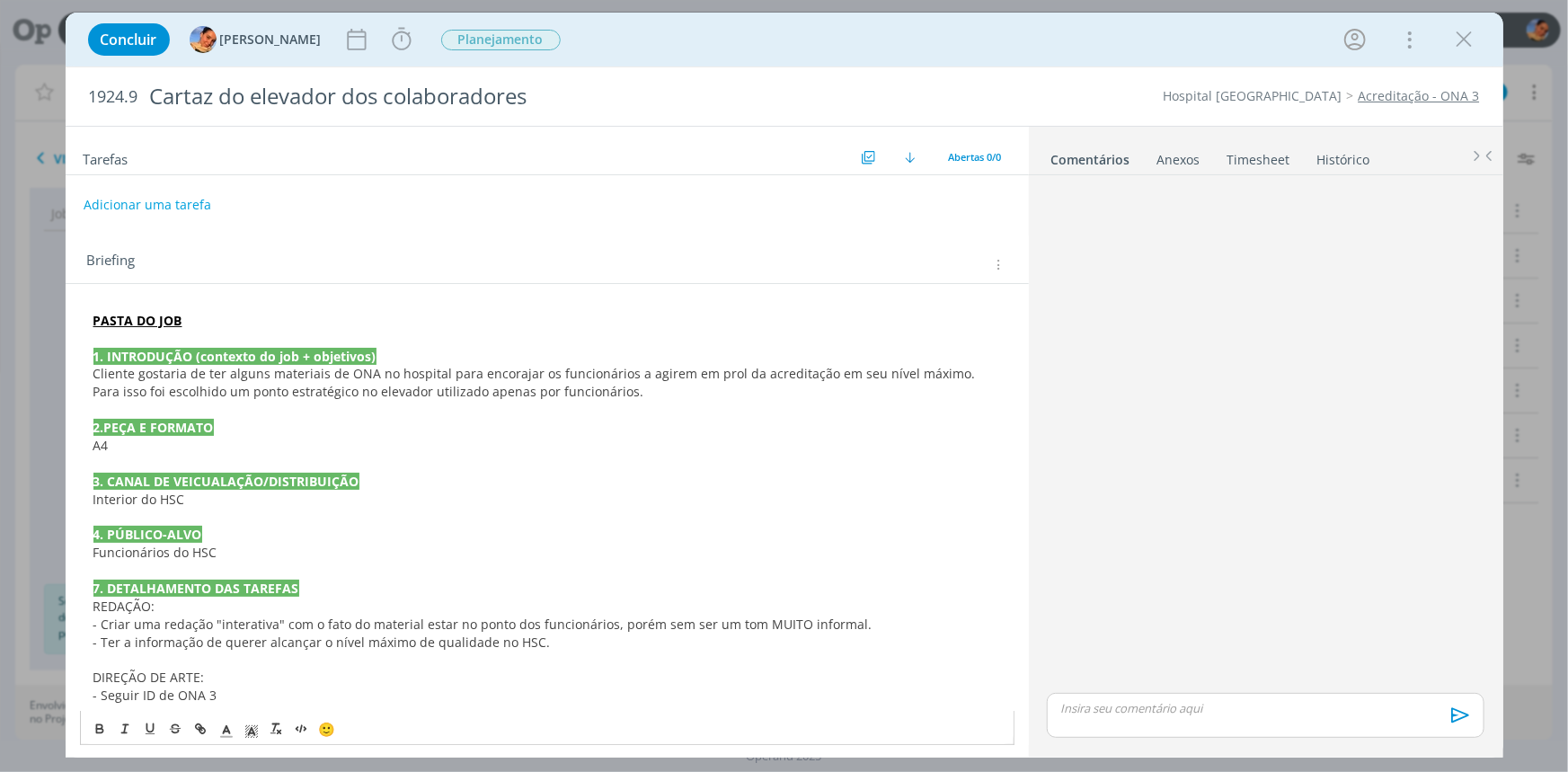
scroll to position [0, 0]
click at [343, 44] on icon "dialog" at bounding box center [357, 40] width 27 height 27
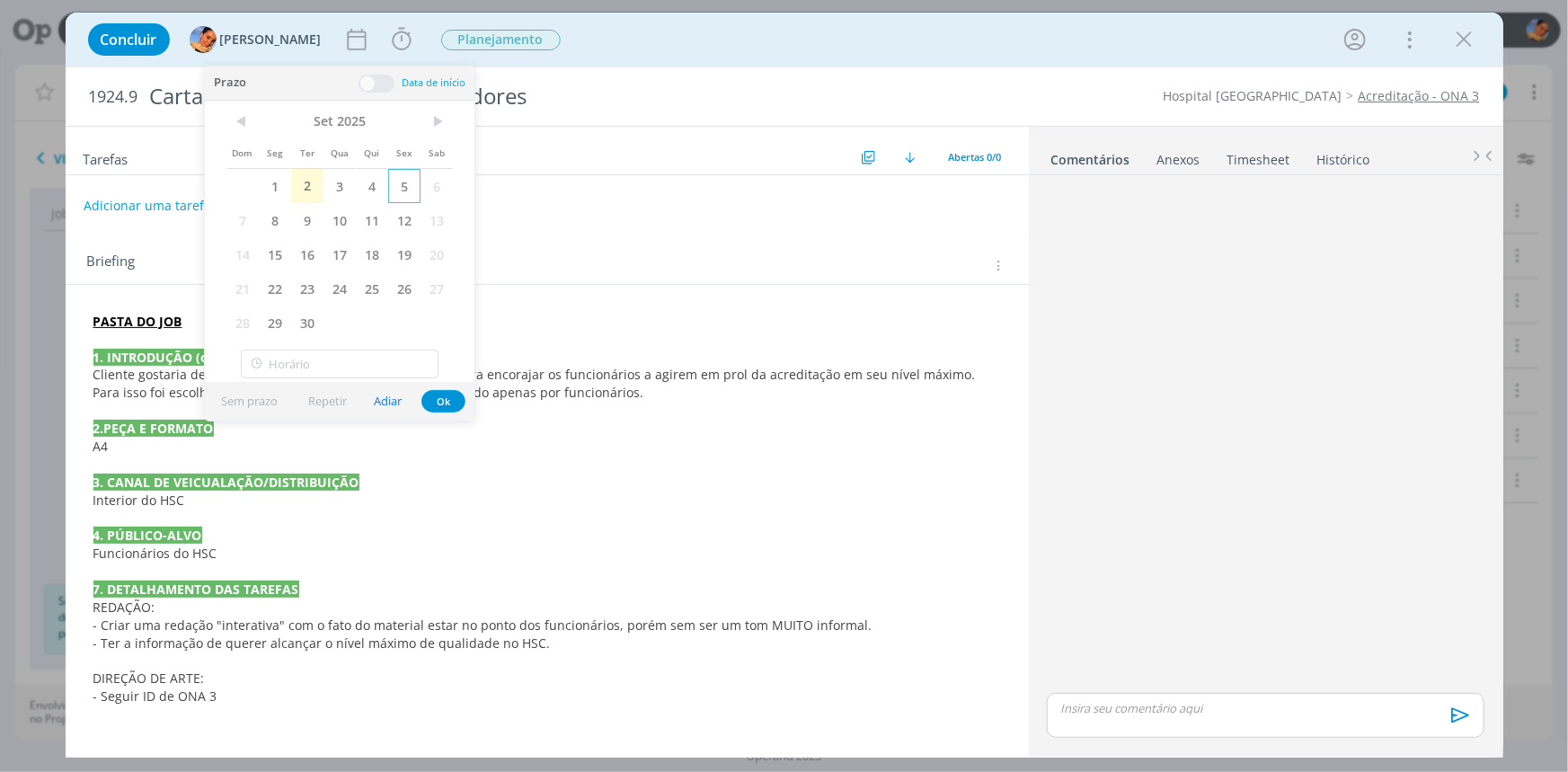
click at [404, 182] on span "5" at bounding box center [404, 185] width 32 height 34
click at [457, 394] on button "Ok" at bounding box center [443, 401] width 44 height 22
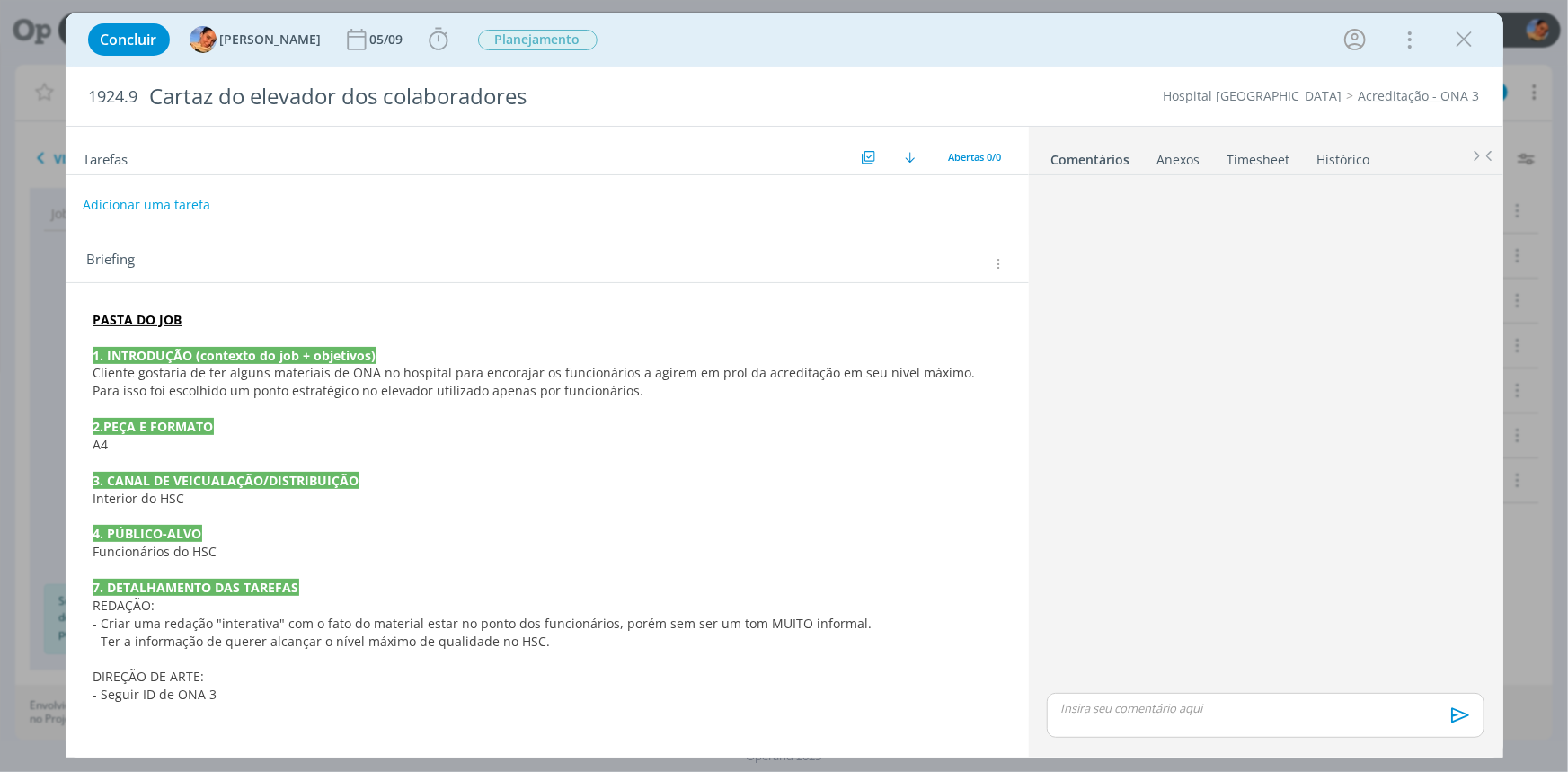
click at [135, 193] on button "Adicionar uma tarefa" at bounding box center [146, 204] width 128 height 30
click at [135, 195] on input "dialog" at bounding box center [427, 204] width 663 height 25
type input "Redação"
click at [796, 198] on div "dialog" at bounding box center [815, 204] width 58 height 29
click at [803, 198] on icon "dialog" at bounding box center [811, 204] width 22 height 22
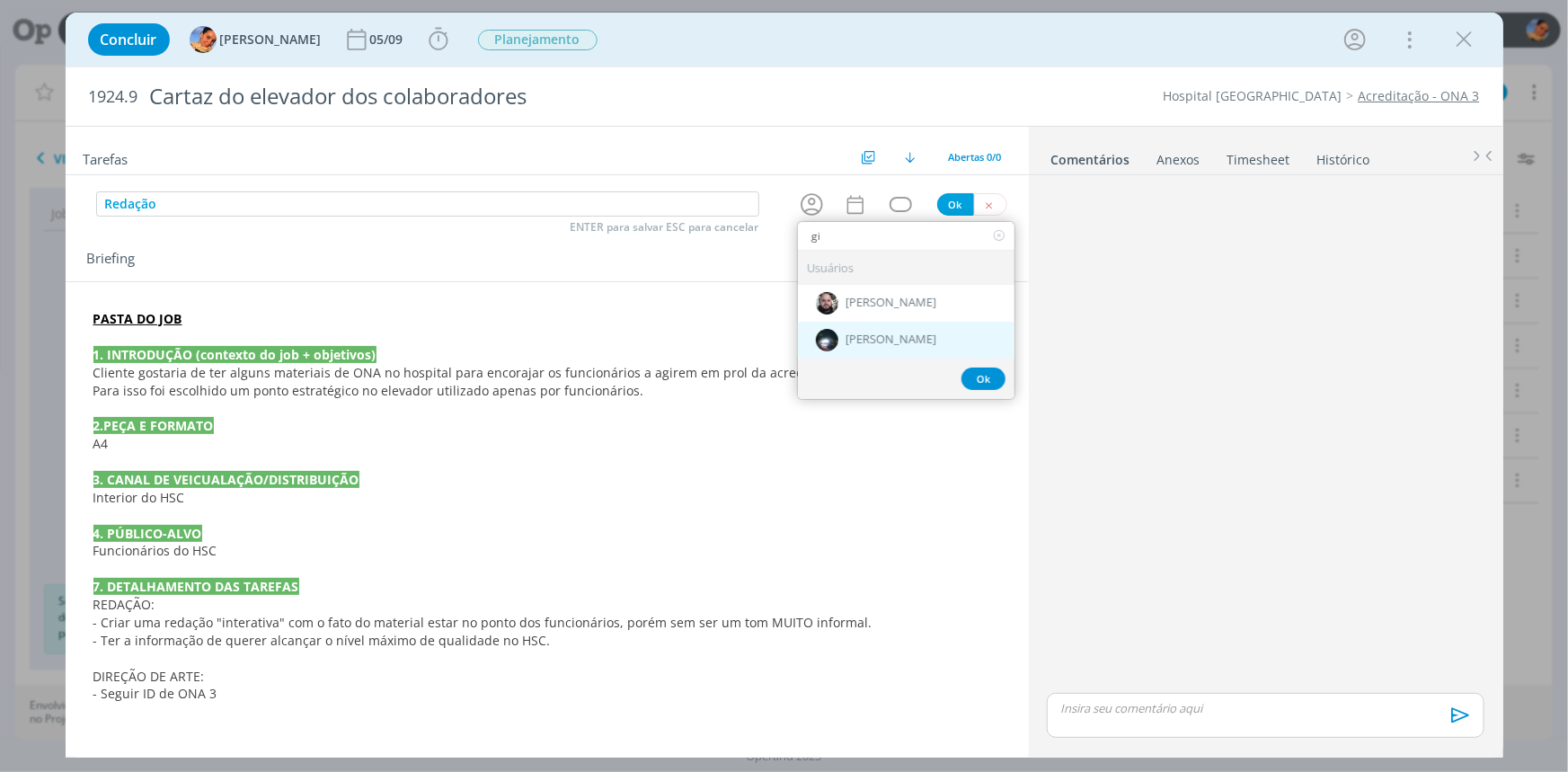
type input "gi"
click at [918, 341] on span "[PERSON_NAME]" at bounding box center [890, 341] width 91 height 15
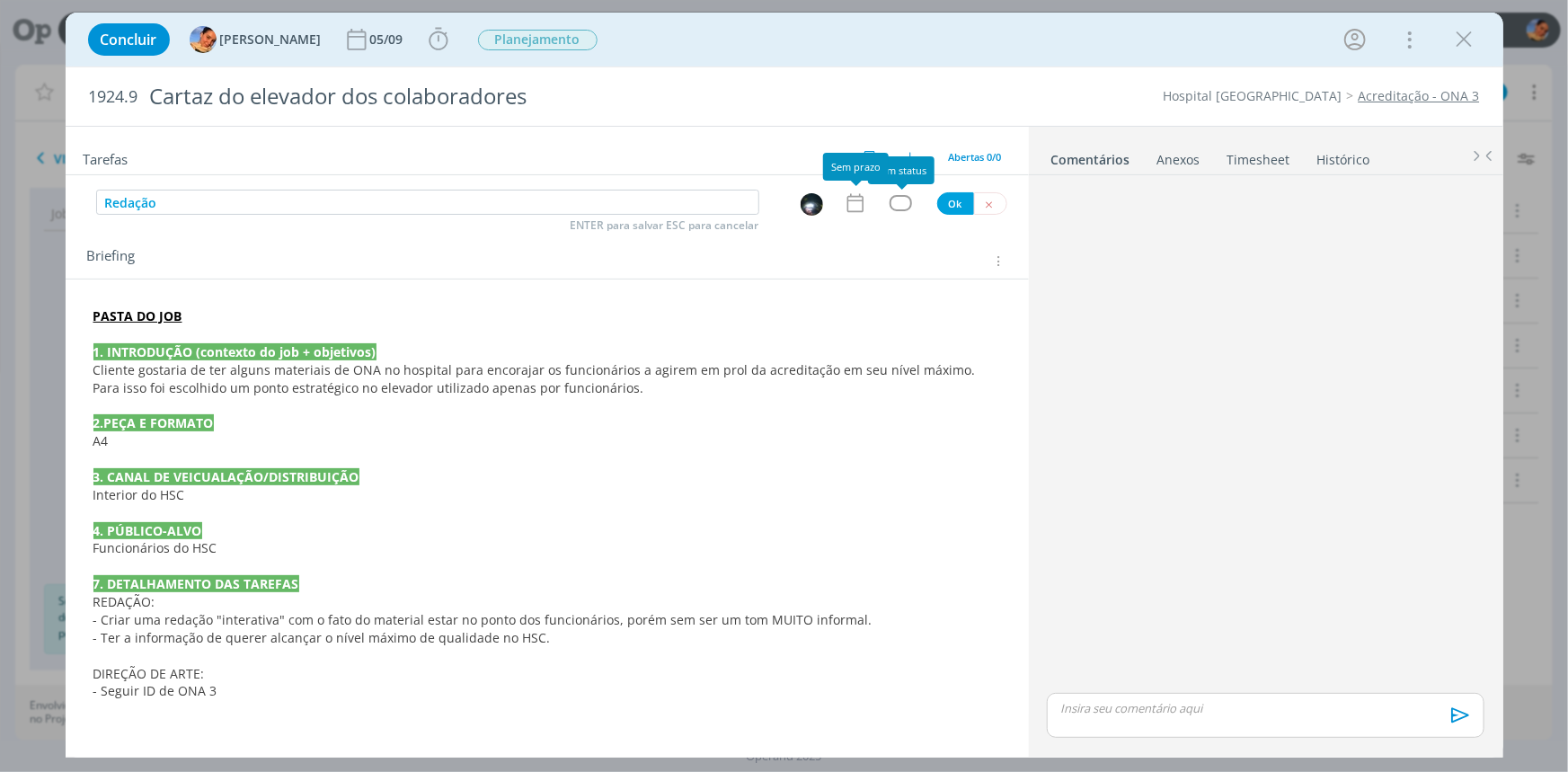
click at [856, 191] on icon "dialog" at bounding box center [856, 203] width 23 height 23
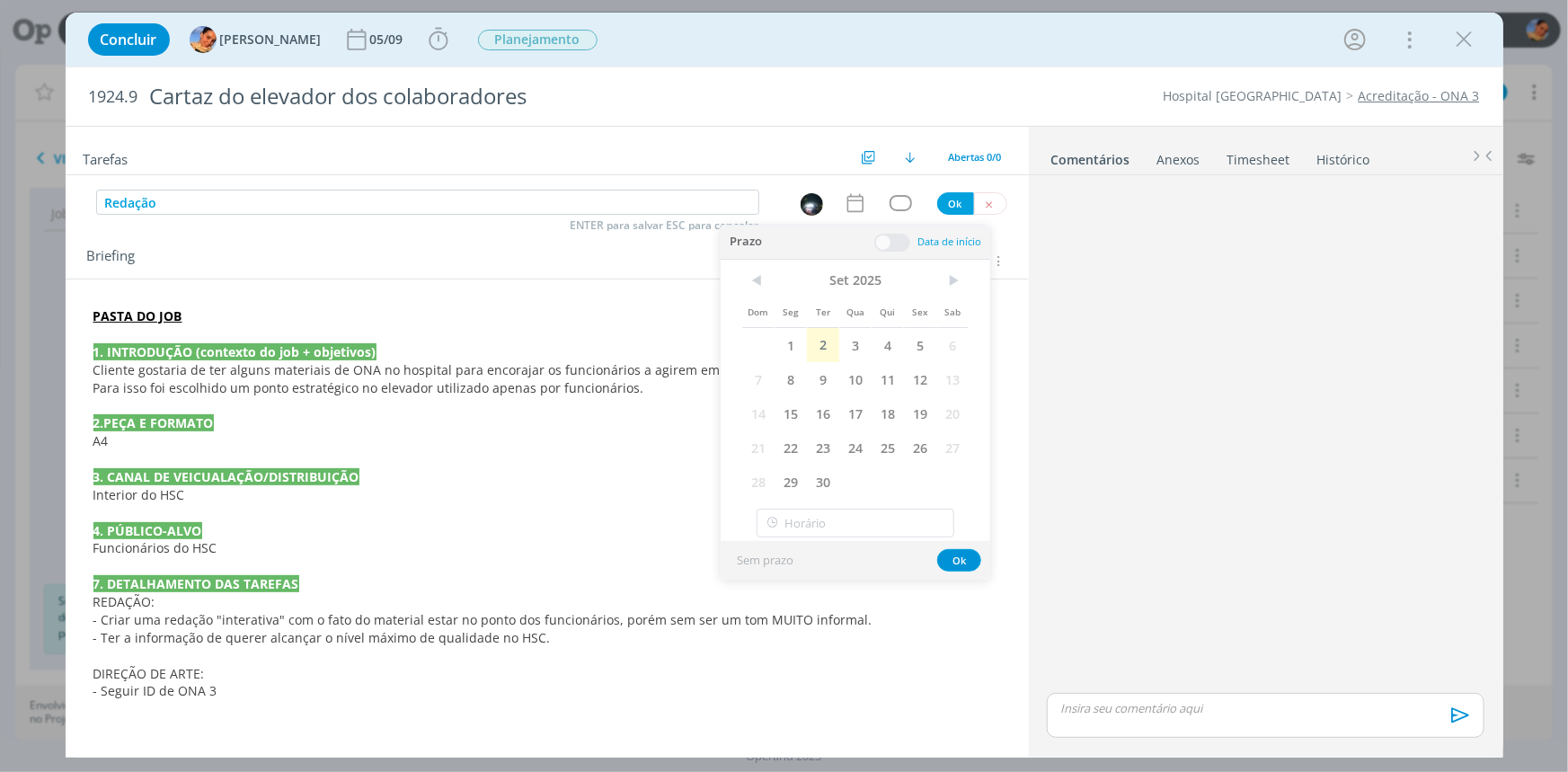
drag, startPoint x: 847, startPoint y: 335, endPoint x: 870, endPoint y: 296, distance: 45.3
click at [848, 335] on span "3" at bounding box center [855, 345] width 32 height 34
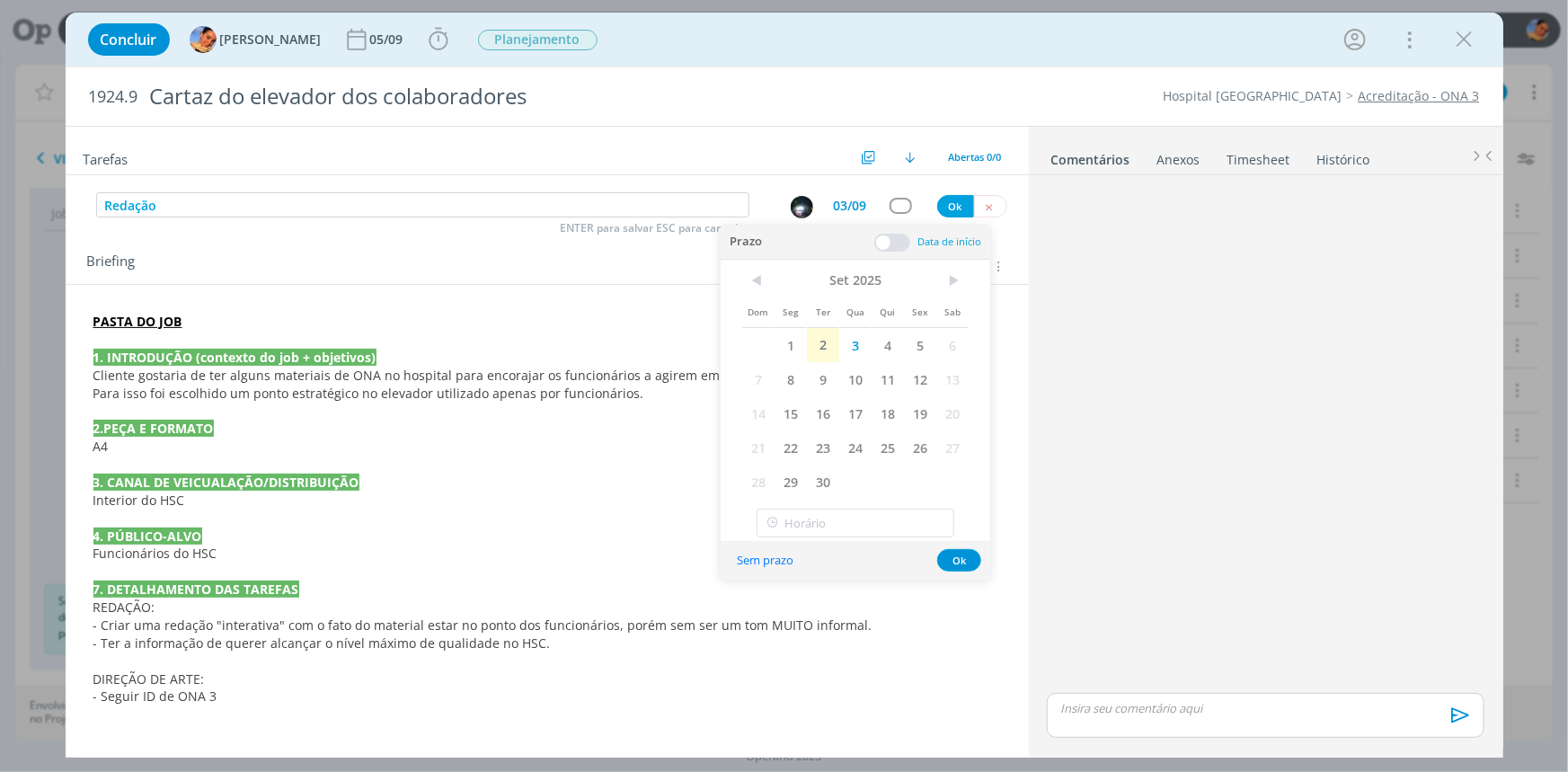
click at [893, 237] on span at bounding box center [892, 242] width 36 height 18
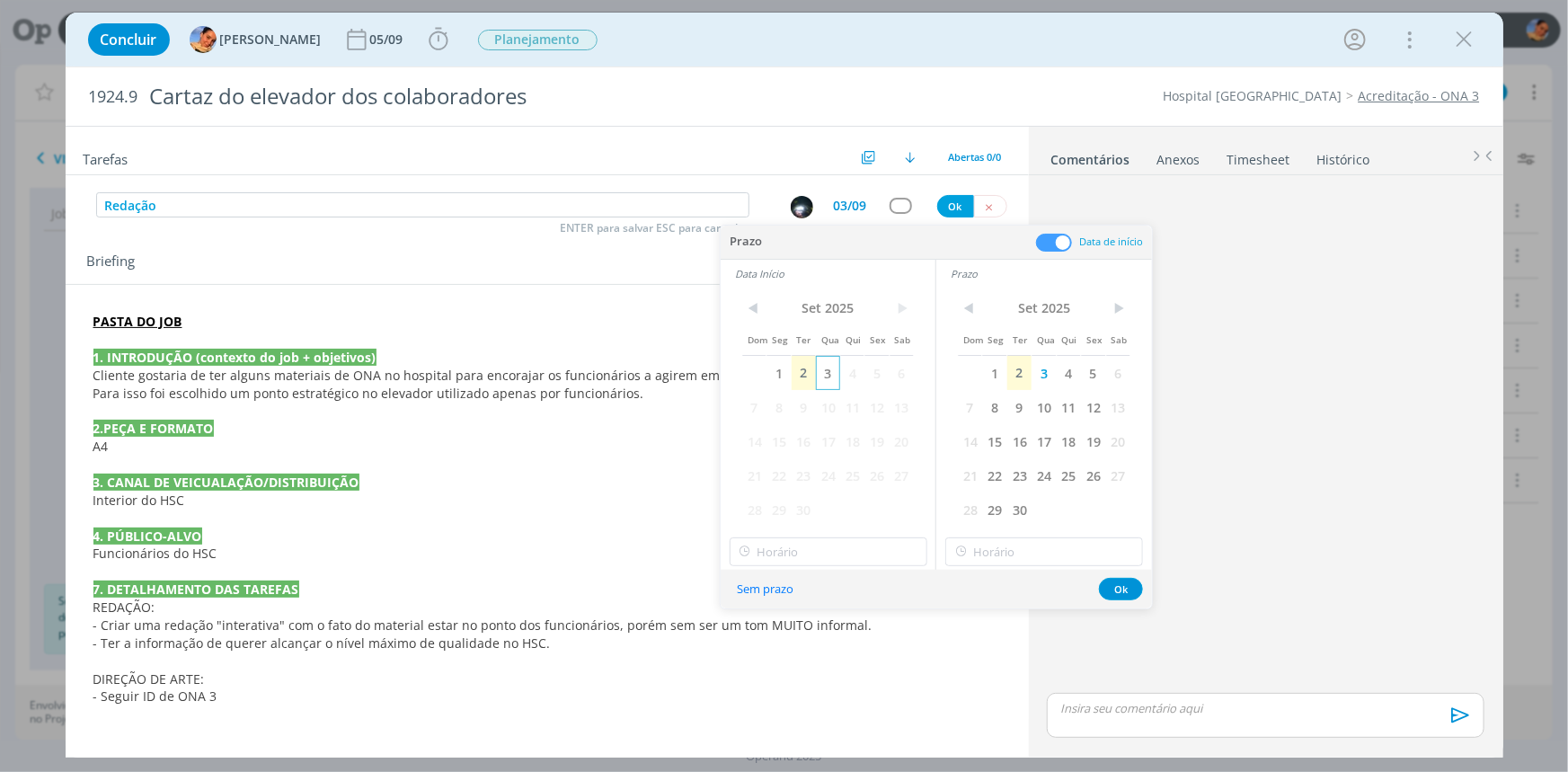
click at [833, 369] on span "3" at bounding box center [827, 373] width 24 height 34
click at [885, 531] on div "< Set 2025 > Dom Seg Ter Qua Qui Sex Sab 1 2 3 4 5 6 7 8 9 10 11 12 13 14 15 16…" at bounding box center [827, 428] width 215 height 282
drag, startPoint x: 883, startPoint y: 539, endPoint x: 878, endPoint y: 525, distance: 14.9
click at [884, 541] on input "18:00" at bounding box center [828, 551] width 198 height 28
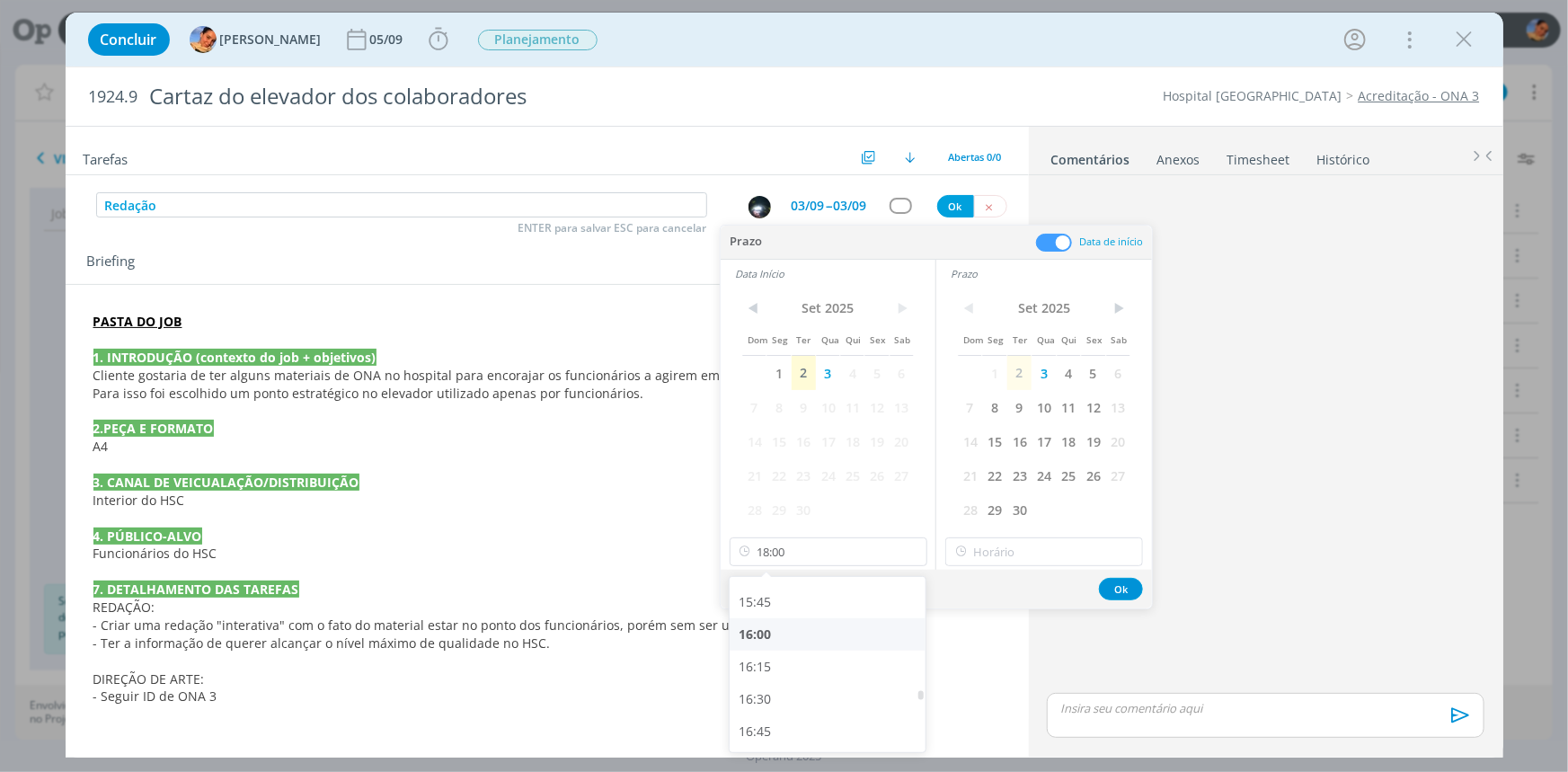
click at [797, 643] on div "16:00" at bounding box center [829, 633] width 200 height 32
type input "16:00"
click at [1008, 570] on div "Sem prazo Ok" at bounding box center [936, 589] width 431 height 39
click at [1019, 552] on input "18:00" at bounding box center [1044, 551] width 198 height 28
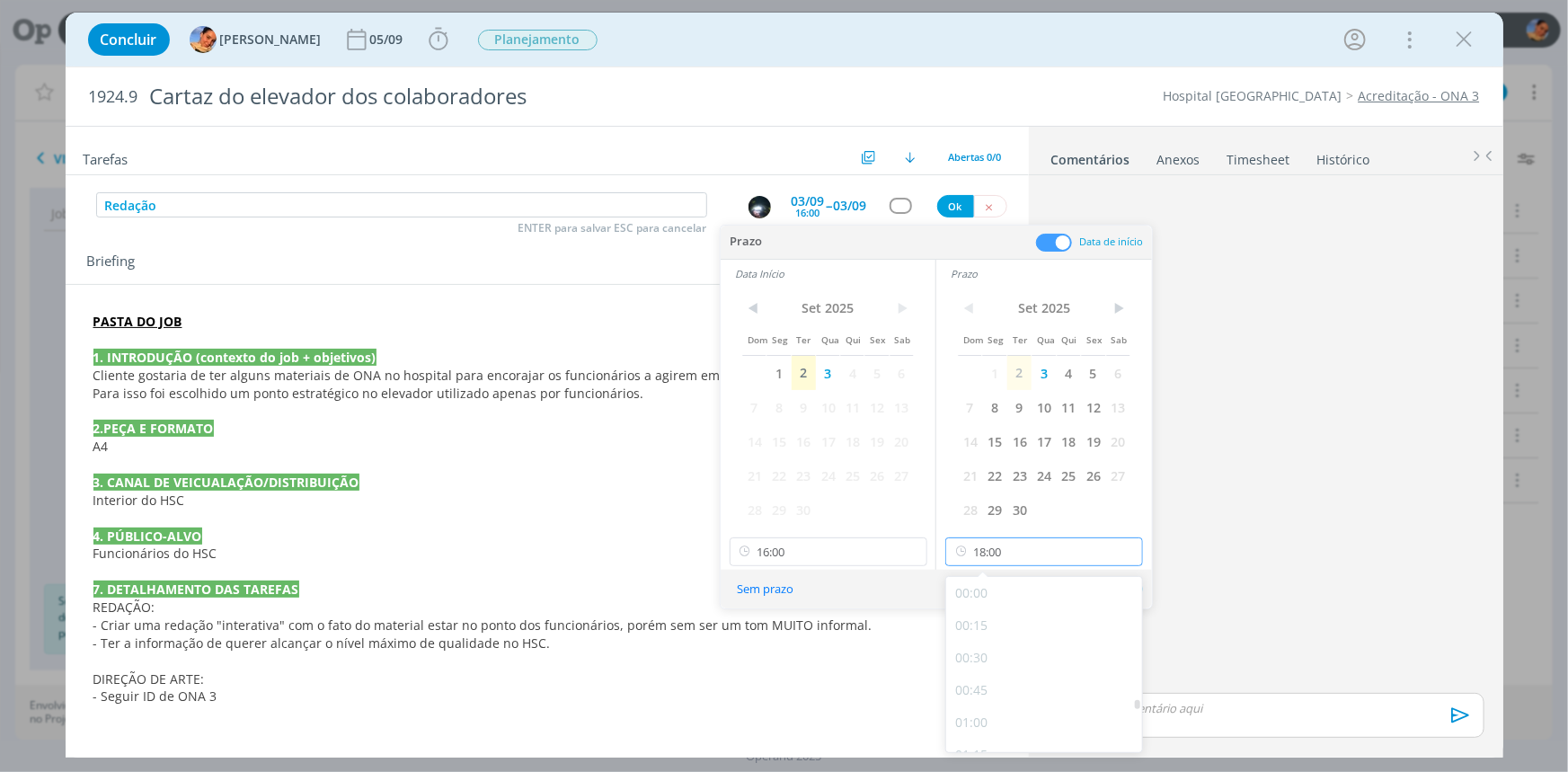
scroll to position [2193, 0]
click at [1006, 608] on div "17:00" at bounding box center [1046, 599] width 200 height 32
type input "17:00"
click at [1134, 587] on button "Ok" at bounding box center [1120, 589] width 44 height 22
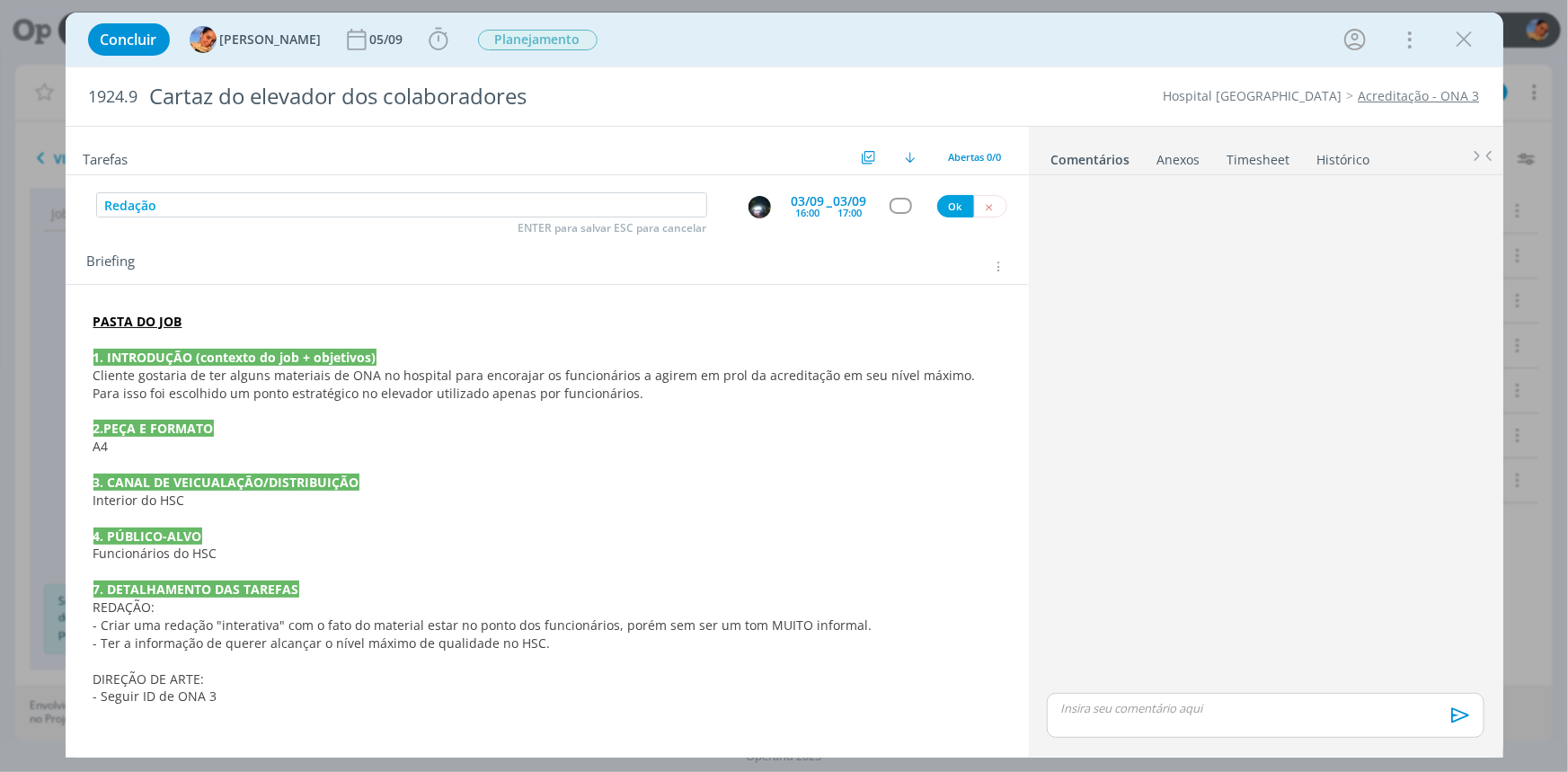
click at [897, 202] on div "dialog" at bounding box center [901, 206] width 22 height 16
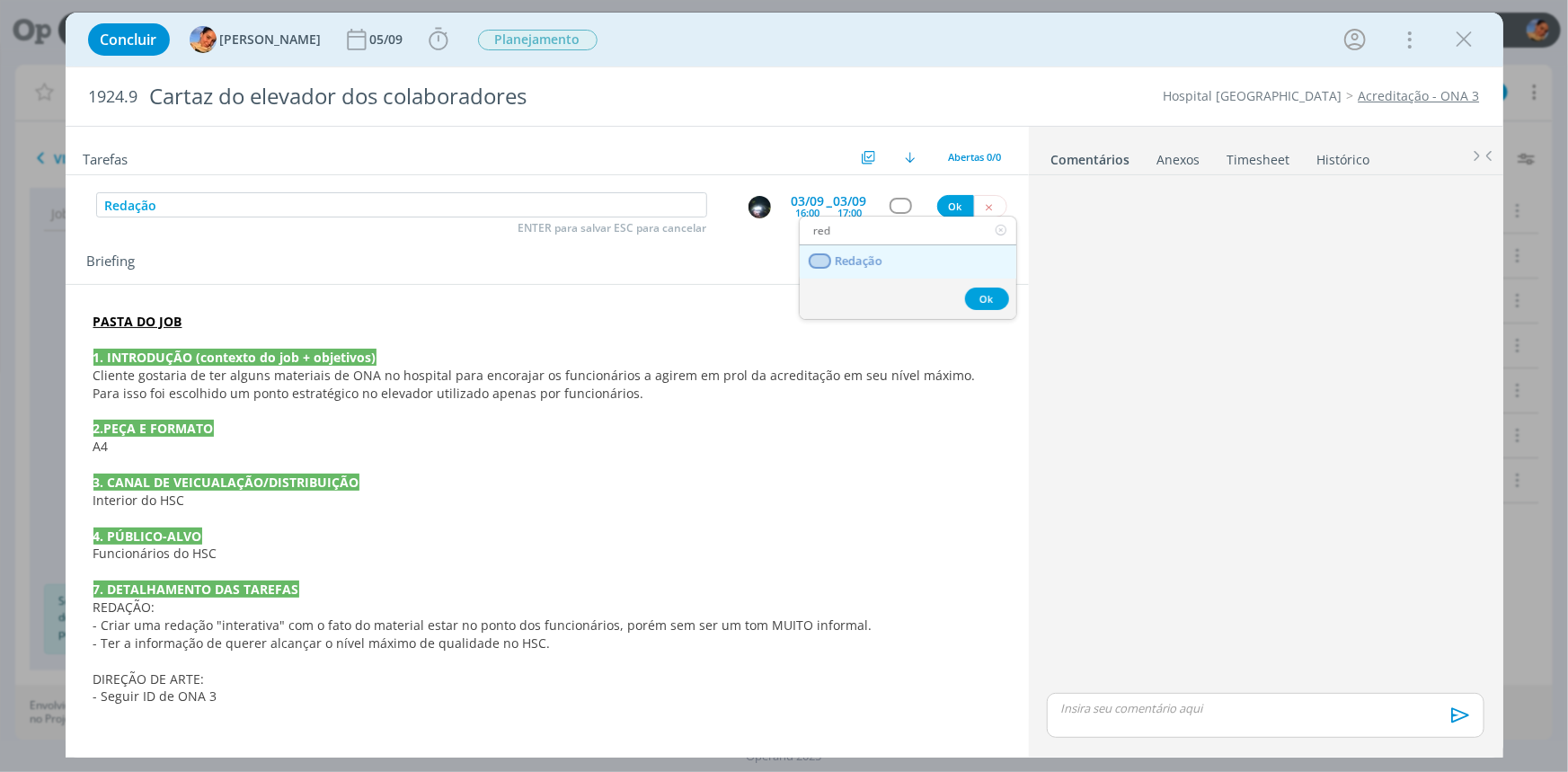
type input "red"
drag, startPoint x: 890, startPoint y: 261, endPoint x: 901, endPoint y: 244, distance: 20.2
click at [890, 261] on link "Redação" at bounding box center [907, 262] width 217 height 33
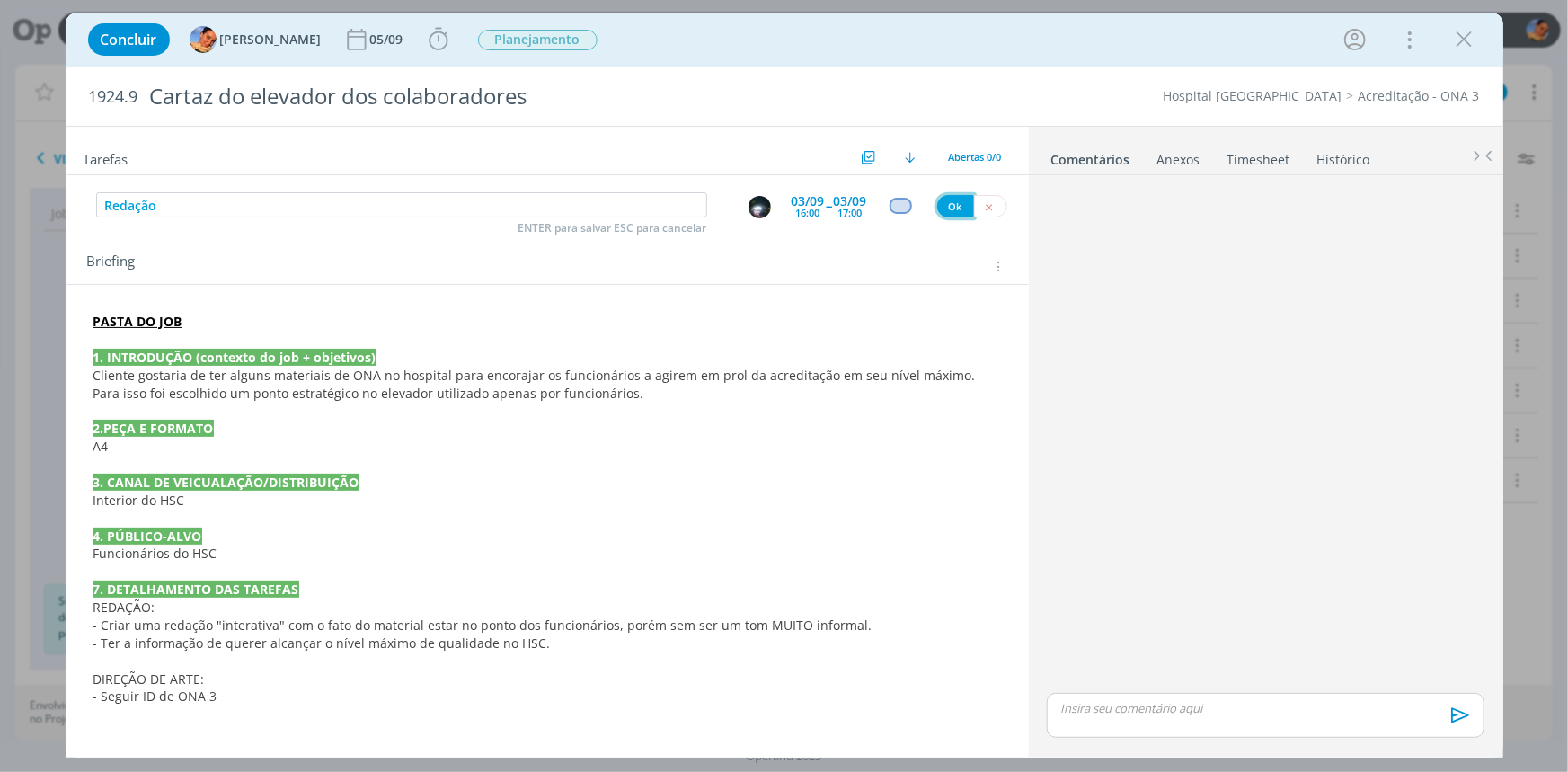
click at [948, 197] on button "Ok" at bounding box center [955, 206] width 37 height 22
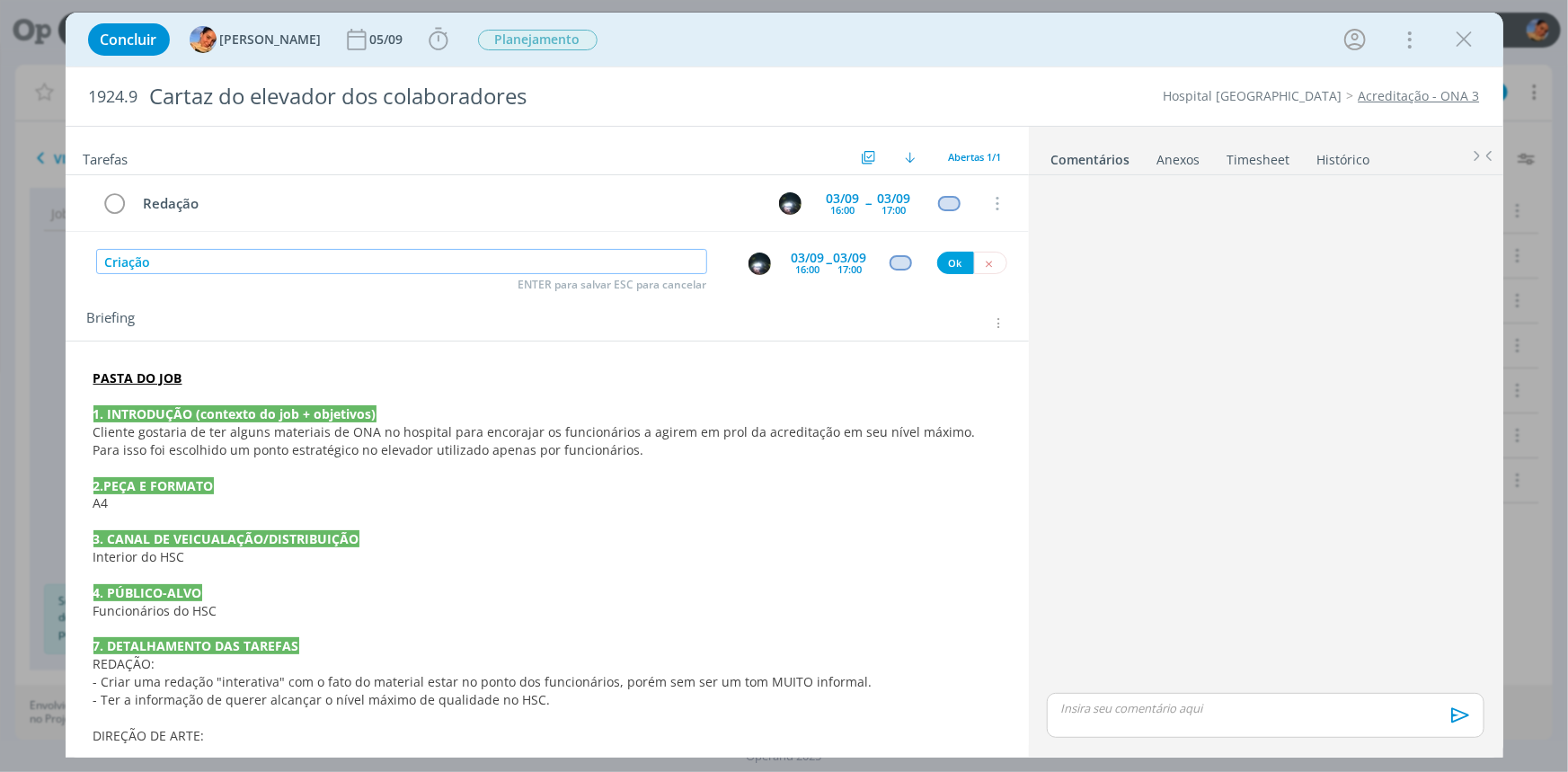
click at [753, 266] on img "dialog" at bounding box center [759, 264] width 22 height 22
type input "Criação"
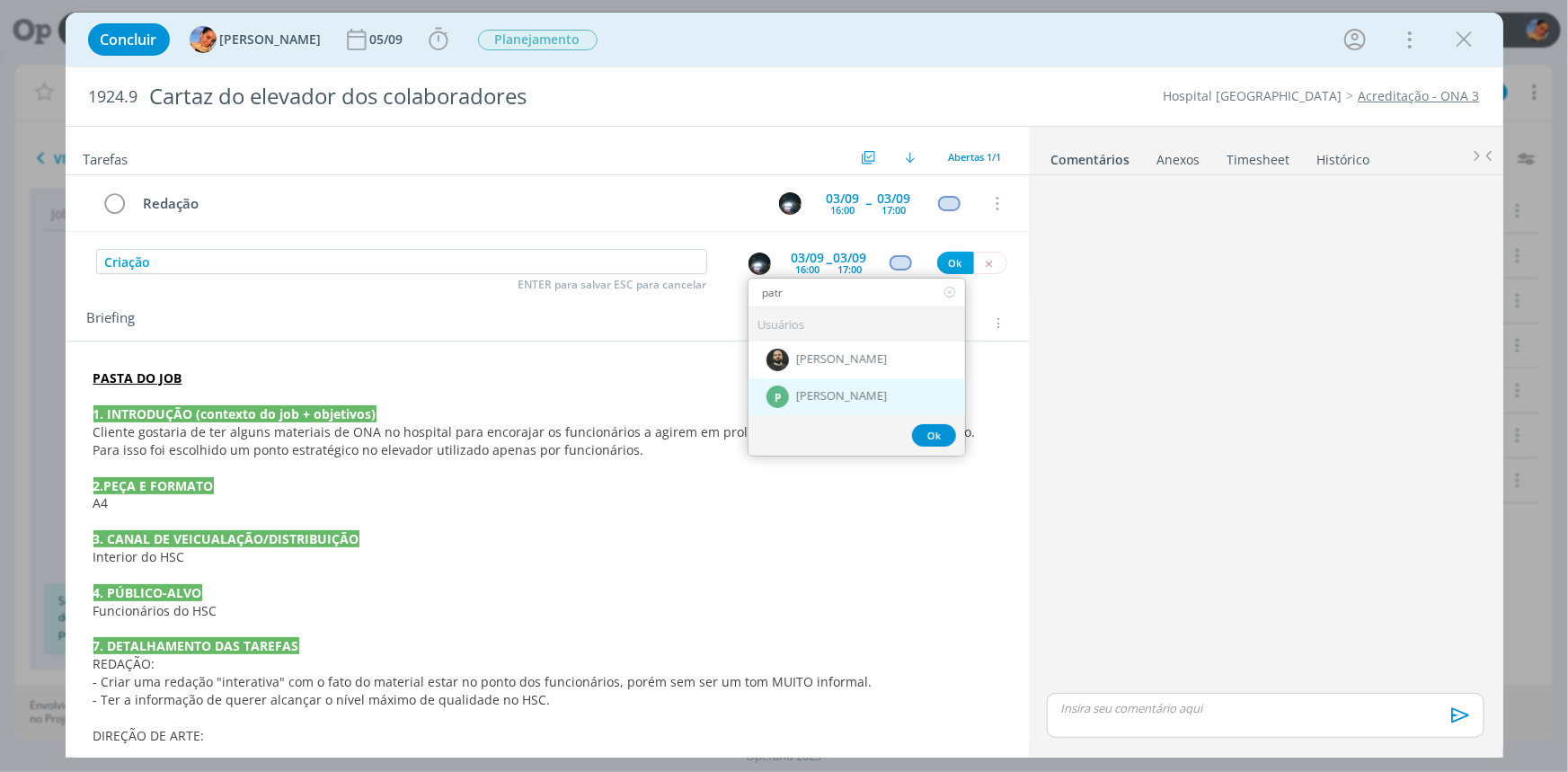
type input "patr"
click at [848, 385] on div "P Patrick Meireles" at bounding box center [857, 397] width 217 height 37
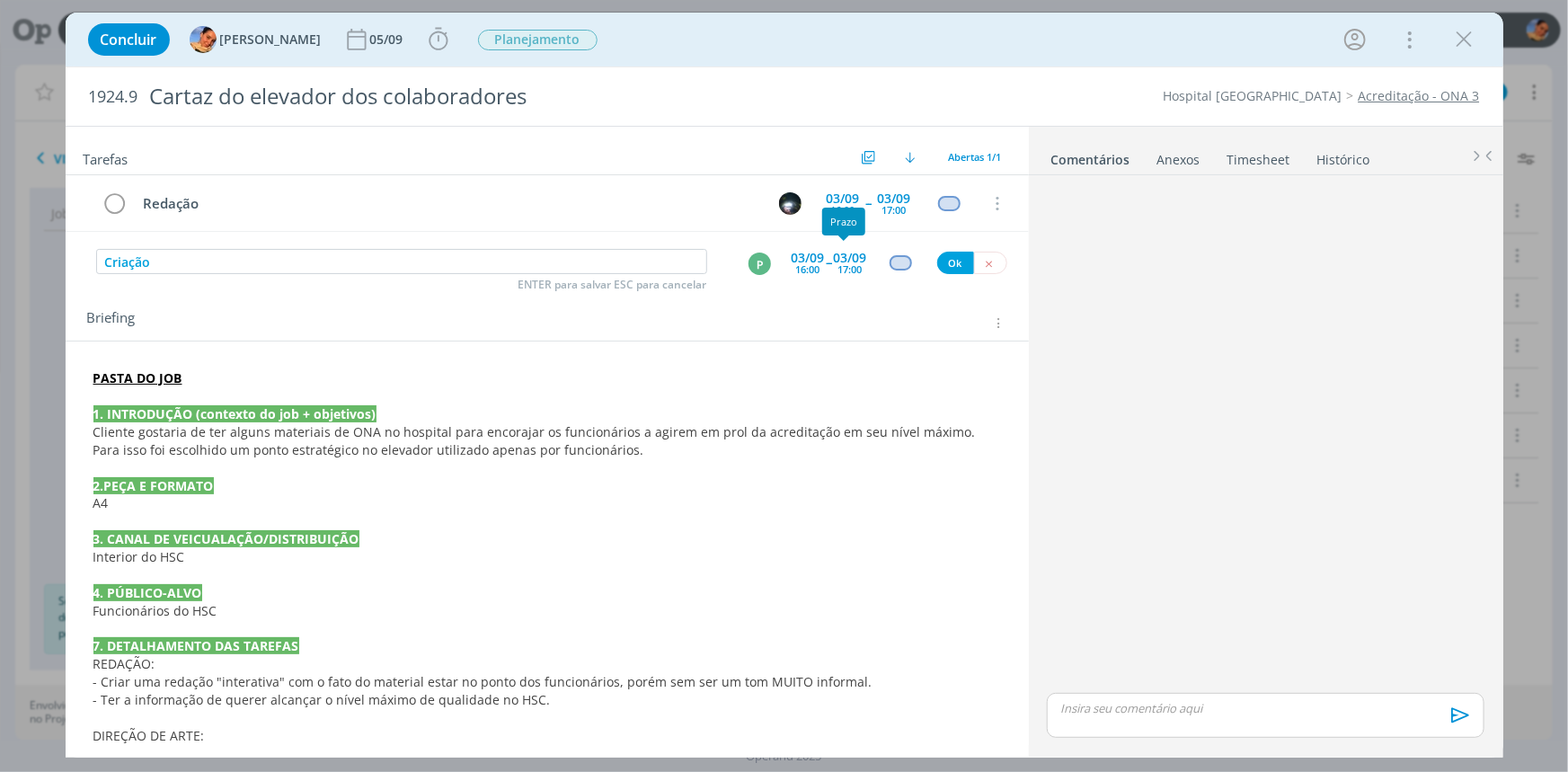
drag, startPoint x: 842, startPoint y: 259, endPoint x: 855, endPoint y: 282, distance: 26.4
click at [843, 257] on div "03/09" at bounding box center [850, 258] width 33 height 13
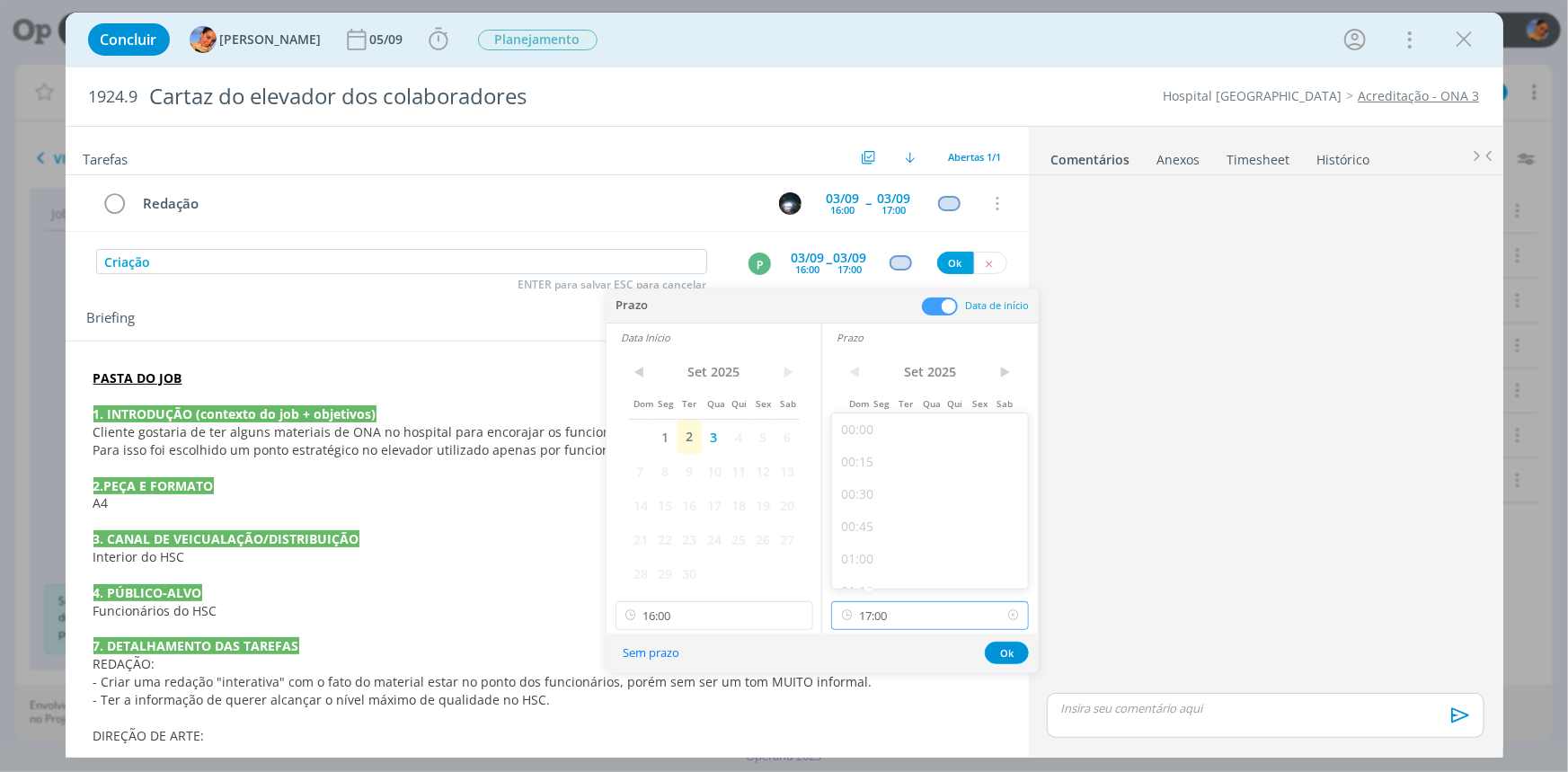
click at [924, 602] on input "17:00" at bounding box center [930, 615] width 198 height 28
click at [926, 539] on div "18:00" at bounding box center [932, 531] width 200 height 32
type input "18:00"
click at [692, 613] on input "16:00" at bounding box center [714, 615] width 198 height 28
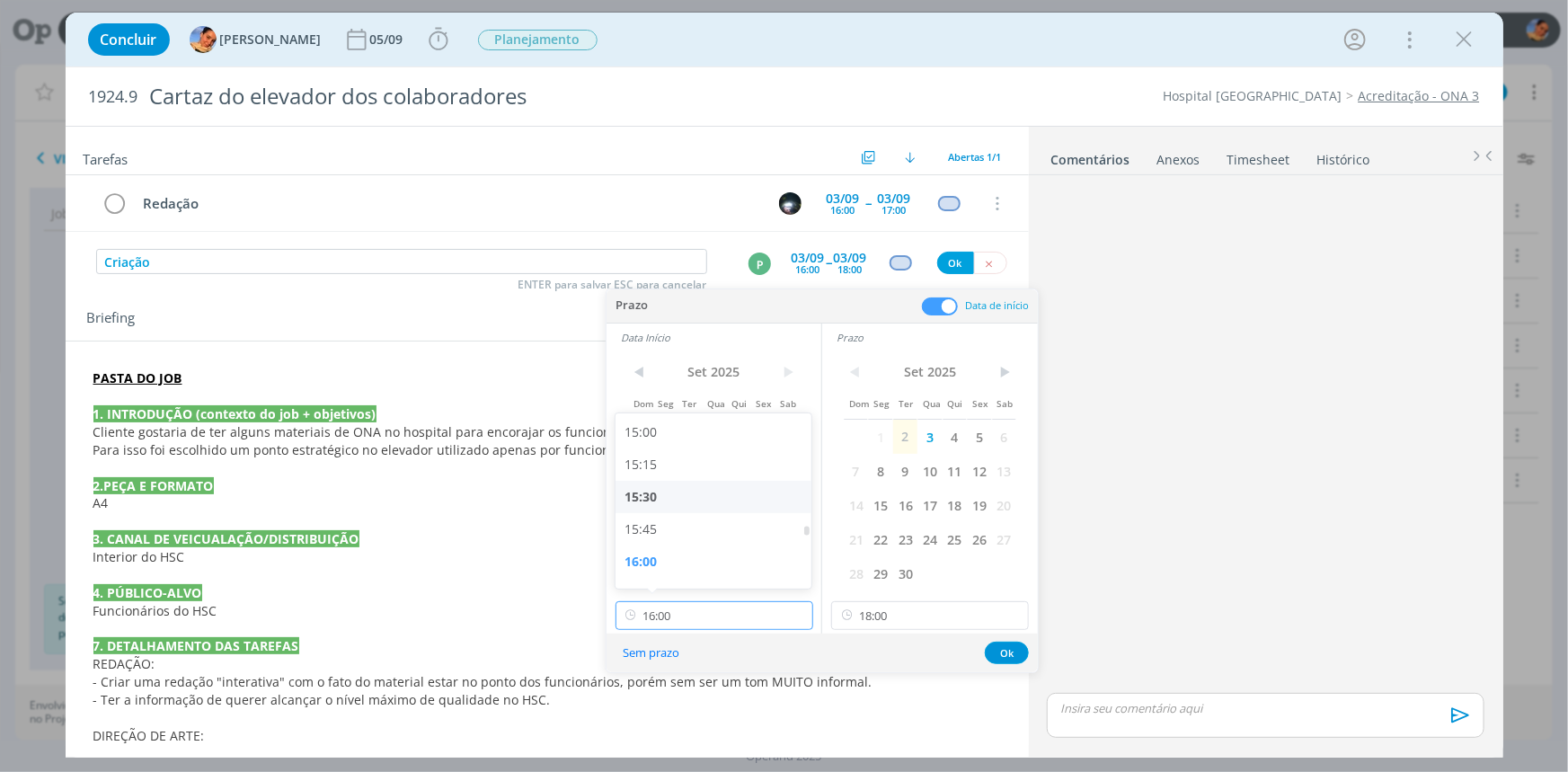
scroll to position [2096, 0]
click at [701, 532] on div "17:00" at bounding box center [715, 532] width 200 height 32
type input "17:00"
click at [1009, 641] on button "Ok" at bounding box center [1006, 652] width 44 height 22
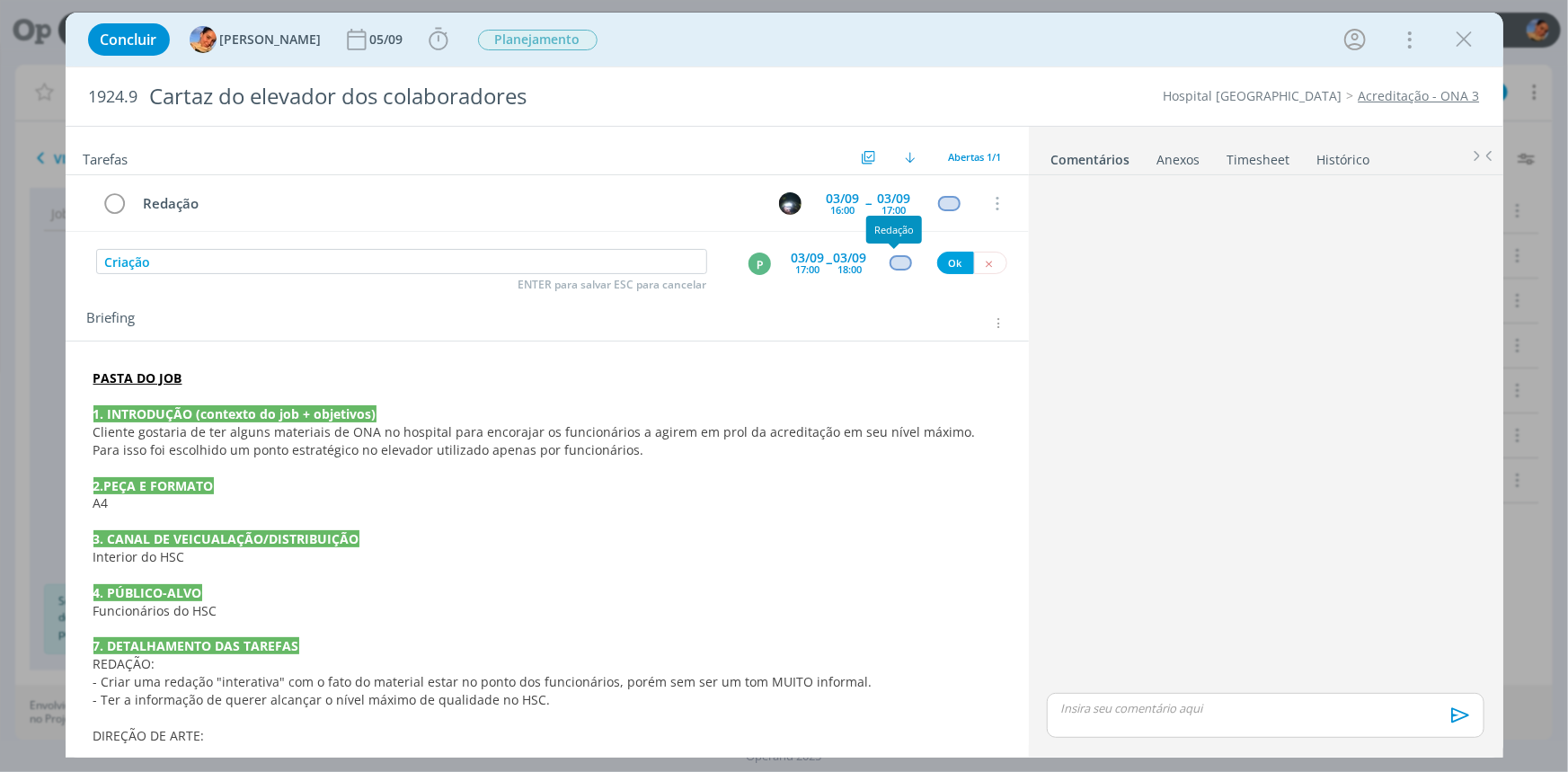
click at [890, 266] on div "dialog" at bounding box center [901, 263] width 22 height 16
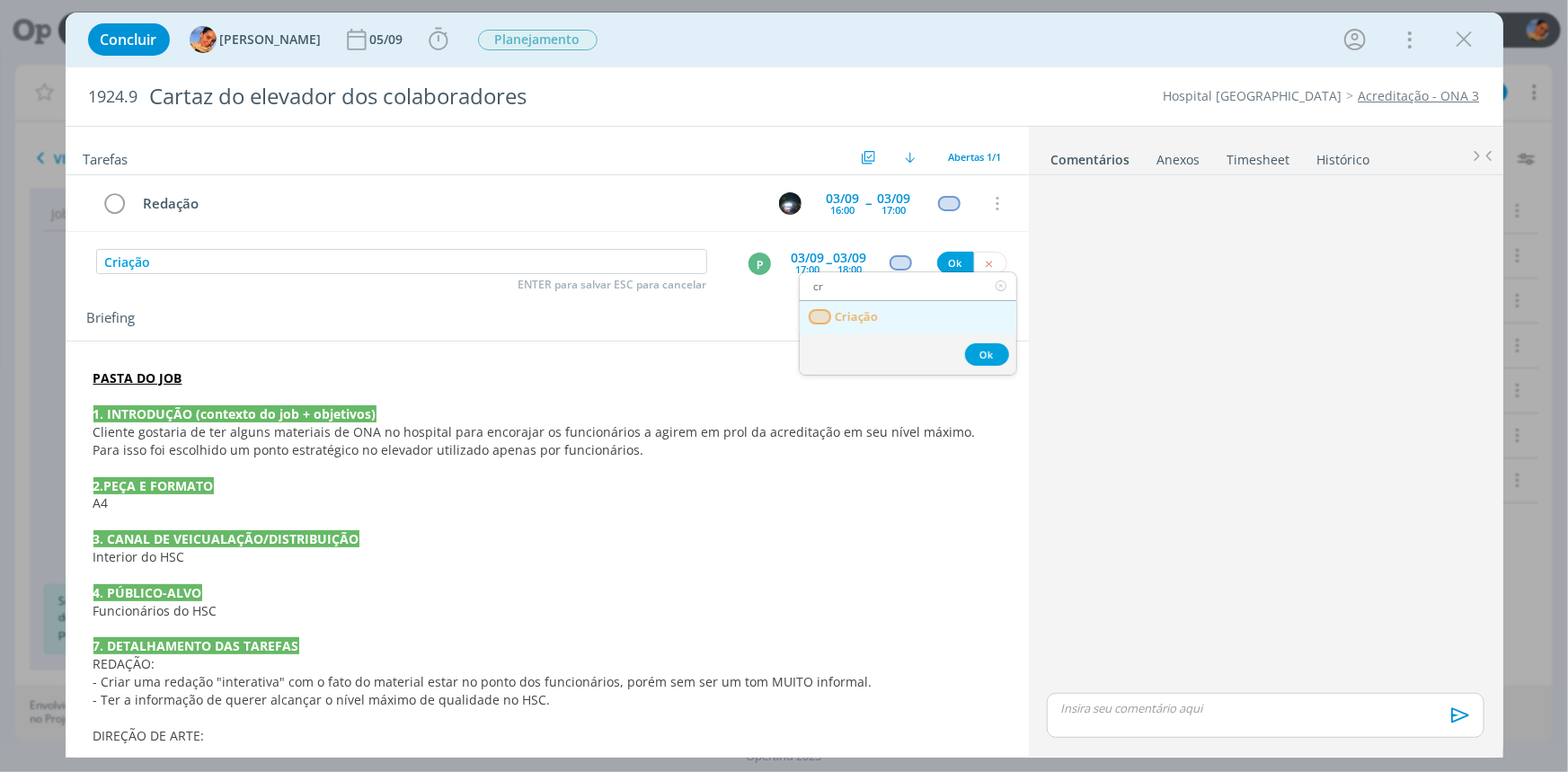
type input "cr"
click at [876, 310] on span "Criação" at bounding box center [856, 317] width 43 height 15
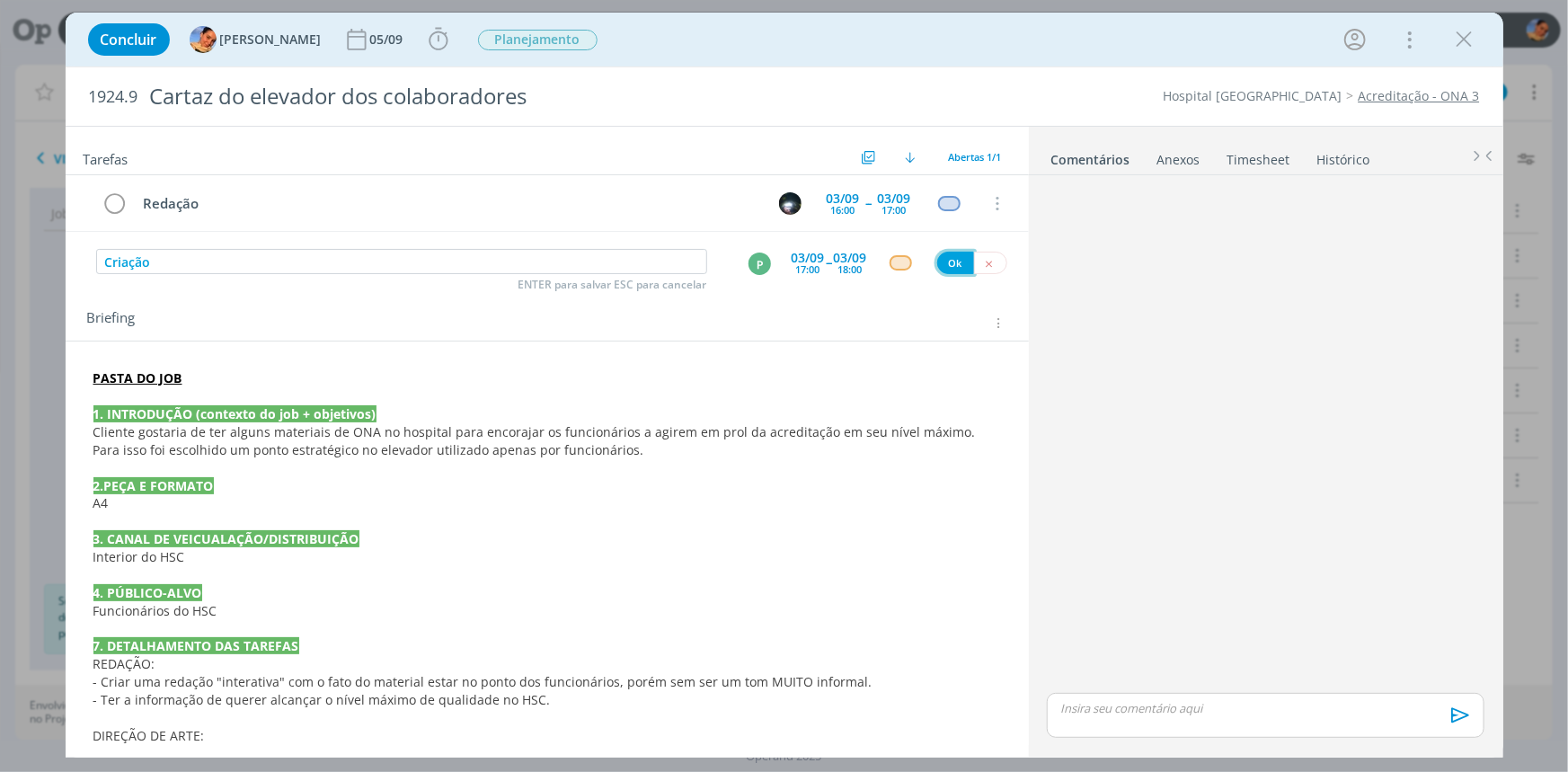
click at [937, 258] on button "Ok" at bounding box center [955, 263] width 37 height 22
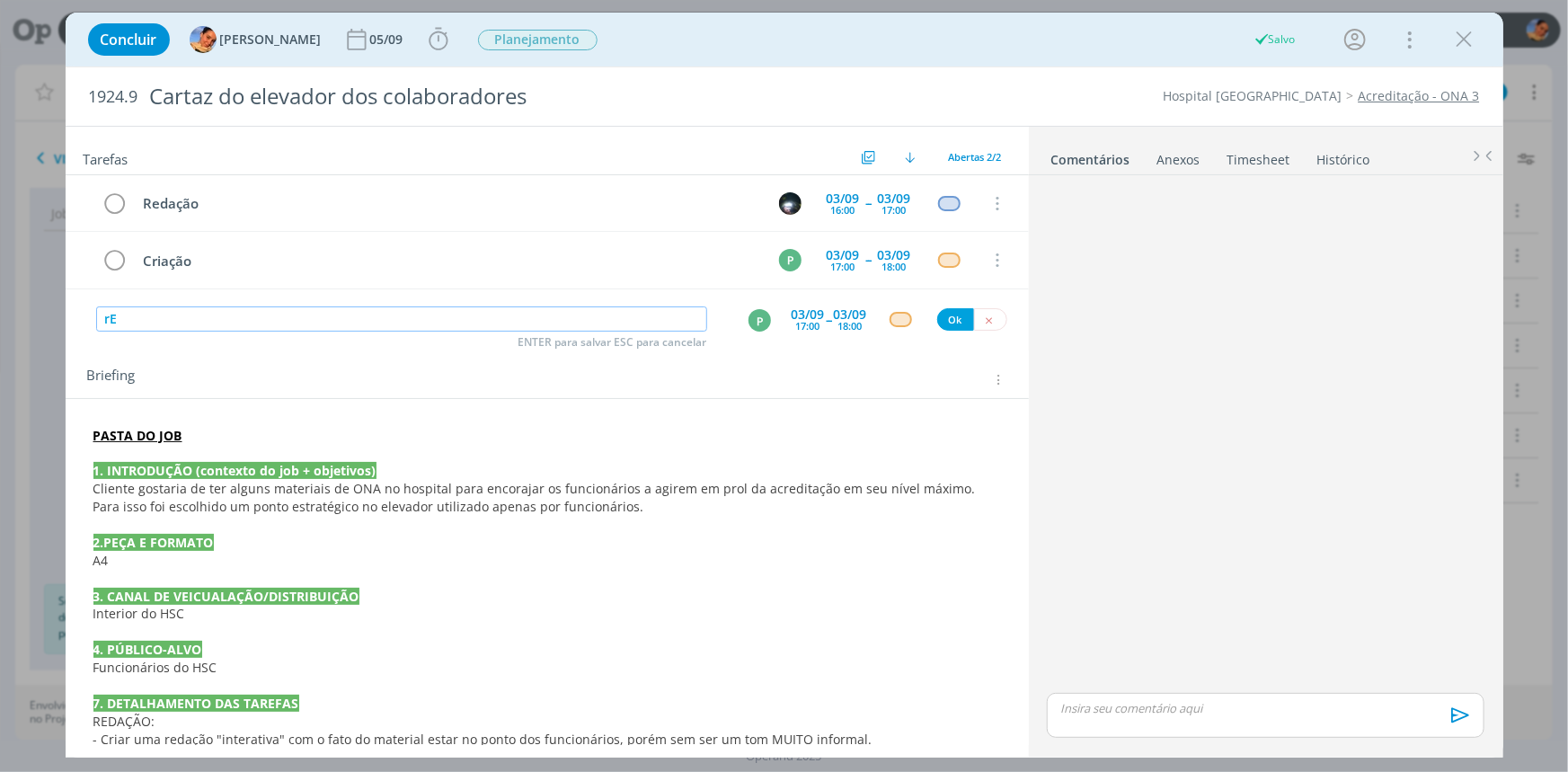
type input "r"
type input "Revisão"
click at [754, 323] on div "P" at bounding box center [759, 320] width 22 height 22
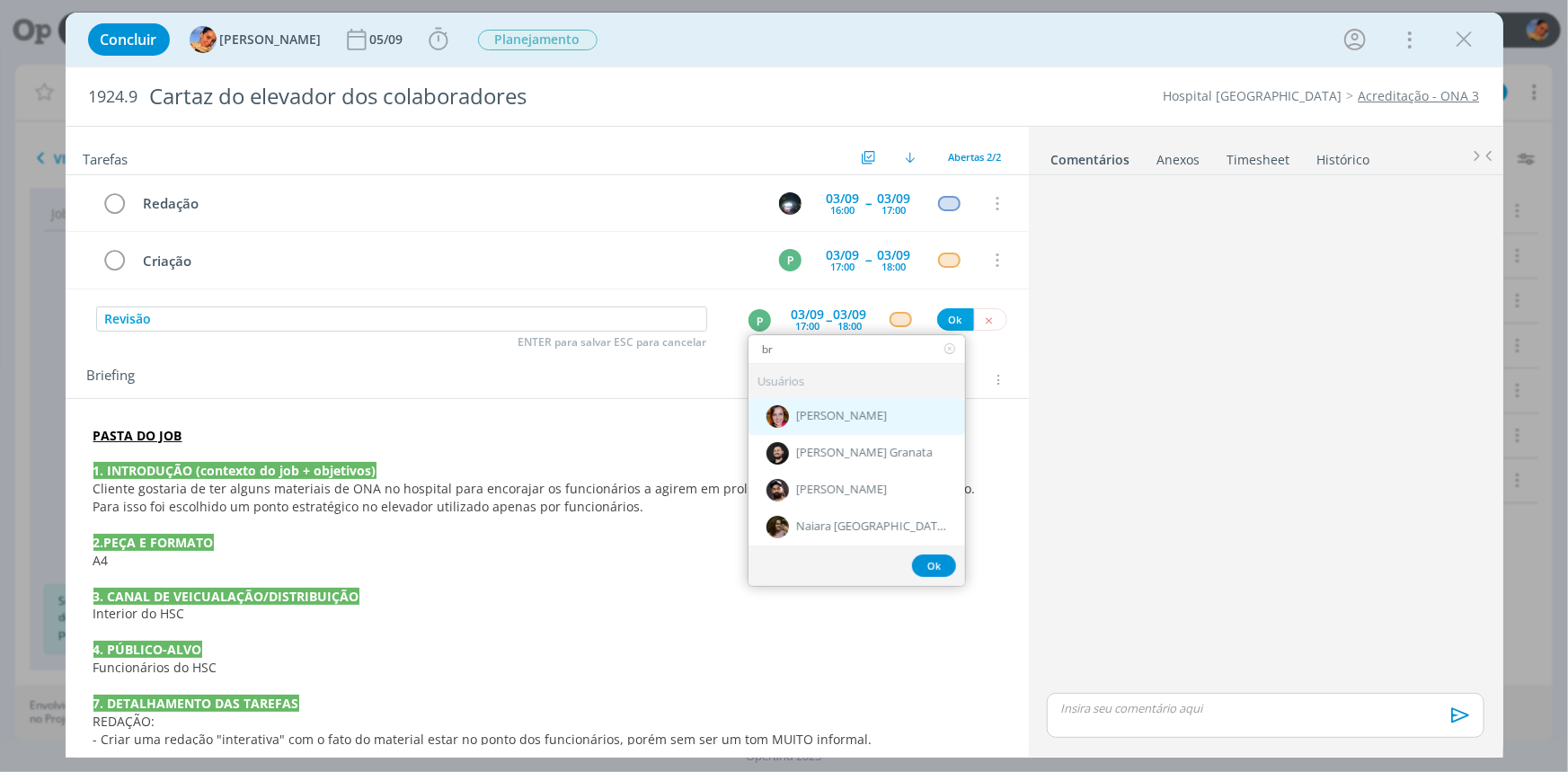
type input "br"
click at [816, 405] on div "[PERSON_NAME]" at bounding box center [857, 417] width 217 height 37
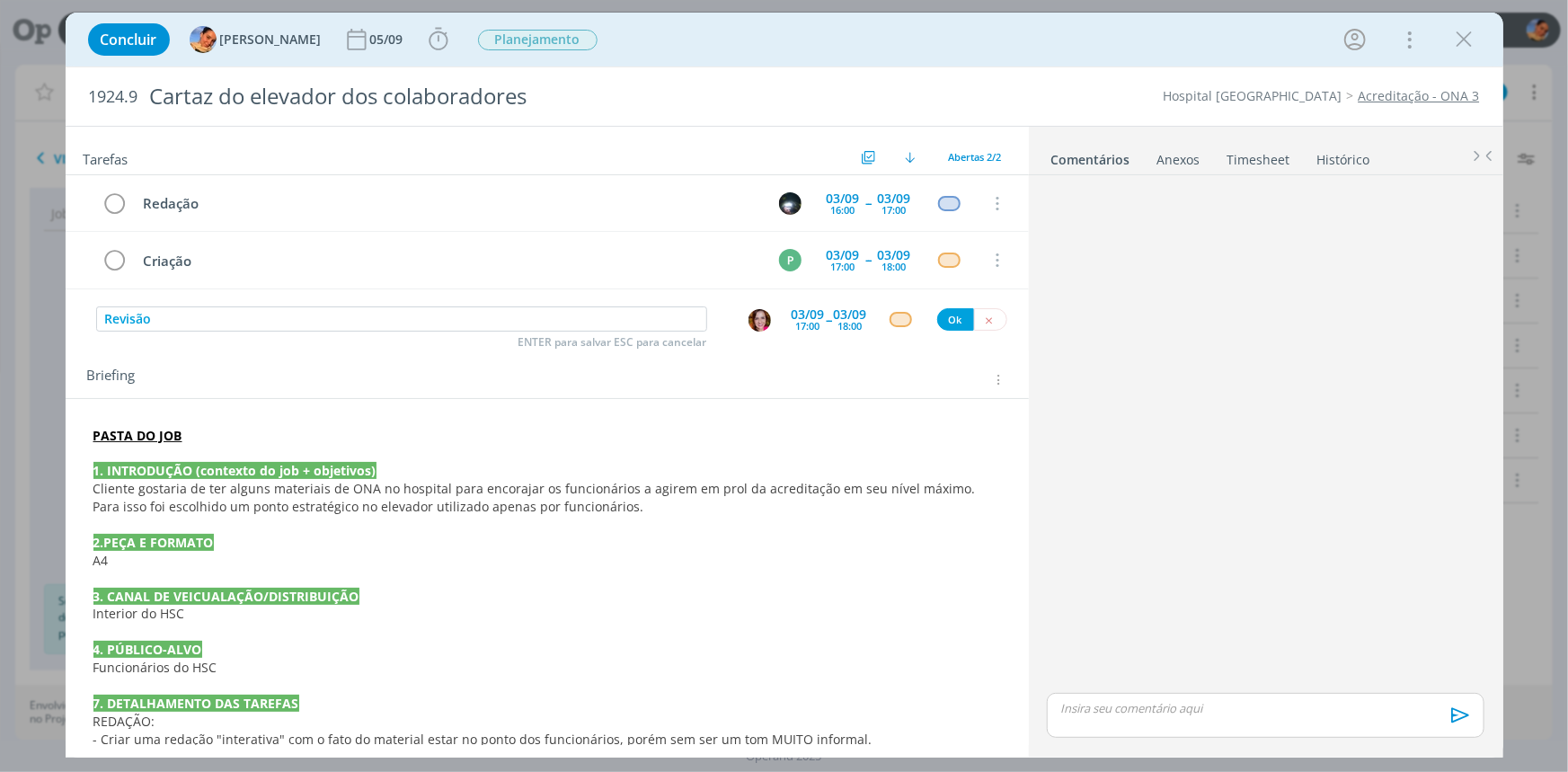
click at [805, 311] on div "03/09" at bounding box center [808, 314] width 33 height 13
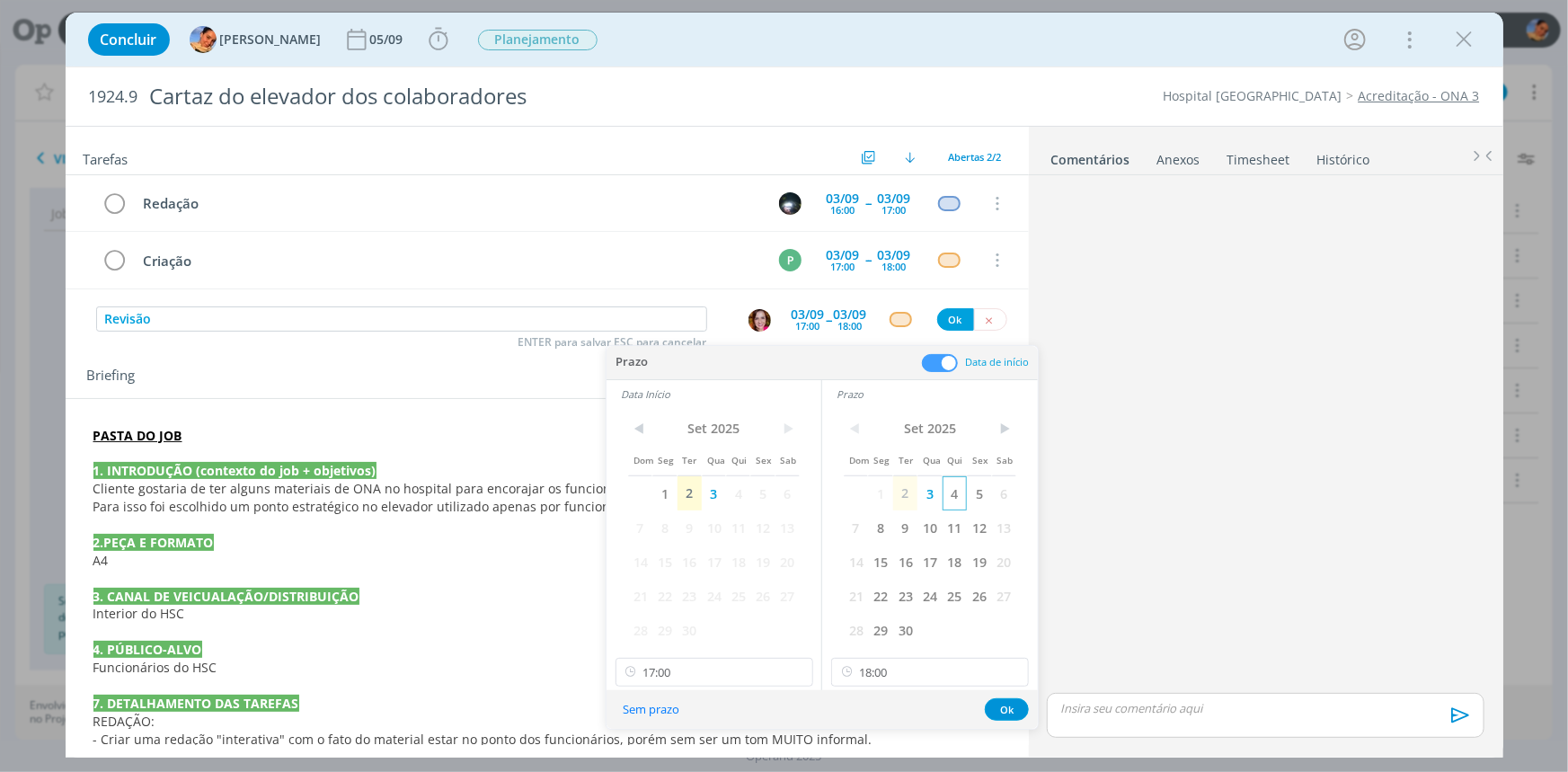
click at [946, 491] on span "4" at bounding box center [954, 493] width 24 height 34
click at [743, 481] on span "4" at bounding box center [738, 493] width 24 height 34
click at [708, 658] on input "17:00" at bounding box center [714, 671] width 198 height 28
click at [685, 538] on div "10:45" at bounding box center [715, 549] width 200 height 32
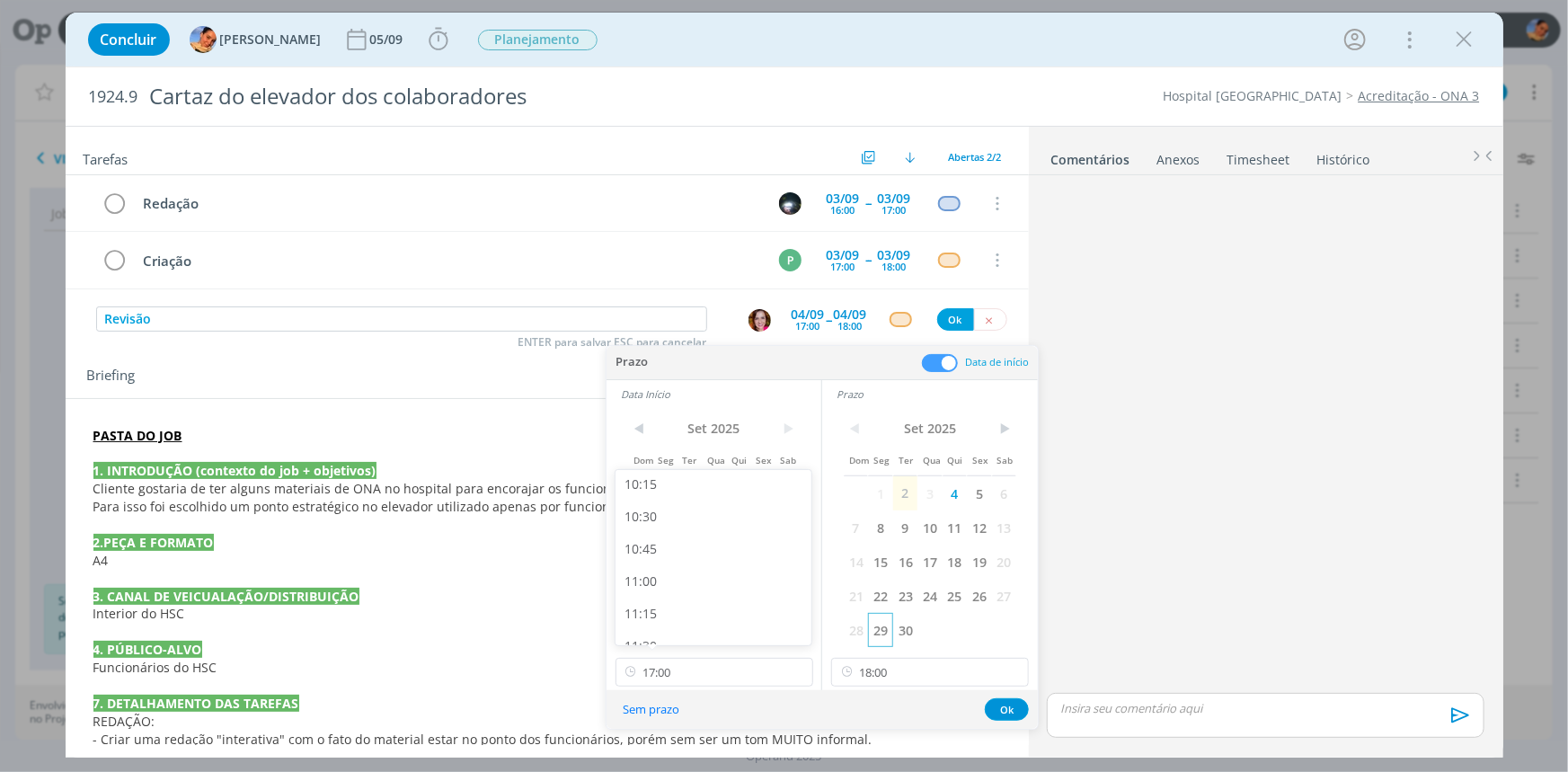
type input "10:45"
click at [947, 672] on input "18:00" at bounding box center [930, 671] width 198 height 28
click at [922, 531] on div "11:00" at bounding box center [932, 534] width 200 height 32
type input "11:00"
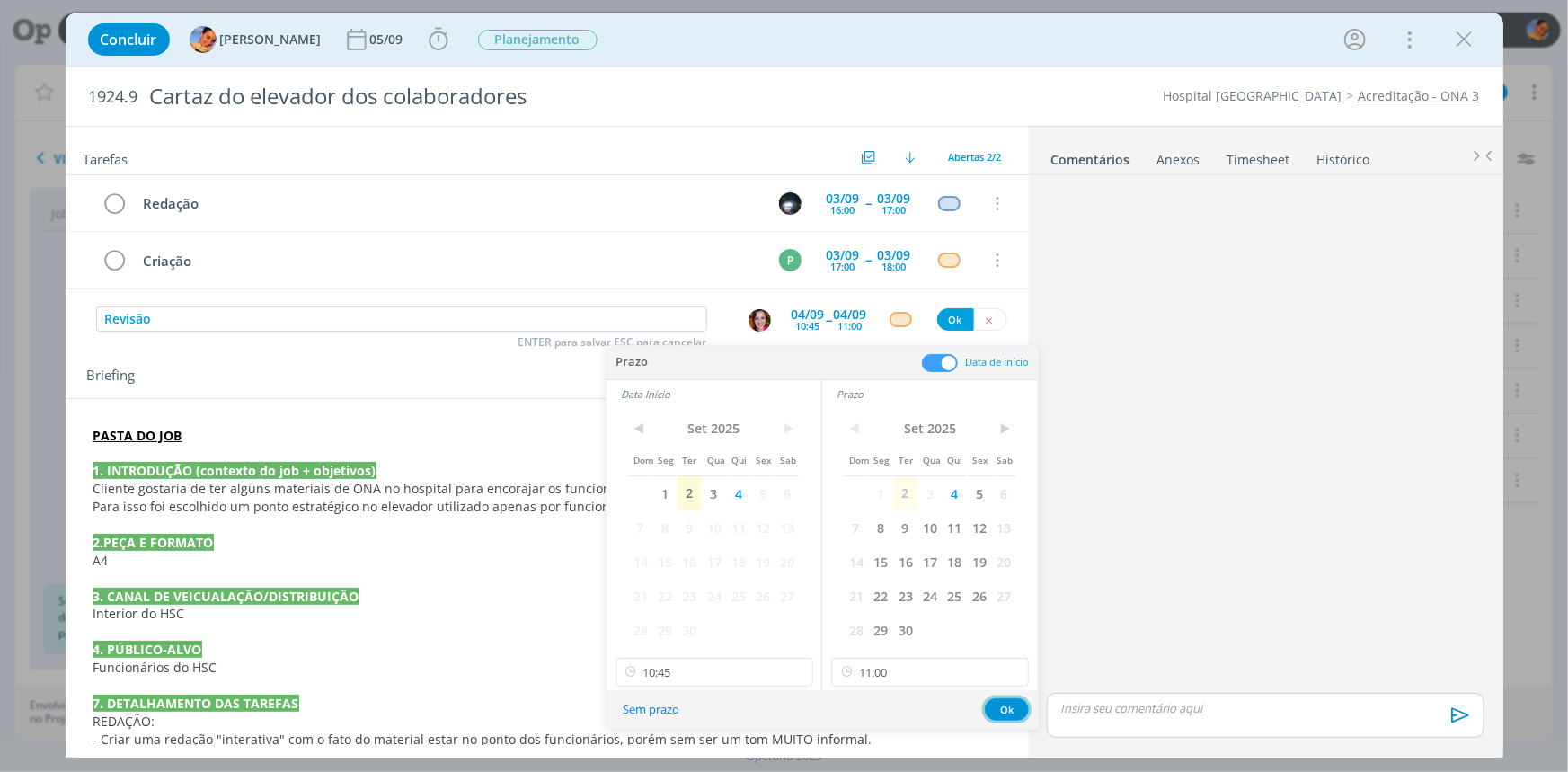
drag, startPoint x: 994, startPoint y: 706, endPoint x: 972, endPoint y: 638, distance: 71.5
click at [997, 706] on button "Ok" at bounding box center [1006, 709] width 44 height 22
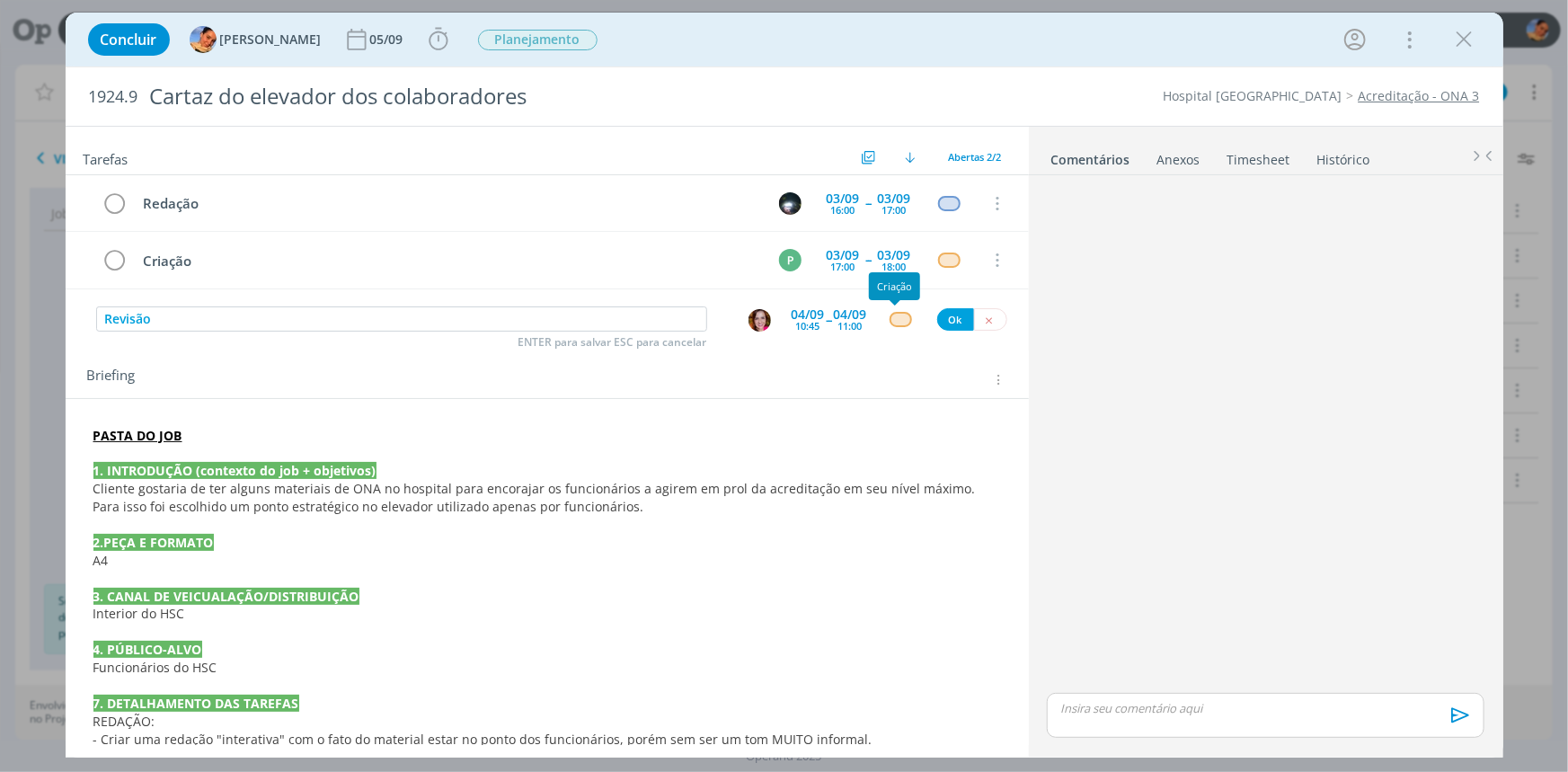
click at [890, 309] on div "Revisão ENTER para salvar ESC para cancelar 04/09 10:45 -- 04/09 11:00 Ok" at bounding box center [546, 319] width 963 height 32
click at [891, 311] on div "dialog" at bounding box center [901, 319] width 22 height 16
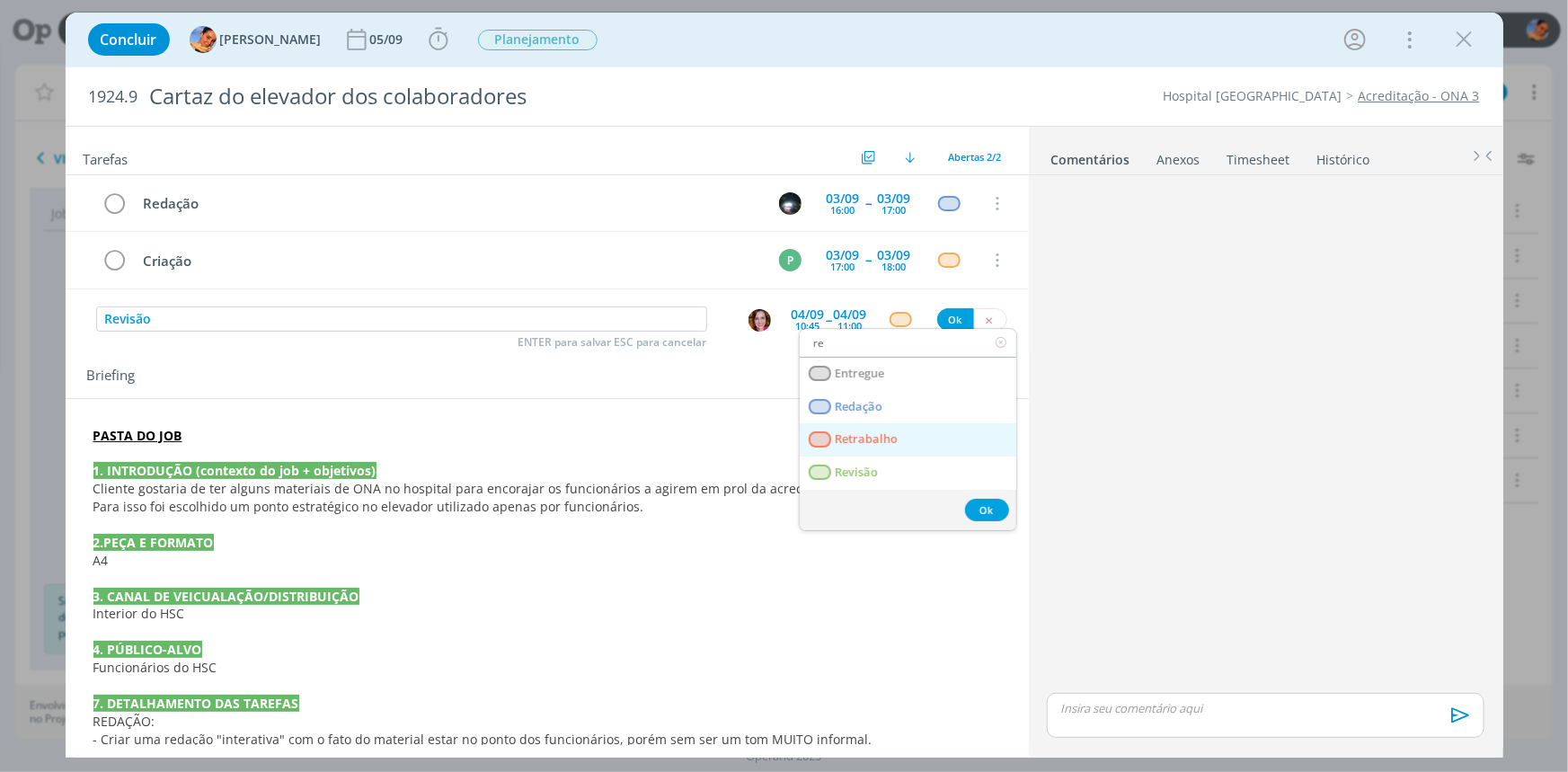
type input "re"
click at [875, 448] on link "Retrabalho" at bounding box center [907, 440] width 217 height 33
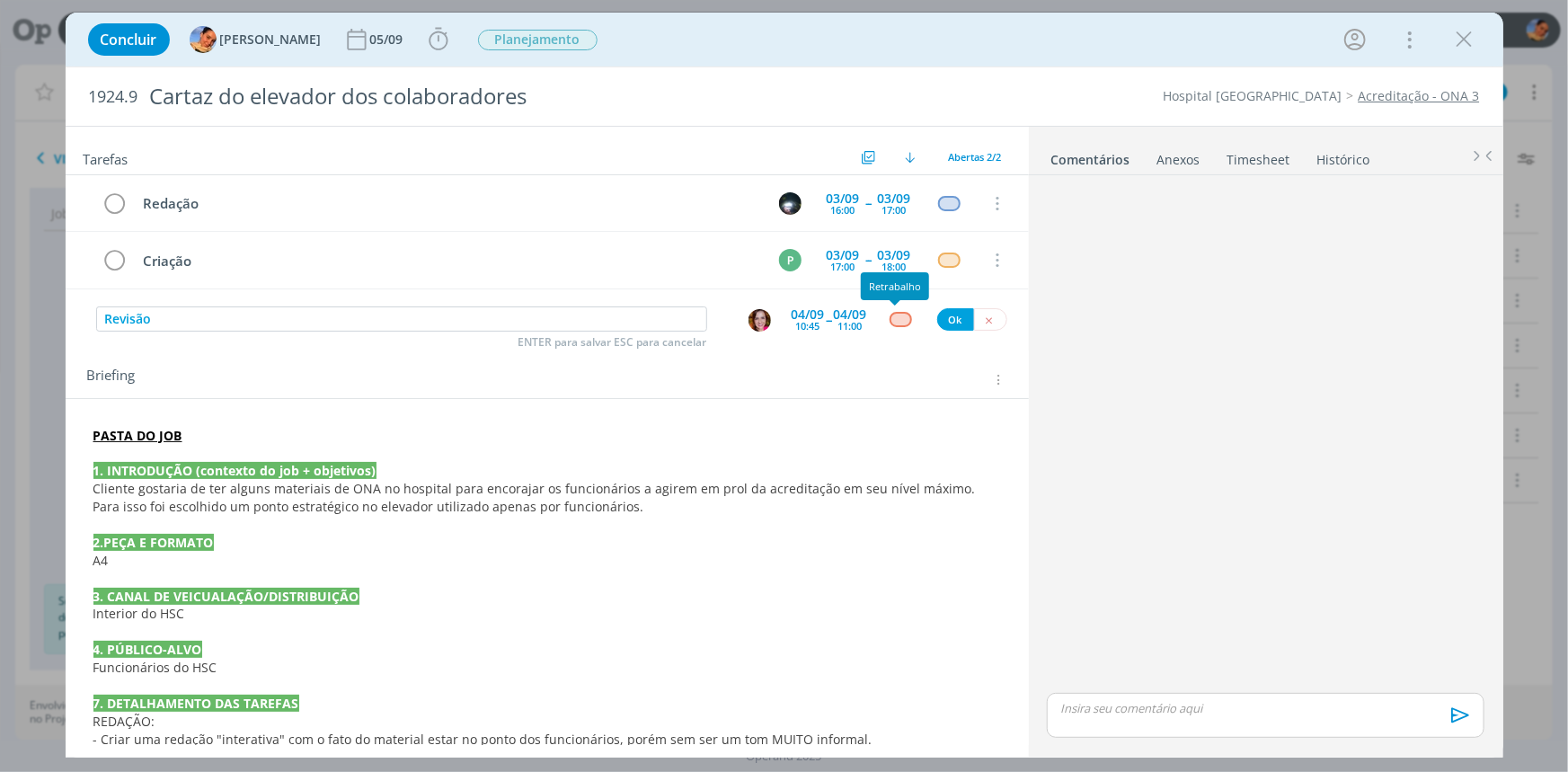
click at [898, 316] on div "dialog" at bounding box center [901, 319] width 22 height 16
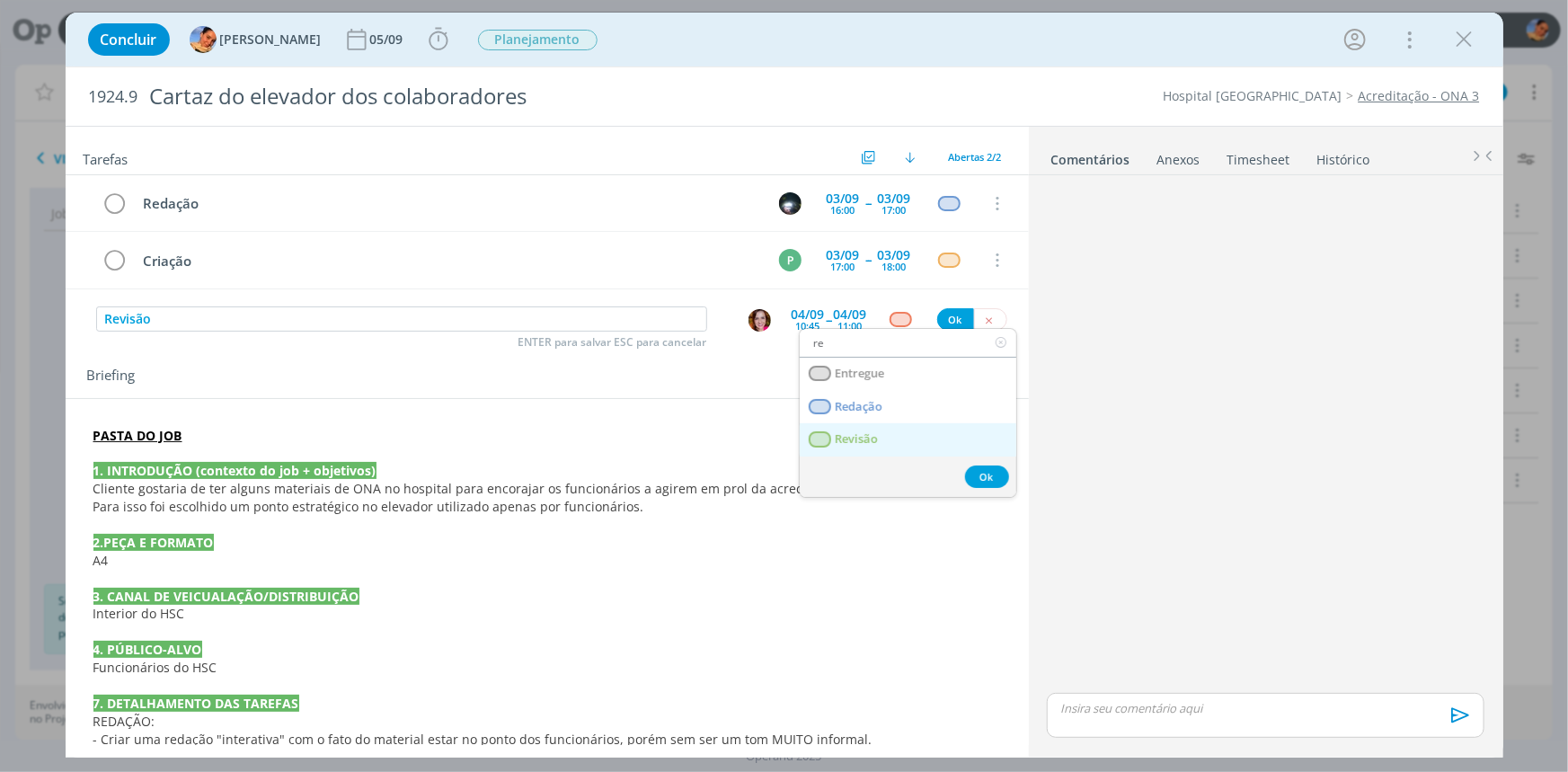
type input "re"
drag, startPoint x: 881, startPoint y: 435, endPoint x: 910, endPoint y: 354, distance: 86.0
click at [882, 435] on link "Revisão" at bounding box center [907, 440] width 217 height 33
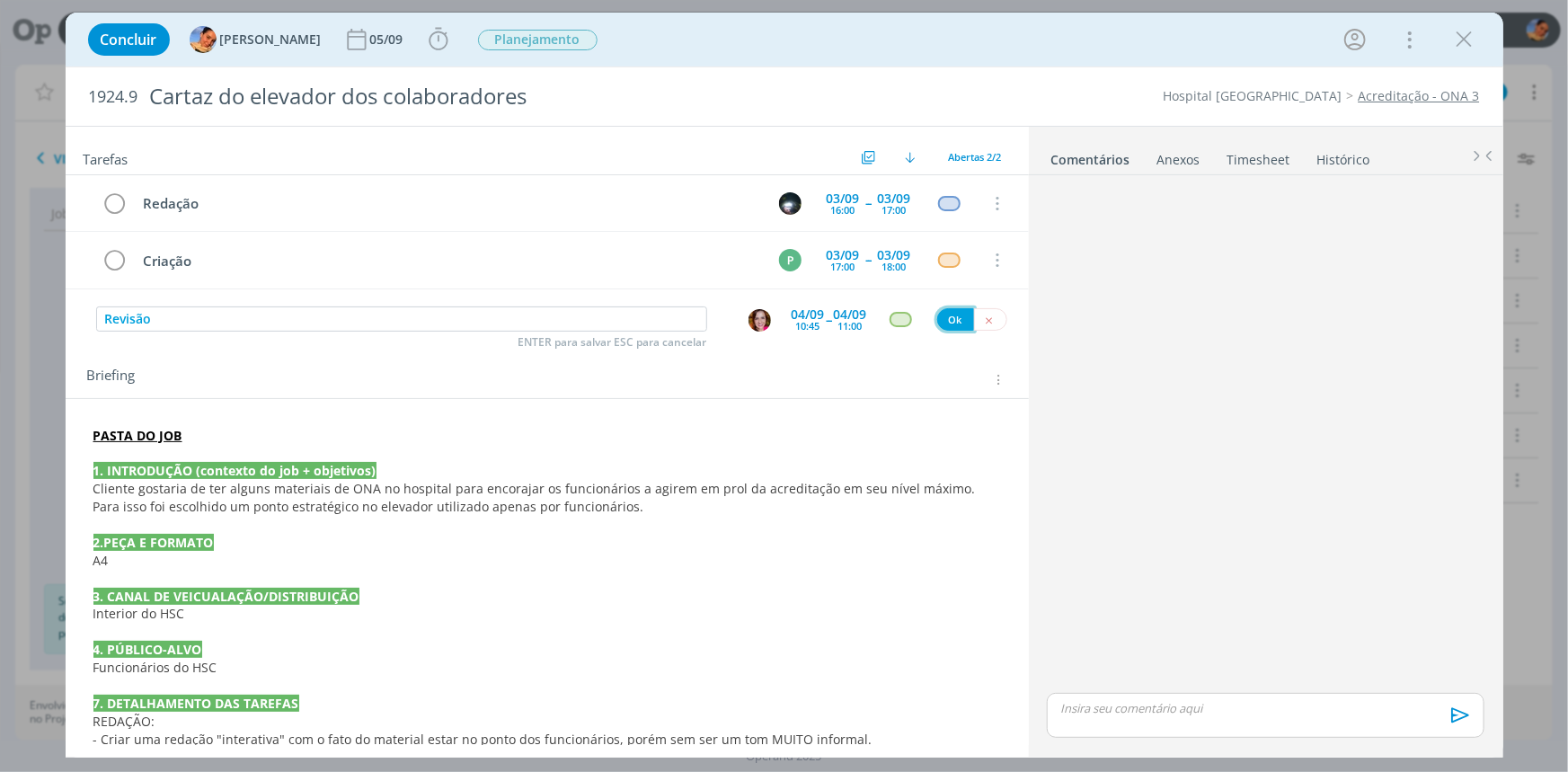
drag, startPoint x: 940, startPoint y: 309, endPoint x: 823, endPoint y: 353, distance: 125.0
click at [941, 309] on button "Ok" at bounding box center [955, 319] width 37 height 22
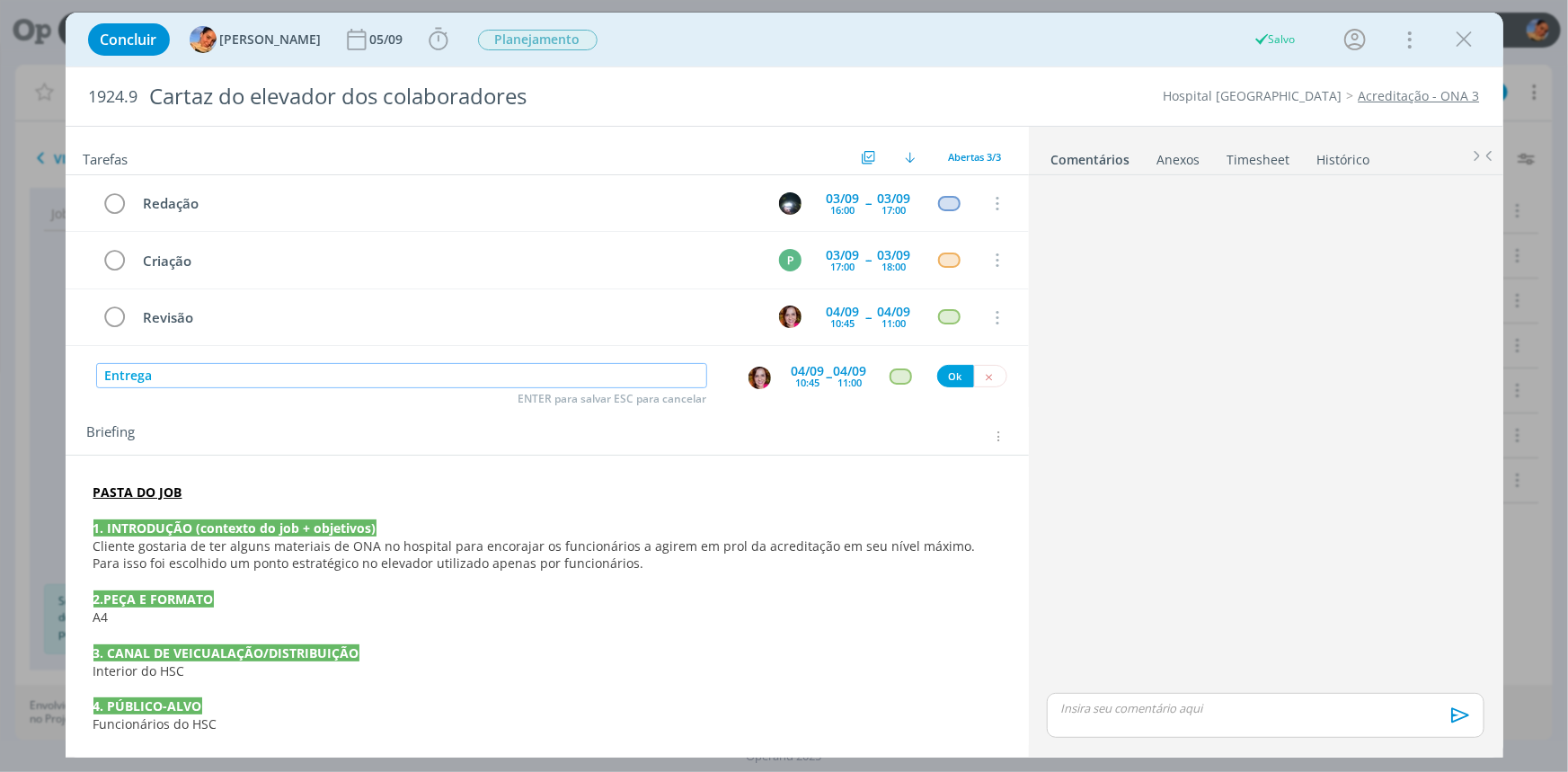
click at [756, 370] on img "dialog" at bounding box center [759, 378] width 22 height 22
type input "Entrega"
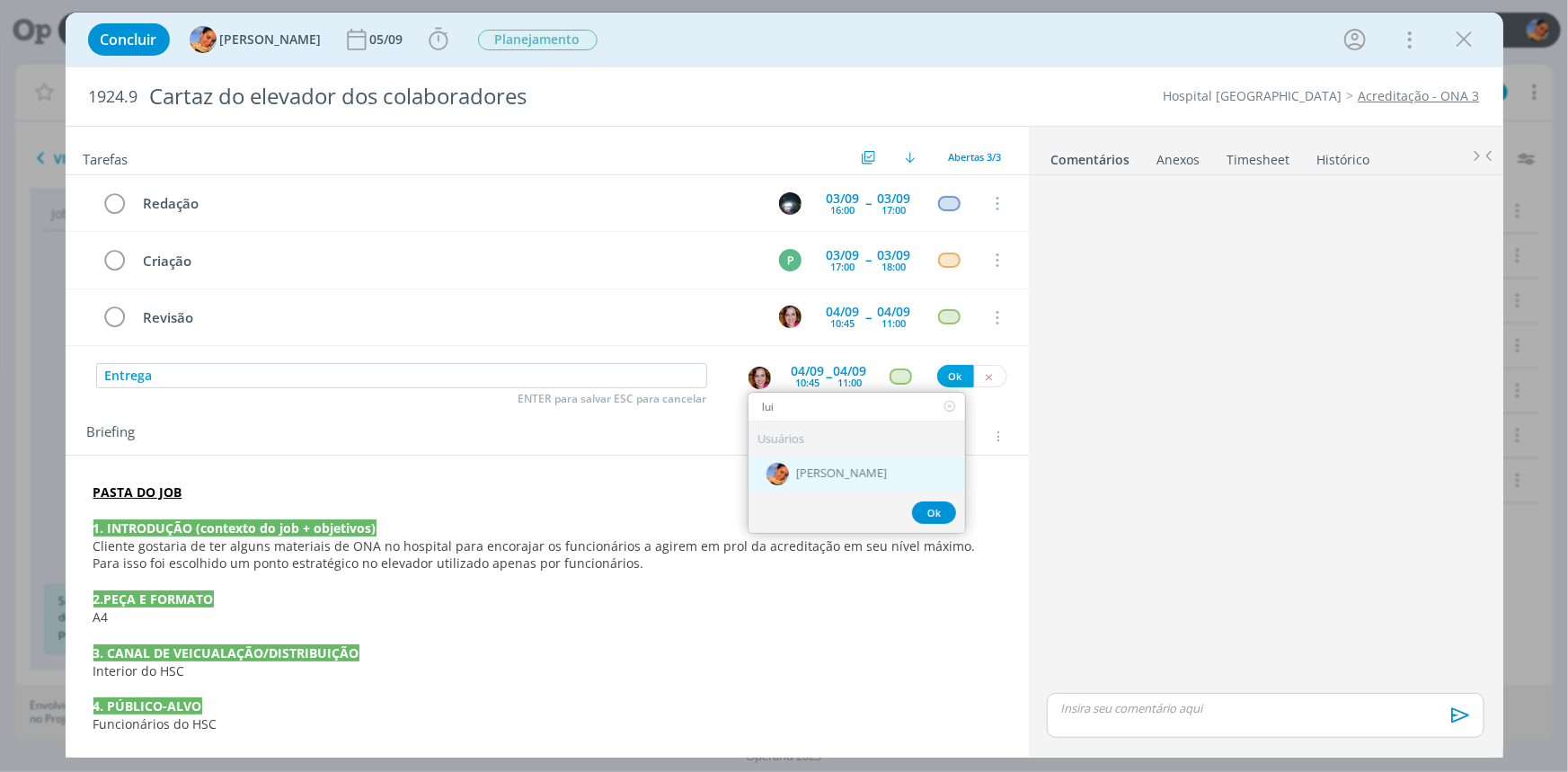
type input "lui"
click at [799, 464] on div "[PERSON_NAME]" at bounding box center [857, 473] width 217 height 37
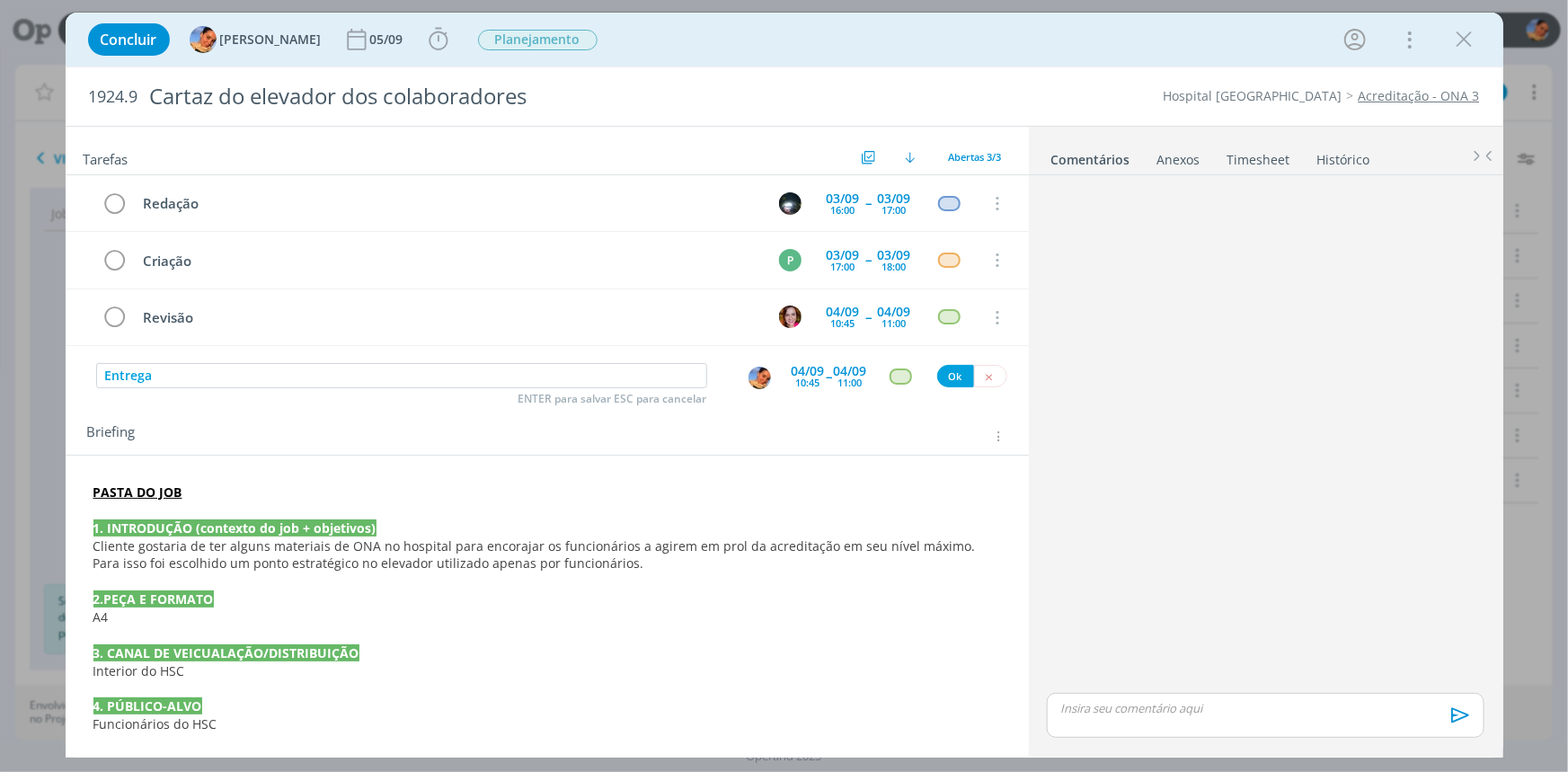
click at [843, 386] on div "11:00" at bounding box center [850, 383] width 24 height 10
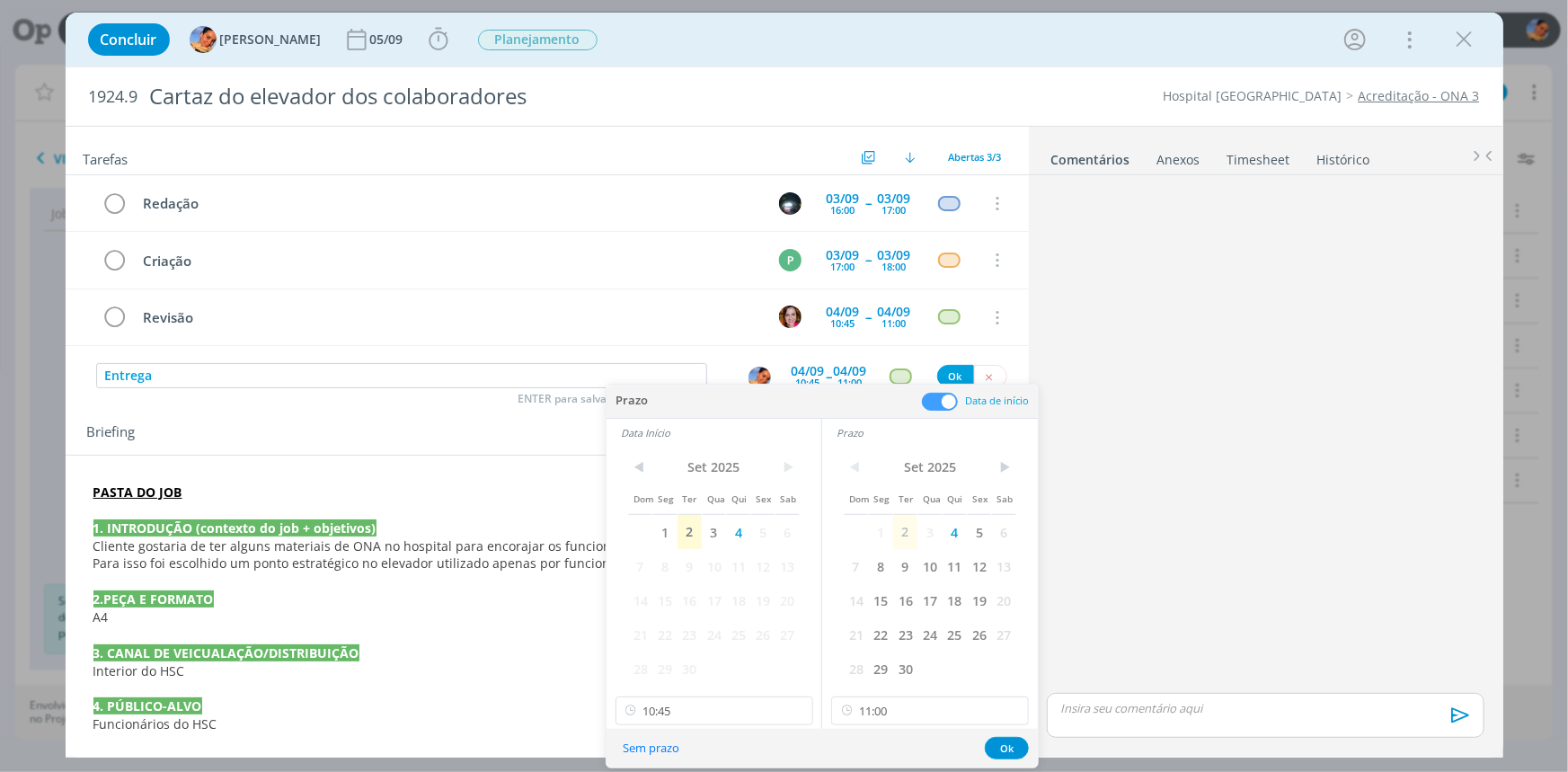
click at [934, 405] on span at bounding box center [940, 401] width 36 height 18
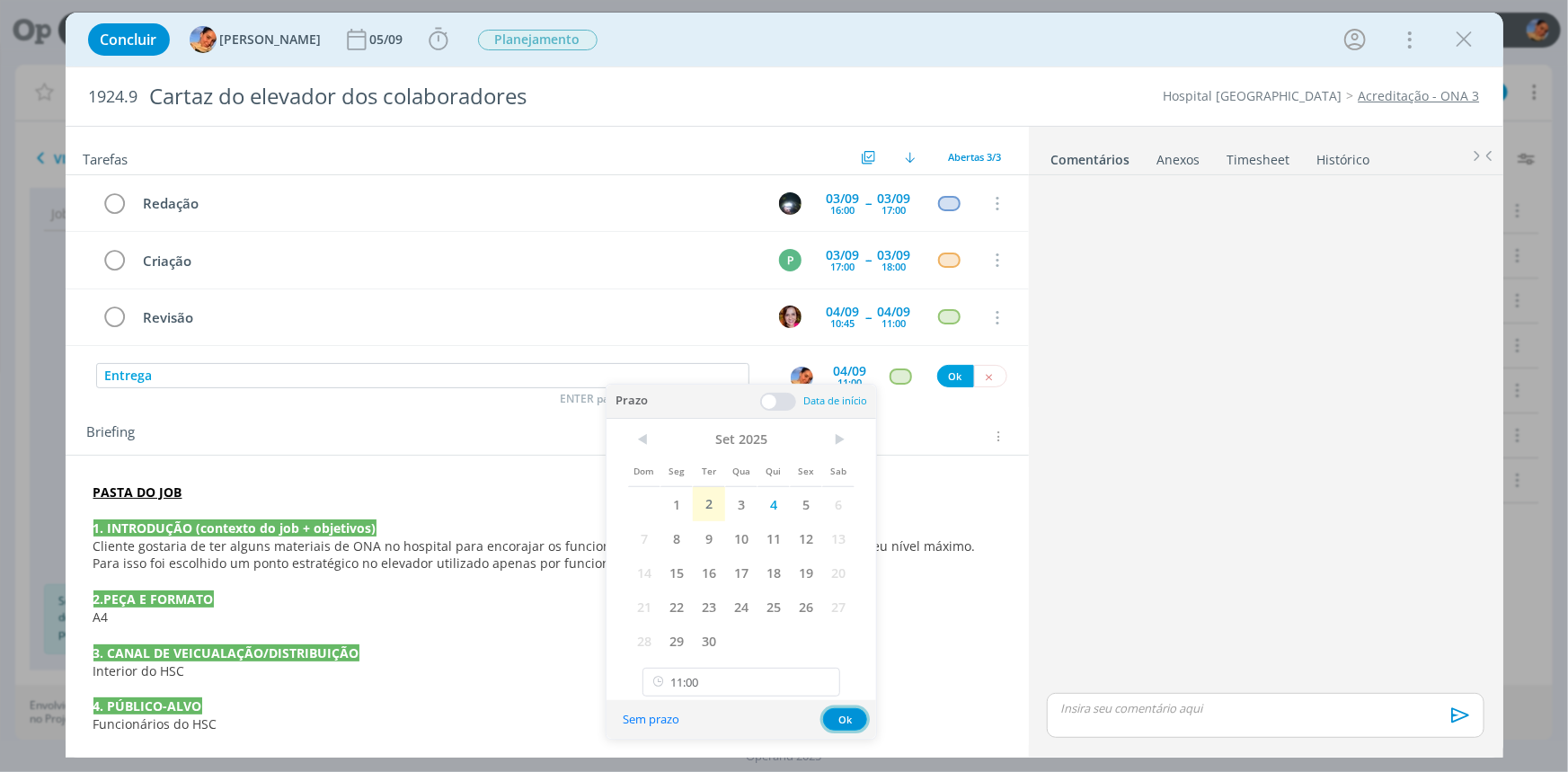
click at [853, 715] on button "Ok" at bounding box center [844, 719] width 44 height 22
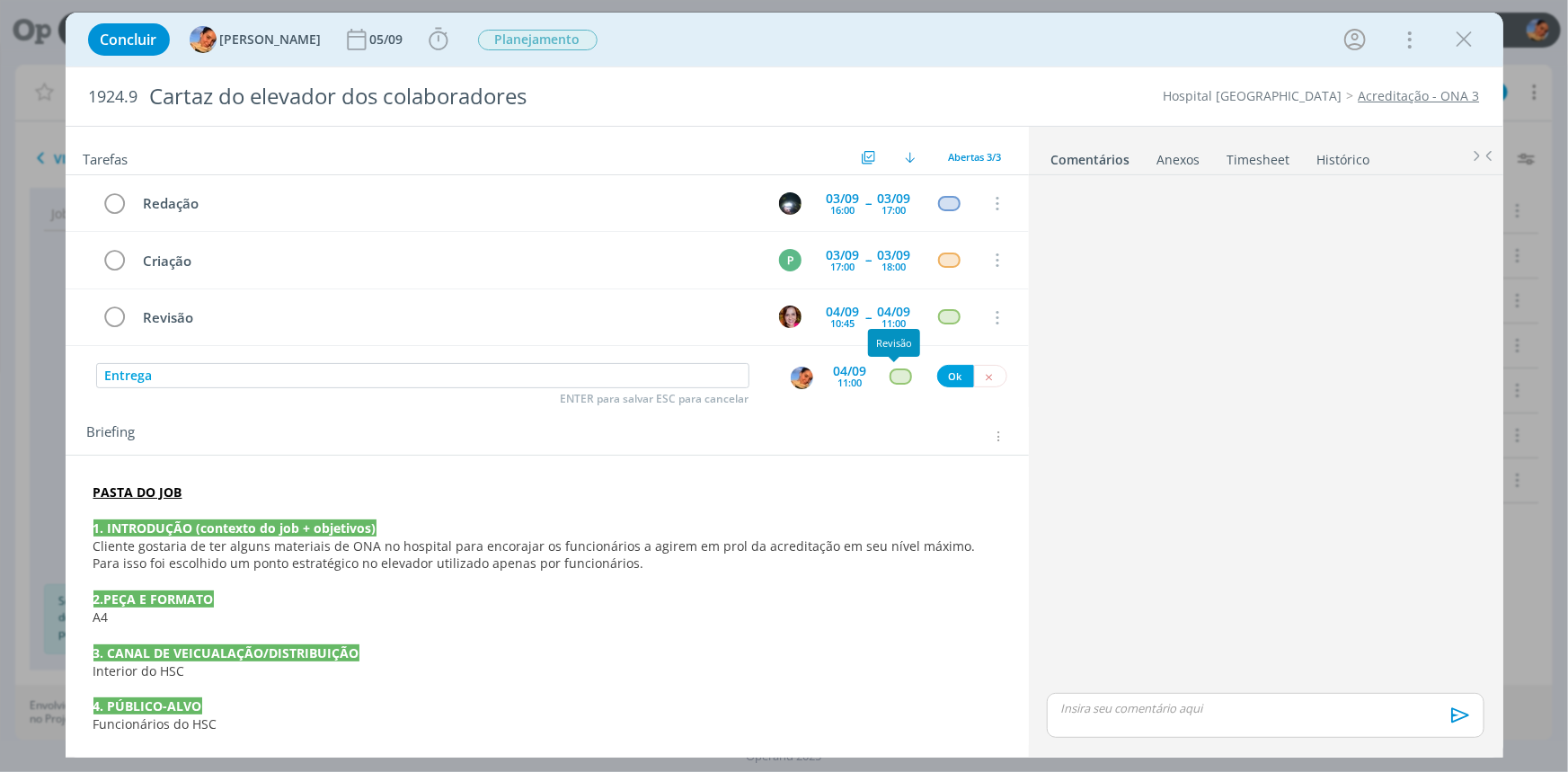
click at [893, 369] on div "dialog" at bounding box center [901, 376] width 22 height 16
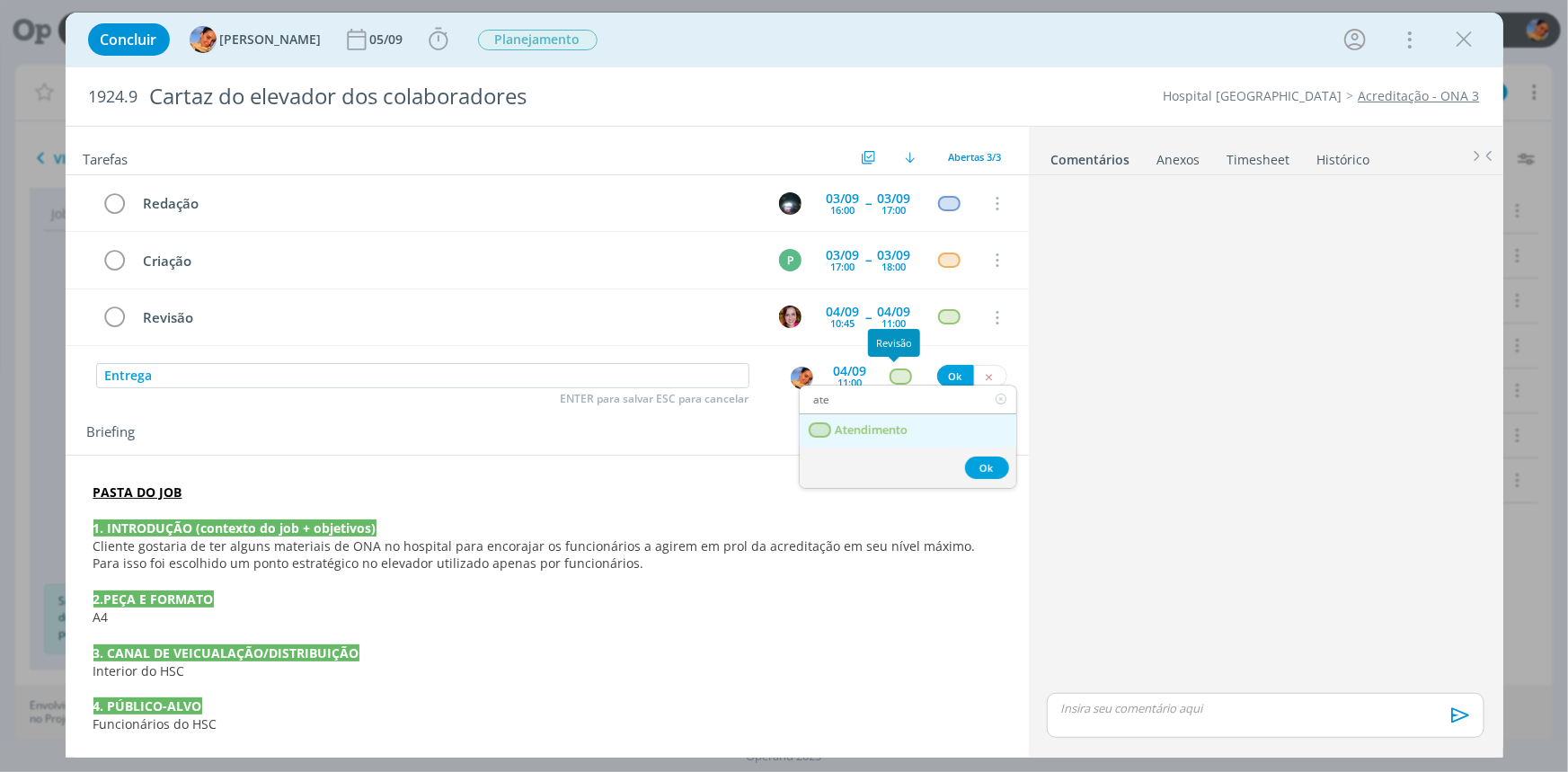
type input "ate"
click at [908, 430] on link "Atendimento" at bounding box center [907, 430] width 217 height 33
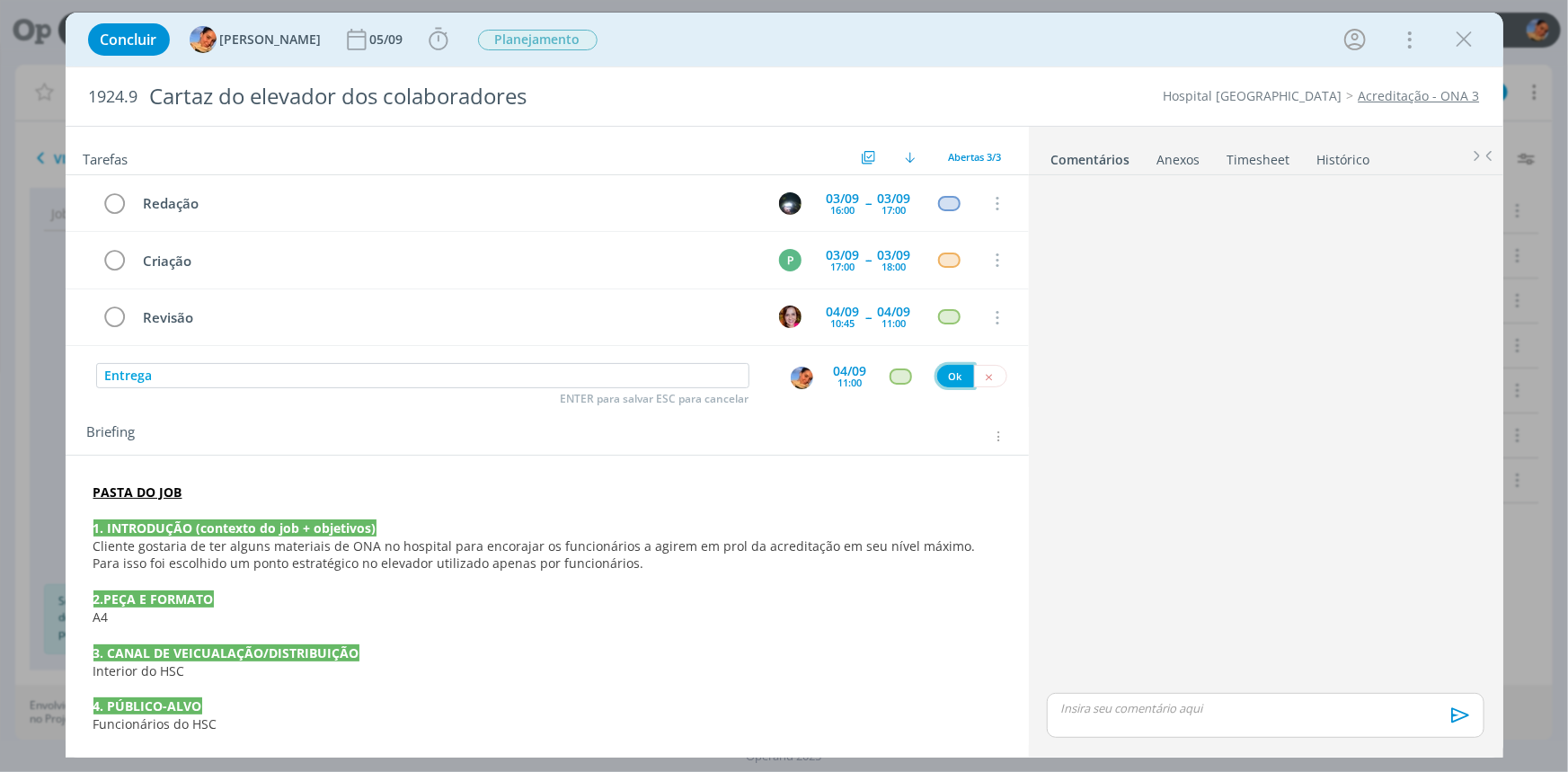
click at [944, 377] on button "Ok" at bounding box center [955, 376] width 37 height 22
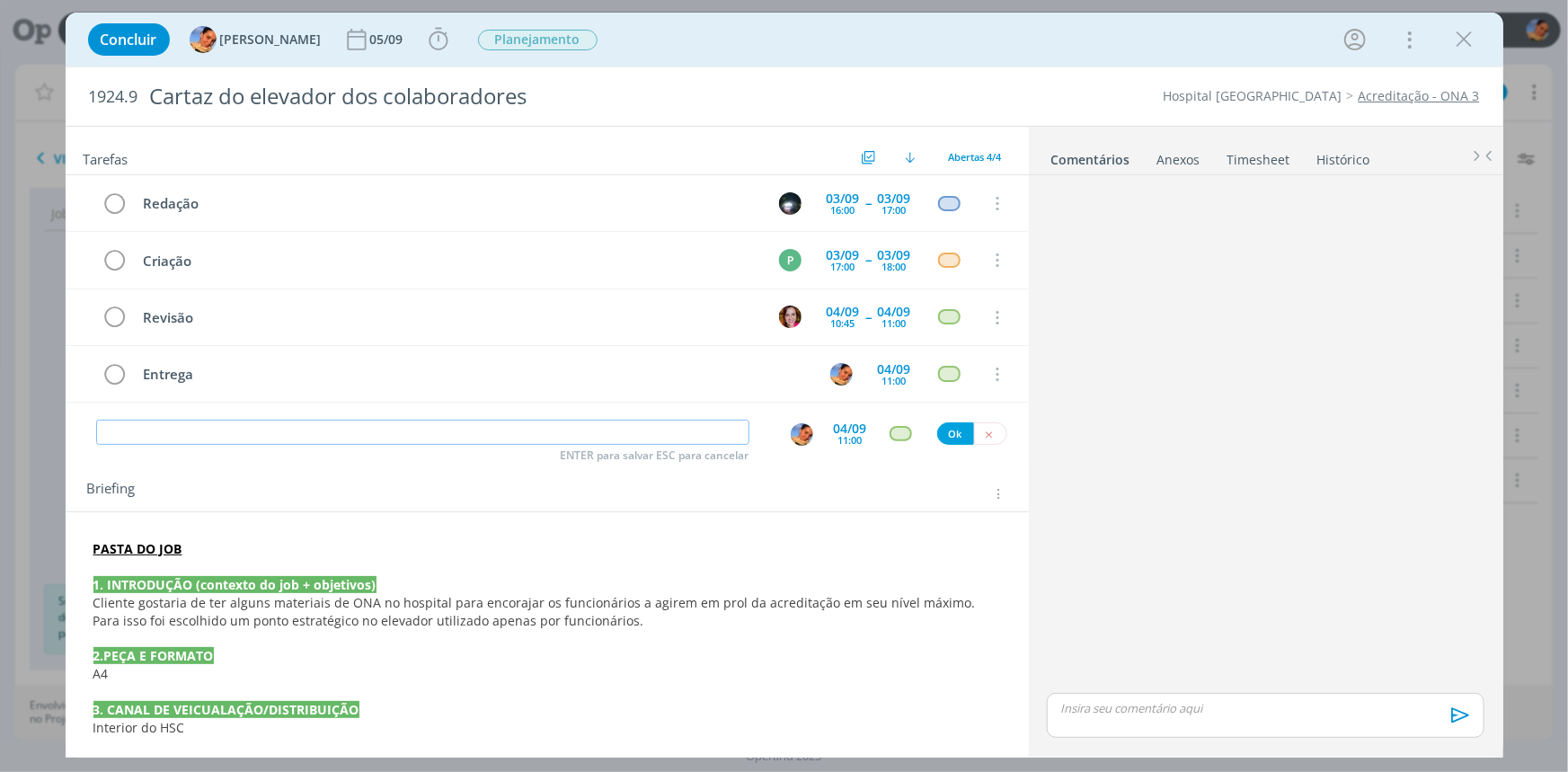
click at [289, 423] on input "dialog" at bounding box center [422, 432] width 653 height 25
click at [423, 53] on span "Iniciar Apontar Data * 02/09/2025 Horas * 00:00 Tarefa Selecione a tarefa Descr…" at bounding box center [438, 39] width 30 height 32
click at [425, 39] on icon "dialog" at bounding box center [439, 40] width 27 height 27
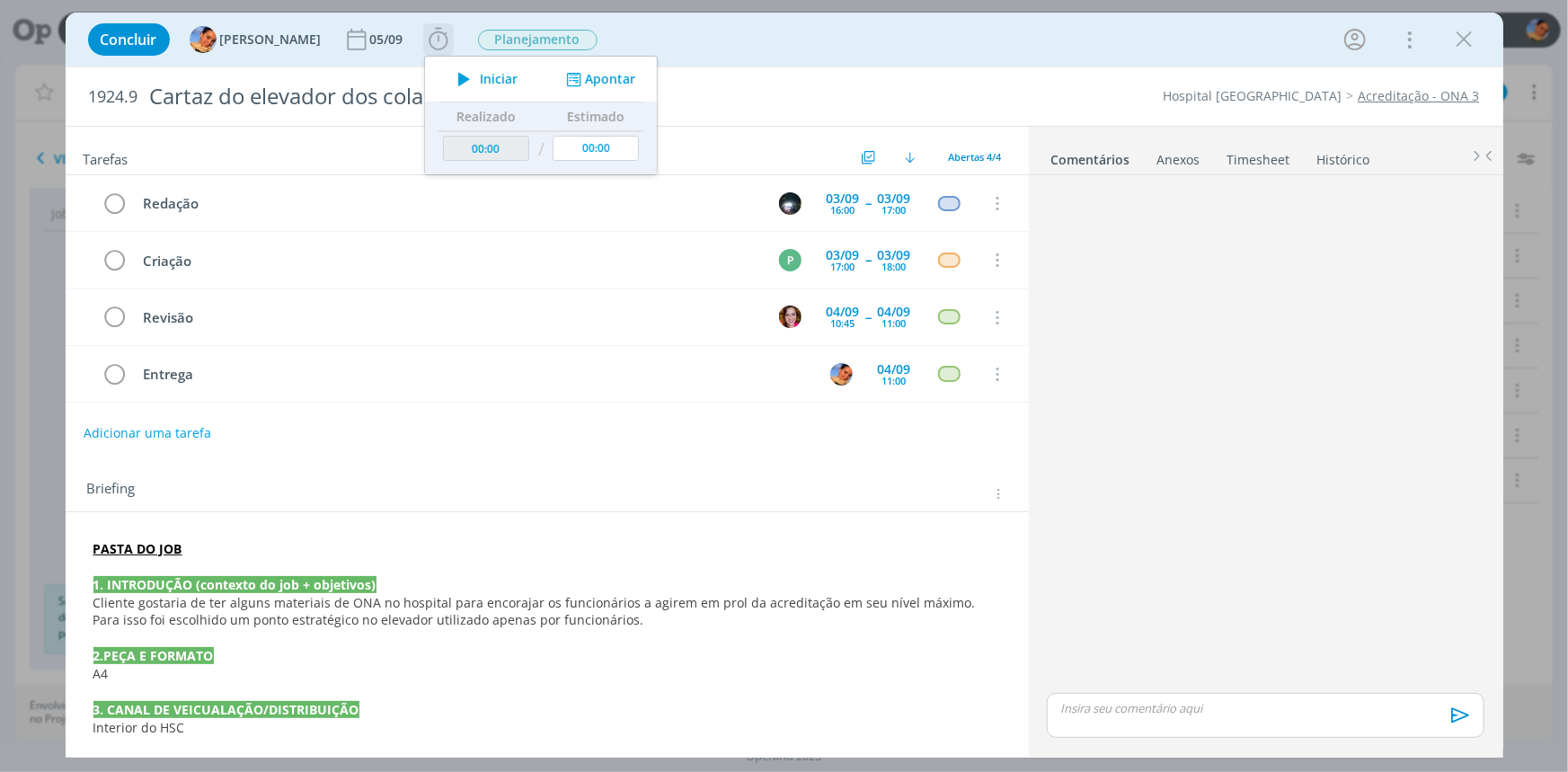
click at [567, 71] on icon "dialog" at bounding box center [572, 79] width 22 height 17
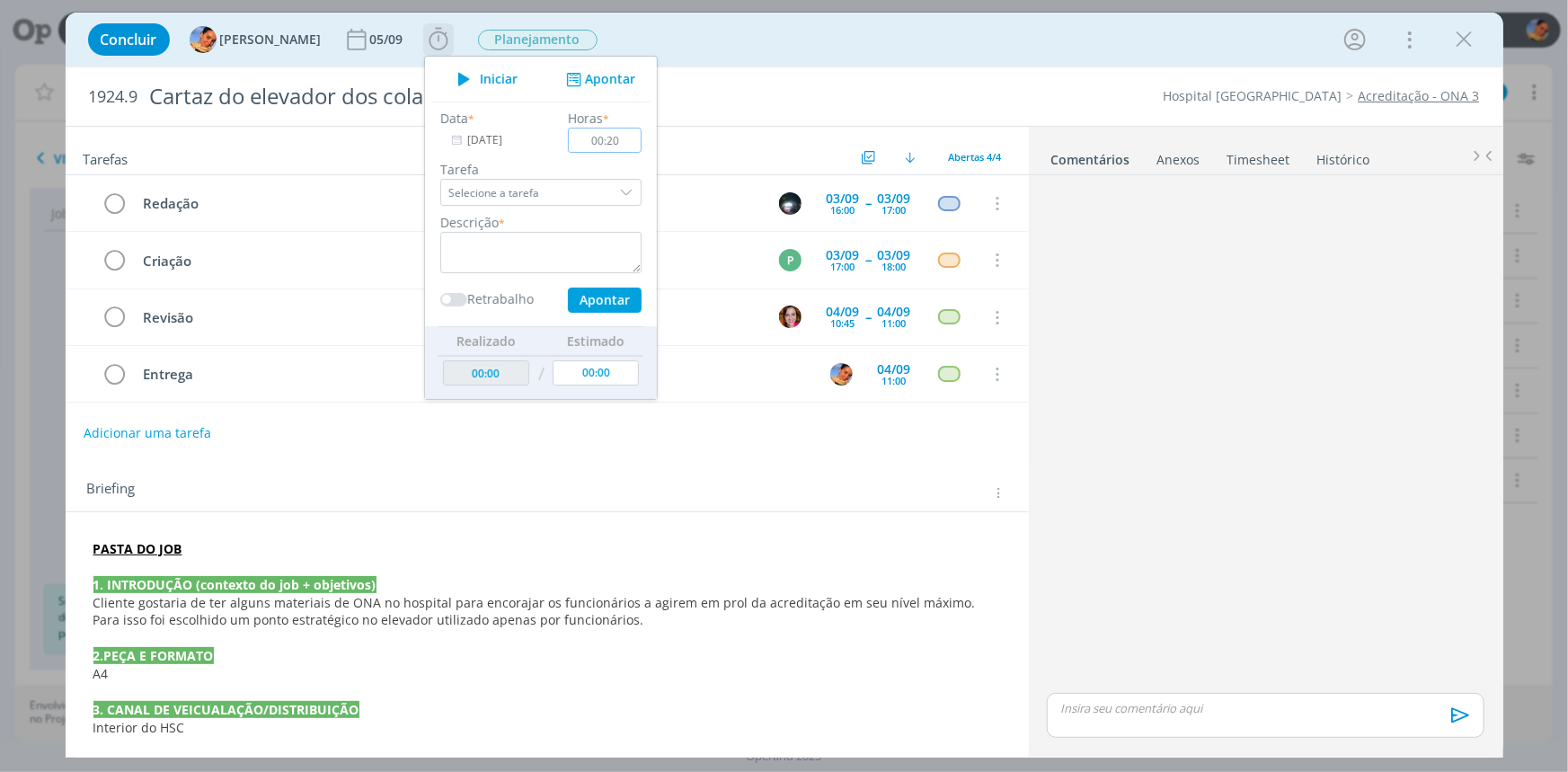
type input "00:20"
click at [514, 256] on textarea "dialog" at bounding box center [541, 253] width 201 height 41
type textarea "abertura de job + briefing + pautas"
click at [611, 305] on button "Apontar" at bounding box center [603, 301] width 73 height 25
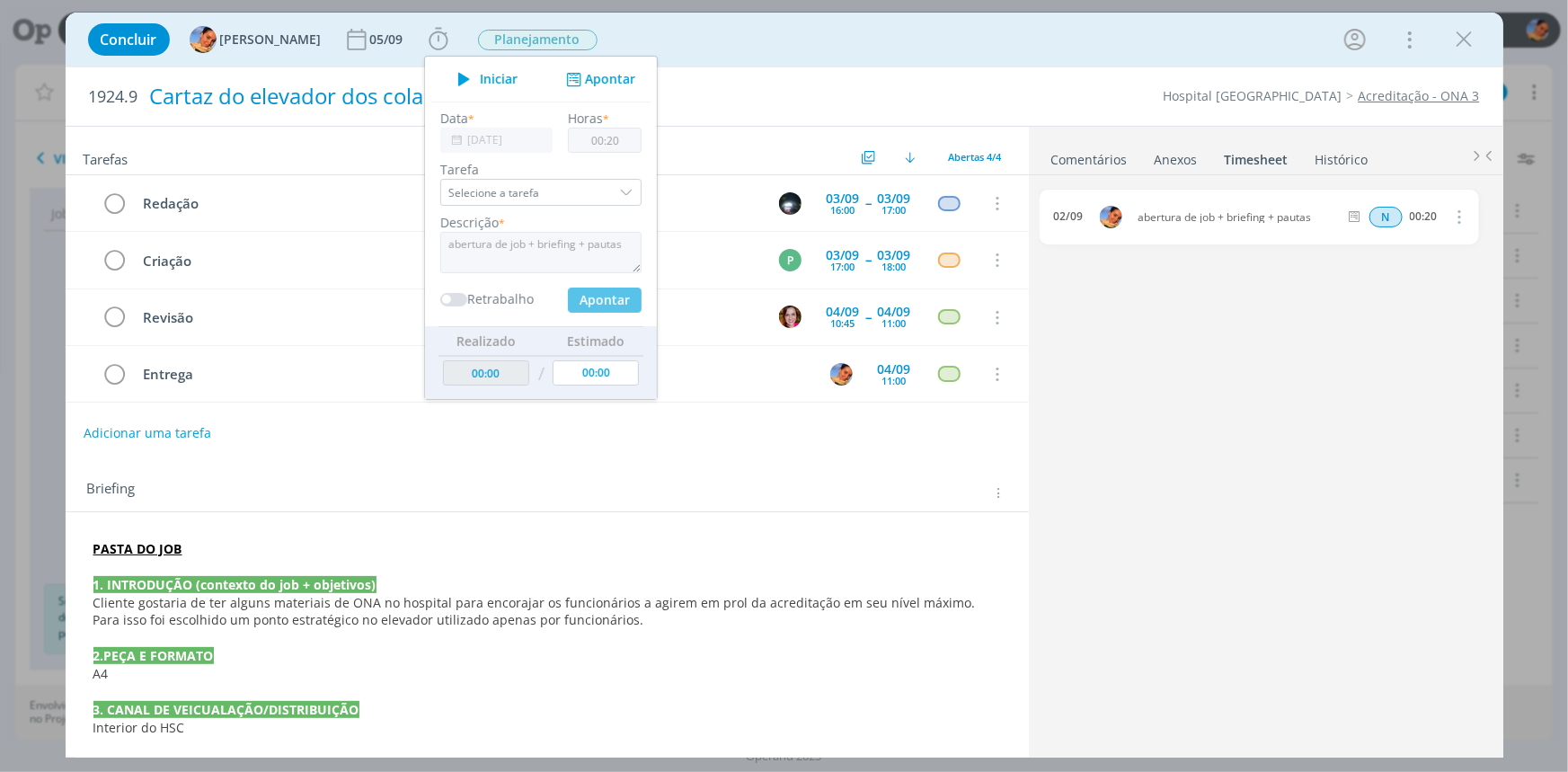
type input "00:20"
type input "00:00"
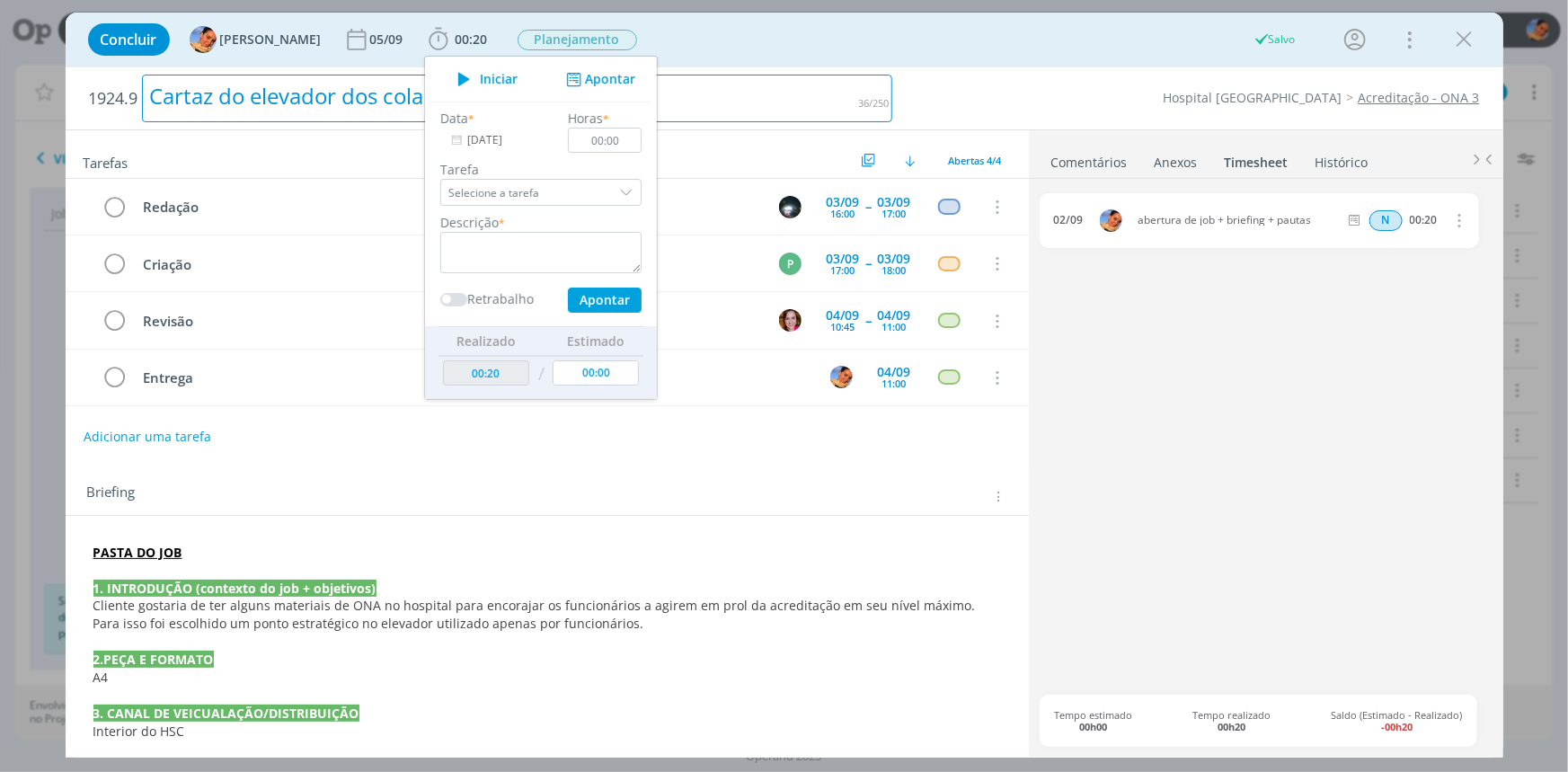
click at [747, 92] on div "Cartaz do elevador dos colaboradores" at bounding box center [517, 98] width 751 height 48
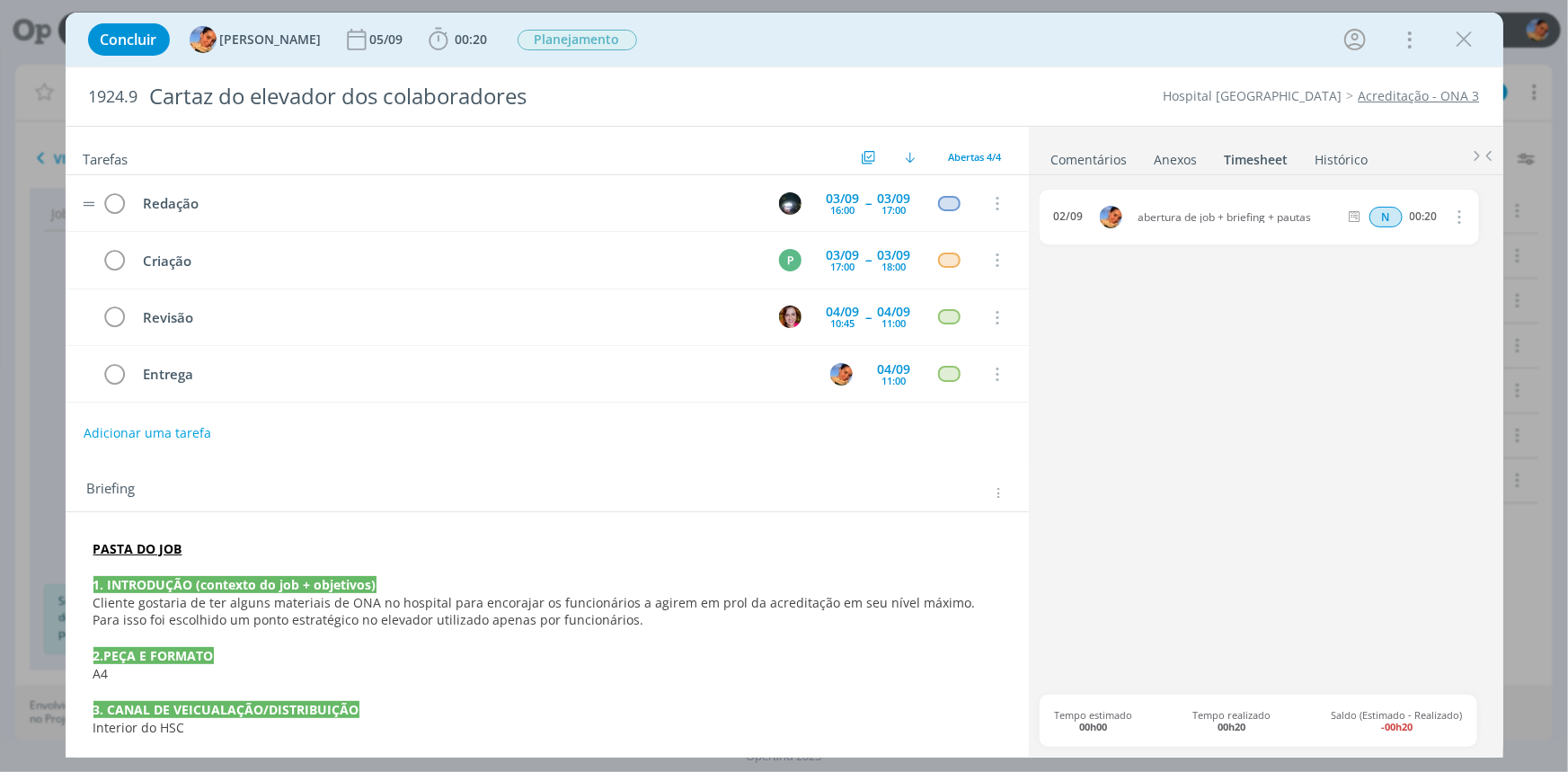
click at [520, 191] on td "Redação" at bounding box center [445, 203] width 627 height 31
drag, startPoint x: 1462, startPoint y: 36, endPoint x: 271, endPoint y: 51, distance: 1191.1
click at [1462, 36] on icon "dialog" at bounding box center [1465, 40] width 27 height 27
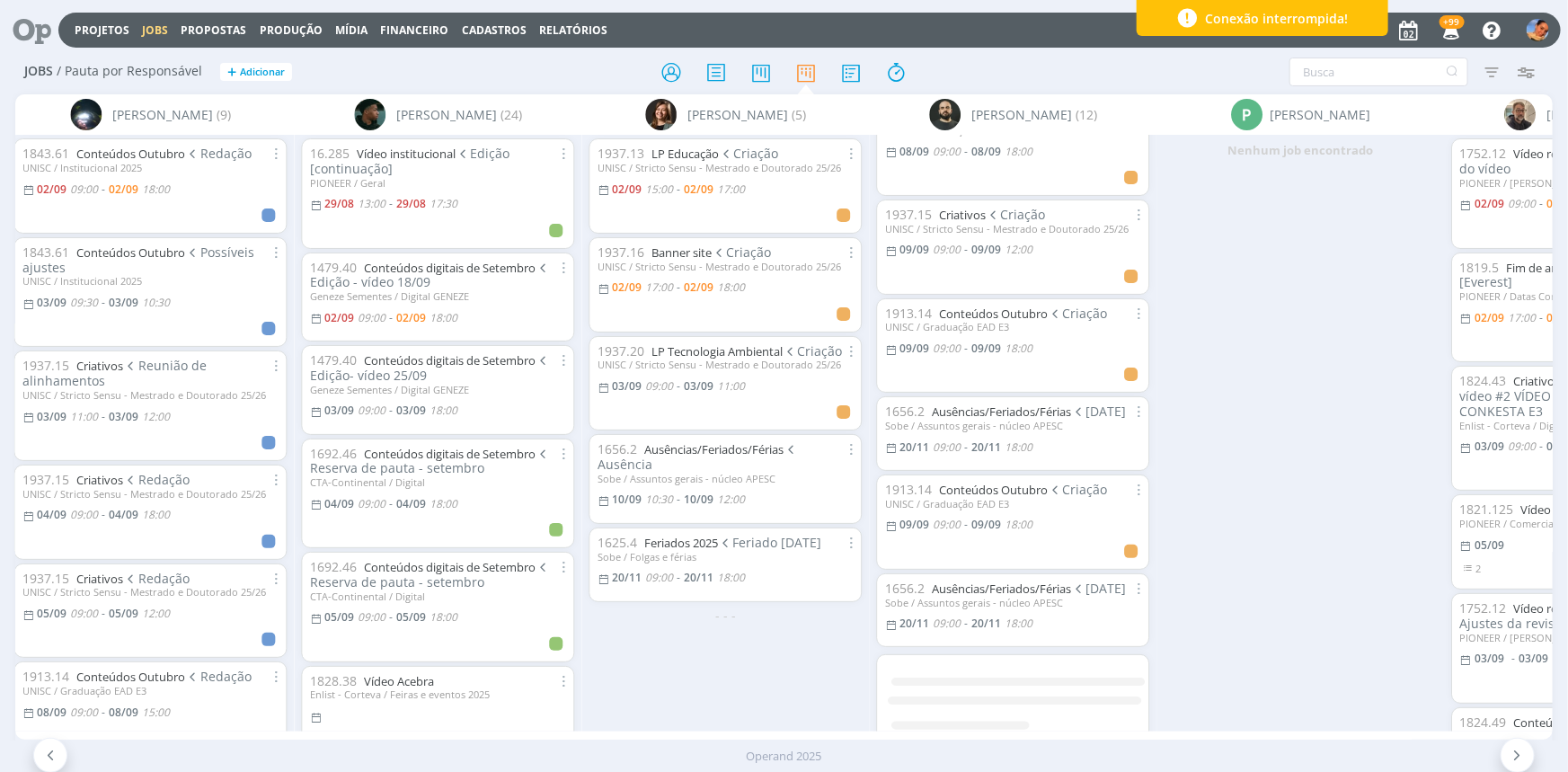
scroll to position [709, 0]
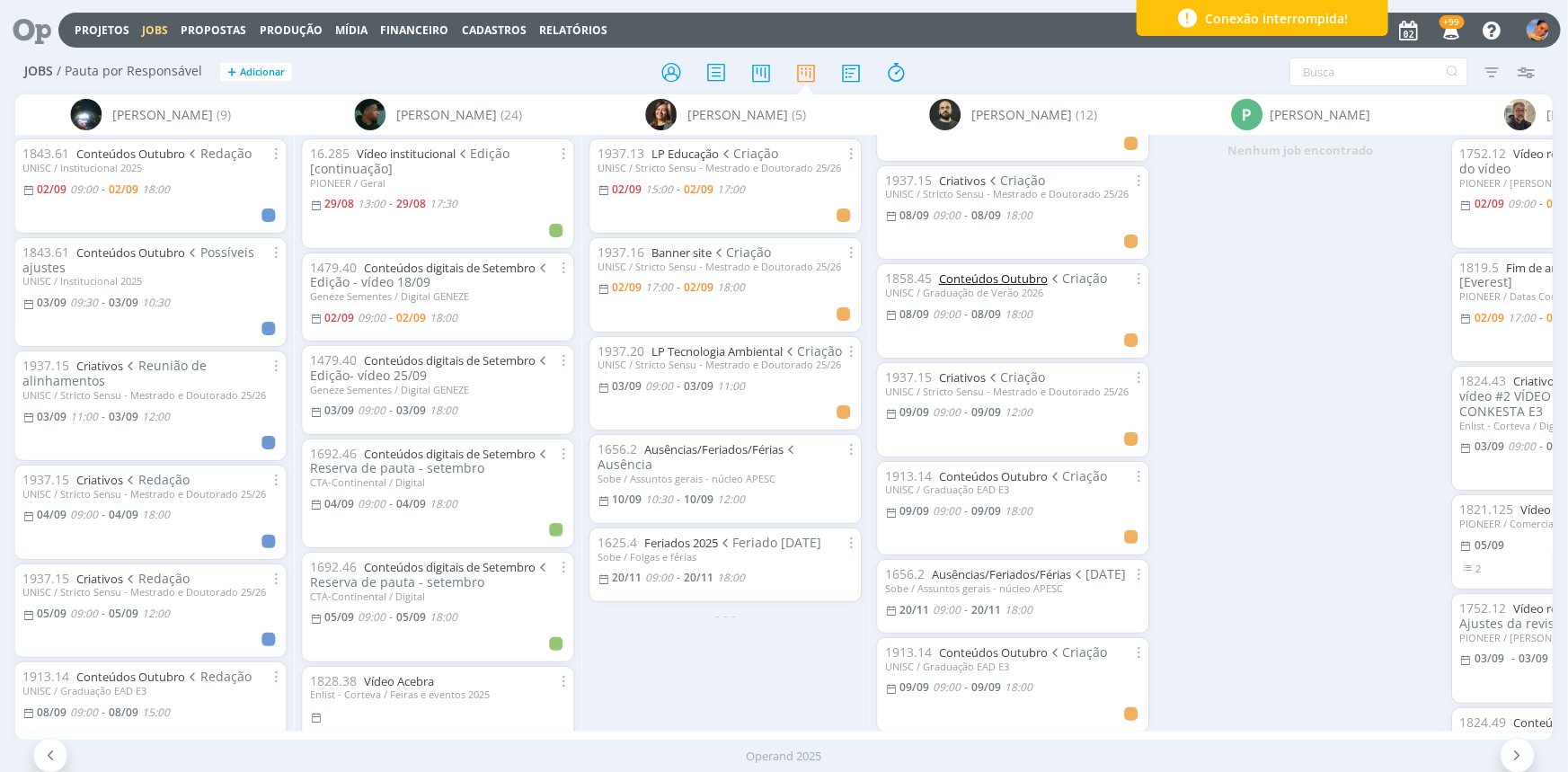
click at [973, 275] on link "Conteúdos Outubro" at bounding box center [991, 278] width 108 height 17
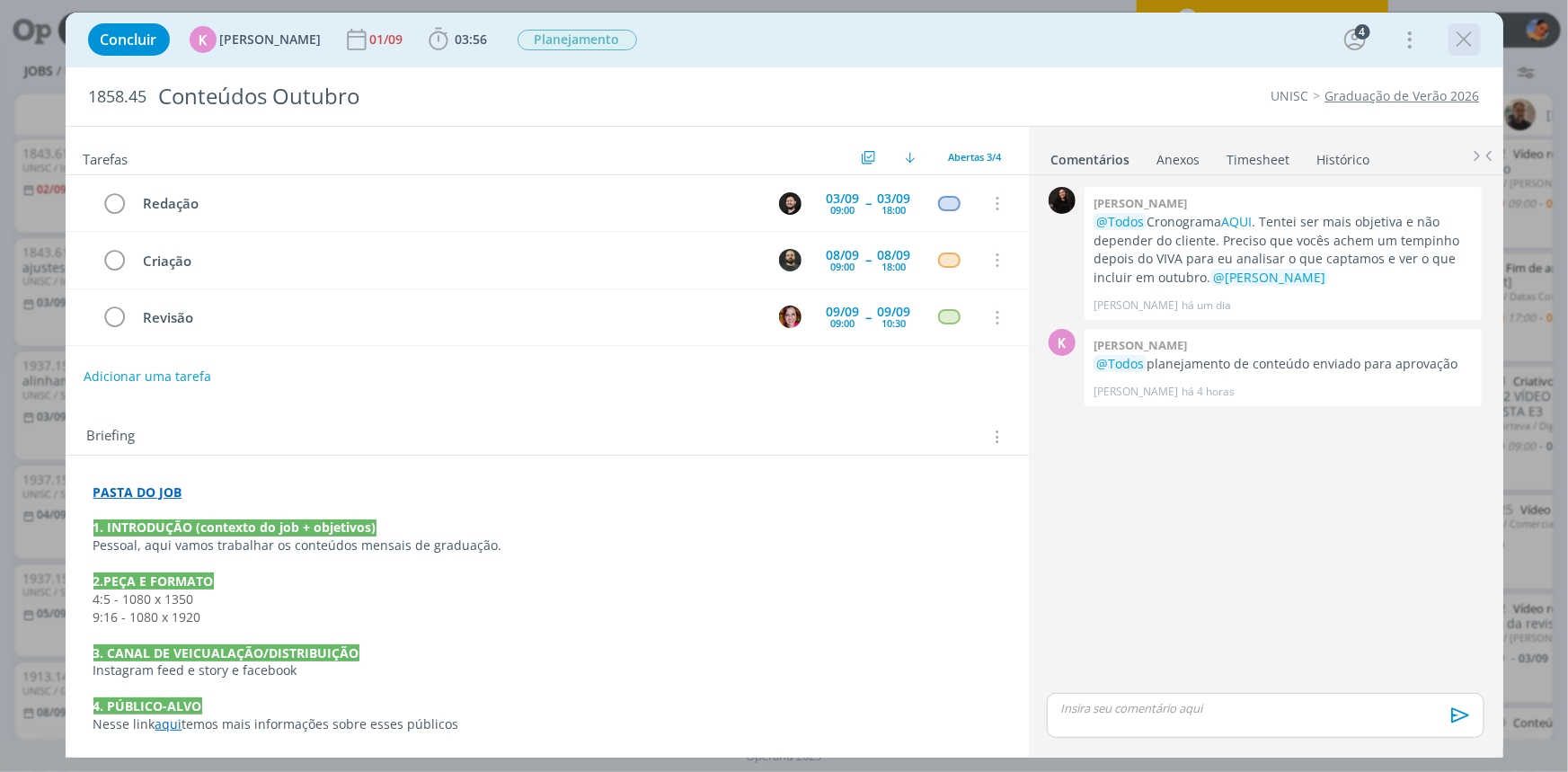
click at [1456, 33] on icon "dialog" at bounding box center [1465, 40] width 27 height 27
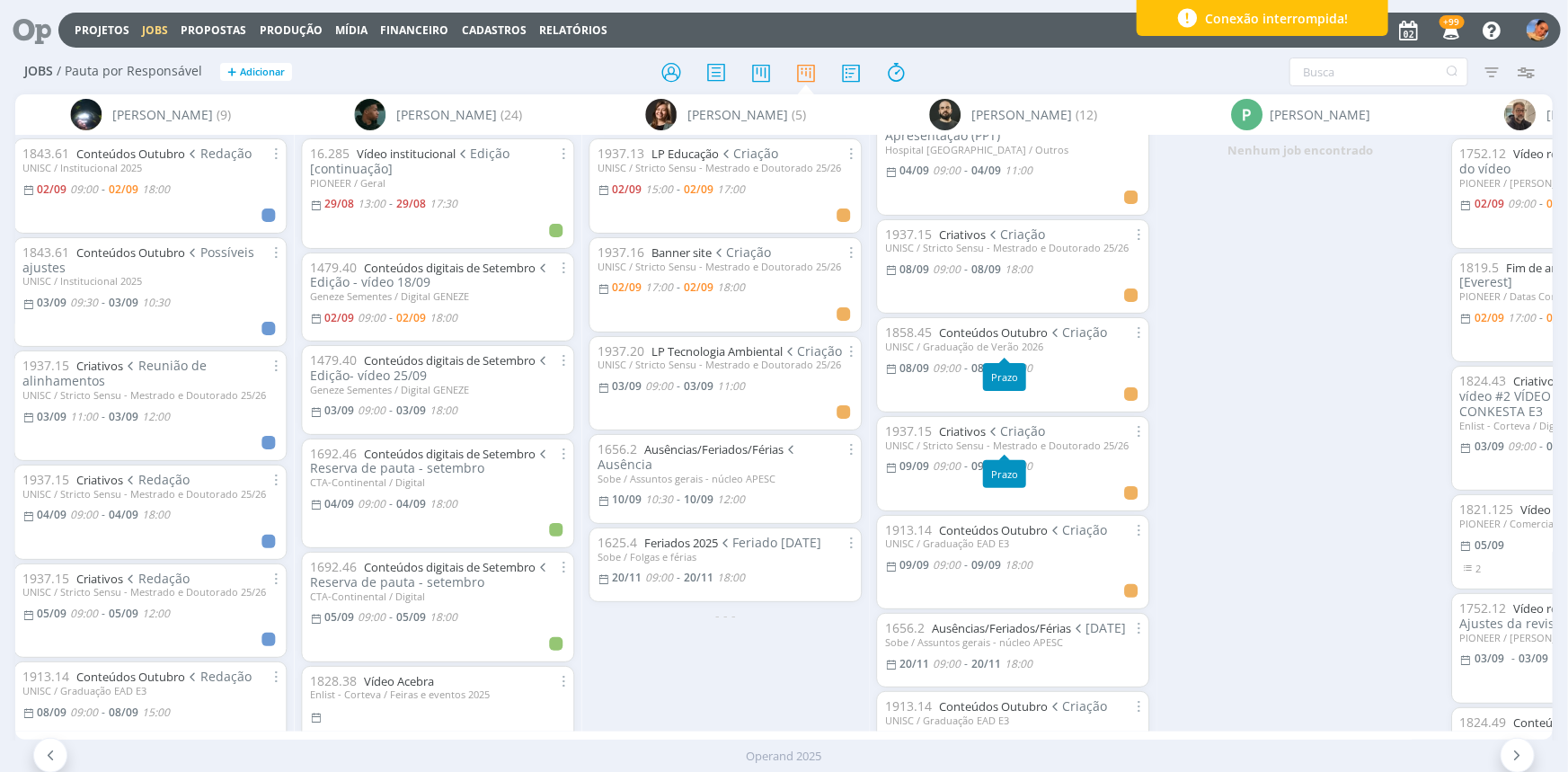
scroll to position [546, 0]
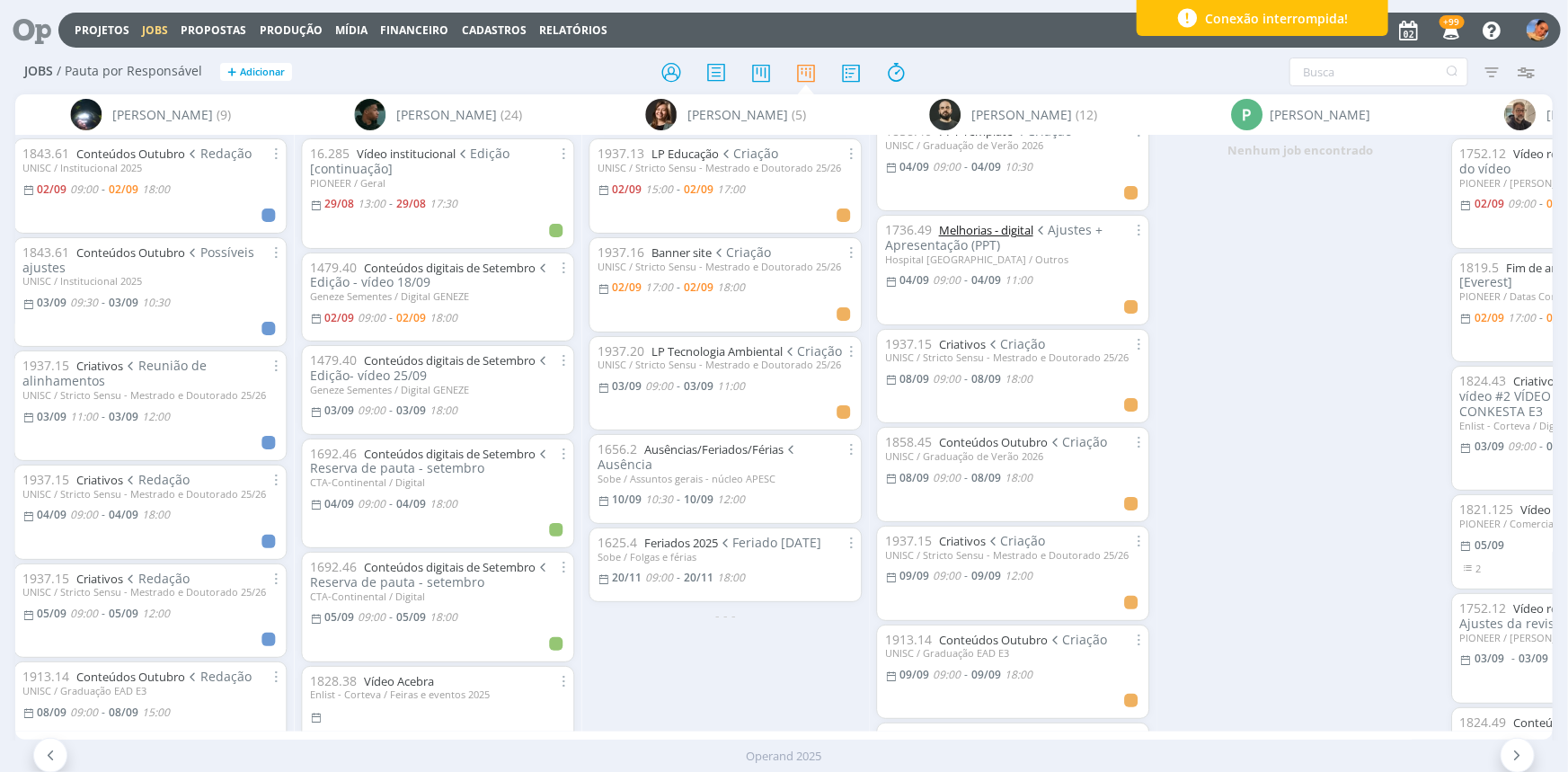
click at [966, 223] on link "Melhorias - digital" at bounding box center [985, 229] width 95 height 17
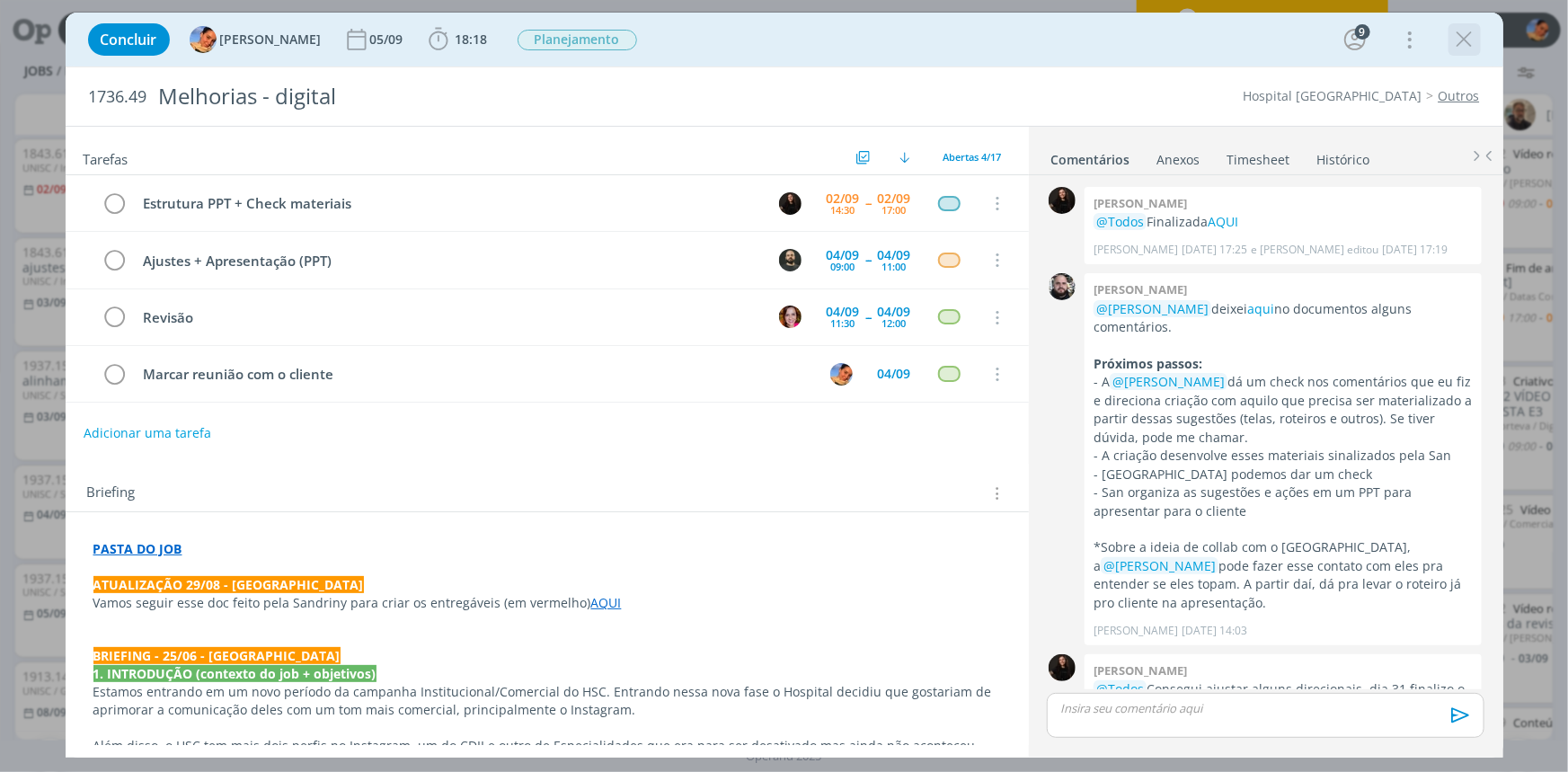
scroll to position [836, 0]
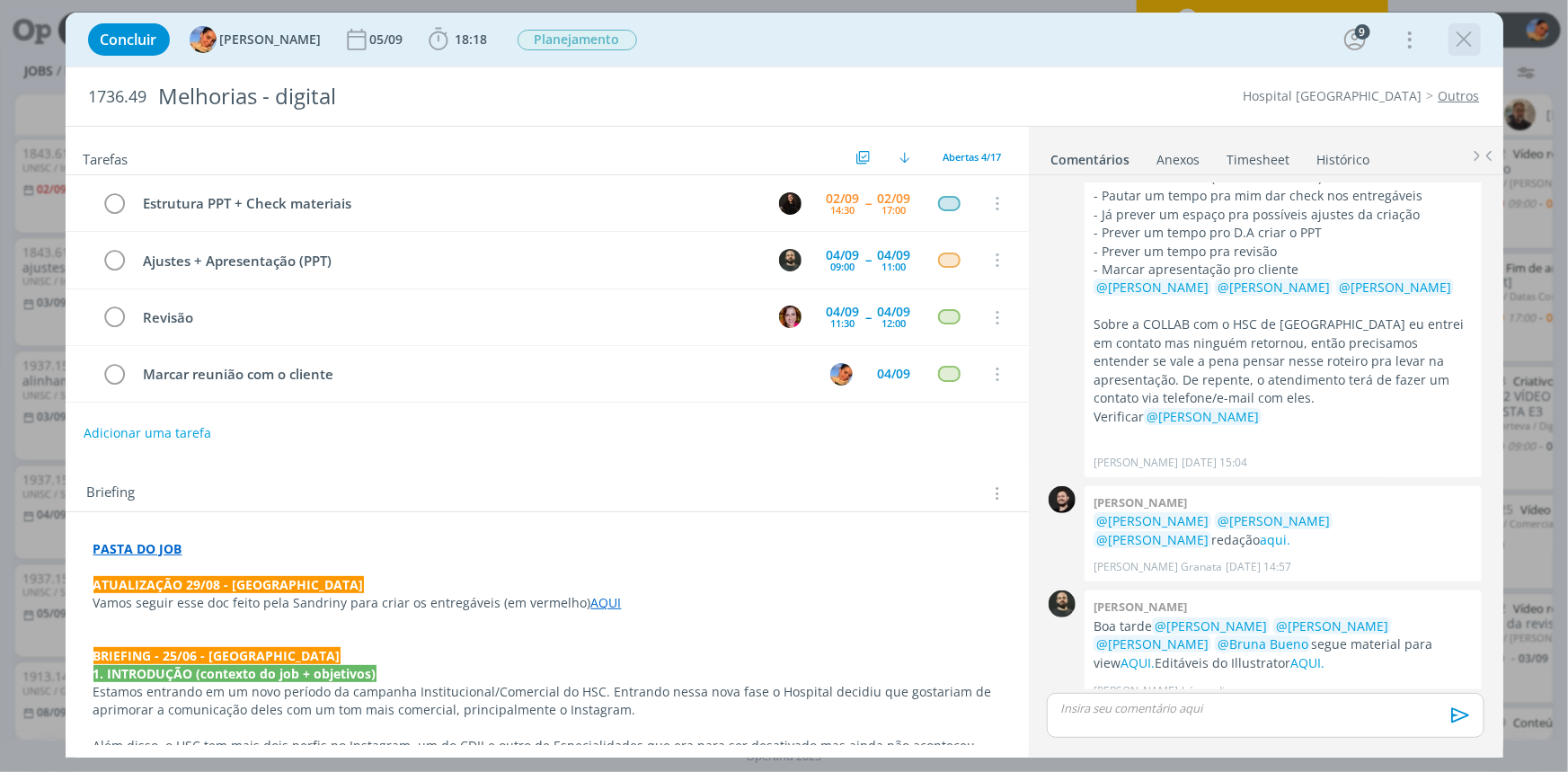
click at [1470, 36] on icon "dialog" at bounding box center [1465, 40] width 27 height 27
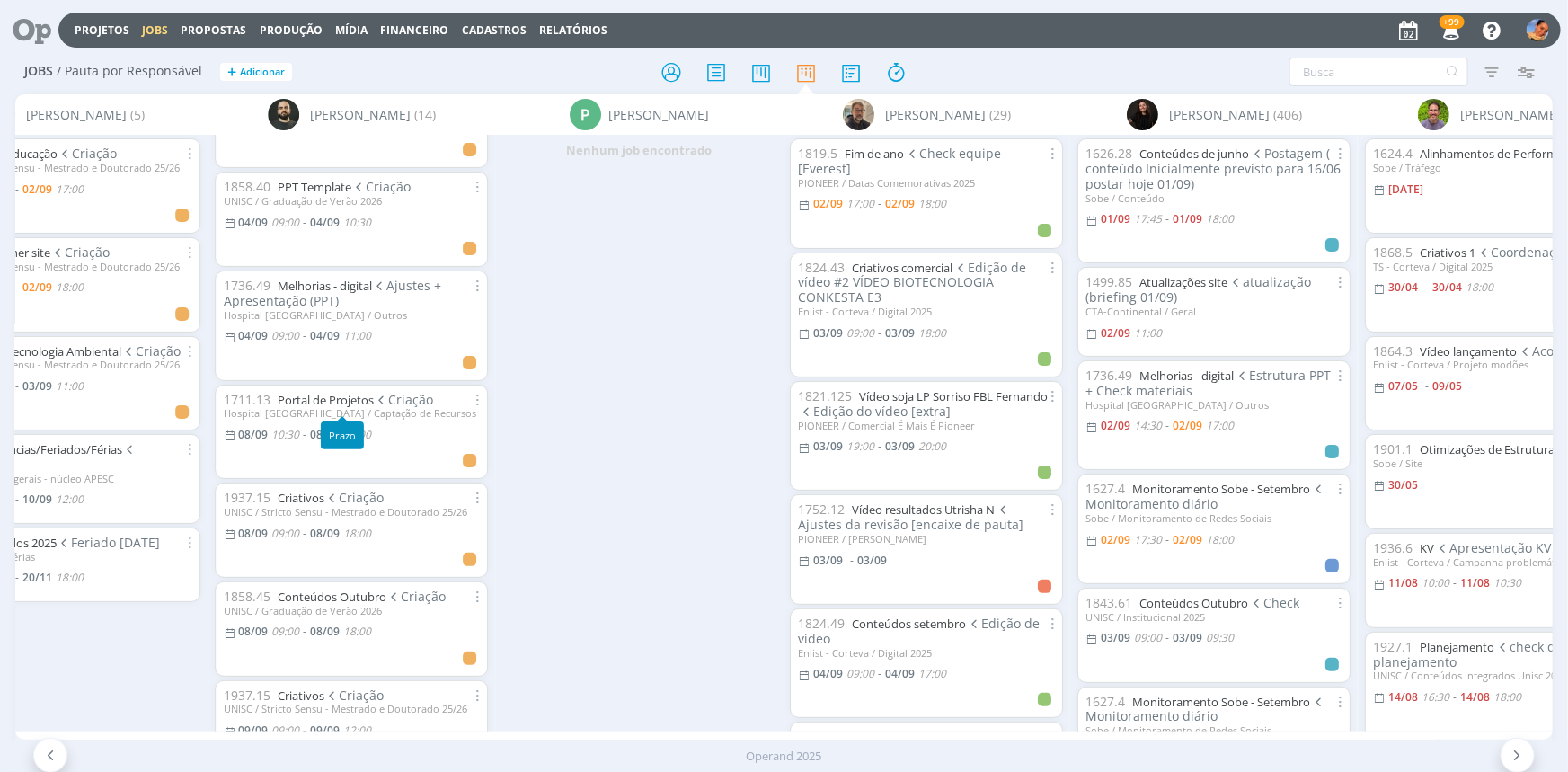
scroll to position [572, 0]
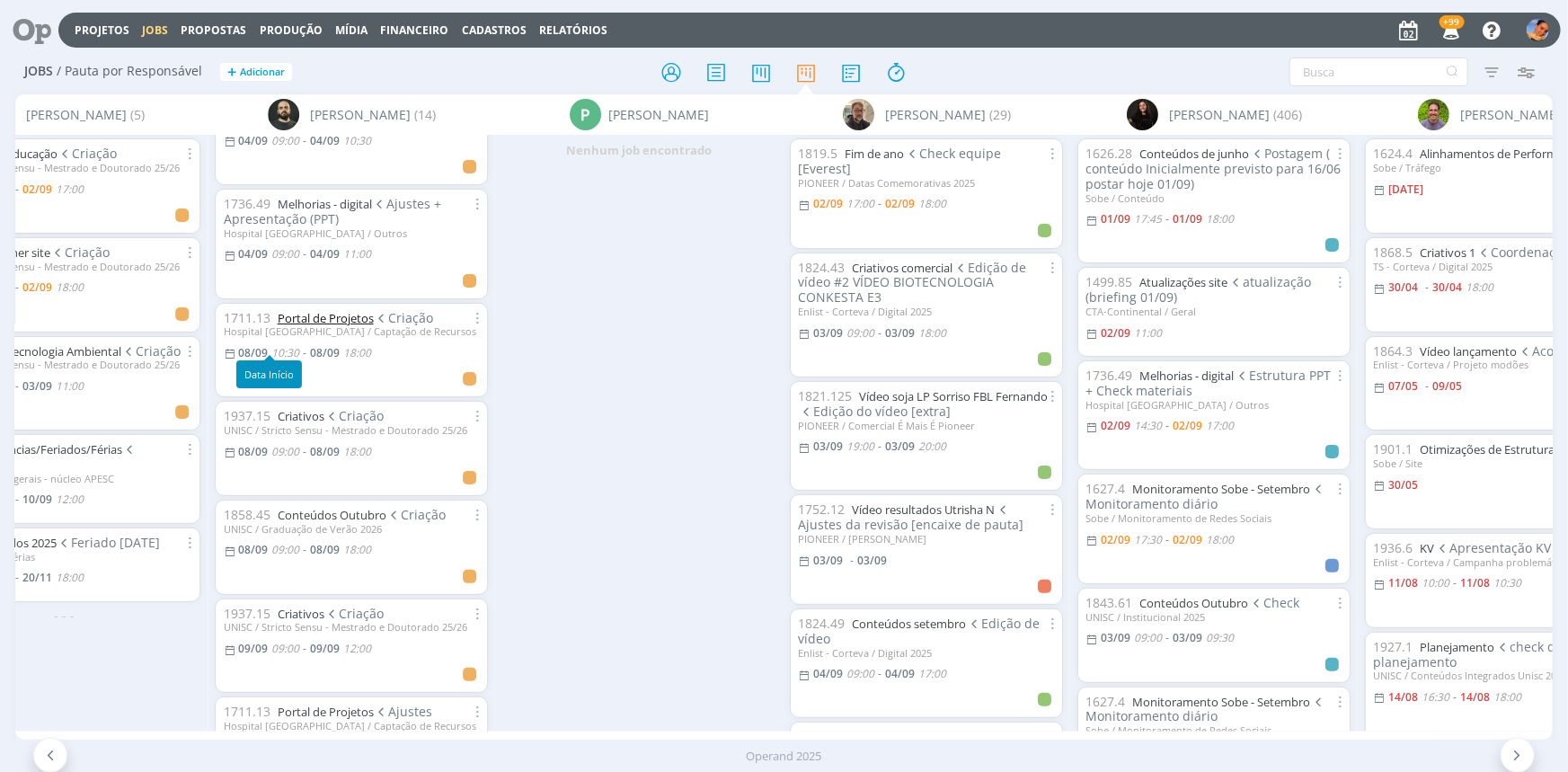
click at [311, 310] on link "Portal de Projetos" at bounding box center [325, 318] width 97 height 17
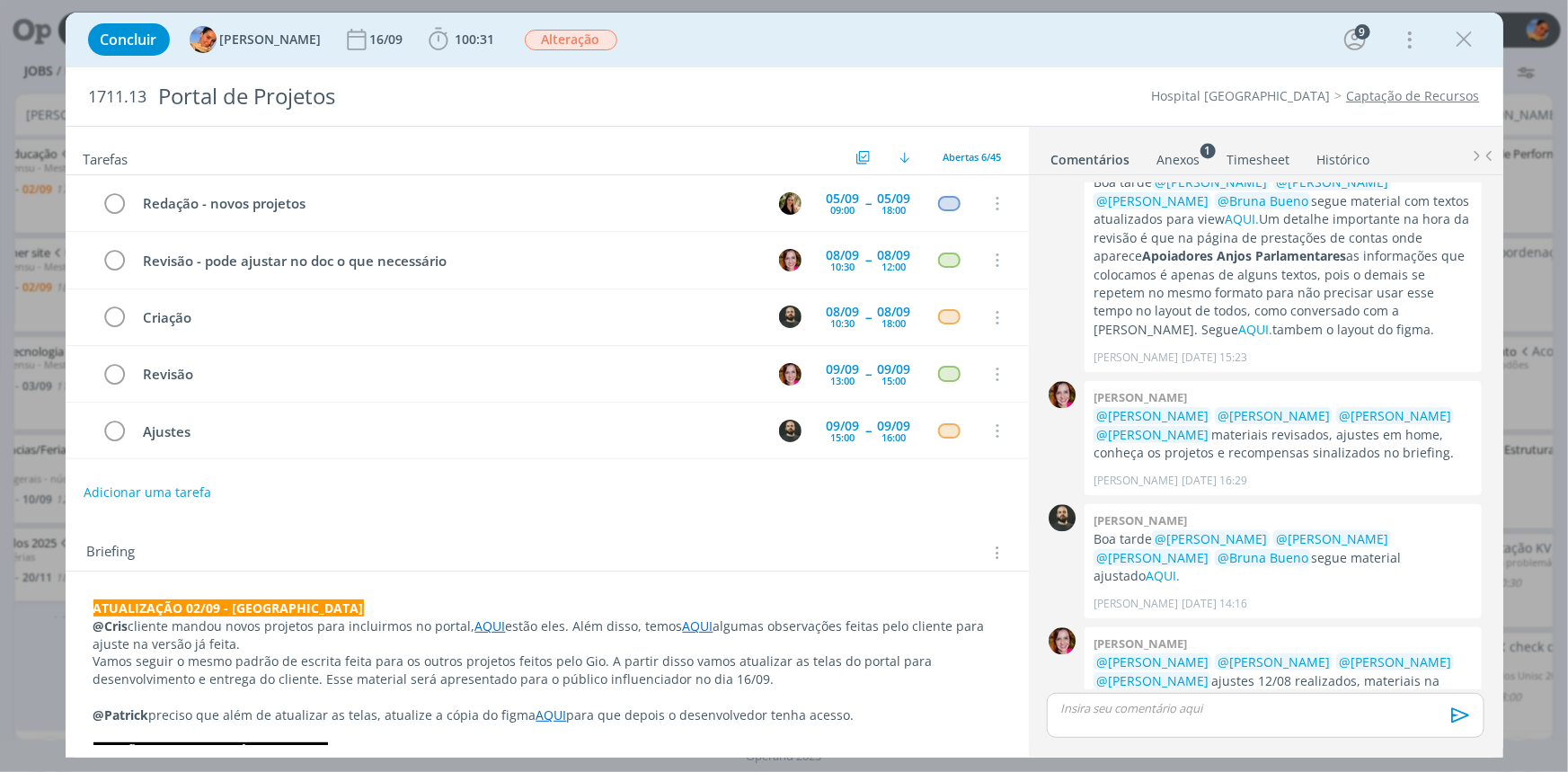
scroll to position [52, 0]
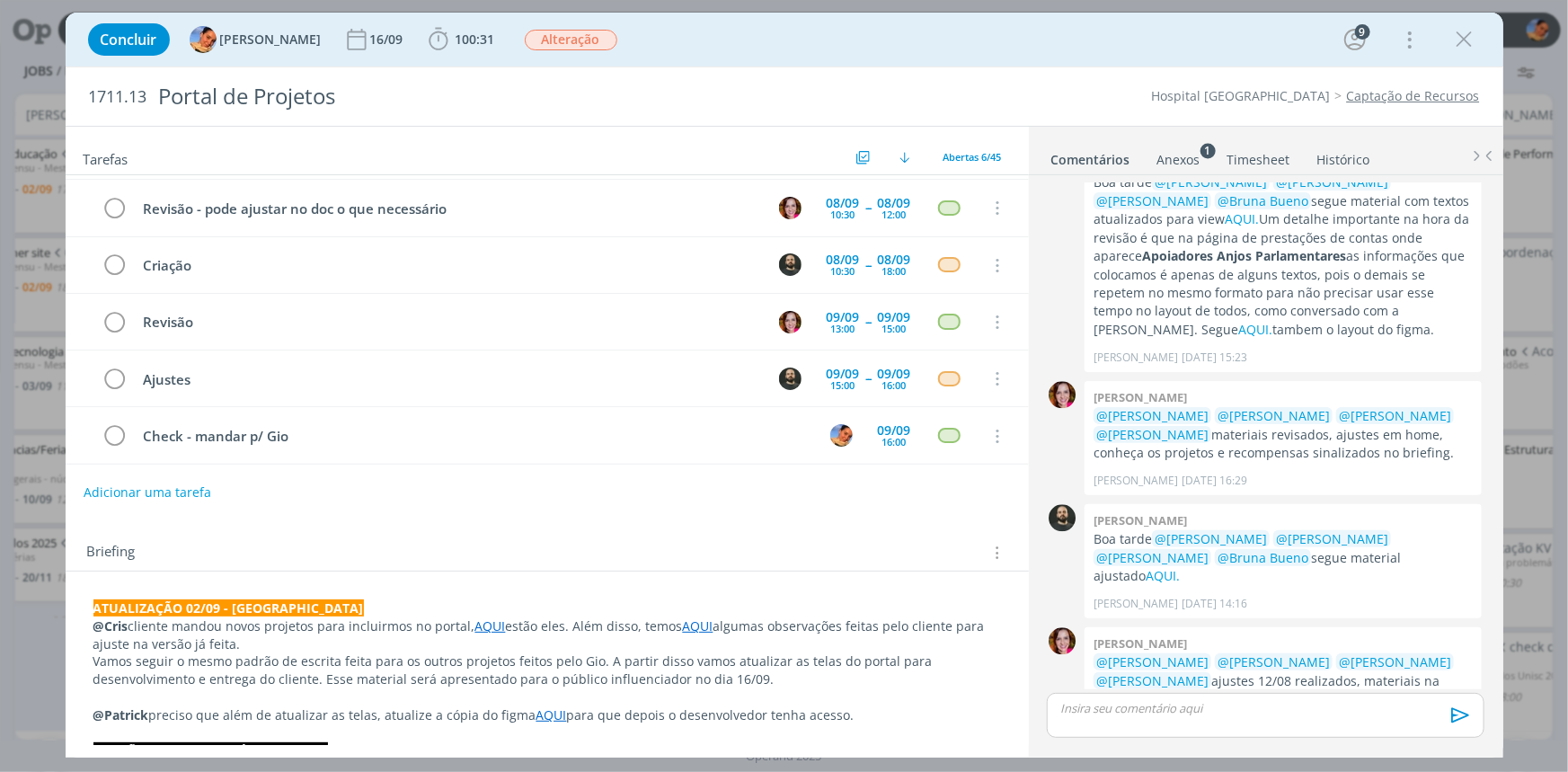
click at [1270, 159] on link "Timesheet" at bounding box center [1259, 155] width 64 height 26
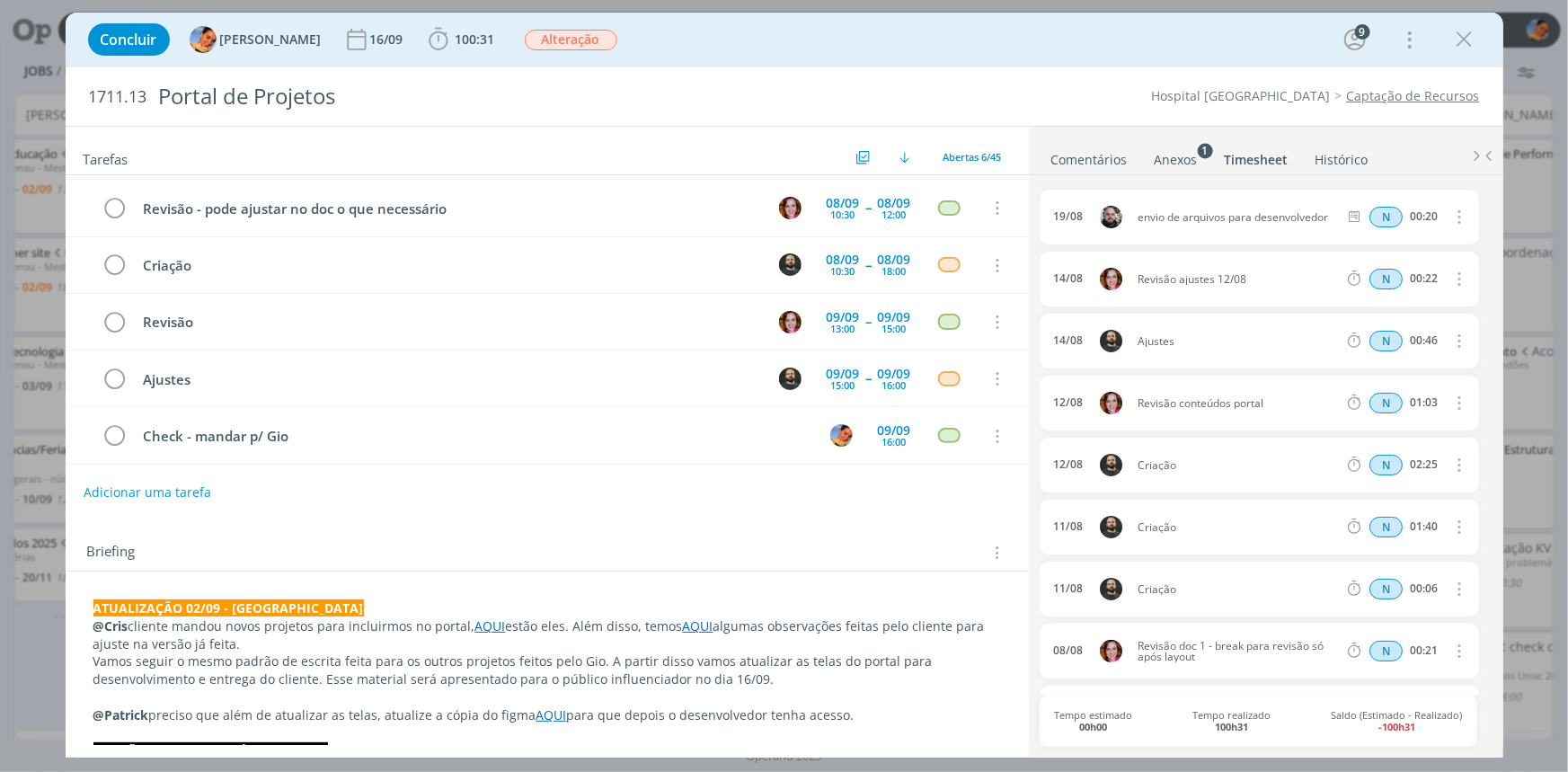
click at [1104, 163] on link "Comentários" at bounding box center [1089, 155] width 78 height 26
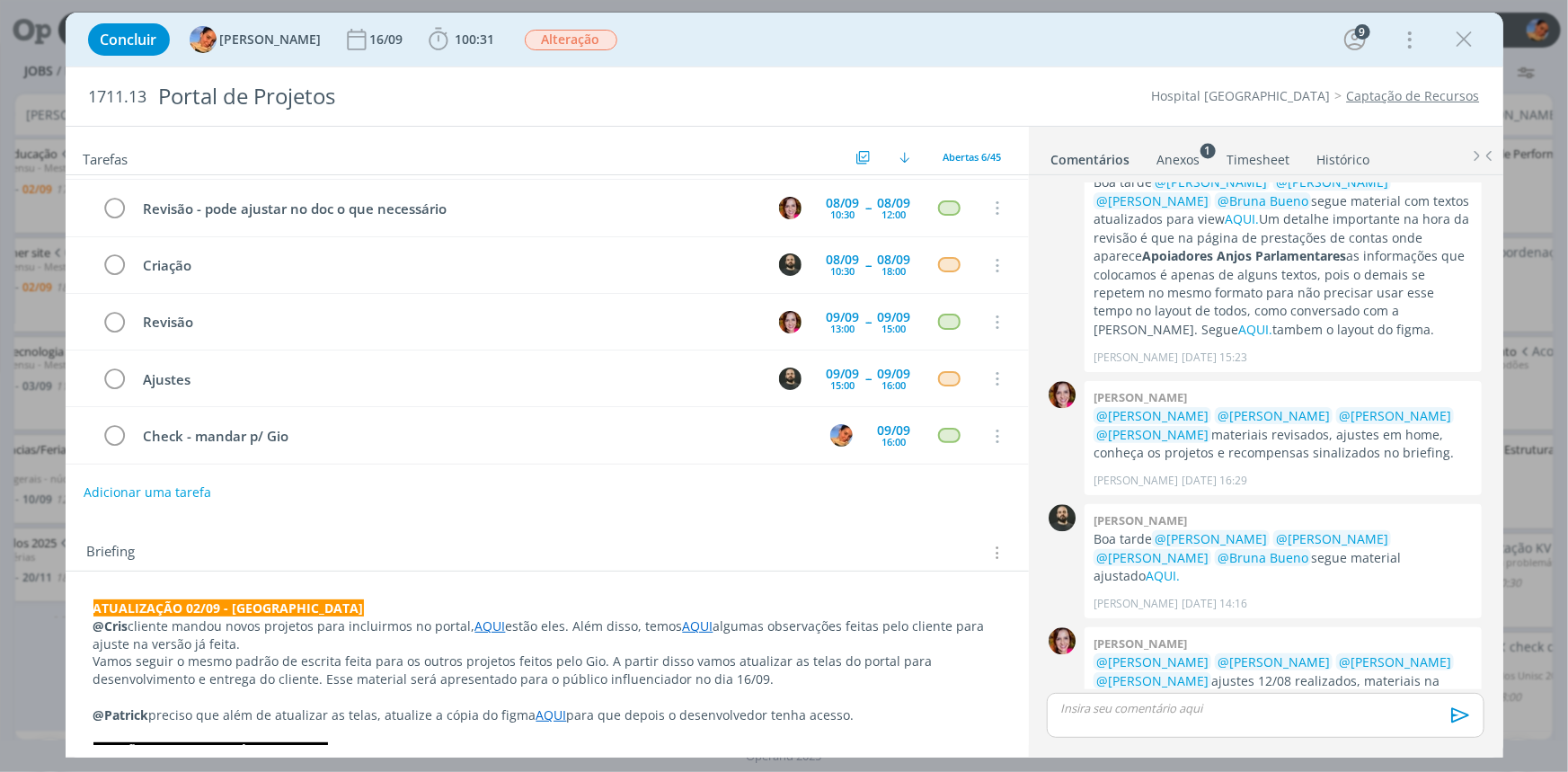
click at [1255, 143] on link "Timesheet" at bounding box center [1259, 155] width 64 height 26
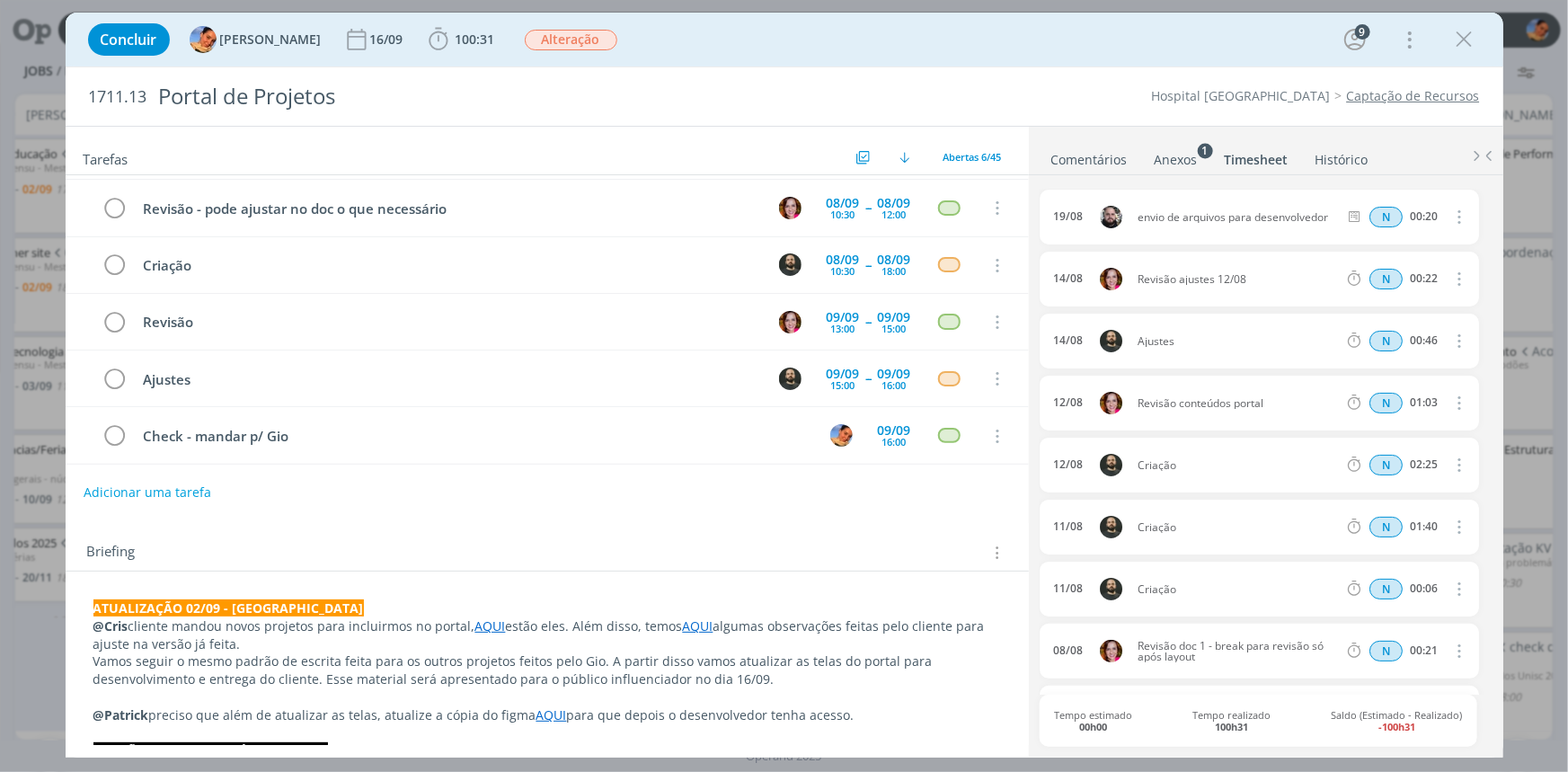
click at [1090, 142] on ul "Comentários Anexos 1 Timesheet Histórico" at bounding box center [1266, 151] width 474 height 49
click at [1074, 153] on link "Comentários" at bounding box center [1089, 155] width 78 height 26
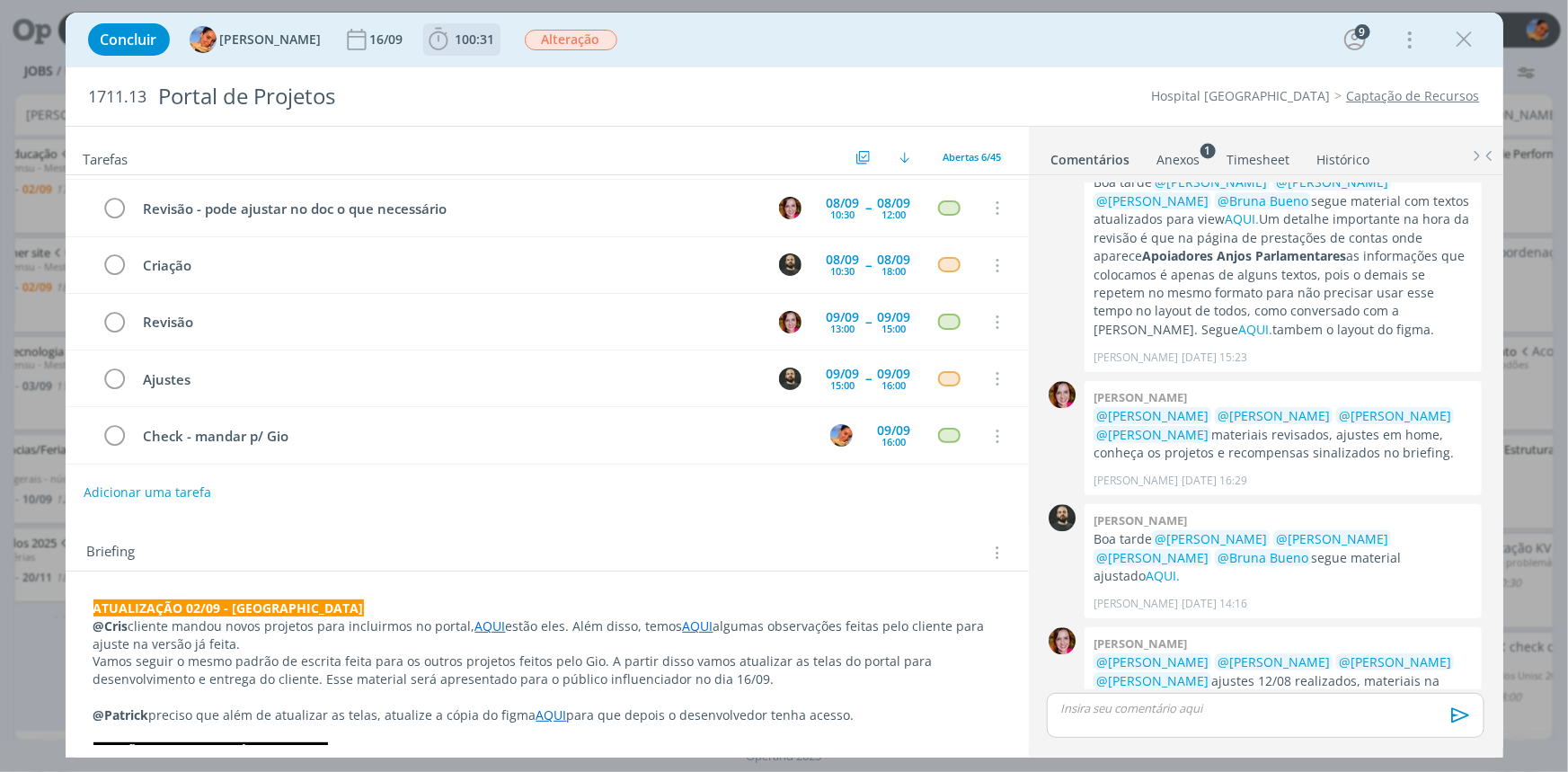
click at [456, 36] on span "100:31" at bounding box center [475, 38] width 40 height 17
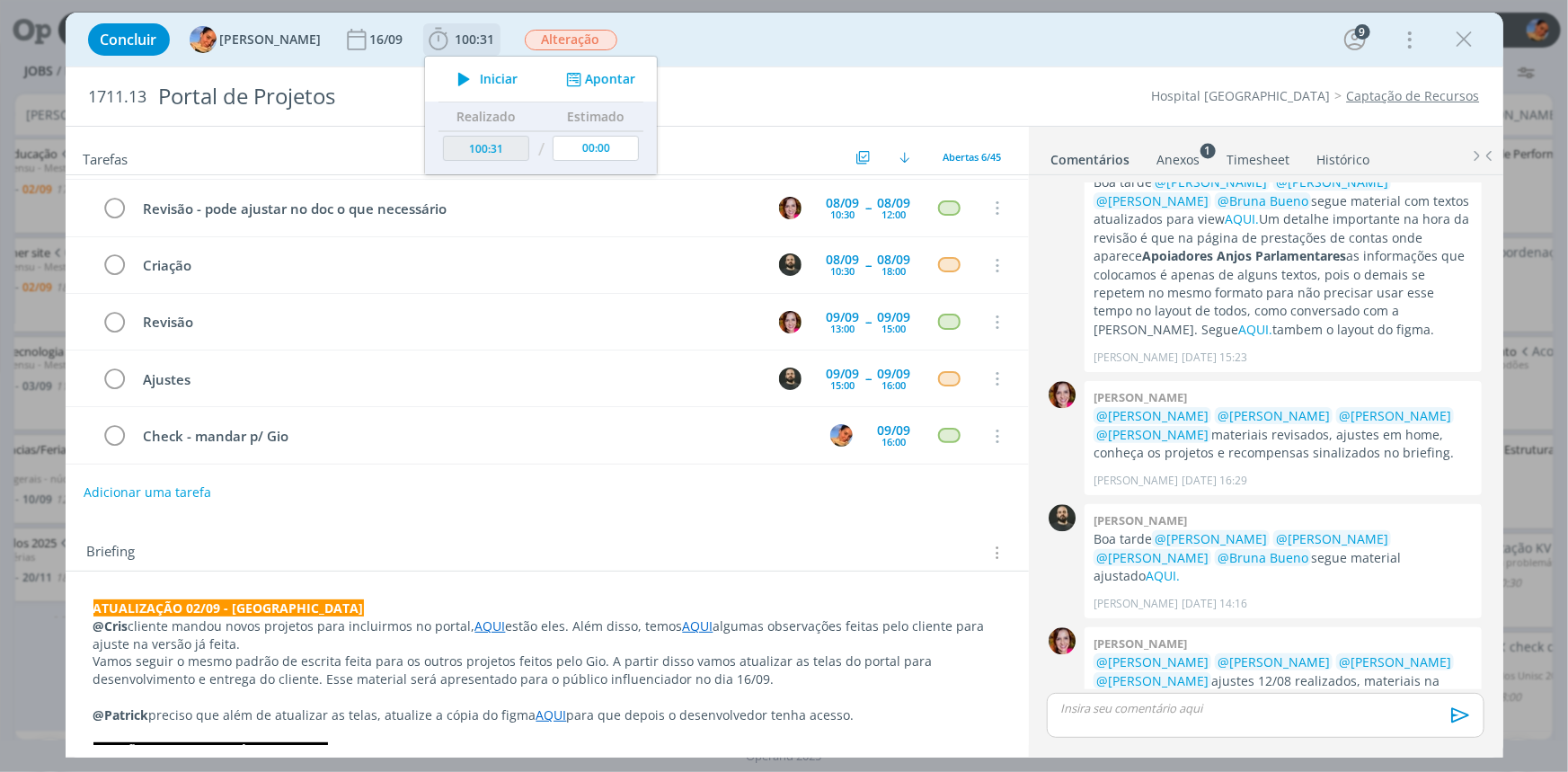
click at [595, 72] on button "Apontar" at bounding box center [598, 79] width 74 height 19
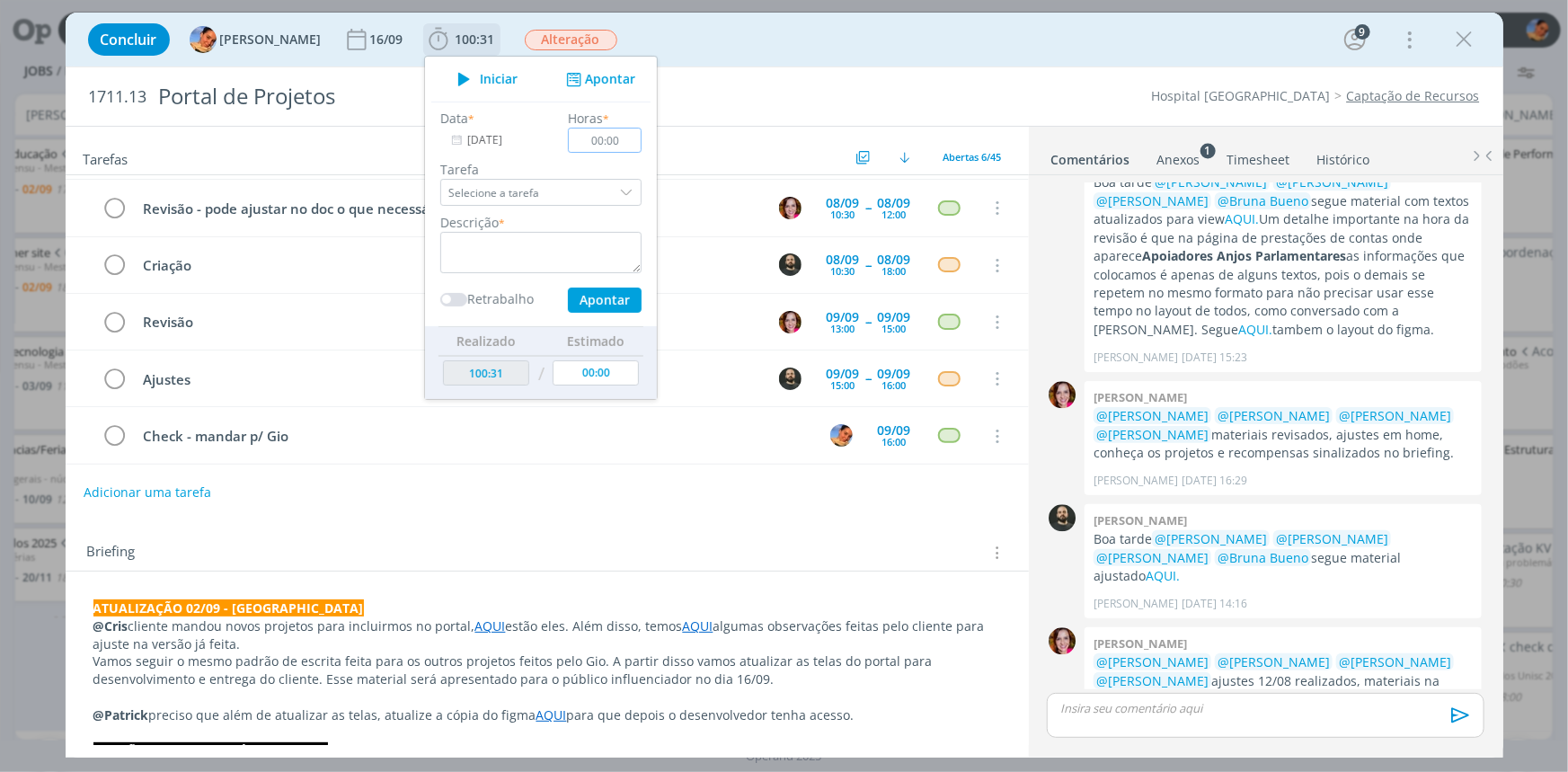
click at [618, 133] on input "00:00" at bounding box center [604, 141] width 73 height 25
type input "00:40"
click at [594, 253] on textarea "dialog" at bounding box center [541, 253] width 201 height 41
type textarea "atualização de briefing + novas pautas + organização de materiais para o portal"
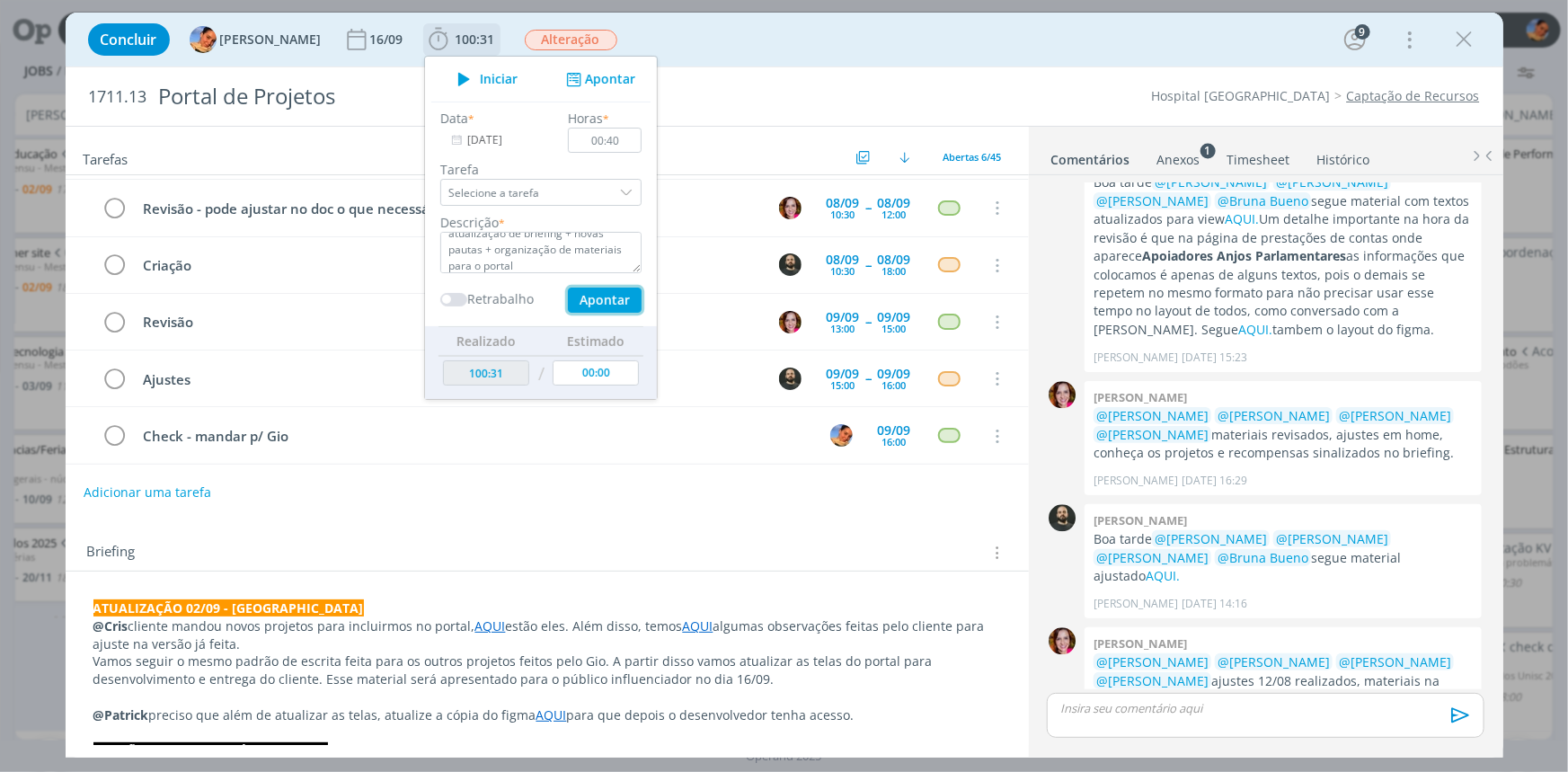
click at [604, 298] on button "Apontar" at bounding box center [603, 301] width 73 height 25
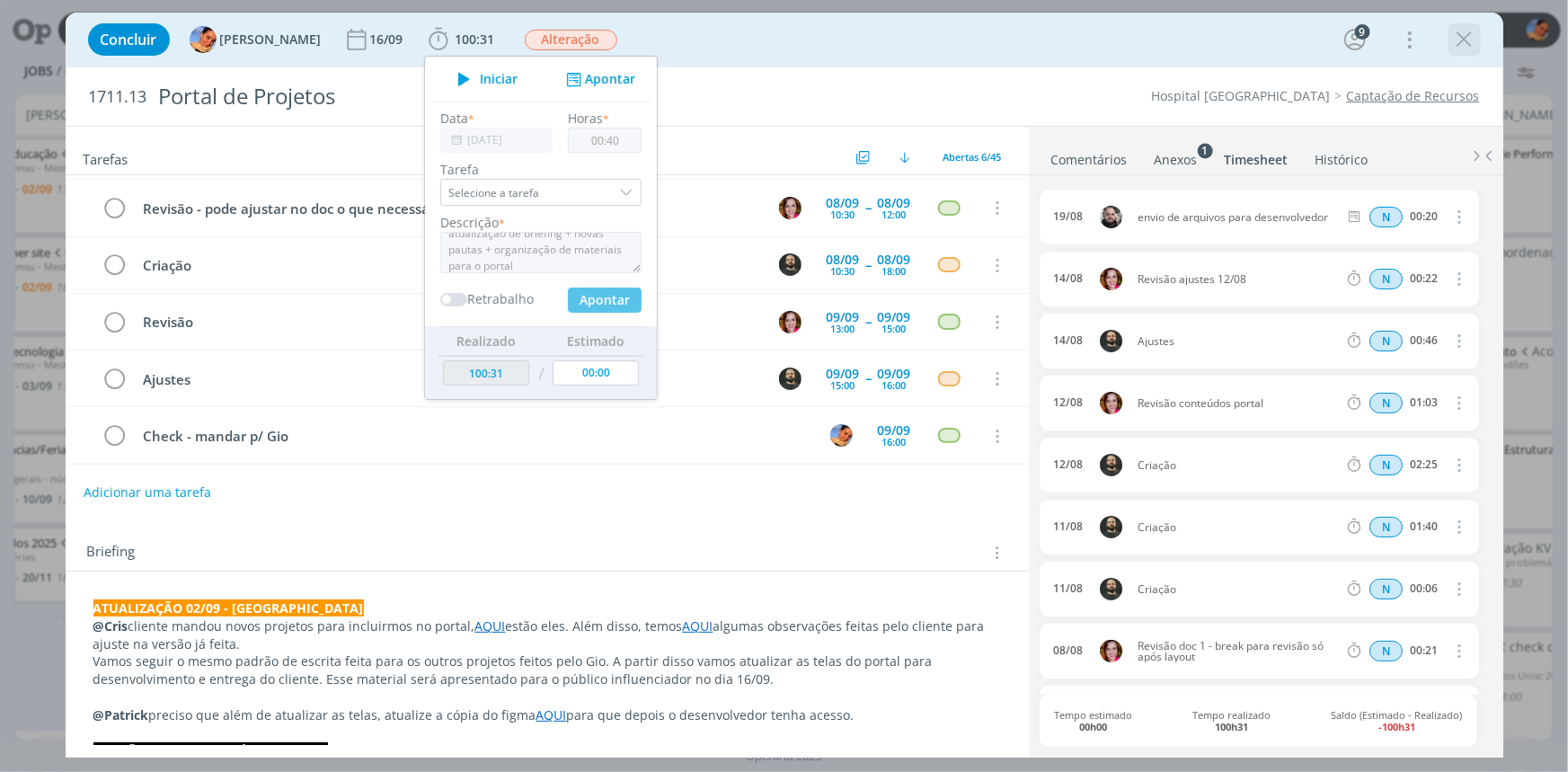
type input "101:11"
type input "00:00"
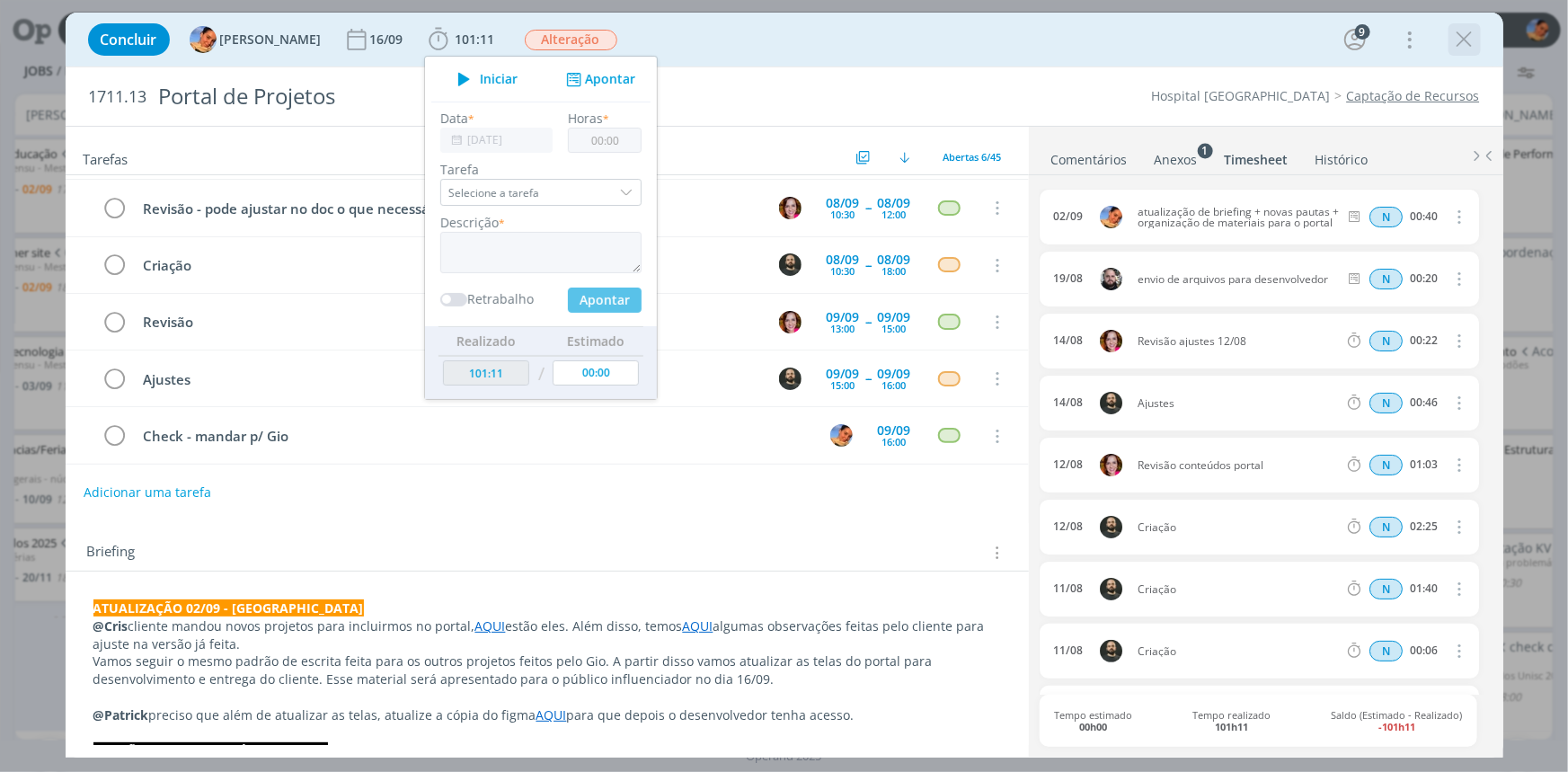
scroll to position [0, 0]
drag, startPoint x: 1472, startPoint y: 45, endPoint x: 1561, endPoint y: 99, distance: 104.1
click at [1472, 45] on icon "dialog" at bounding box center [1465, 40] width 27 height 27
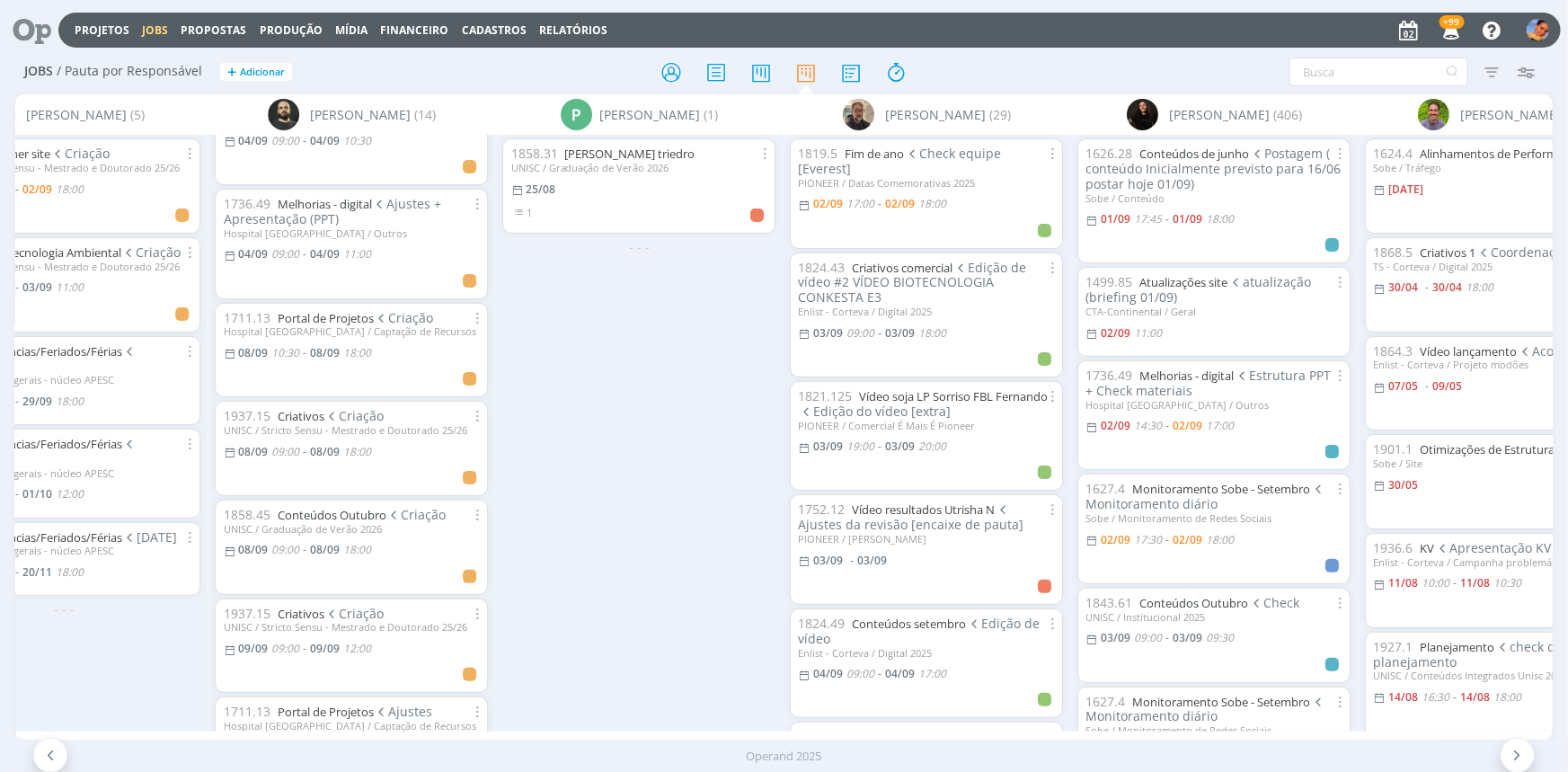
scroll to position [0, 2539]
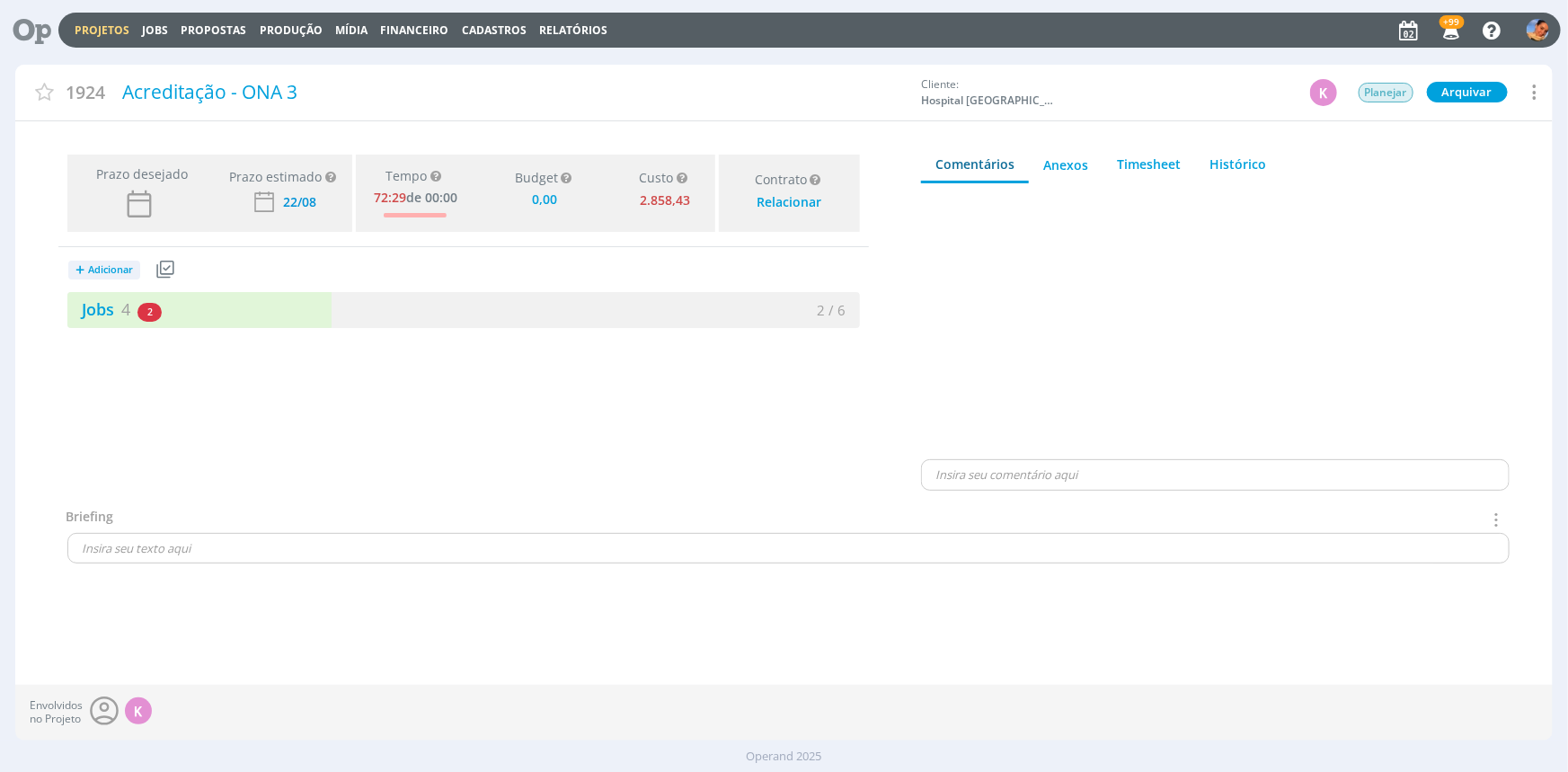
type input "0,00"
click at [332, 320] on div "Jobs 4 2 atrasados" at bounding box center [265, 309] width 396 height 24
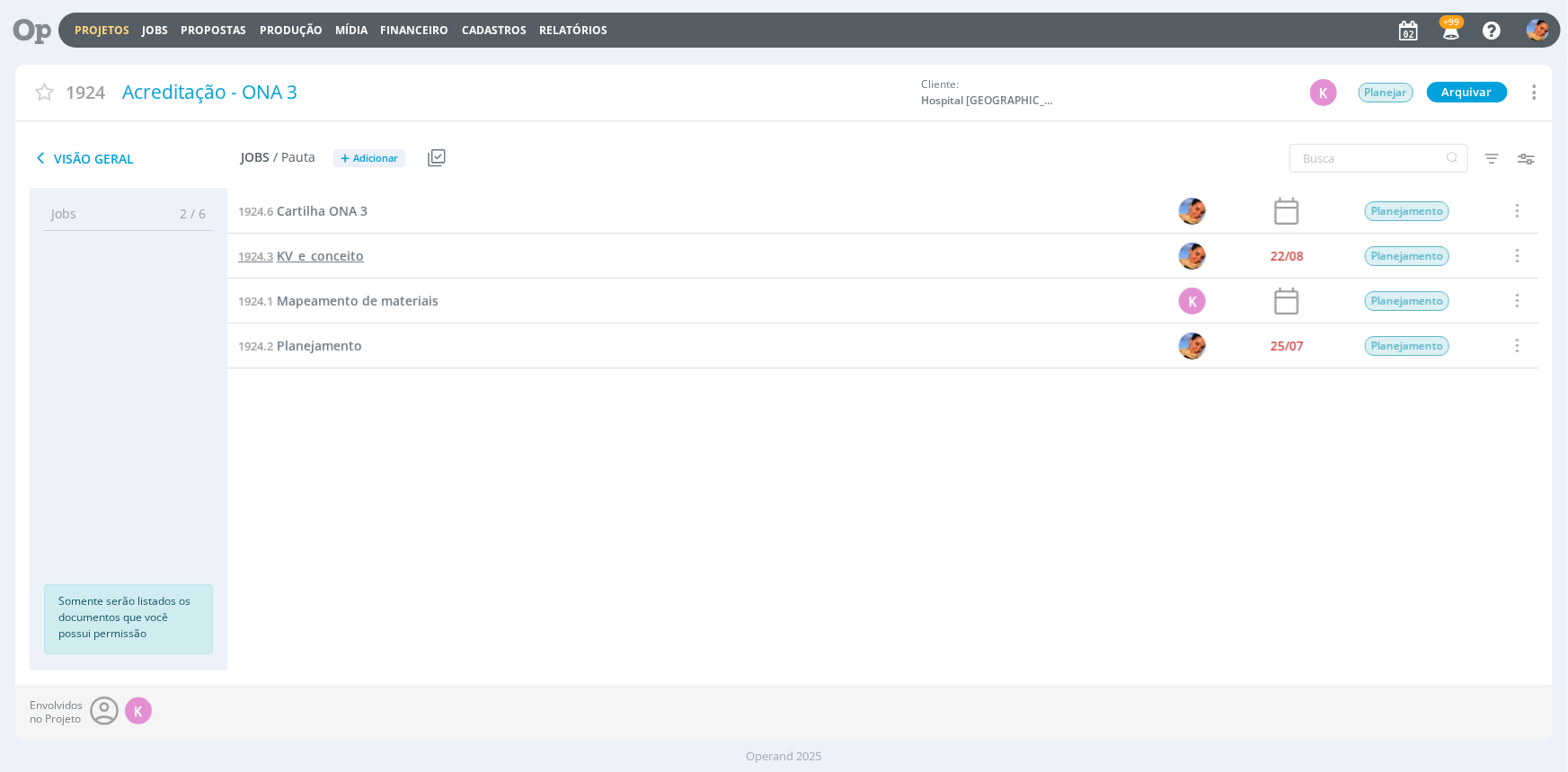
click at [320, 255] on span "KV_e_conceito" at bounding box center [320, 255] width 87 height 17
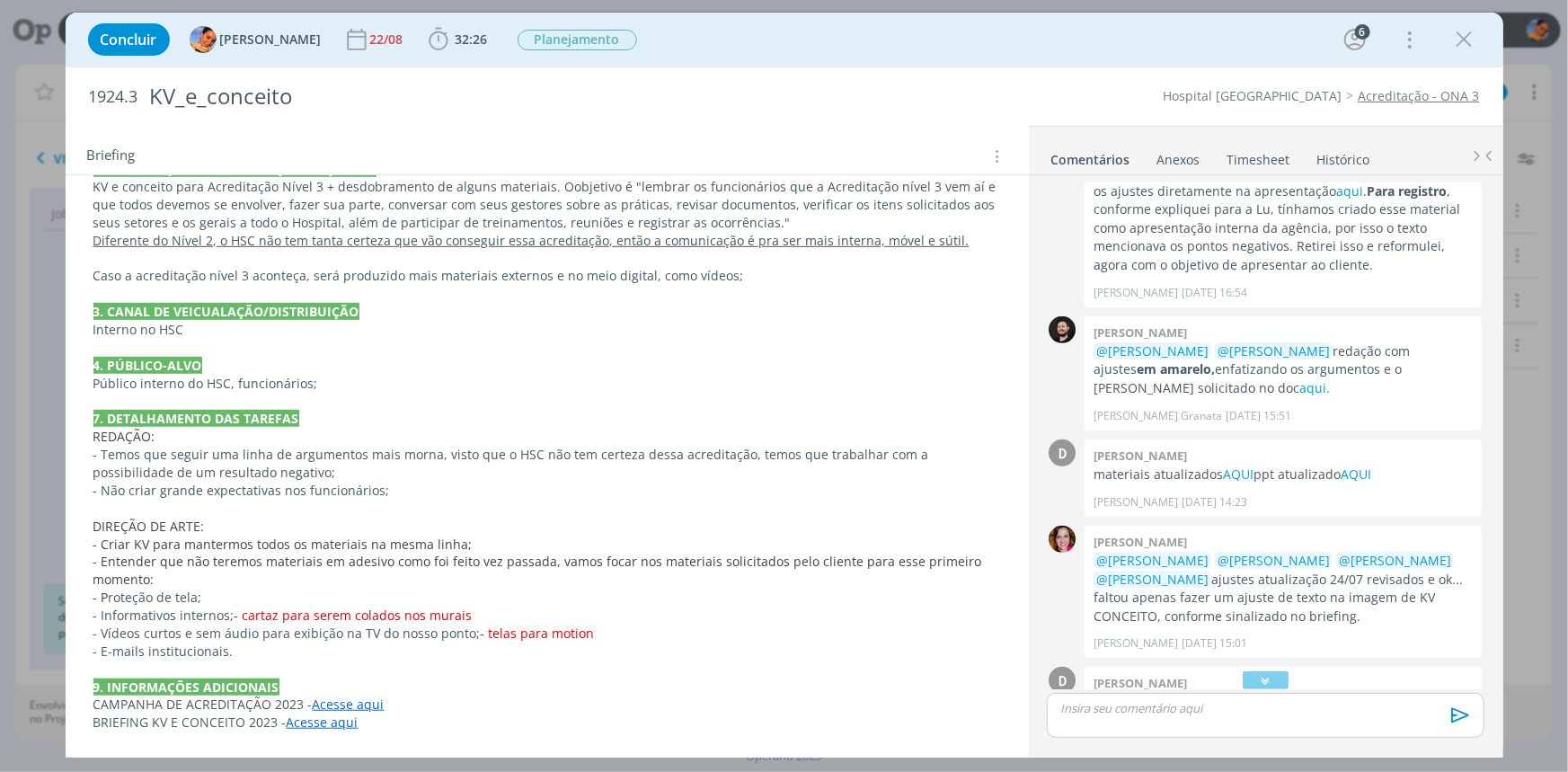
scroll to position [495, 0]
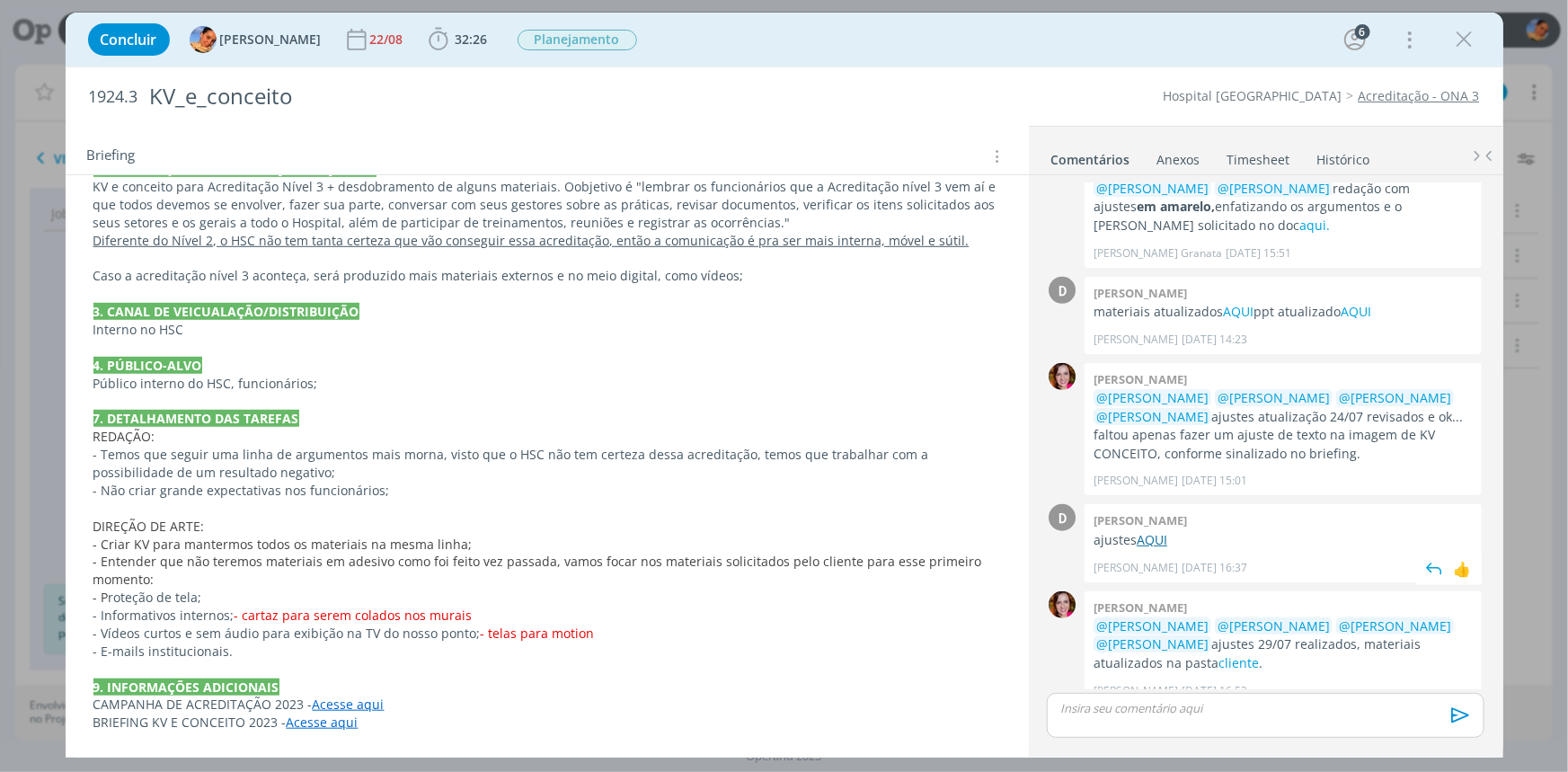
click at [1160, 531] on link "AQUI" at bounding box center [1151, 539] width 30 height 17
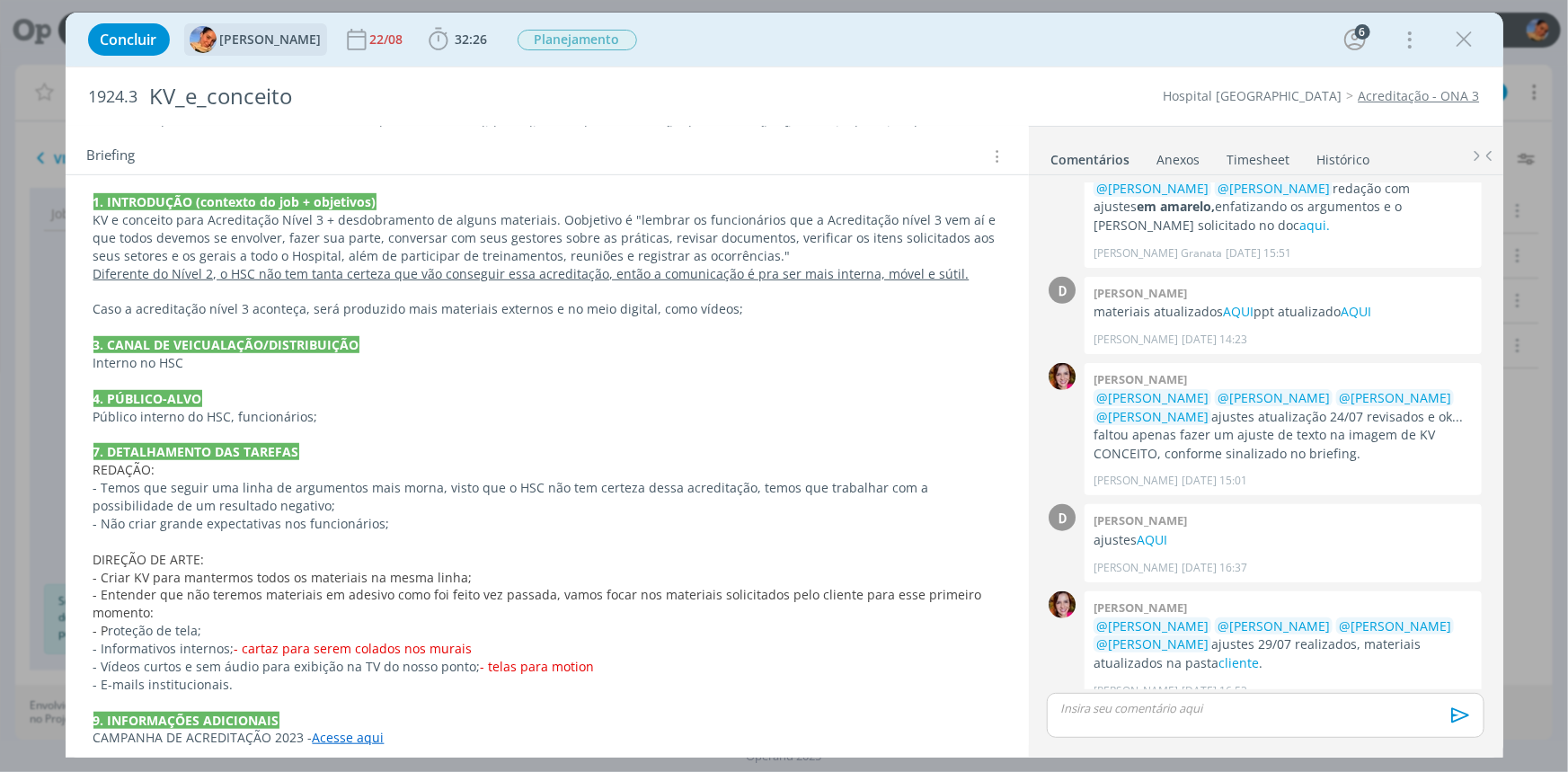
scroll to position [527, 0]
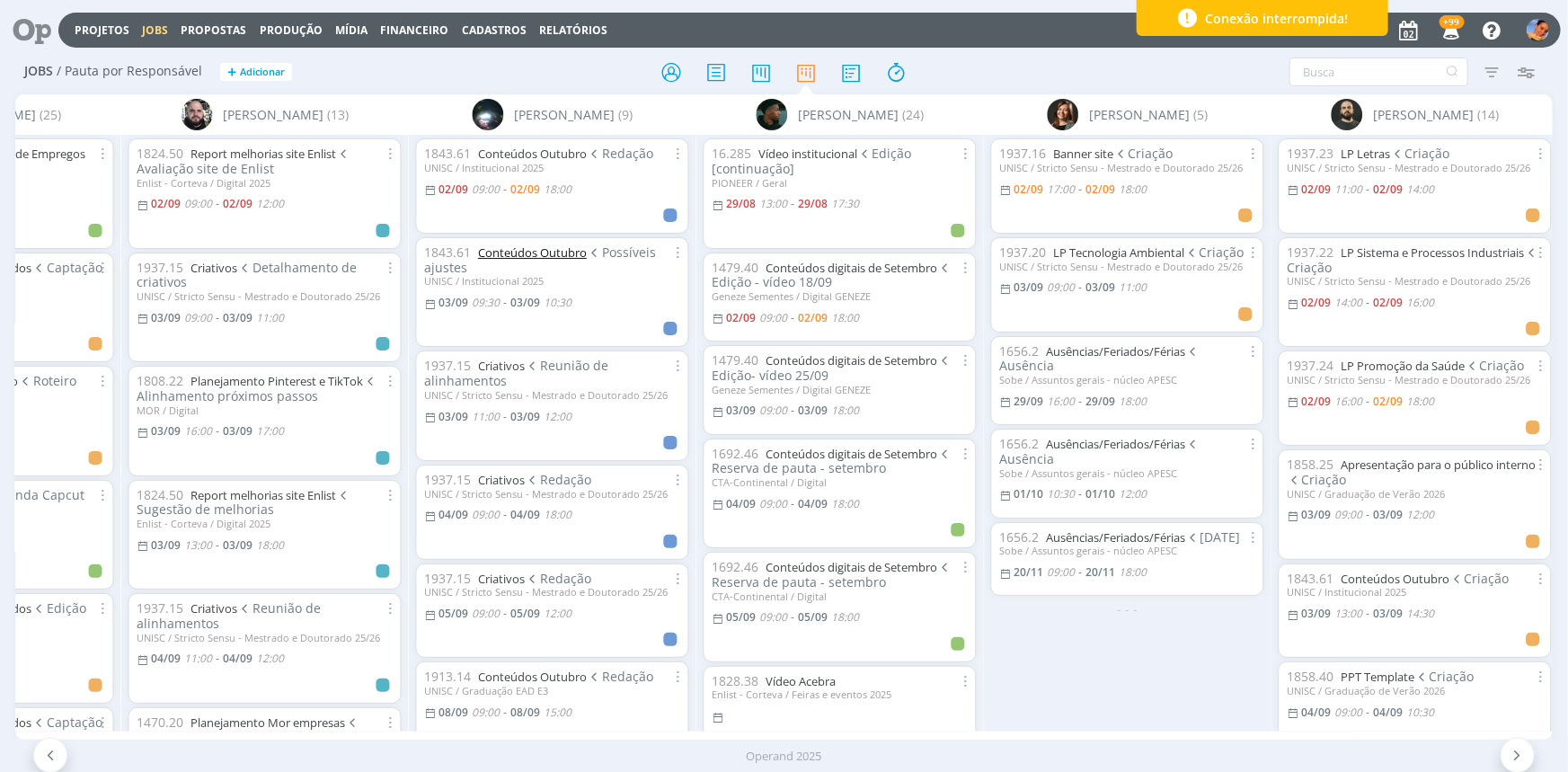
click at [534, 248] on link "Conteúdos Outubro" at bounding box center [532, 252] width 108 height 17
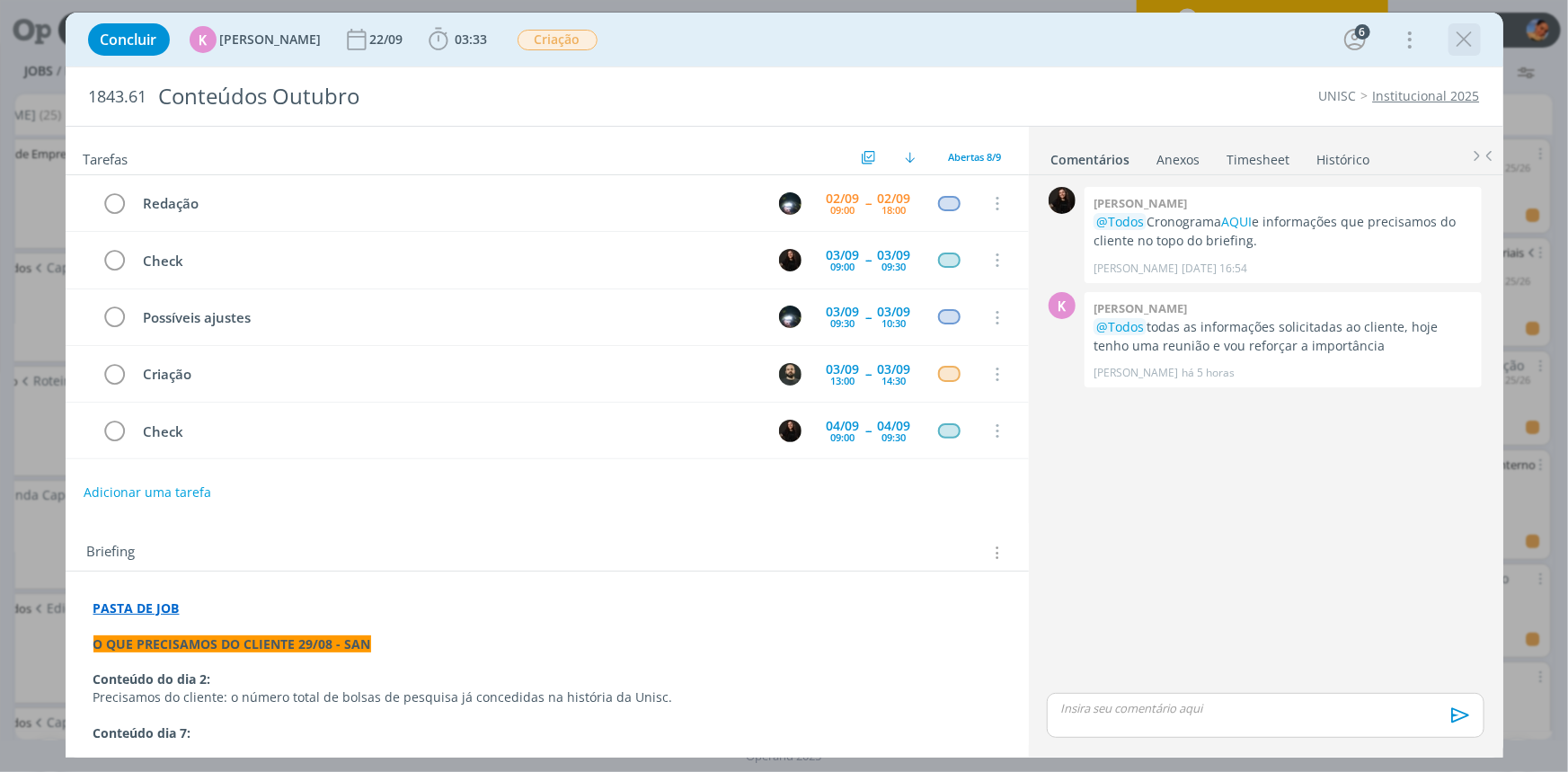
click at [1460, 36] on icon "dialog" at bounding box center [1465, 40] width 27 height 27
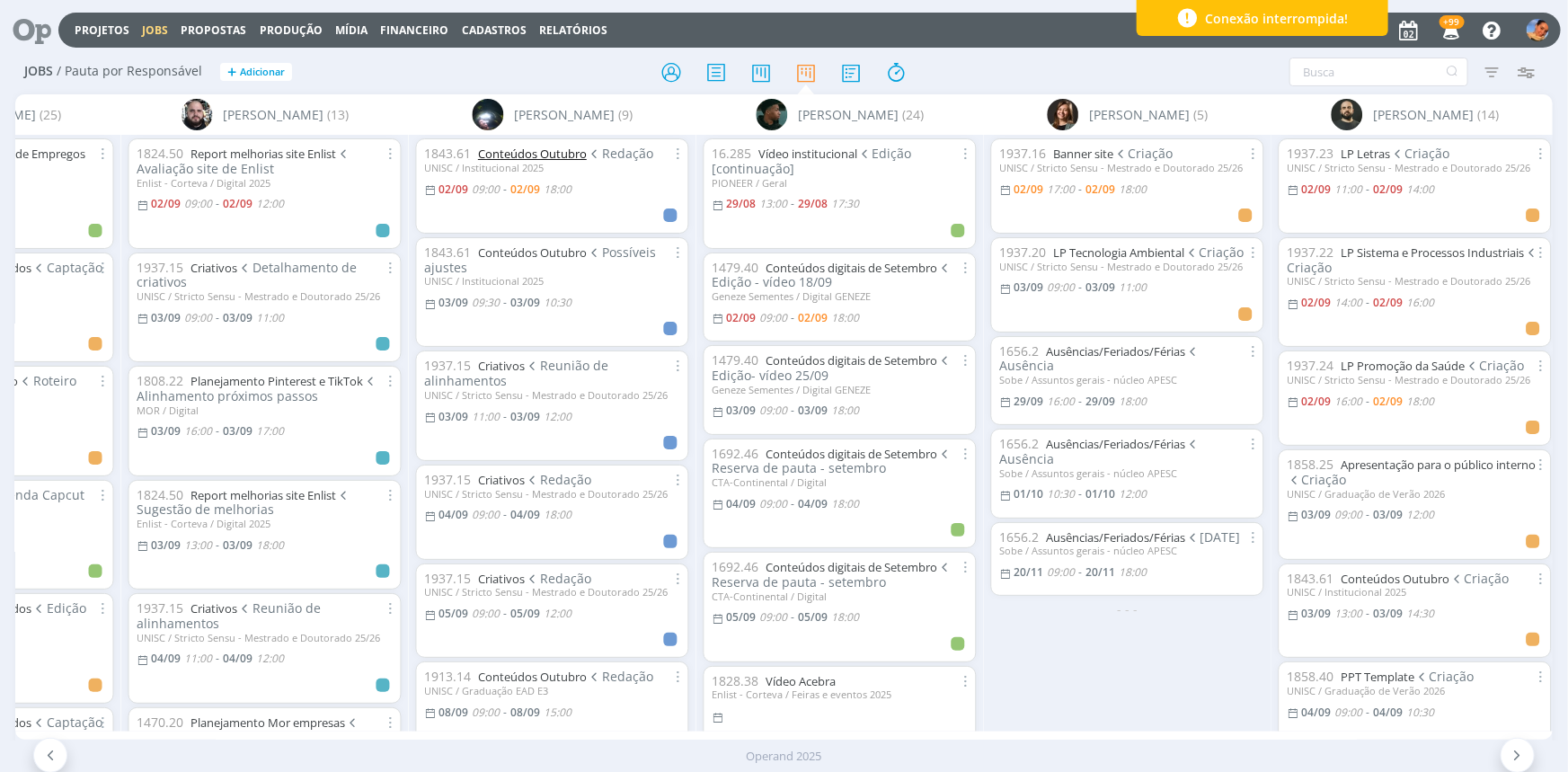
click at [566, 156] on link "Conteúdos Outubro" at bounding box center [532, 153] width 108 height 17
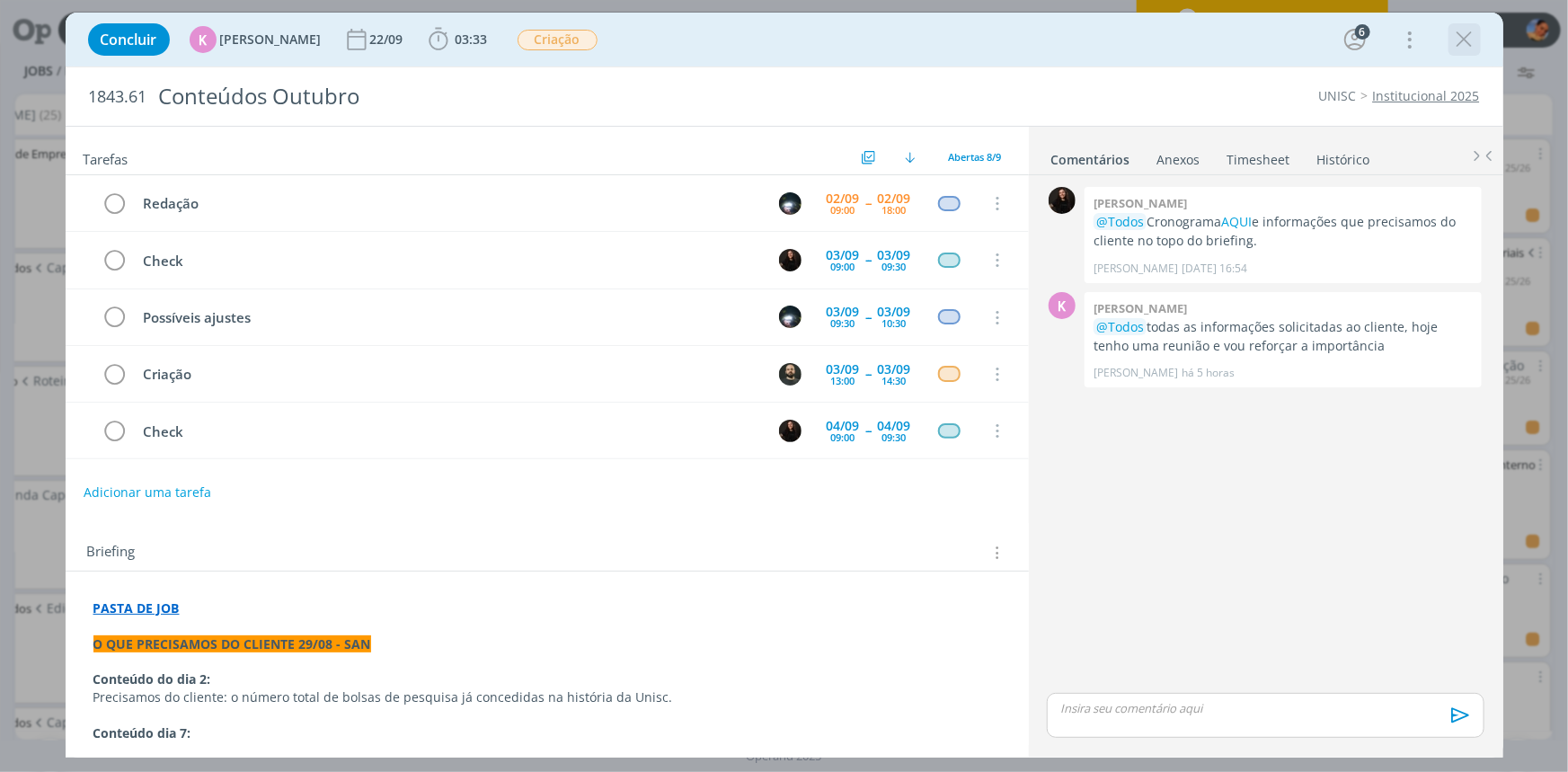
click at [1465, 40] on icon "dialog" at bounding box center [1465, 40] width 27 height 27
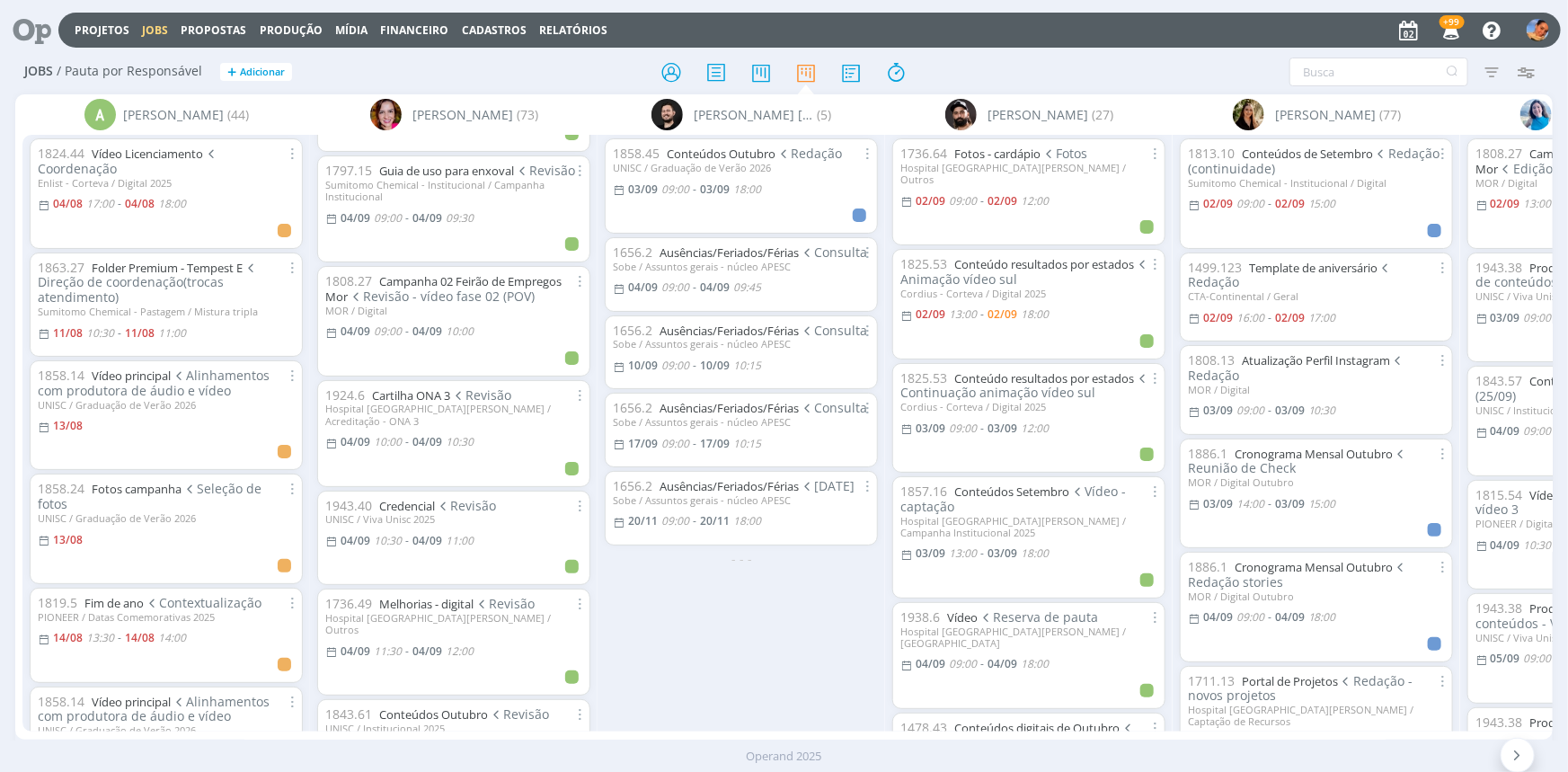
scroll to position [1634, 0]
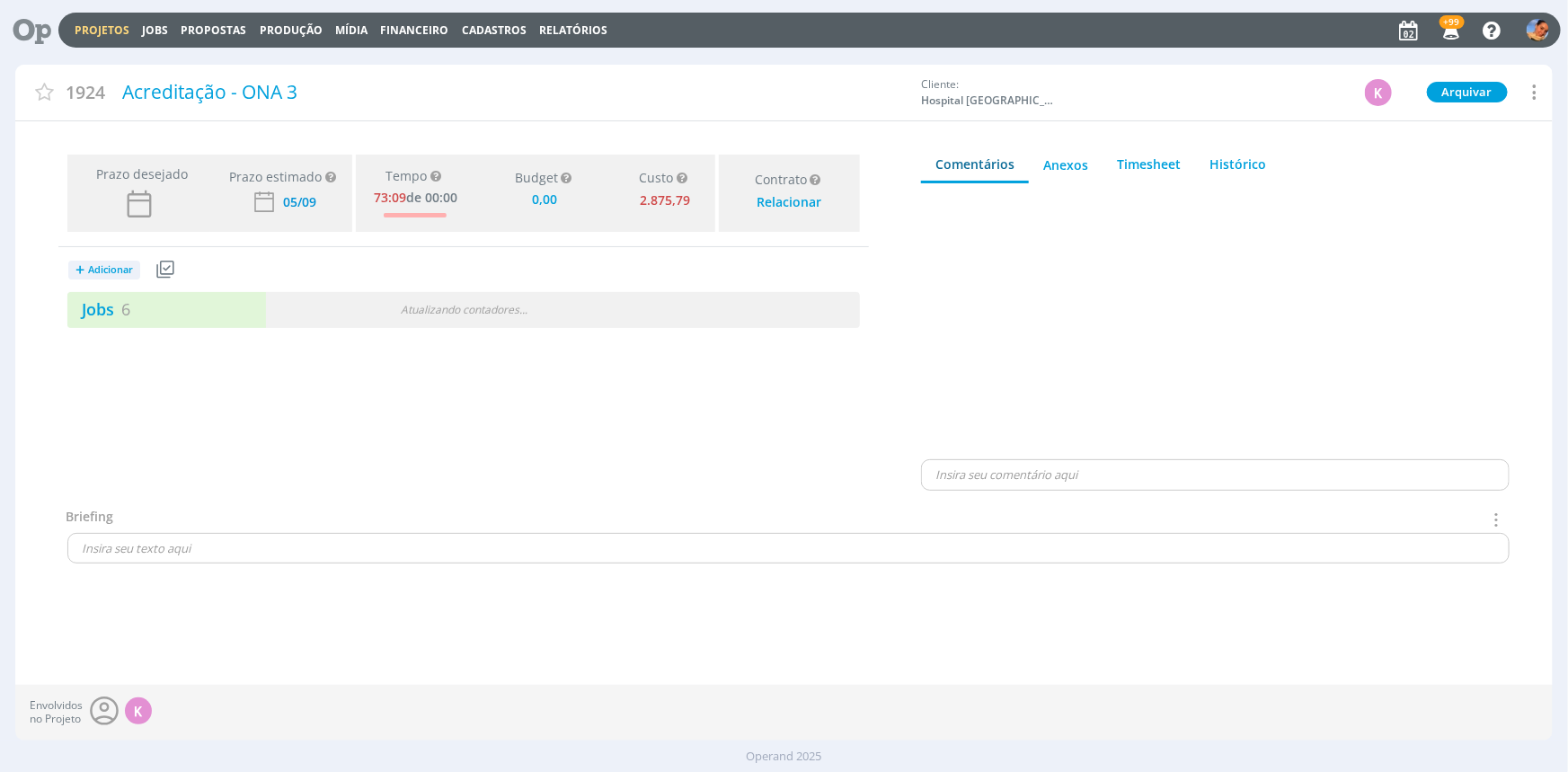
type input "0,00"
click at [380, 305] on div "Jobs 6 2 atrasados" at bounding box center [265, 309] width 396 height 24
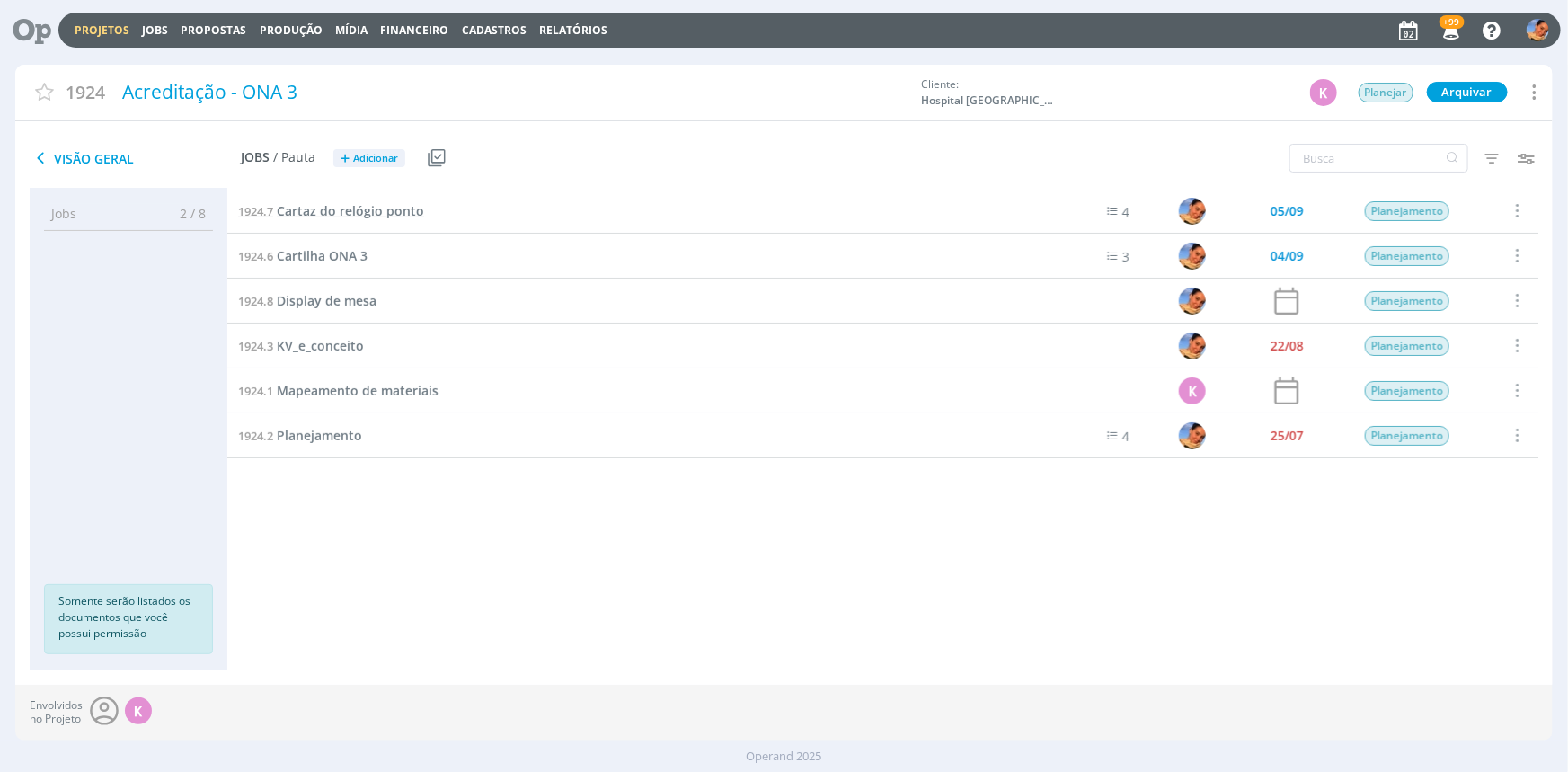
click at [345, 214] on span "Cartaz do relógio ponto" at bounding box center [350, 210] width 147 height 17
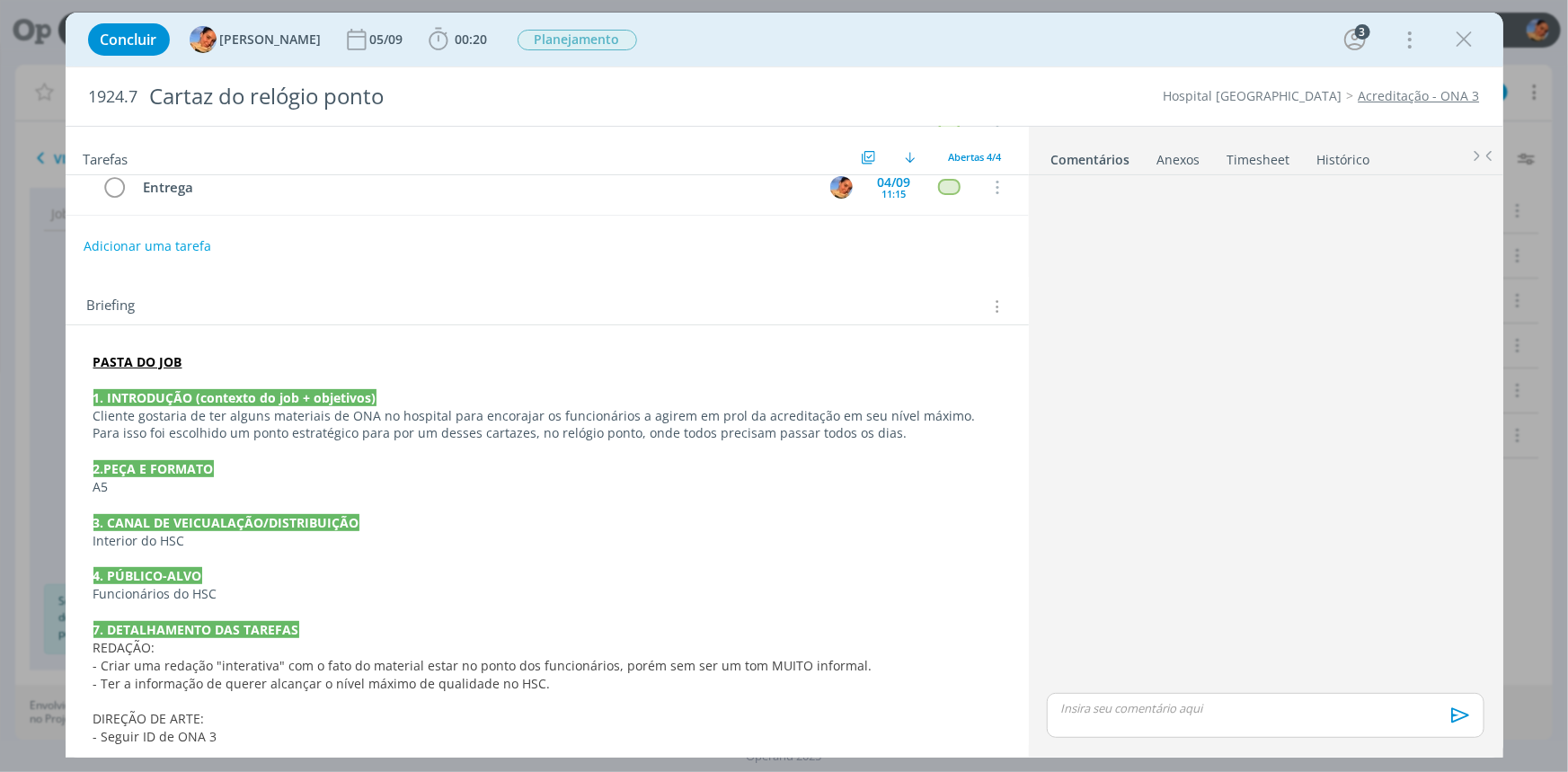
scroll to position [198, 0]
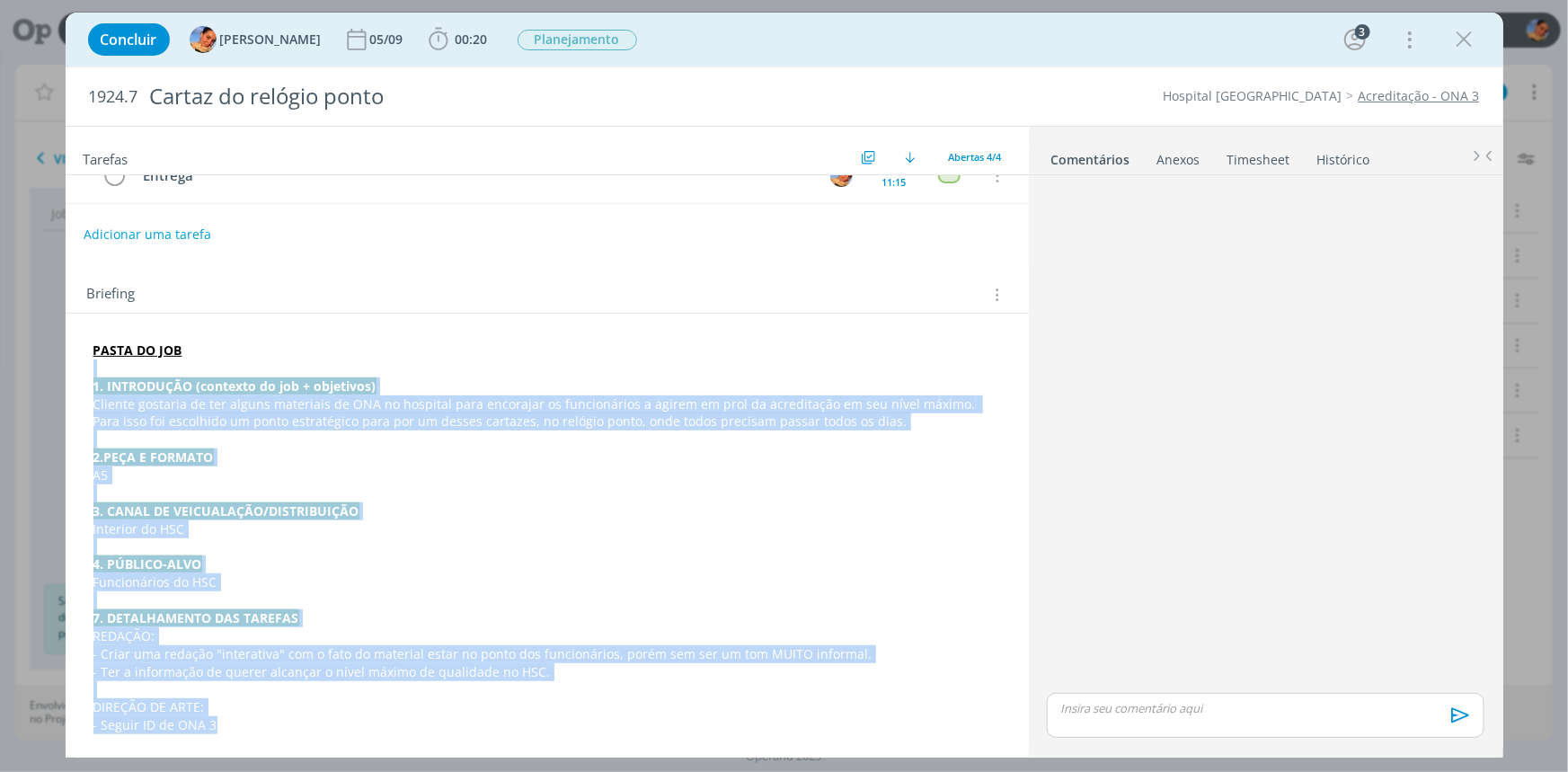
drag, startPoint x: 331, startPoint y: 717, endPoint x: 69, endPoint y: 369, distance: 435.6
click at [69, 369] on div "PASTA DO JOB 1. INTRODUÇÃO (contexto do job + objetivos) Cliente gostaria de te…" at bounding box center [546, 530] width 963 height 434
copy div "1. INTRODUÇÃO (contexto do job + objetivos) Cliente gostaria de ter alguns mate…"
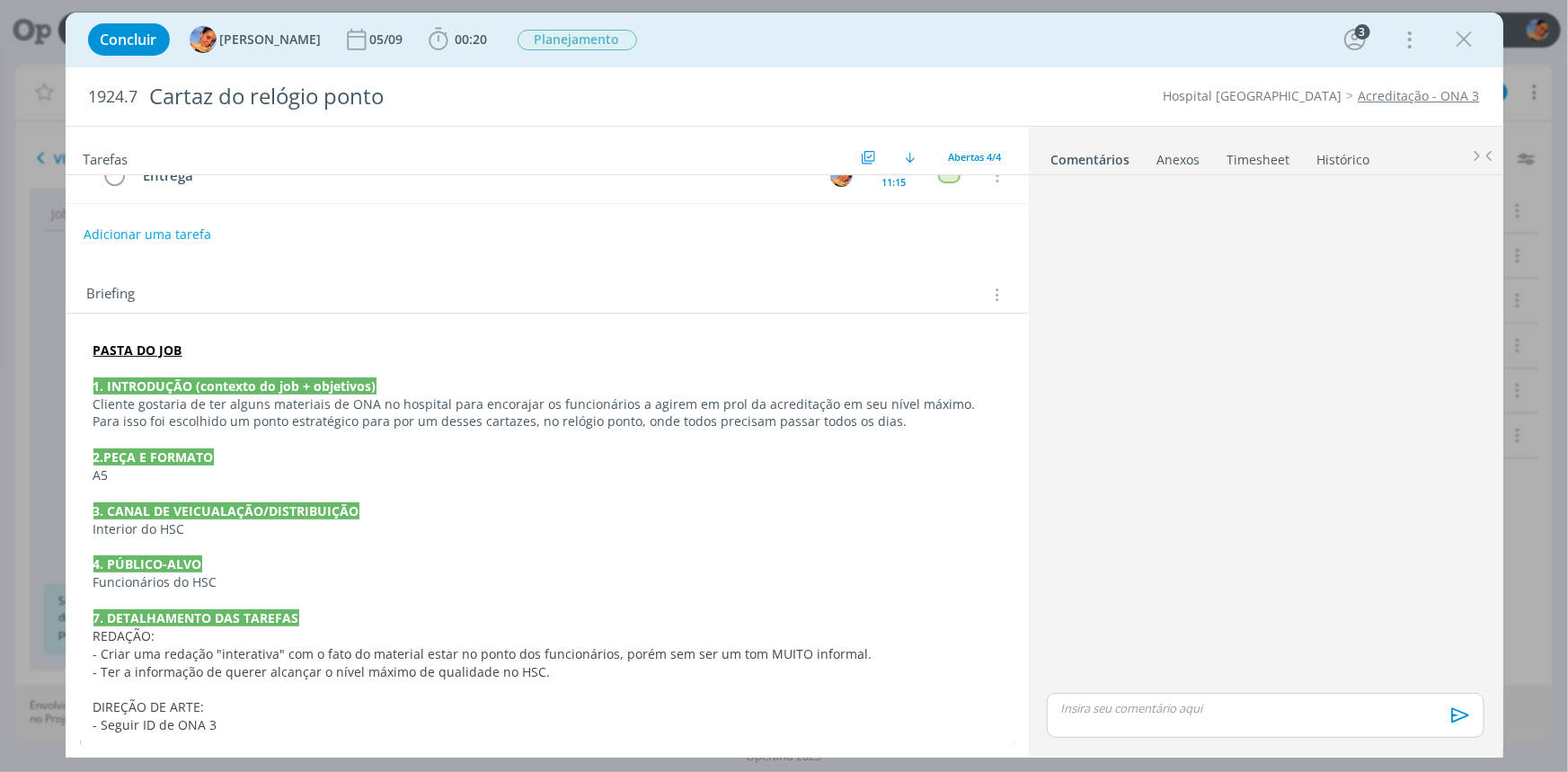
click at [454, 258] on div "Tarefas Usar Job de template Criar template a partir deste job Visualizar Templ…" at bounding box center [546, 435] width 963 height 618
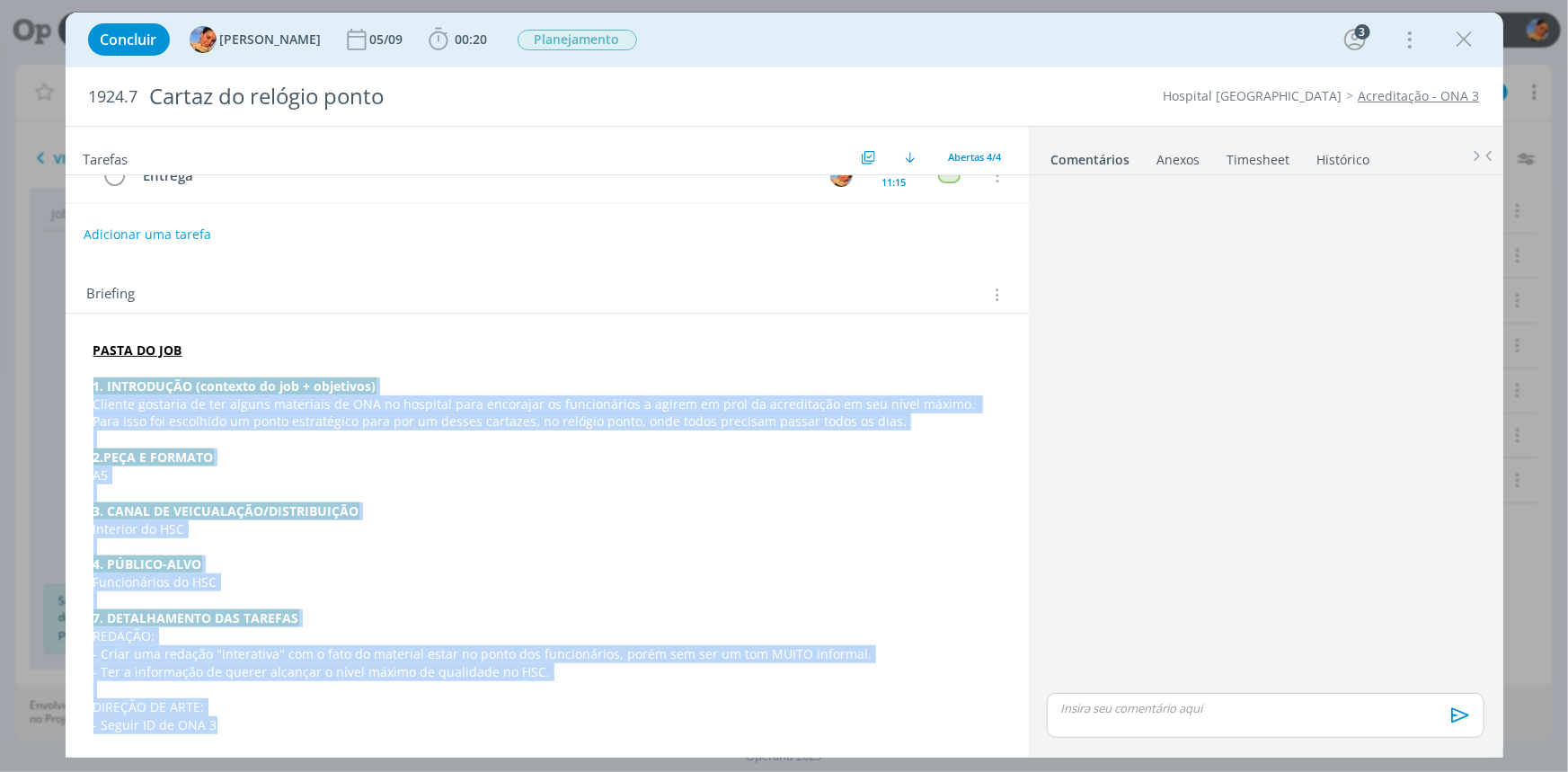
scroll to position [199, 0]
drag, startPoint x: 90, startPoint y: 378, endPoint x: 762, endPoint y: 731, distance: 759.1
click at [762, 731] on div "PASTA DO JOB 1. INTRODUÇÃO (contexto do job + objetivos) Cliente gostaria de te…" at bounding box center [547, 537] width 935 height 405
copy div "1. INTRODUÇÃO (contexto do job + objetivos) Cliente gostaria de ter alguns mate…"
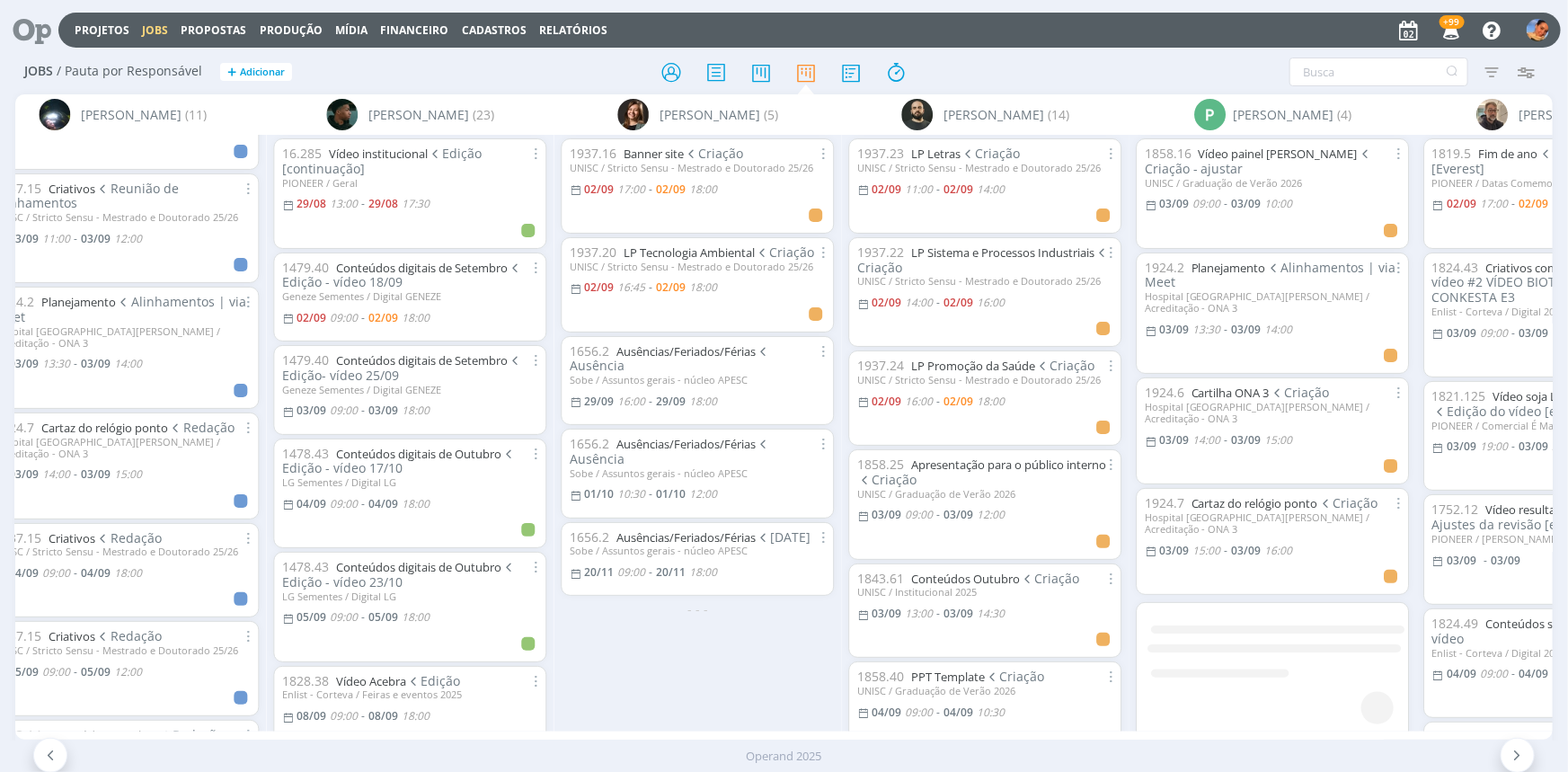
scroll to position [0, 2263]
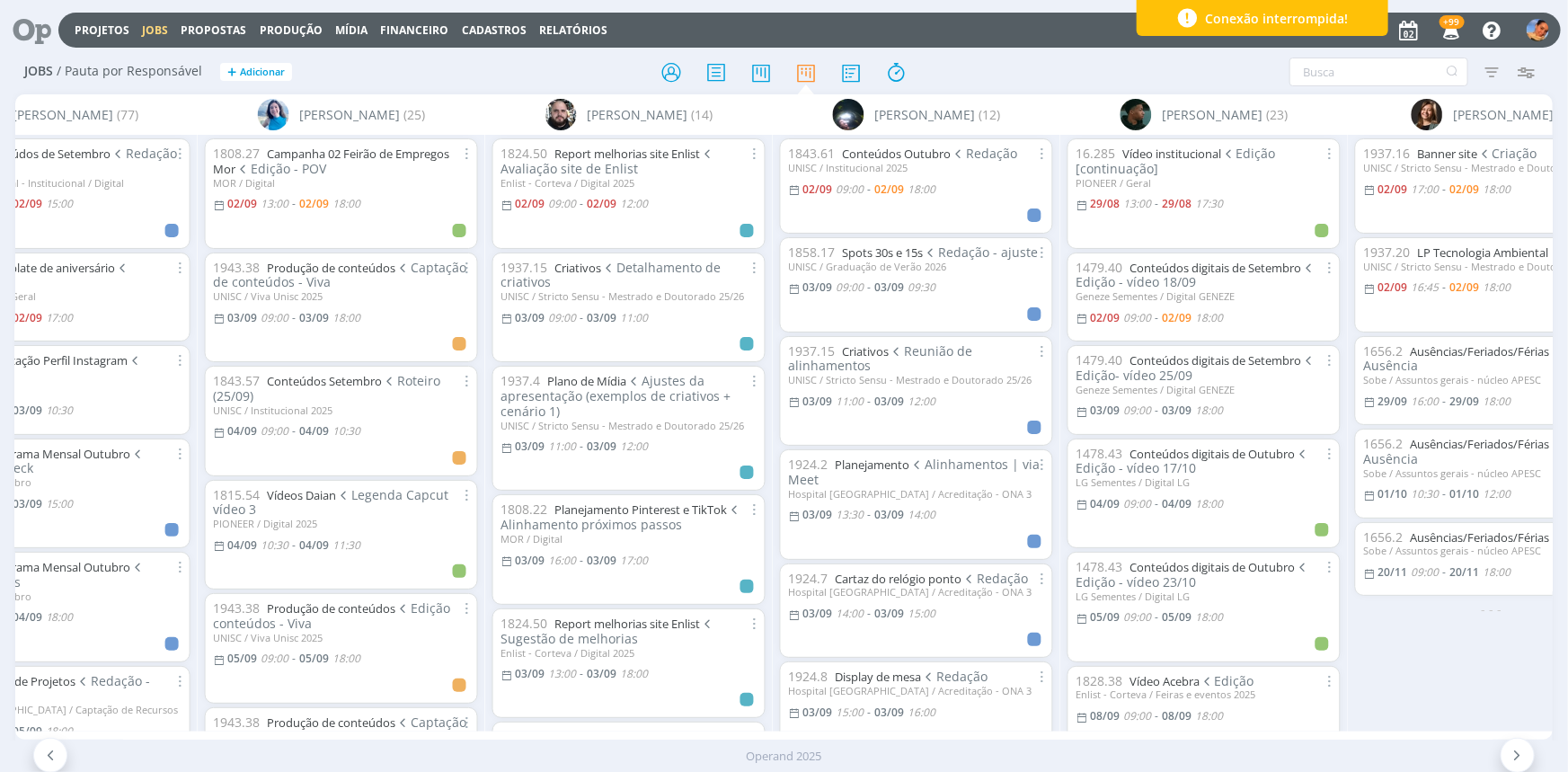
scroll to position [0, 1317]
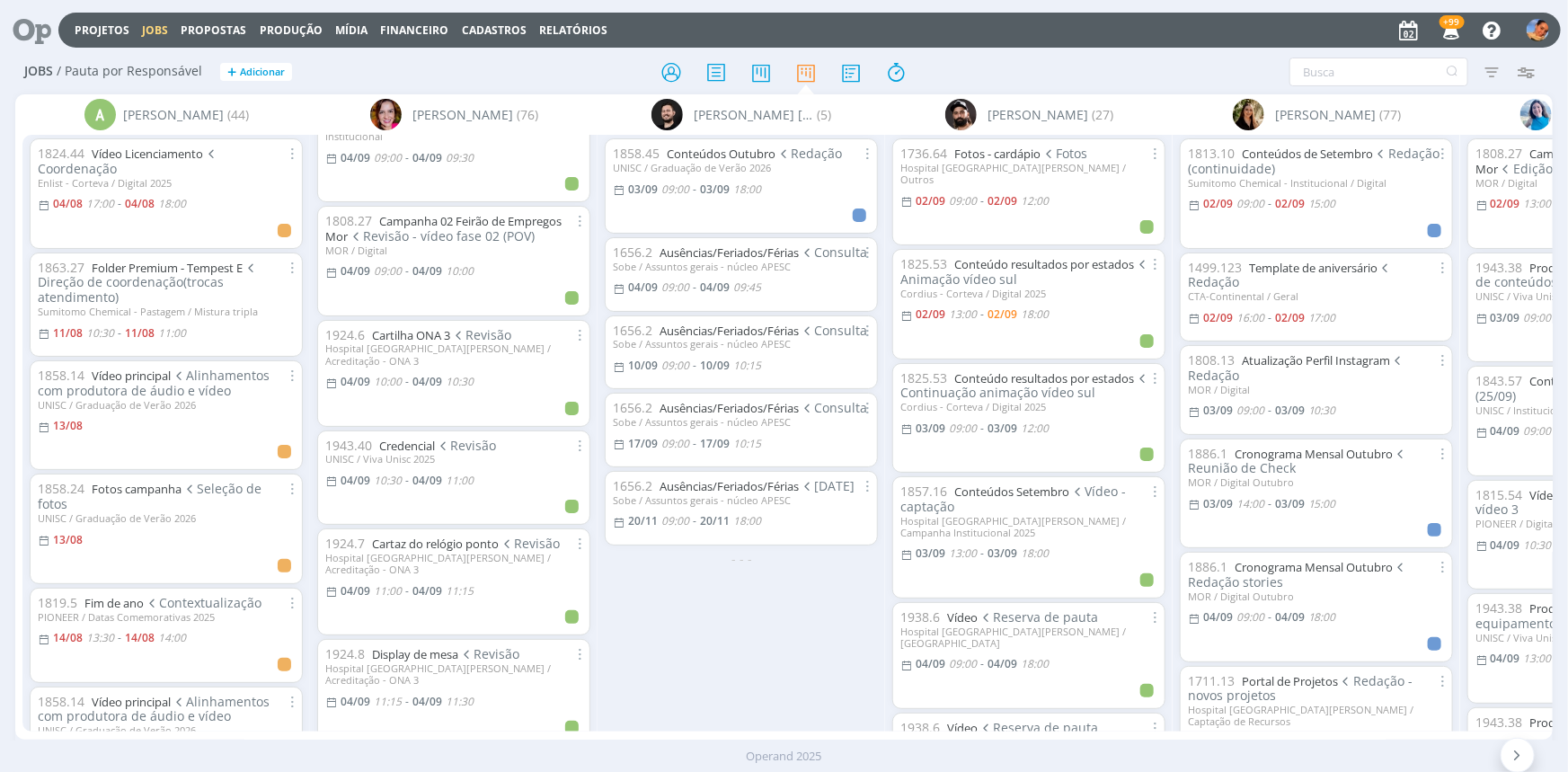
scroll to position [1716, 0]
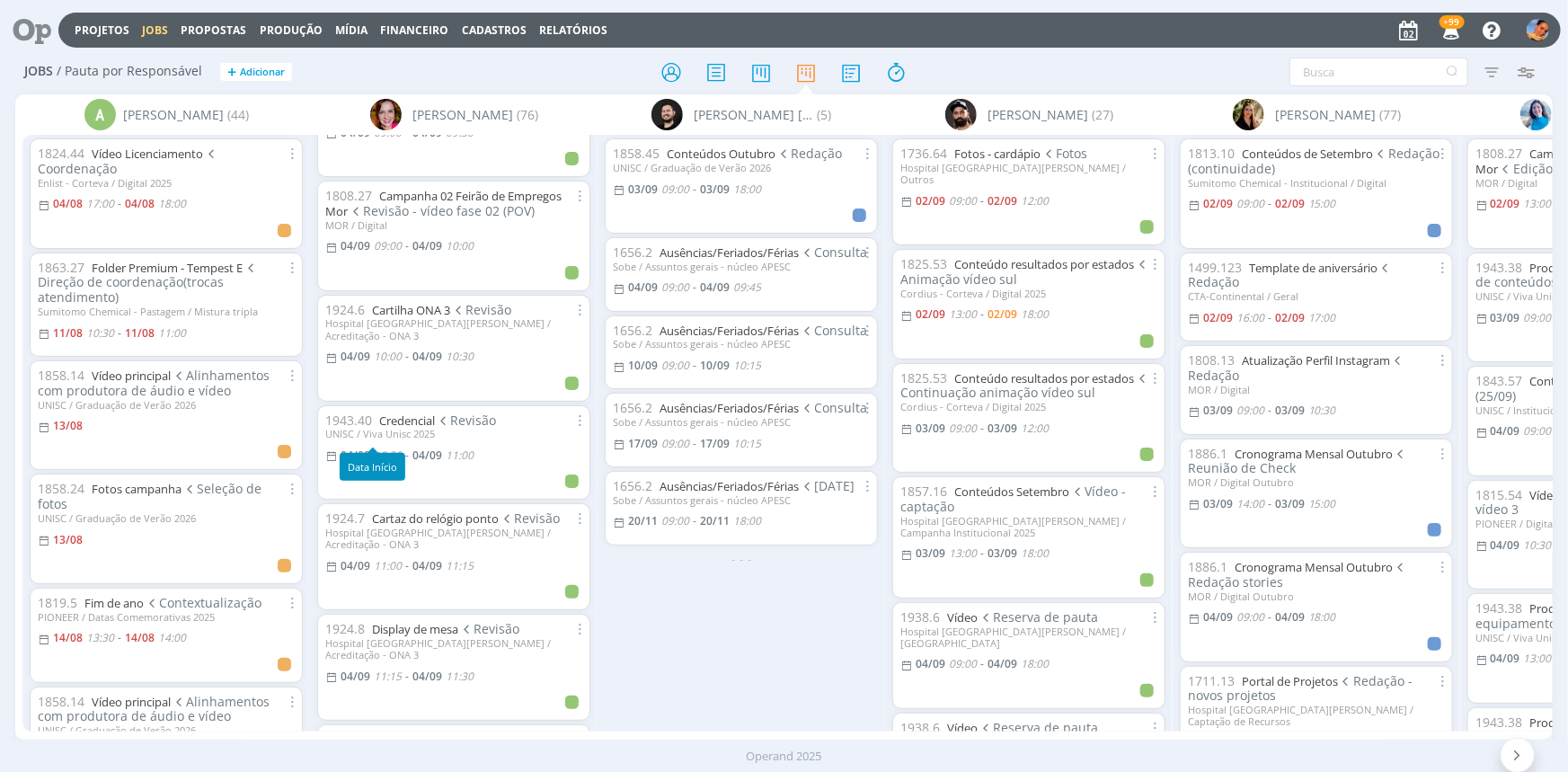
click at [387, 448] on span "10:30" at bounding box center [387, 456] width 28 height 16
type input "11:00"
type input "10:30"
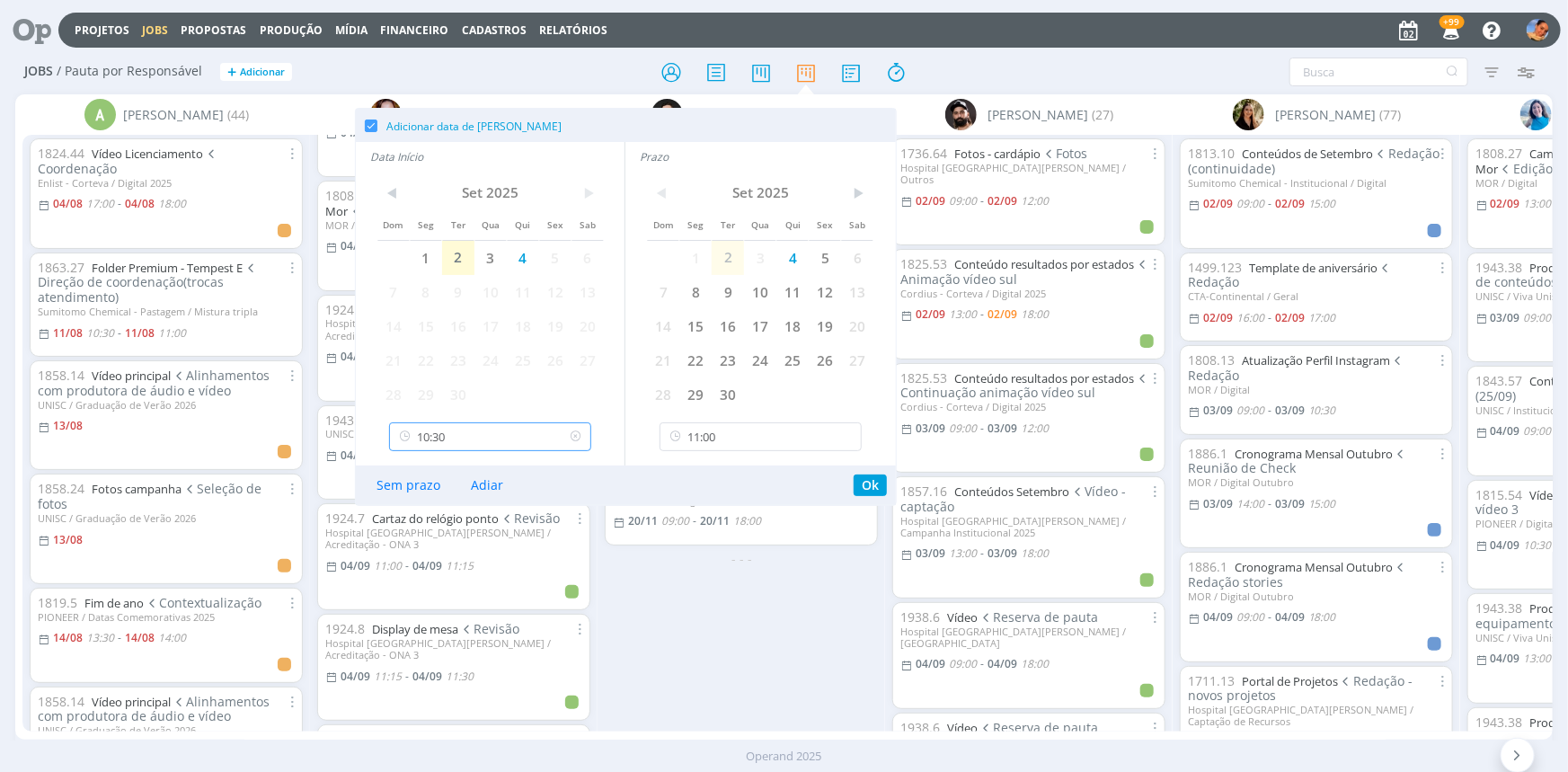
click at [470, 436] on input "10:30" at bounding box center [490, 436] width 202 height 28
click at [706, 432] on input "11:00" at bounding box center [760, 436] width 202 height 28
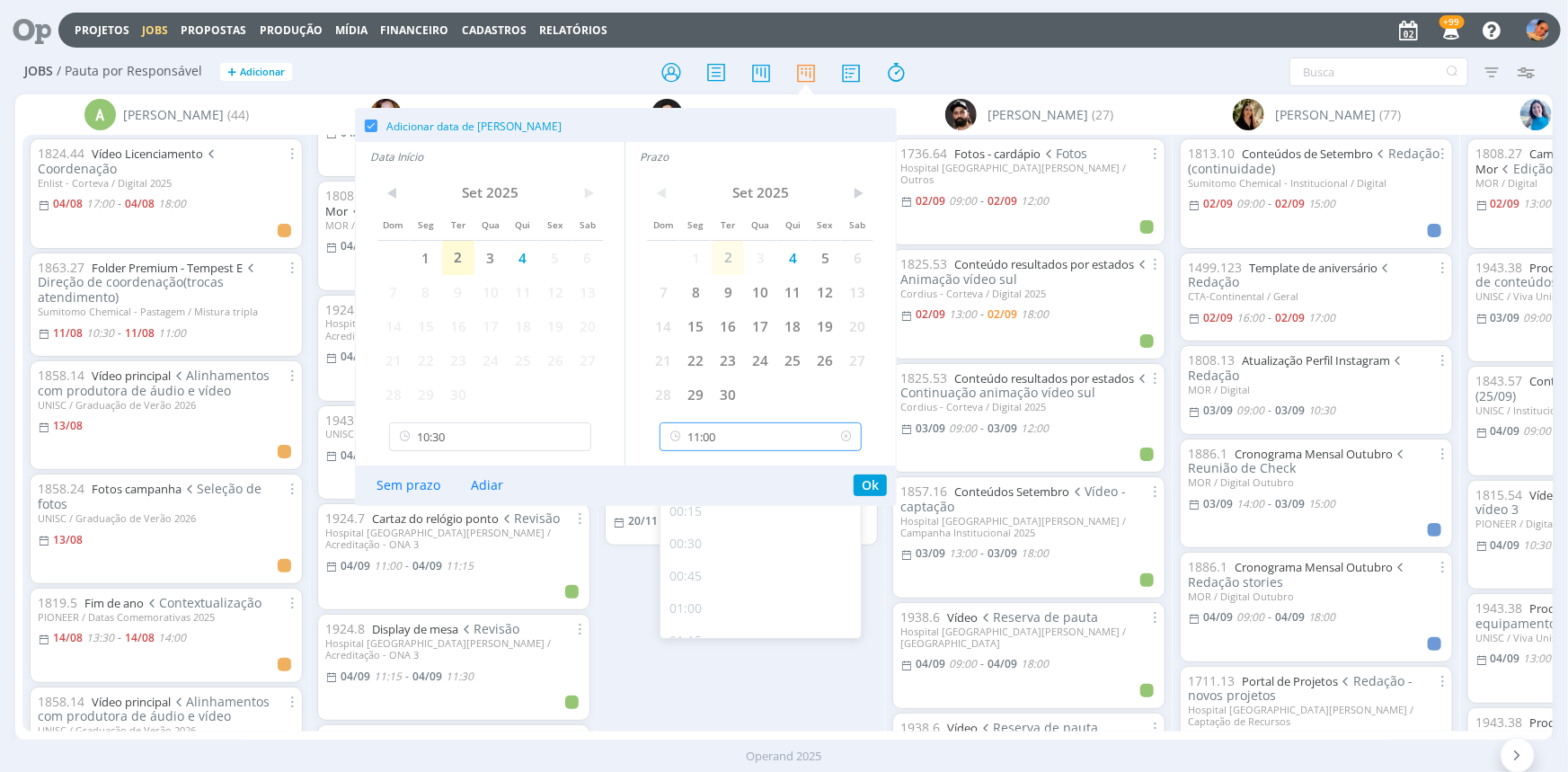
scroll to position [1286, 0]
click at [721, 570] on div "10:45" at bounding box center [763, 584] width 205 height 32
type input "10:45"
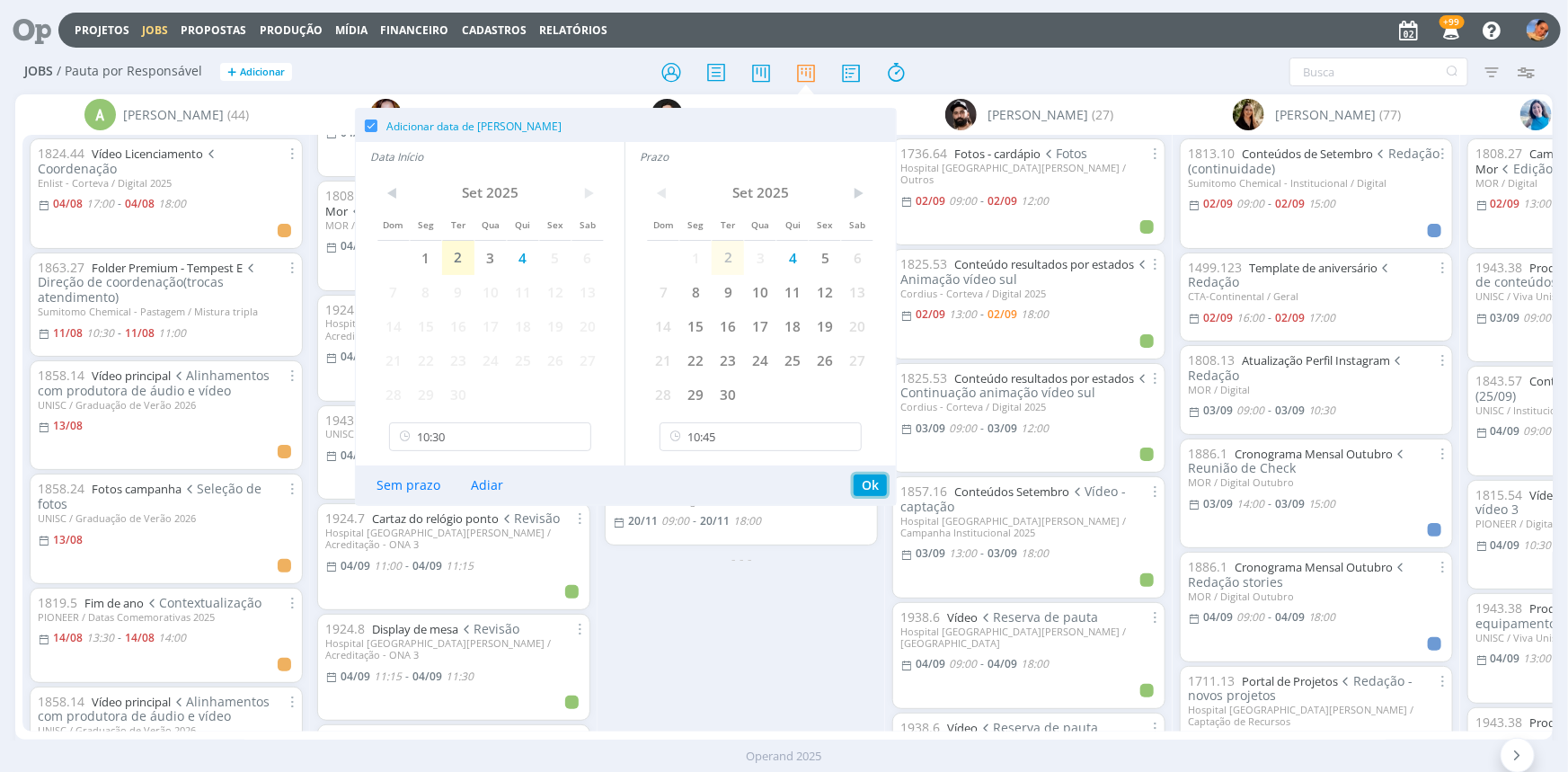
drag, startPoint x: 867, startPoint y: 486, endPoint x: 660, endPoint y: 203, distance: 350.6
click at [867, 485] on button "Ok" at bounding box center [870, 485] width 33 height 21
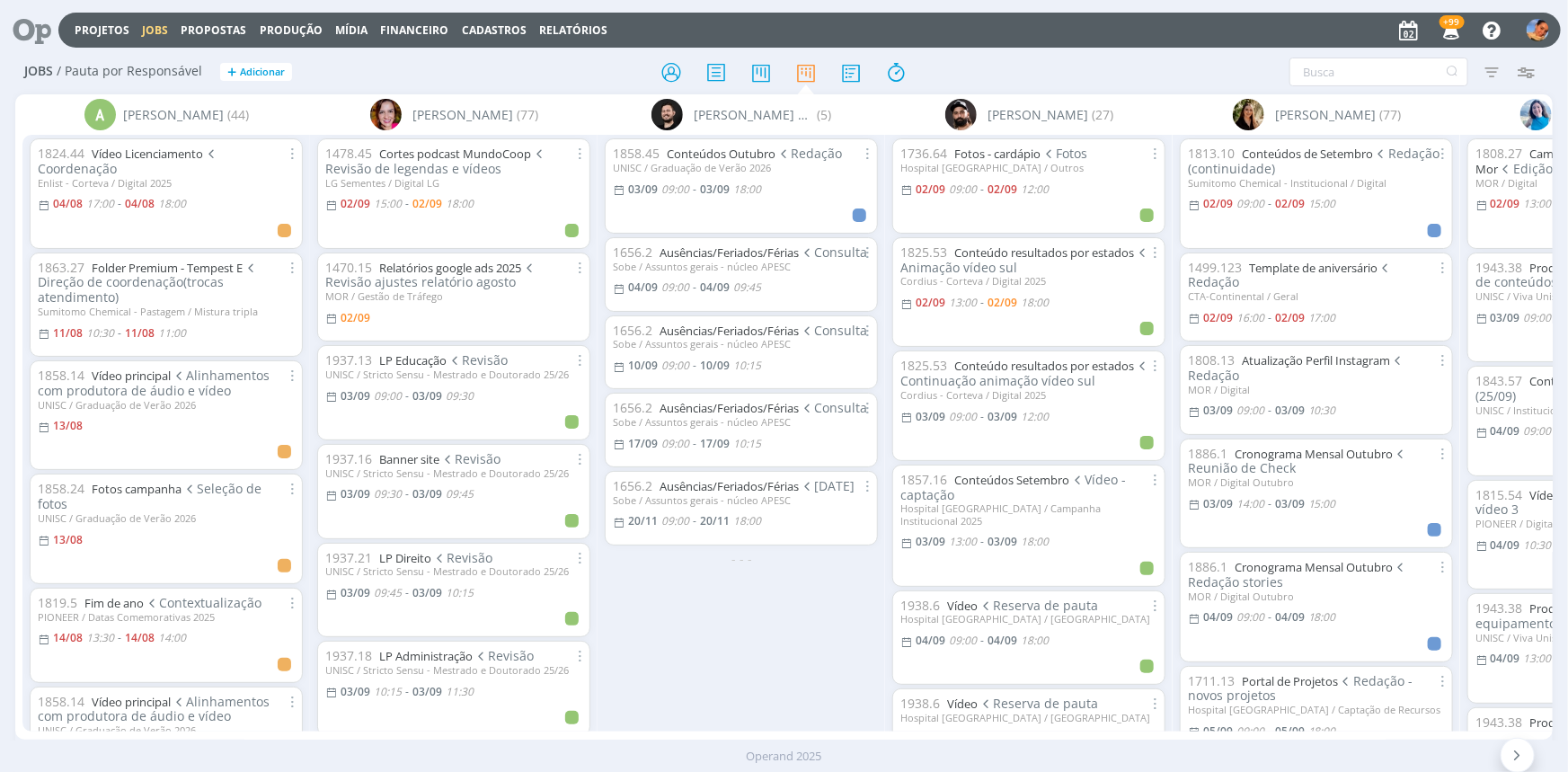
scroll to position [1716, 0]
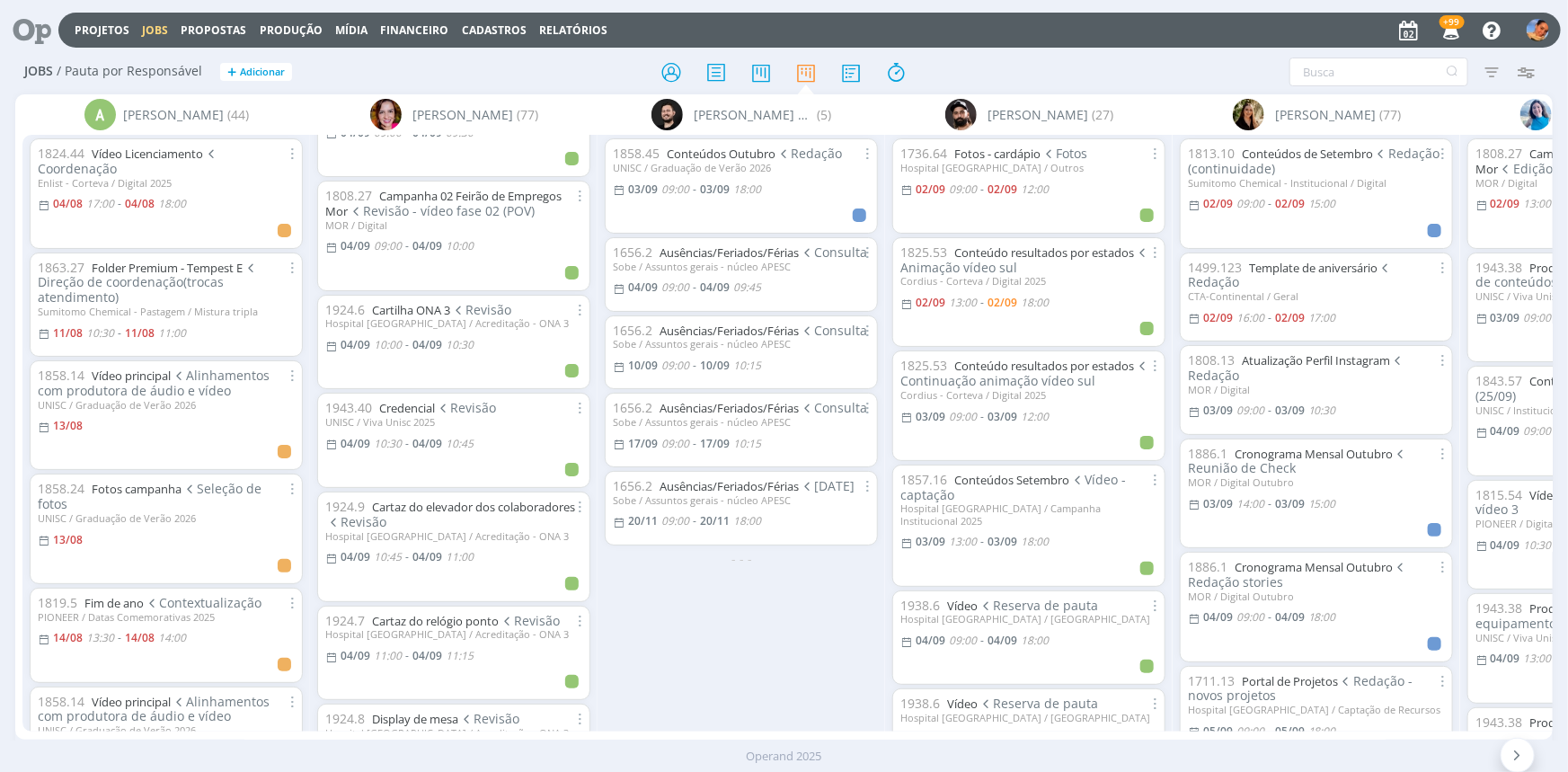
click at [39, 28] on icon at bounding box center [25, 30] width 37 height 35
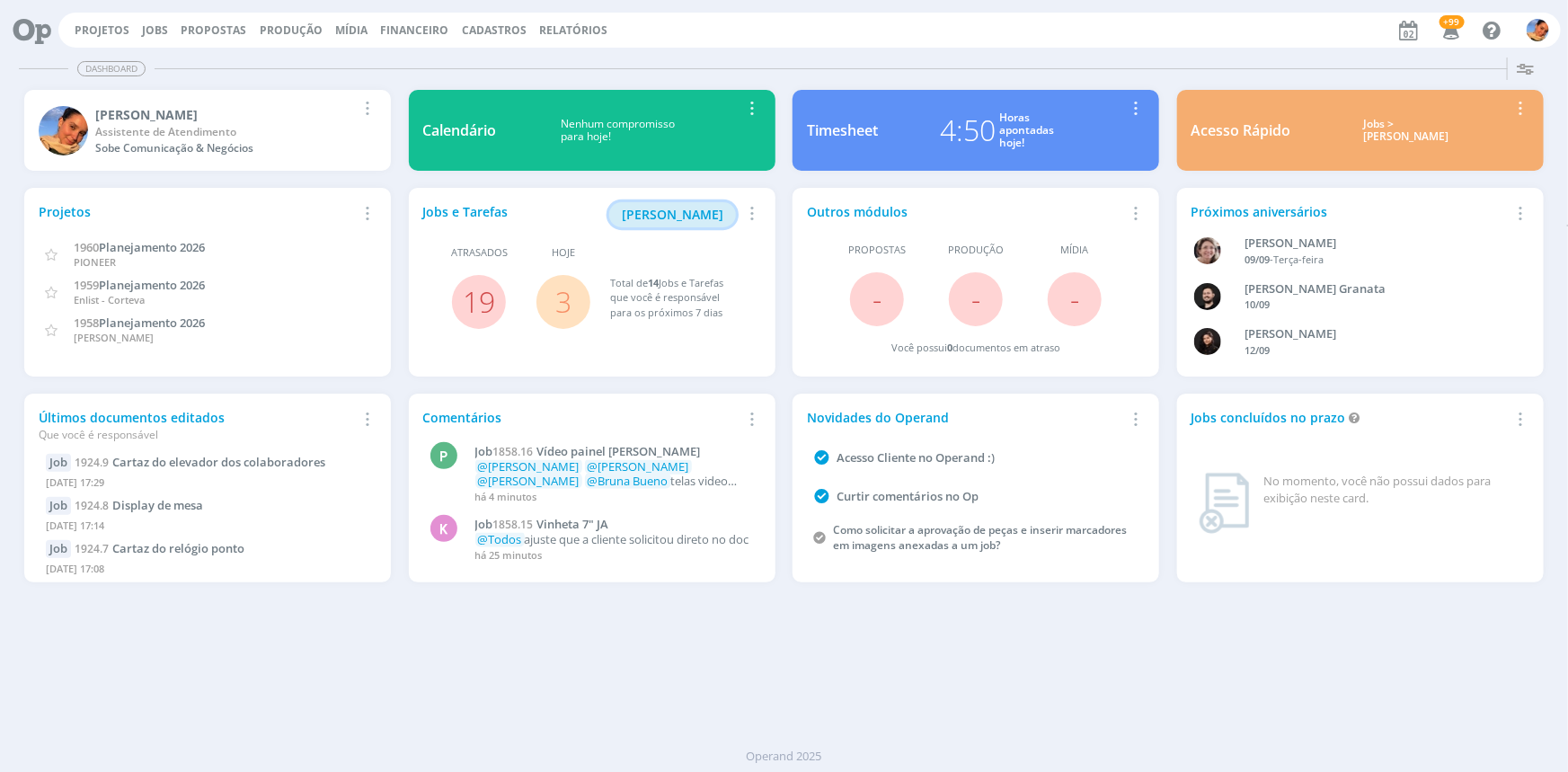
click at [671, 210] on span "[PERSON_NAME]" at bounding box center [672, 214] width 101 height 17
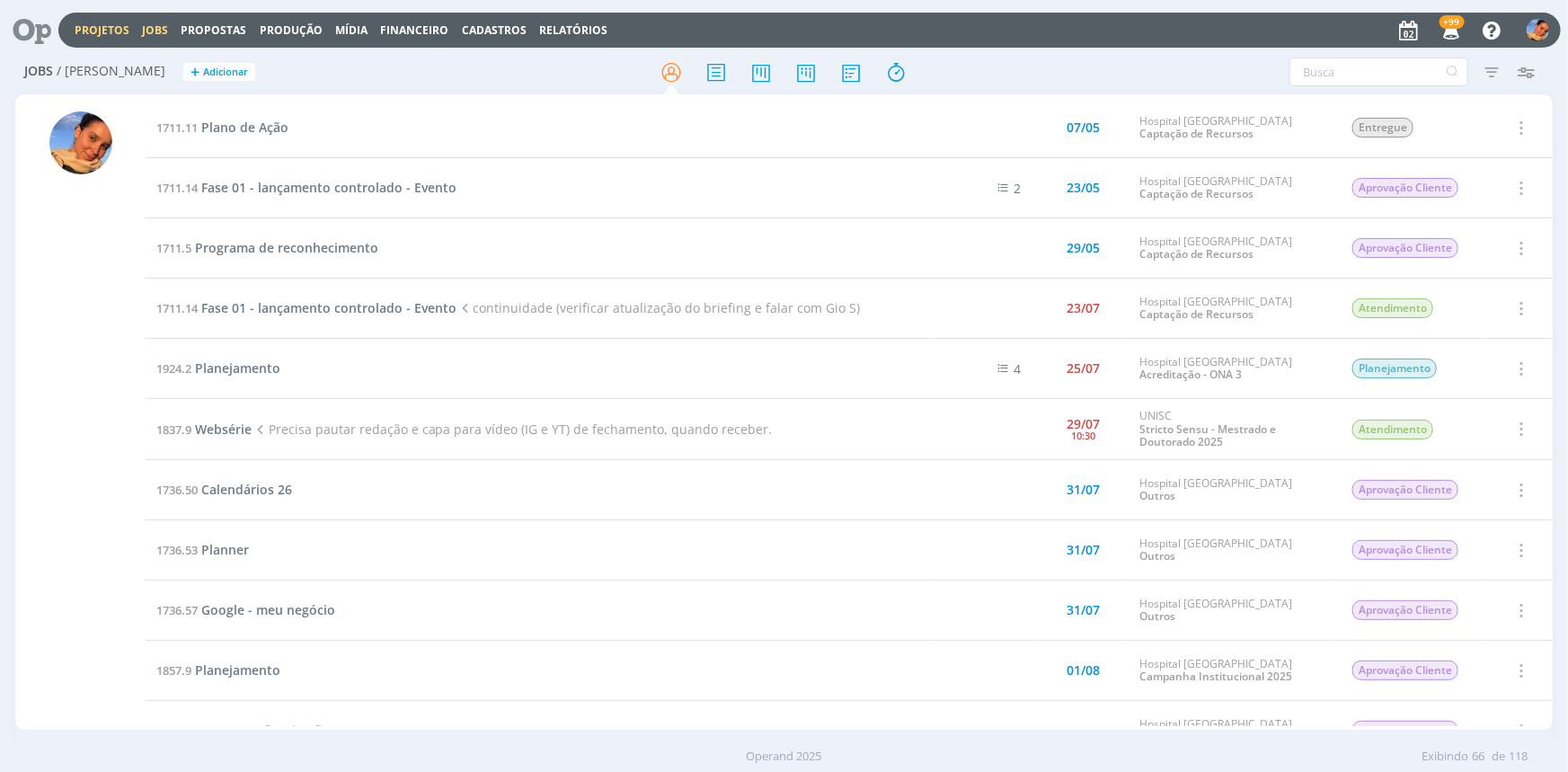
click at [100, 24] on link "Projetos" at bounding box center [101, 30] width 55 height 16
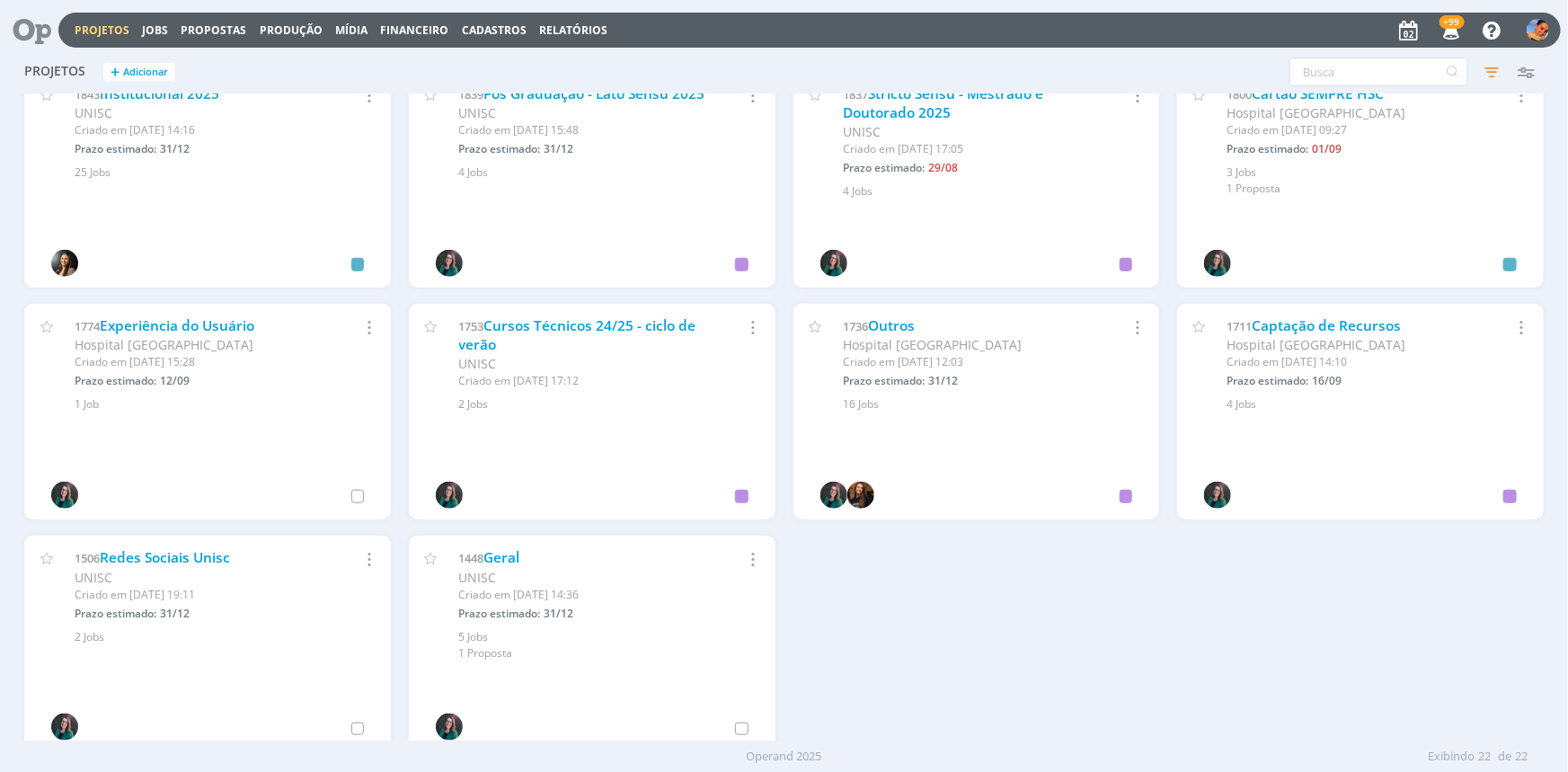
scroll to position [735, 0]
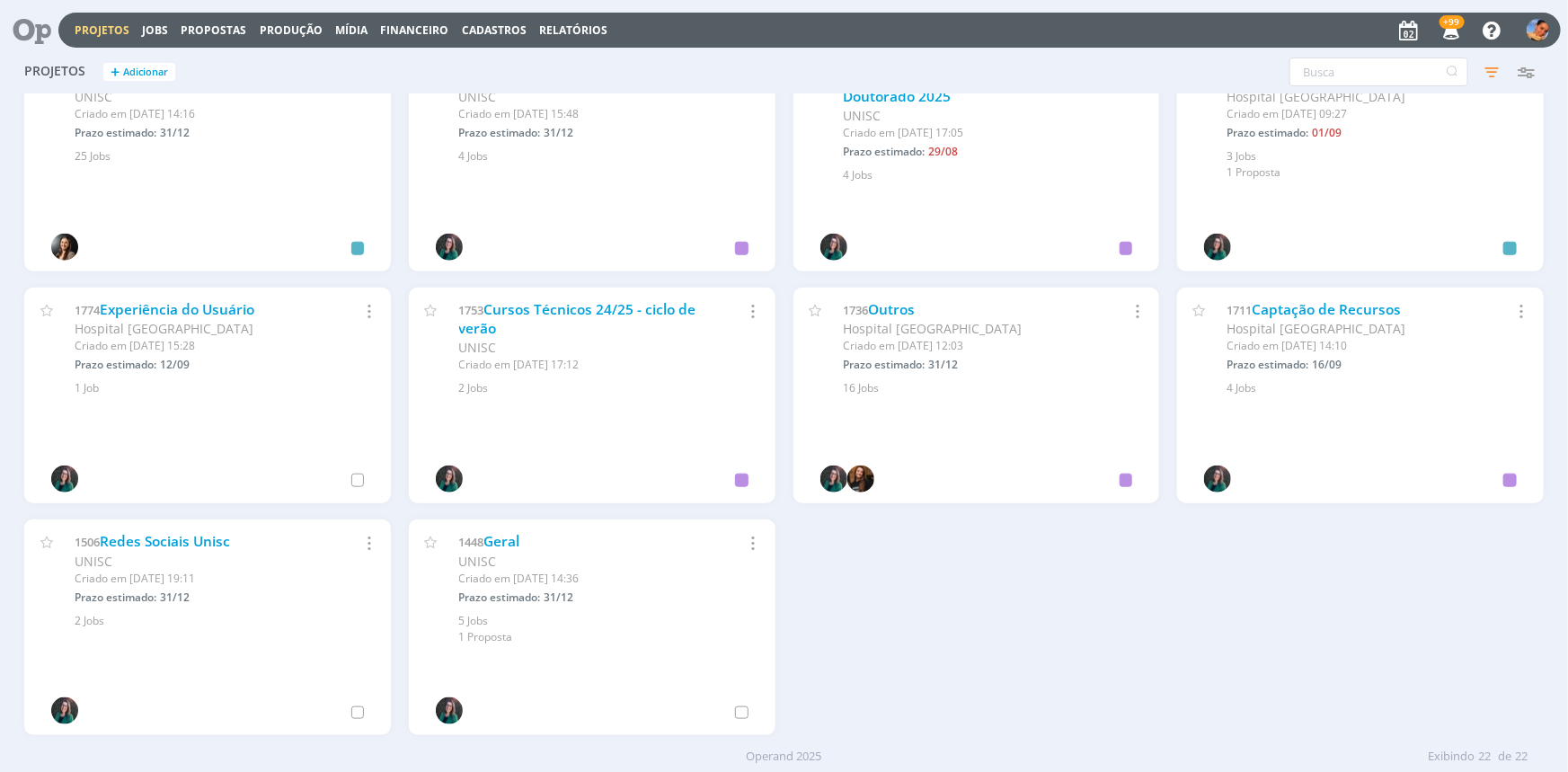
click at [103, 26] on body "Projetos Jobs Propostas Produção [GEOGRAPHIC_DATA] Financeiro Cadastros Relatór…" at bounding box center [784, 386] width 1568 height 772
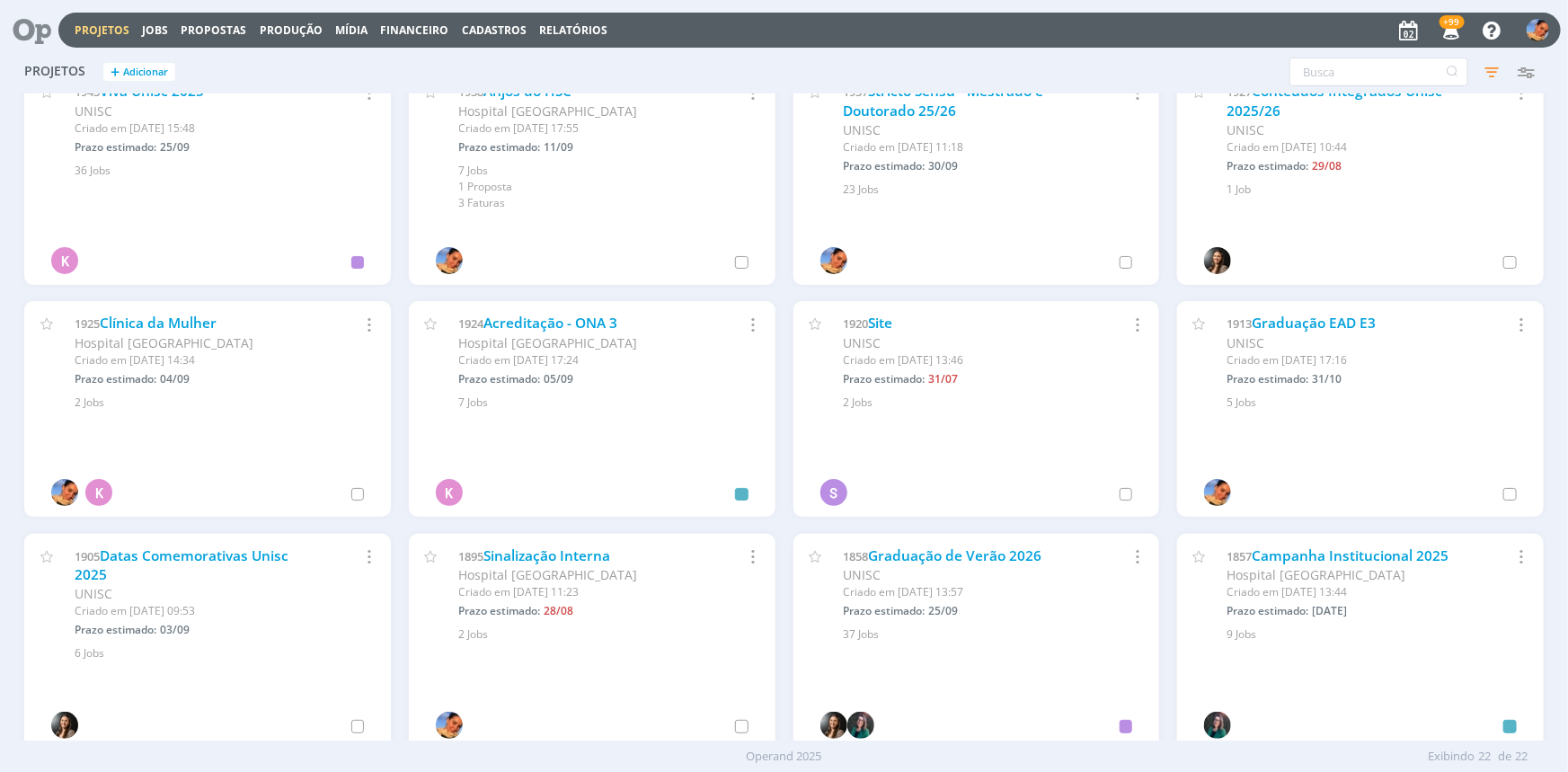
scroll to position [0, 0]
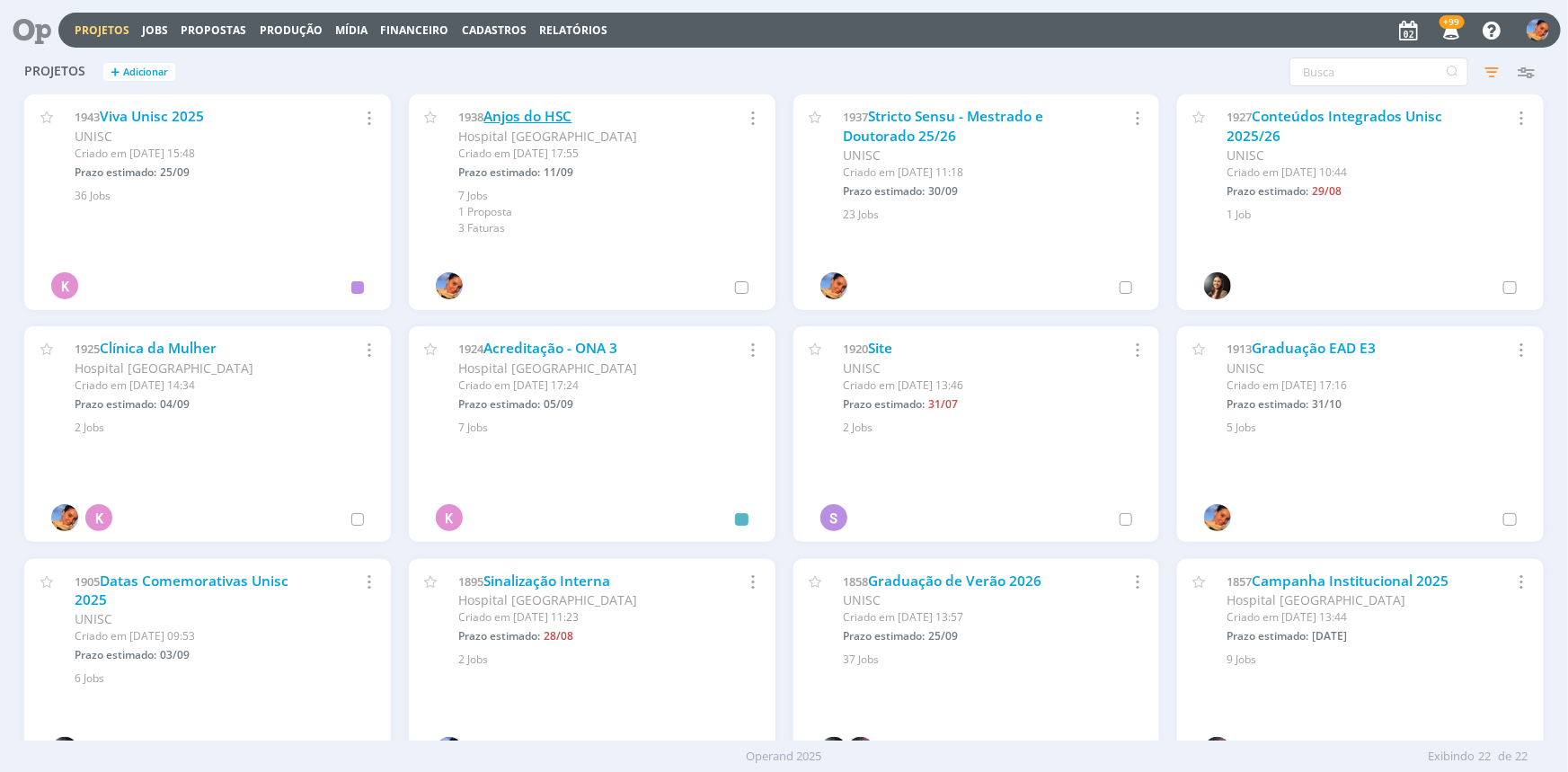
click at [543, 121] on link "Anjos do HSC" at bounding box center [528, 116] width 88 height 19
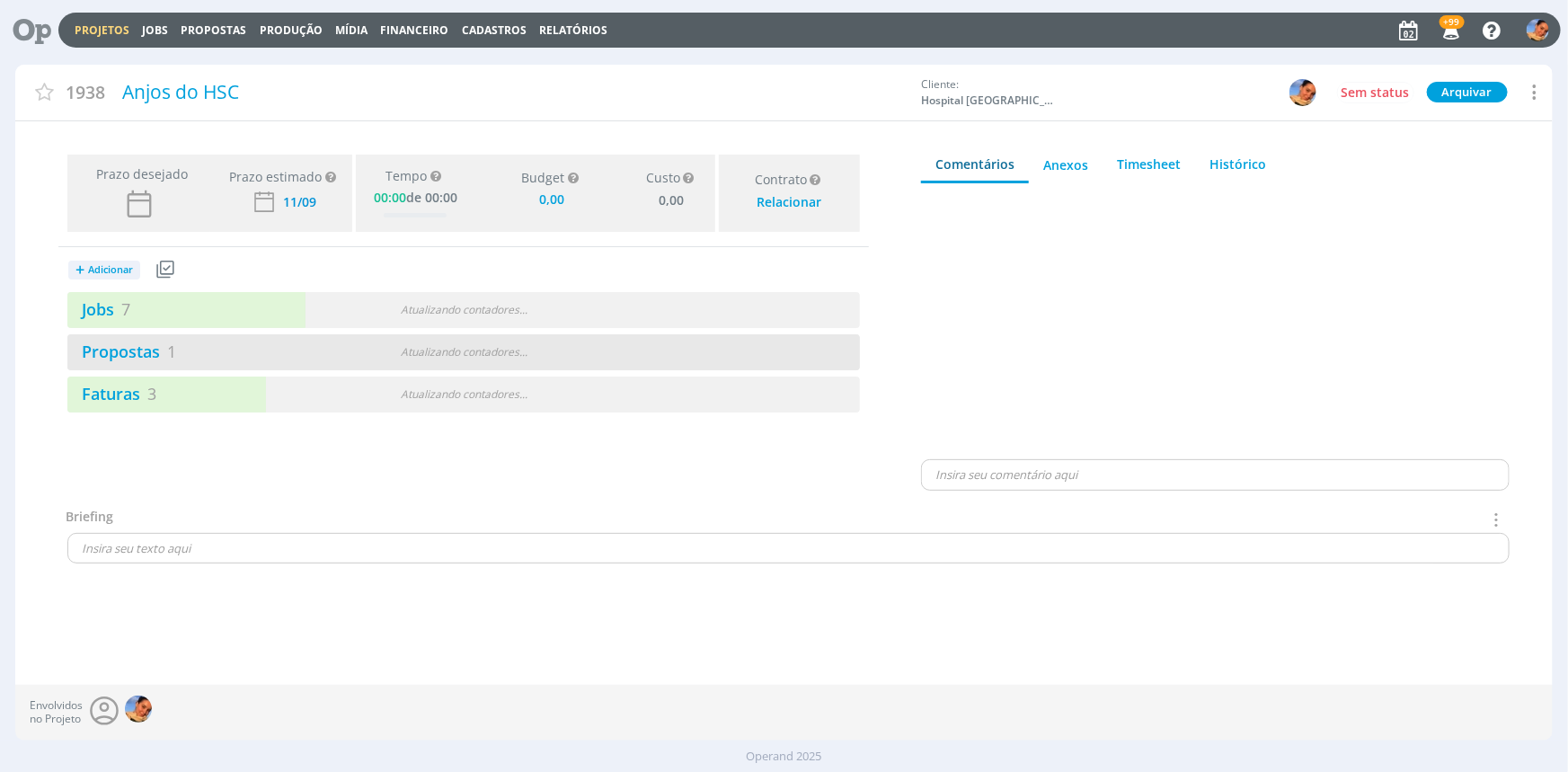
type input "0,00"
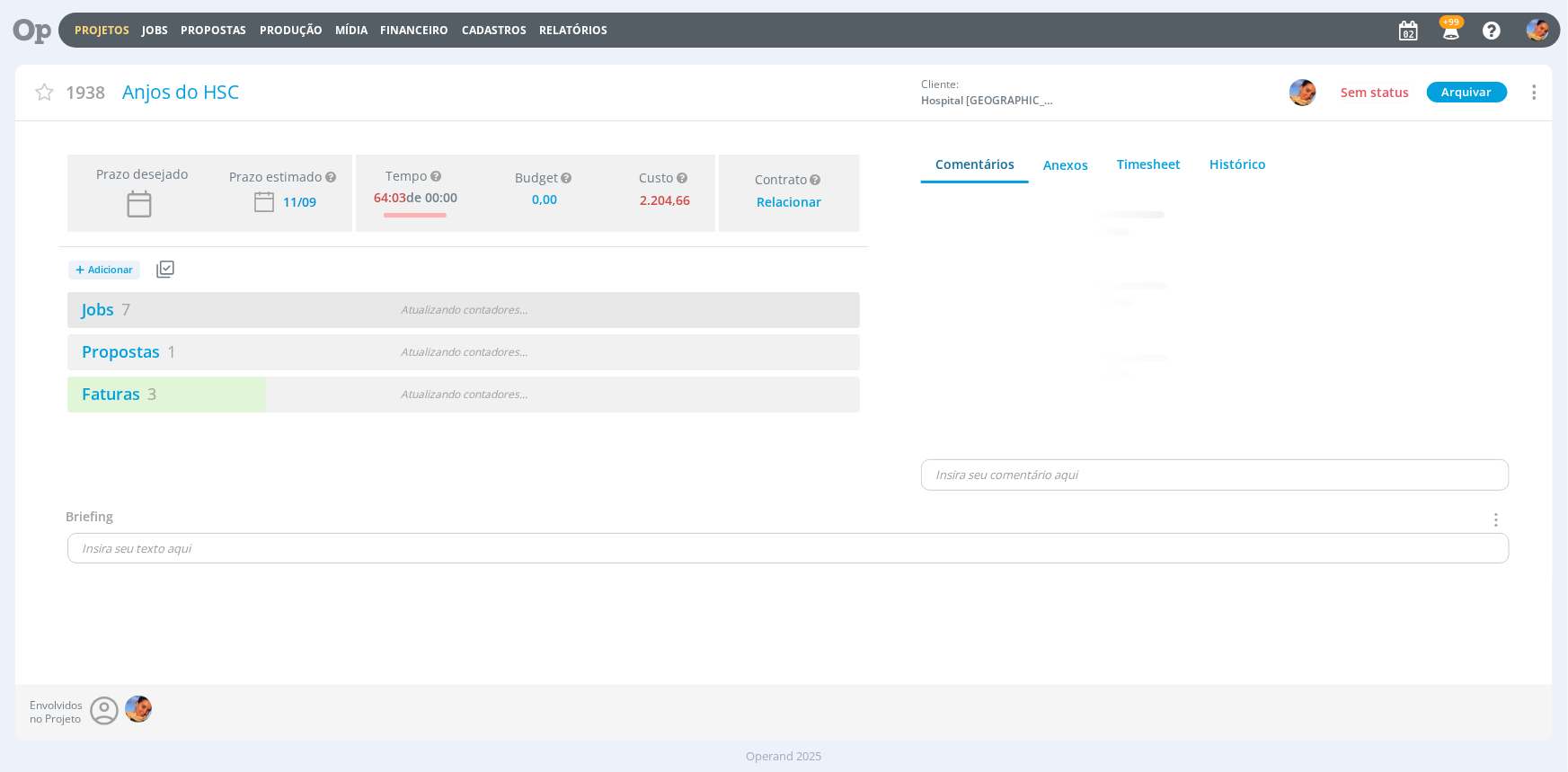
click at [262, 320] on div "Jobs 7" at bounding box center [201, 309] width 268 height 24
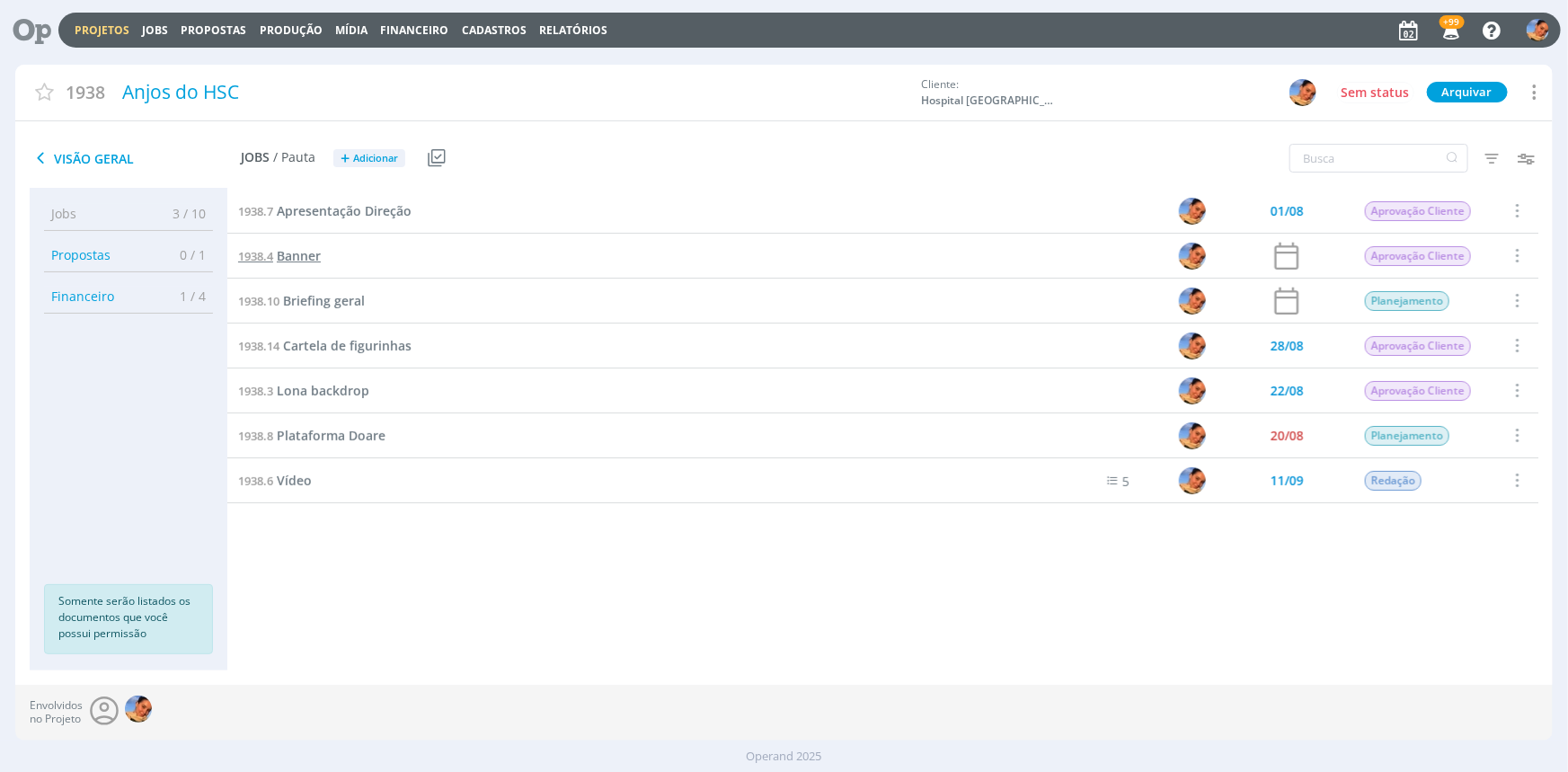
click at [311, 256] on span "Banner" at bounding box center [299, 255] width 44 height 17
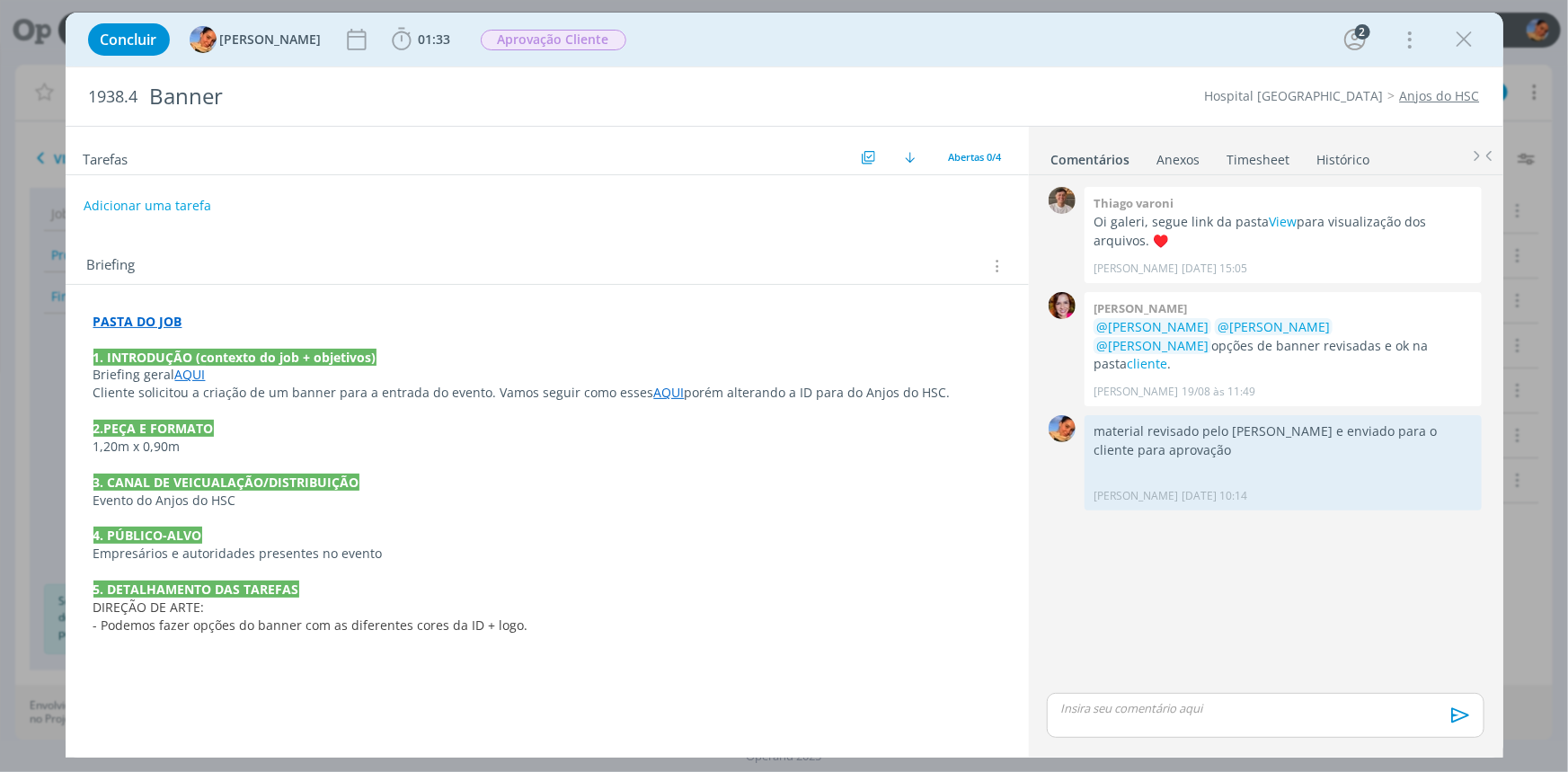
click at [128, 305] on div "PASTA DO JOB 1. INTRODUÇÃO (contexto do job + objetivos) Briefing geral AQUI Cl…" at bounding box center [546, 467] width 963 height 363
click at [136, 328] on strong "PASTA DO JOB" at bounding box center [138, 320] width 89 height 17
click at [155, 347] on link "https://sobeae.sharepoint.com/:f:/s/SOBEAE/EsrWPyhNgMZPlqYRXkPMHXsB_bC3XRadcxNK…" at bounding box center [210, 356] width 136 height 23
drag, startPoint x: 165, startPoint y: 222, endPoint x: 176, endPoint y: 203, distance: 22.0
click at [167, 217] on div "Tarefas Usar Job de template Criar template a partir deste job Visualizar Templ…" at bounding box center [546, 435] width 963 height 618
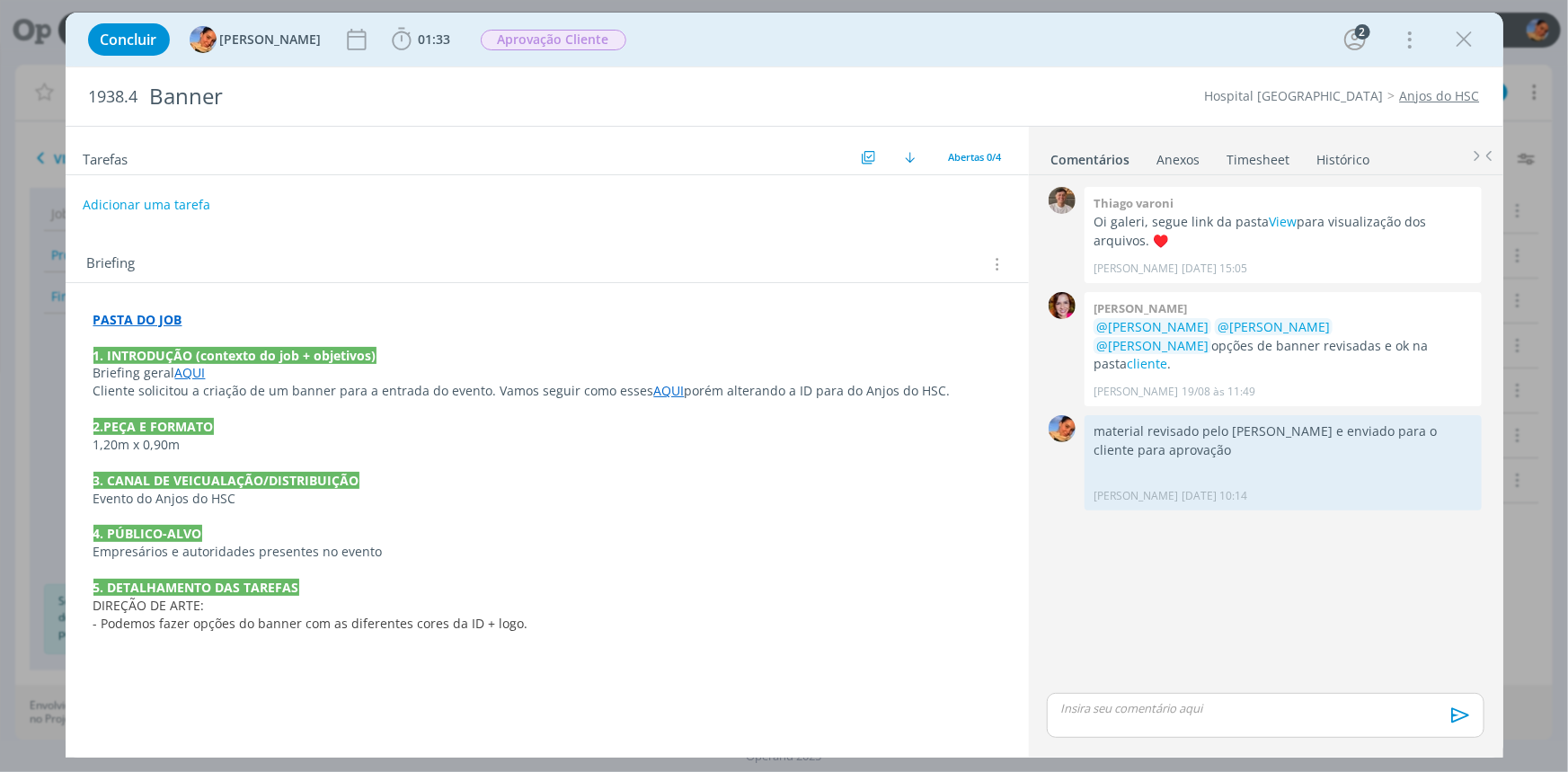
click at [176, 203] on button "Adicionar uma tarefa" at bounding box center [146, 204] width 128 height 30
click at [176, 203] on input "dialog" at bounding box center [427, 204] width 663 height 25
click at [156, 184] on div "dialog" at bounding box center [546, 183] width 963 height 15
click at [153, 202] on input "dialog" at bounding box center [427, 204] width 663 height 25
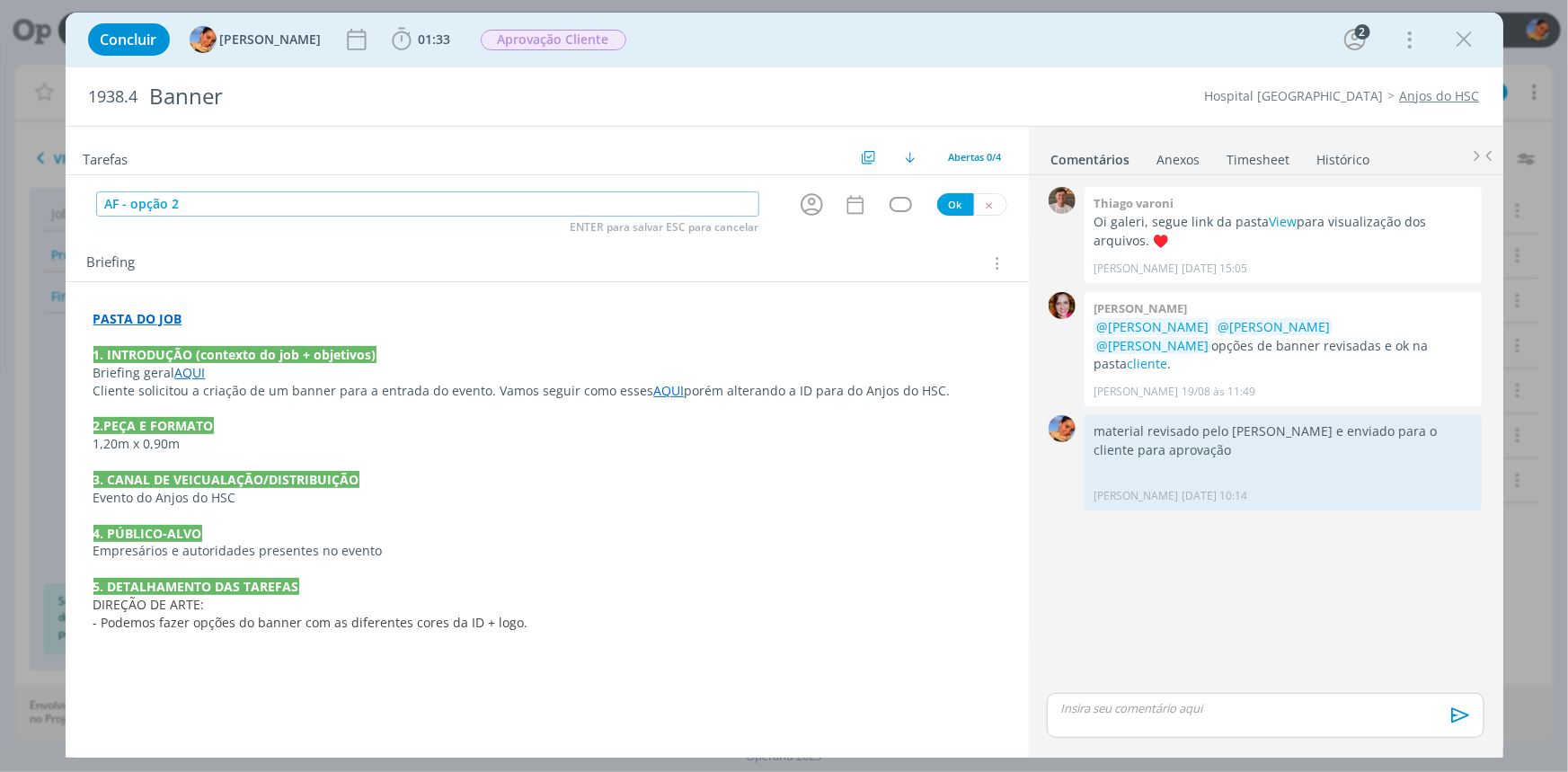
type input "AF - opção 2"
click at [822, 202] on icon "dialog" at bounding box center [811, 204] width 22 height 22
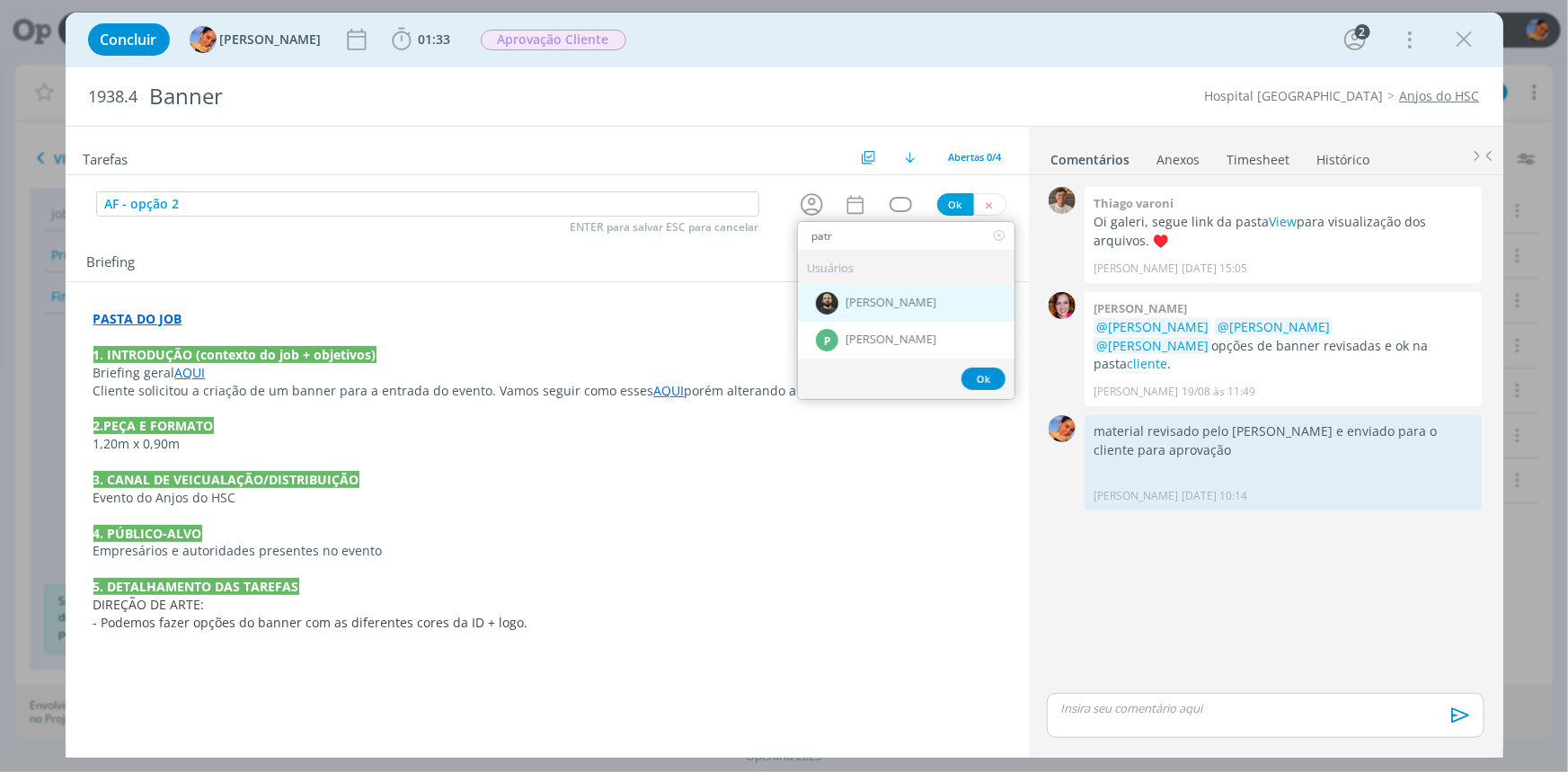
type input "patr"
click at [863, 303] on span "[PERSON_NAME]" at bounding box center [890, 304] width 91 height 15
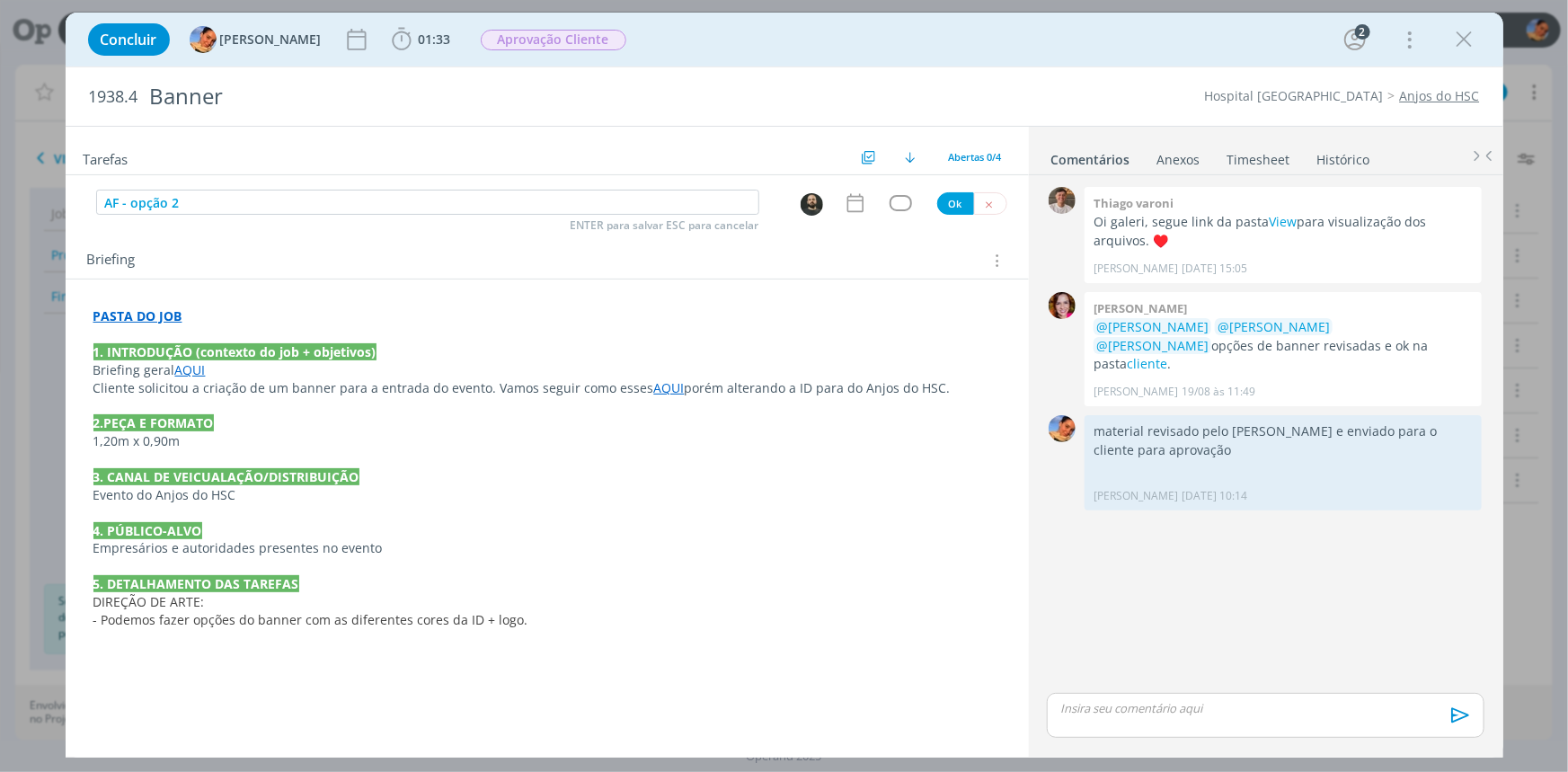
click at [840, 200] on div "dialog" at bounding box center [815, 203] width 58 height 27
click at [848, 200] on icon "dialog" at bounding box center [854, 203] width 17 height 19
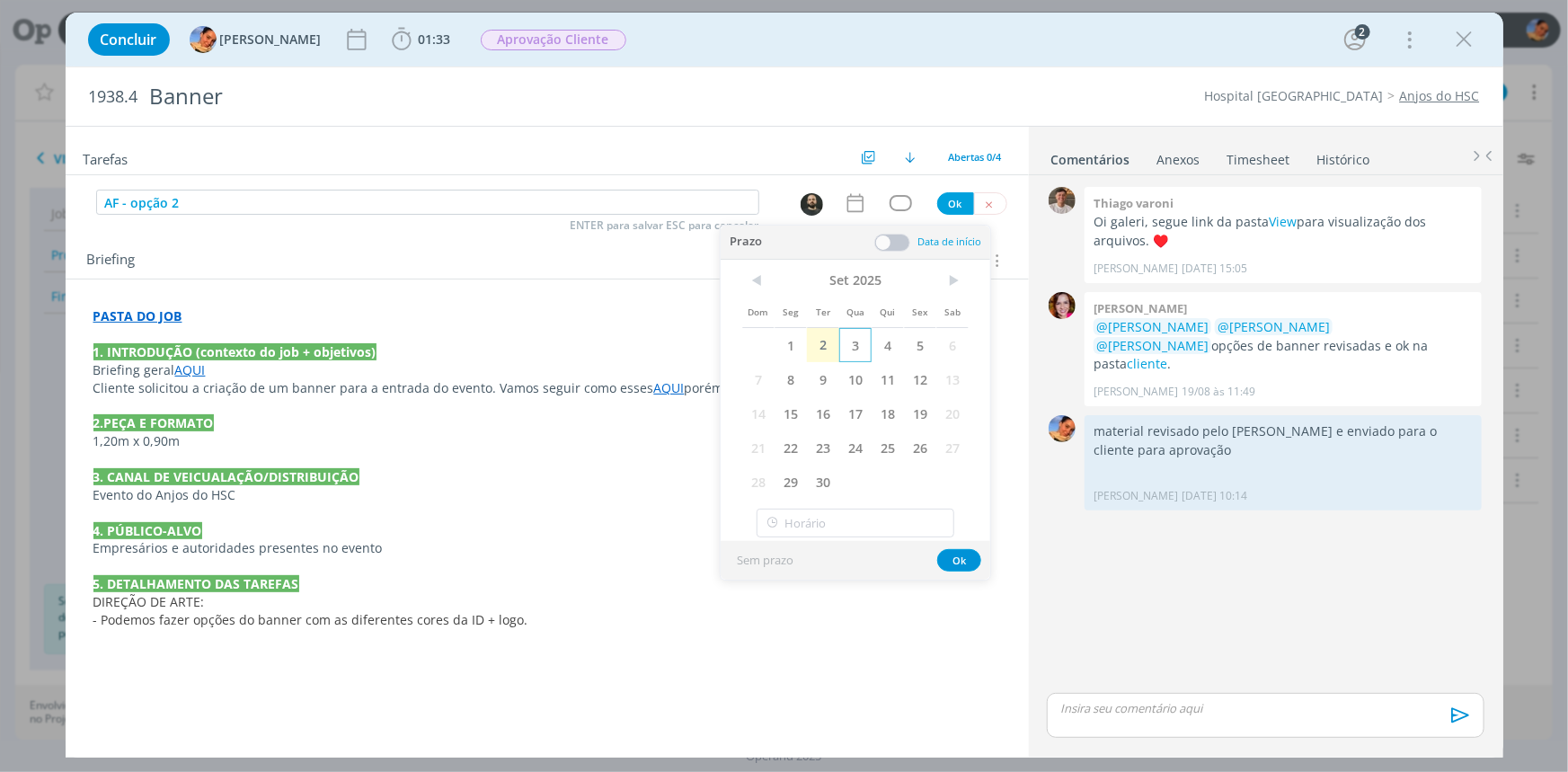
click at [846, 342] on span "3" at bounding box center [855, 345] width 32 height 34
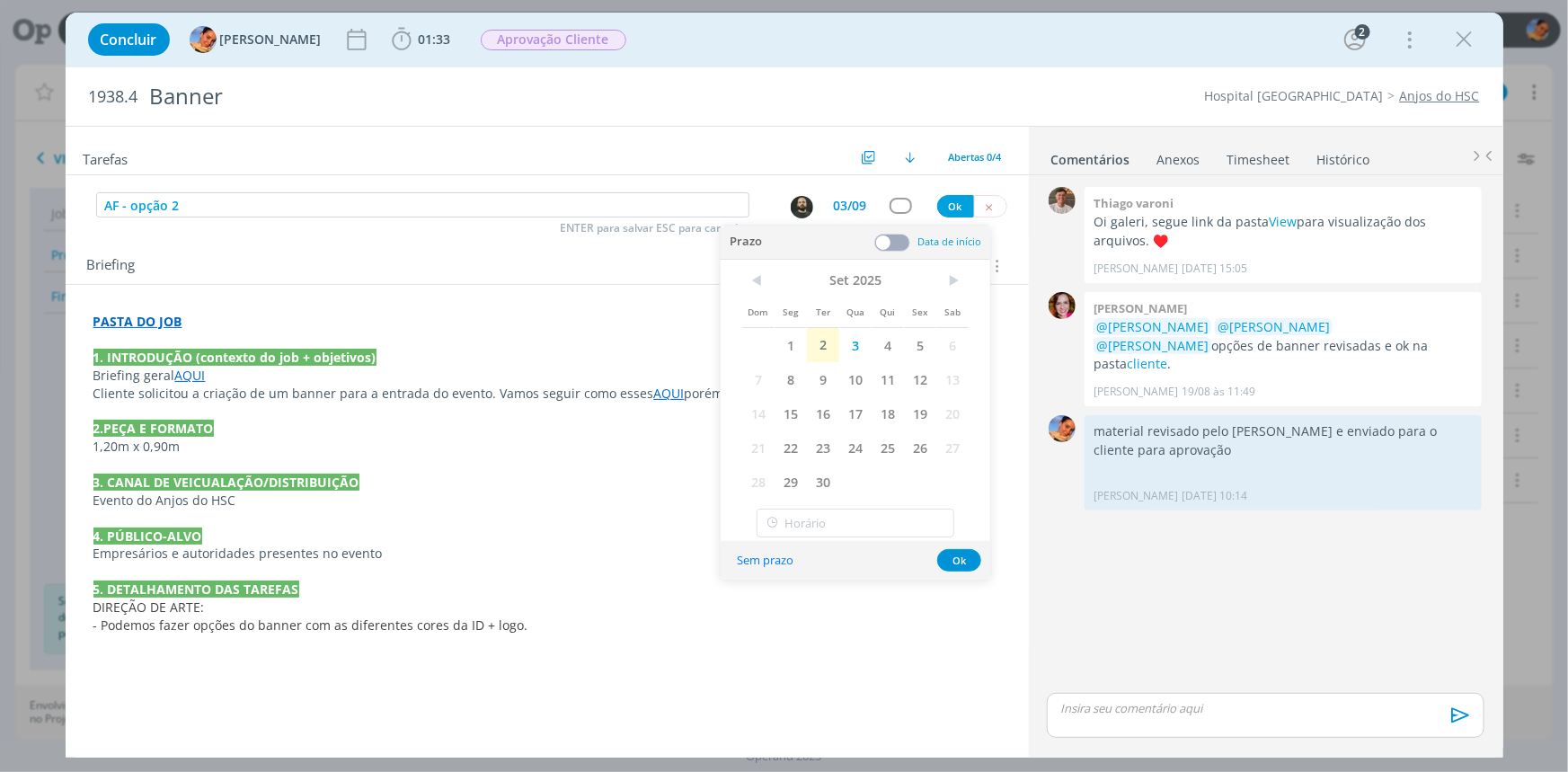
click at [888, 241] on span at bounding box center [892, 242] width 36 height 18
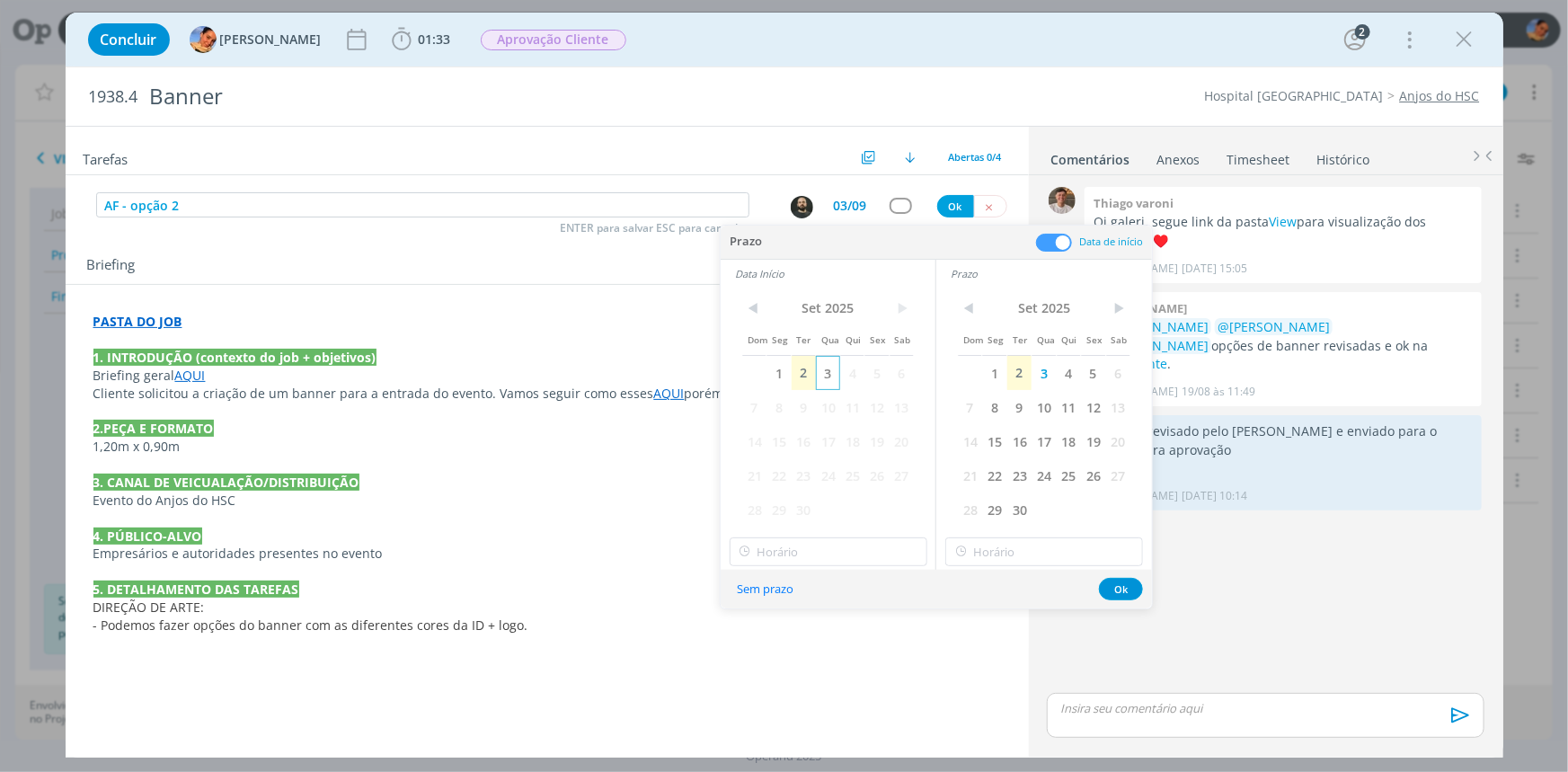
click at [834, 368] on span "3" at bounding box center [827, 373] width 24 height 34
click at [824, 564] on input "18:00" at bounding box center [828, 551] width 198 height 28
click at [798, 627] on div "09:00" at bounding box center [829, 627] width 200 height 32
type input "09:00"
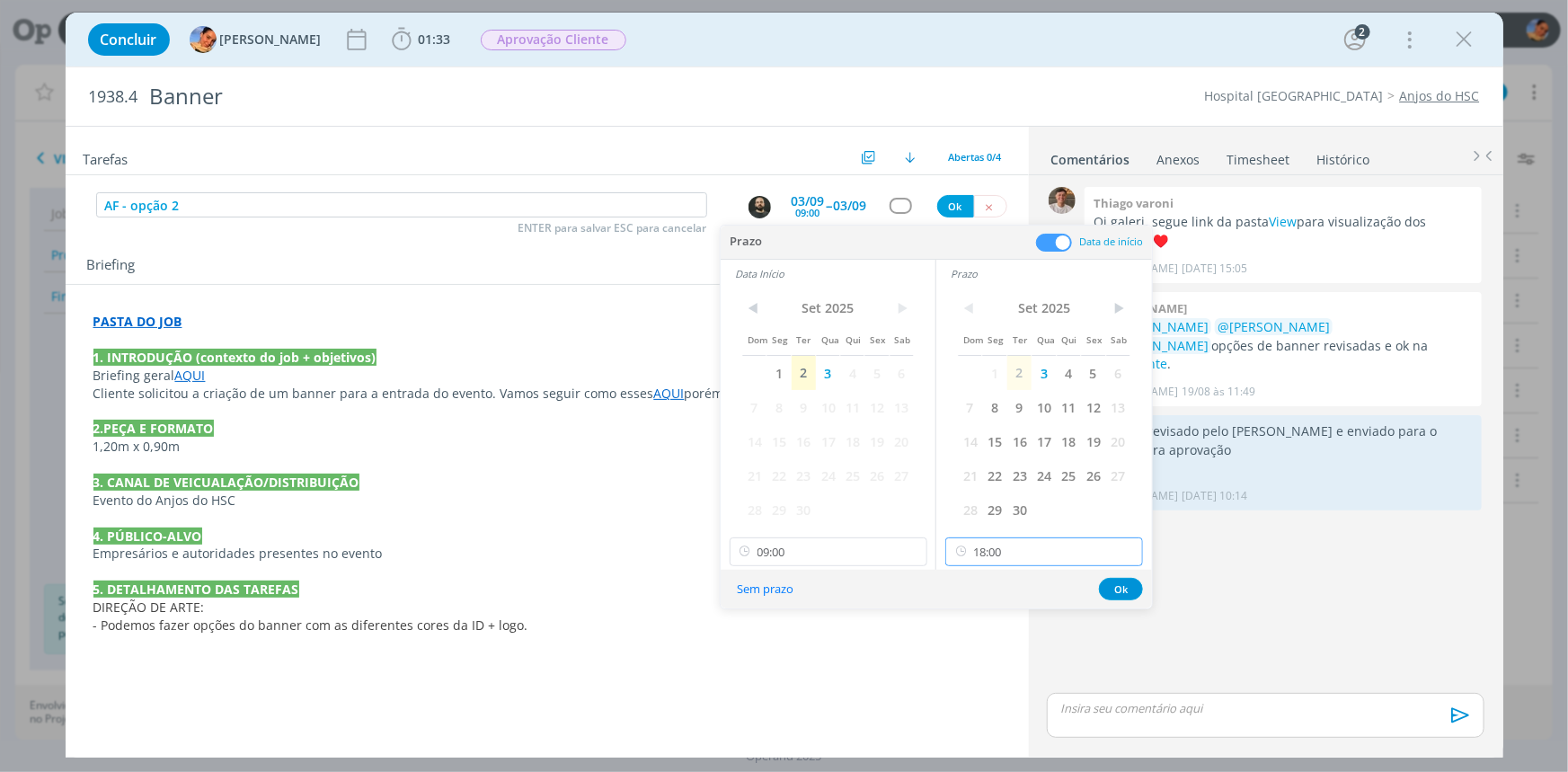
drag, startPoint x: 1027, startPoint y: 554, endPoint x: 1029, endPoint y: 589, distance: 35.1
click at [1028, 554] on input "18:00" at bounding box center [1044, 551] width 198 height 28
click at [1015, 673] on div "09:15" at bounding box center [1046, 659] width 200 height 32
click at [1057, 557] on input "09:15" at bounding box center [1044, 551] width 198 height 28
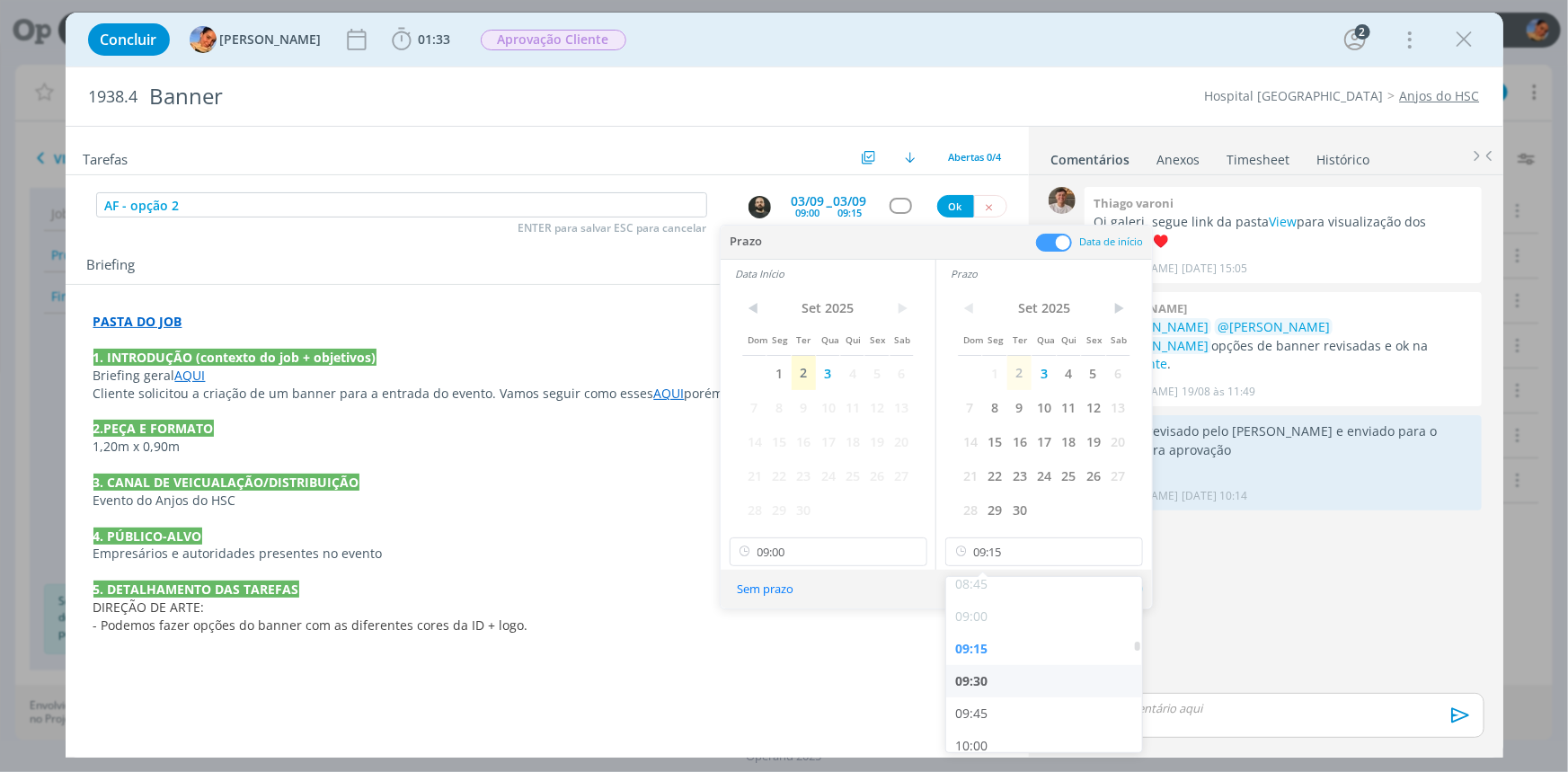
click at [1015, 676] on div "09:30" at bounding box center [1046, 680] width 200 height 32
type input "09:30"
drag, startPoint x: 1122, startPoint y: 586, endPoint x: 982, endPoint y: 401, distance: 232.0
click at [1122, 585] on button "Ok" at bounding box center [1120, 589] width 44 height 22
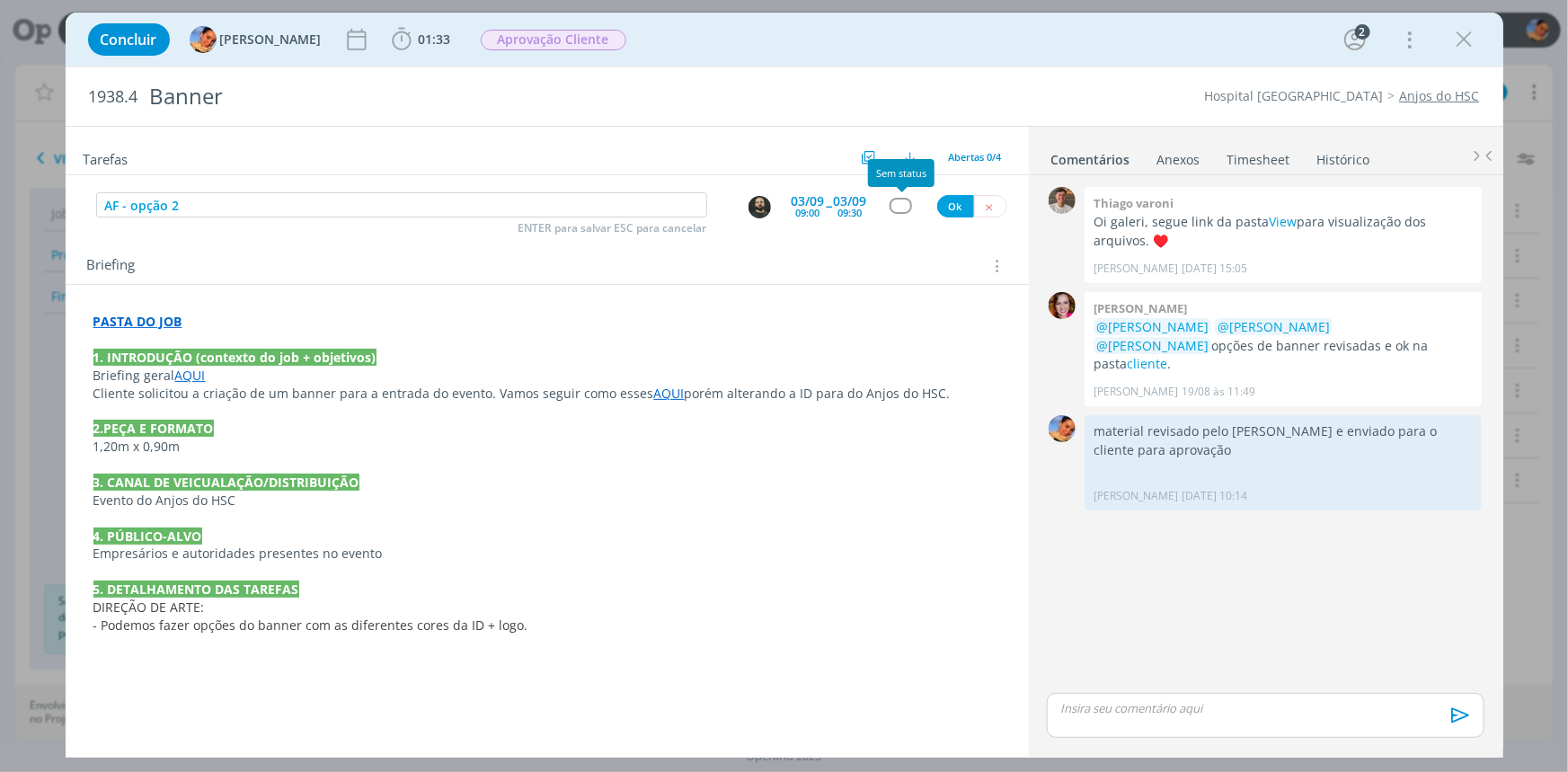
click at [900, 201] on div "dialog" at bounding box center [901, 206] width 22 height 16
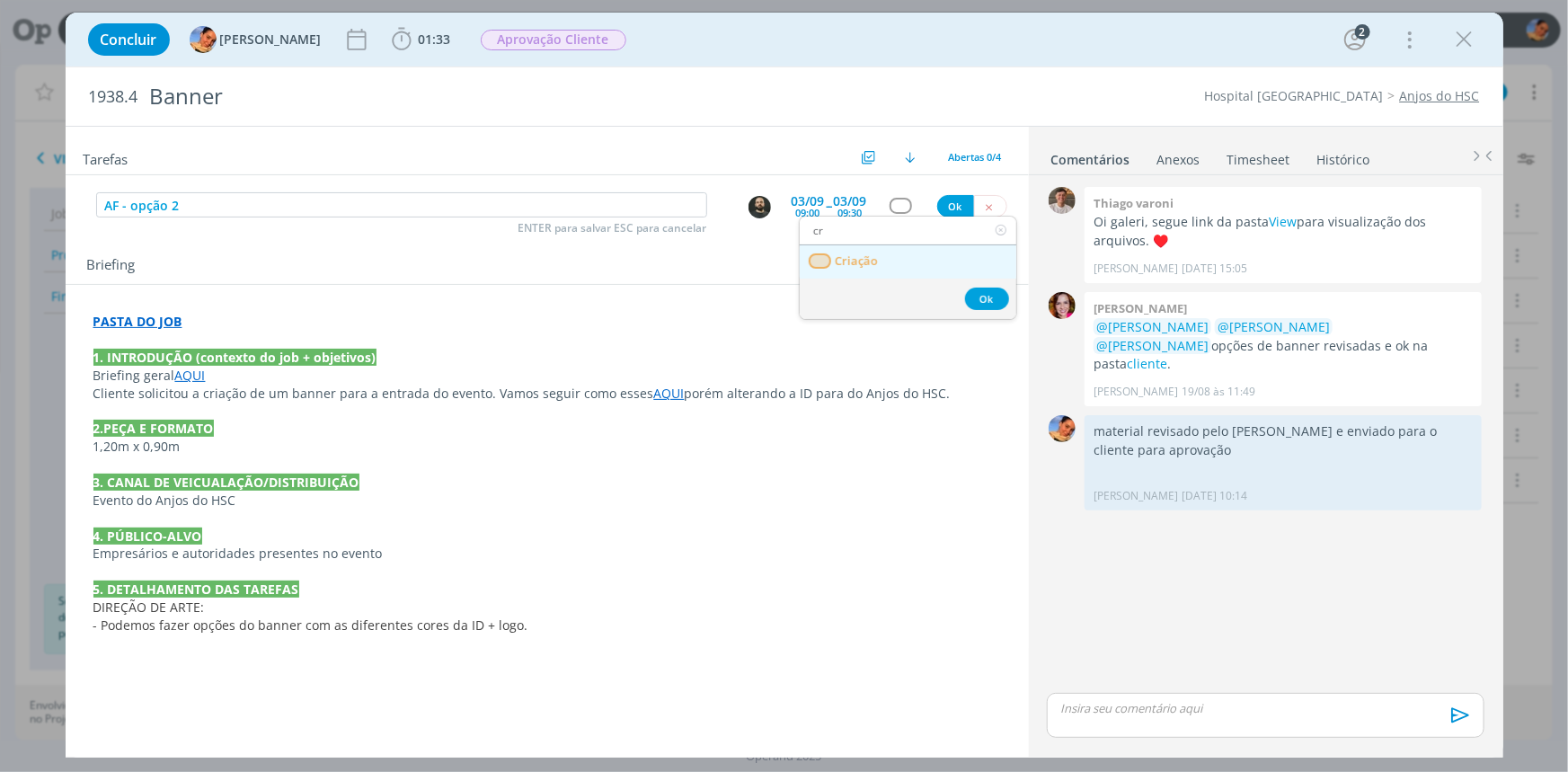
type input "cr"
click at [878, 266] on link "Criação" at bounding box center [907, 262] width 217 height 33
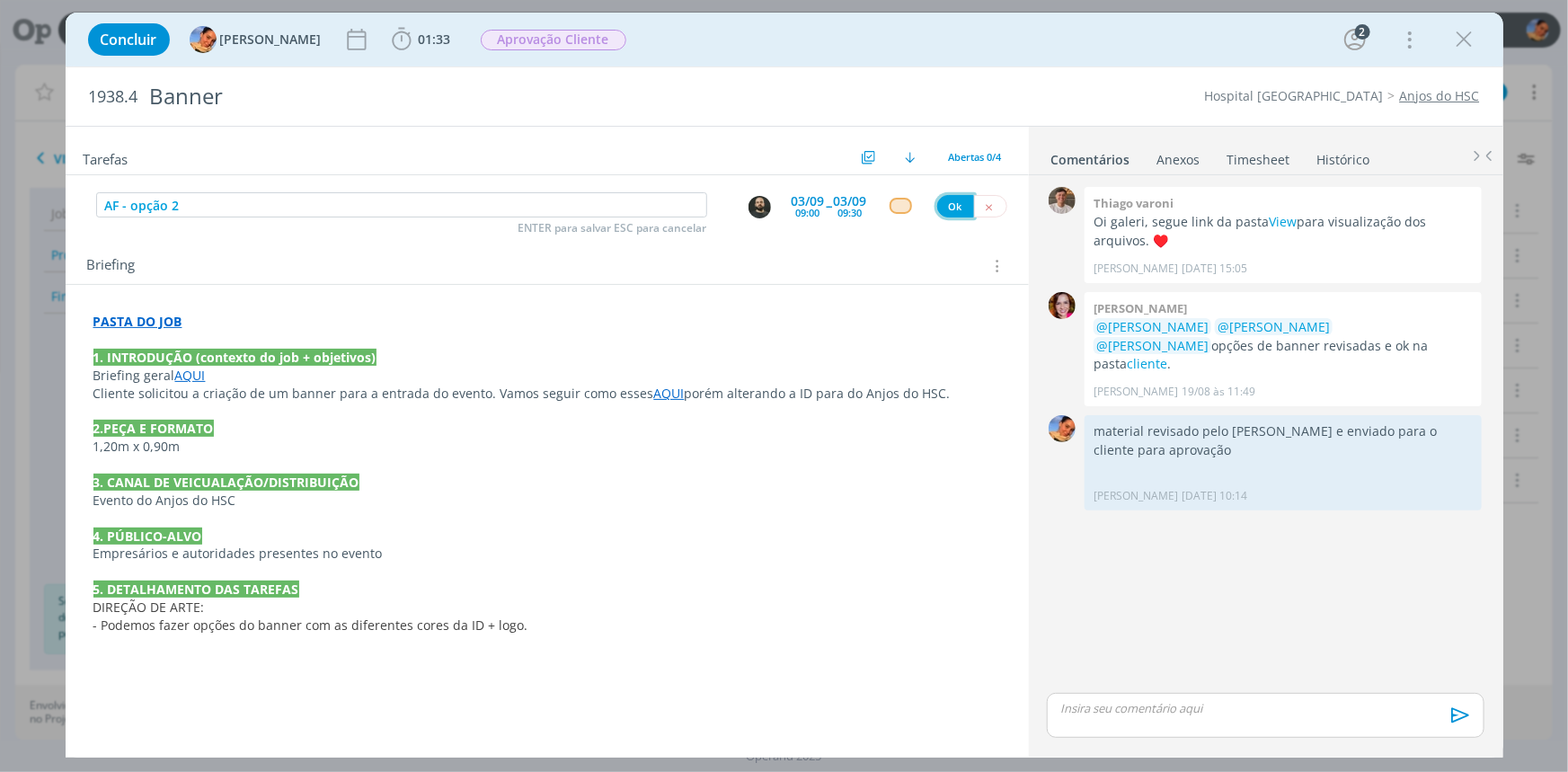
click at [951, 204] on button "Ok" at bounding box center [955, 206] width 37 height 22
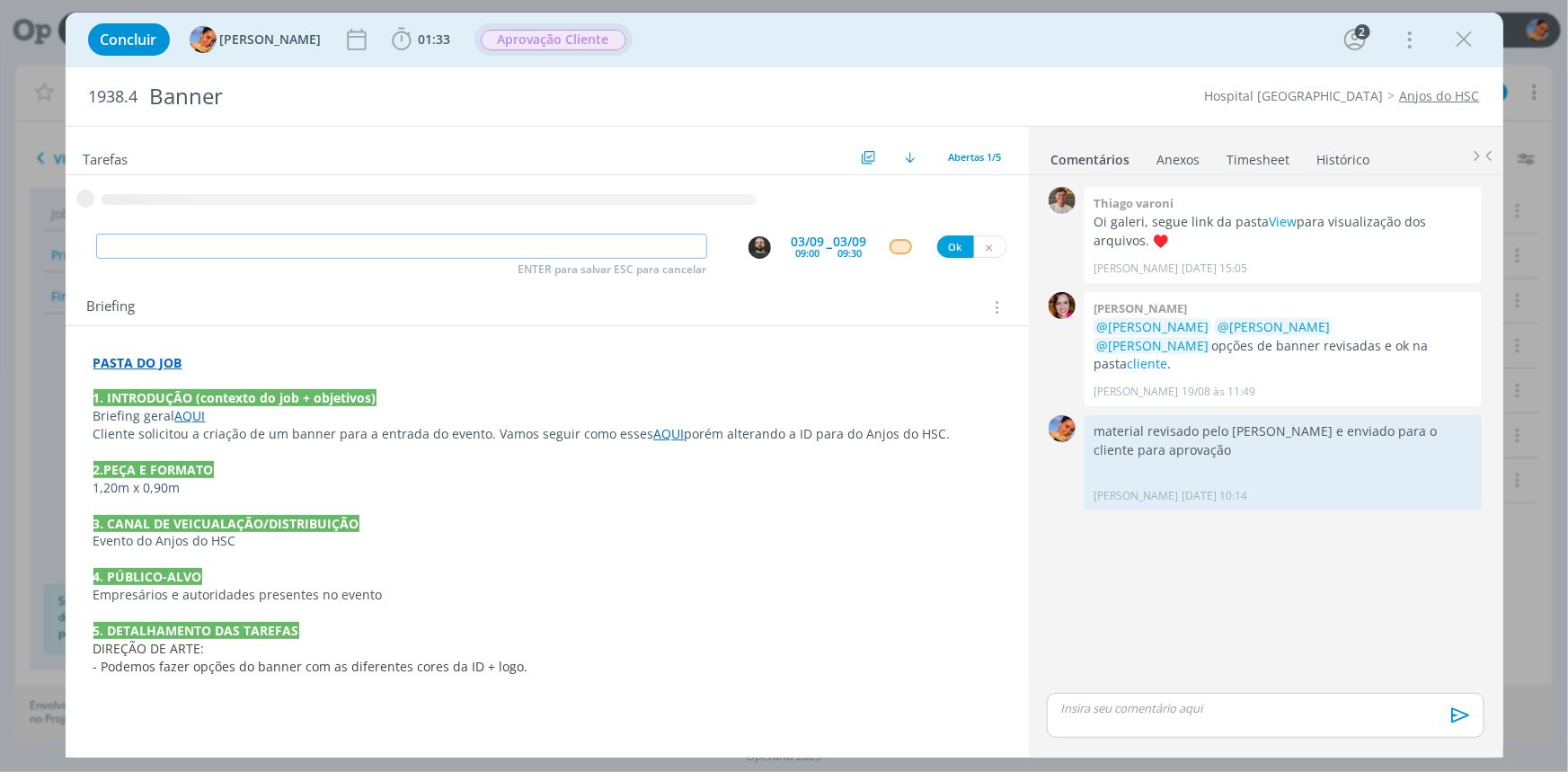
click at [561, 44] on span "Aprovação Cliente" at bounding box center [553, 39] width 145 height 20
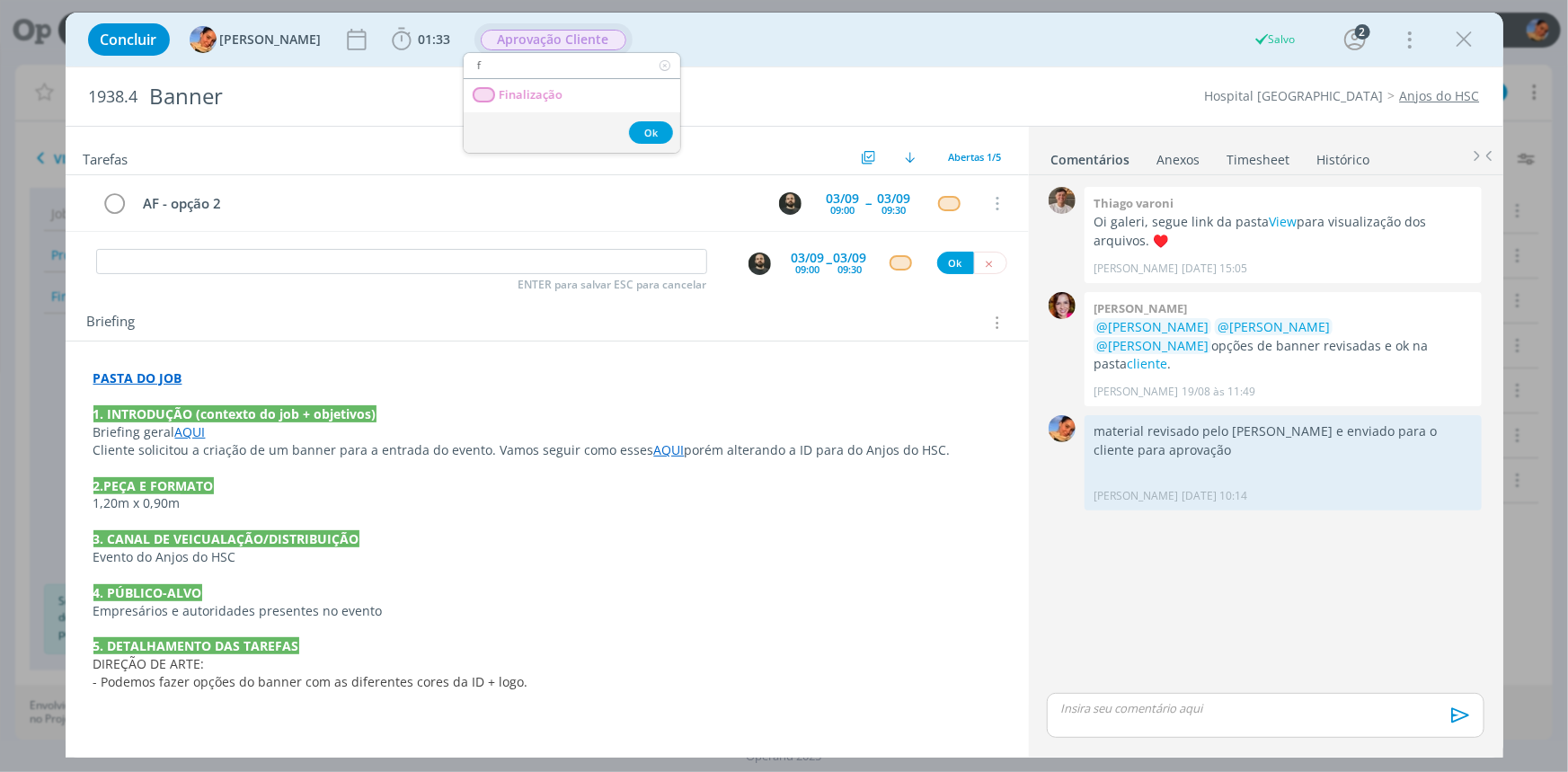
click at [557, 77] on input "f" at bounding box center [572, 65] width 217 height 25
type input "f"
click at [557, 85] on link "Finalização" at bounding box center [572, 96] width 217 height 33
click at [594, 255] on input "dialog" at bounding box center [402, 262] width 611 height 25
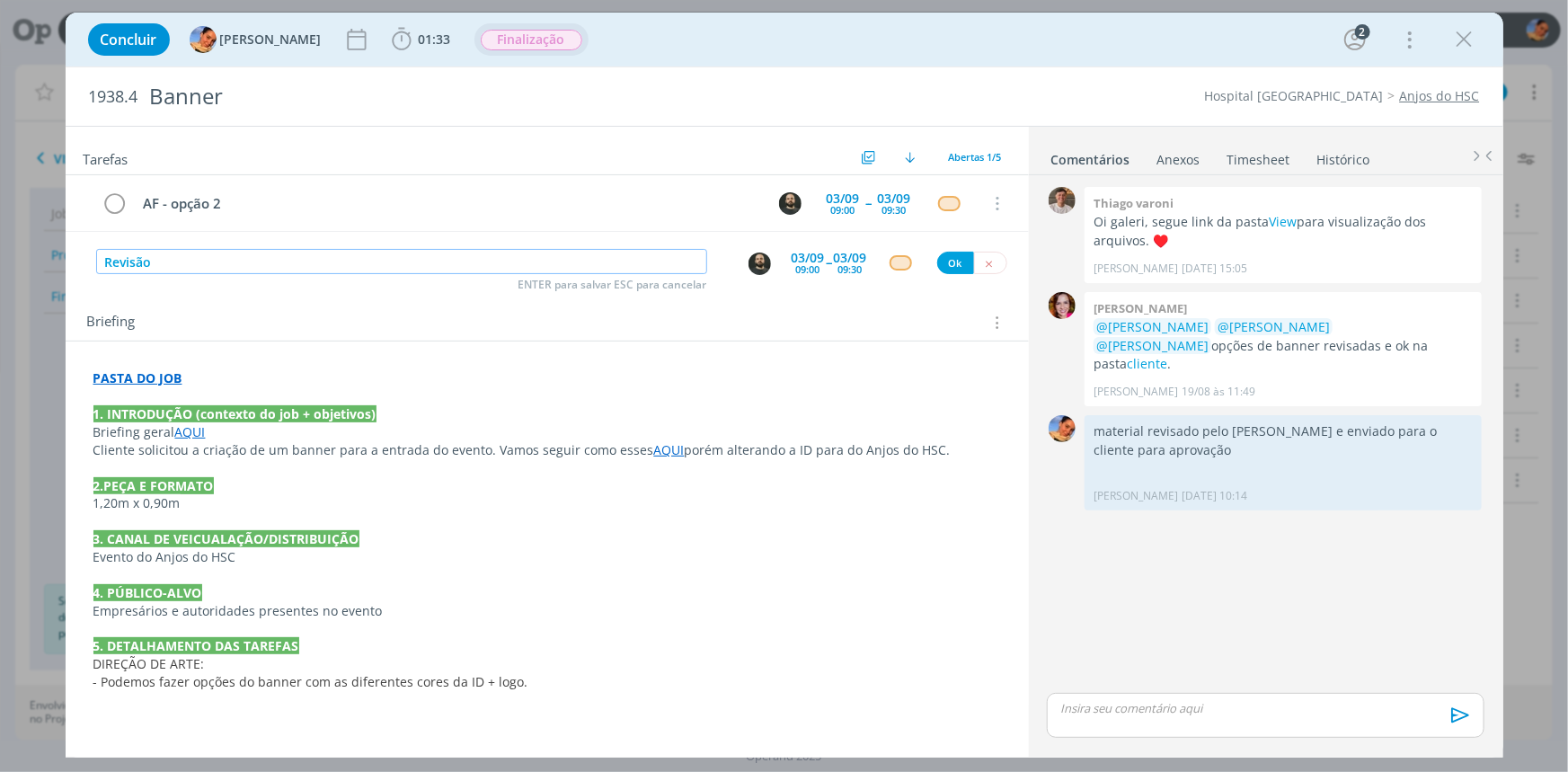
type input "Revisão"
click at [765, 261] on img "dialog" at bounding box center [759, 264] width 22 height 22
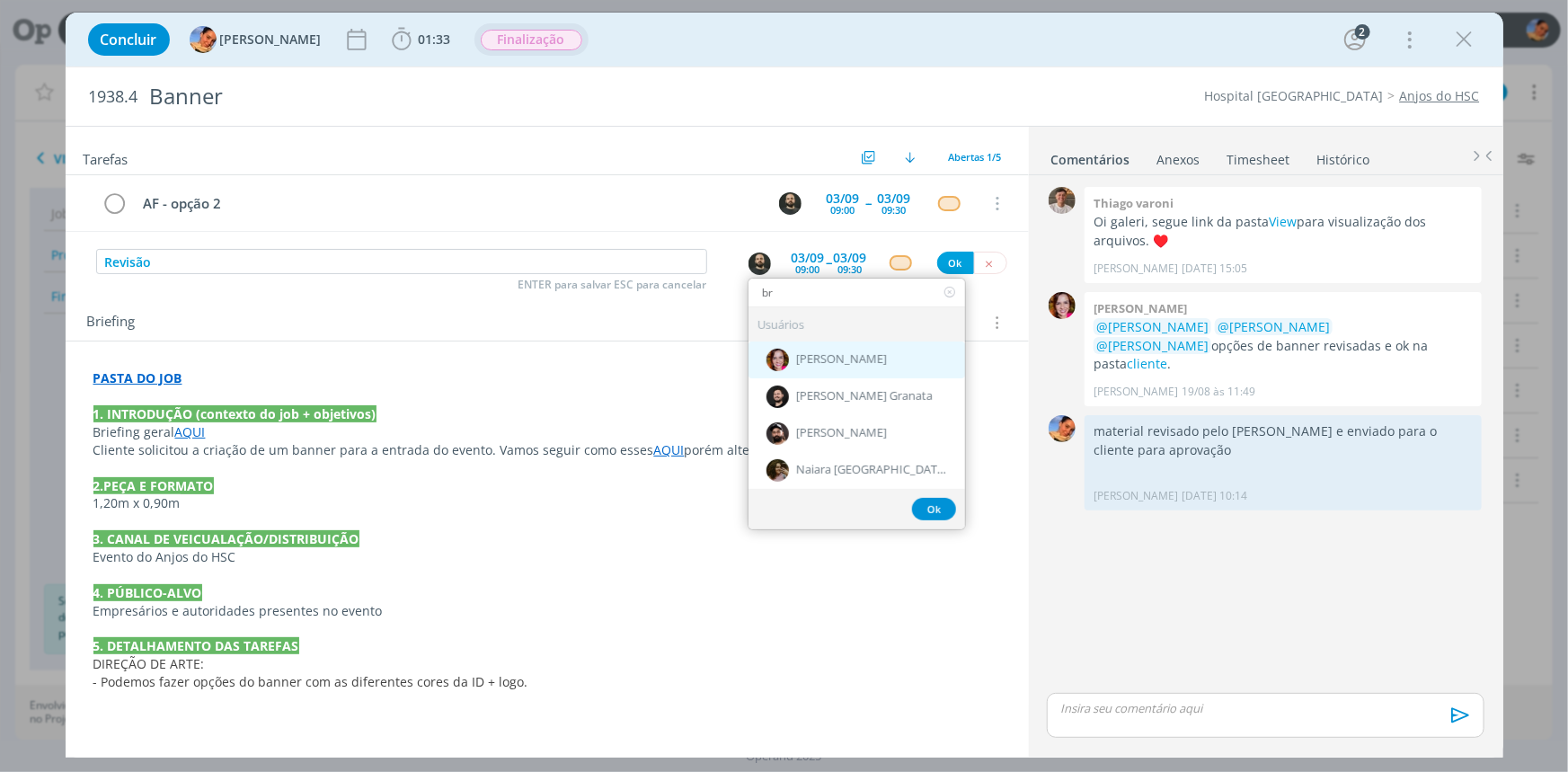
type input "br"
drag, startPoint x: 830, startPoint y: 357, endPoint x: 833, endPoint y: 314, distance: 43.1
click at [831, 357] on span "[PERSON_NAME]" at bounding box center [841, 360] width 91 height 15
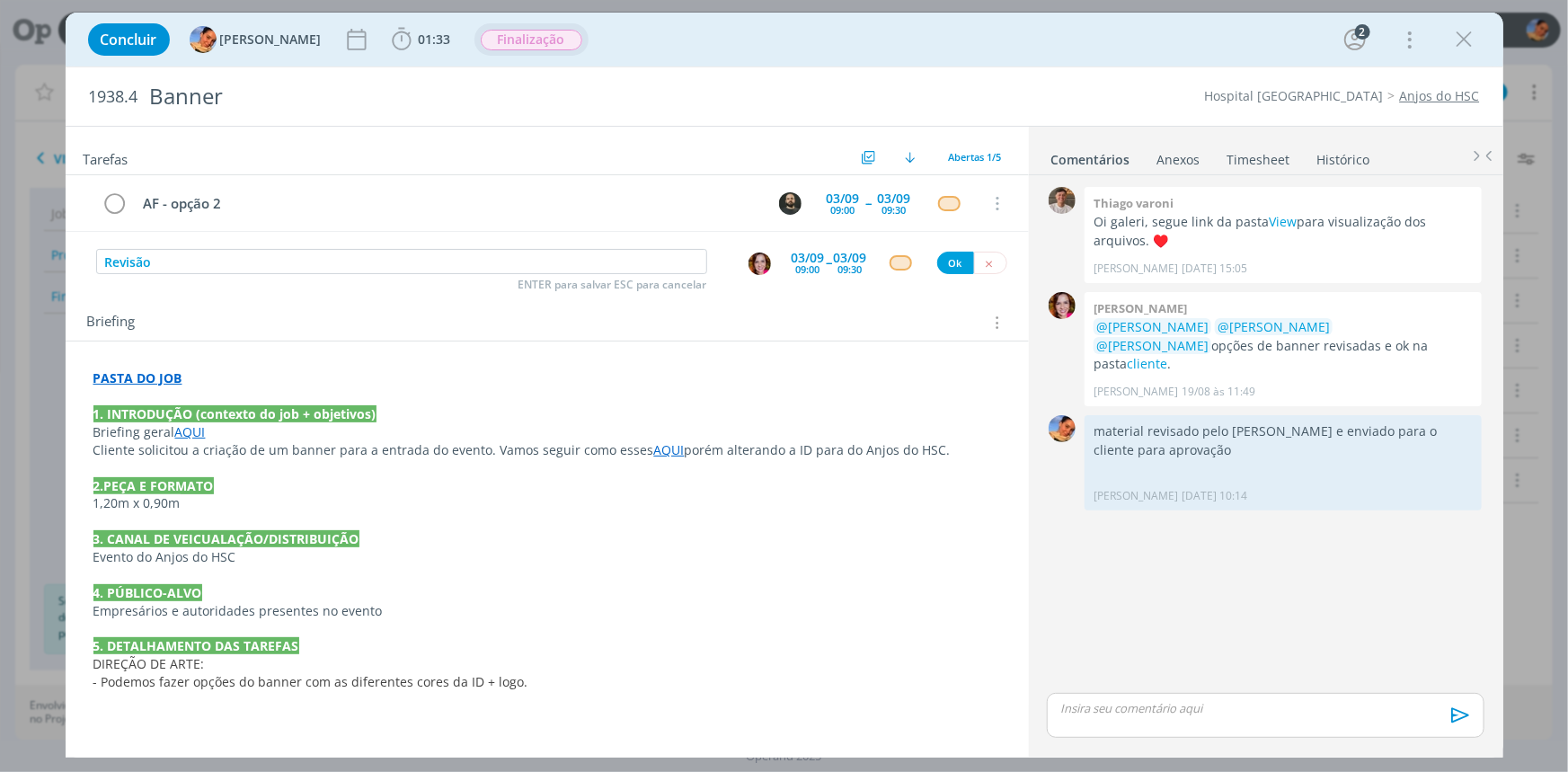
click at [826, 266] on span "--" at bounding box center [829, 262] width 6 height 17
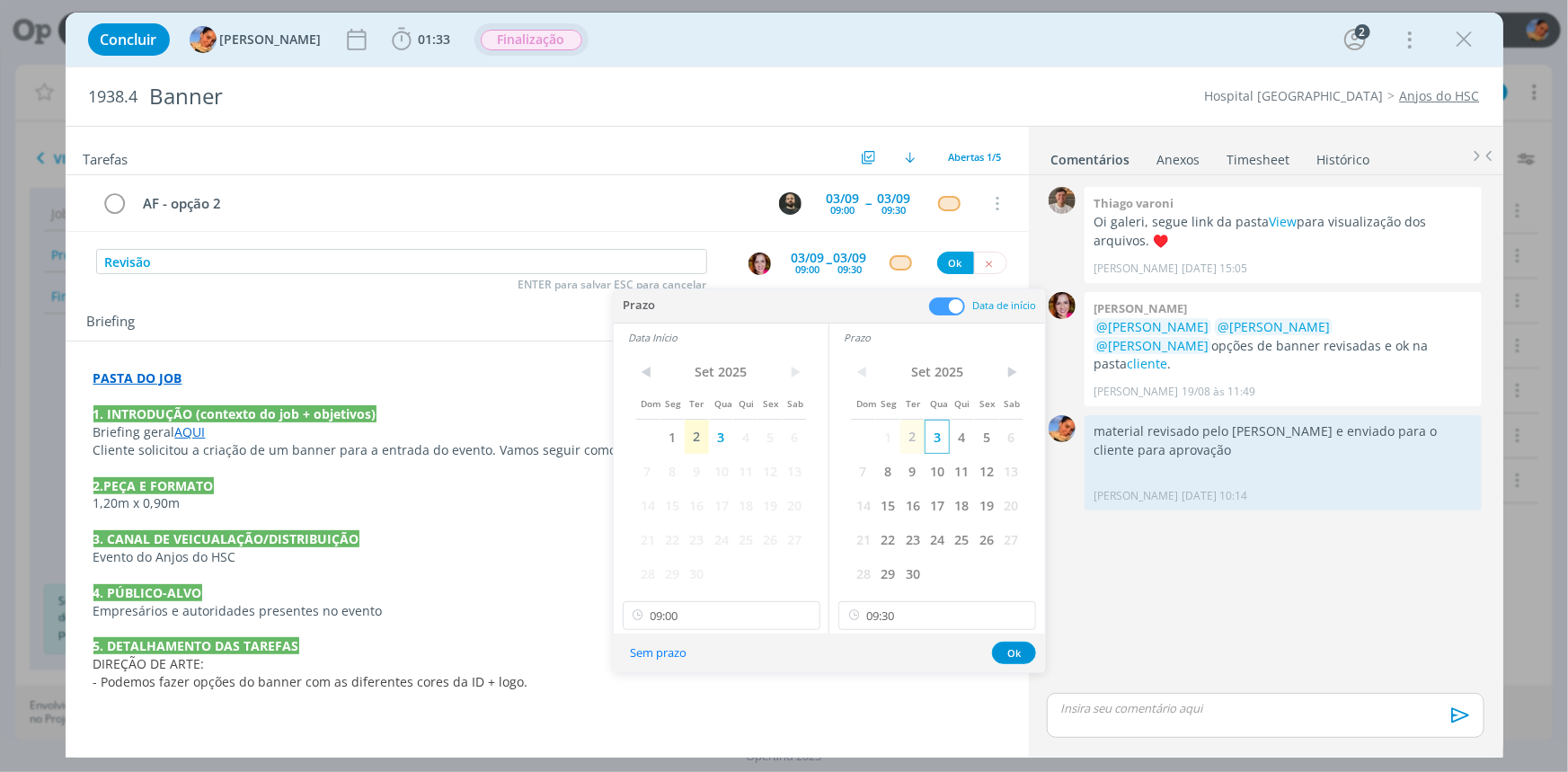
click at [946, 436] on span "3" at bounding box center [936, 436] width 24 height 34
click at [956, 433] on span "4" at bounding box center [961, 436] width 24 height 34
click at [724, 428] on span "3" at bounding box center [720, 436] width 24 height 34
click at [937, 436] on span "3" at bounding box center [936, 436] width 24 height 34
click at [684, 623] on input "09:00" at bounding box center [721, 615] width 198 height 28
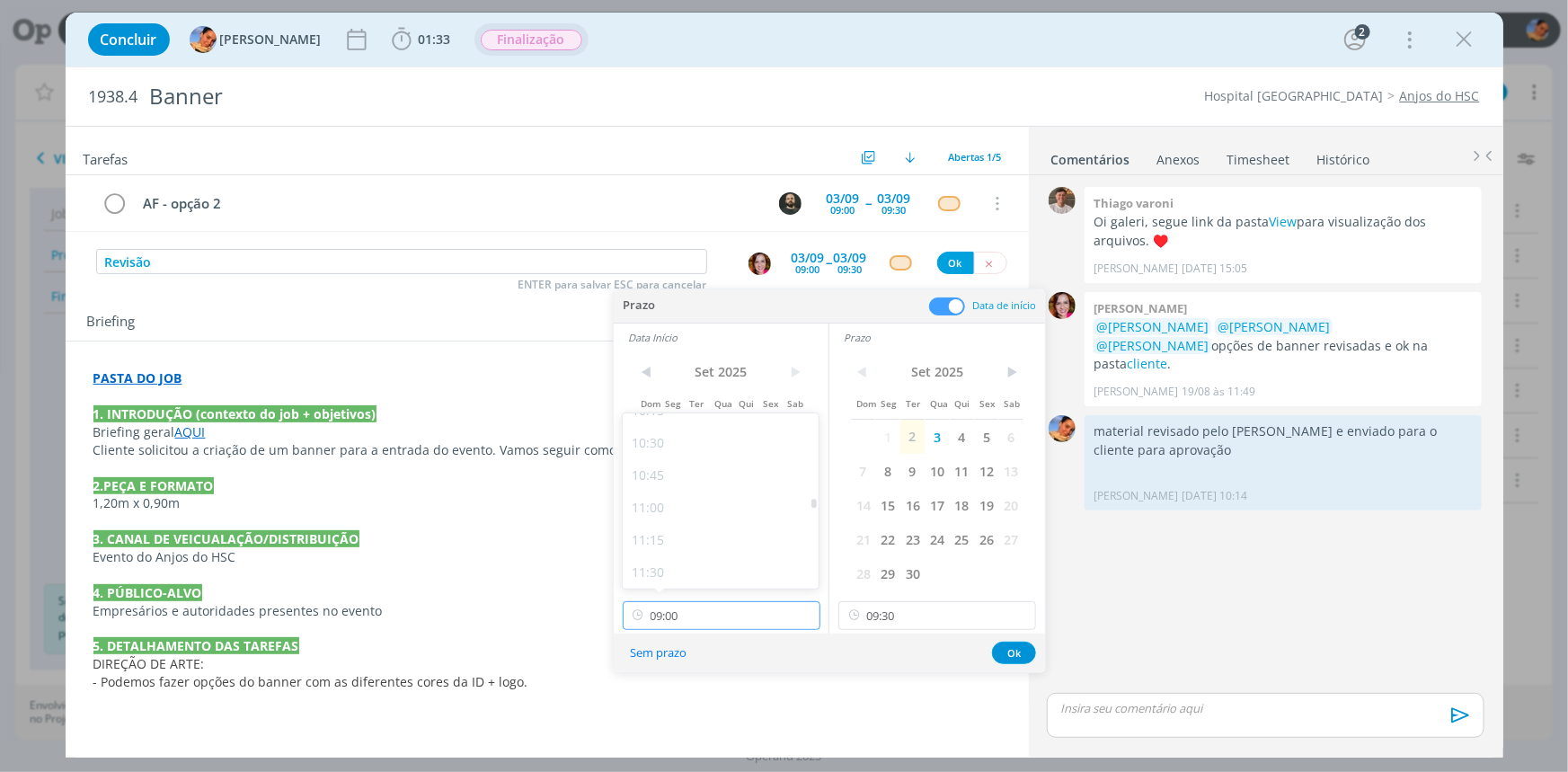
scroll to position [1518, 0]
click at [914, 605] on input "09:30" at bounding box center [937, 615] width 198 height 28
click at [901, 553] on div "13:15" at bounding box center [939, 561] width 200 height 32
type input "13:15"
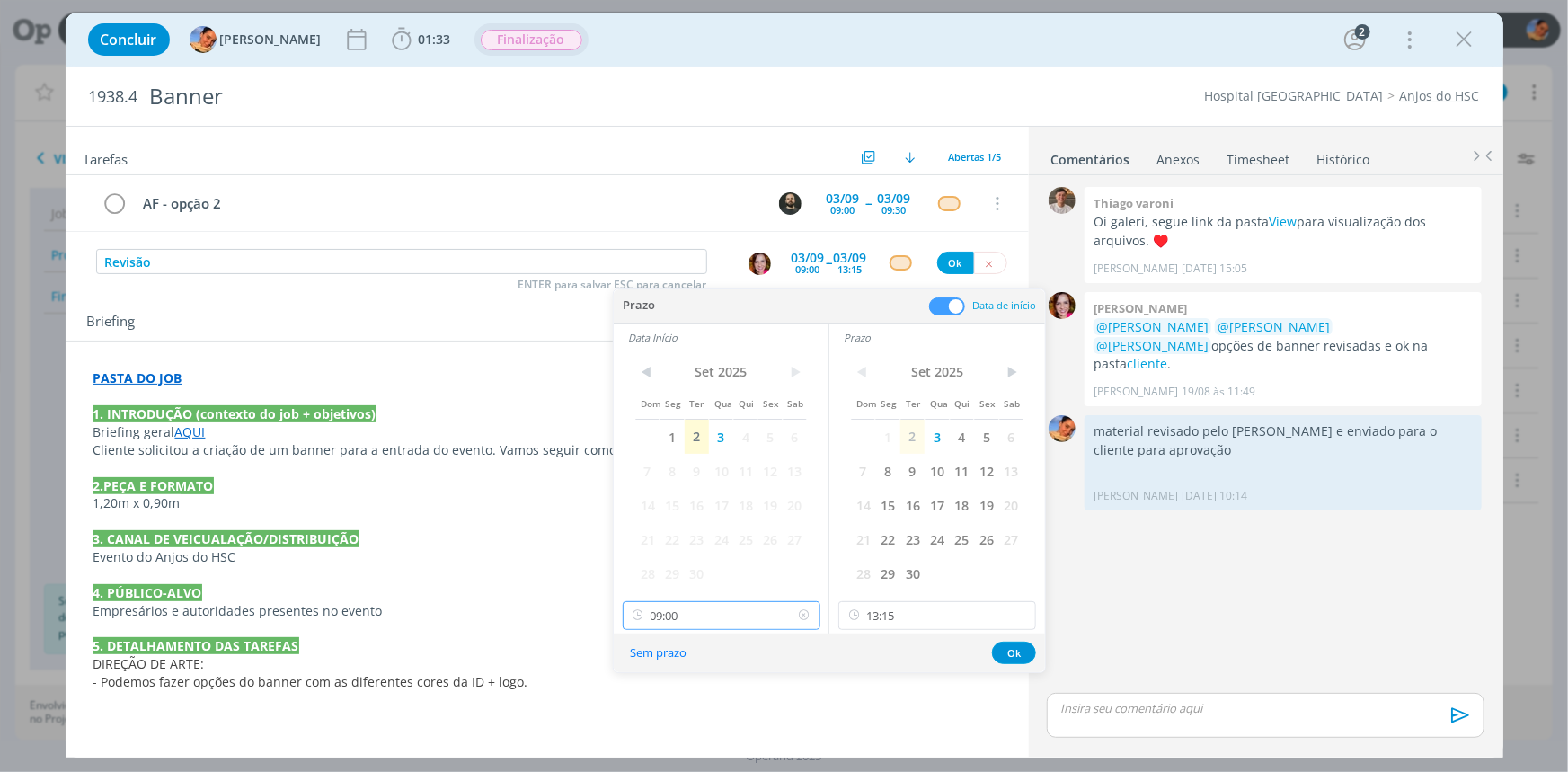
scroll to position [1027, 0]
click at [736, 608] on input "09:00" at bounding box center [721, 615] width 198 height 28
click at [697, 512] on div "13:00" at bounding box center [722, 511] width 200 height 32
type input "13:00"
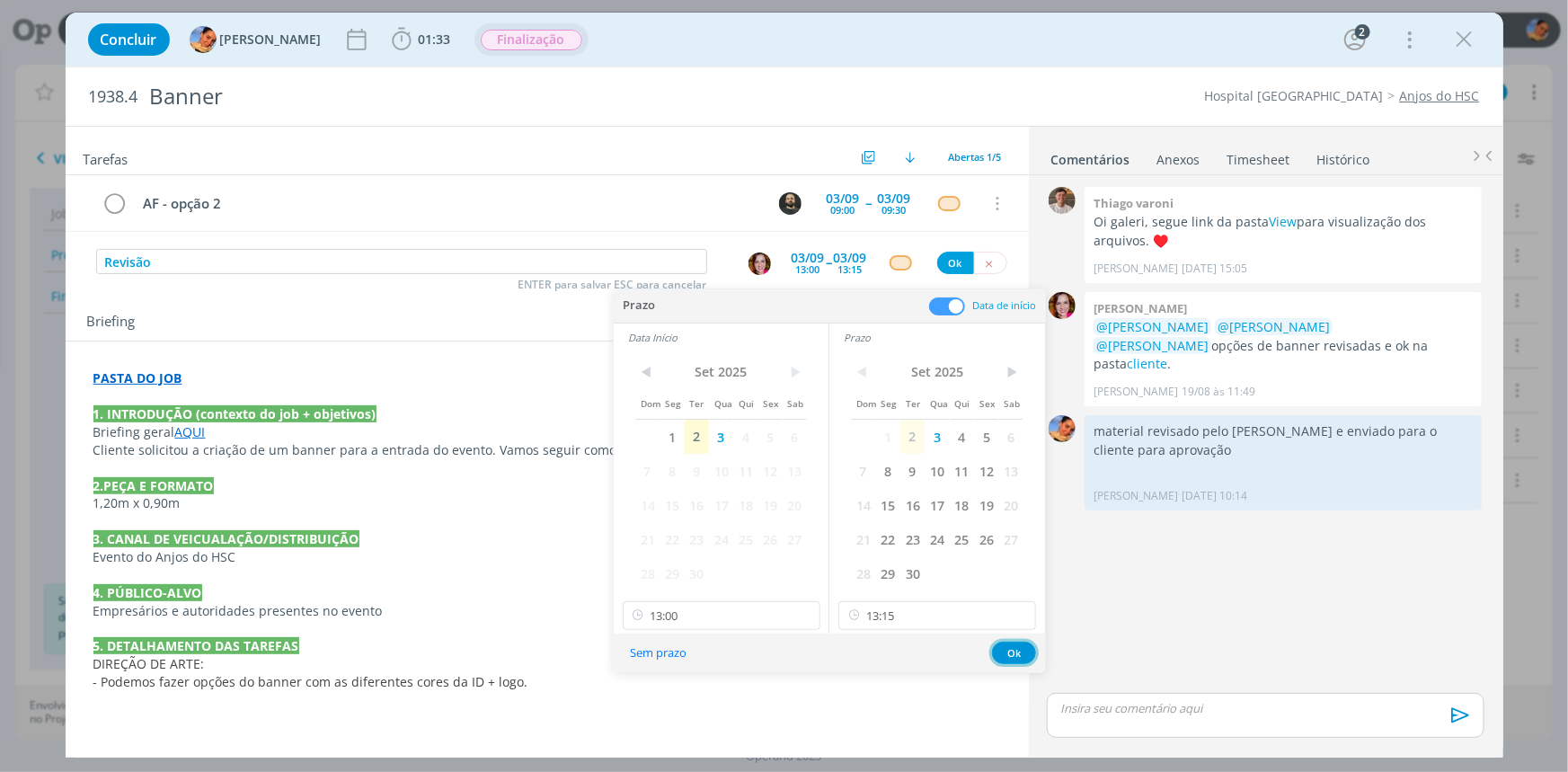
click at [1021, 663] on button "Ok" at bounding box center [1013, 652] width 44 height 22
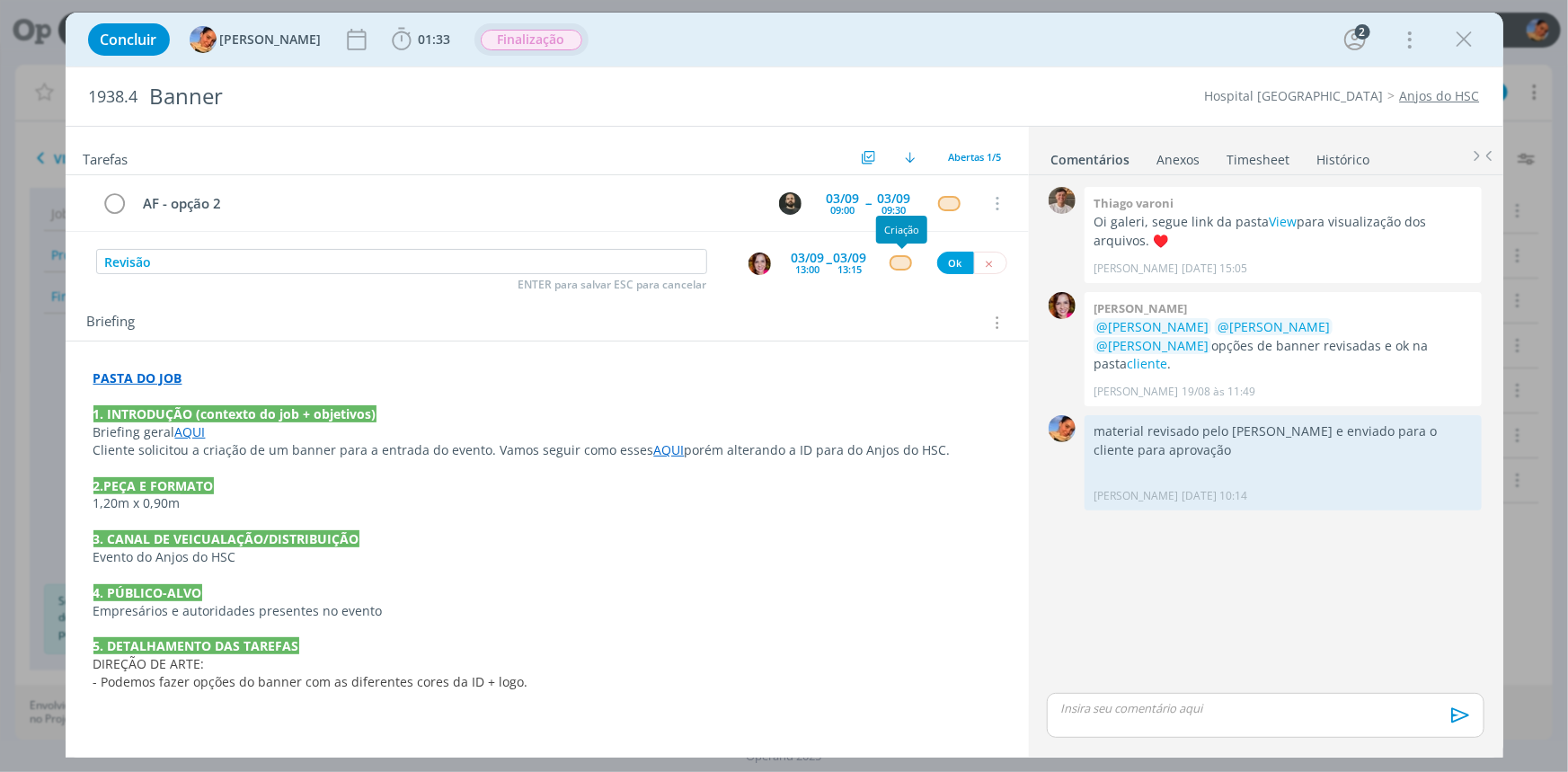
click at [896, 255] on div "dialog" at bounding box center [901, 263] width 22 height 16
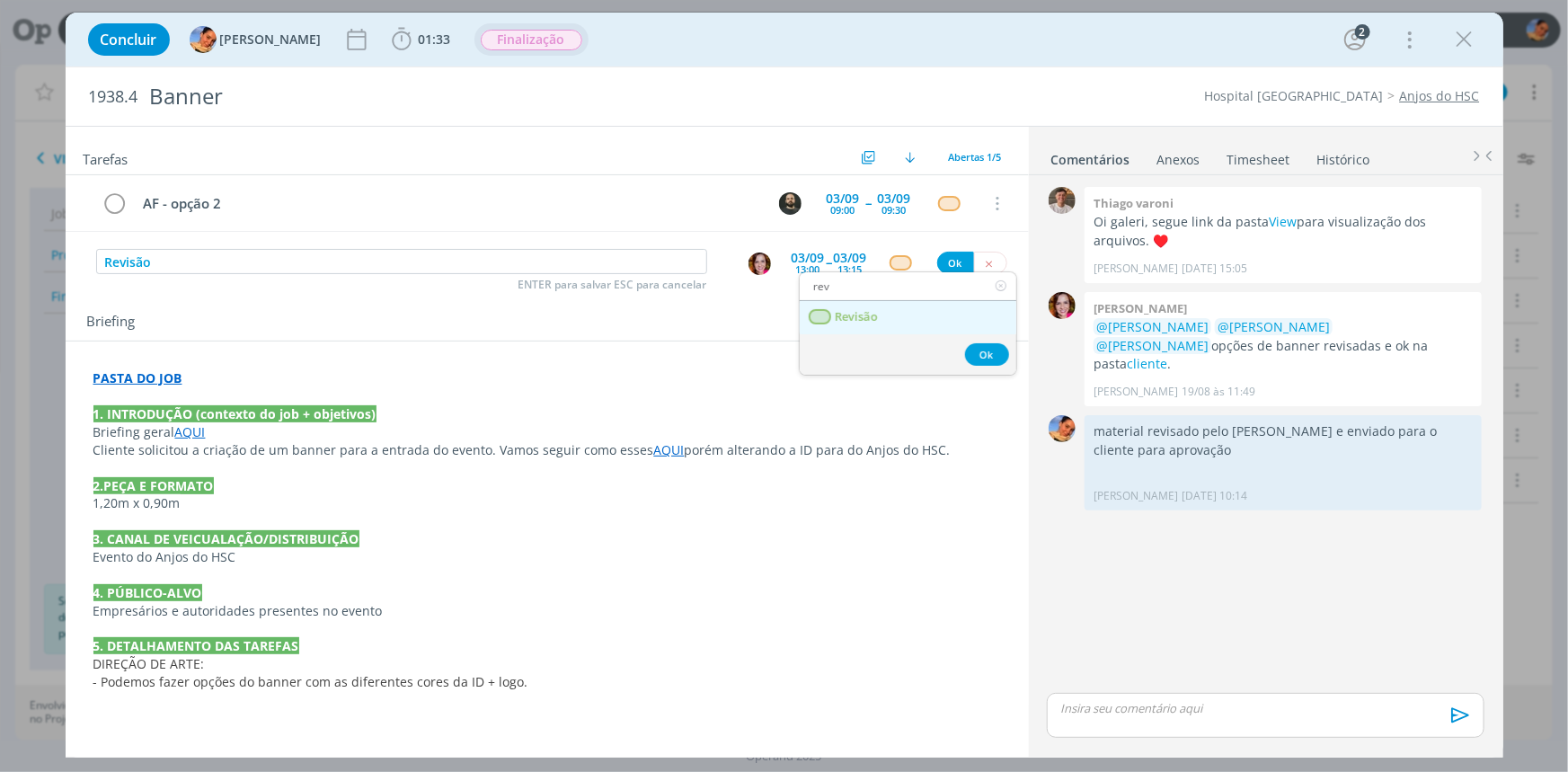
type input "rev"
click at [923, 311] on link "Revisão" at bounding box center [907, 317] width 217 height 33
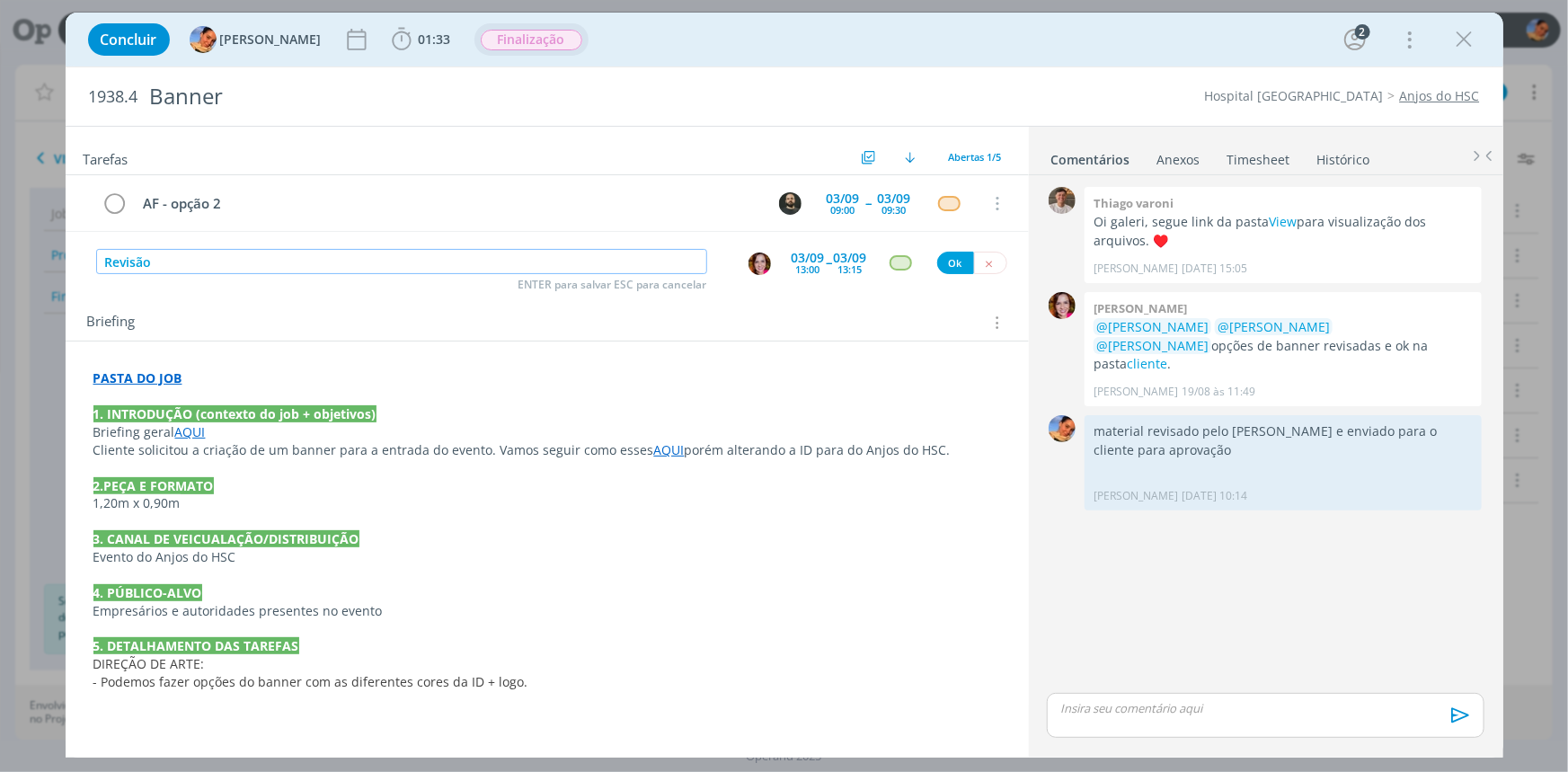
click at [507, 261] on input "Revisão" at bounding box center [402, 262] width 611 height 25
type input "Revisão AF"
click at [954, 255] on button "Ok" at bounding box center [955, 263] width 37 height 22
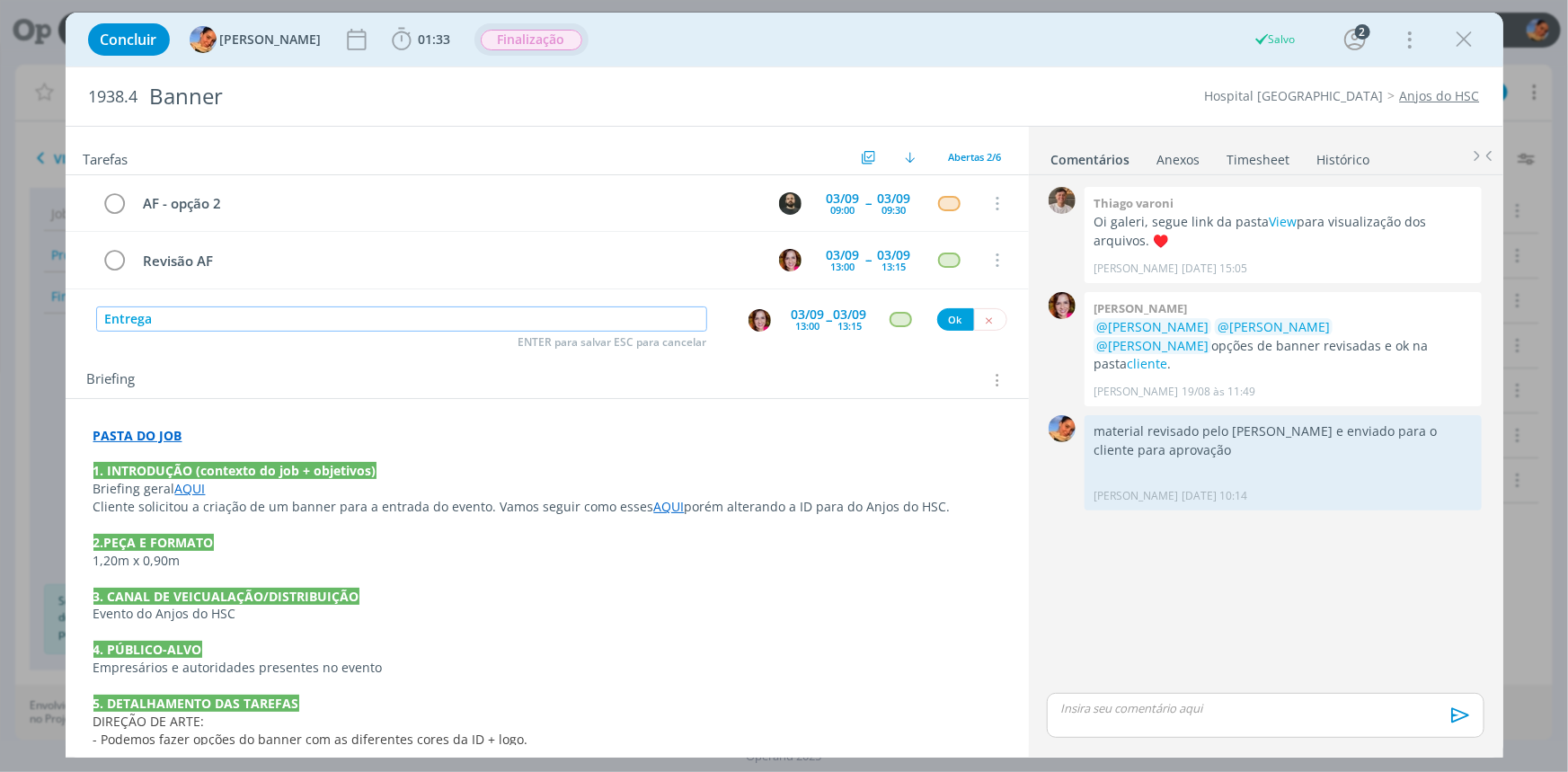
click at [764, 320] on button "dialog" at bounding box center [759, 320] width 24 height 24
type input "Entrega"
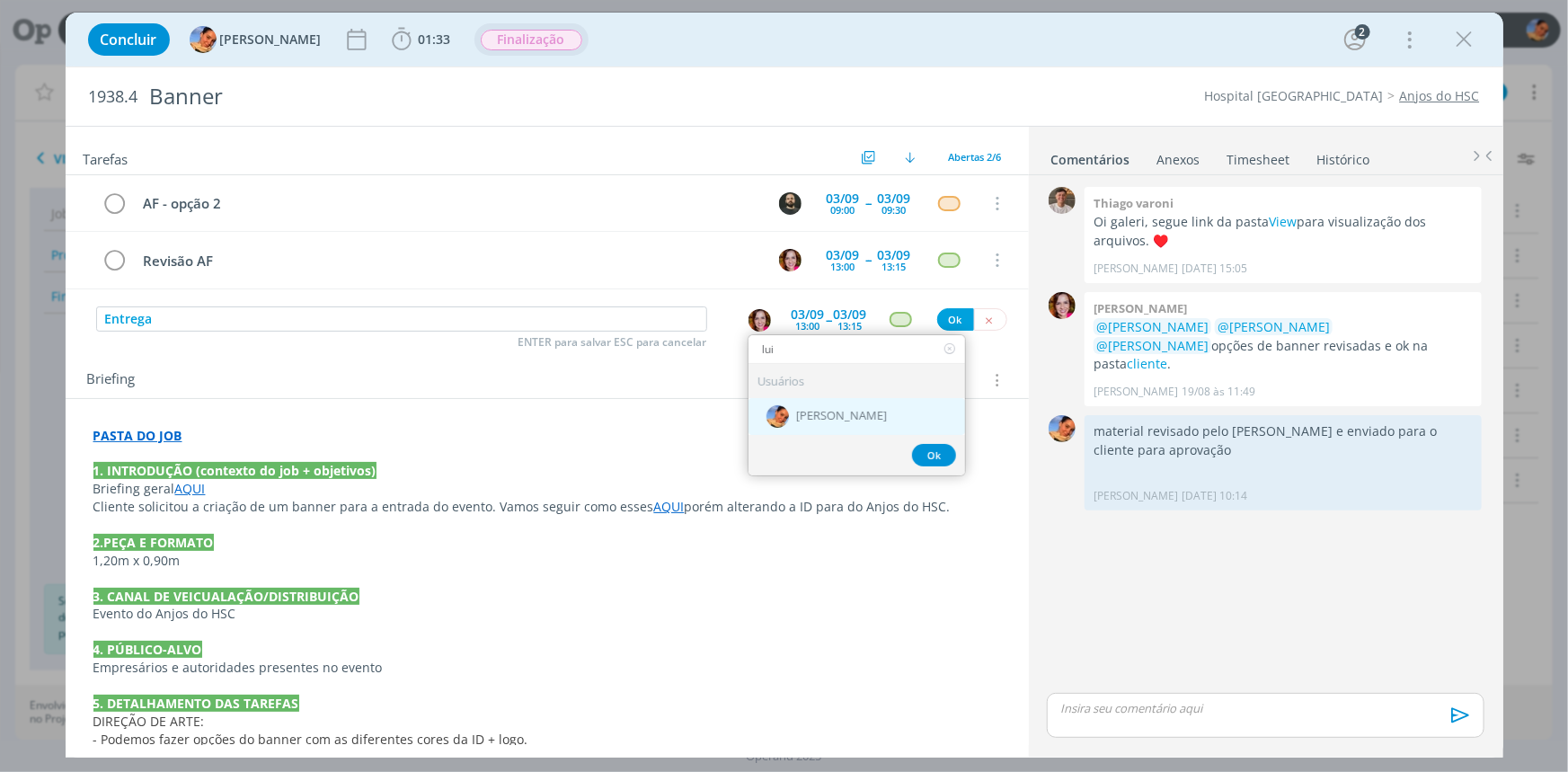
type input "lui"
click at [809, 400] on div "[PERSON_NAME]" at bounding box center [857, 417] width 217 height 37
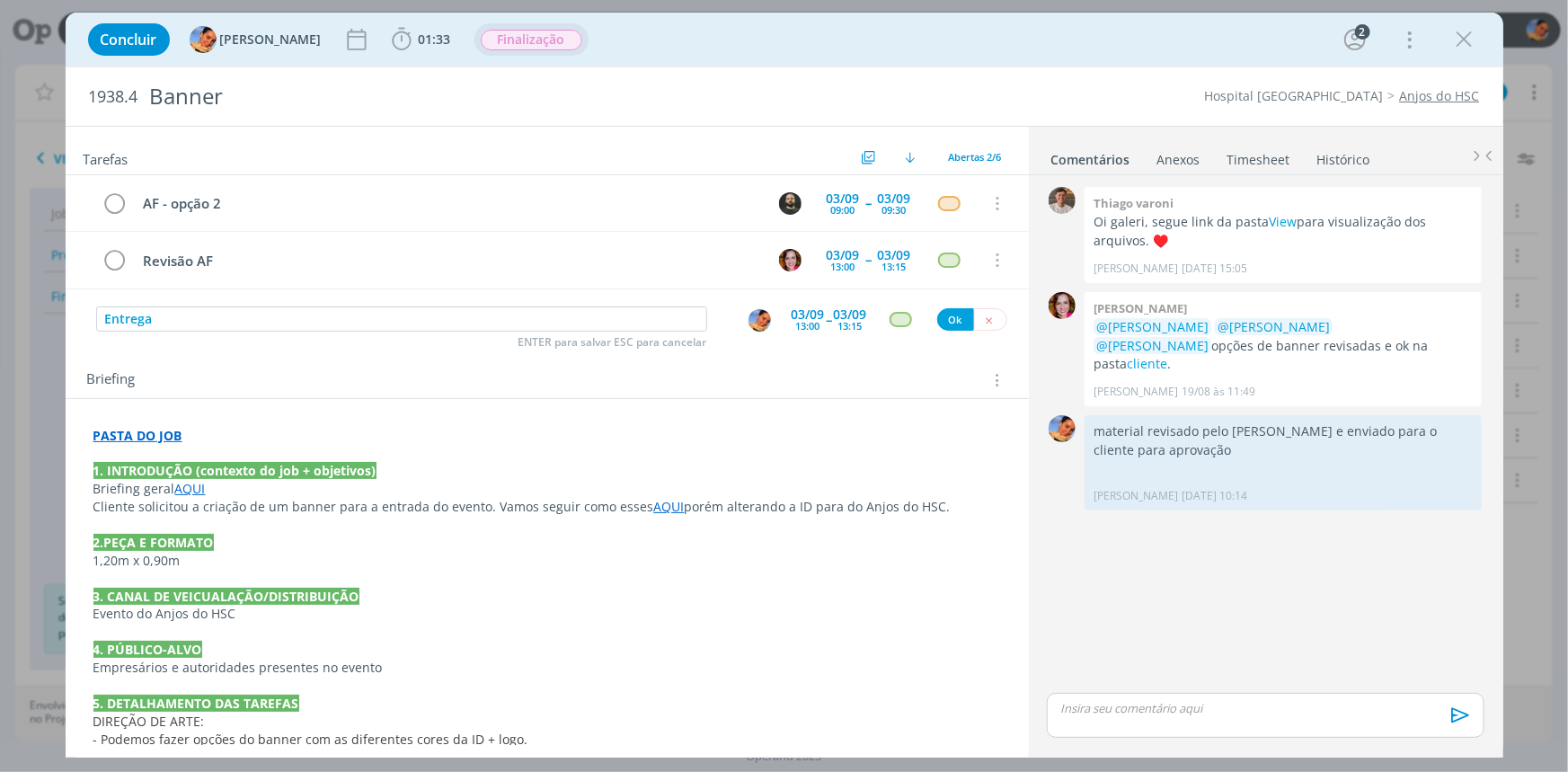
click at [833, 314] on div "03/09" at bounding box center [850, 314] width 33 height 13
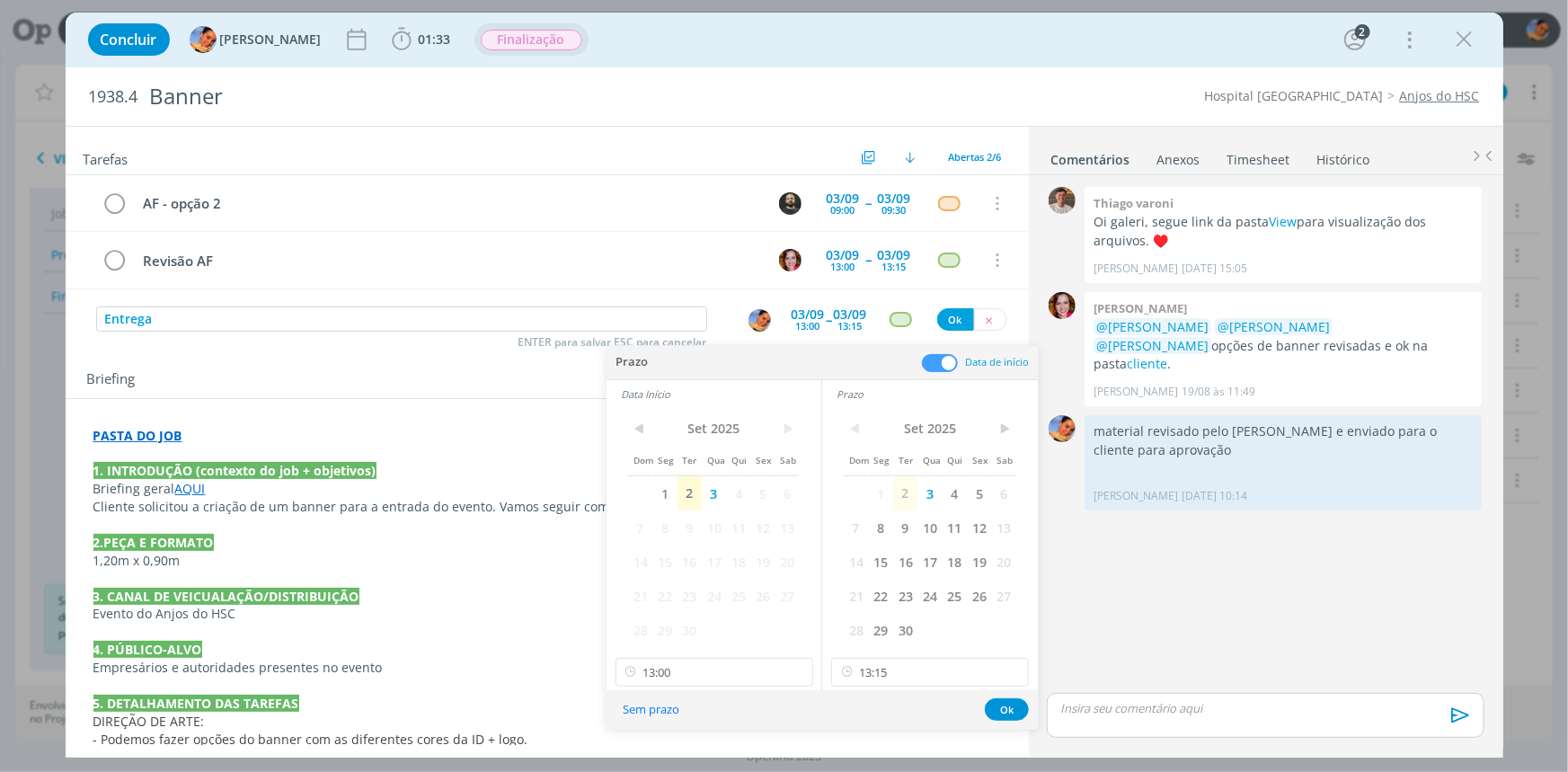
click at [954, 364] on span at bounding box center [940, 363] width 36 height 18
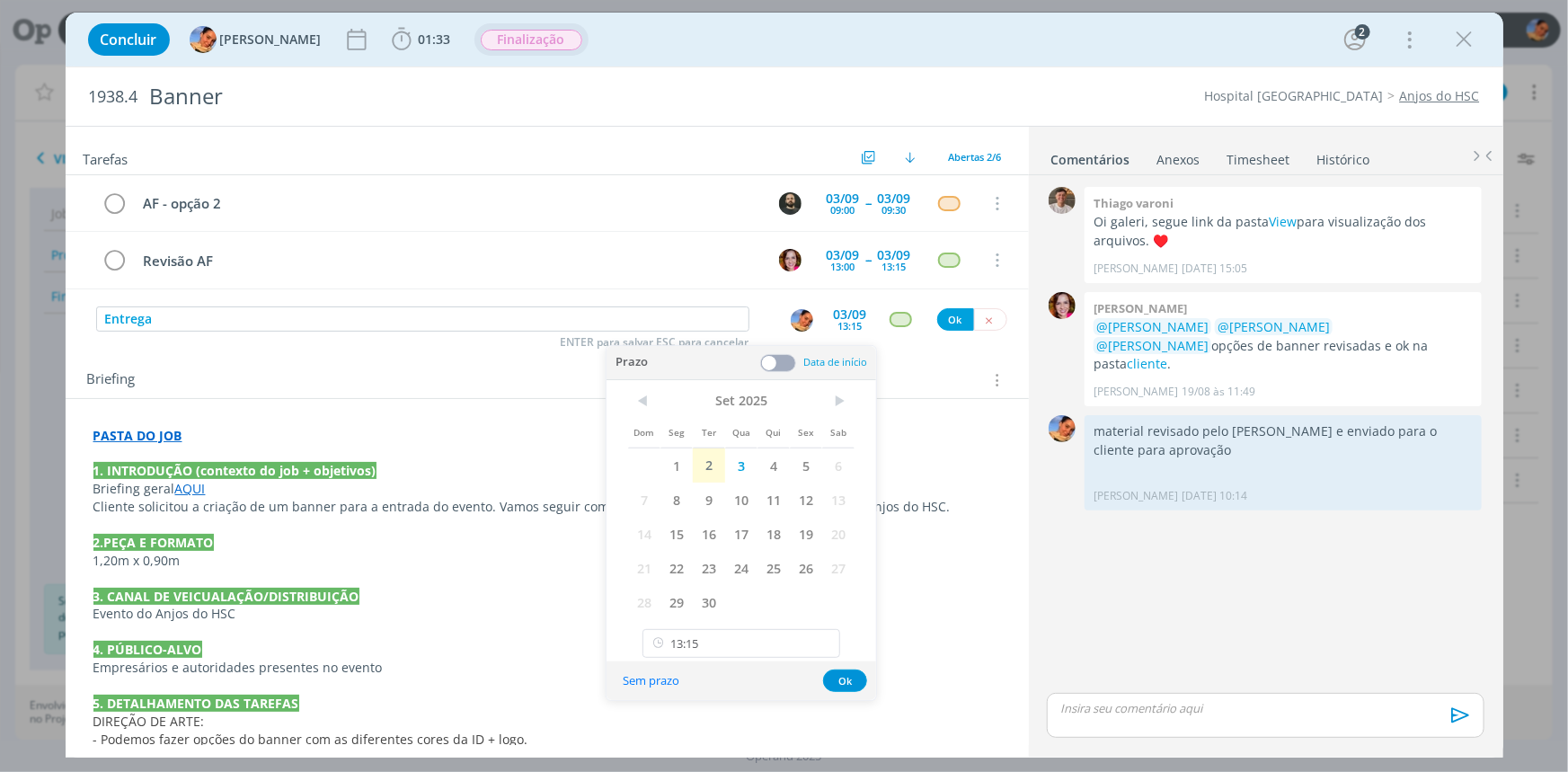
drag, startPoint x: 856, startPoint y: 703, endPoint x: 851, endPoint y: 685, distance: 18.7
click at [856, 702] on p "5. DETALHAMENTO DAS TAREFAS" at bounding box center [547, 704] width 907 height 18
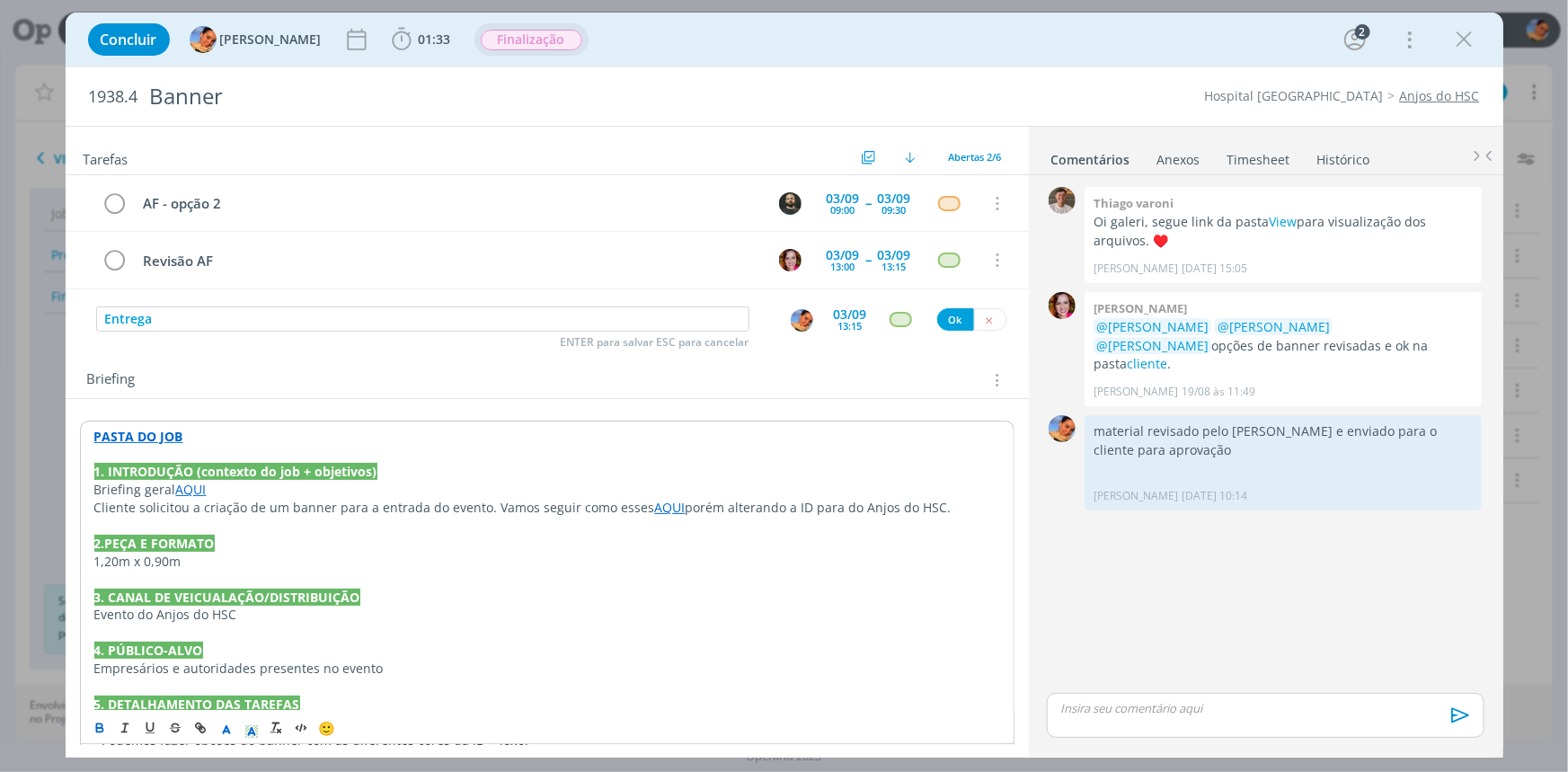
click at [849, 684] on p "dialog" at bounding box center [547, 686] width 905 height 18
click at [896, 314] on div "dialog" at bounding box center [901, 319] width 22 height 16
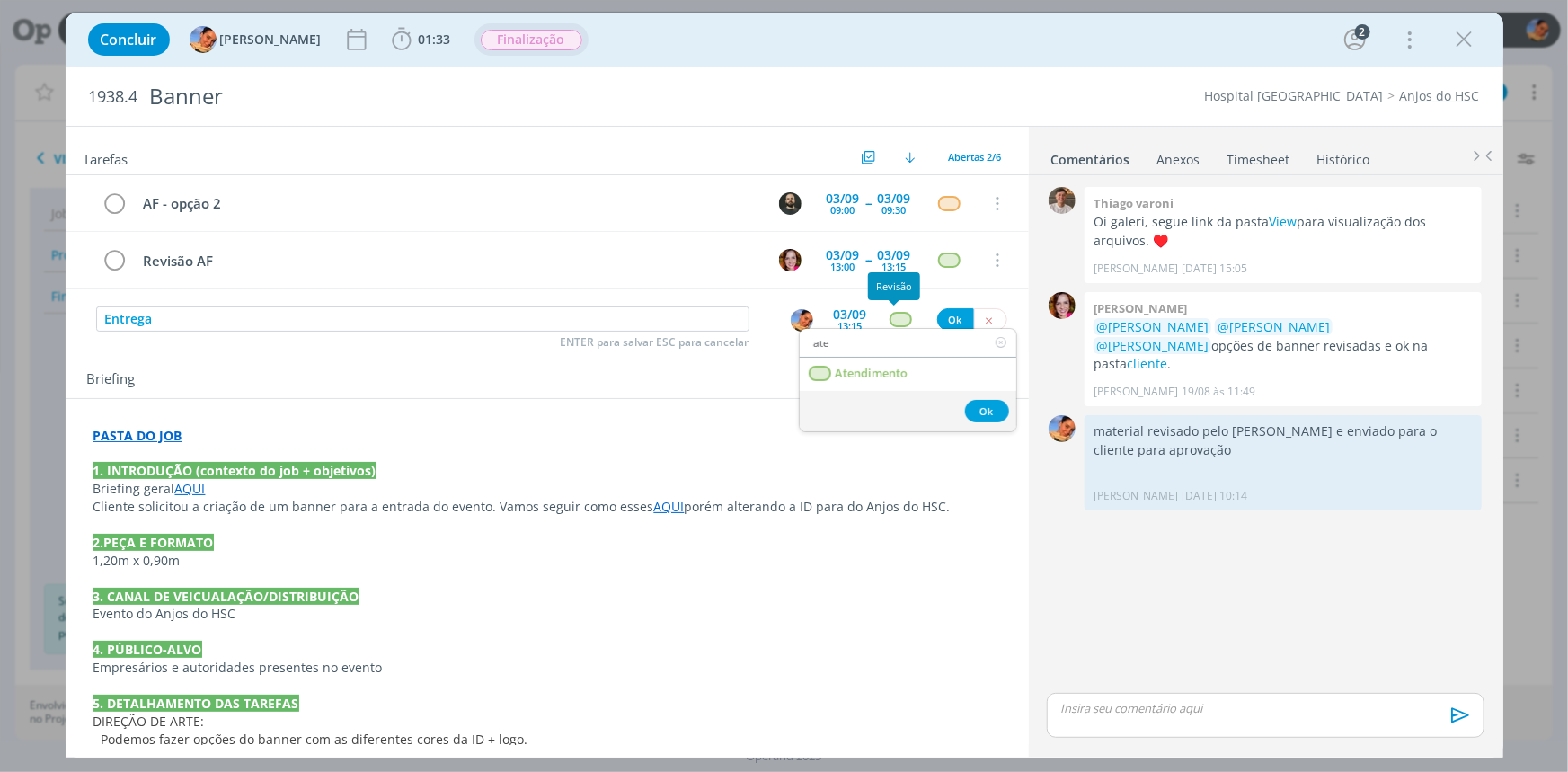
type input "ate"
click at [876, 375] on span "Atendimento" at bounding box center [870, 374] width 73 height 15
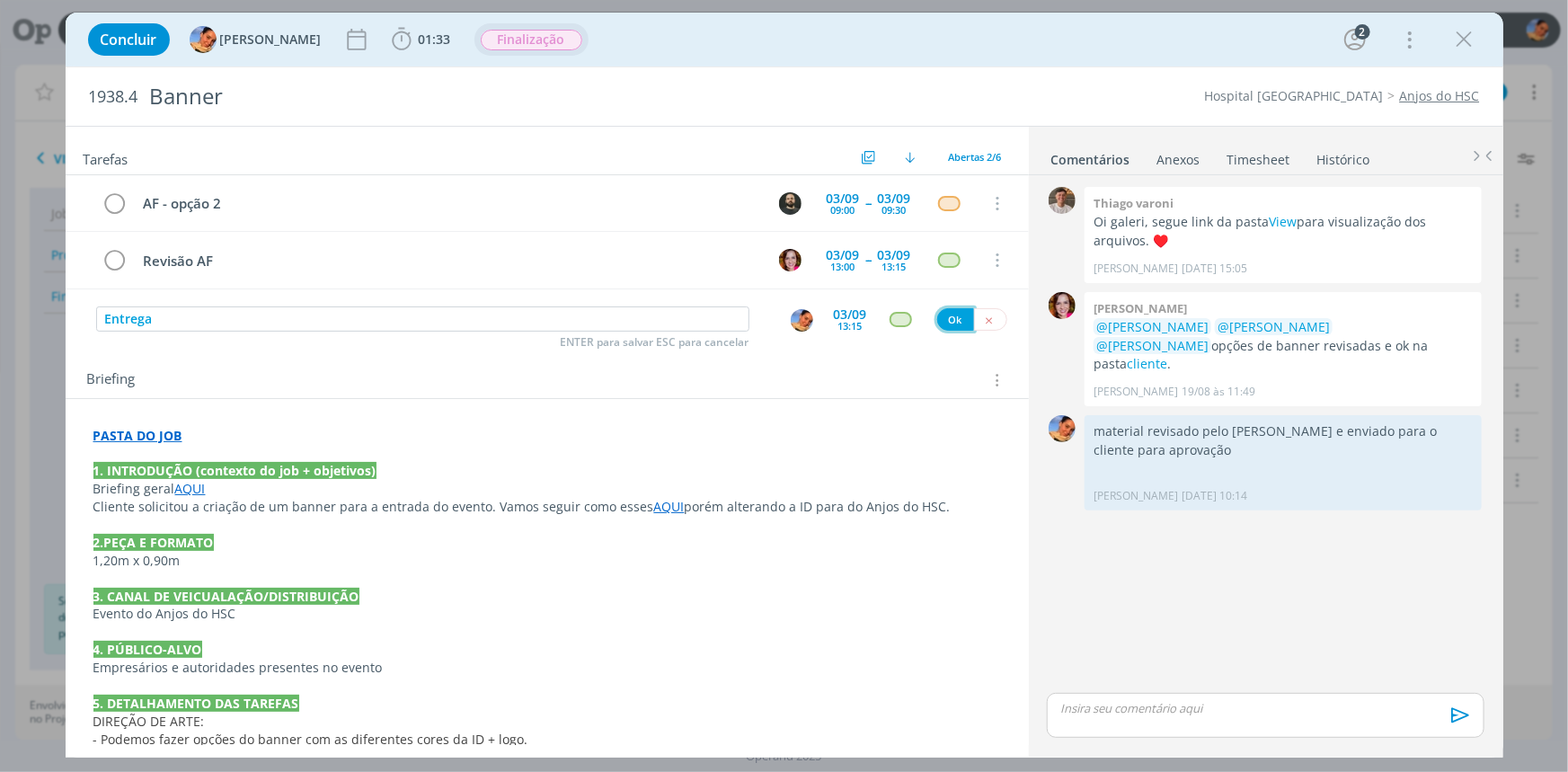
click at [945, 313] on button "Ok" at bounding box center [955, 319] width 37 height 22
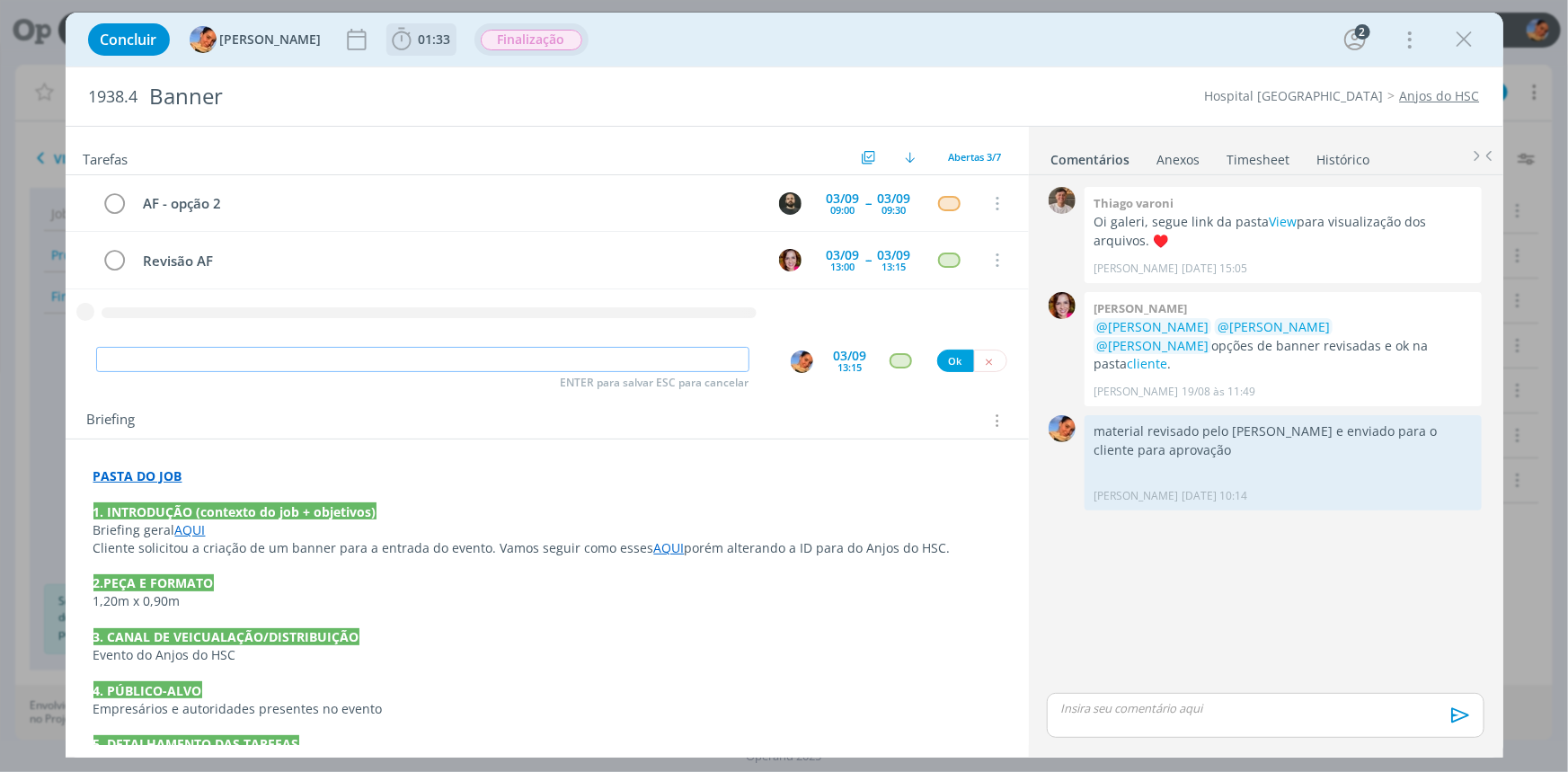
click at [419, 31] on span "01:33" at bounding box center [434, 38] width 32 height 17
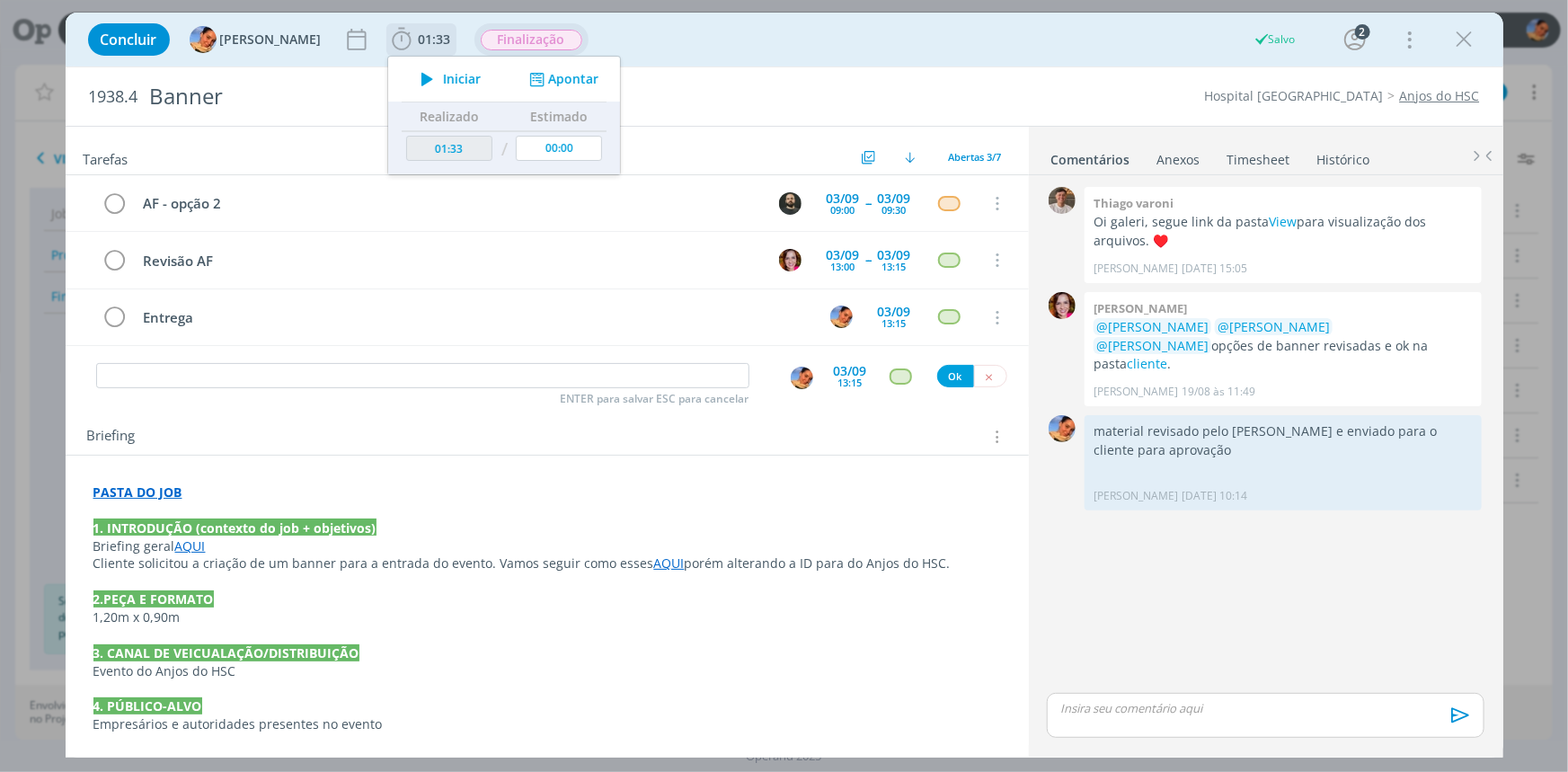
click at [531, 85] on button "Apontar" at bounding box center [561, 79] width 74 height 19
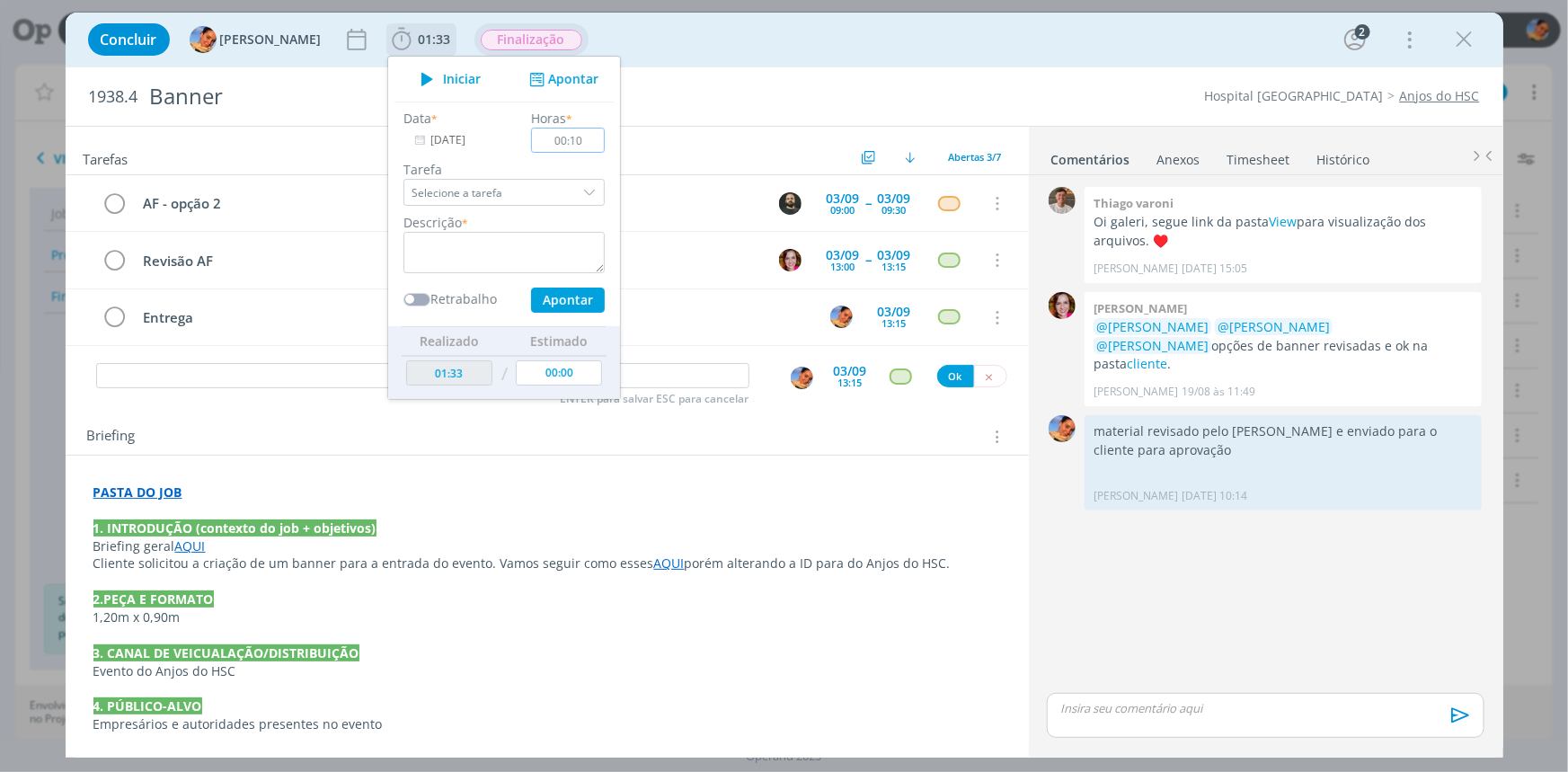
type input "00:10"
click at [494, 253] on textarea "dialog" at bounding box center [503, 253] width 201 height 41
type textarea "Novas pautas de finalização"
drag, startPoint x: 558, startPoint y: 243, endPoint x: 145, endPoint y: 190, distance: 416.4
click at [145, 190] on div "Concluir Luíza Santana 01:33 Iniciar Apontar Data * 02/09/2025 Horas * 00:10 Ta…" at bounding box center [784, 385] width 1437 height 745
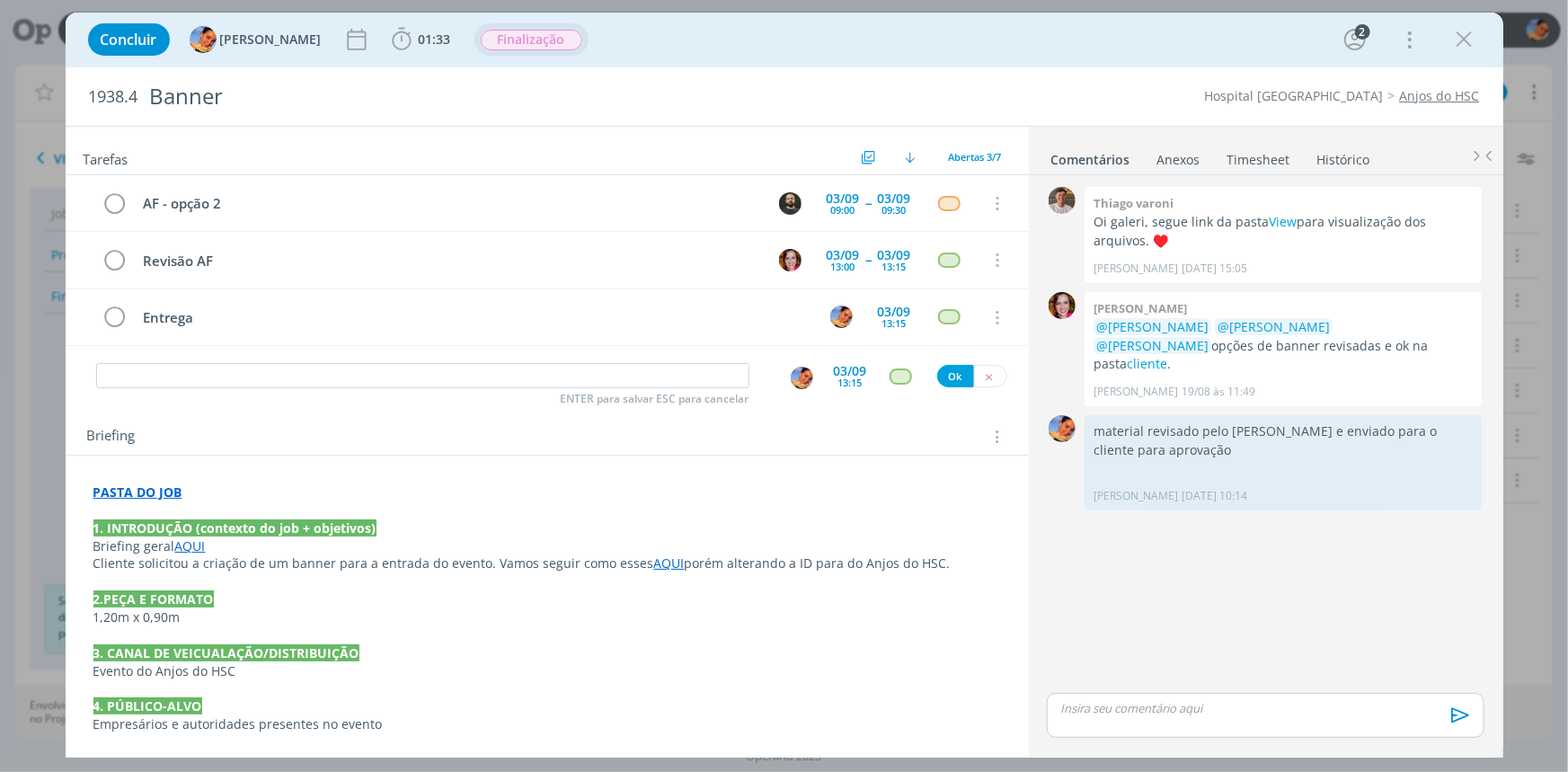
click at [512, 50] on button "Finalização" at bounding box center [532, 39] width 103 height 22
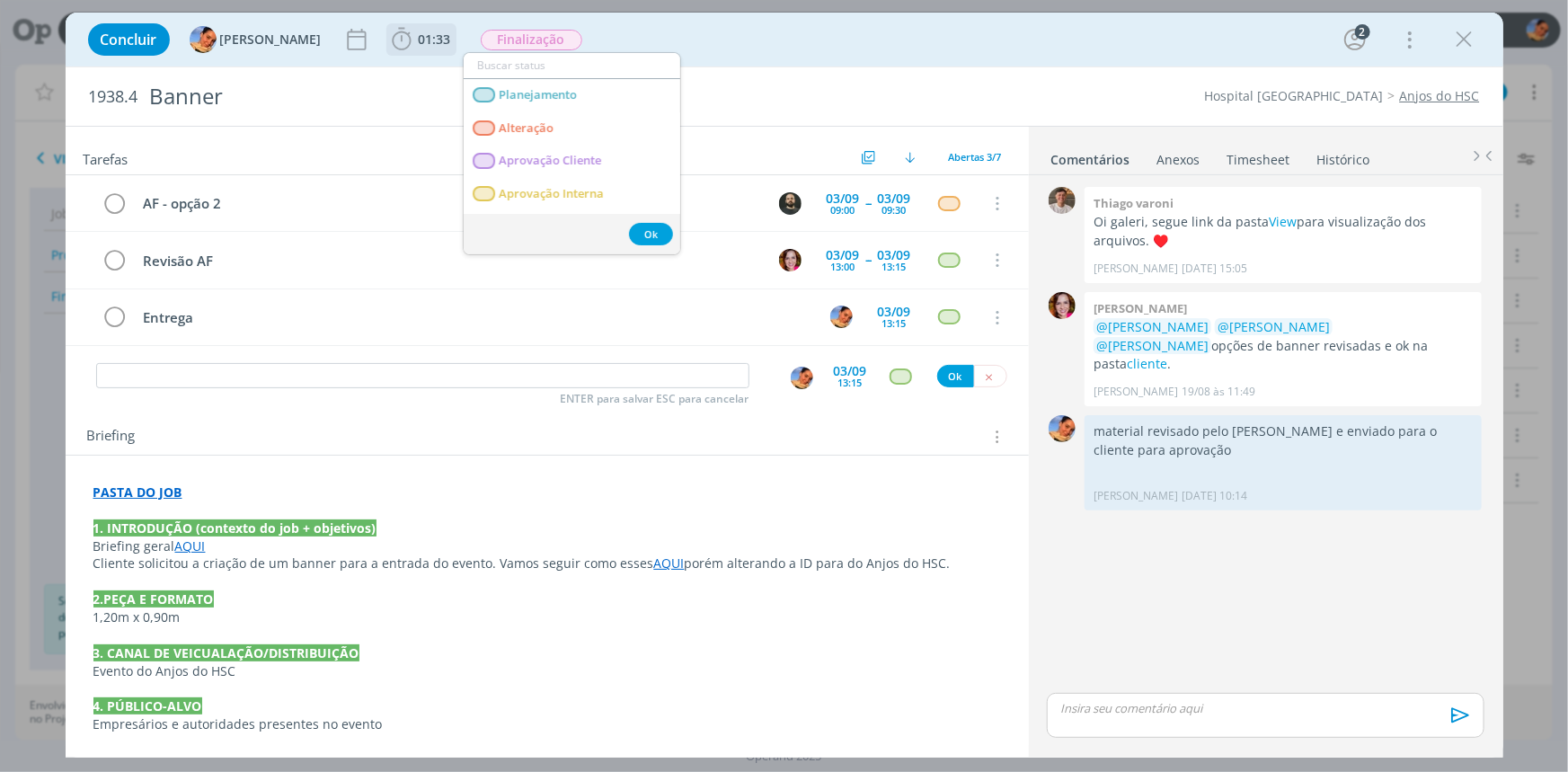
click at [419, 32] on span "01:33" at bounding box center [434, 38] width 32 height 17
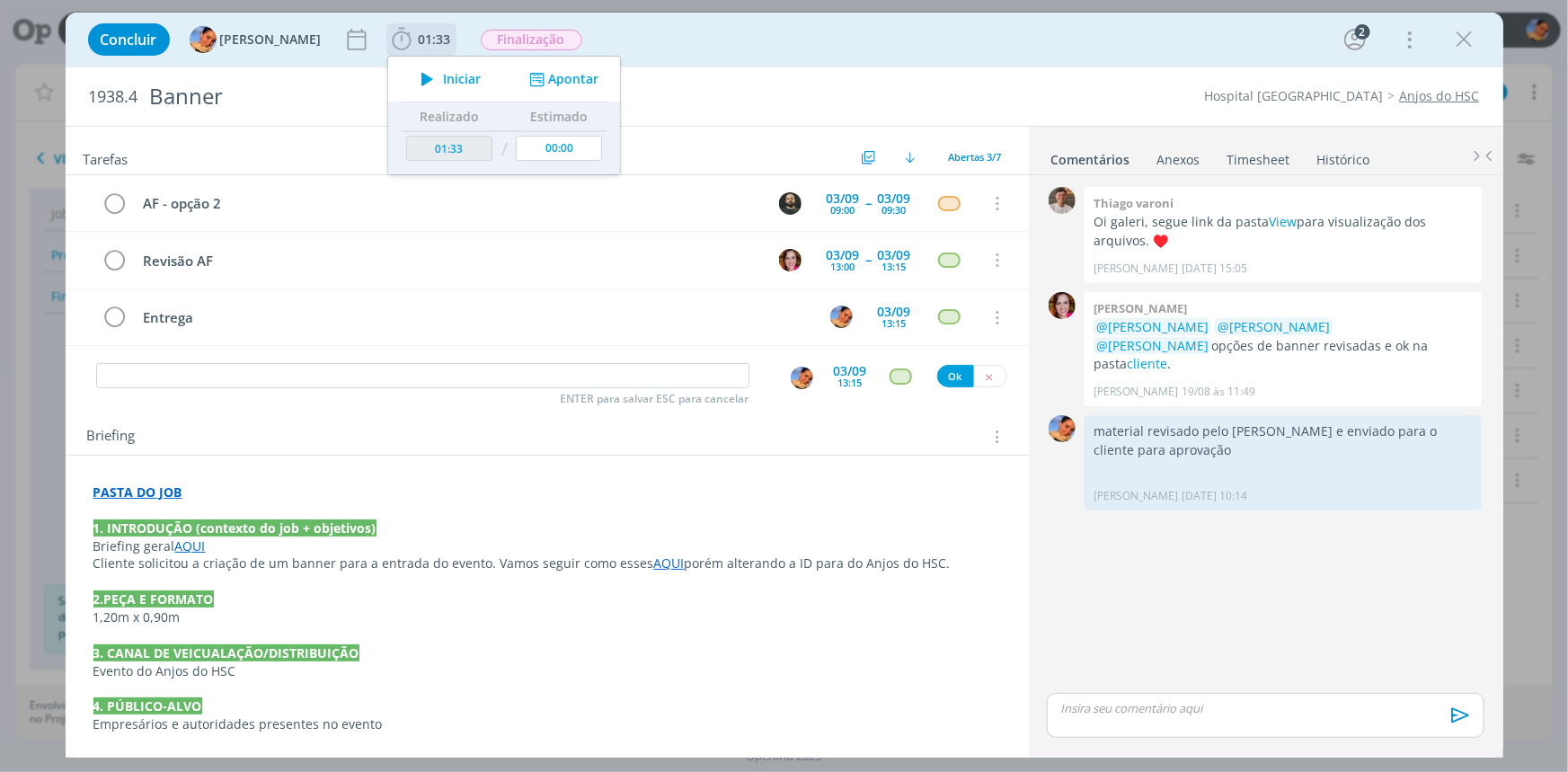
click at [546, 77] on button "Apontar" at bounding box center [561, 79] width 74 height 19
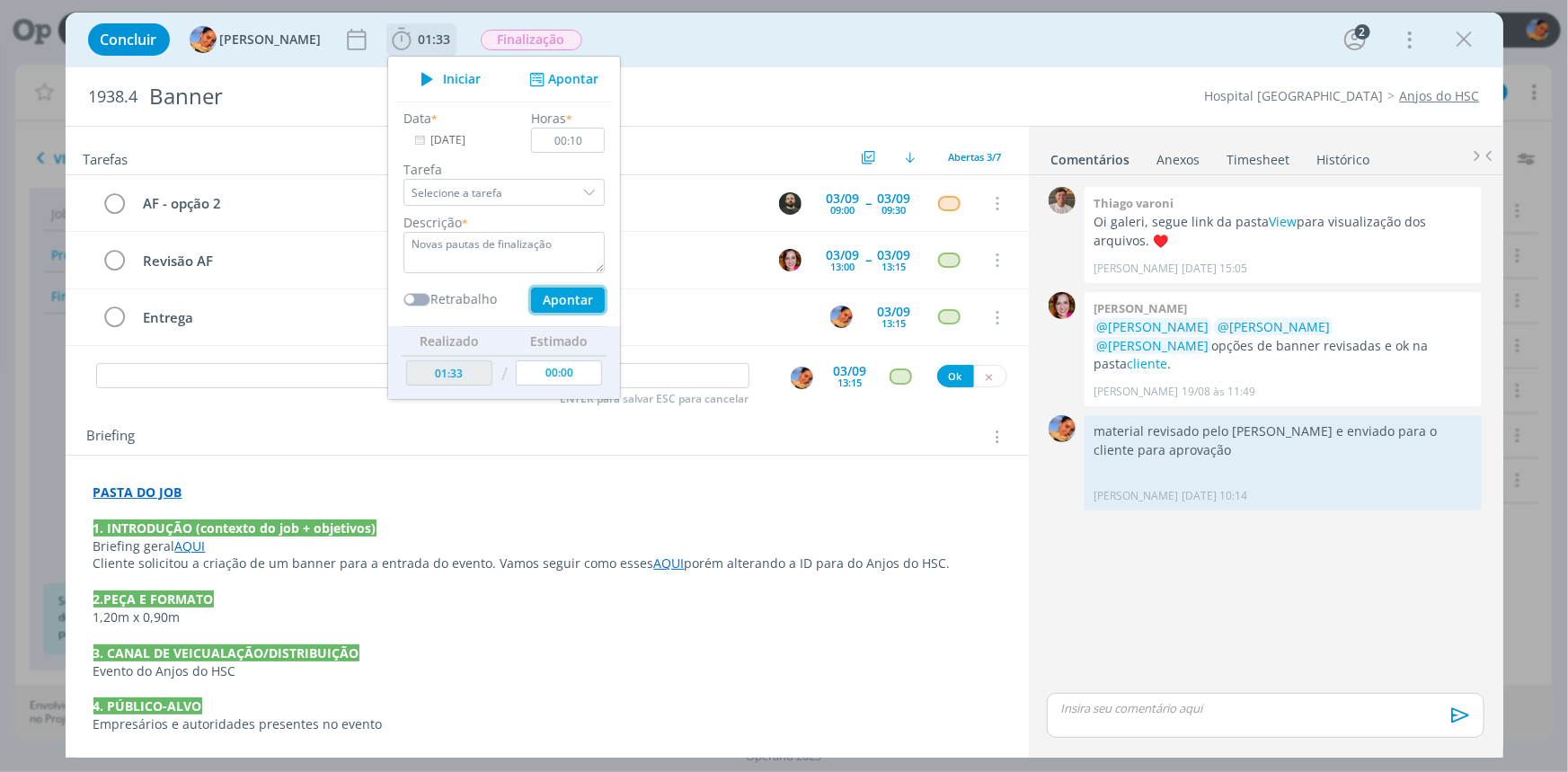
click at [561, 300] on button "Apontar" at bounding box center [566, 301] width 73 height 25
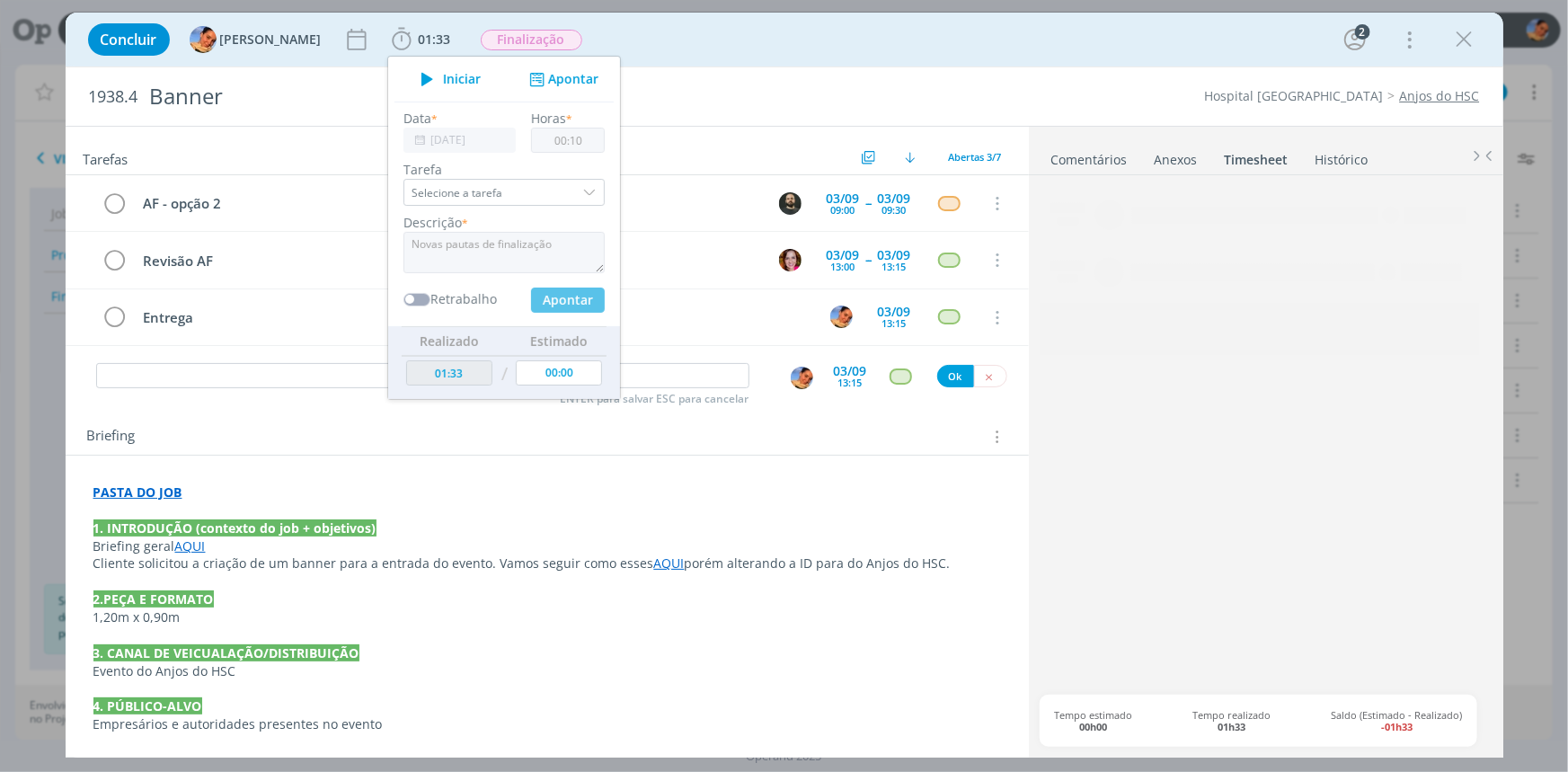
type input "01:43"
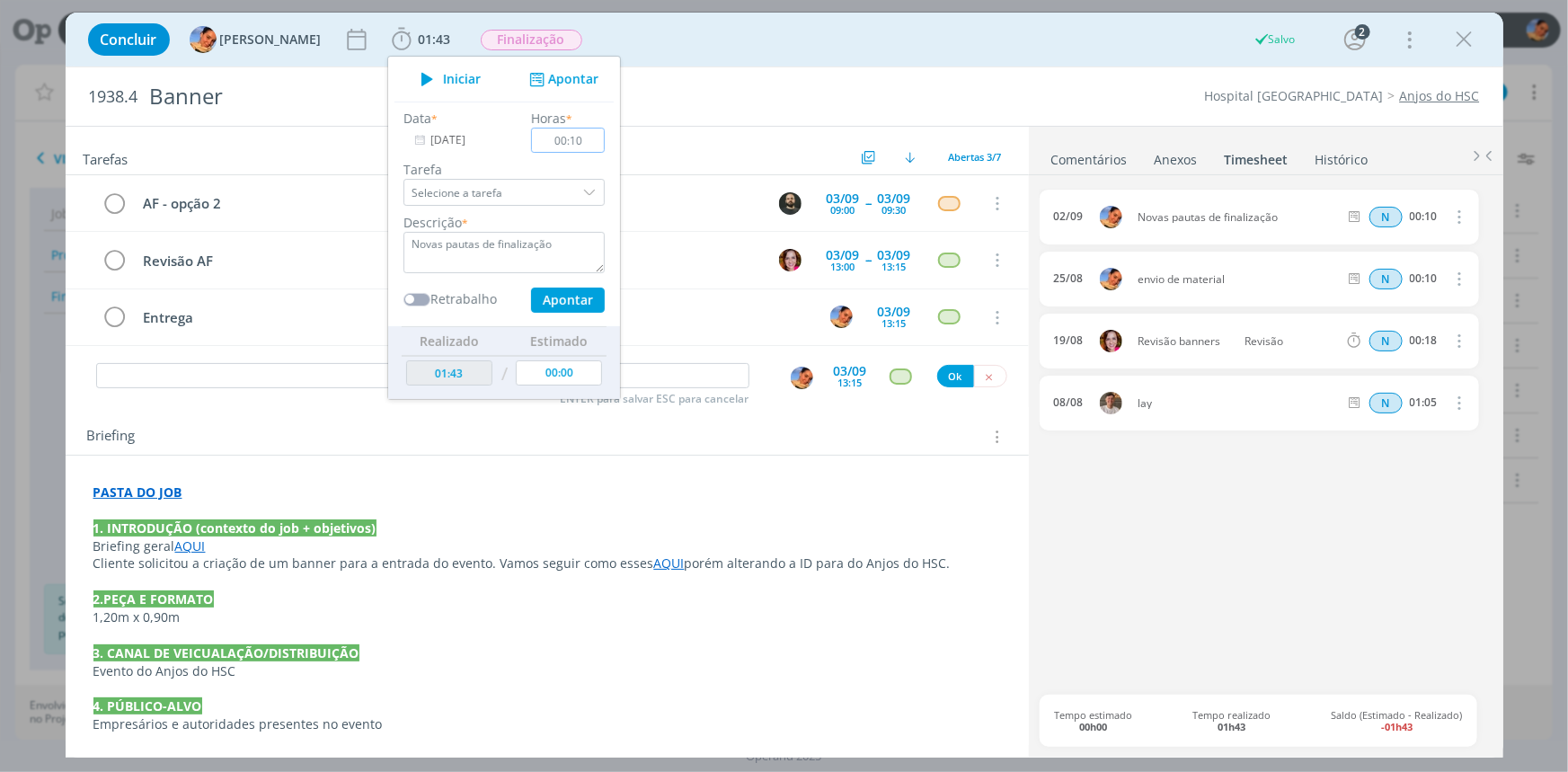
type input "00:00"
click at [299, 382] on input "dialog" at bounding box center [422, 376] width 653 height 25
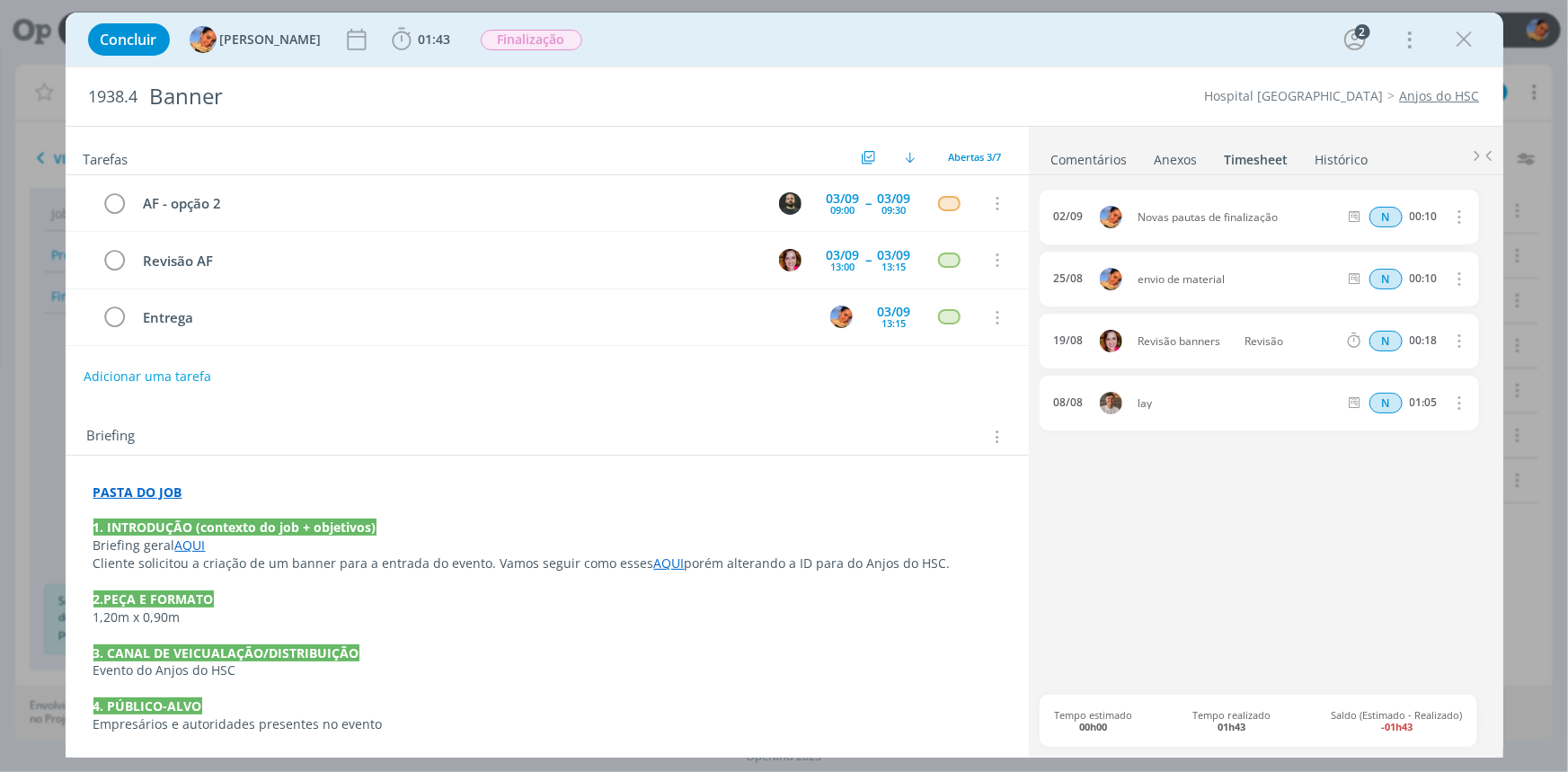
drag, startPoint x: 1459, startPoint y: 39, endPoint x: 539, endPoint y: 109, distance: 922.7
click at [1459, 39] on icon "dialog" at bounding box center [1465, 40] width 27 height 27
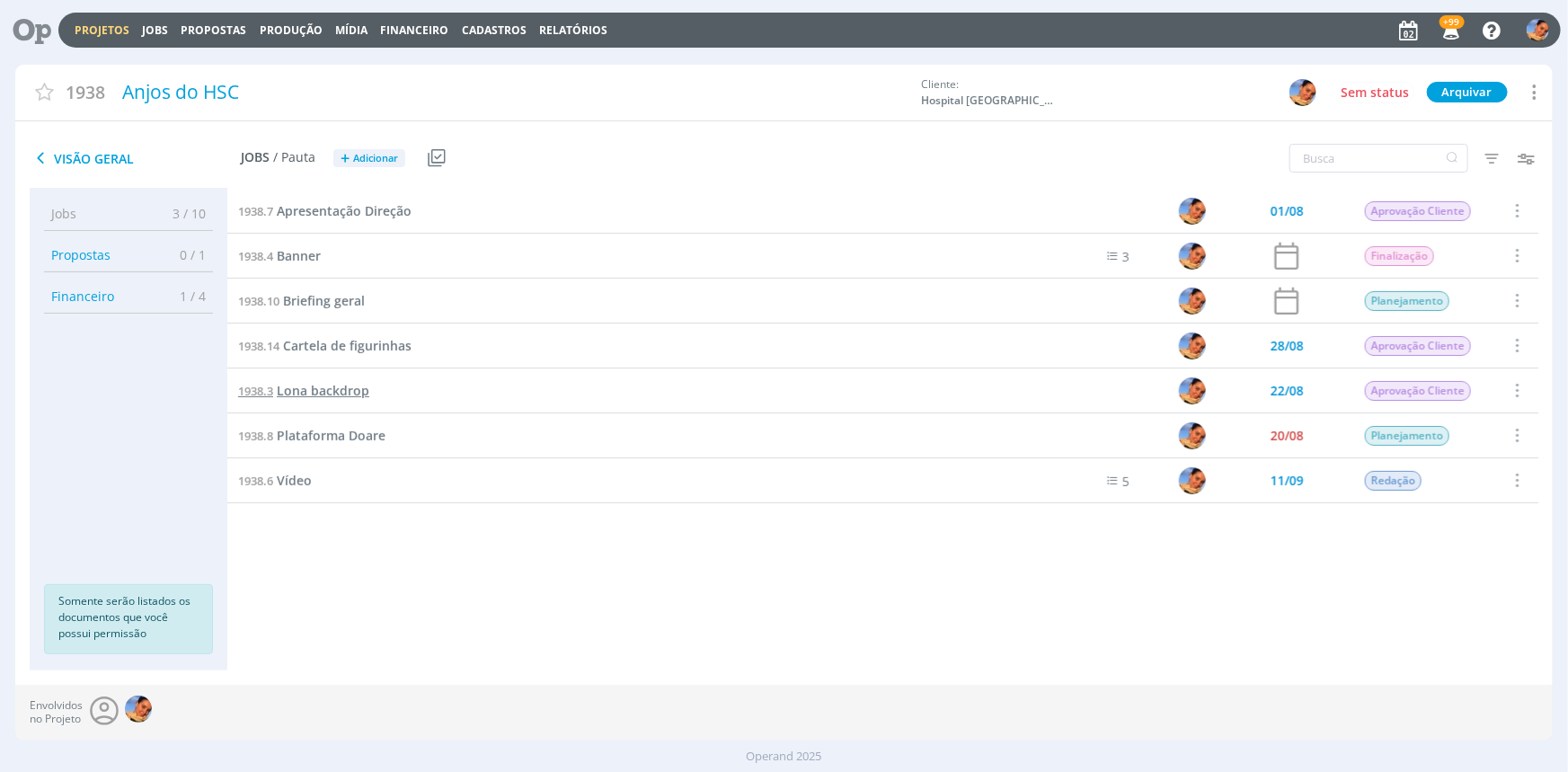
click at [361, 394] on span "Lona backdrop" at bounding box center [323, 389] width 93 height 17
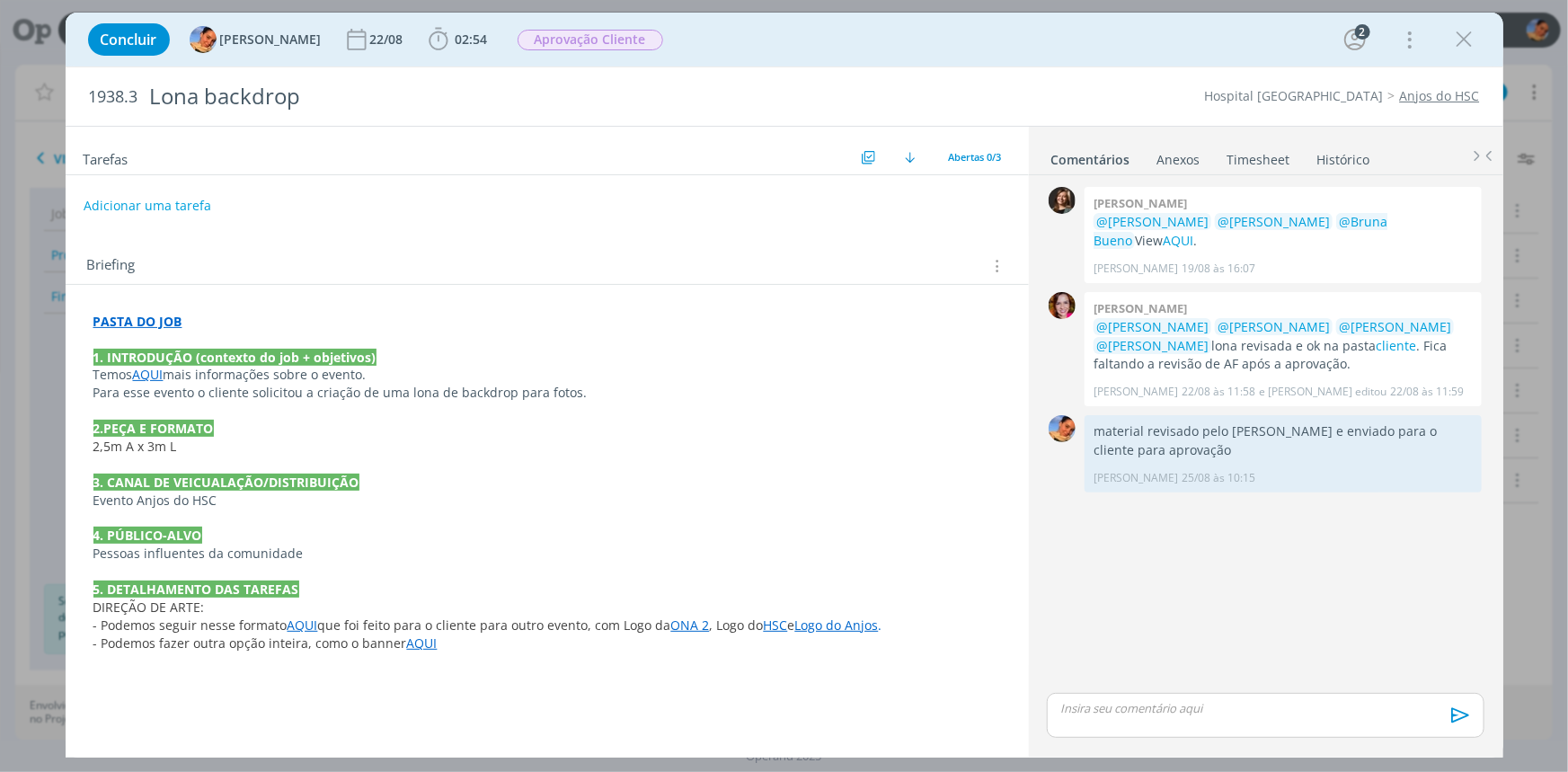
click at [152, 323] on strong "PASTA DO JOB" at bounding box center [138, 320] width 89 height 17
click at [171, 347] on link "https://sobeae.sharepoint.com/:f:/s/SOBEAE/Eih-Jl7qZFZOu8J06XwwFacBOqHwzZnGTbvc…" at bounding box center [210, 356] width 136 height 23
click at [188, 201] on button "Adicionar uma tarefa" at bounding box center [146, 204] width 128 height 30
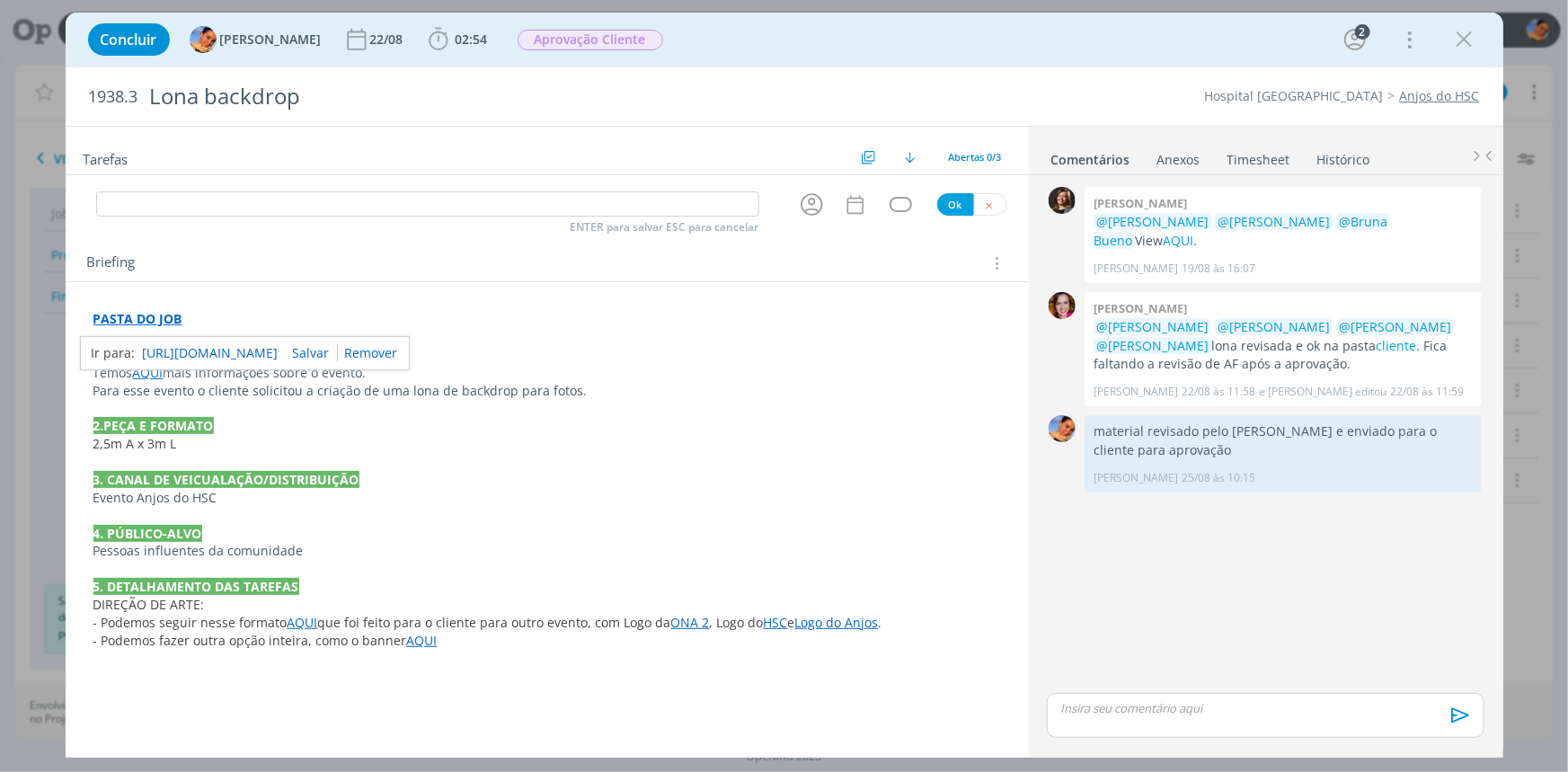
click at [188, 201] on input "dialog" at bounding box center [427, 204] width 663 height 25
click at [799, 212] on icon "dialog" at bounding box center [812, 204] width 28 height 28
type input "AF - opção 2 (quadriculada)"
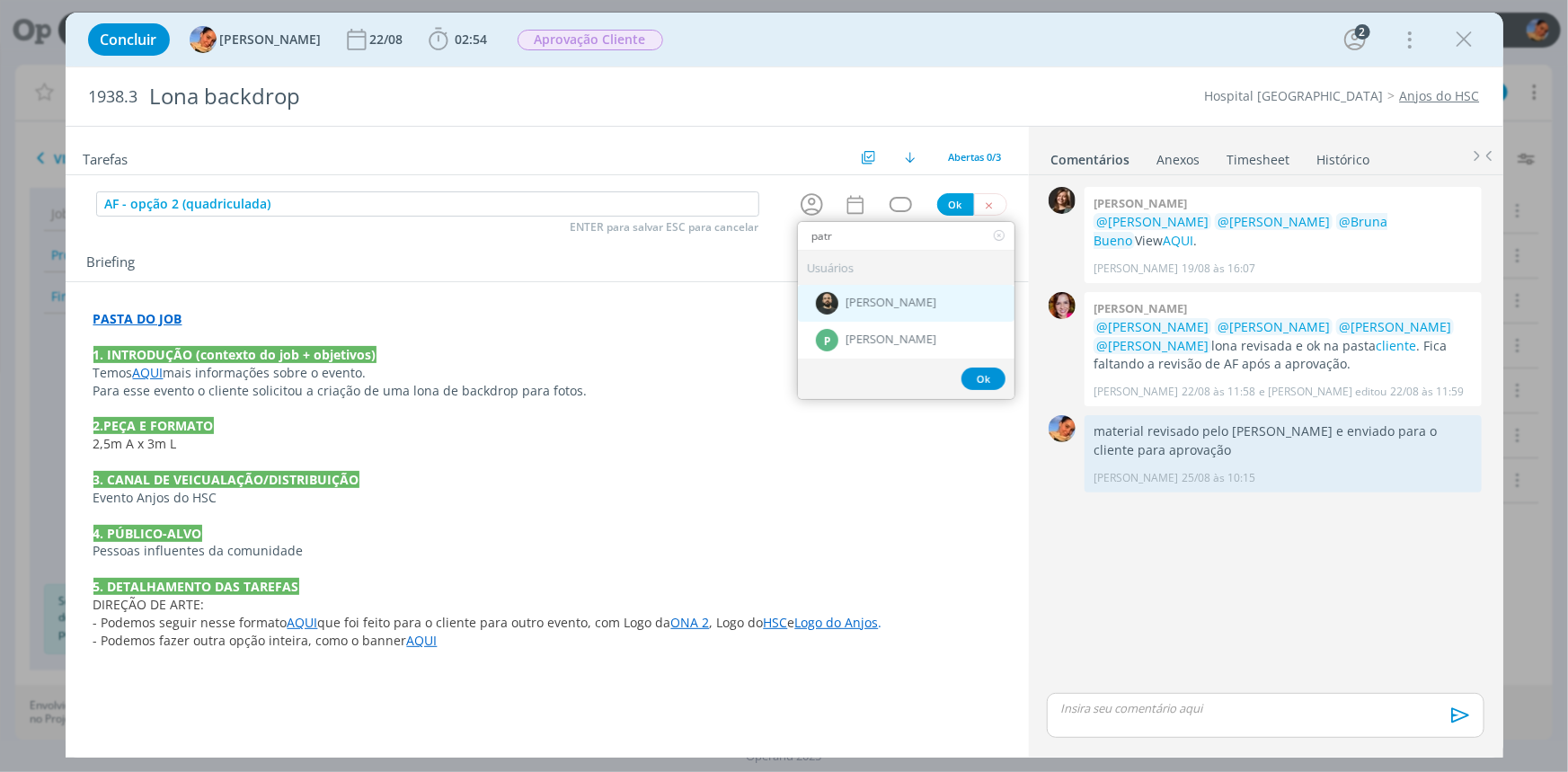
type input "patr"
click at [855, 300] on span "[PERSON_NAME]" at bounding box center [890, 304] width 91 height 15
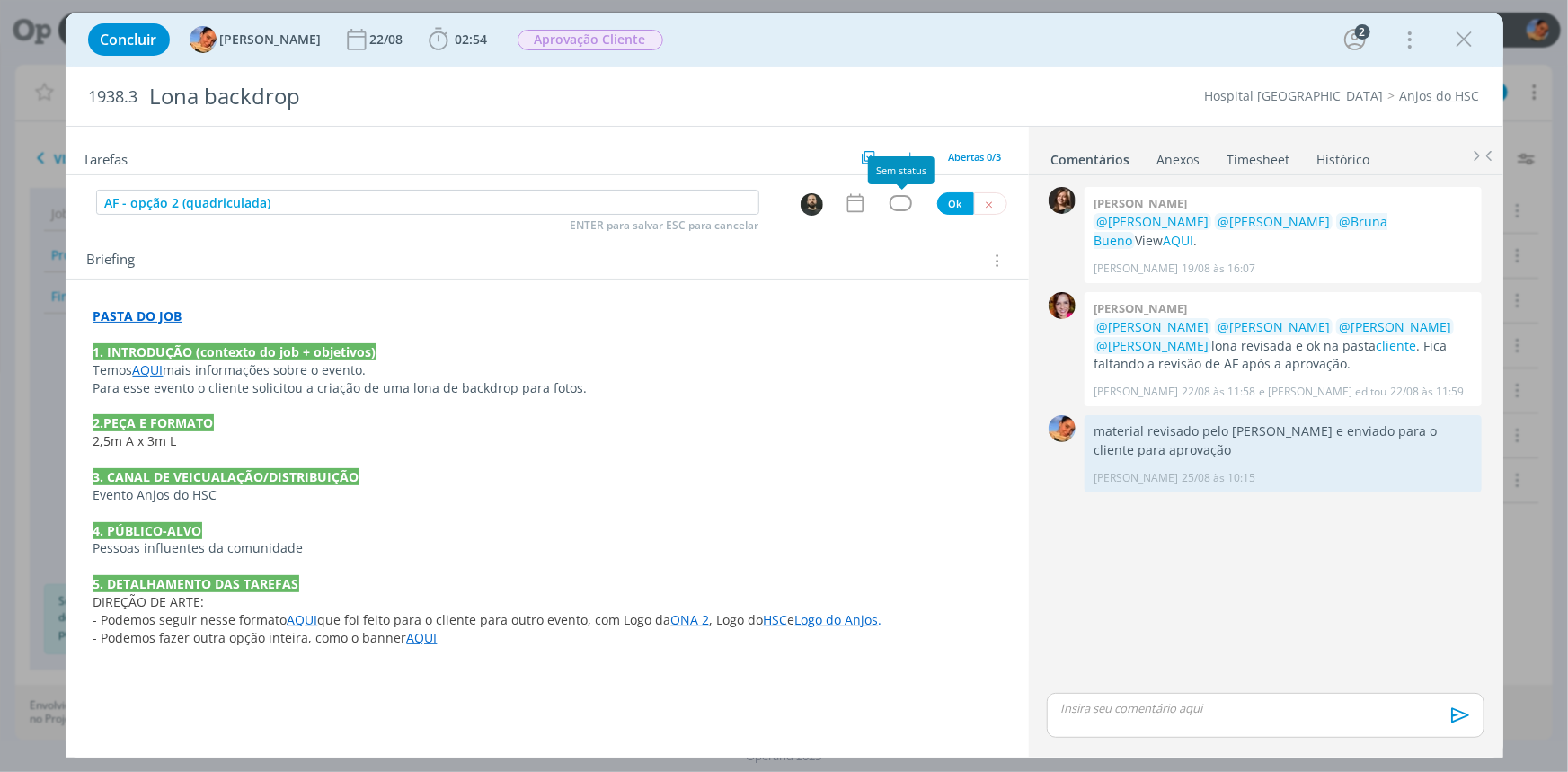
click at [864, 188] on div "Tarefas Usar Job de template Criar template a partir deste job Visualizar Templ…" at bounding box center [546, 435] width 963 height 618
click at [862, 191] on icon "dialog" at bounding box center [856, 203] width 23 height 23
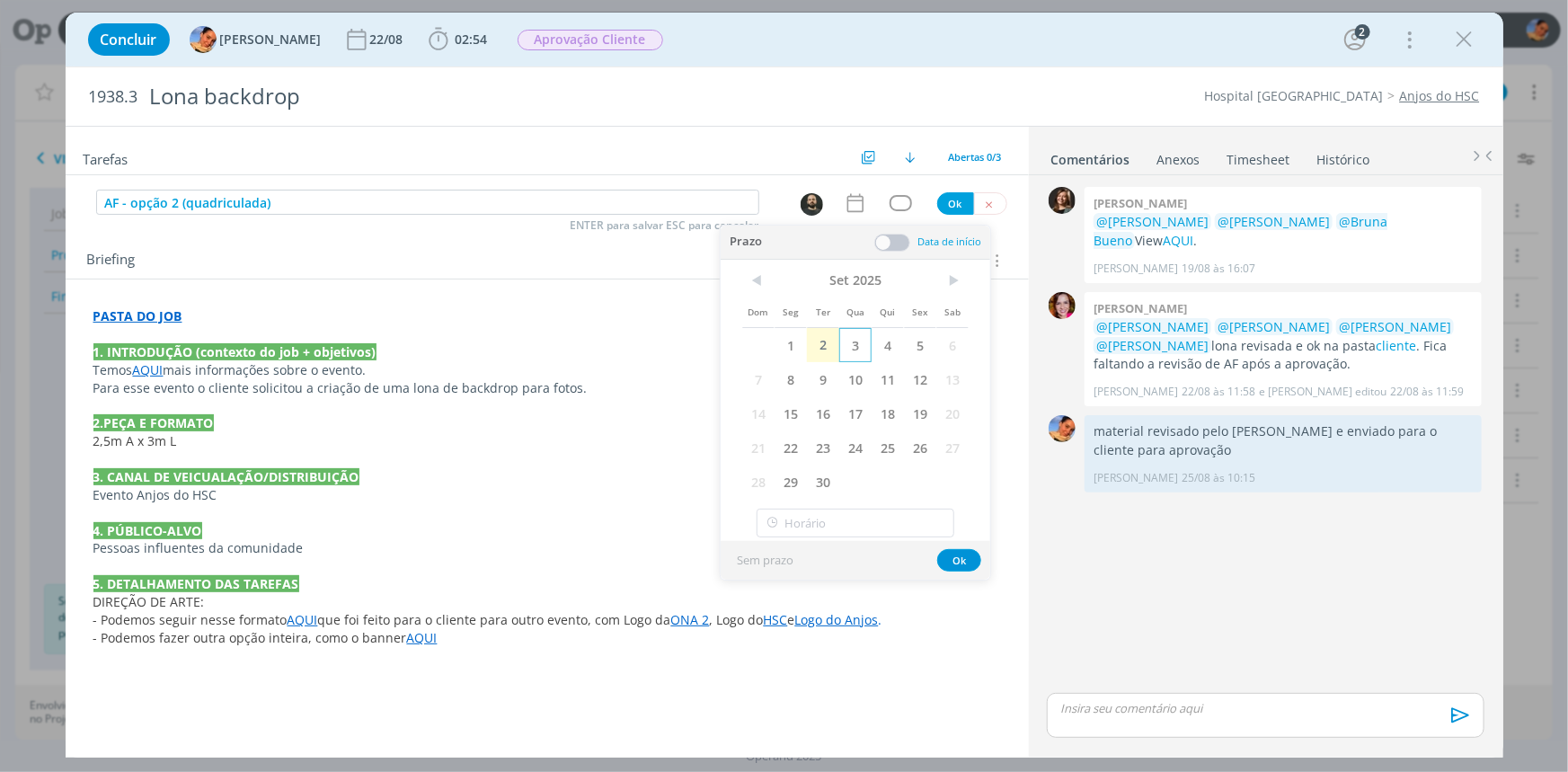
click at [863, 345] on span "3" at bounding box center [855, 345] width 32 height 34
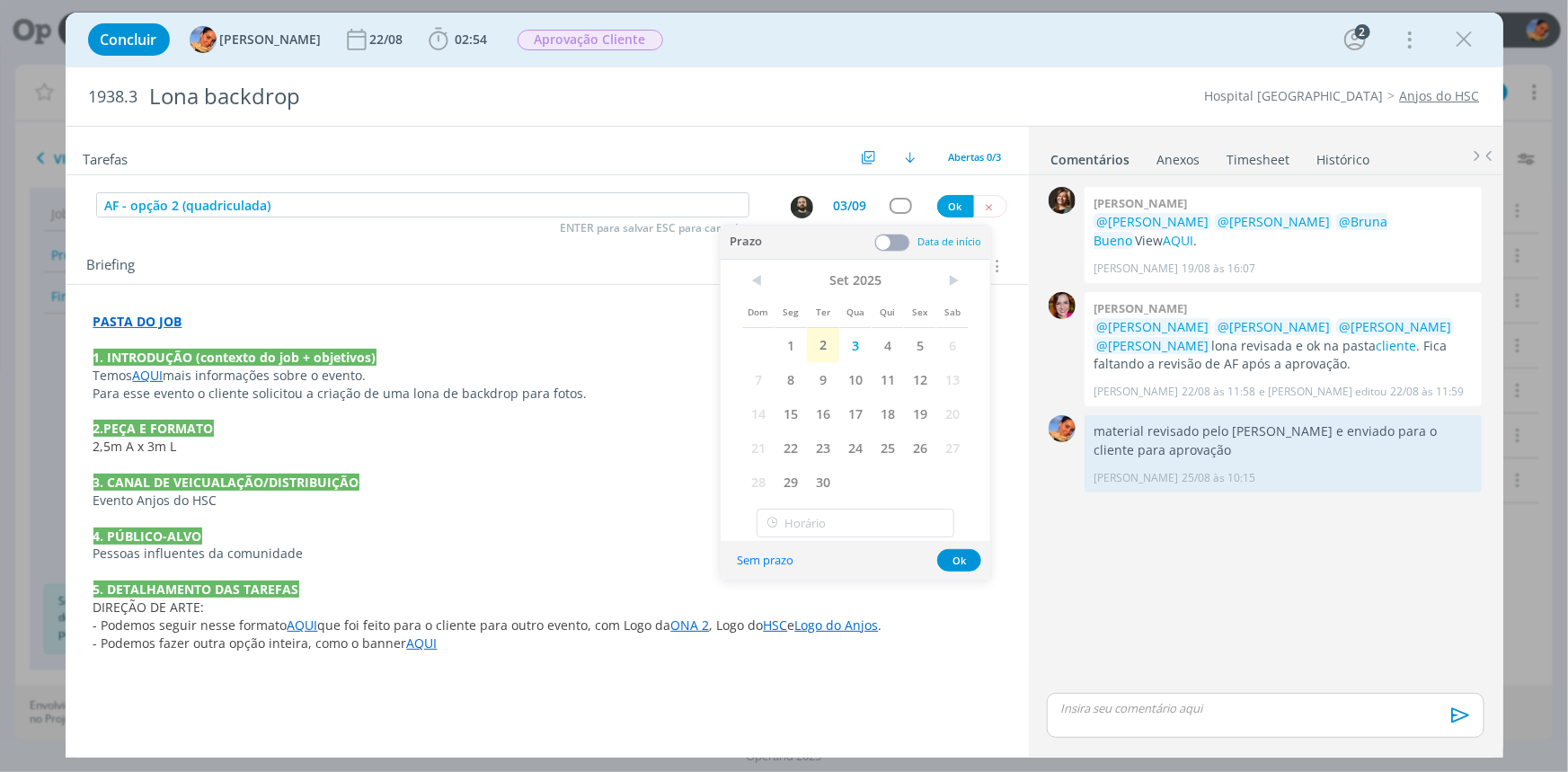
click at [898, 245] on span at bounding box center [892, 242] width 36 height 18
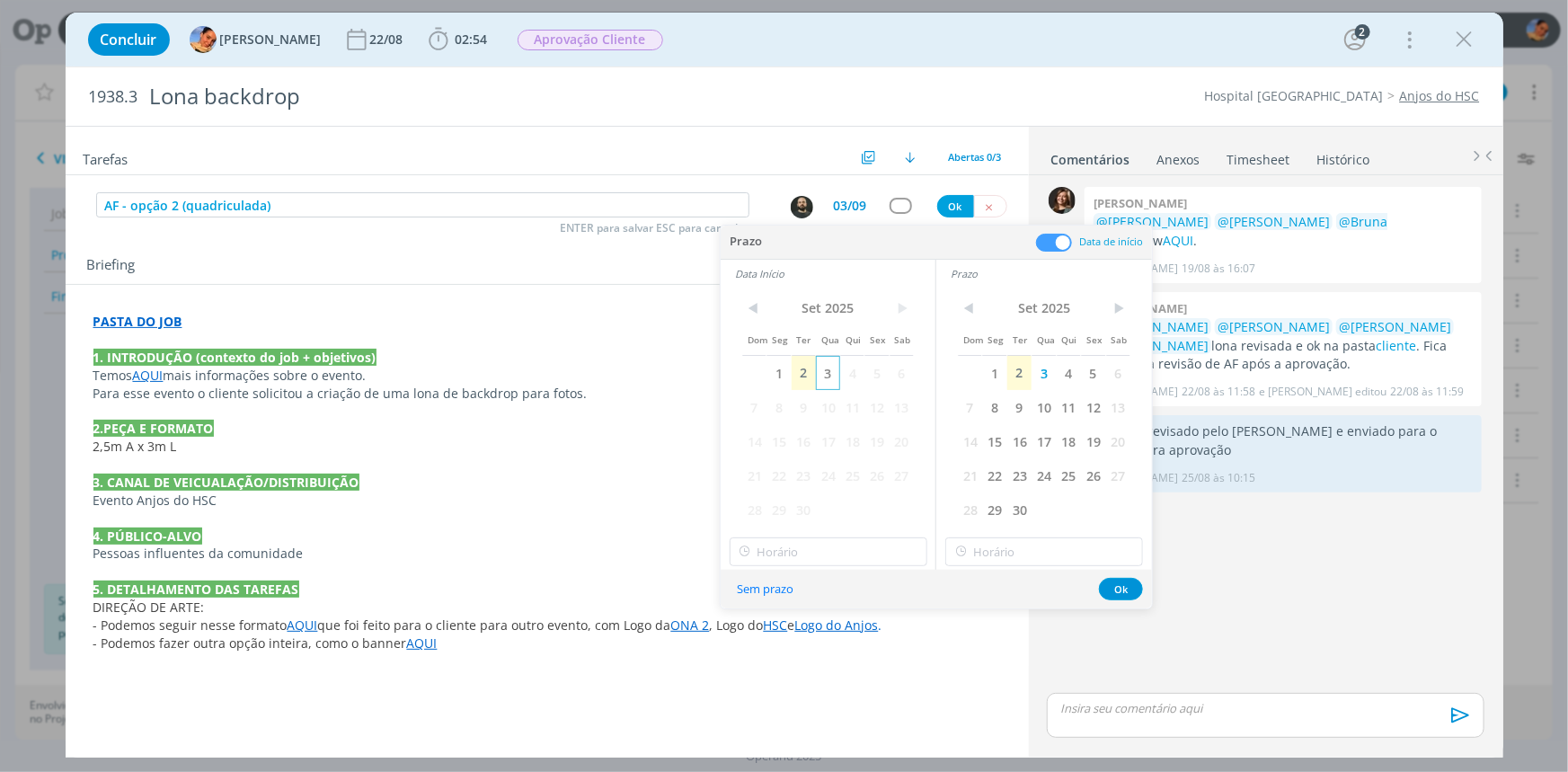
click at [835, 380] on span "3" at bounding box center [827, 373] width 24 height 34
click at [827, 534] on div "< Set 2025 > Dom Seg Ter Qua Qui Sex Sab 1 2 3 4 5 6 7 8 9 10 11 12 13 14 15 16…" at bounding box center [827, 428] width 215 height 282
click at [824, 539] on input "18:00" at bounding box center [828, 551] width 198 height 28
click at [804, 611] on div "09:30" at bounding box center [829, 610] width 200 height 32
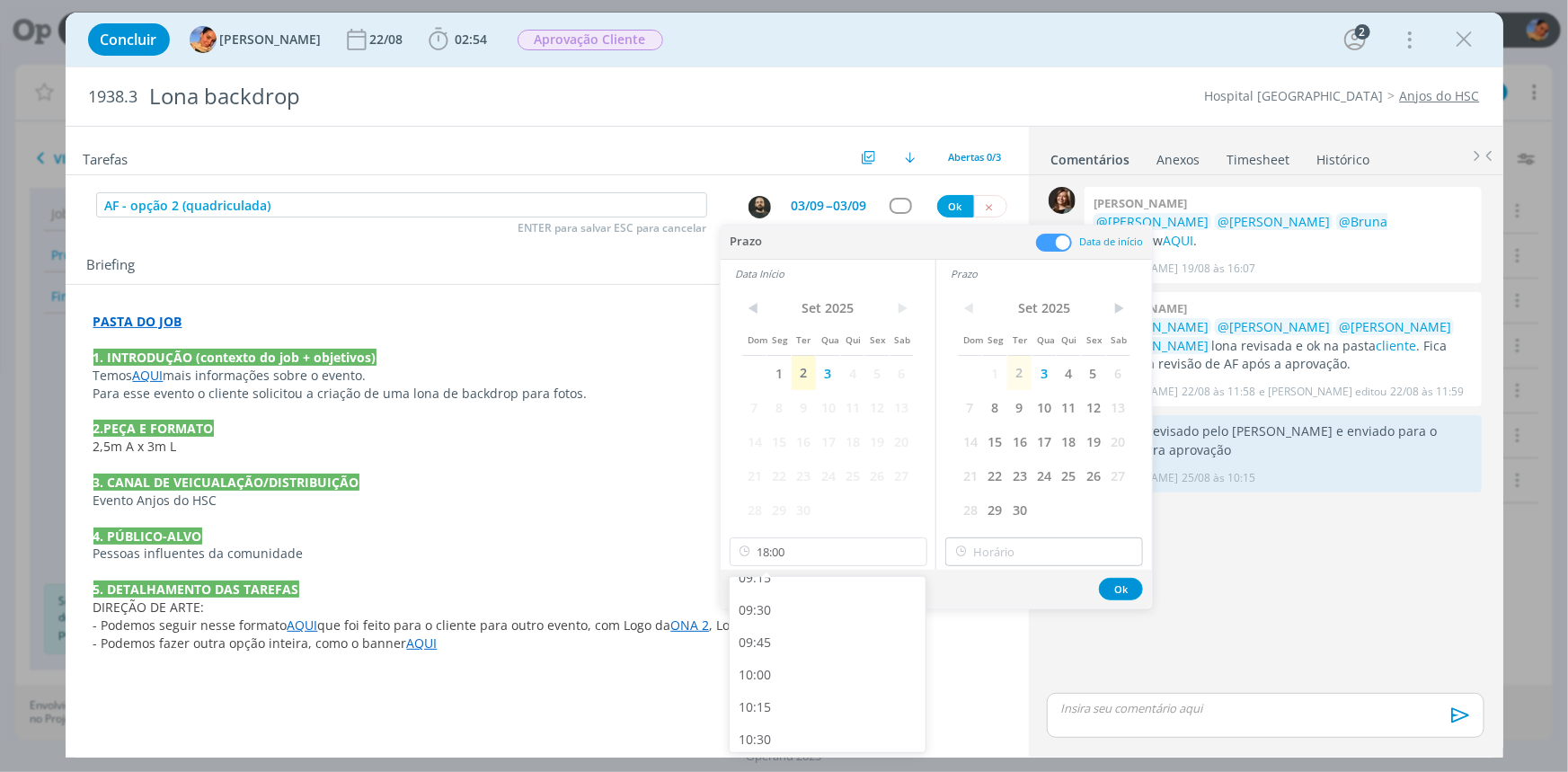
type input "09:30"
click at [990, 547] on input "18:00" at bounding box center [1044, 551] width 198 height 28
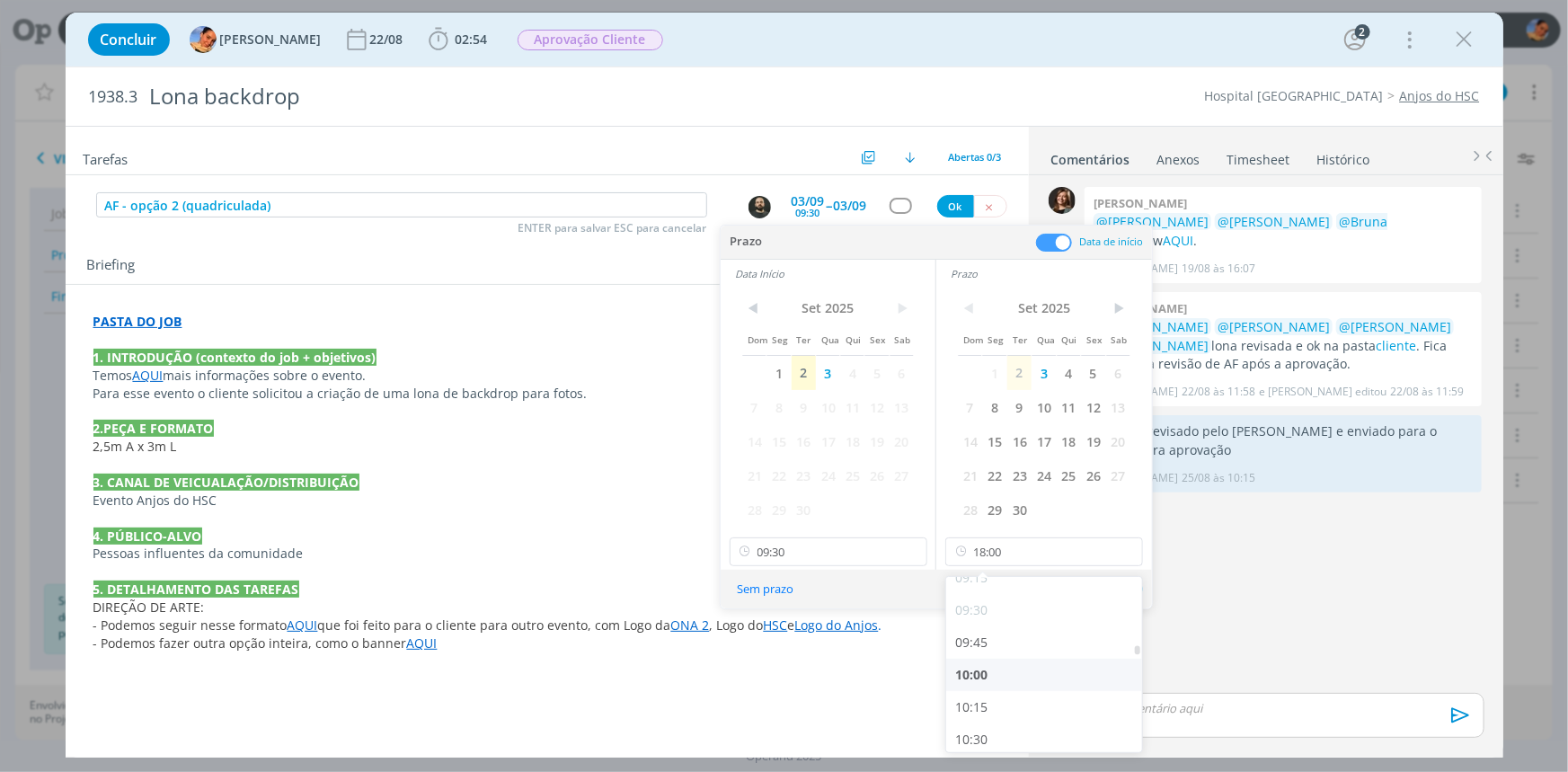
click at [993, 672] on div "10:00" at bounding box center [1046, 674] width 200 height 32
type input "10:00"
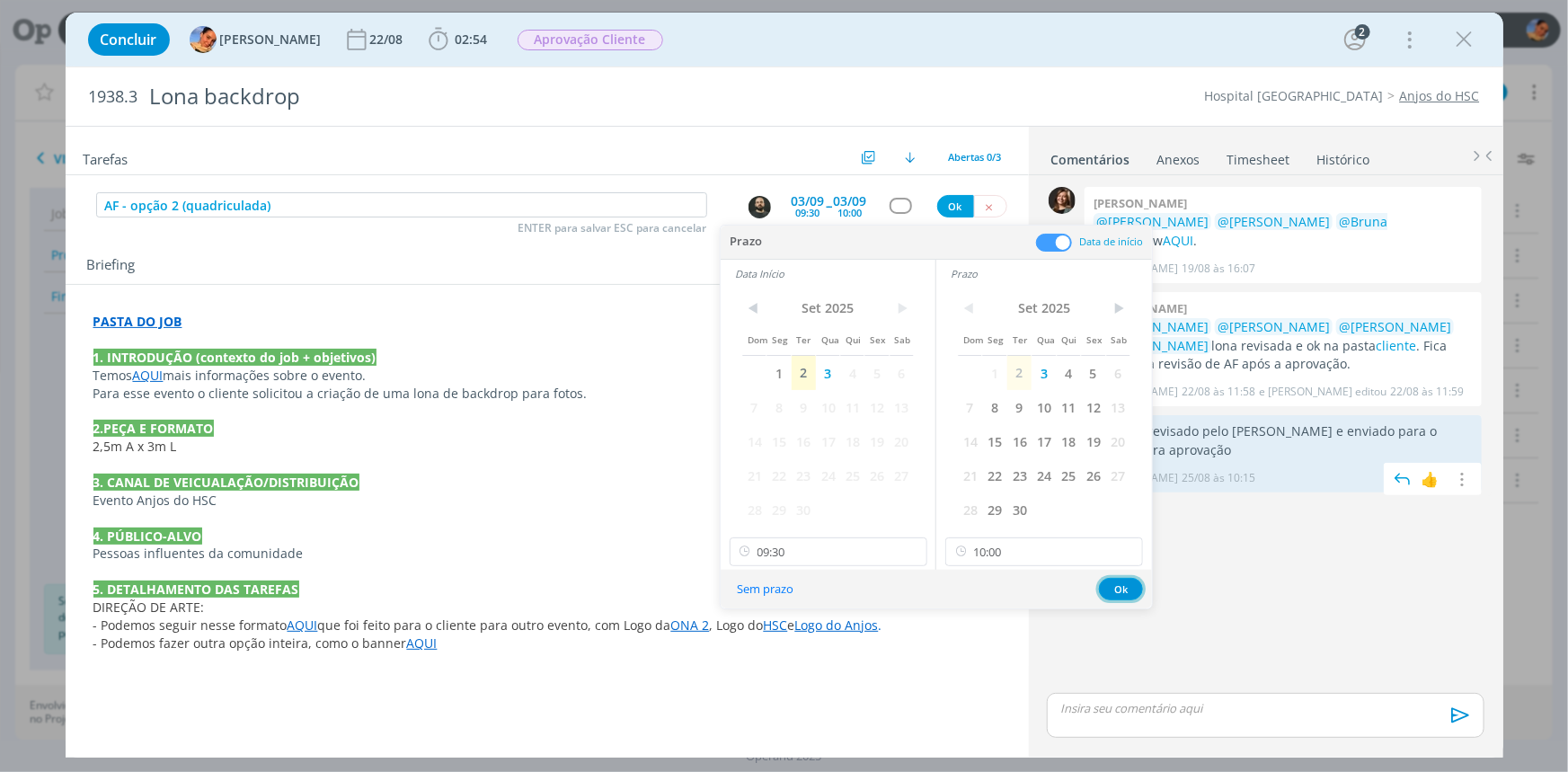
drag, startPoint x: 1110, startPoint y: 580, endPoint x: 1077, endPoint y: 473, distance: 112.0
click at [1110, 579] on button "Ok" at bounding box center [1120, 589] width 44 height 22
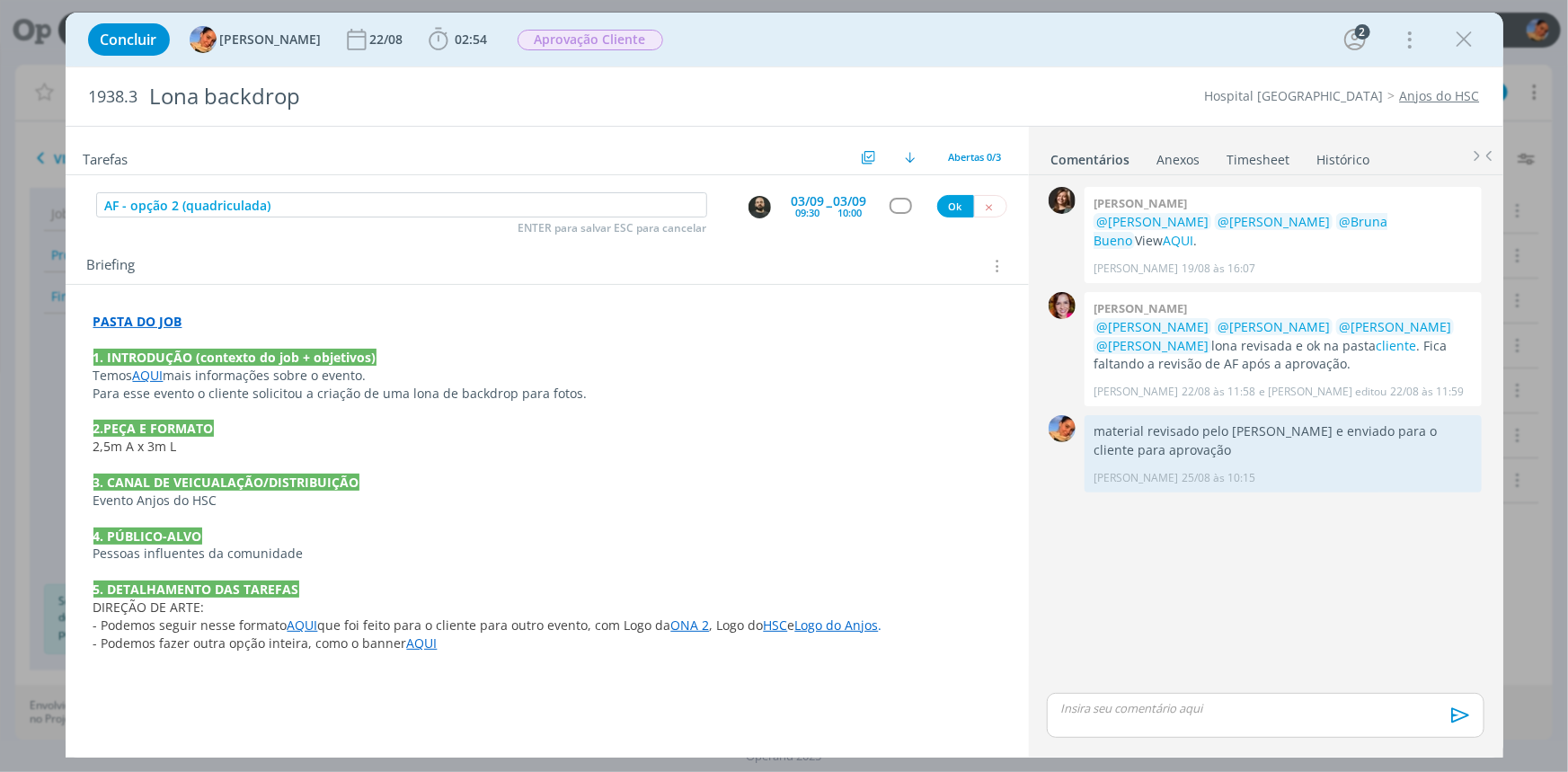
click at [898, 206] on div "dialog" at bounding box center [901, 206] width 22 height 16
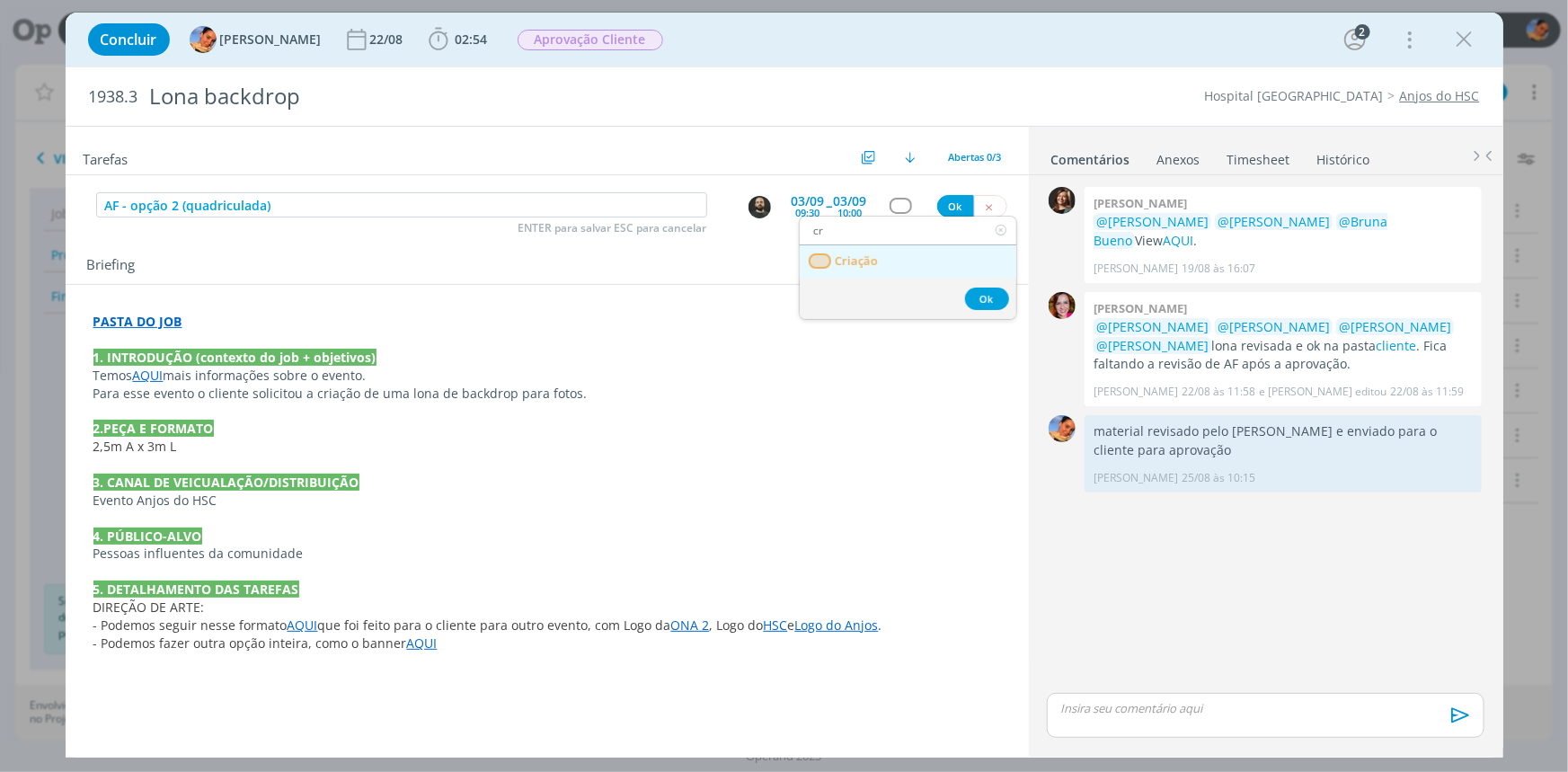
type input "cr"
click at [940, 265] on link "Criação" at bounding box center [907, 262] width 217 height 33
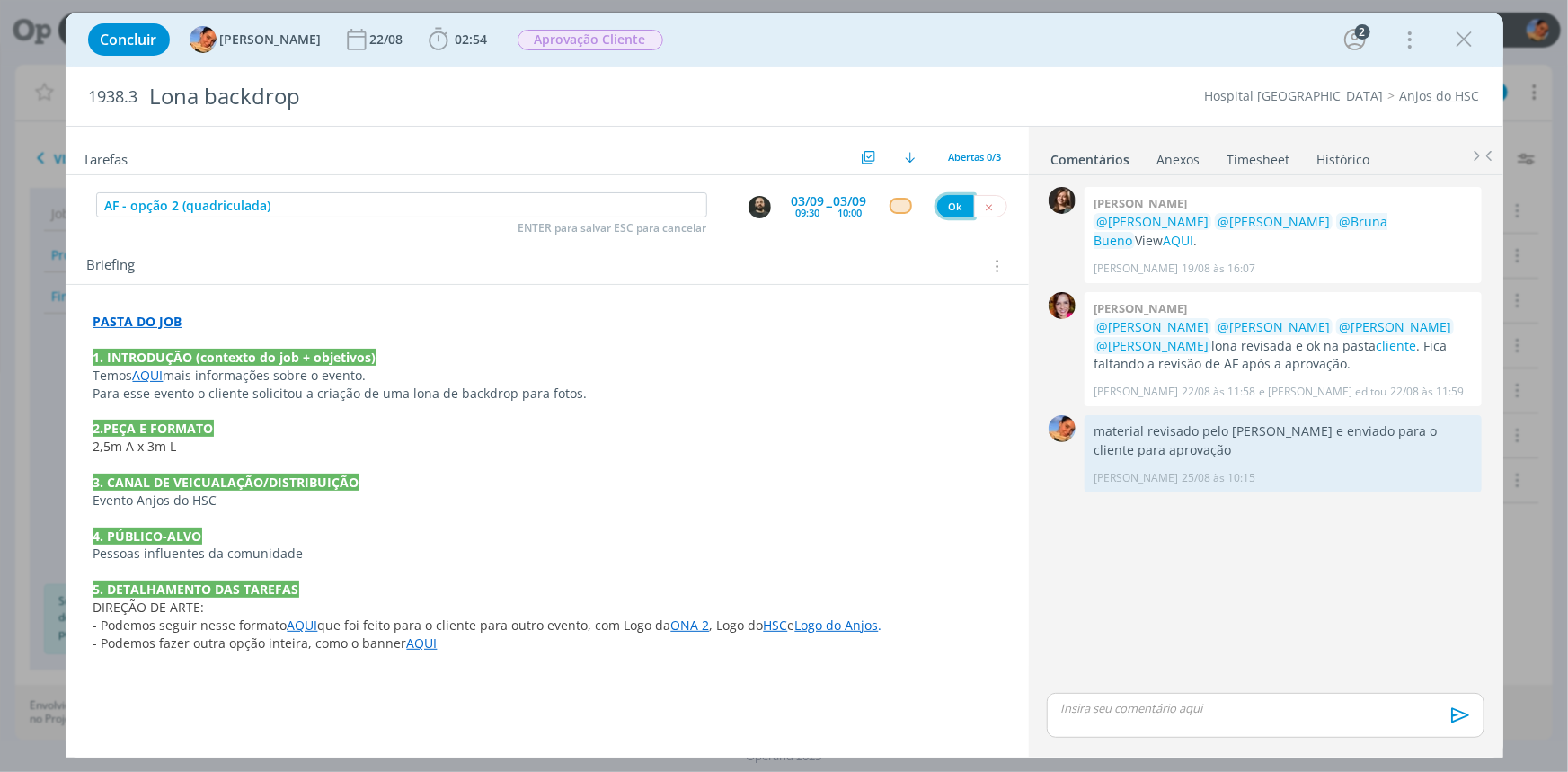
click at [952, 206] on button "Ok" at bounding box center [955, 206] width 37 height 22
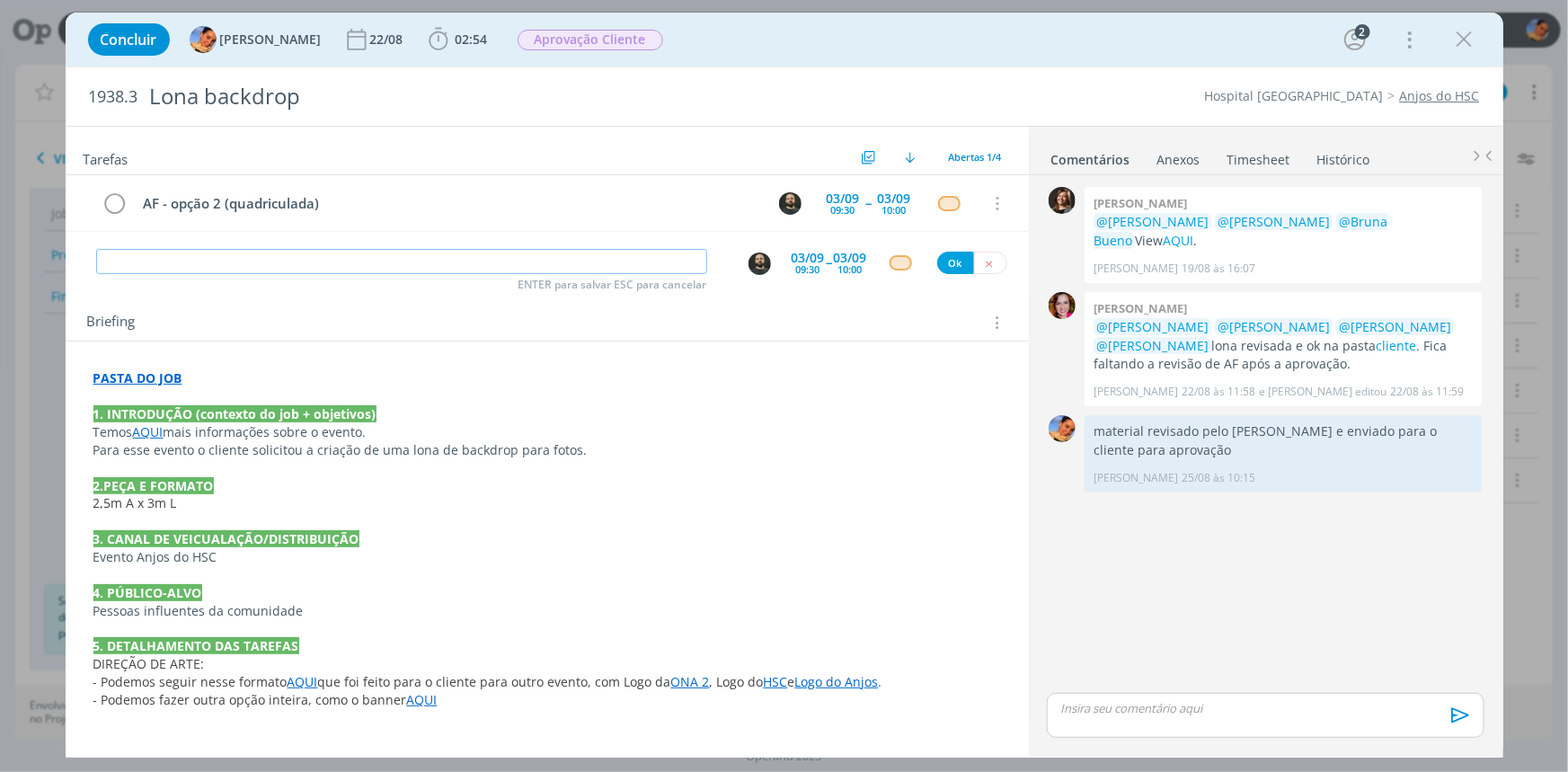
click at [526, 264] on input "dialog" at bounding box center [402, 262] width 611 height 25
type input "Revisão"
click at [755, 257] on img "dialog" at bounding box center [759, 264] width 22 height 22
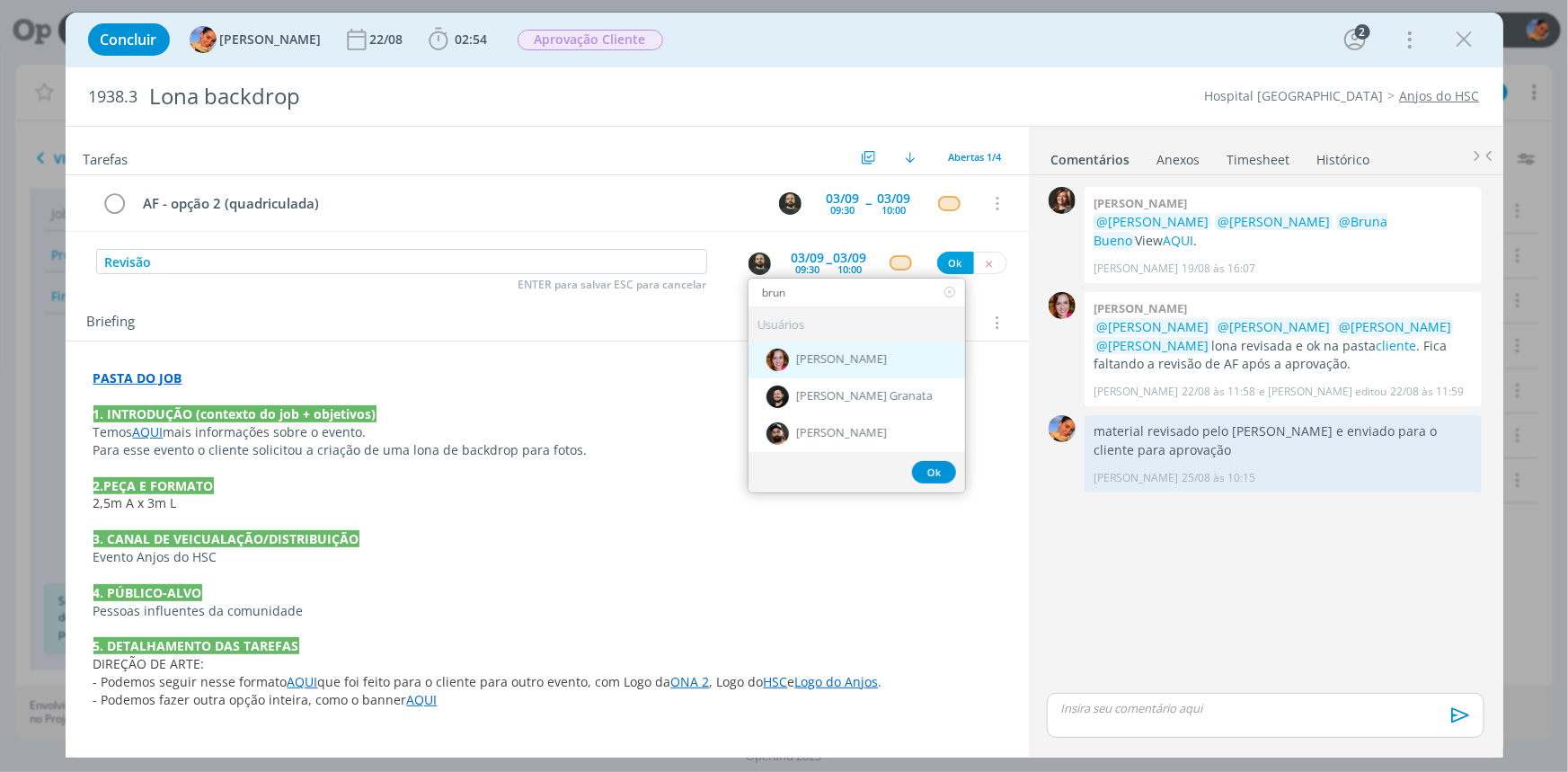
type input "brun"
click at [857, 372] on div "[PERSON_NAME]" at bounding box center [857, 360] width 217 height 37
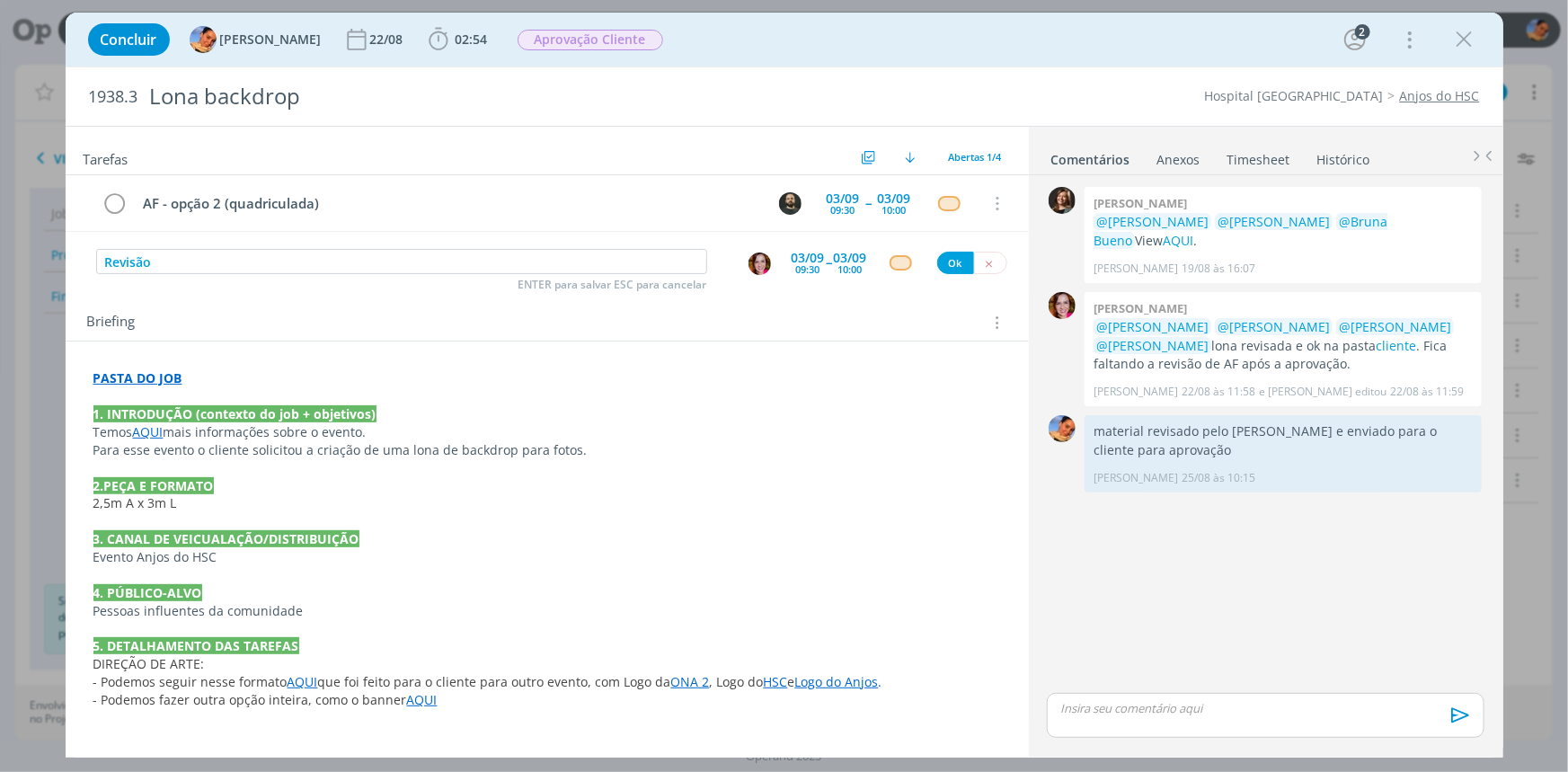
drag, startPoint x: 797, startPoint y: 264, endPoint x: 810, endPoint y: 273, distance: 15.8
click at [798, 264] on div "09:30" at bounding box center [808, 269] width 24 height 10
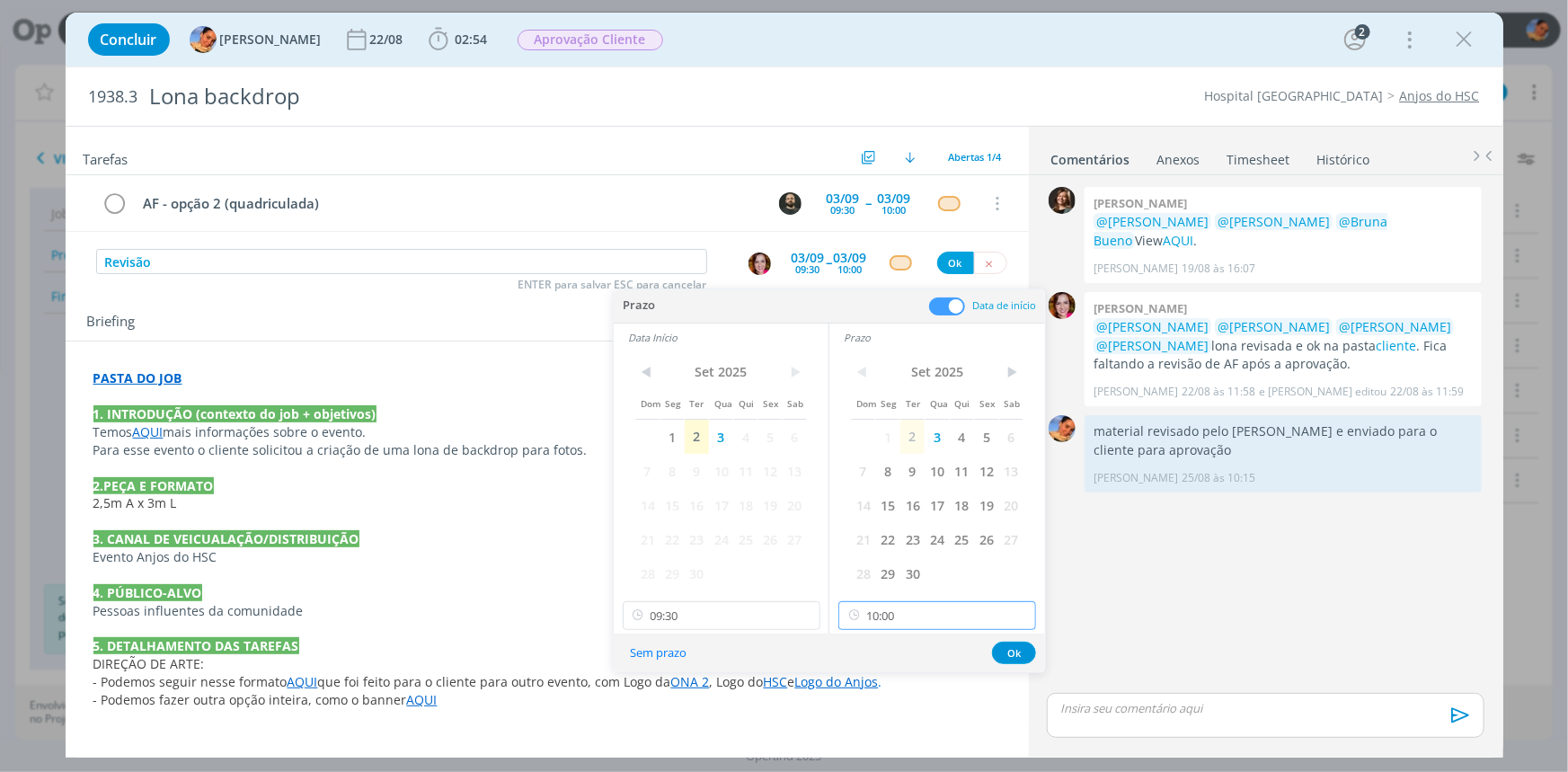
click at [945, 609] on input "10:00" at bounding box center [937, 615] width 198 height 28
click at [868, 457] on div "13:30" at bounding box center [939, 447] width 200 height 32
type input "13:30"
click at [721, 597] on div "< Set 2025 > Dom Seg Ter Qua Qui Sex Sab 1 2 3 4 5 6 7 8 9 10 11 12 13 14 15 16…" at bounding box center [721, 492] width 215 height 282
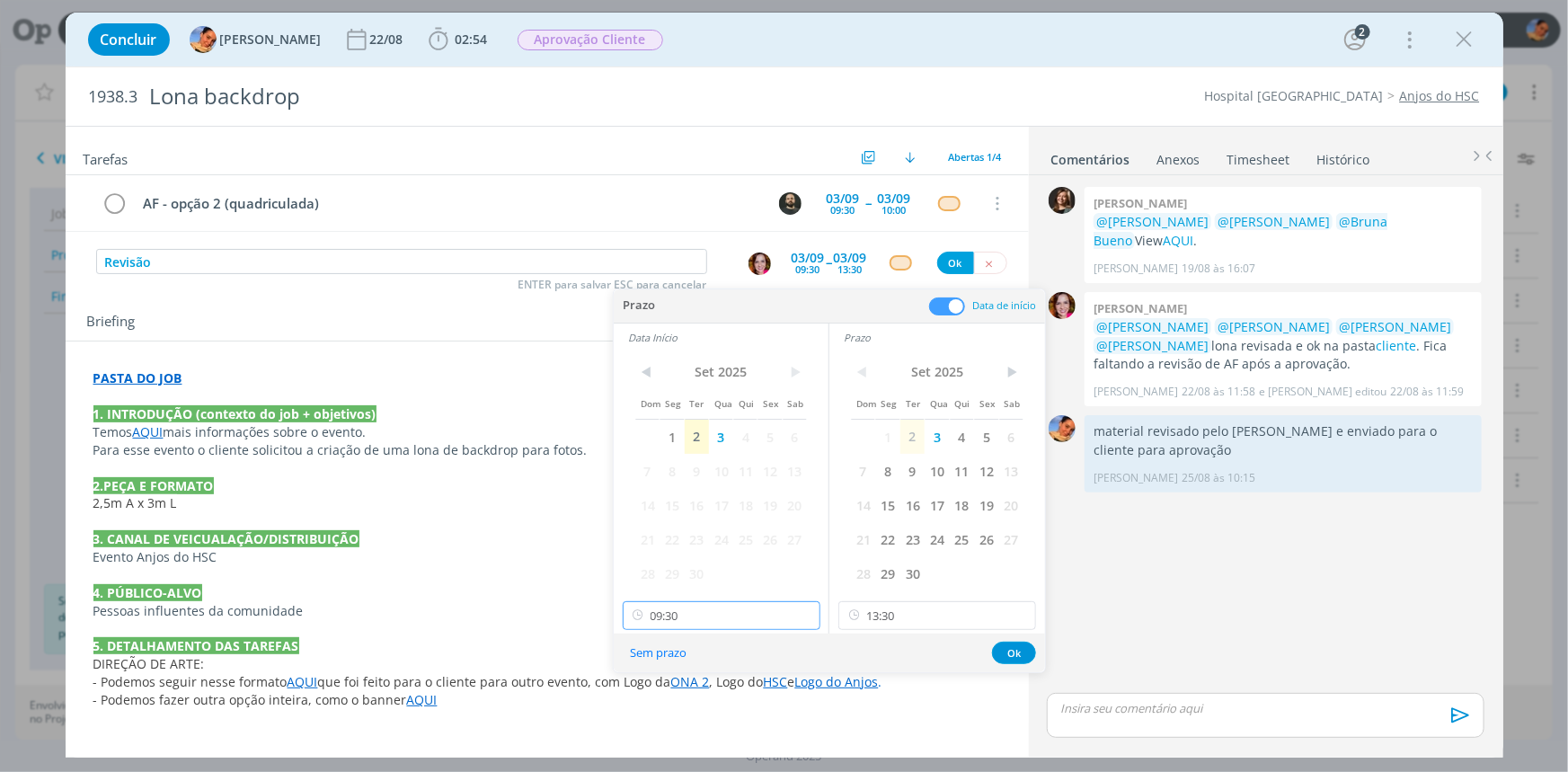
click at [723, 606] on input "09:30" at bounding box center [721, 615] width 198 height 28
click at [755, 492] on div "13:15" at bounding box center [722, 479] width 200 height 32
type input "13:15"
click at [994, 653] on button "Ok" at bounding box center [1013, 652] width 44 height 22
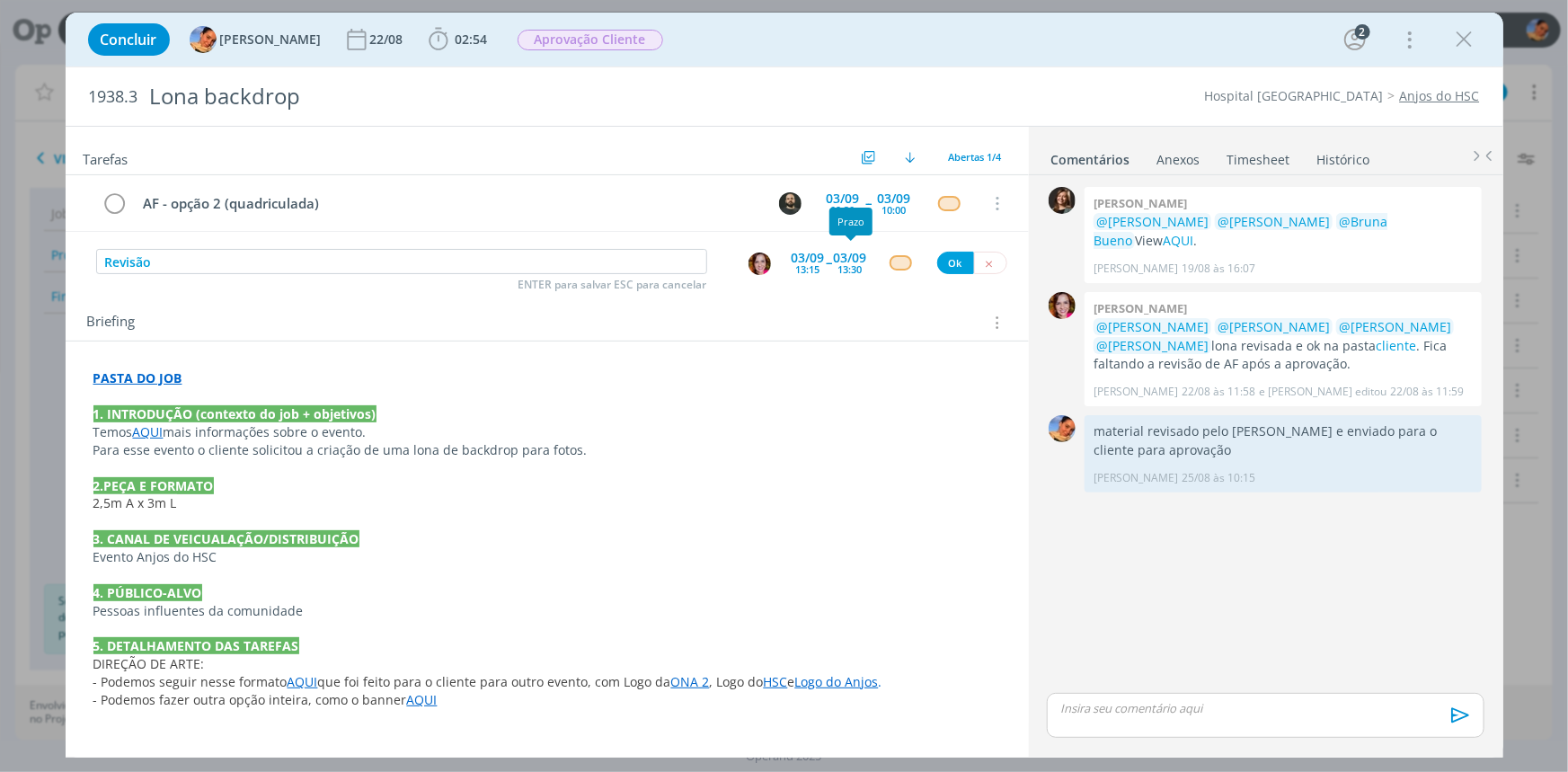
click at [897, 264] on div "dialog" at bounding box center [901, 263] width 22 height 16
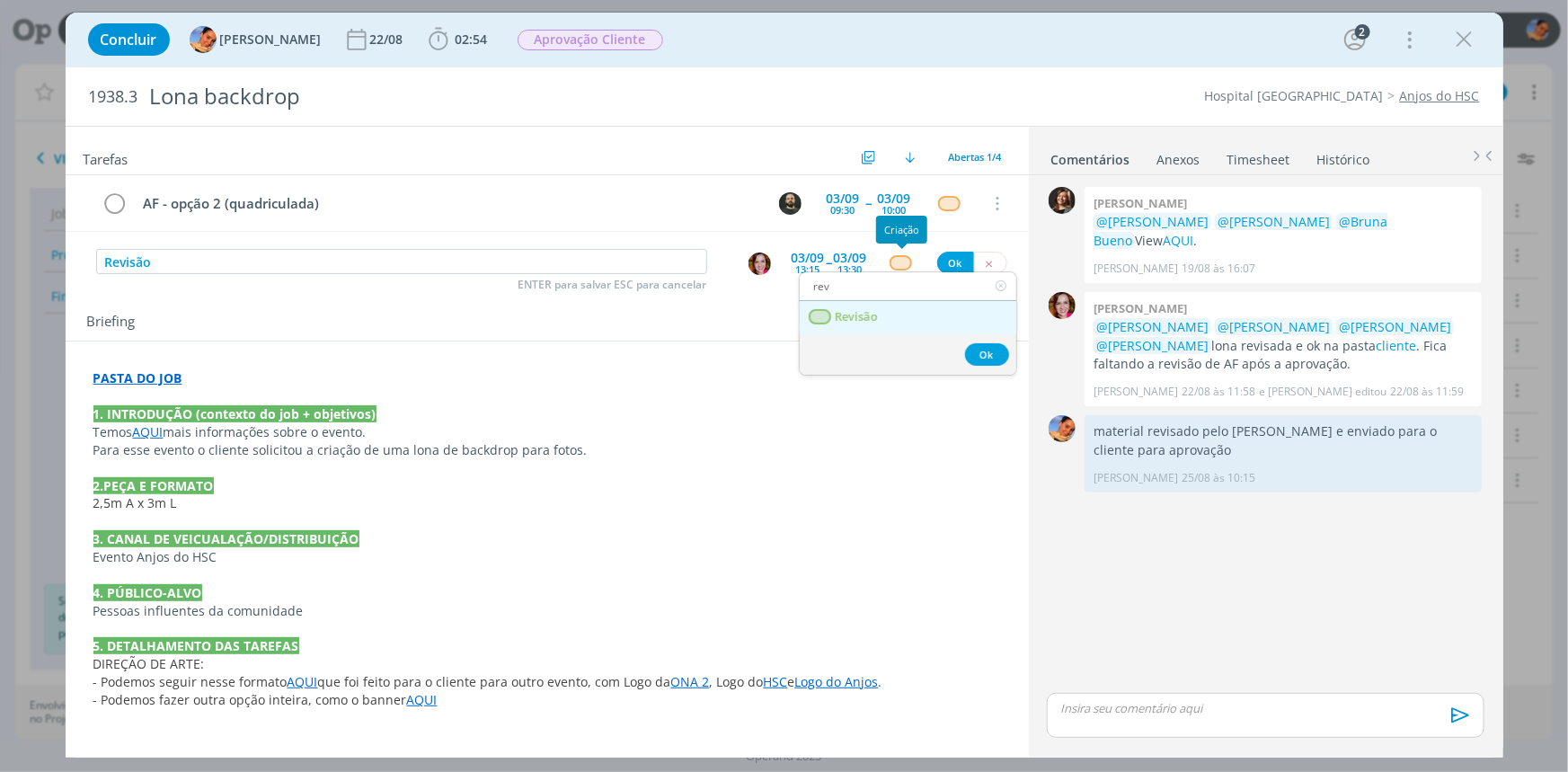
type input "rev"
click at [891, 319] on link "Revisão" at bounding box center [907, 317] width 217 height 33
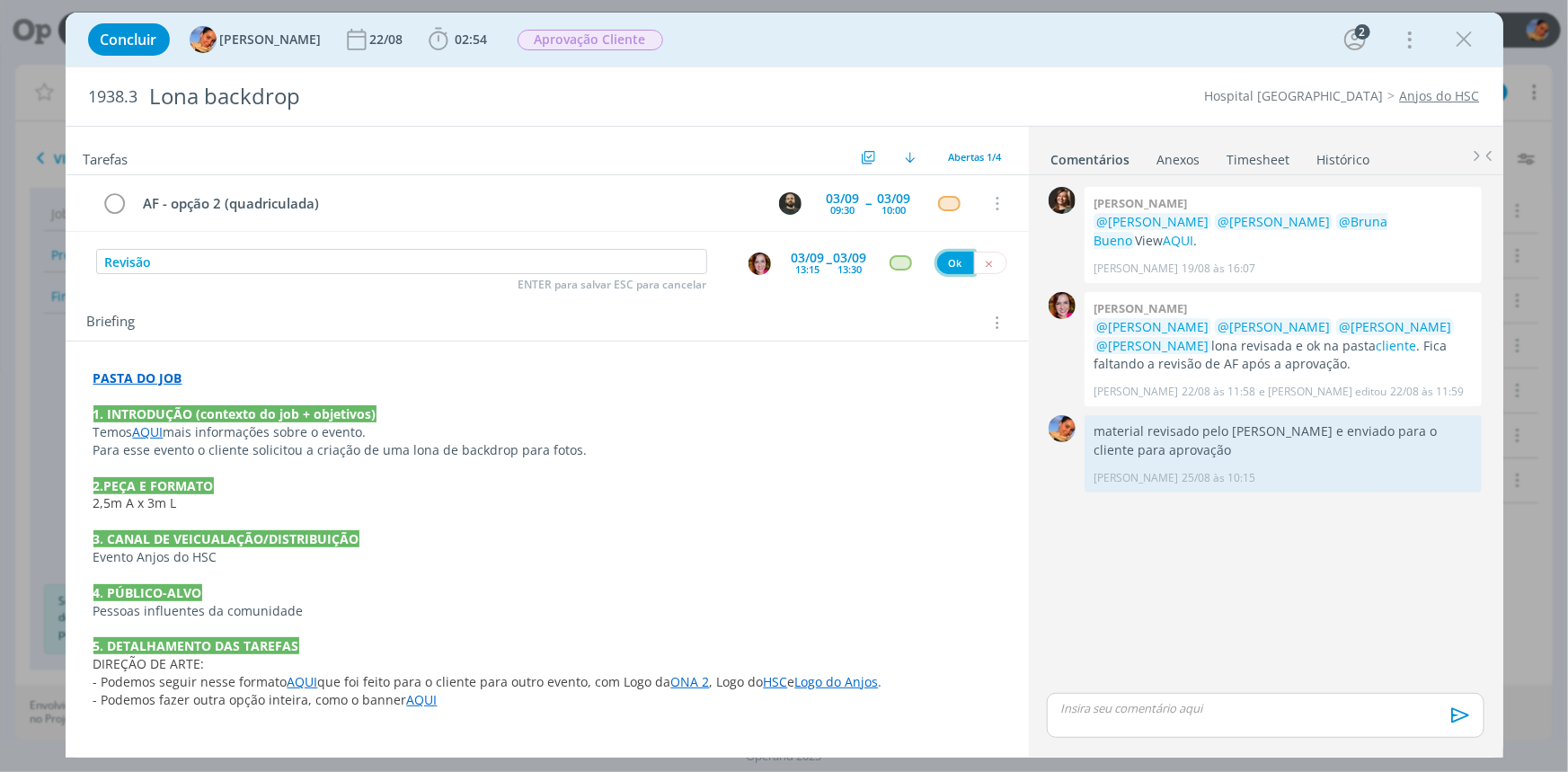
click at [947, 253] on button "Ok" at bounding box center [955, 263] width 37 height 22
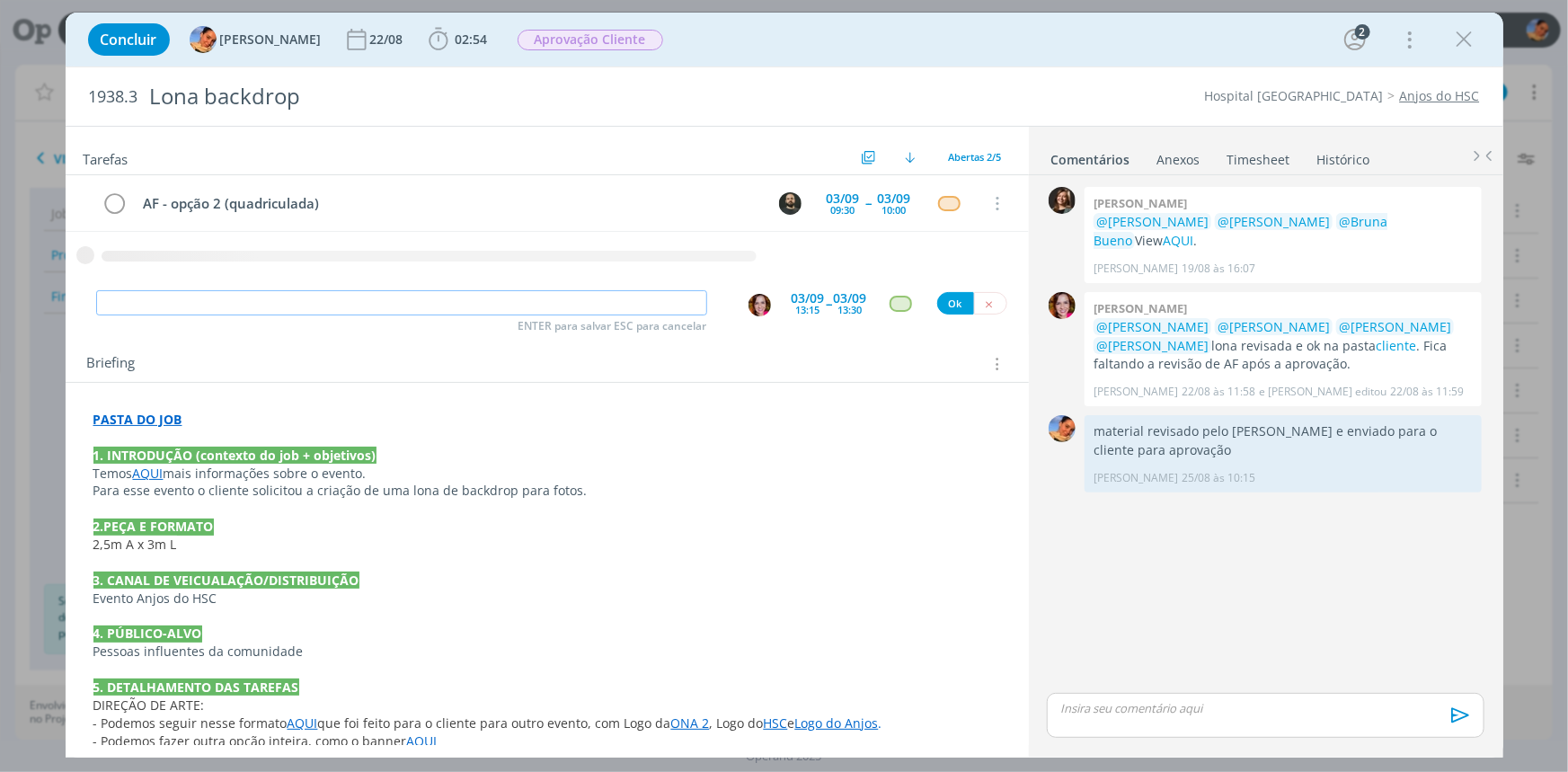
click at [490, 302] on input "dialog" at bounding box center [402, 303] width 611 height 25
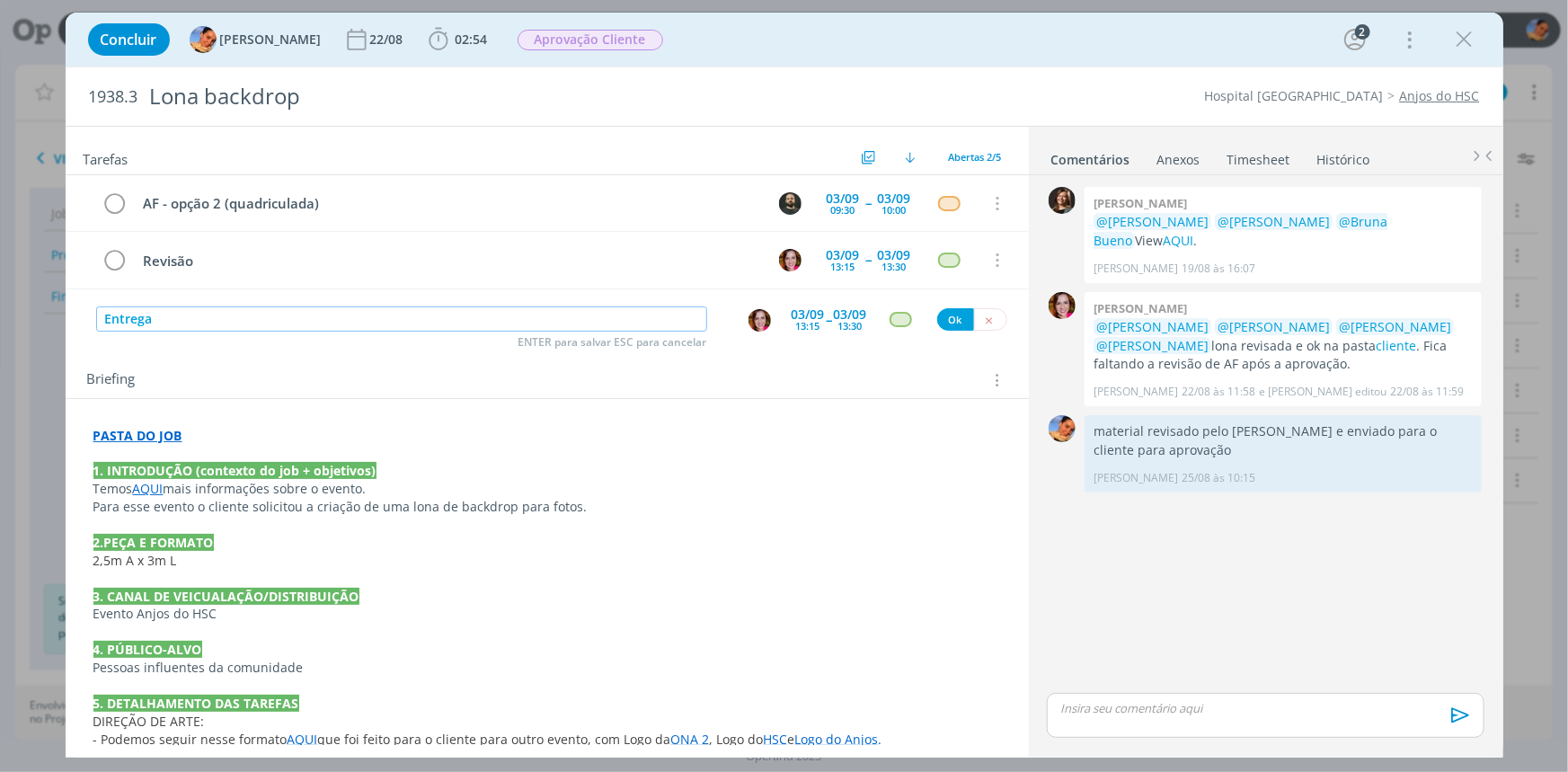
click at [751, 323] on img "dialog" at bounding box center [759, 320] width 22 height 22
type input "Entrega"
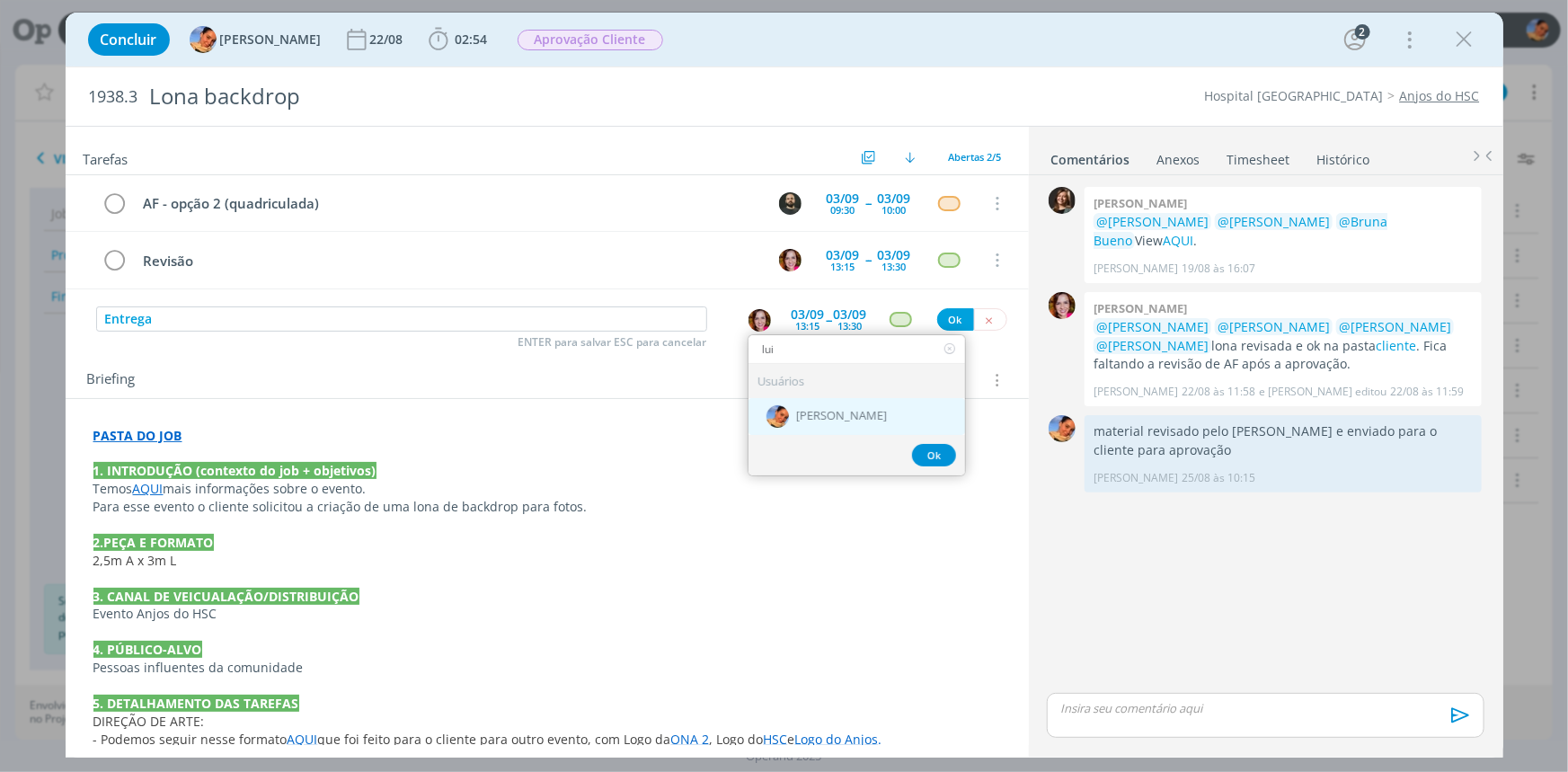
type input "lui"
click at [802, 416] on span "[PERSON_NAME]" at bounding box center [841, 417] width 91 height 15
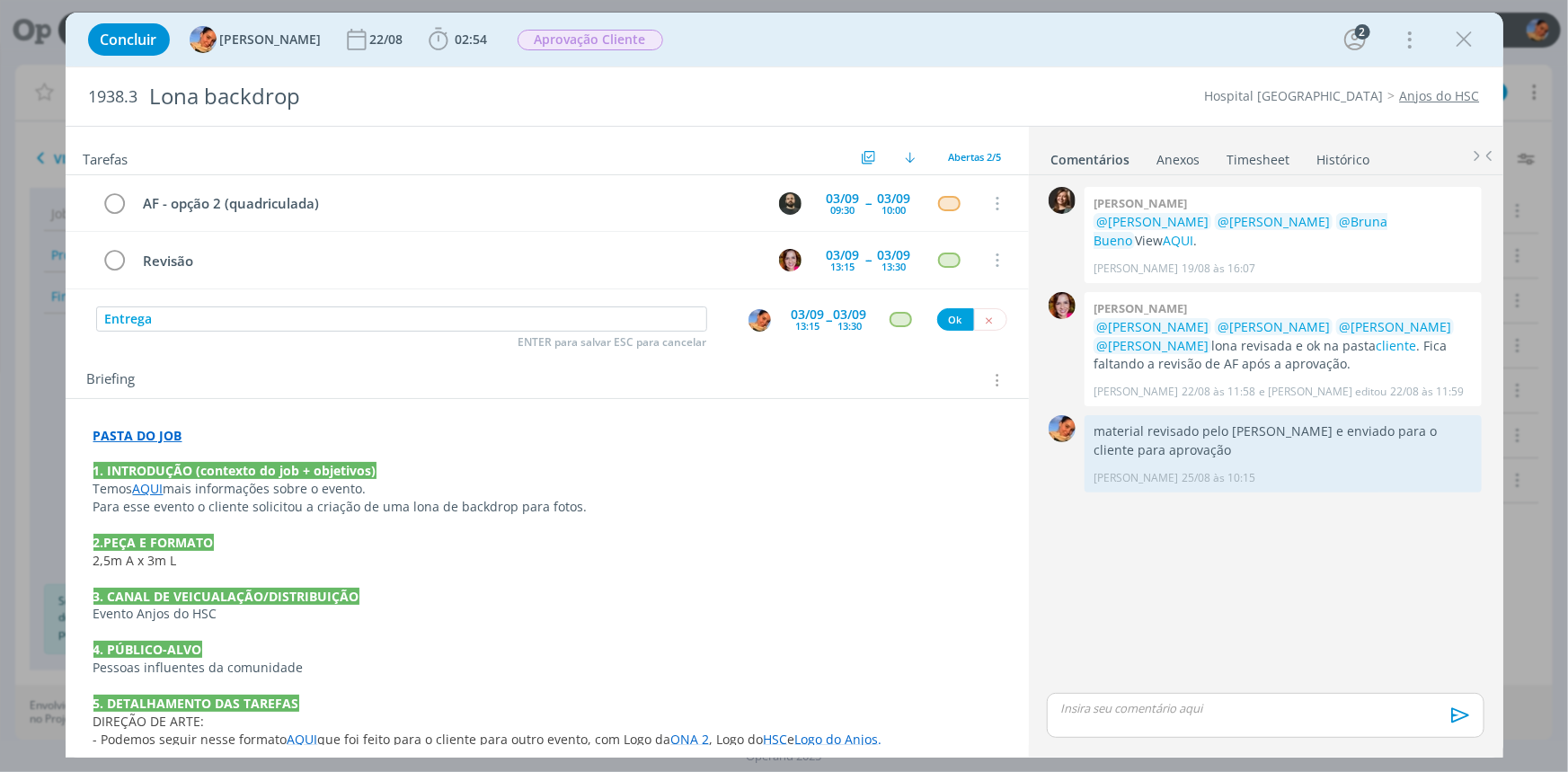
click at [814, 308] on div "03/09" at bounding box center [808, 314] width 33 height 13
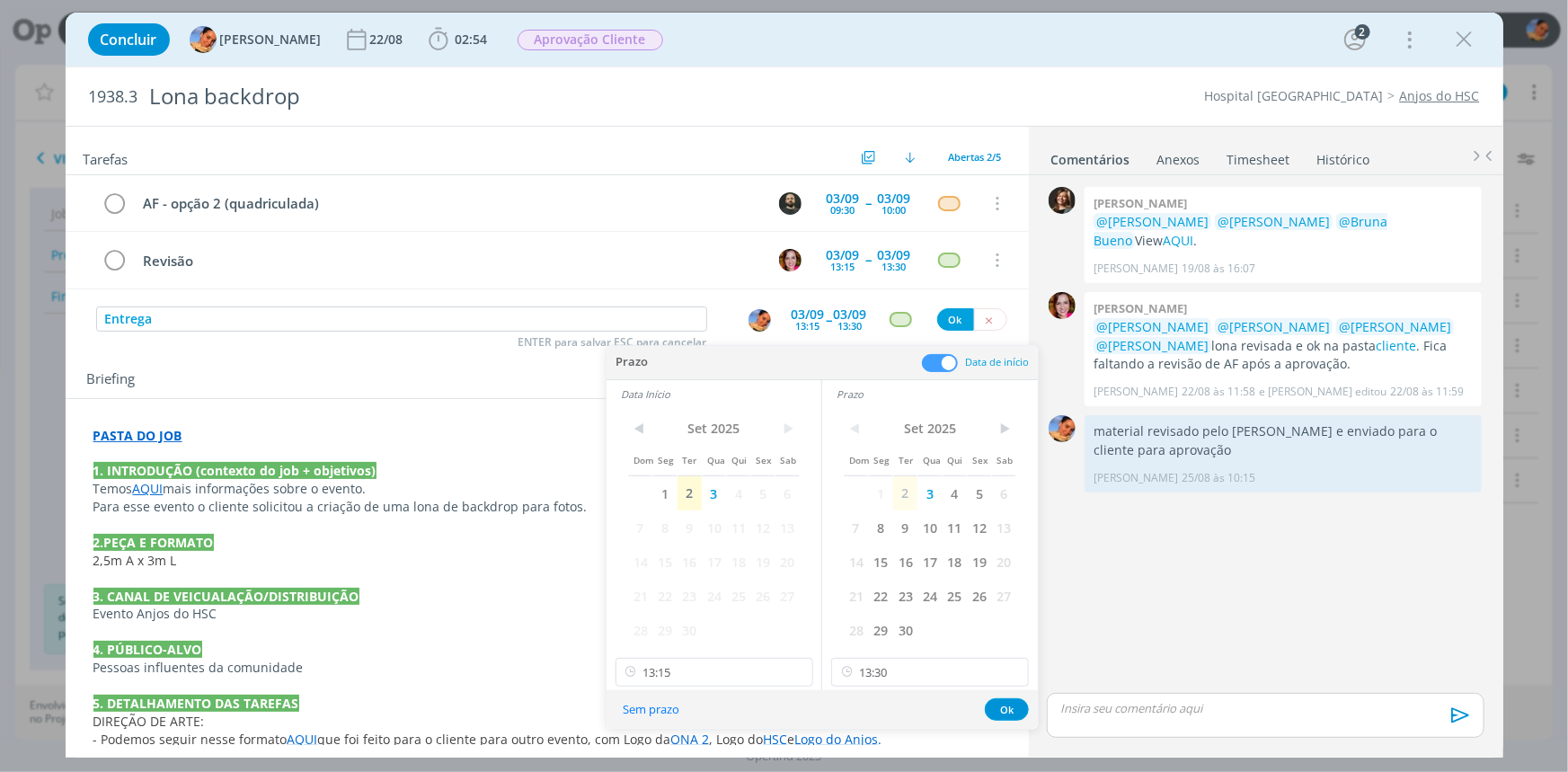
click at [960, 368] on div "Data de início" at bounding box center [976, 362] width 107 height 19
click at [945, 361] on span at bounding box center [940, 363] width 36 height 18
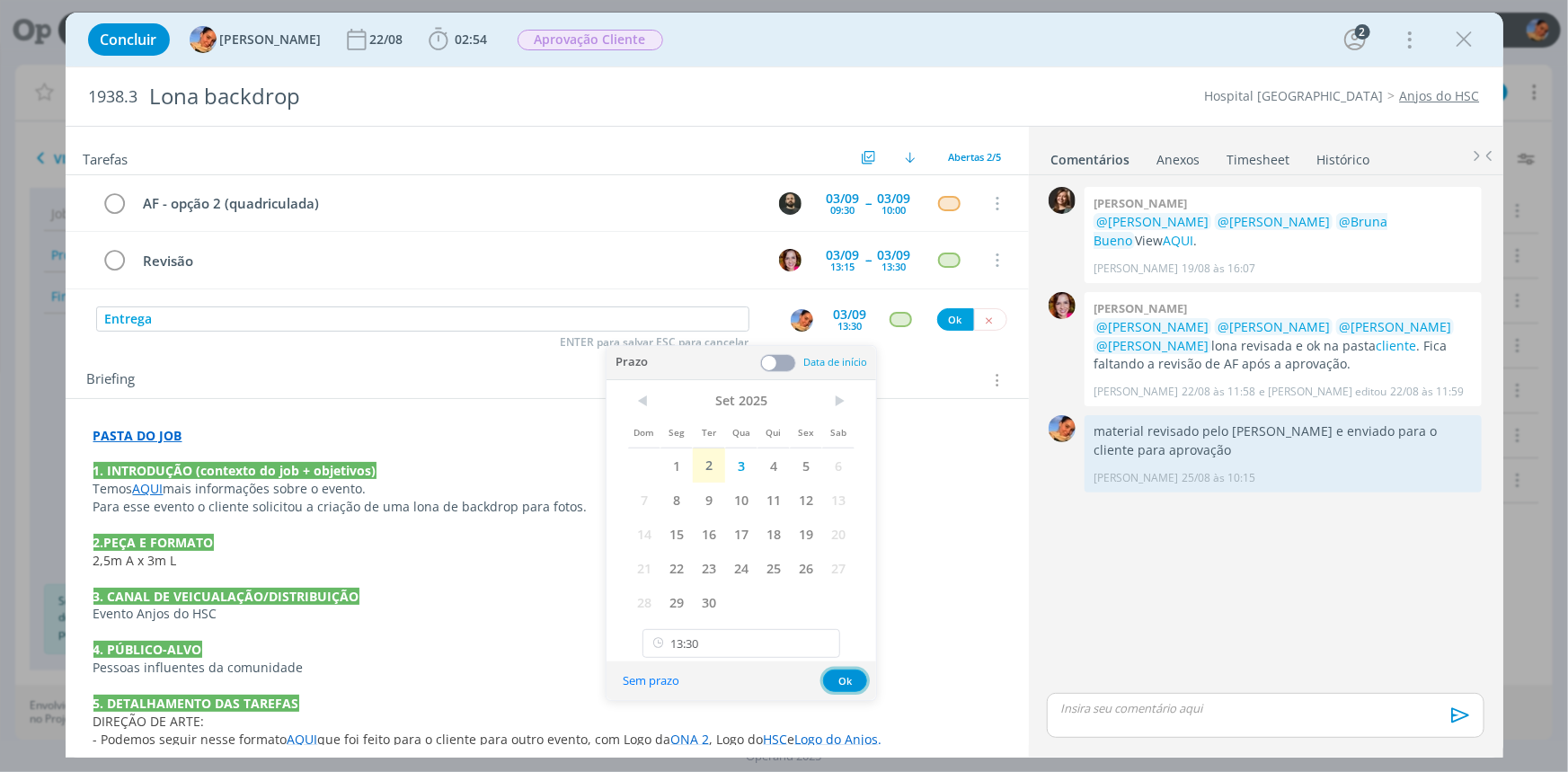
drag, startPoint x: 845, startPoint y: 686, endPoint x: 845, endPoint y: 669, distance: 17.0
click at [844, 686] on button "Ok" at bounding box center [844, 680] width 44 height 22
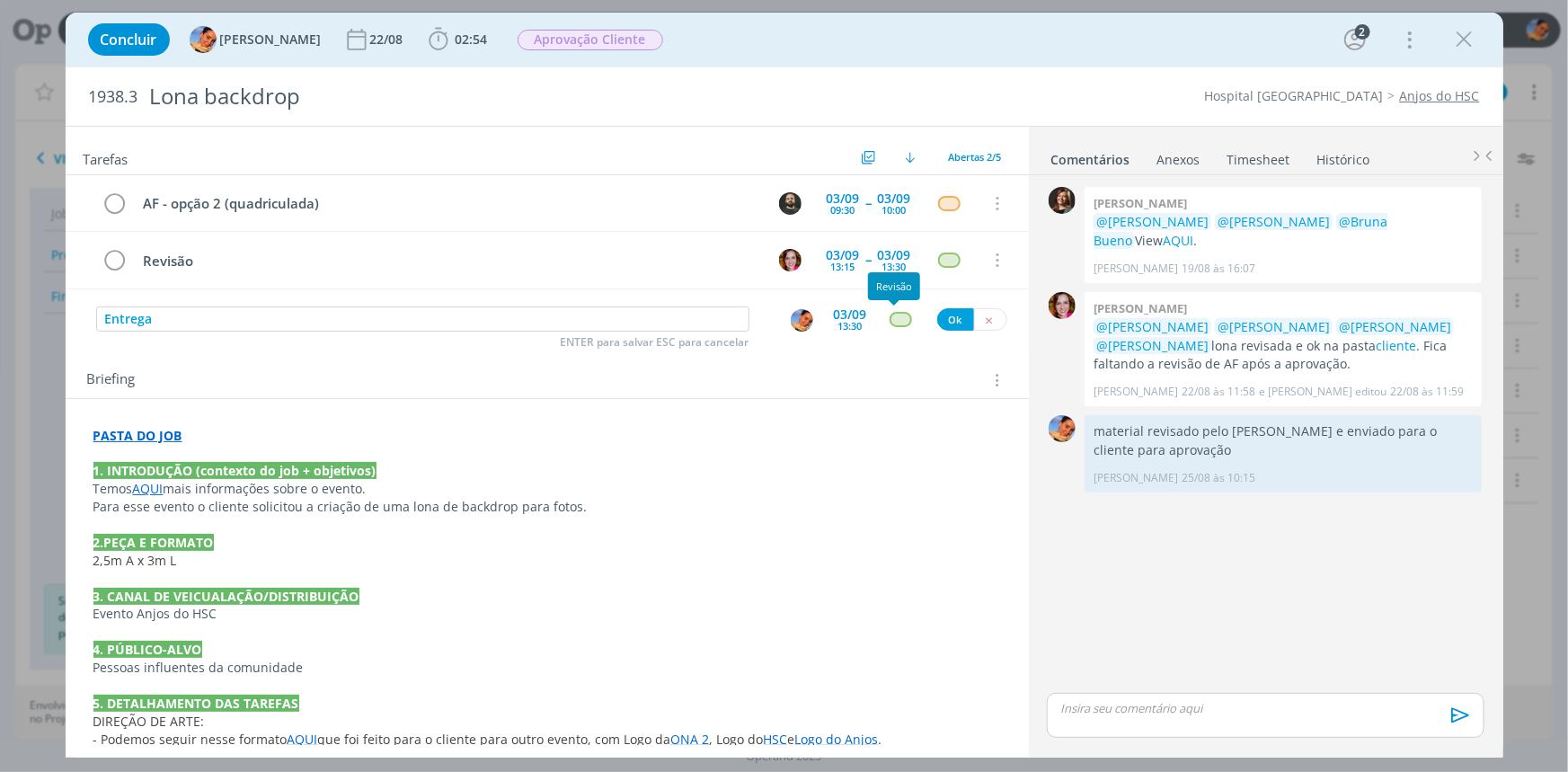
click at [890, 320] on div "dialog" at bounding box center [901, 319] width 22 height 16
type input "at"
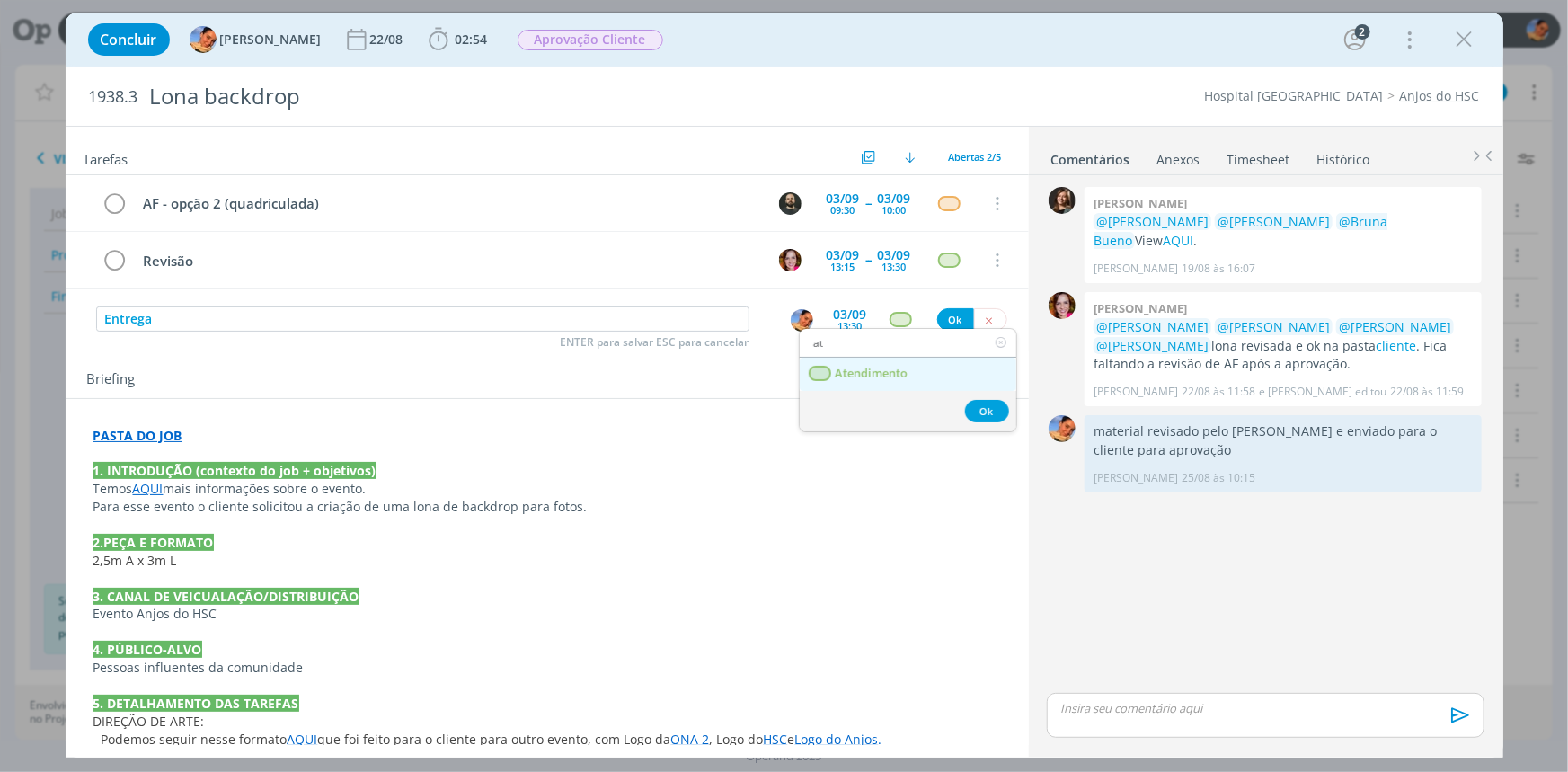
click at [907, 368] on span "Atendimento" at bounding box center [870, 374] width 73 height 15
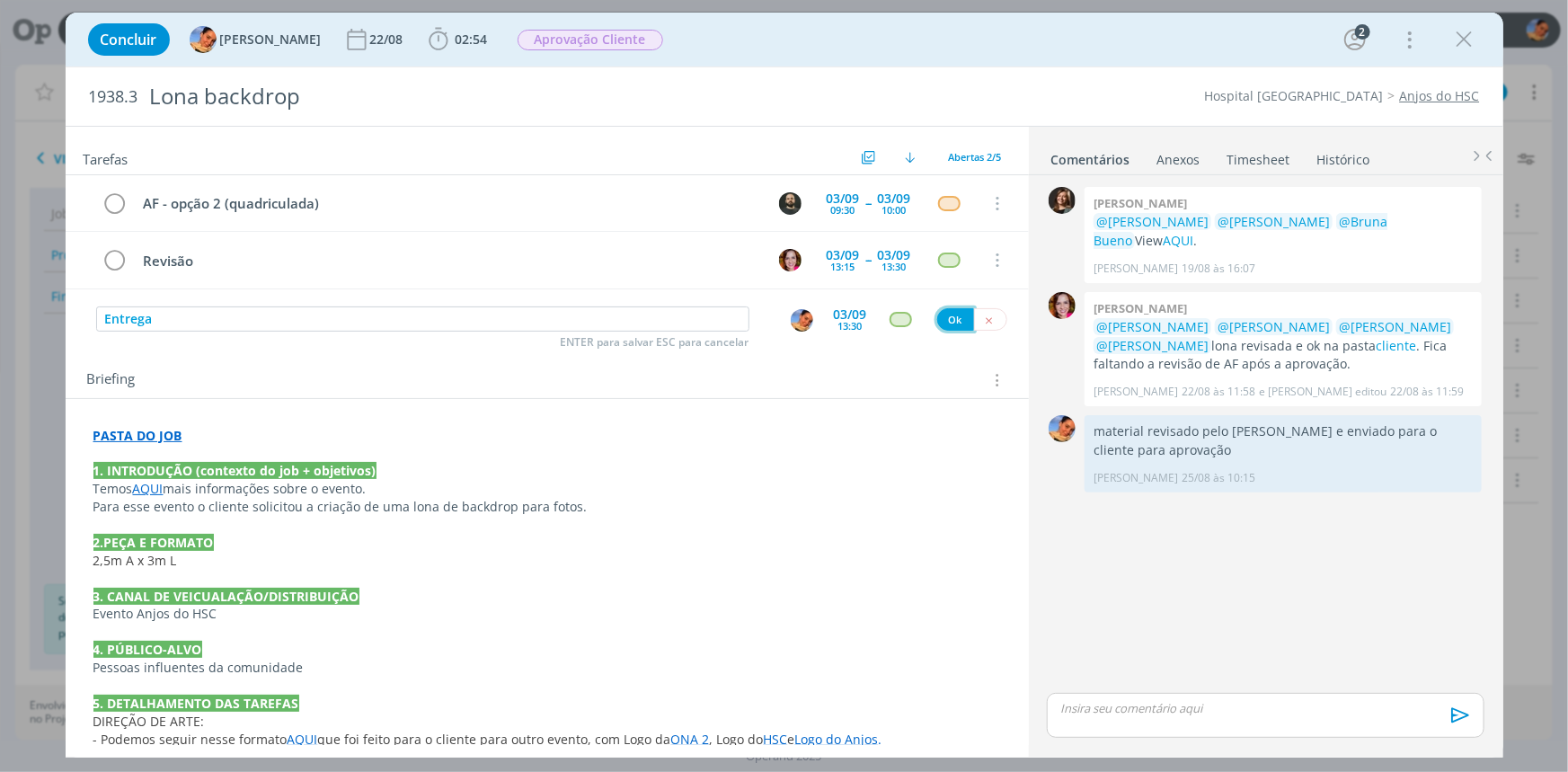
click at [937, 315] on button "Ok" at bounding box center [955, 319] width 37 height 22
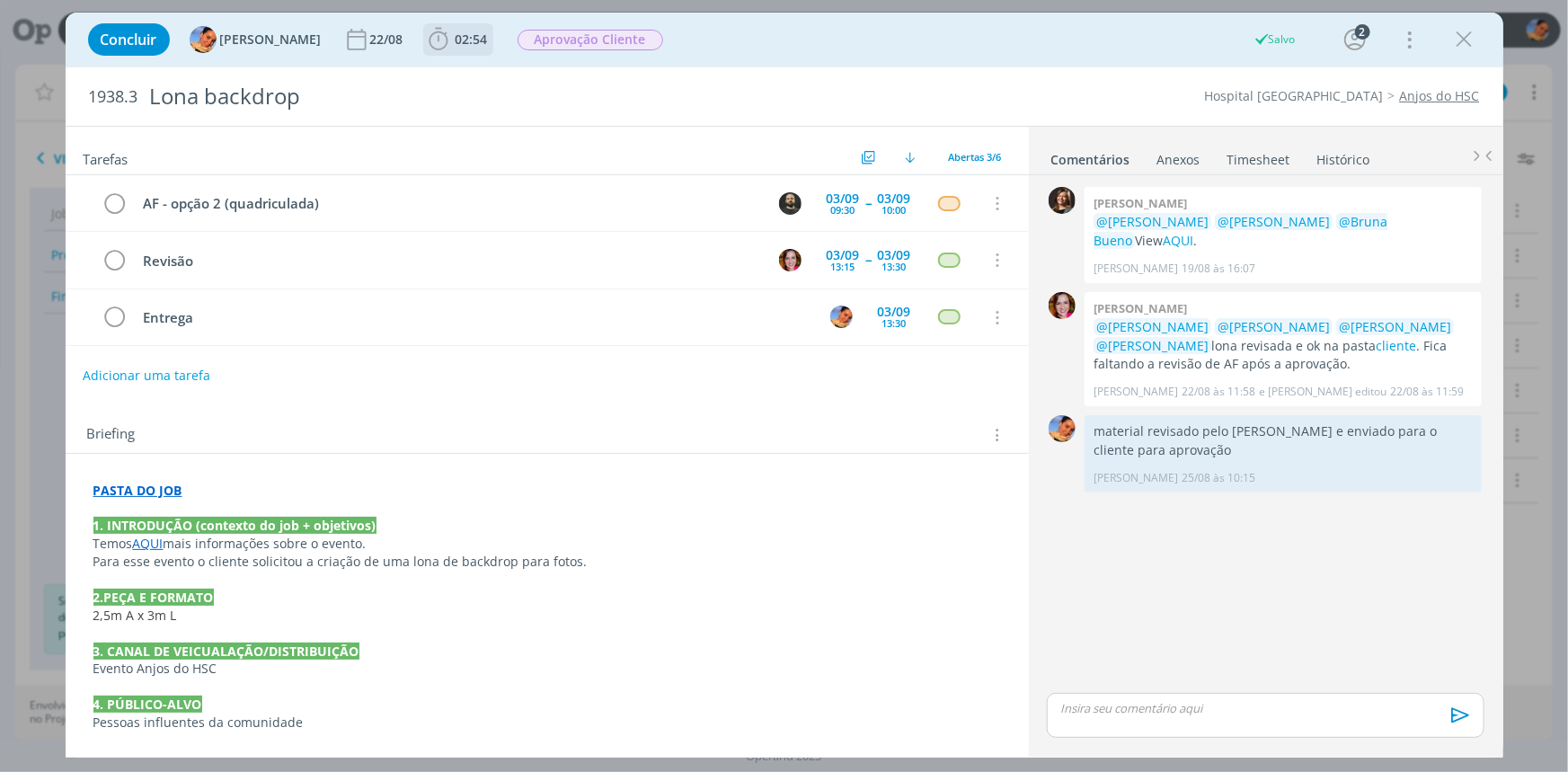
click at [467, 45] on span "02:54" at bounding box center [471, 38] width 32 height 17
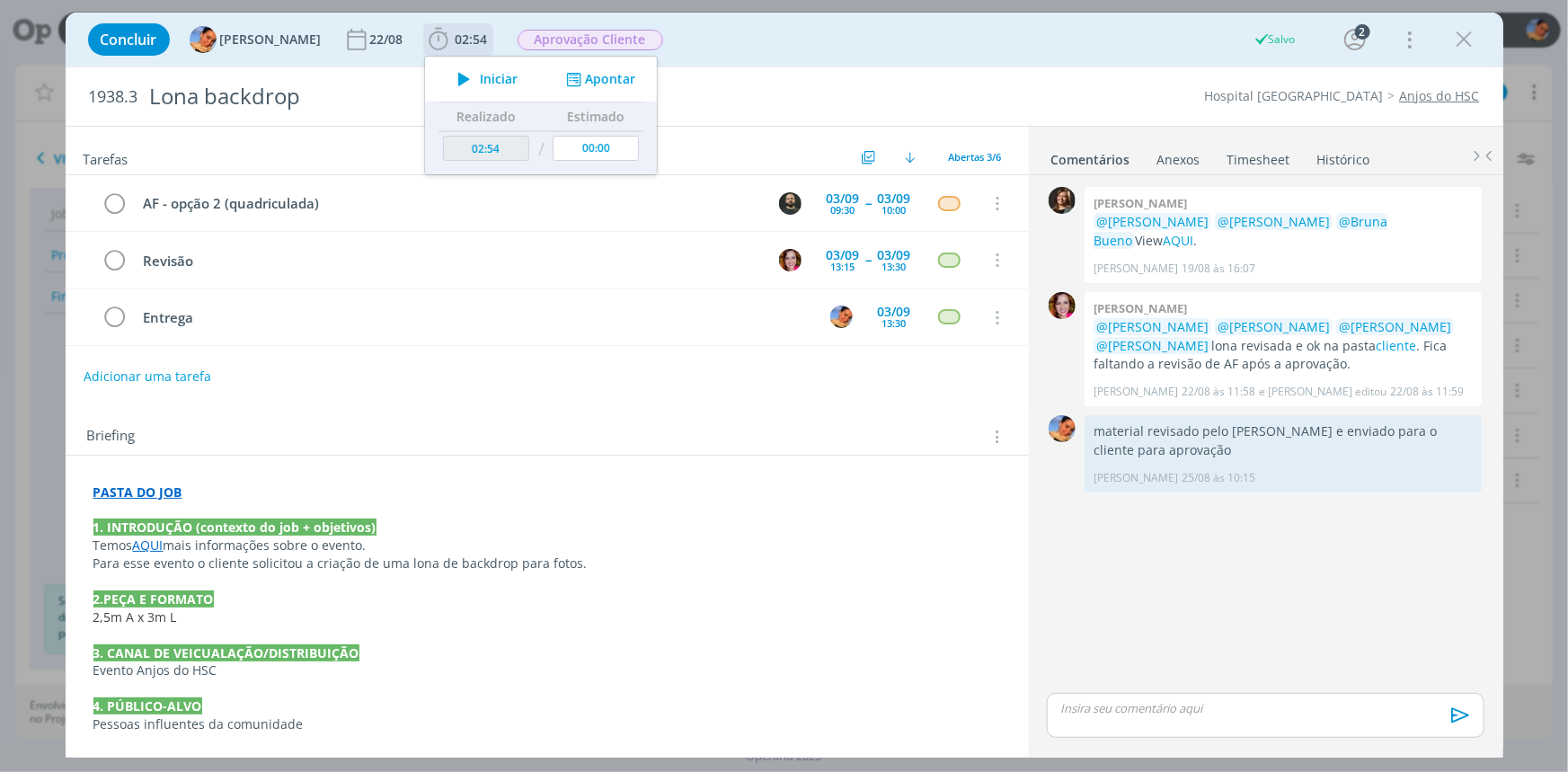
click at [581, 73] on button "Apontar" at bounding box center [598, 79] width 74 height 19
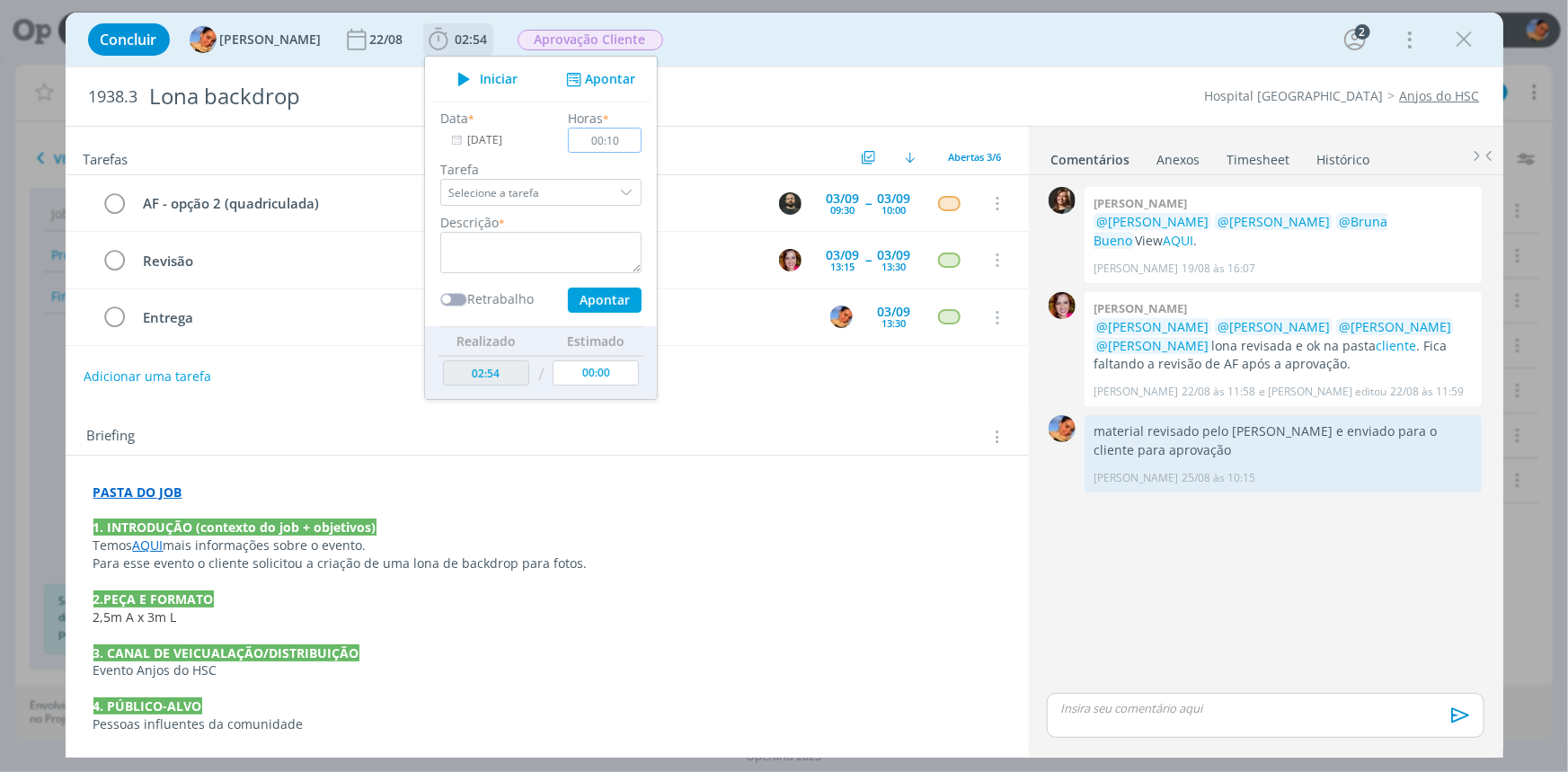
type input "00:10"
drag, startPoint x: 497, startPoint y: 273, endPoint x: 499, endPoint y: 264, distance: 9.2
click at [499, 273] on div "Data * 02/09/2025 Horas * 00:10 Tarefa Selecione a tarefa Descrição * Retrabalh…" at bounding box center [541, 210] width 220 height 204
click at [499, 264] on textarea "dialog" at bounding box center [541, 253] width 201 height 41
paste textarea "1. INTRODUÇÃO (contexto do job + objetivos) Cliente gostaria de ter alguns mate…"
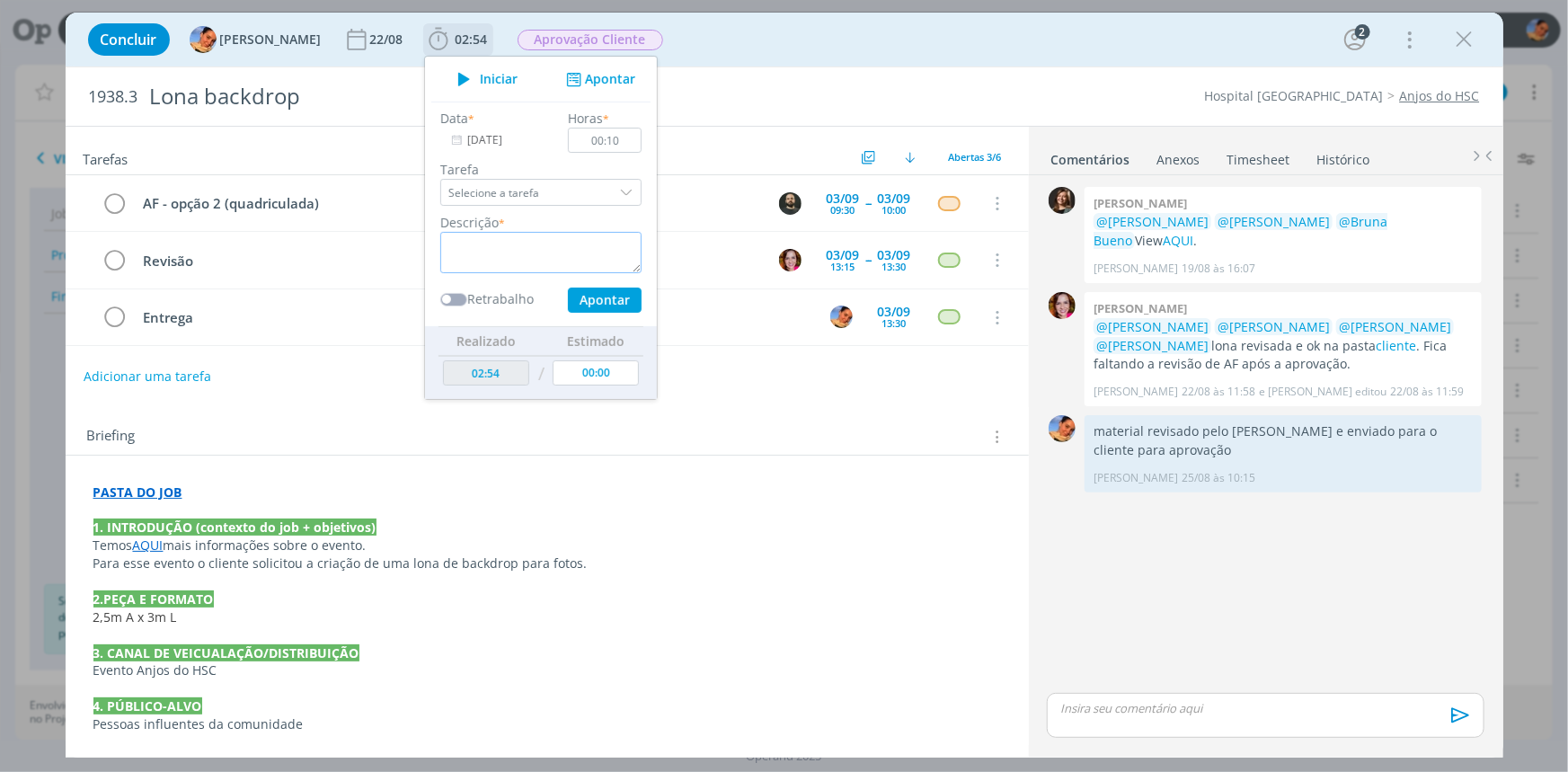
type textarea "1. INTRODUÇÃO (contexto do job + objetivos) Cliente gostaria de ter alguns mate…"
drag, startPoint x: 552, startPoint y: 267, endPoint x: 404, endPoint y: 209, distance: 159.0
click at [424, 209] on ul "Iniciar Apontar Data * 02/09/2025 Horas * 00:10 Tarefa Selecione a tarefa Descr…" at bounding box center [541, 227] width 233 height 345
type textarea "novas pautas de AF"
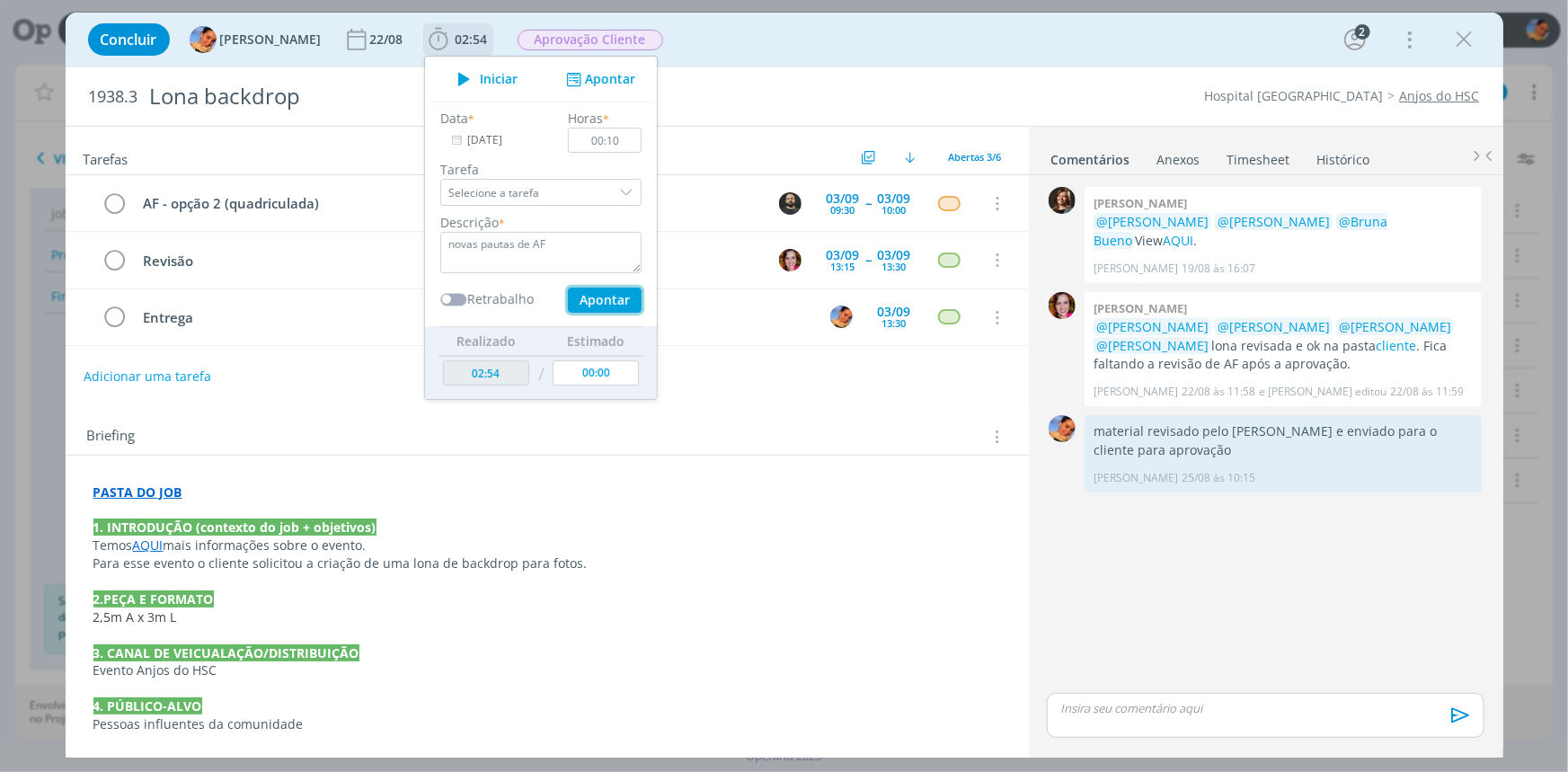
click at [593, 295] on button "Apontar" at bounding box center [603, 301] width 73 height 25
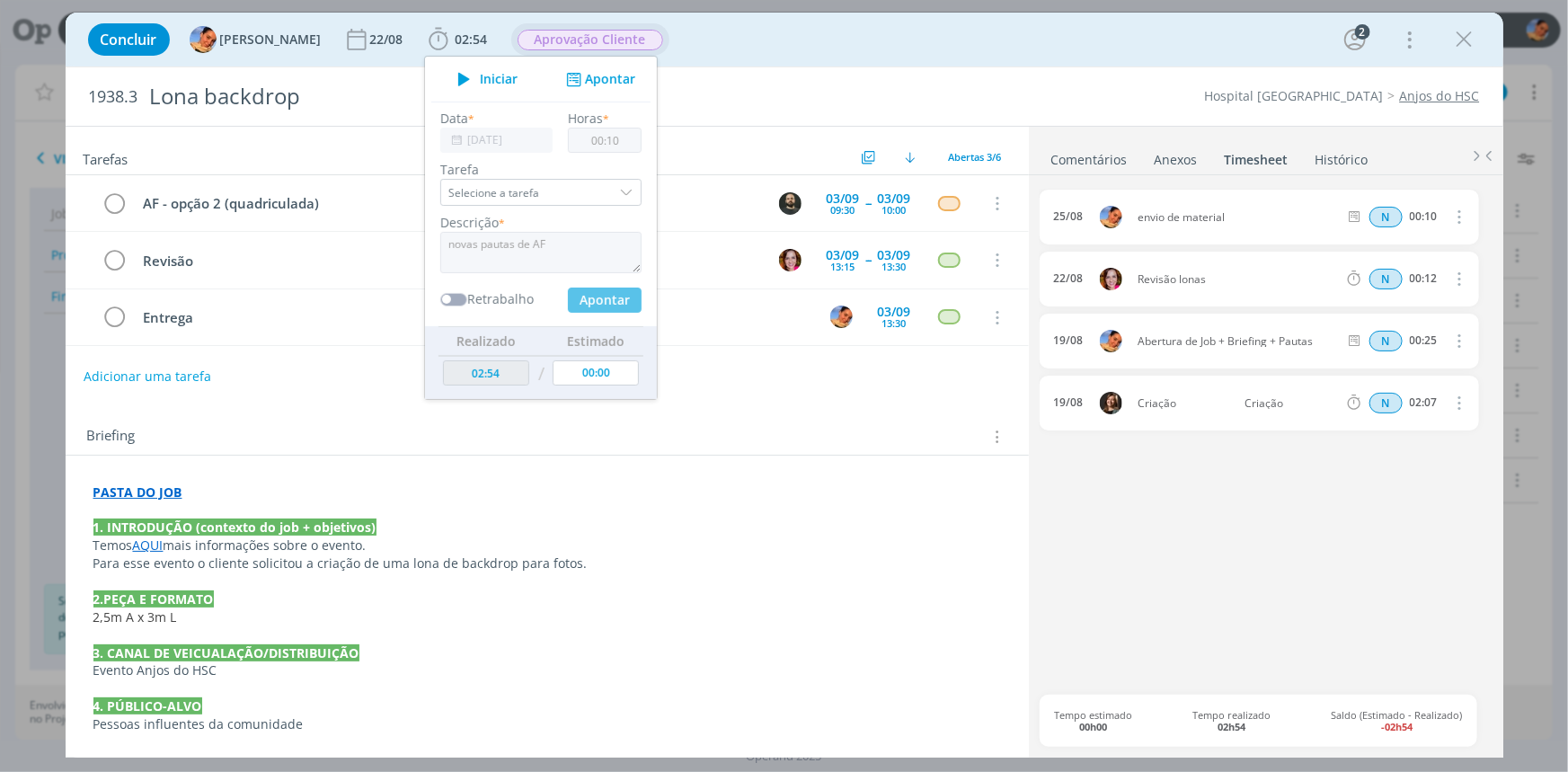
click at [616, 50] on span "Aprovação Cliente" at bounding box center [589, 39] width 145 height 20
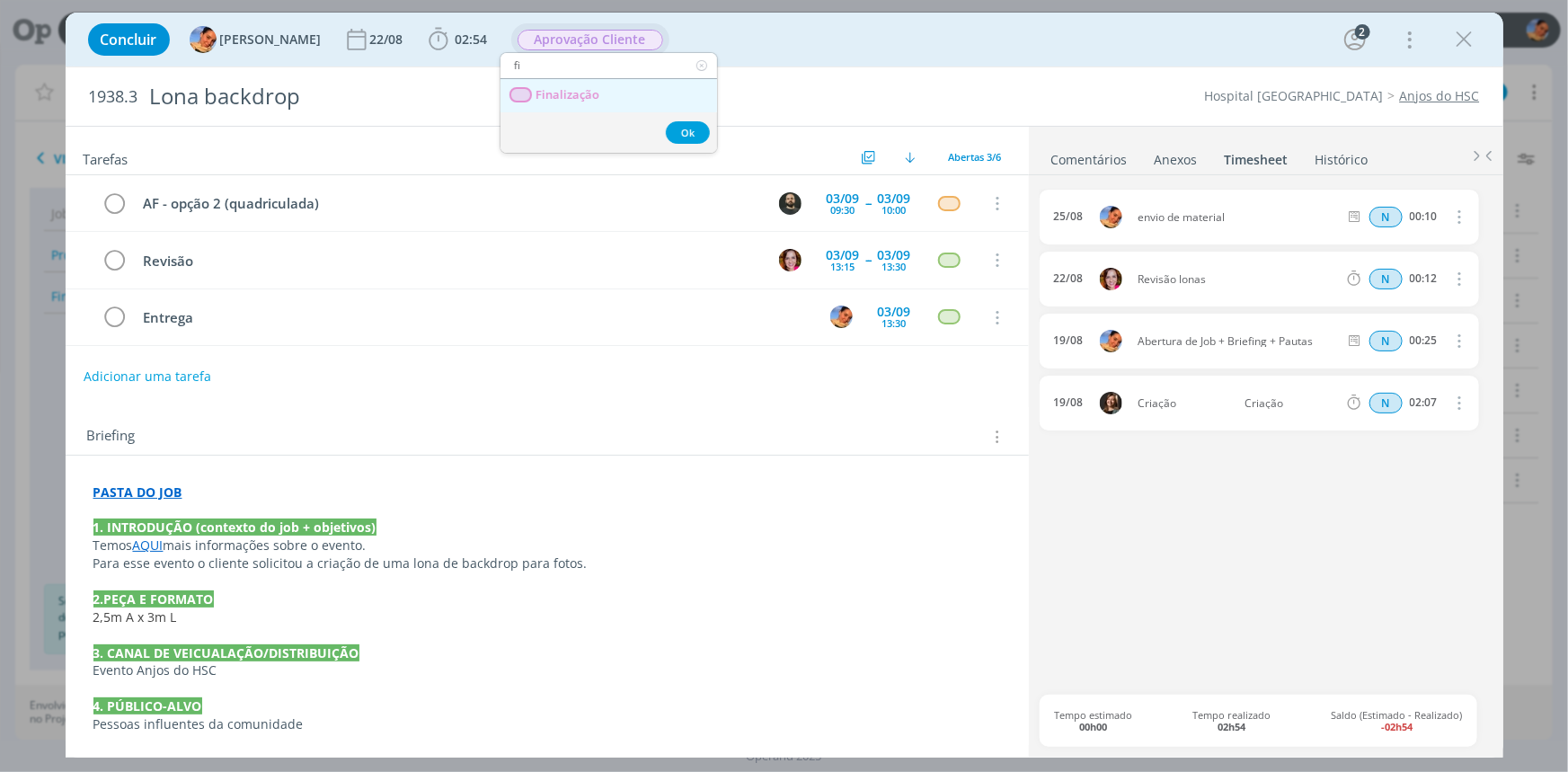
type input "fi"
click at [652, 90] on link "Finalização" at bounding box center [609, 96] width 217 height 33
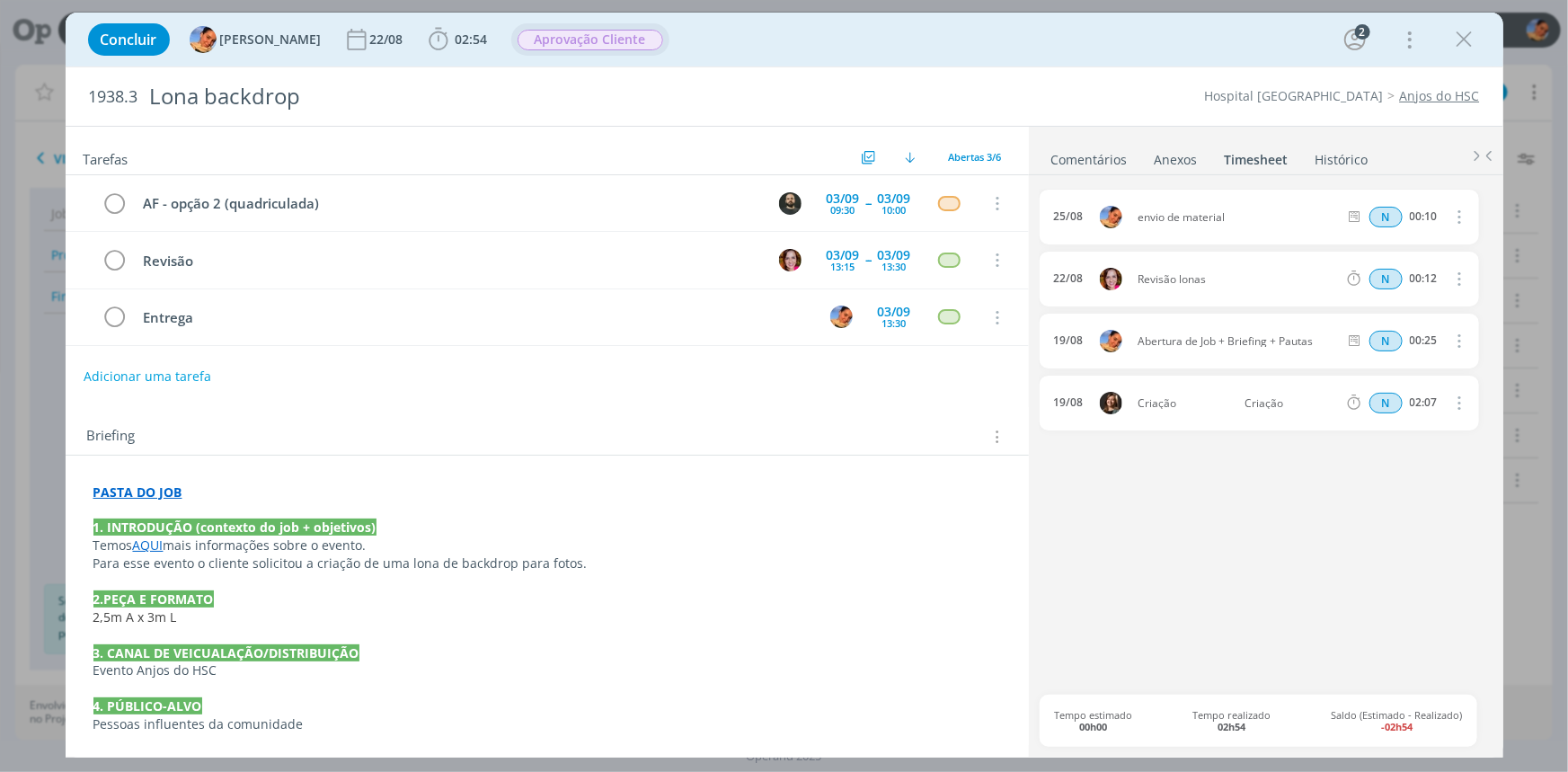
click at [557, 40] on span "Aprovação Cliente" at bounding box center [589, 39] width 145 height 20
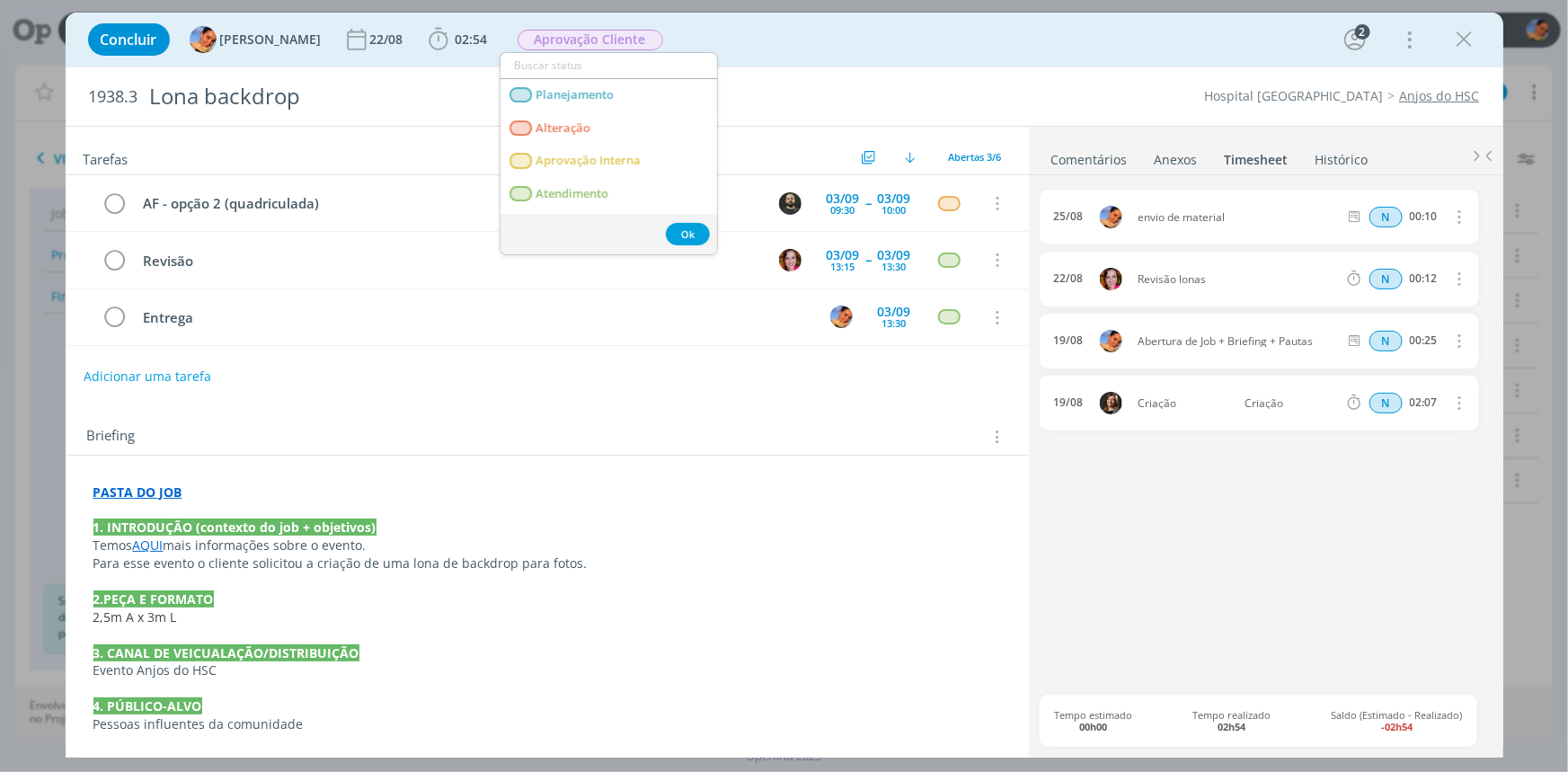
click at [844, 56] on div "Concluir Luíza Santana 22/08 02:54 Iniciar Apontar Data * 02/09/2025 Horas * 00…" at bounding box center [784, 39] width 1411 height 43
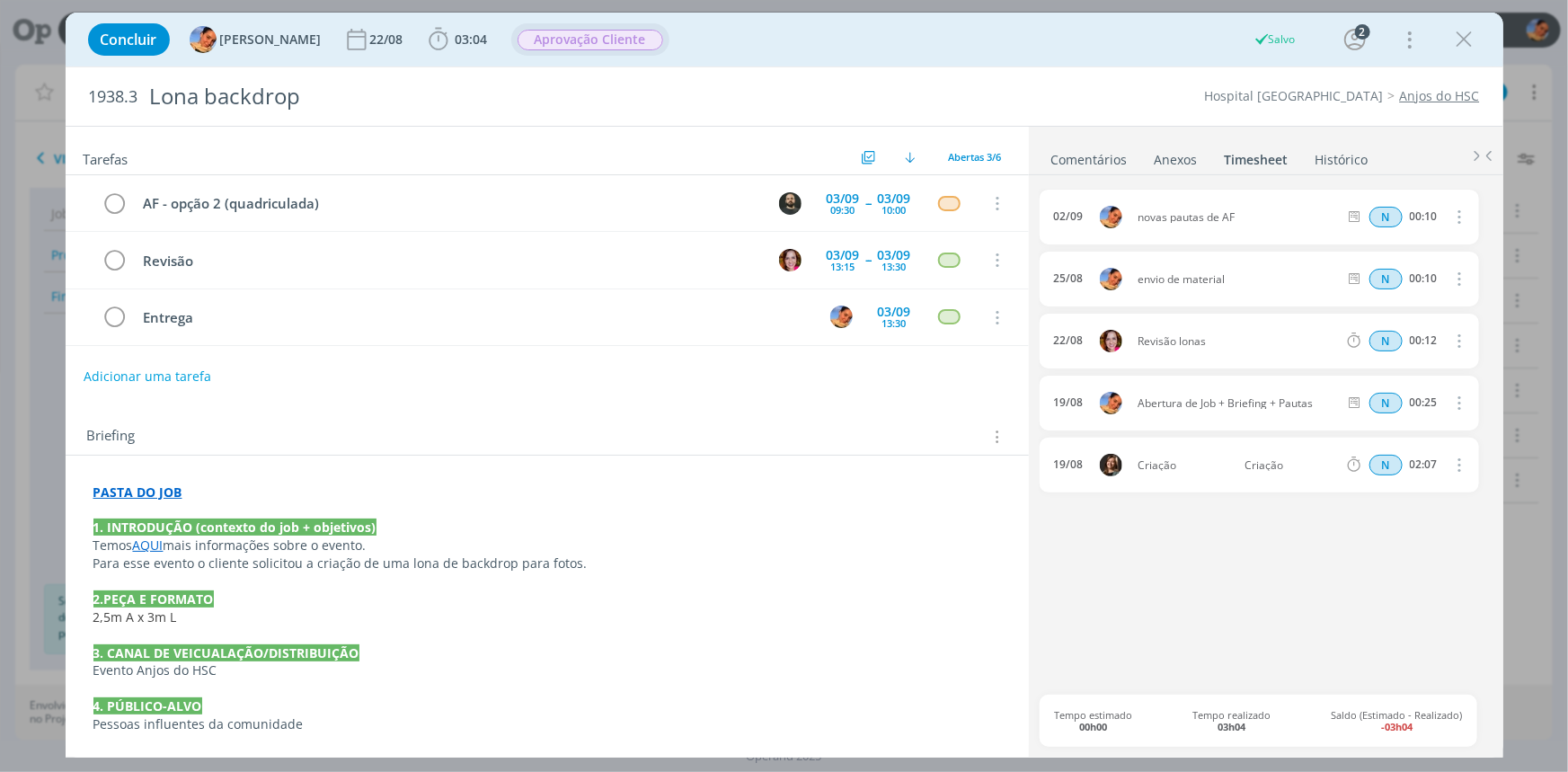
click at [618, 43] on span "Aprovação Cliente" at bounding box center [589, 39] width 145 height 20
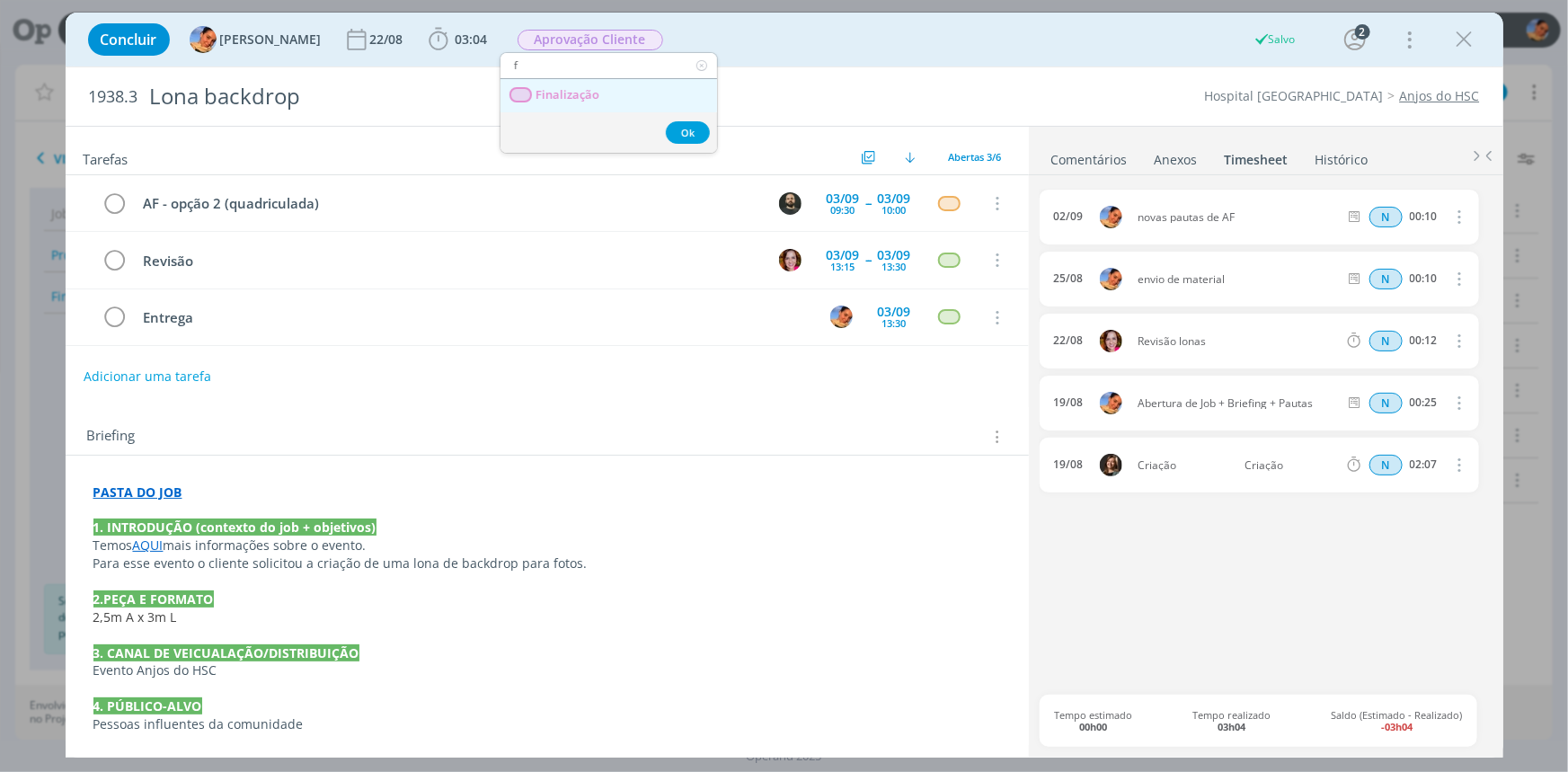
type input "f"
click at [615, 97] on link "Finalização" at bounding box center [609, 96] width 217 height 33
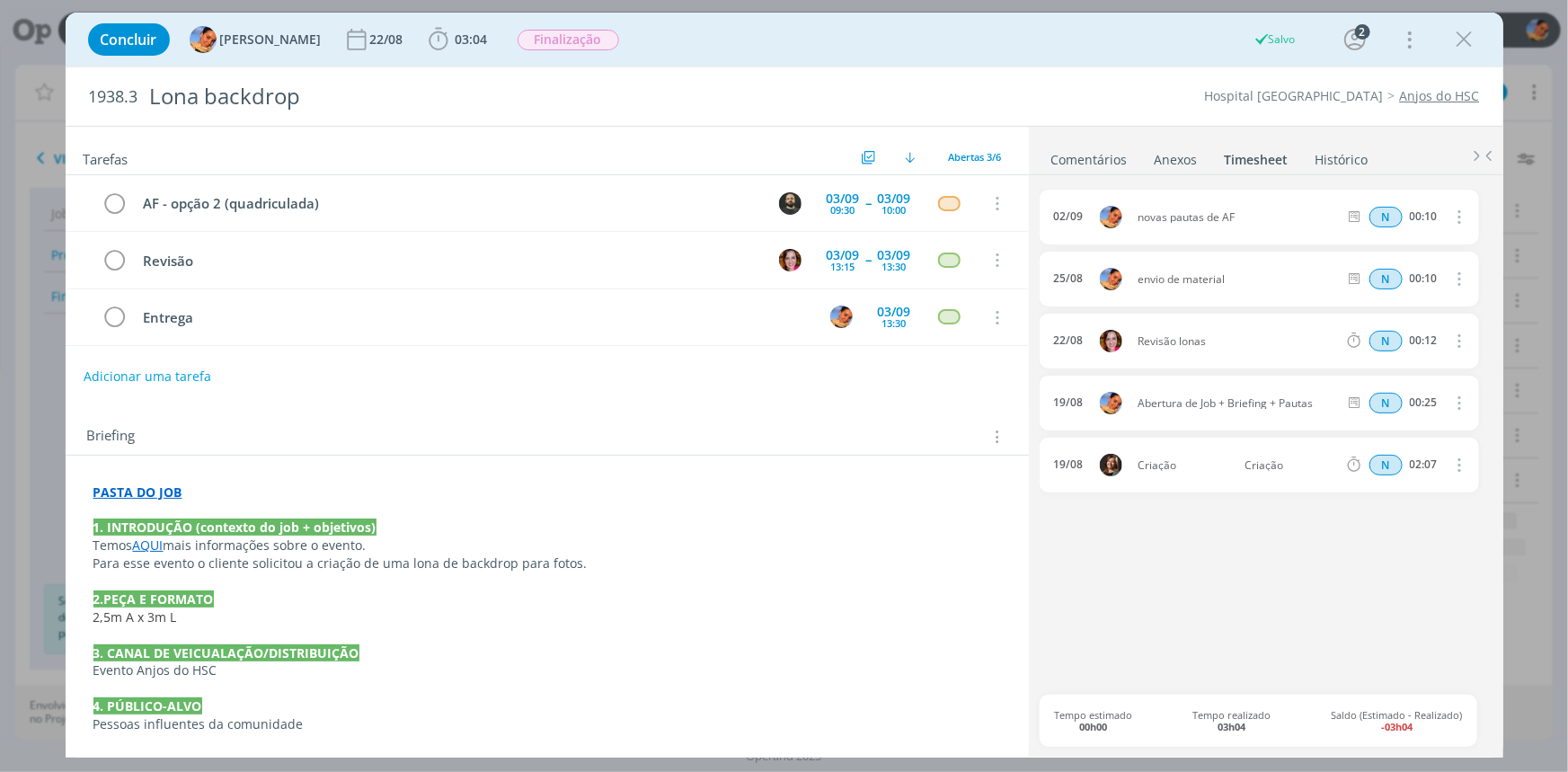
click at [1467, 40] on icon "dialog" at bounding box center [1465, 40] width 27 height 27
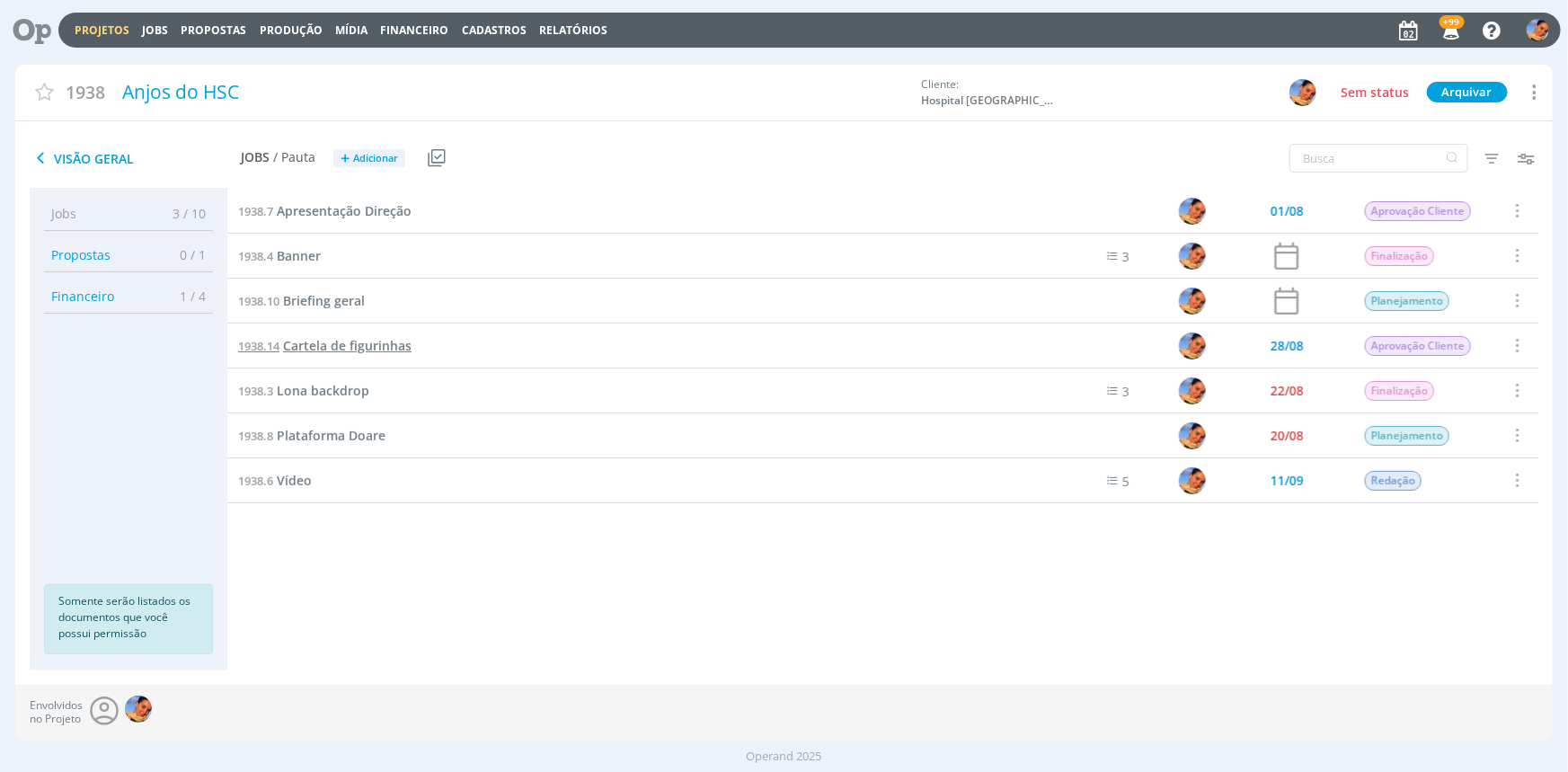
click at [295, 342] on span "Cartela de figurinhas" at bounding box center [347, 345] width 129 height 17
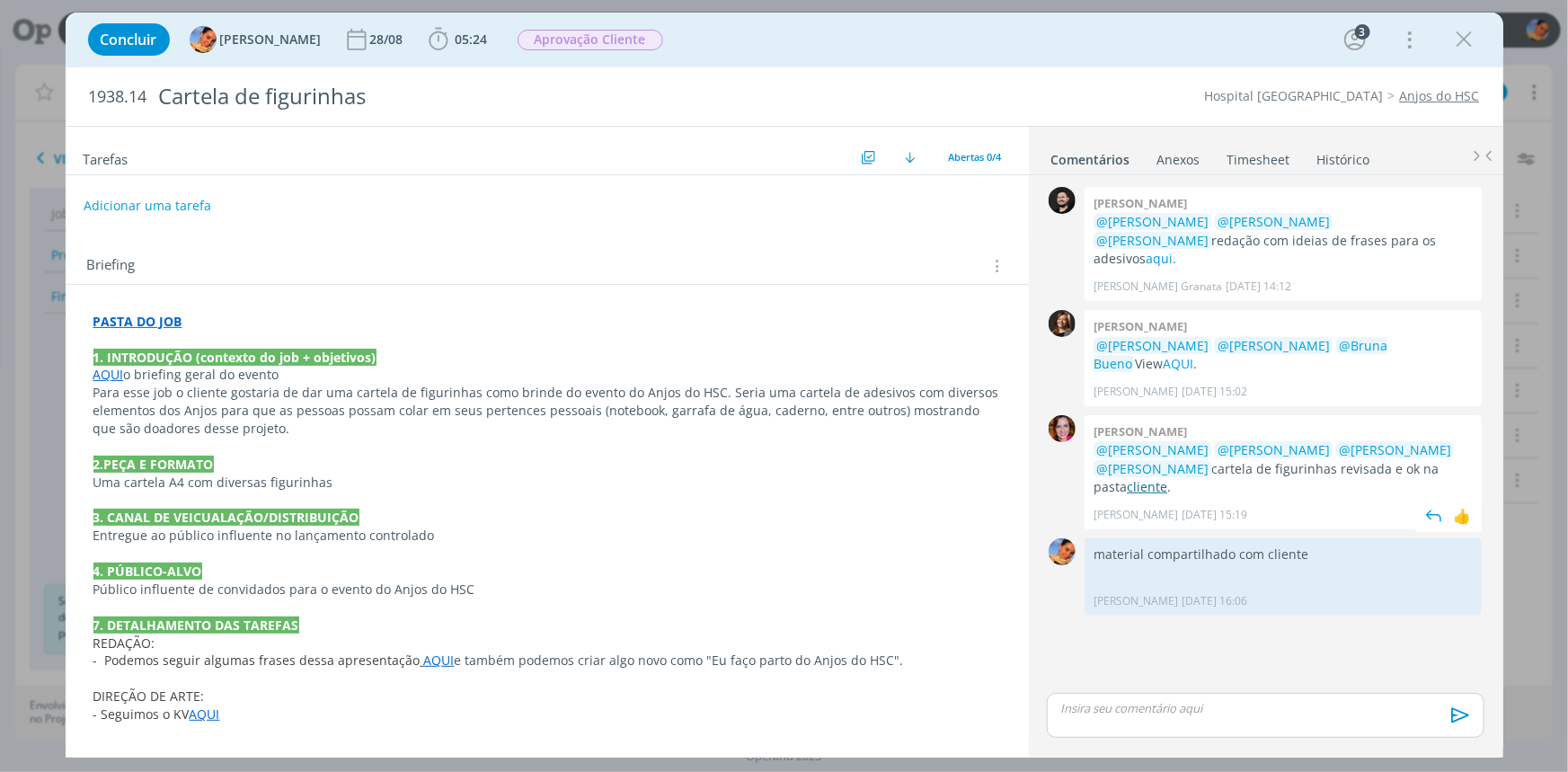
click at [1167, 478] on link "cliente" at bounding box center [1146, 486] width 40 height 17
click at [107, 209] on button "Adicionar uma tarefa" at bounding box center [146, 204] width 128 height 30
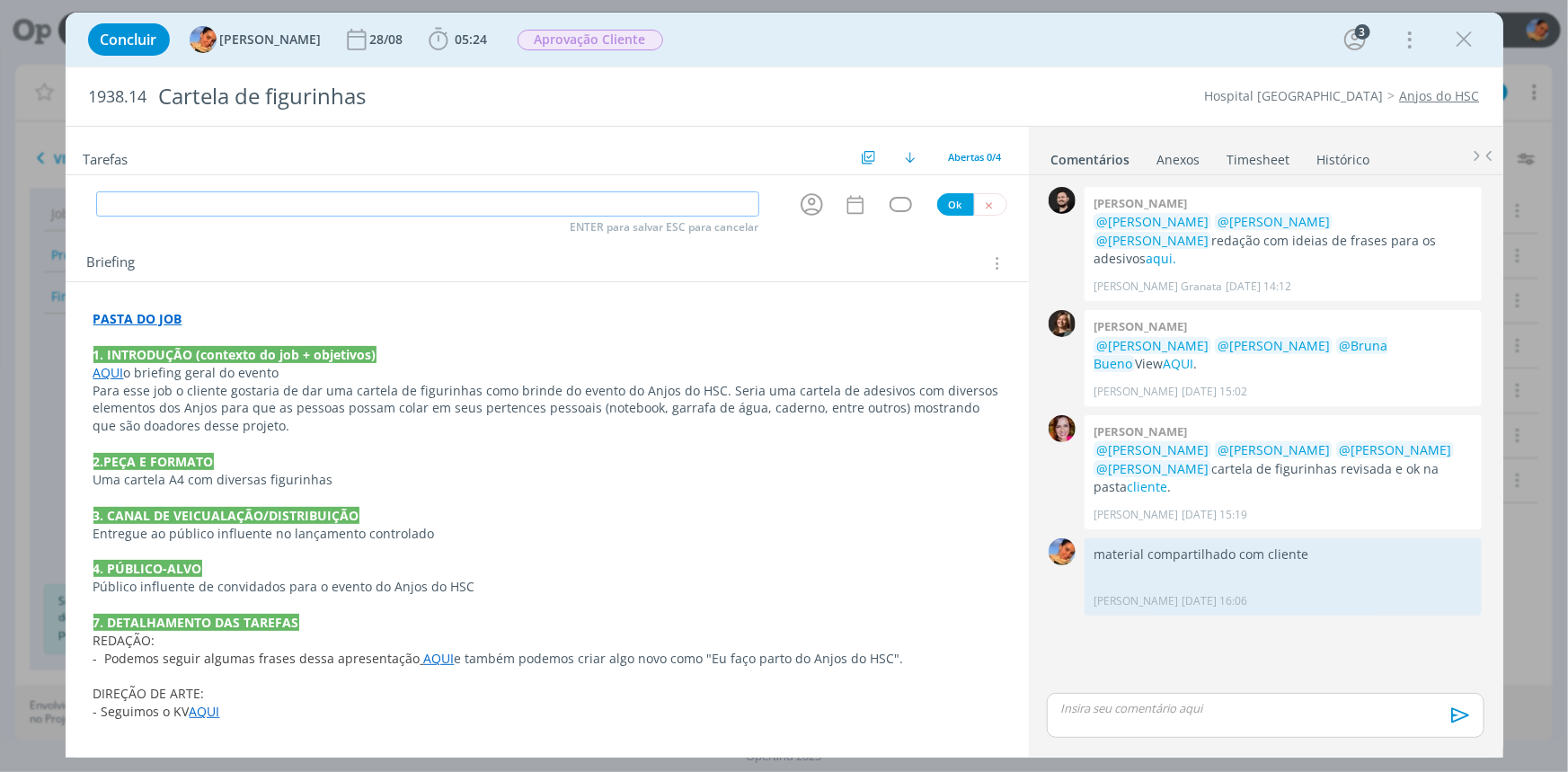
click at [122, 198] on input "dialog" at bounding box center [427, 204] width 663 height 25
drag, startPoint x: 402, startPoint y: 0, endPoint x: 317, endPoint y: 187, distance: 205.4
click at [317, 187] on div "dialog" at bounding box center [546, 183] width 963 height 15
click at [305, 208] on input "AF - (apenas a 2ª e ª" at bounding box center [427, 204] width 663 height 25
click at [815, 195] on icon "dialog" at bounding box center [812, 204] width 28 height 28
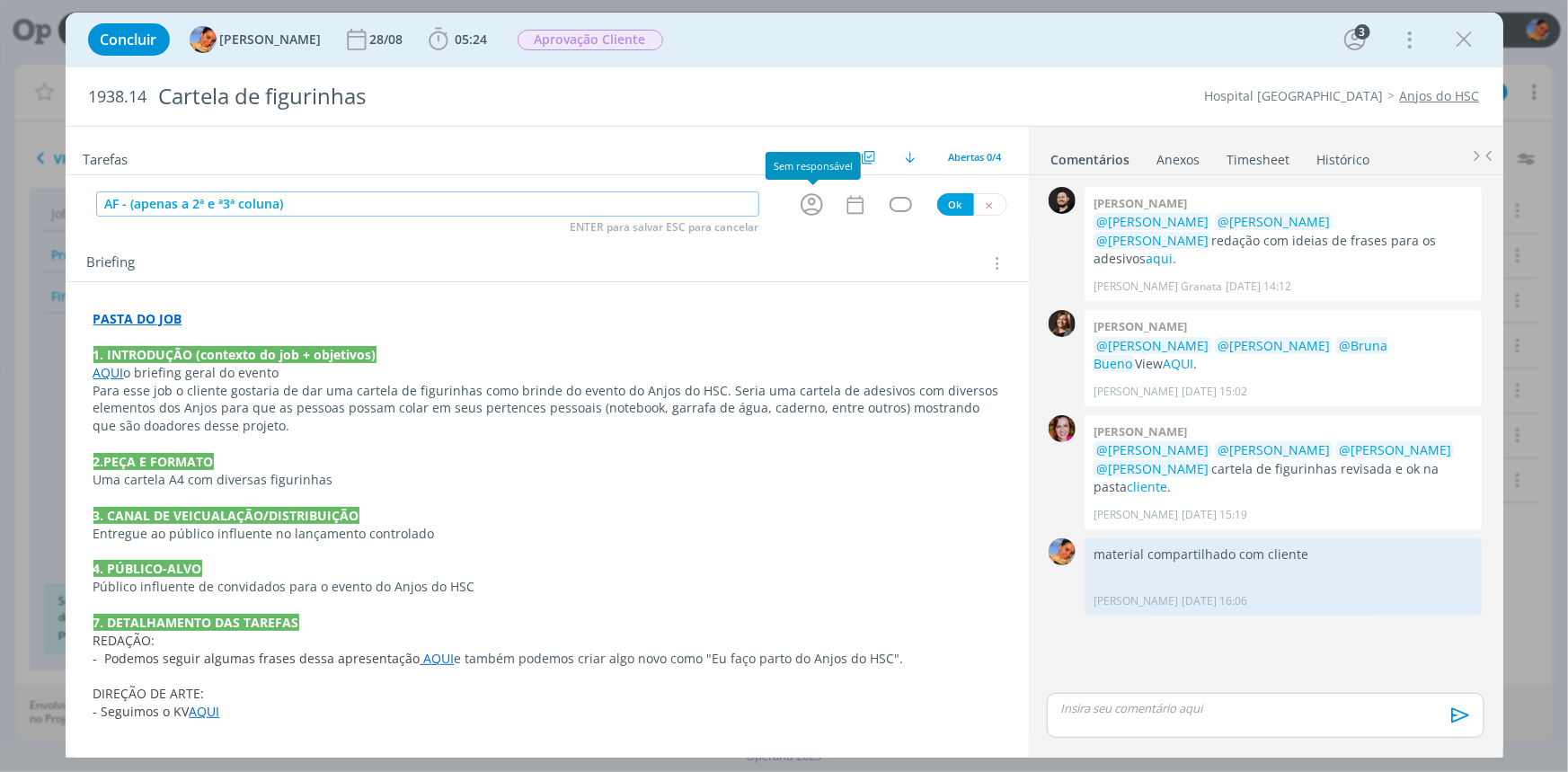
type input "AF - (apenas a 2ª e ª3ª coluna)"
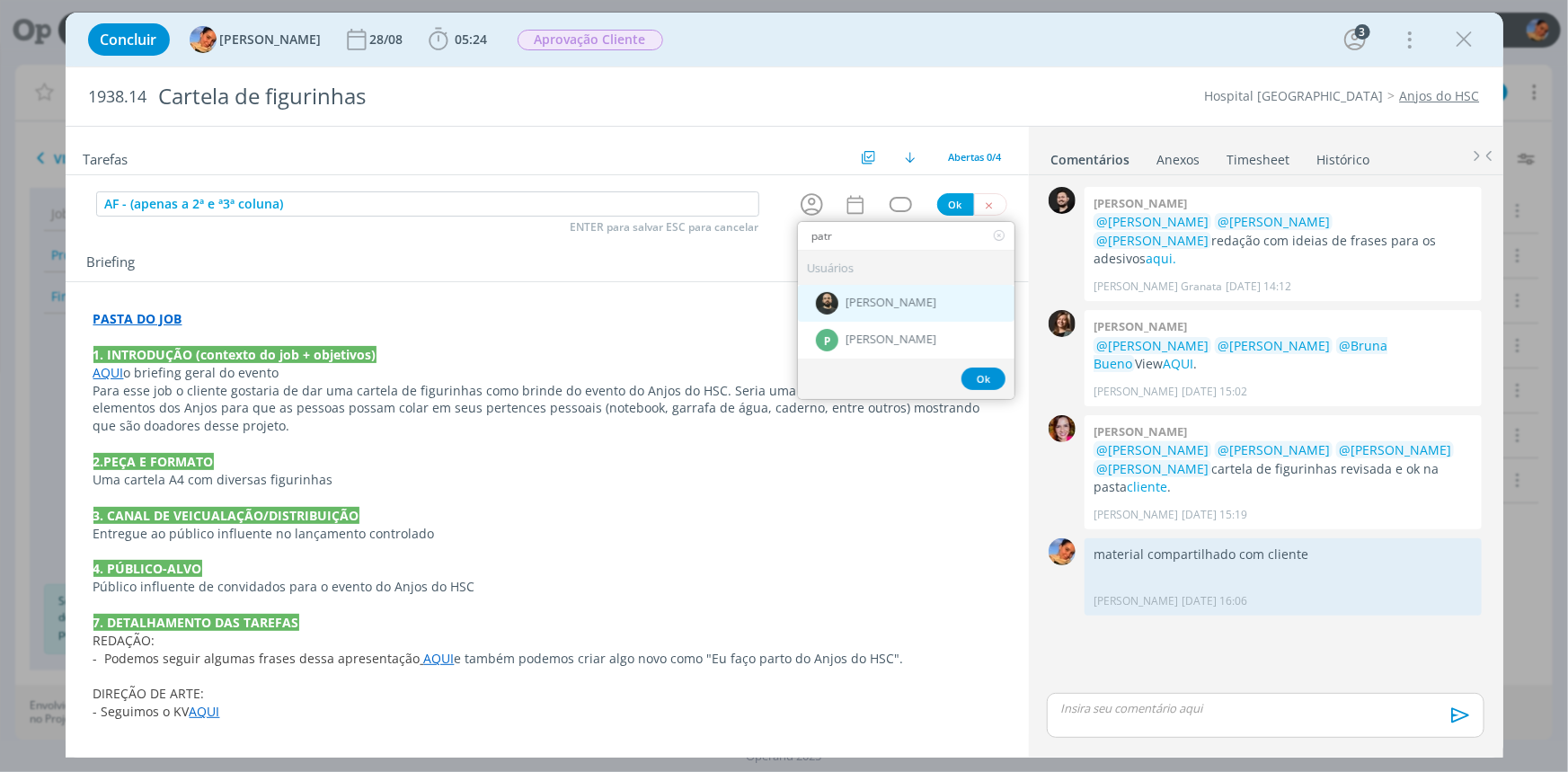
type input "patr"
click at [847, 312] on div "[PERSON_NAME]" at bounding box center [906, 304] width 217 height 37
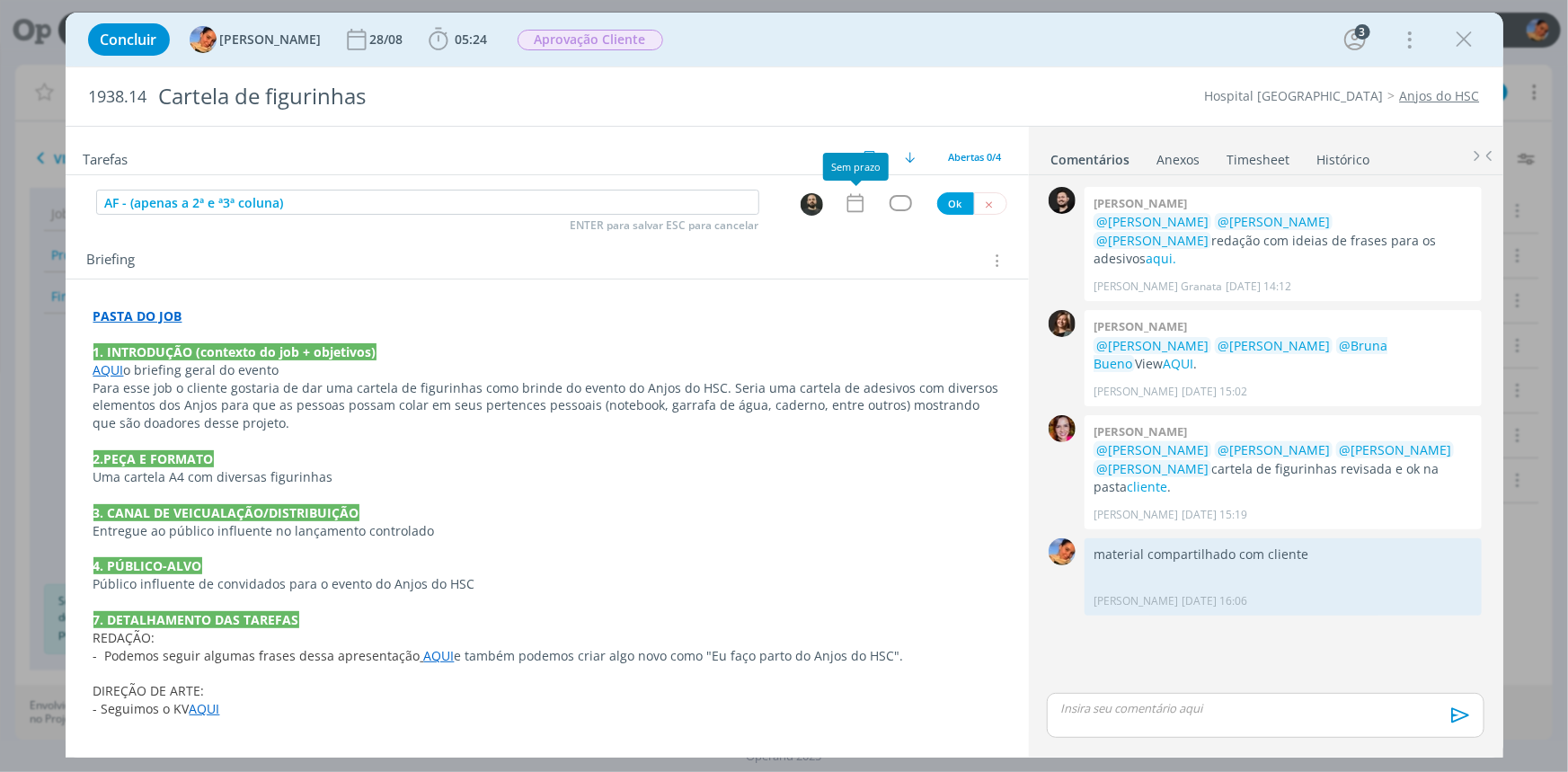
click at [856, 199] on icon "dialog" at bounding box center [854, 203] width 17 height 19
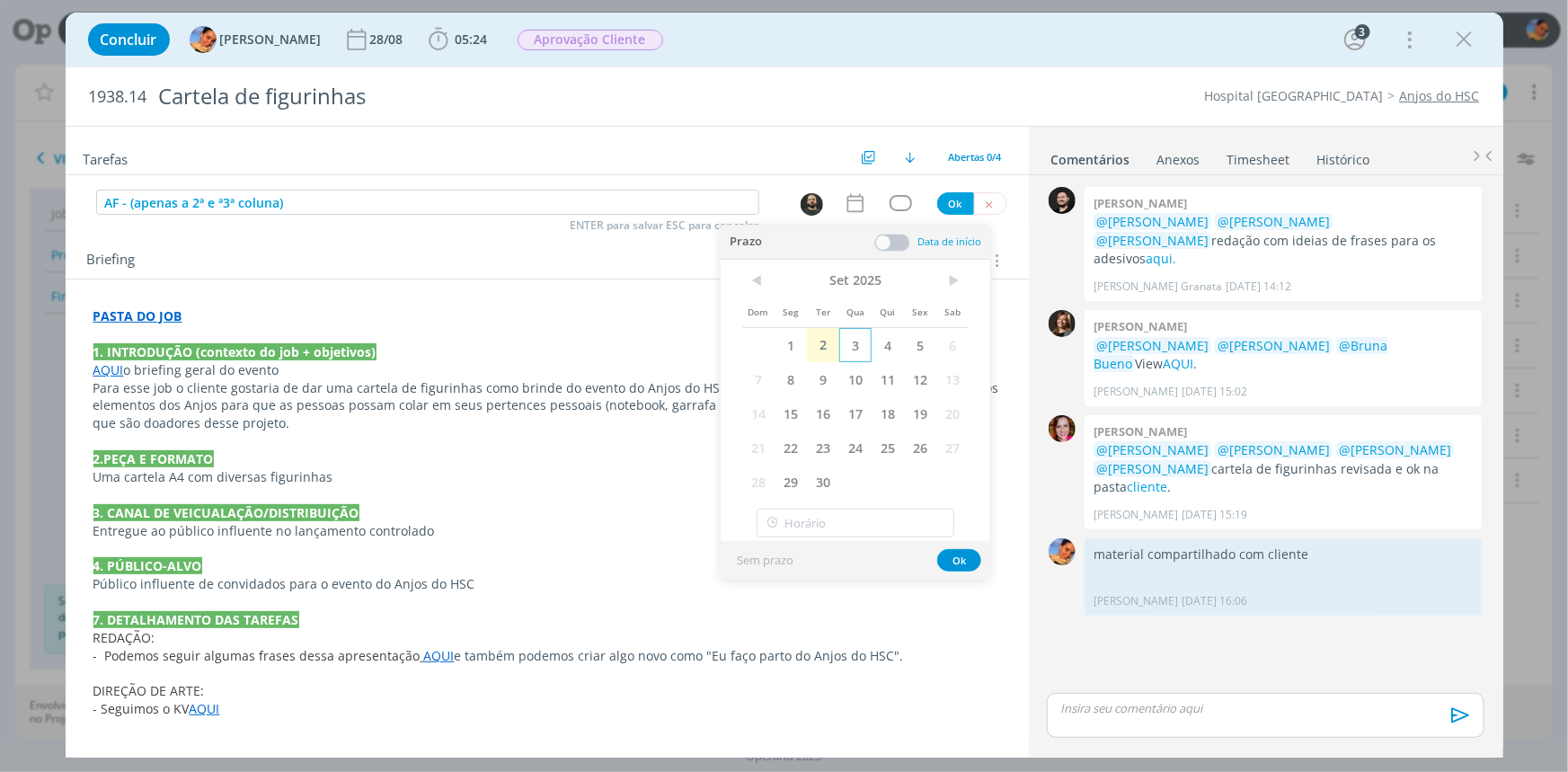
click at [860, 345] on span "3" at bounding box center [855, 345] width 32 height 34
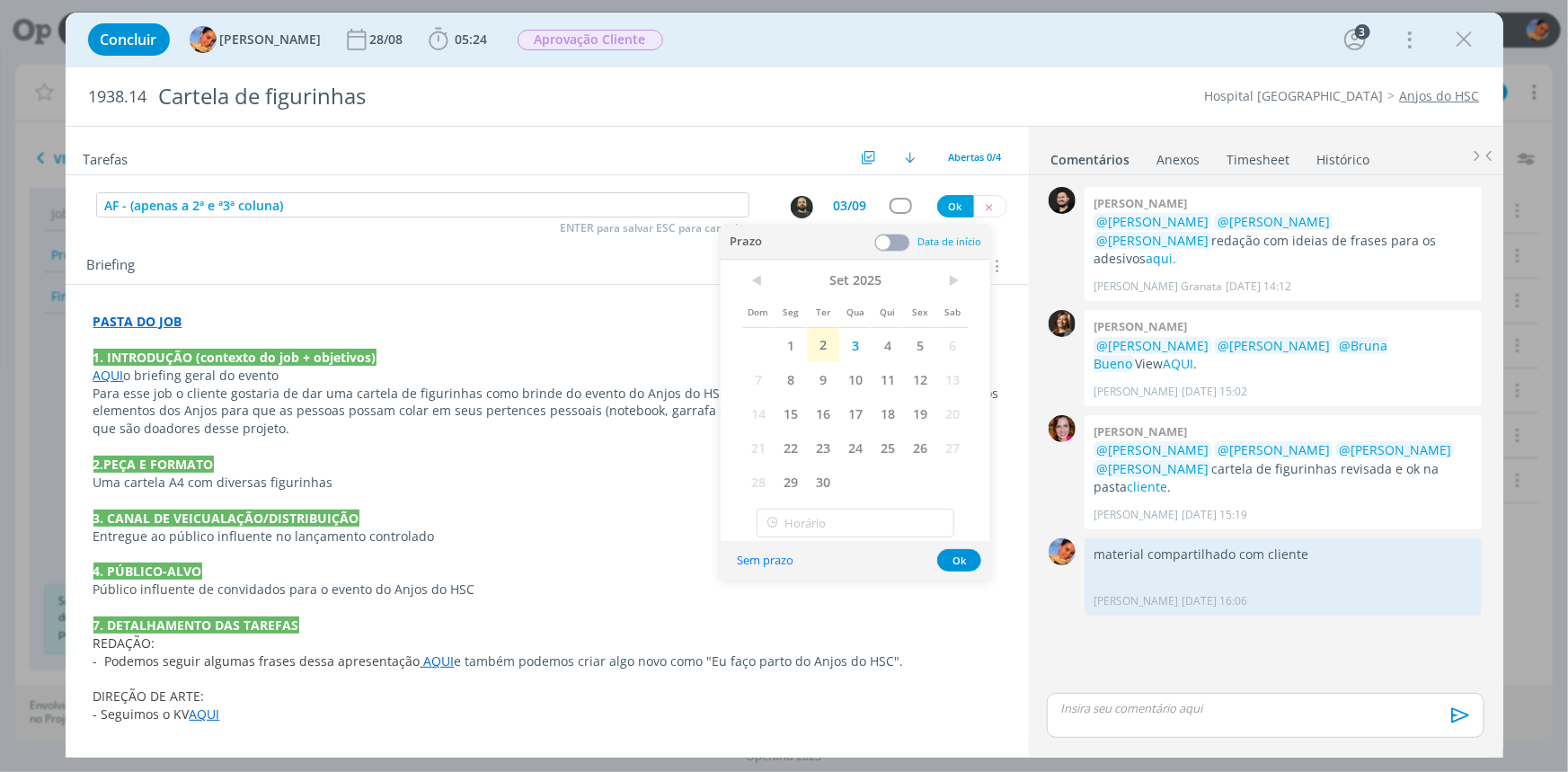
click at [906, 236] on span at bounding box center [892, 242] width 36 height 18
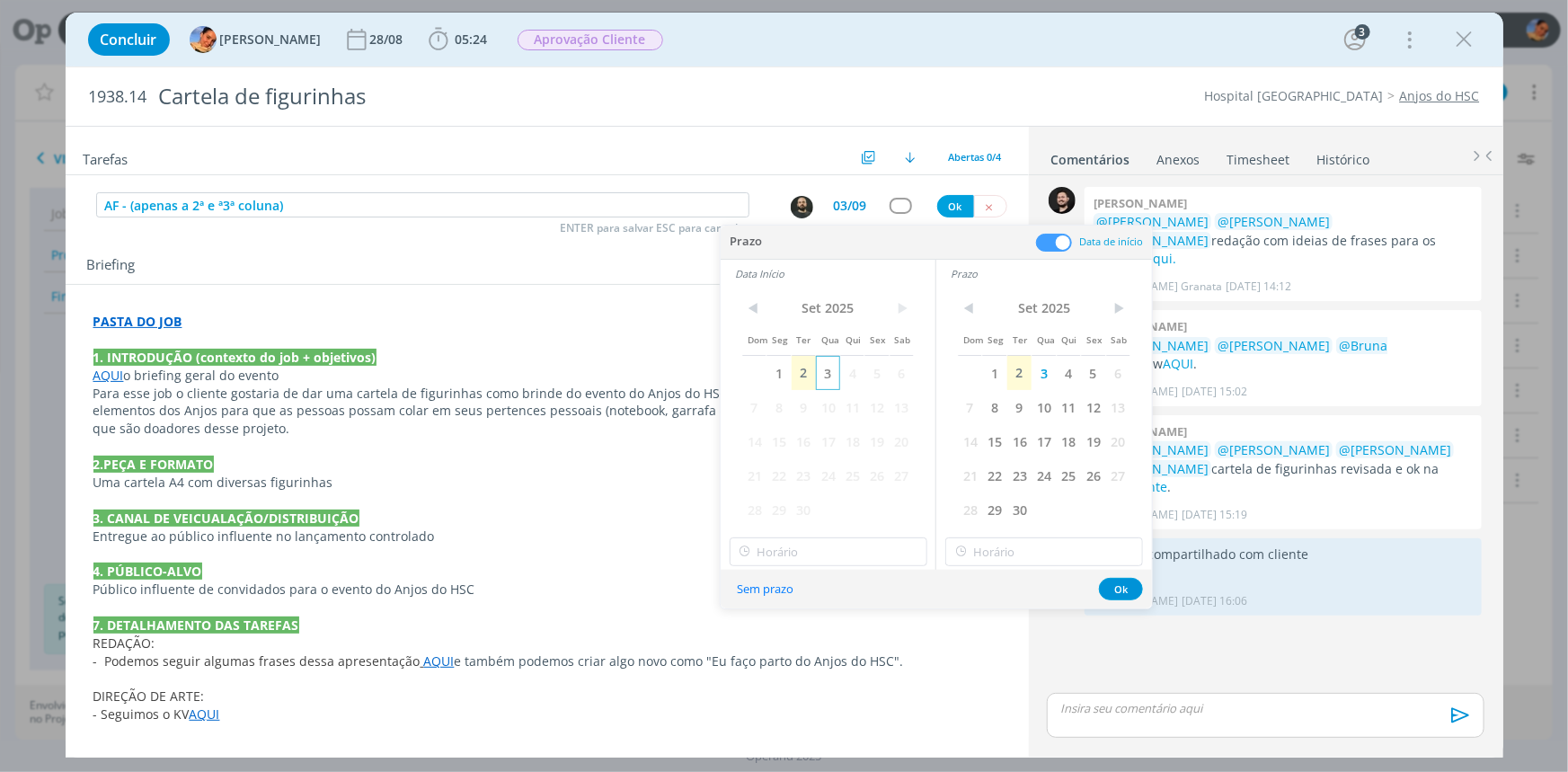
click at [835, 369] on span "3" at bounding box center [827, 373] width 24 height 34
click at [822, 540] on input "18:00" at bounding box center [828, 551] width 198 height 28
click at [780, 683] on div "10:00" at bounding box center [829, 674] width 200 height 32
type input "10:00"
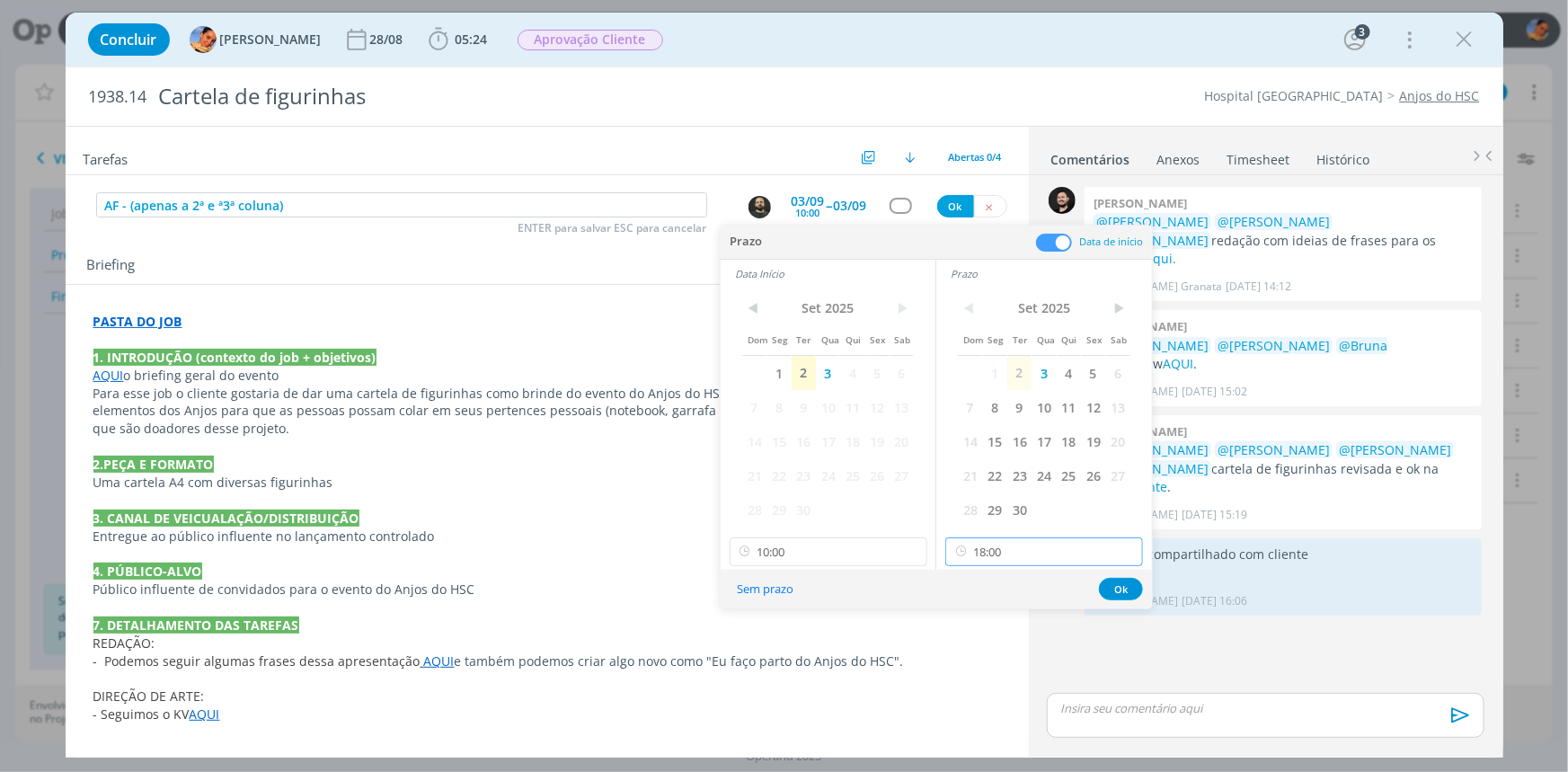
click at [1005, 540] on input "18:00" at bounding box center [1044, 551] width 198 height 28
click at [1037, 647] on div "10:30" at bounding box center [1046, 657] width 200 height 32
type input "10:30"
click at [1116, 575] on div "Sem prazo Ok" at bounding box center [936, 589] width 431 height 39
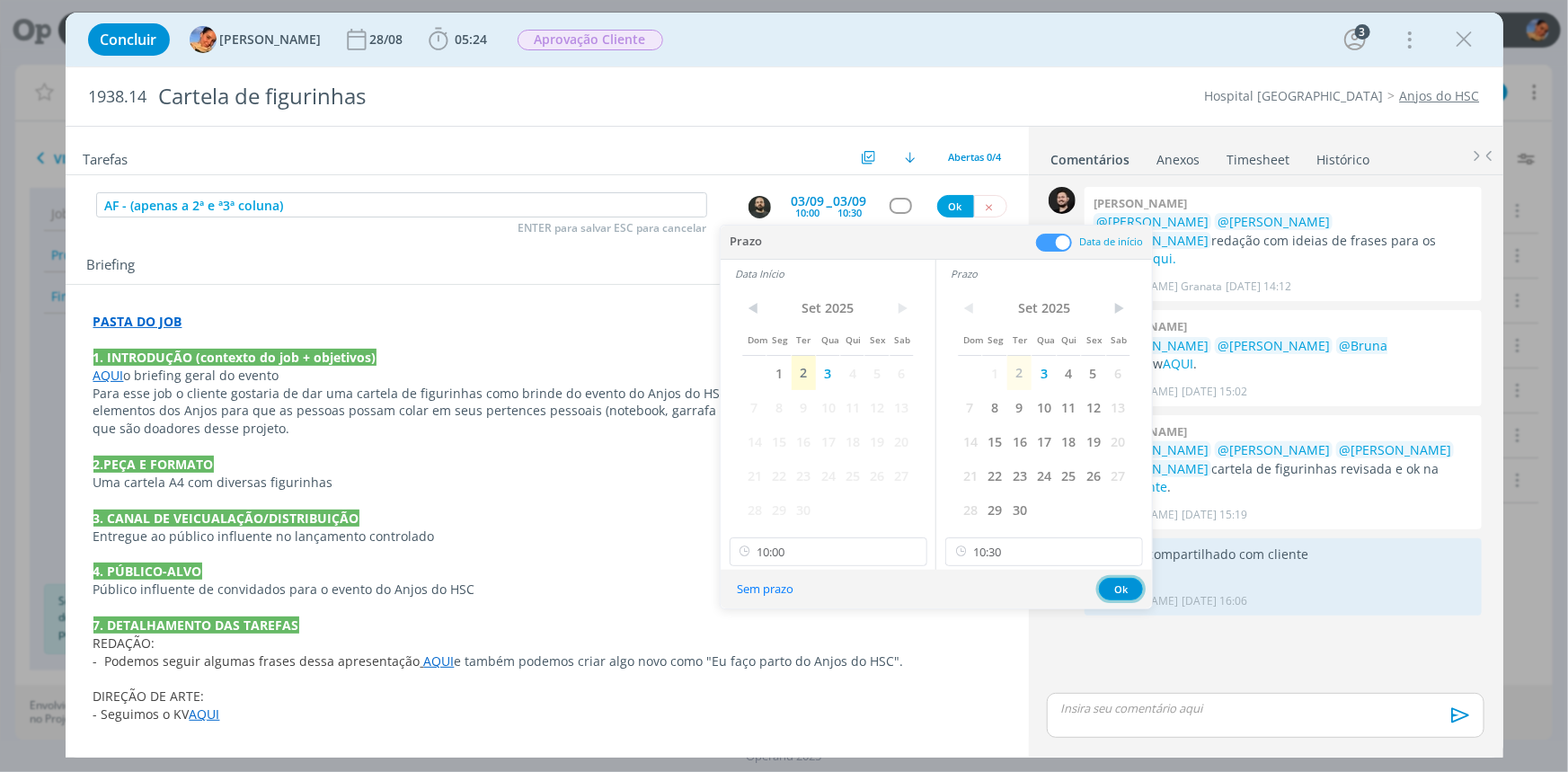
click at [1116, 578] on button "Ok" at bounding box center [1120, 589] width 44 height 22
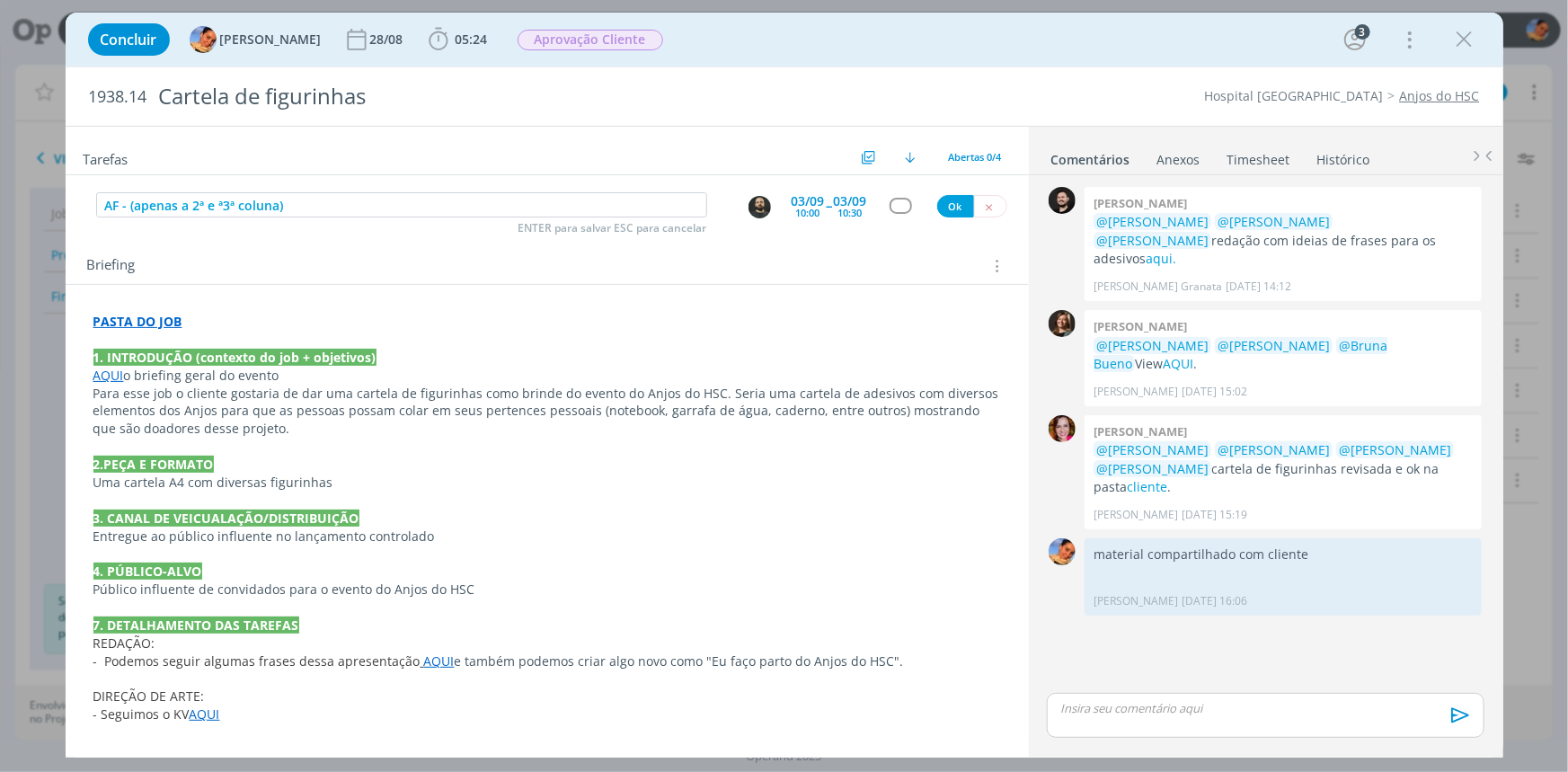
click at [899, 205] on div "dialog" at bounding box center [901, 206] width 22 height 16
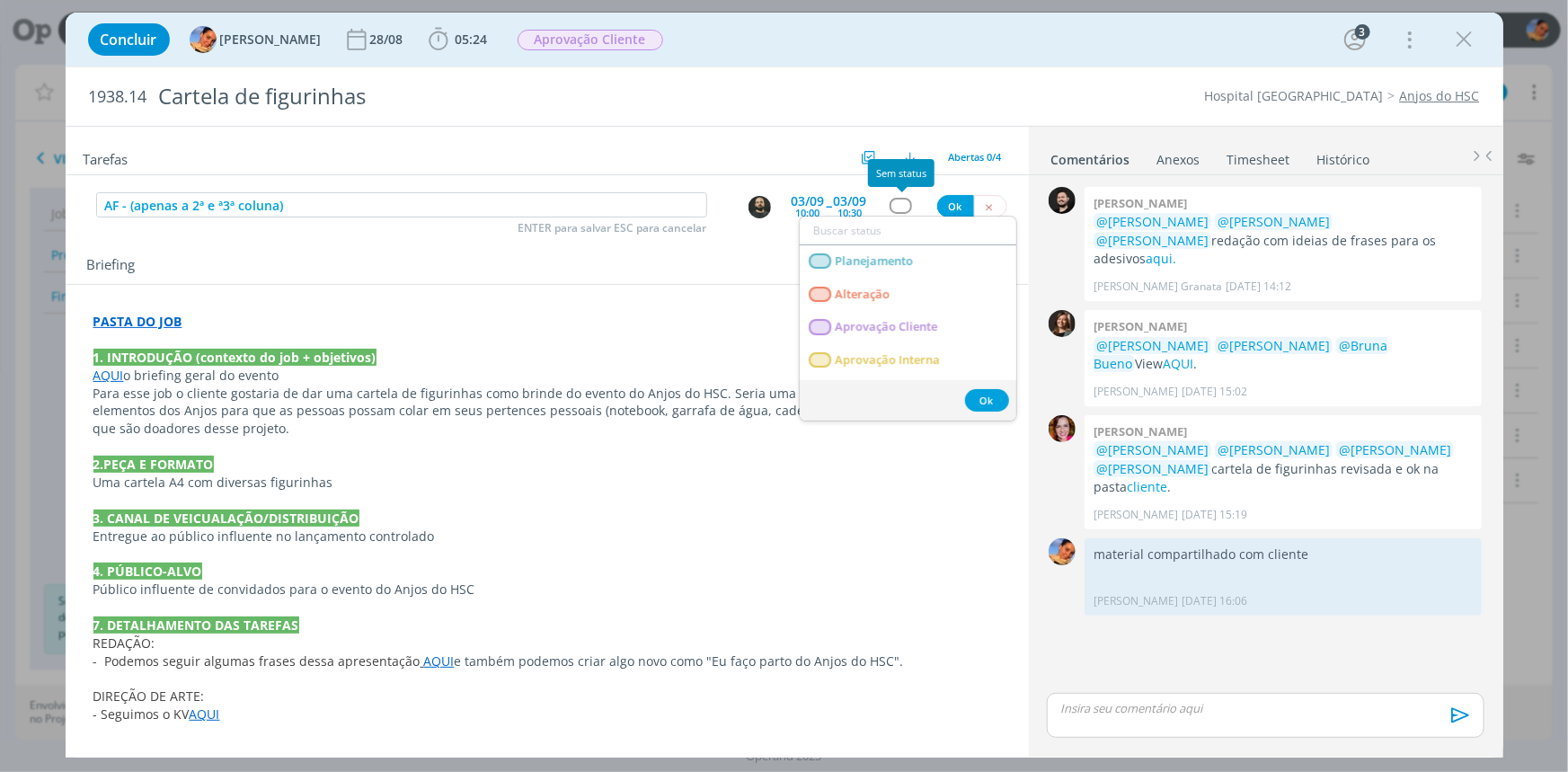
type input "e"
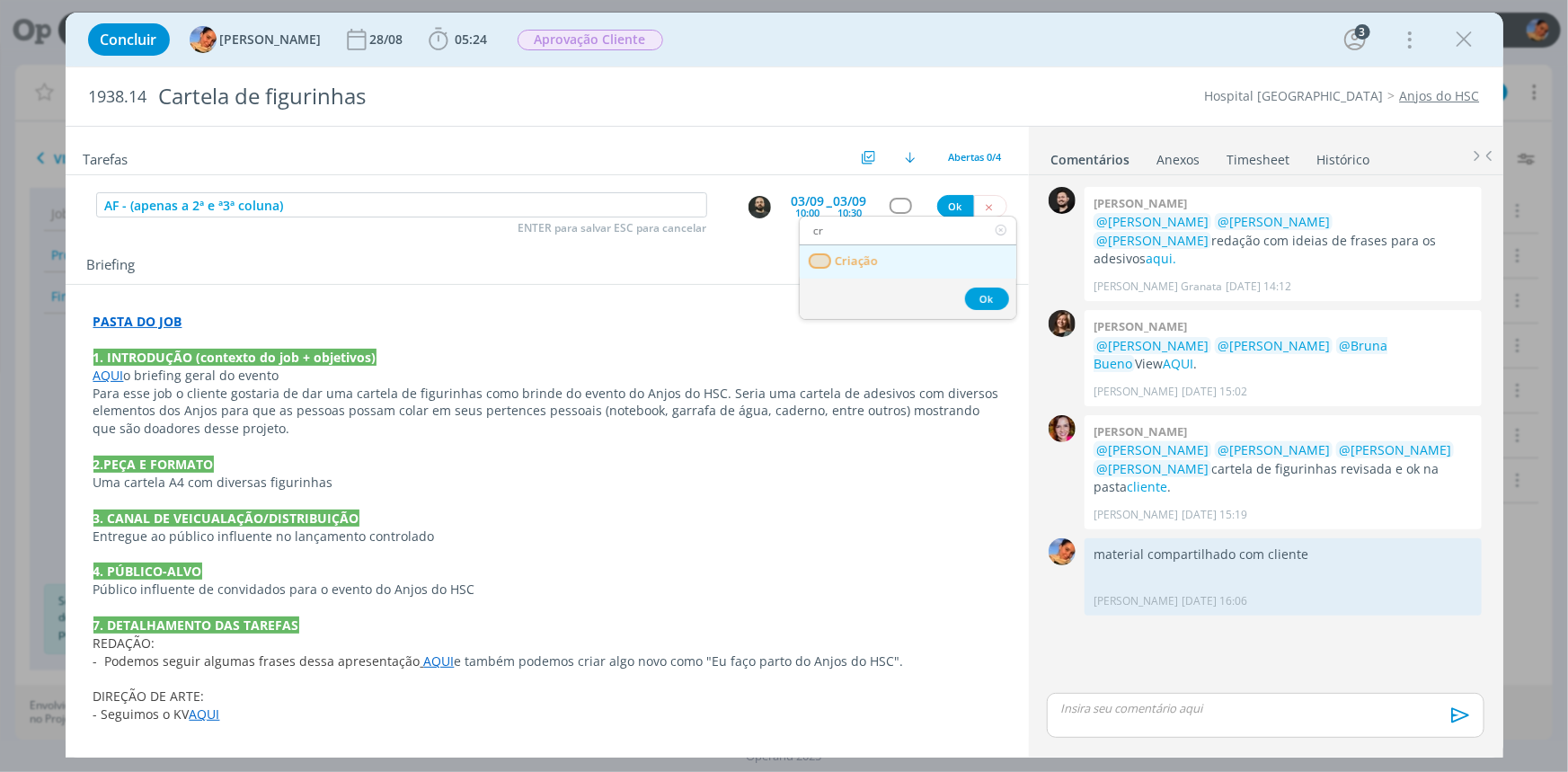
type input "cr"
click at [891, 257] on link "Criação" at bounding box center [907, 262] width 217 height 33
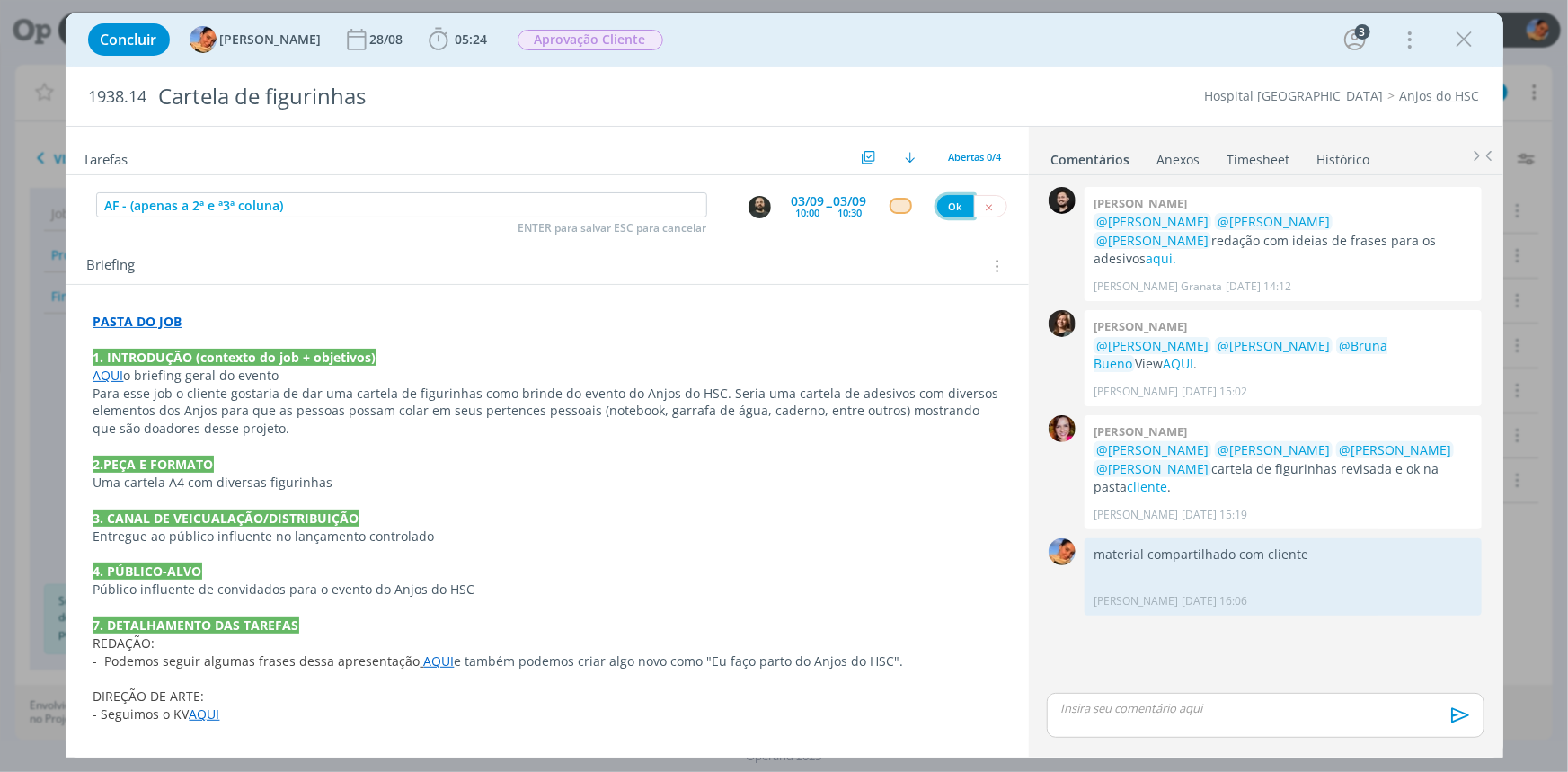
click at [946, 207] on button "Ok" at bounding box center [955, 206] width 37 height 22
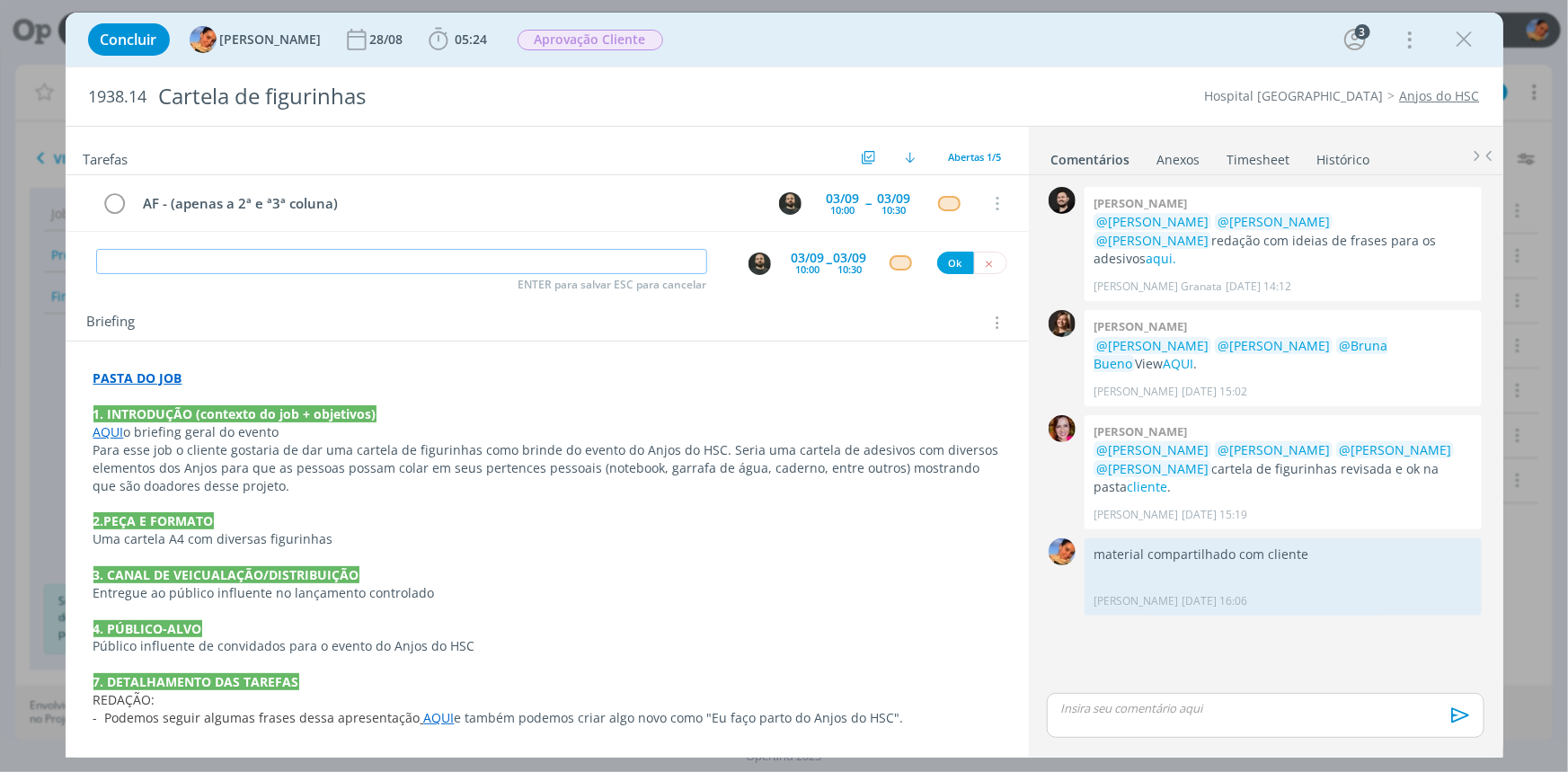
click at [223, 256] on input "dialog" at bounding box center [402, 262] width 611 height 25
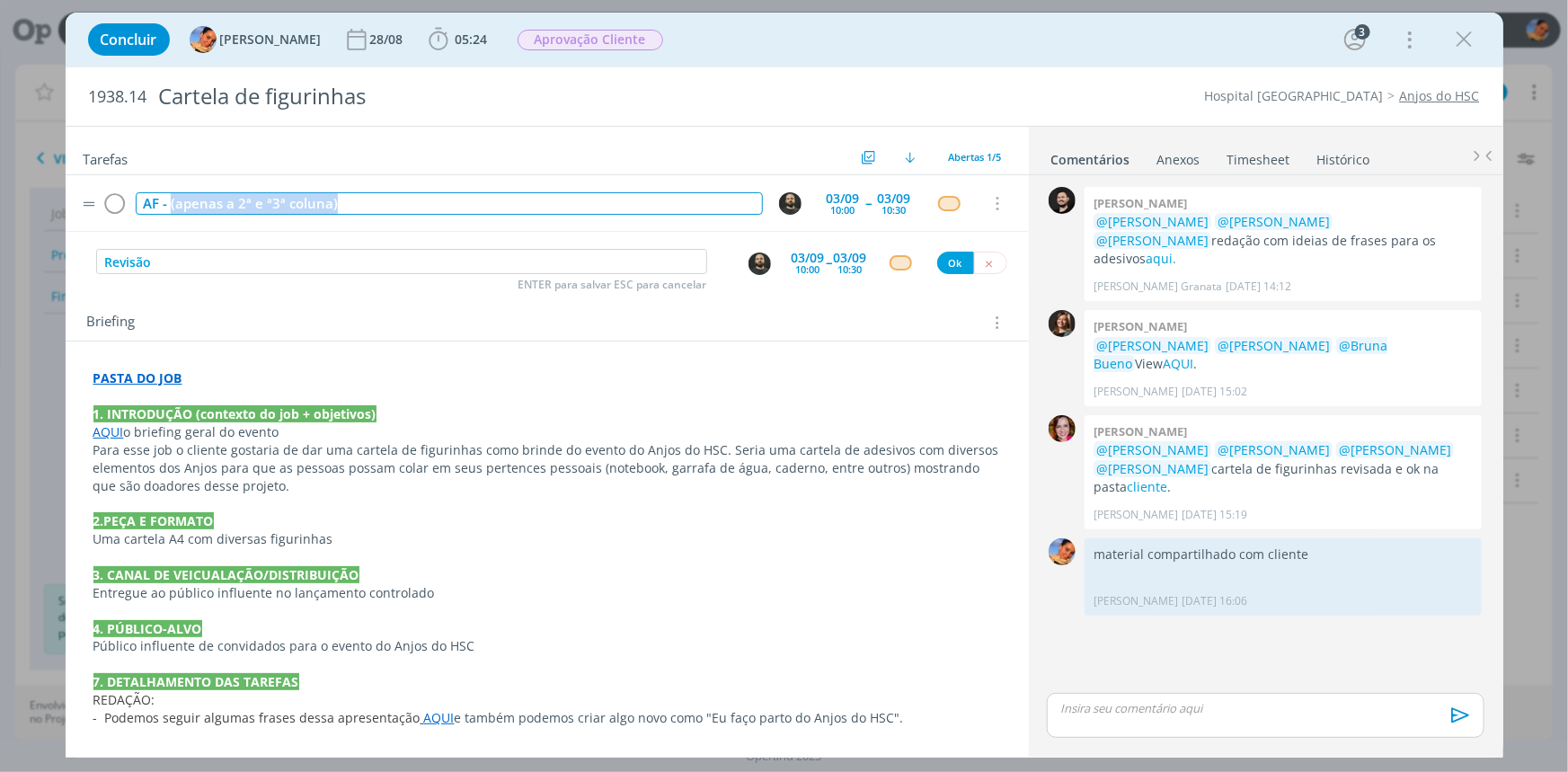
drag, startPoint x: 364, startPoint y: 208, endPoint x: 171, endPoint y: 209, distance: 193.0
click at [168, 205] on div "AF - (apenas a 2ª e ª3ª coluna)" at bounding box center [449, 203] width 627 height 22
copy div "(apenas a 2ª e ª3ª coluna)"
click at [200, 264] on input "Revisão" at bounding box center [402, 262] width 611 height 25
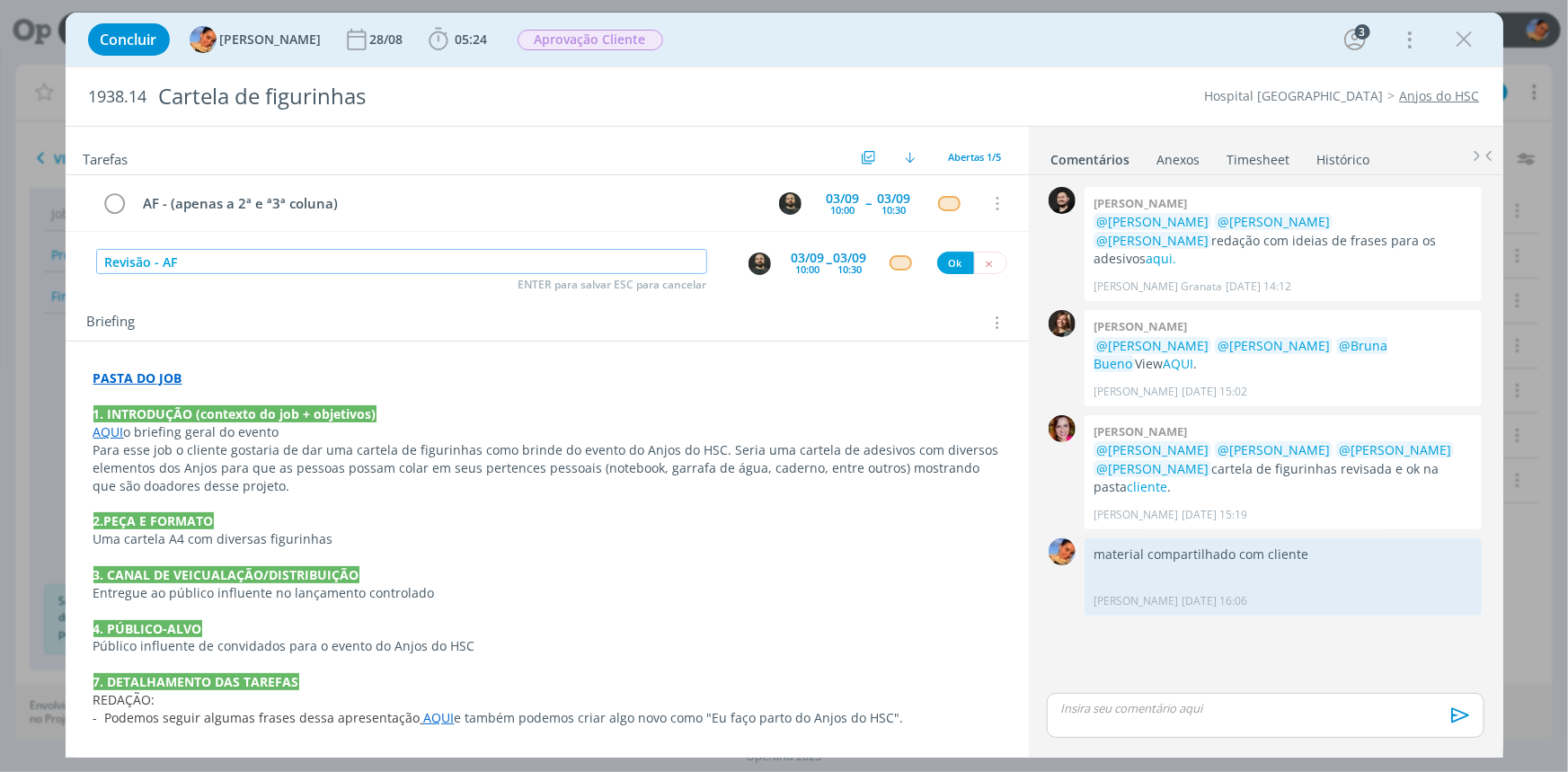
paste input "(apenas a 2ª e ª3ª coluna)"
type input "Revisão - AF (apenas a 2ª e ª3ª coluna)"
click at [765, 259] on div "dialog" at bounding box center [762, 264] width 29 height 24
click at [758, 261] on img "dialog" at bounding box center [759, 264] width 22 height 22
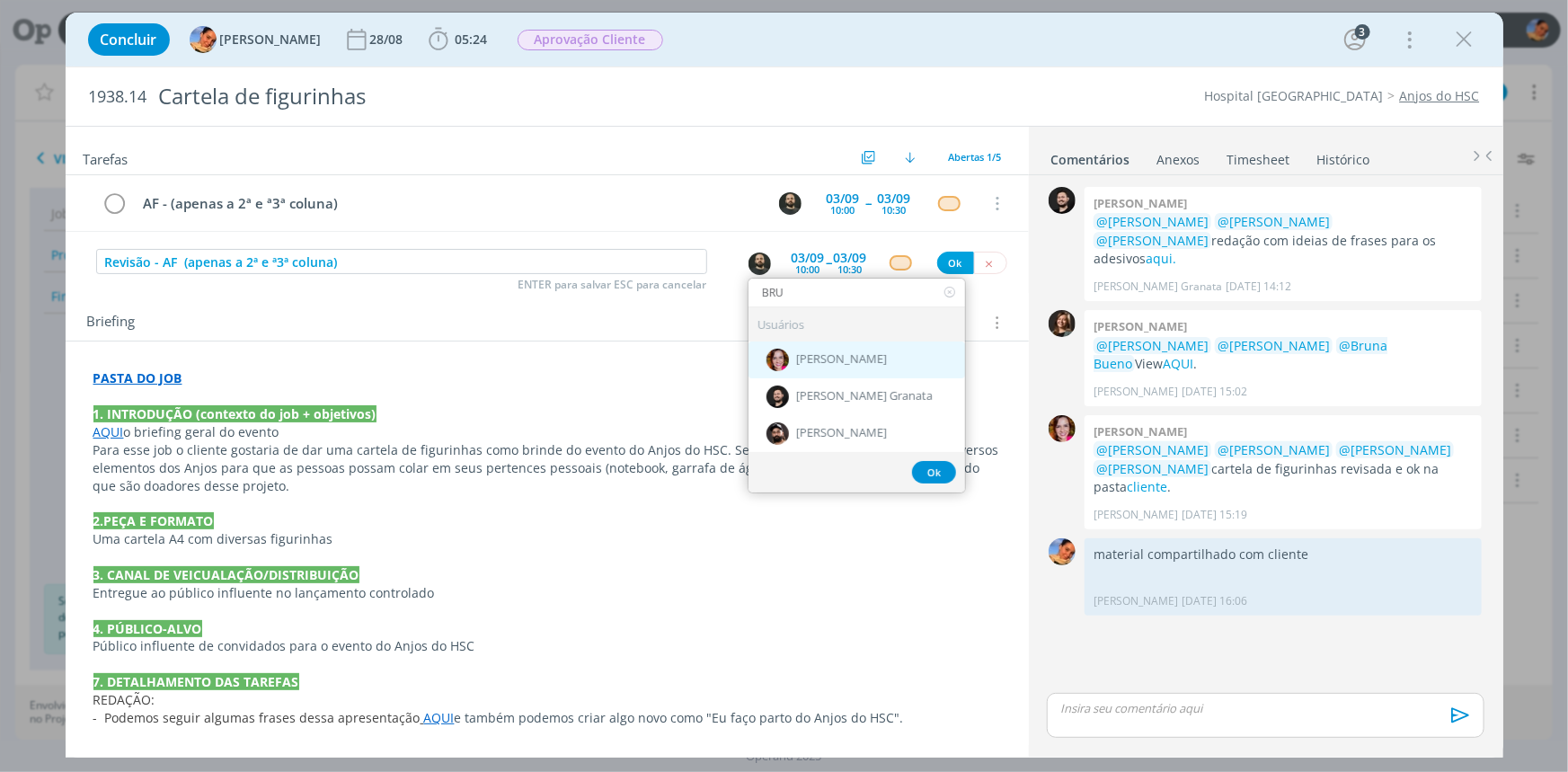
type input "BRU"
click at [867, 350] on div "[PERSON_NAME]" at bounding box center [857, 360] width 217 height 37
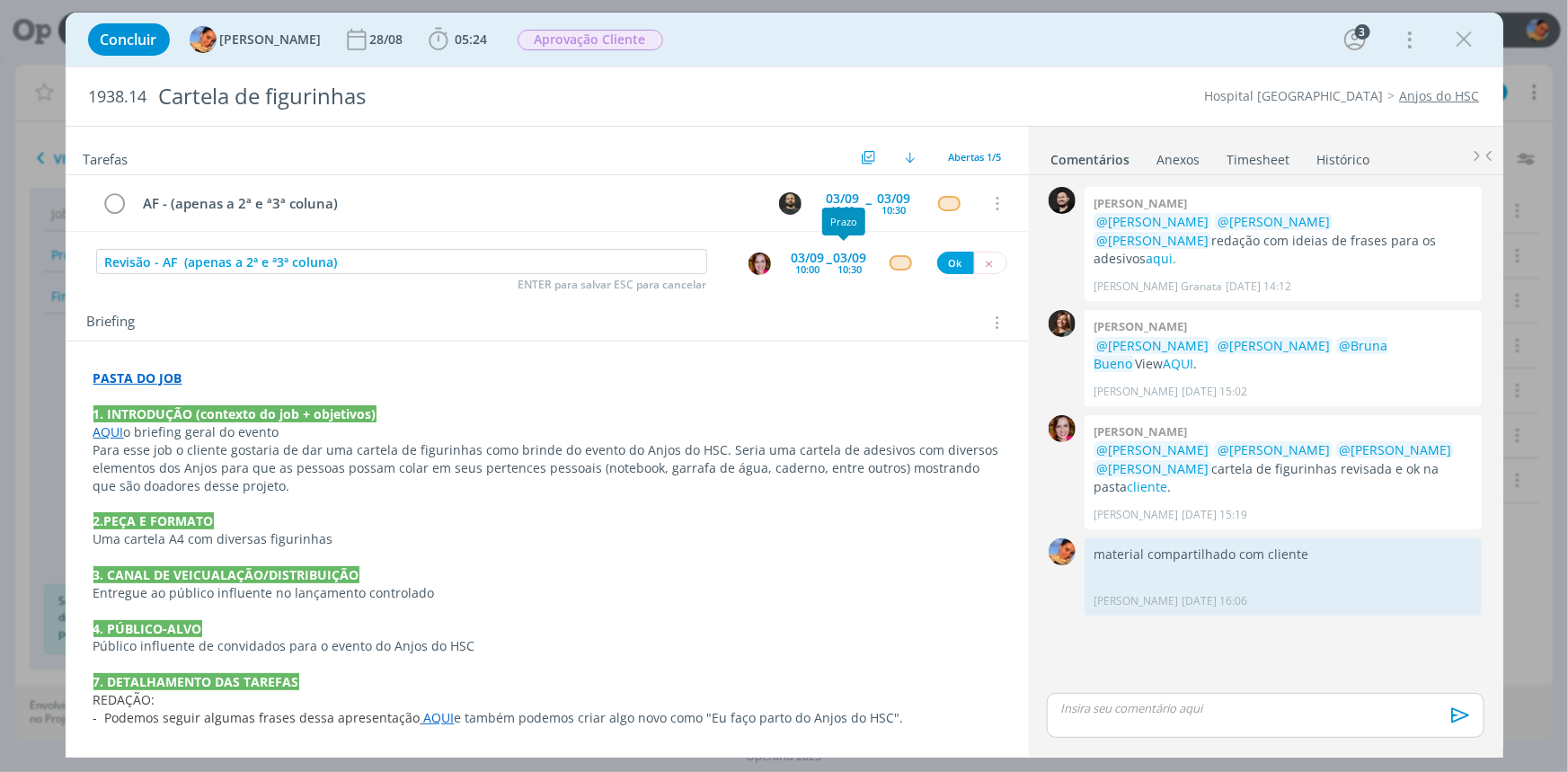
click at [838, 266] on div "10:30" at bounding box center [850, 269] width 24 height 10
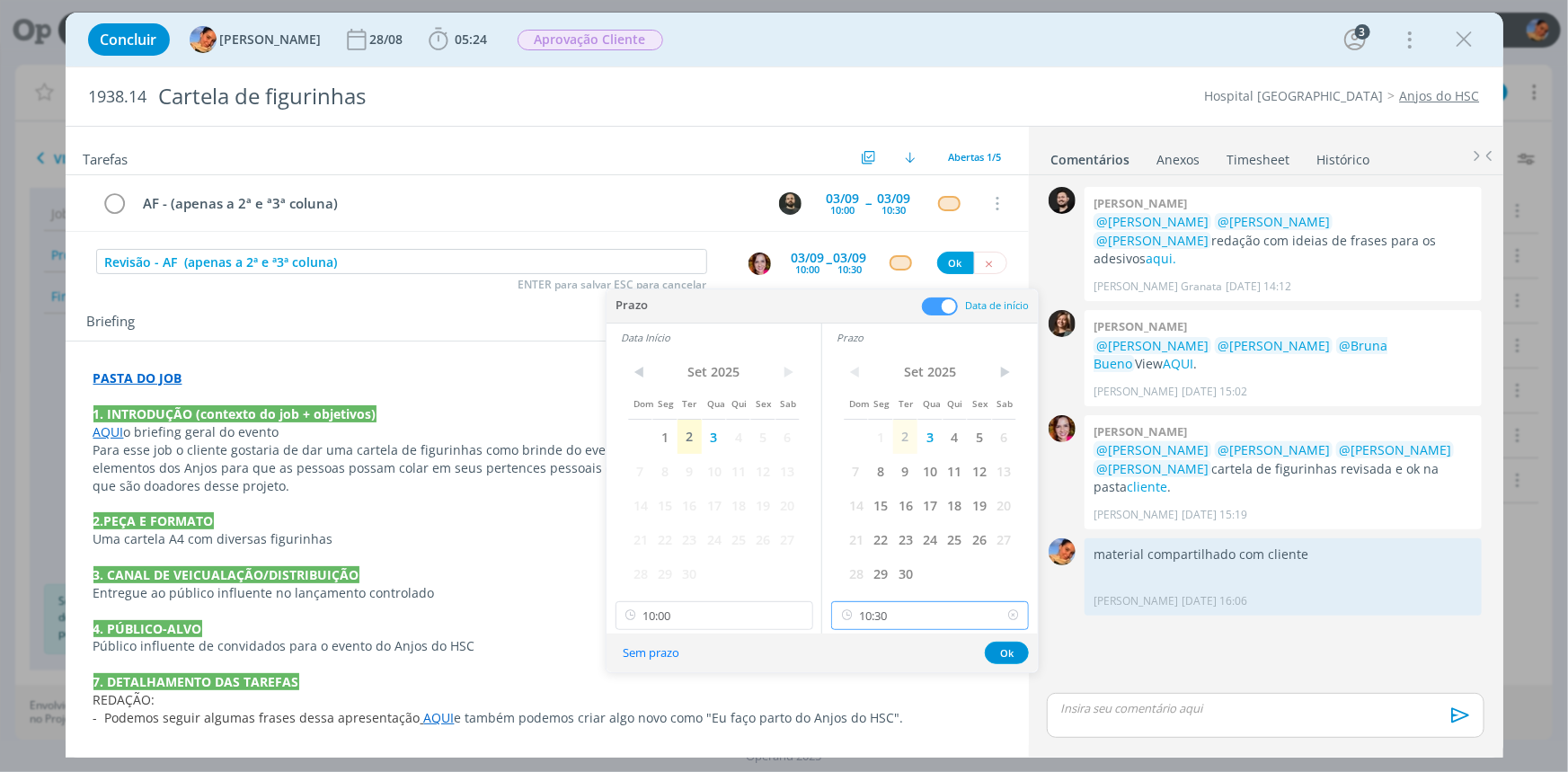
drag, startPoint x: 891, startPoint y: 618, endPoint x: 911, endPoint y: 606, distance: 23.3
click at [892, 618] on input "10:30" at bounding box center [930, 615] width 198 height 28
click at [950, 502] on div "13:45" at bounding box center [932, 497] width 200 height 32
type input "13:45"
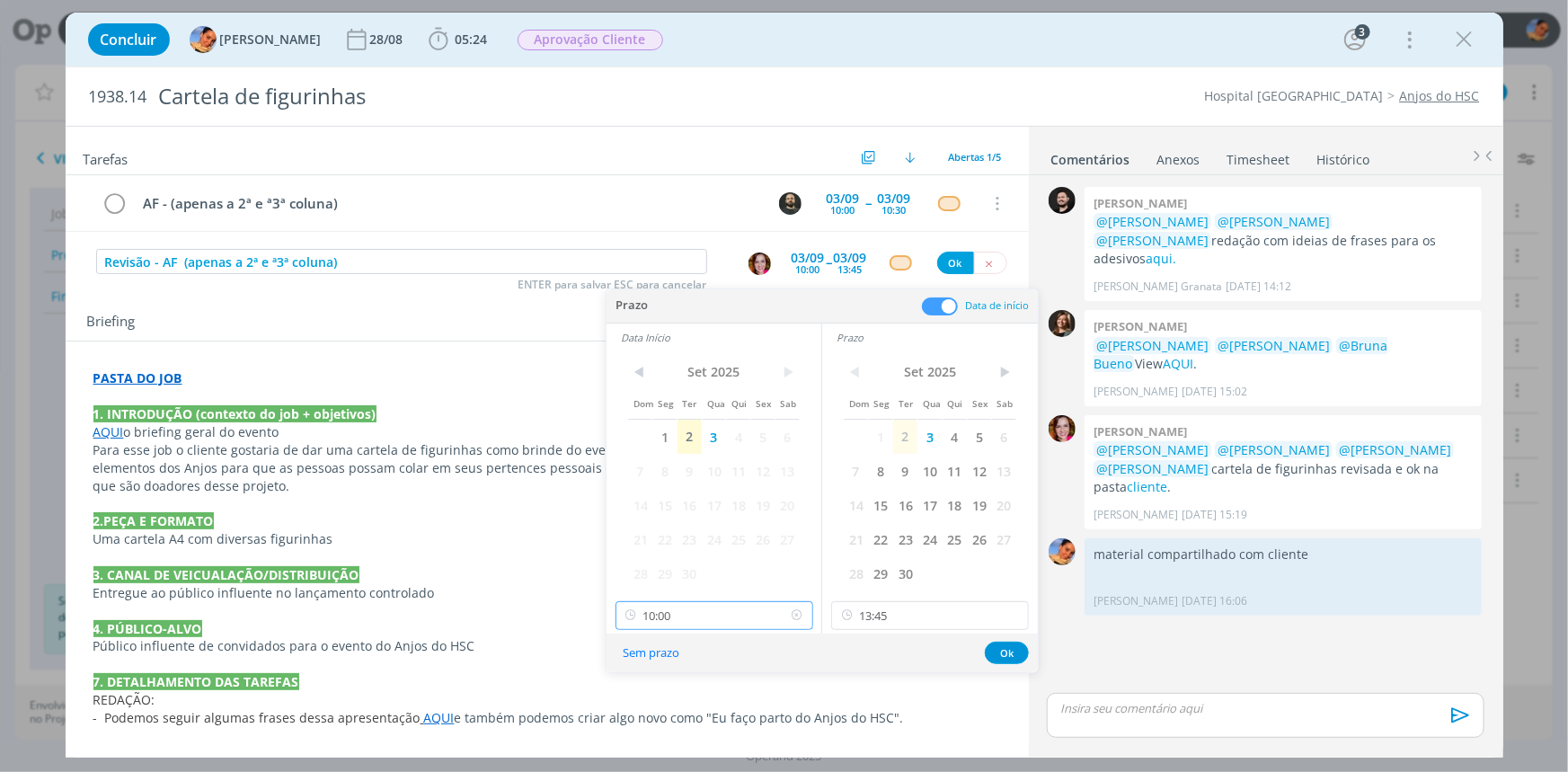
click at [736, 607] on input "10:00" at bounding box center [714, 615] width 198 height 28
click at [691, 524] on div "13:30" at bounding box center [715, 529] width 200 height 32
type input "13:30"
drag, startPoint x: 1003, startPoint y: 652, endPoint x: 935, endPoint y: 496, distance: 170.2
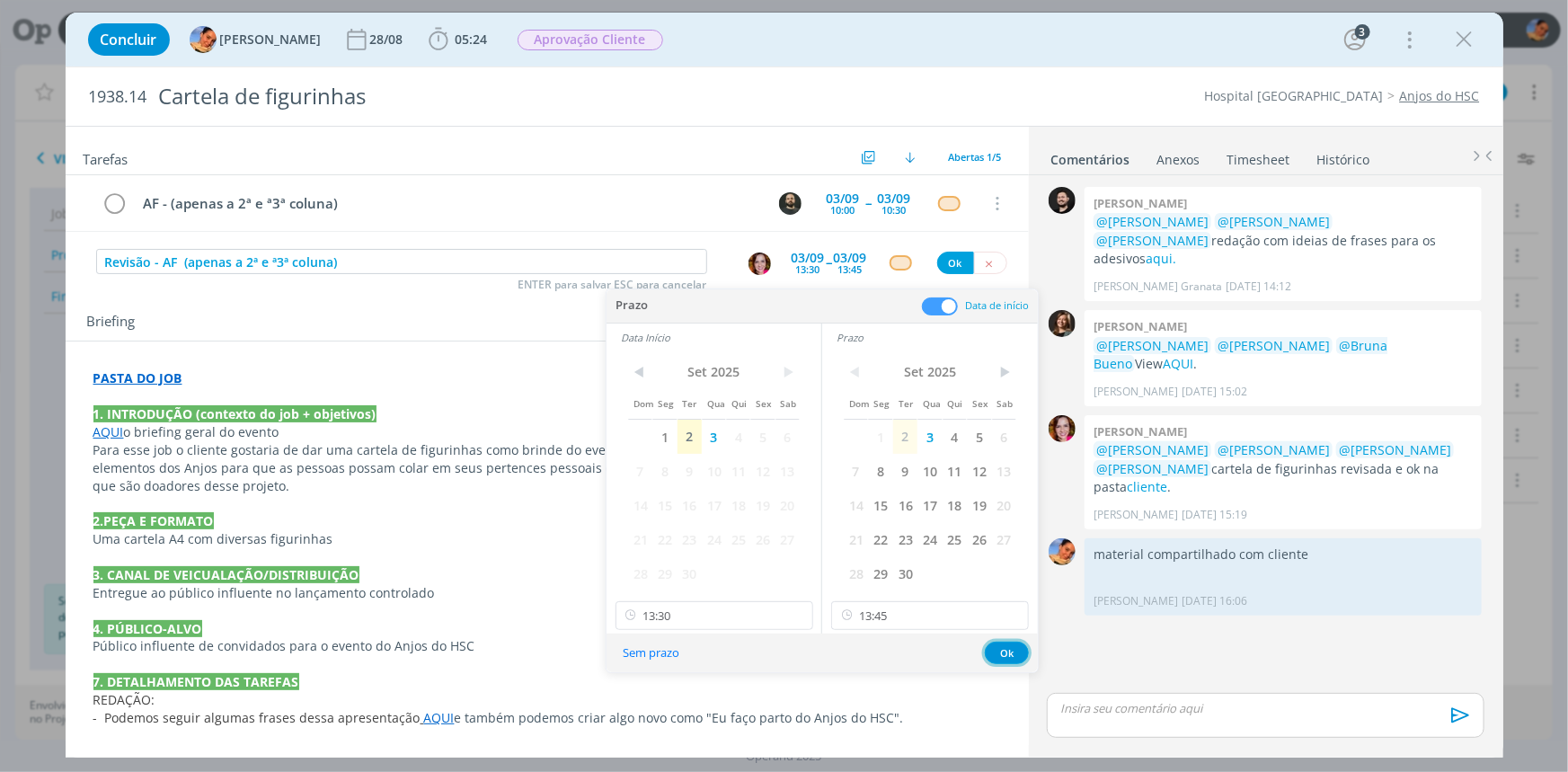
click at [1002, 652] on button "Ok" at bounding box center [1006, 652] width 44 height 22
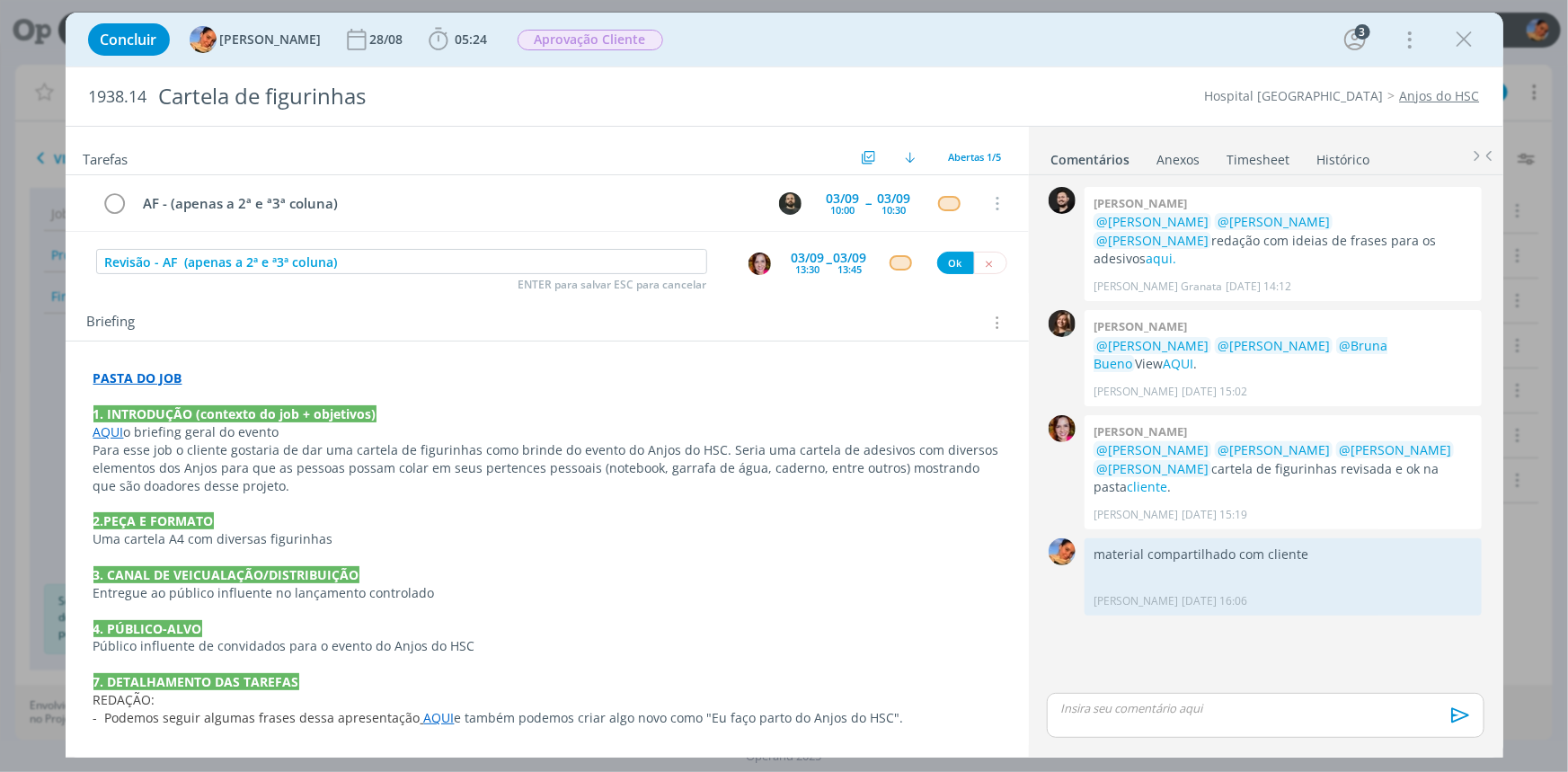
click at [890, 264] on div "dialog" at bounding box center [901, 263] width 22 height 16
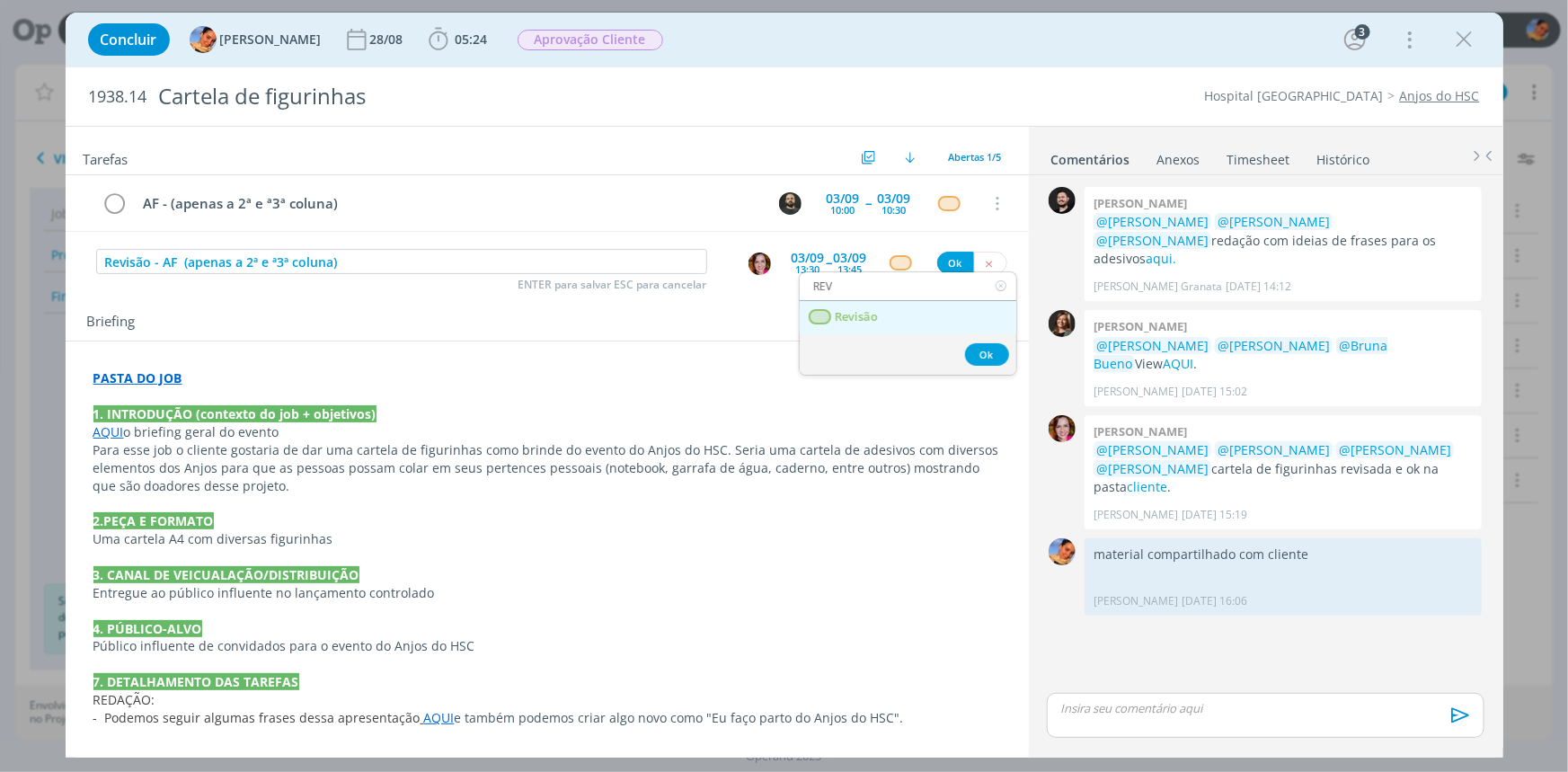
type input "REV"
drag, startPoint x: 891, startPoint y: 315, endPoint x: 909, endPoint y: 288, distance: 32.4
click at [891, 315] on link "Revisão" at bounding box center [907, 317] width 217 height 33
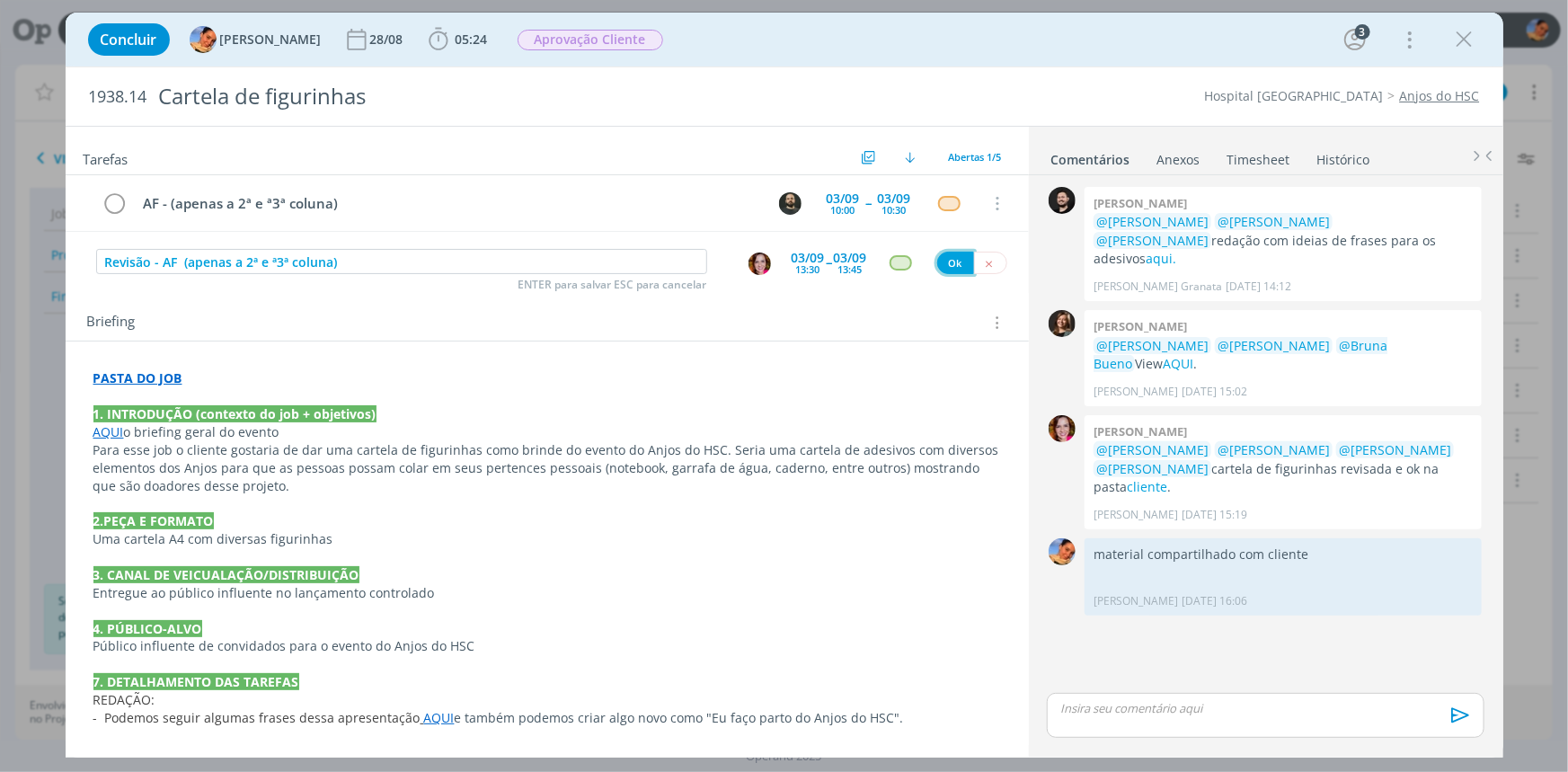
click at [939, 262] on button "Ok" at bounding box center [955, 263] width 37 height 22
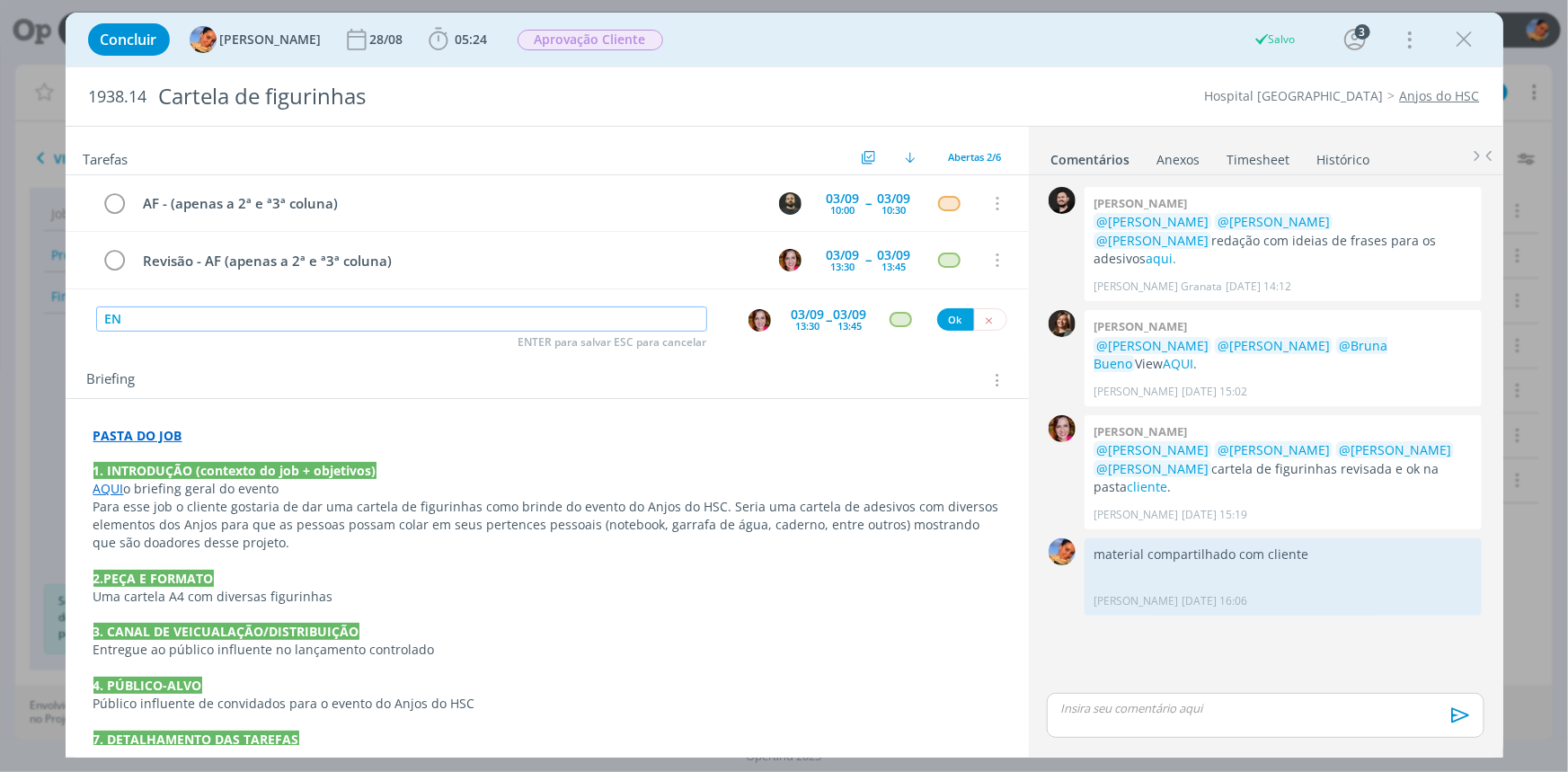
type input "E"
type input "n"
type input "entrega"
click at [768, 312] on div "dialog" at bounding box center [762, 320] width 29 height 24
click at [755, 311] on img "dialog" at bounding box center [759, 320] width 22 height 22
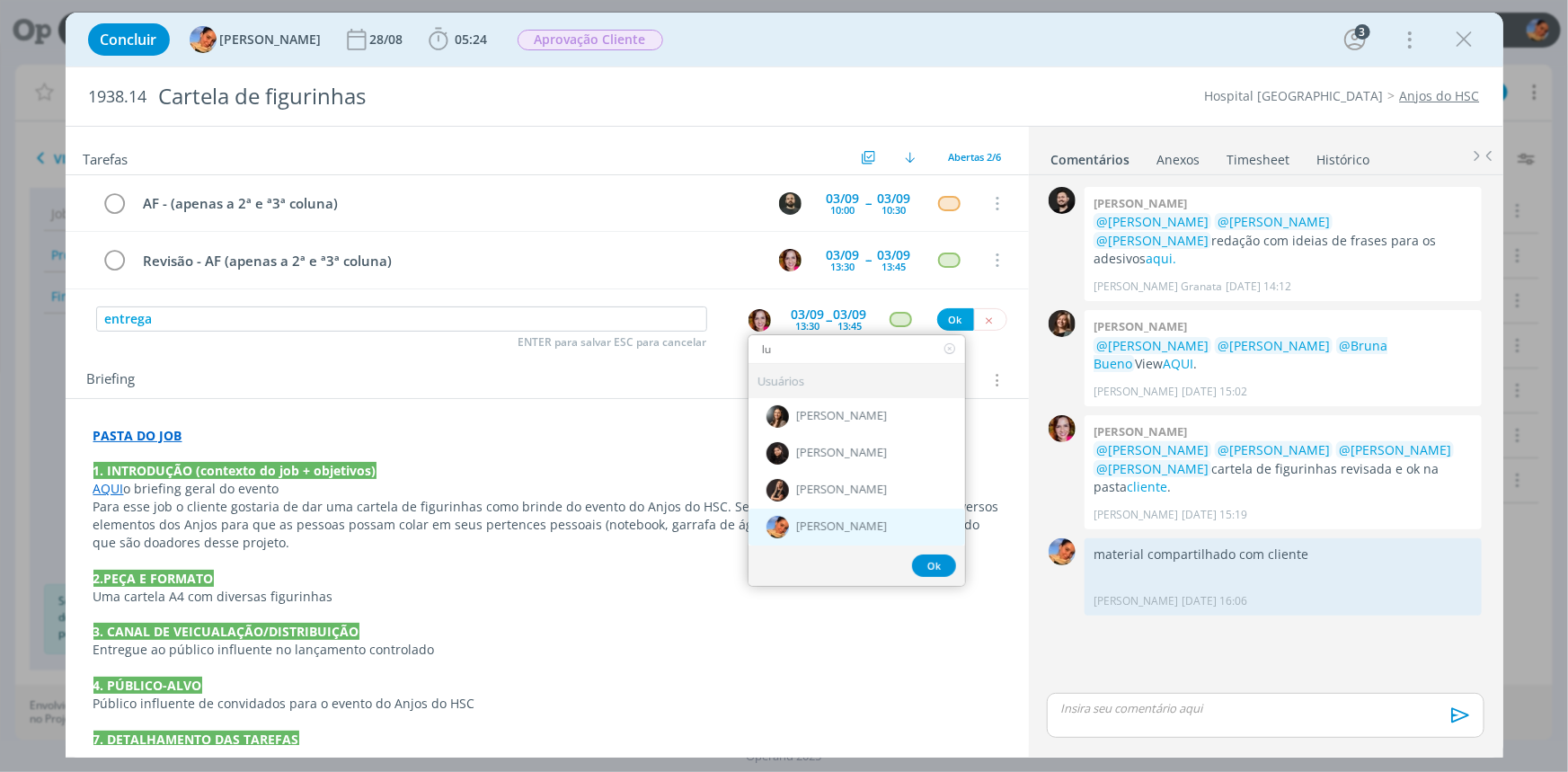
type input "lu"
click at [810, 521] on span "[PERSON_NAME]" at bounding box center [841, 527] width 91 height 15
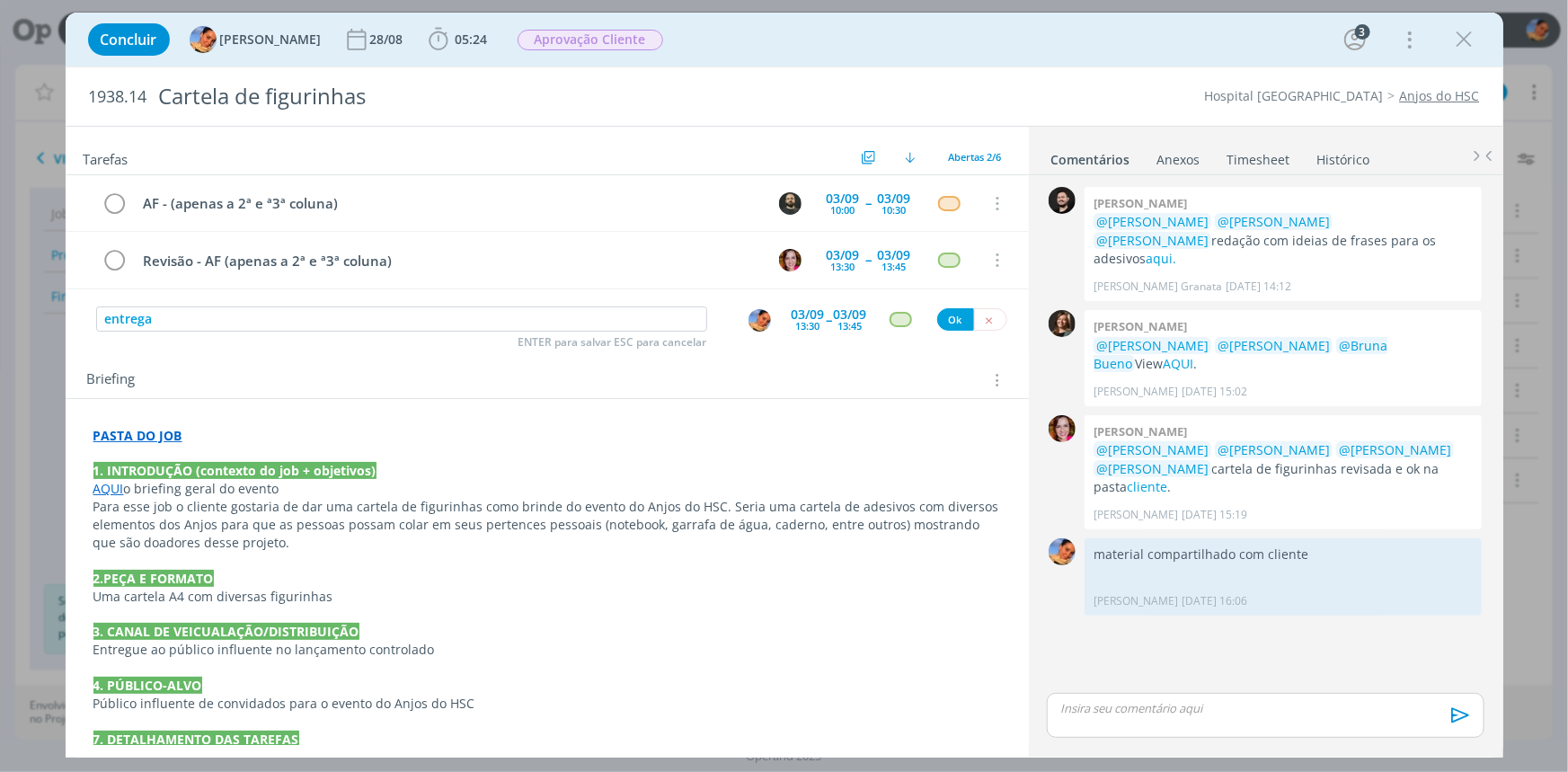
click at [832, 345] on div "Tarefas Usar Job de template Criar template a partir deste job Visualizar Templ…" at bounding box center [546, 435] width 963 height 618
click at [839, 328] on div "13:45" at bounding box center [850, 326] width 24 height 10
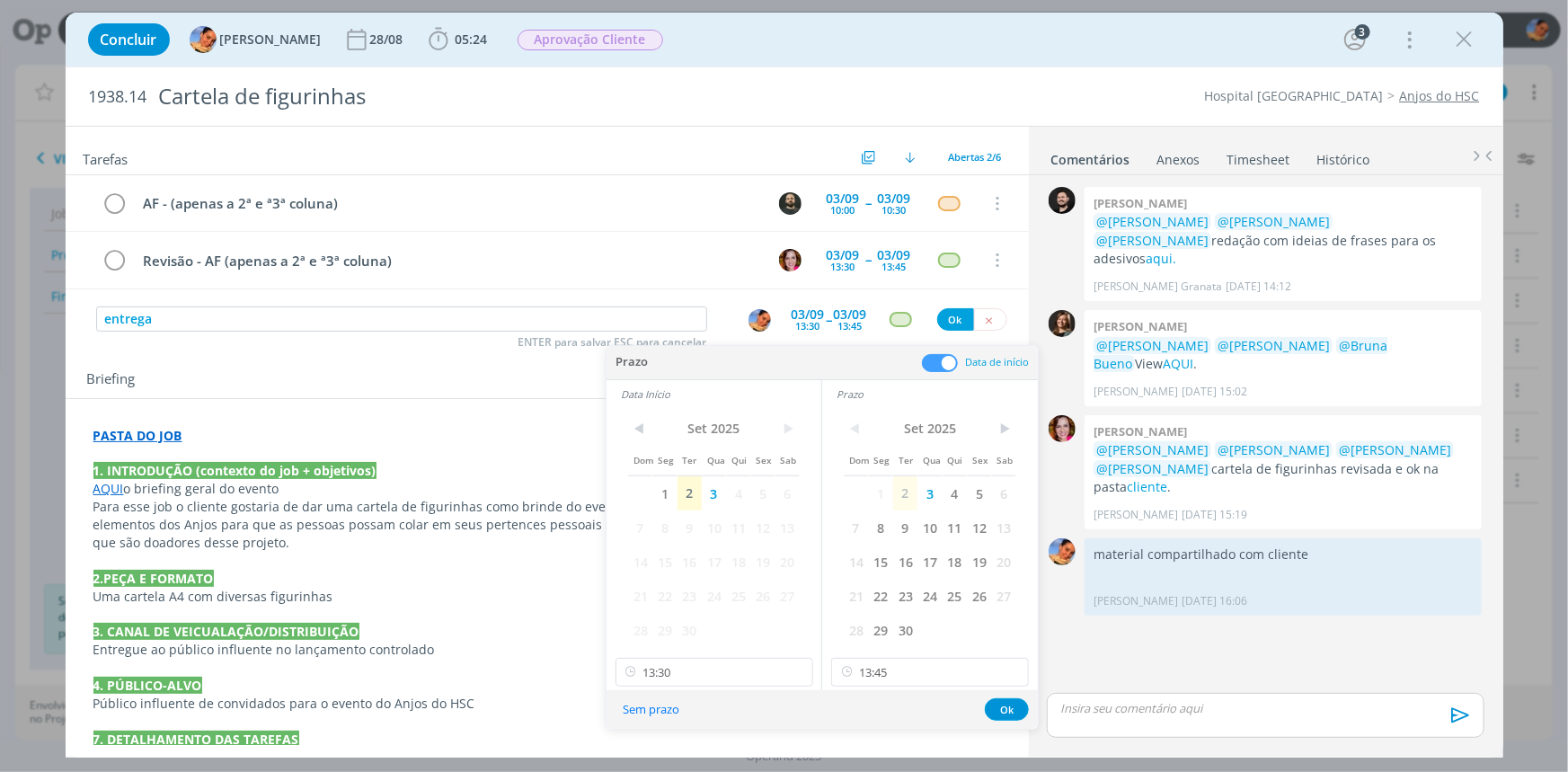
click at [949, 363] on span at bounding box center [940, 363] width 36 height 18
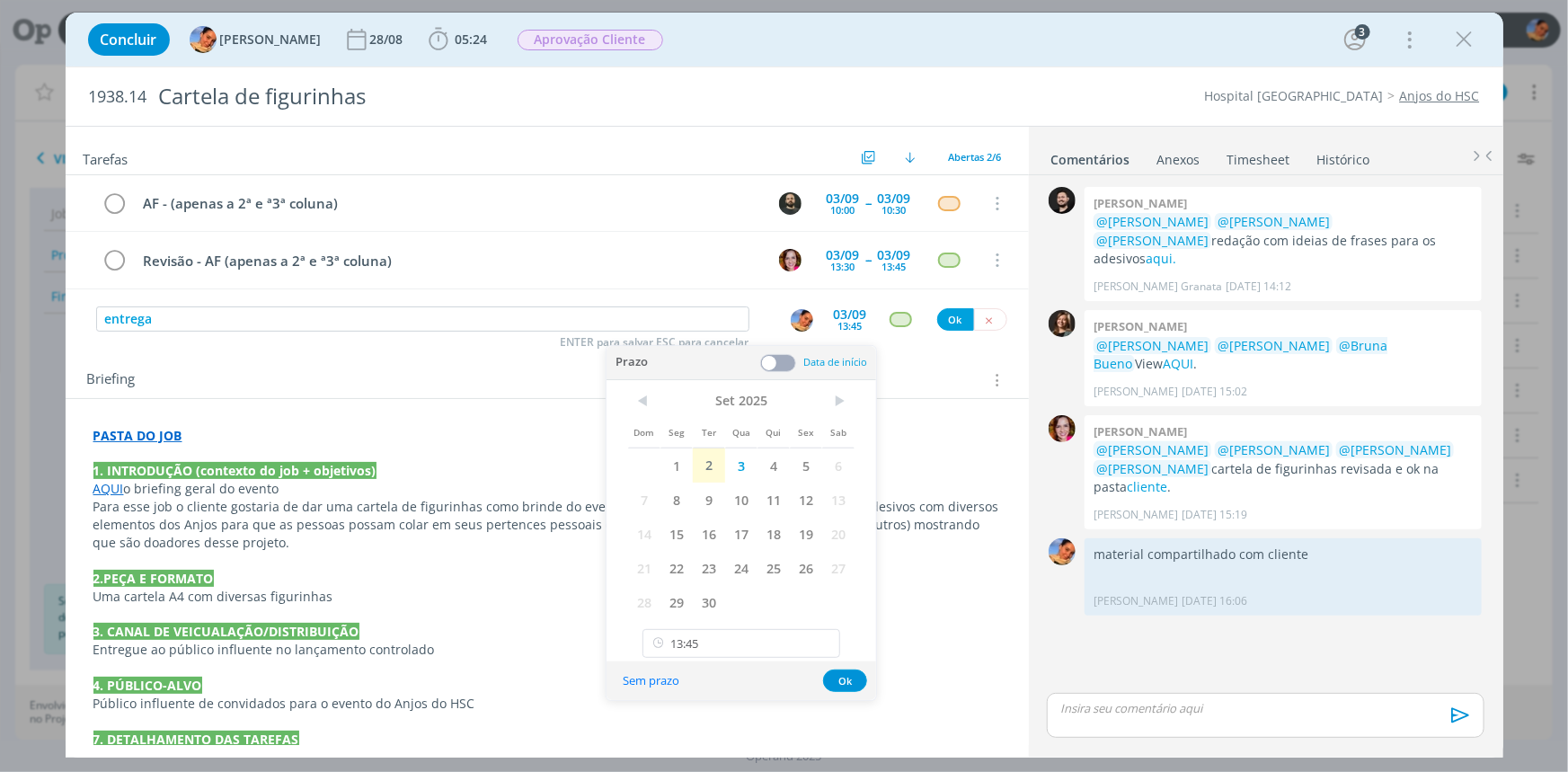
click at [898, 321] on div "dialog" at bounding box center [901, 319] width 22 height 16
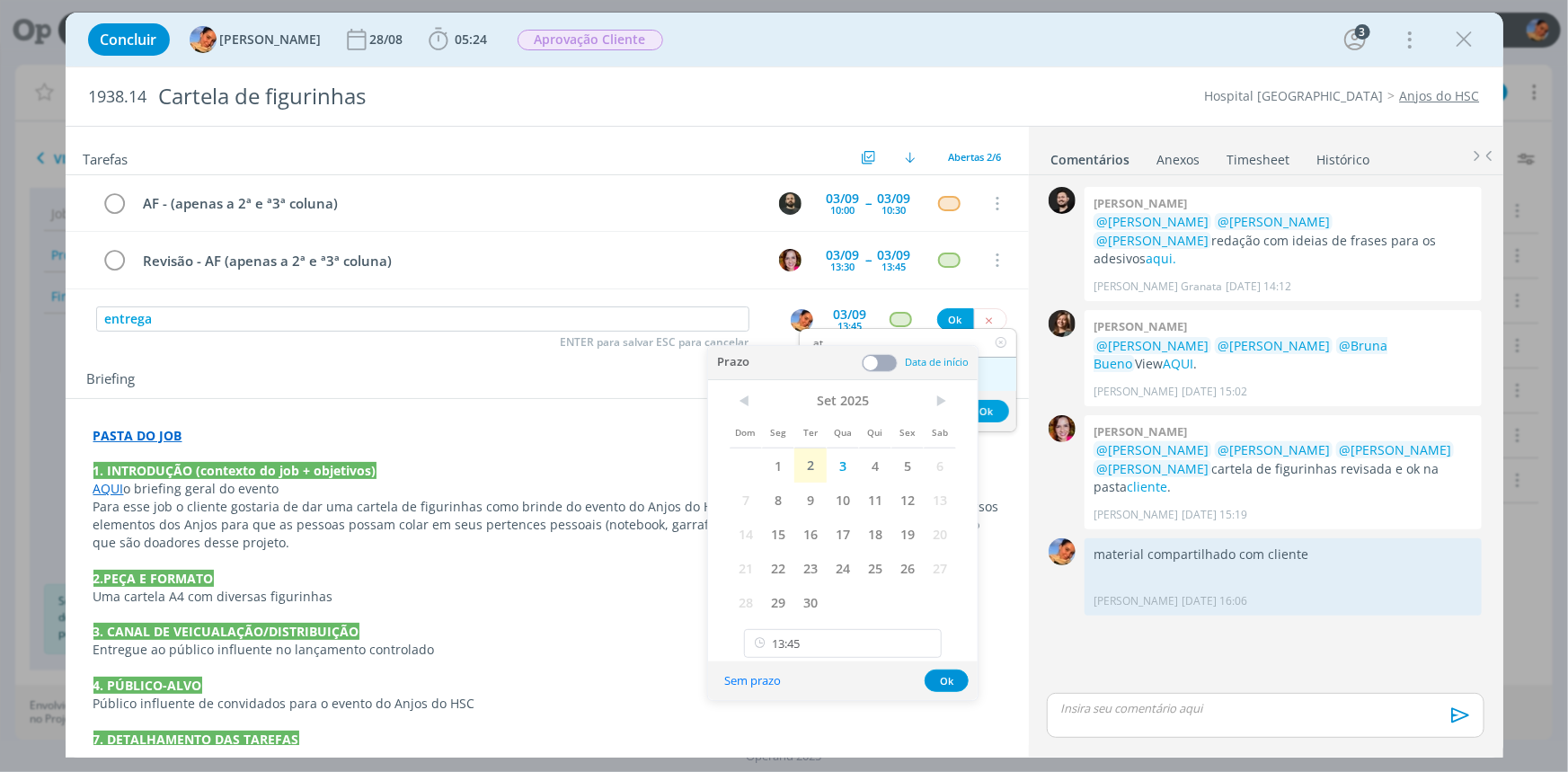
type input "at"
click at [1000, 370] on link "Atendimento" at bounding box center [907, 374] width 217 height 33
click at [566, 394] on div "Briefing Briefings Predefinidos Versões do Briefing Ver Briefing do Projeto" at bounding box center [546, 375] width 963 height 49
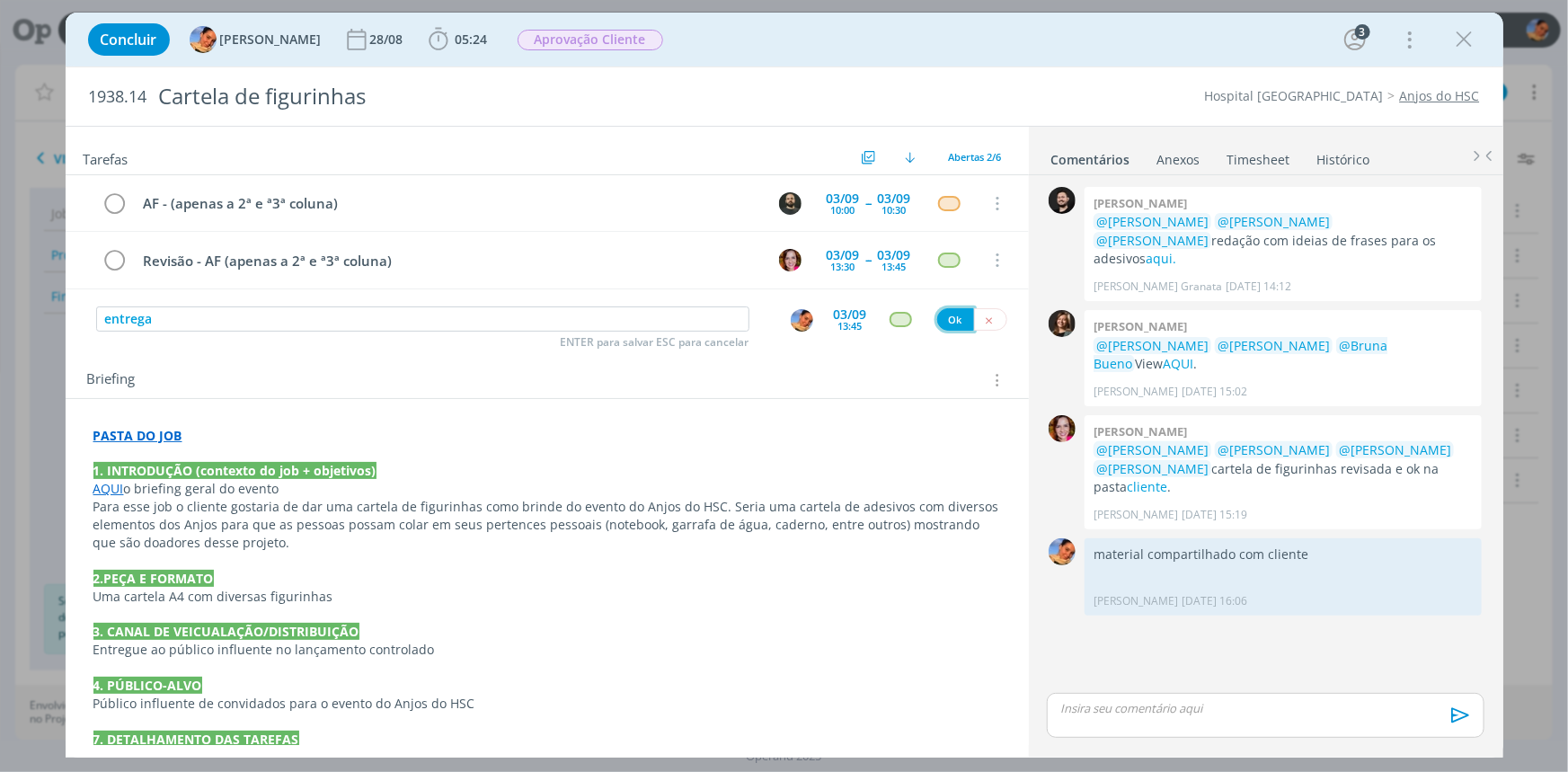
click at [937, 311] on button "Ok" at bounding box center [955, 319] width 37 height 22
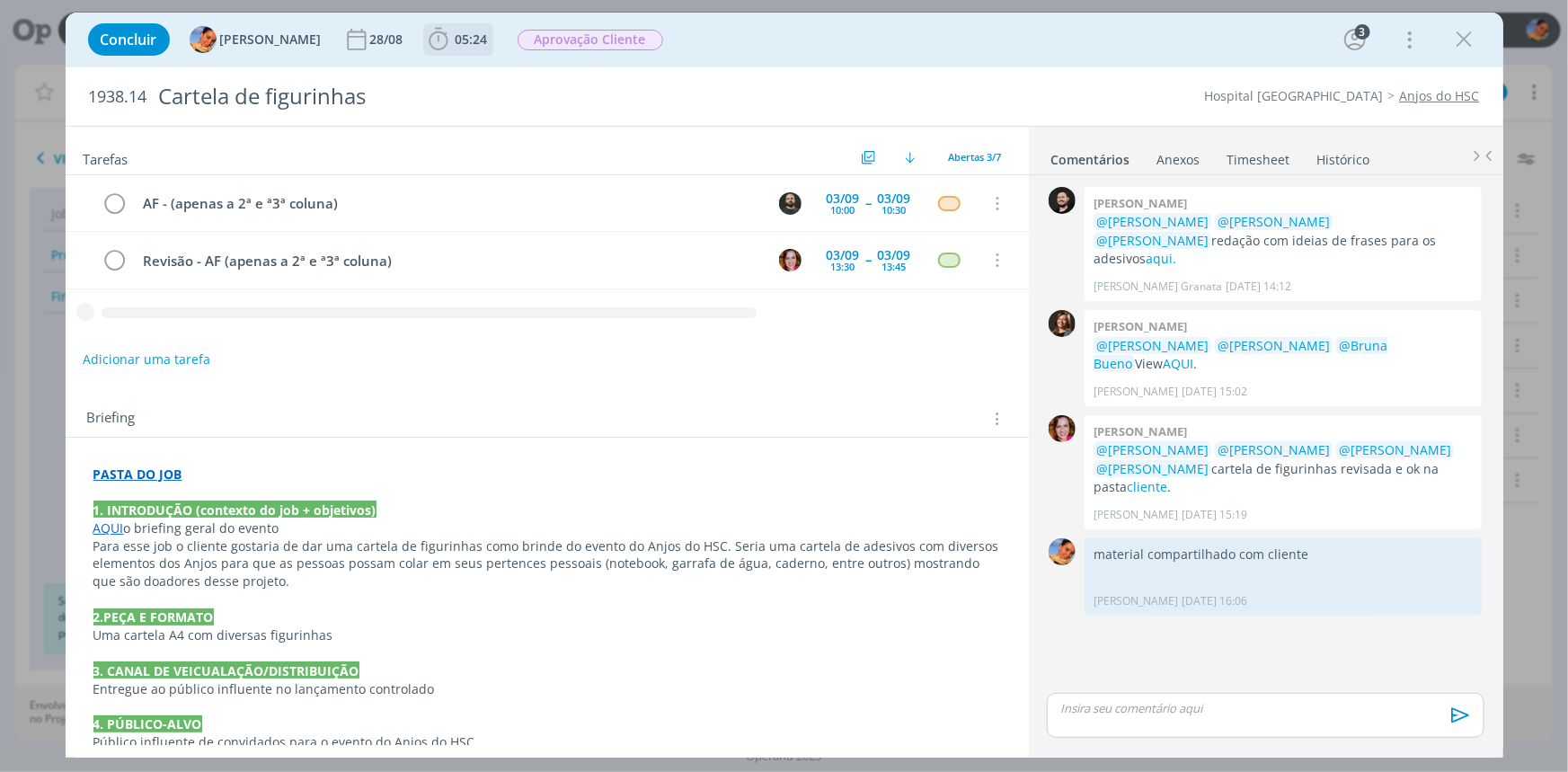
click at [456, 39] on span "05:24" at bounding box center [471, 38] width 32 height 17
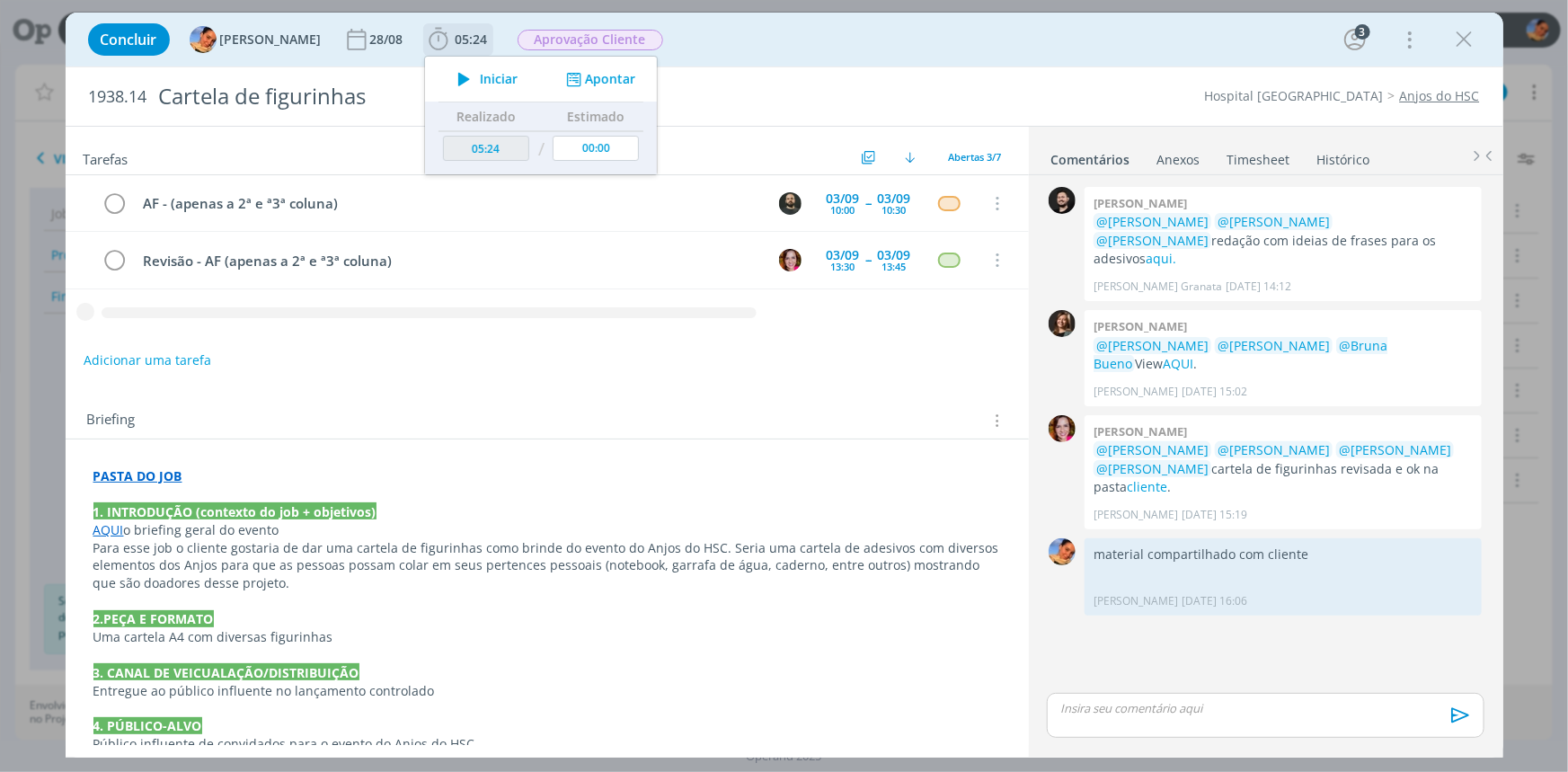
click at [583, 70] on button "Apontar" at bounding box center [598, 79] width 74 height 19
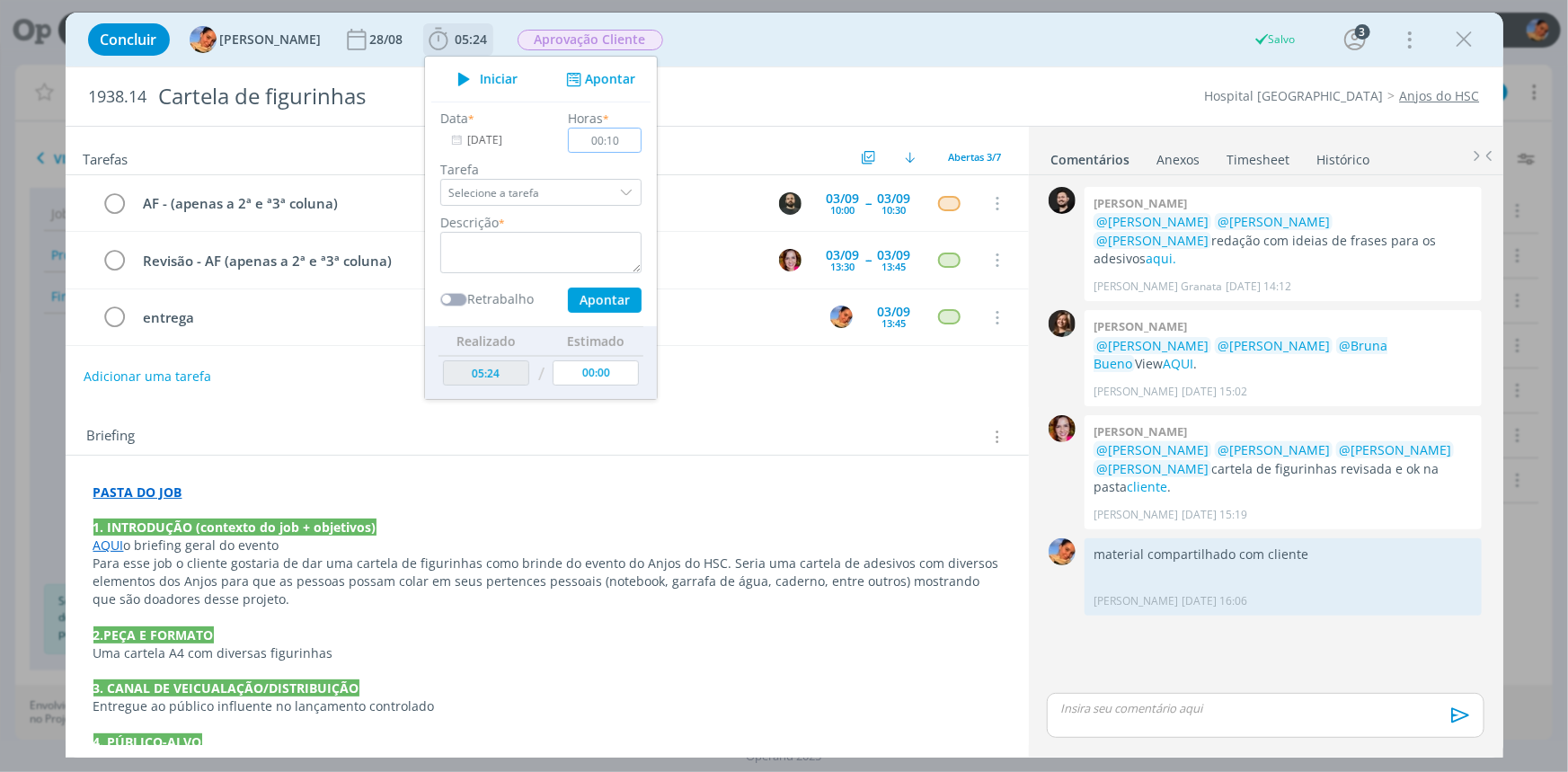
type input "00:10"
click at [530, 264] on textarea "dialog" at bounding box center [541, 253] width 201 height 41
type textarea "novas pautas de finalização"
click at [578, 298] on button "Apontar" at bounding box center [603, 301] width 73 height 25
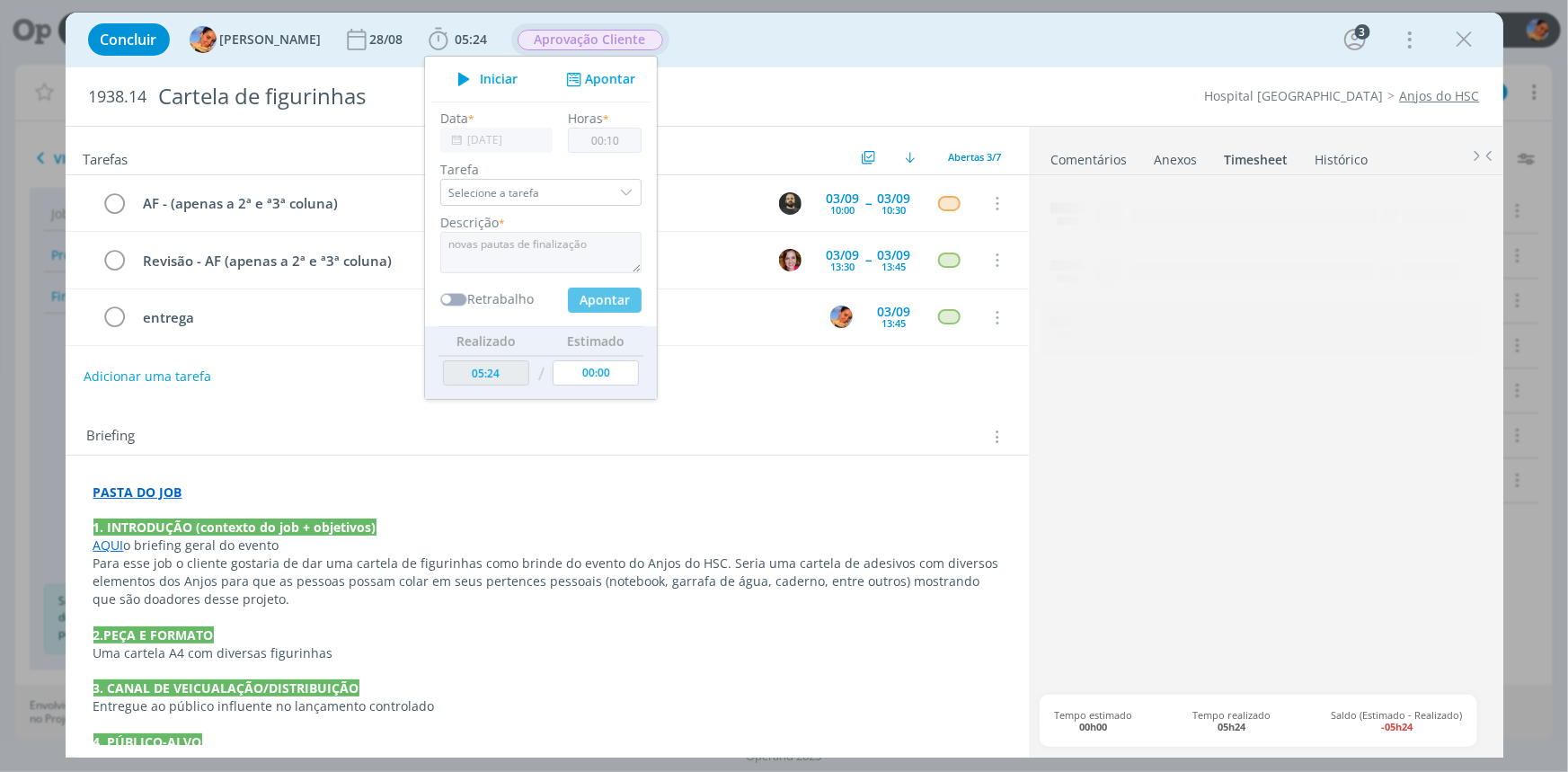
type input "05:34"
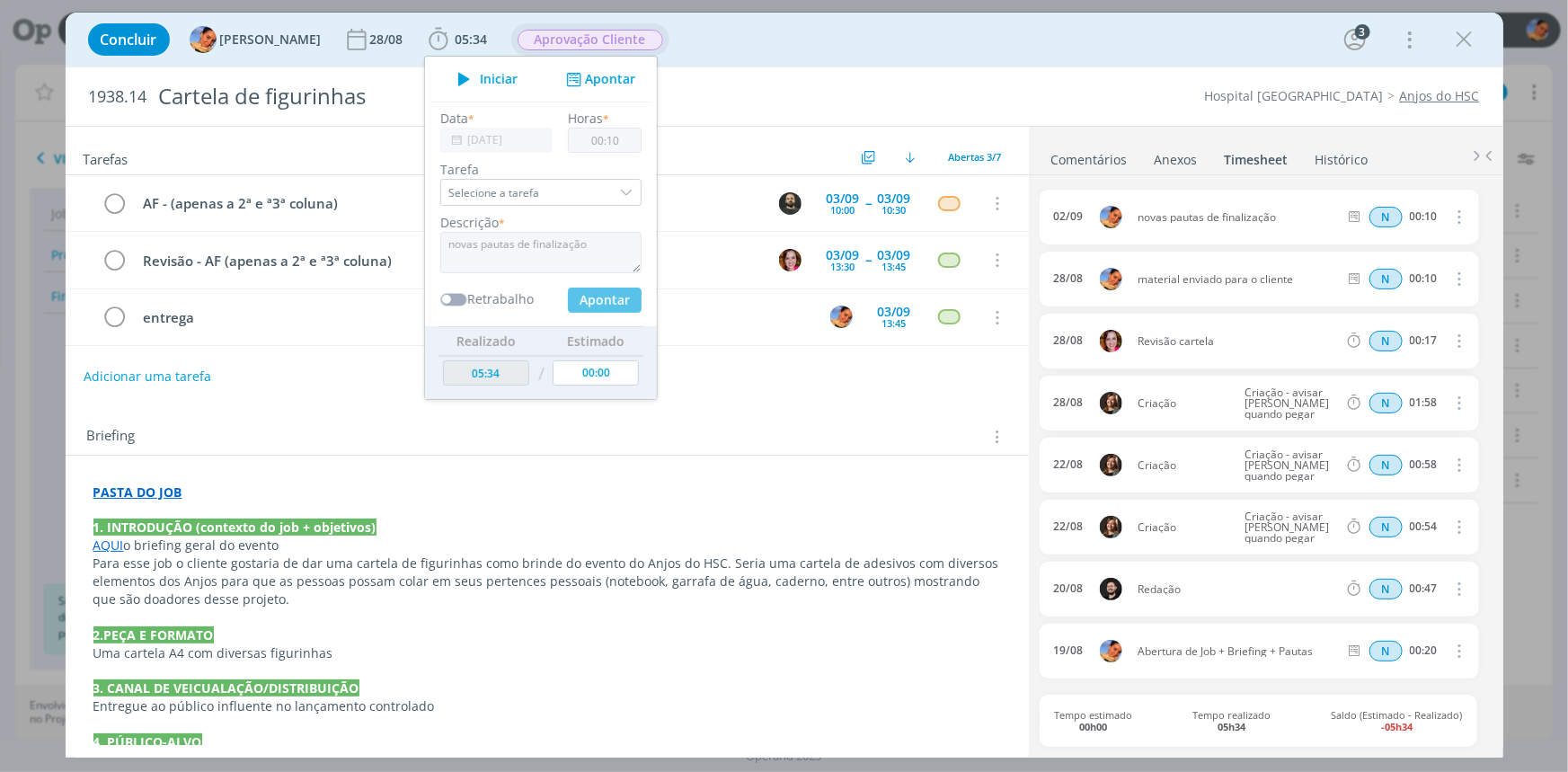
type input "00:00"
click at [595, 38] on span "Aprovação Cliente" at bounding box center [589, 39] width 145 height 20
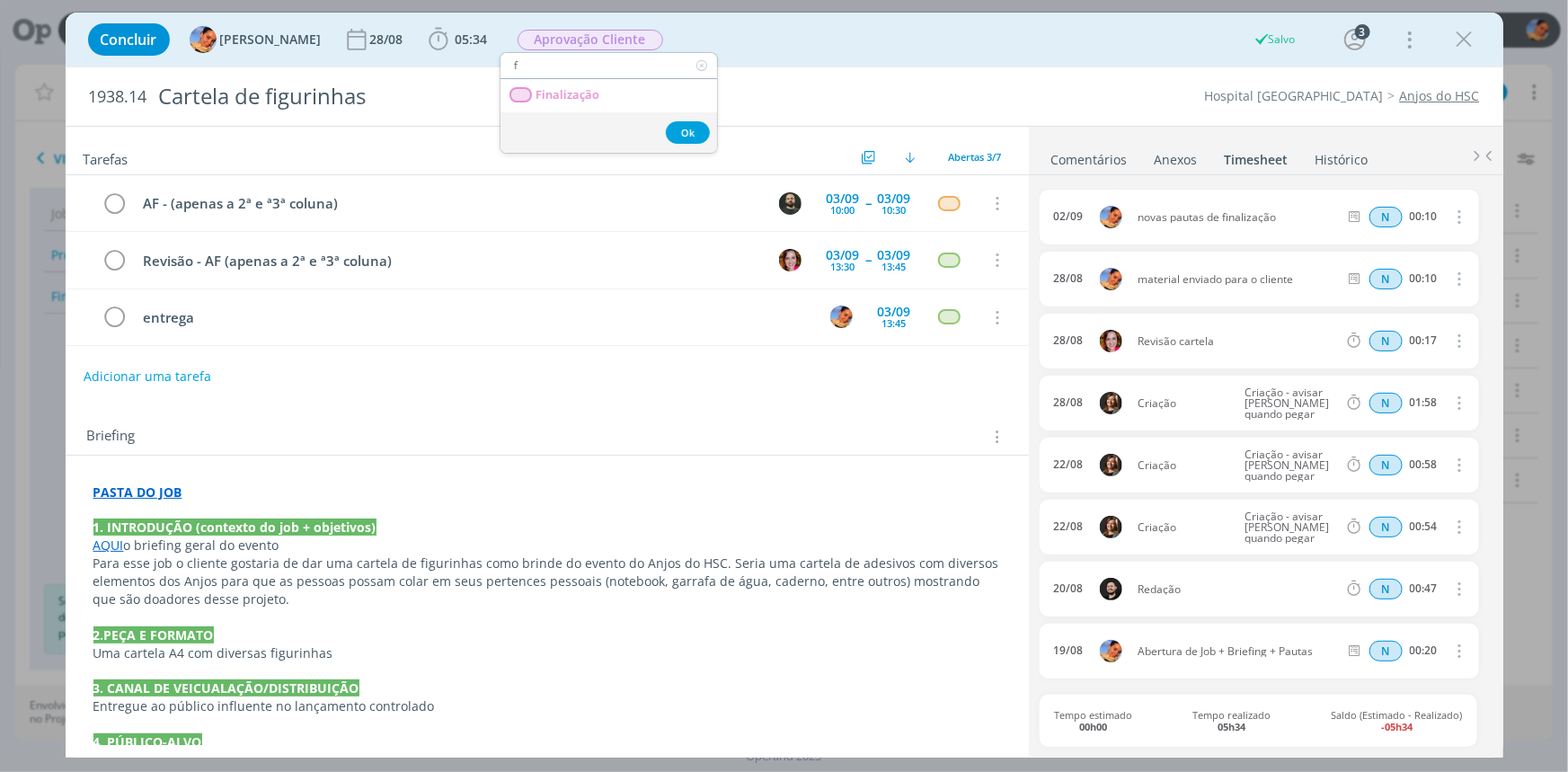
type input "f"
click at [620, 98] on link "Finalização" at bounding box center [609, 96] width 217 height 33
drag, startPoint x: 1462, startPoint y: 36, endPoint x: 935, endPoint y: 144, distance: 538.0
click at [1462, 36] on icon "dialog" at bounding box center [1465, 40] width 27 height 27
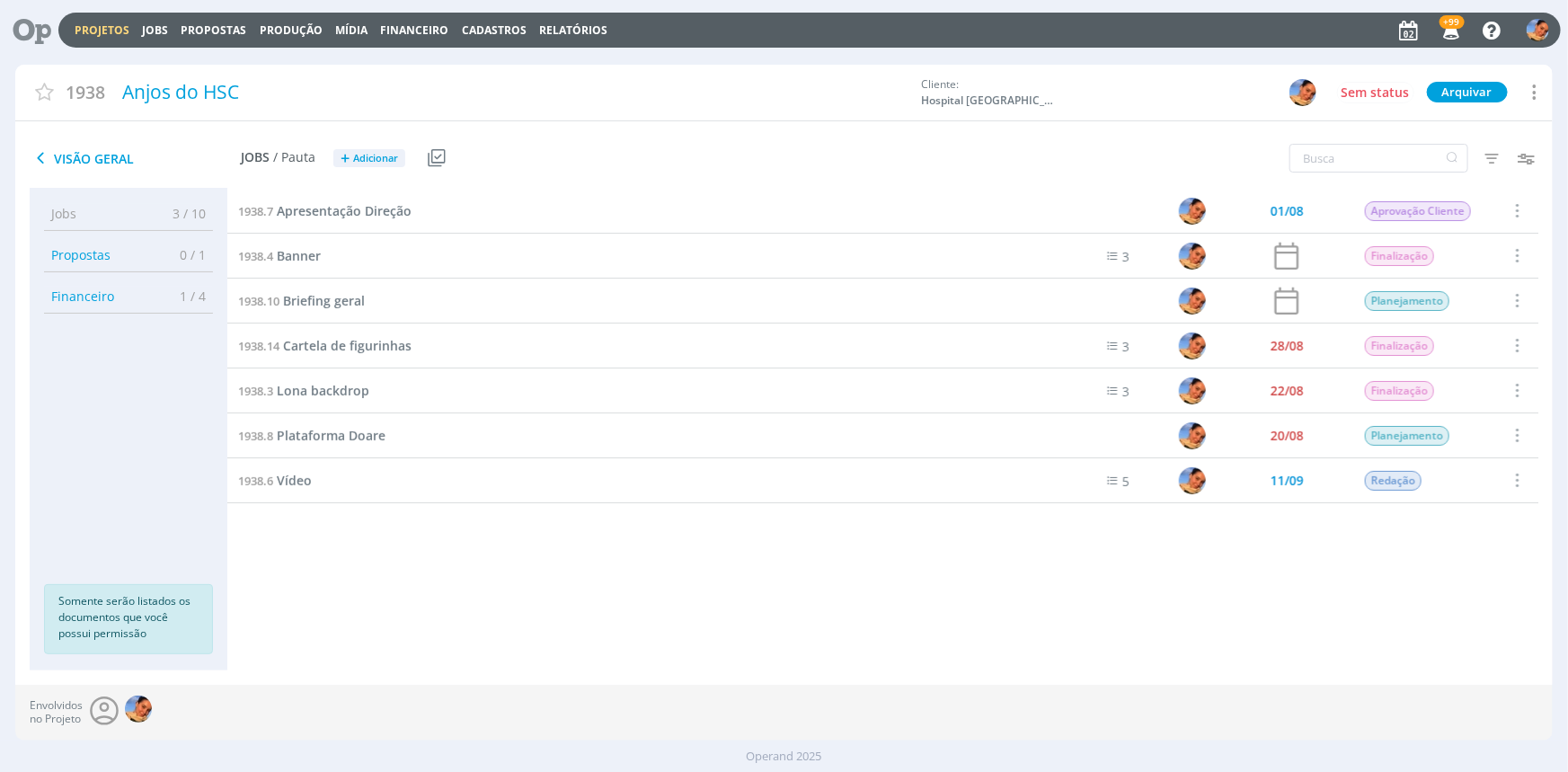
click at [106, 32] on link "Projetos" at bounding box center [101, 30] width 55 height 16
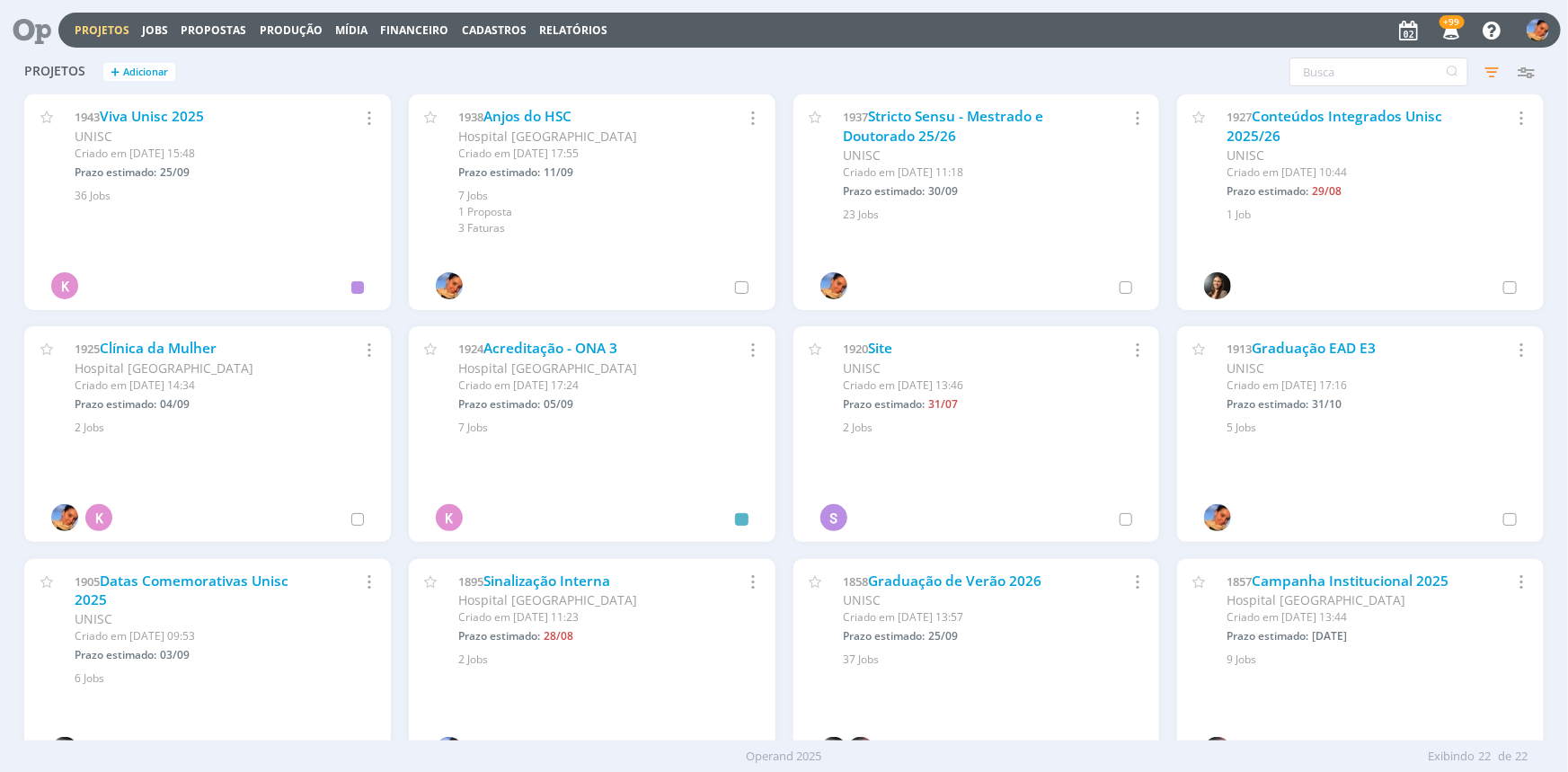
click at [38, 18] on icon at bounding box center [25, 30] width 37 height 35
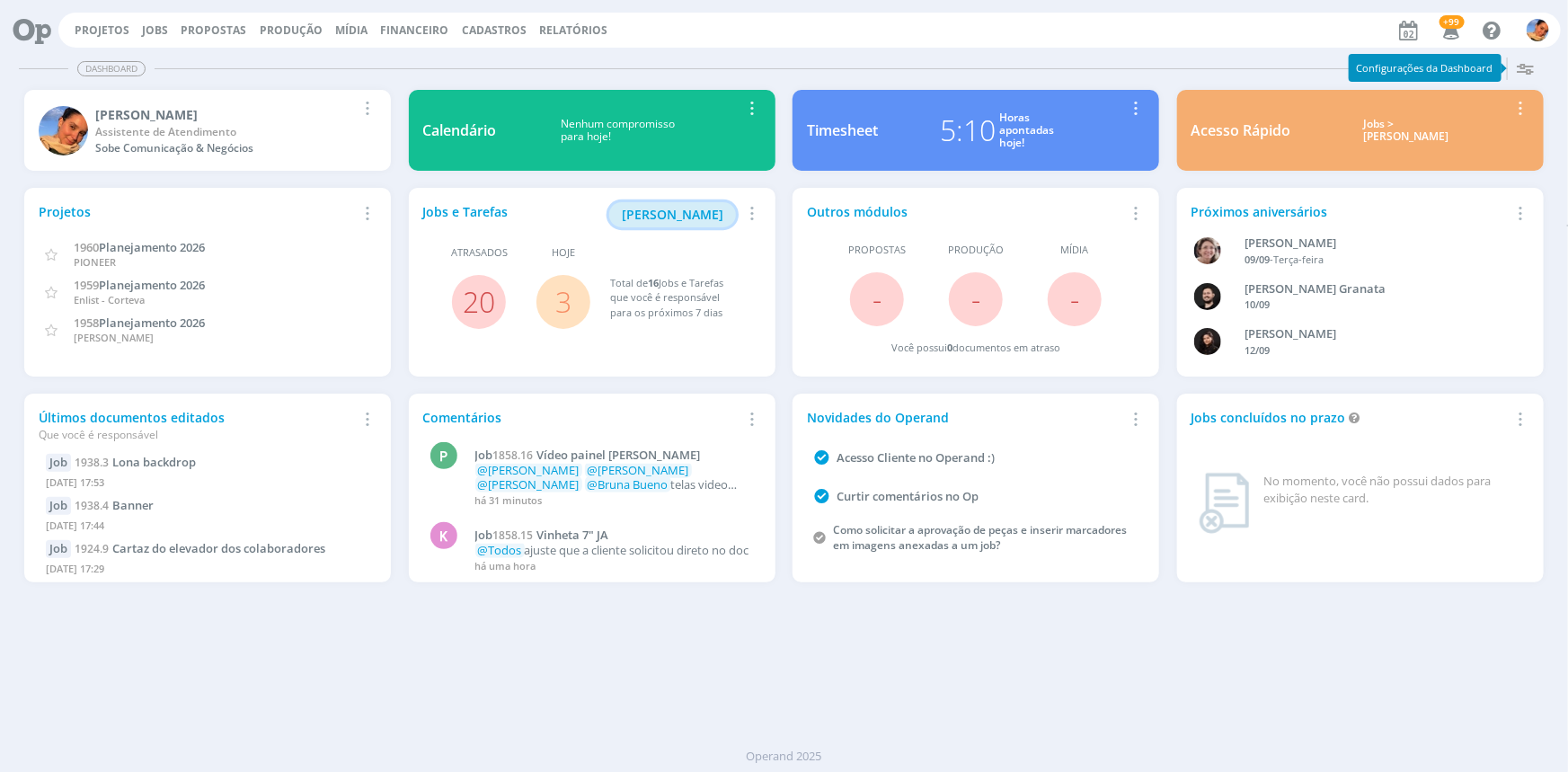
click at [719, 206] on span "Minha Pauta" at bounding box center [672, 214] width 101 height 17
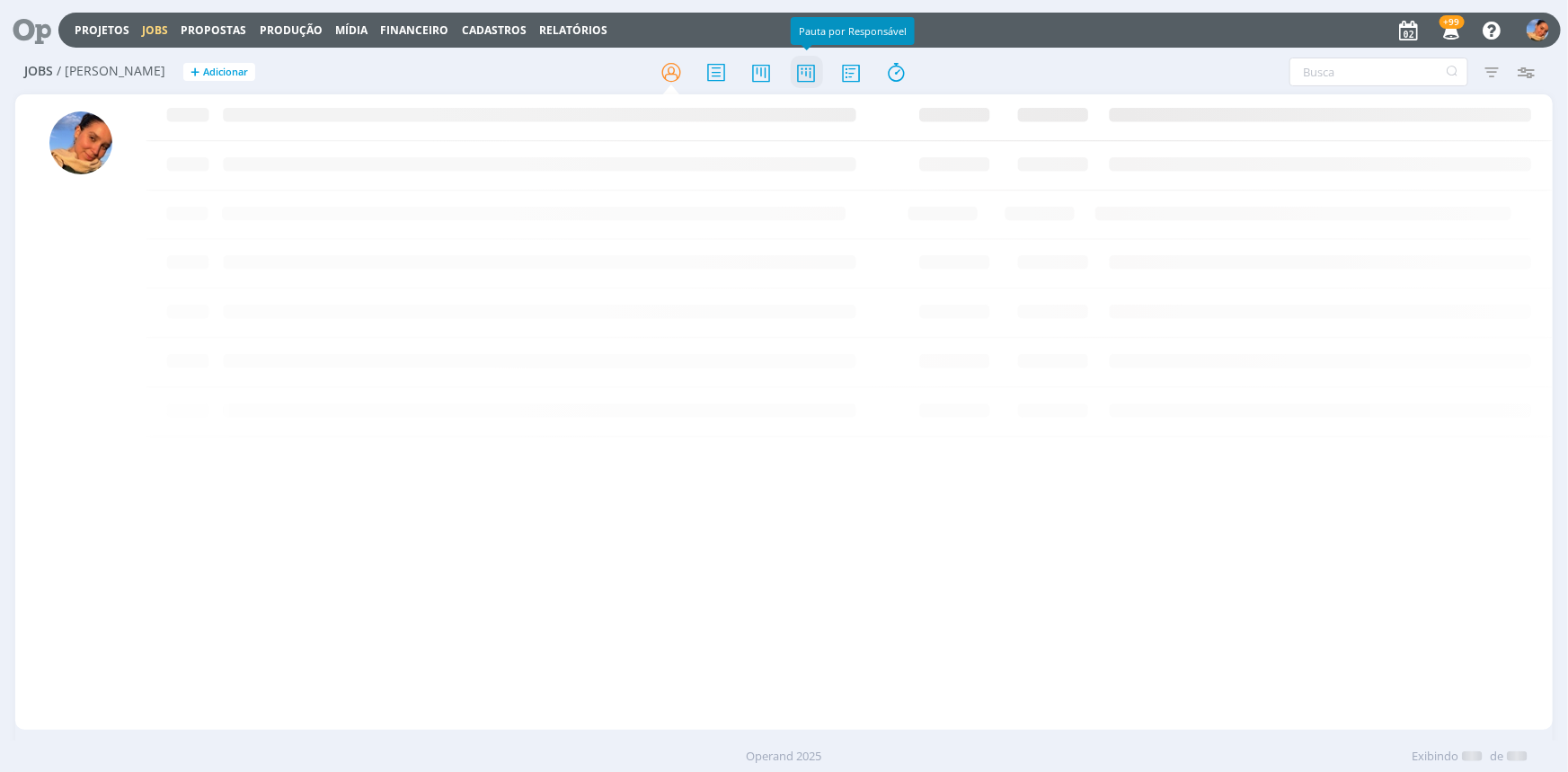
click at [816, 73] on icon at bounding box center [805, 72] width 32 height 35
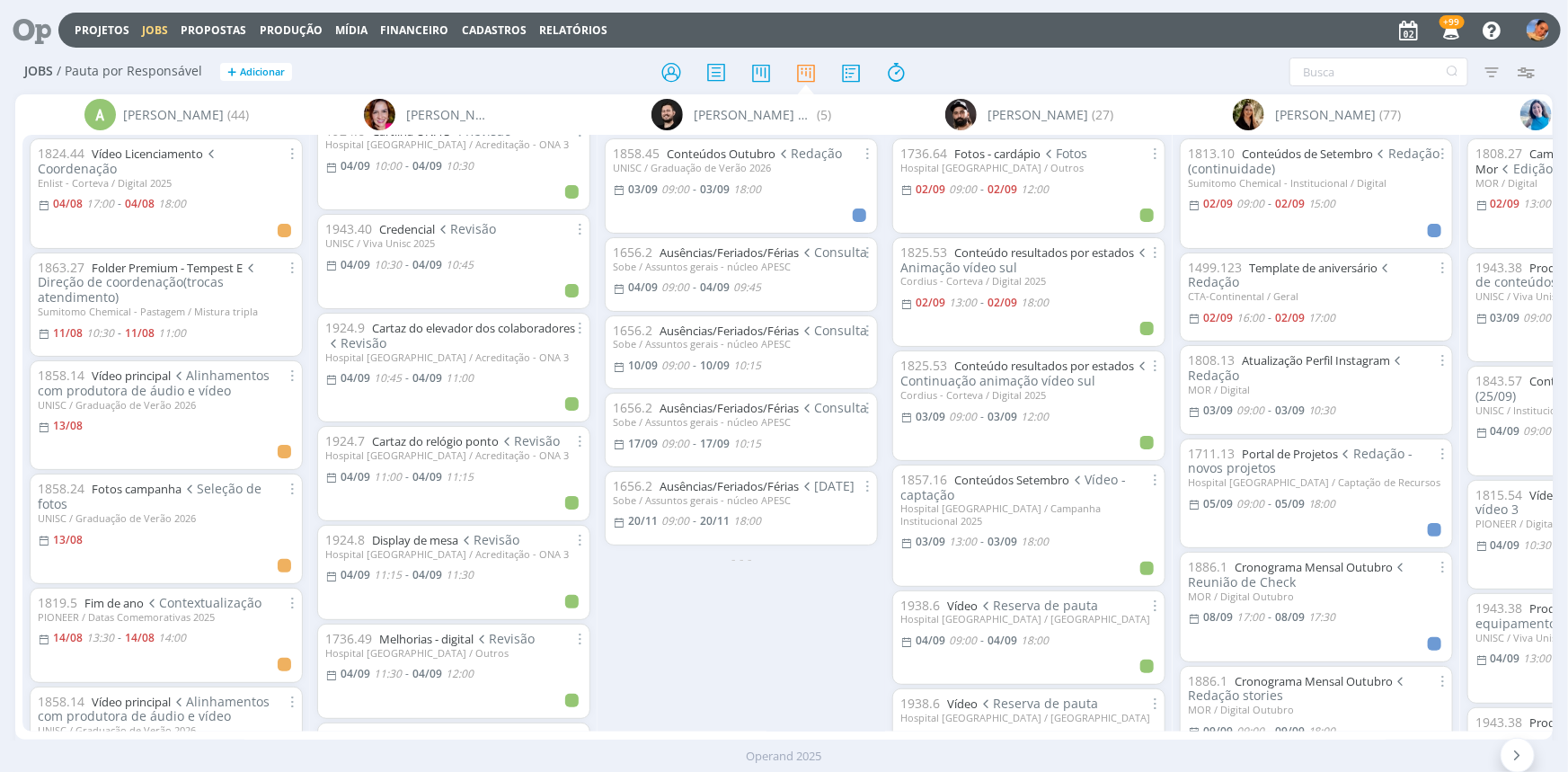
scroll to position [2512, 0]
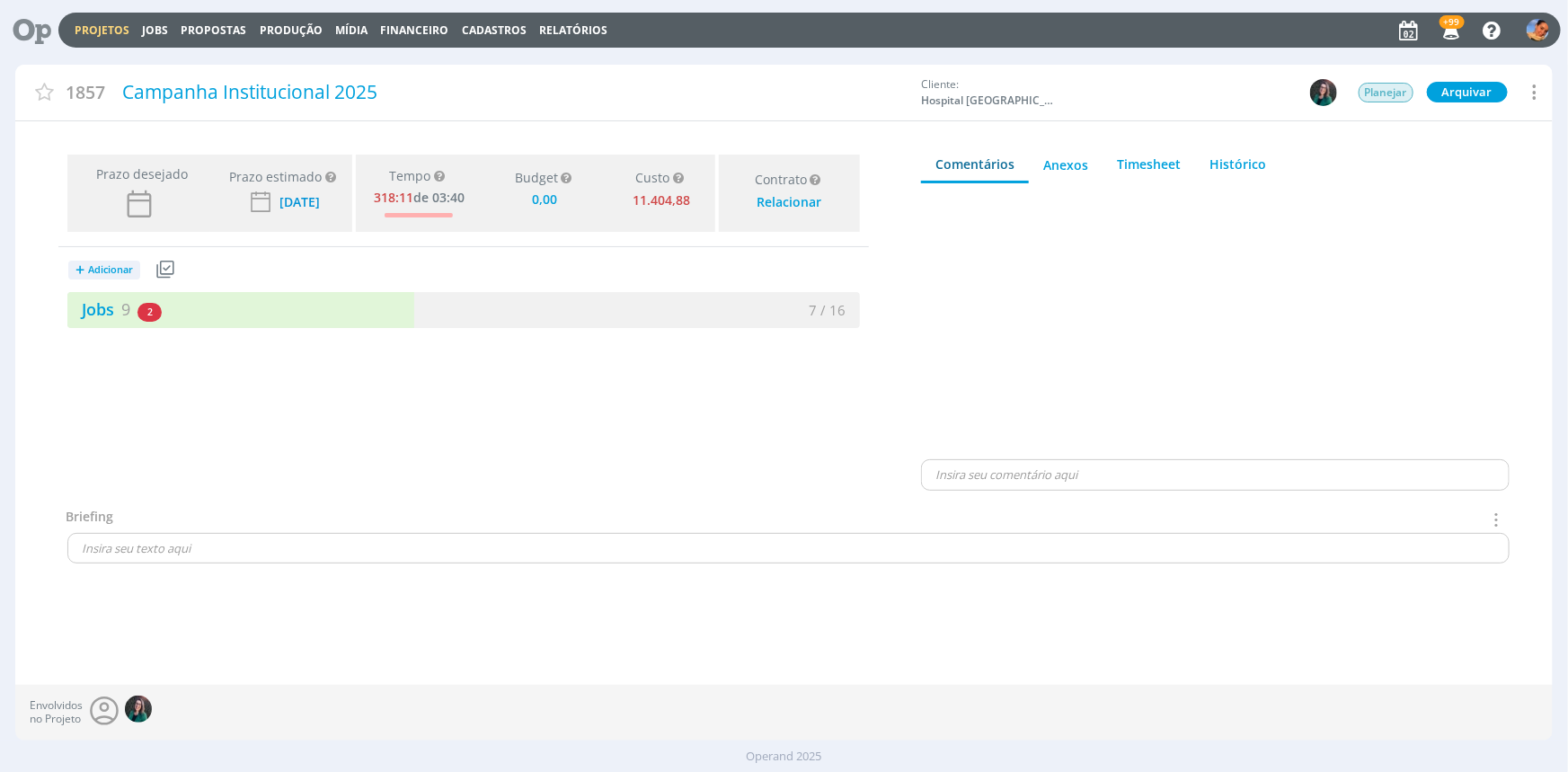
type input "0,00"
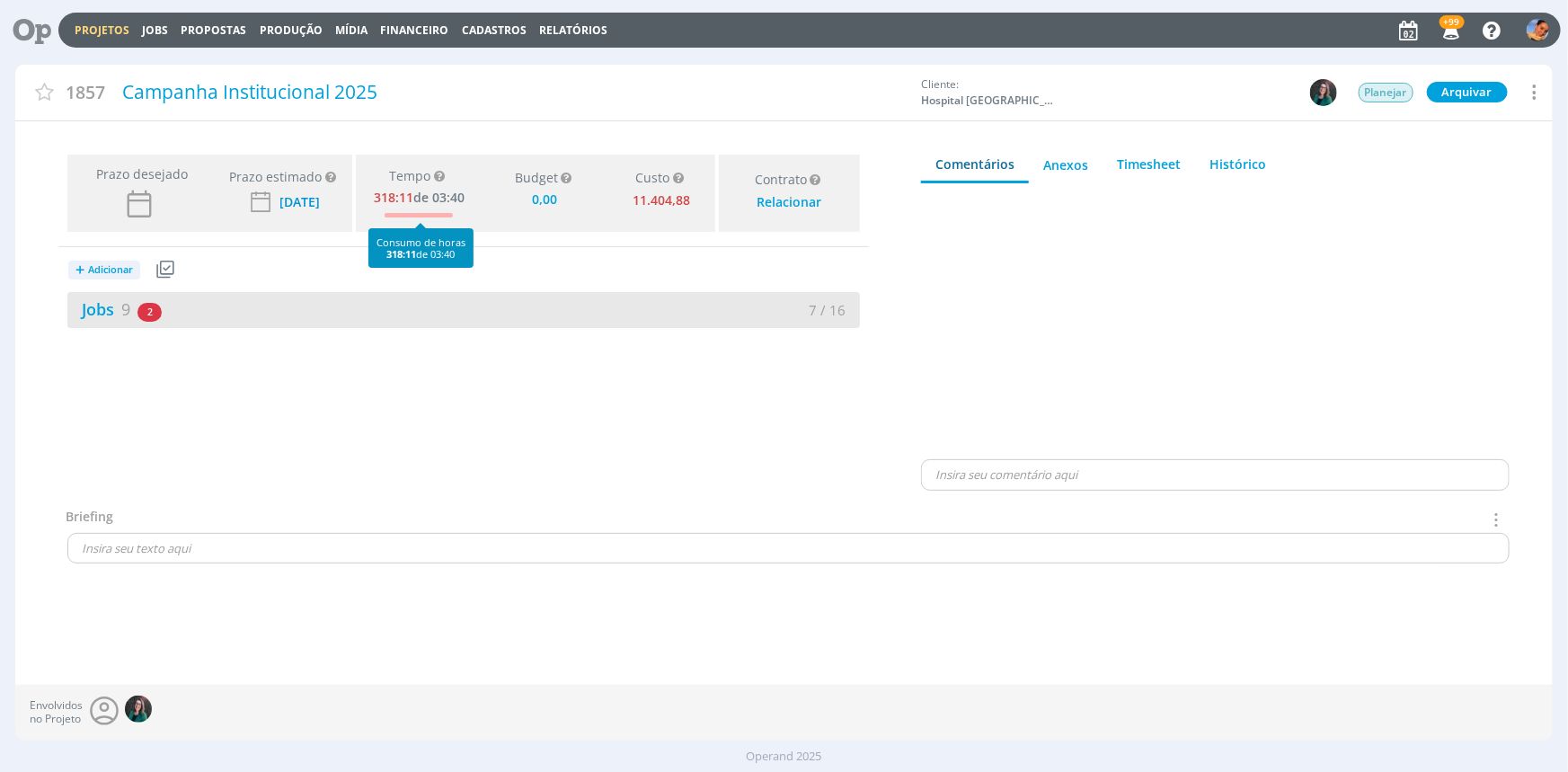
click at [370, 298] on div "Jobs 9 2 atrasados" at bounding box center [265, 309] width 396 height 24
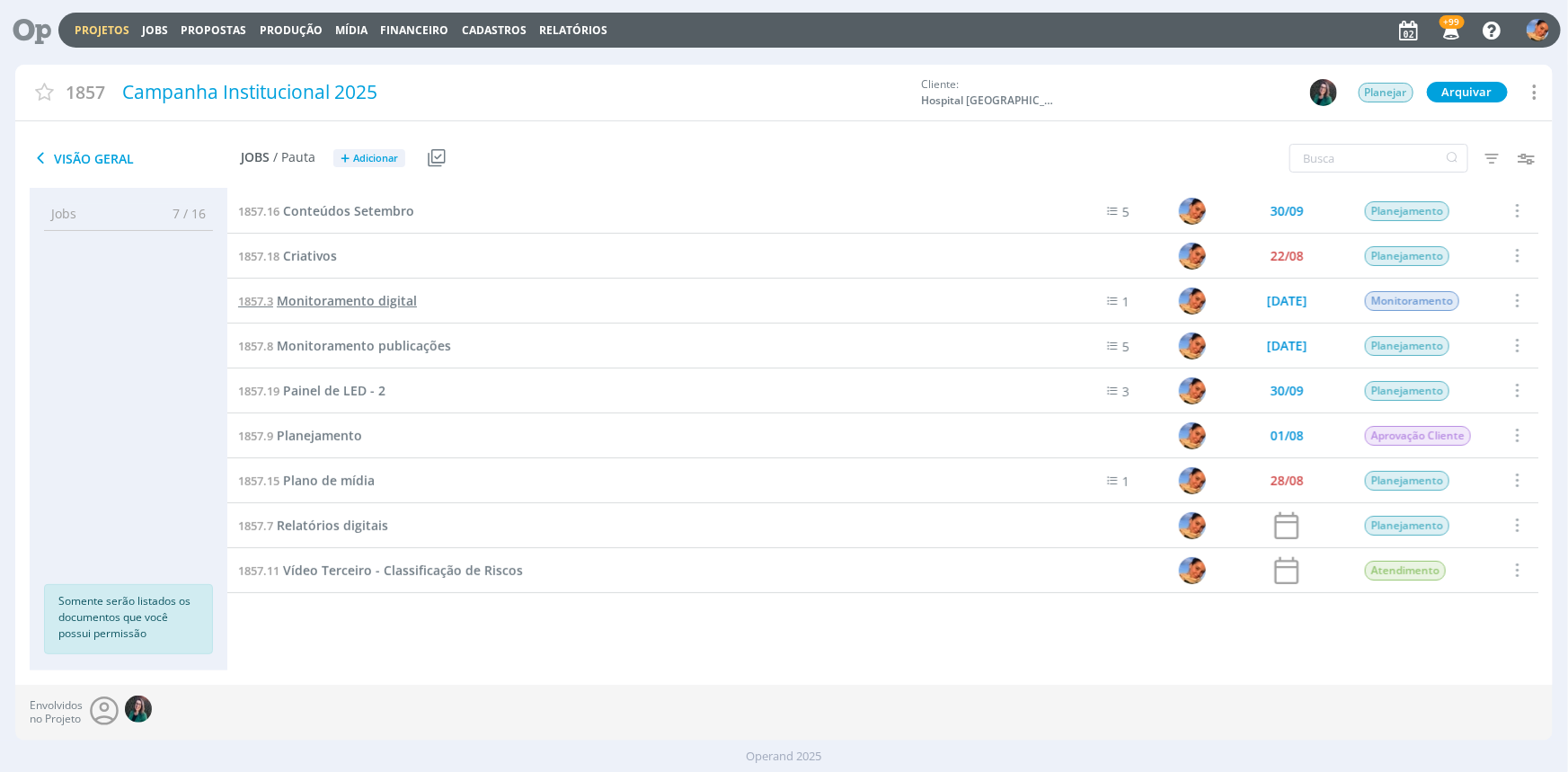
click at [386, 305] on span "Monitoramento digital" at bounding box center [347, 300] width 141 height 17
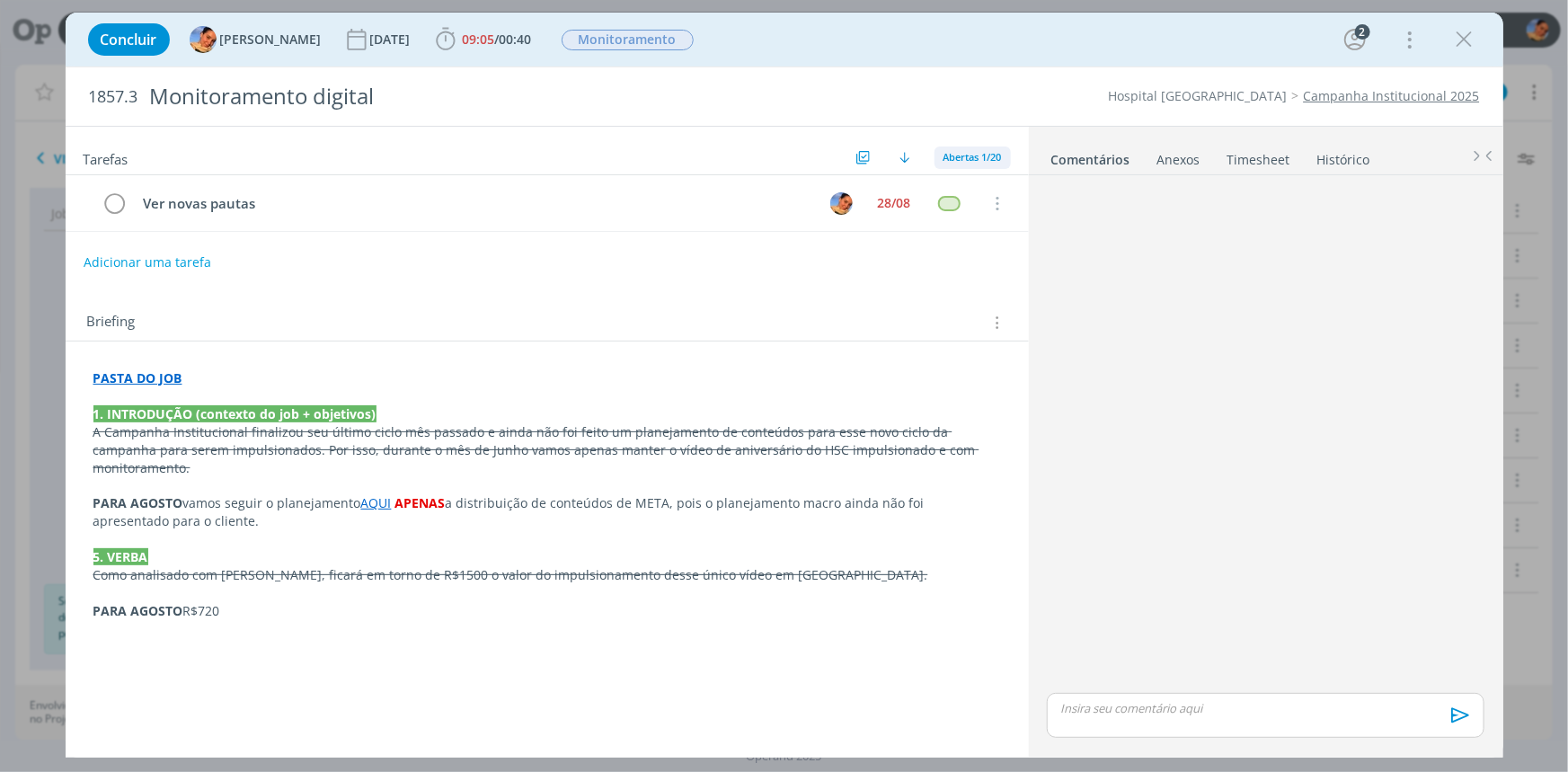
scroll to position [253, 0]
click at [952, 154] on span "Abertas 1/20" at bounding box center [973, 157] width 59 height 14
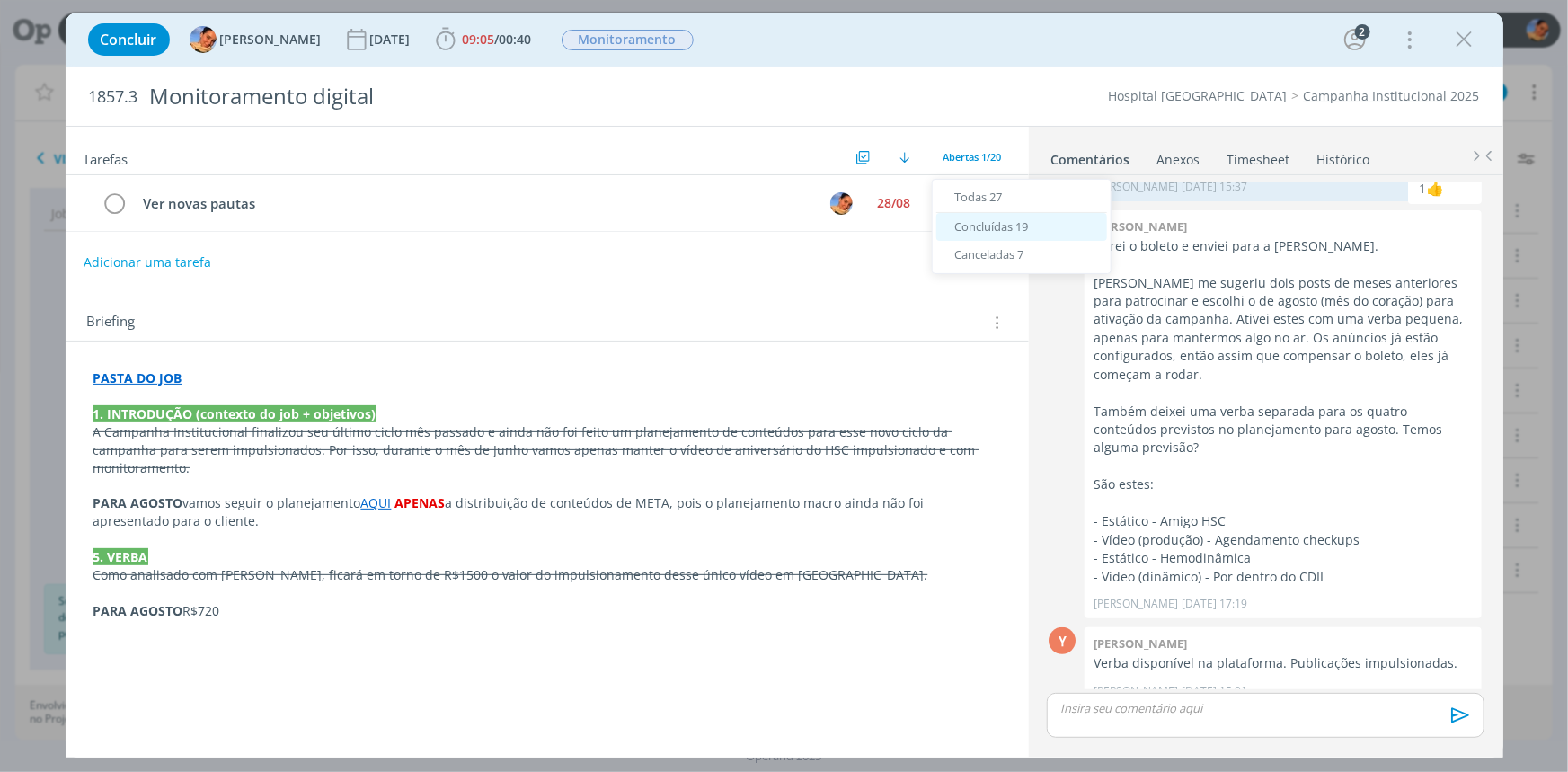
click at [1001, 232] on span "Concluídas 19" at bounding box center [990, 226] width 73 height 17
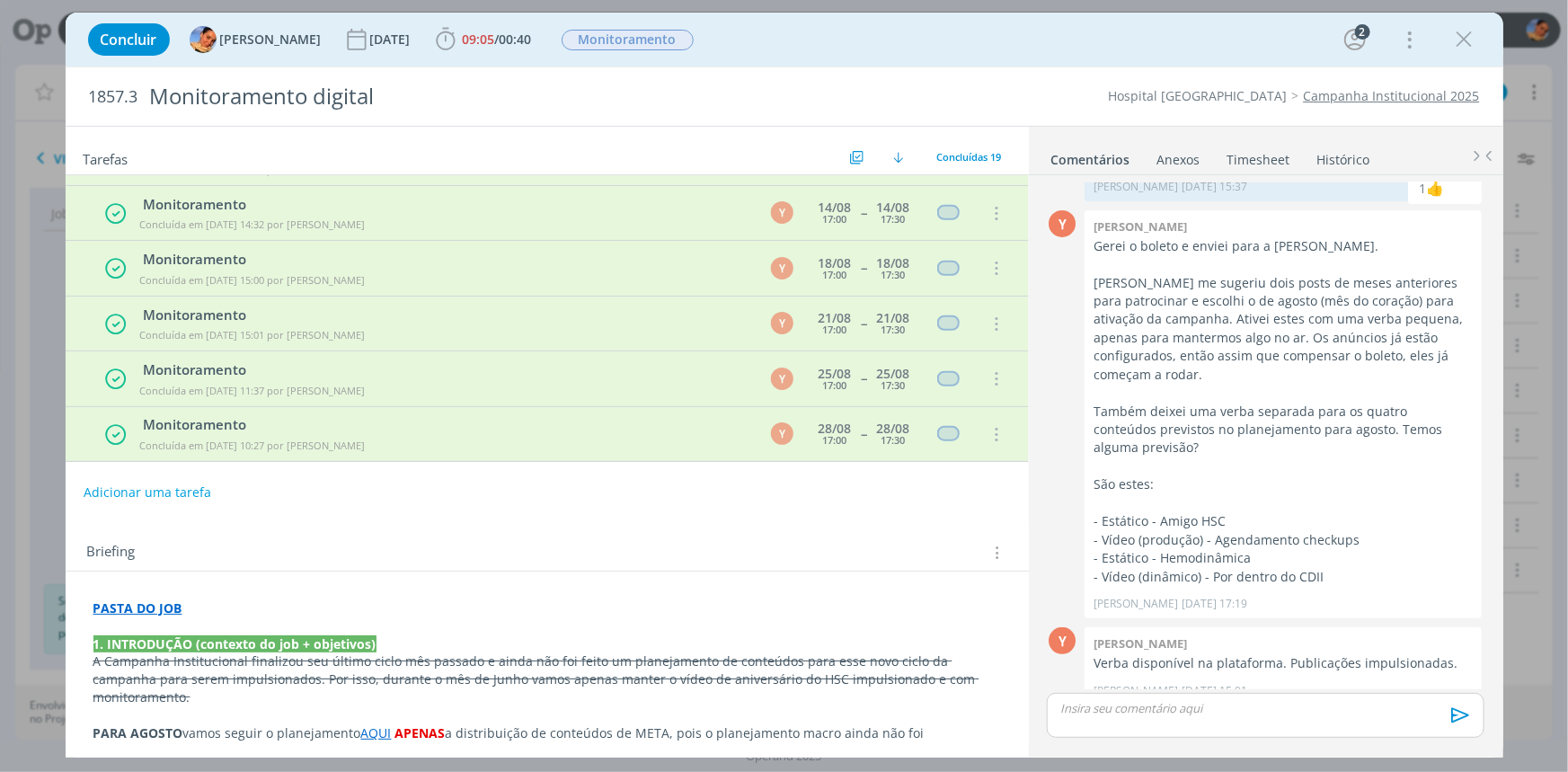
scroll to position [759, 0]
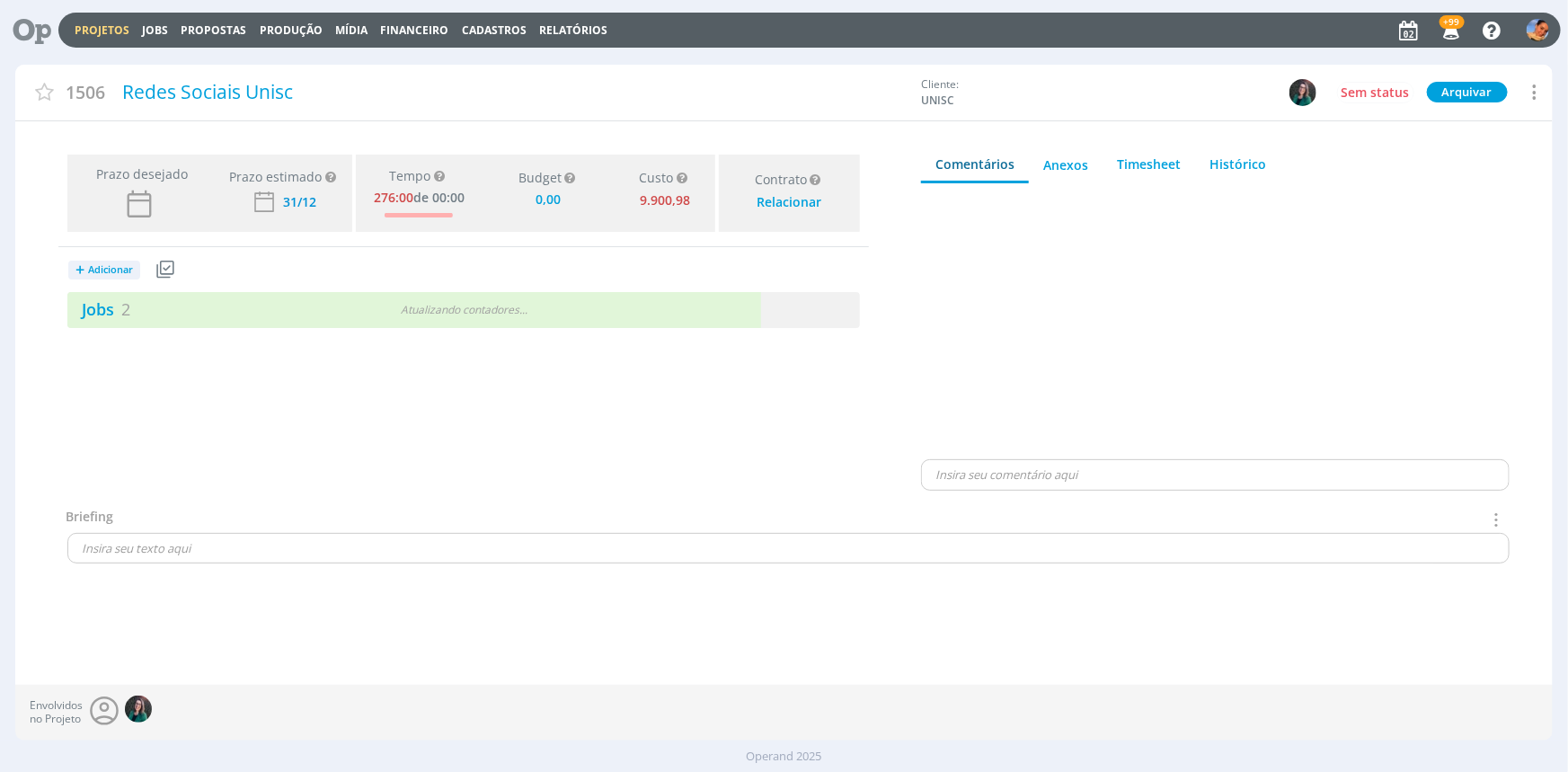
type input "0,00"
click at [213, 286] on div "+ Adicionar Projetos Jobs Propostas Produção Mídia Receitas Despesas Jobs 2 14 …" at bounding box center [463, 287] width 810 height 81
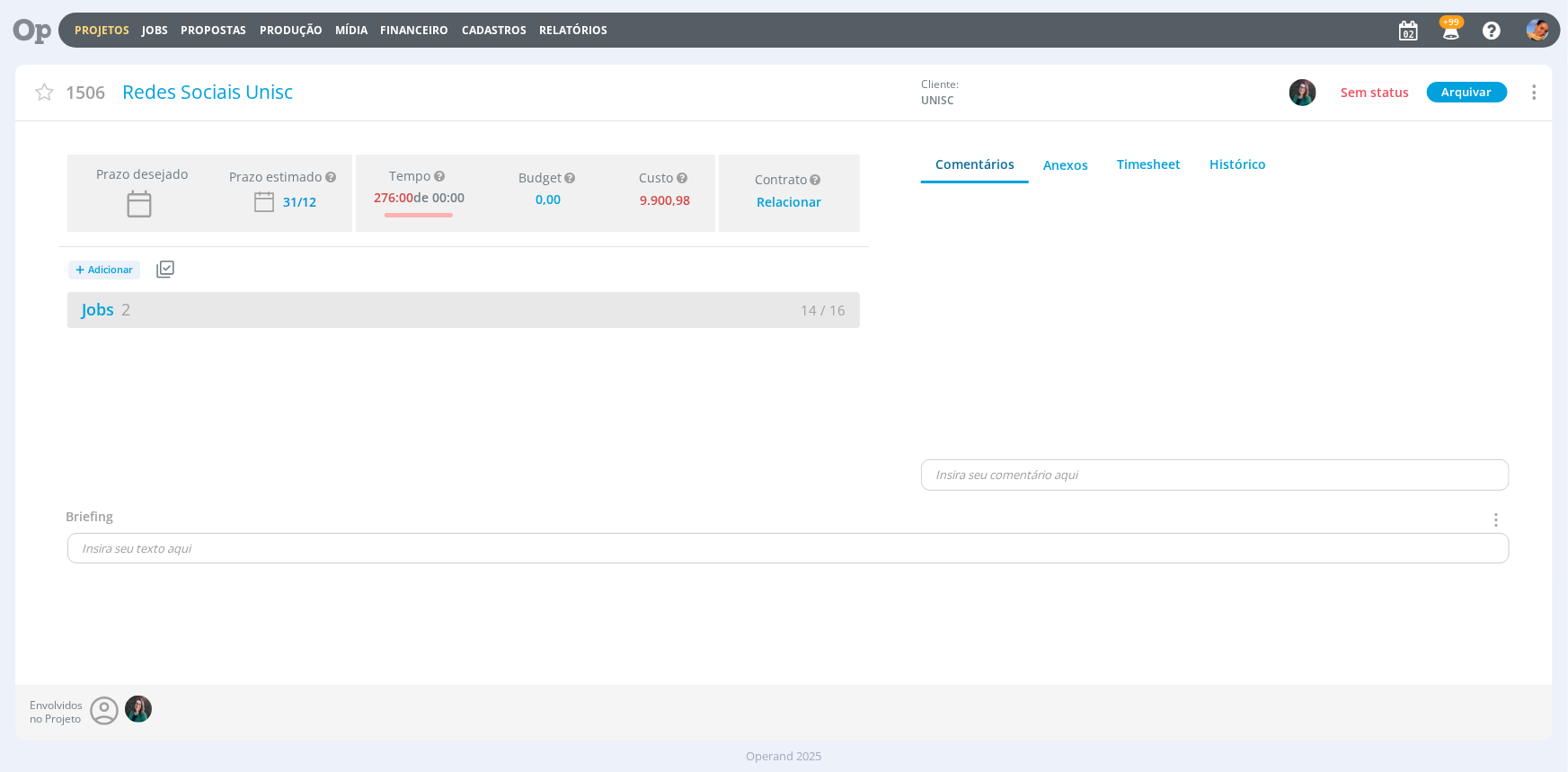
click at [217, 301] on div "Jobs 2" at bounding box center [265, 309] width 396 height 24
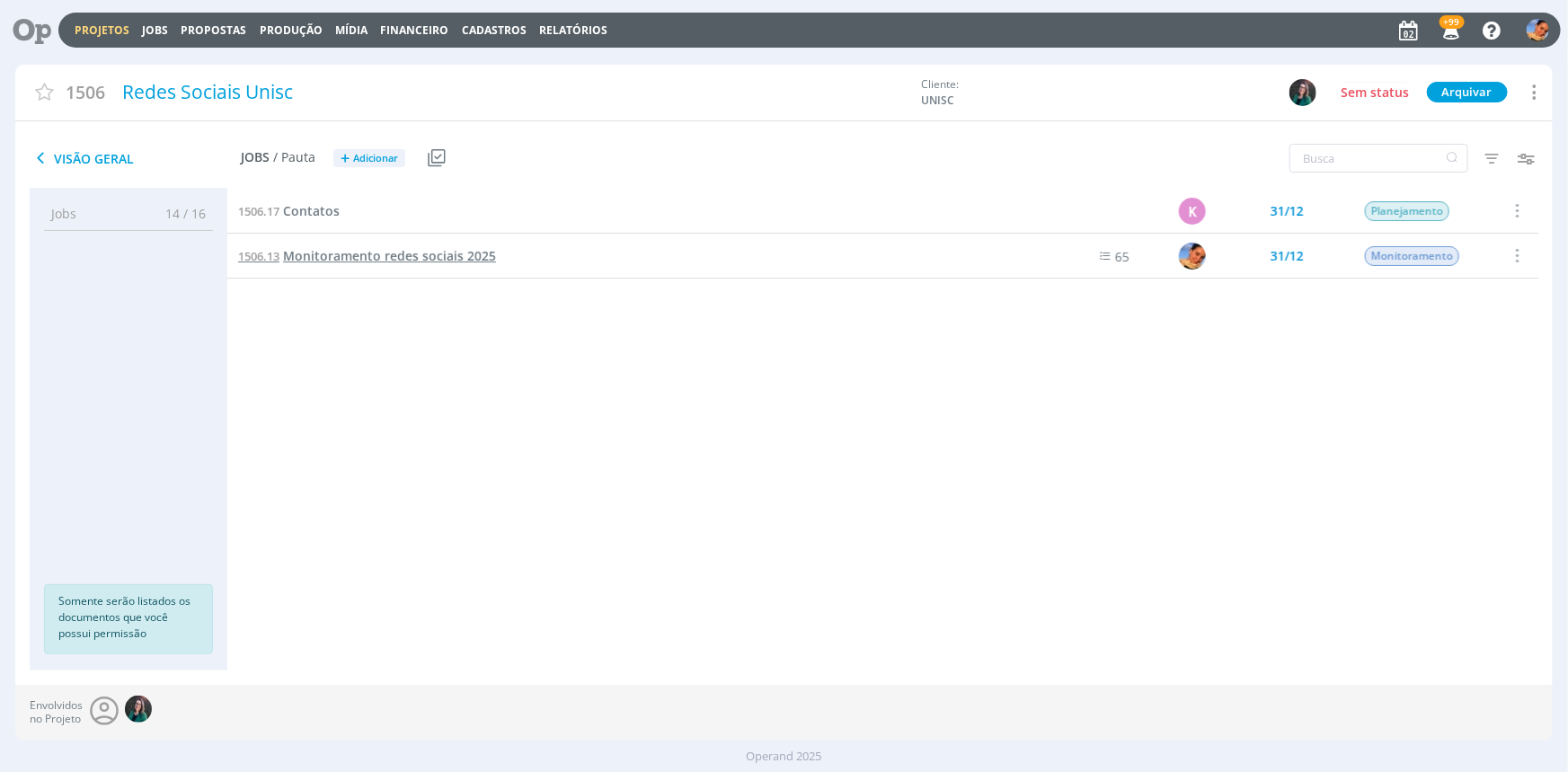
click at [354, 253] on span "Monitoramento redes sociais 2025" at bounding box center [389, 255] width 213 height 17
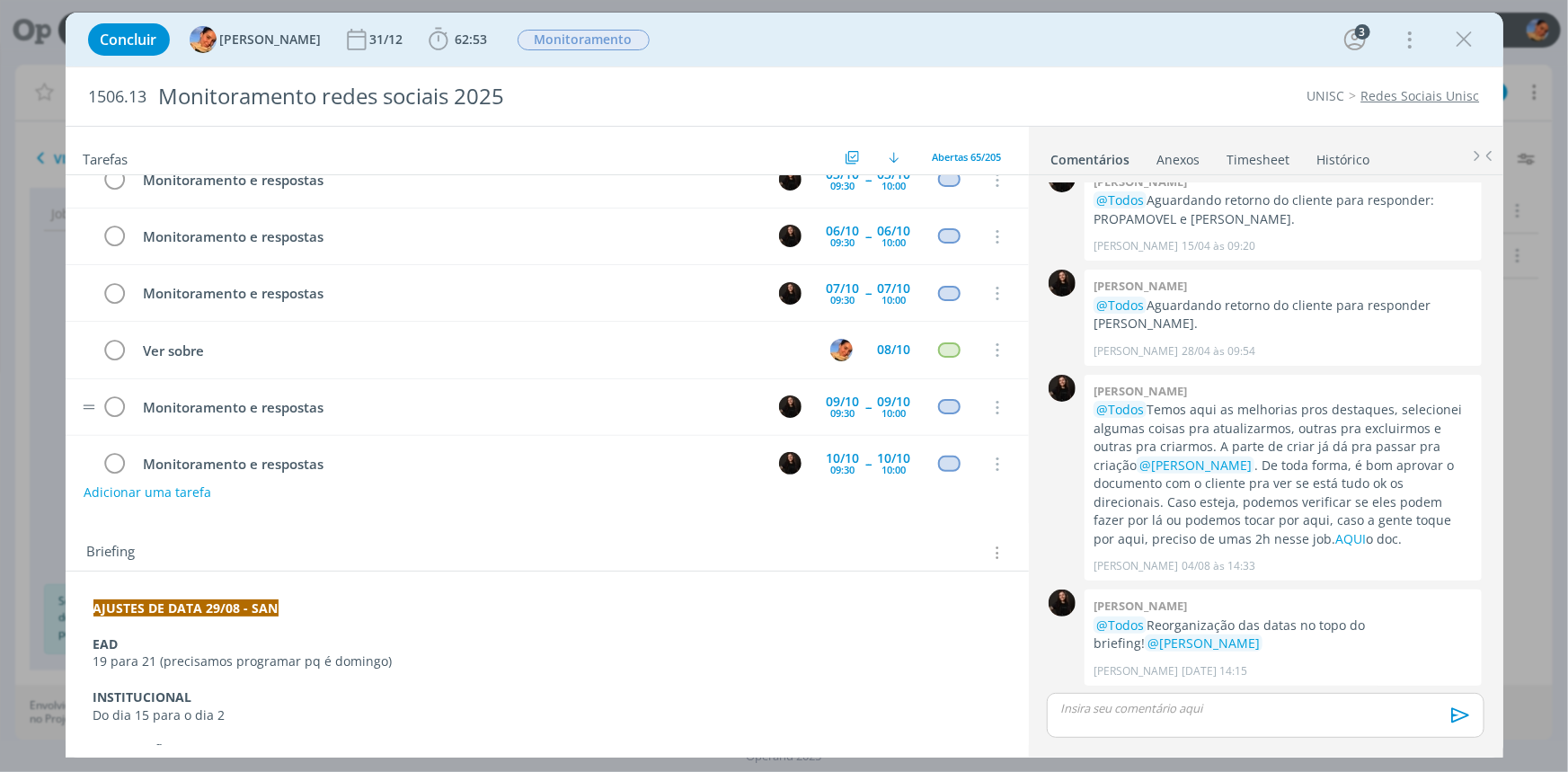
scroll to position [1143, 0]
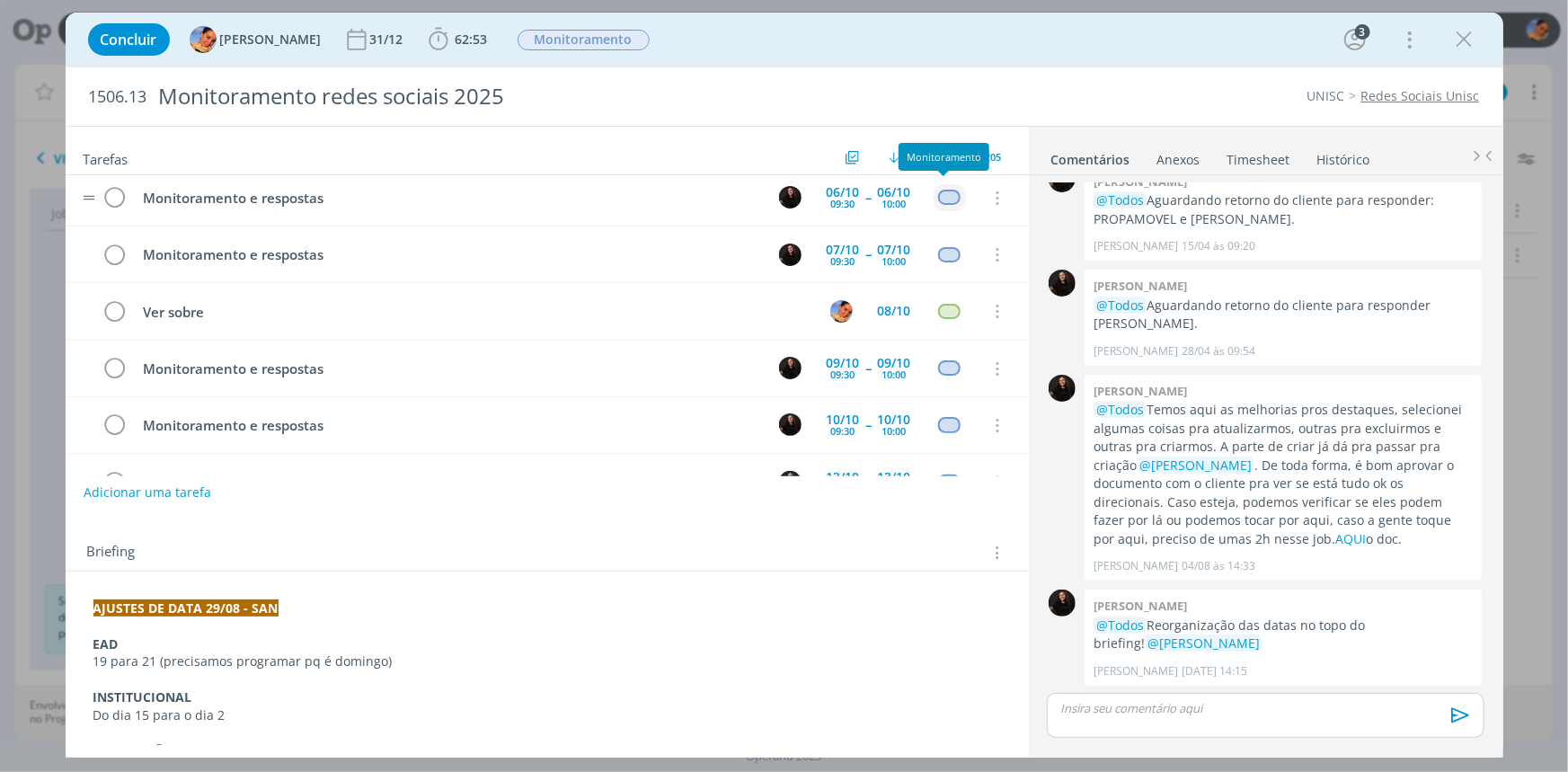
click at [965, 158] on div "Monitoramento" at bounding box center [944, 156] width 91 height 28
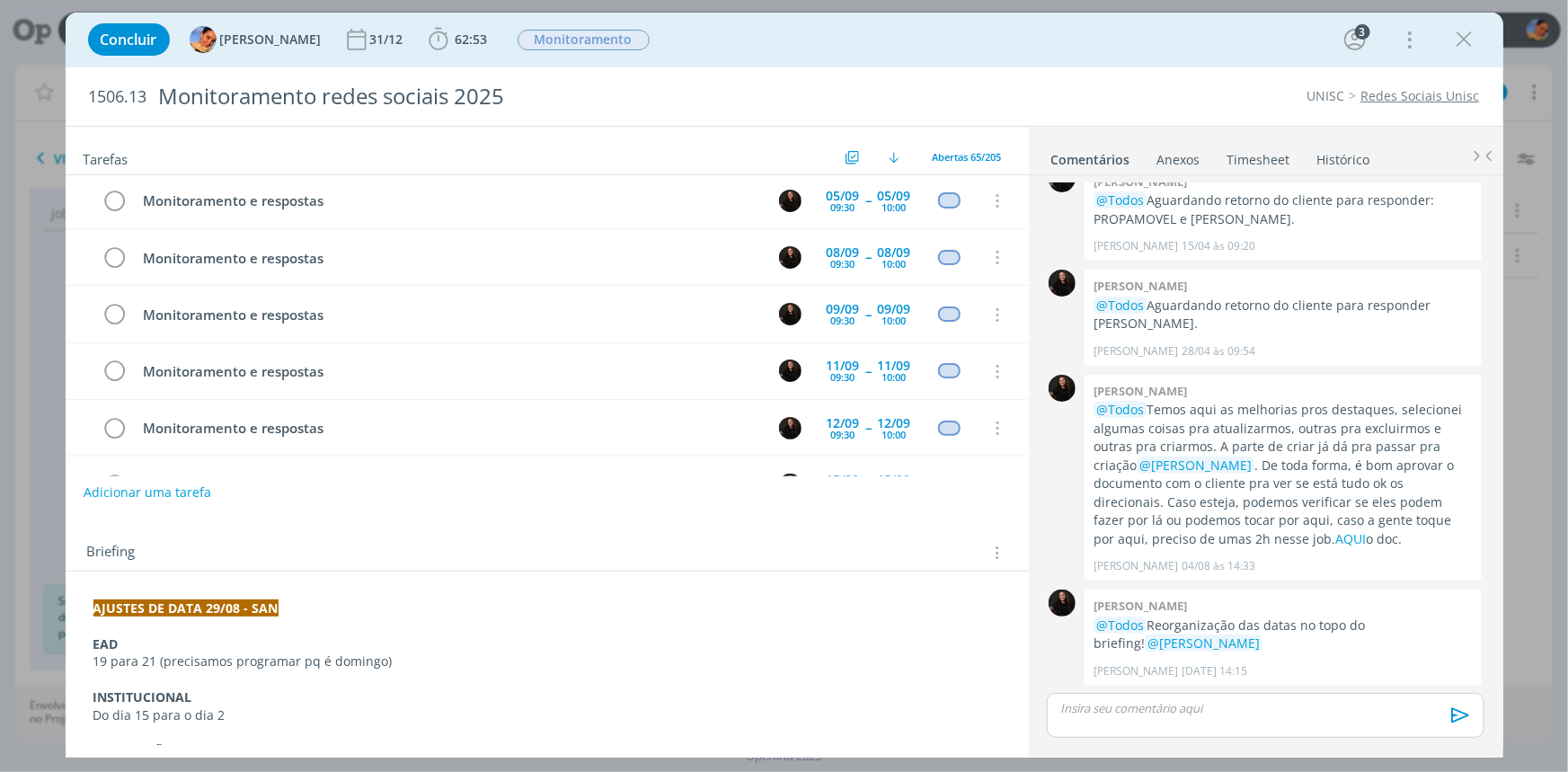
scroll to position [244, 0]
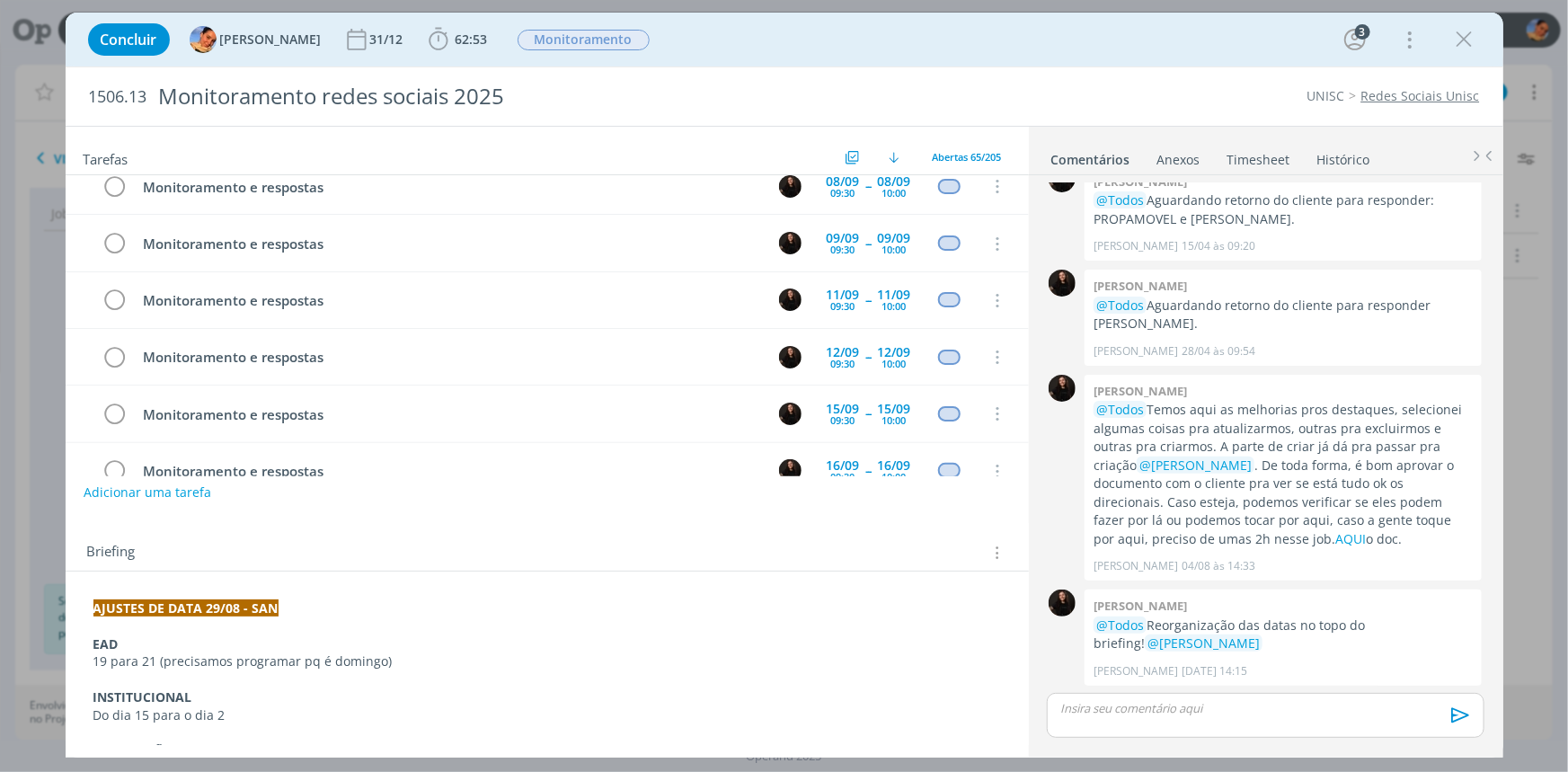
drag, startPoint x: 1457, startPoint y: 43, endPoint x: 104, endPoint y: 51, distance: 1353.0
click at [1457, 43] on icon "dialog" at bounding box center [1465, 40] width 27 height 27
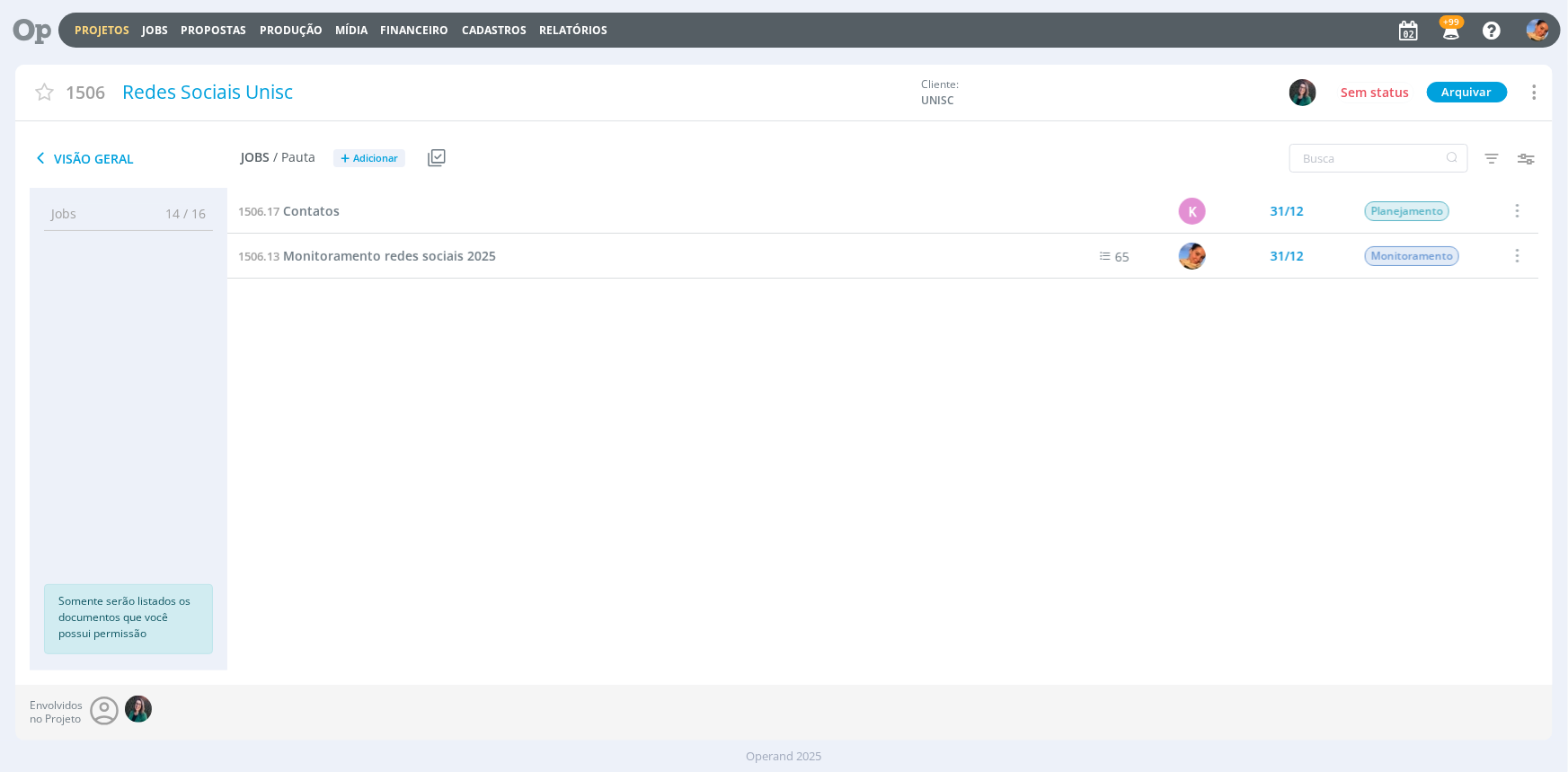
click at [93, 30] on link "Projetos" at bounding box center [101, 30] width 55 height 16
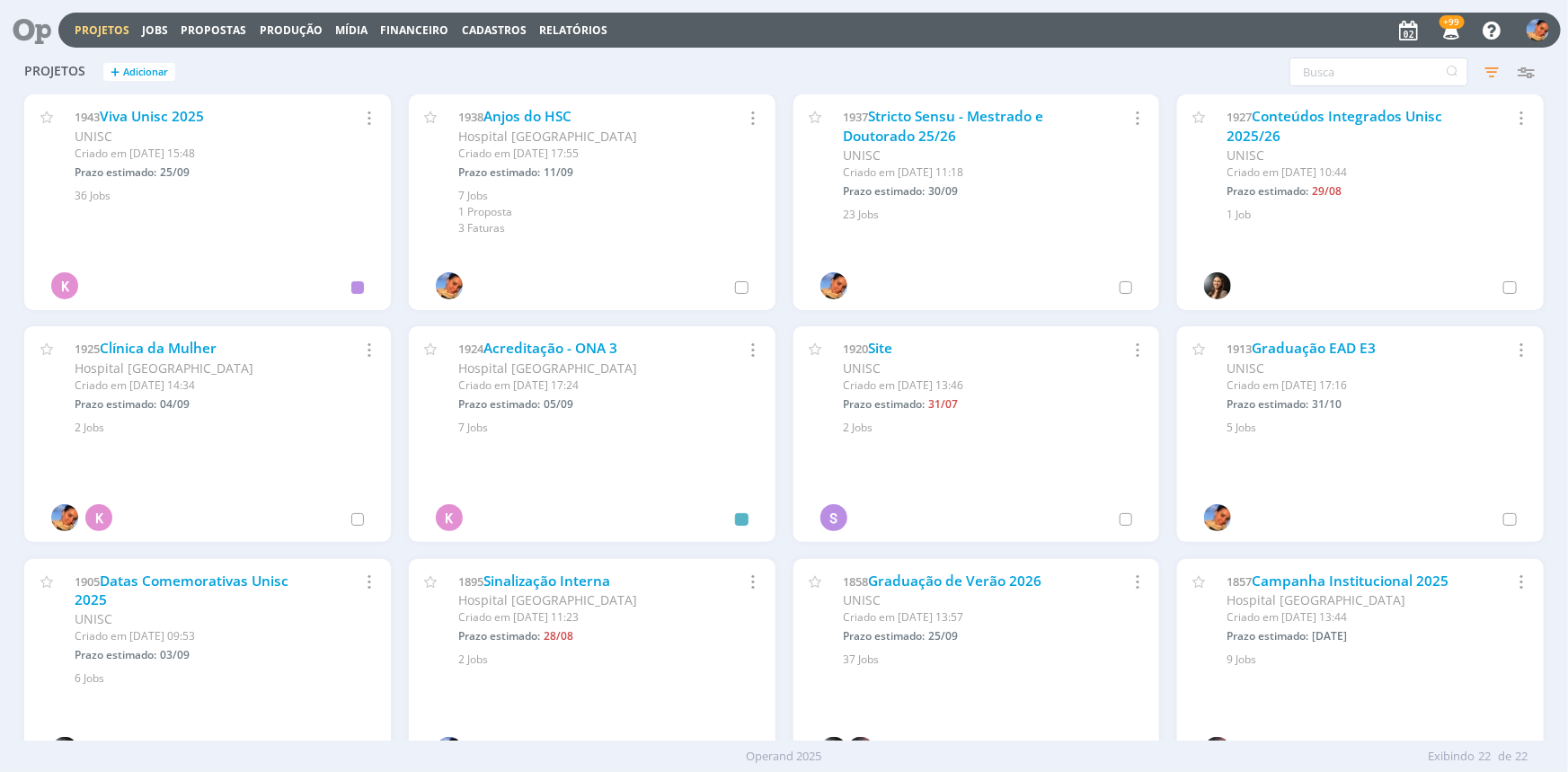
click at [44, 29] on icon at bounding box center [25, 30] width 37 height 35
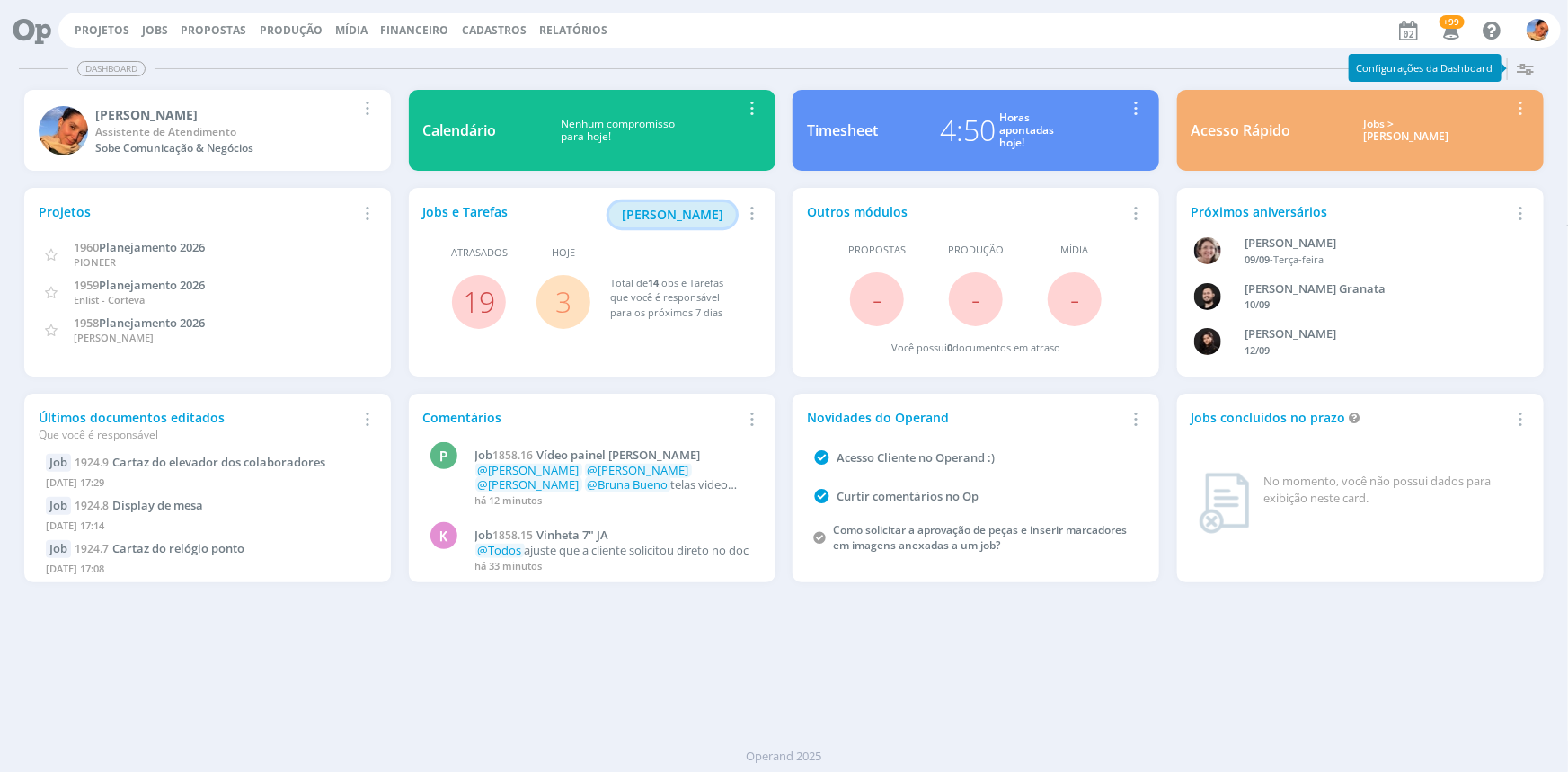
click at [697, 223] on button "[PERSON_NAME]" at bounding box center [672, 215] width 127 height 25
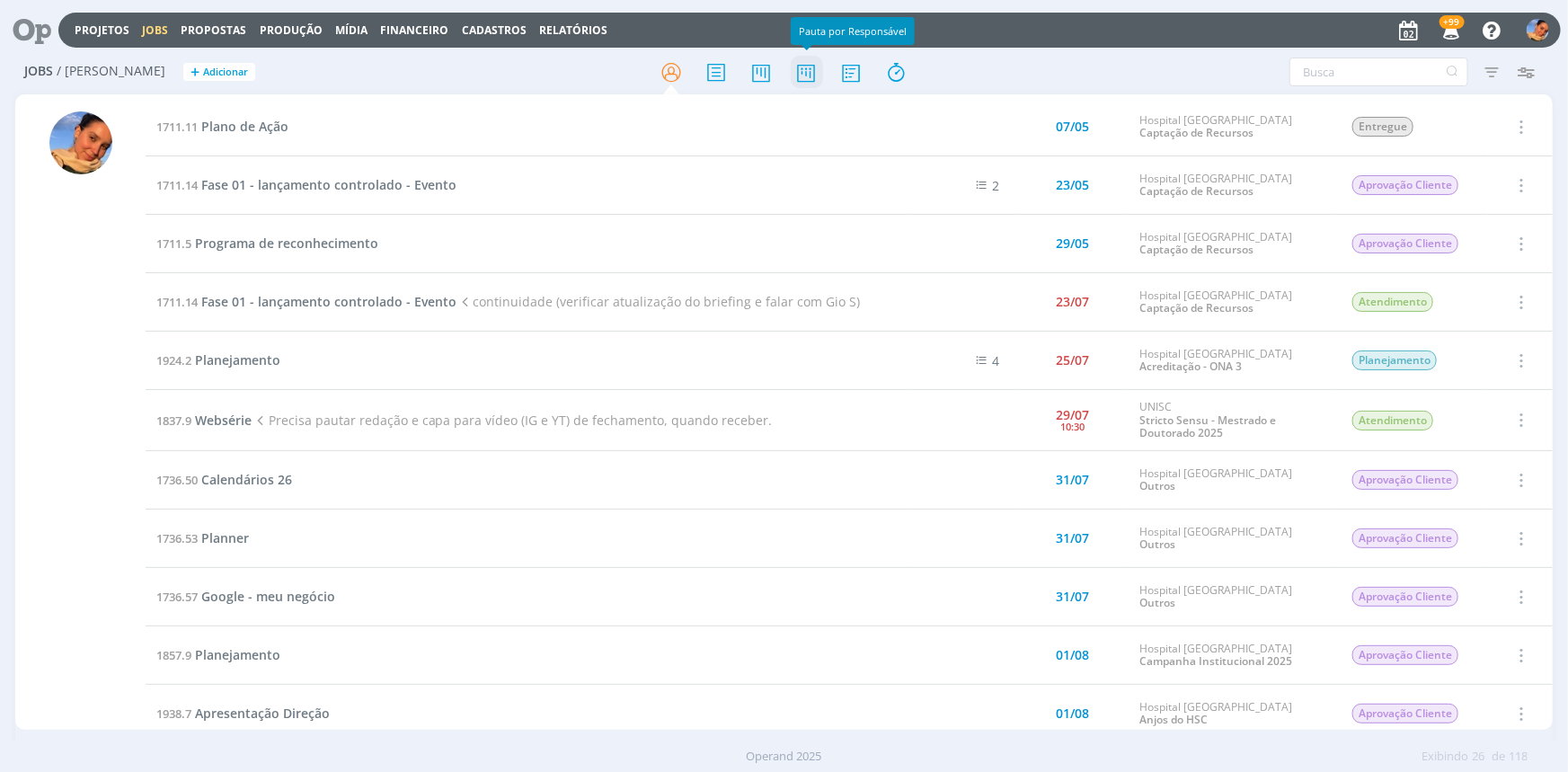
click at [809, 76] on icon at bounding box center [805, 72] width 32 height 35
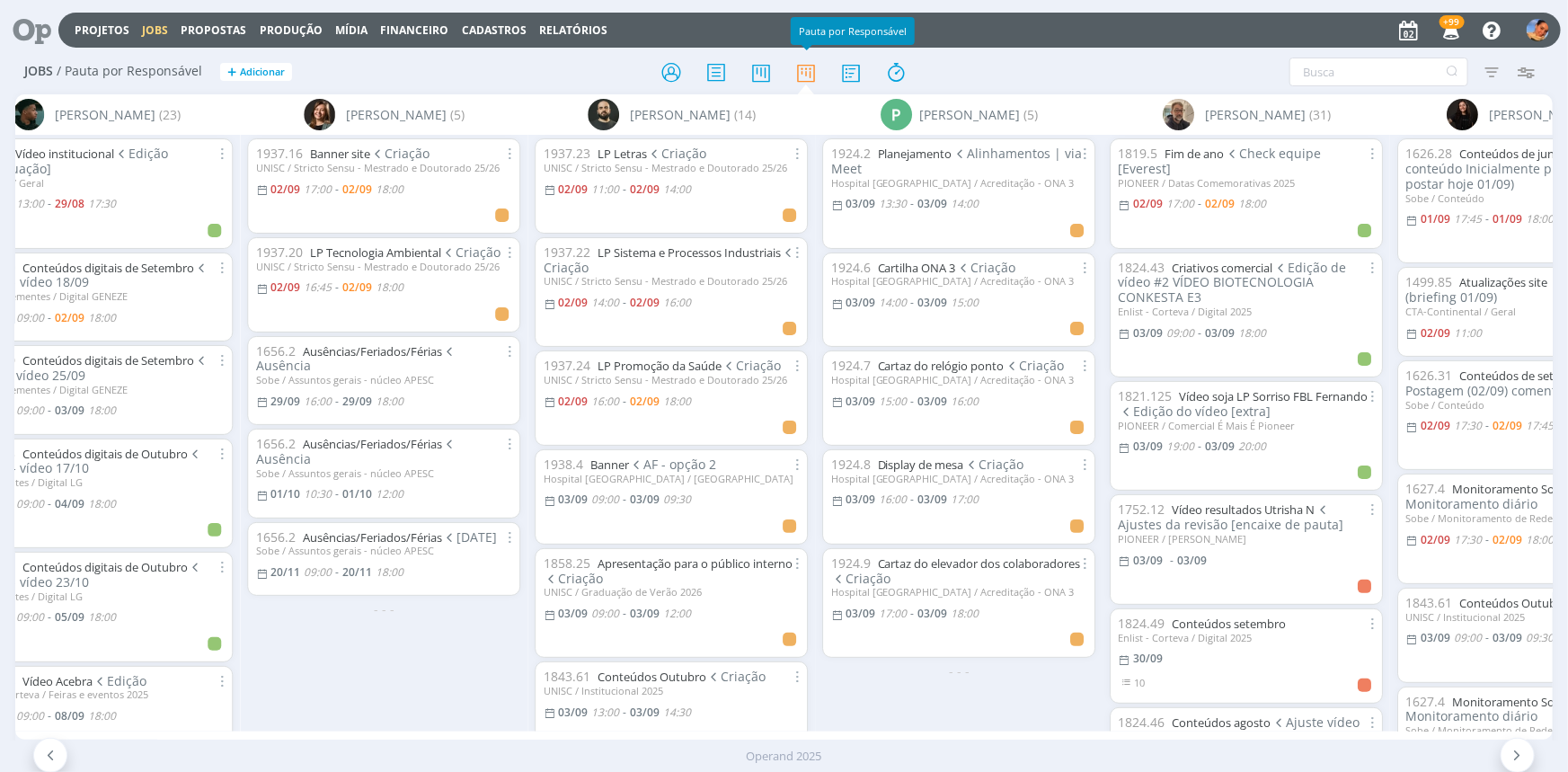
scroll to position [0, 2371]
drag, startPoint x: 799, startPoint y: 741, endPoint x: 709, endPoint y: 730, distance: 90.7
click at [709, 730] on div "Projetos Jobs Propostas Produção [GEOGRAPHIC_DATA] Financeiro Cadastros Relatór…" at bounding box center [784, 386] width 1568 height 772
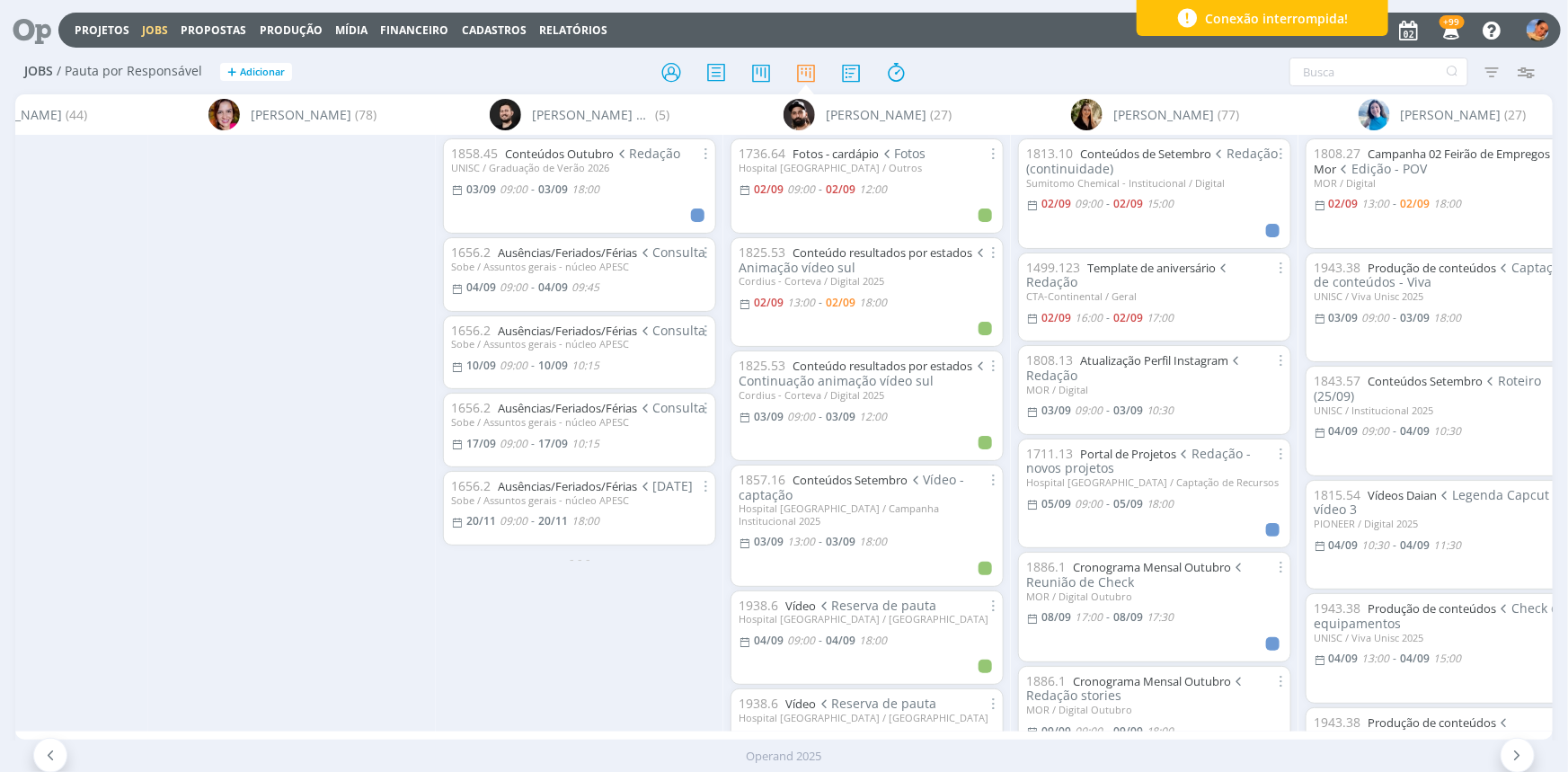
scroll to position [0, 846]
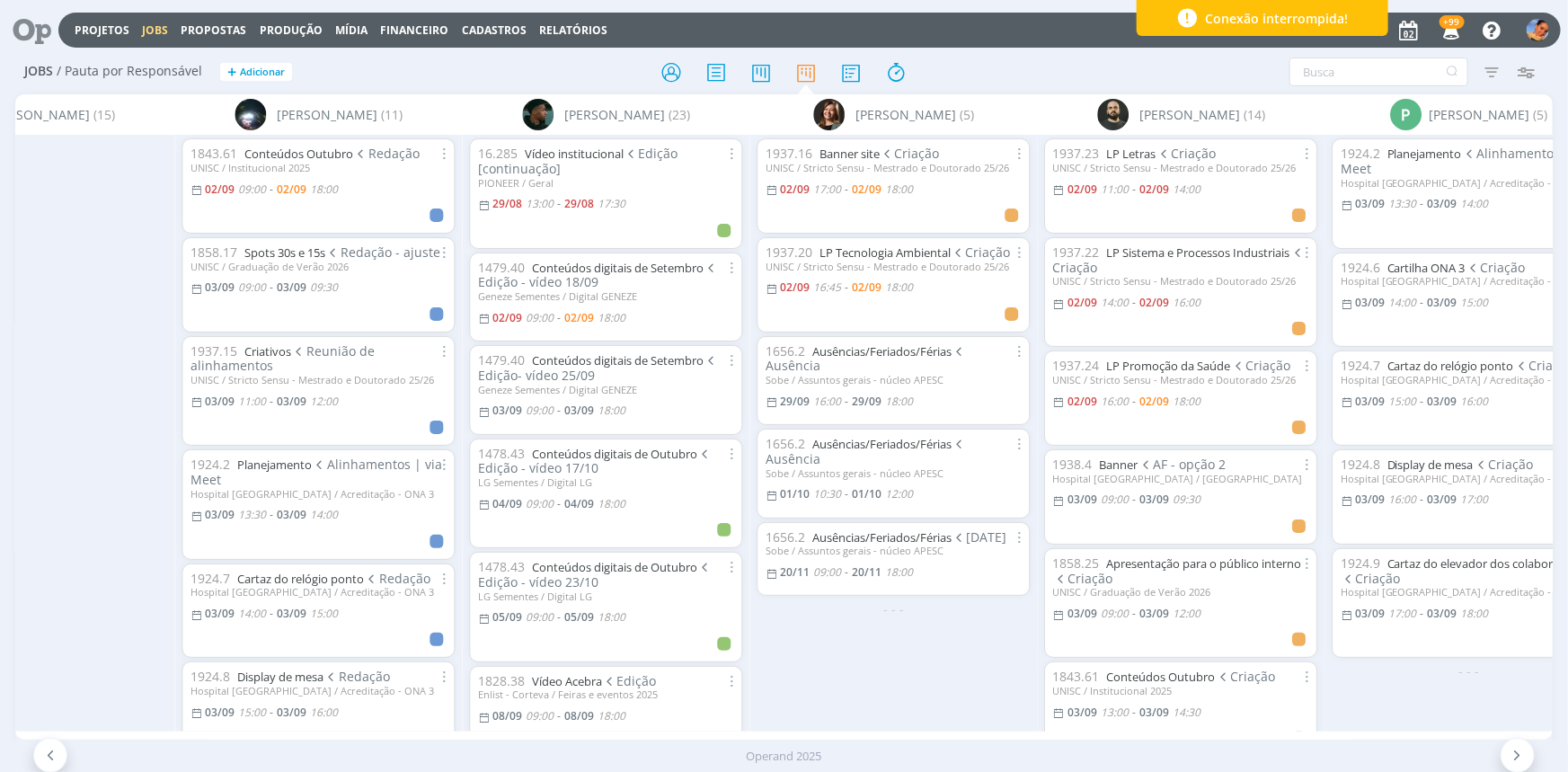
scroll to position [0, 2222]
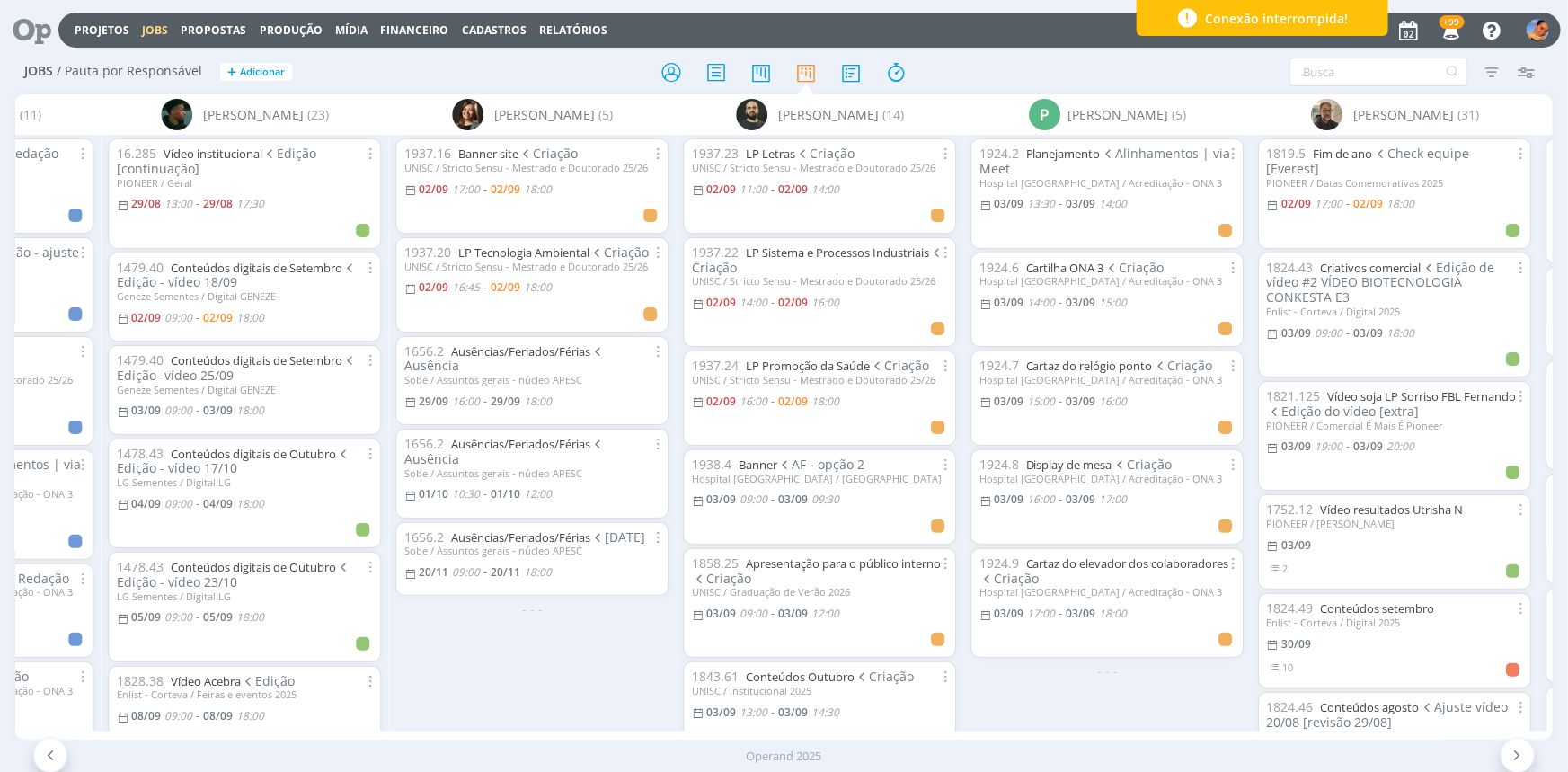
click at [436, 683] on div "1937.16 Banner site Criação UNISC / Stricto Sensu - Mestrado e Doutorado 25/26 …" at bounding box center [532, 432] width 288 height 595
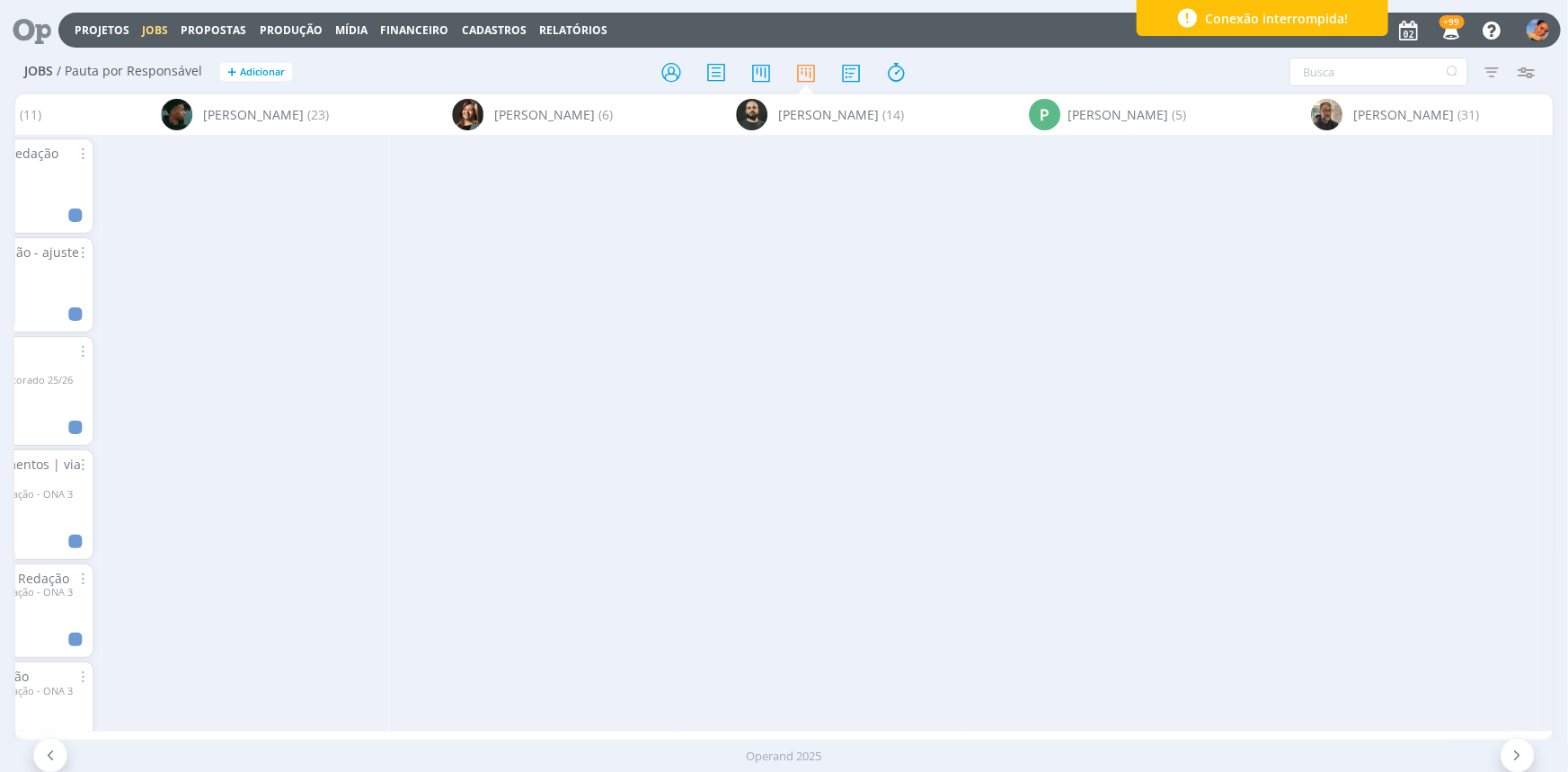
scroll to position [0, 411]
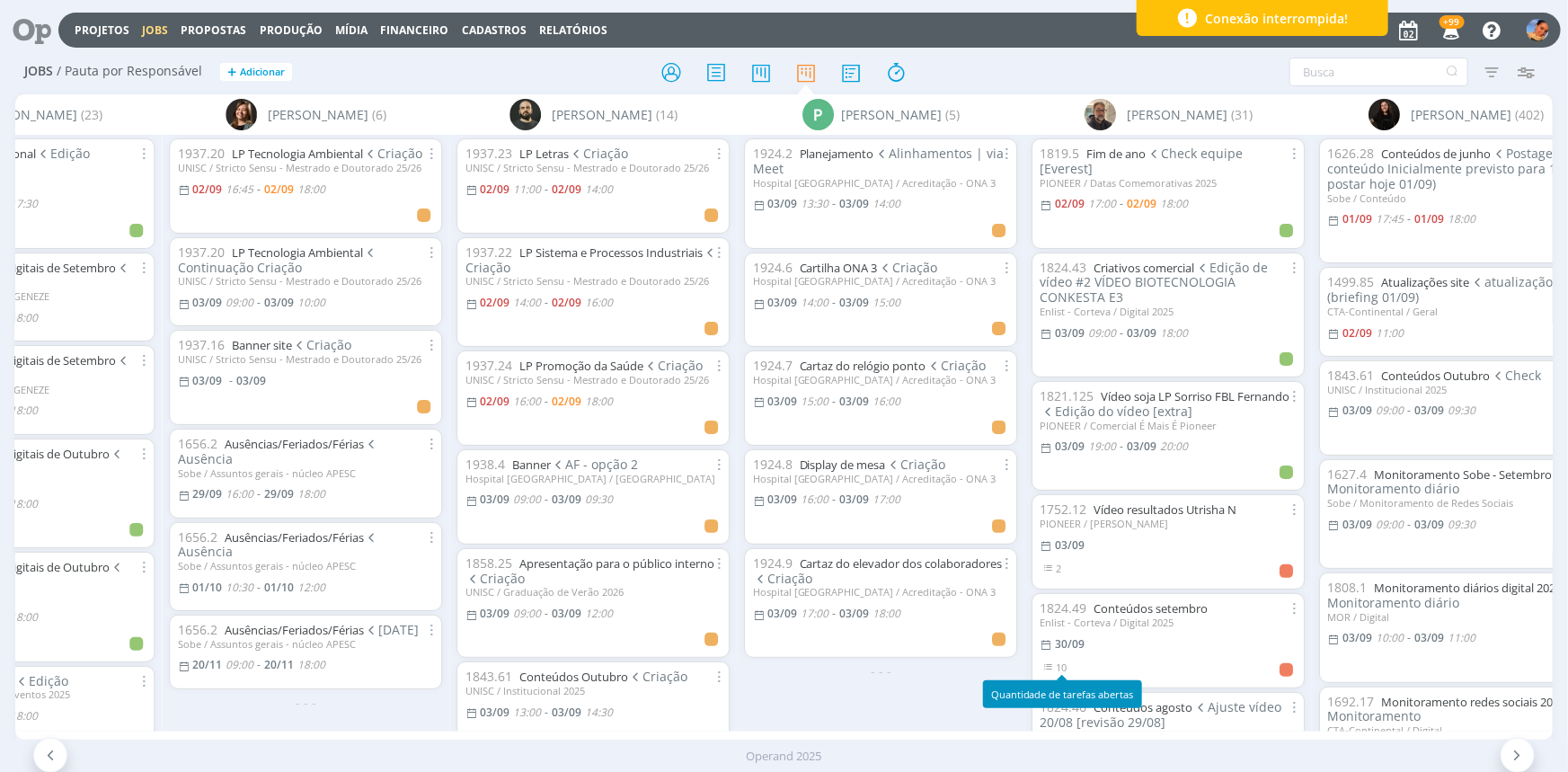
scroll to position [0, 2443]
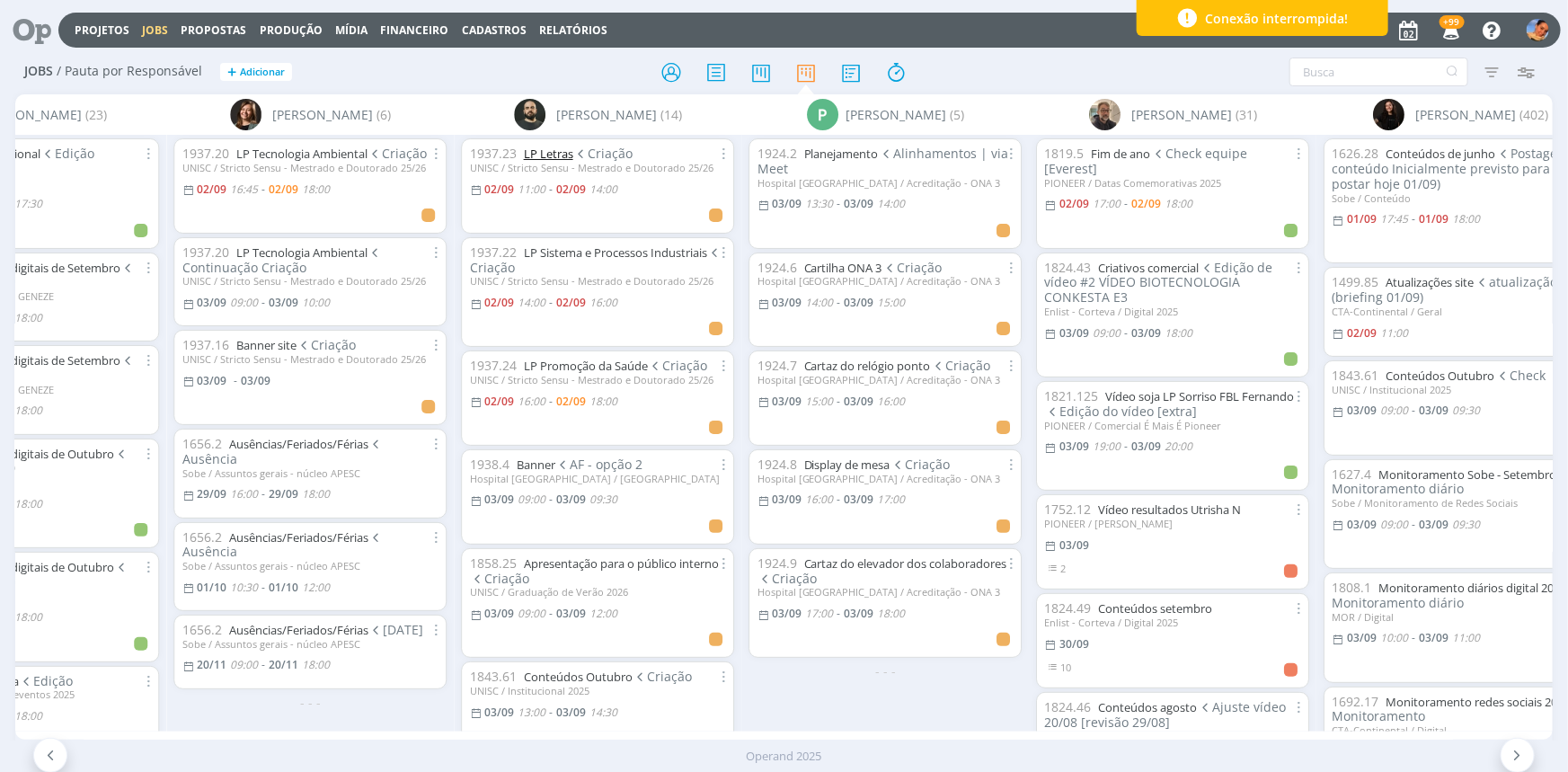
click at [539, 153] on link "LP Letras" at bounding box center [547, 153] width 50 height 17
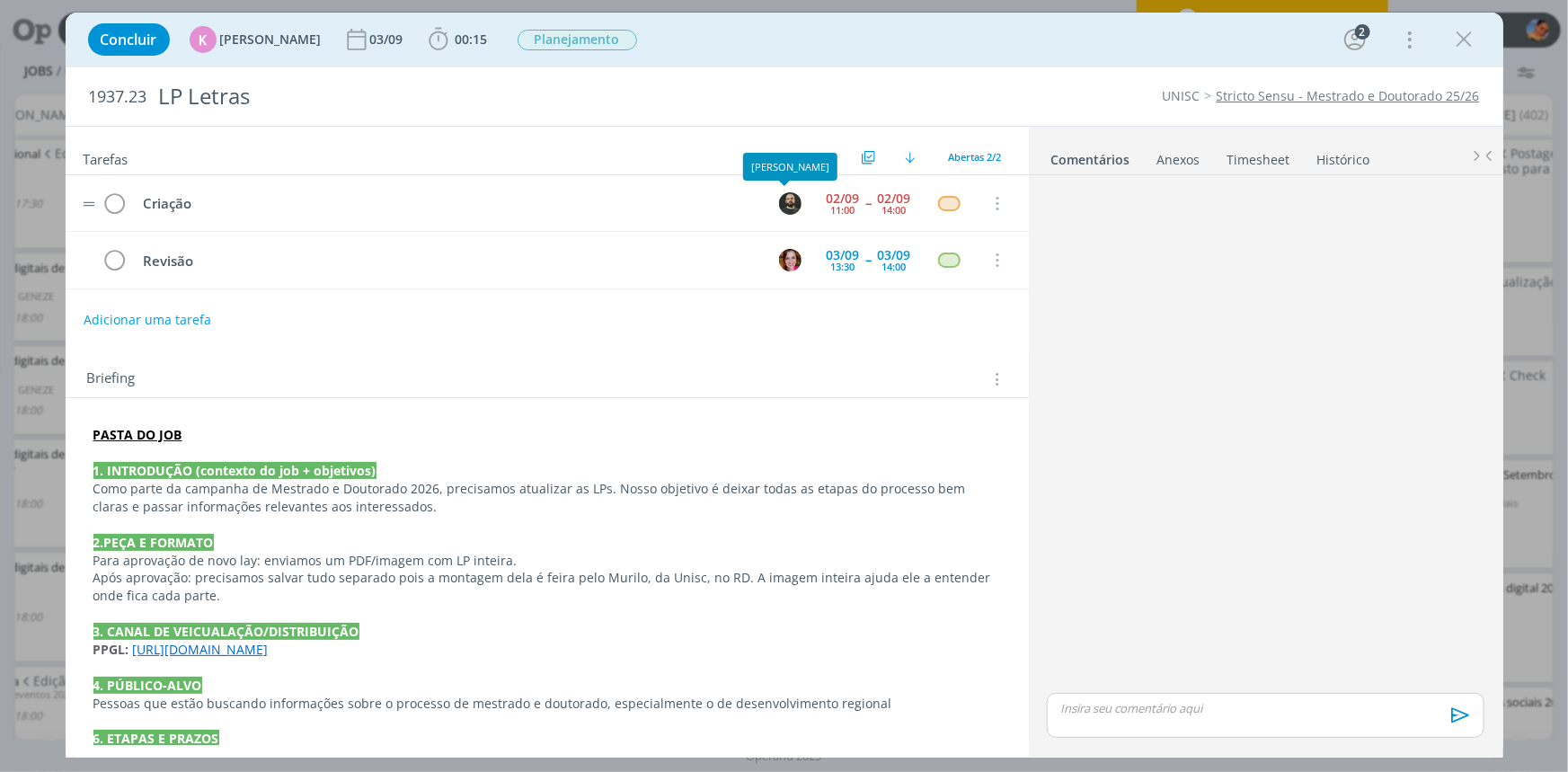
click at [779, 206] on img "dialog" at bounding box center [789, 203] width 22 height 22
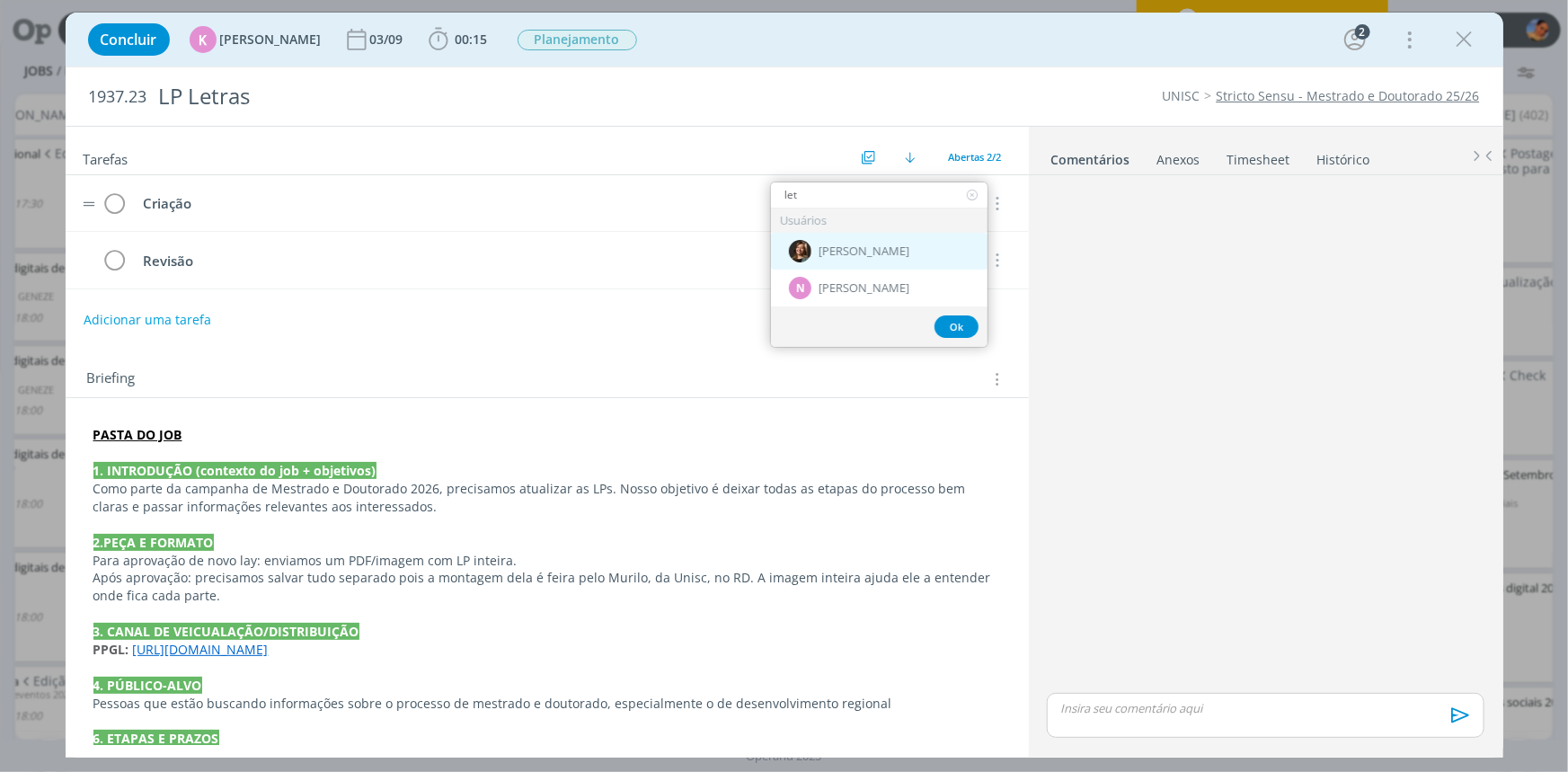
type input "let"
click at [840, 262] on div "[PERSON_NAME]" at bounding box center [879, 251] width 217 height 37
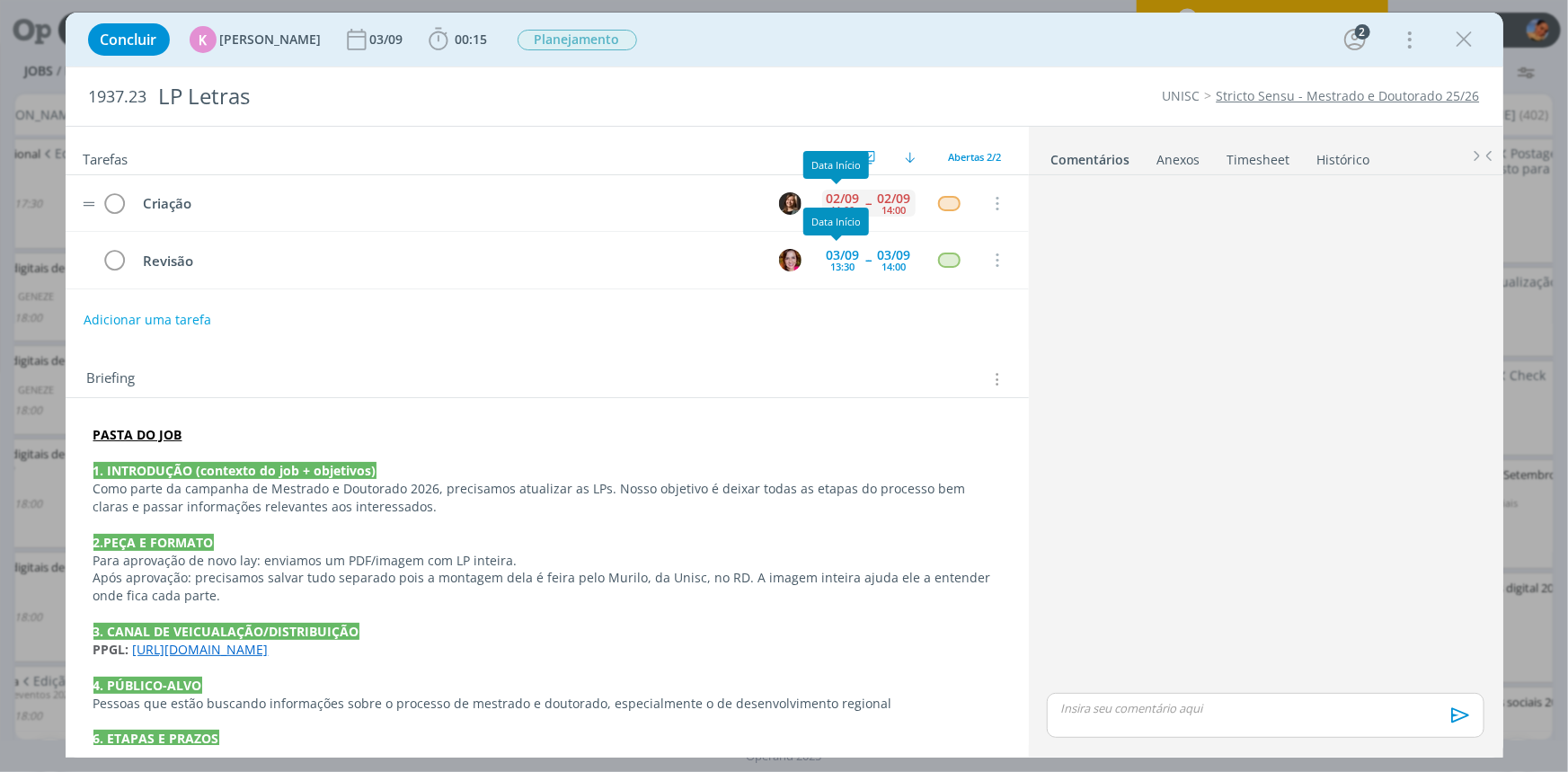
click at [845, 192] on div "02/09" at bounding box center [843, 198] width 33 height 13
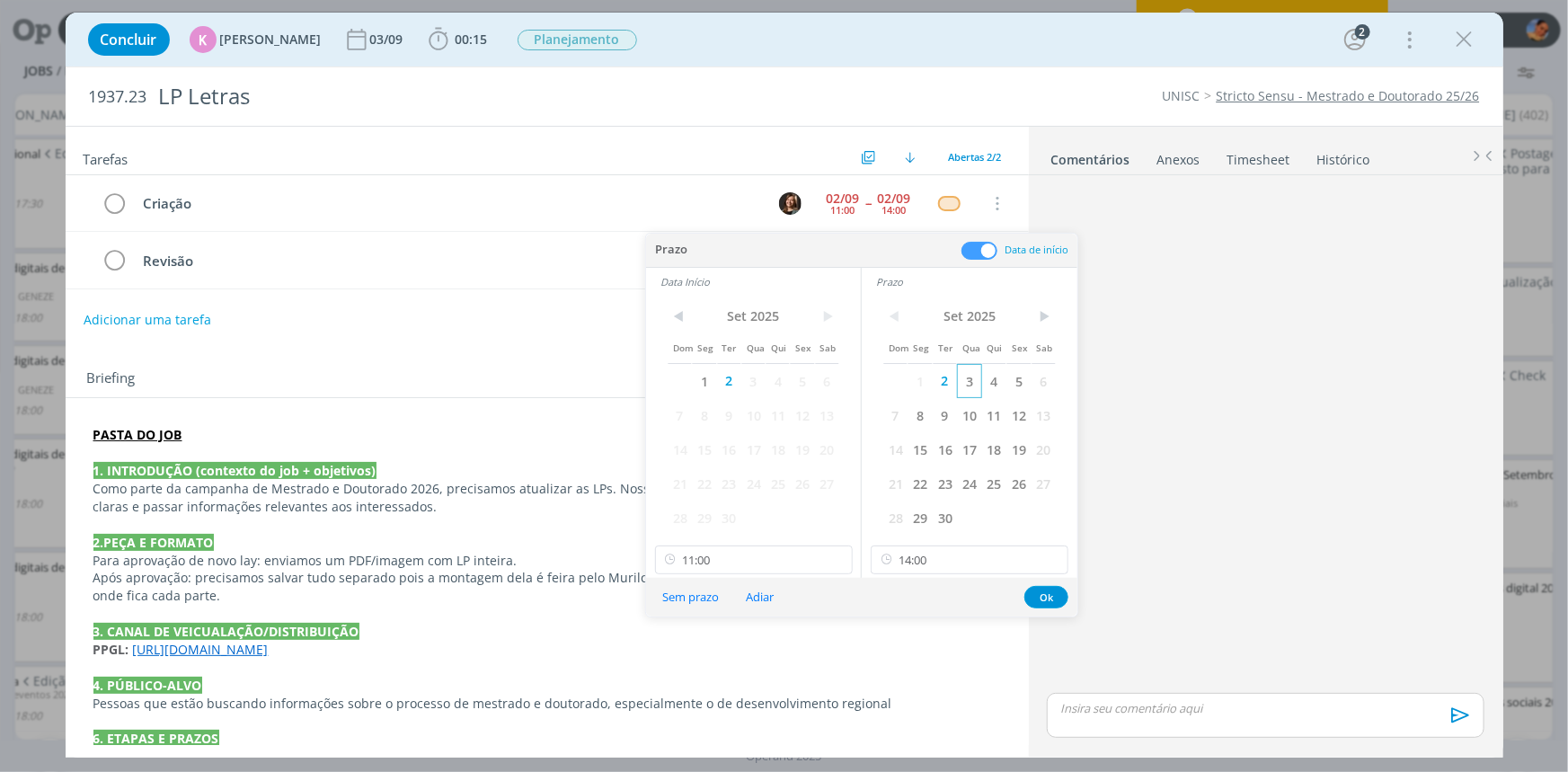
click at [968, 378] on span "3" at bounding box center [969, 381] width 24 height 34
click at [754, 383] on span "3" at bounding box center [753, 381] width 24 height 34
click at [1048, 597] on button "Ok" at bounding box center [1046, 596] width 44 height 22
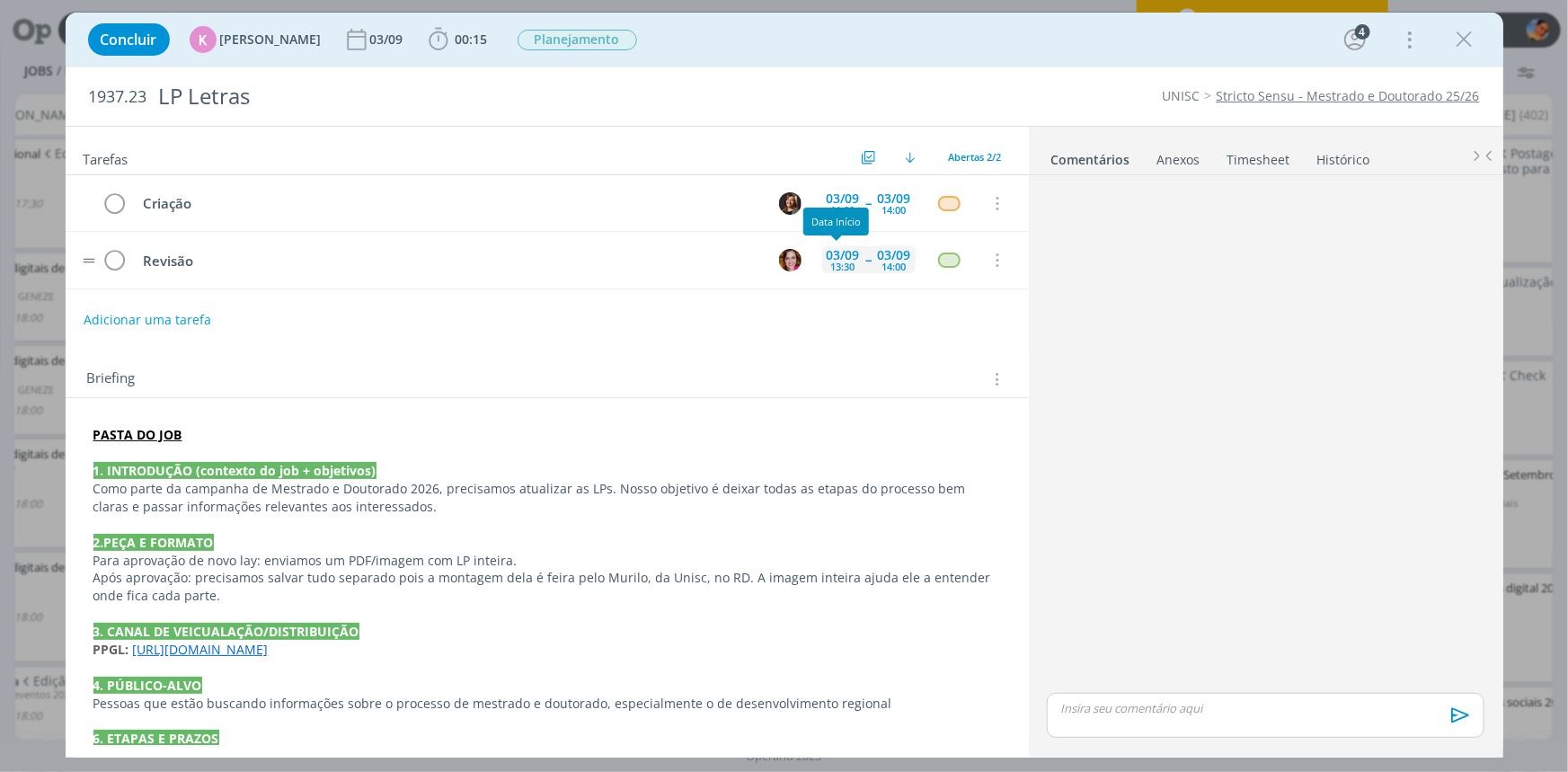
click at [836, 255] on div "03/09" at bounding box center [843, 255] width 33 height 13
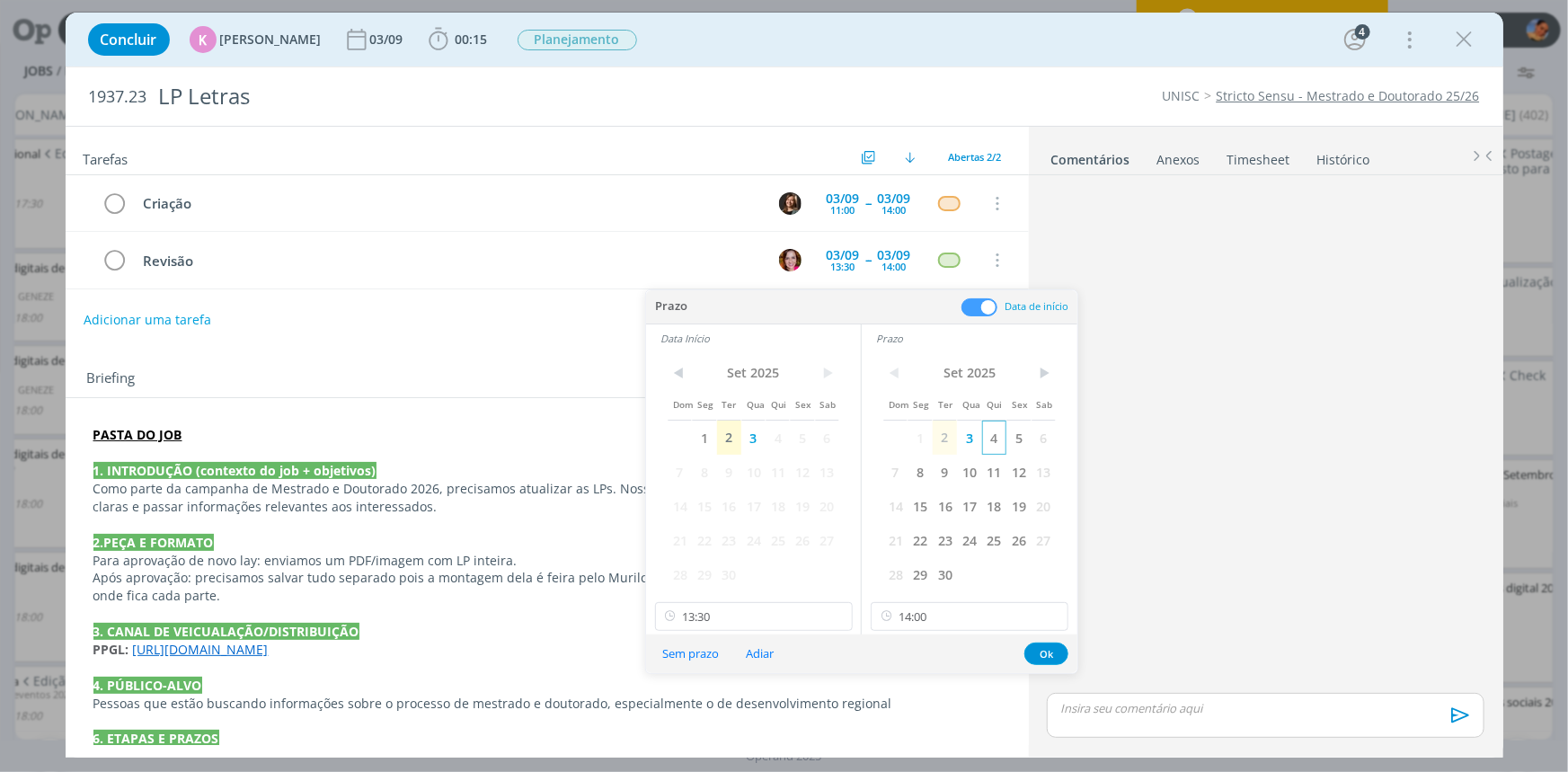
click at [991, 440] on span "4" at bounding box center [993, 437] width 24 height 34
click at [776, 426] on span "4" at bounding box center [777, 437] width 24 height 34
click at [760, 619] on input "13:30" at bounding box center [753, 616] width 198 height 28
click at [1015, 623] on input "14:00" at bounding box center [969, 616] width 198 height 28
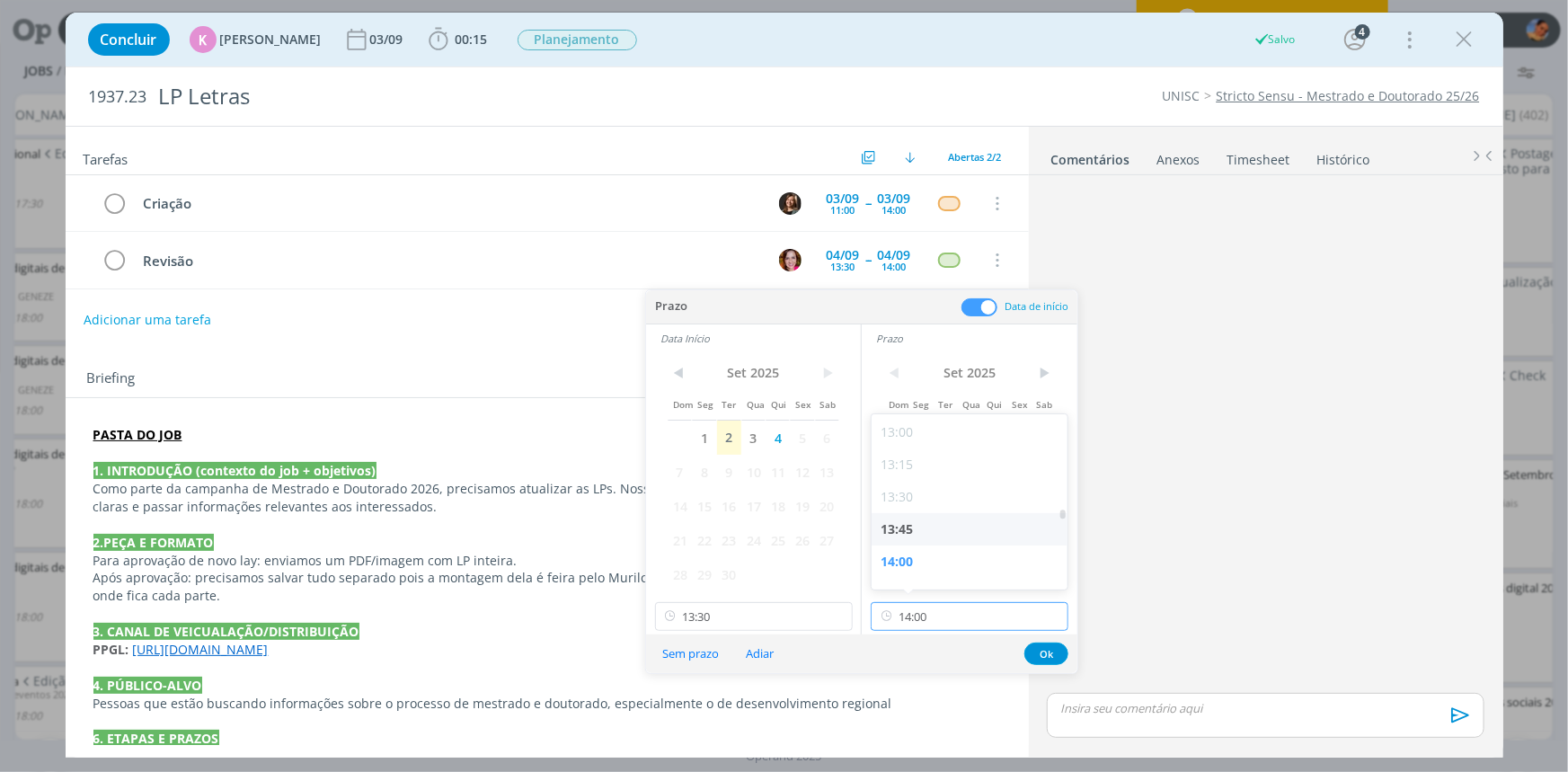
scroll to position [1756, 0]
click at [924, 549] on div "14:30" at bounding box center [971, 550] width 200 height 32
type input "14:30"
click at [758, 618] on input "13:30" at bounding box center [753, 616] width 198 height 28
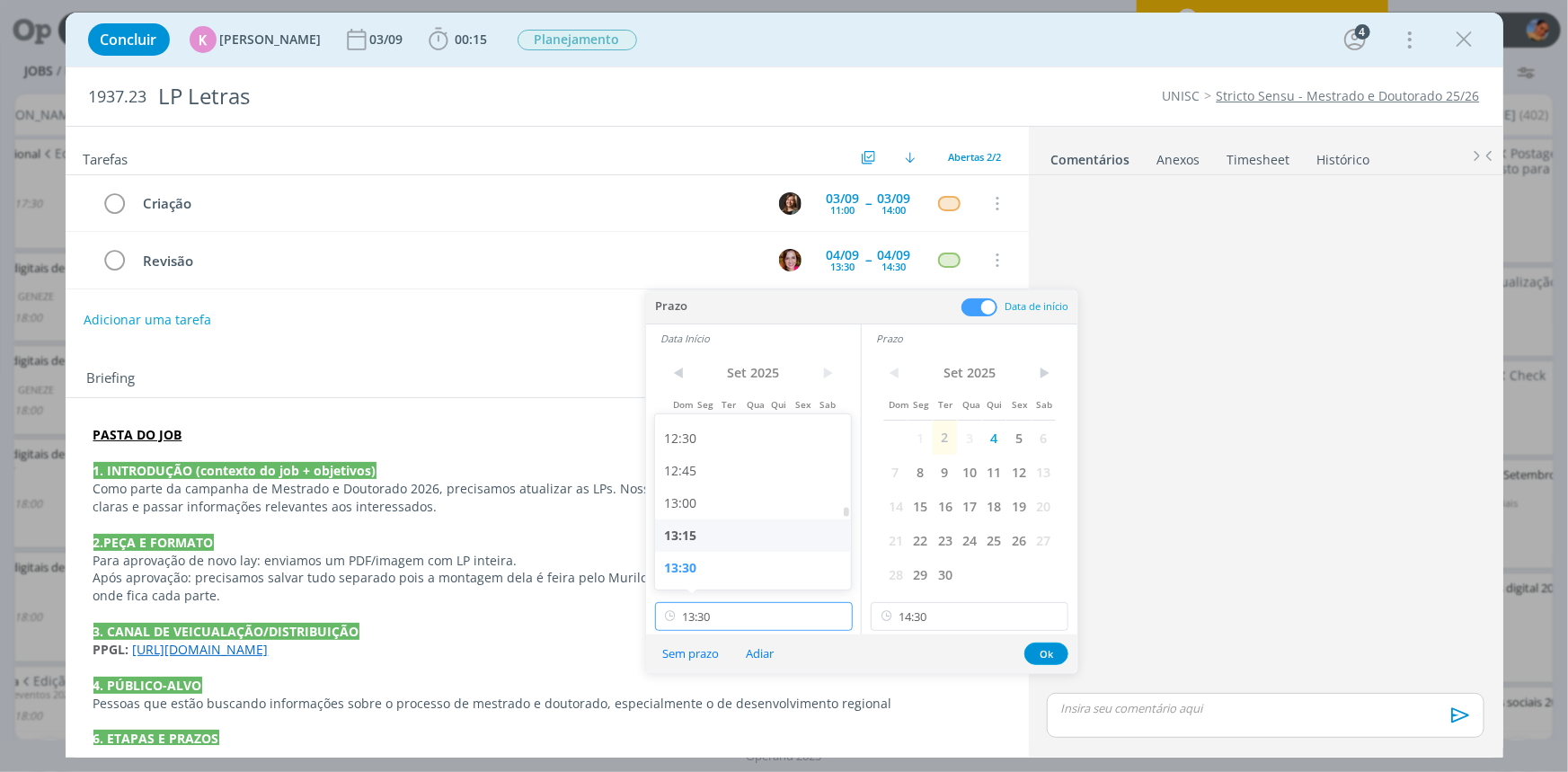
scroll to position [1691, 0]
click at [727, 544] on div "14:00" at bounding box center [754, 550] width 200 height 32
type input "14:00"
click at [1058, 648] on button "Ok" at bounding box center [1046, 653] width 44 height 22
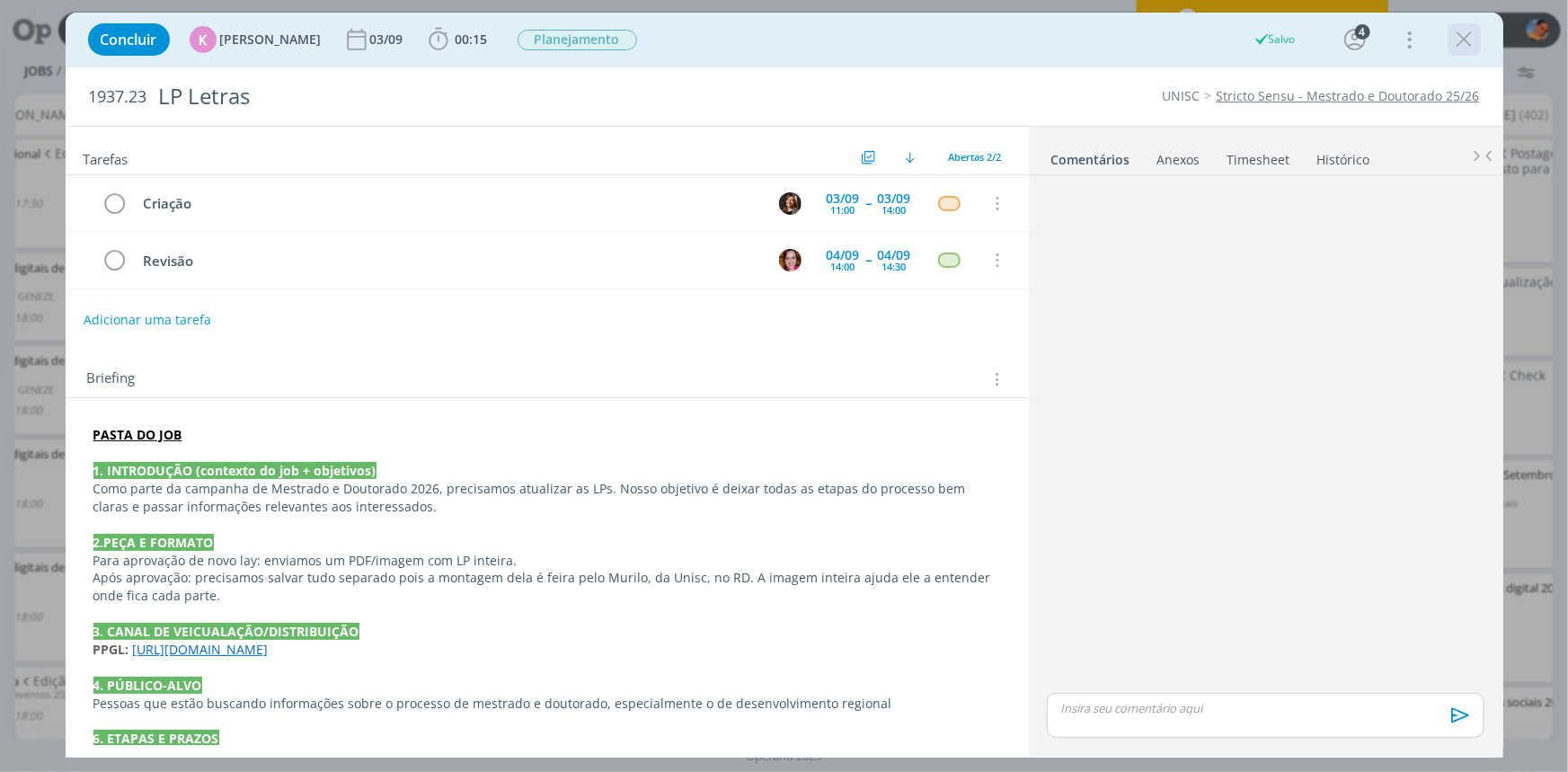
click at [1460, 34] on icon "dialog" at bounding box center [1465, 40] width 27 height 27
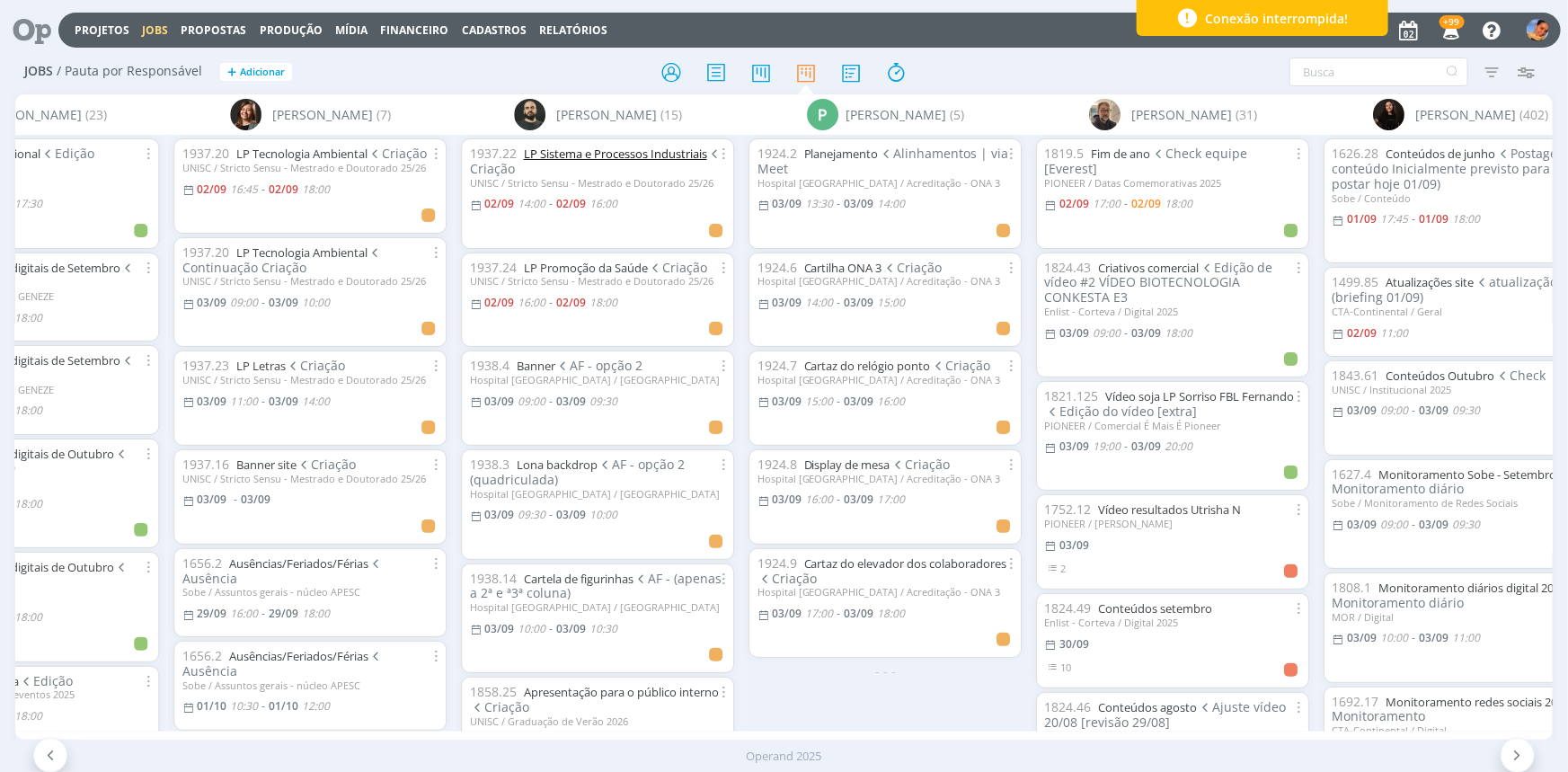
click at [573, 153] on link "LP Sistema e Processos Industriais" at bounding box center [615, 153] width 183 height 17
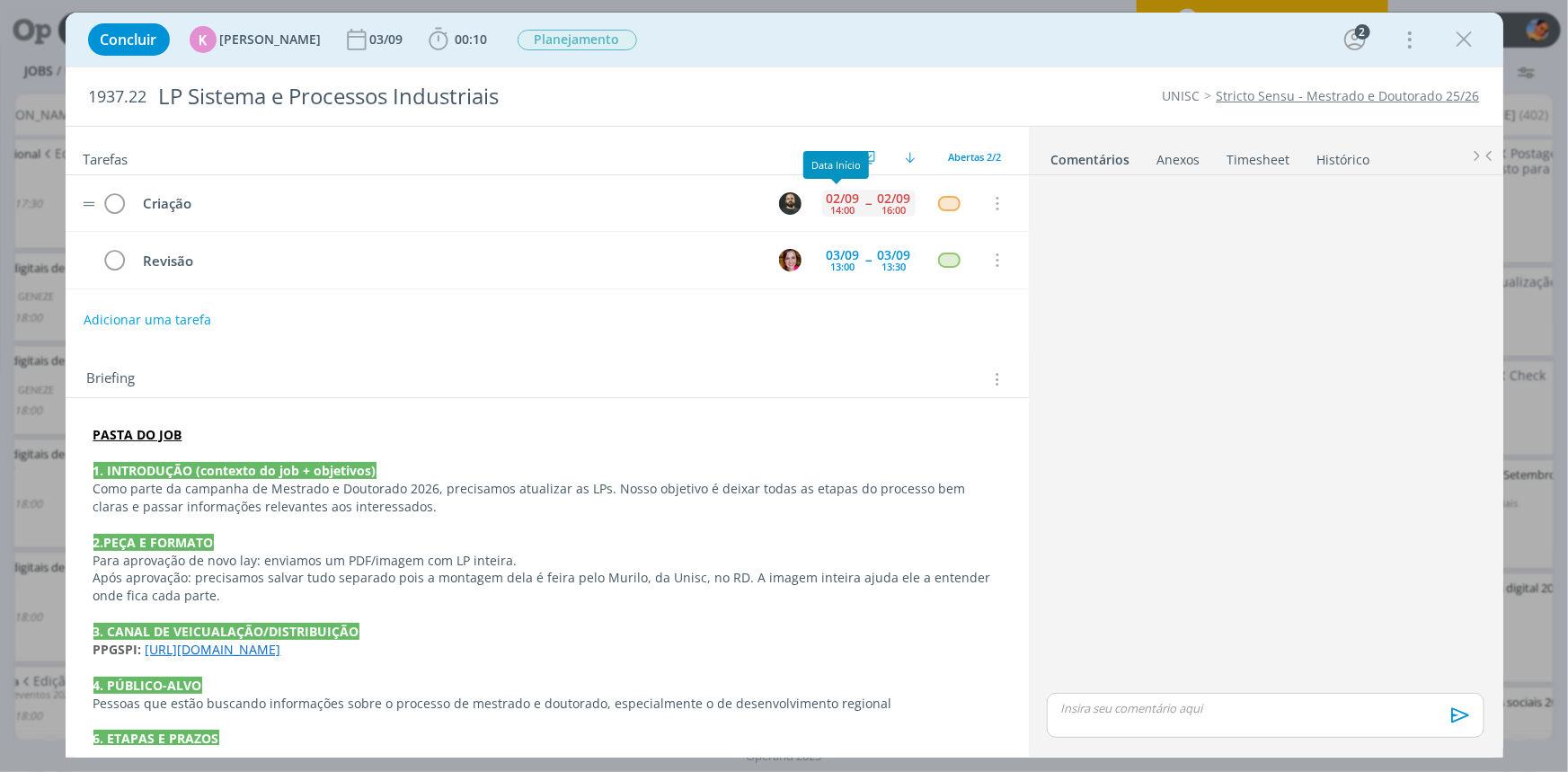
click at [822, 206] on div "[DATE] 14:00" at bounding box center [842, 203] width 42 height 27
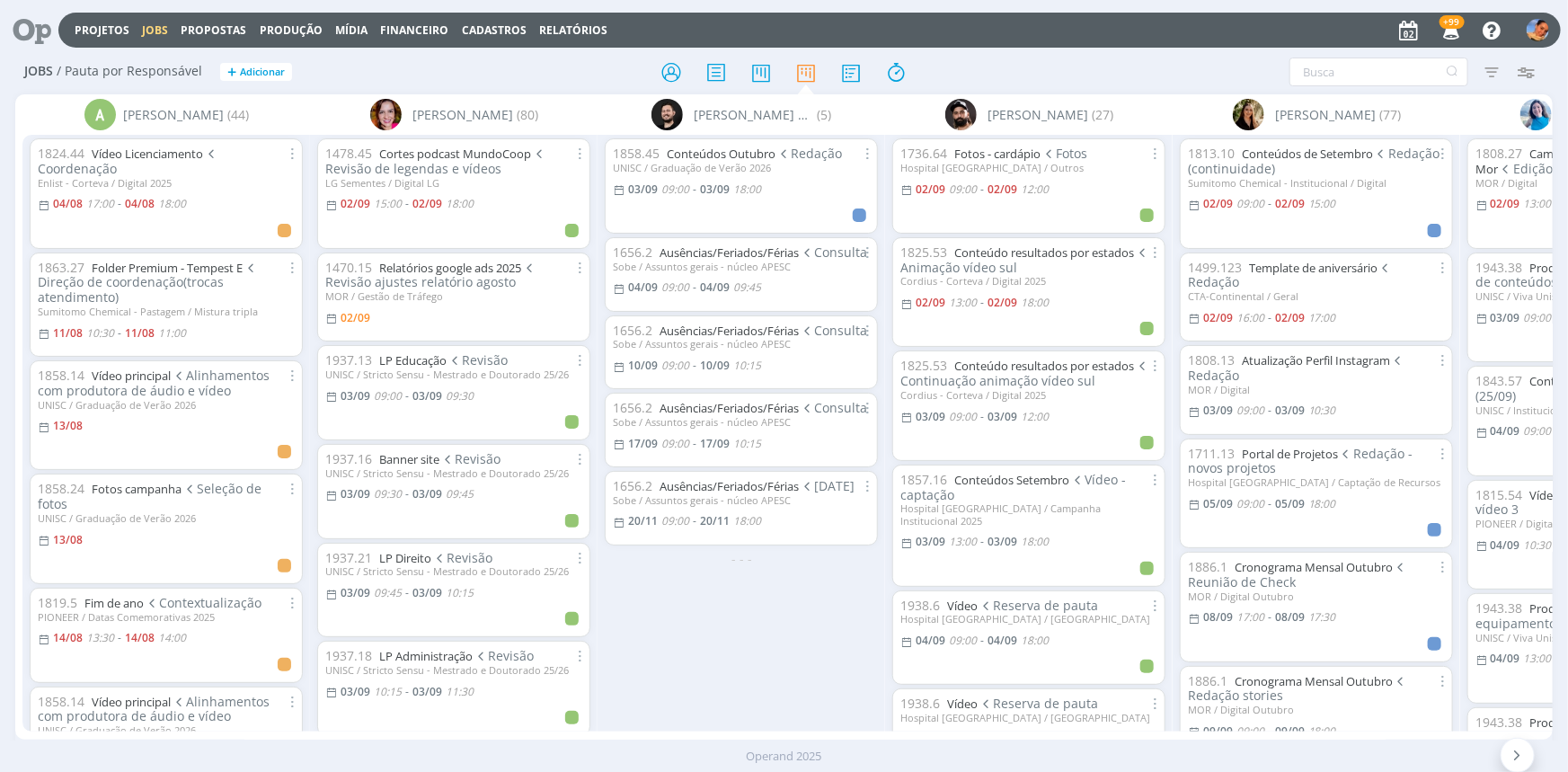
scroll to position [2512, 0]
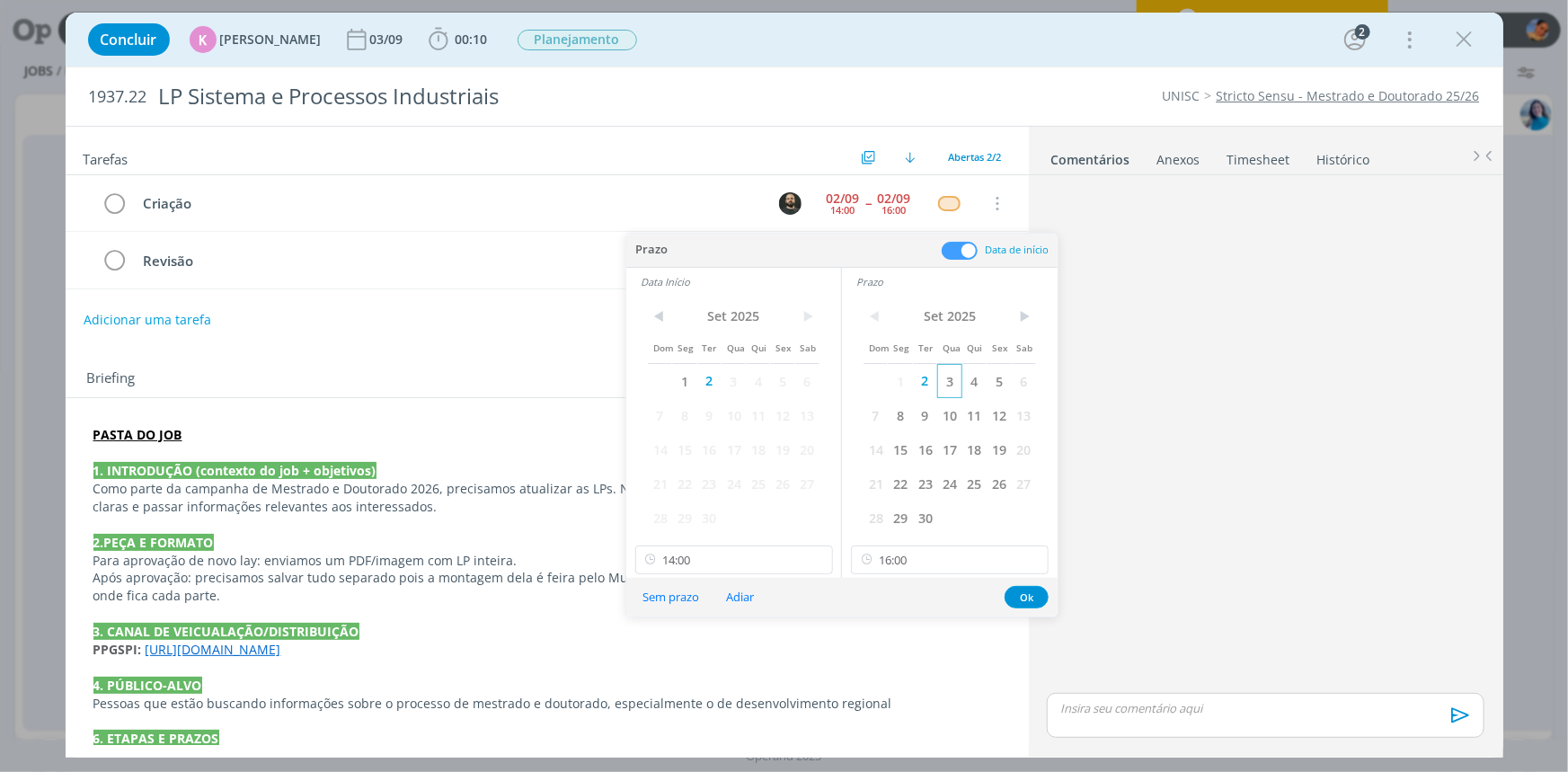
scroll to position [0, 2443]
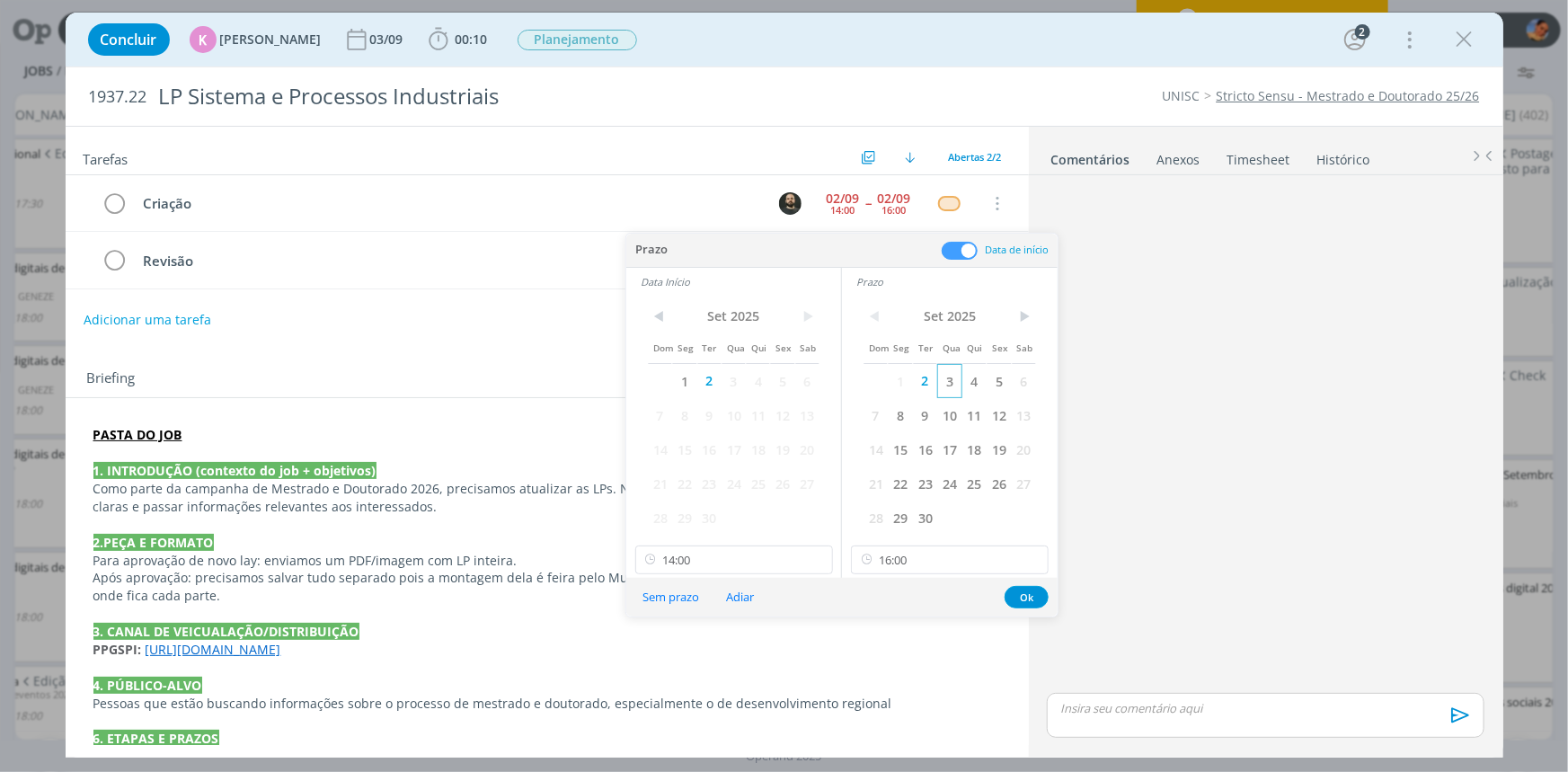
click at [958, 379] on span "3" at bounding box center [948, 381] width 24 height 34
click at [731, 379] on span "3" at bounding box center [733, 381] width 24 height 34
click at [1015, 592] on button "Ok" at bounding box center [1025, 596] width 44 height 22
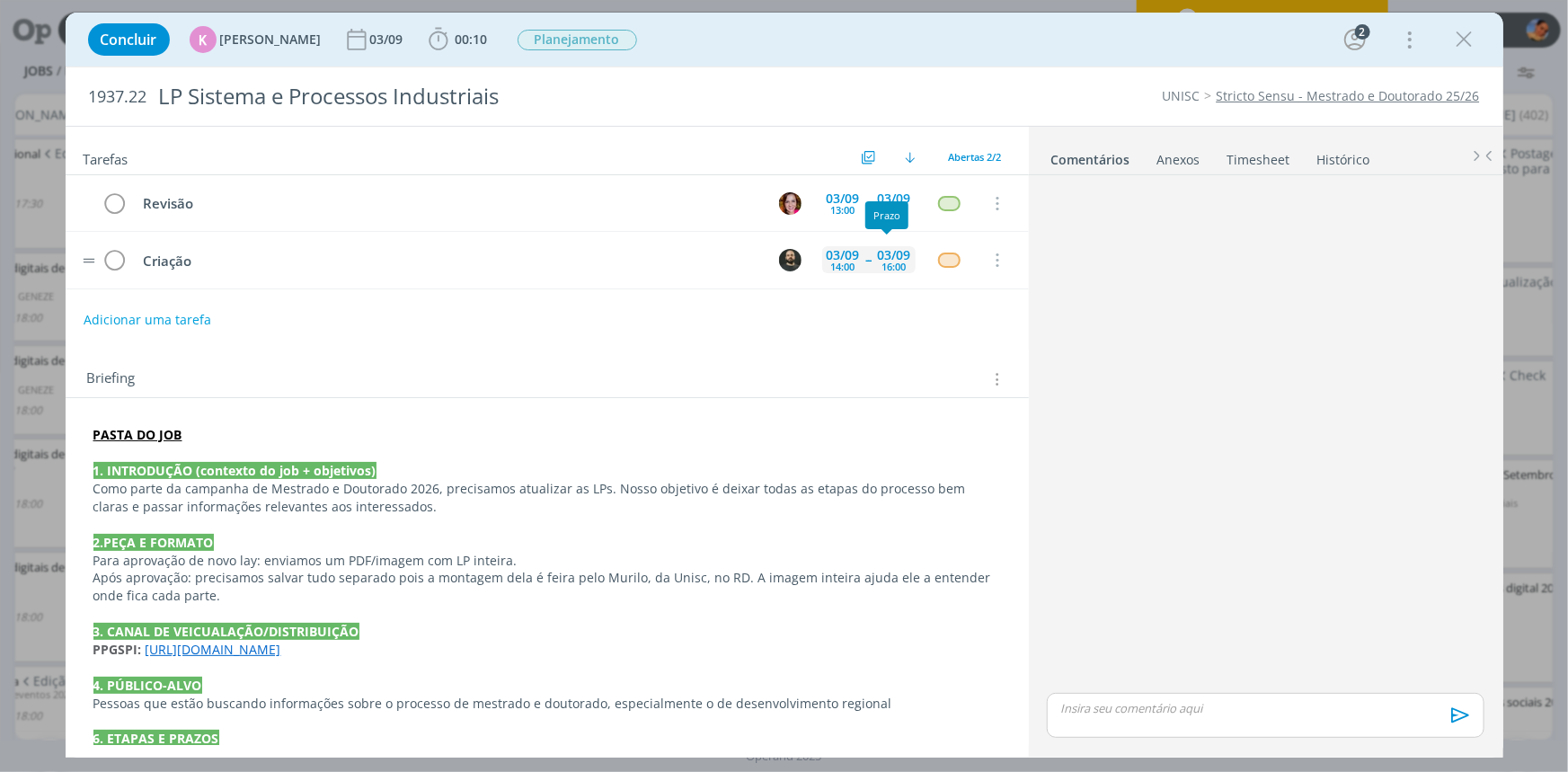
click at [866, 262] on span "--" at bounding box center [869, 260] width 6 height 13
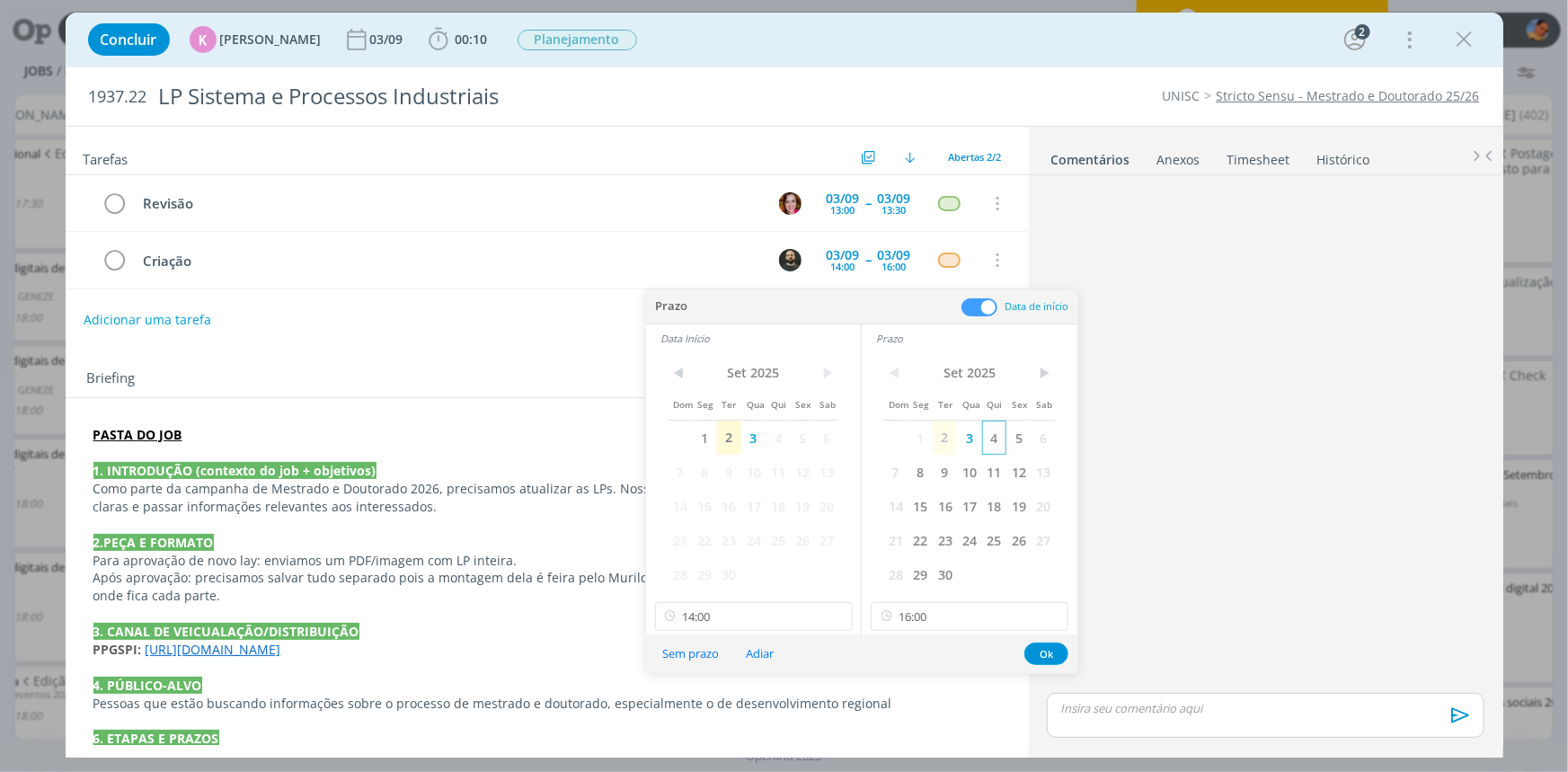
click at [993, 432] on span "4" at bounding box center [993, 437] width 24 height 34
click at [784, 436] on span "4" at bounding box center [777, 437] width 24 height 34
click at [777, 606] on input "14:00" at bounding box center [753, 616] width 198 height 28
click at [737, 541] on div "14:30" at bounding box center [754, 550] width 200 height 32
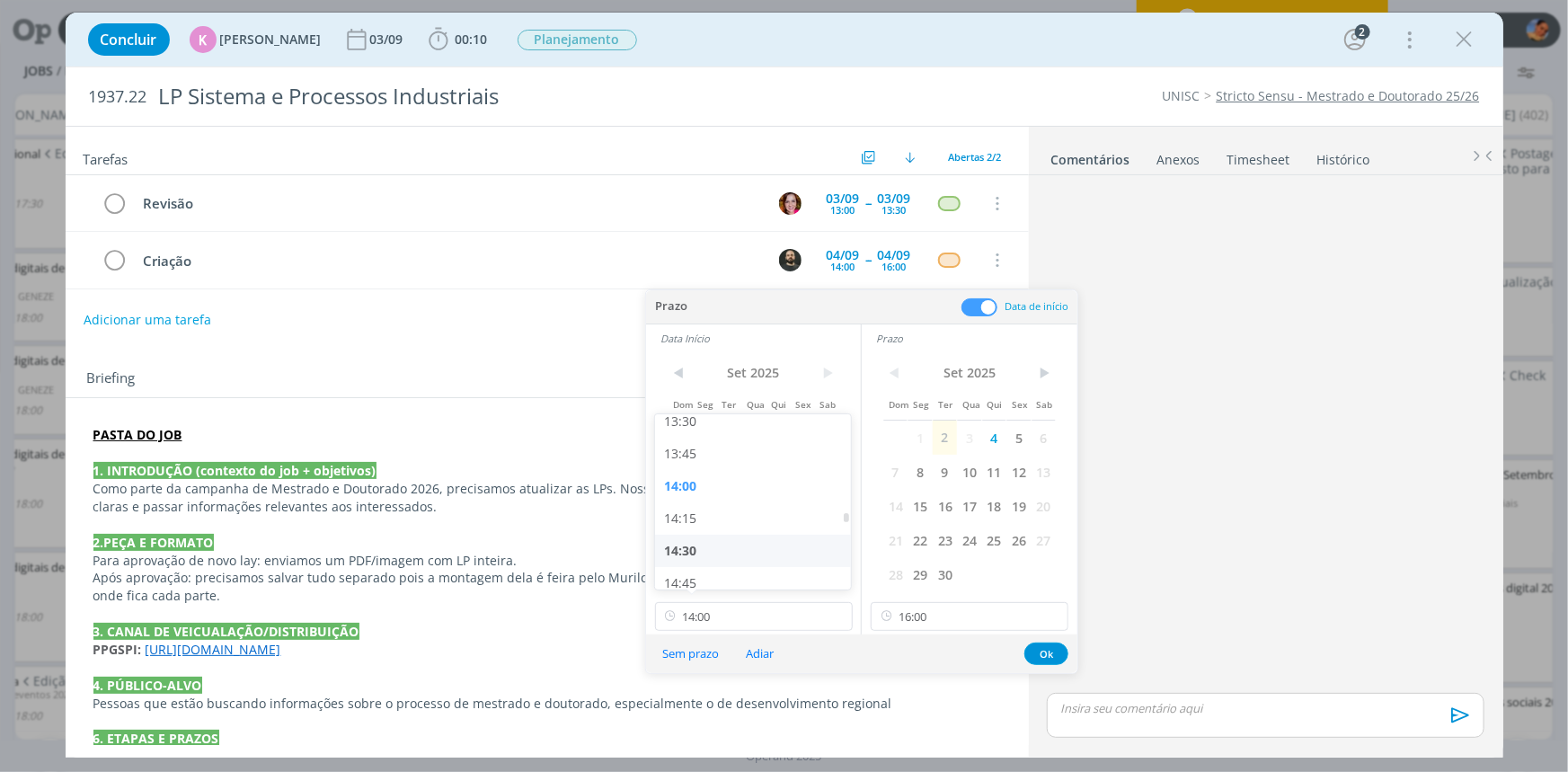
type input "14:30"
click at [570, 323] on div "Adicionar uma tarefa" at bounding box center [546, 319] width 963 height 32
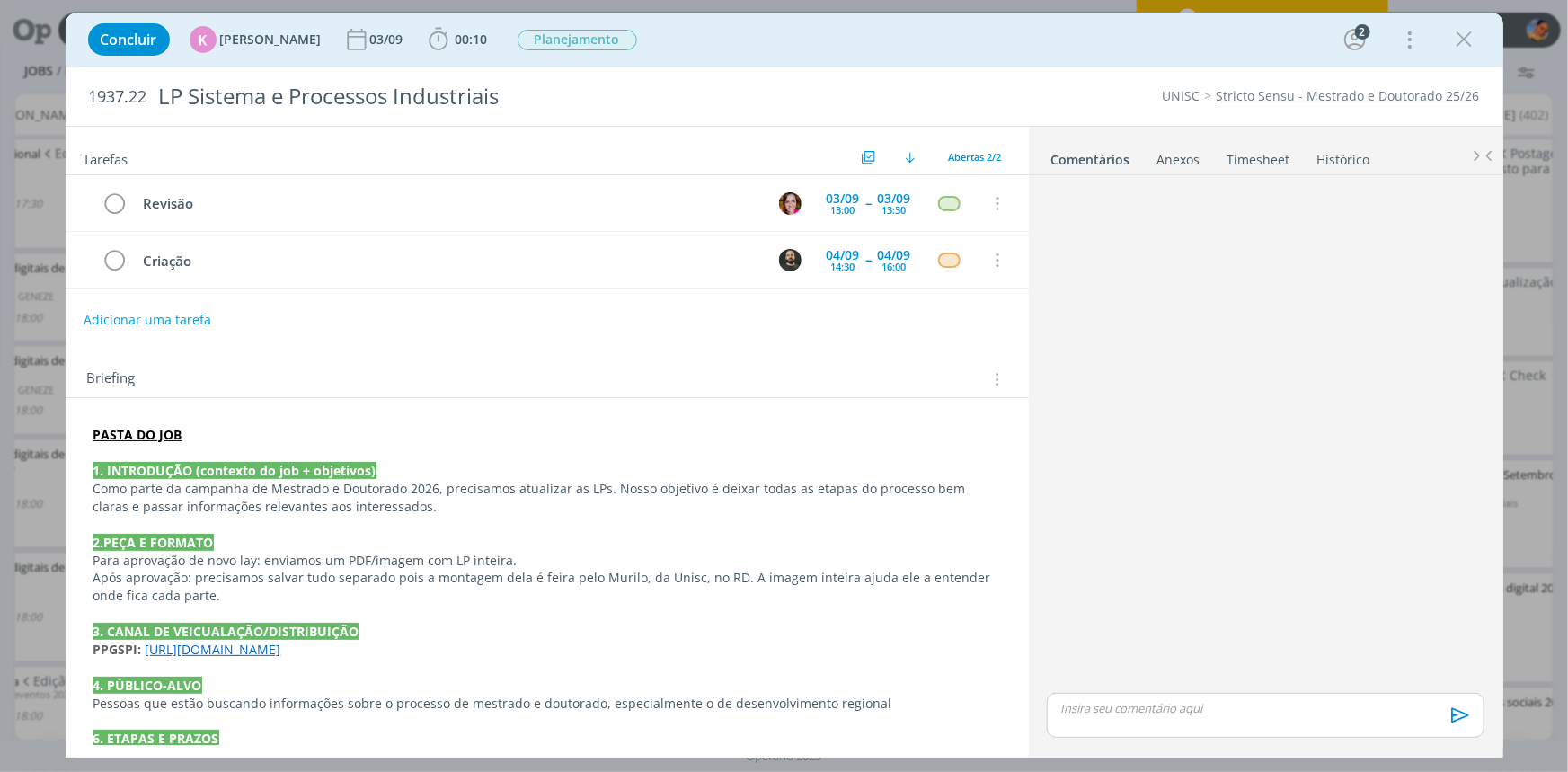
click at [1316, 154] on link "Histórico" at bounding box center [1344, 155] width 55 height 26
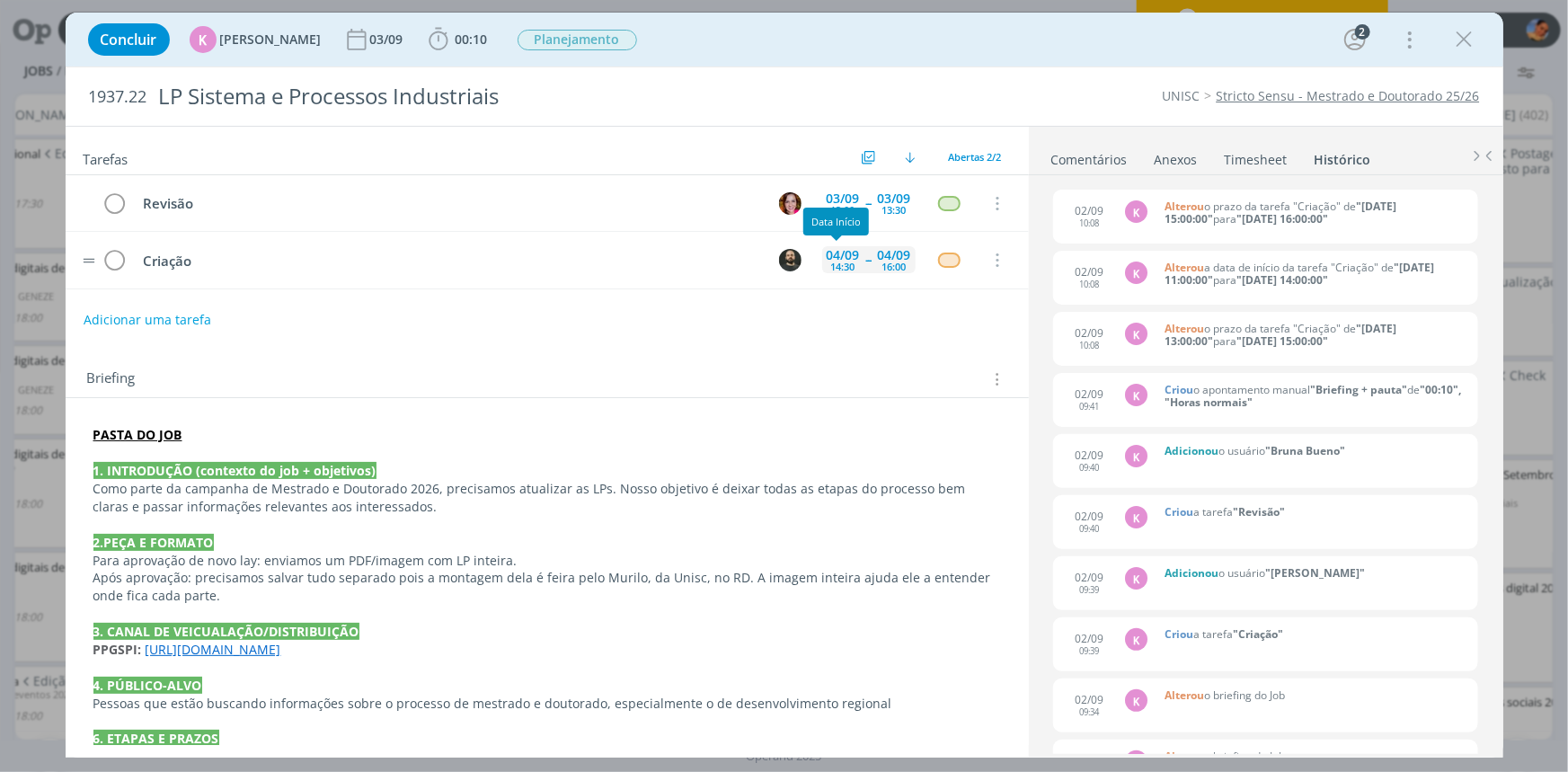
click at [834, 262] on div "14:30" at bounding box center [843, 266] width 24 height 10
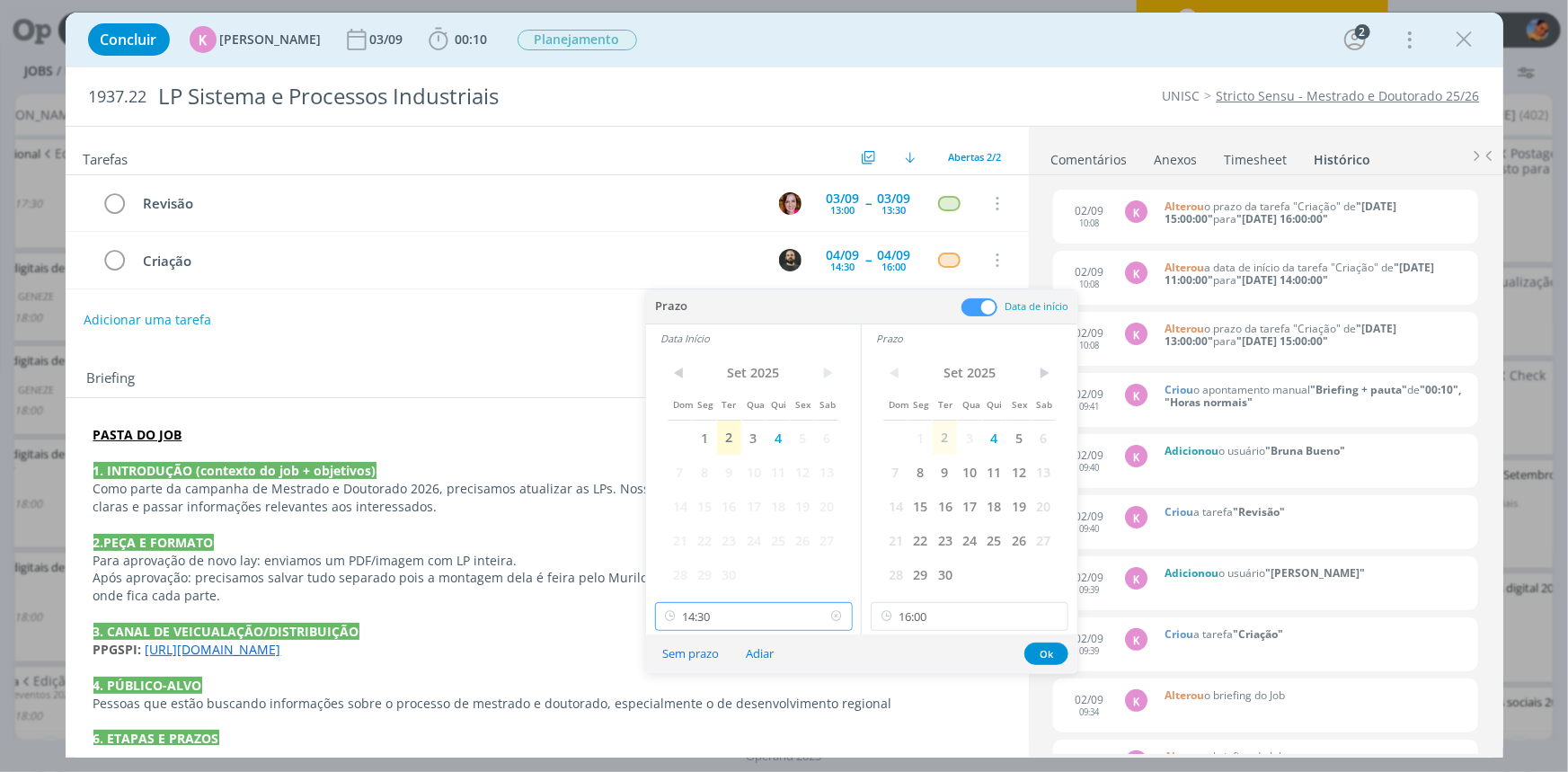
click at [734, 608] on input "14:30" at bounding box center [753, 616] width 198 height 28
click at [728, 509] on div "14:00" at bounding box center [754, 502] width 200 height 32
type input "14:00"
click at [1036, 648] on button "Ok" at bounding box center [1046, 653] width 44 height 22
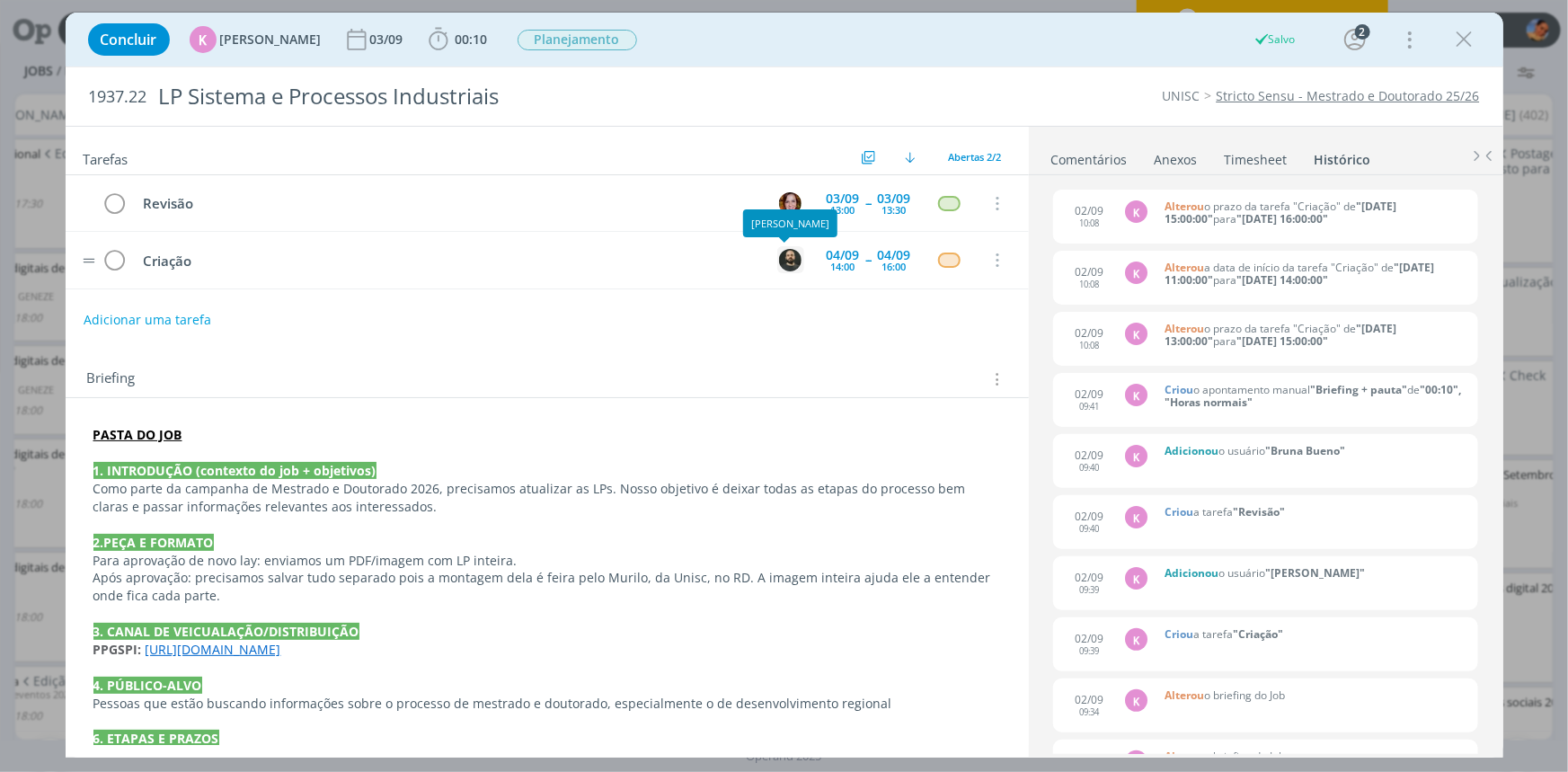
click at [779, 255] on img "dialog" at bounding box center [789, 260] width 22 height 22
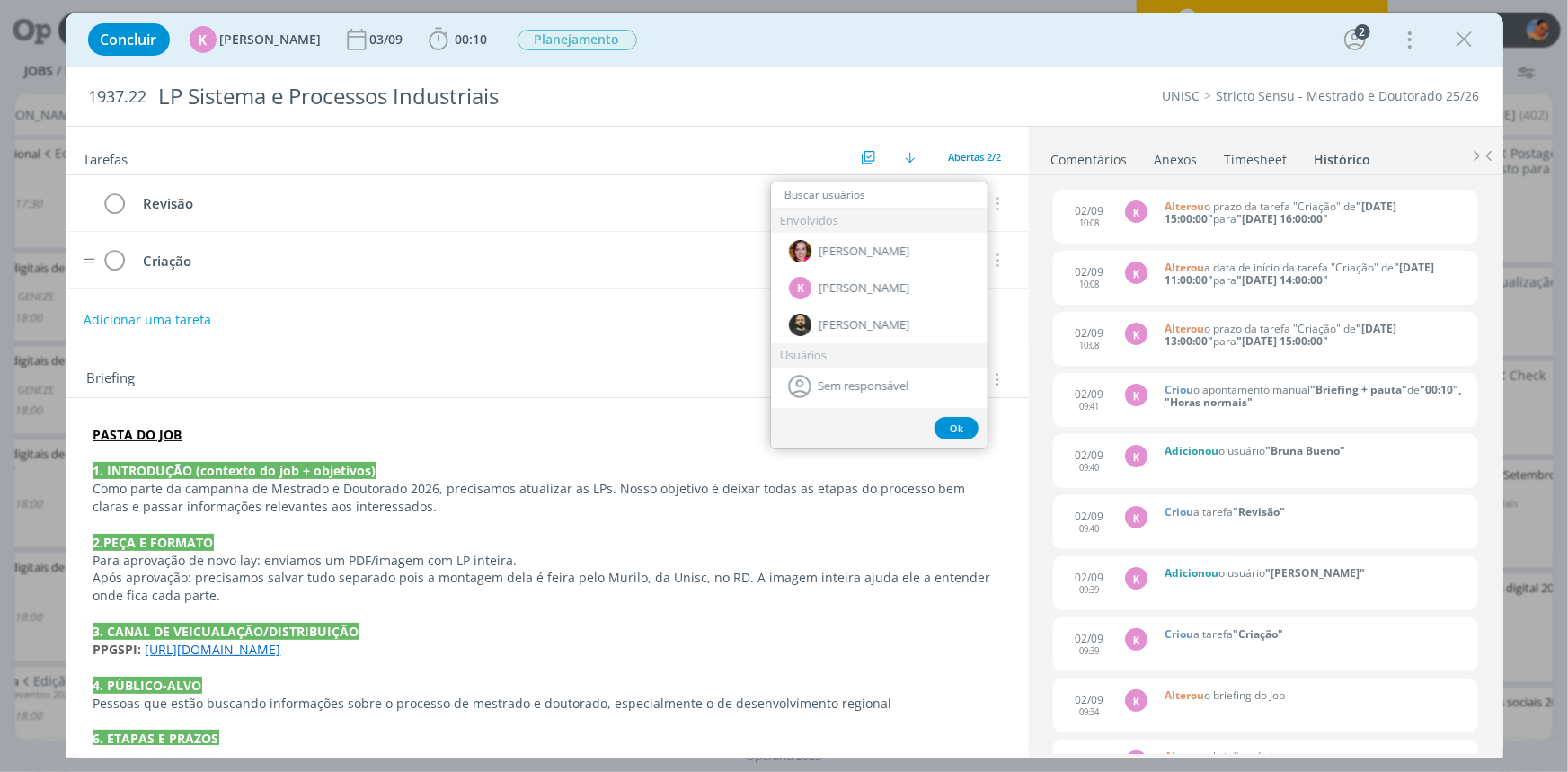
click at [871, 197] on input "dialog" at bounding box center [879, 195] width 217 height 25
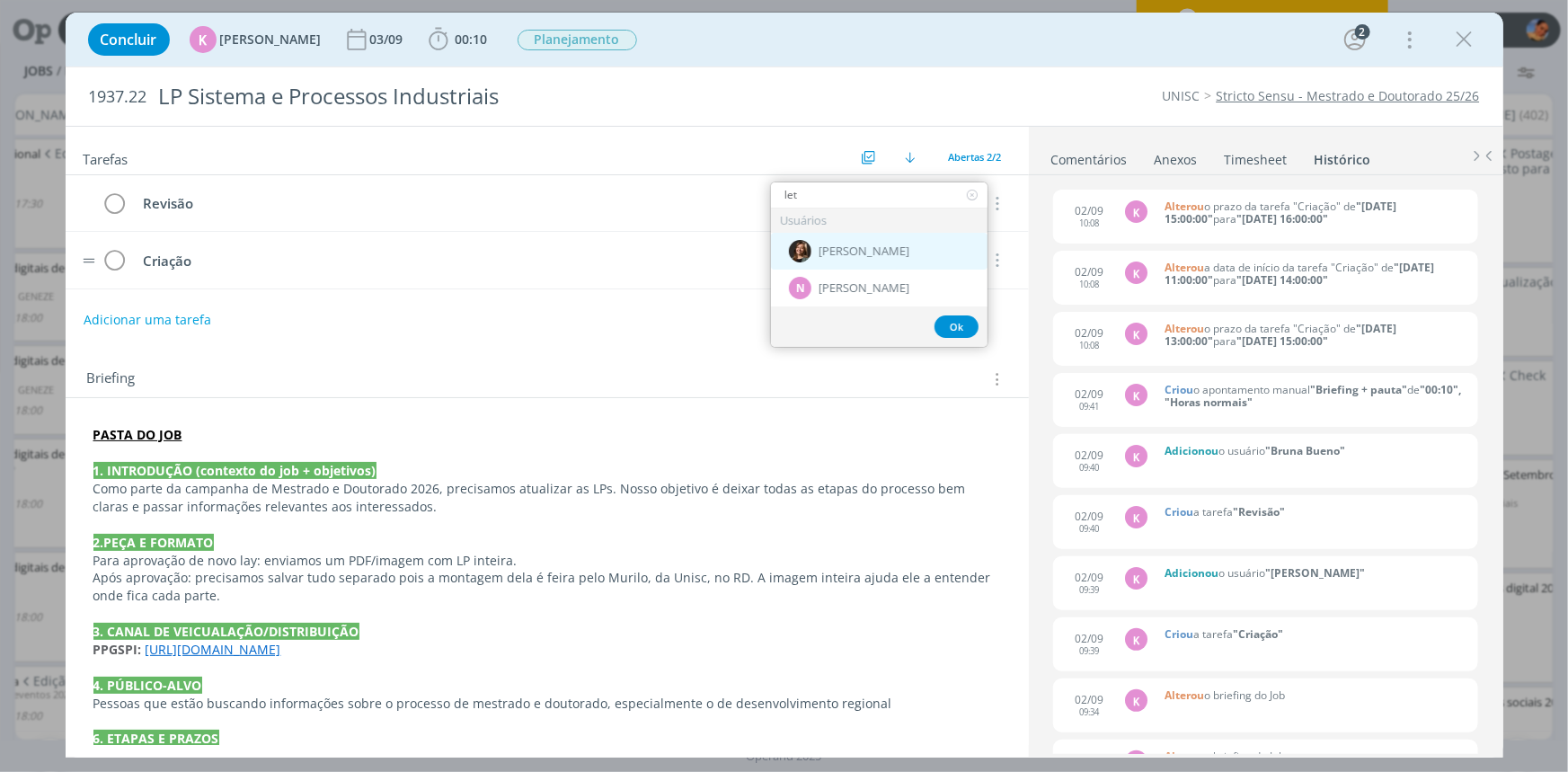
type input "let"
click at [882, 237] on div "[PERSON_NAME]" at bounding box center [879, 251] width 217 height 37
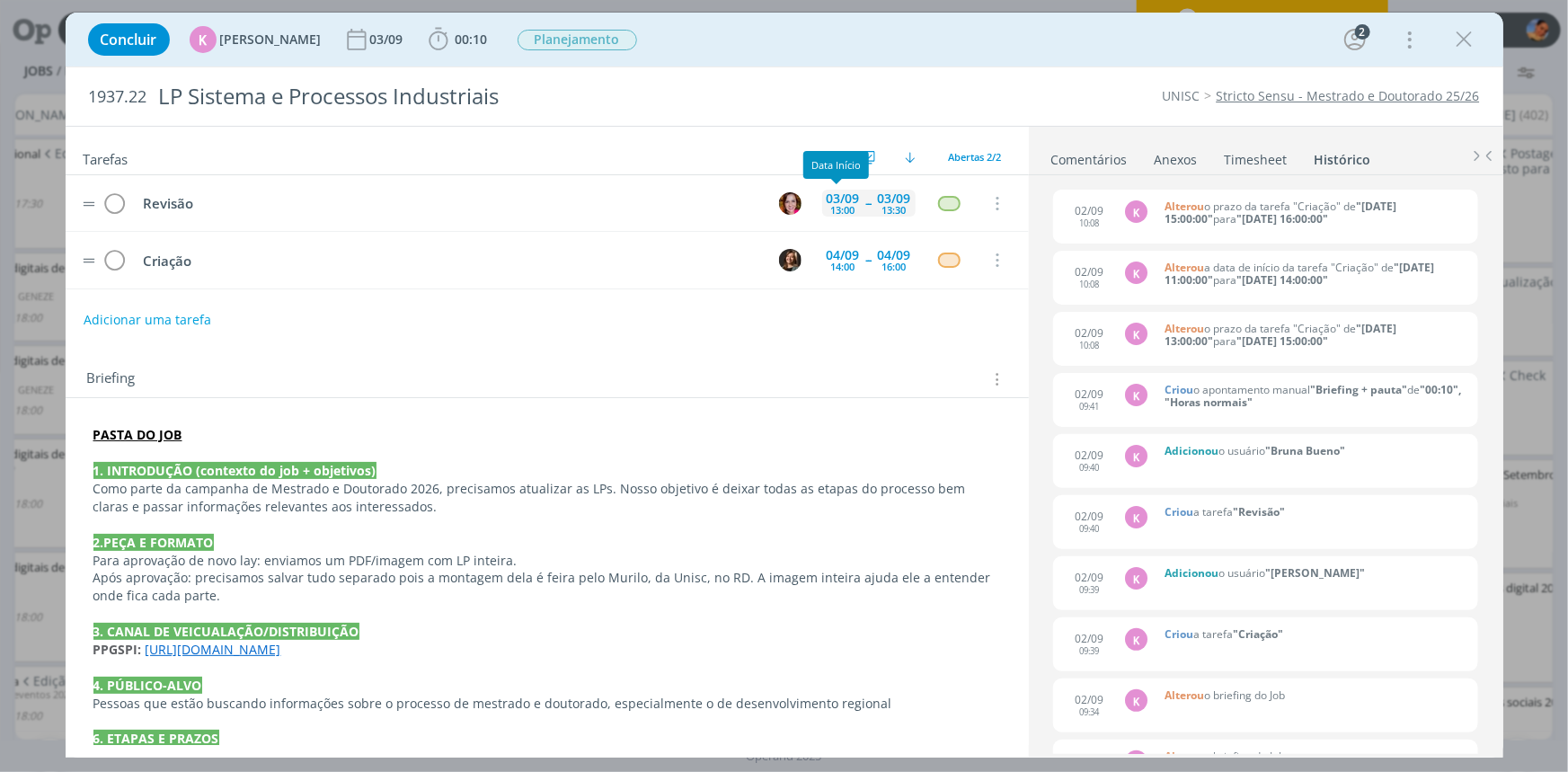
click at [829, 194] on div "03/09" at bounding box center [843, 198] width 33 height 13
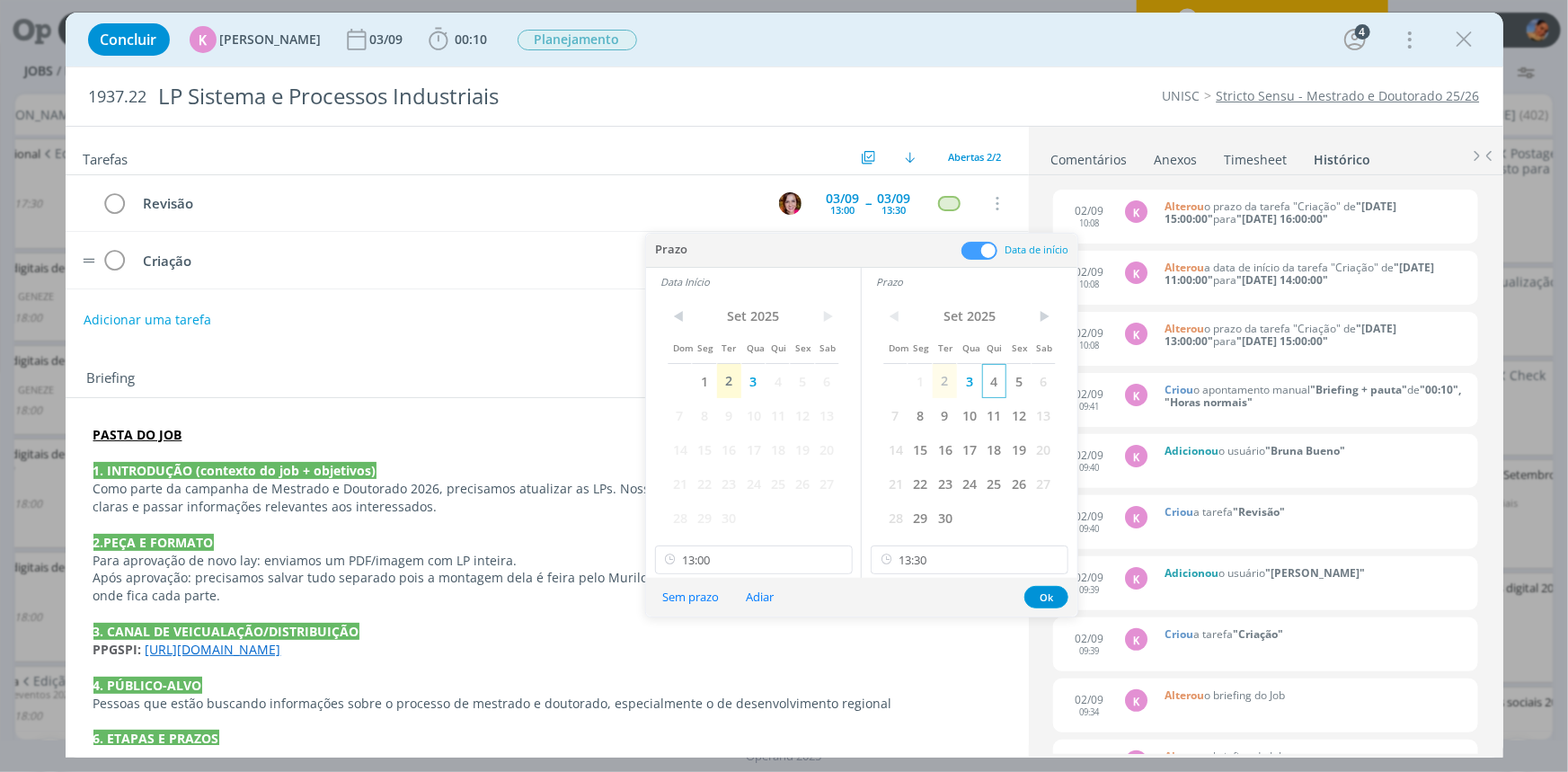
click at [991, 386] on span "4" at bounding box center [993, 381] width 24 height 34
click at [777, 383] on span "4" at bounding box center [777, 381] width 24 height 34
click at [611, 427] on p "PASTA DO JOB" at bounding box center [547, 434] width 907 height 18
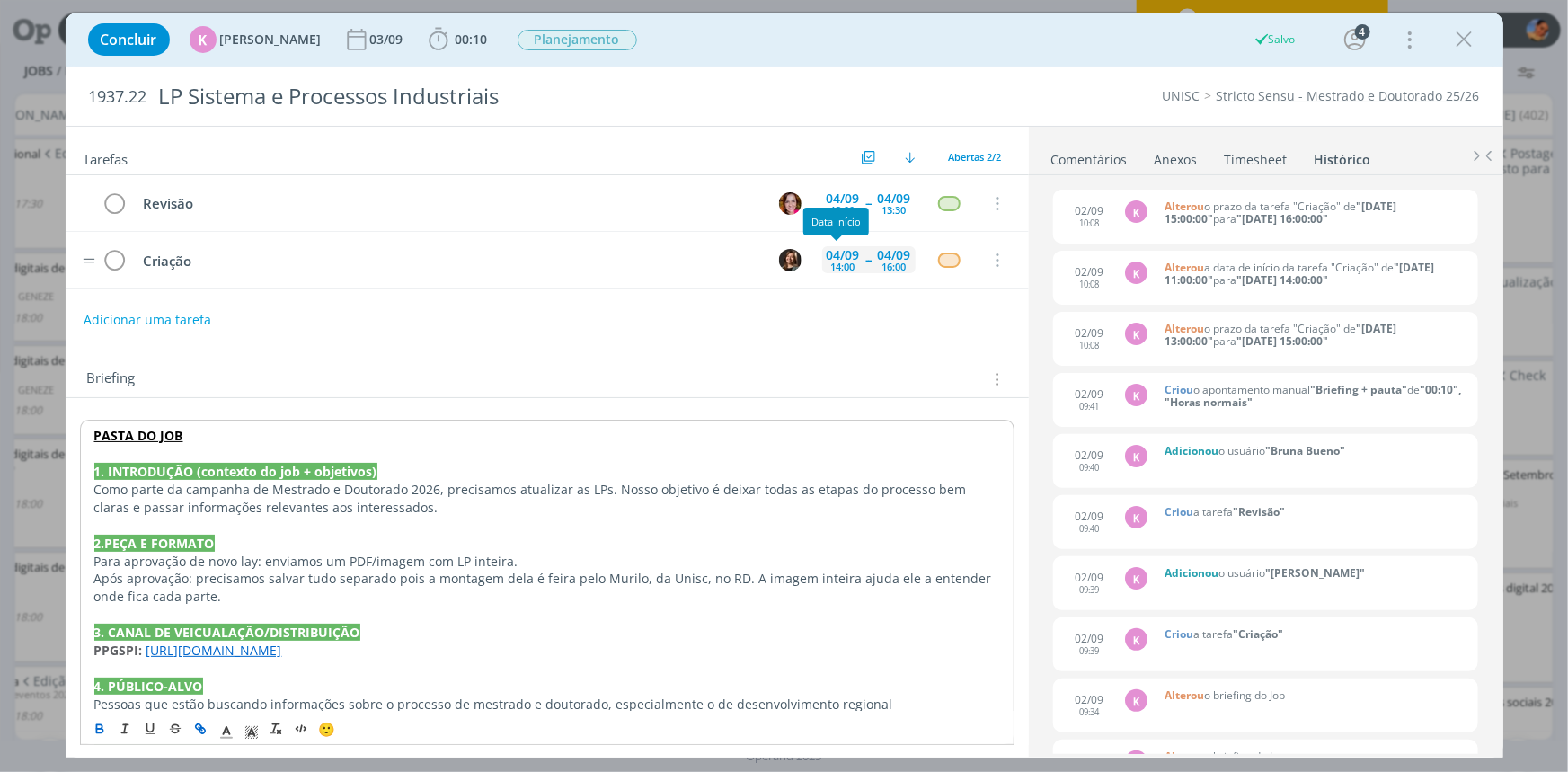
click at [848, 251] on div "04/09" at bounding box center [843, 255] width 33 height 13
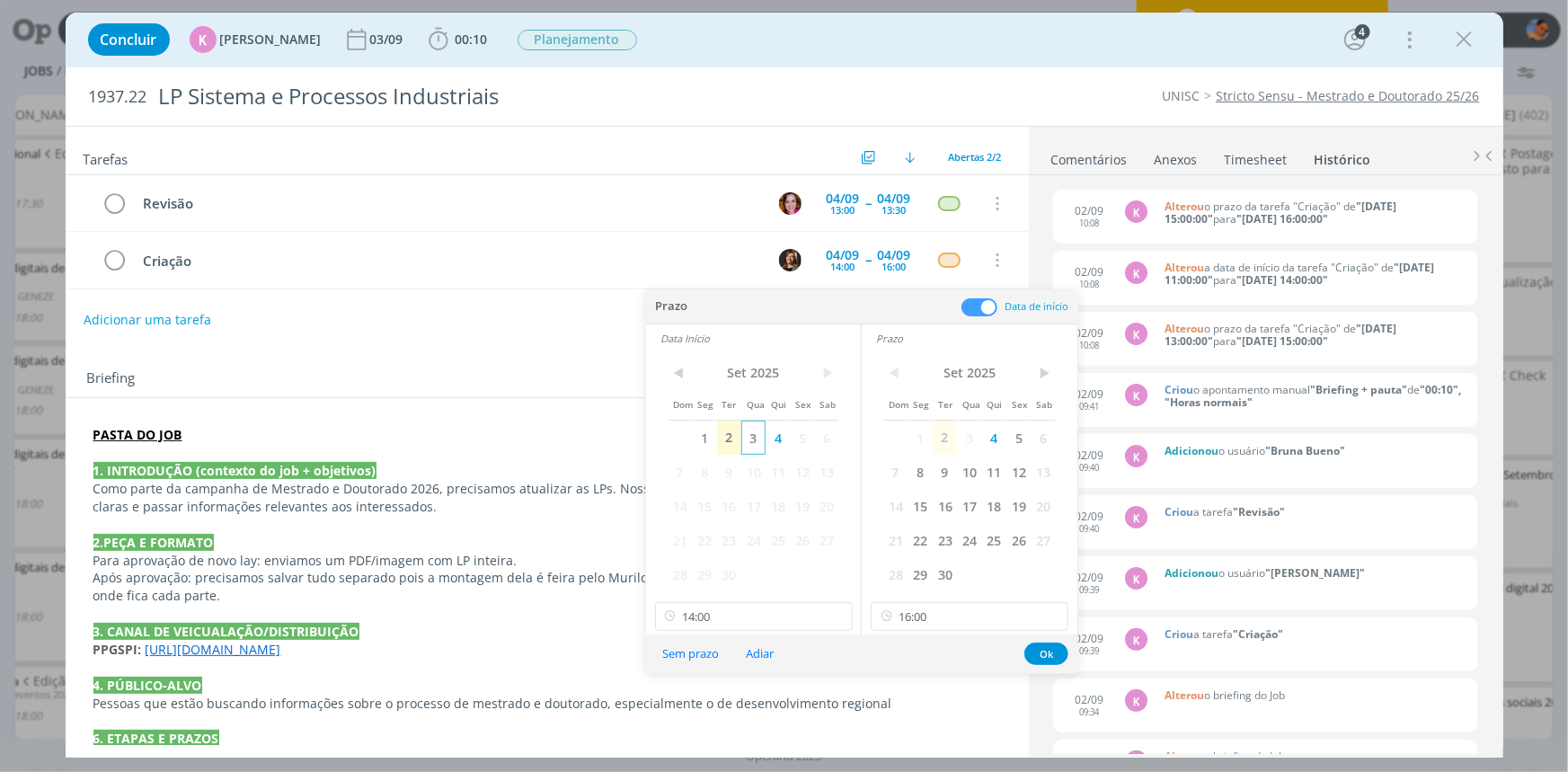
click at [748, 437] on span "3" at bounding box center [753, 437] width 24 height 34
click at [964, 431] on span "3" at bounding box center [969, 437] width 24 height 34
click at [1055, 650] on button "Ok" at bounding box center [1046, 653] width 44 height 22
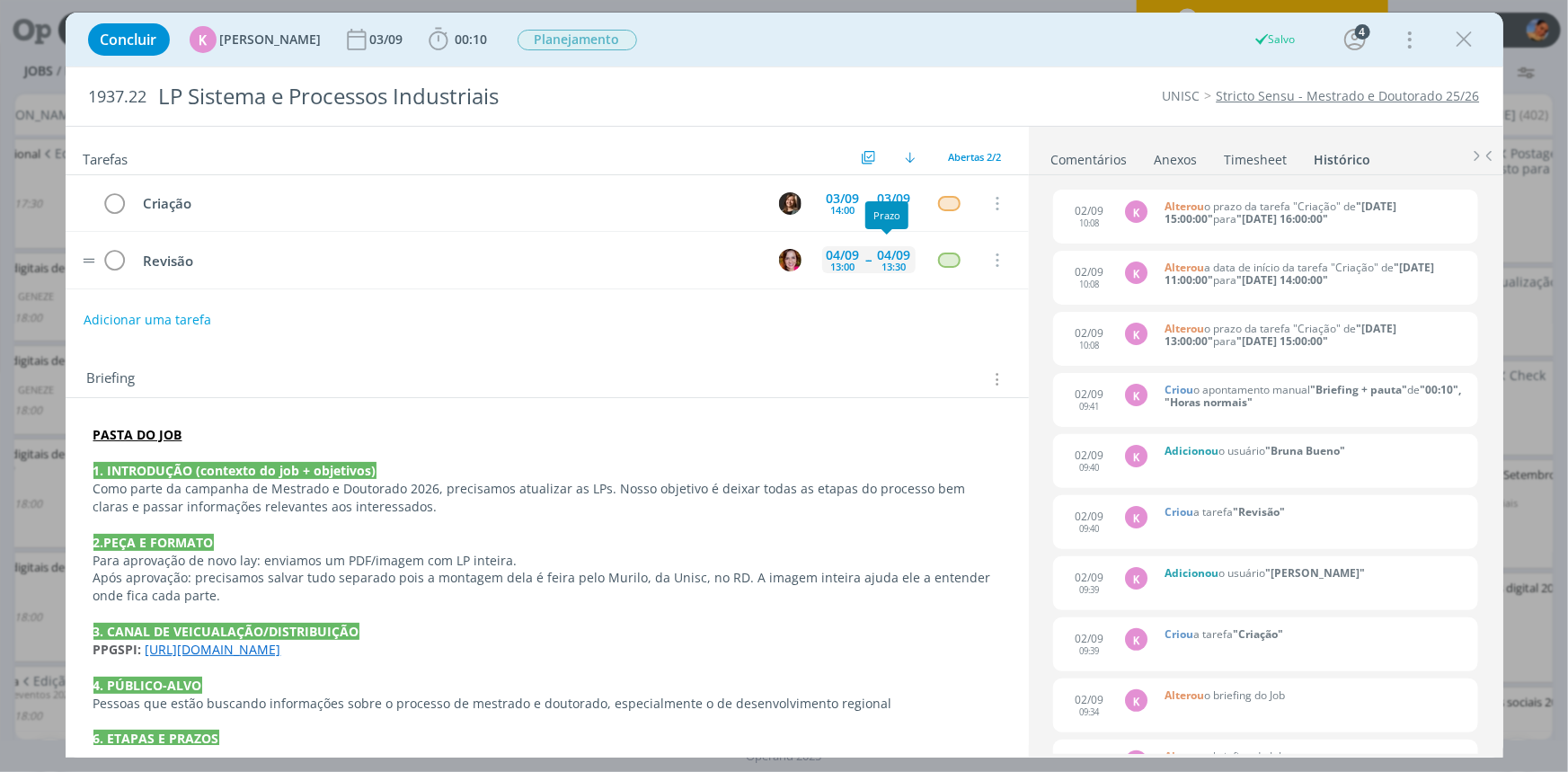
click at [887, 268] on div "13:30" at bounding box center [894, 266] width 24 height 10
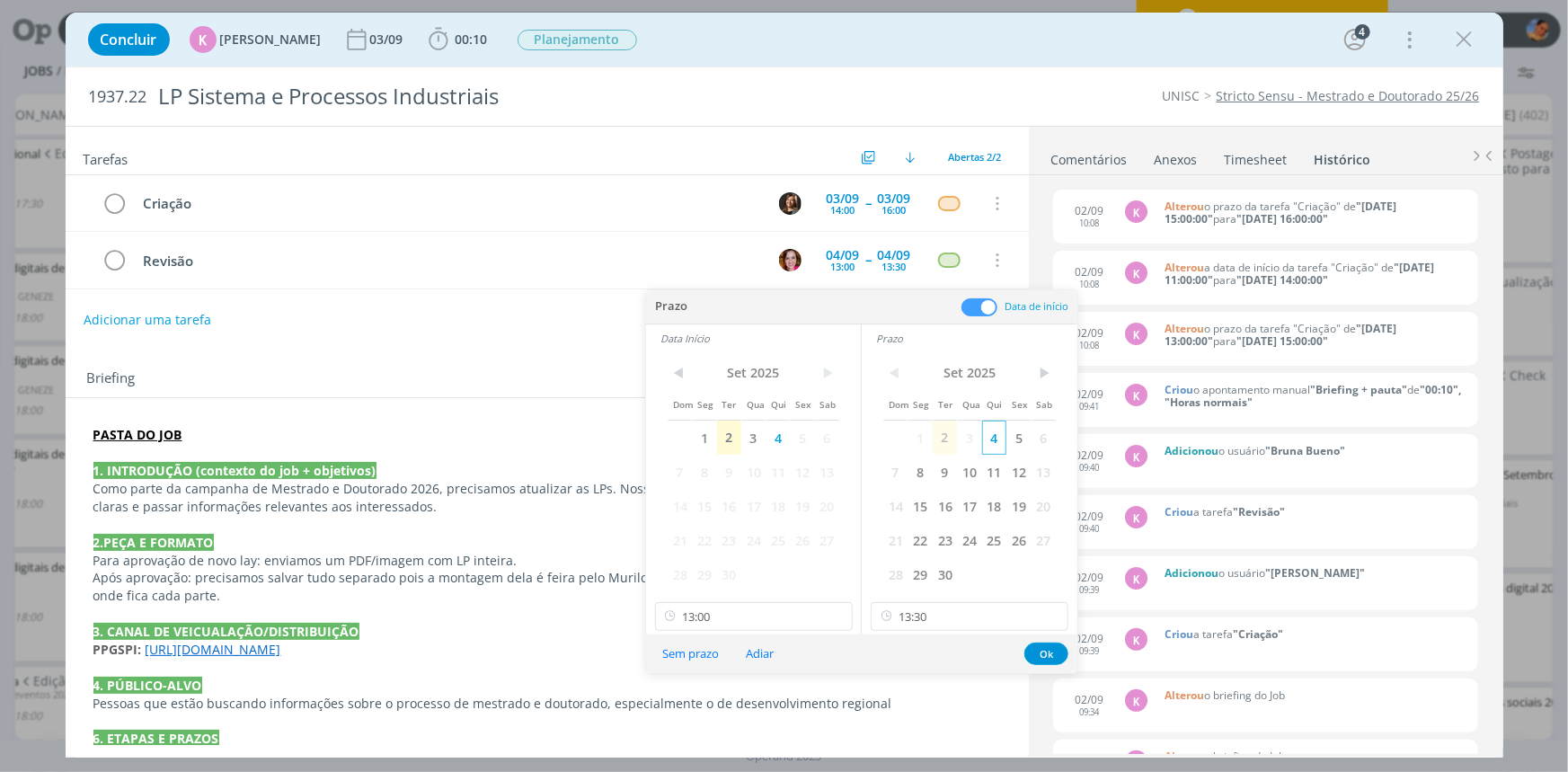
click at [1000, 432] on span "4" at bounding box center [993, 437] width 24 height 34
click at [776, 619] on input "13:00" at bounding box center [753, 616] width 198 height 28
click at [927, 610] on input "13:30" at bounding box center [969, 616] width 198 height 28
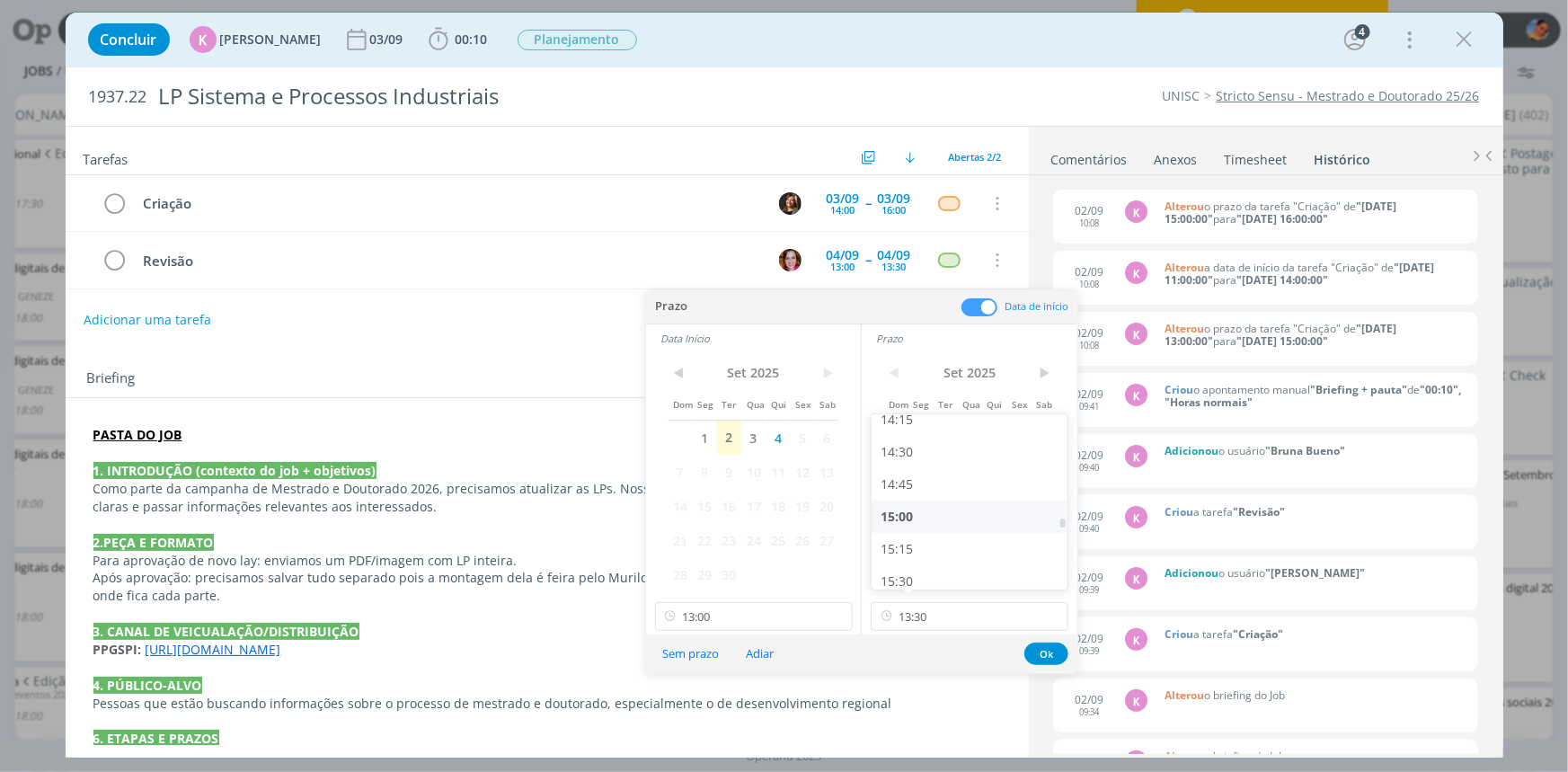
click at [924, 521] on div "15:00" at bounding box center [971, 516] width 200 height 32
type input "15:00"
click at [772, 608] on input "13:00" at bounding box center [753, 616] width 198 height 28
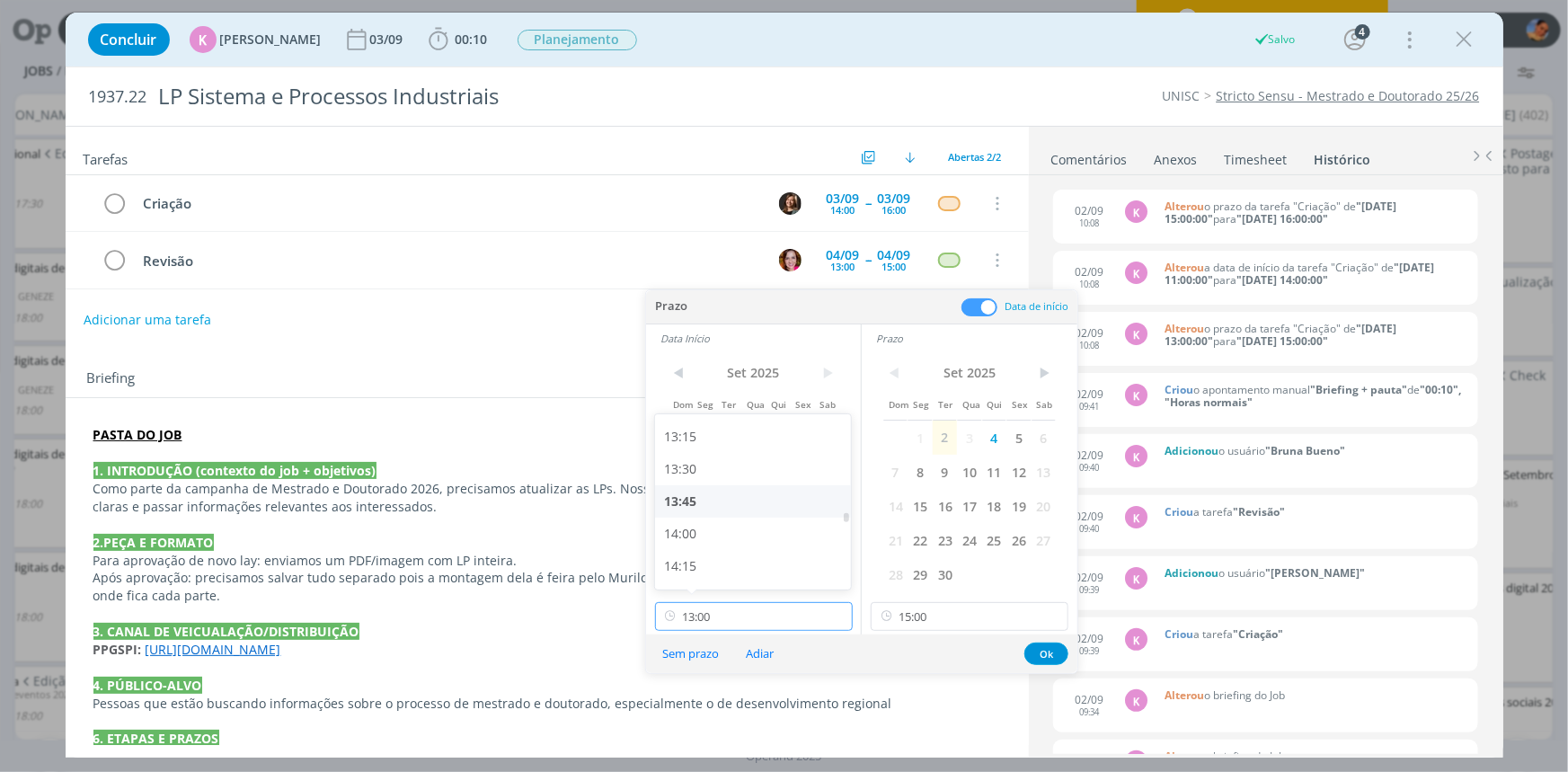
scroll to position [1790, 0]
click at [737, 515] on div "14:30" at bounding box center [754, 516] width 200 height 32
type input "14:30"
click at [1060, 652] on button "Ok" at bounding box center [1046, 653] width 44 height 22
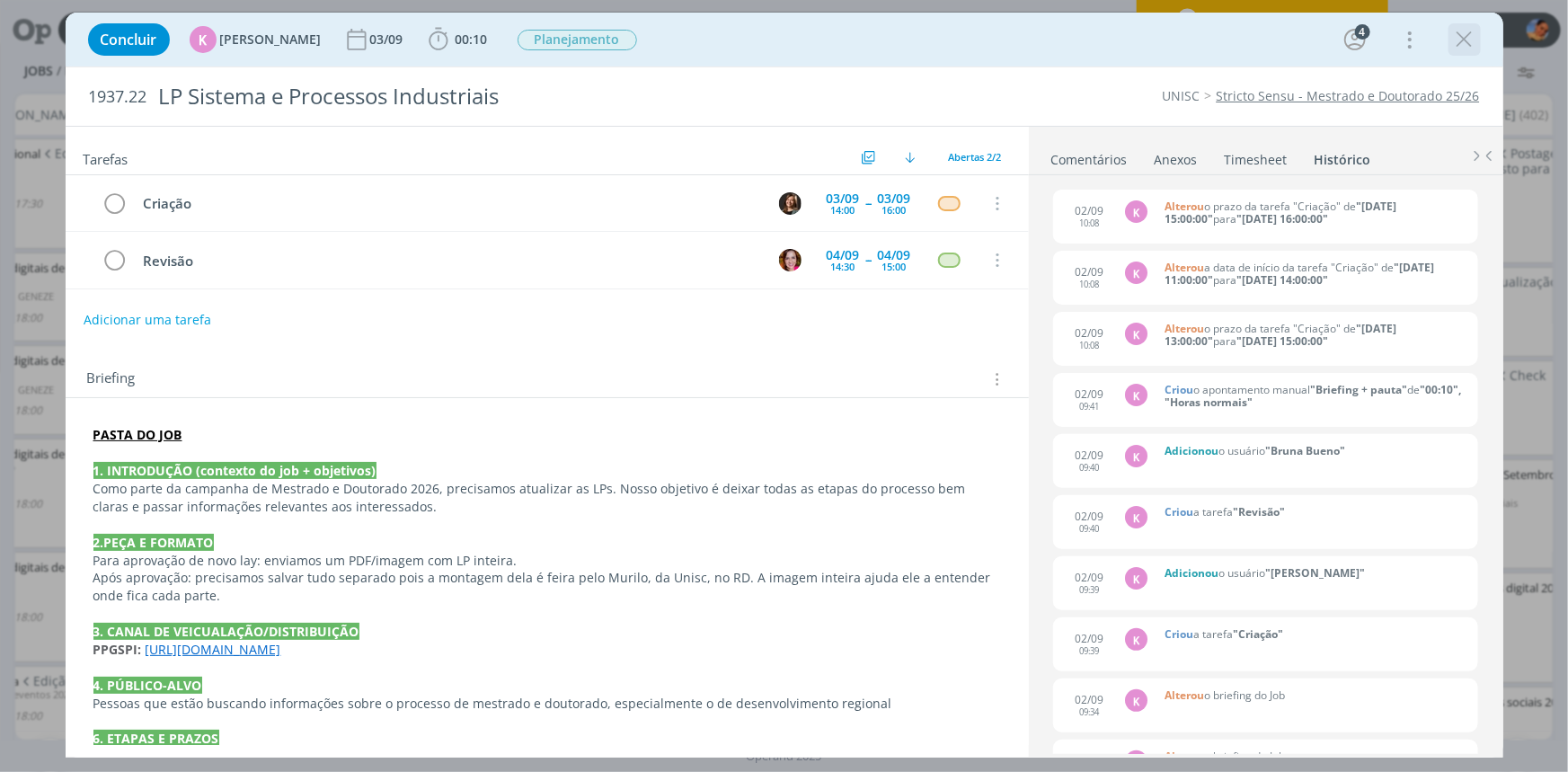
click at [1461, 41] on icon "dialog" at bounding box center [1465, 40] width 27 height 27
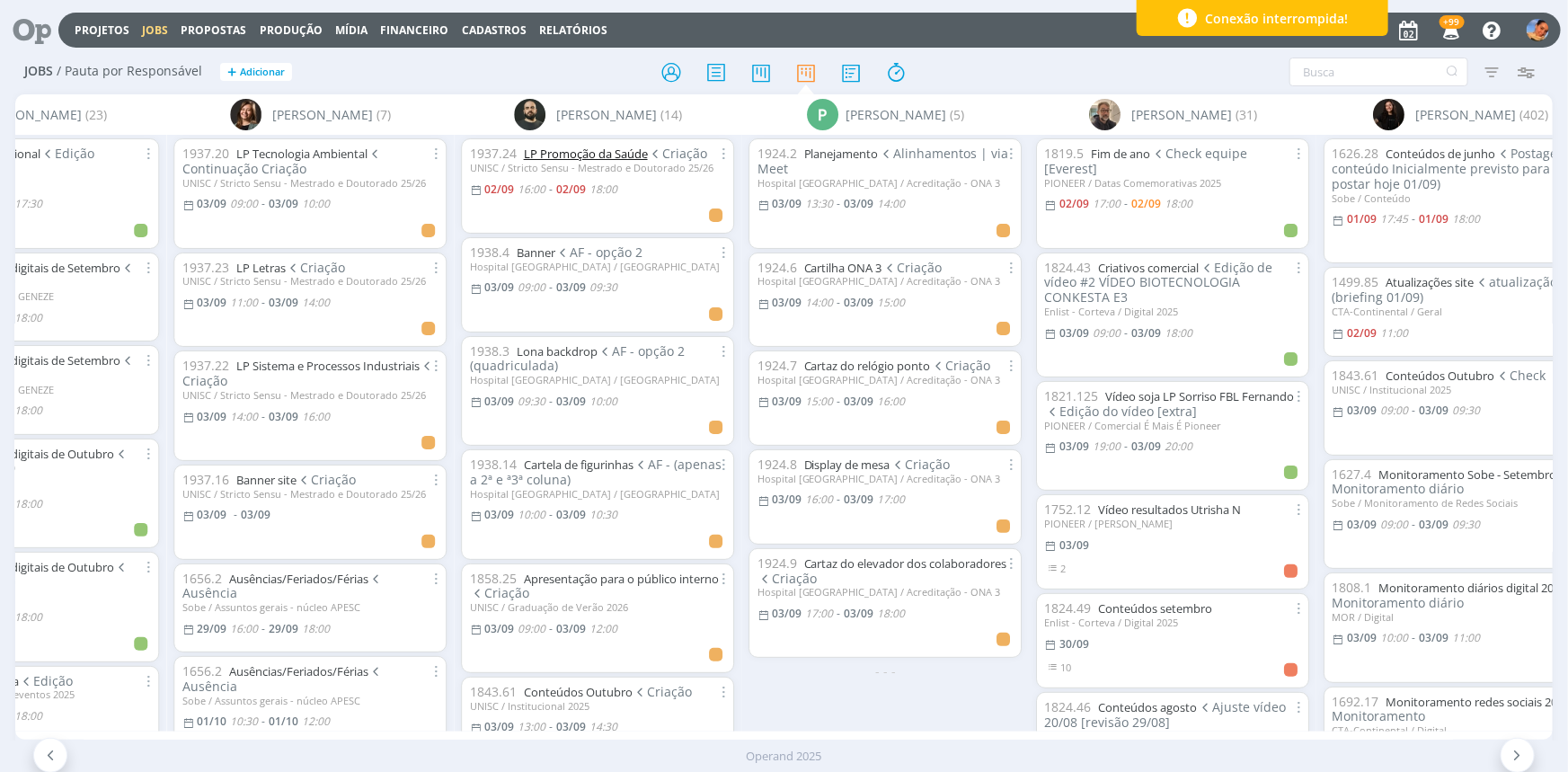
click at [614, 153] on link "LP Promoção da Saúde" at bounding box center [584, 153] width 124 height 17
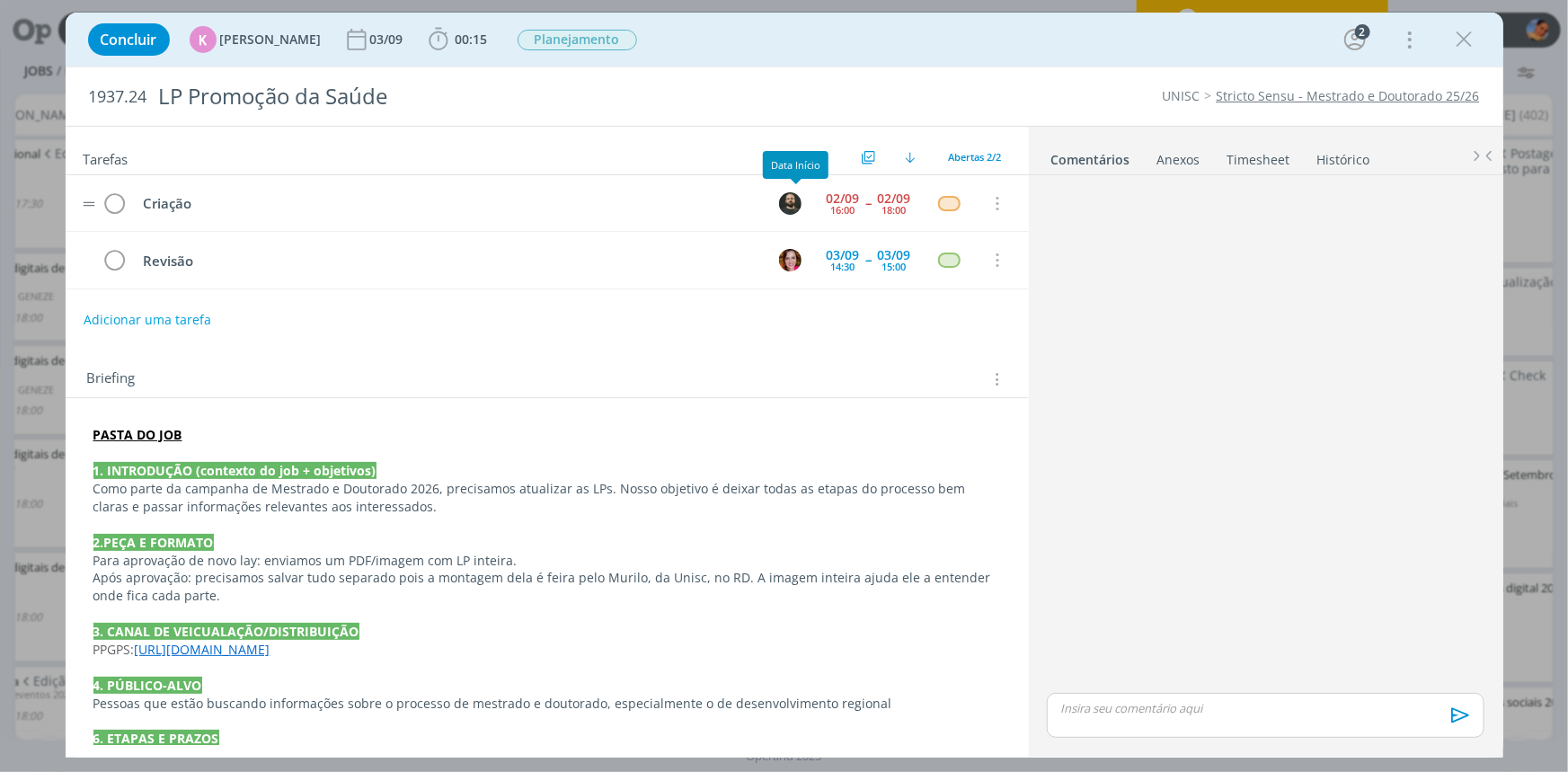
click at [779, 199] on img "dialog" at bounding box center [789, 203] width 22 height 22
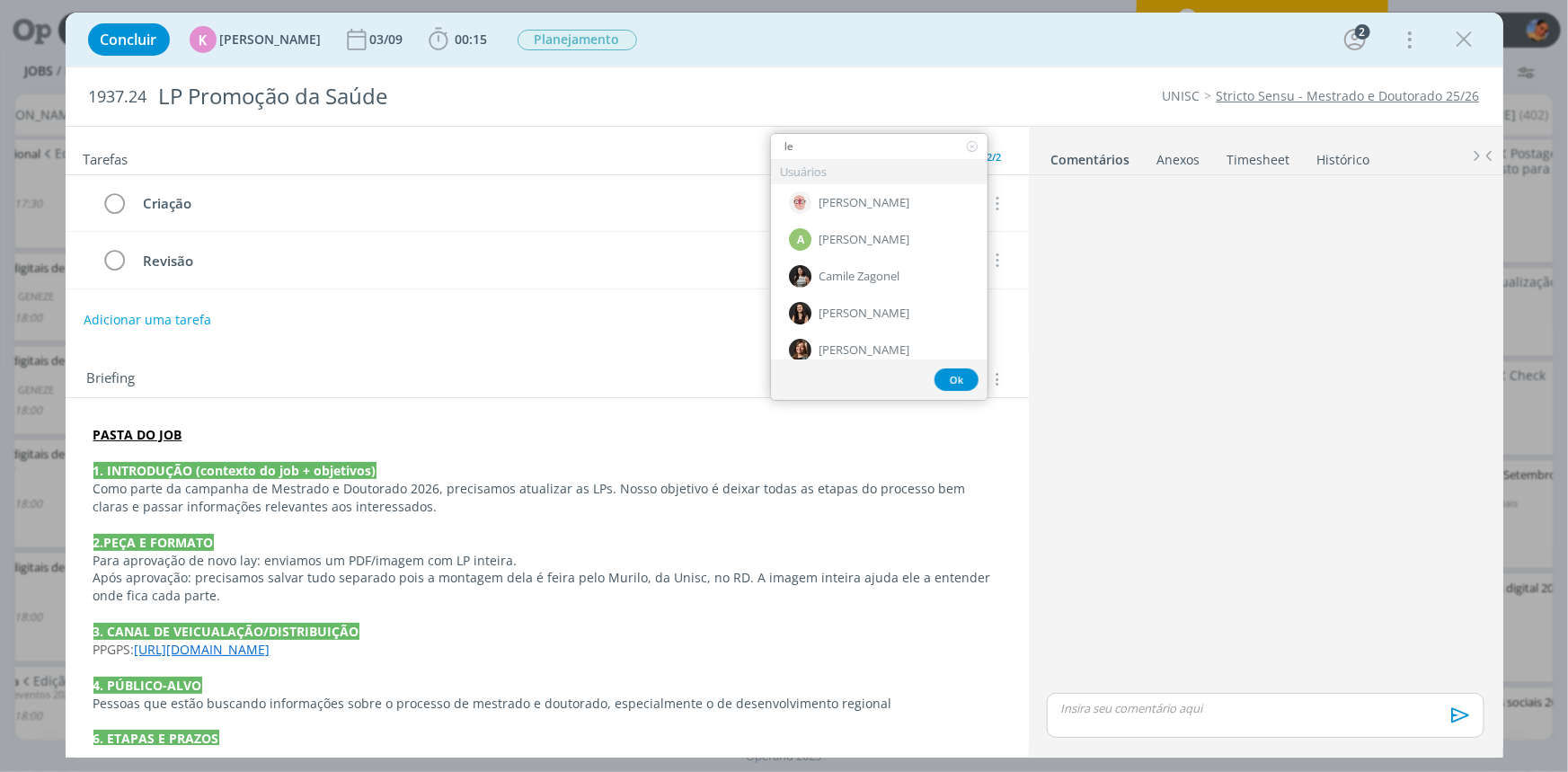
type input "le"
click at [855, 344] on span "[PERSON_NAME]" at bounding box center [864, 350] width 91 height 15
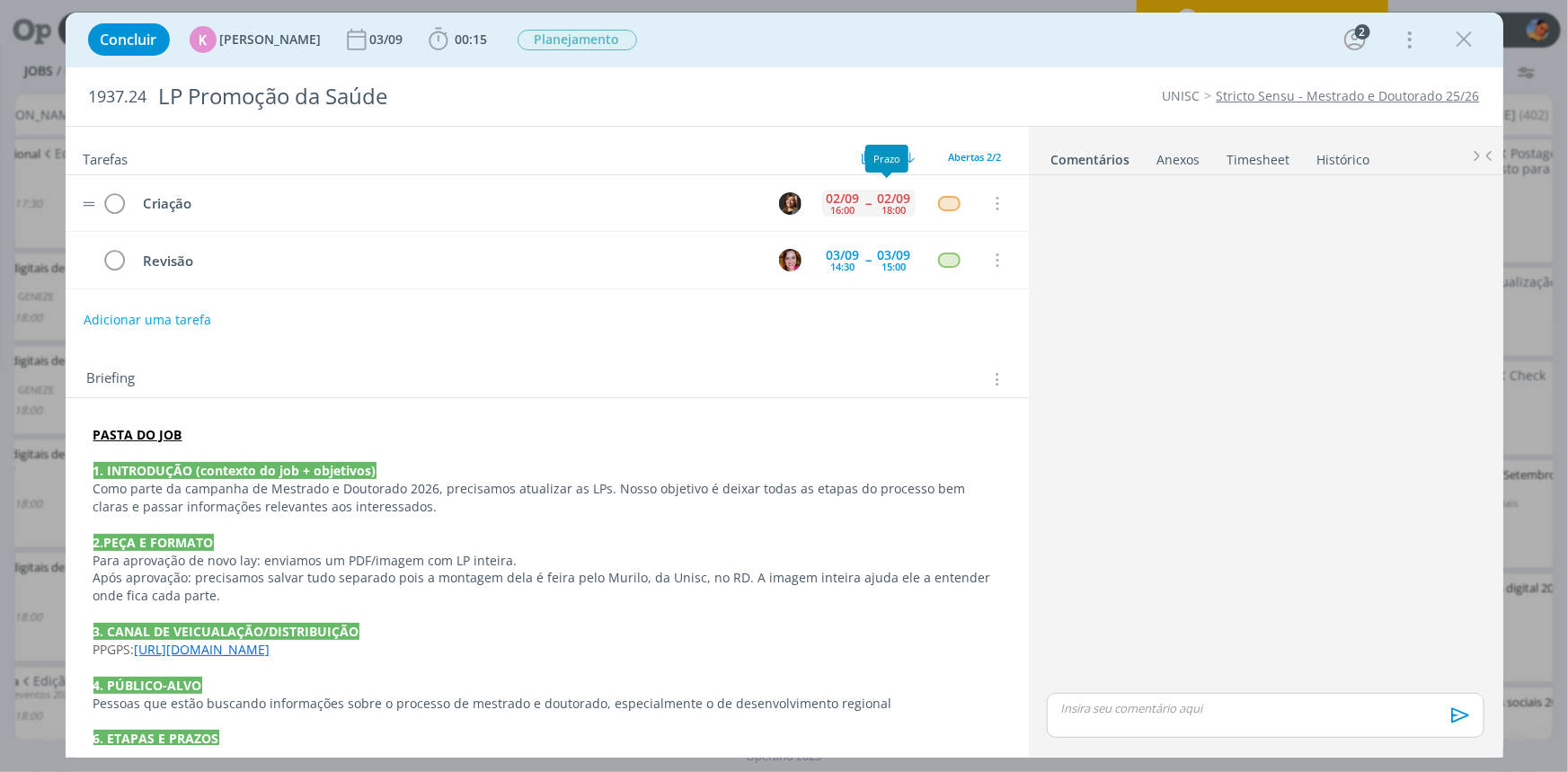
click at [890, 205] on div "18:00" at bounding box center [894, 210] width 24 height 10
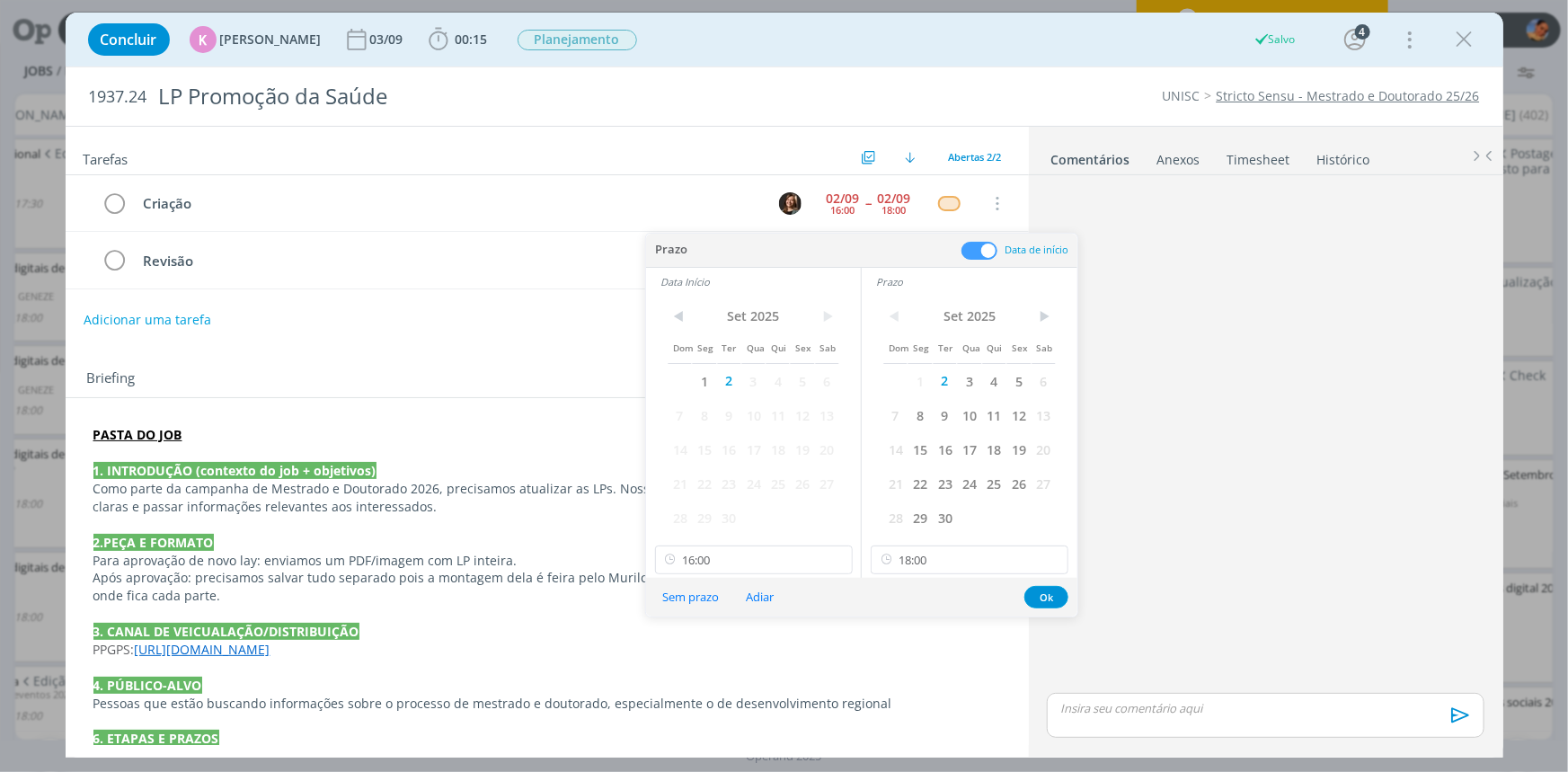
click at [974, 379] on span "3" at bounding box center [969, 381] width 24 height 34
click at [752, 384] on span "3" at bounding box center [753, 381] width 24 height 34
click at [1051, 598] on button "Ok" at bounding box center [1046, 596] width 44 height 22
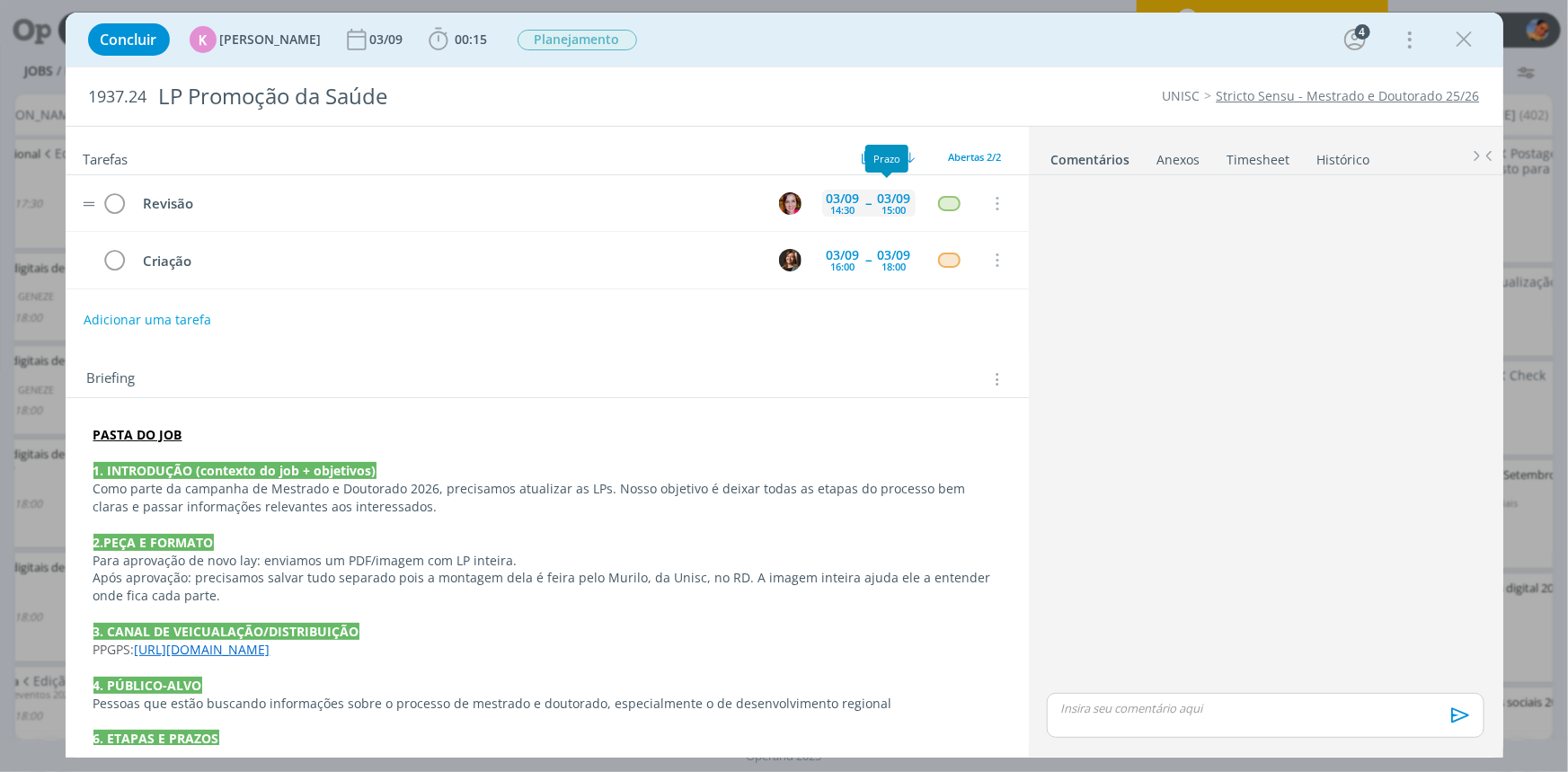
click at [879, 195] on div "03/09" at bounding box center [895, 198] width 33 height 13
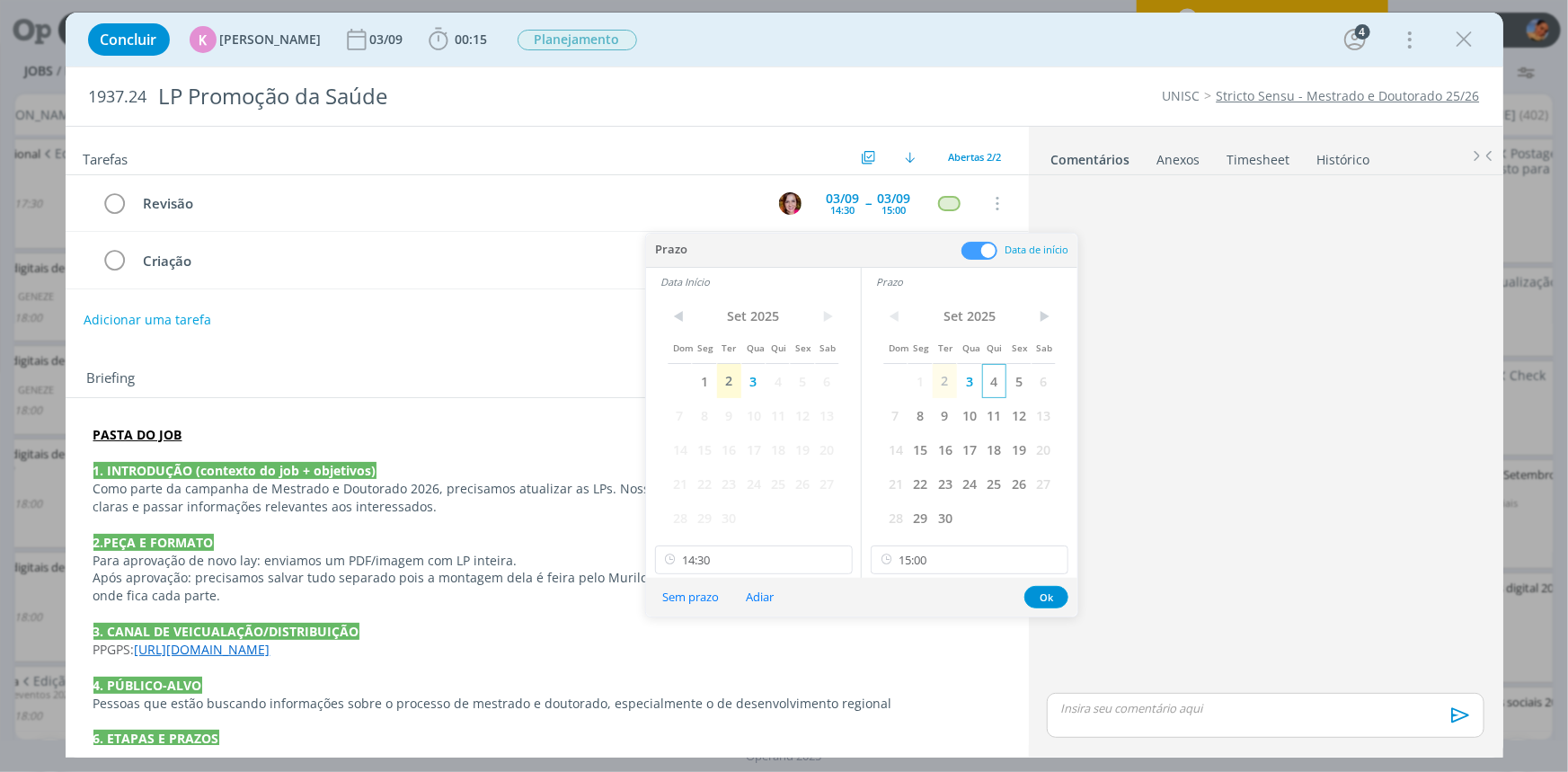
click at [992, 373] on span "4" at bounding box center [993, 381] width 24 height 34
click at [774, 378] on span "4" at bounding box center [777, 381] width 24 height 34
click at [973, 561] on input "15:00" at bounding box center [969, 559] width 198 height 28
click at [961, 709] on div "15:30" at bounding box center [971, 720] width 200 height 32
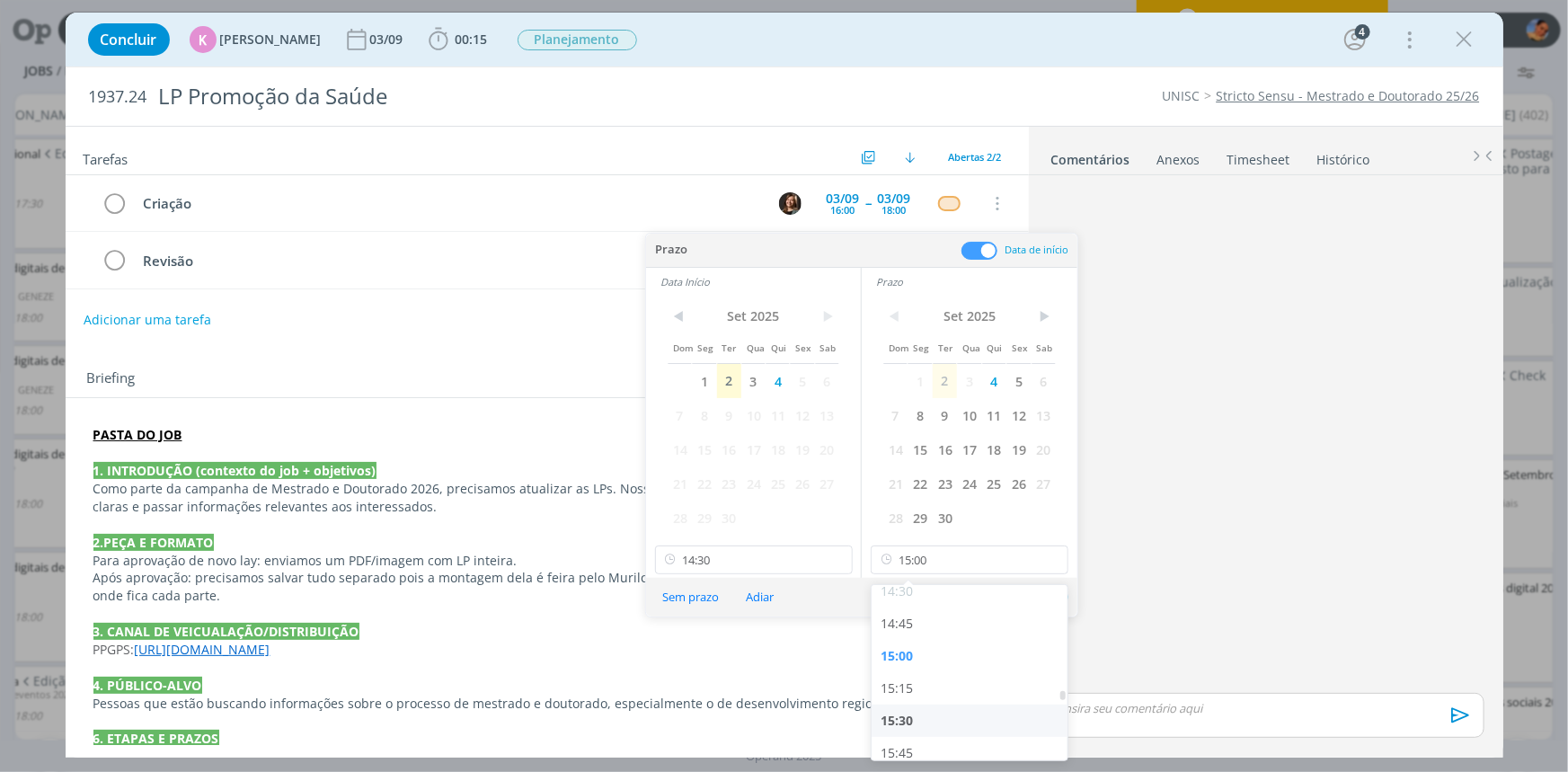
type input "15:30"
click at [701, 551] on input "14:30" at bounding box center [753, 559] width 198 height 28
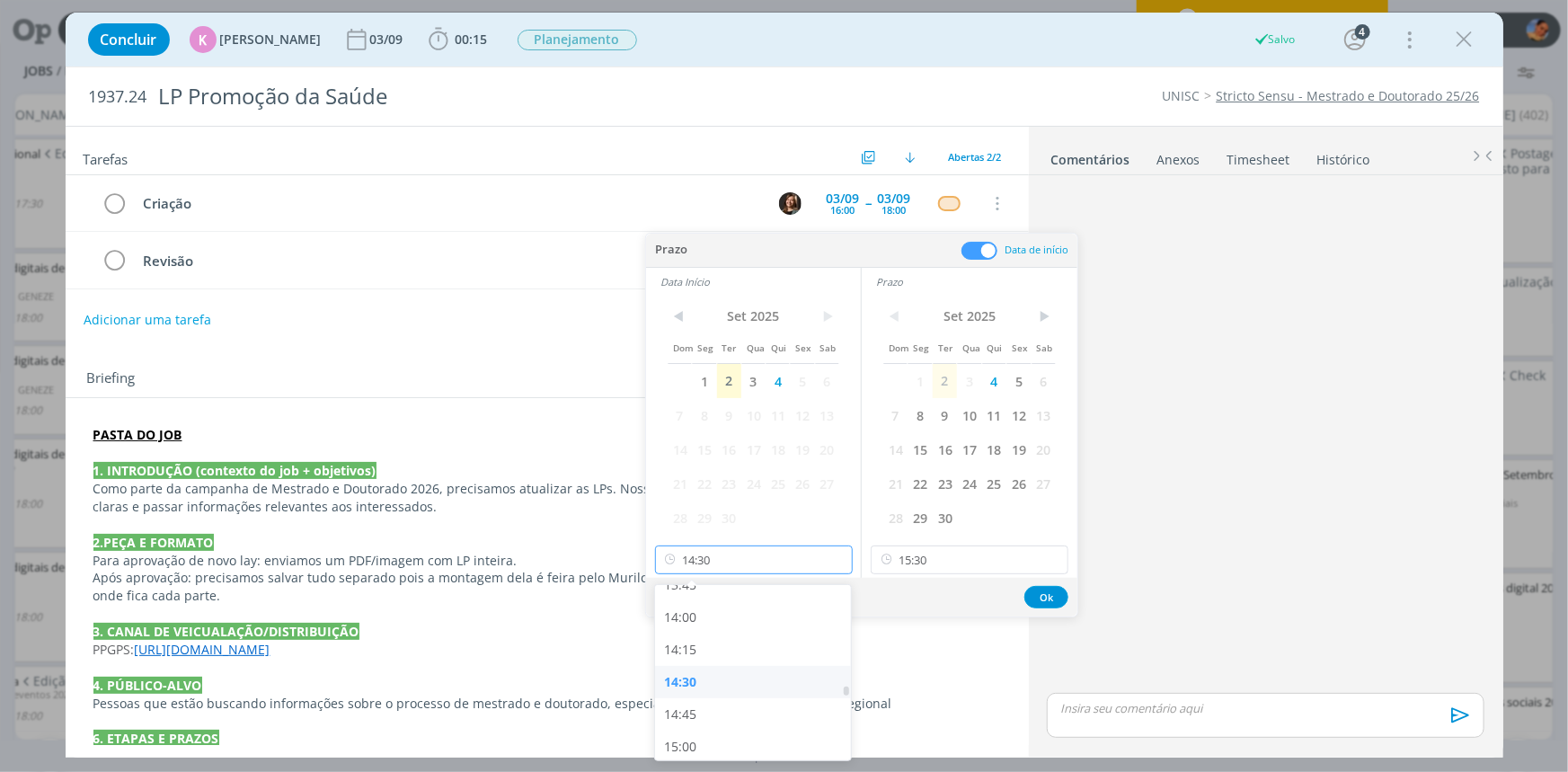
scroll to position [1821, 0]
click at [728, 718] on div "15:00" at bounding box center [754, 720] width 200 height 32
type input "15:00"
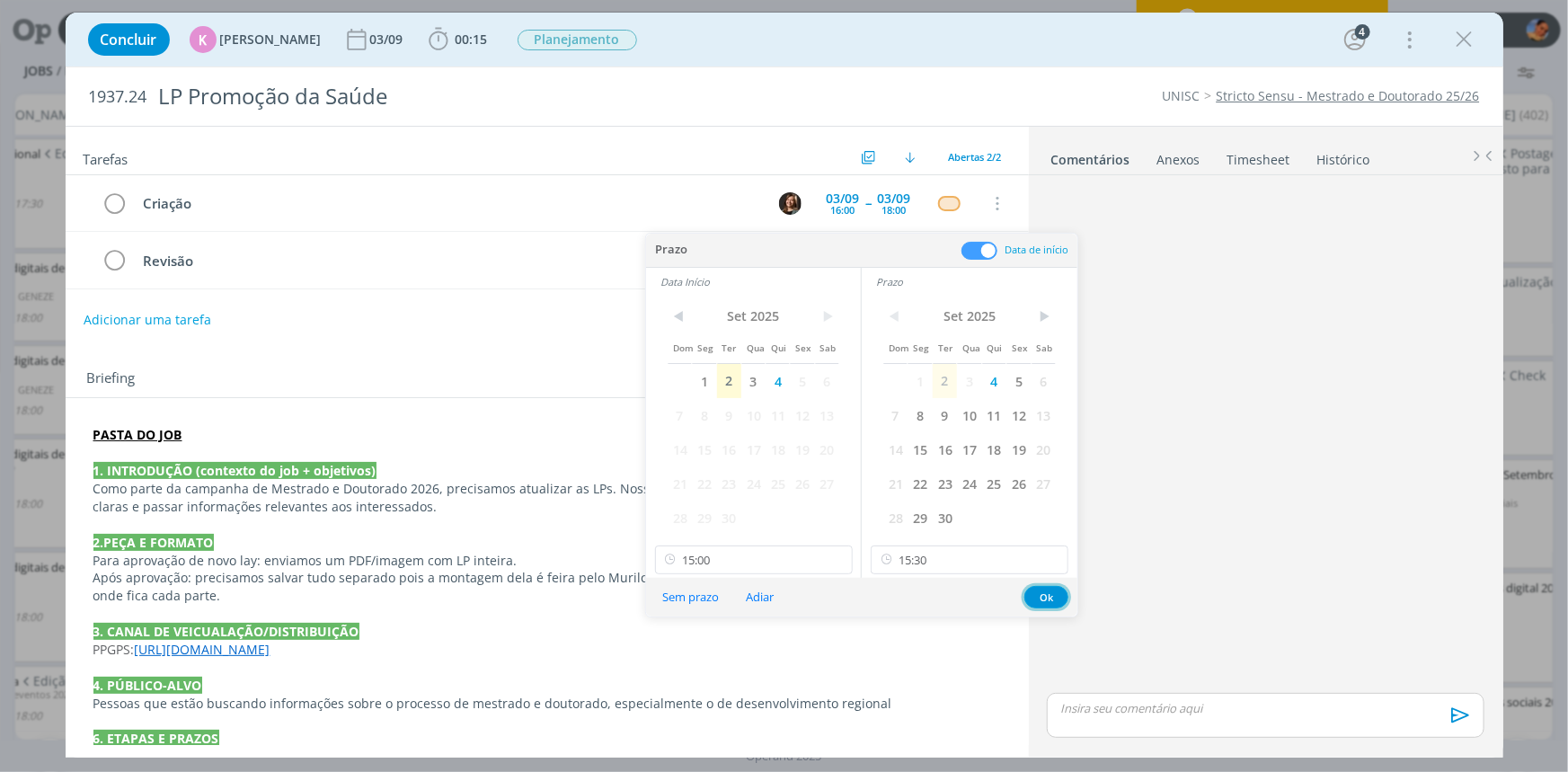
click at [1047, 593] on button "Ok" at bounding box center [1046, 596] width 44 height 22
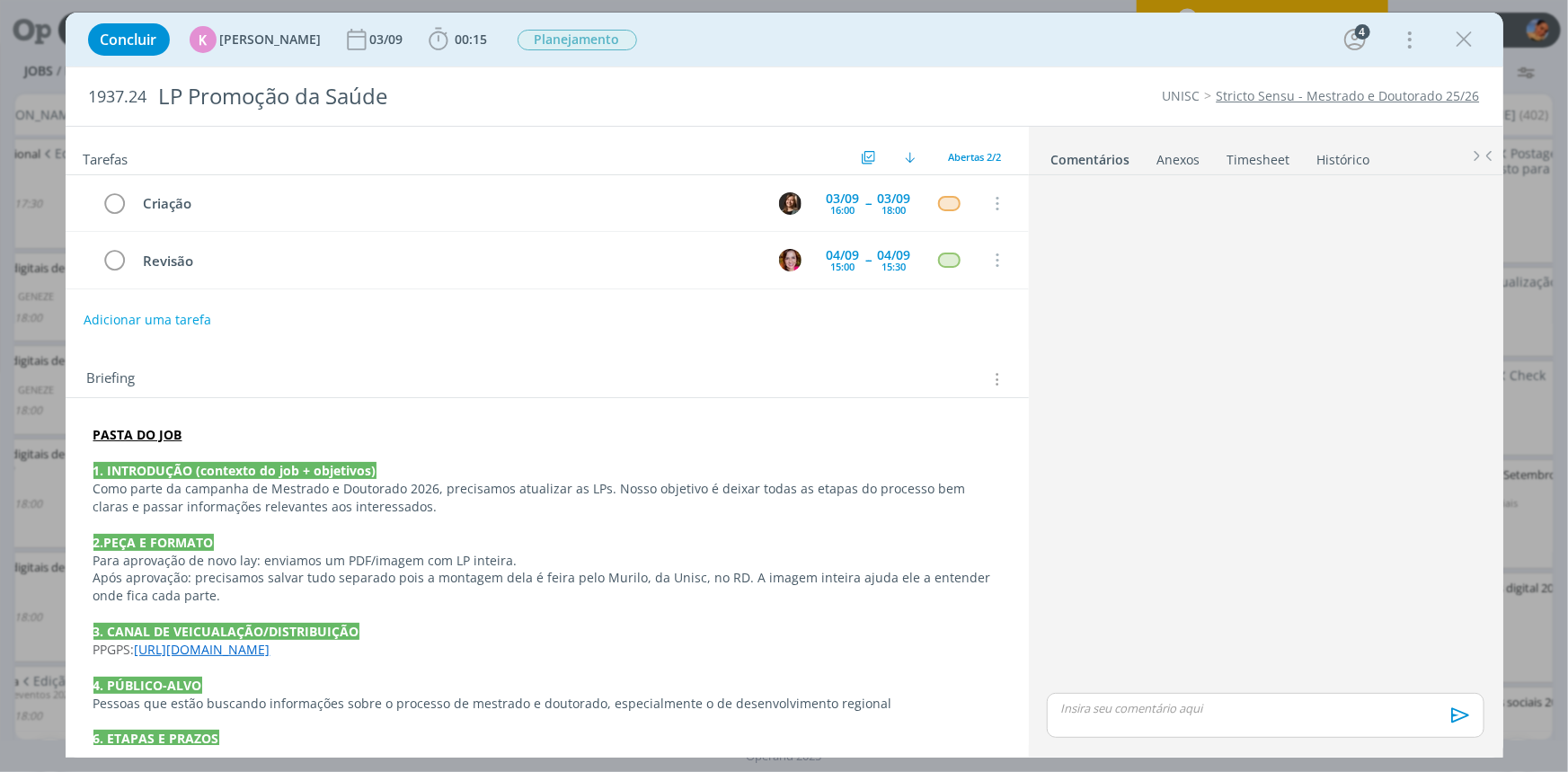
drag, startPoint x: 1468, startPoint y: 36, endPoint x: 1315, endPoint y: 142, distance: 186.1
click at [1468, 36] on icon "dialog" at bounding box center [1465, 40] width 27 height 27
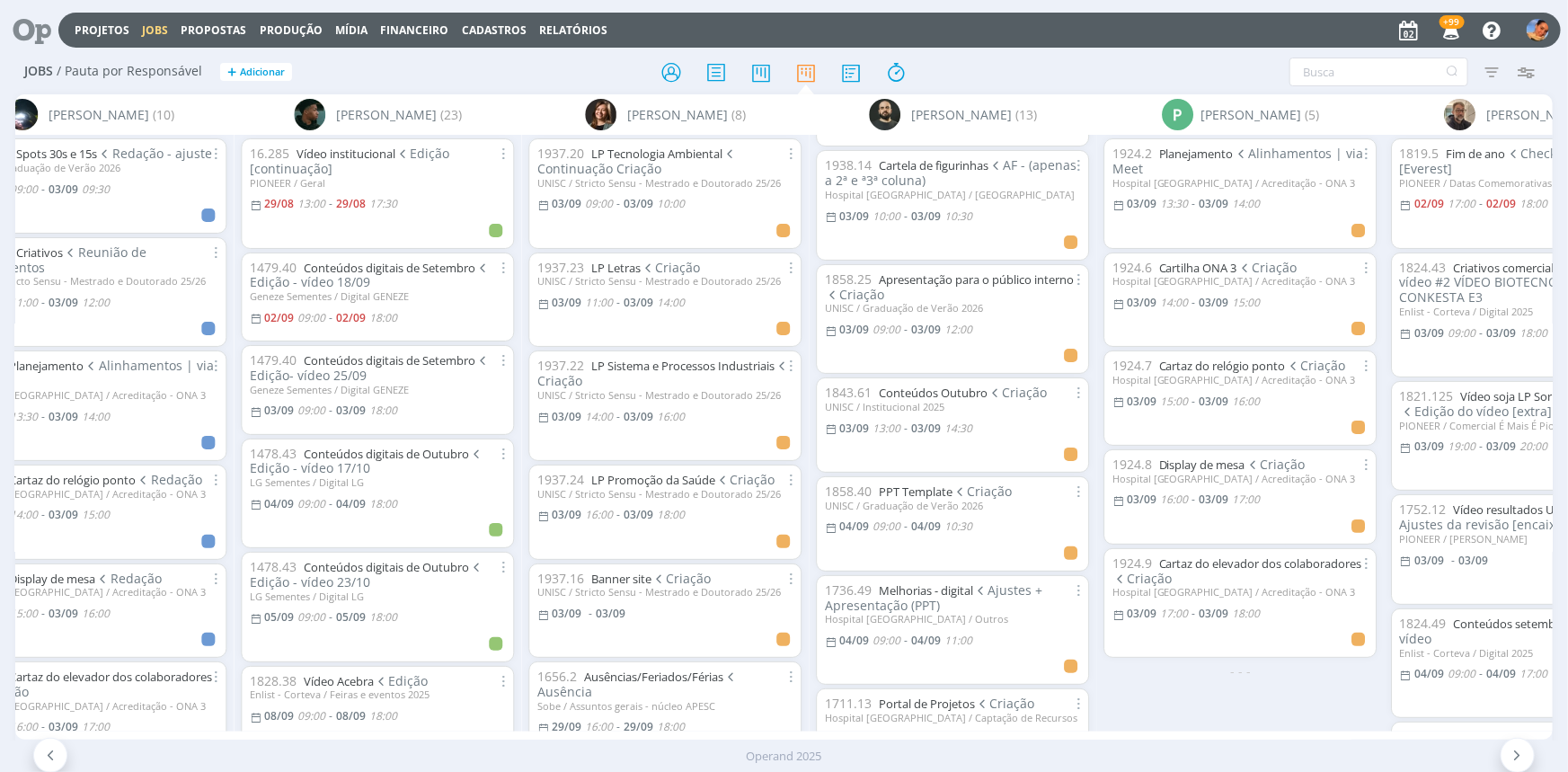
scroll to position [163, 0]
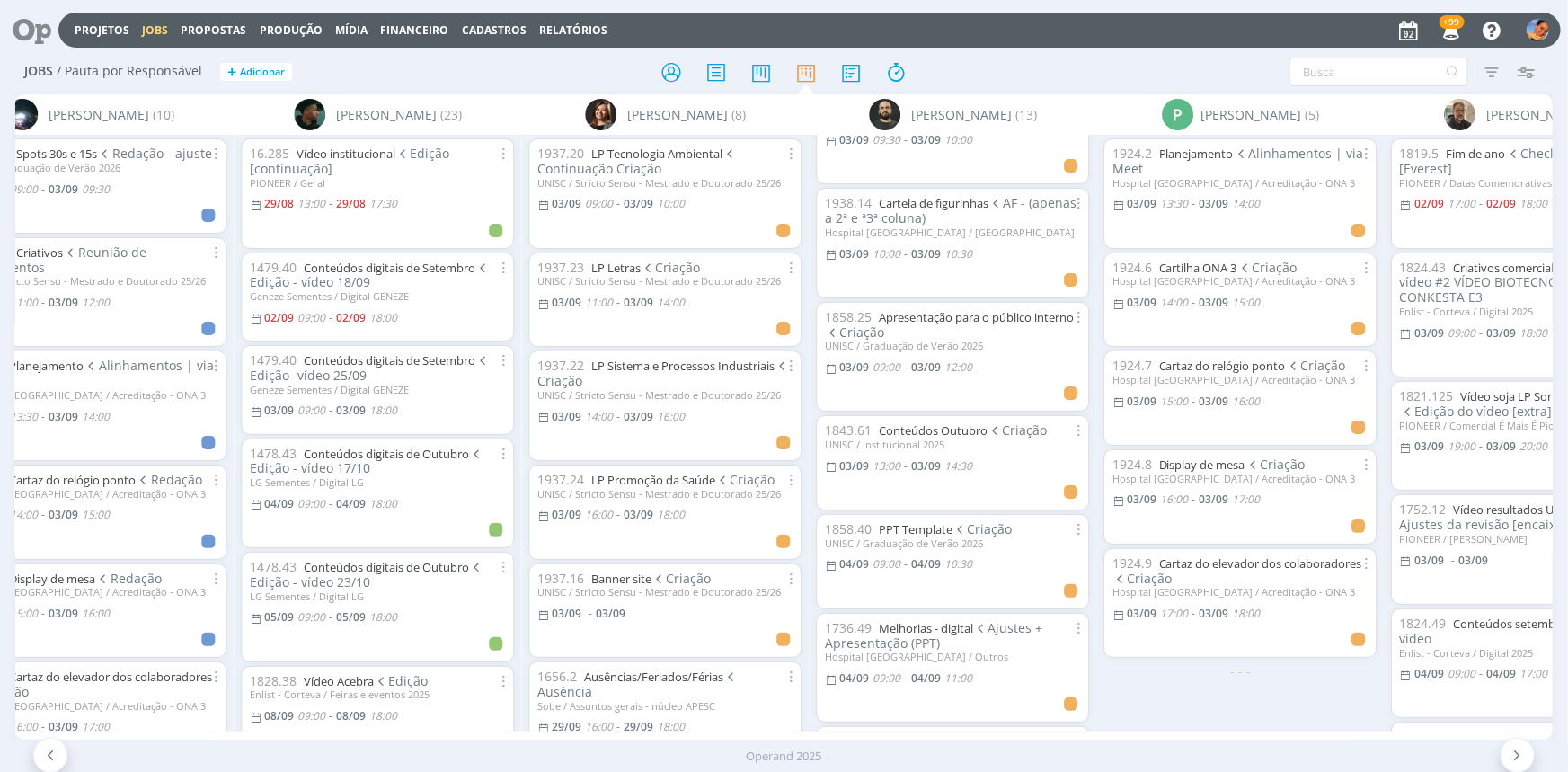
click at [935, 297] on div "1938.4 Banner AF - opção 2 Hospital [GEOGRAPHIC_DATA] / [GEOGRAPHIC_DATA] [DATE…" at bounding box center [952, 432] width 288 height 595
click at [935, 309] on link "Apresentação para o público interno" at bounding box center [976, 317] width 195 height 17
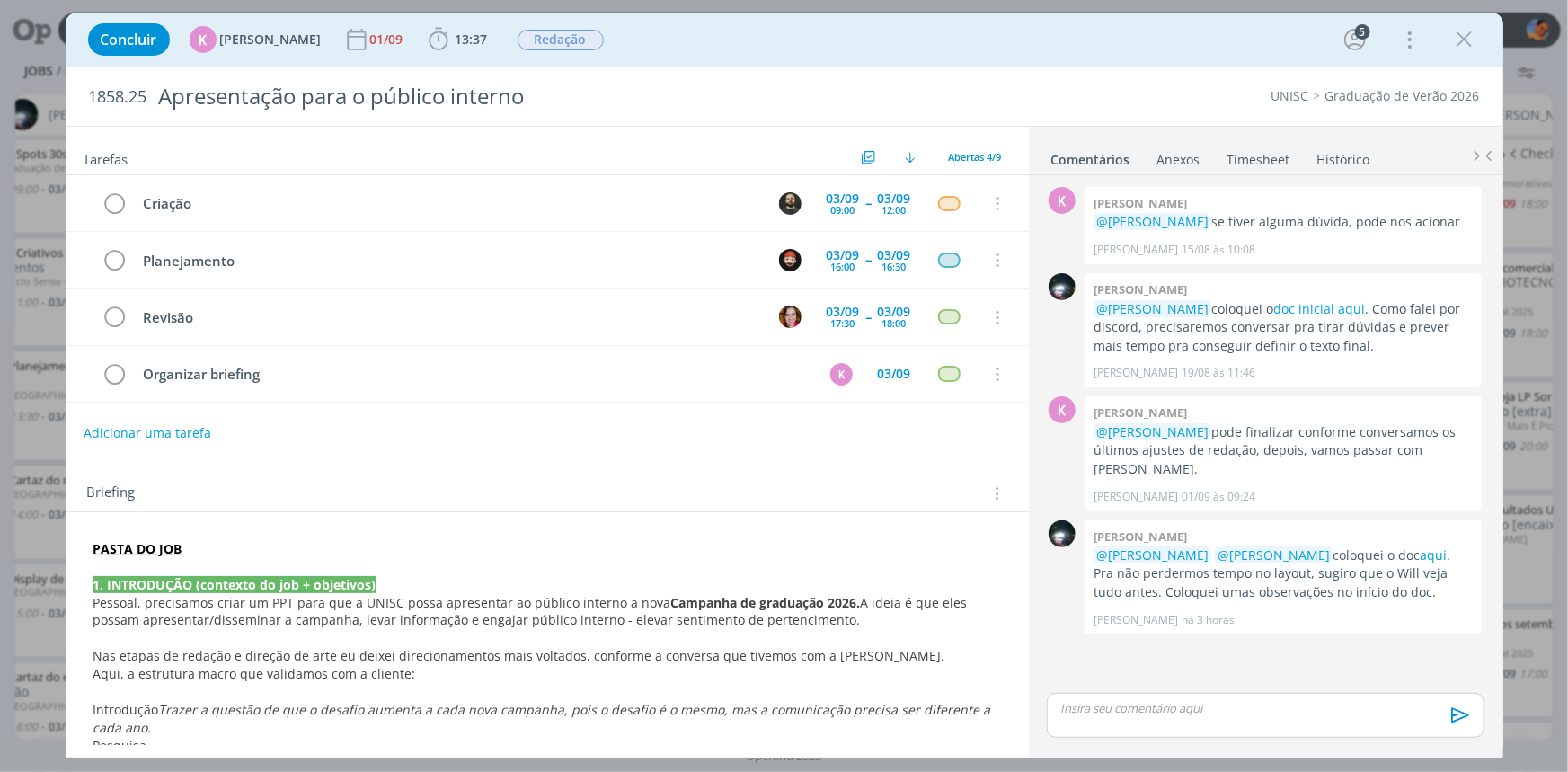
click at [1245, 161] on link "Timesheet" at bounding box center [1259, 155] width 64 height 26
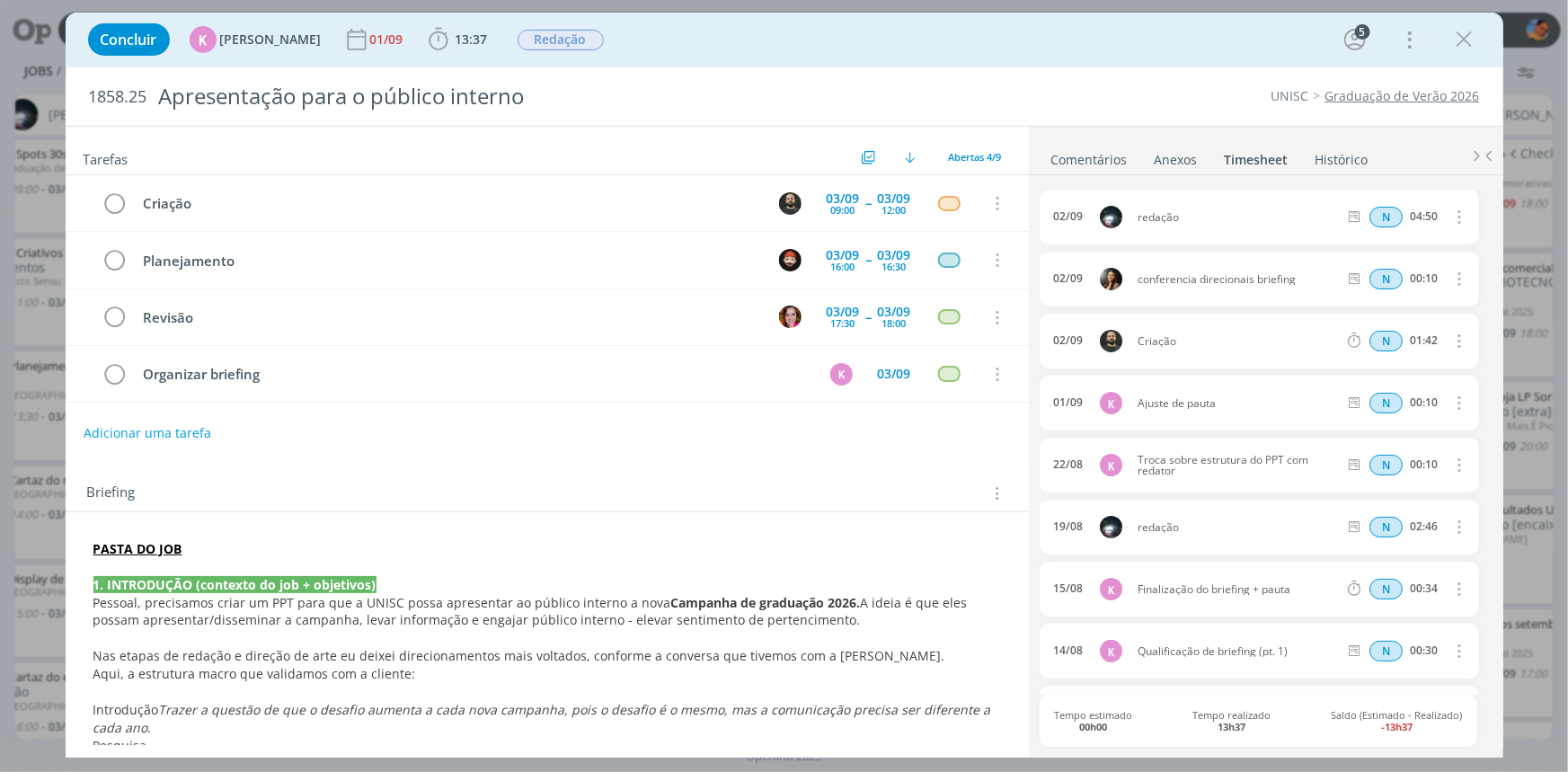
click at [1069, 169] on ul "Comentários Anexos 0 Timesheet Histórico" at bounding box center [1266, 151] width 474 height 49
click at [1069, 157] on link "Comentários" at bounding box center [1089, 155] width 78 height 26
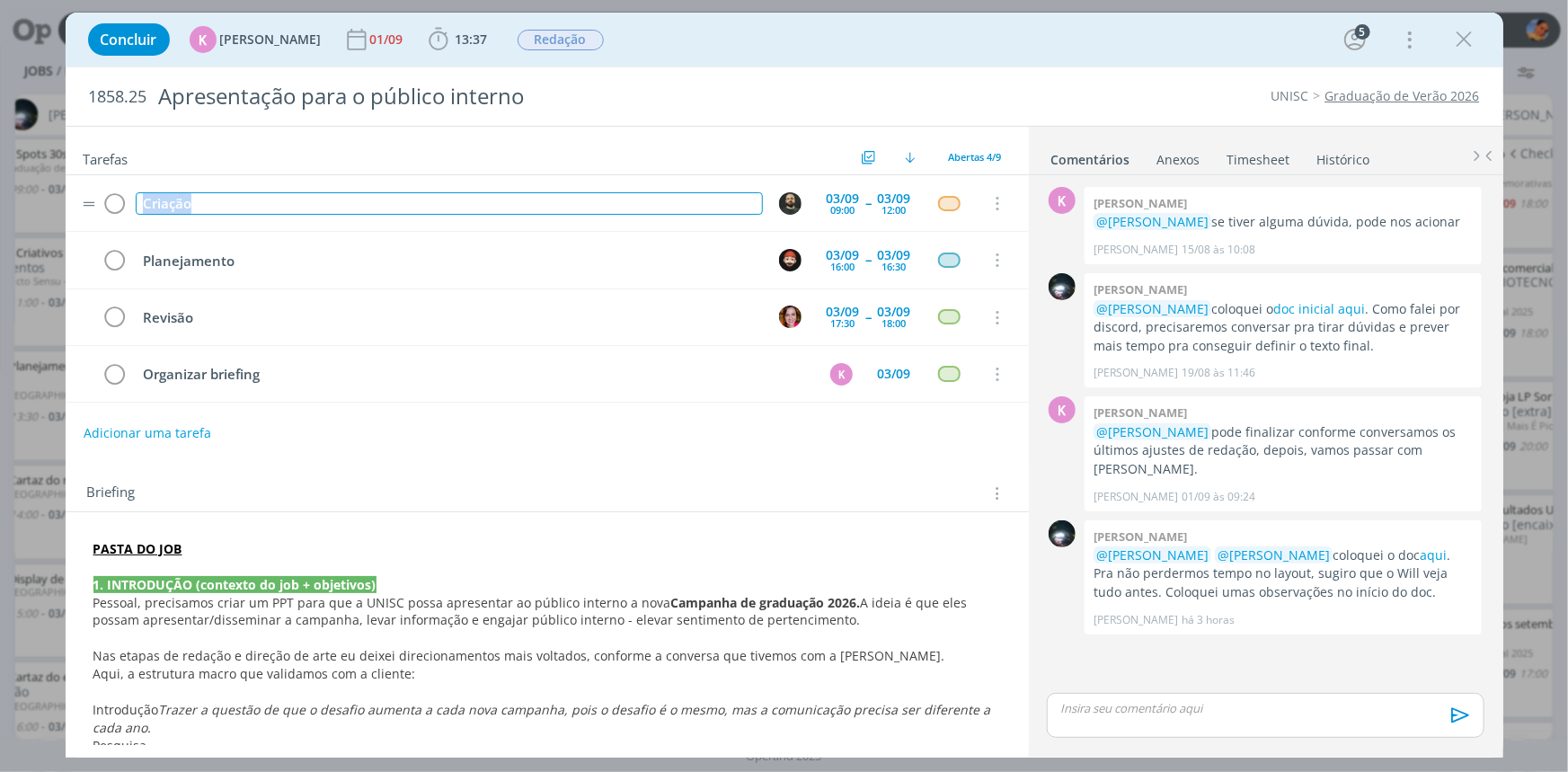
drag, startPoint x: 195, startPoint y: 197, endPoint x: 73, endPoint y: 205, distance: 122.3
click at [73, 205] on tr "Criação [DATE] 09:00 -- [DATE] 12:00 Cancelar" at bounding box center [546, 204] width 963 height 57
click at [885, 215] on div "12:00" at bounding box center [894, 210] width 24 height 10
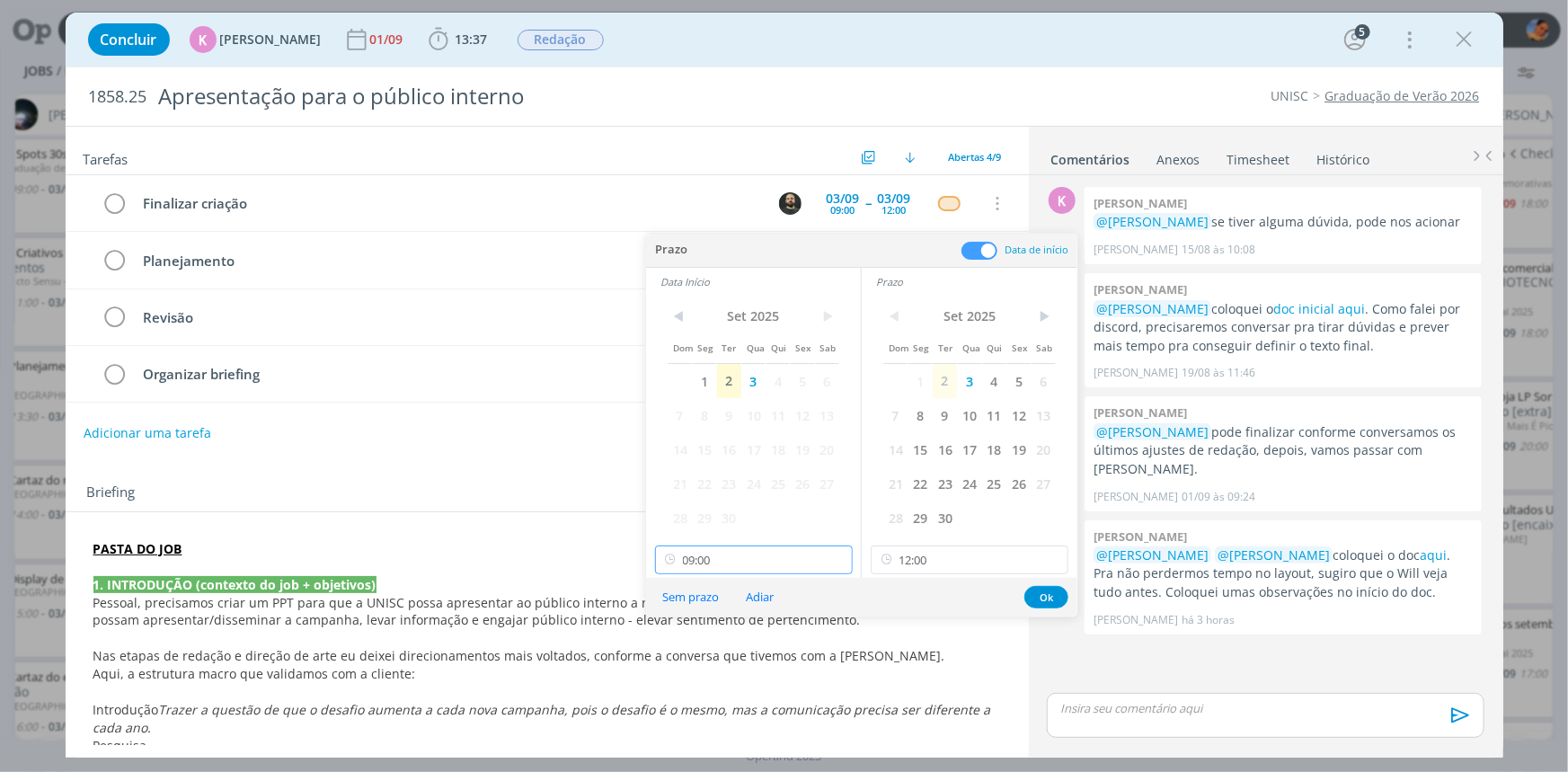
click at [792, 561] on input "09:00" at bounding box center [753, 559] width 198 height 28
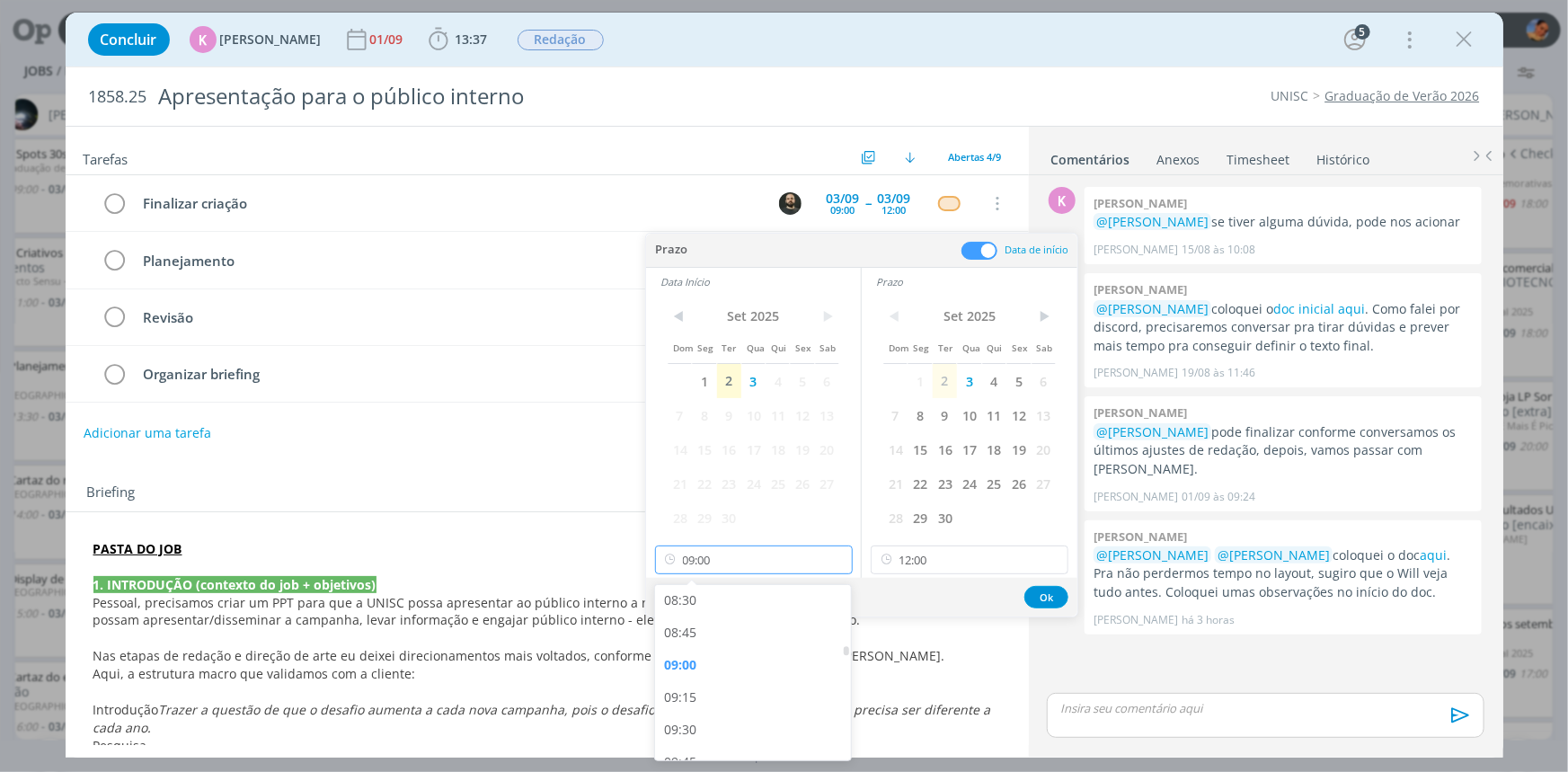
scroll to position [1273, 0]
click at [709, 684] on div "10:30" at bounding box center [754, 687] width 200 height 32
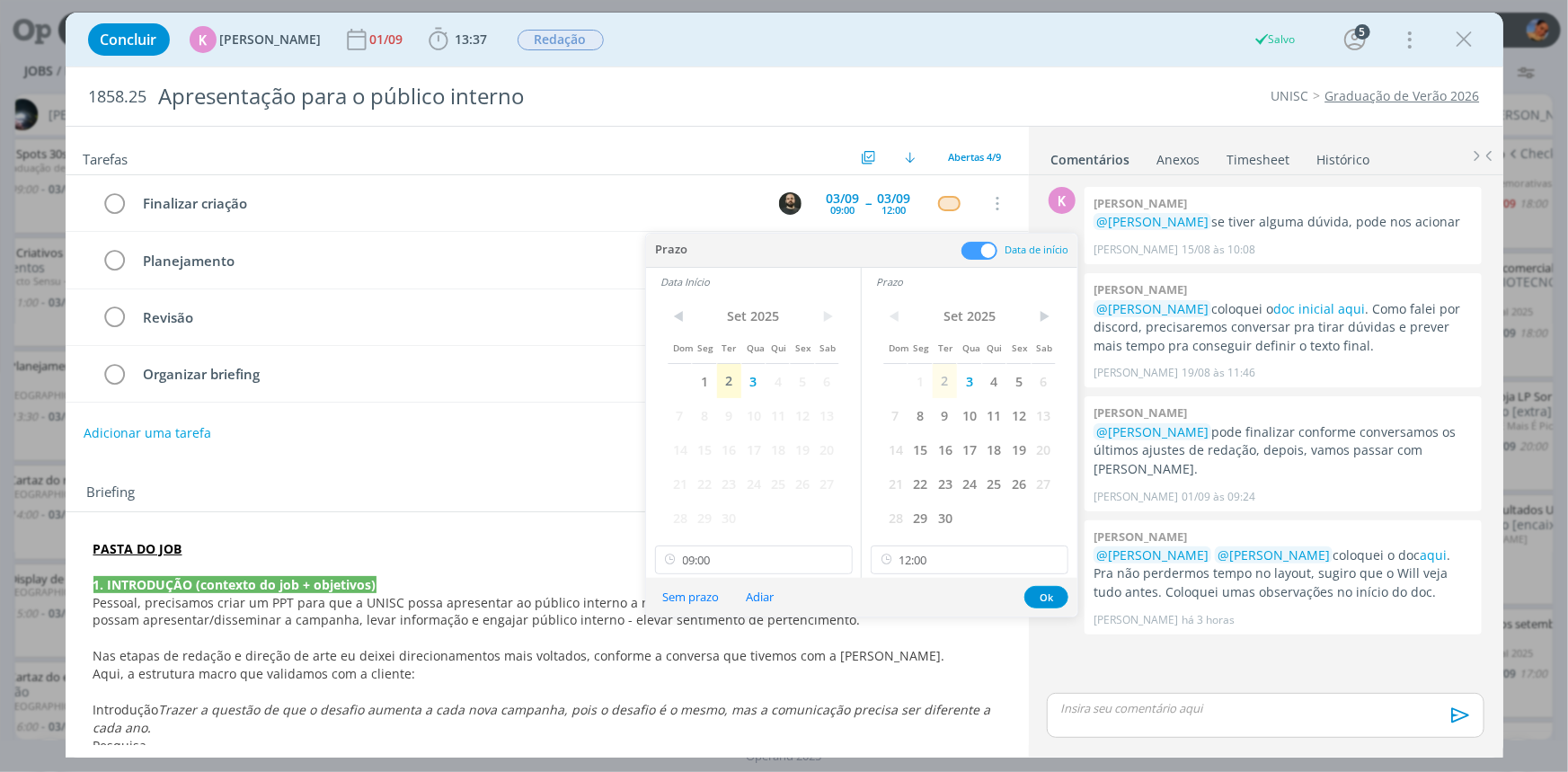
type input "10:30"
click at [1035, 593] on button "Ok" at bounding box center [1046, 596] width 44 height 22
